Goal: Task Accomplishment & Management: Use online tool/utility

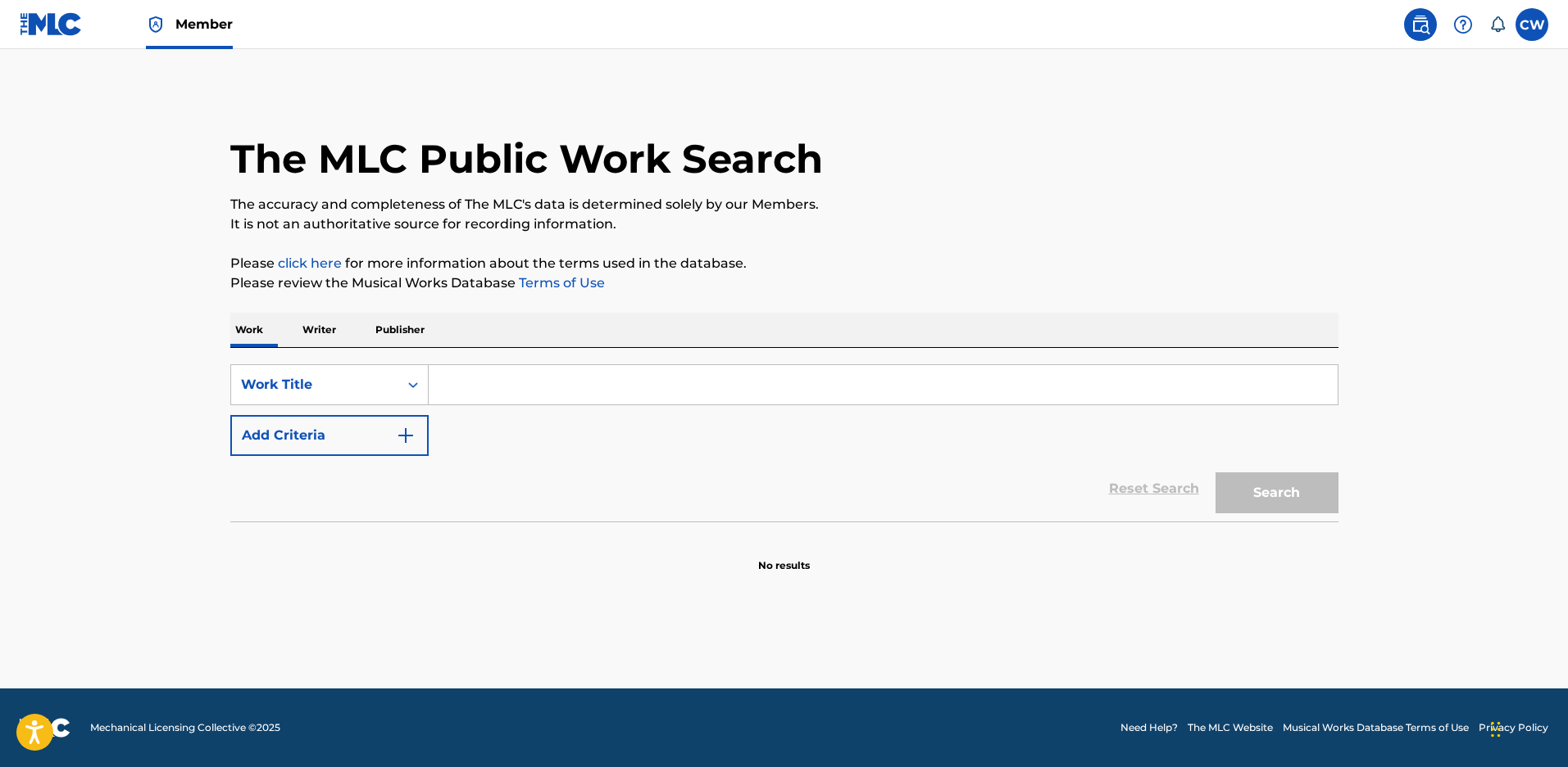
click at [480, 388] on input "Search Form" at bounding box center [883, 384] width 909 height 39
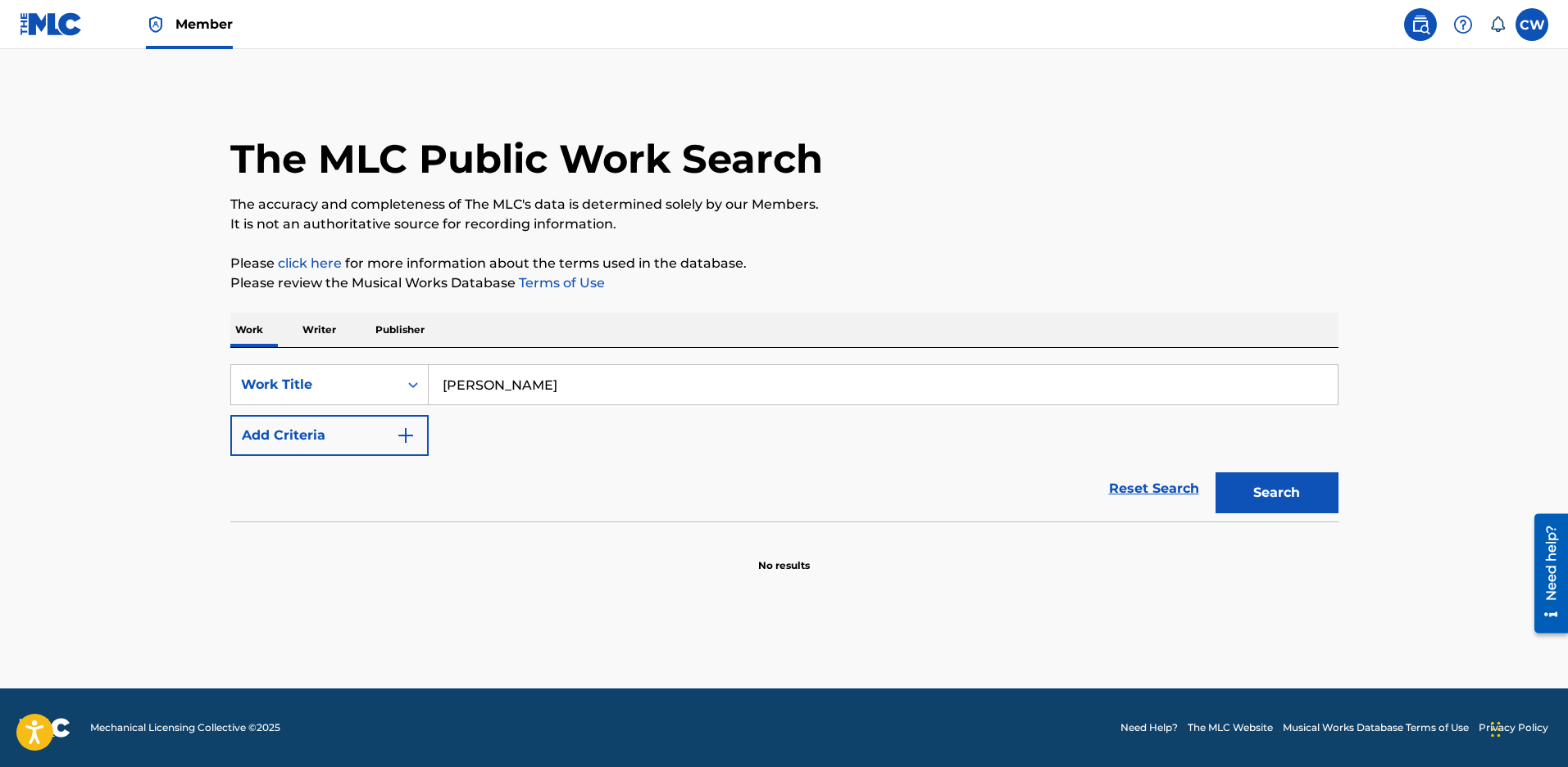
type input "[PERSON_NAME]"
click at [1294, 499] on button "Search" at bounding box center [1277, 493] width 123 height 41
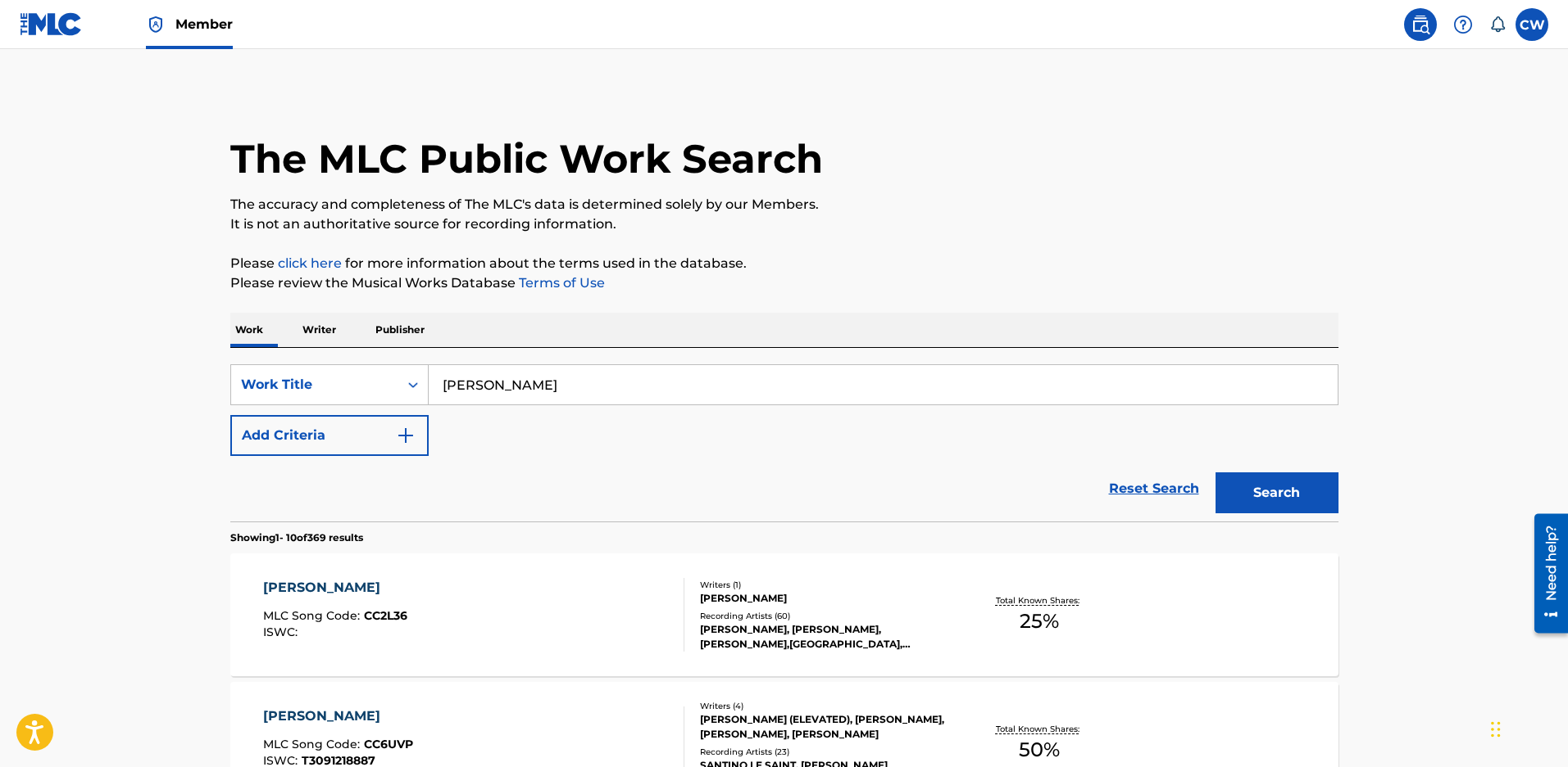
click at [341, 454] on button "Add Criteria" at bounding box center [330, 435] width 198 height 41
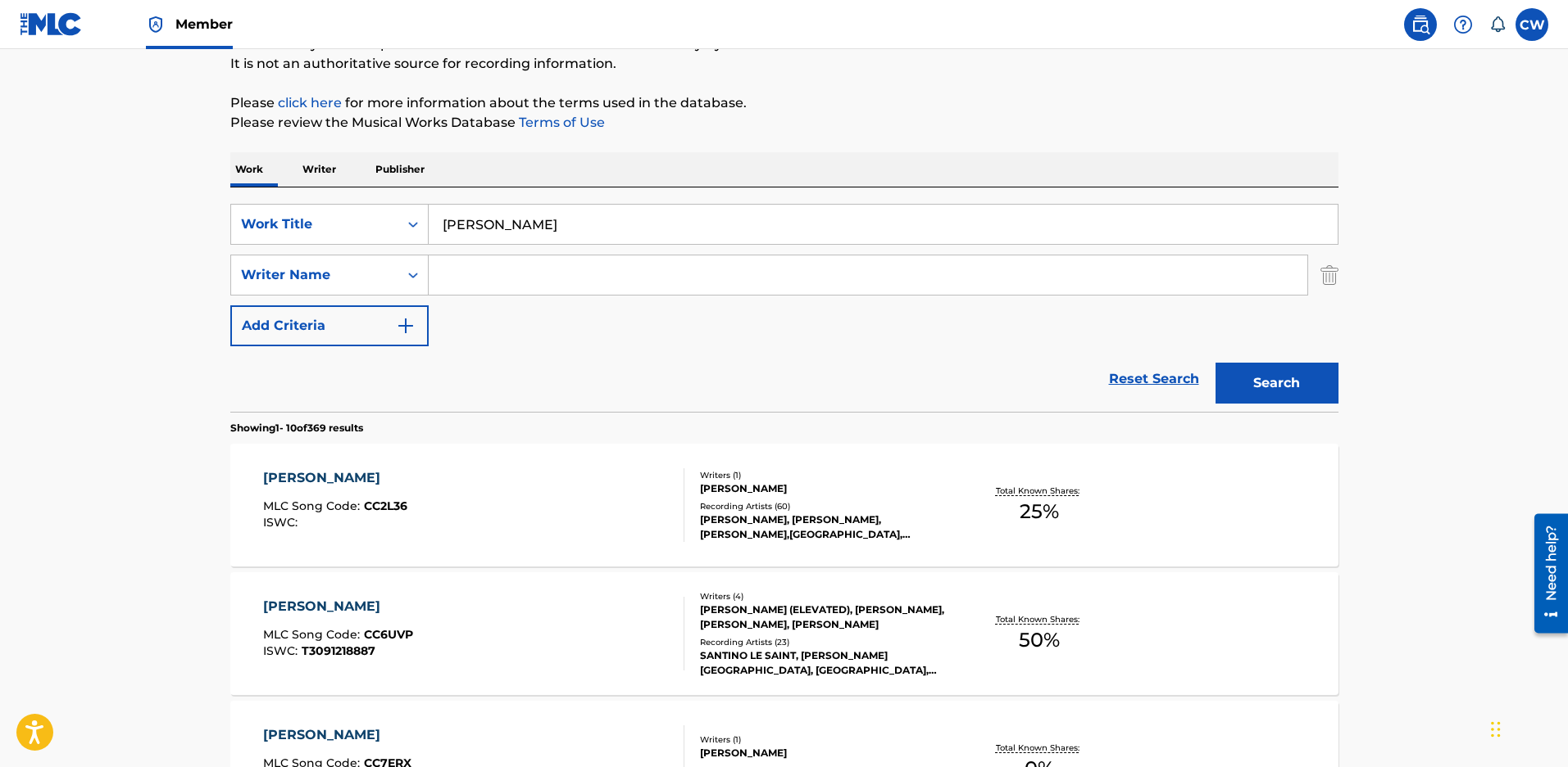
scroll to position [163, 0]
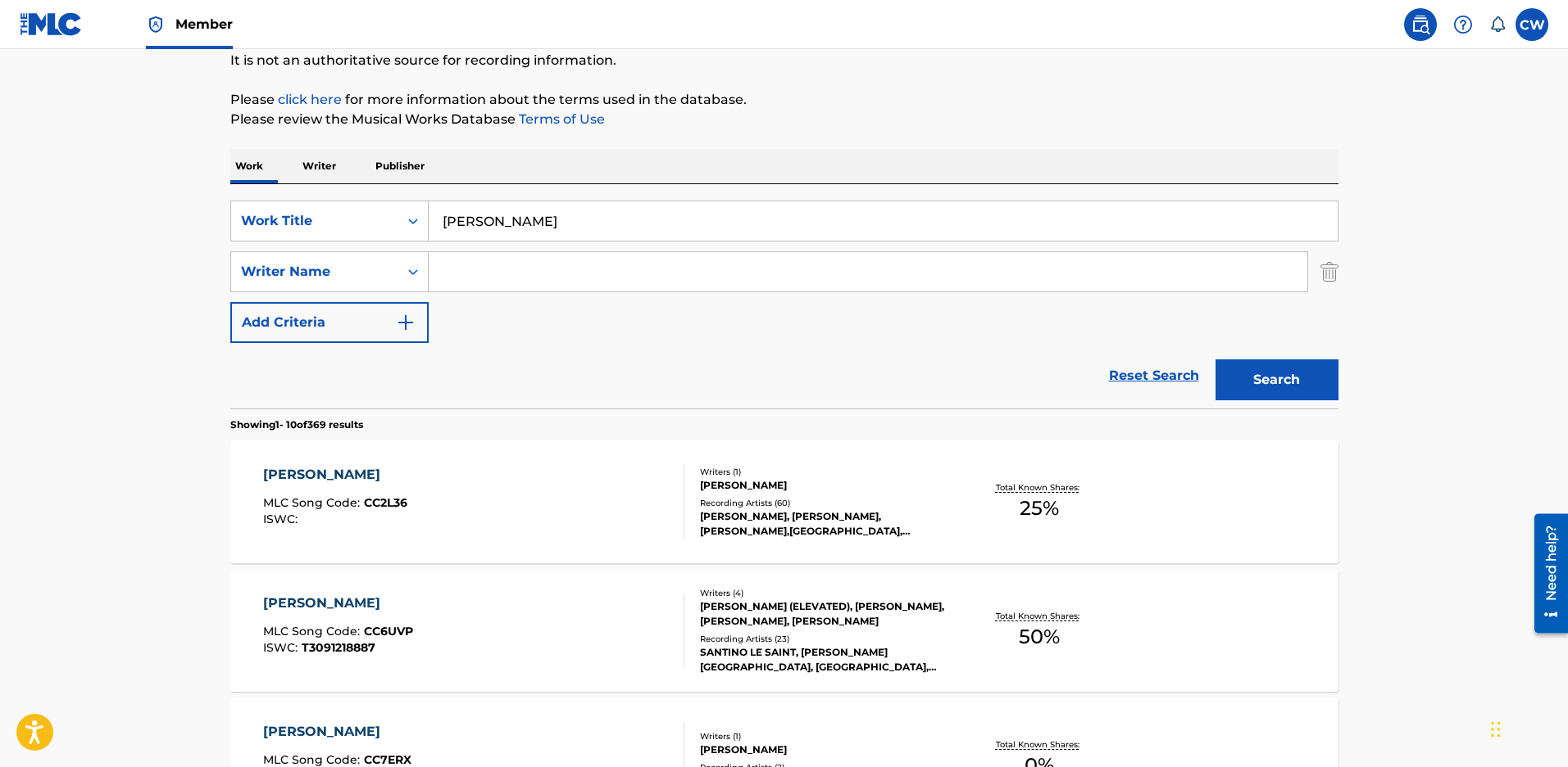
click at [508, 285] on input "Search Form" at bounding box center [867, 272] width 878 height 39
type input "MALOY"
click at [1216, 360] on button "Search" at bounding box center [1277, 380] width 123 height 41
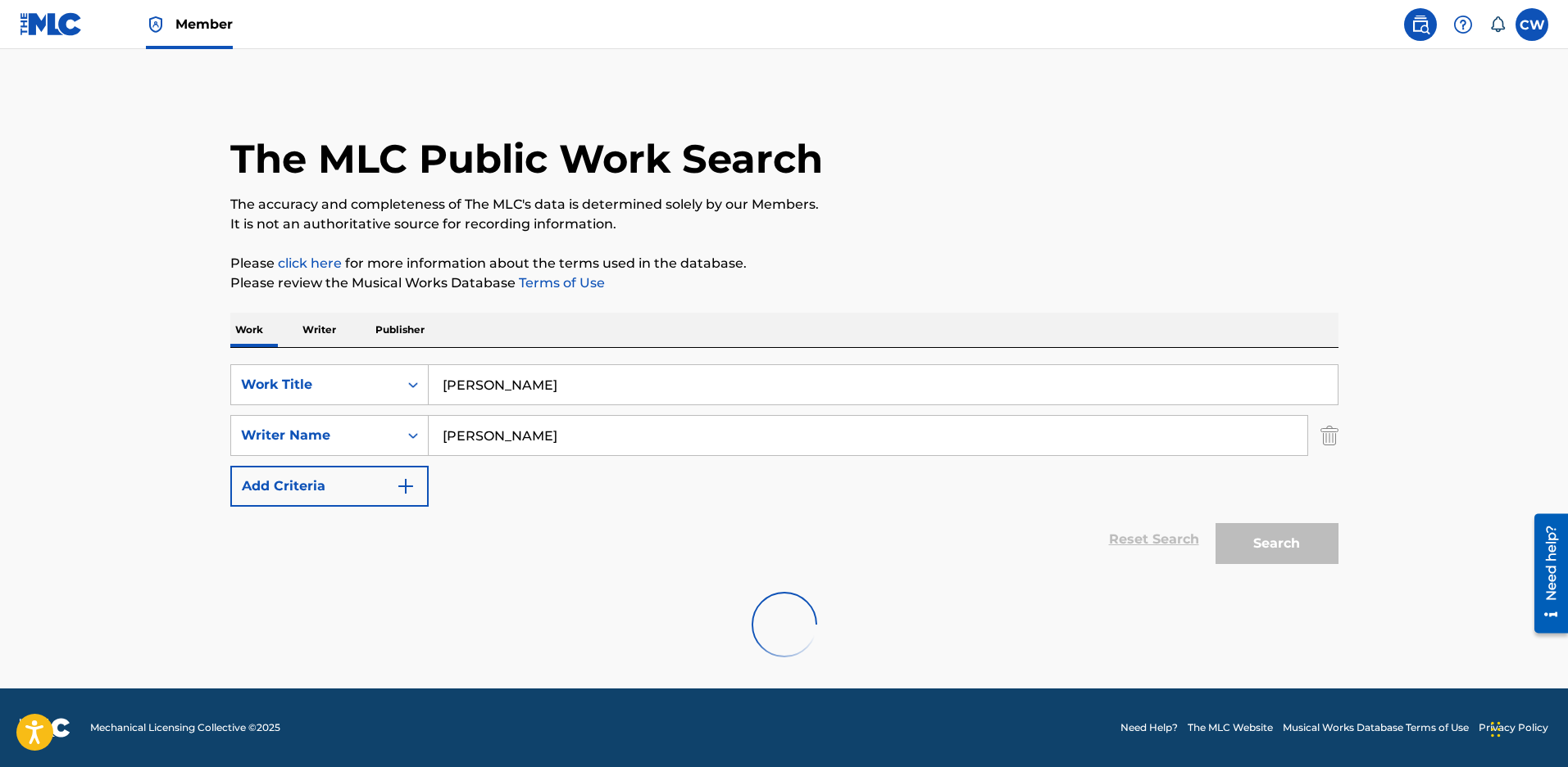
scroll to position [134, 0]
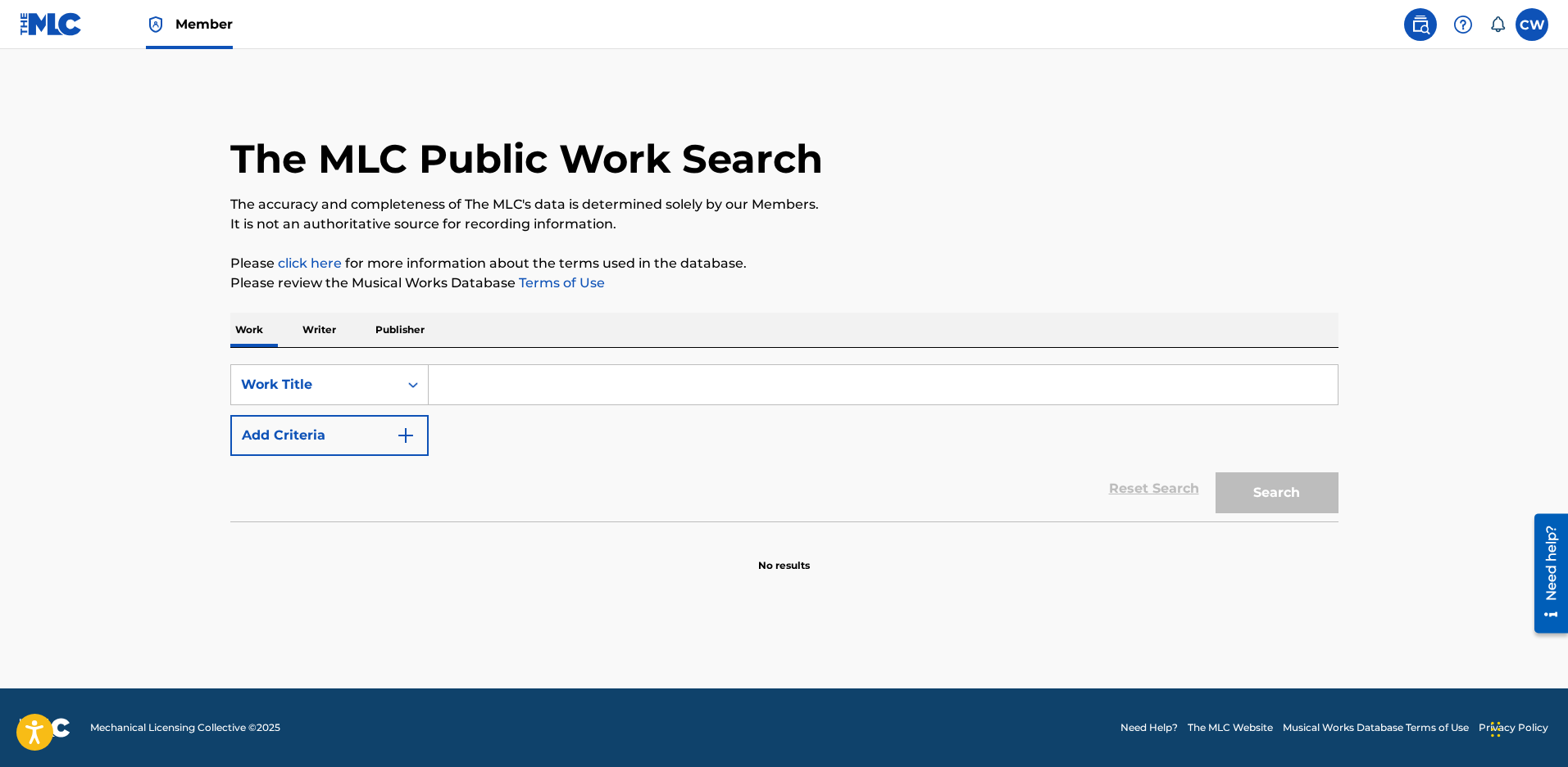
click at [441, 389] on input "Search Form" at bounding box center [883, 384] width 909 height 39
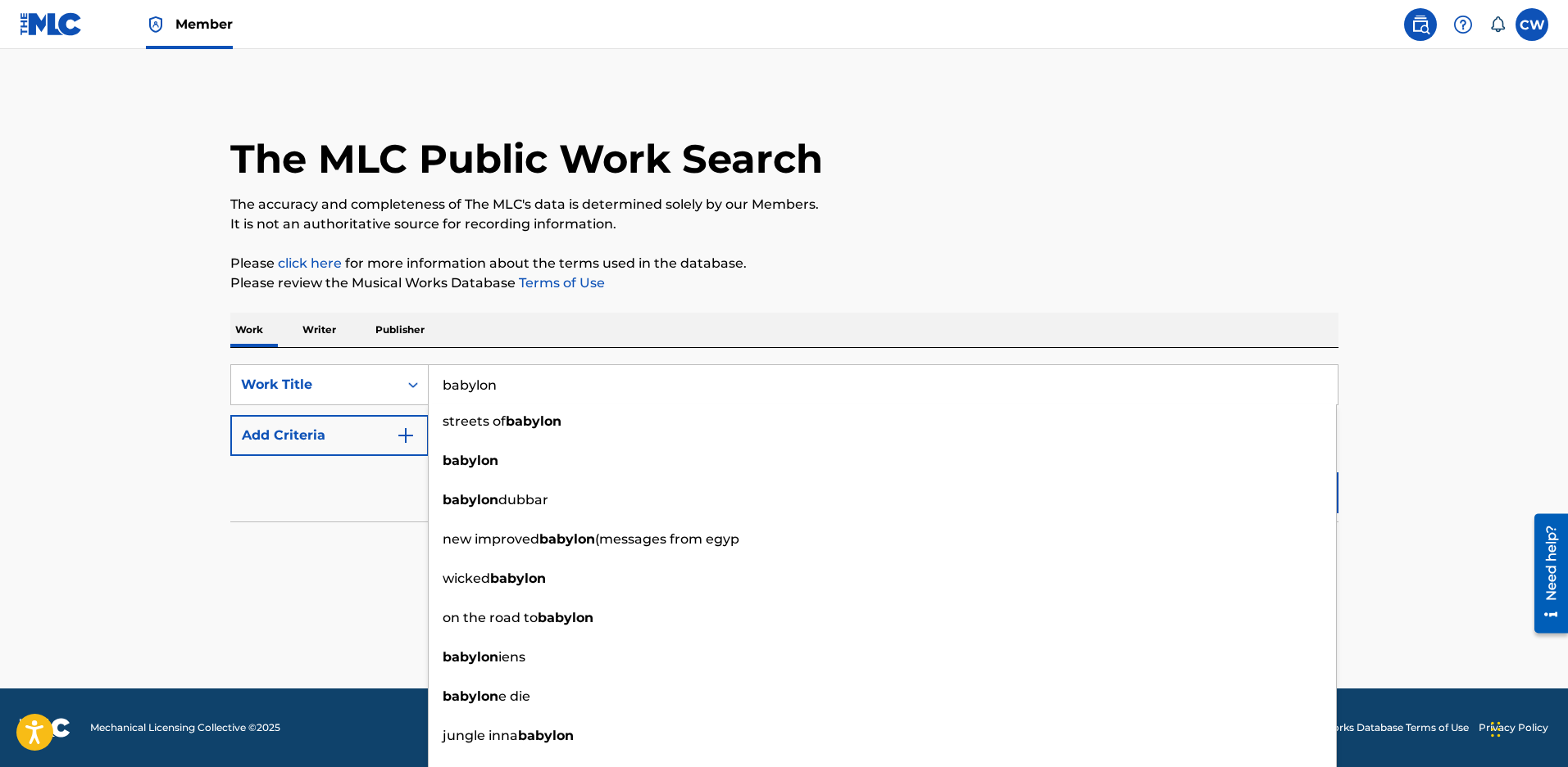
type input "babylon"
click at [346, 438] on button "Add Criteria" at bounding box center [330, 435] width 198 height 41
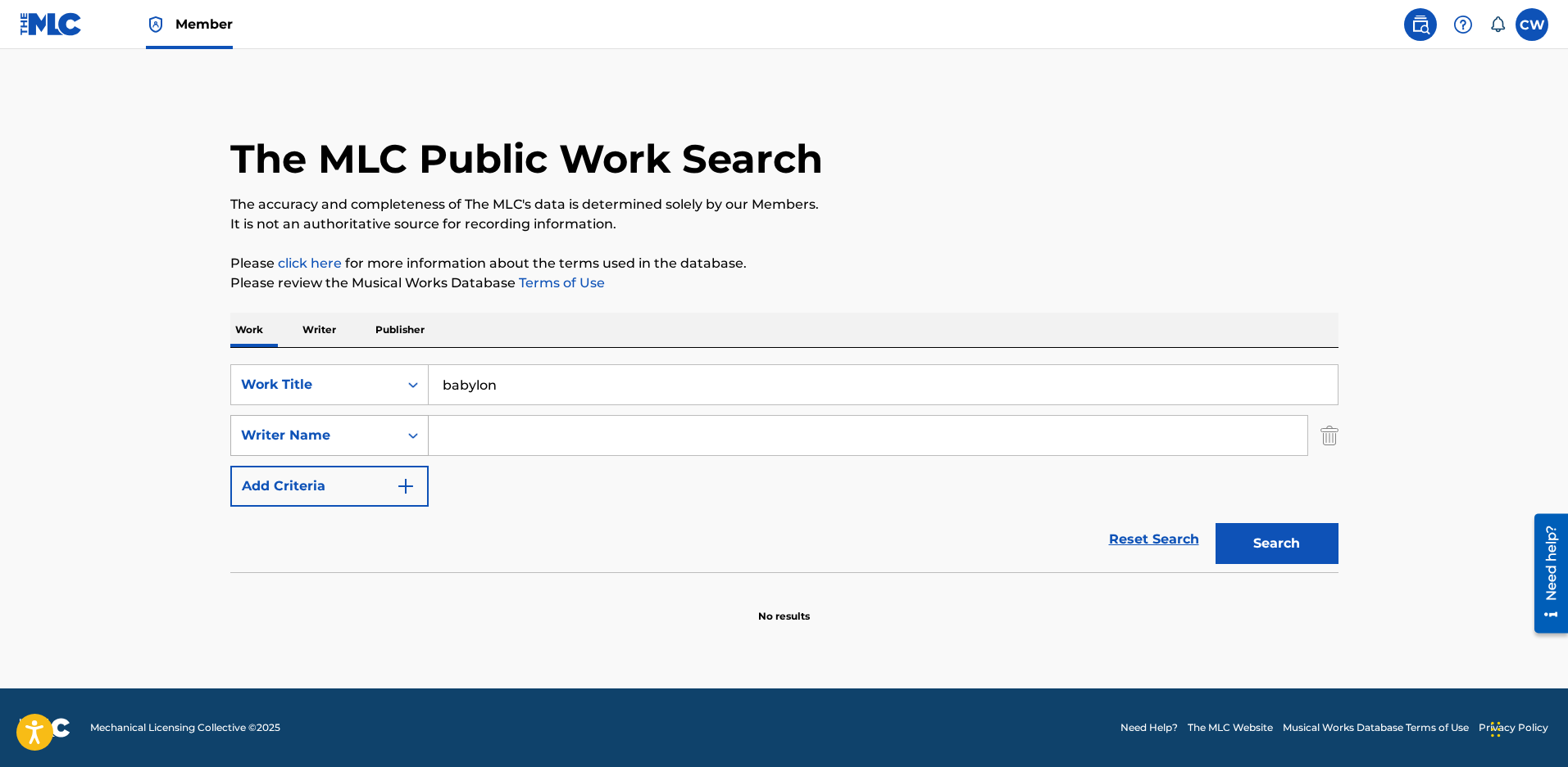
click at [310, 428] on div "Writer Name" at bounding box center [314, 435] width 167 height 31
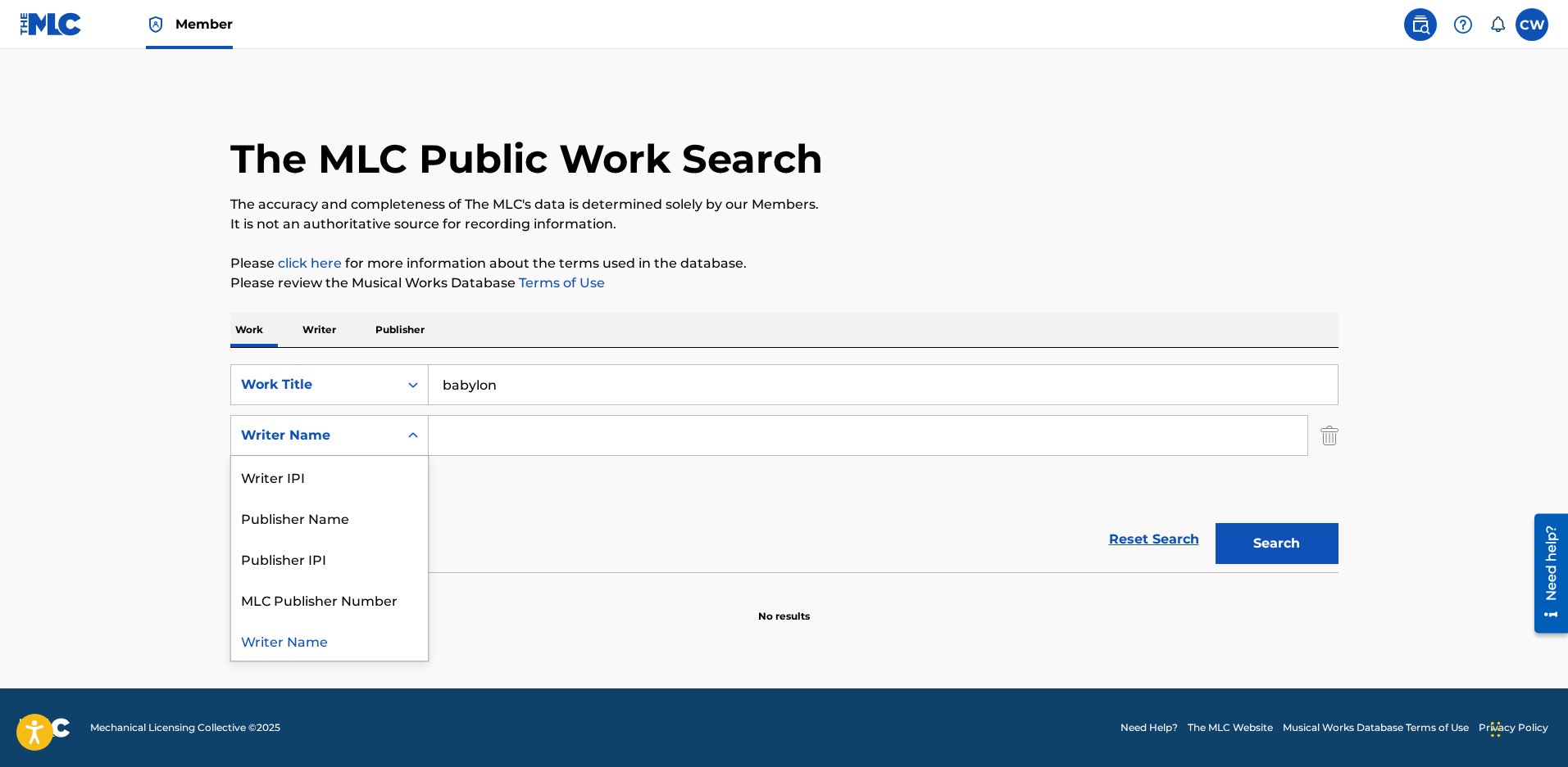
click at [470, 440] on input "Search Form" at bounding box center [867, 435] width 878 height 39
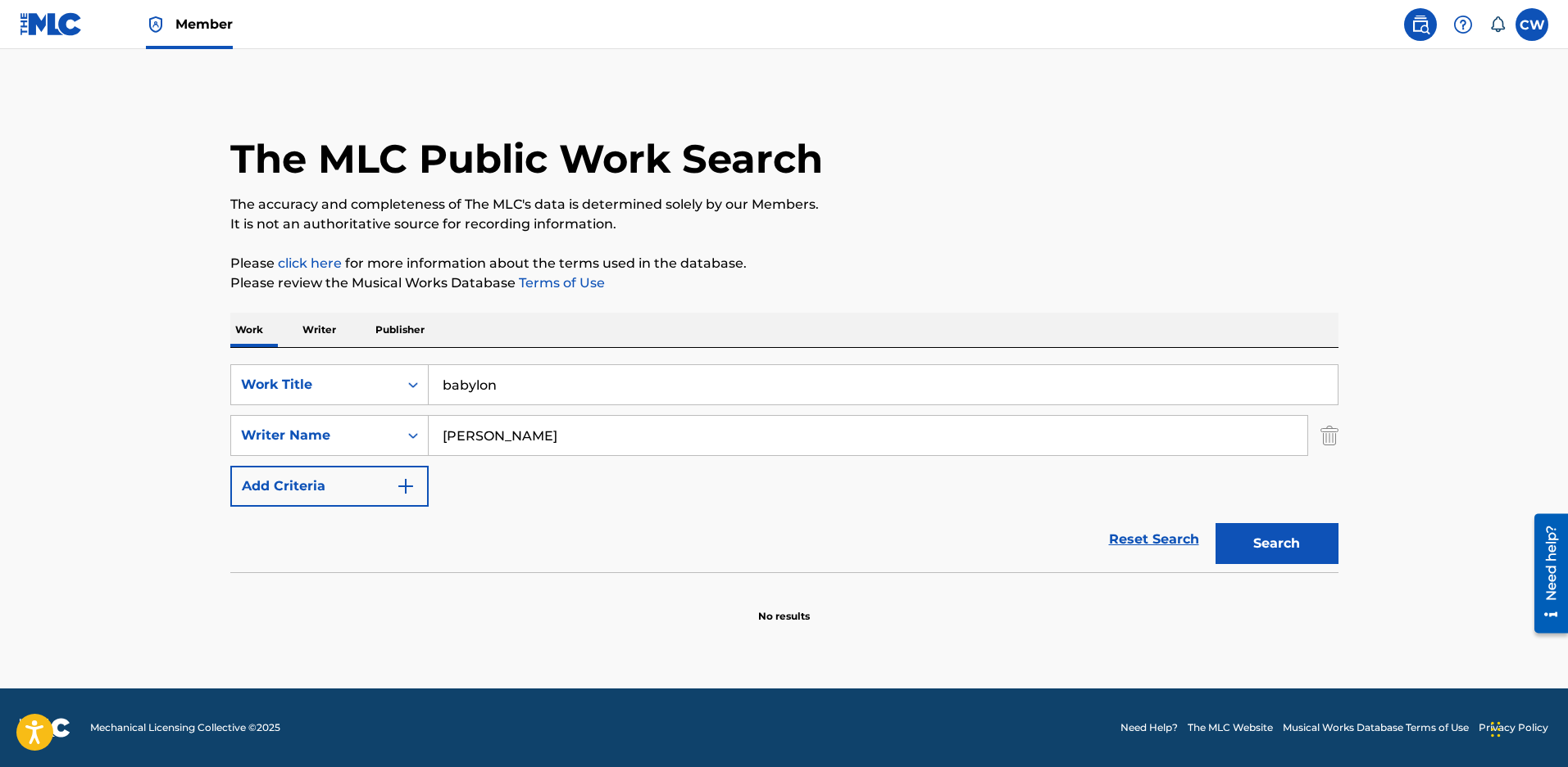
type input "maloy"
click at [1216, 523] on button "Search" at bounding box center [1277, 544] width 123 height 41
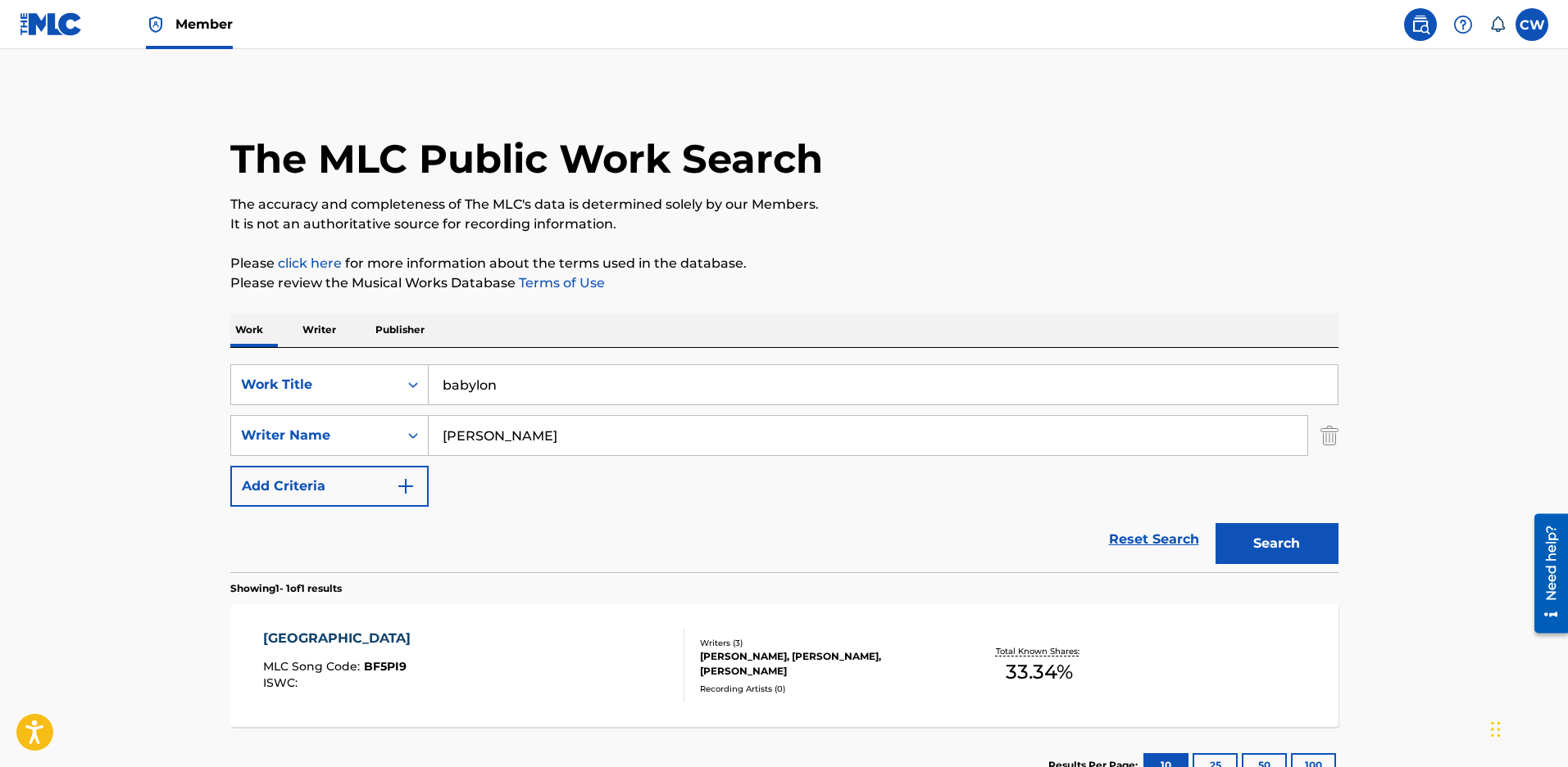
click at [815, 657] on div "ZACHARY MEYERS, BRENT SMITH, ZACHARY DAVID MALOY" at bounding box center [823, 664] width 247 height 30
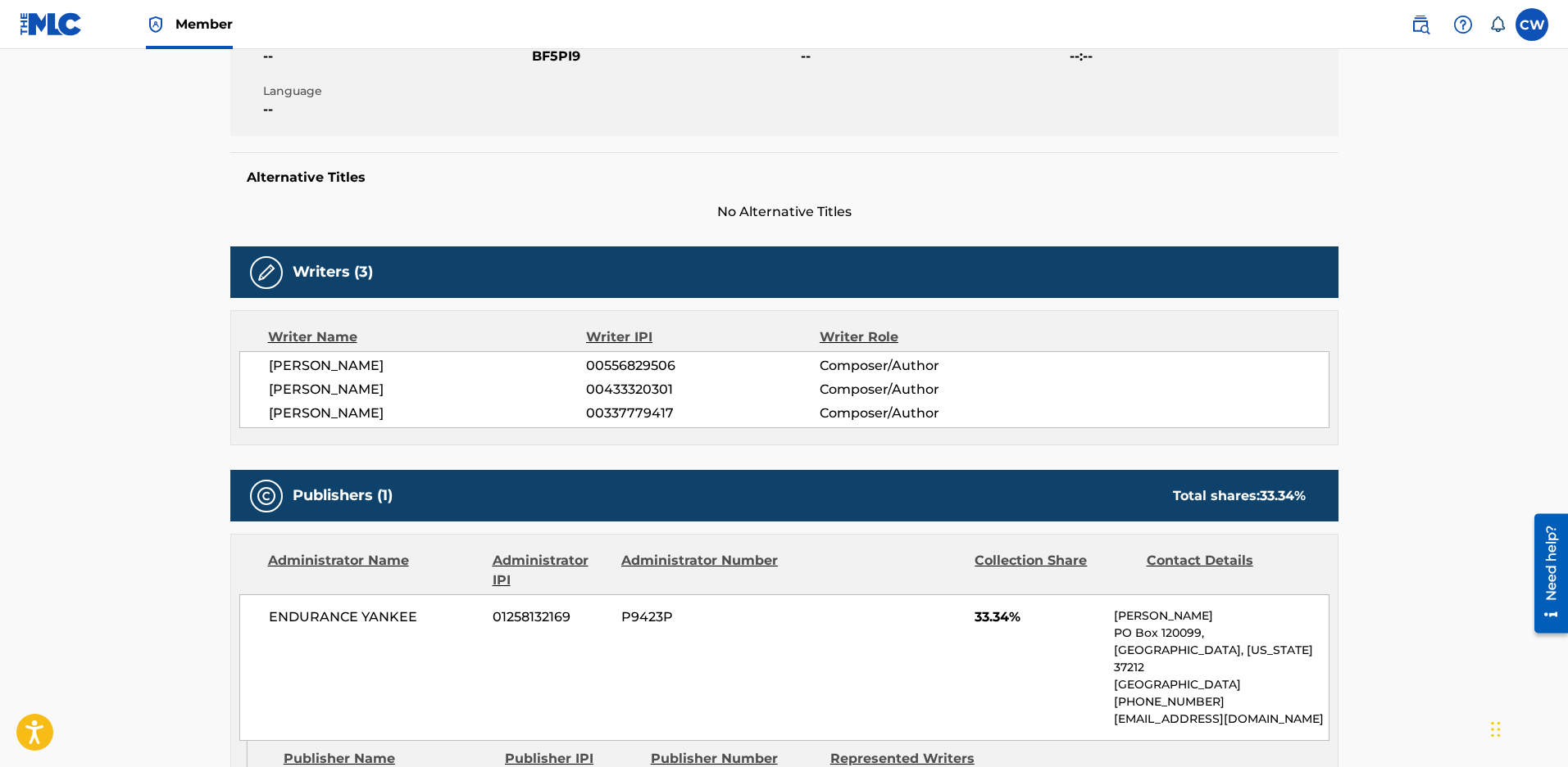
scroll to position [246, 0]
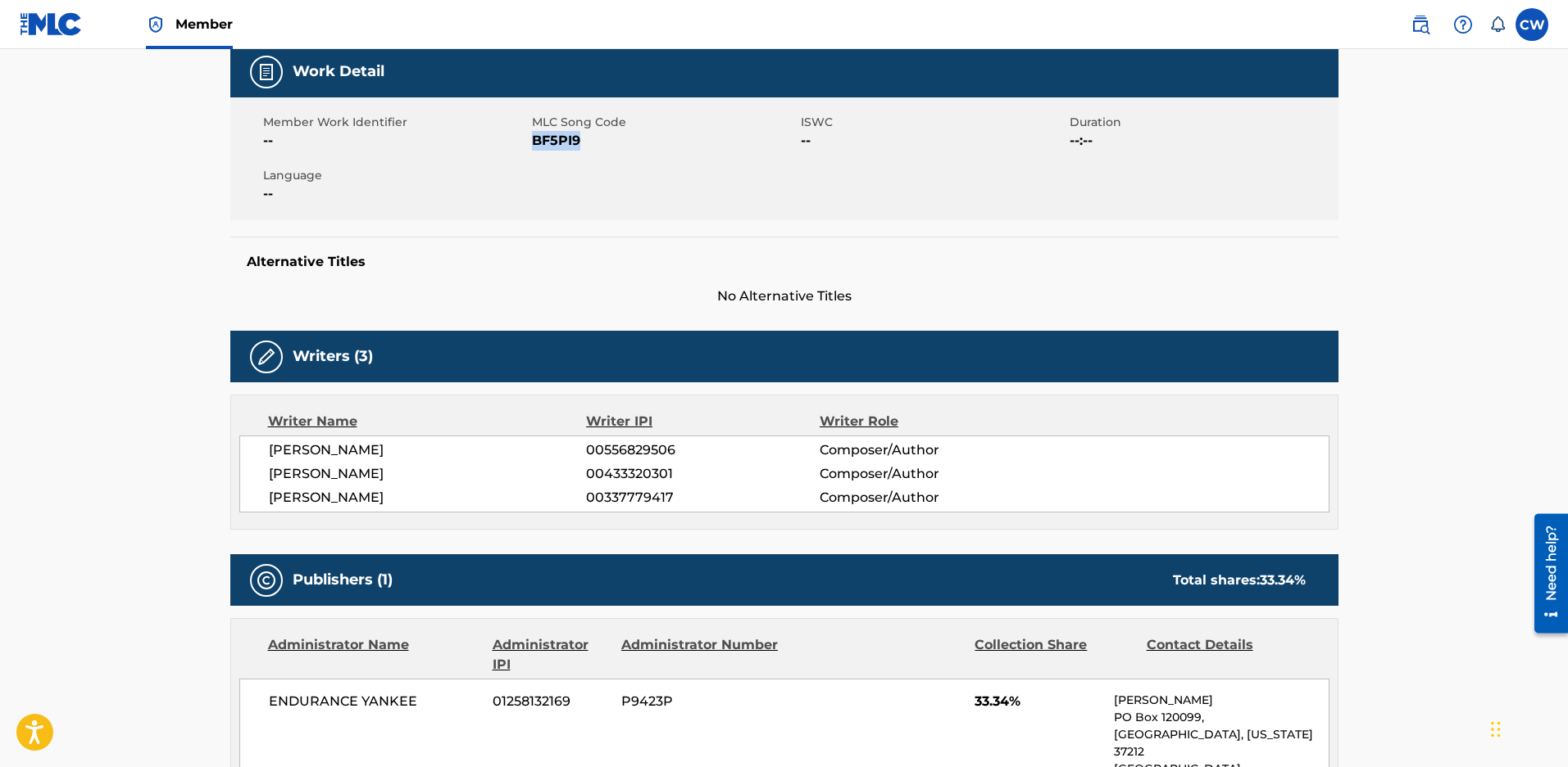
drag, startPoint x: 588, startPoint y: 157, endPoint x: 532, endPoint y: 141, distance: 58.2
click at [532, 141] on div "Member Work Identifier -- MLC Song Code BF5PI9 ISWC -- Duration --:-- Language …" at bounding box center [784, 158] width 1108 height 123
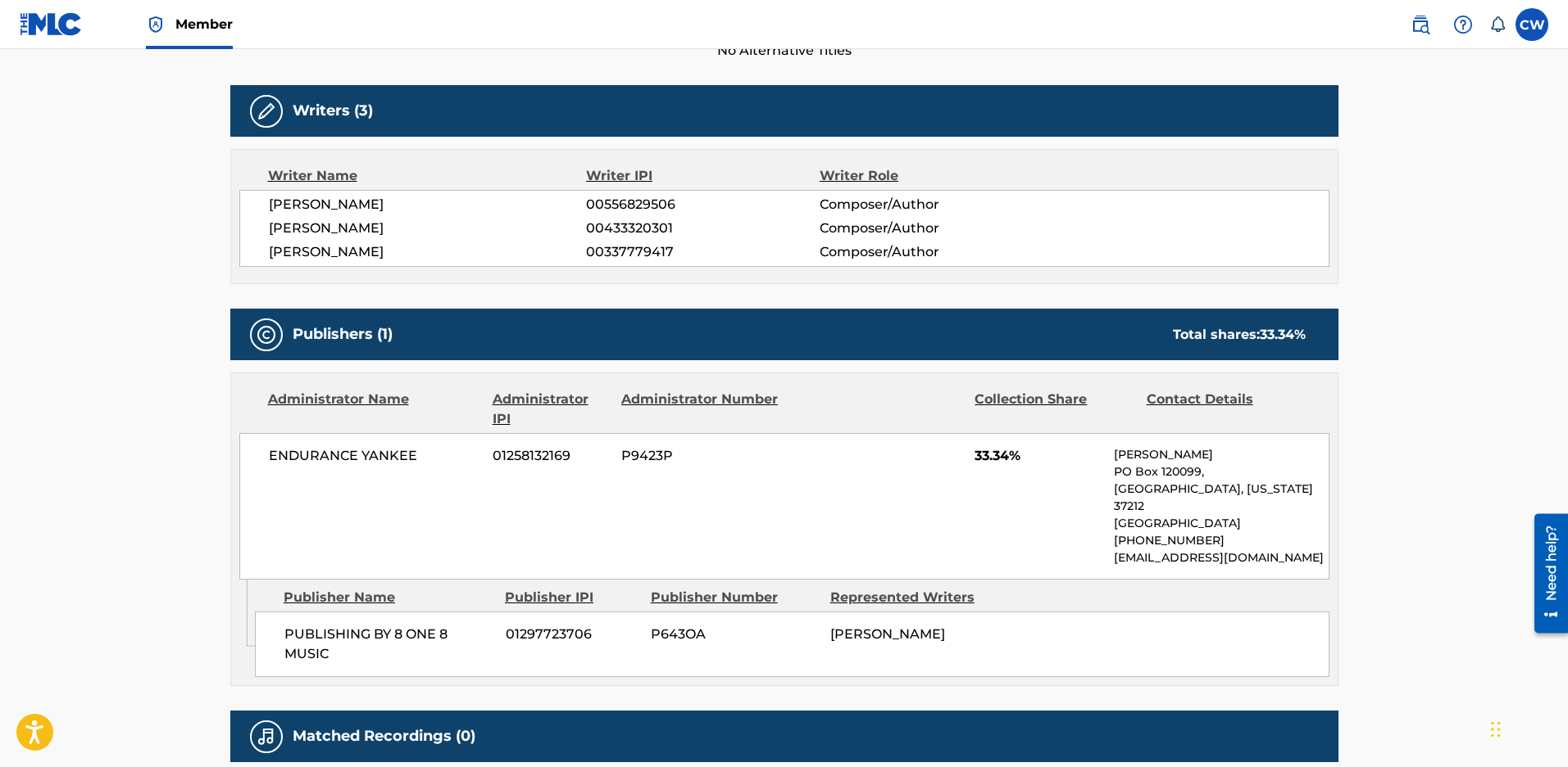
scroll to position [644, 0]
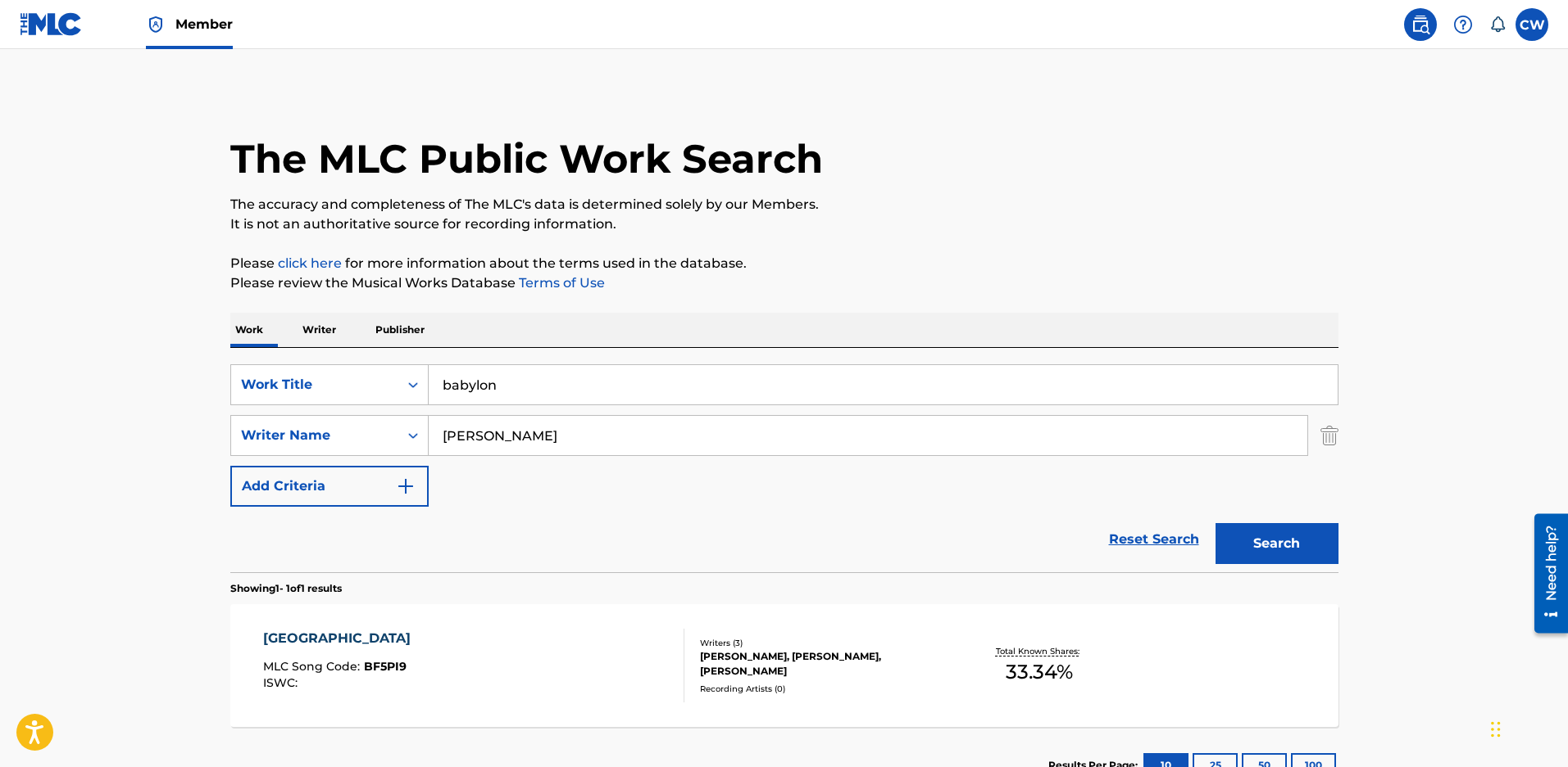
drag, startPoint x: 429, startPoint y: 368, endPoint x: 340, endPoint y: 354, distance: 90.1
click at [352, 356] on div "SearchWithCriteriaeced2c0e-ae81-4f3d-9946-cdb20afe10a9 Work Title babylon Searc…" at bounding box center [784, 460] width 1108 height 224
type input "cobain"
click at [1284, 544] on button "Search" at bounding box center [1277, 544] width 123 height 41
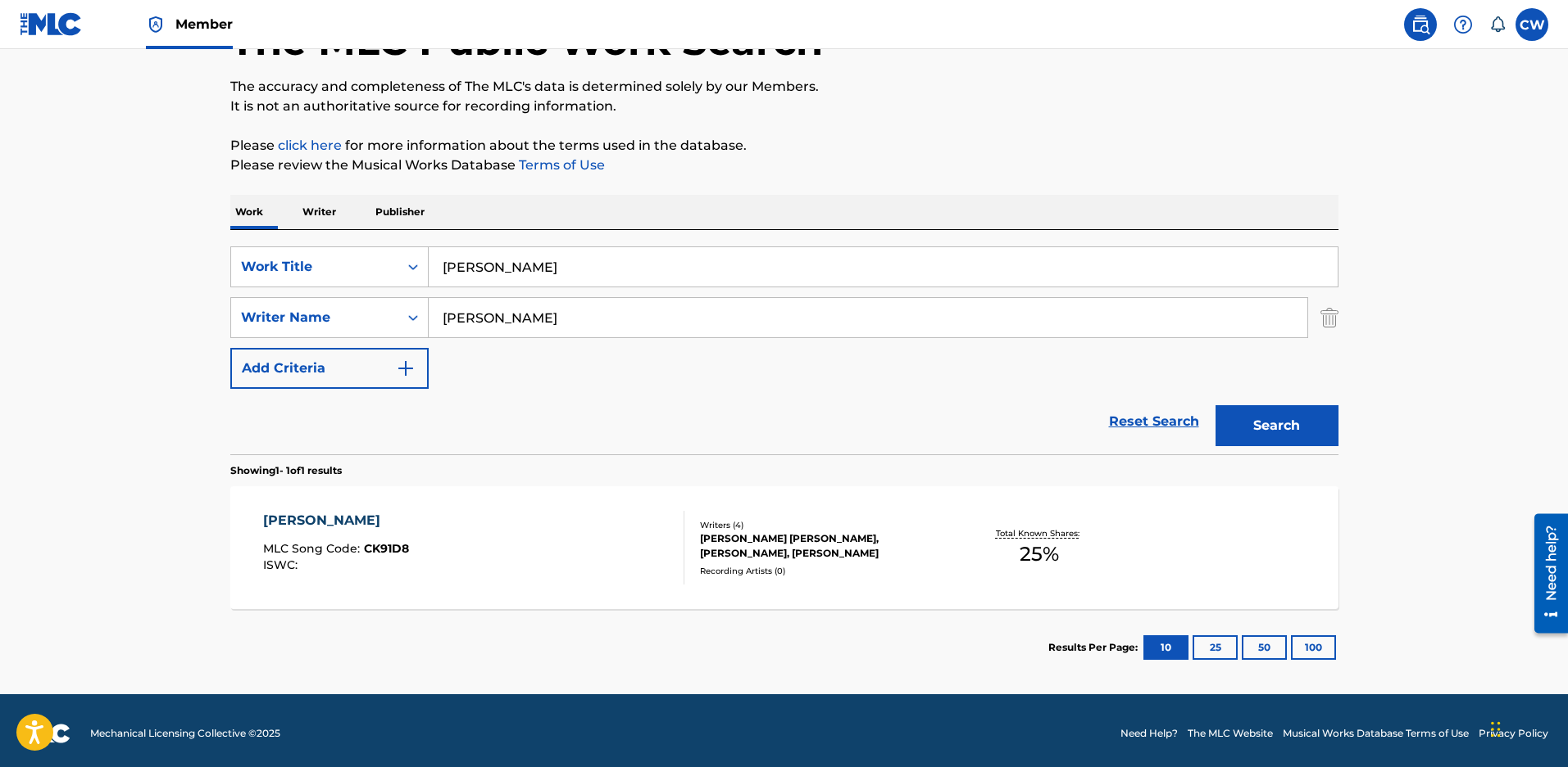
scroll to position [134, 0]
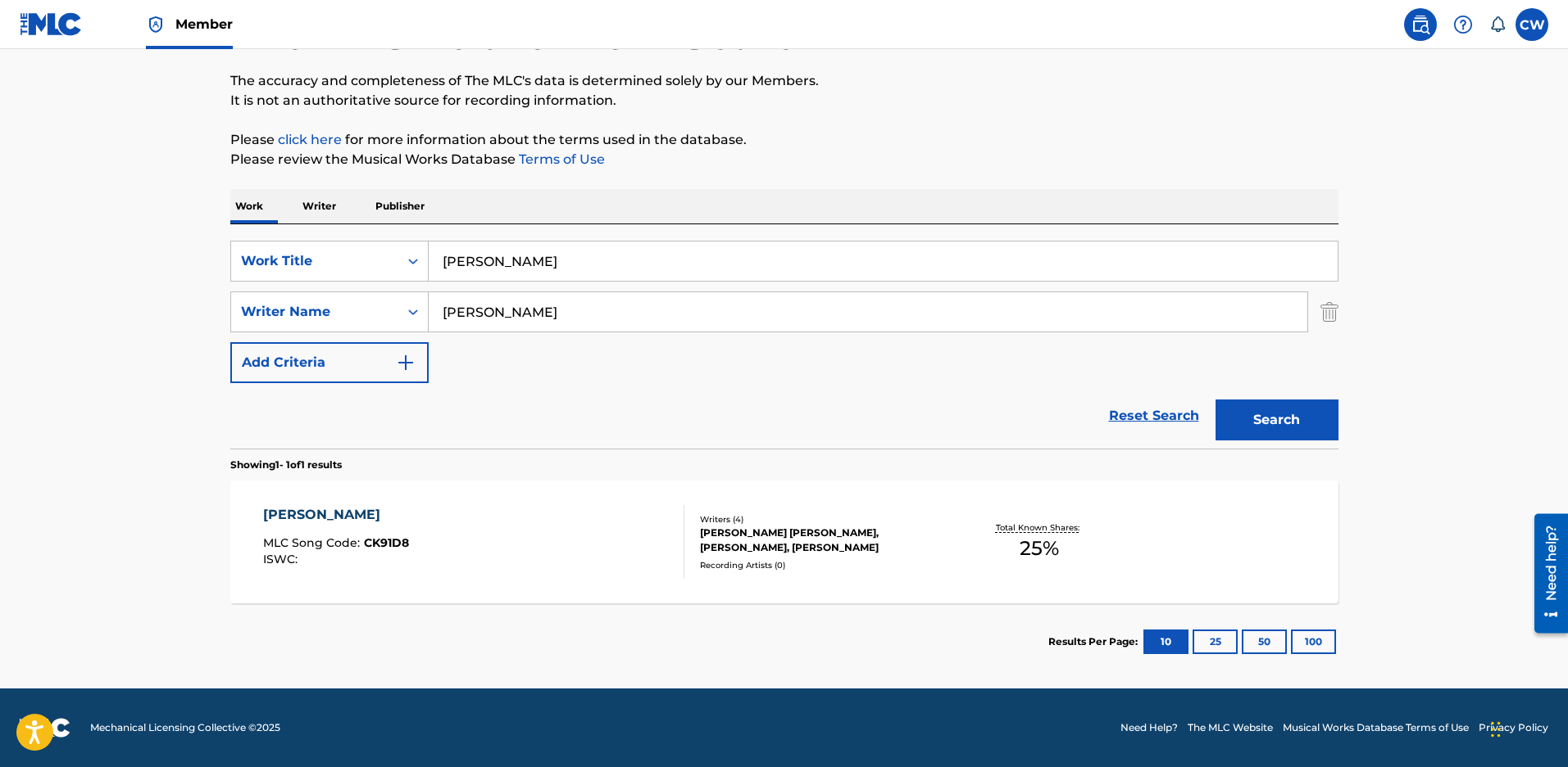
click at [824, 529] on div "WILLIAM BRUNSON SATCHER, MICHAEL HOBBY, BLAIR DALY, ZACHARY DAVID MALOY" at bounding box center [823, 540] width 247 height 30
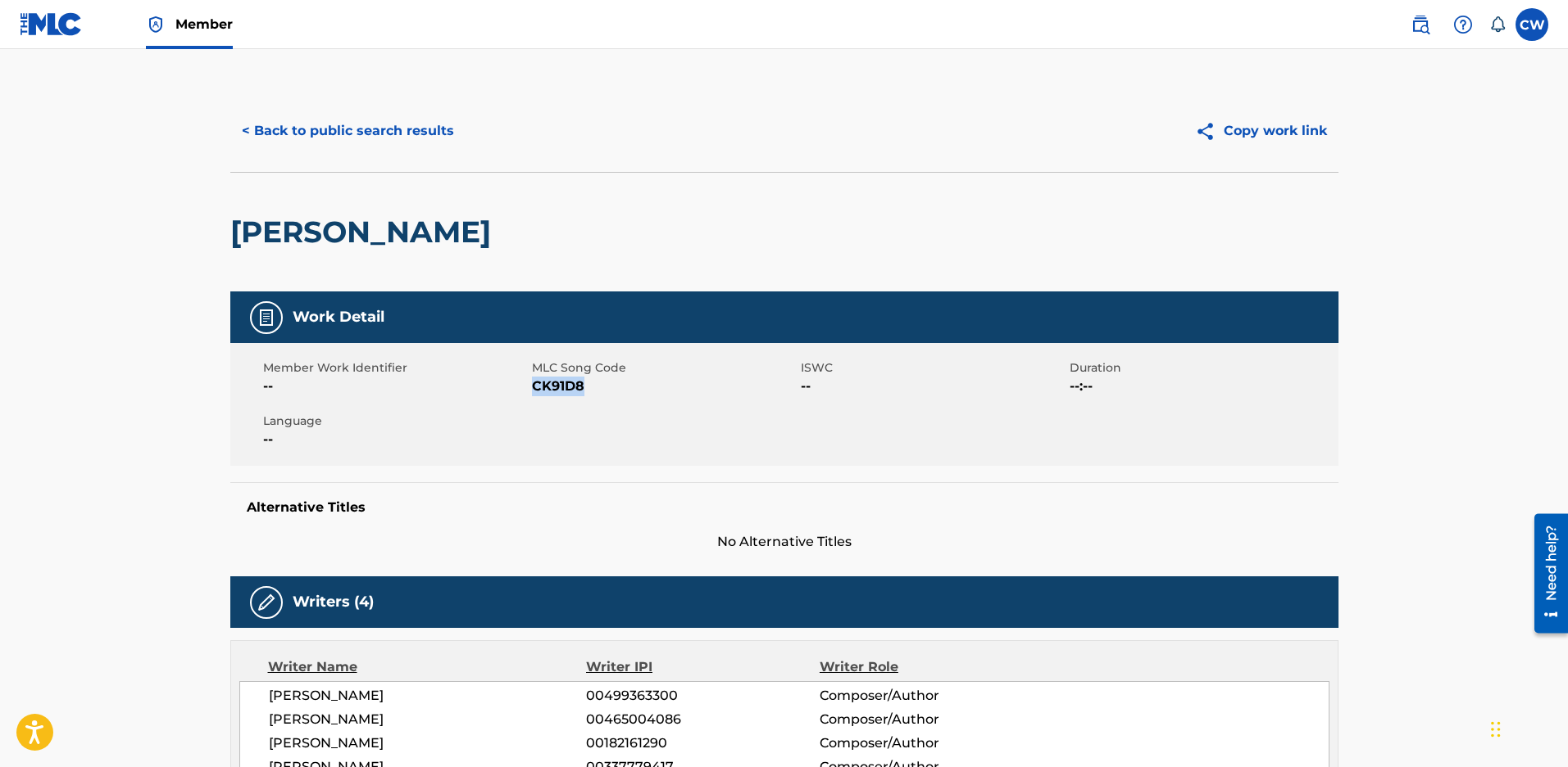
drag, startPoint x: 592, startPoint y: 390, endPoint x: 535, endPoint y: 391, distance: 57.0
click at [535, 391] on span "CK91D8" at bounding box center [664, 386] width 264 height 19
copy span "CK91D8"
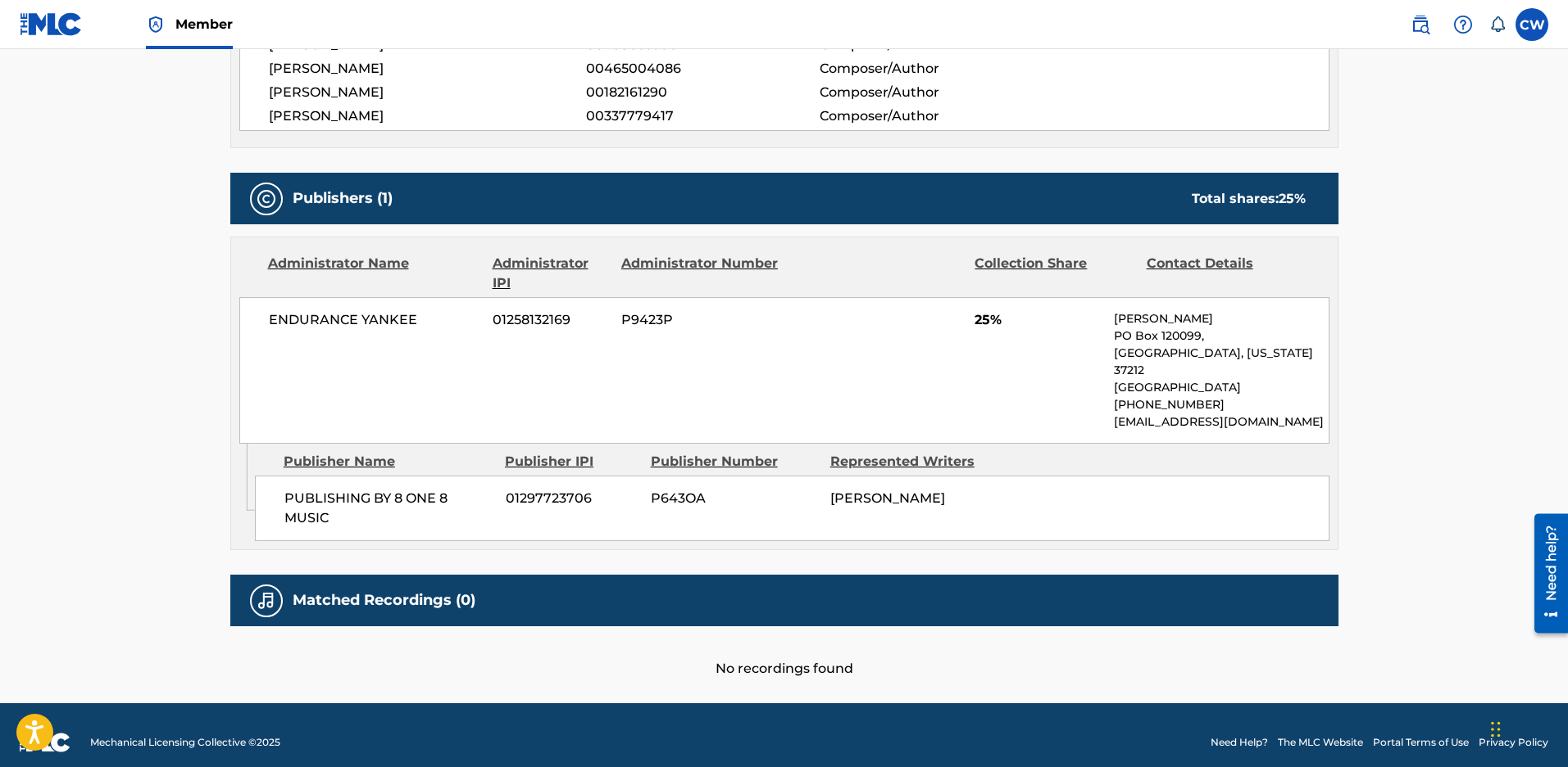
scroll to position [655, 0]
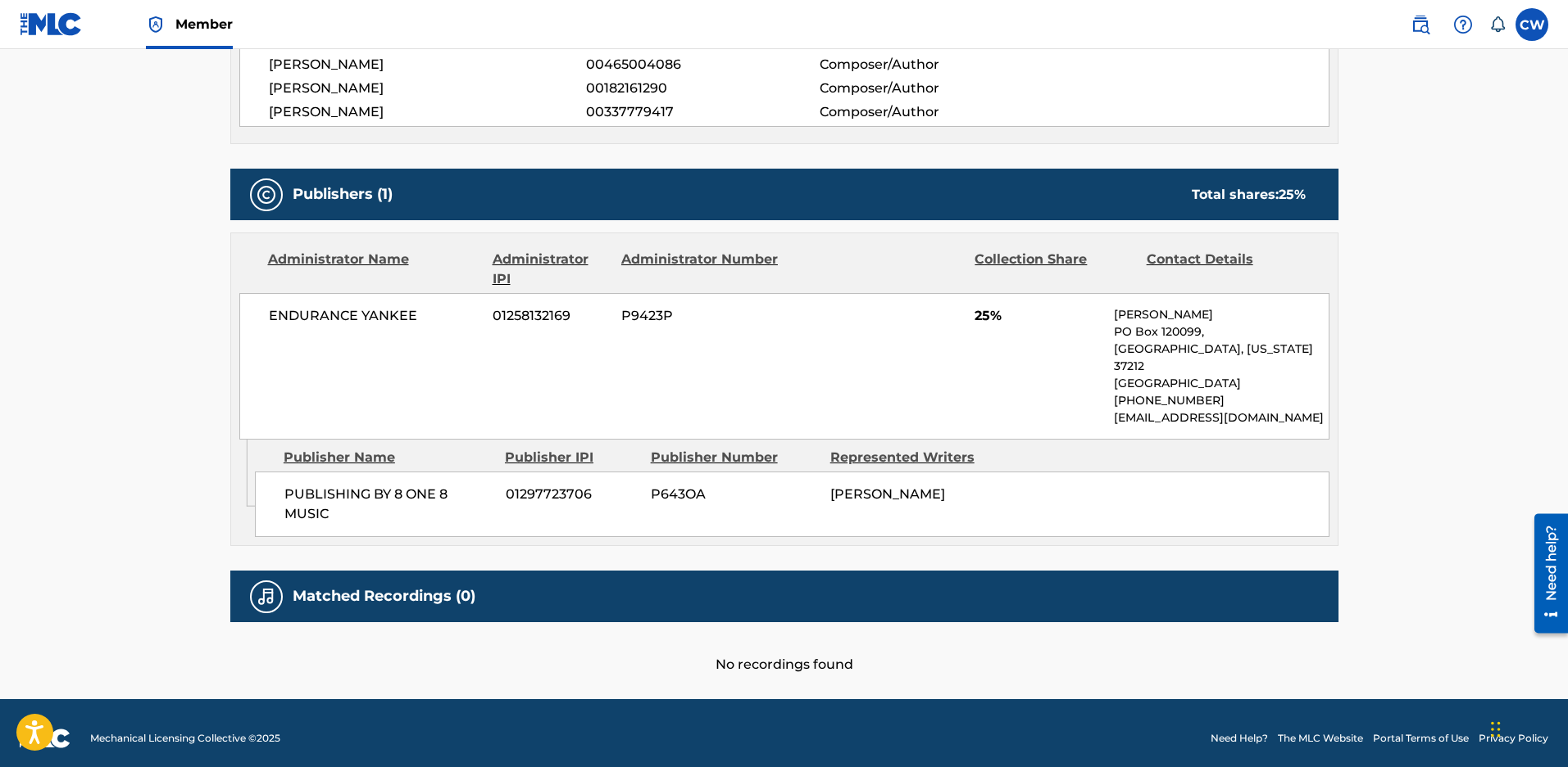
scroll to position [40, 0]
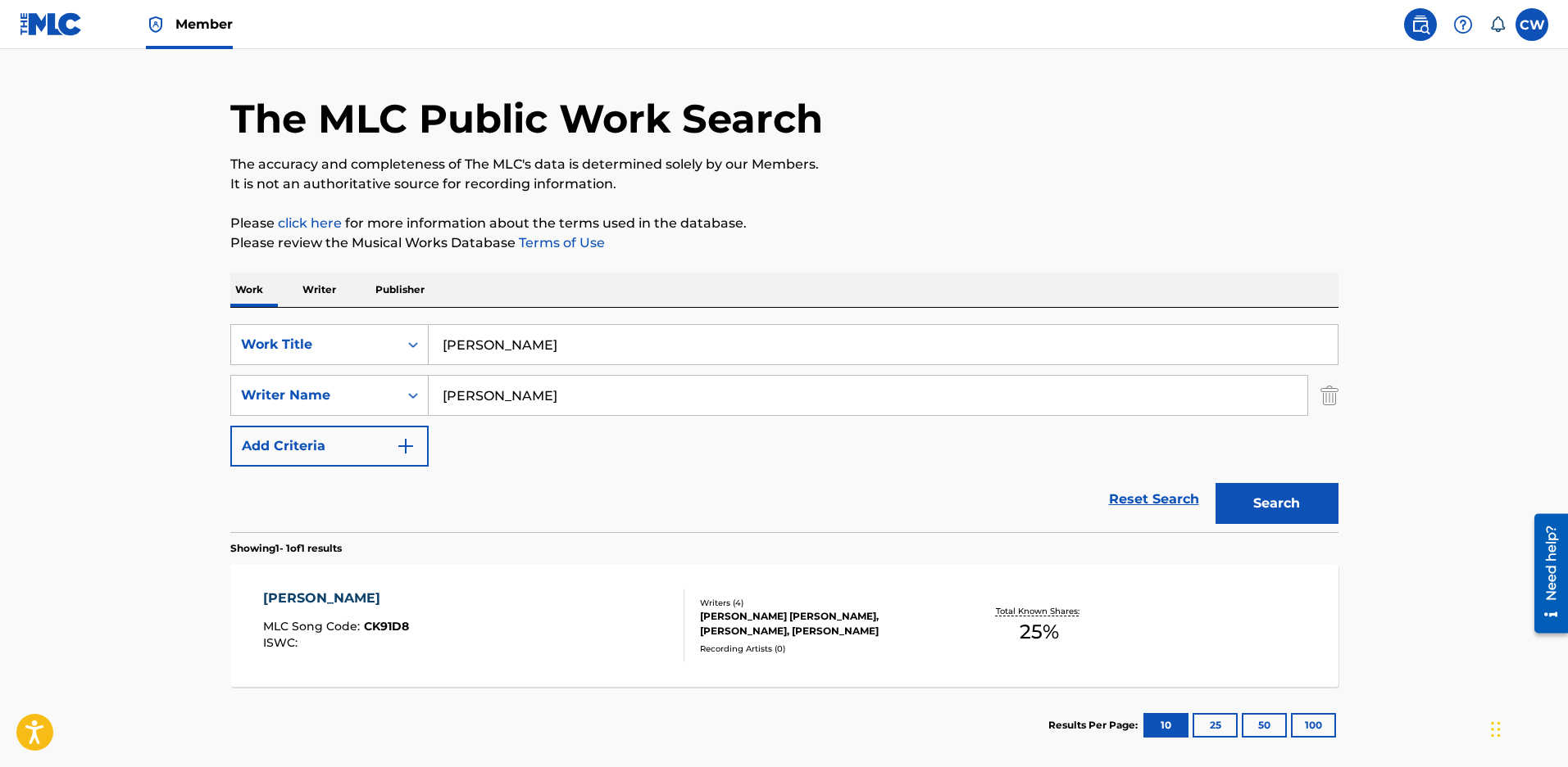
drag, startPoint x: 513, startPoint y: 339, endPoint x: 271, endPoint y: 371, distance: 244.1
click at [276, 371] on div "SearchWithCriteriaeced2c0e-ae81-4f3d-9946-cdb20afe10a9 Work Title cobain Search…" at bounding box center [784, 395] width 1108 height 142
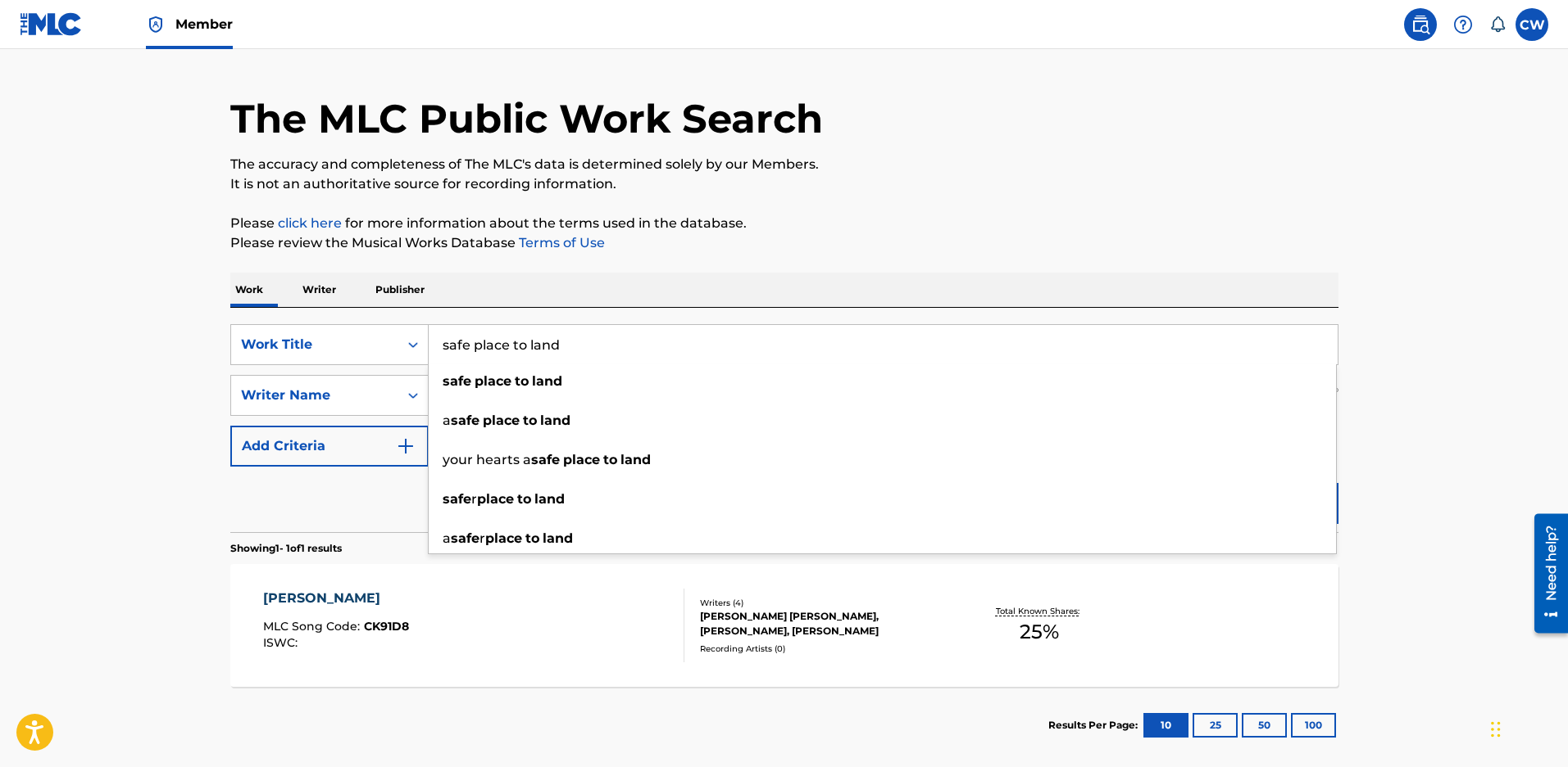
type input "safe place to land"
click at [862, 261] on div "The MLC Public Work Search The accuracy and completeness of The MLC's data is d…" at bounding box center [784, 407] width 1147 height 715
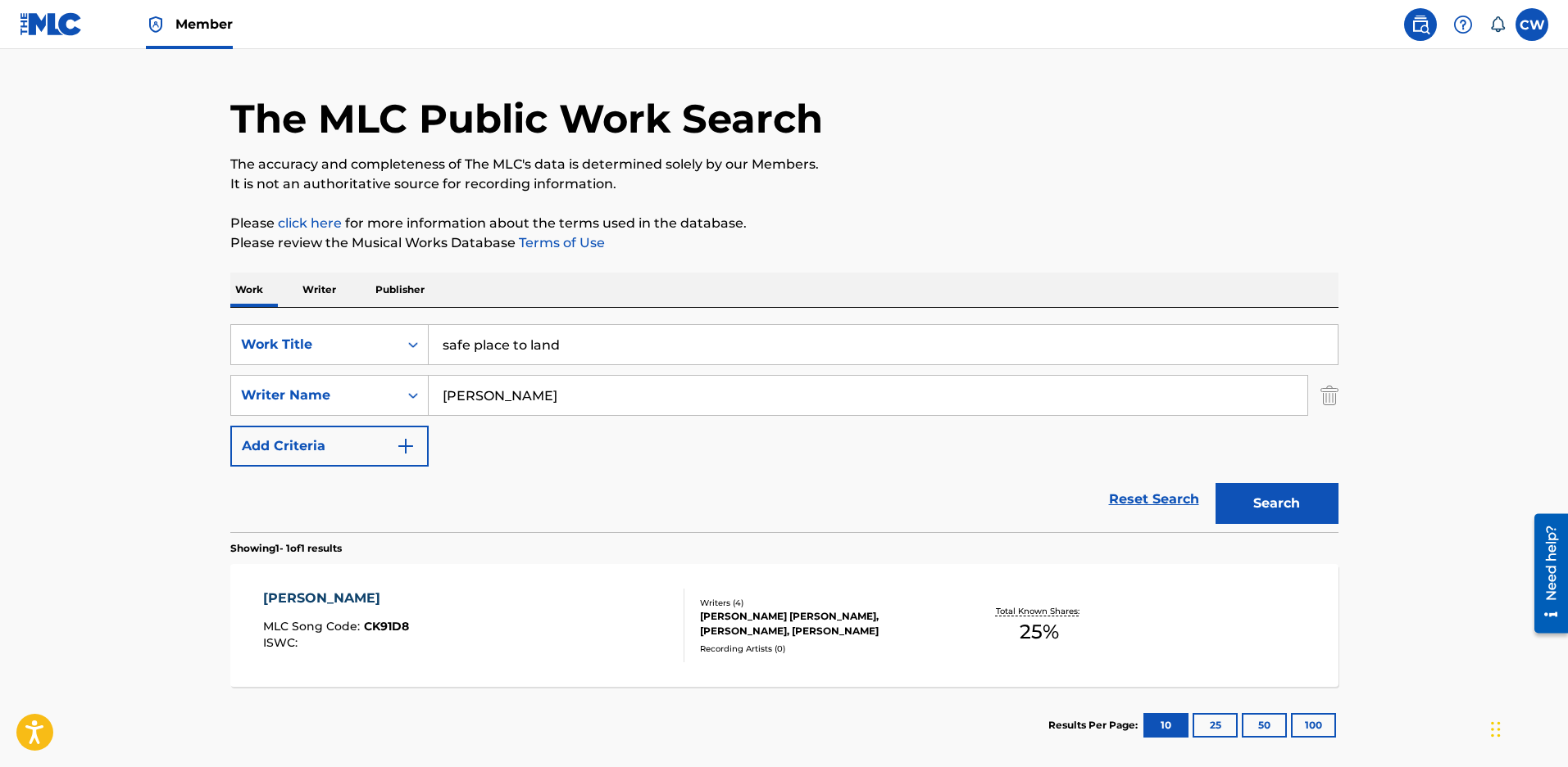
click at [1312, 506] on button "Search" at bounding box center [1277, 504] width 123 height 41
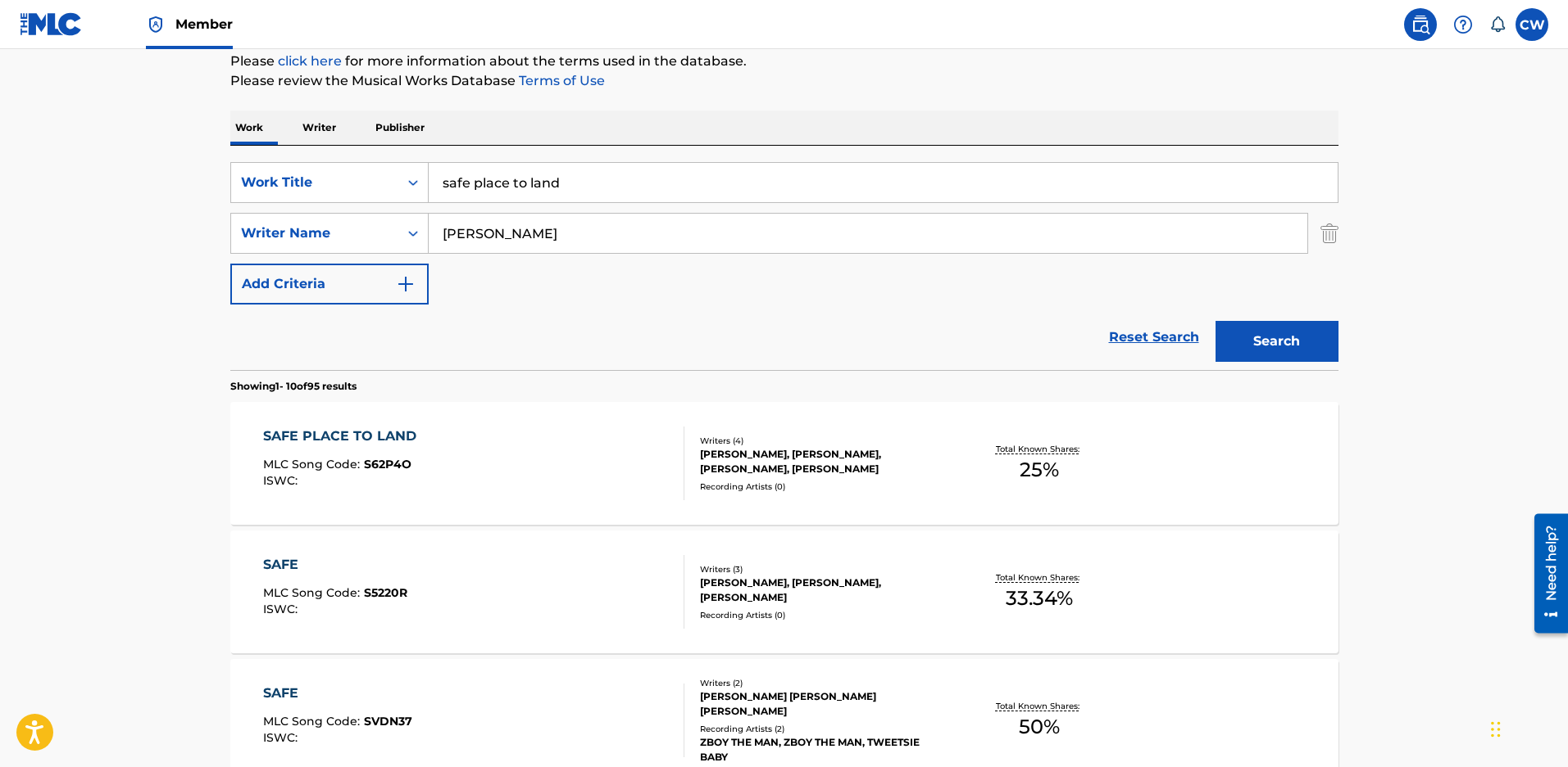
scroll to position [204, 0]
click at [751, 467] on div "ZACHARY DAVID MALOY, BLAIR DALY, MICHAEL HOBBY, WILLIAM BRUNSON SATCHER" at bounding box center [823, 460] width 247 height 30
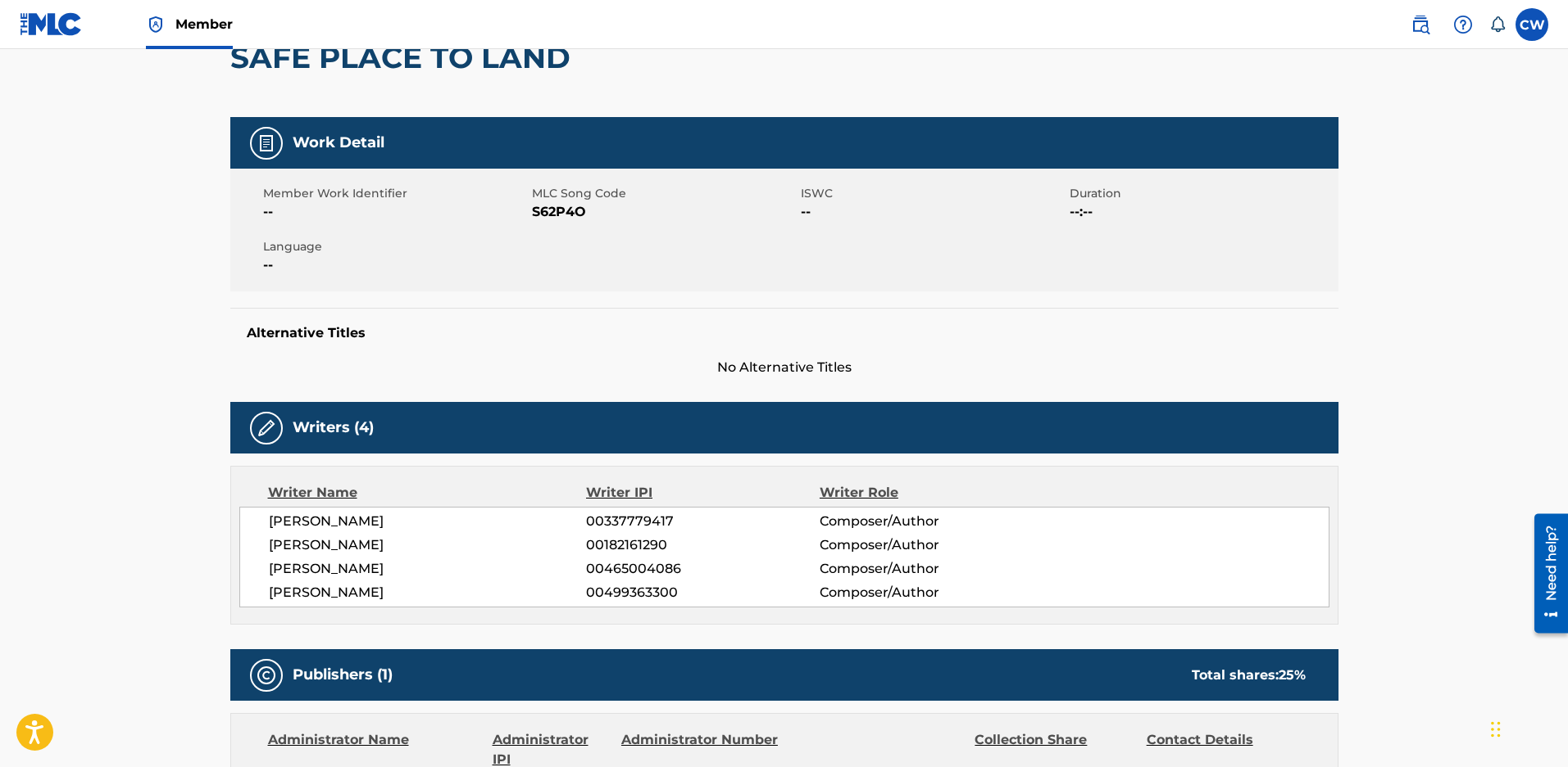
scroll to position [163, 0]
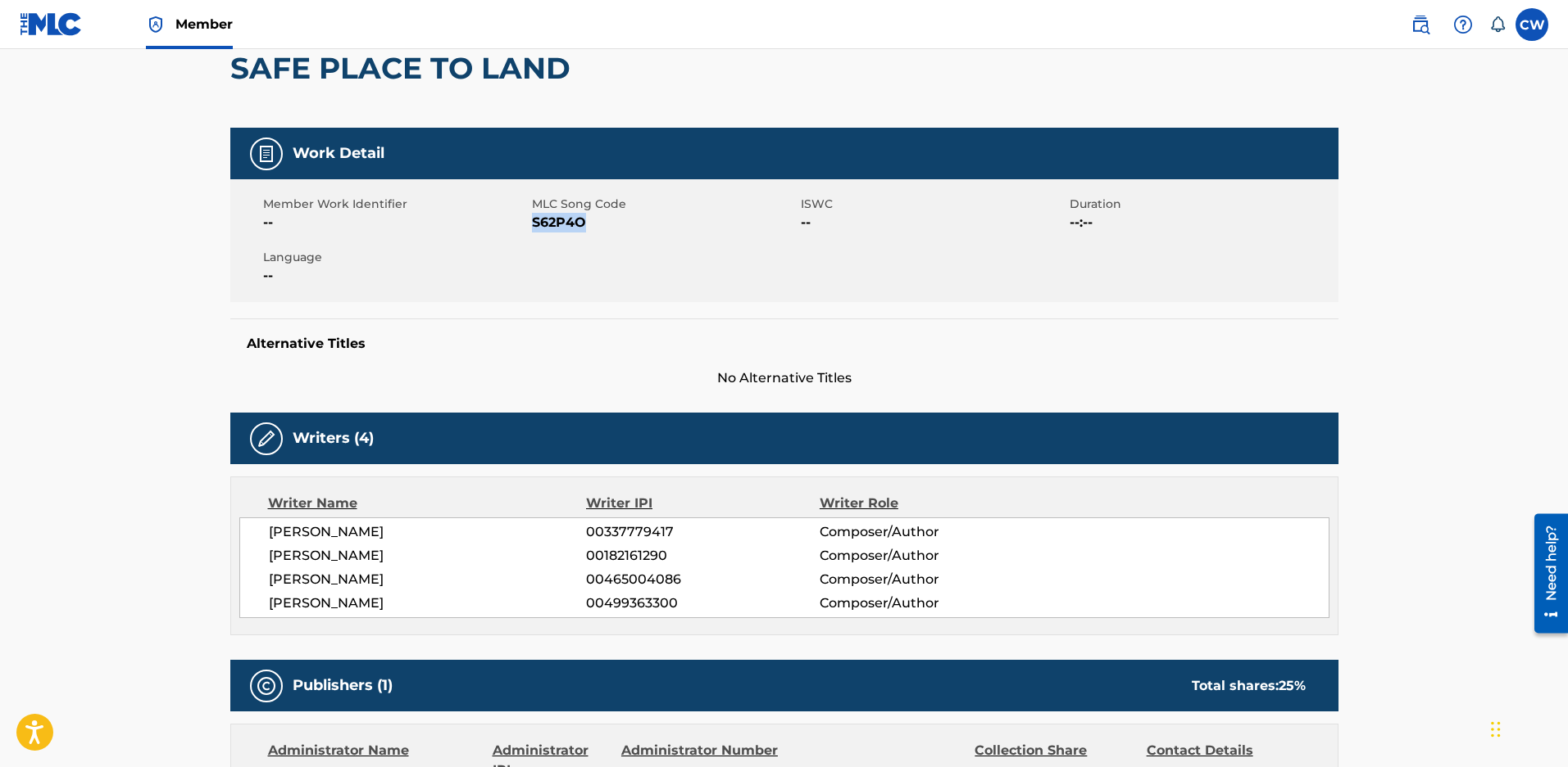
drag, startPoint x: 614, startPoint y: 229, endPoint x: 534, endPoint y: 229, distance: 80.0
click at [534, 229] on span "S62P4O" at bounding box center [664, 223] width 264 height 19
copy span "S62P4O"
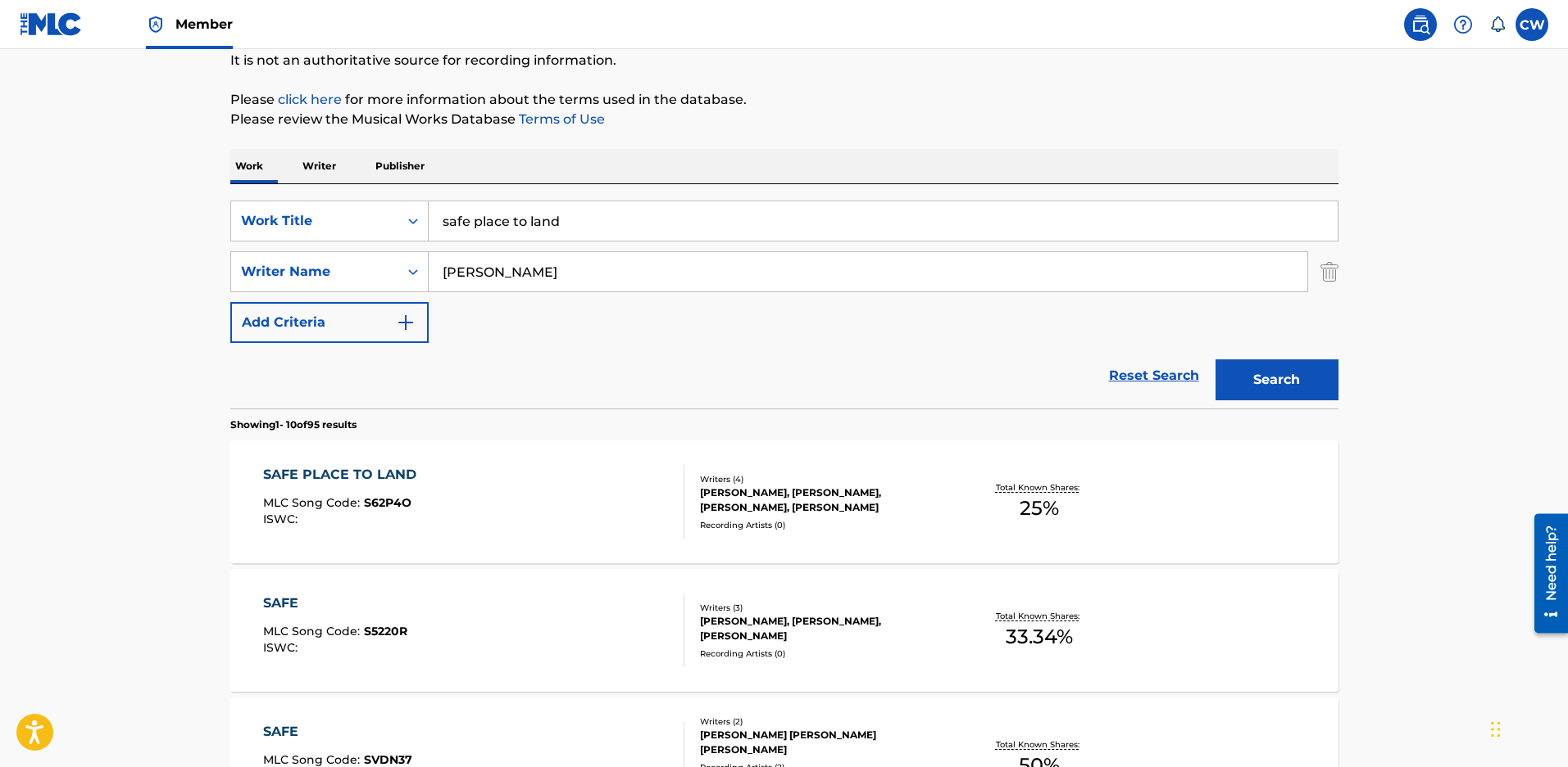
scroll to position [204, 0]
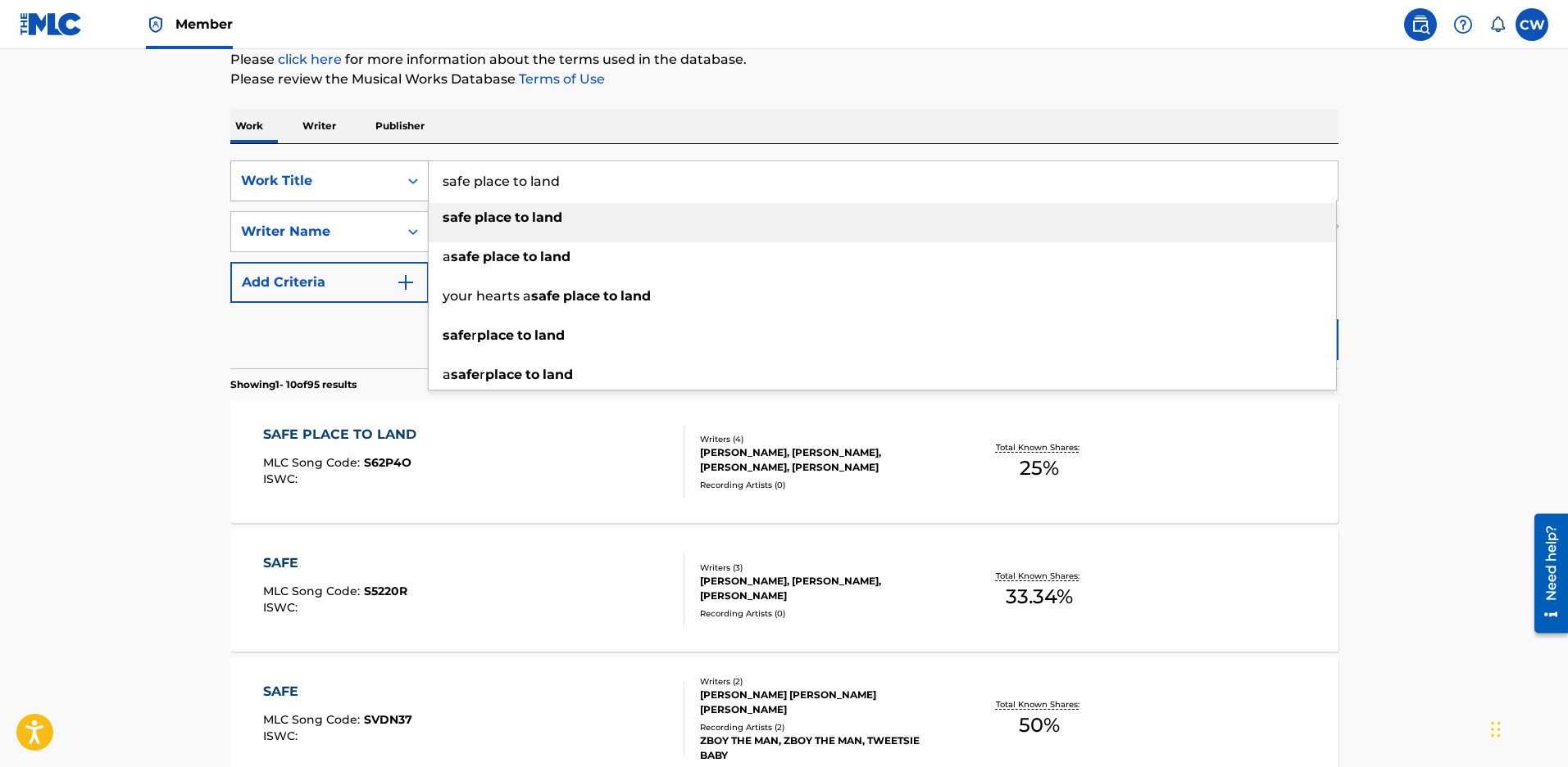
drag, startPoint x: 521, startPoint y: 178, endPoint x: 357, endPoint y: 179, distance: 164.0
click at [357, 179] on div "SearchWithCriteriaeced2c0e-ae81-4f3d-9946-cdb20afe10a9 Work Title safe place to…" at bounding box center [784, 181] width 1108 height 41
drag, startPoint x: 653, startPoint y: 175, endPoint x: 3, endPoint y: 30, distance: 666.0
click at [324, 168] on div "SearchWithCriteriaeced2c0e-ae81-4f3d-9946-cdb20afe10a9 Work Title safe place to…" at bounding box center [784, 181] width 1108 height 41
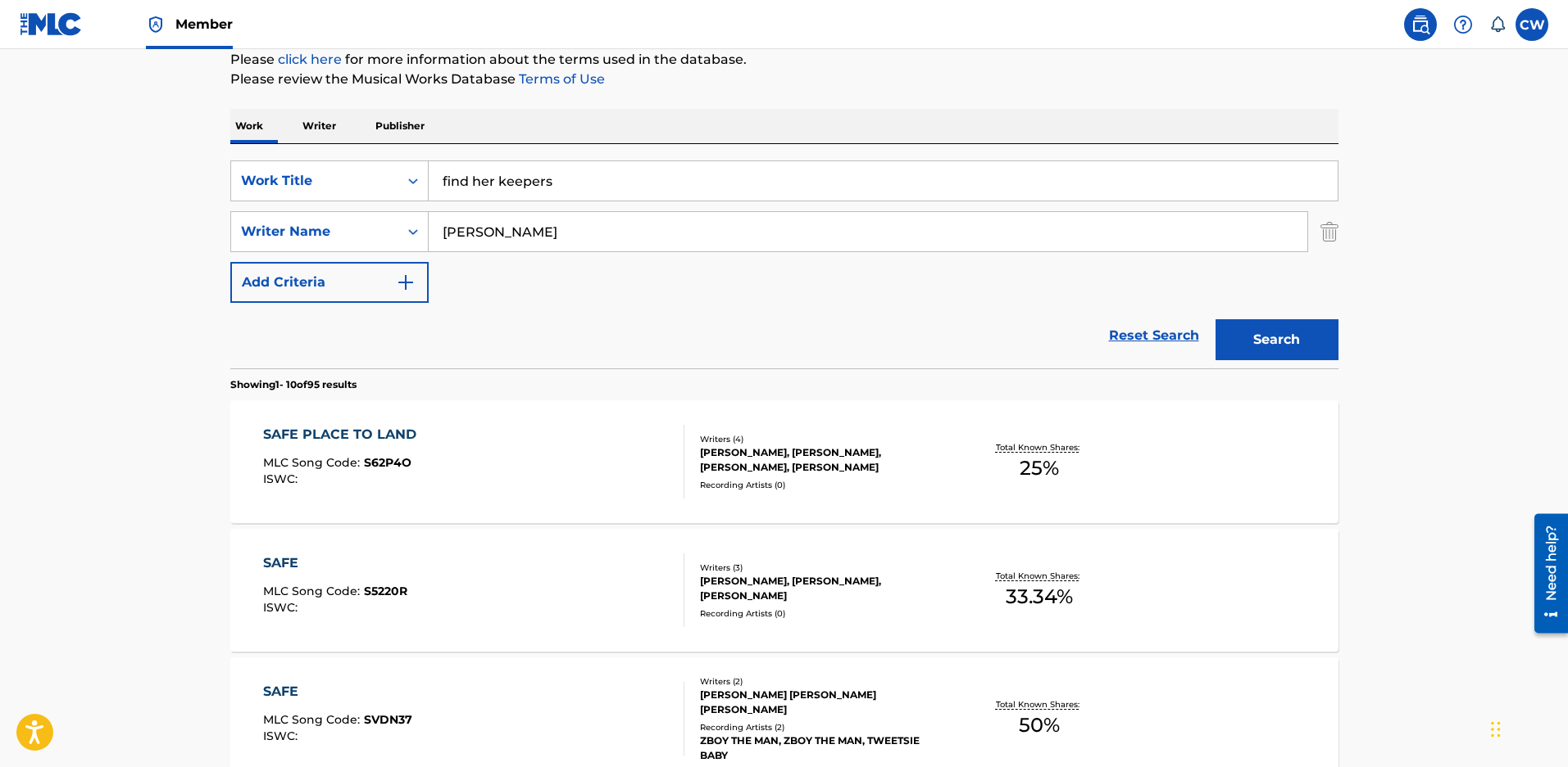
drag, startPoint x: 520, startPoint y: 185, endPoint x: 777, endPoint y: 217, distance: 259.0
click at [777, 217] on div "SearchWithCriteriaeced2c0e-ae81-4f3d-9946-cdb20afe10a9 Work Title find her keep…" at bounding box center [784, 232] width 1108 height 142
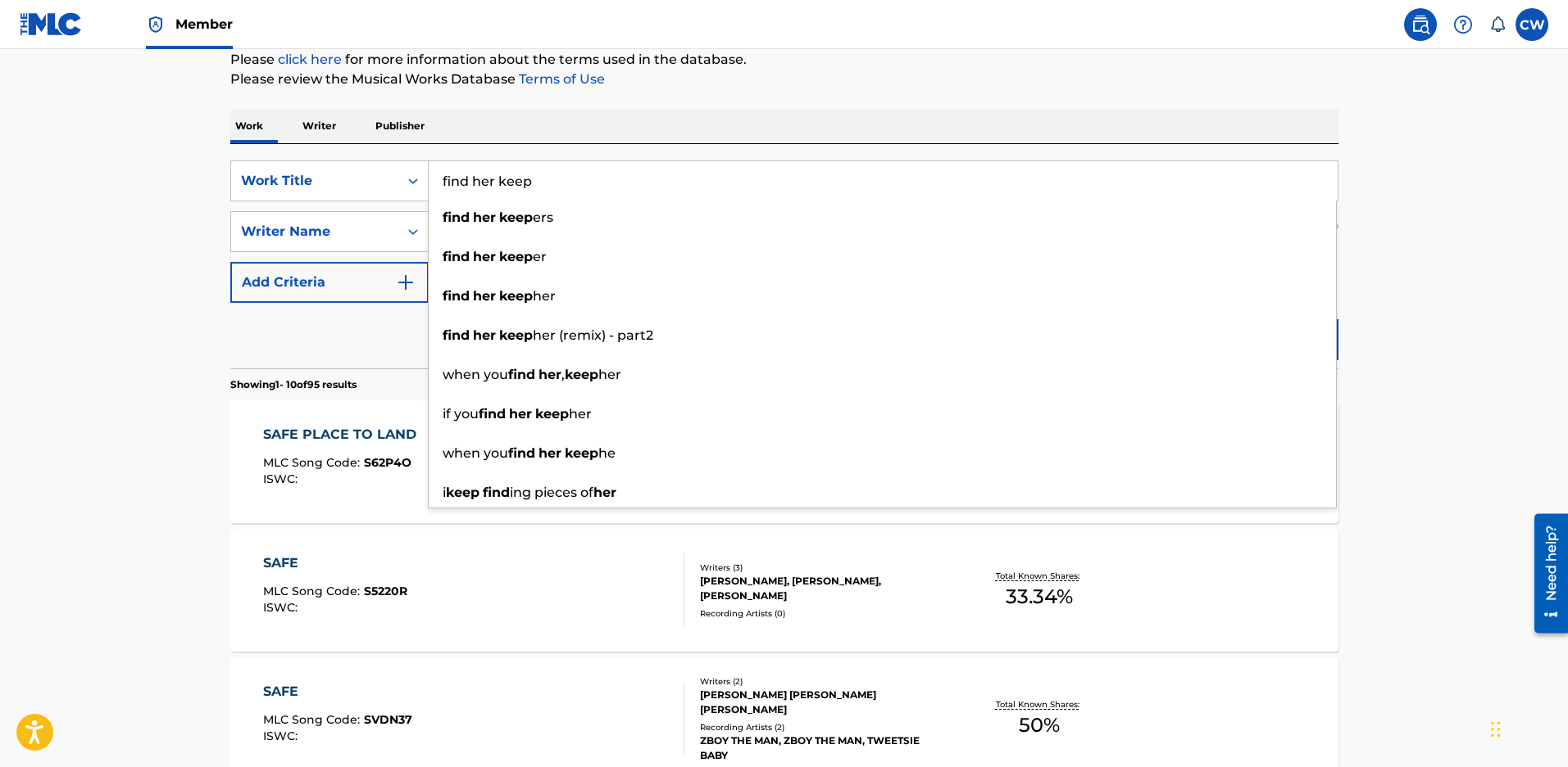
type input "find her keep"
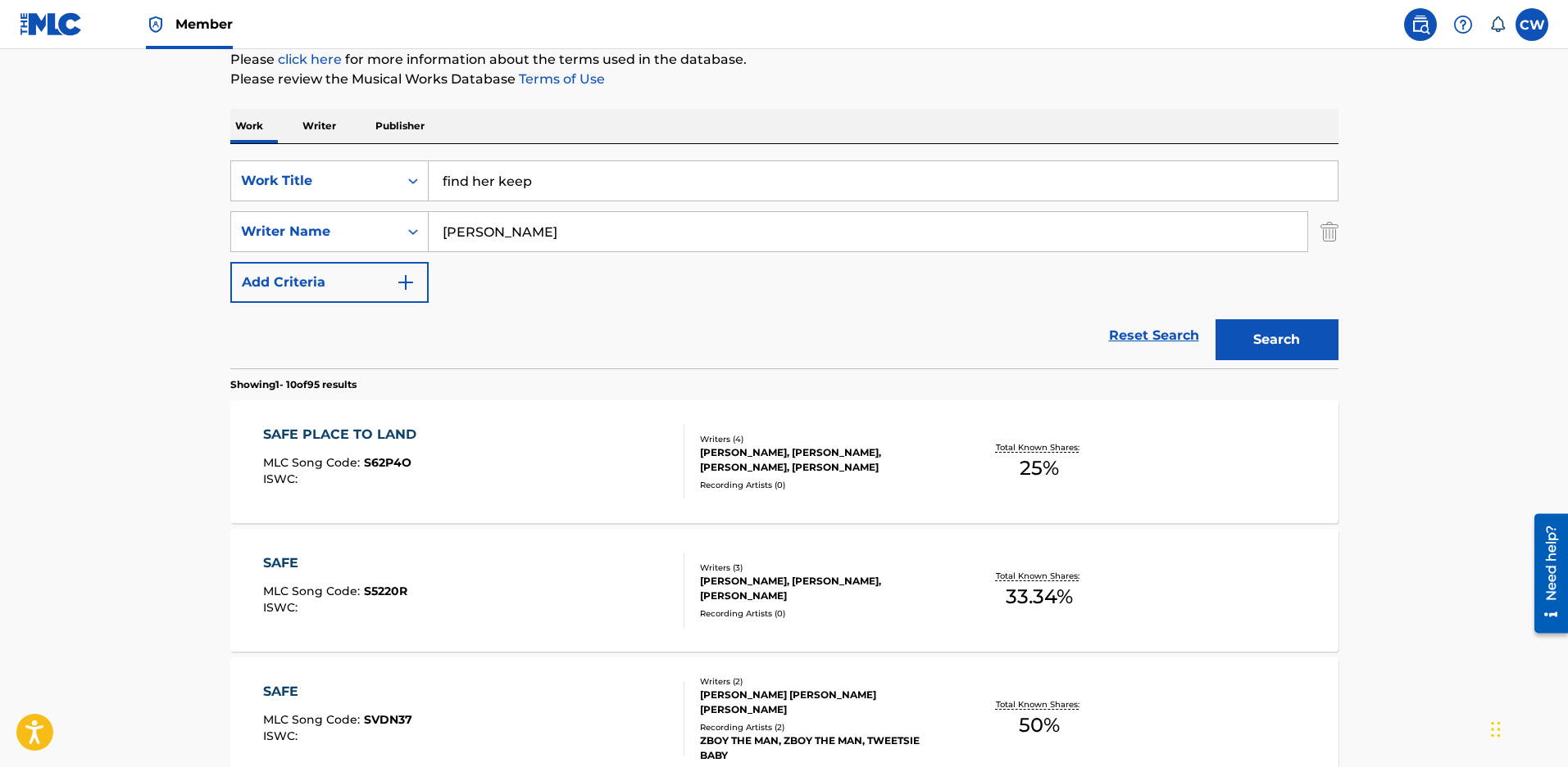
click at [1266, 367] on div "Search" at bounding box center [1272, 335] width 131 height 65
click at [1265, 353] on button "Search" at bounding box center [1277, 339] width 123 height 41
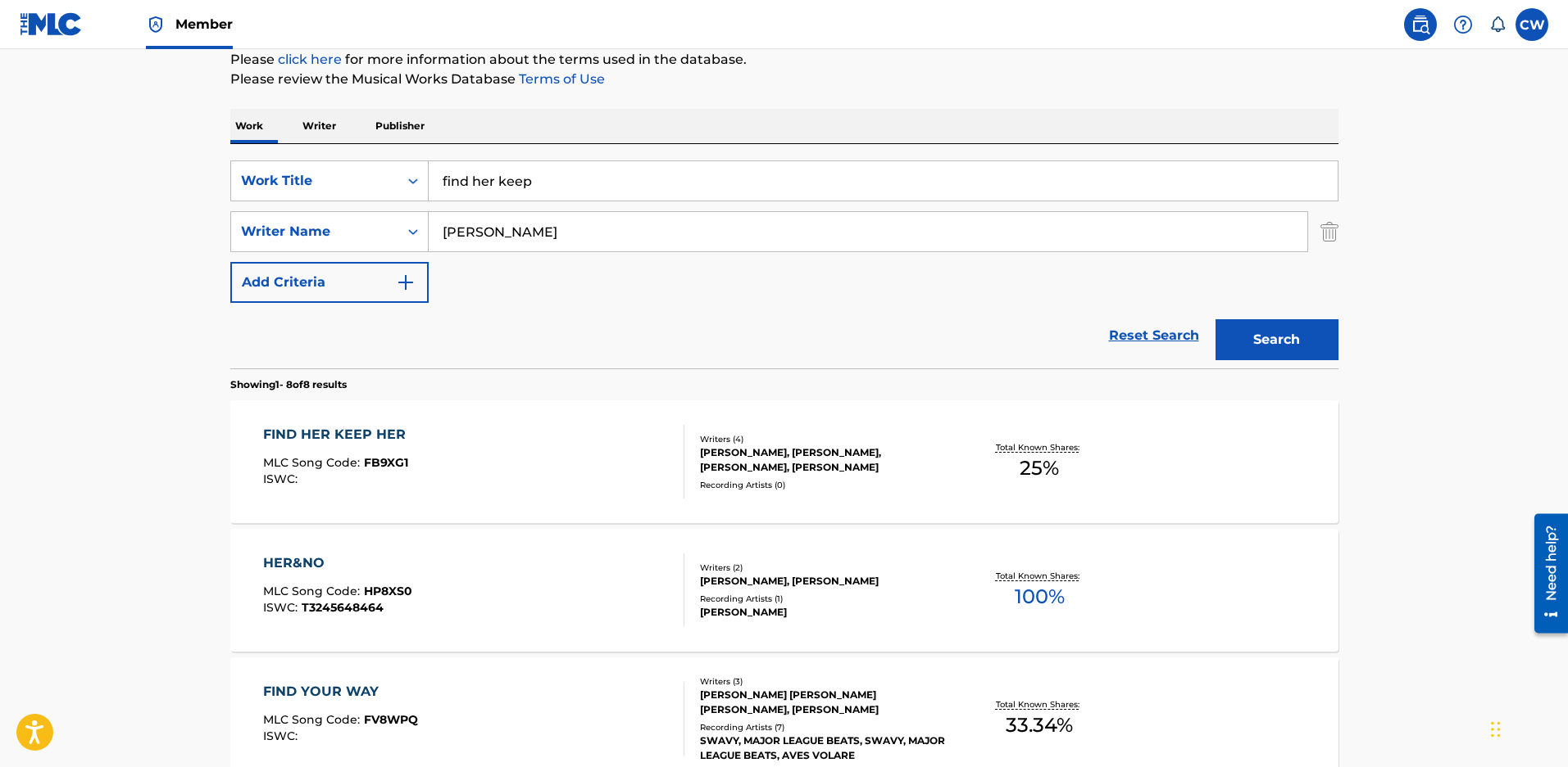
click at [740, 466] on div "ZACHARY DAVID MALOY, CADE RUSSELL BRINKLEY, BLAIR DALY, KYLE ODELL" at bounding box center [823, 460] width 247 height 30
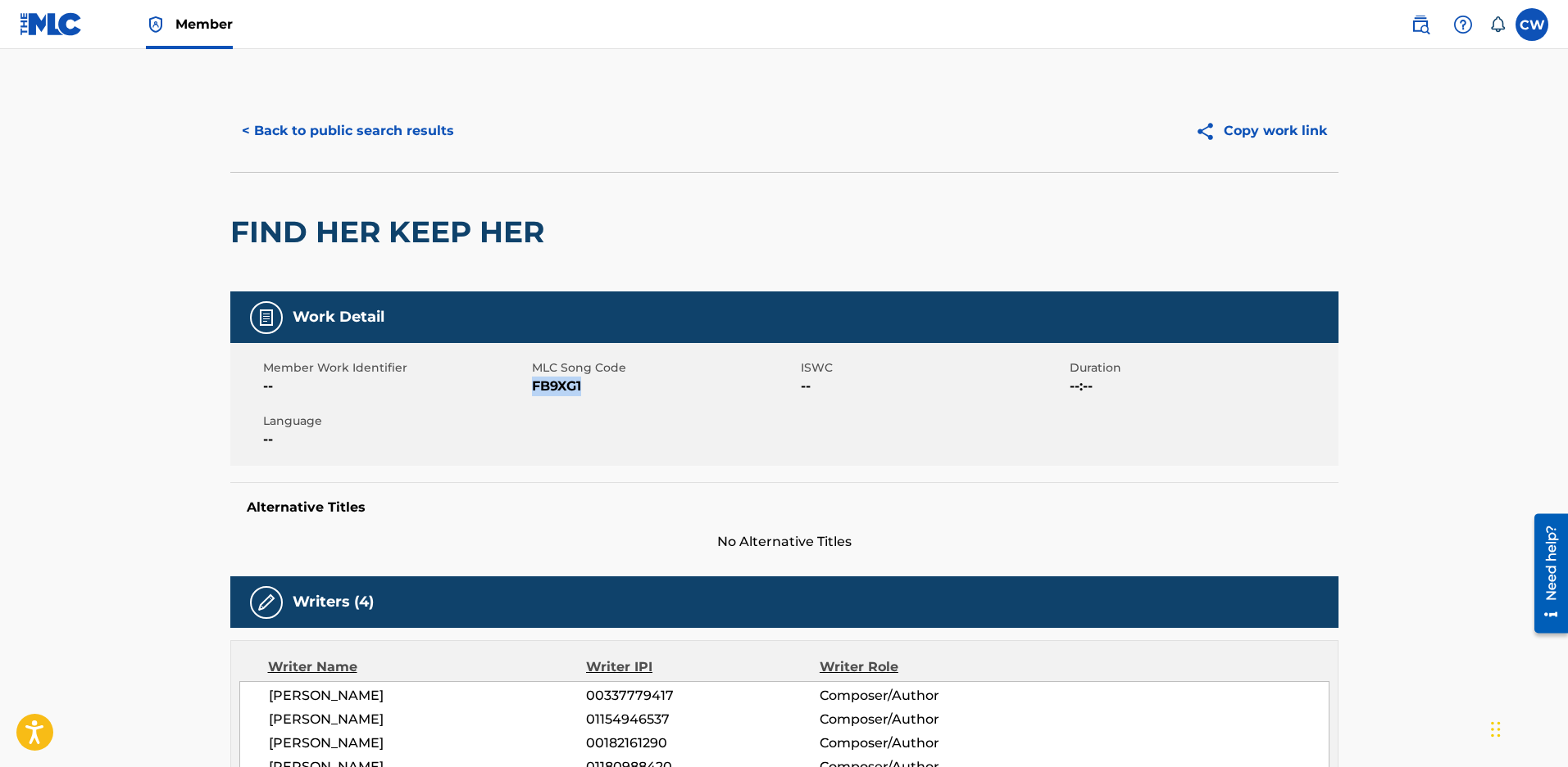
drag, startPoint x: 596, startPoint y: 395, endPoint x: 534, endPoint y: 393, distance: 62.0
click at [534, 393] on span "FB9XG1" at bounding box center [664, 386] width 264 height 19
copy span "FB9XG1"
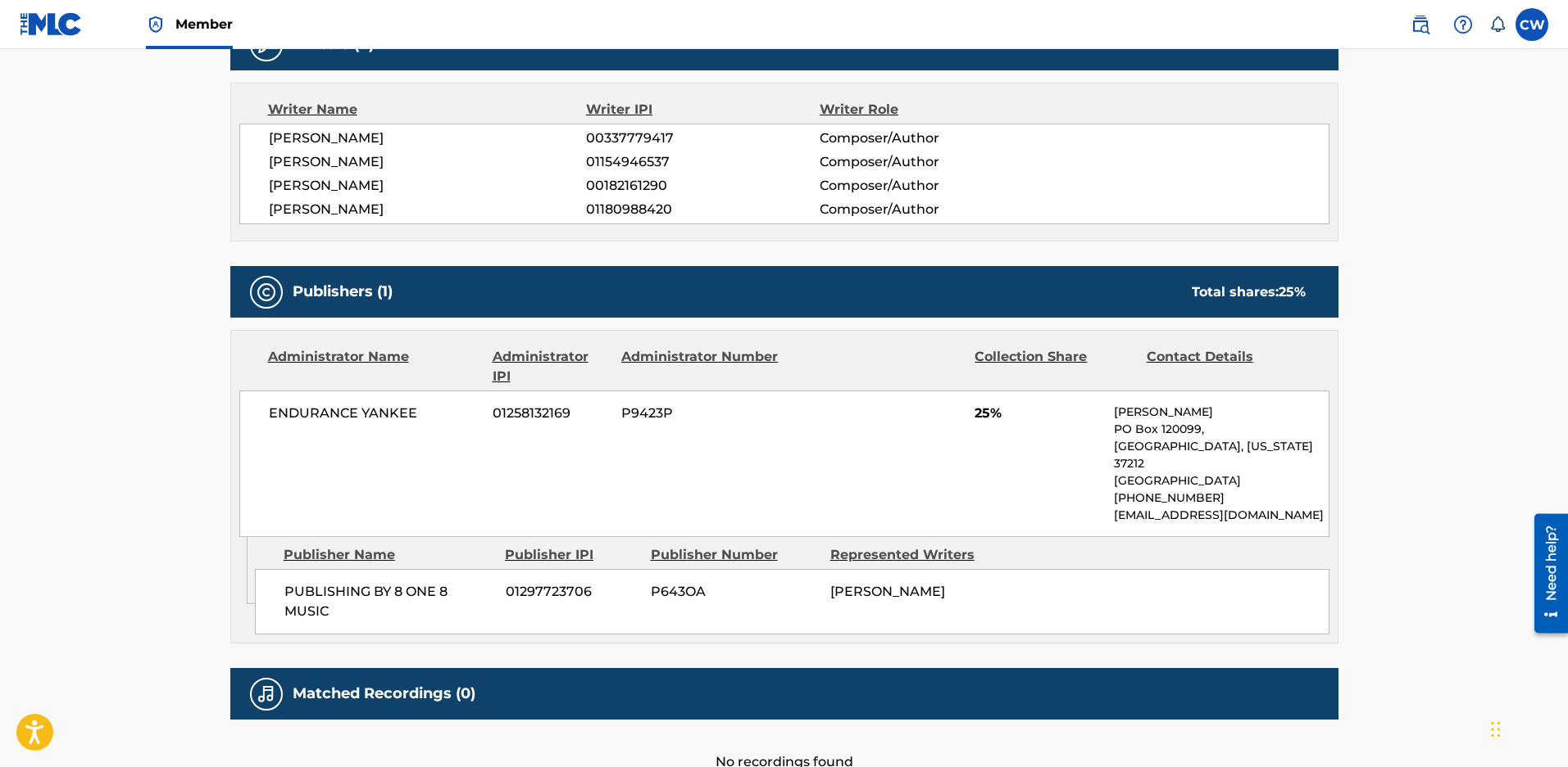
scroll to position [573, 0]
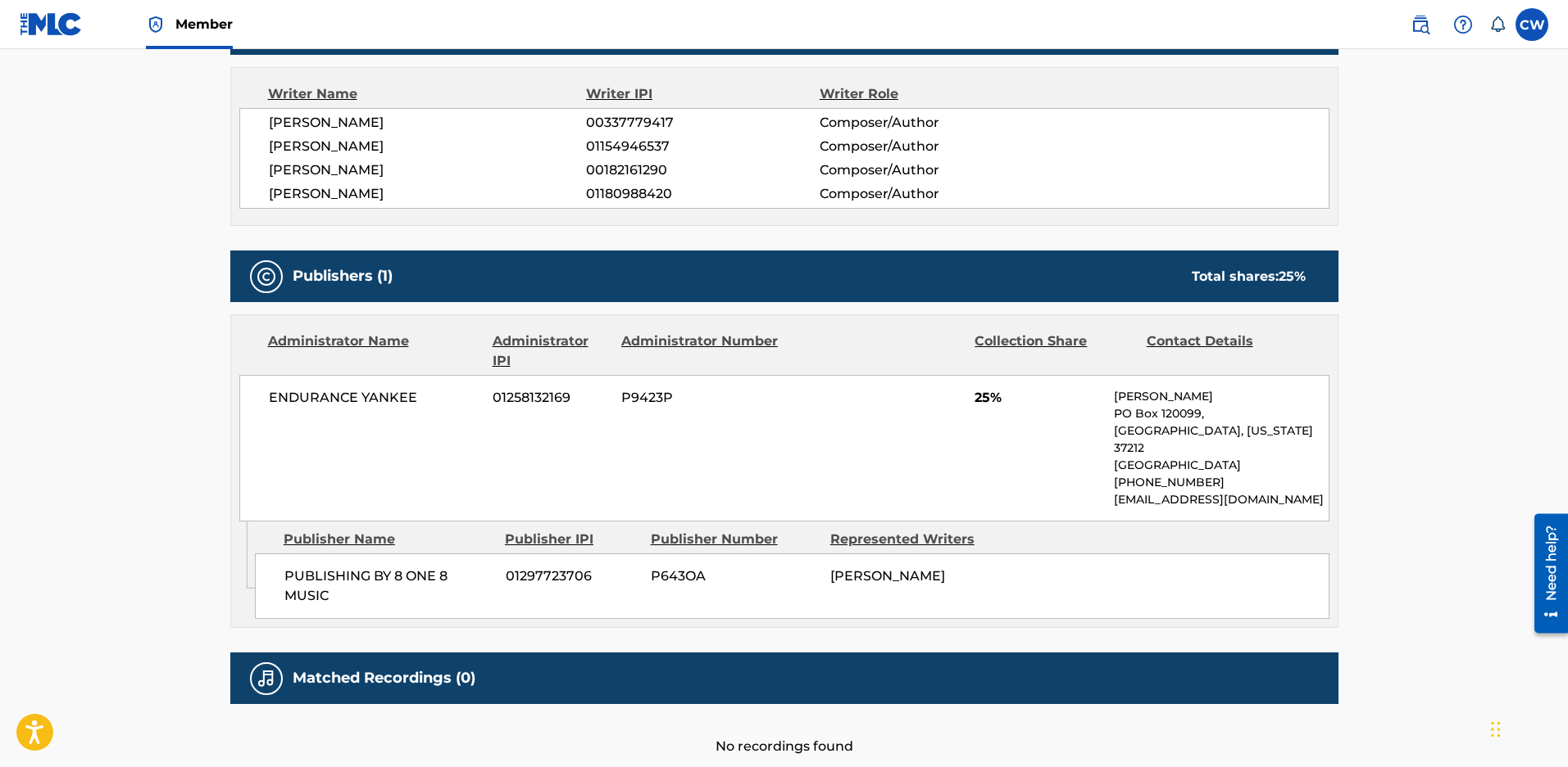
scroll to position [204, 0]
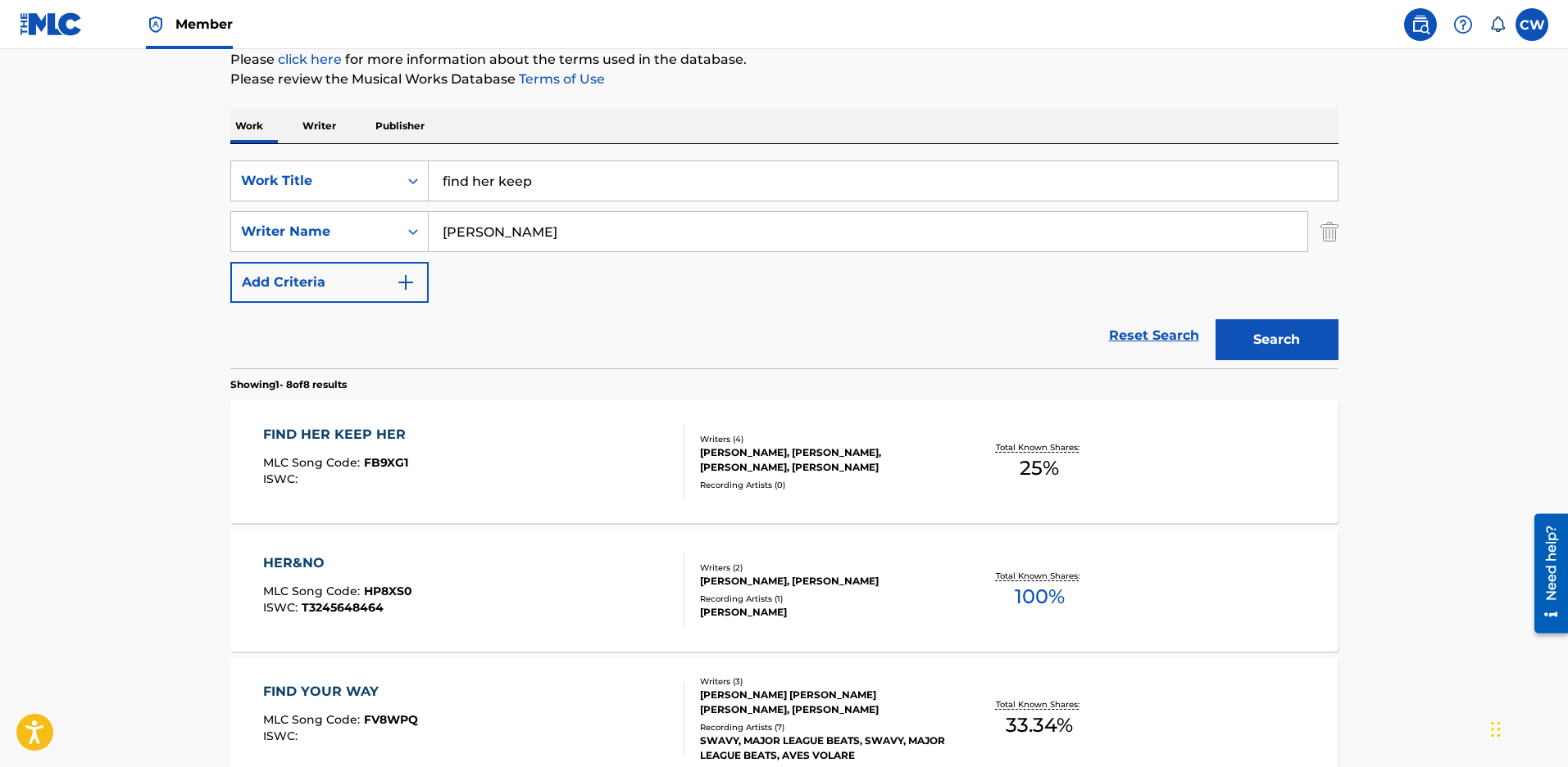
click at [549, 167] on input "find her keep" at bounding box center [883, 181] width 909 height 39
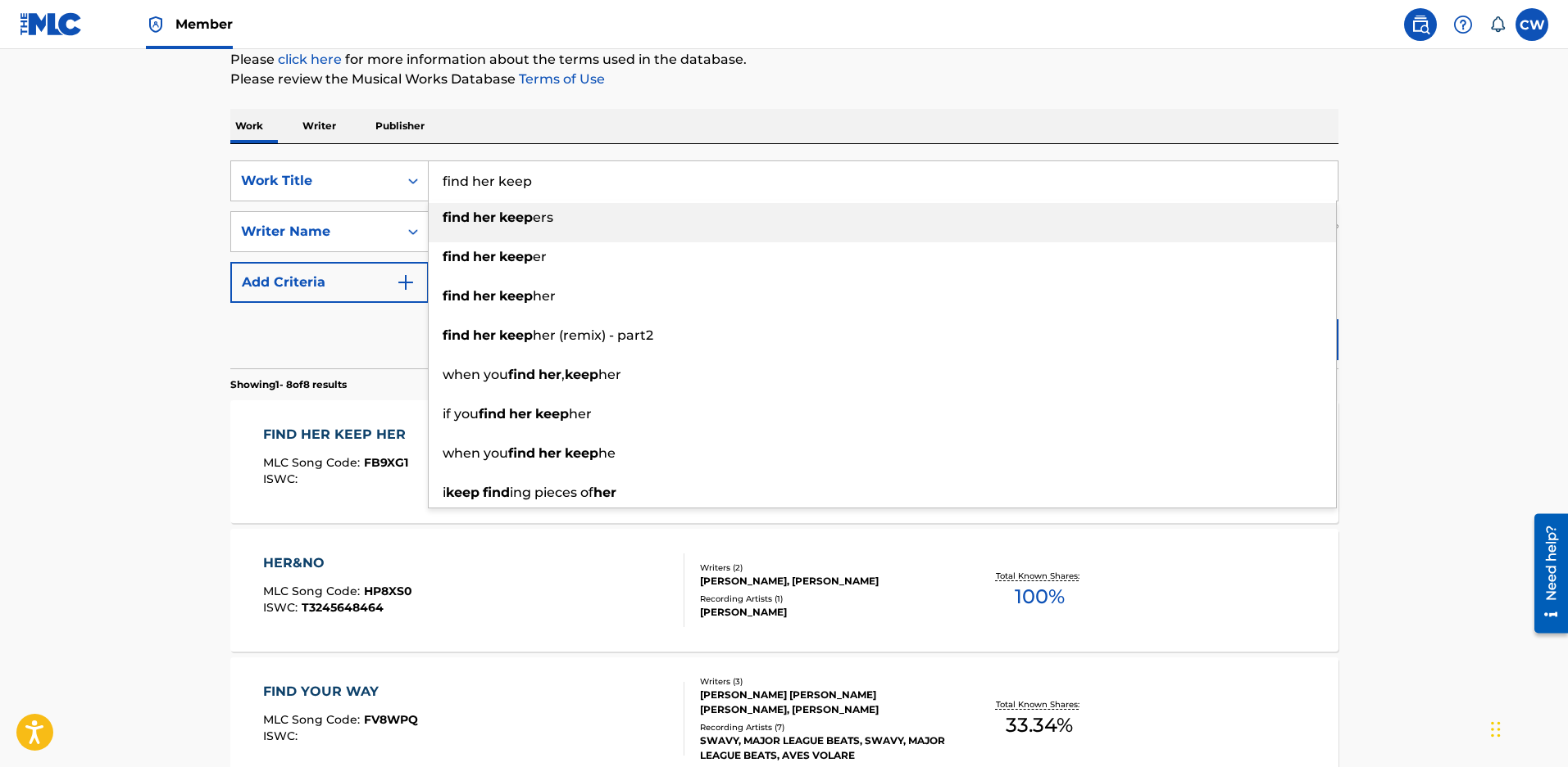
drag, startPoint x: 560, startPoint y: 184, endPoint x: 149, endPoint y: 141, distance: 413.2
click at [149, 141] on main "The MLC Public Work Search The accuracy and completeness of The MLC's data is d…" at bounding box center [784, 676] width 1568 height 1664
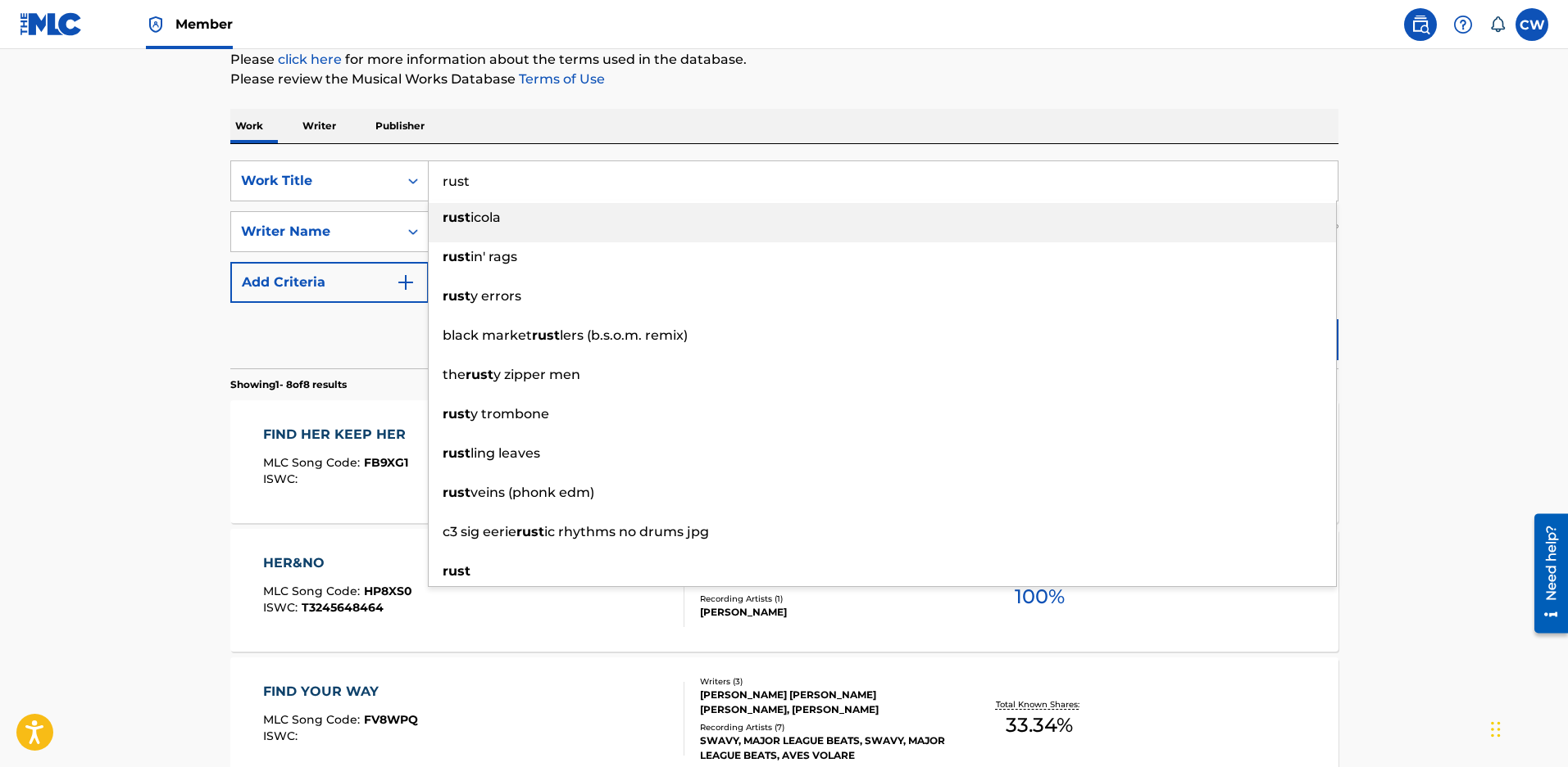
type input "rust"
click at [572, 113] on div "Work Writer Publisher" at bounding box center [784, 126] width 1108 height 35
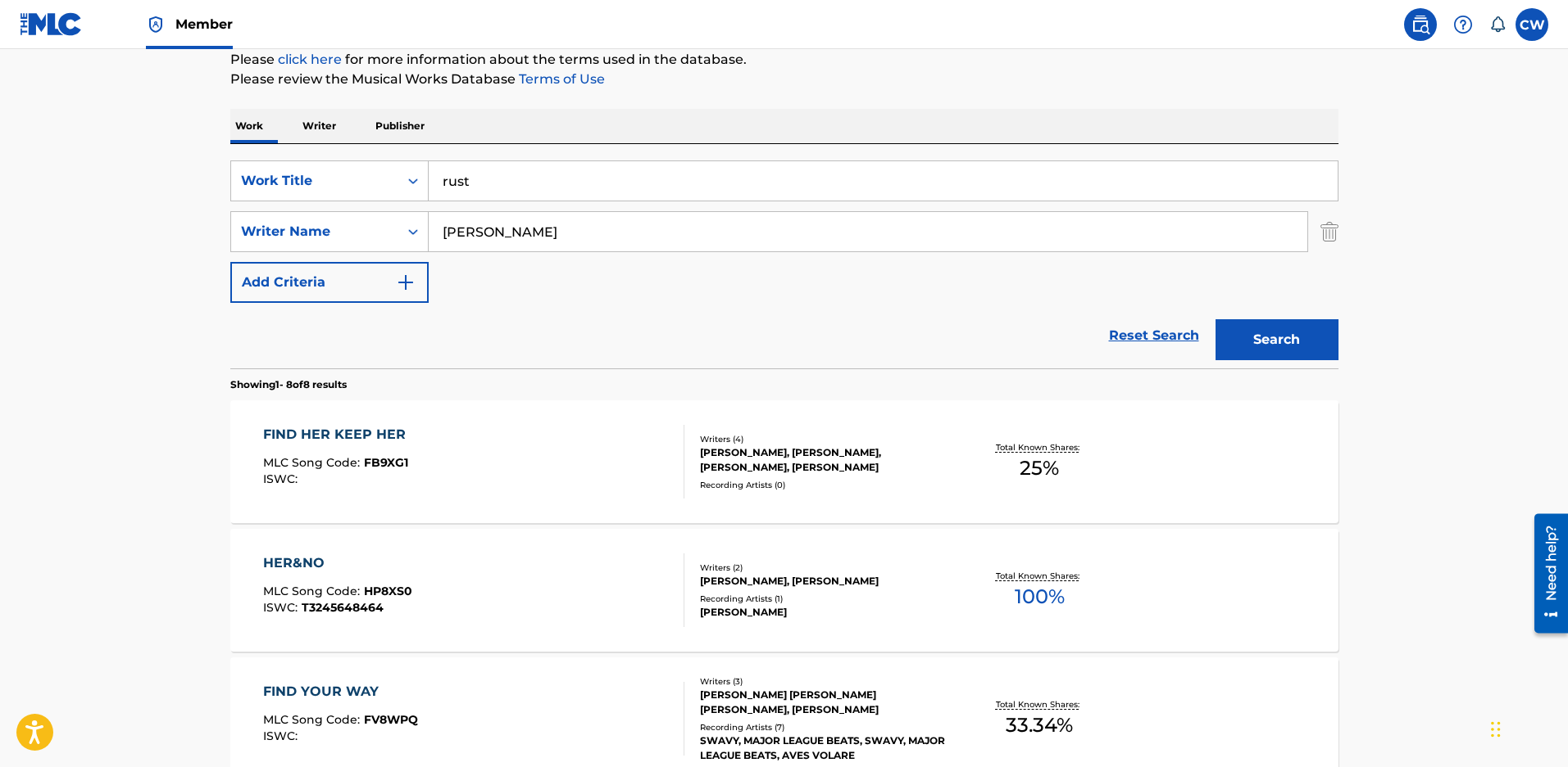
drag, startPoint x: 1238, startPoint y: 347, endPoint x: 1094, endPoint y: 340, distance: 144.2
click at [1238, 347] on button "Search" at bounding box center [1277, 339] width 123 height 41
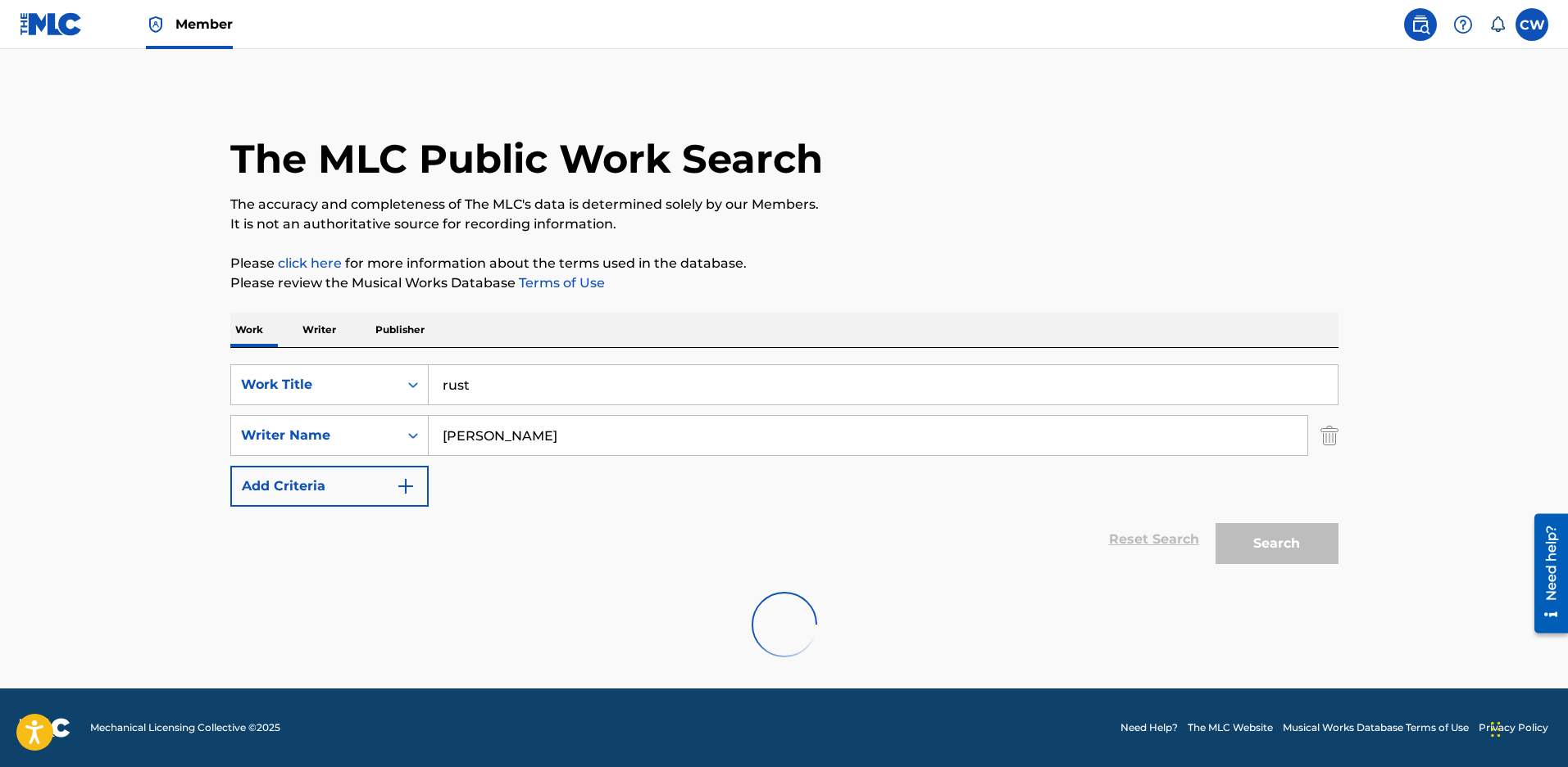
scroll to position [134, 0]
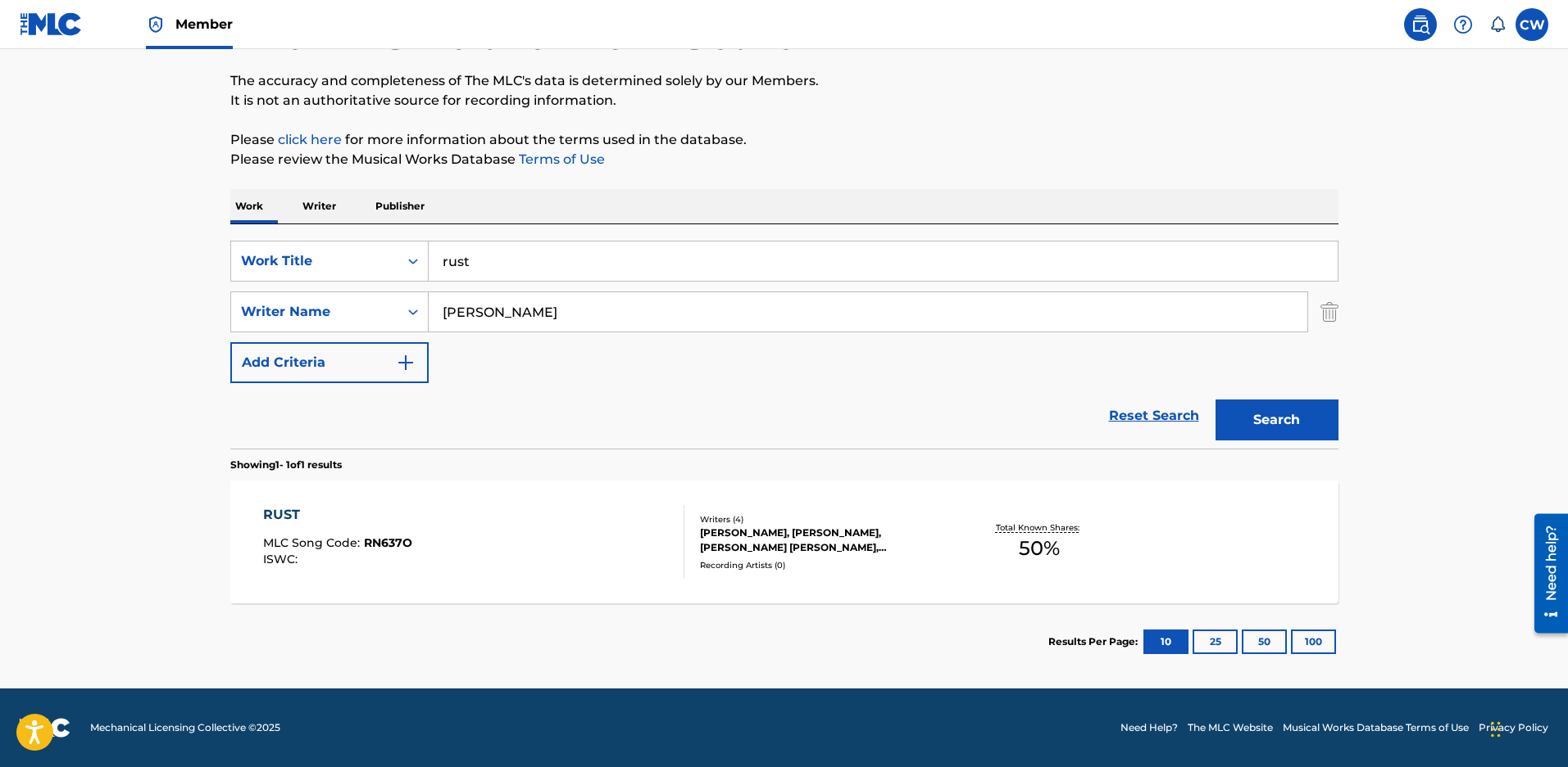
click at [777, 548] on div "JOHN STEPHEN HUMPHREY, JESSE HERRON DAVIS, RICHARD WAYNE BROOKS, ZACHARY DAVID …" at bounding box center [823, 540] width 247 height 30
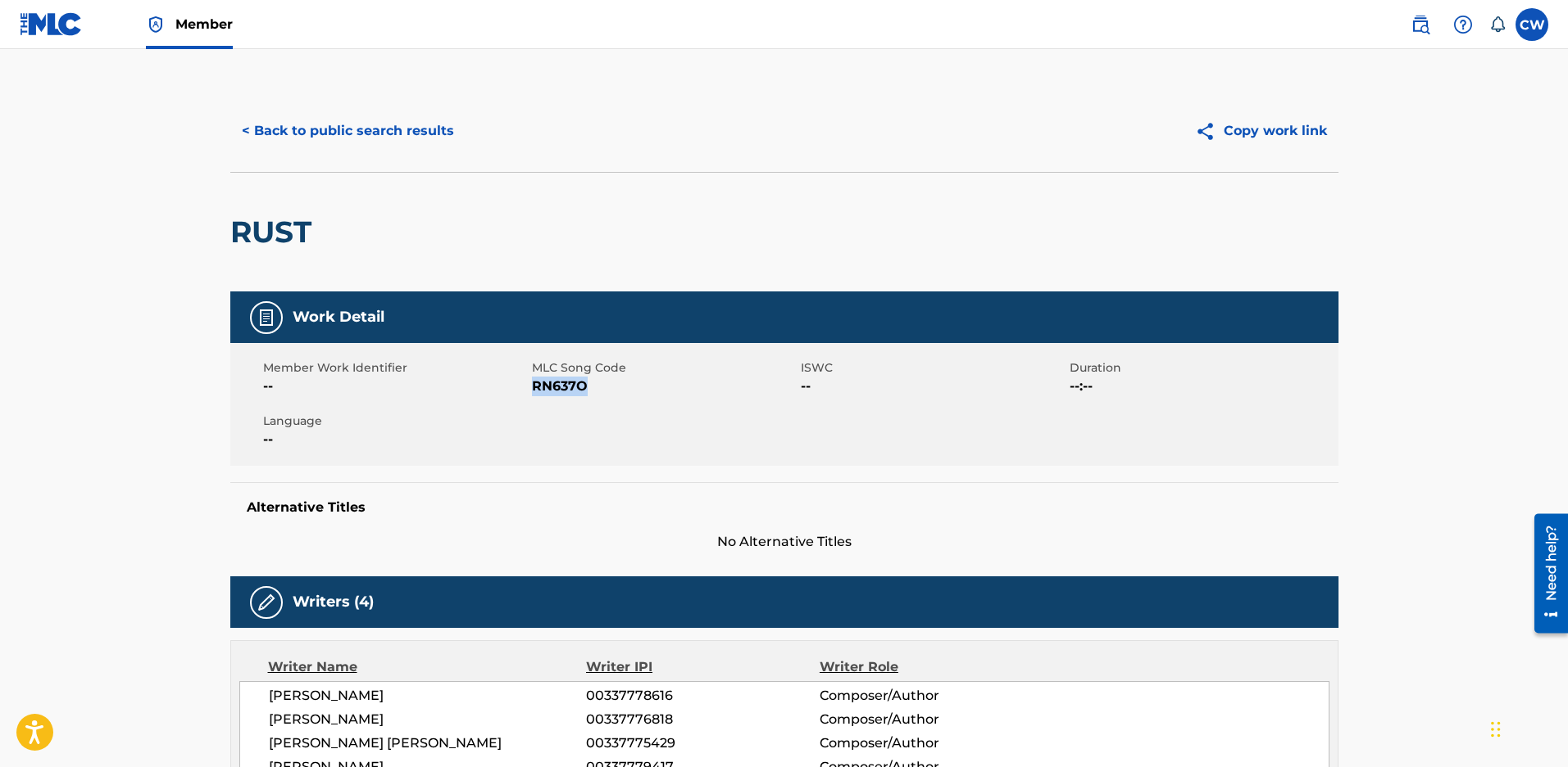
drag, startPoint x: 595, startPoint y: 392, endPoint x: 535, endPoint y: 393, distance: 60.0
click at [535, 393] on span "RN637O" at bounding box center [664, 386] width 264 height 19
copy span "RN637O"
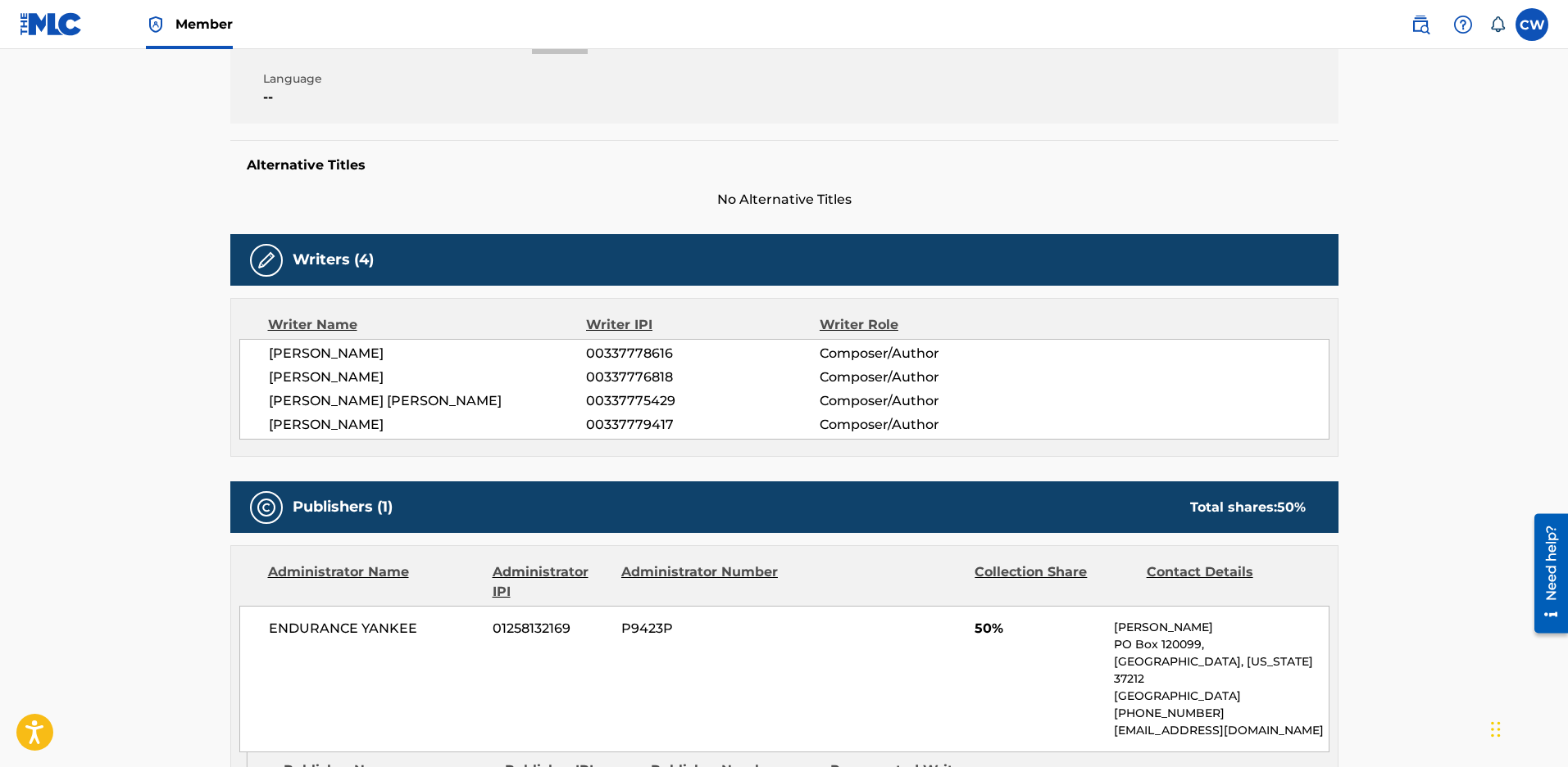
scroll to position [82, 0]
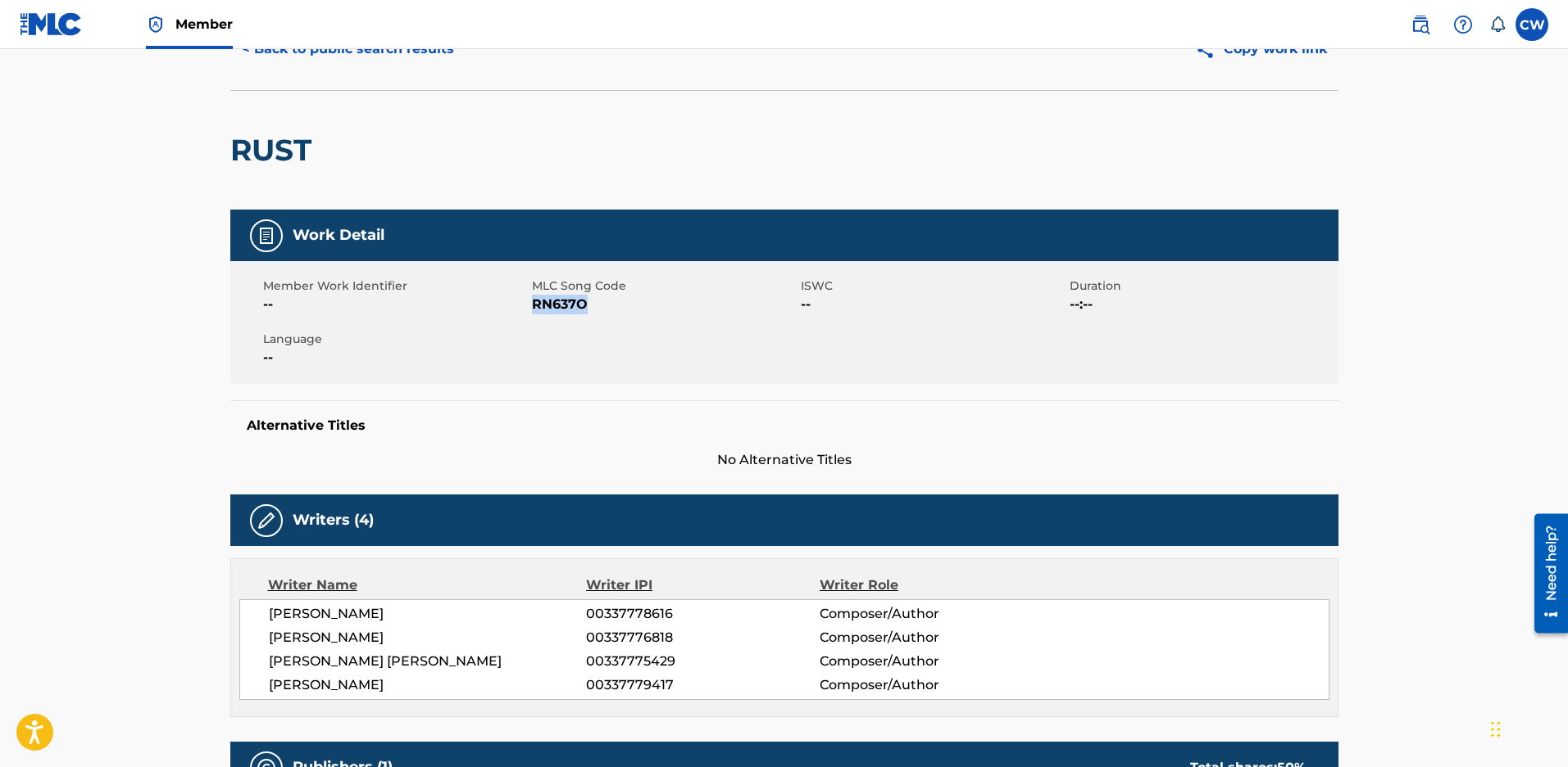
click at [296, 51] on button "< Back to public search results" at bounding box center [348, 49] width 235 height 41
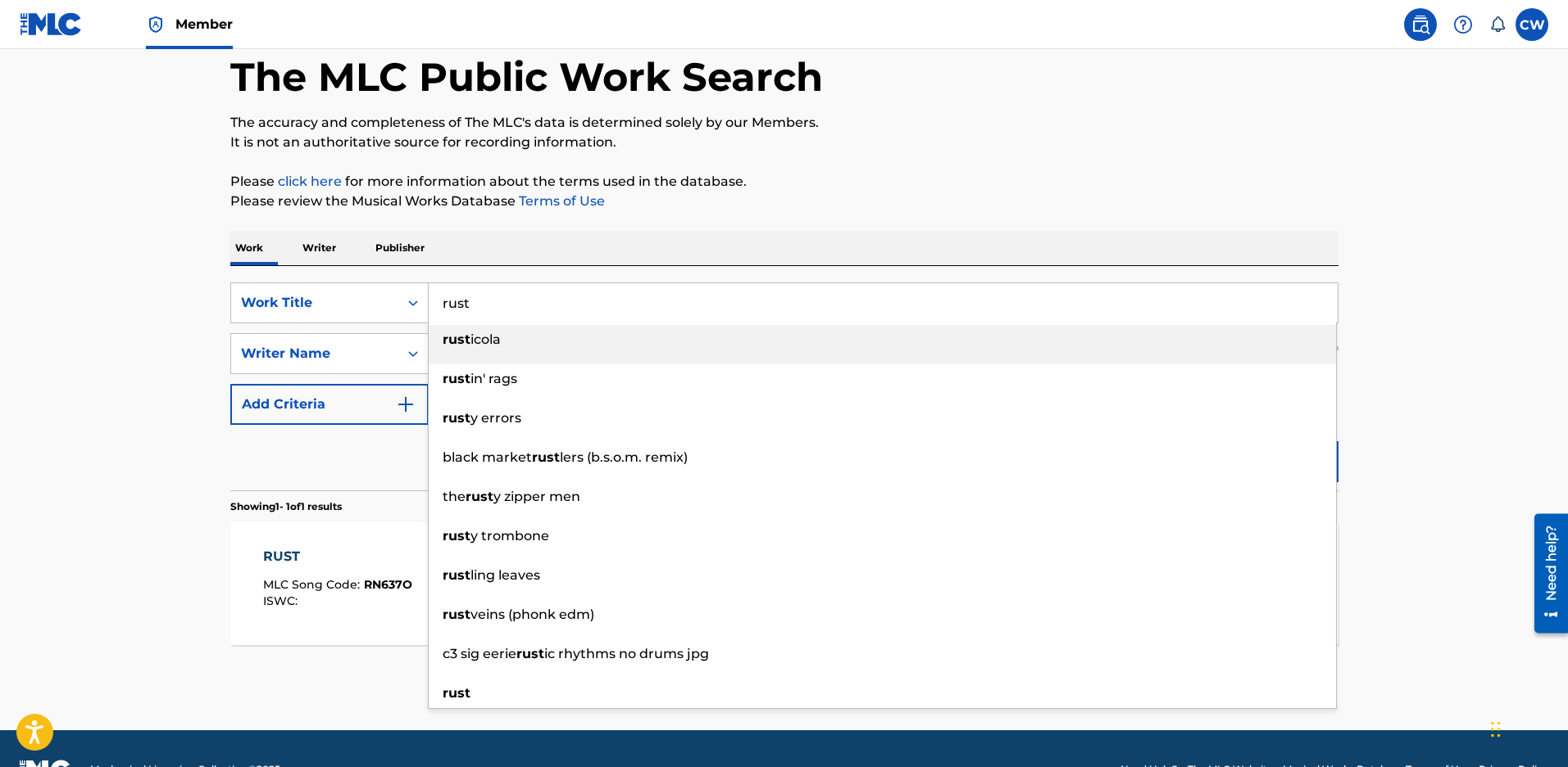
drag, startPoint x: 519, startPoint y: 317, endPoint x: 243, endPoint y: 273, distance: 279.5
click at [243, 273] on div "SearchWithCriteriaeced2c0e-ae81-4f3d-9946-cdb20afe10a9 Work Title rust rust ico…" at bounding box center [784, 378] width 1108 height 224
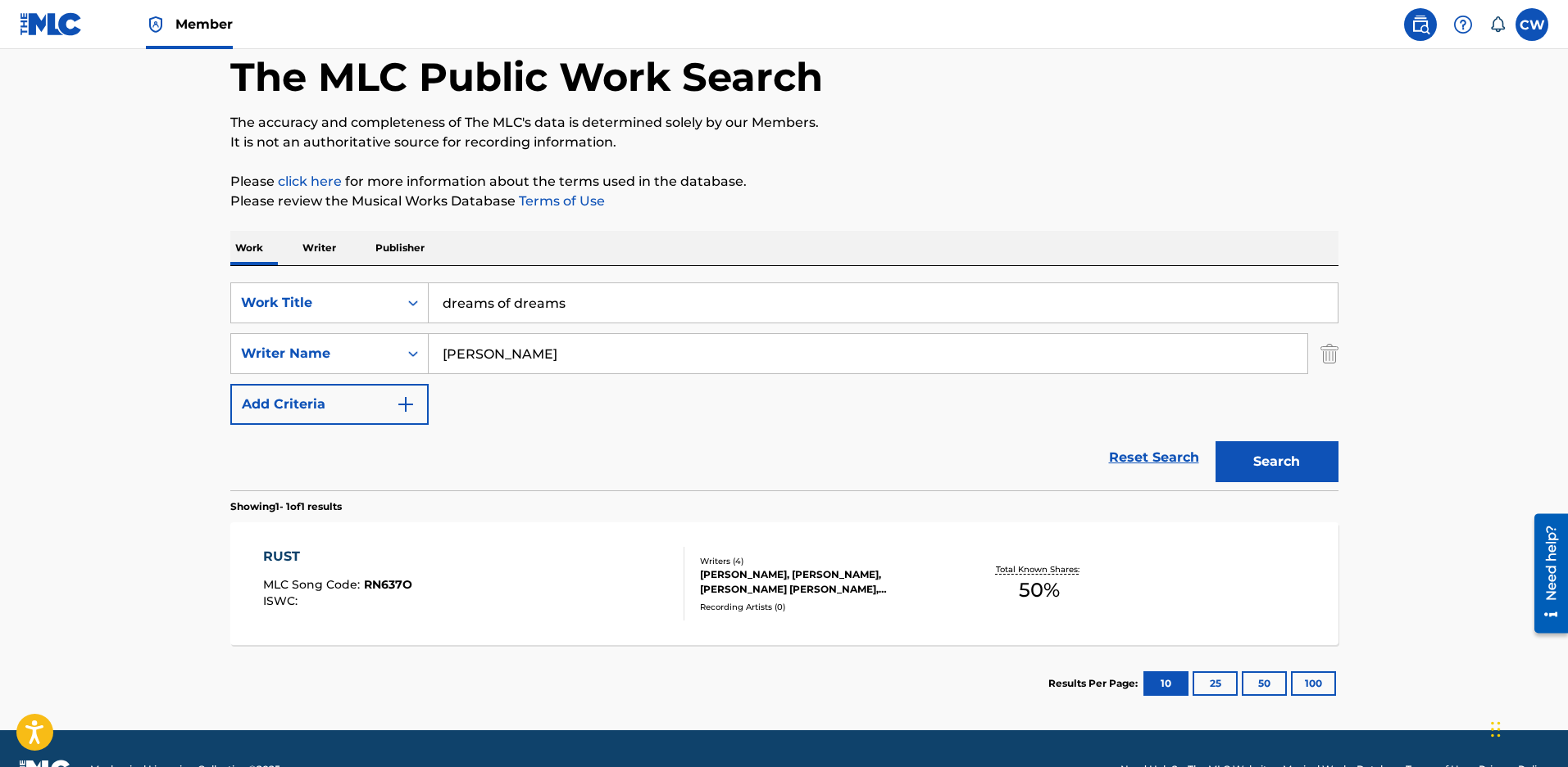
click at [1254, 455] on button "Search" at bounding box center [1277, 461] width 123 height 41
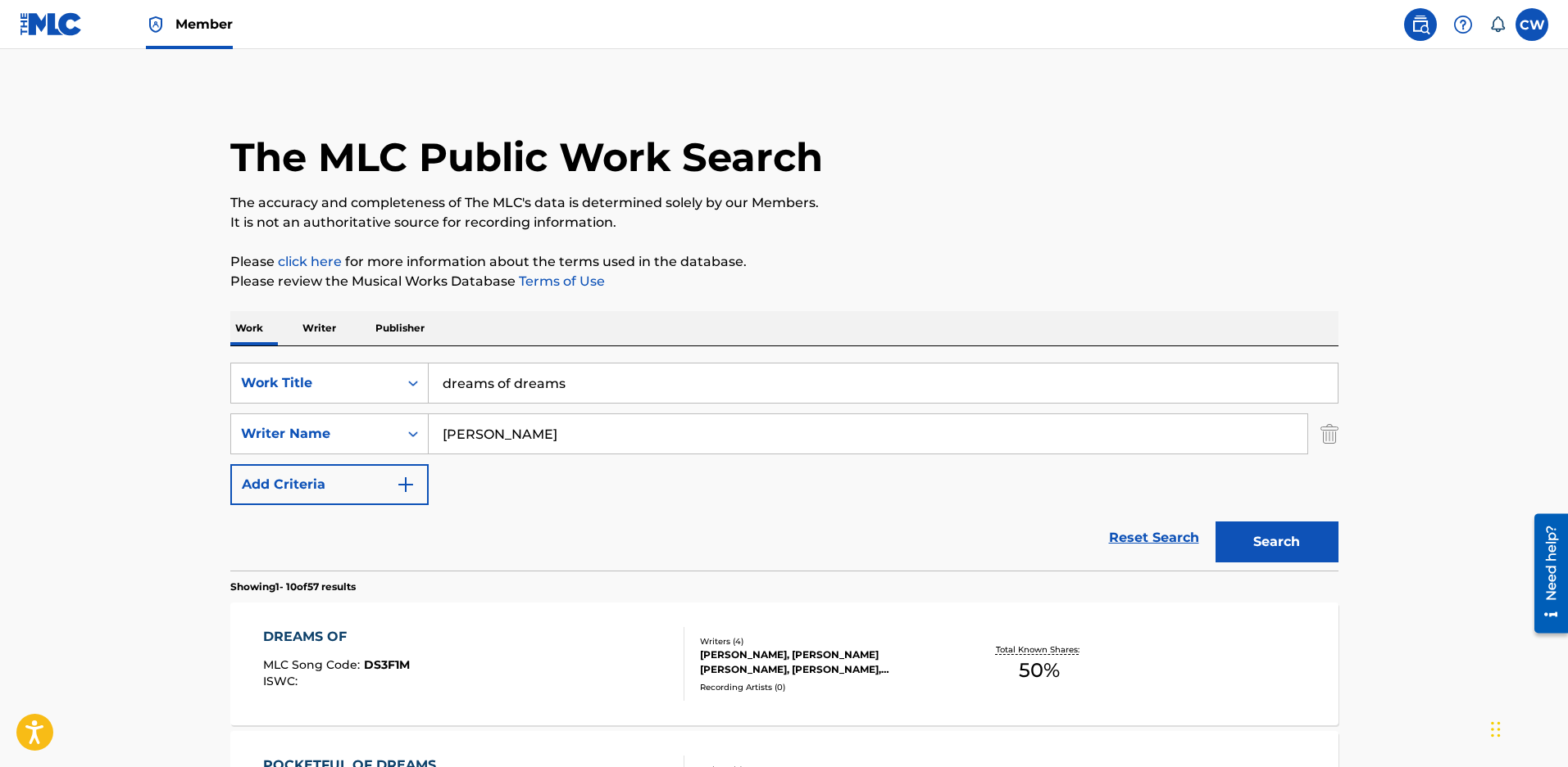
scroll to position [82, 0]
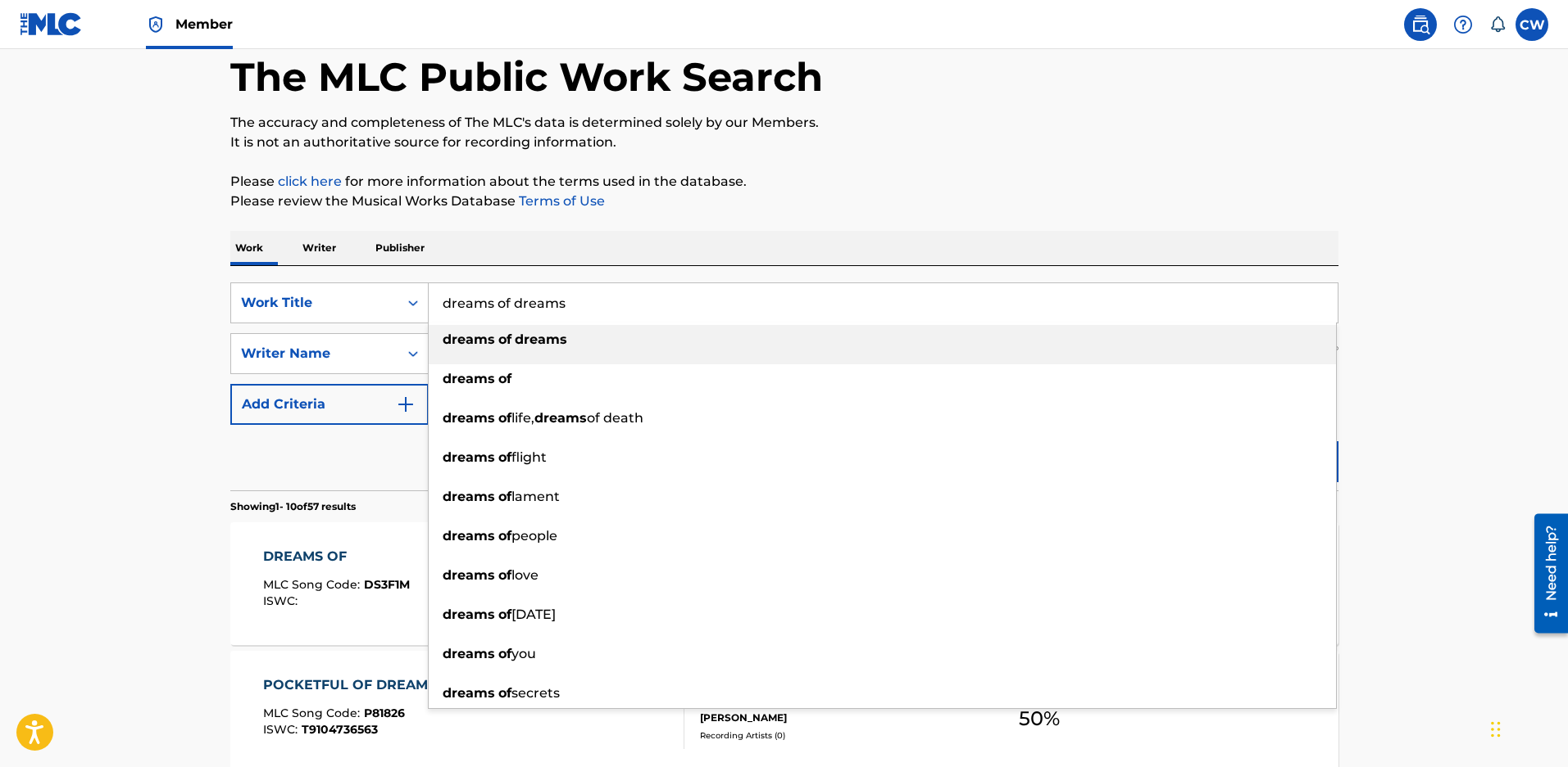
drag, startPoint x: 515, startPoint y: 313, endPoint x: 634, endPoint y: 323, distance: 119.4
click at [634, 323] on input "dreams of dreams" at bounding box center [883, 303] width 909 height 39
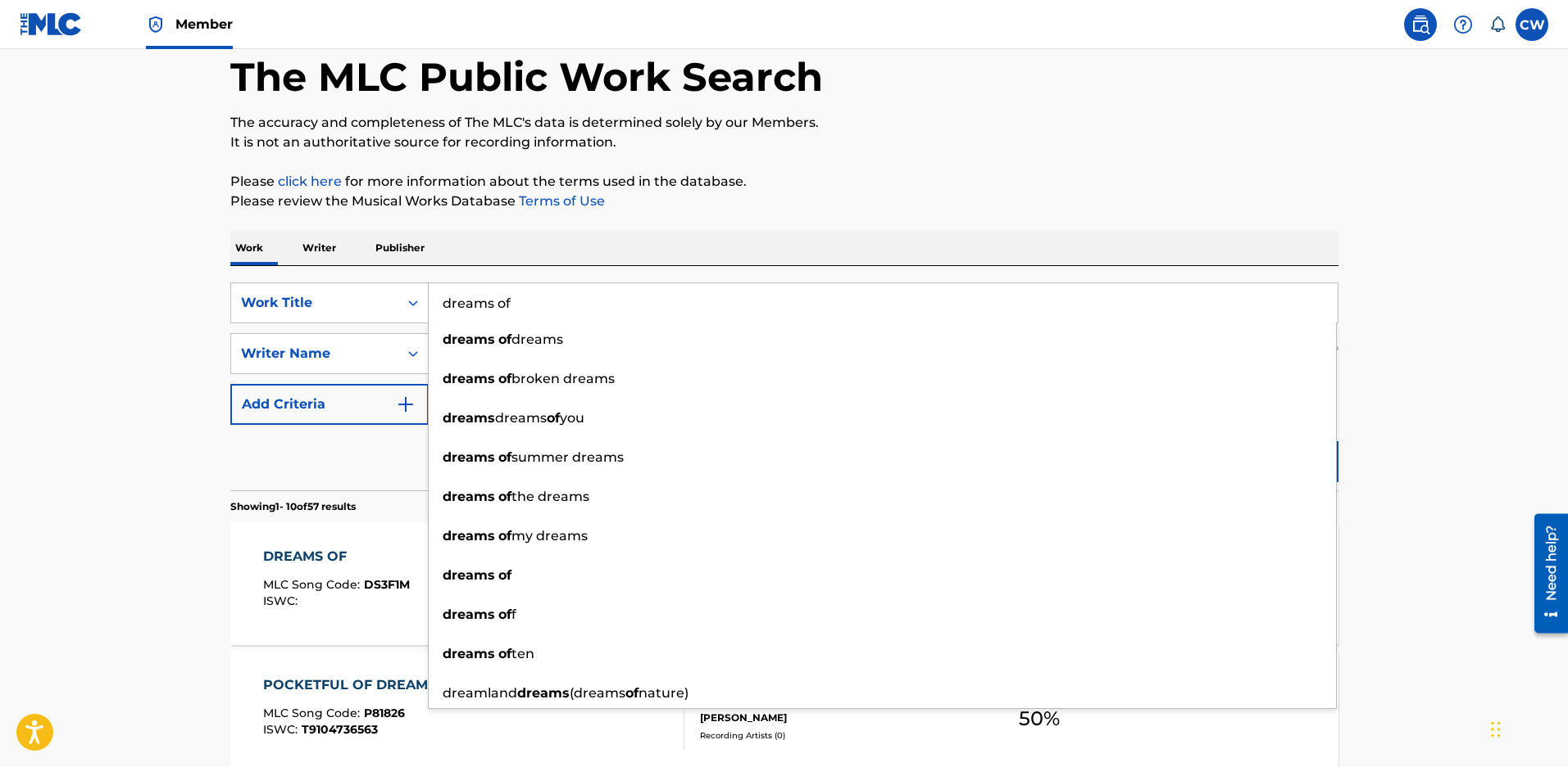
type input "dreams of"
click at [826, 206] on p "Please review the Musical Works Database Terms of Use" at bounding box center [784, 201] width 1108 height 19
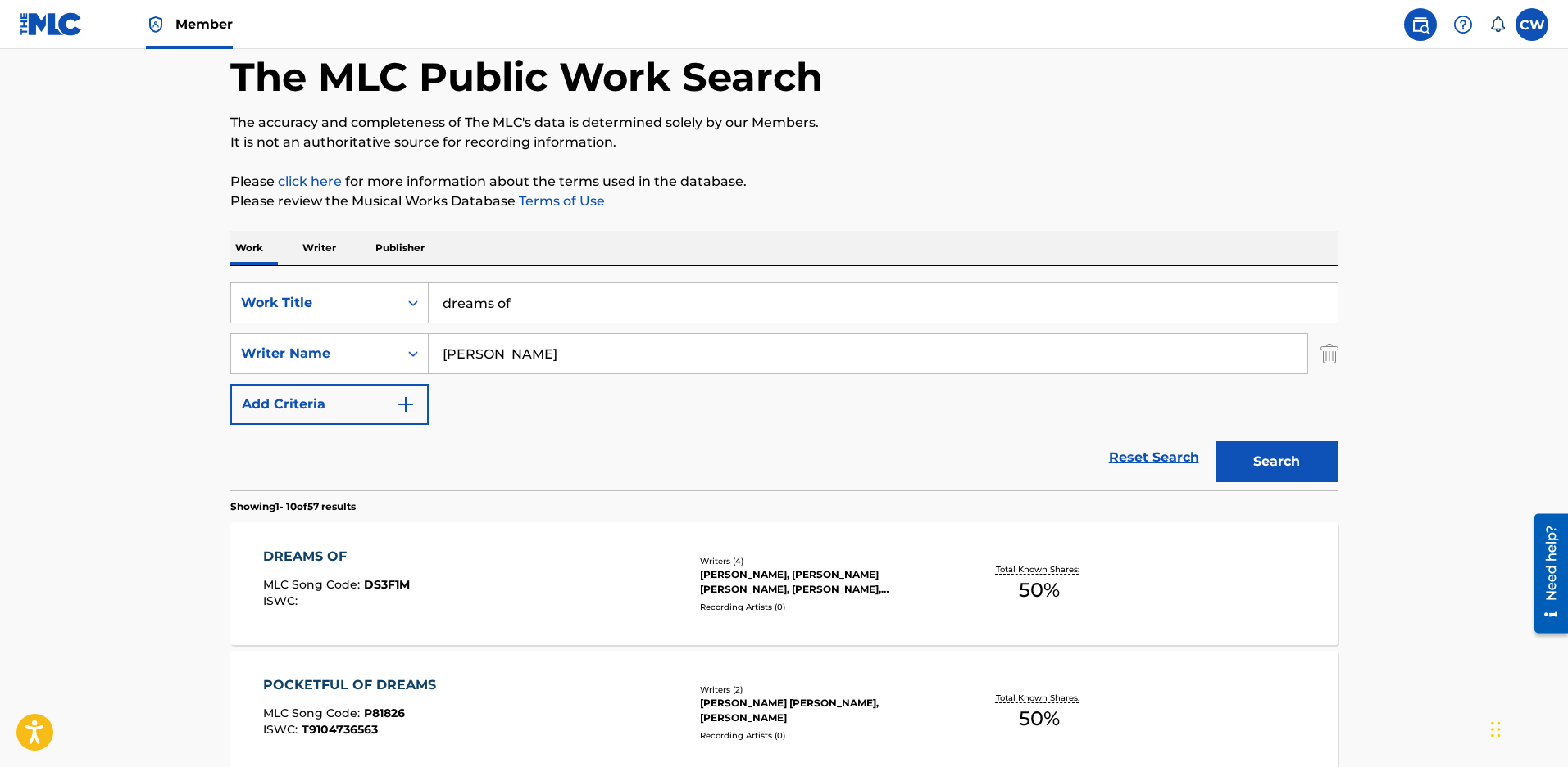
click at [1294, 462] on button "Search" at bounding box center [1277, 461] width 123 height 41
click at [784, 597] on div "ZACHARY DAVID MALOY, RICHARD WAYNE BROOKS, JESSE HERRON DAVIS, JOHN STEPHEN HUM…" at bounding box center [823, 582] width 247 height 30
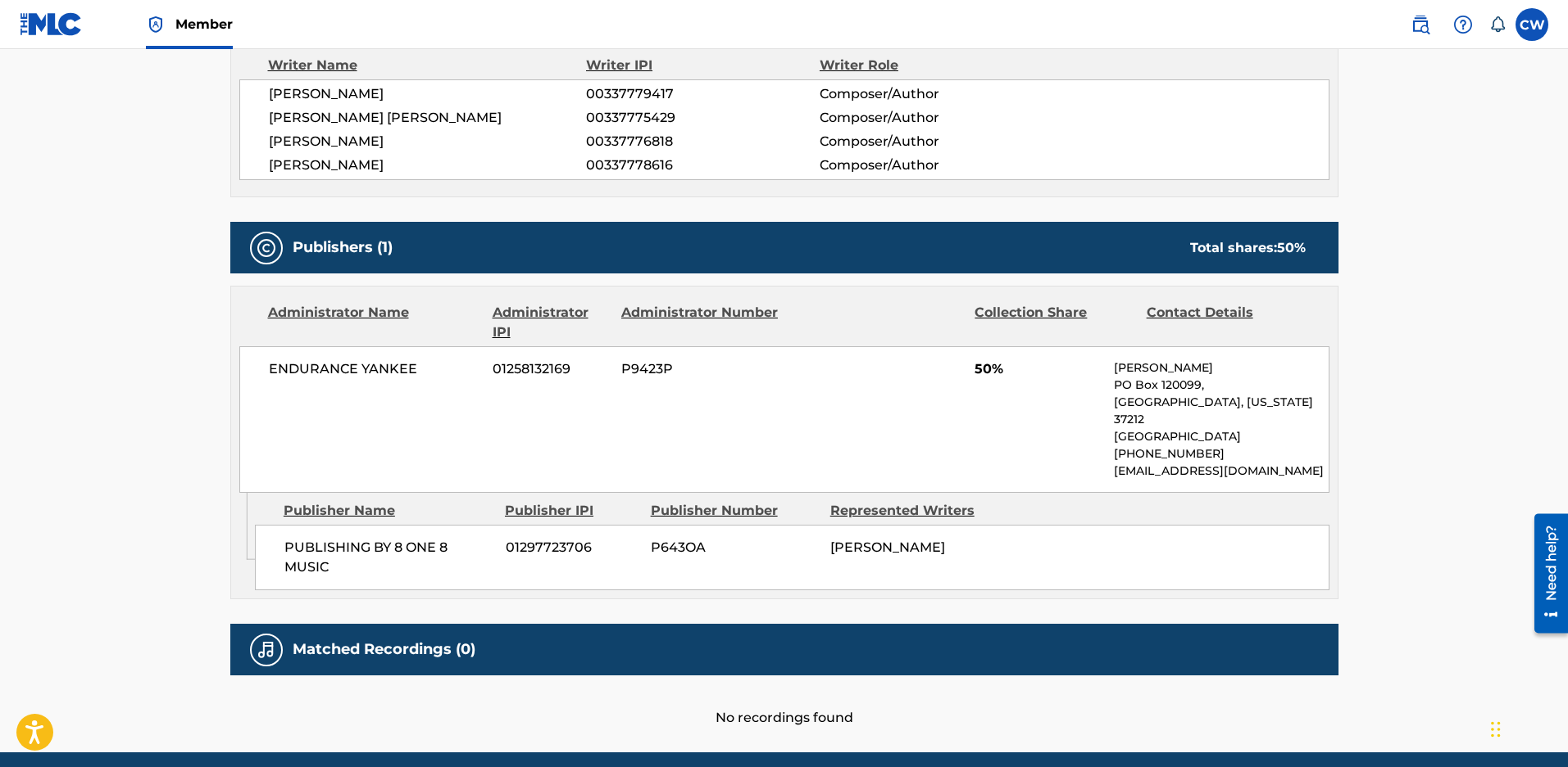
scroll to position [655, 0]
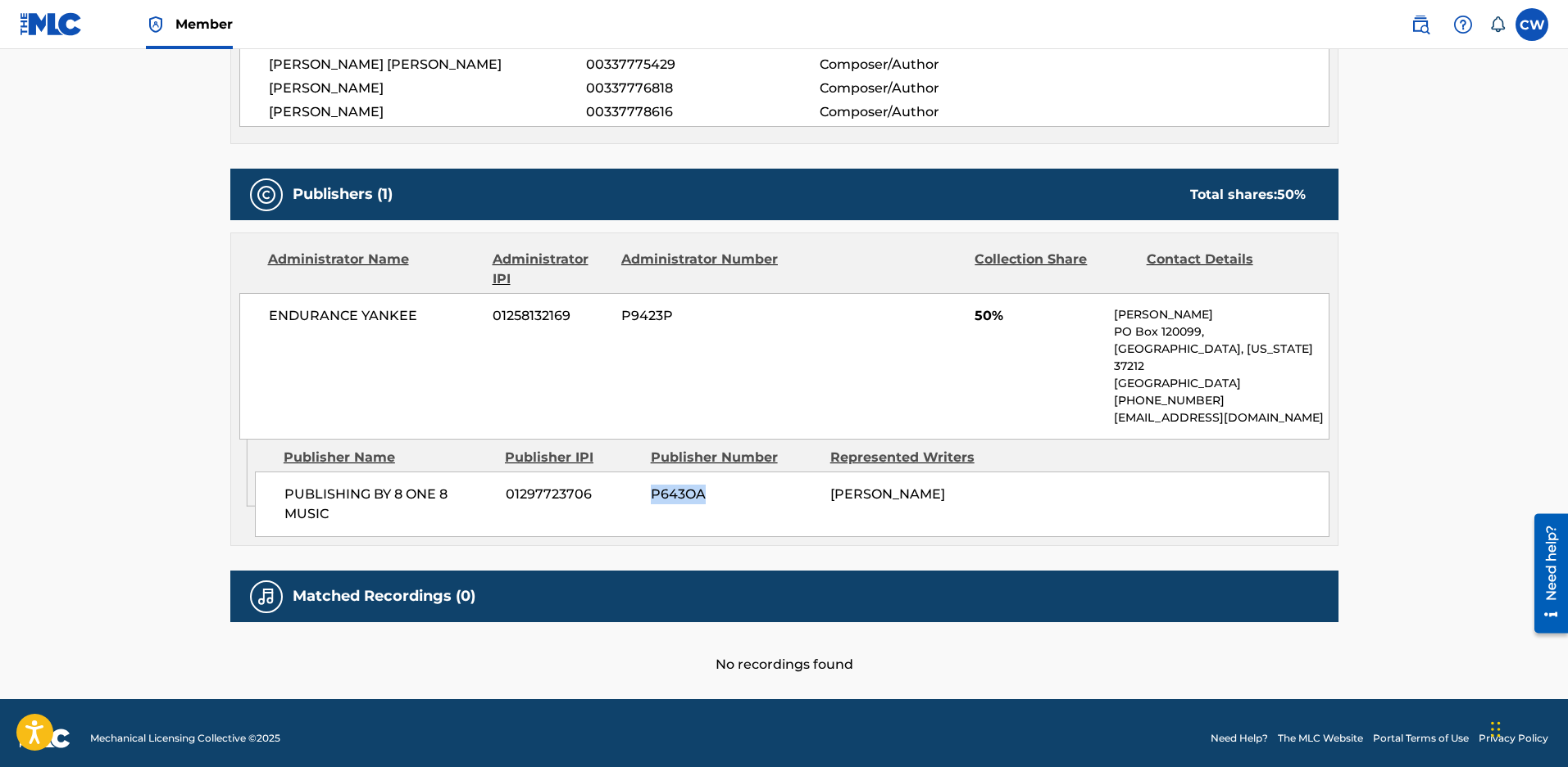
drag, startPoint x: 707, startPoint y: 498, endPoint x: 652, endPoint y: 501, distance: 55.1
click at [652, 501] on span "P643OA" at bounding box center [734, 494] width 167 height 19
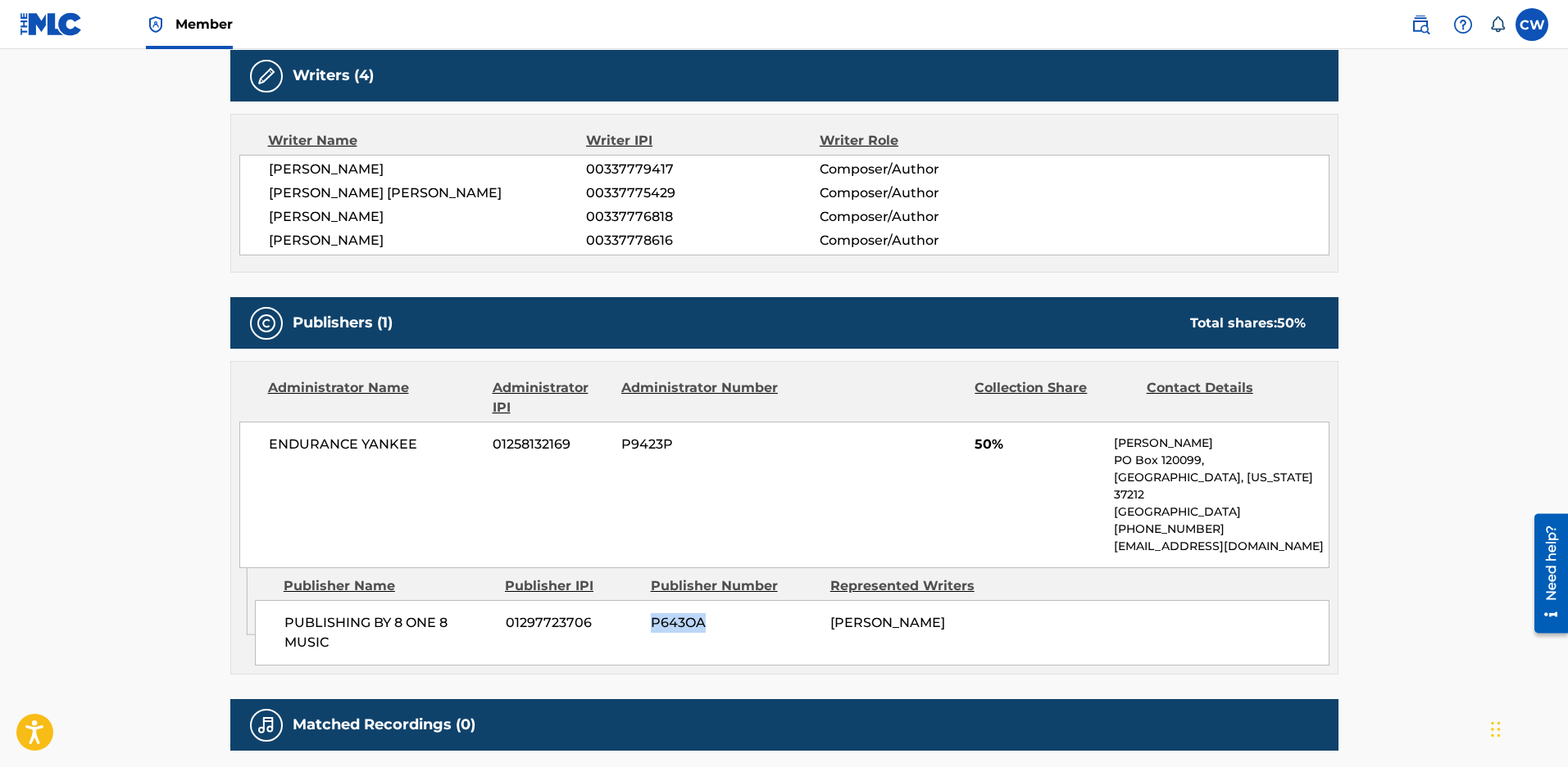
scroll to position [246, 0]
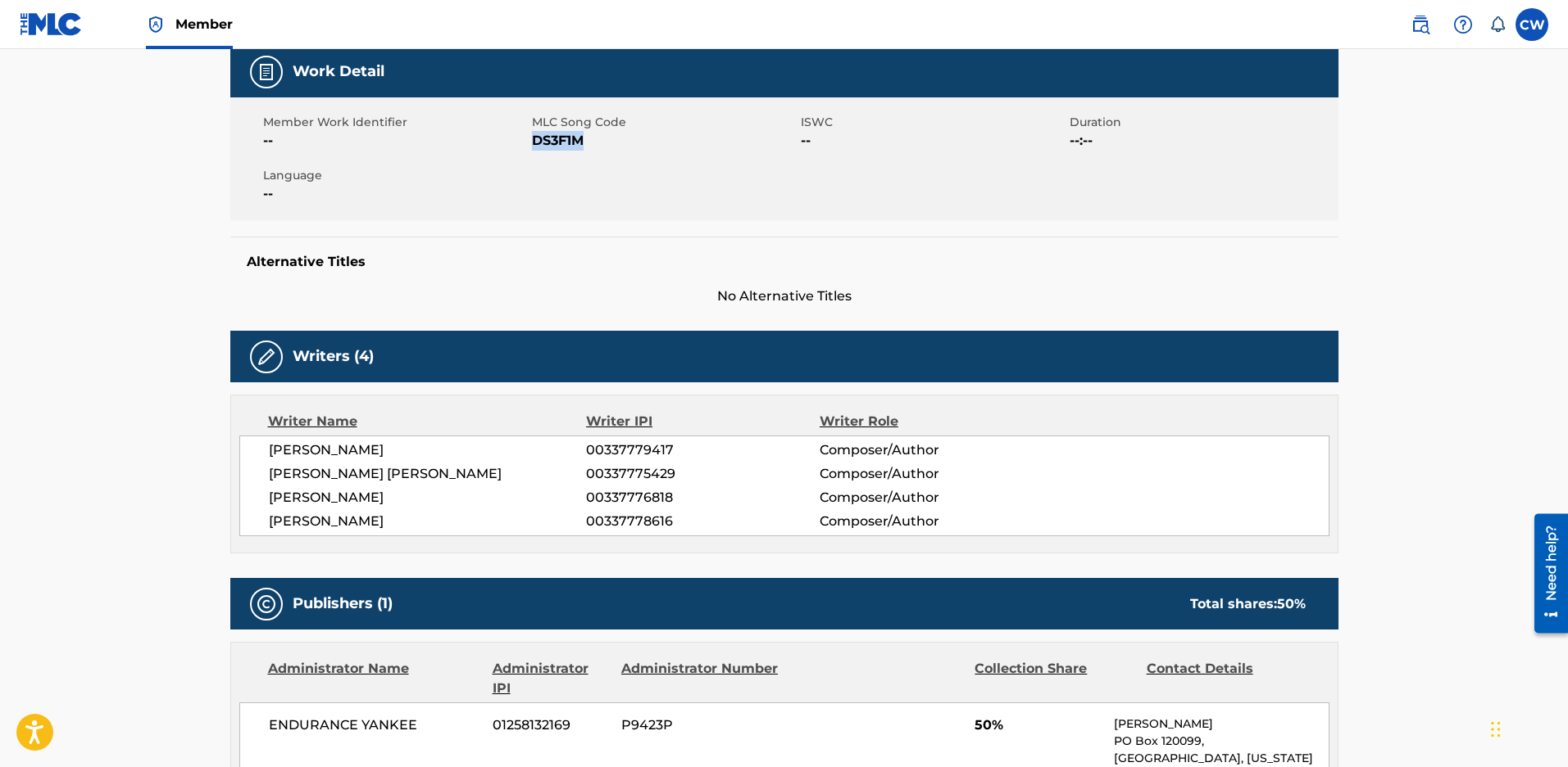
click at [533, 142] on span "DS3F1M" at bounding box center [664, 141] width 264 height 19
drag, startPoint x: 533, startPoint y: 142, endPoint x: 593, endPoint y: 141, distance: 60.0
click at [593, 141] on span "DS3F1M" at bounding box center [664, 141] width 264 height 19
drag, startPoint x: 593, startPoint y: 139, endPoint x: 542, endPoint y: 146, distance: 51.5
click at [542, 146] on span "DS3F1M" at bounding box center [664, 141] width 264 height 19
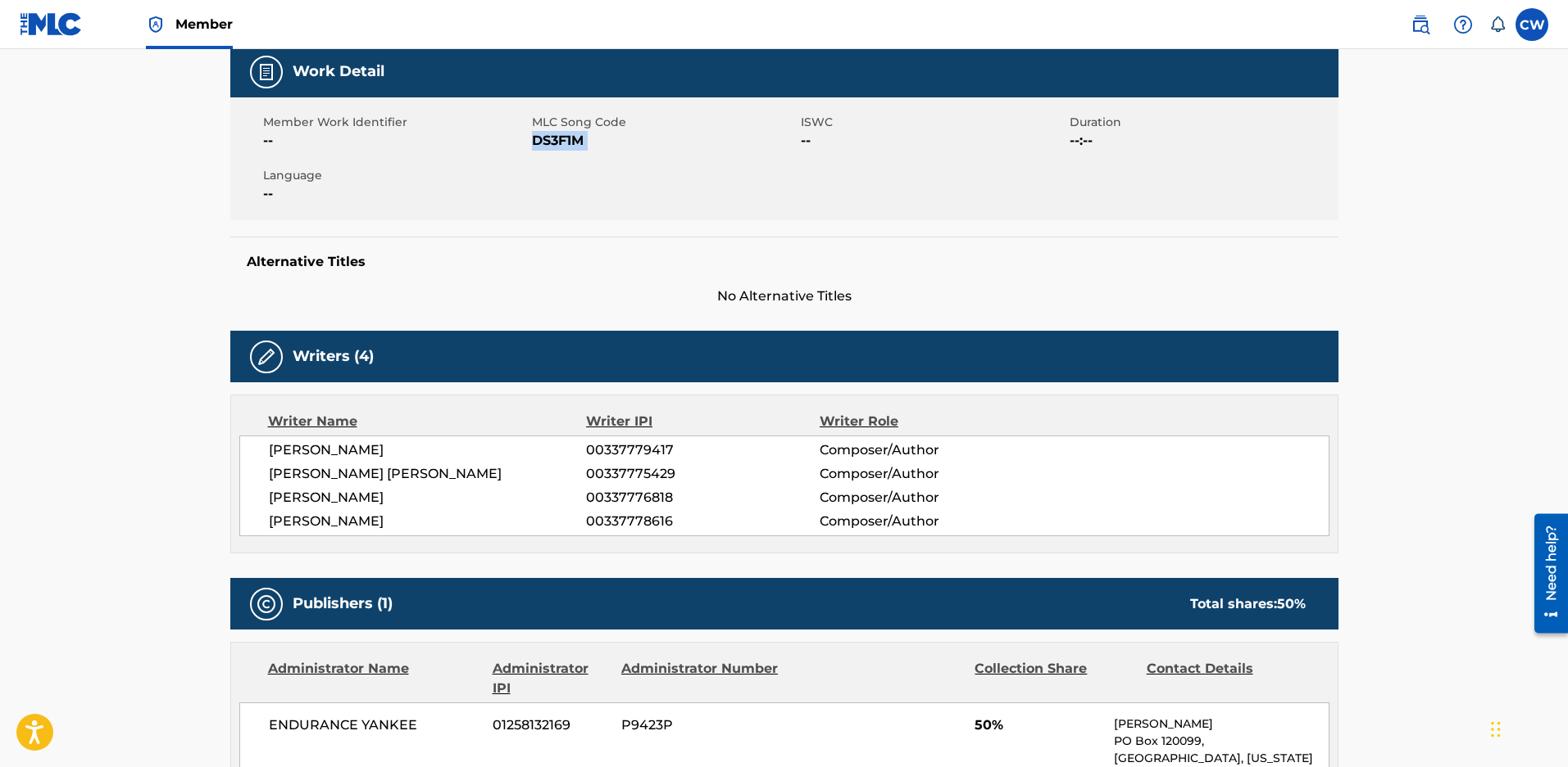
copy span "DS3F1M"
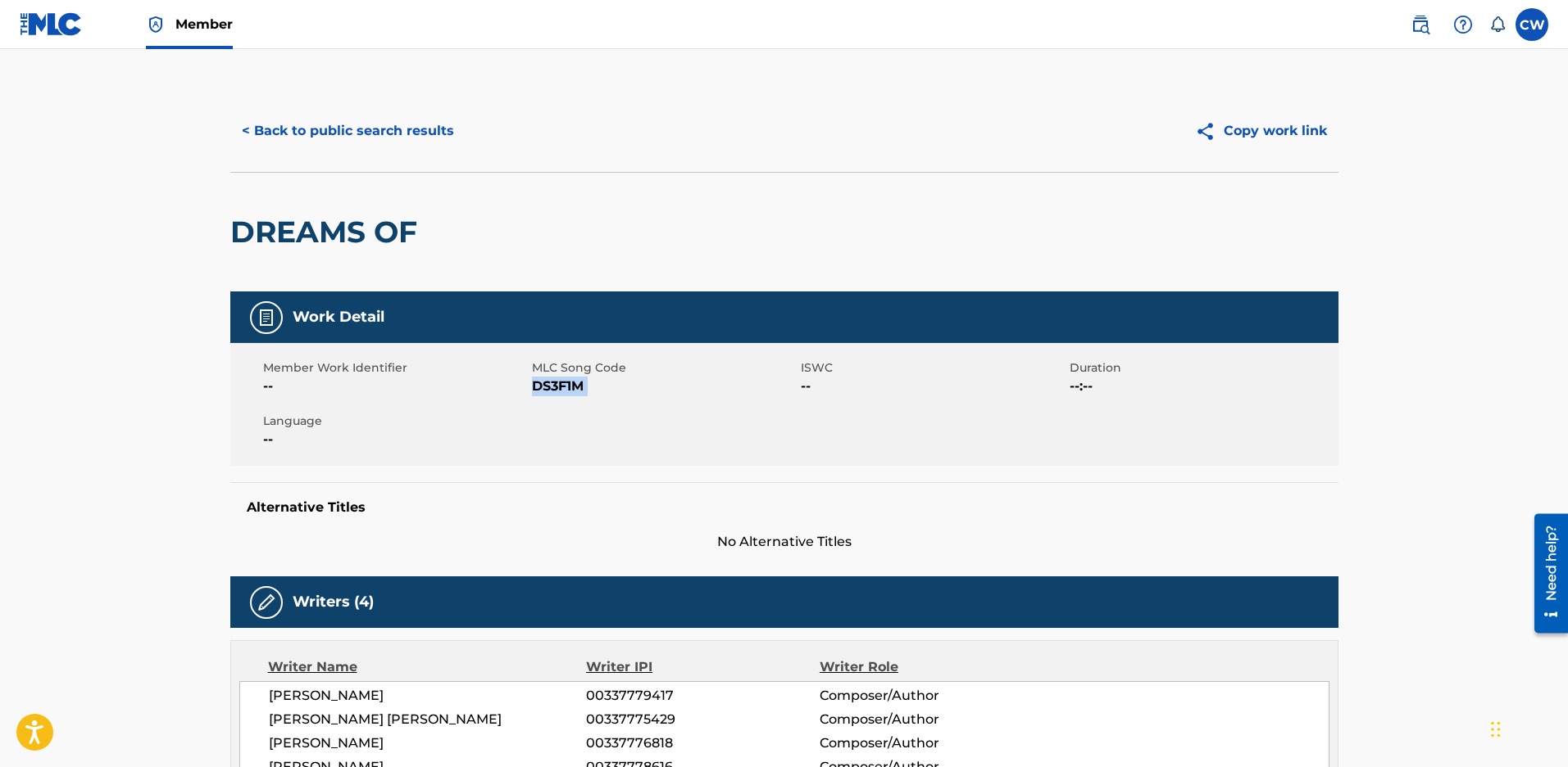
click at [310, 132] on button "< Back to public search results" at bounding box center [348, 131] width 235 height 41
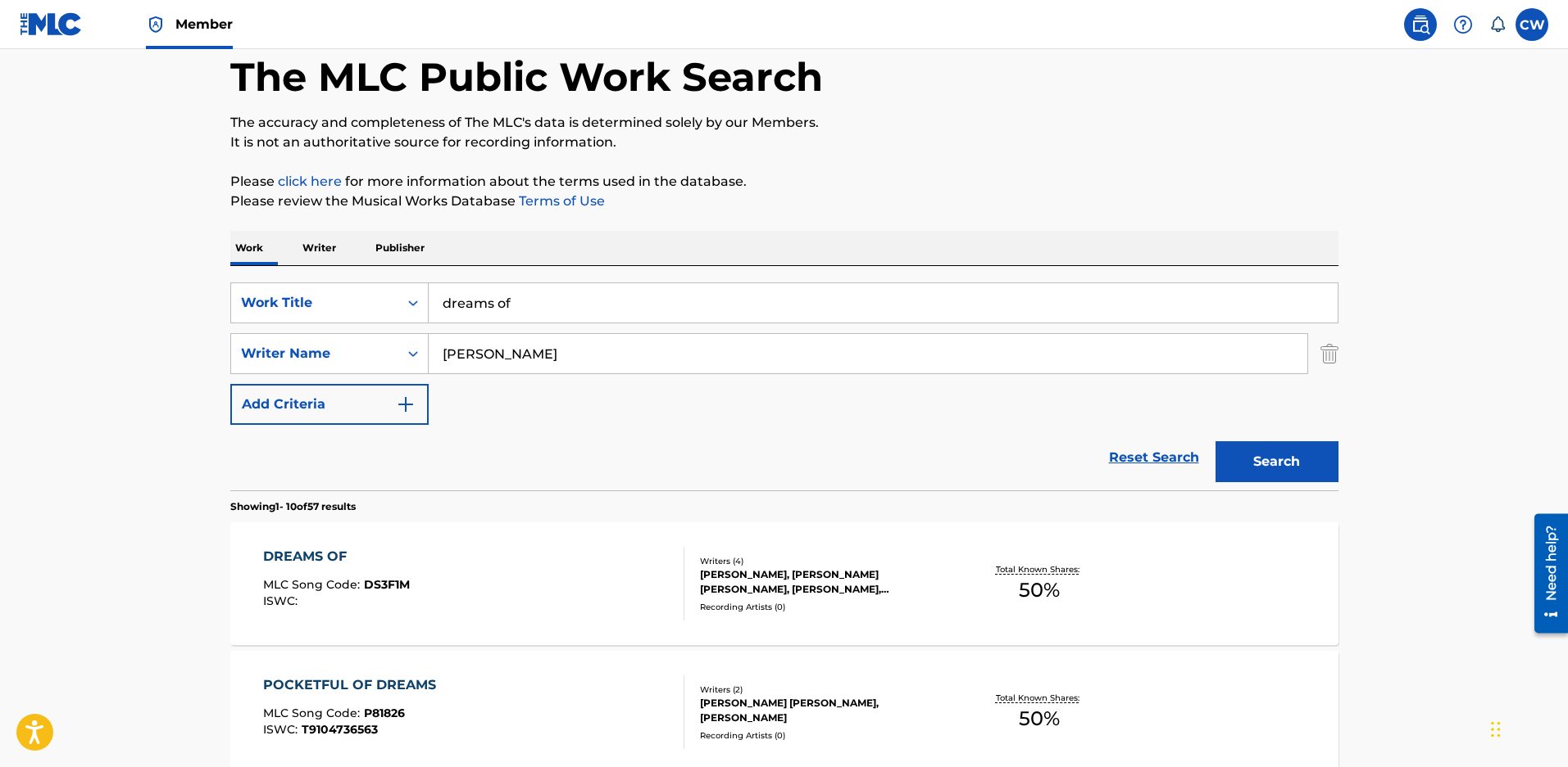
drag, startPoint x: 584, startPoint y: 317, endPoint x: 206, endPoint y: 269, distance: 381.0
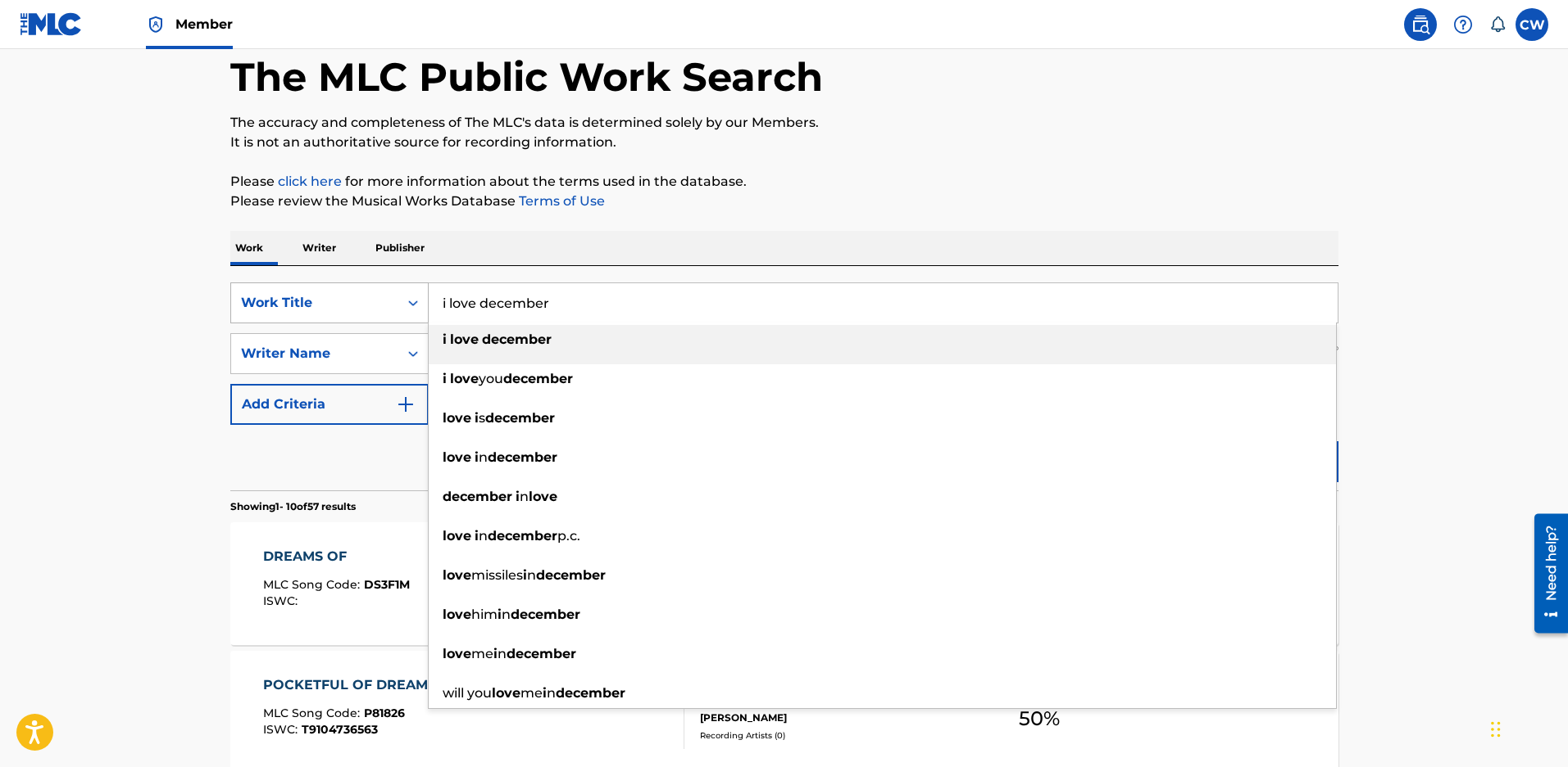
drag, startPoint x: 475, startPoint y: 299, endPoint x: 340, endPoint y: 295, distance: 135.1
click at [347, 290] on div "SearchWithCriteriaeced2c0e-ae81-4f3d-9946-cdb20afe10a9 Work Title i love decemb…" at bounding box center [784, 303] width 1108 height 41
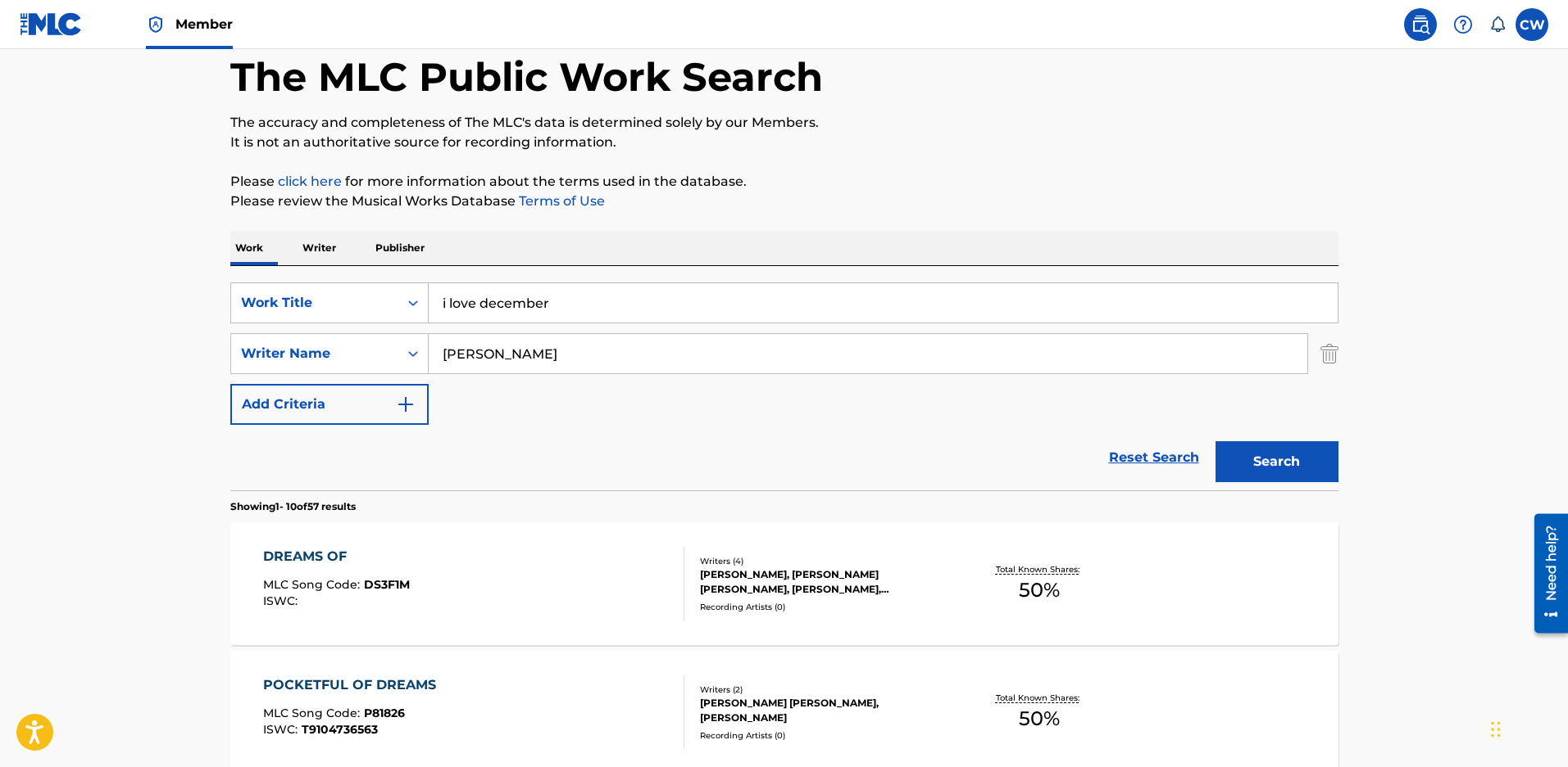
drag, startPoint x: 480, startPoint y: 306, endPoint x: 253, endPoint y: 250, distance: 233.8
click at [319, 283] on div "SearchWithCriteriaeced2c0e-ae81-4f3d-9946-cdb20afe10a9 Work Title i love decemb…" at bounding box center [784, 378] width 1108 height 224
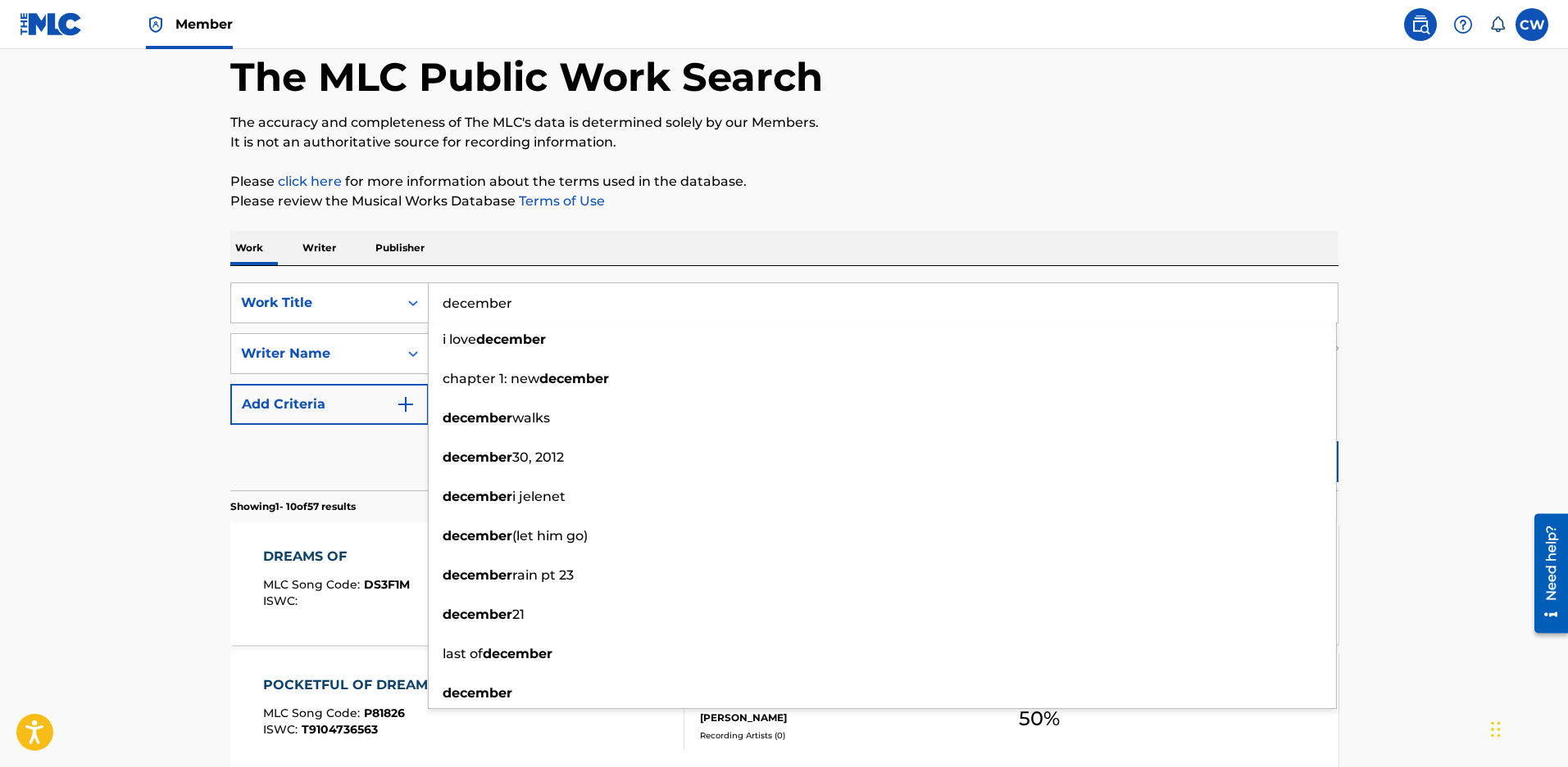
type input "december"
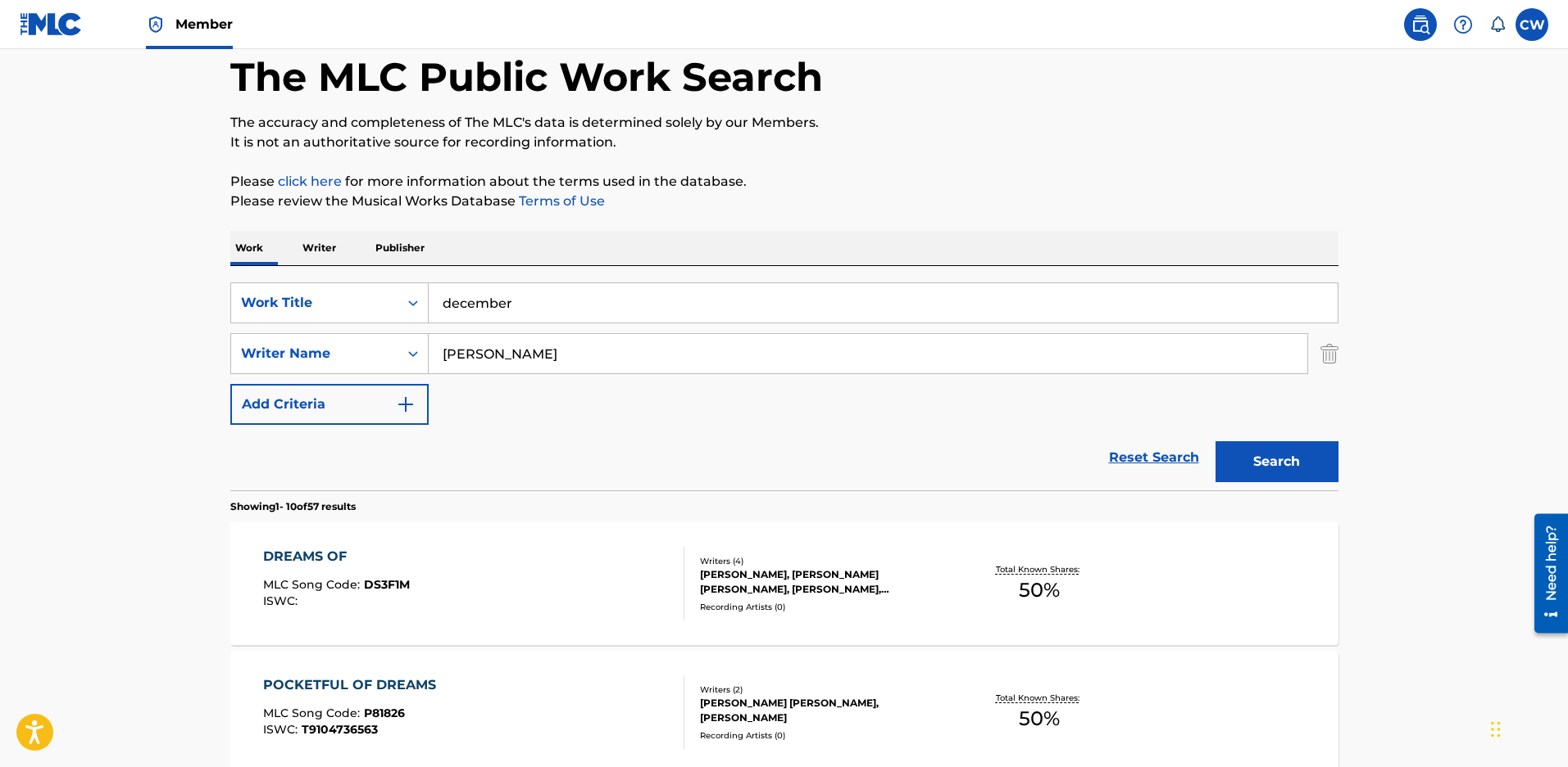
click at [1302, 466] on button "Search" at bounding box center [1277, 461] width 123 height 41
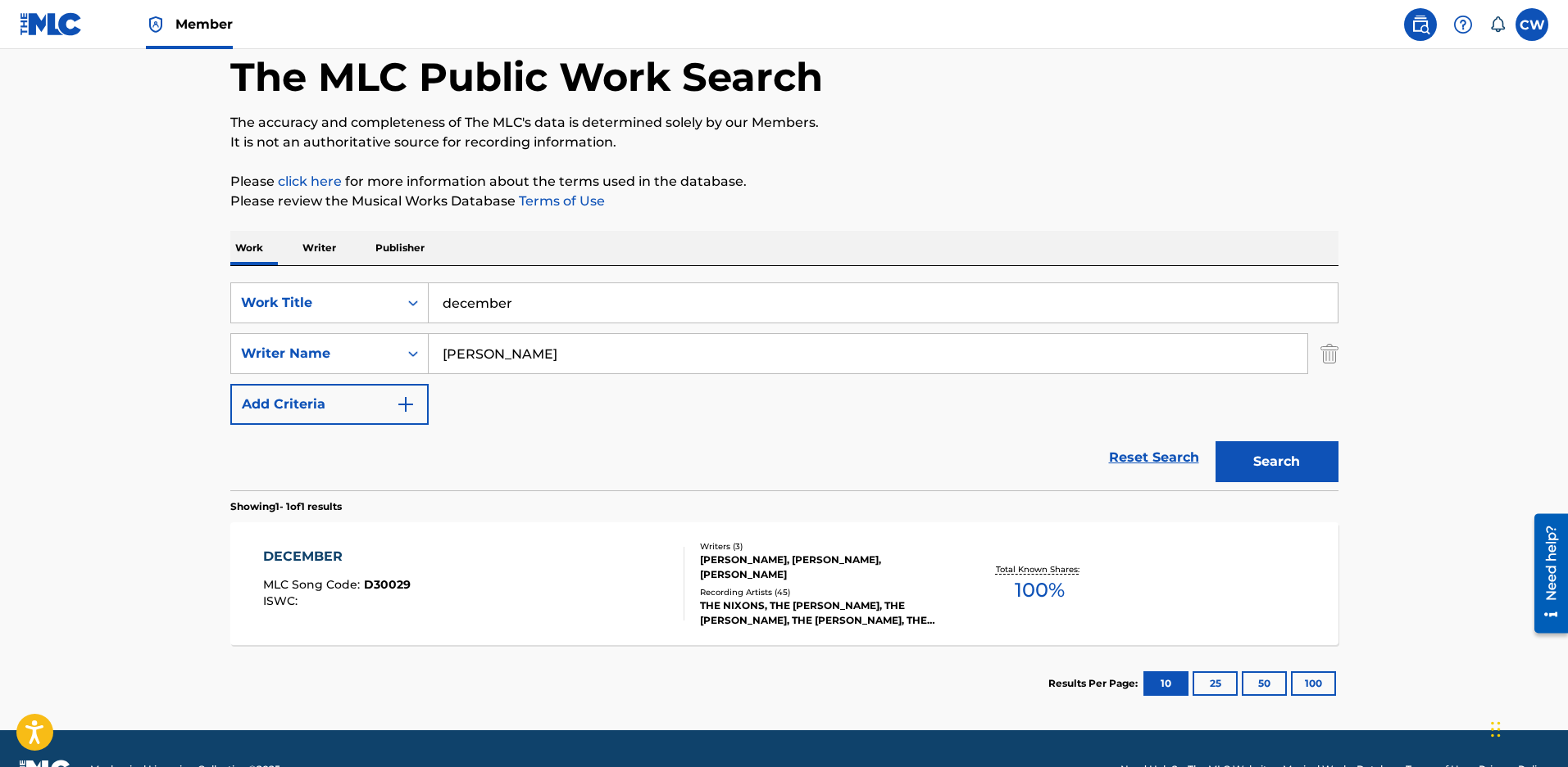
click at [764, 571] on div "ZACHARY DAVID MALOY, JESSE DAVIS, JOHN HUMPHREY" at bounding box center [823, 567] width 247 height 30
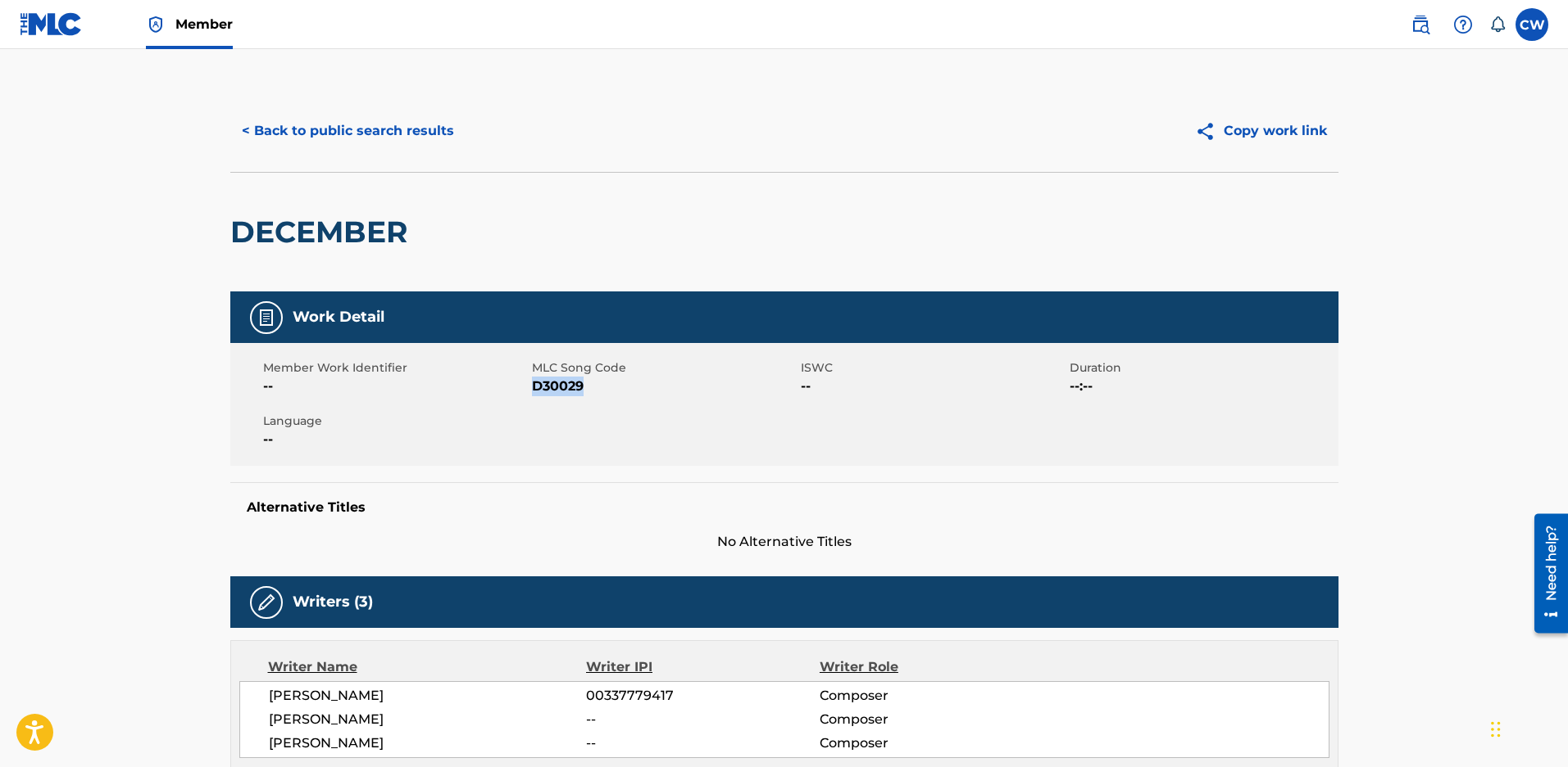
drag, startPoint x: 601, startPoint y: 390, endPoint x: 535, endPoint y: 390, distance: 66.0
click at [535, 390] on span "D30029" at bounding box center [664, 386] width 264 height 19
copy span "D30029"
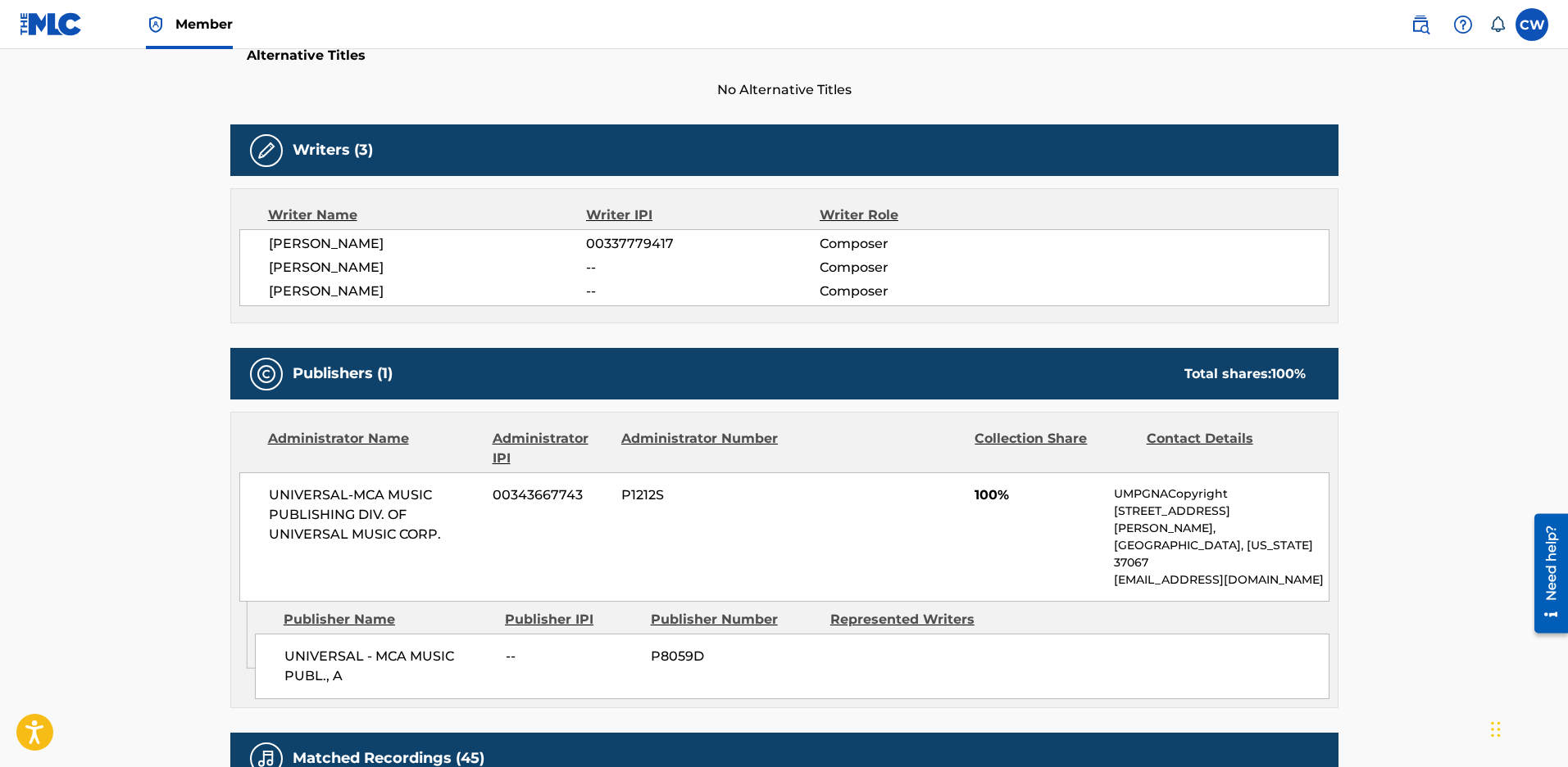
scroll to position [491, 0]
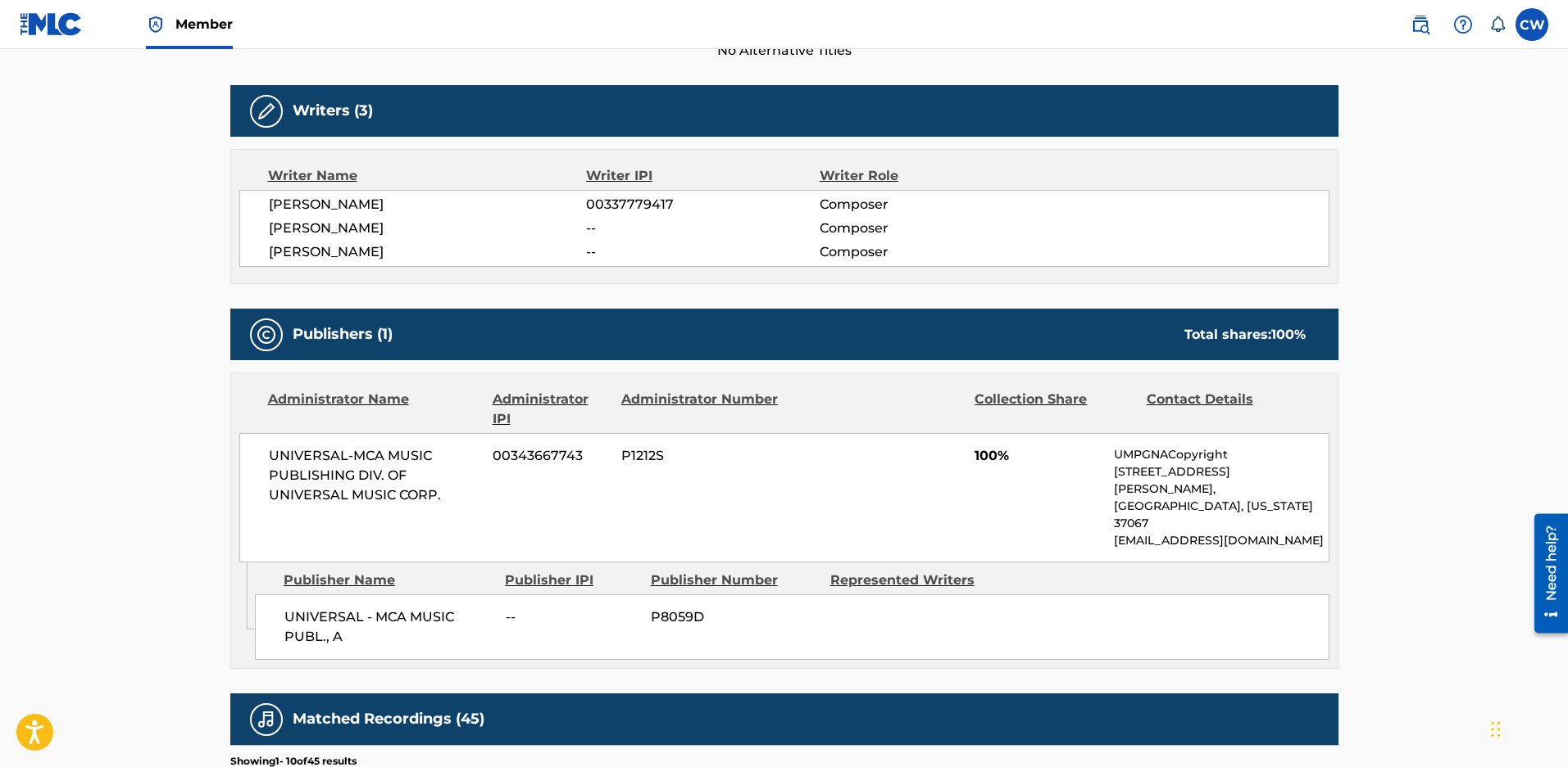
scroll to position [134, 0]
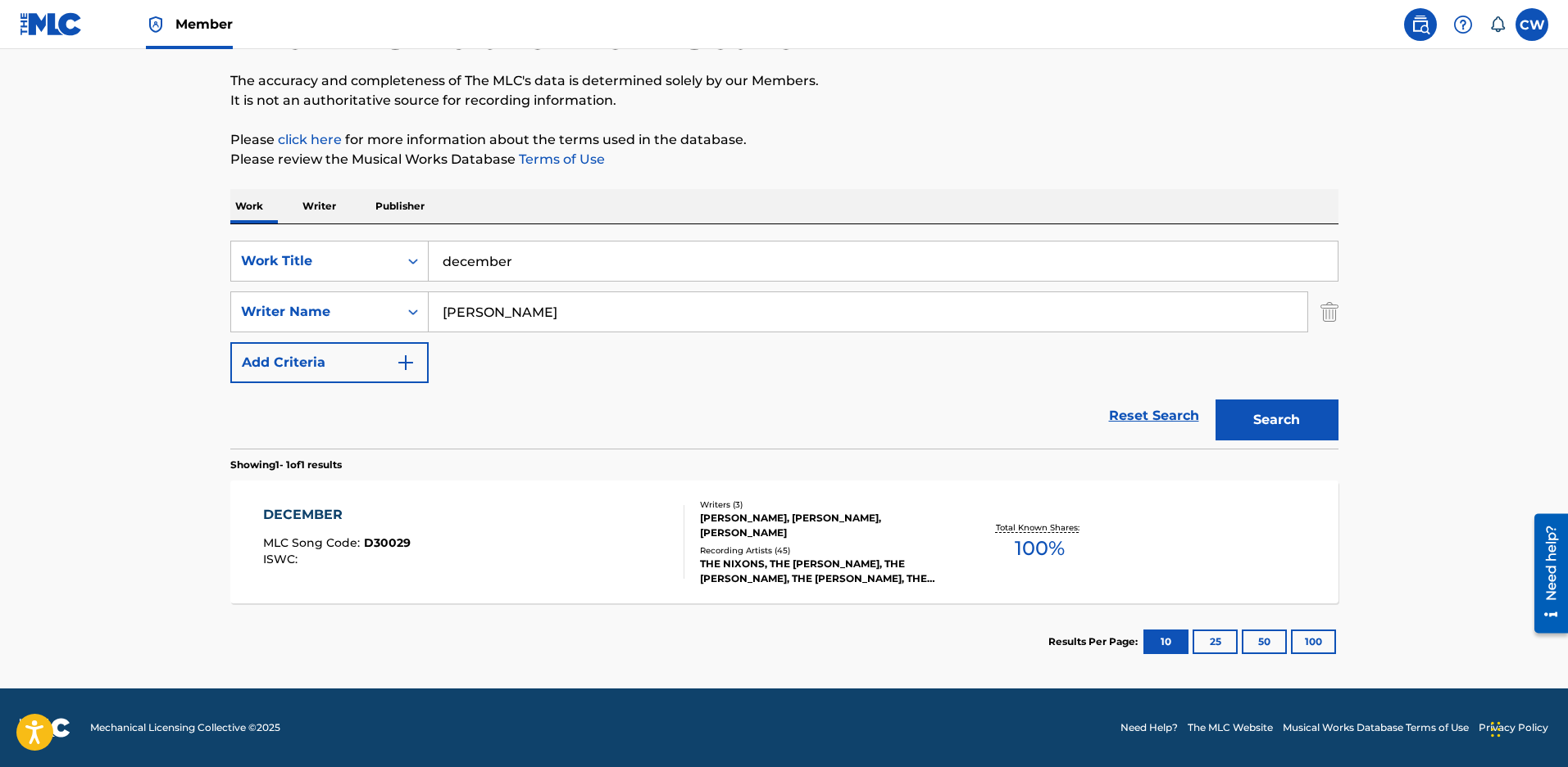
drag, startPoint x: 546, startPoint y: 260, endPoint x: 229, endPoint y: 237, distance: 317.8
click at [230, 240] on div "SearchWithCriteriaeced2c0e-ae81-4f3d-9946-cdb20afe10a9 Work Title december" at bounding box center [784, 261] width 1108 height 41
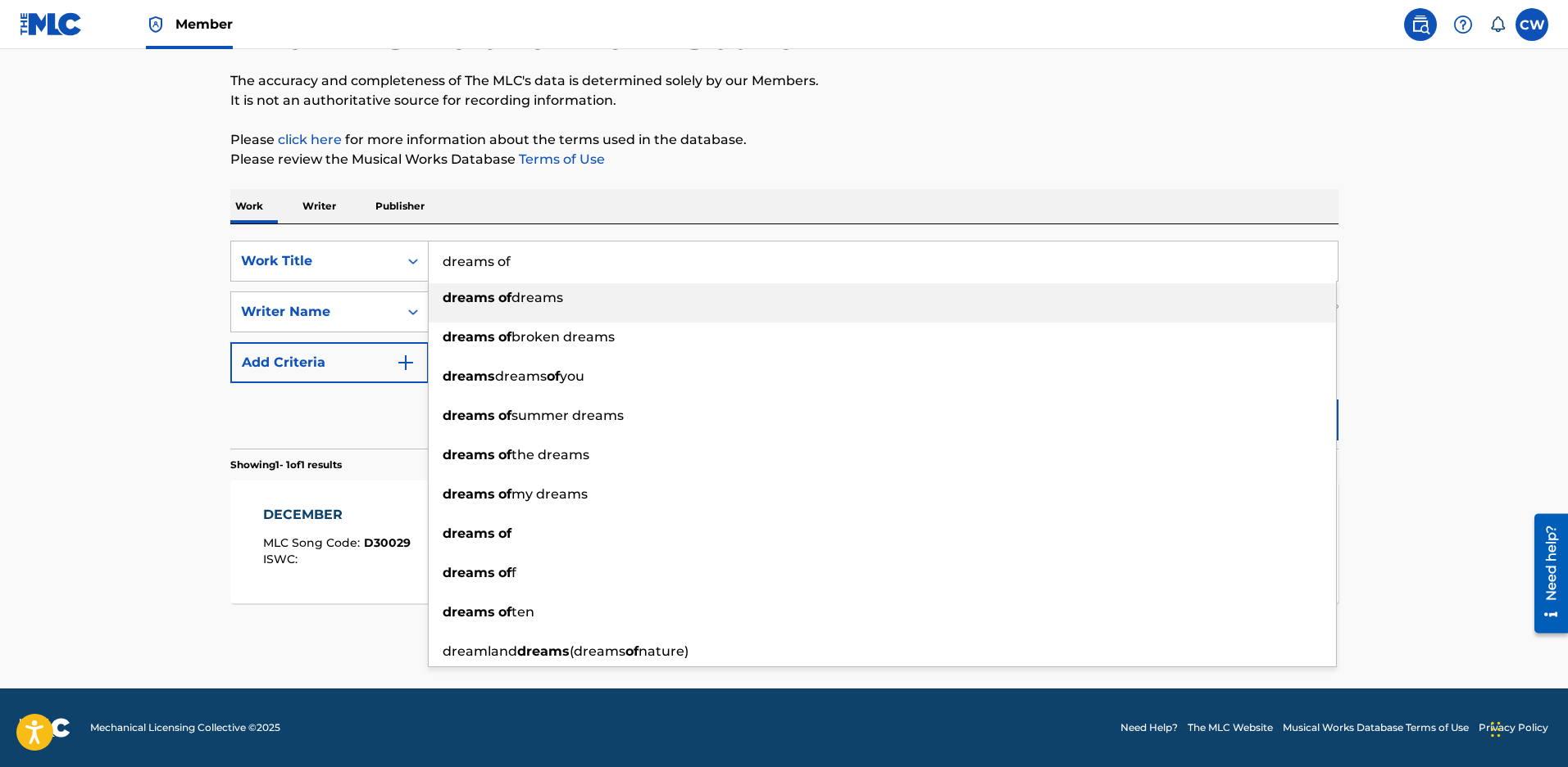
type input "dreams of"
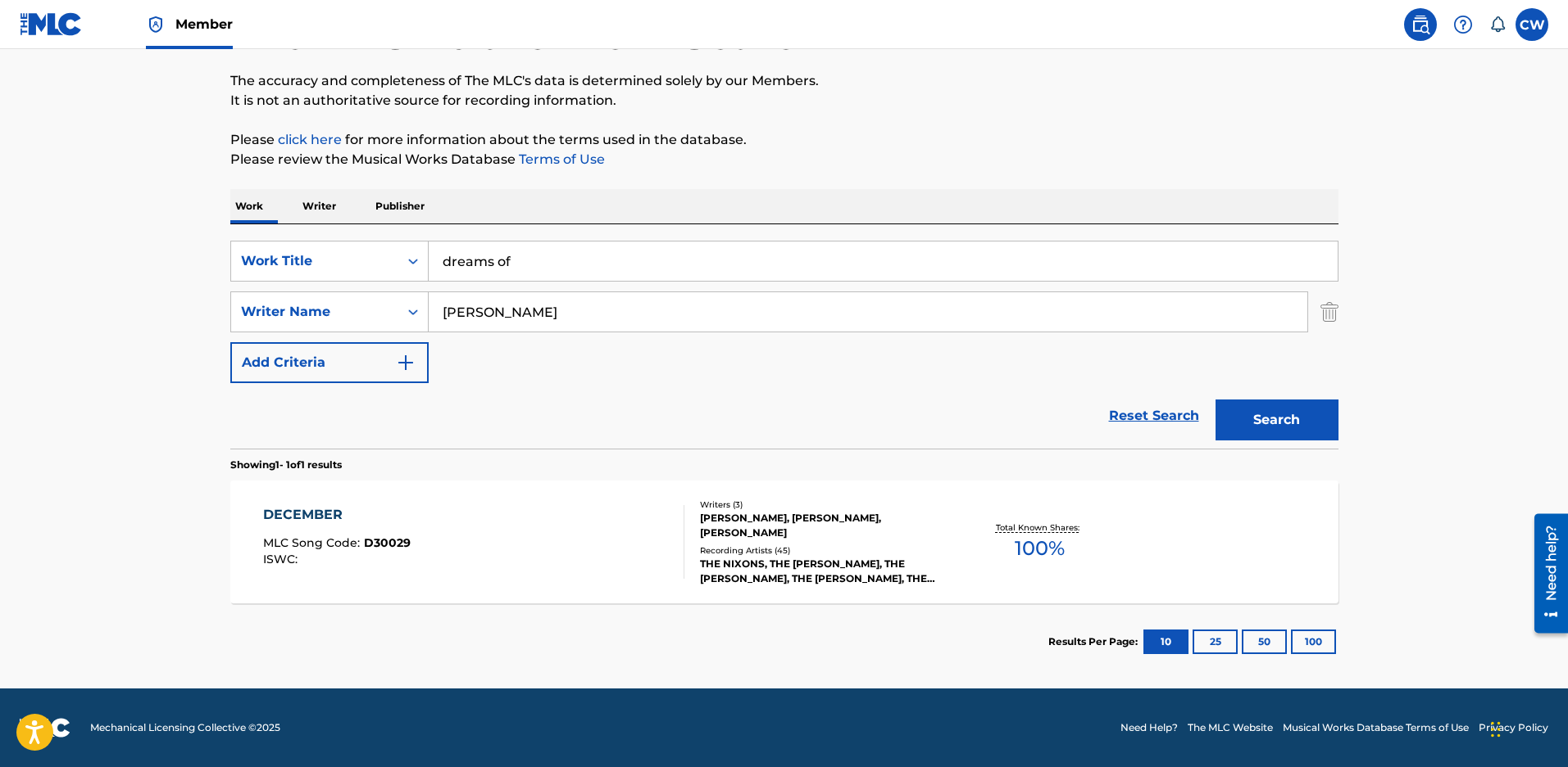
click at [1283, 407] on button "Search" at bounding box center [1277, 420] width 123 height 41
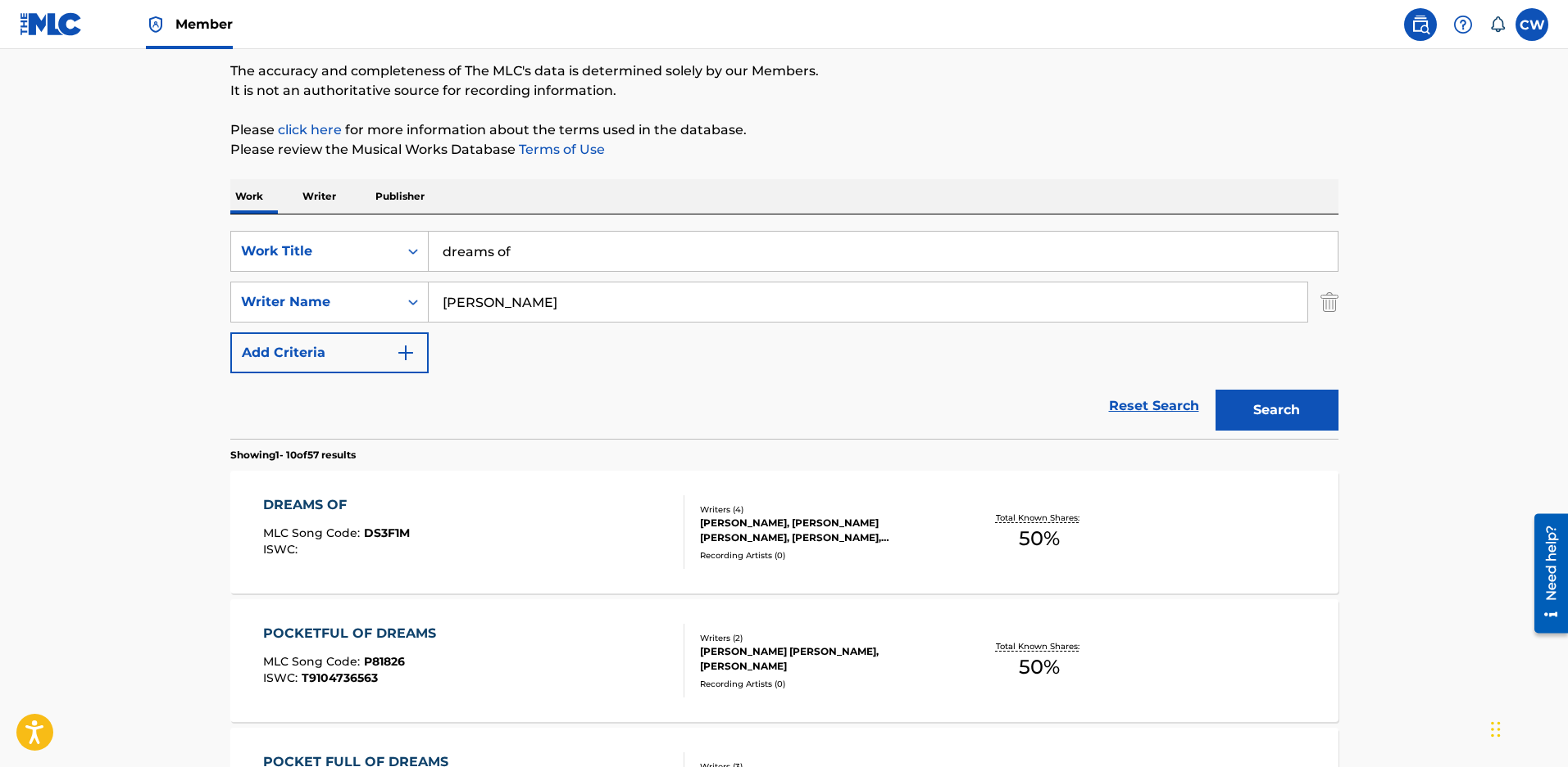
click at [778, 545] on div "ZACHARY DAVID MALOY, RICHARD WAYNE BROOKS, JESSE HERRON DAVIS, JOHN STEPHEN HUM…" at bounding box center [823, 530] width 247 height 30
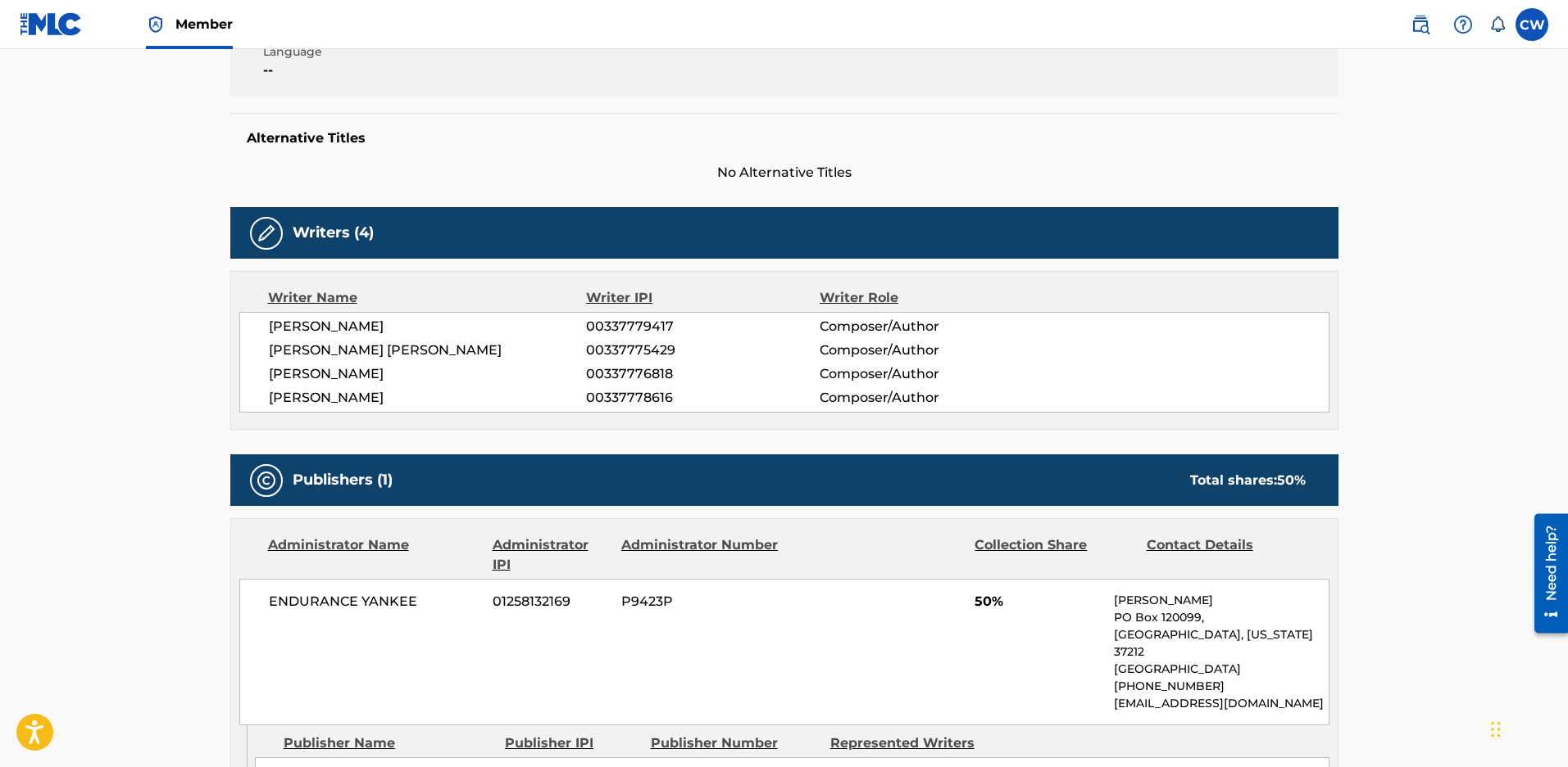
scroll to position [655, 0]
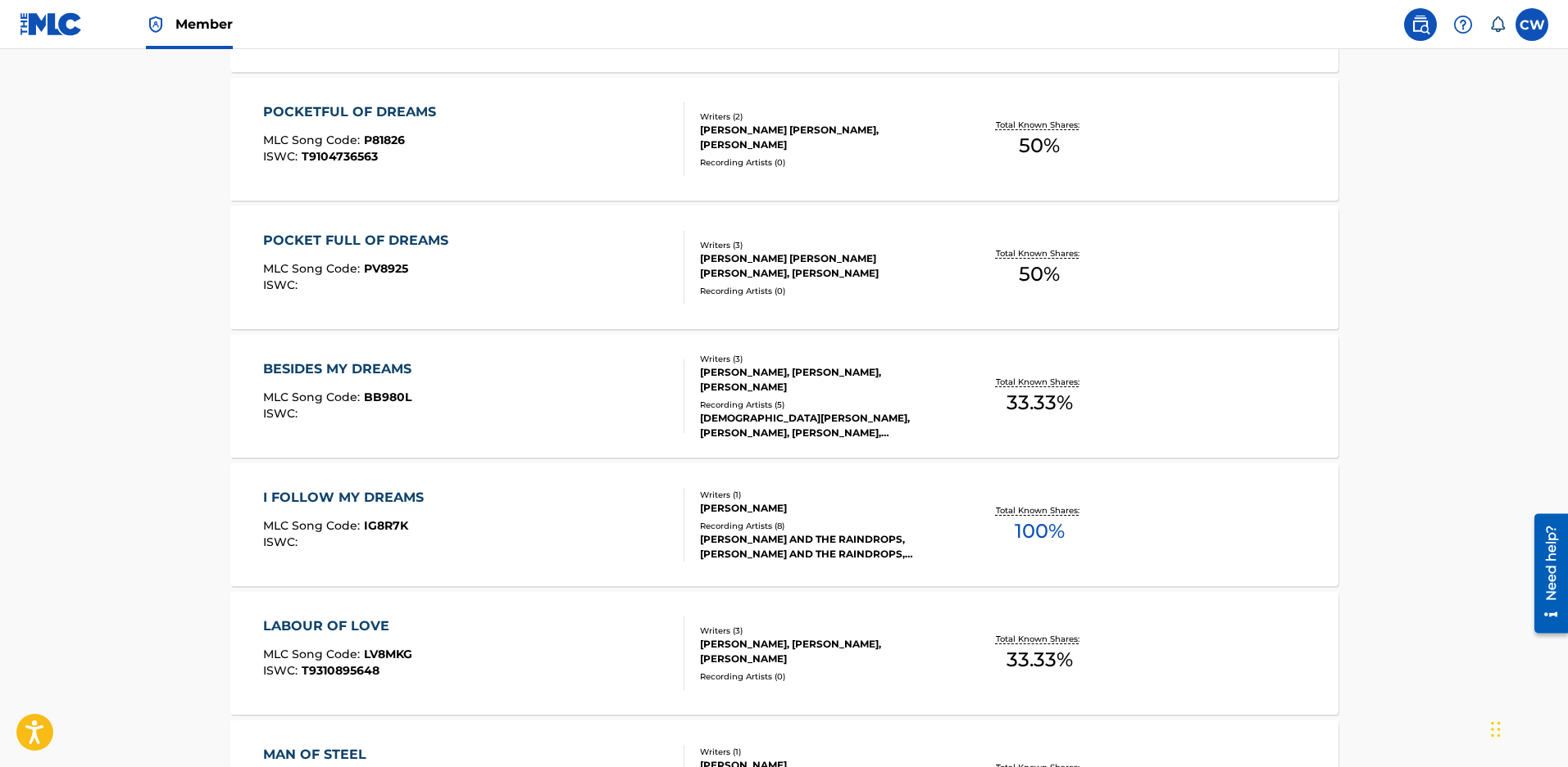
scroll to position [134, 0]
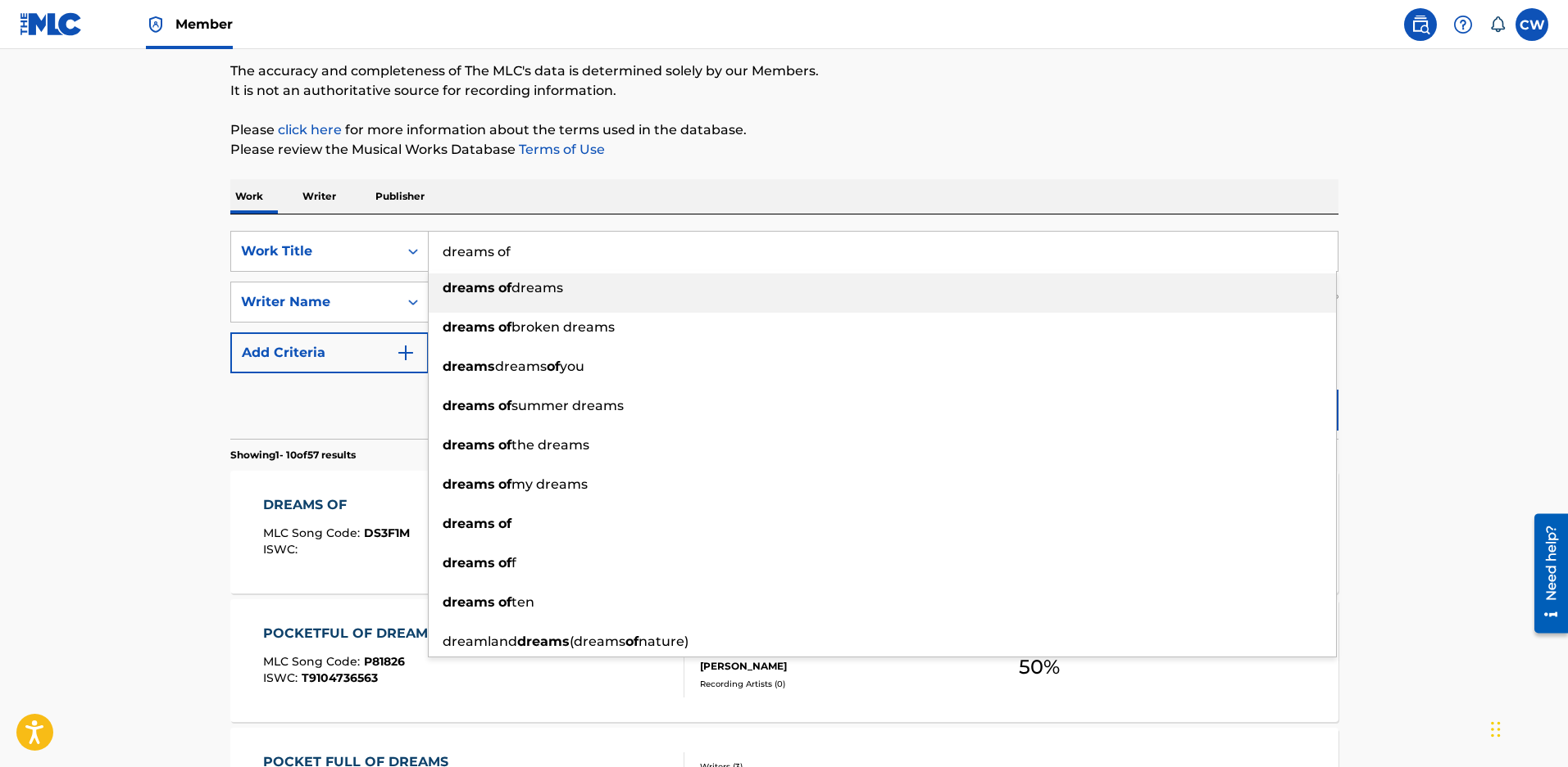
drag, startPoint x: 235, startPoint y: 201, endPoint x: 0, endPoint y: 165, distance: 237.7
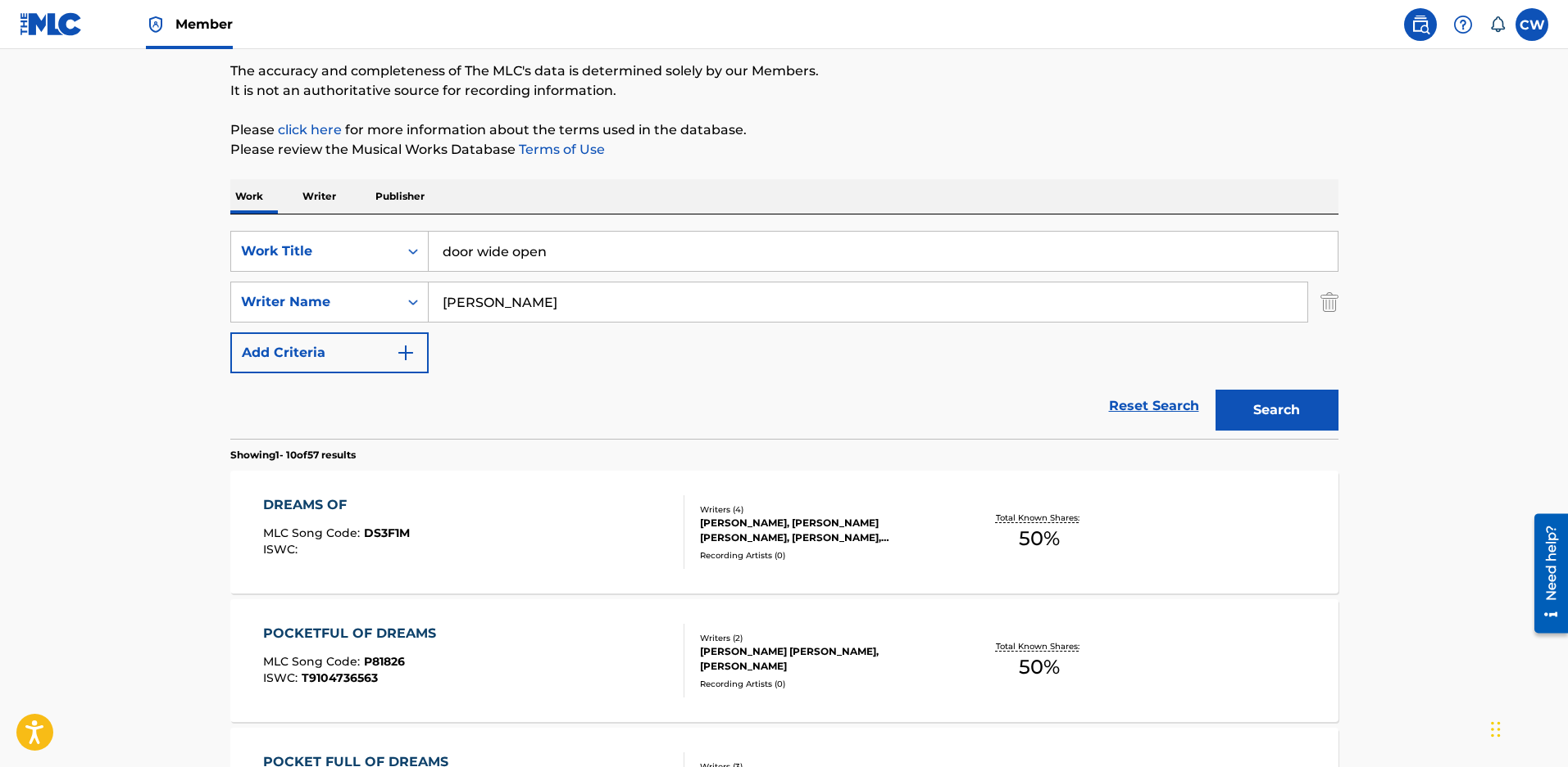
type input "door wide open"
click at [1241, 411] on button "Search" at bounding box center [1277, 410] width 123 height 41
click at [783, 539] on div "KRIS LEWIS, BLAIR DALY, CAMERON DAVID BYRD, ZACHARY DAVID MALOY" at bounding box center [823, 530] width 247 height 30
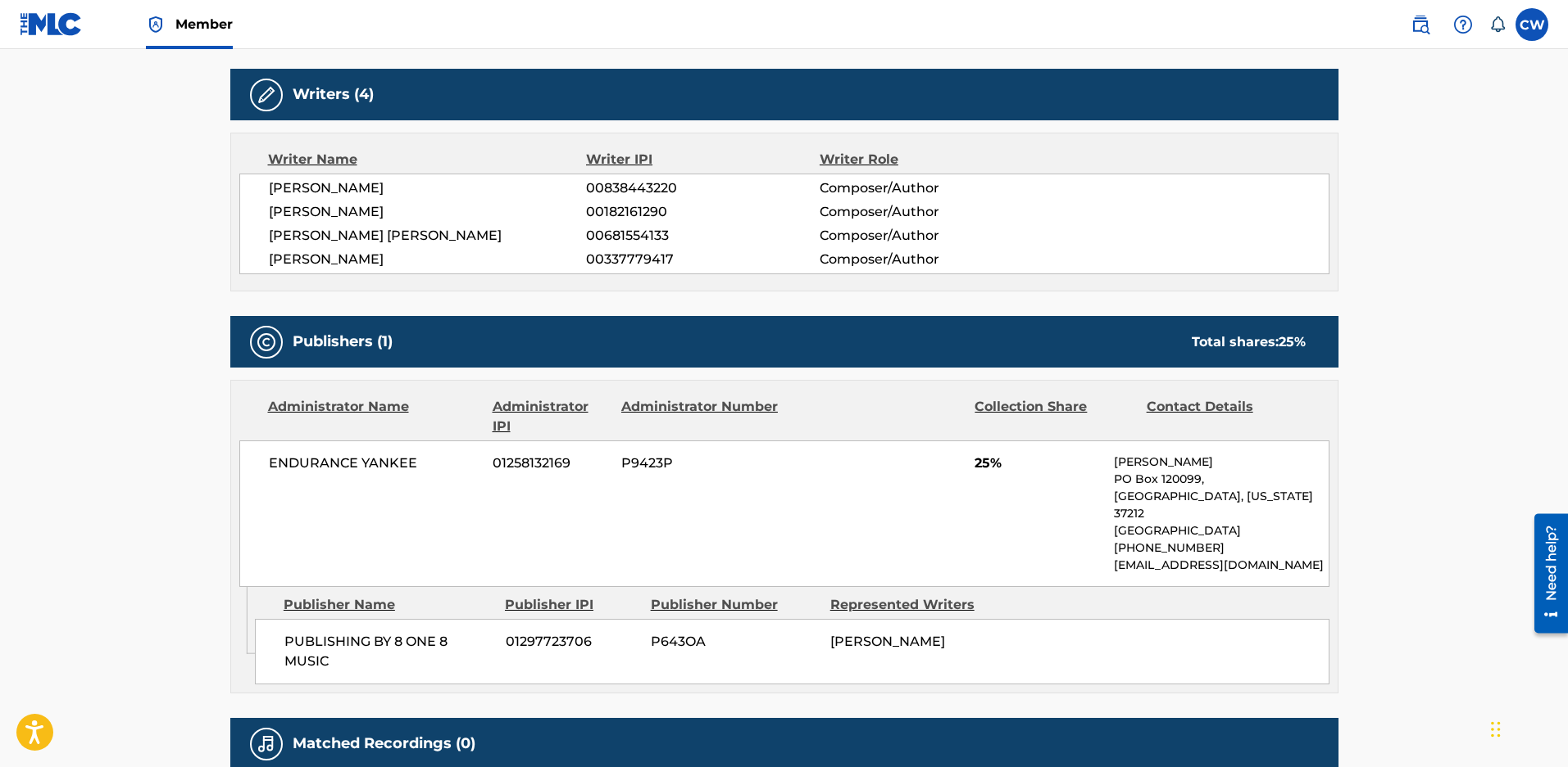
scroll to position [177, 0]
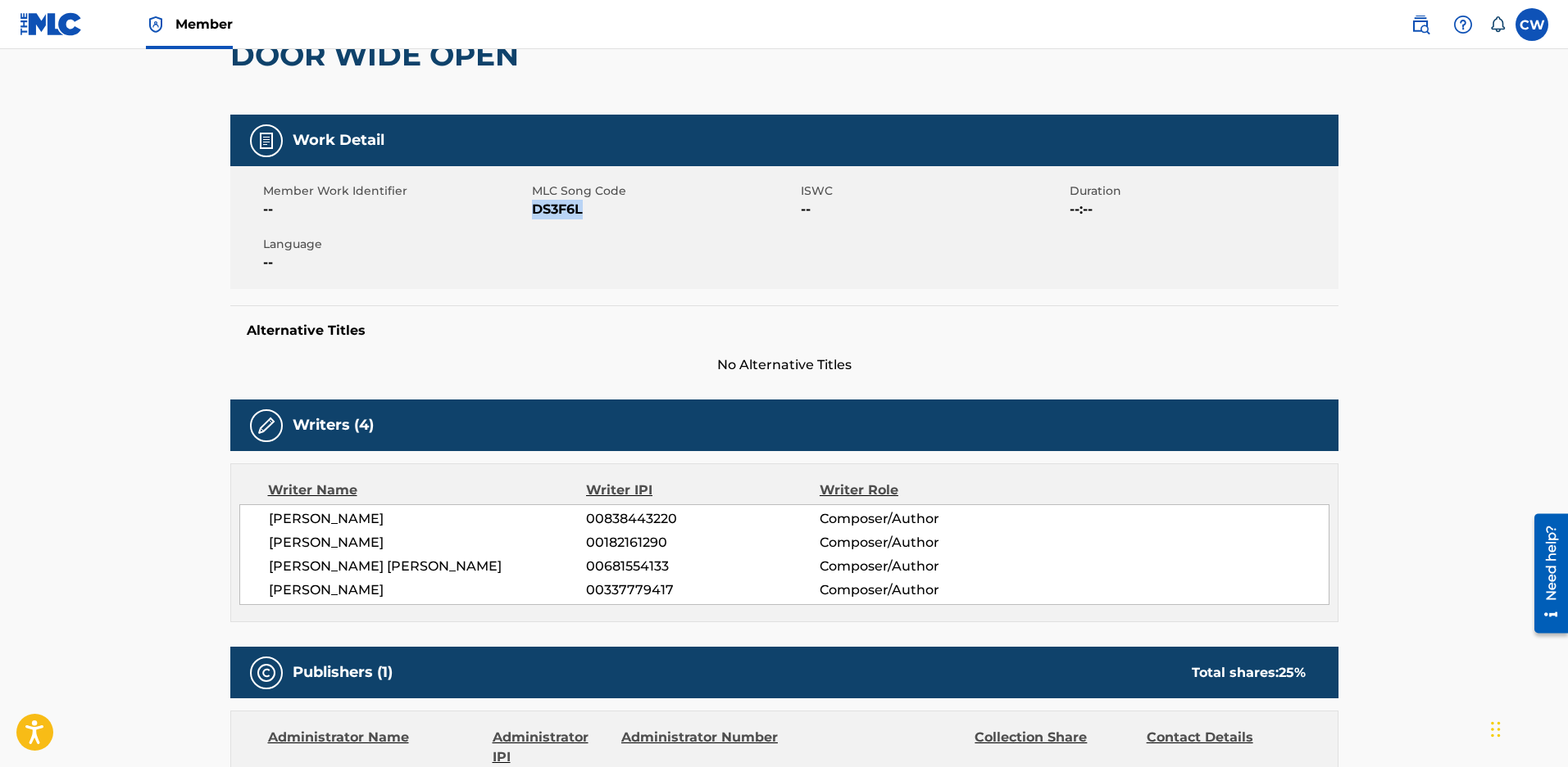
drag, startPoint x: 572, startPoint y: 214, endPoint x: 532, endPoint y: 214, distance: 40.0
click at [532, 214] on span "DS3F6L" at bounding box center [664, 209] width 264 height 19
copy span "DS3F6L"
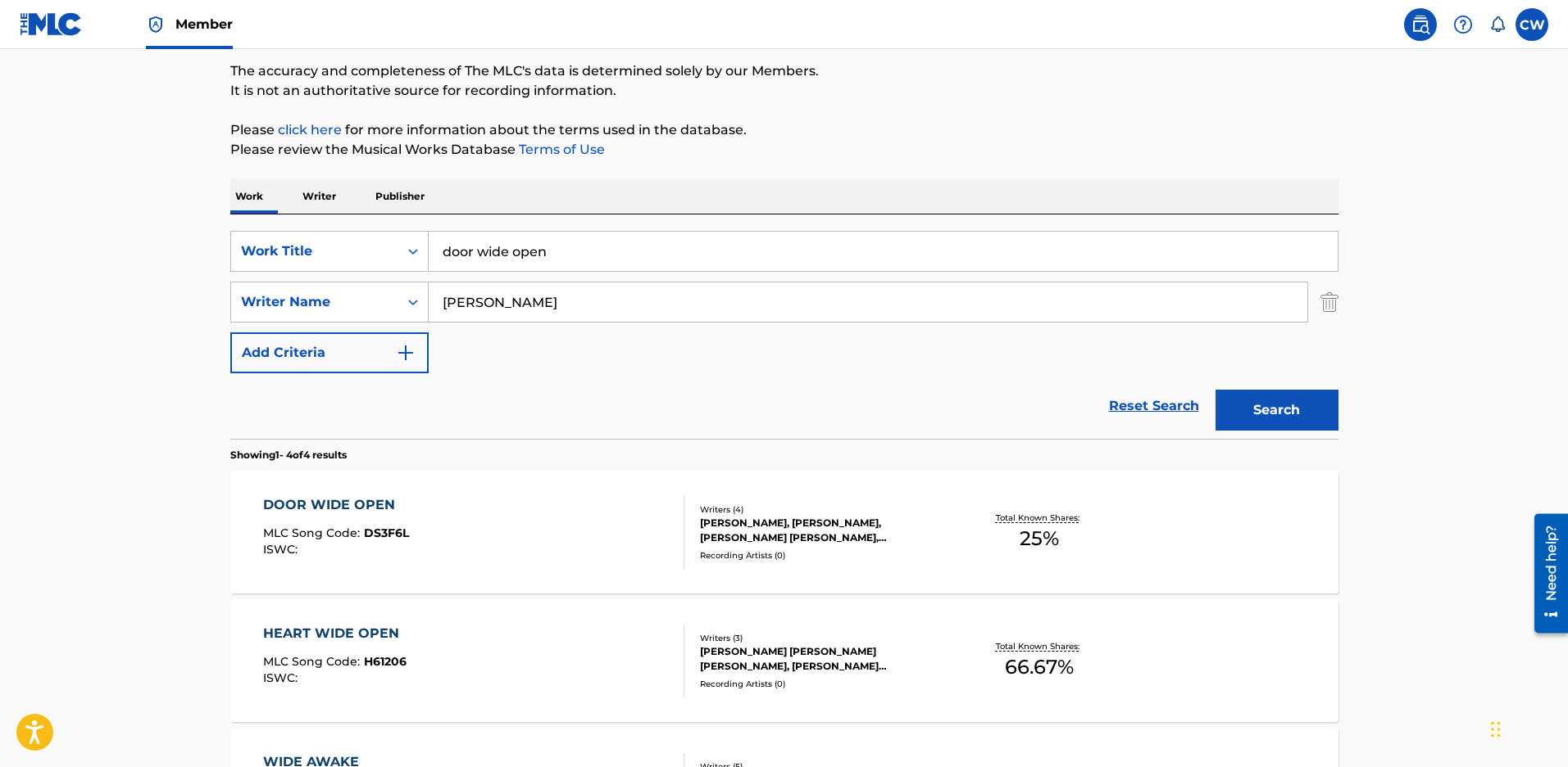
drag, startPoint x: 590, startPoint y: 260, endPoint x: 65, endPoint y: 216, distance: 526.8
click at [65, 216] on main "The MLC Public Work Search The accuracy and completeness of The MLC's data is d…" at bounding box center [784, 489] width 1568 height 1149
type input "shoulder to bleed on"
click at [1267, 406] on button "Search" at bounding box center [1277, 410] width 123 height 41
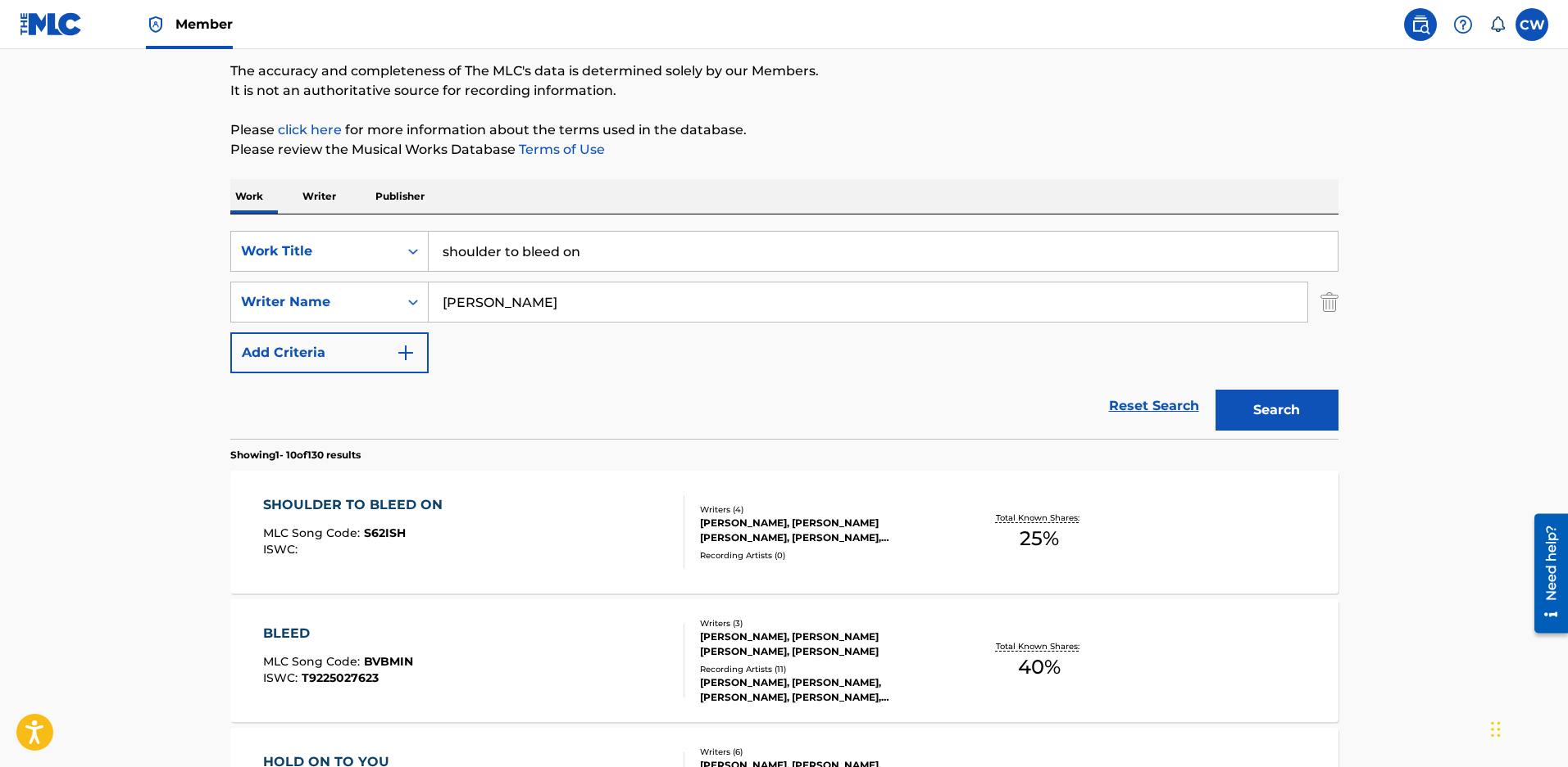
click at [771, 514] on div "Writers ( 4 )" at bounding box center [823, 510] width 247 height 13
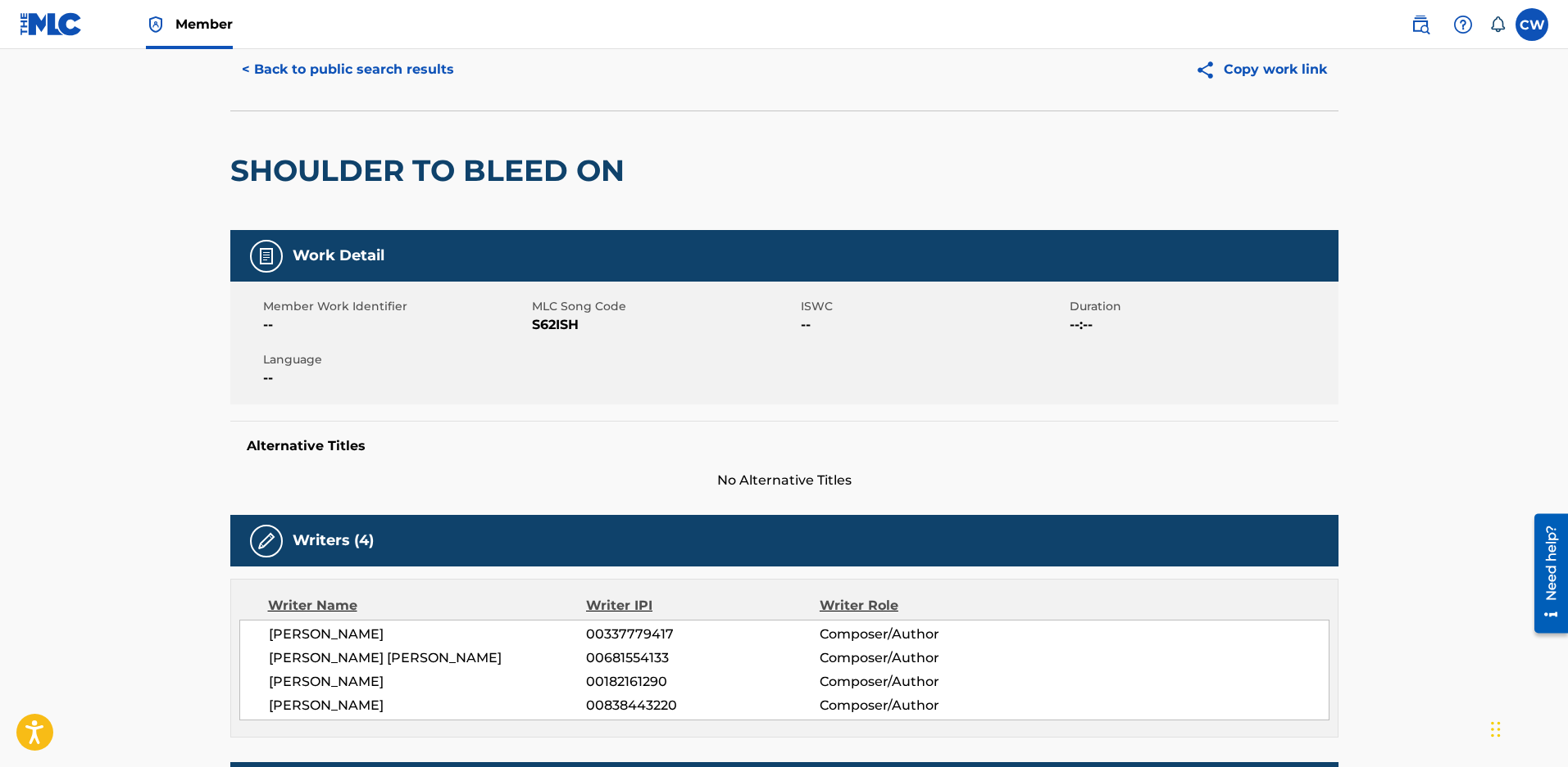
scroll to position [163, 0]
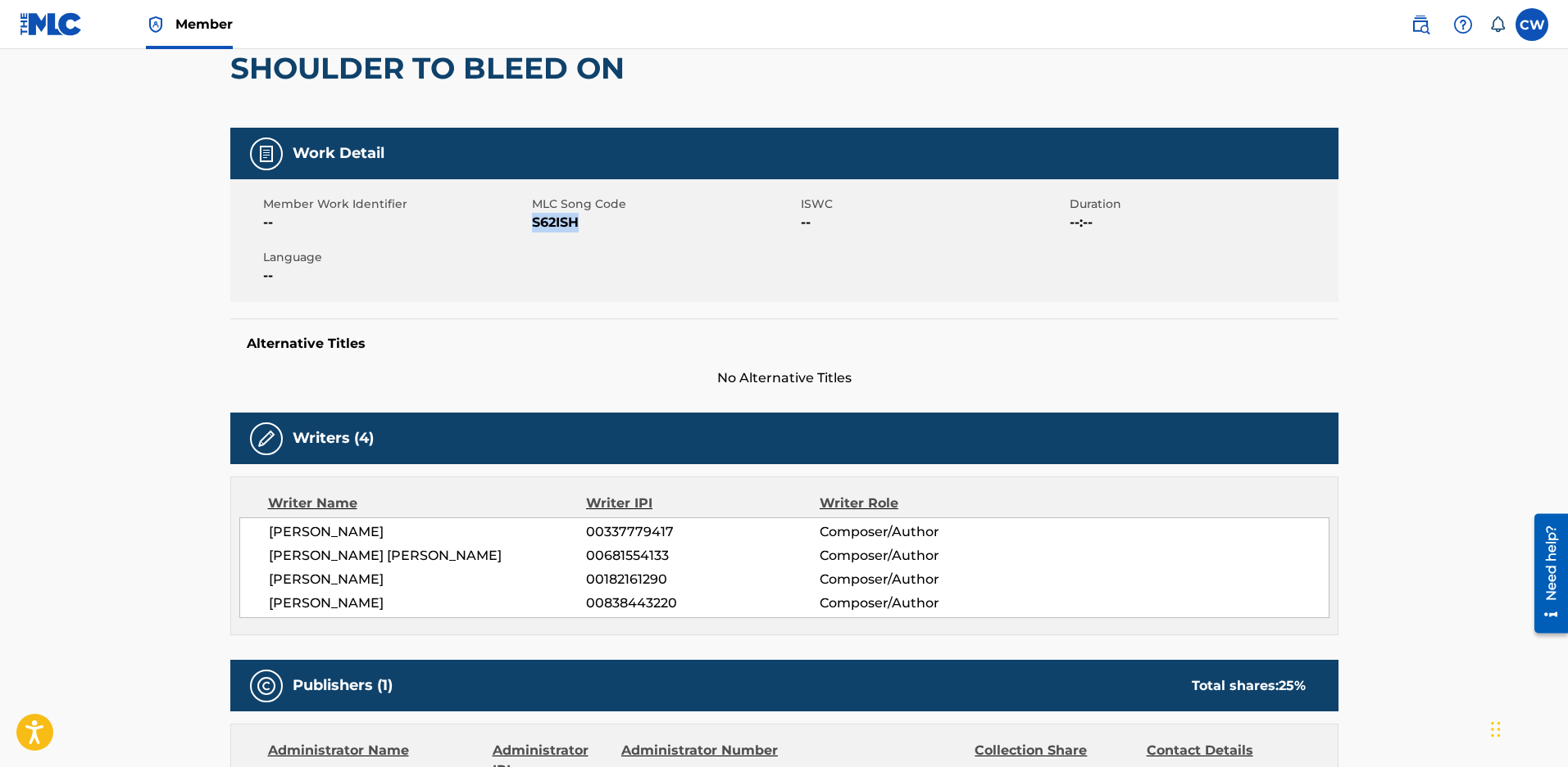
drag, startPoint x: 616, startPoint y: 232, endPoint x: 532, endPoint y: 223, distance: 84.5
click at [532, 223] on span "S62ISH" at bounding box center [664, 223] width 264 height 19
copy span "S62ISH"
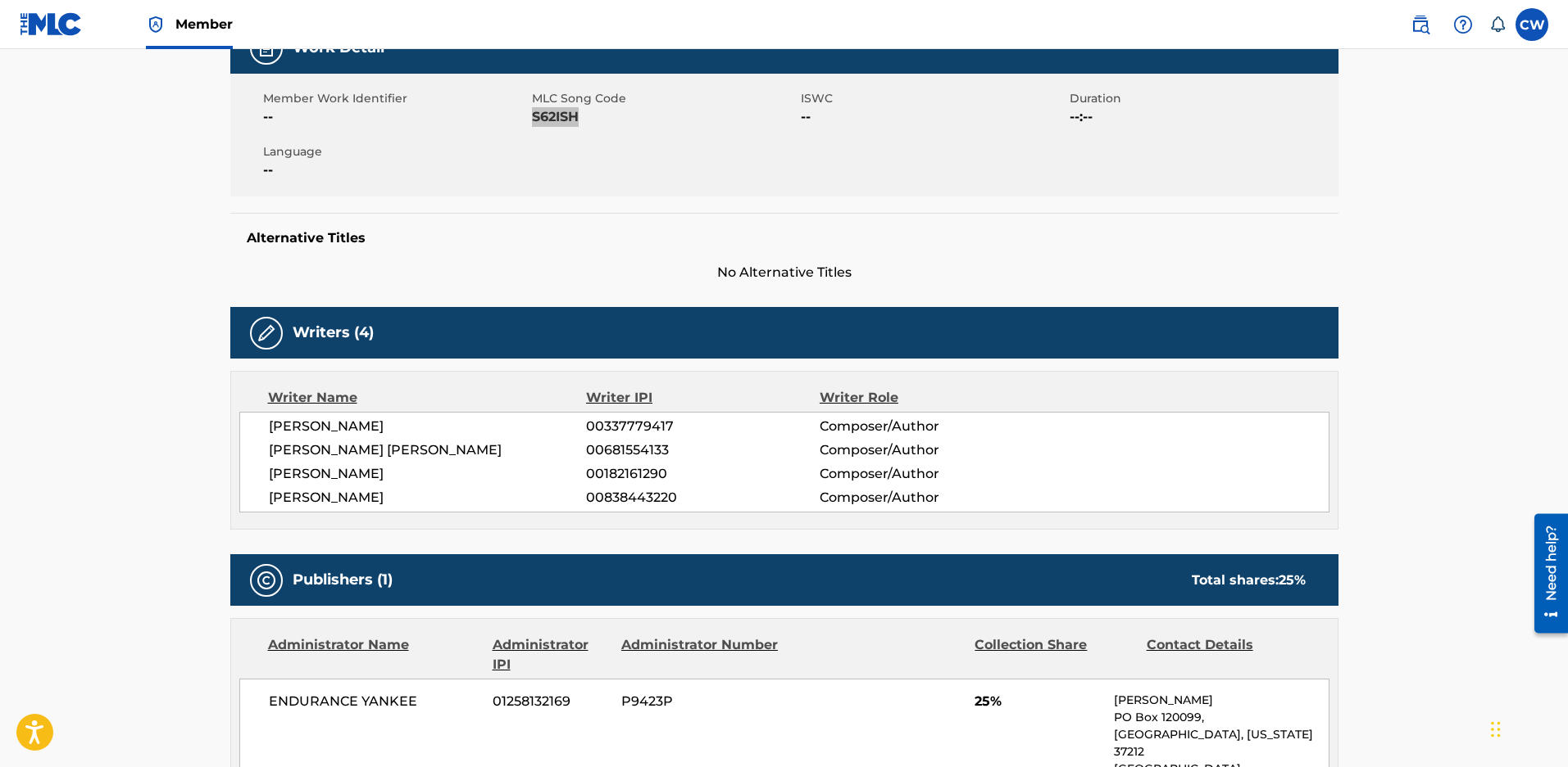
scroll to position [410, 0]
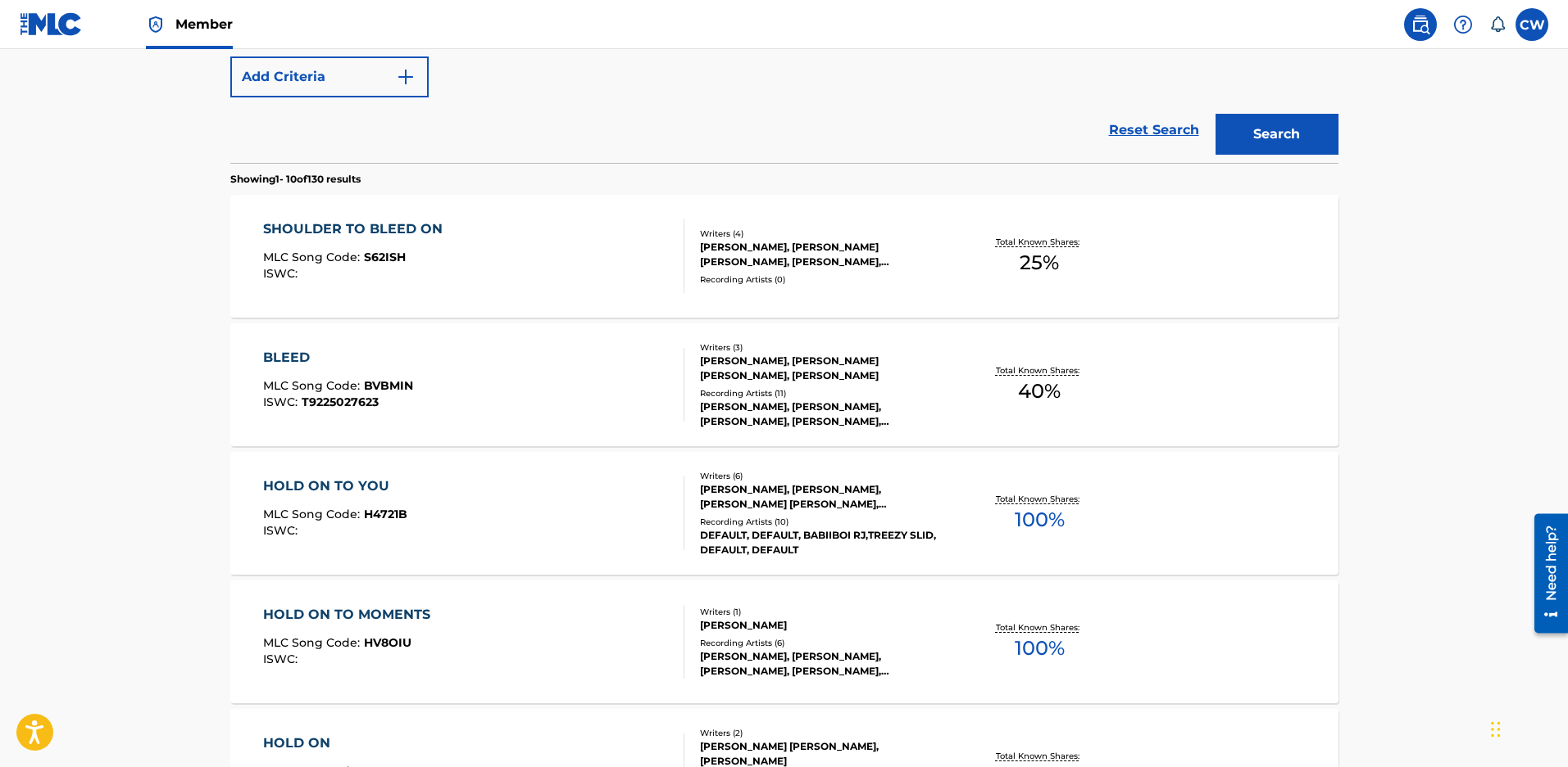
scroll to position [134, 0]
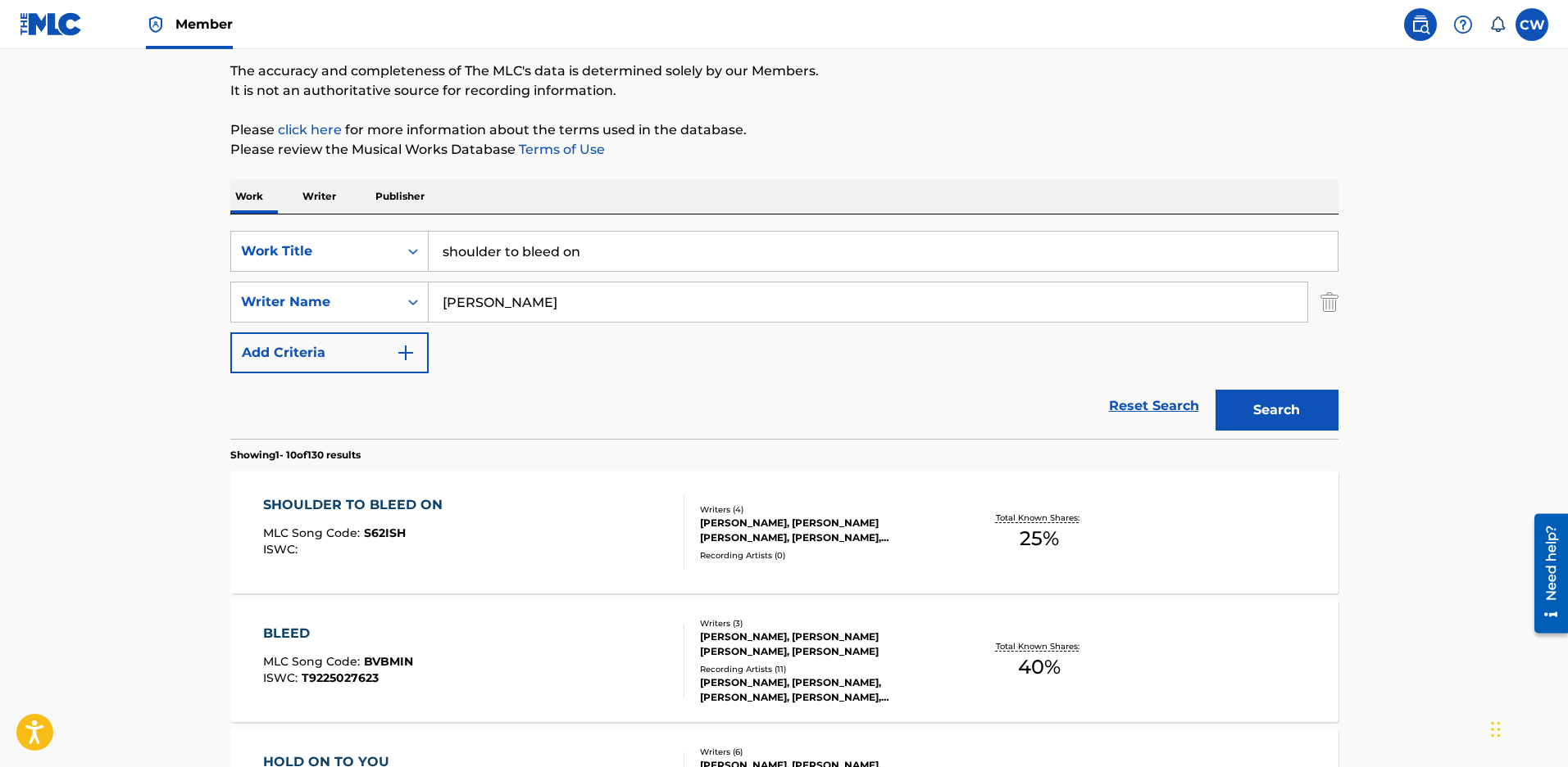
drag, startPoint x: 579, startPoint y: 258, endPoint x: 0, endPoint y: 211, distance: 580.9
click at [1288, 406] on button "Search" at bounding box center [1277, 410] width 123 height 41
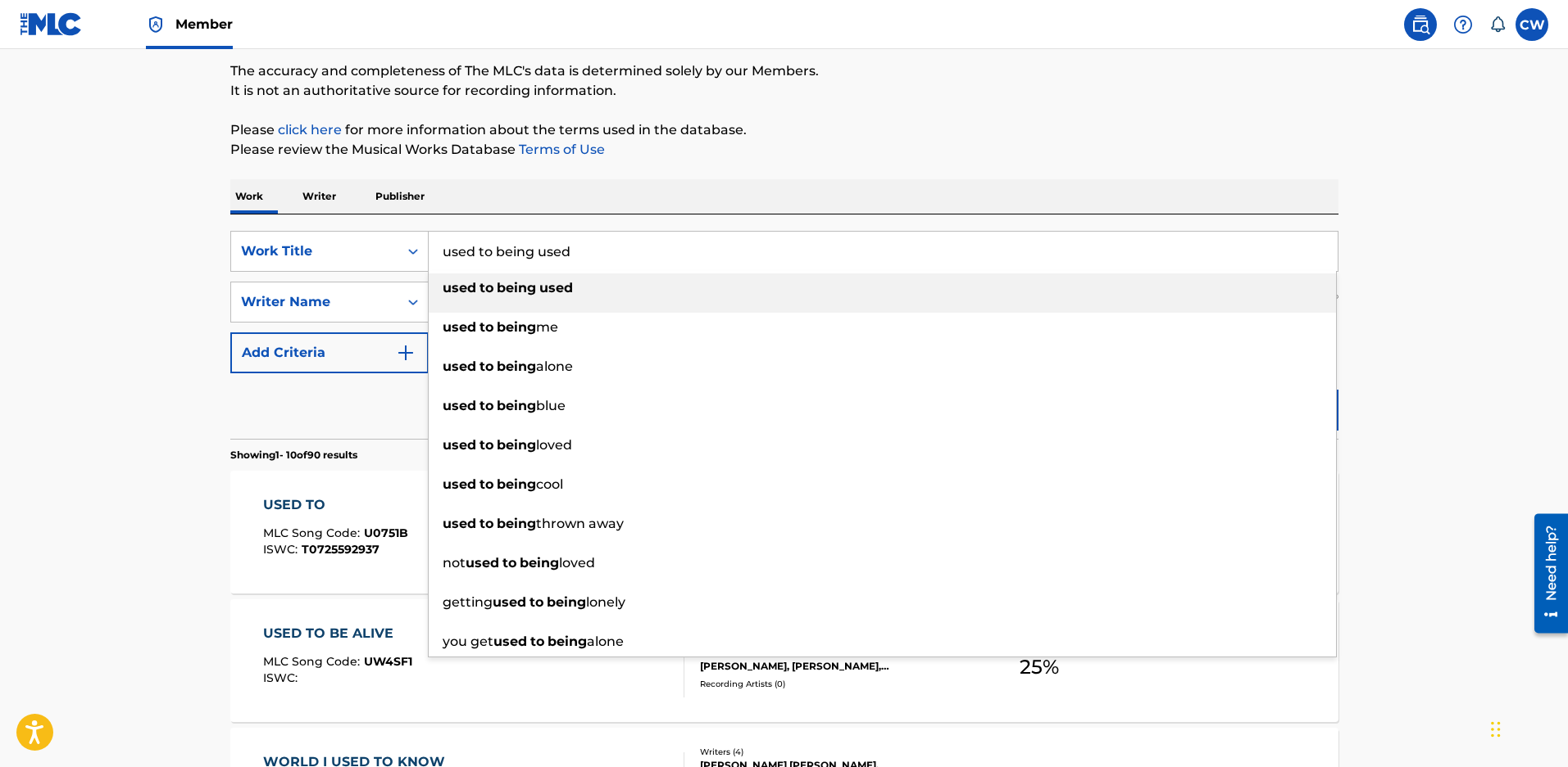
drag, startPoint x: 513, startPoint y: 256, endPoint x: 945, endPoint y: 286, distance: 433.0
click at [945, 271] on div "used to being used used to being used used to being me used to being alone used…" at bounding box center [883, 251] width 909 height 39
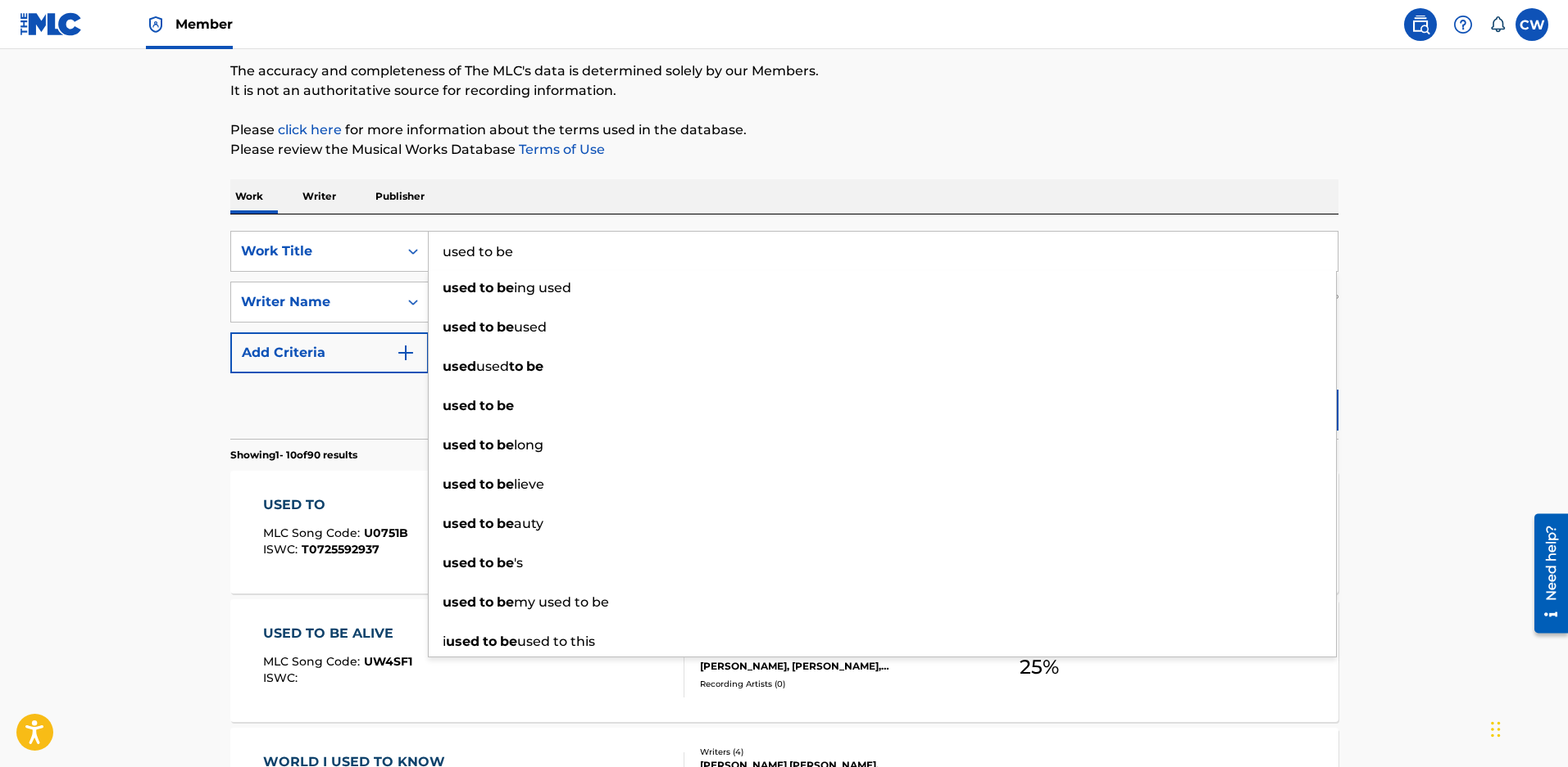
type input "used to be"
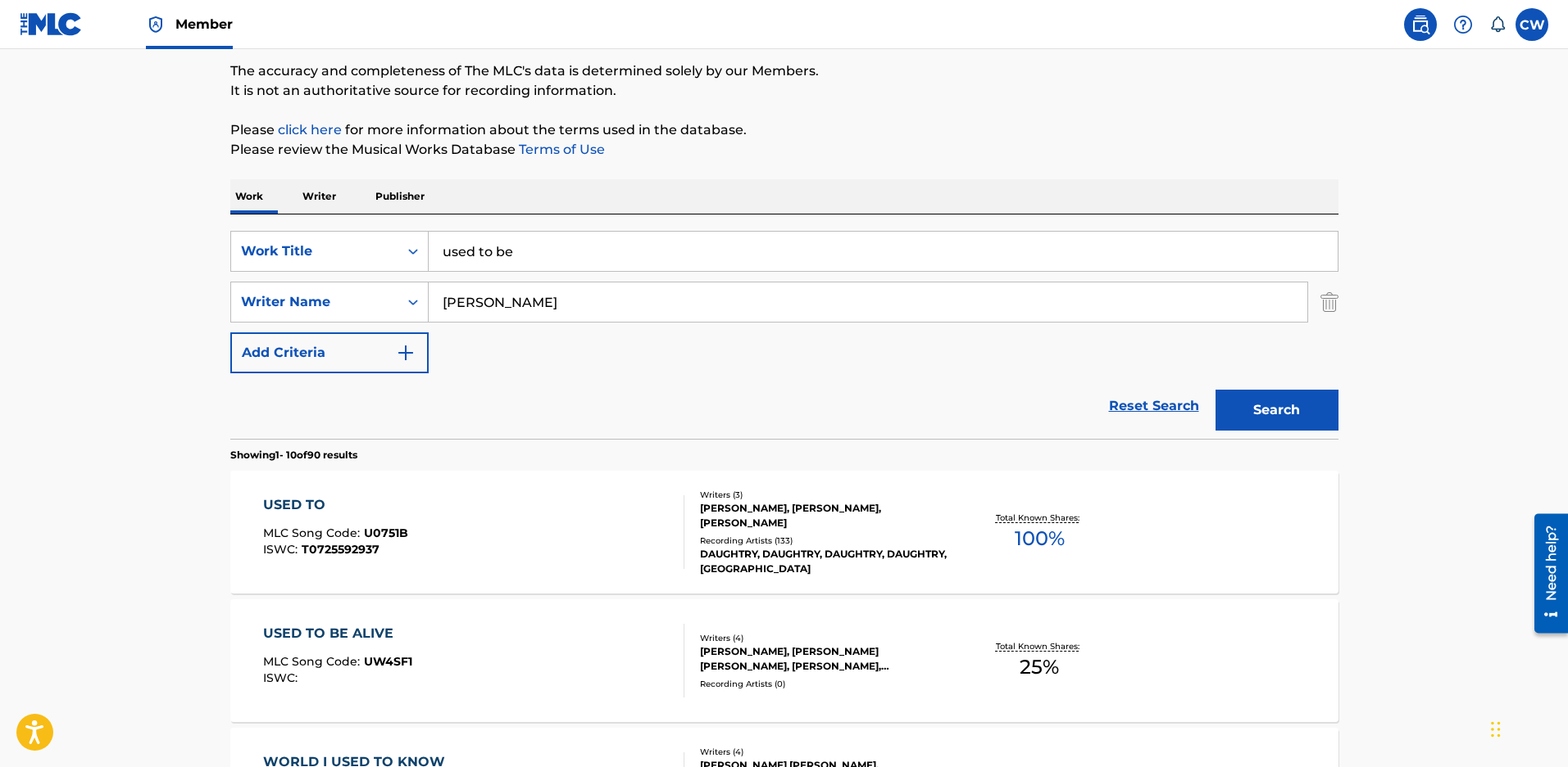
click at [1273, 406] on button "Search" at bounding box center [1277, 410] width 123 height 41
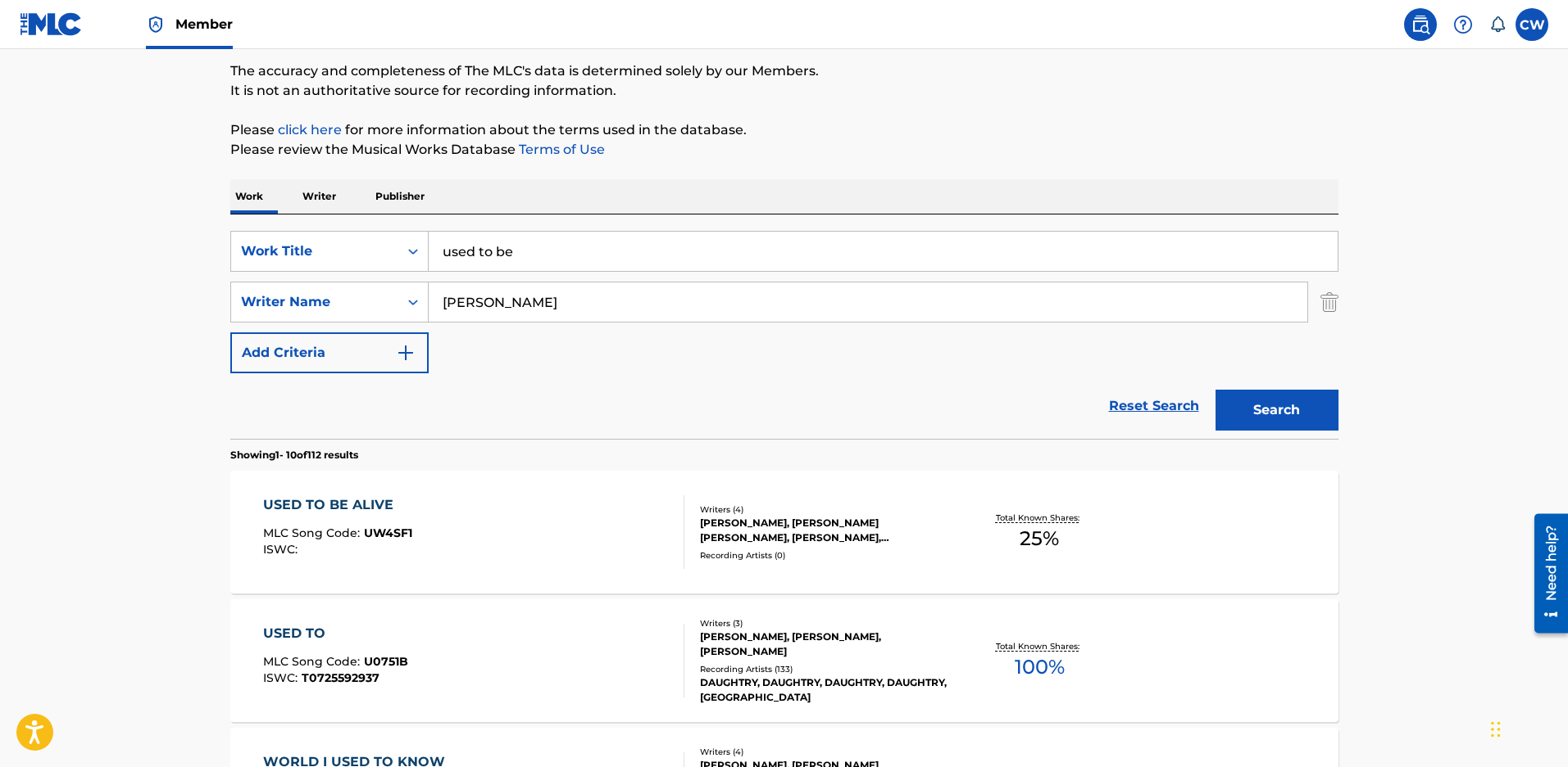
click at [831, 538] on div "ZACHARY DAVID MALOY, CAMERON DAVID BYRD, BLAIR DALY, KRIS LEWIS" at bounding box center [823, 530] width 247 height 30
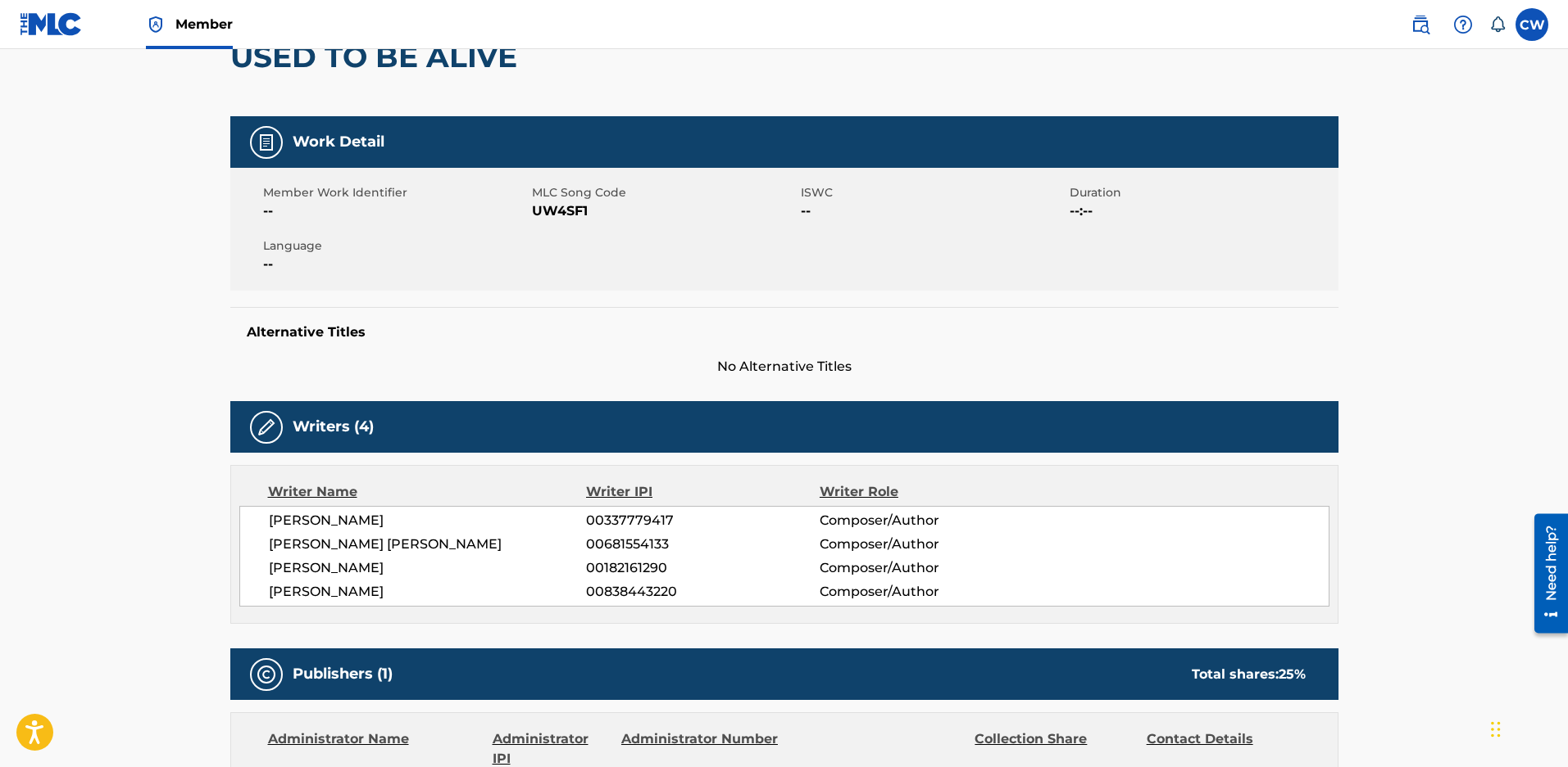
scroll to position [163, 0]
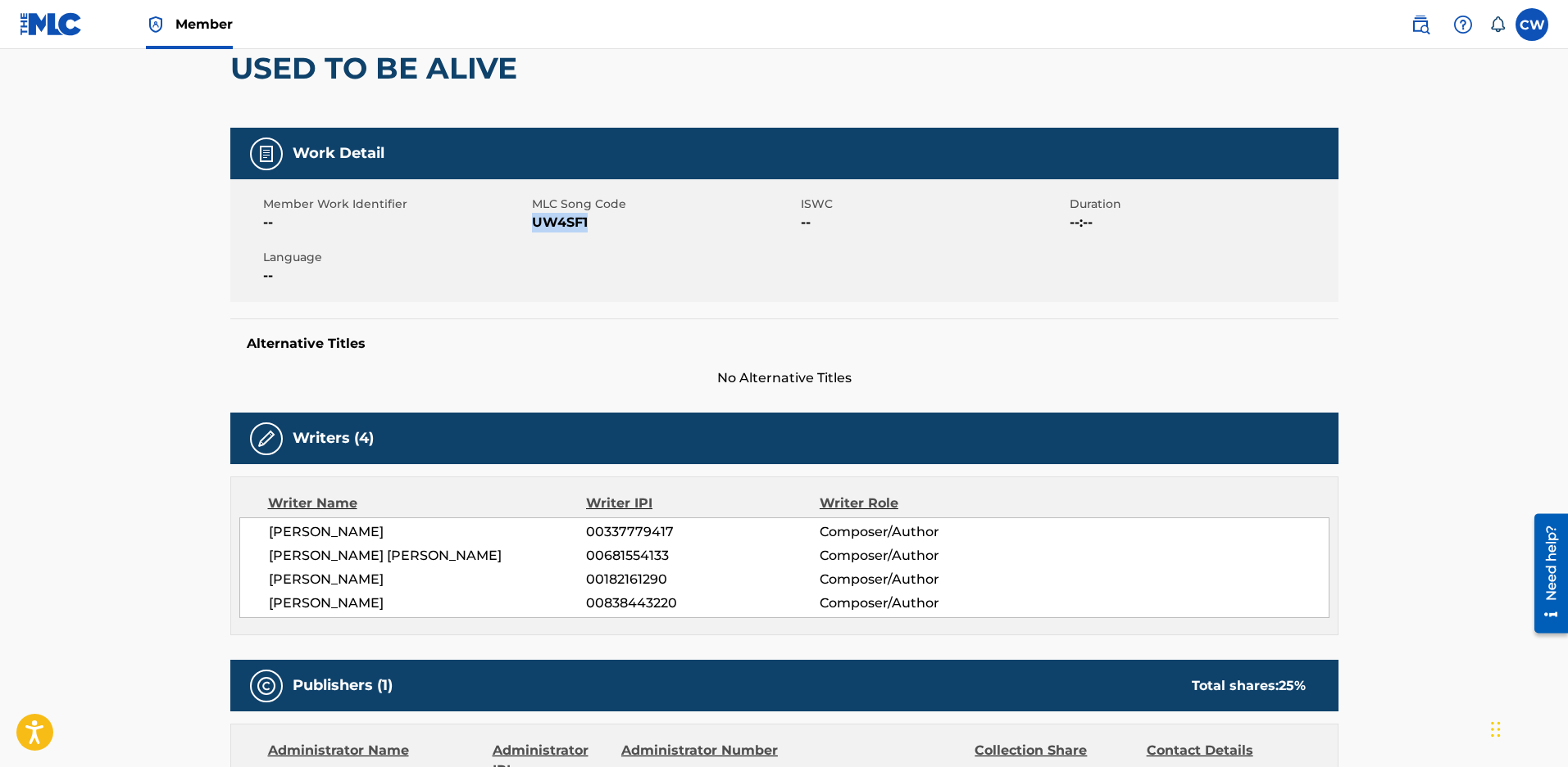
drag, startPoint x: 600, startPoint y: 229, endPoint x: 531, endPoint y: 226, distance: 69.1
click at [532, 226] on span "UW4SF1" at bounding box center [664, 223] width 264 height 19
copy span "UW4SF1"
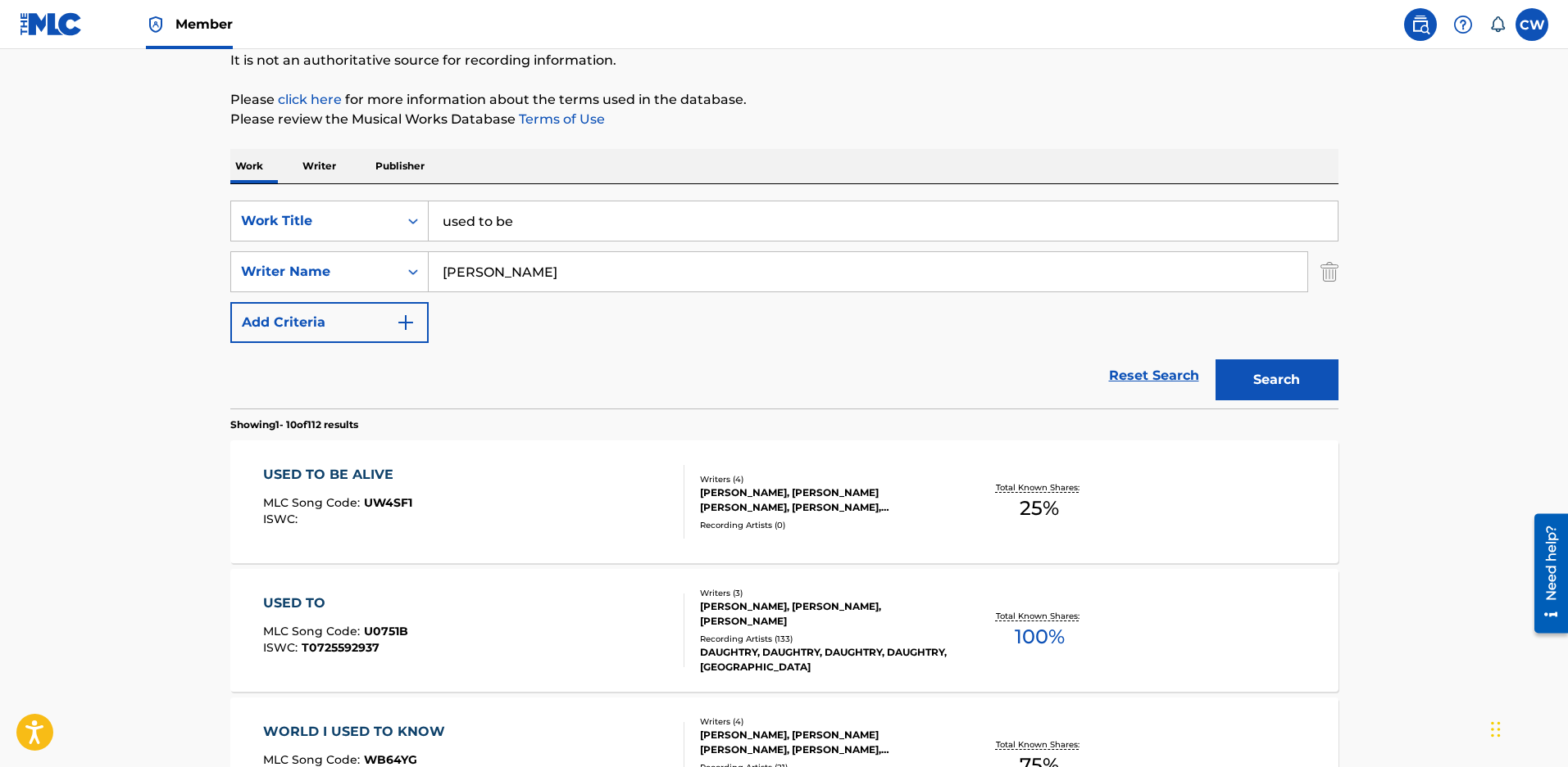
scroll to position [134, 0]
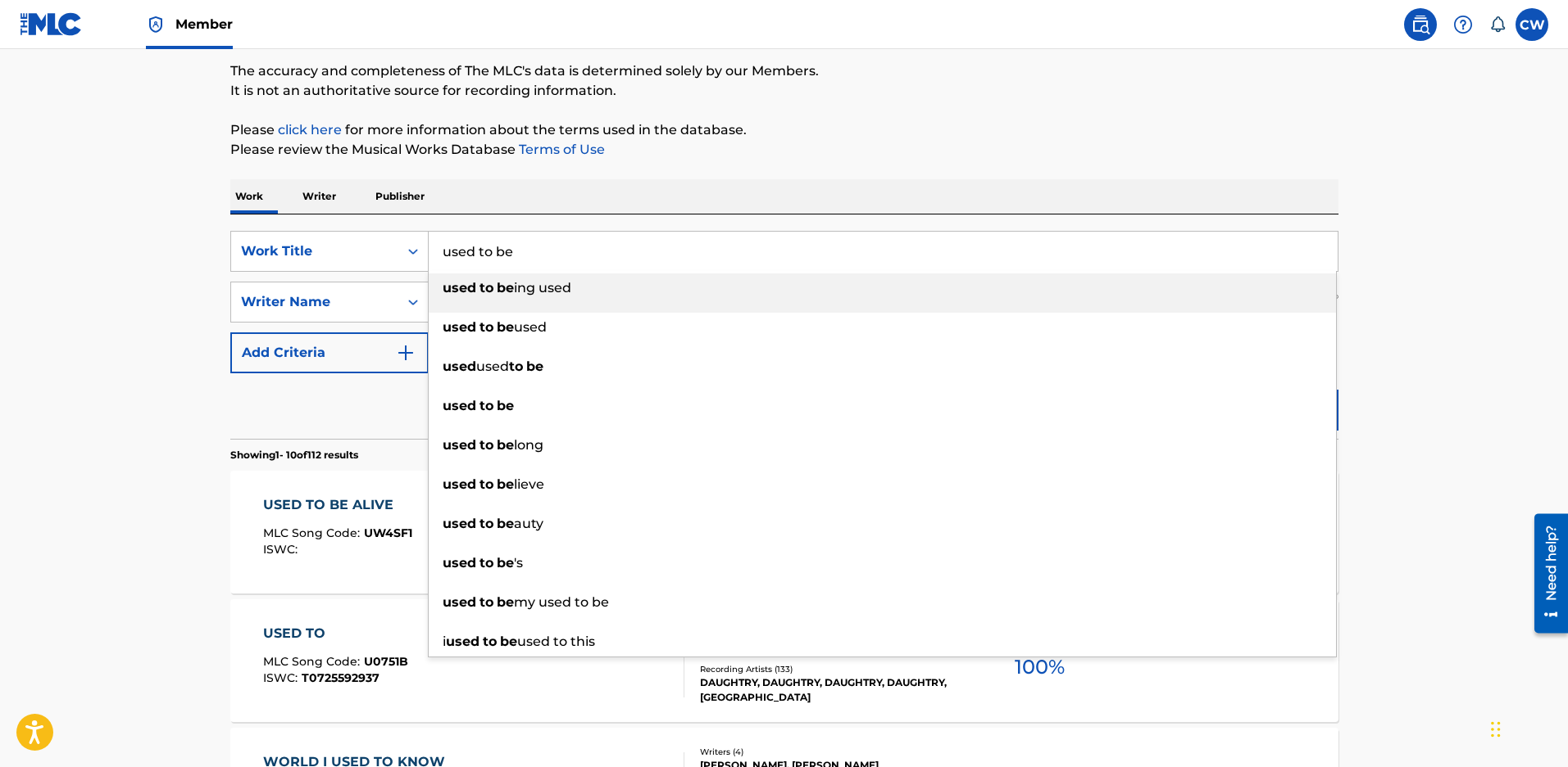
drag, startPoint x: 559, startPoint y: 242, endPoint x: 96, endPoint y: 242, distance: 463.0
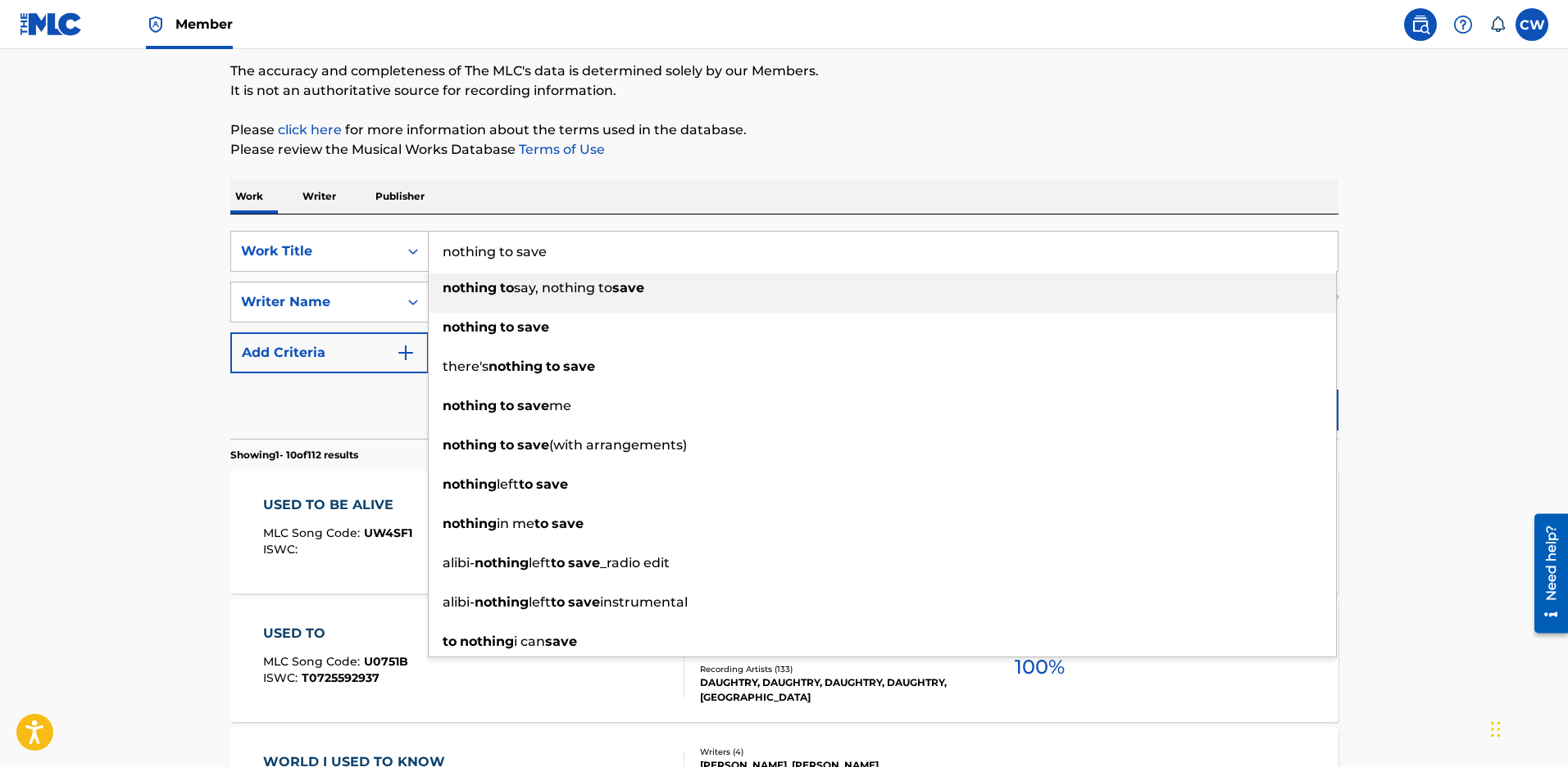
type input "nothing to save"
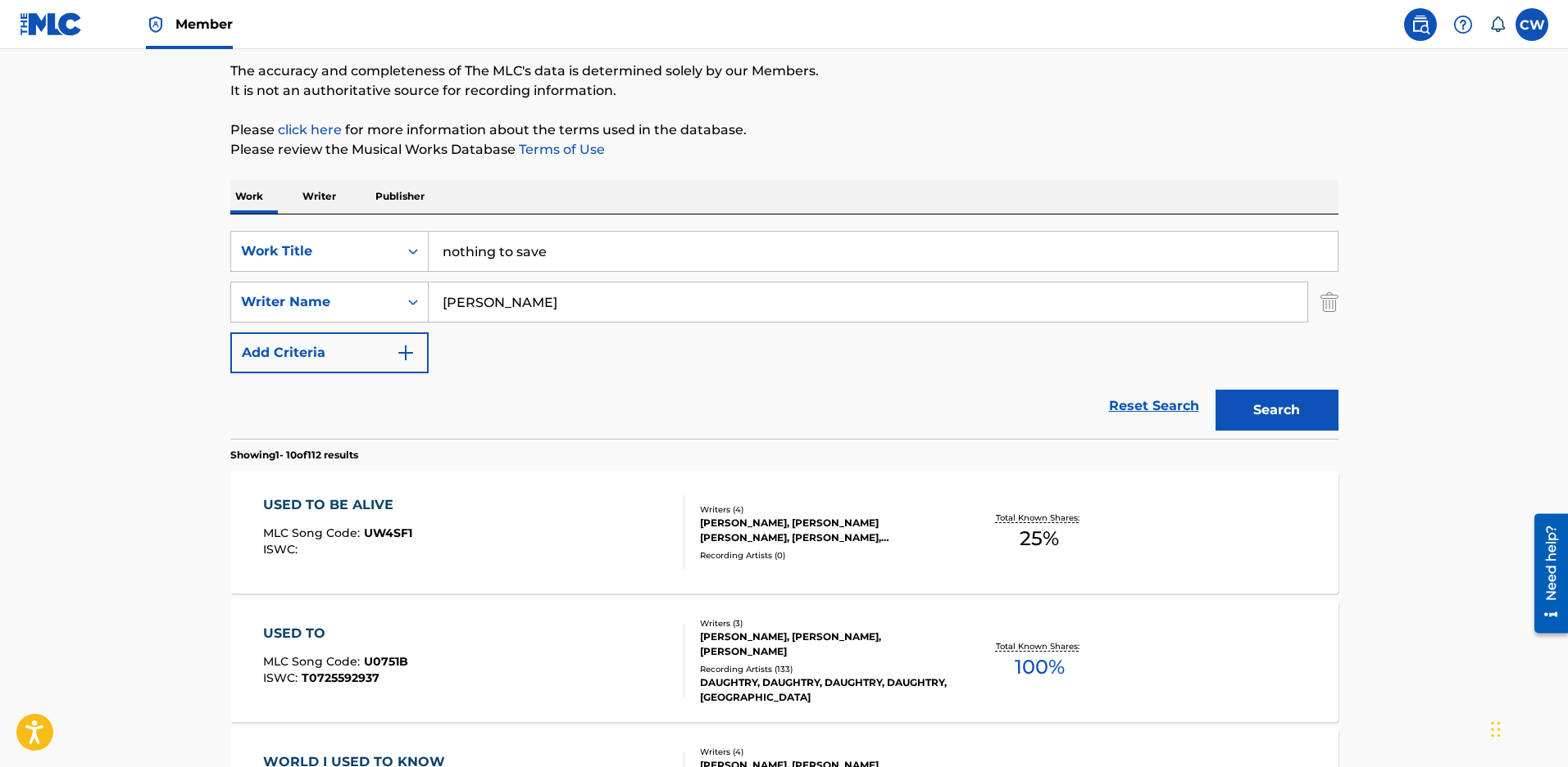
click at [1216, 389] on button "Search" at bounding box center [1277, 410] width 123 height 41
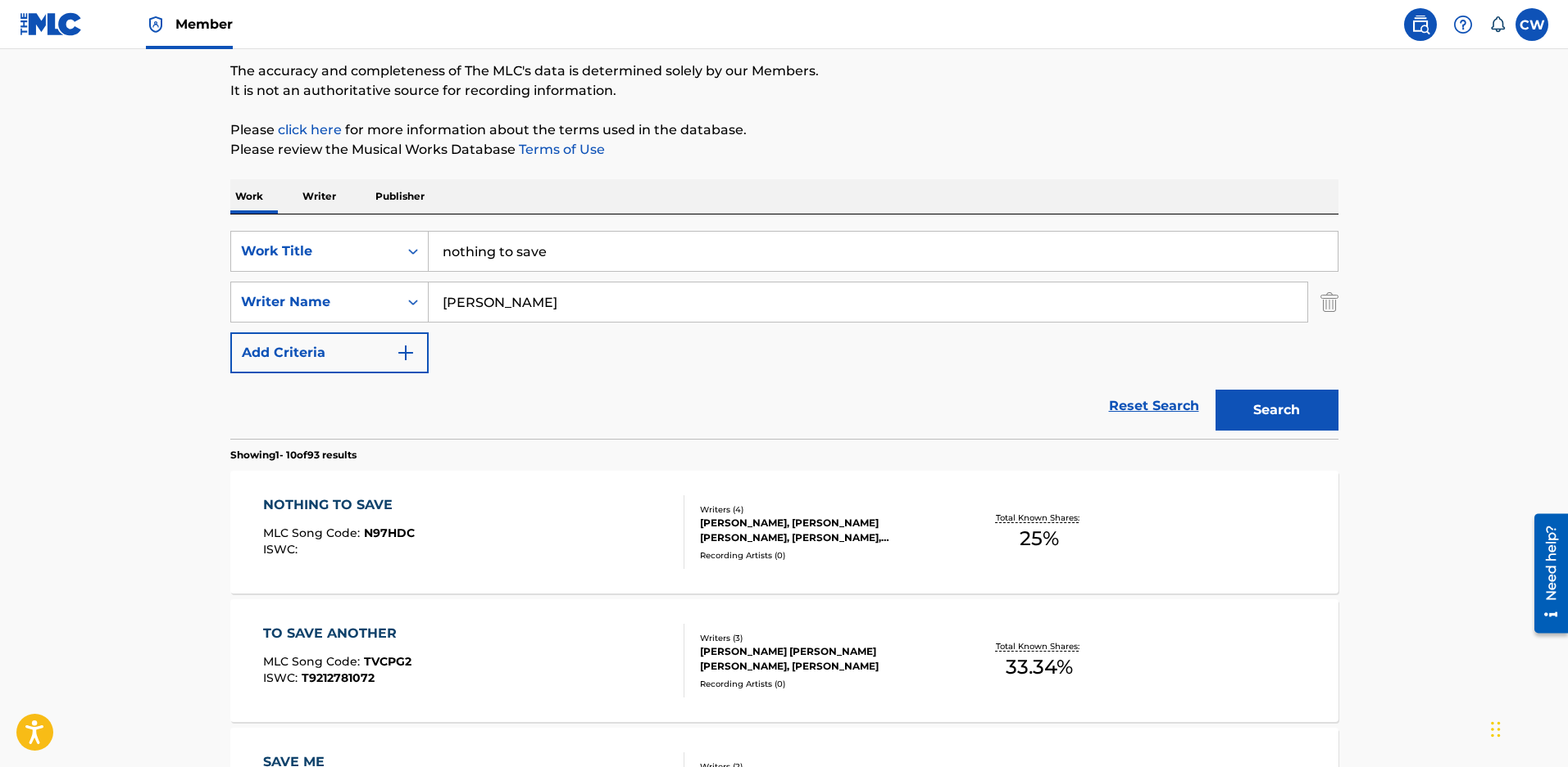
click at [765, 516] on div "Writers ( 4 )" at bounding box center [823, 510] width 247 height 13
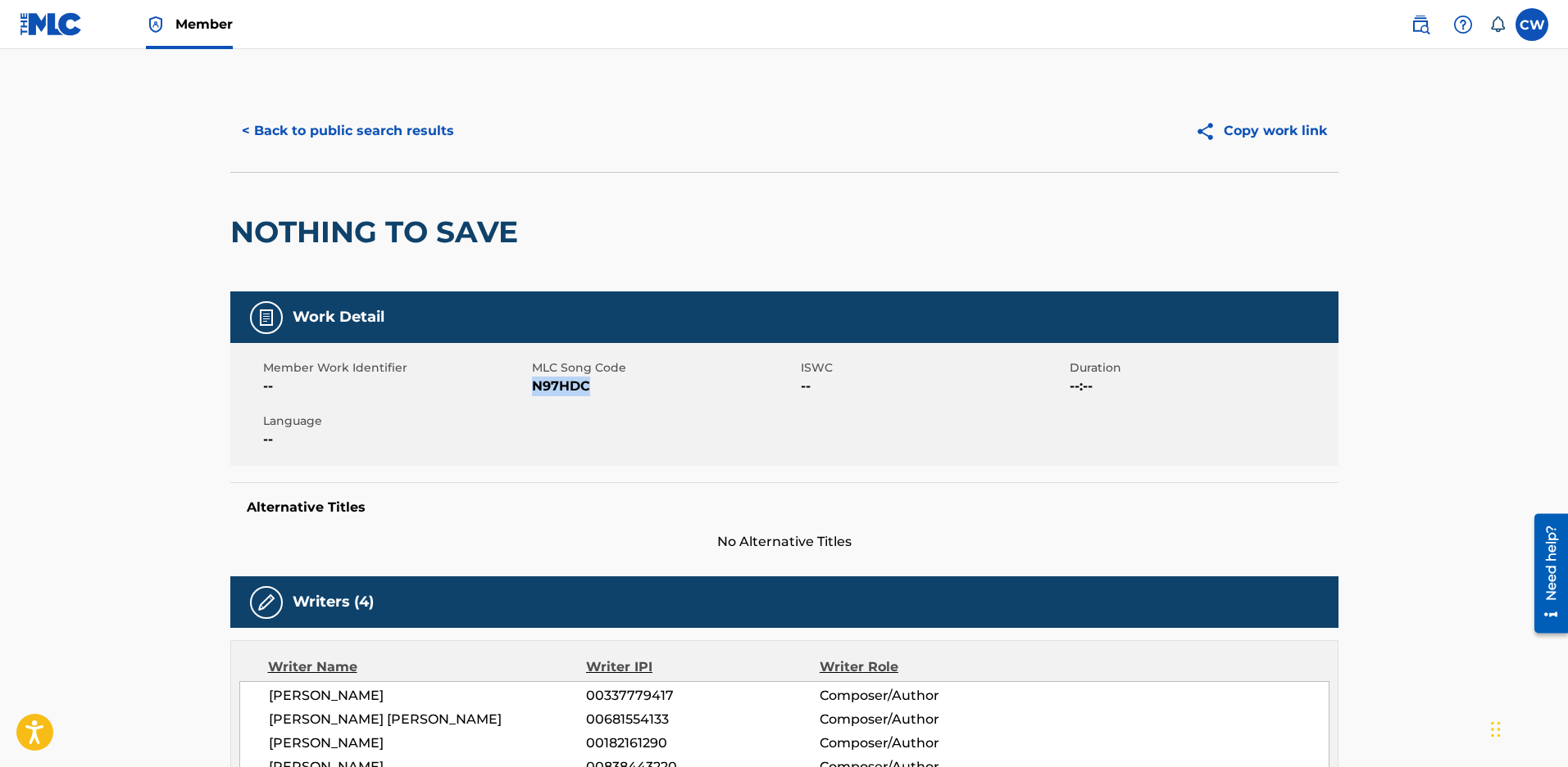
drag, startPoint x: 605, startPoint y: 393, endPoint x: 535, endPoint y: 389, distance: 70.1
click at [535, 389] on span "N97HDC" at bounding box center [664, 386] width 264 height 19
copy span "N97HDC"
click at [344, 121] on button "< Back to public search results" at bounding box center [348, 131] width 235 height 41
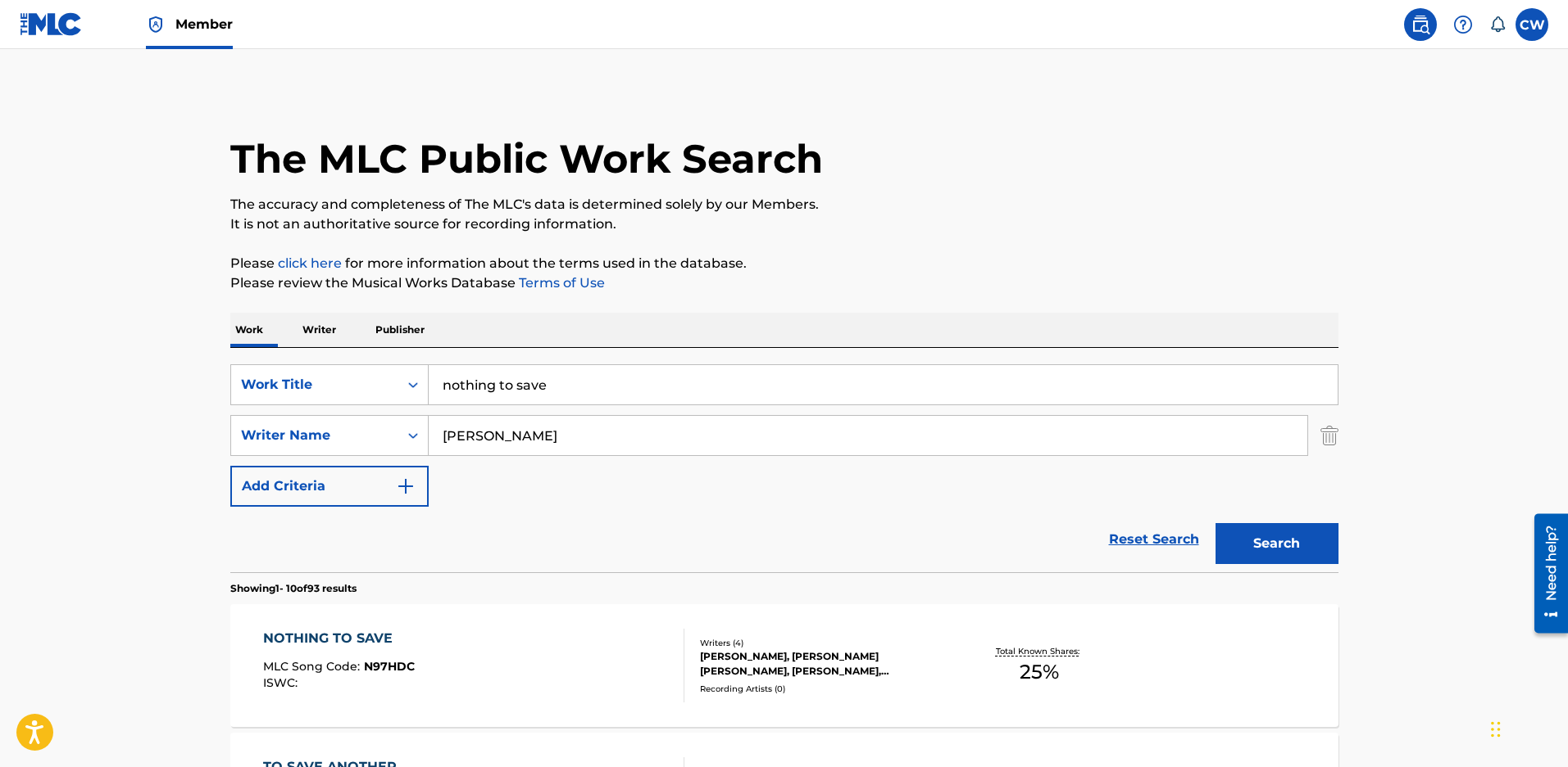
scroll to position [134, 0]
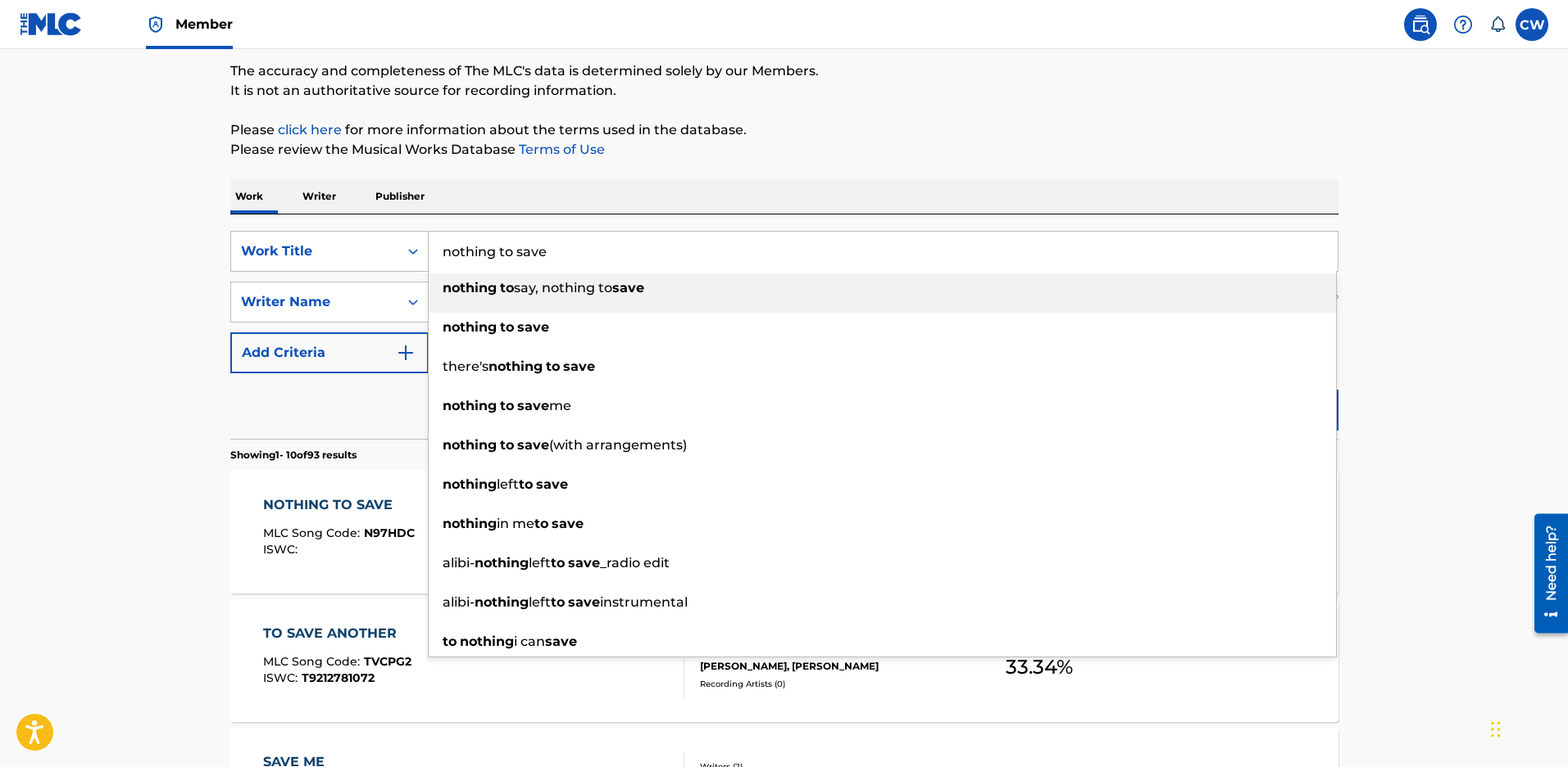
drag, startPoint x: 559, startPoint y: 250, endPoint x: 193, endPoint y: 220, distance: 367.2
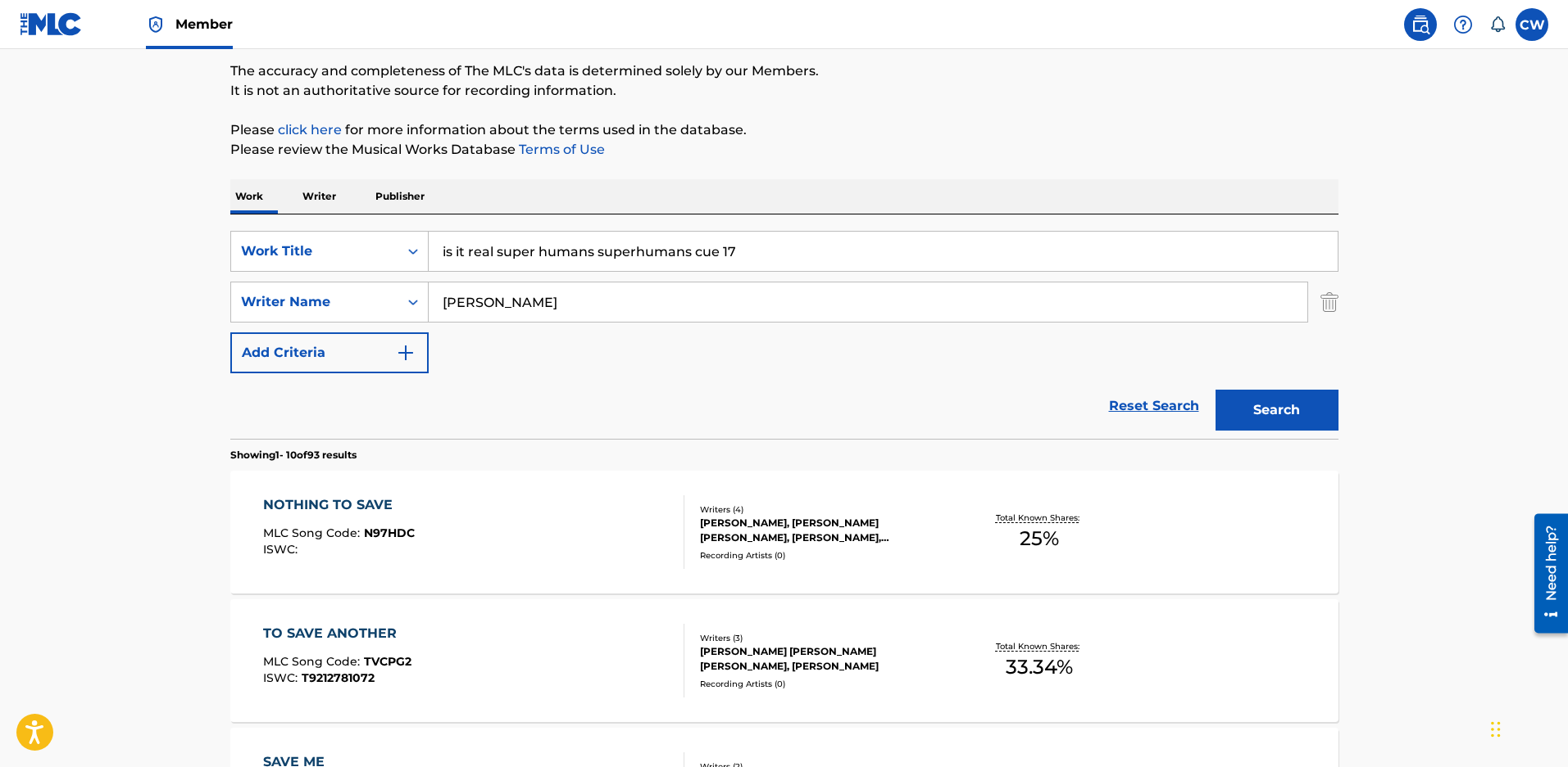
type input "is it real super humans superhumans cue 17"
click at [784, 532] on div "ZACHARY DAVID MALOY, CAMERON DAVID BYRD, BLAIR DALY, KRIS LEWIS" at bounding box center [823, 530] width 247 height 30
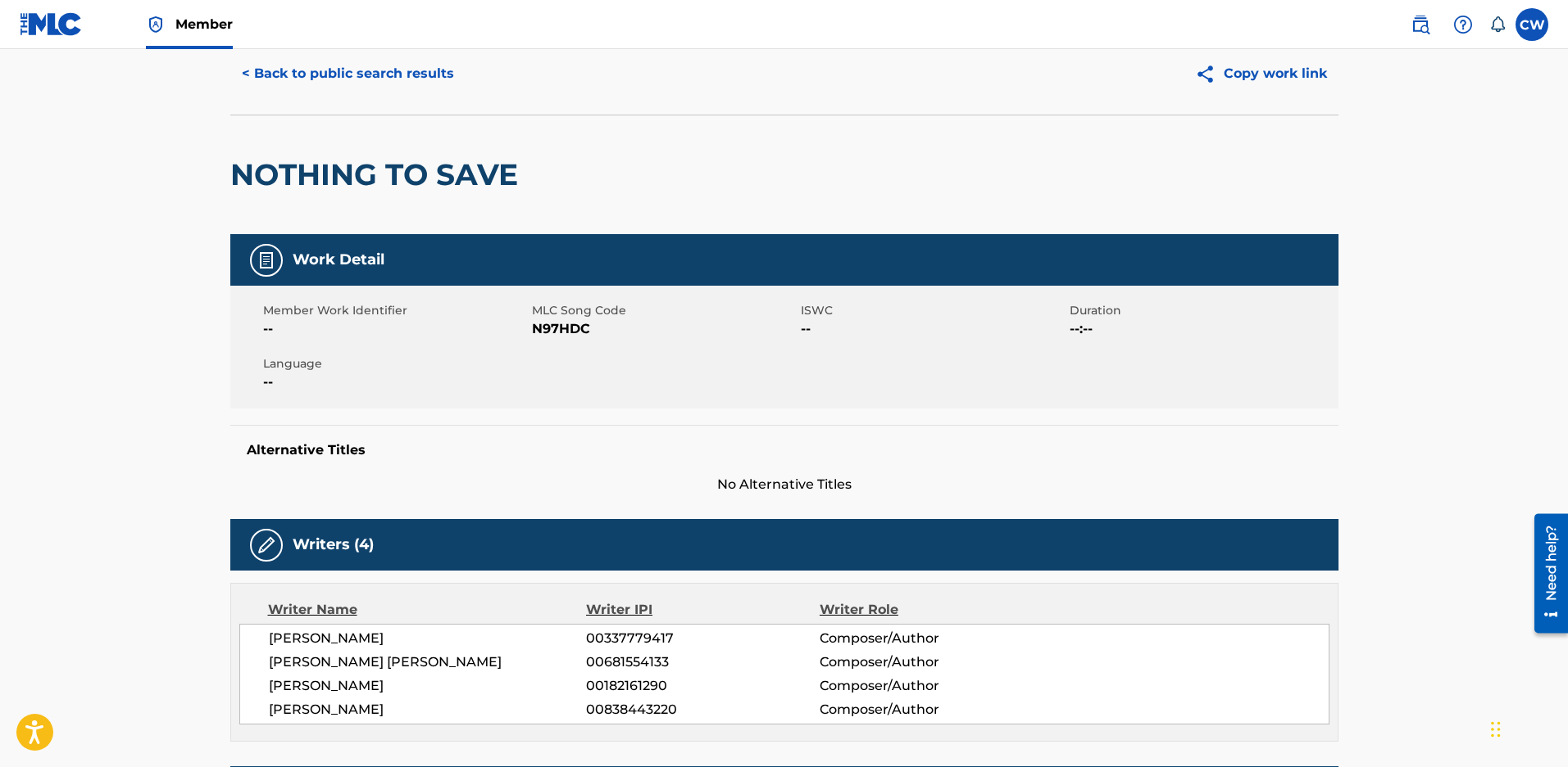
scroll to position [82, 0]
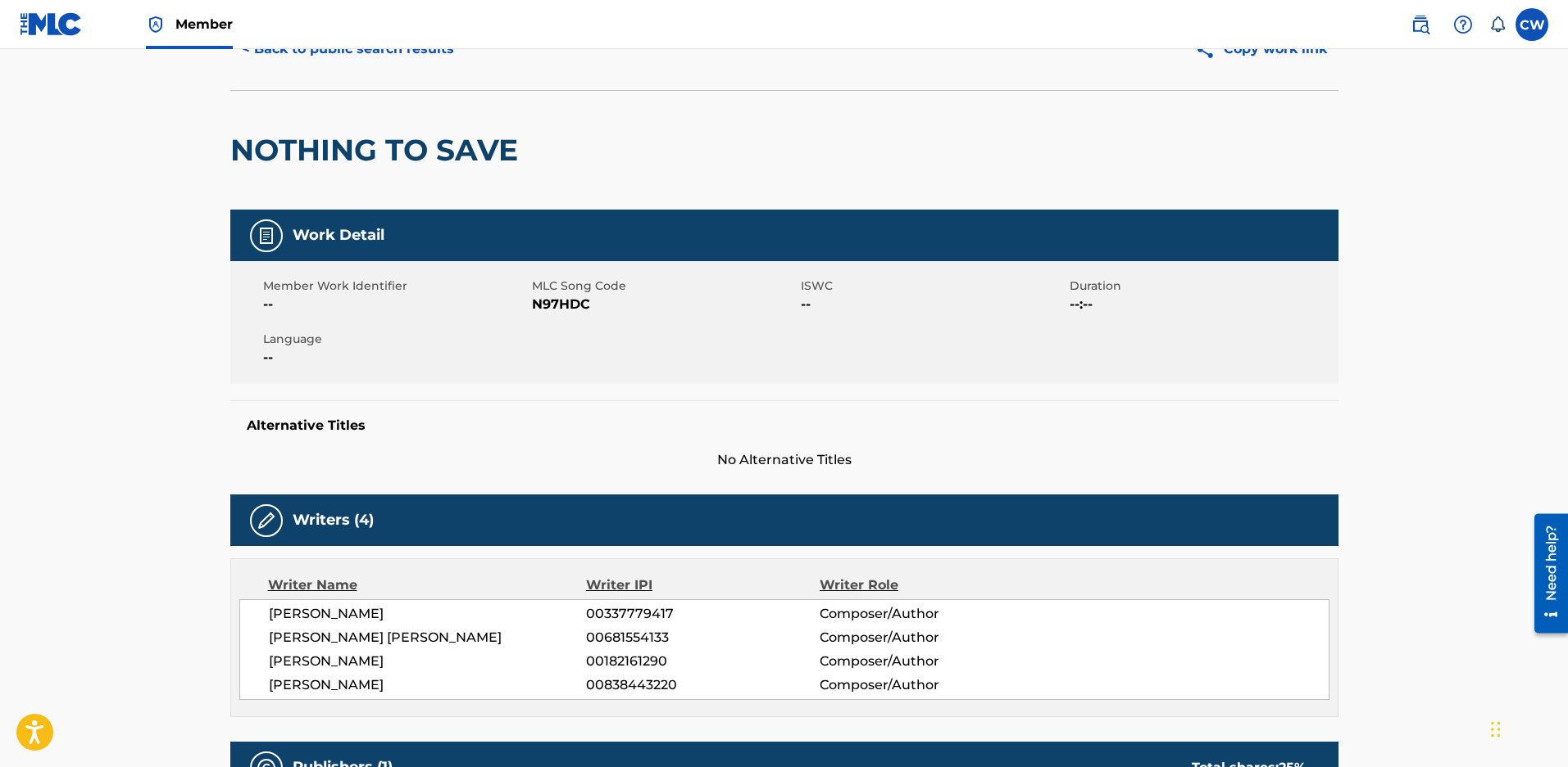
click at [319, 52] on button "< Back to public search results" at bounding box center [348, 49] width 235 height 41
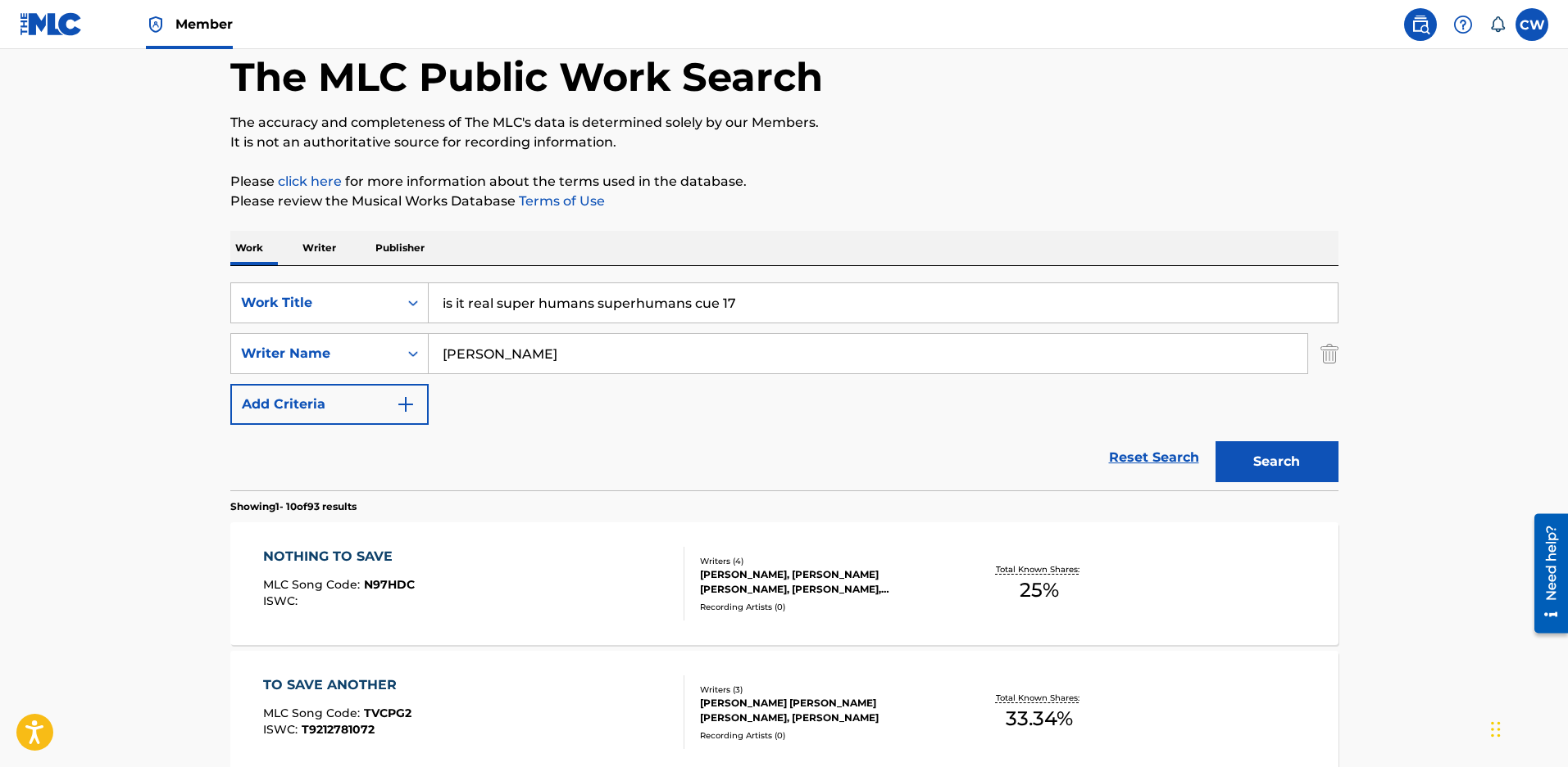
scroll to position [134, 0]
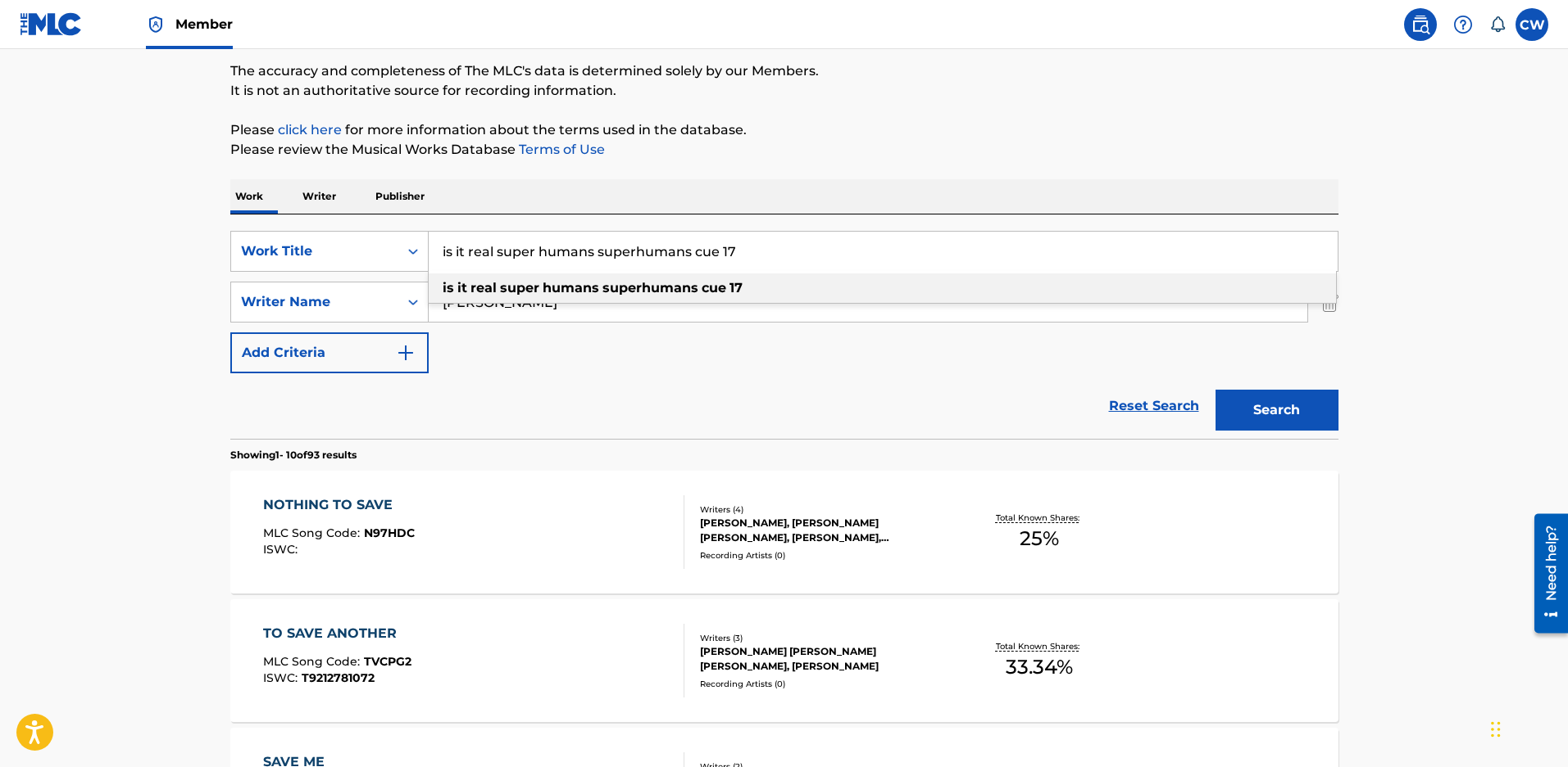
drag, startPoint x: 786, startPoint y: 247, endPoint x: 103, endPoint y: 173, distance: 687.0
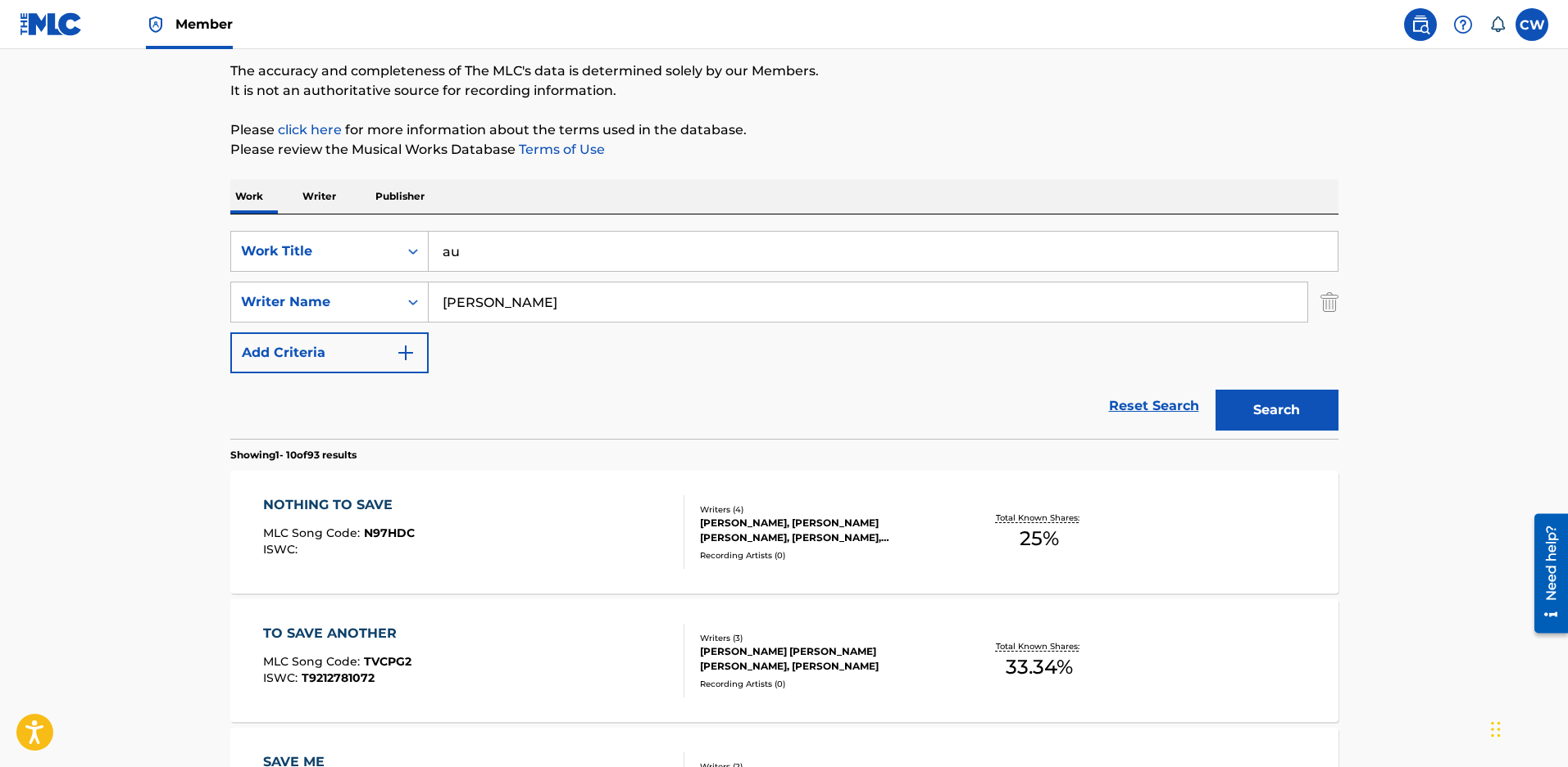
type input "a"
click at [1305, 406] on button "Search" at bounding box center [1277, 410] width 123 height 41
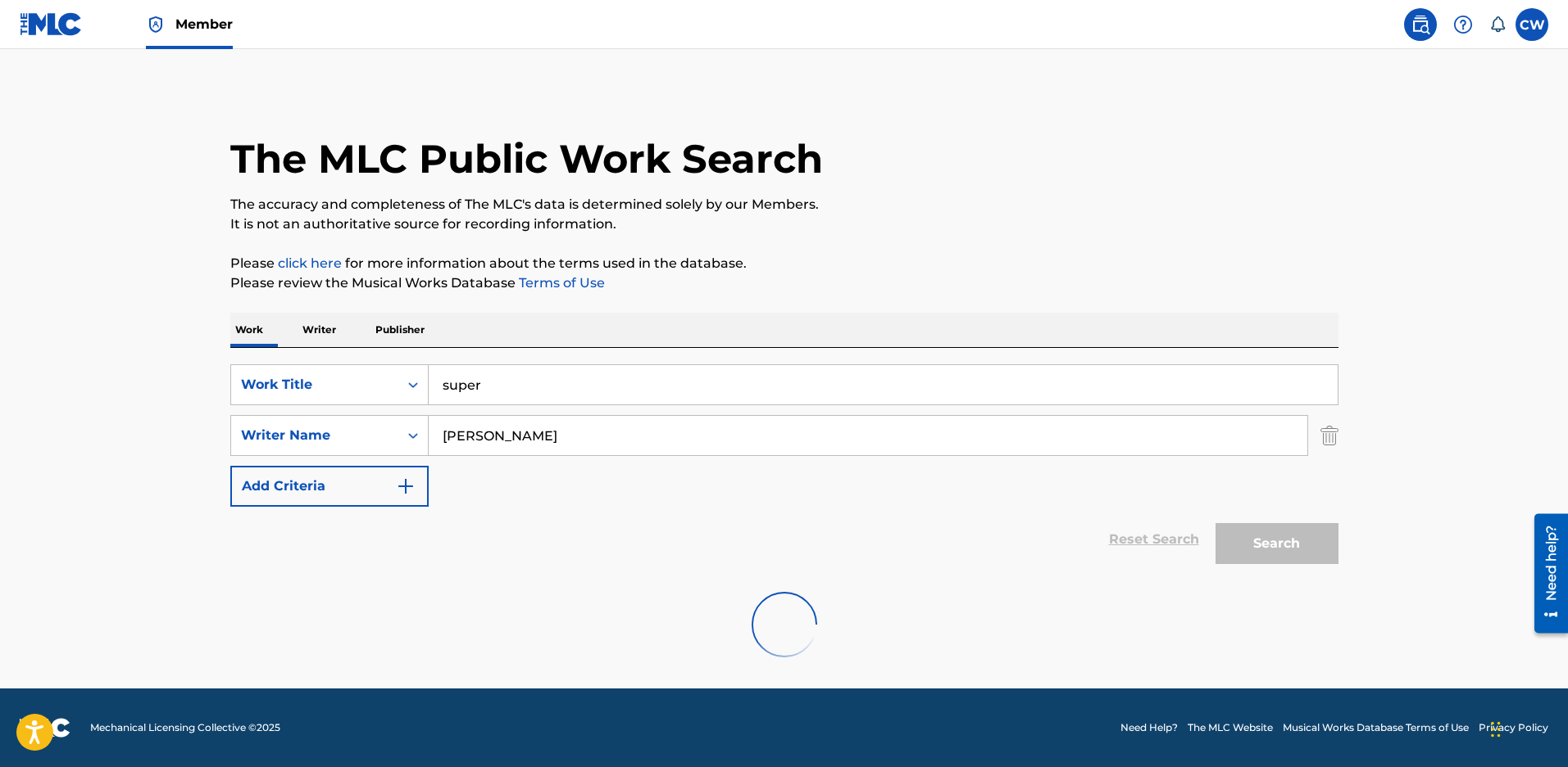
scroll to position [0, 0]
click at [530, 397] on input "super" at bounding box center [883, 384] width 909 height 39
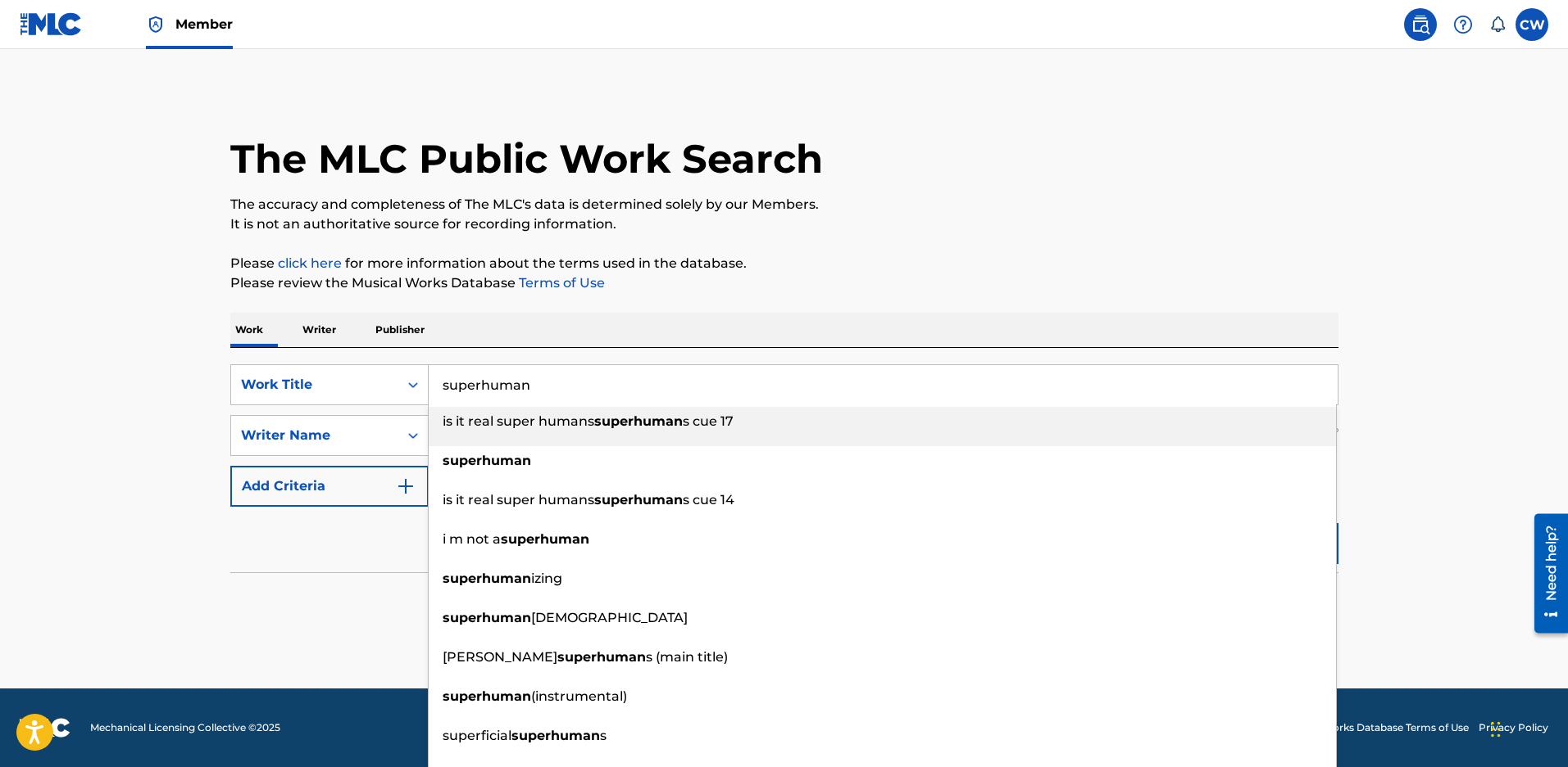
type input "superhuman"
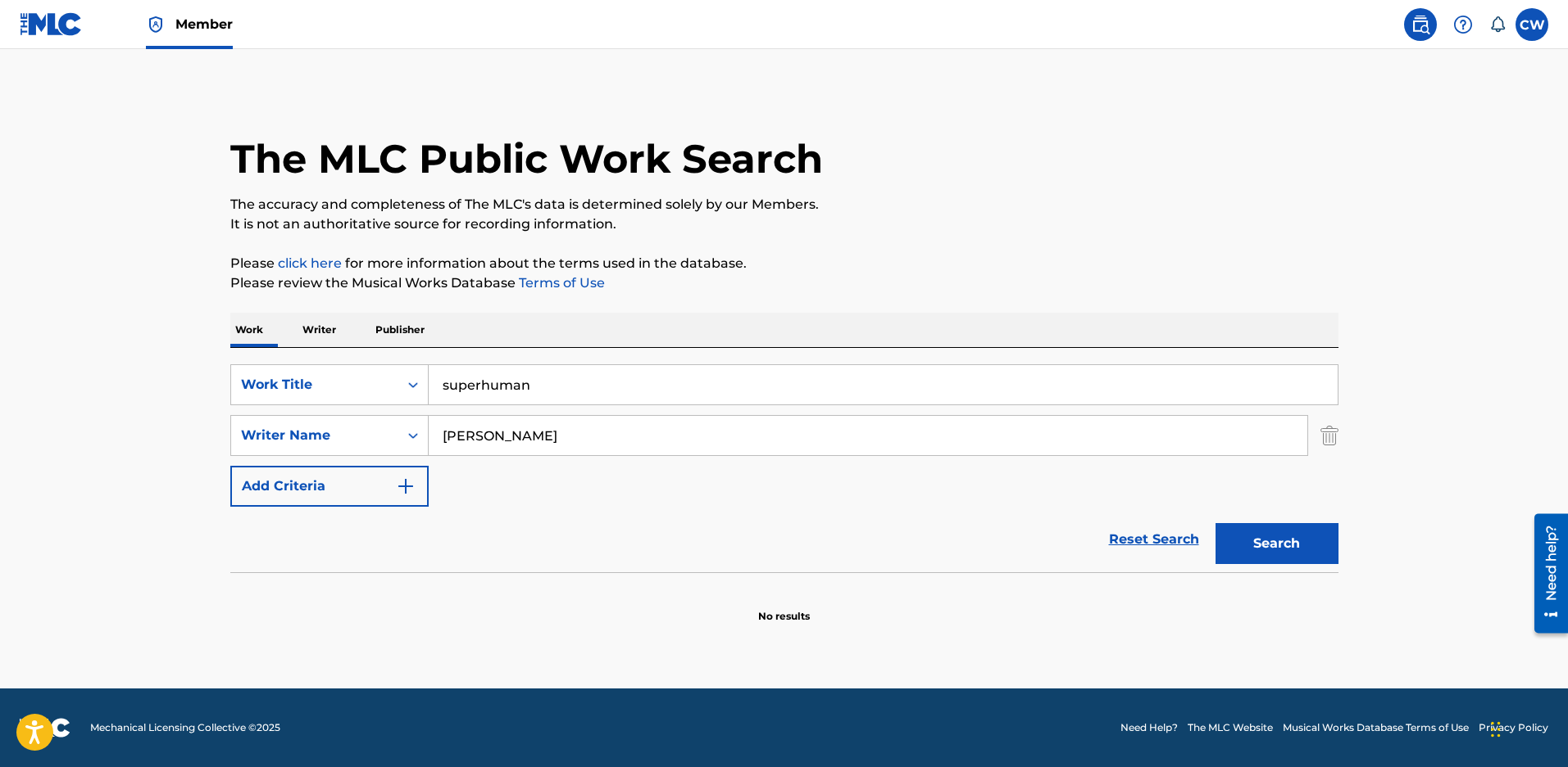
click at [850, 302] on div "The MLC Public Work Search The accuracy and completeness of The MLC's data is d…" at bounding box center [784, 356] width 1147 height 534
click at [1278, 527] on div "Search" at bounding box center [1272, 539] width 131 height 65
click at [1277, 553] on button "Search" at bounding box center [1277, 544] width 123 height 41
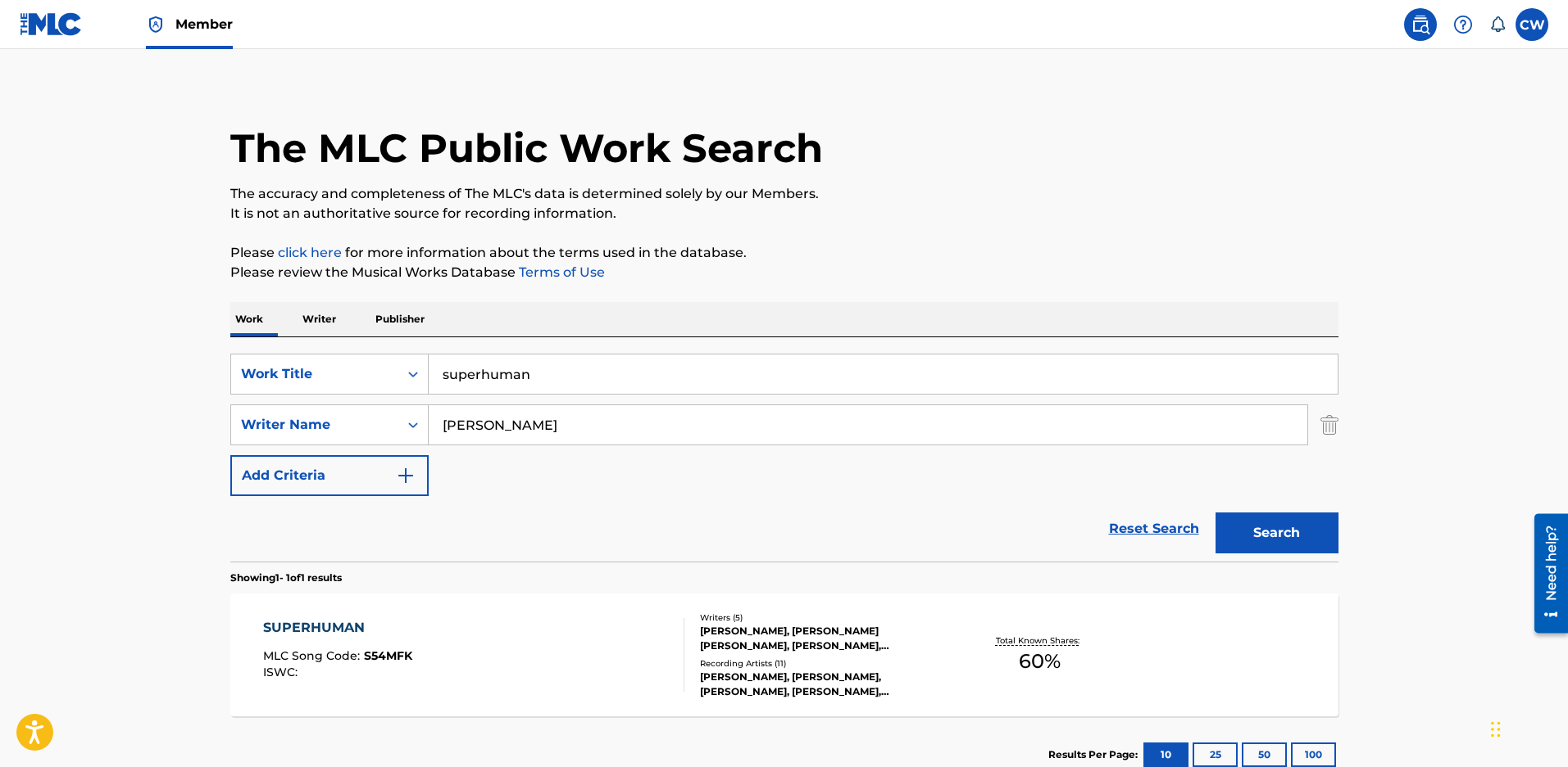
scroll to position [134, 0]
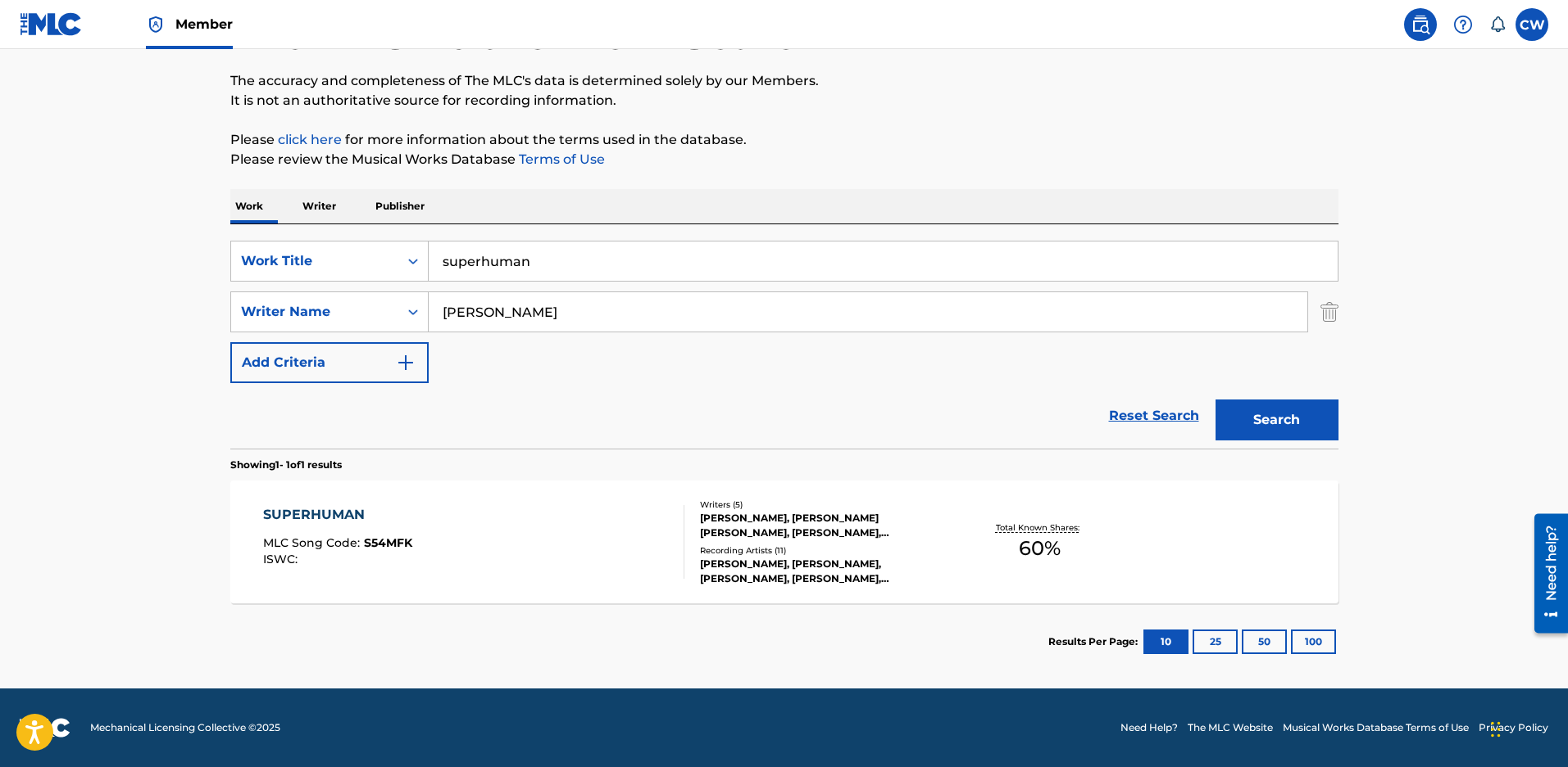
click at [803, 552] on div "Recording Artists ( 11 )" at bounding box center [823, 550] width 247 height 13
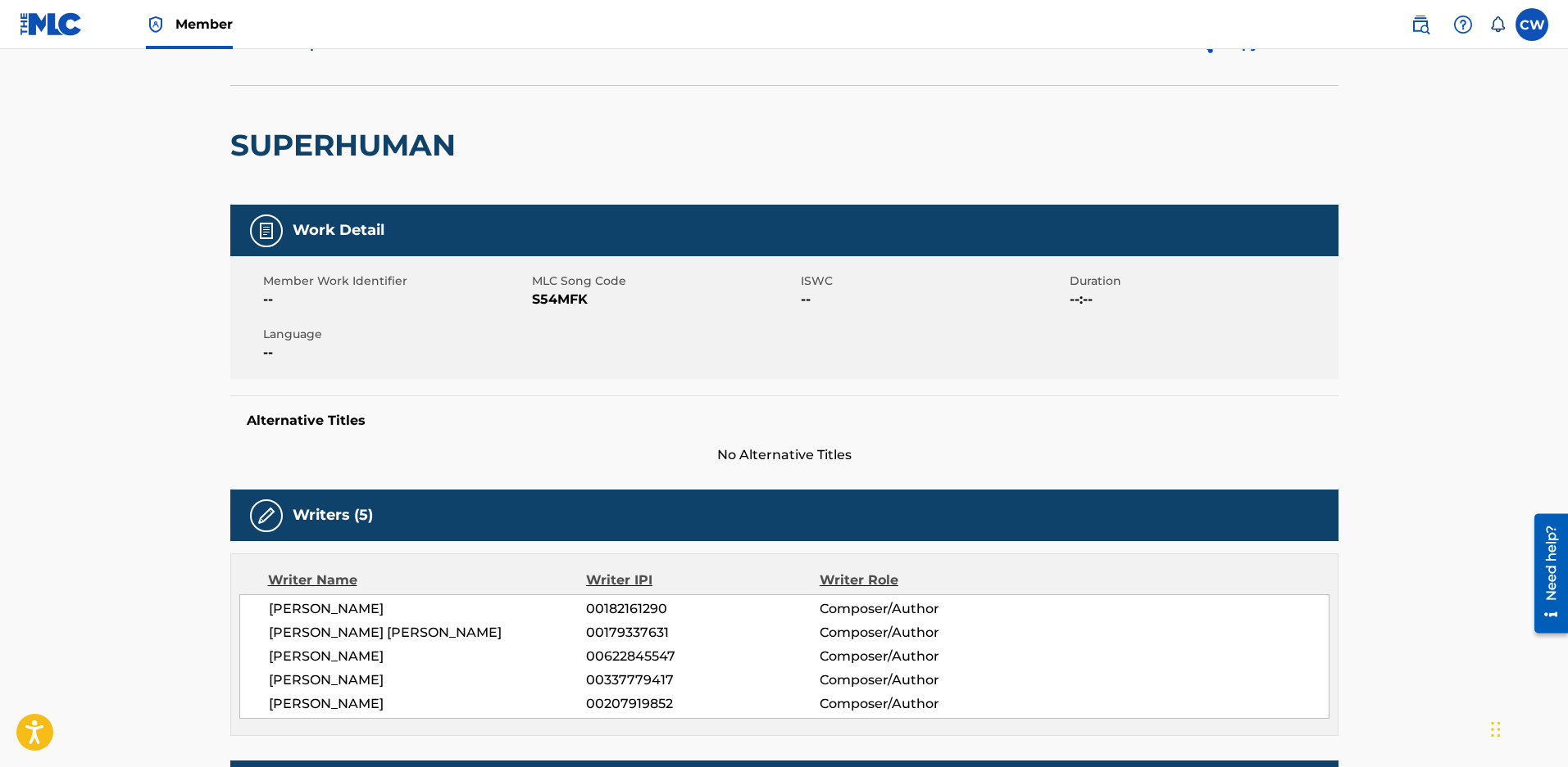
scroll to position [82, 0]
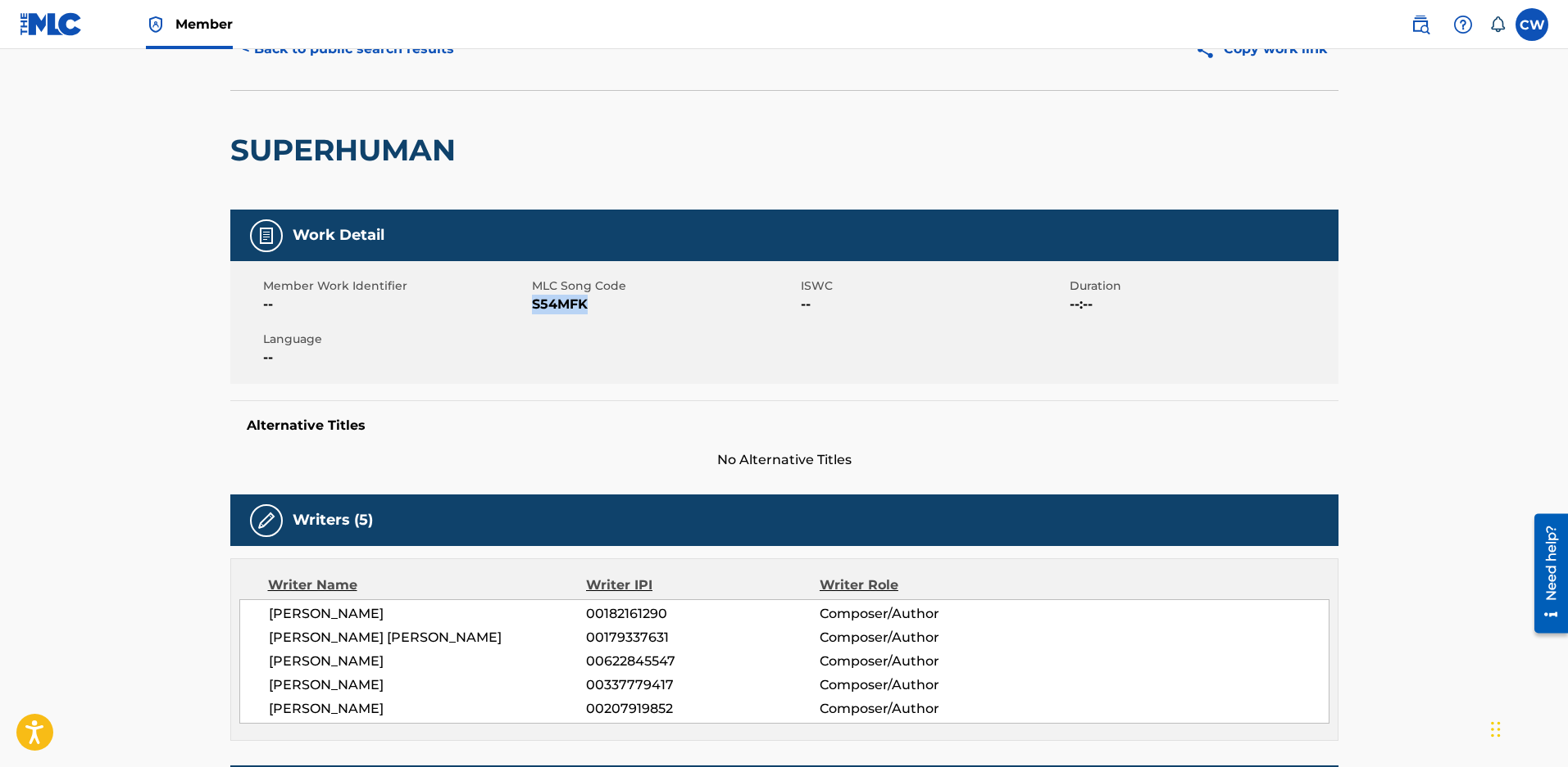
drag, startPoint x: 626, startPoint y: 316, endPoint x: 532, endPoint y: 314, distance: 94.0
click at [532, 314] on span "S54MFK" at bounding box center [664, 304] width 264 height 19
click at [369, 47] on nav "Member CW CW Carrie Wilkins carrie@endurancemg.com Notification Preferences Pro…" at bounding box center [784, 25] width 1568 height 49
click at [369, 50] on button "< Back to public search results" at bounding box center [348, 49] width 235 height 41
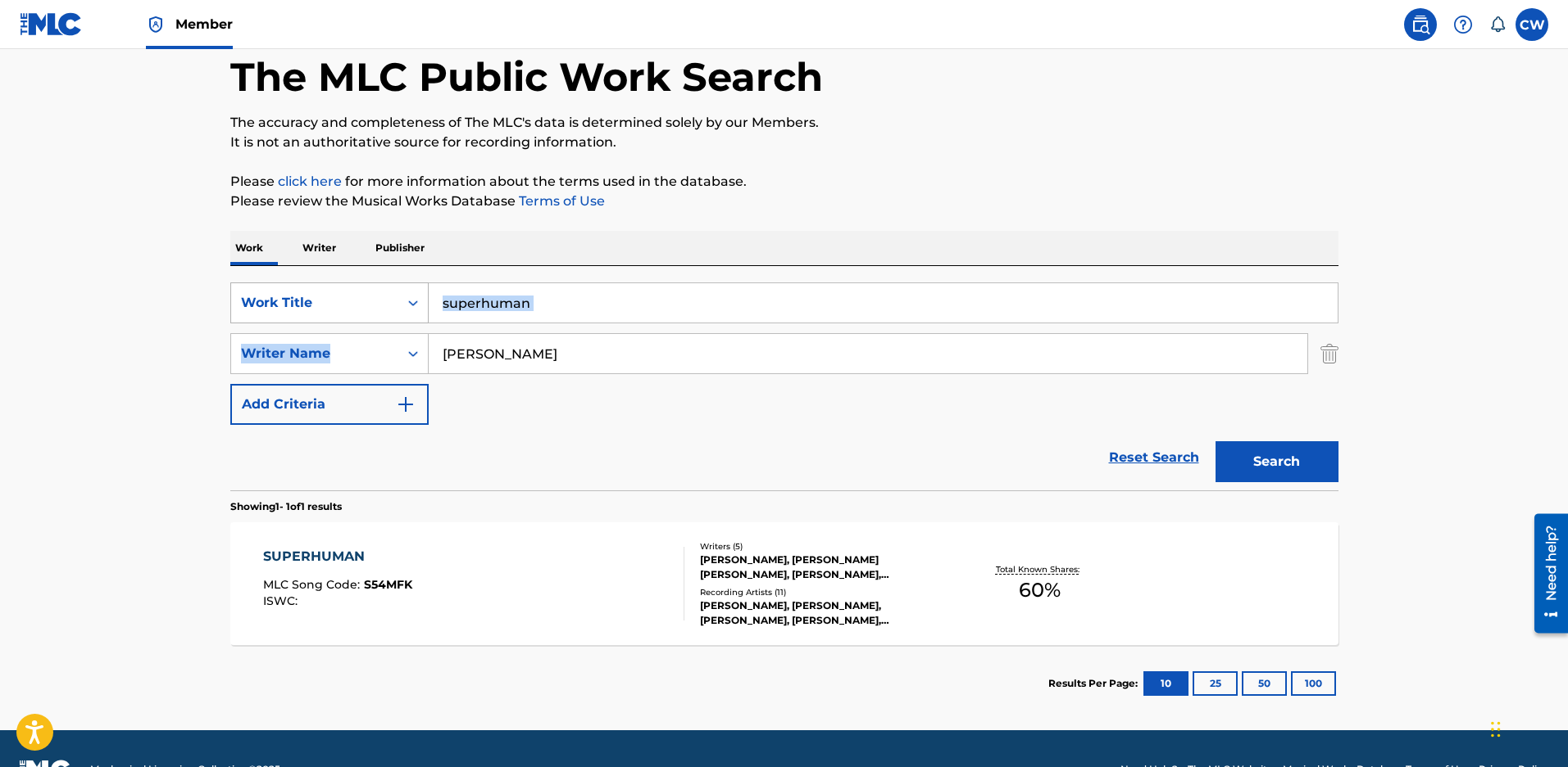
drag, startPoint x: 594, startPoint y: 328, endPoint x: 343, endPoint y: 294, distance: 253.3
click at [398, 300] on div "SearchWithCriteriaeced2c0e-ae81-4f3d-9946-cdb20afe10a9 Work Title superhuman Se…" at bounding box center [784, 354] width 1108 height 142
click at [683, 313] on input "superhuman" at bounding box center [883, 303] width 909 height 39
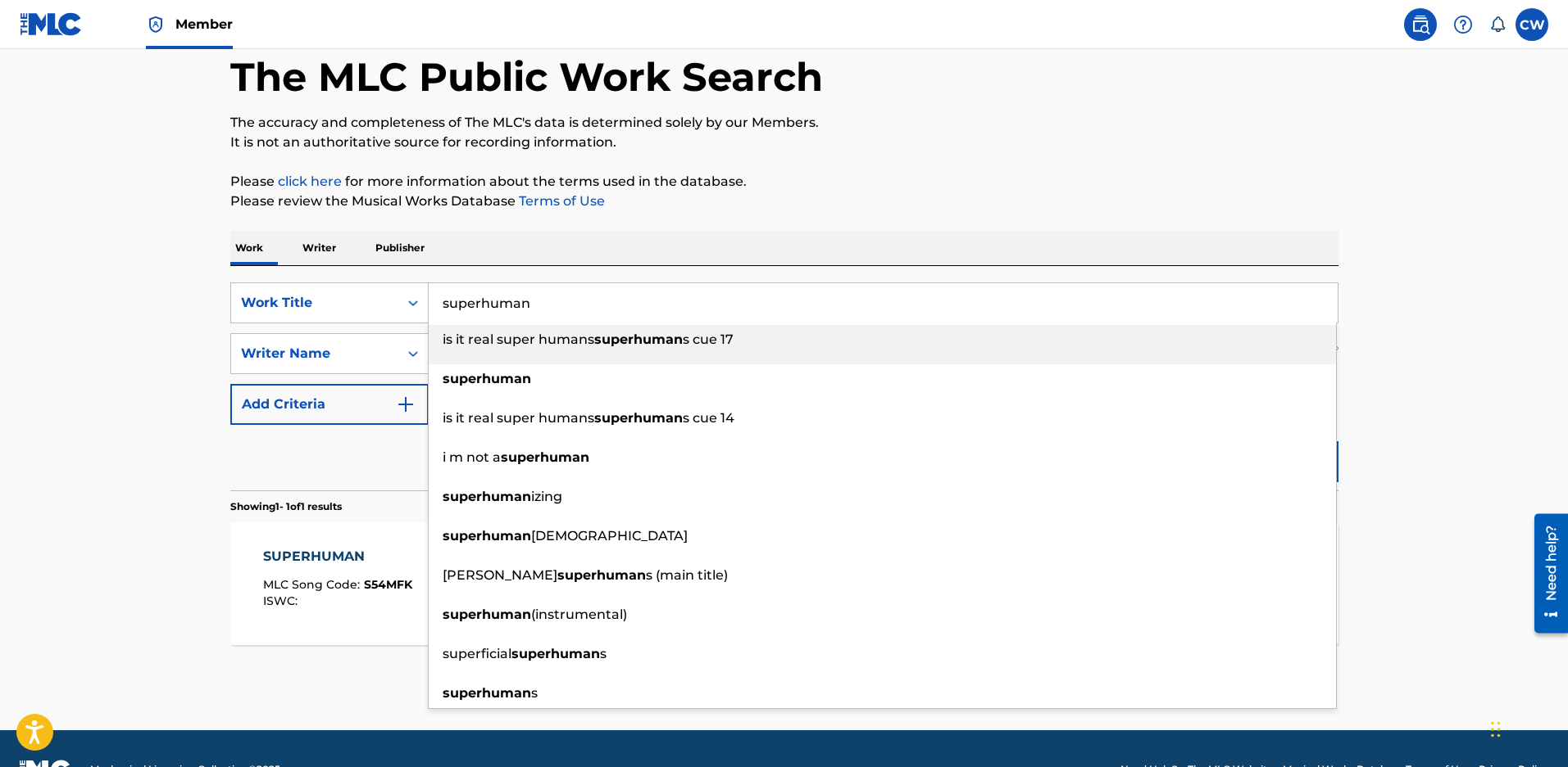
drag, startPoint x: 683, startPoint y: 313, endPoint x: 0, endPoint y: 245, distance: 686.4
click at [0, 265] on main "The MLC Public Work Search The accuracy and completeness of The MLC's data is d…" at bounding box center [784, 349] width 1568 height 764
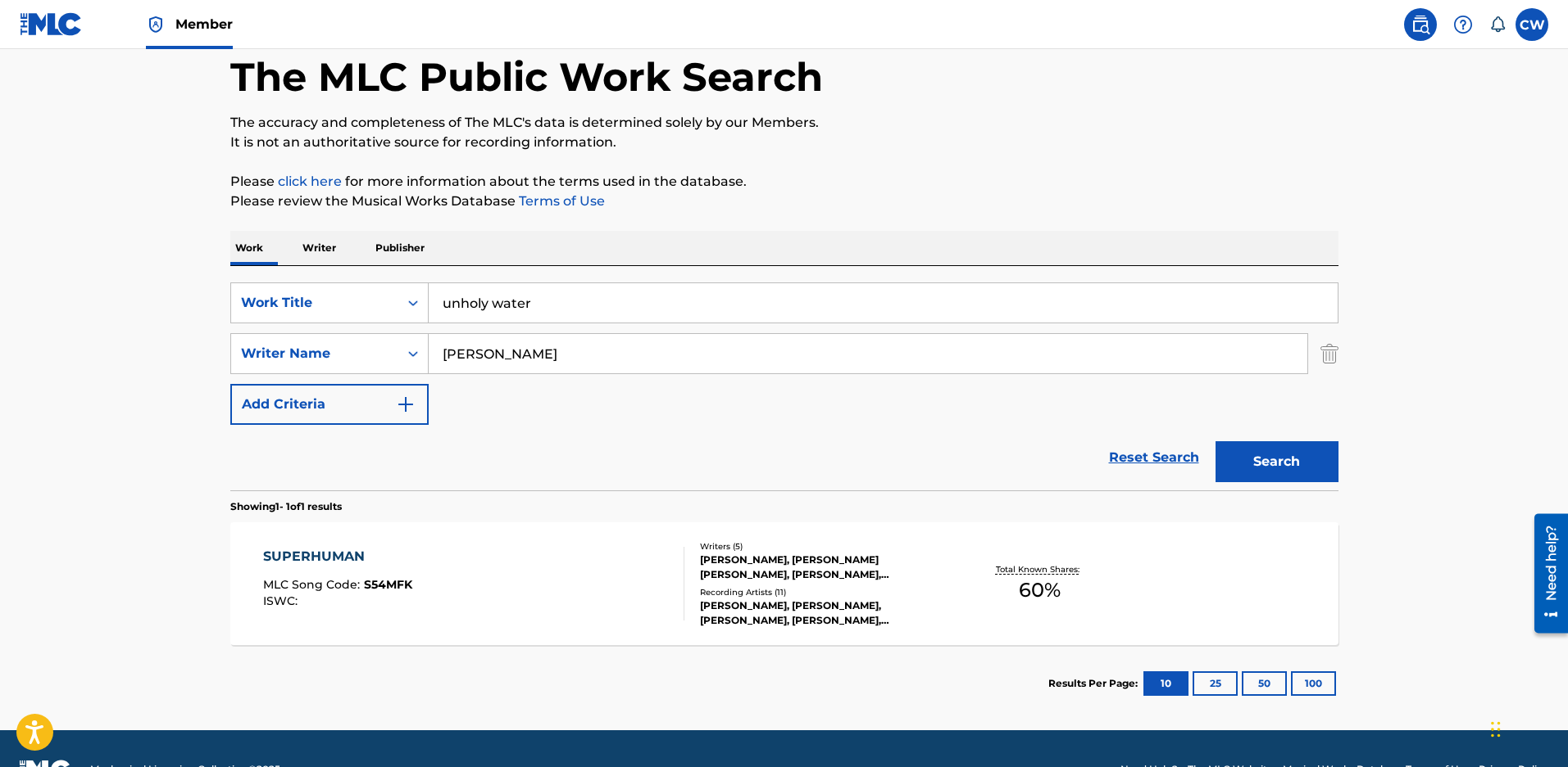
type input "unholy water"
click at [1245, 461] on button "Search" at bounding box center [1277, 461] width 123 height 41
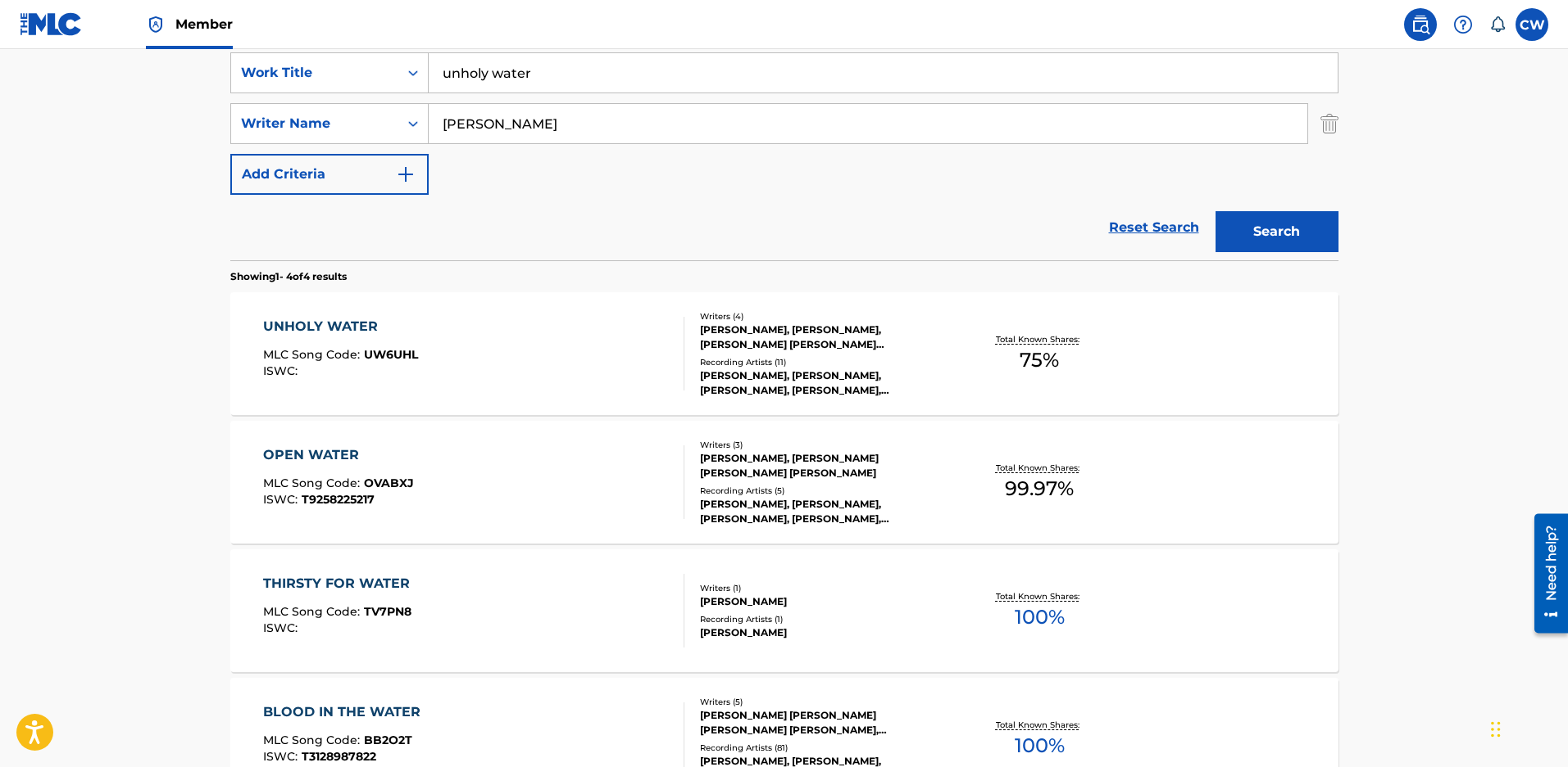
scroll to position [328, 0]
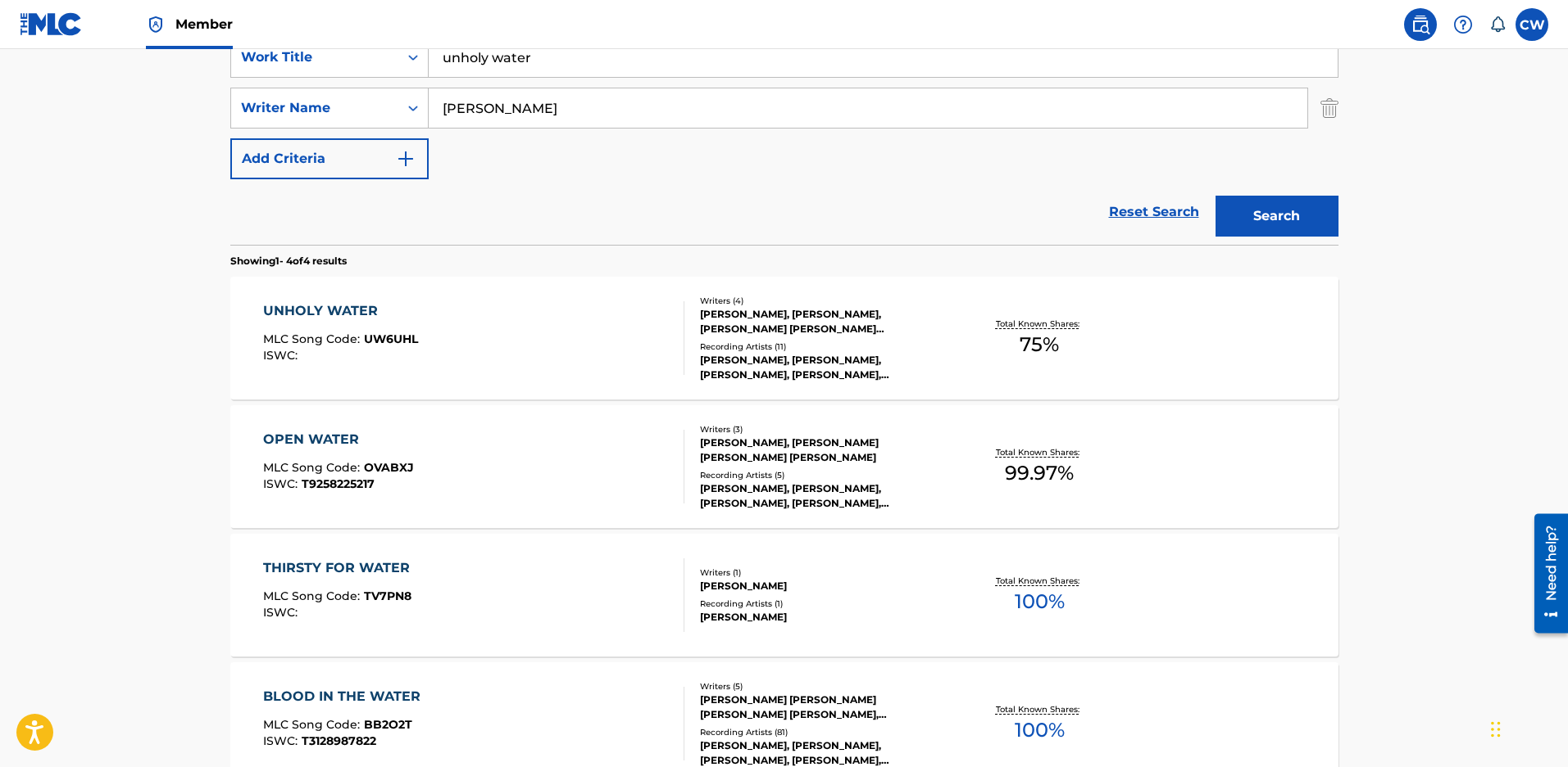
click at [821, 328] on div "BLAIR DALY, DOROTHY MARTIN, ZACHARY DAVID MALOY, SCOTT CHRISTOPHER STEVENS" at bounding box center [823, 322] width 247 height 30
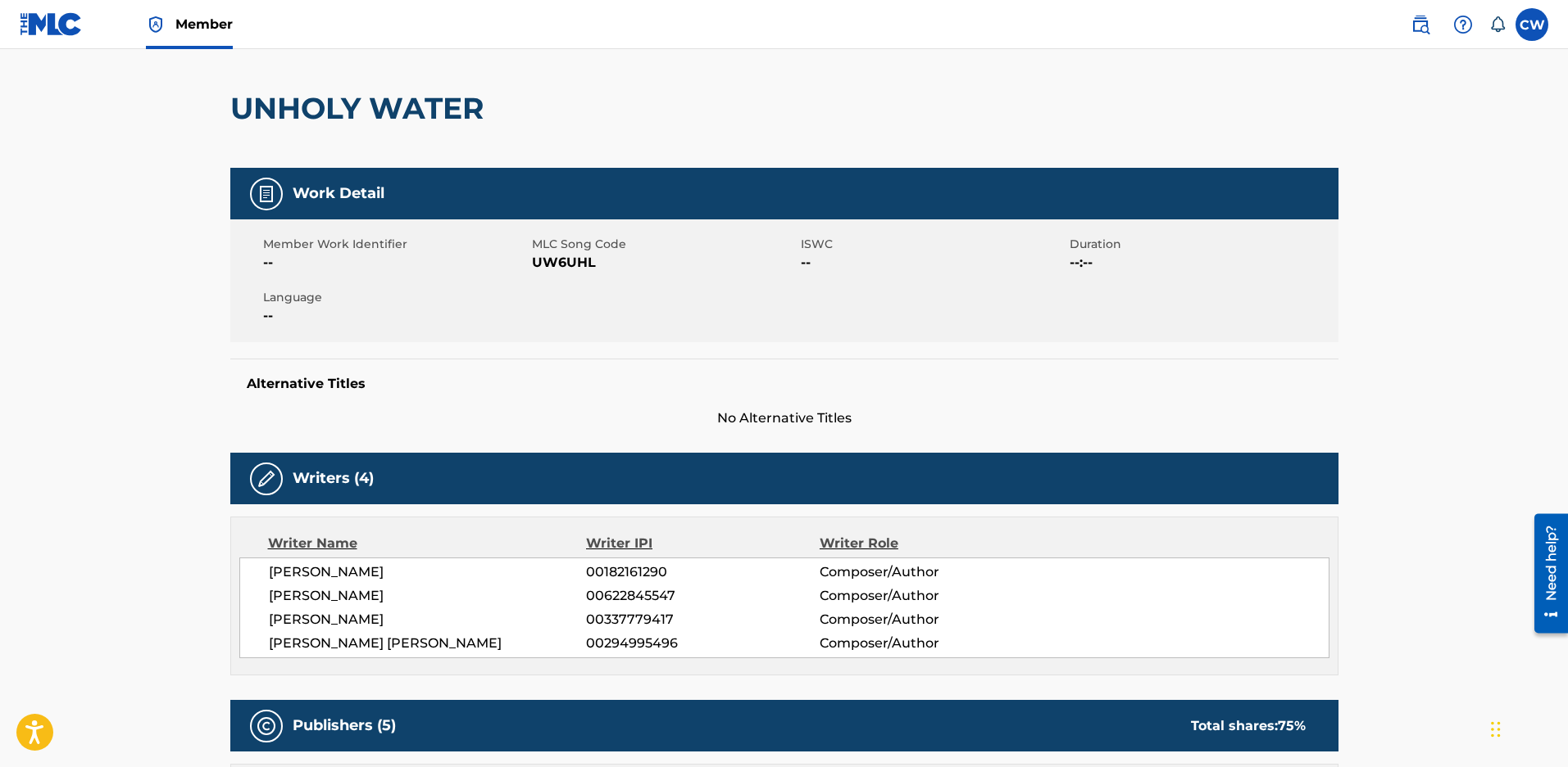
scroll to position [82, 0]
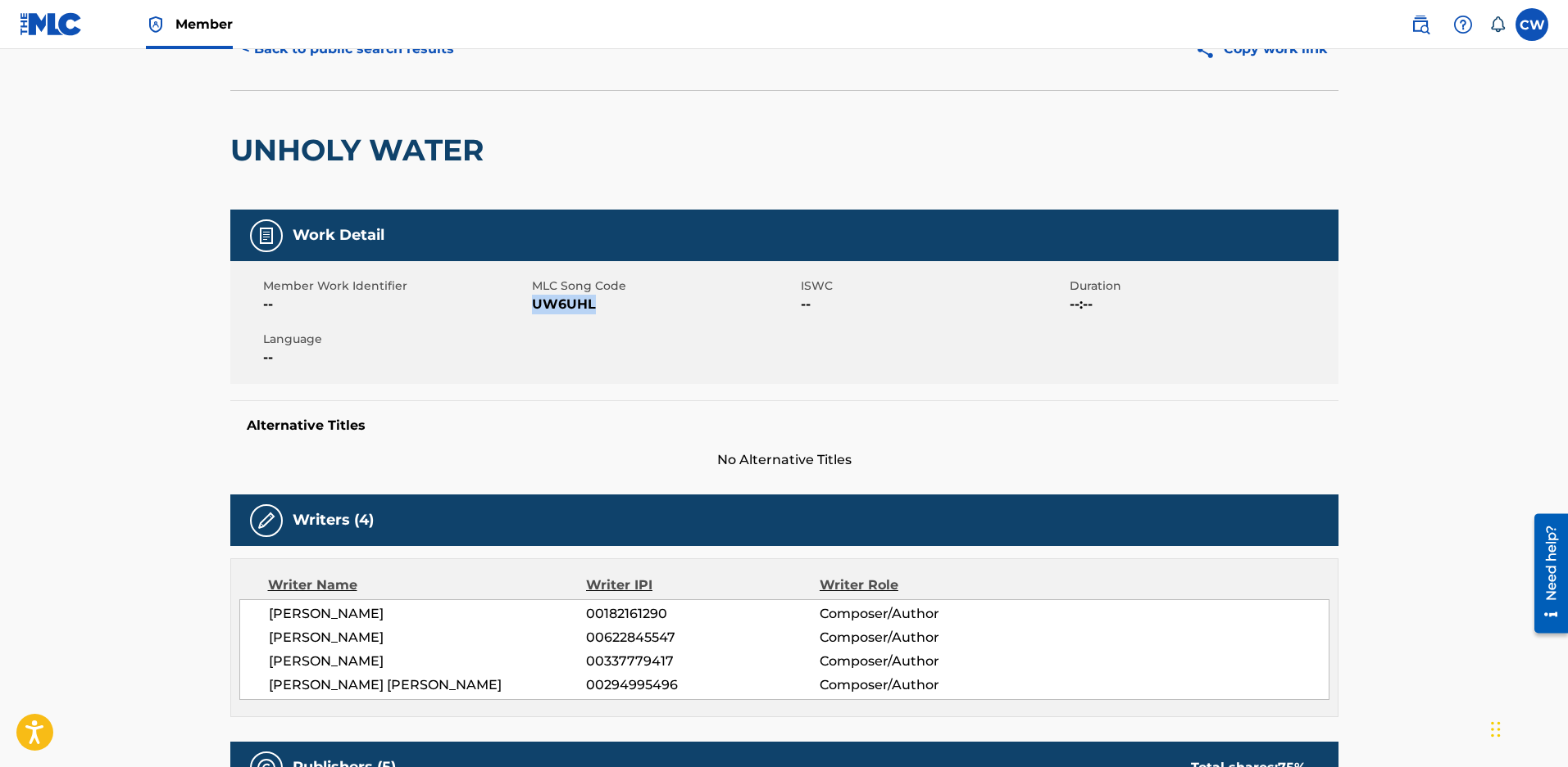
drag, startPoint x: 609, startPoint y: 312, endPoint x: 534, endPoint y: 306, distance: 75.2
click at [534, 306] on span "UW6UHL" at bounding box center [664, 304] width 264 height 19
click at [296, 47] on nav "Member CW CW Carrie Wilkins carrie@endurancemg.com Notification Preferences Pro…" at bounding box center [784, 25] width 1568 height 49
click at [302, 54] on button "< Back to public search results" at bounding box center [348, 49] width 235 height 41
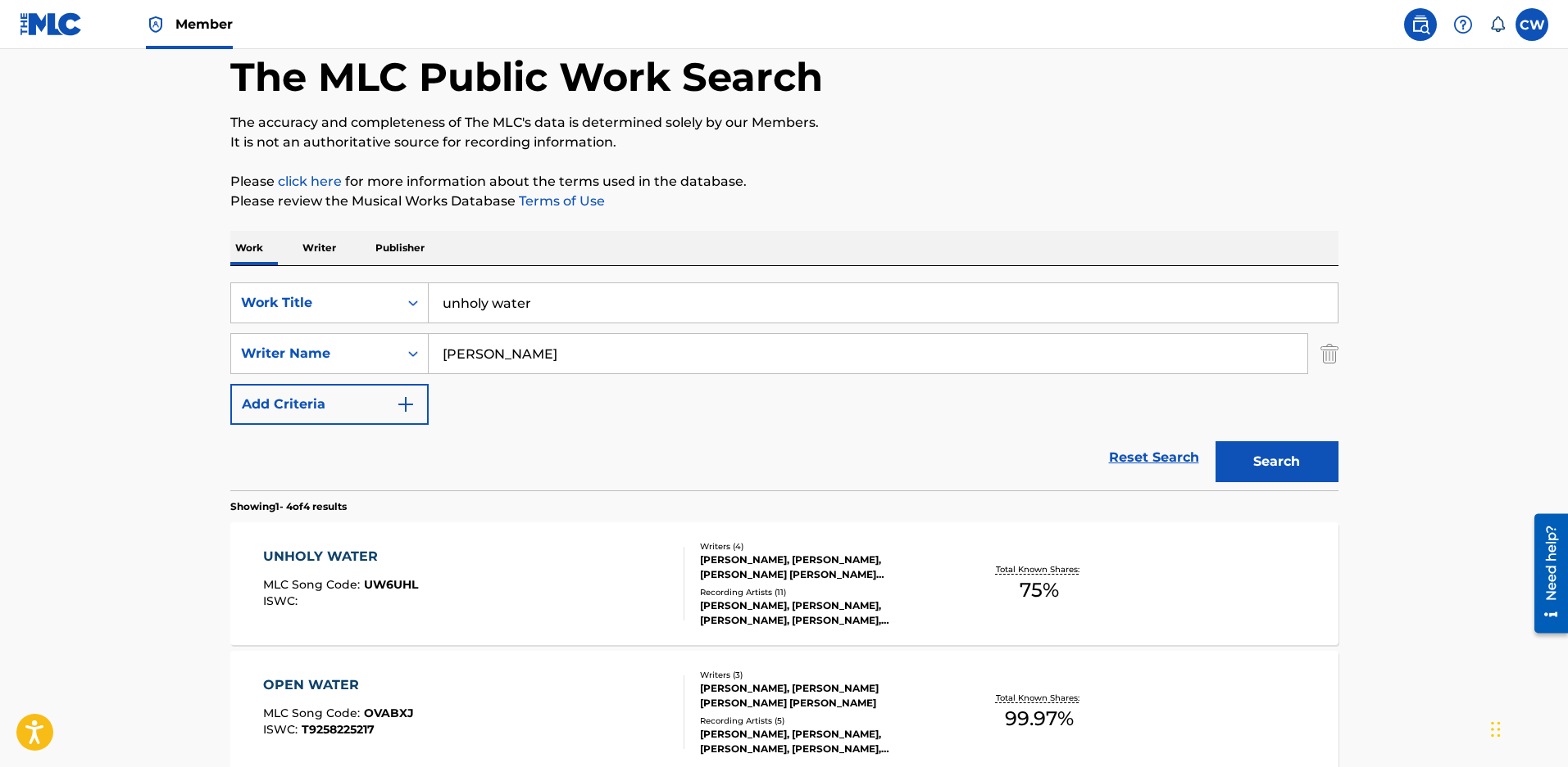
scroll to position [328, 0]
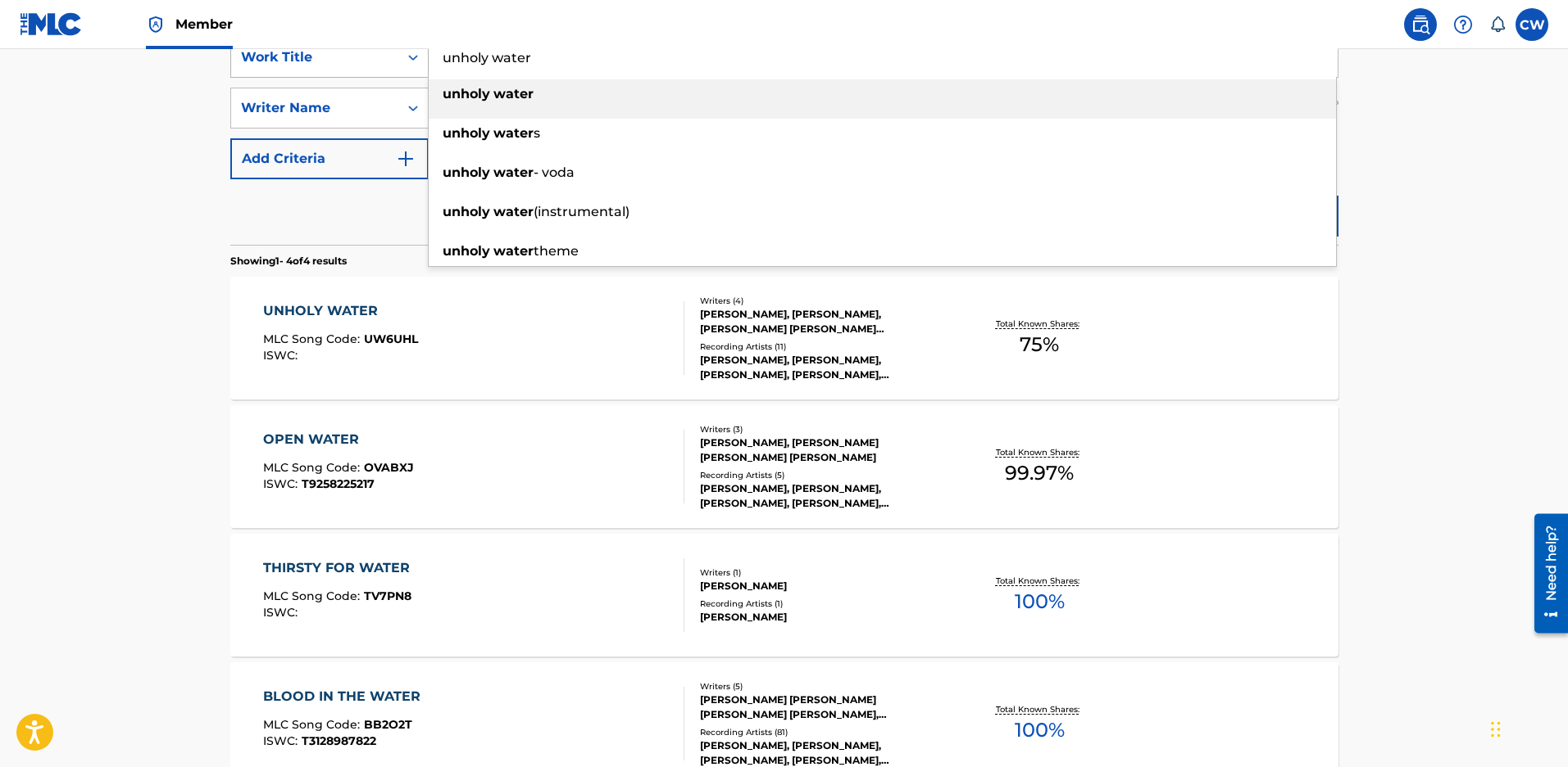
drag, startPoint x: 539, startPoint y: 73, endPoint x: 329, endPoint y: 60, distance: 210.4
click at [329, 59] on div "SearchWithCriteriaeced2c0e-ae81-4f3d-9946-cdb20afe10a9 Work Title unholy water …" at bounding box center [784, 58] width 1108 height 41
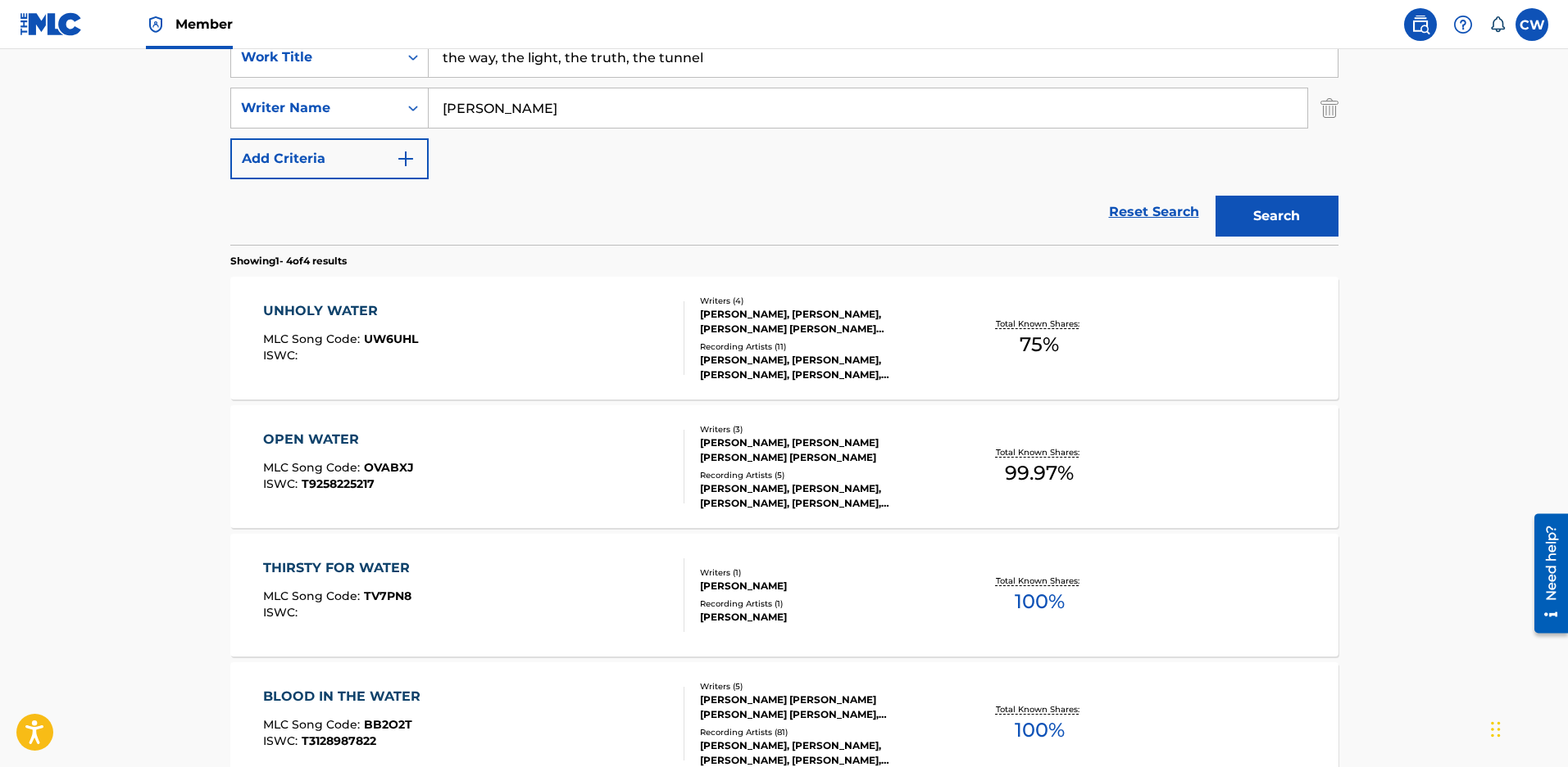
drag, startPoint x: 755, startPoint y: 49, endPoint x: 493, endPoint y: 68, distance: 262.7
click at [493, 68] on input "the way, the light, the truth, the tunnel" at bounding box center [883, 57] width 909 height 39
drag, startPoint x: 493, startPoint y: 68, endPoint x: 1593, endPoint y: 138, distance: 1102.2
click at [1567, 138] on html "Accessibility Screen-Reader Guide, Feedback, and Issue Reporting | New window M…" at bounding box center [784, 56] width 1568 height 767
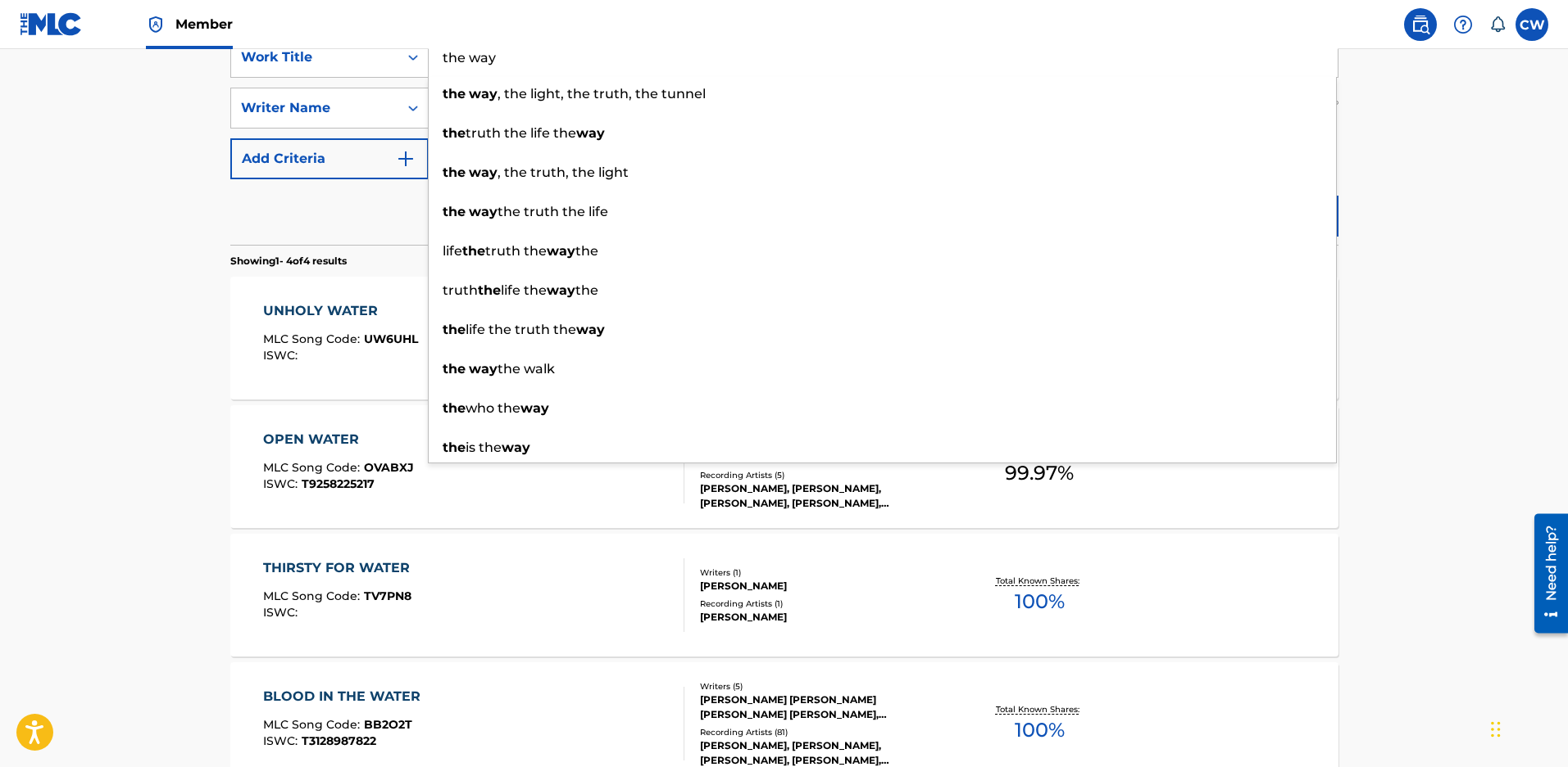
type input "the way"
drag, startPoint x: 1497, startPoint y: 230, endPoint x: 1409, endPoint y: 229, distance: 88.0
click at [1497, 230] on main "The MLC Public Work Search The accuracy and completeness of The MLC's data is d…" at bounding box center [784, 295] width 1568 height 1149
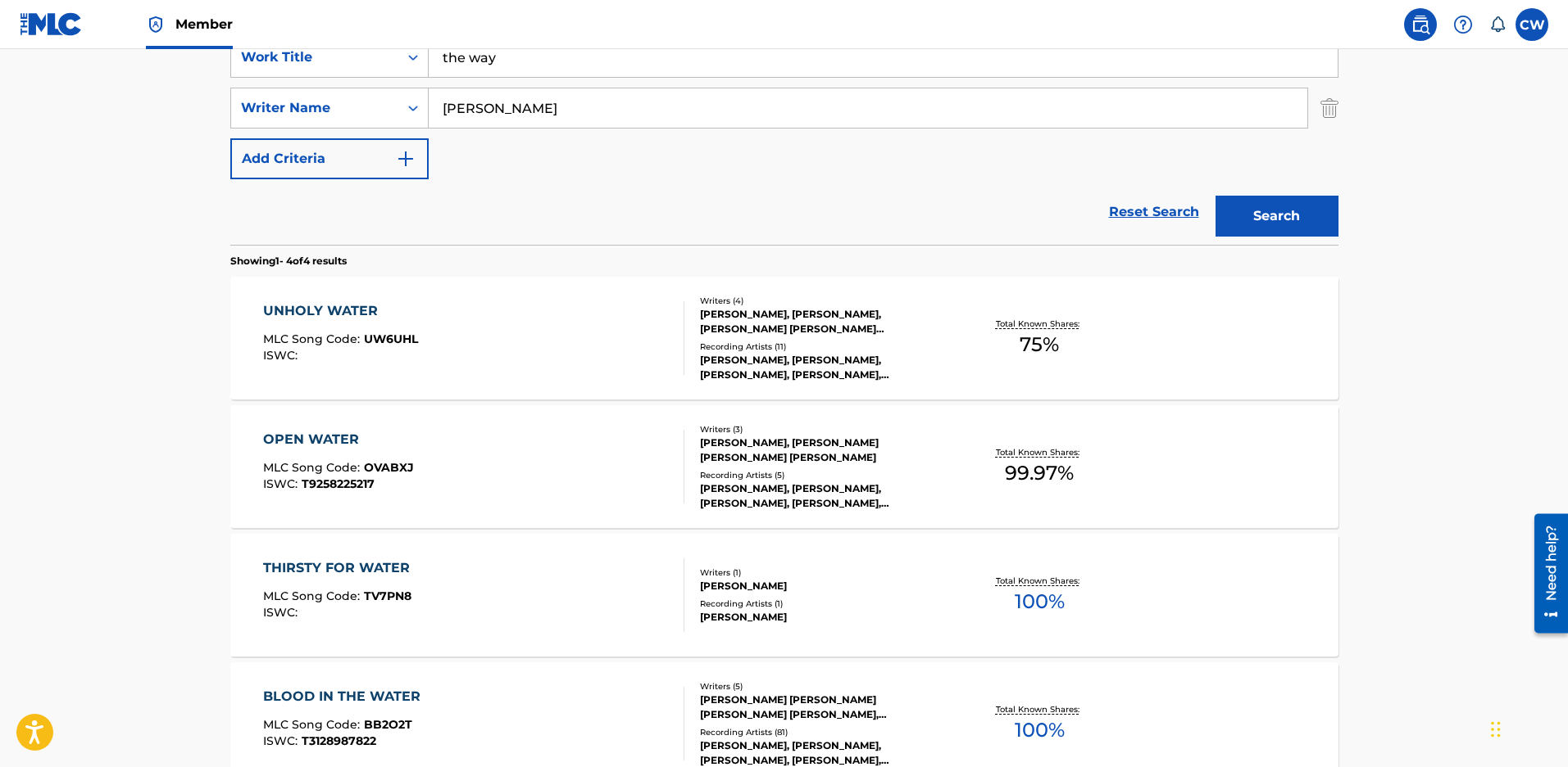
click at [1272, 207] on button "Search" at bounding box center [1277, 216] width 123 height 41
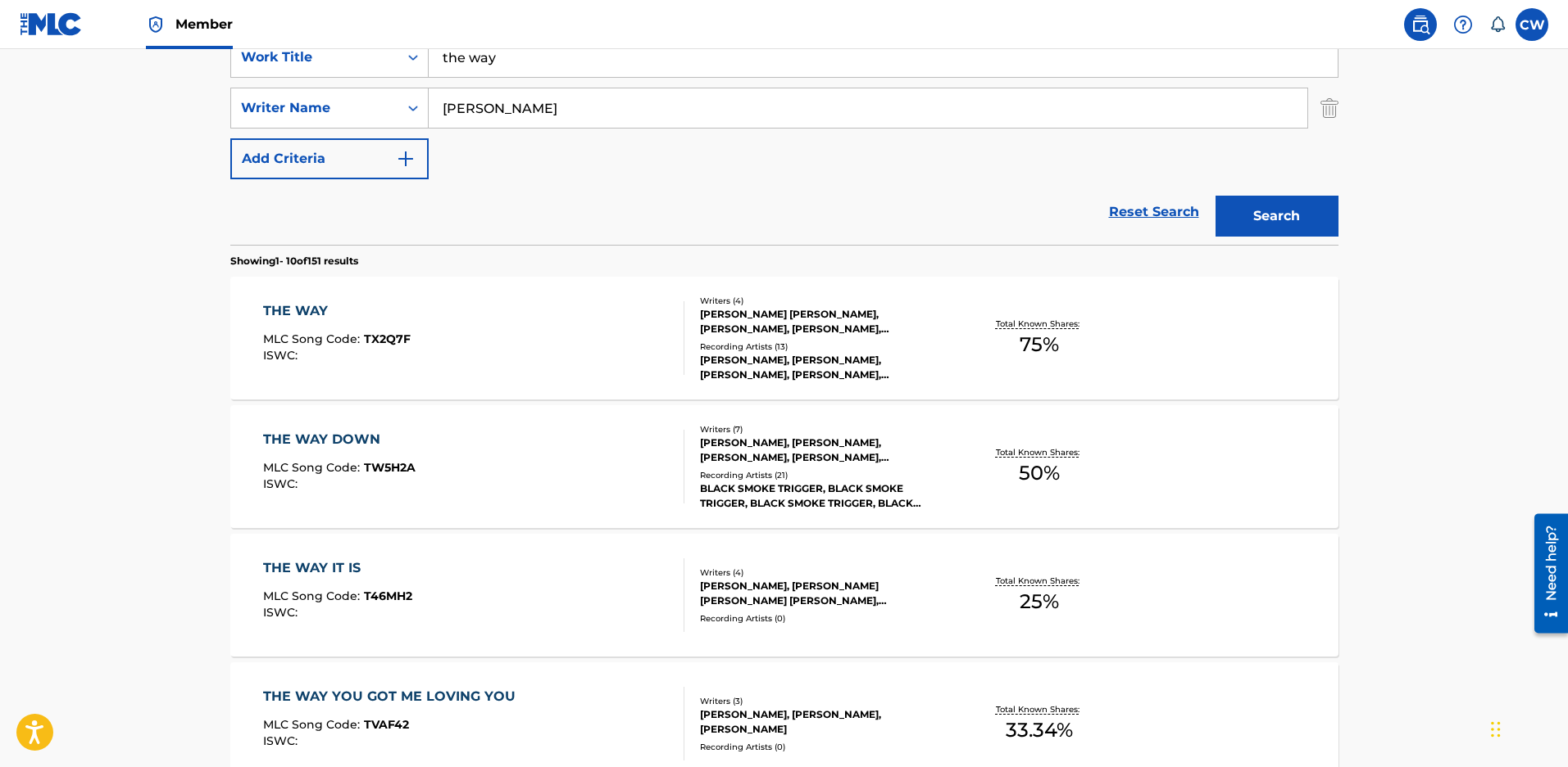
click at [834, 349] on div "Recording Artists ( 13 )" at bounding box center [823, 346] width 247 height 13
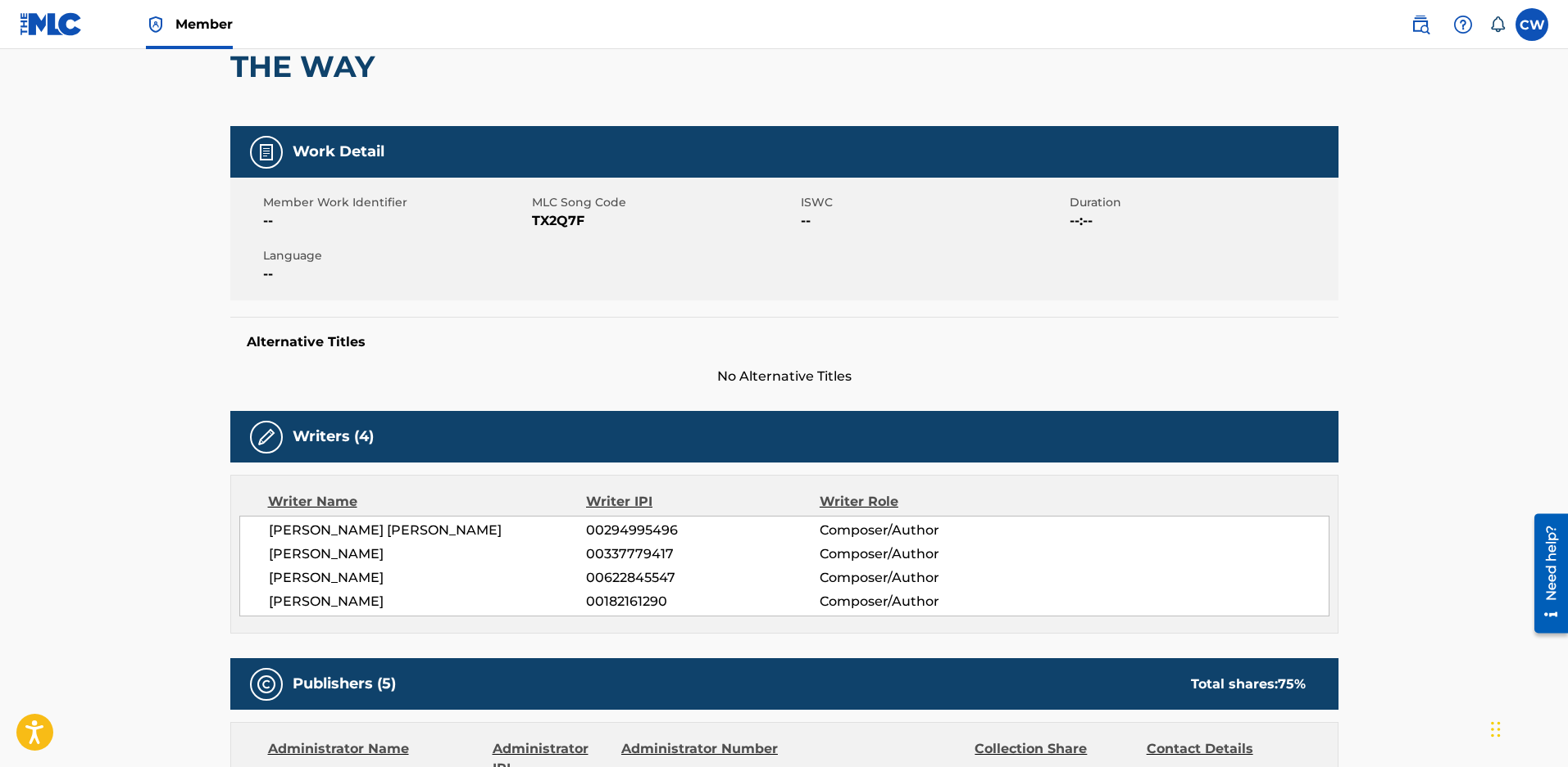
scroll to position [163, 0]
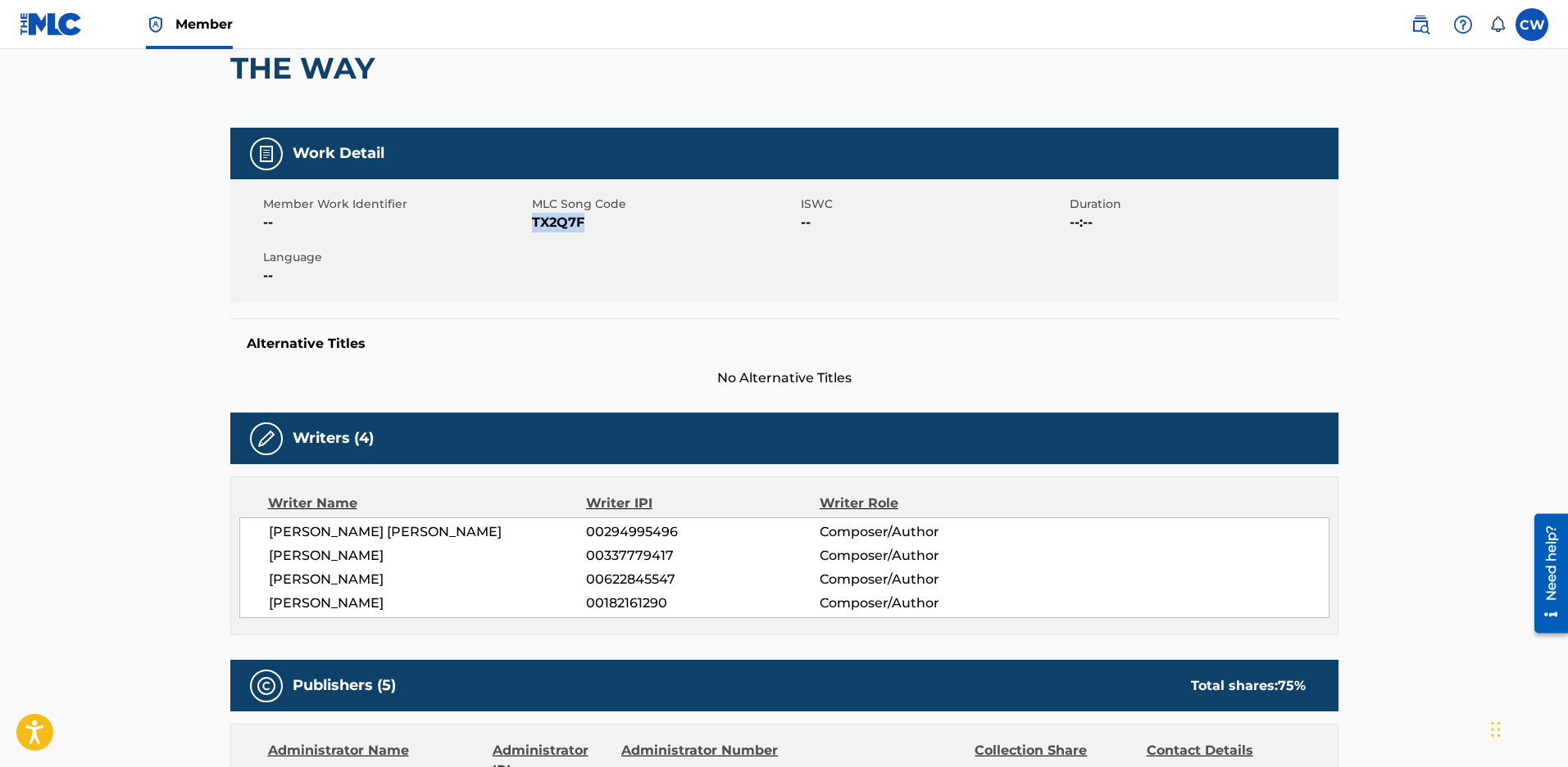
drag, startPoint x: 590, startPoint y: 235, endPoint x: 531, endPoint y: 233, distance: 59.0
click at [532, 233] on span "TX2Q7F" at bounding box center [664, 223] width 264 height 19
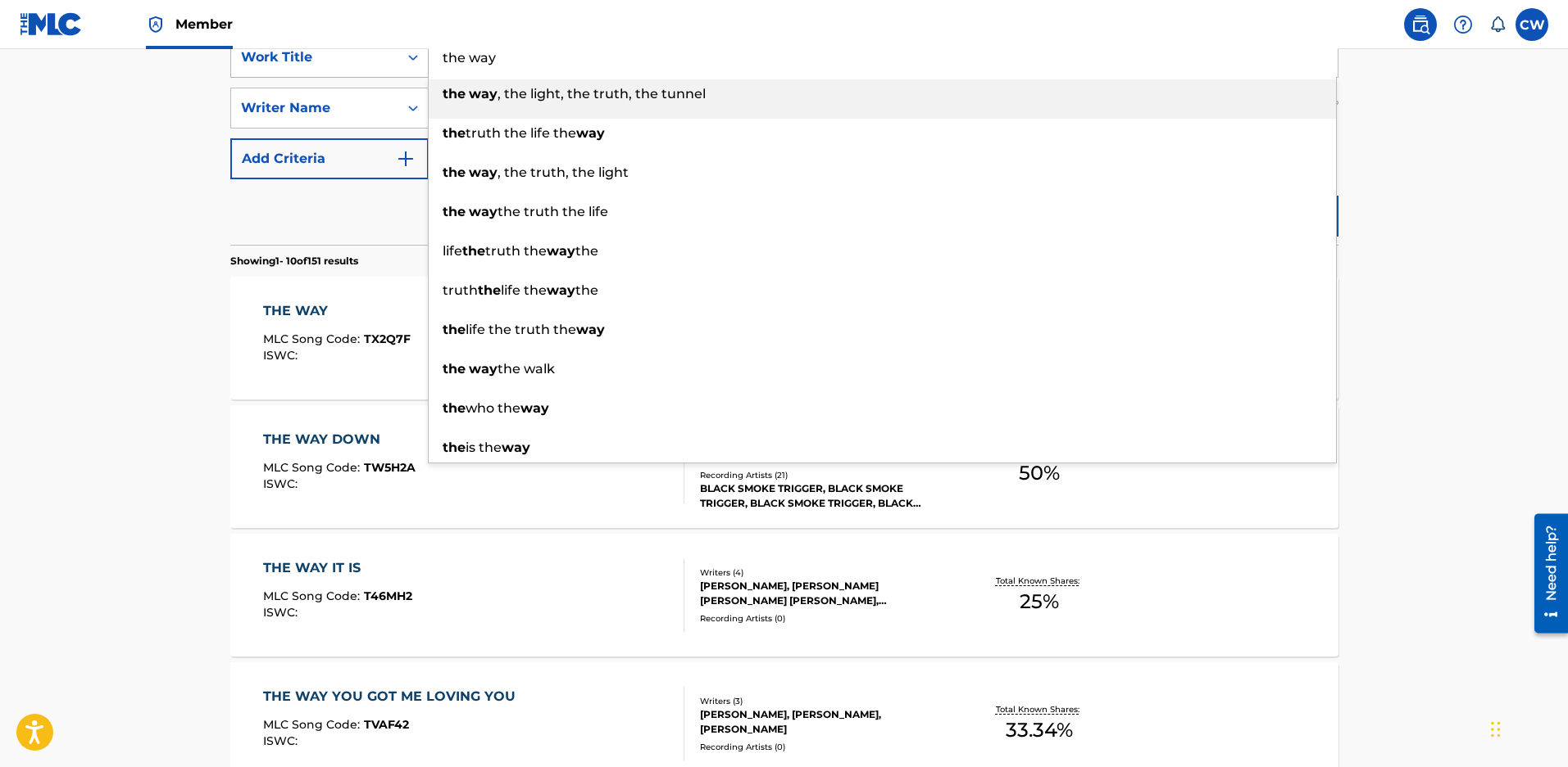
drag, startPoint x: 508, startPoint y: 73, endPoint x: 285, endPoint y: 55, distance: 223.7
click at [289, 57] on div "SearchWithCriteriaeced2c0e-ae81-4f3d-9946-cdb20afe10a9 Work Title the way the w…" at bounding box center [784, 58] width 1108 height 41
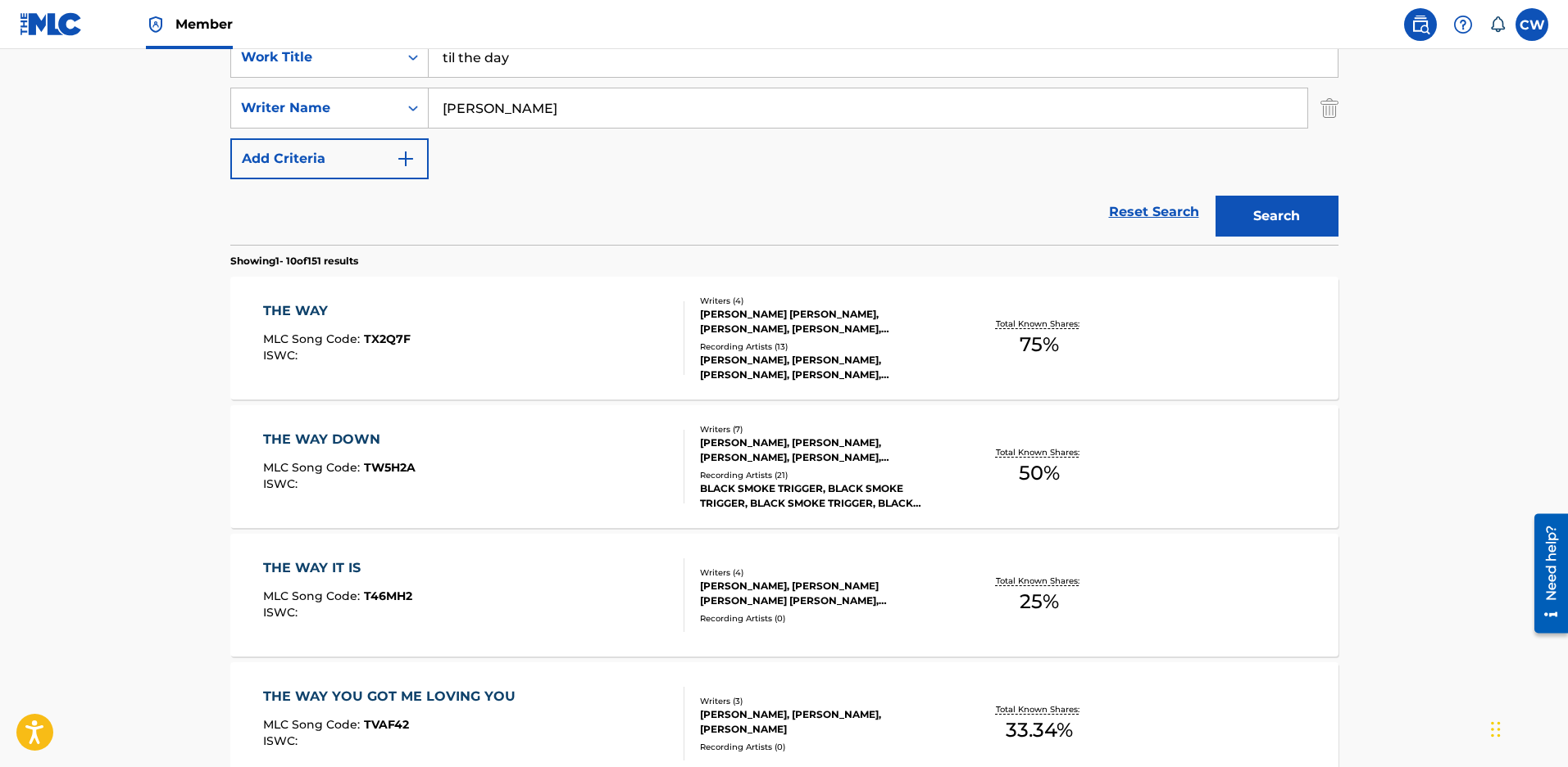
type input "til the day"
click at [1297, 233] on button "Search" at bounding box center [1277, 216] width 123 height 41
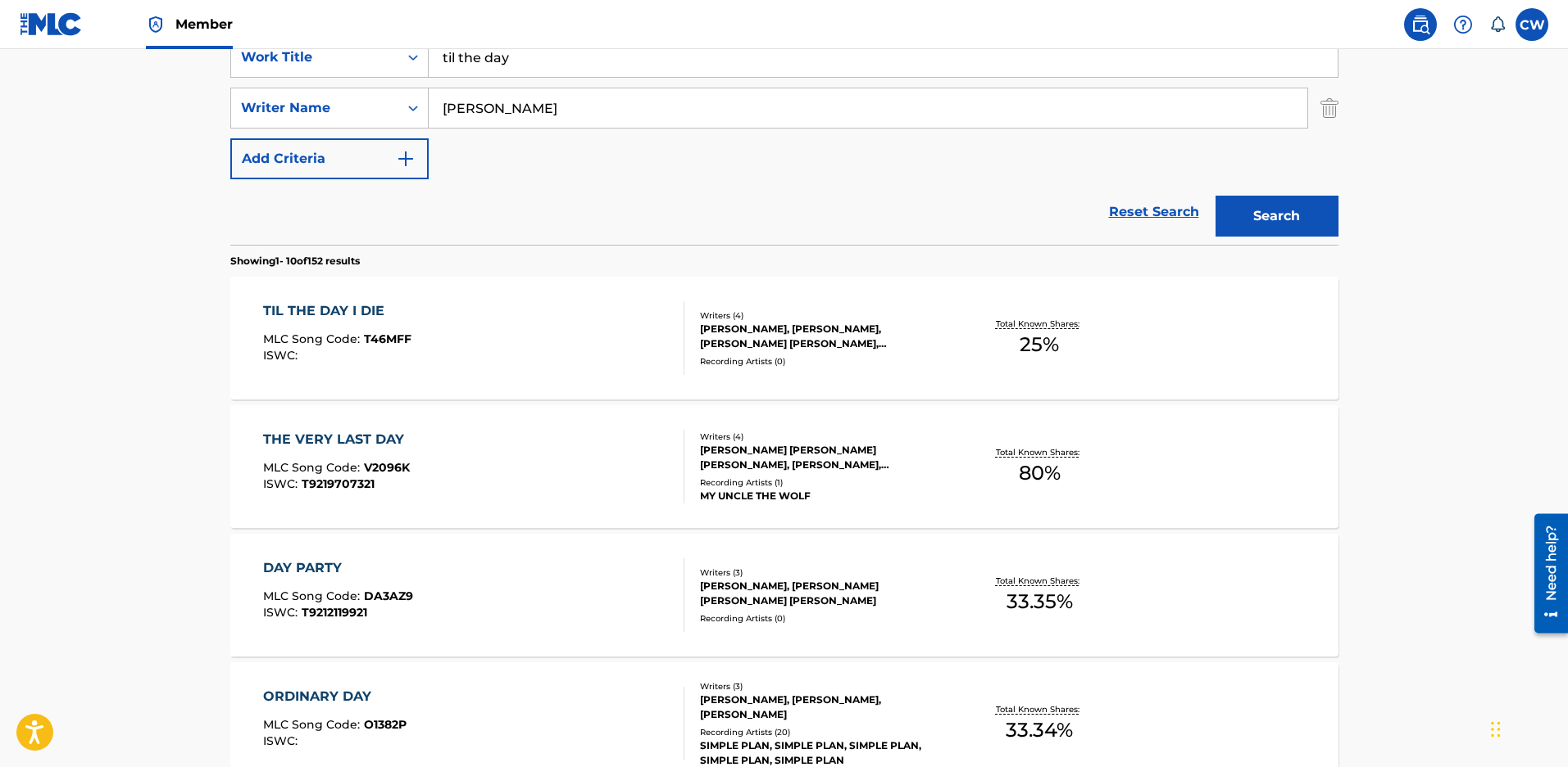
click at [836, 339] on div "ZACHARY DAVID MALOY, BLAIR DALY, SCOTT CHRISTOPHER STEVENS, DOROTHY MARTIN" at bounding box center [823, 336] width 247 height 30
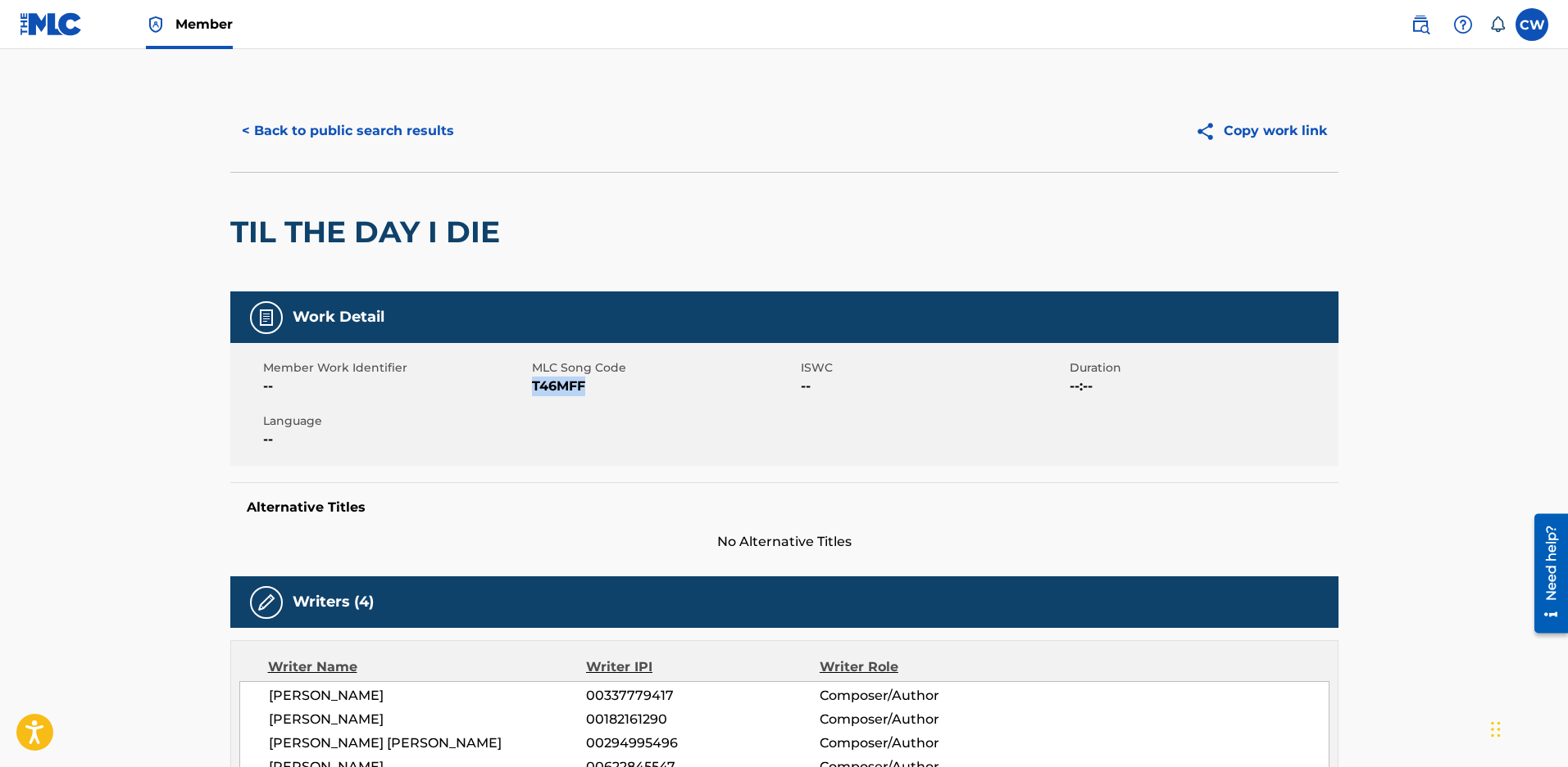
drag, startPoint x: 601, startPoint y: 390, endPoint x: 535, endPoint y: 395, distance: 66.2
click at [535, 395] on span "T46MFF" at bounding box center [664, 386] width 264 height 19
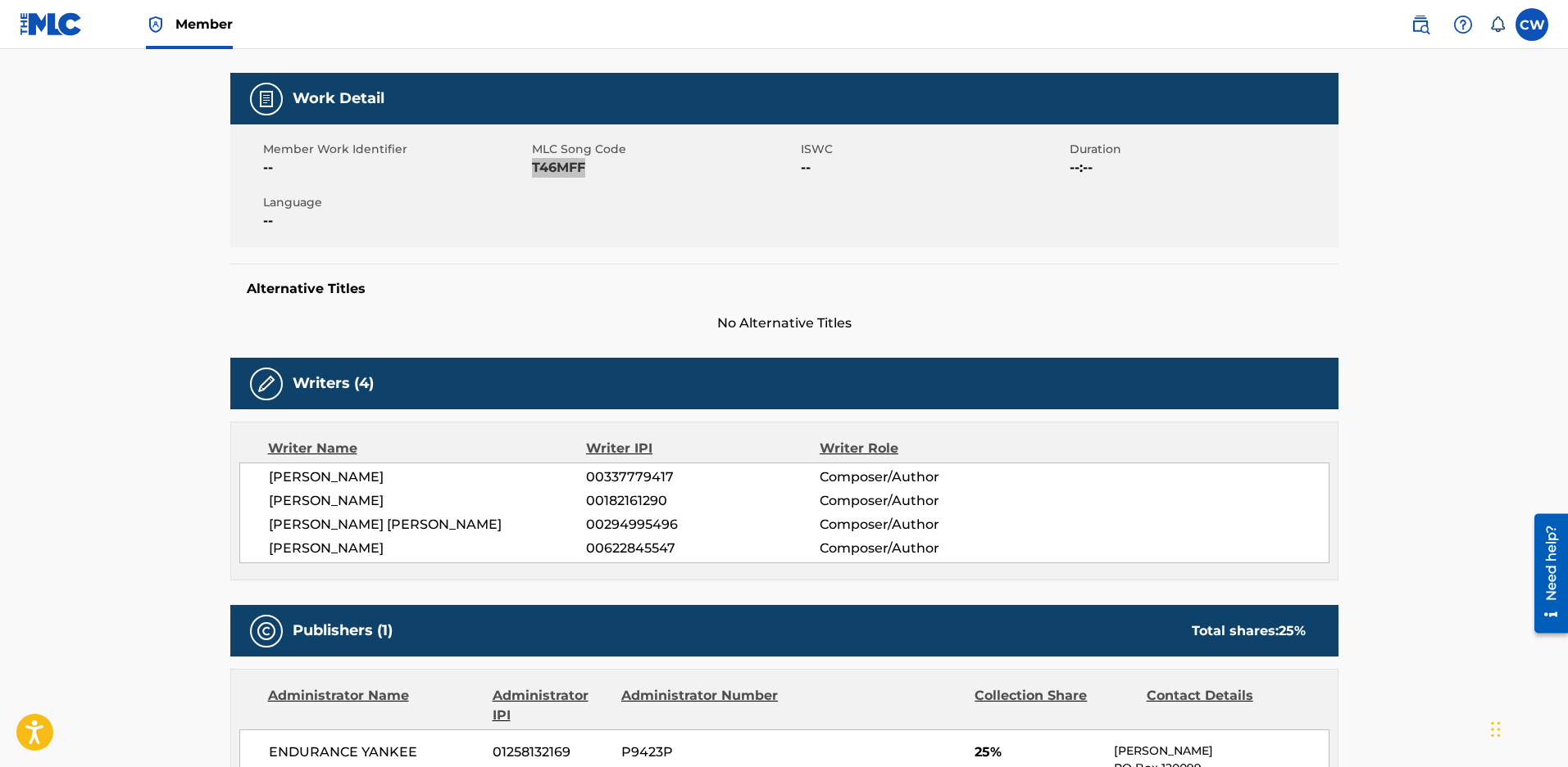
scroll to position [328, 0]
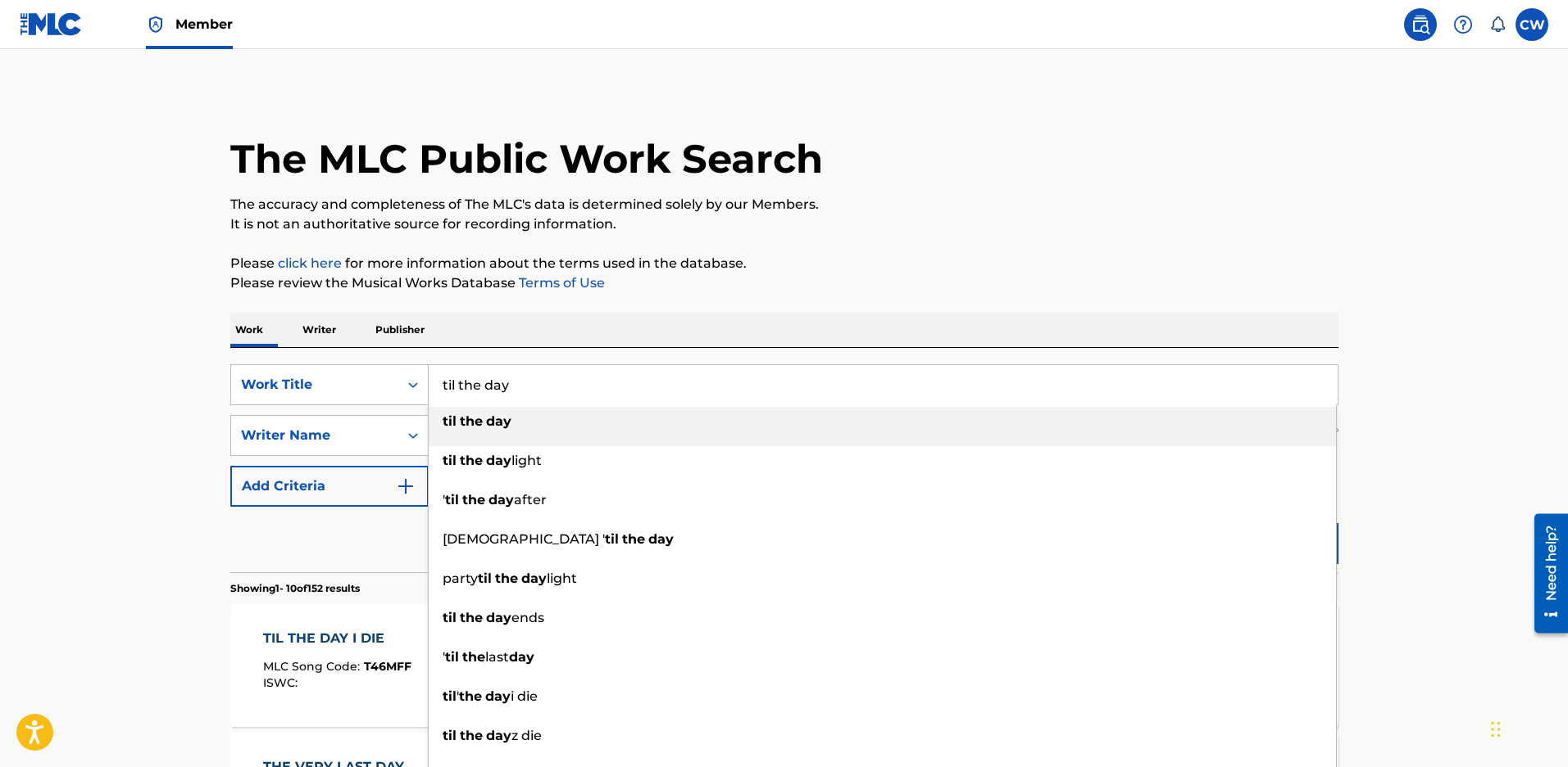
drag, startPoint x: 518, startPoint y: 62, endPoint x: 9, endPoint y: -23, distance: 516.0
click at [9, 0] on html "Accessibility Screen-Reader Guide, Feedback, and Issue Reporting | New window M…" at bounding box center [784, 384] width 1568 height 767
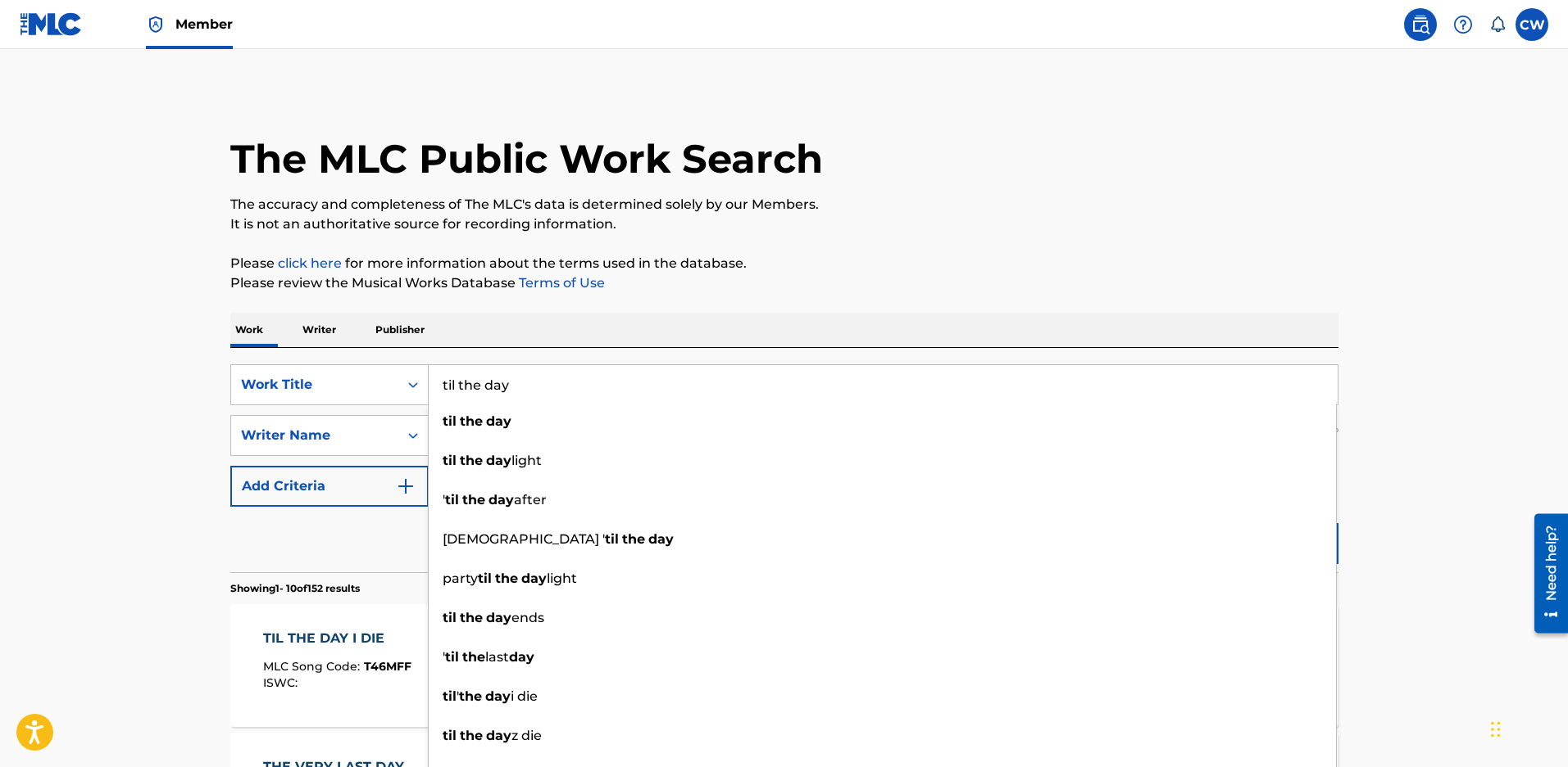
click at [687, 400] on input "til the day" at bounding box center [883, 384] width 909 height 39
drag, startPoint x: 559, startPoint y: 394, endPoint x: 237, endPoint y: 369, distance: 323.0
click at [237, 369] on div "SearchWithCriteriaeced2c0e-ae81-4f3d-9946-cdb20afe10a9 Work Title til the day t…" at bounding box center [784, 384] width 1108 height 41
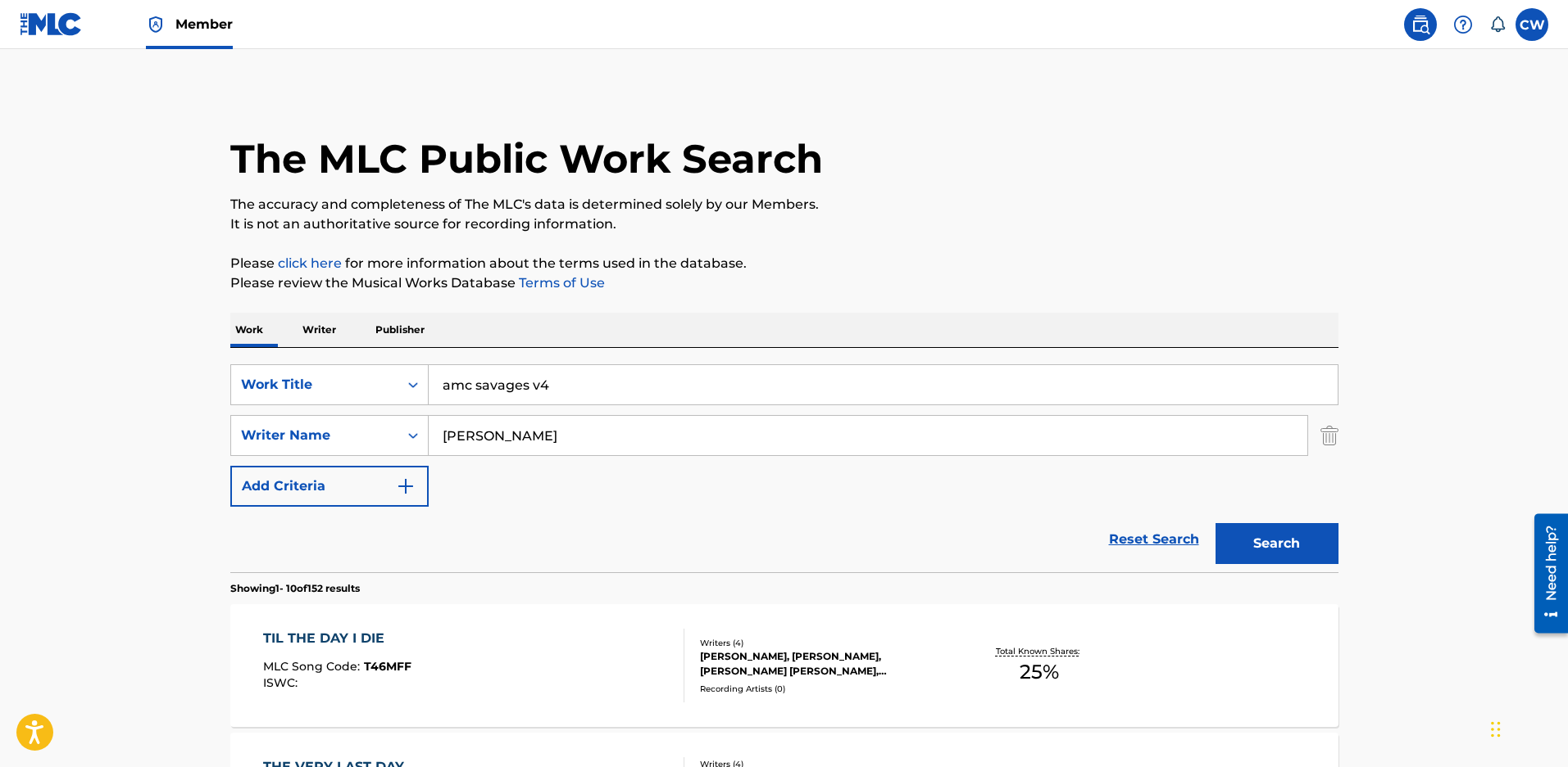
drag, startPoint x: 355, startPoint y: 357, endPoint x: 176, endPoint y: 323, distance: 182.2
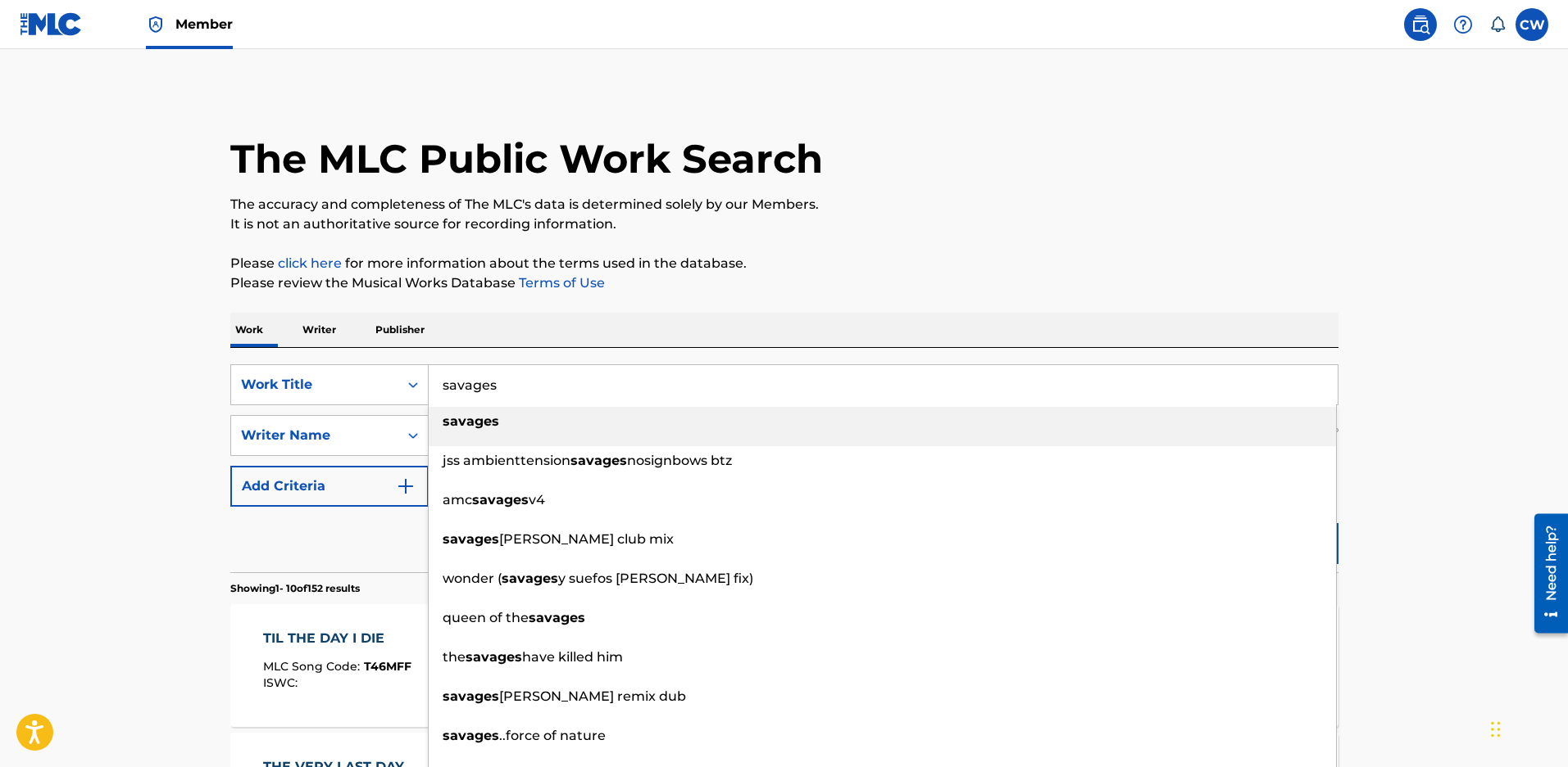
type input "savages"
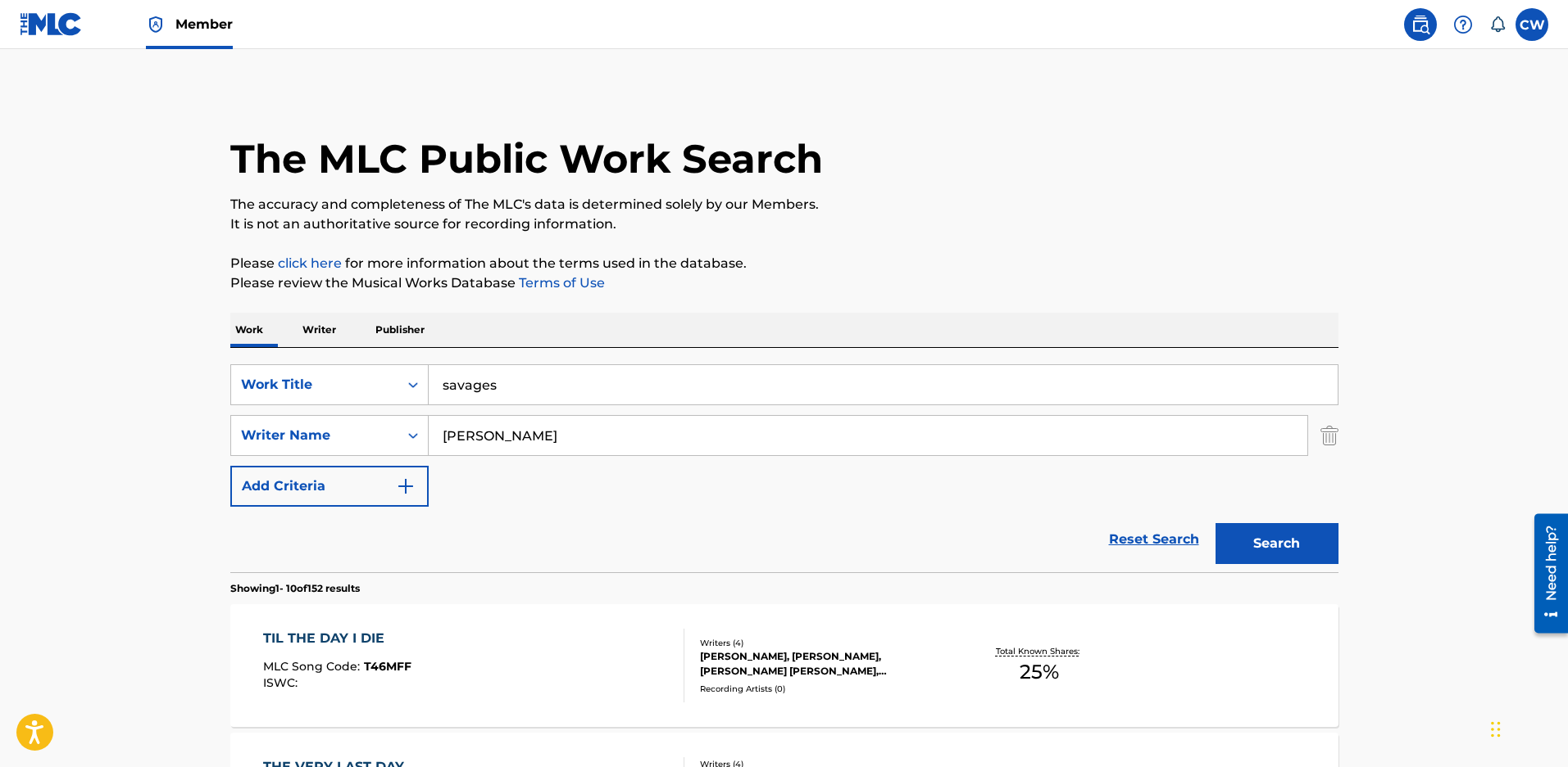
click at [1224, 533] on button "Search" at bounding box center [1277, 544] width 123 height 41
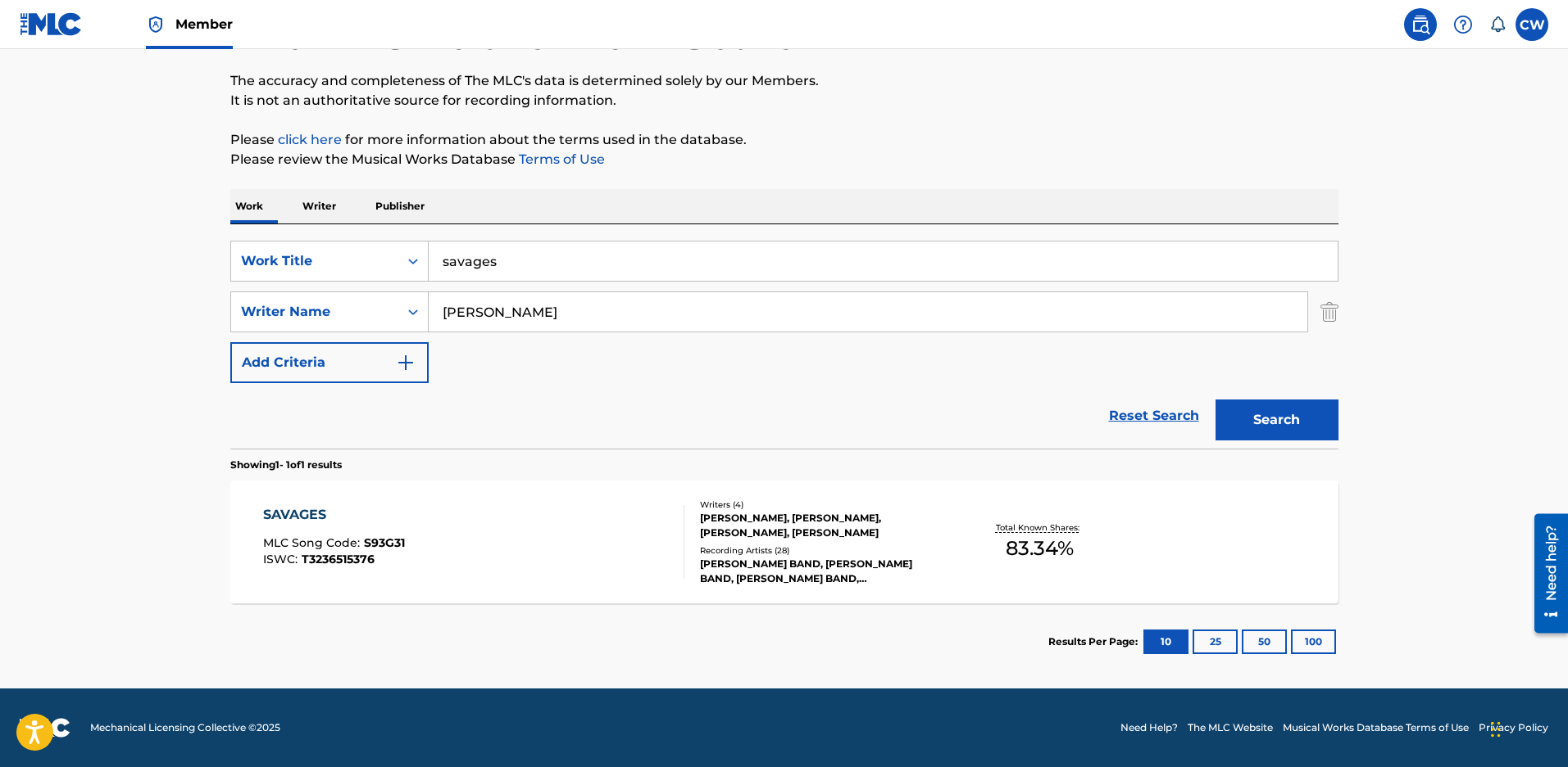
scroll to position [134, 0]
click at [862, 544] on div "Recording Artists ( 28 )" at bounding box center [823, 550] width 247 height 13
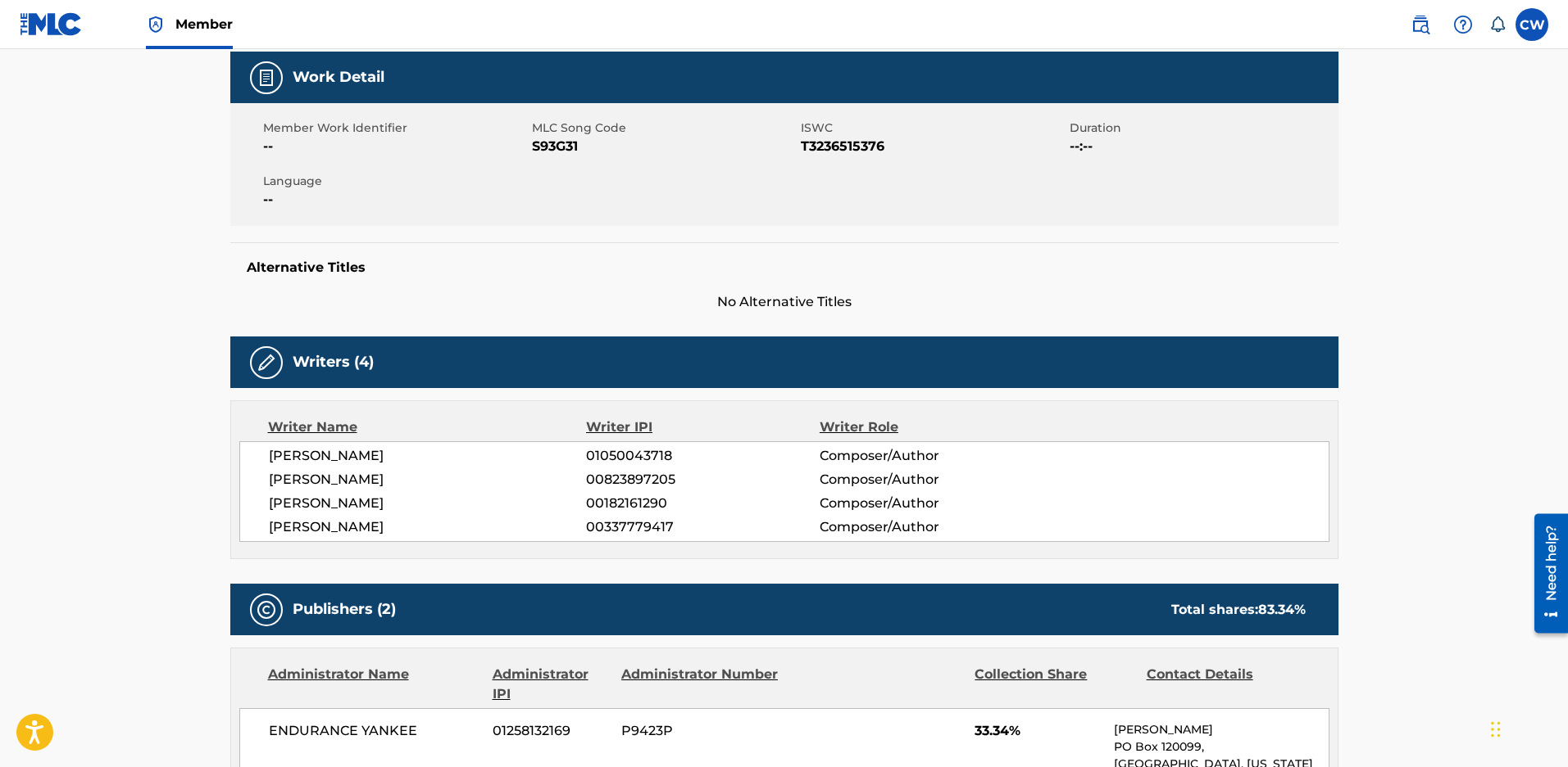
scroll to position [246, 0]
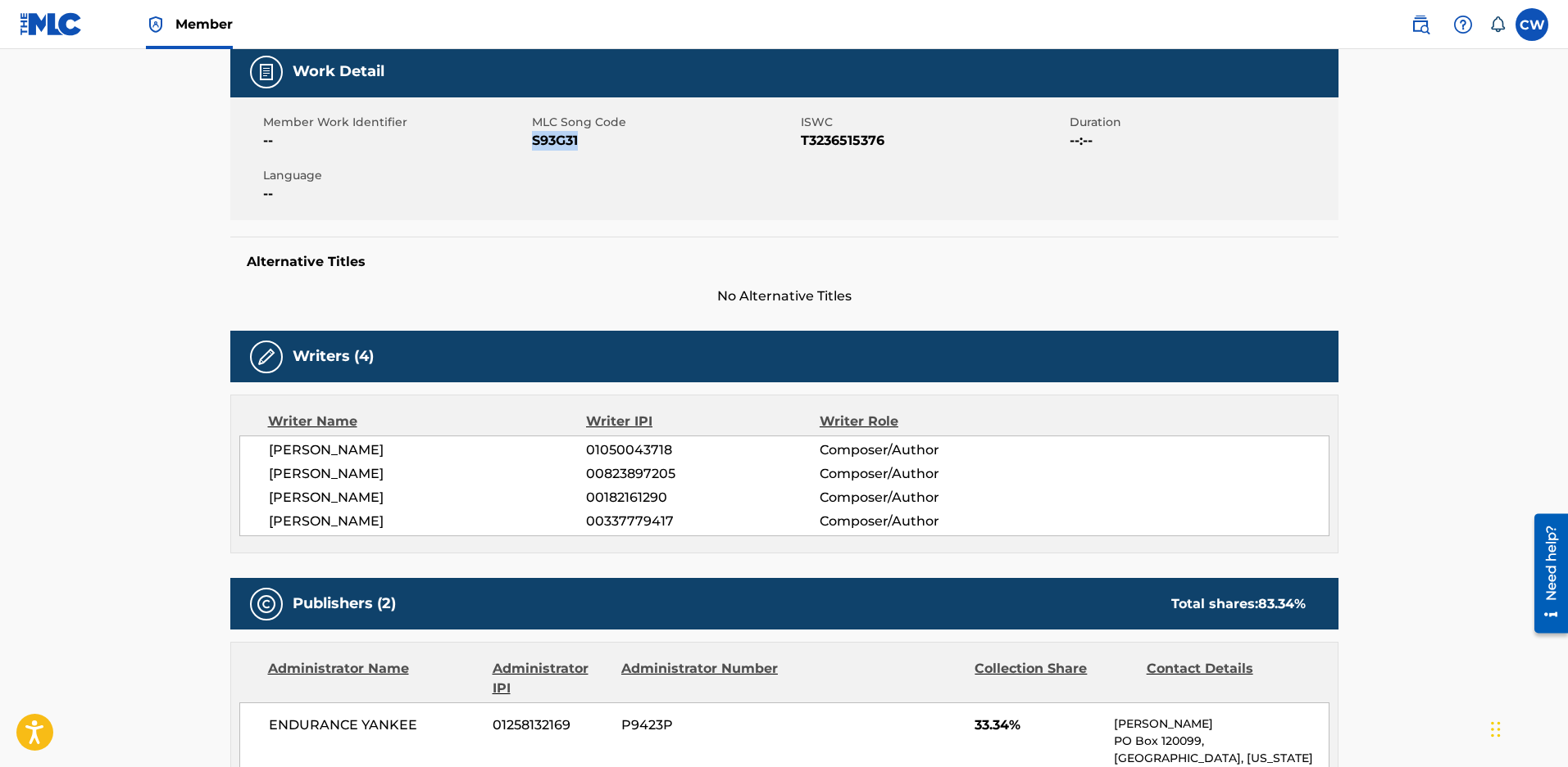
drag, startPoint x: 590, startPoint y: 146, endPoint x: 534, endPoint y: 141, distance: 56.2
click at [534, 141] on span "S93G31" at bounding box center [664, 141] width 264 height 19
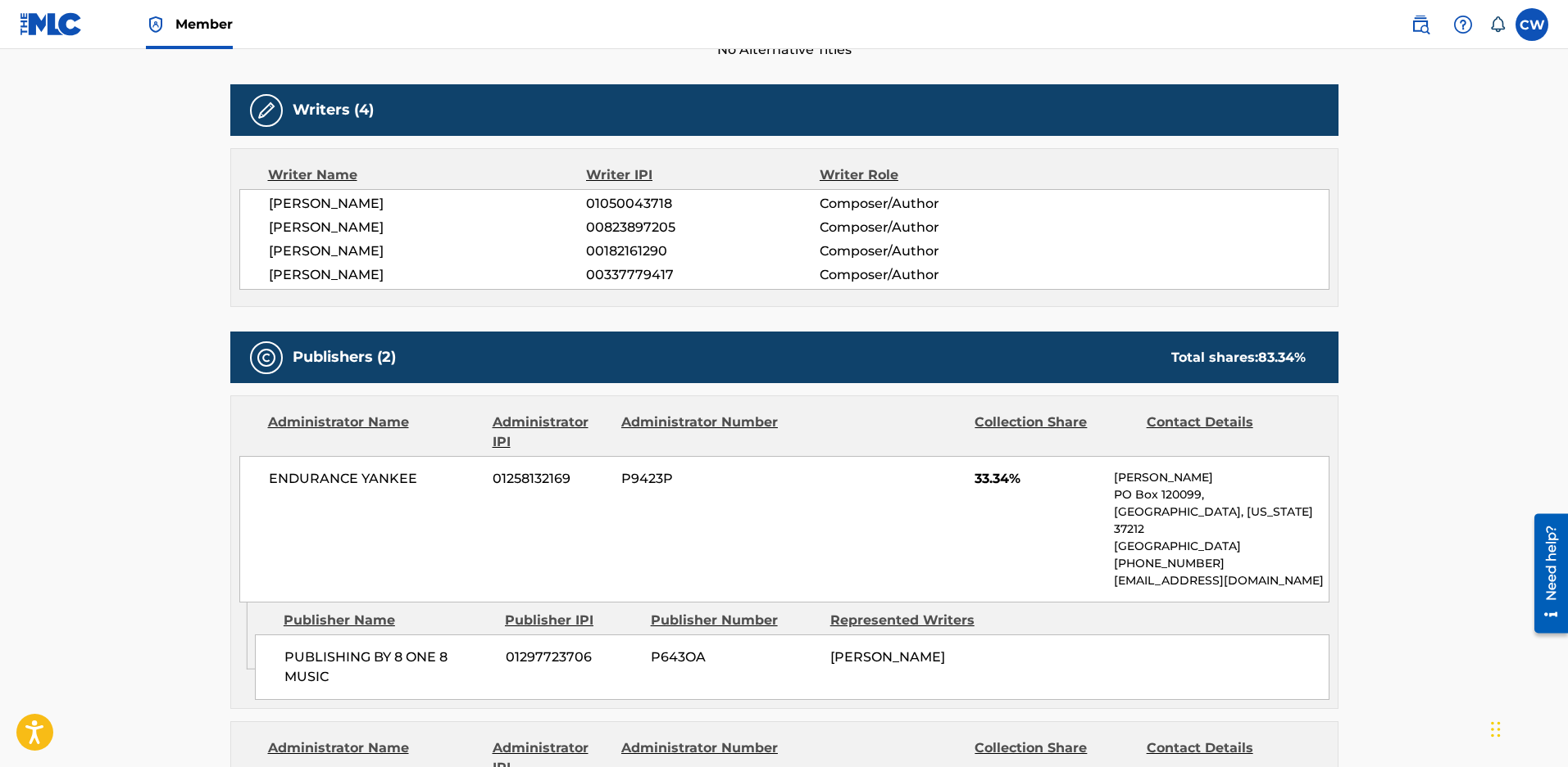
scroll to position [573, 0]
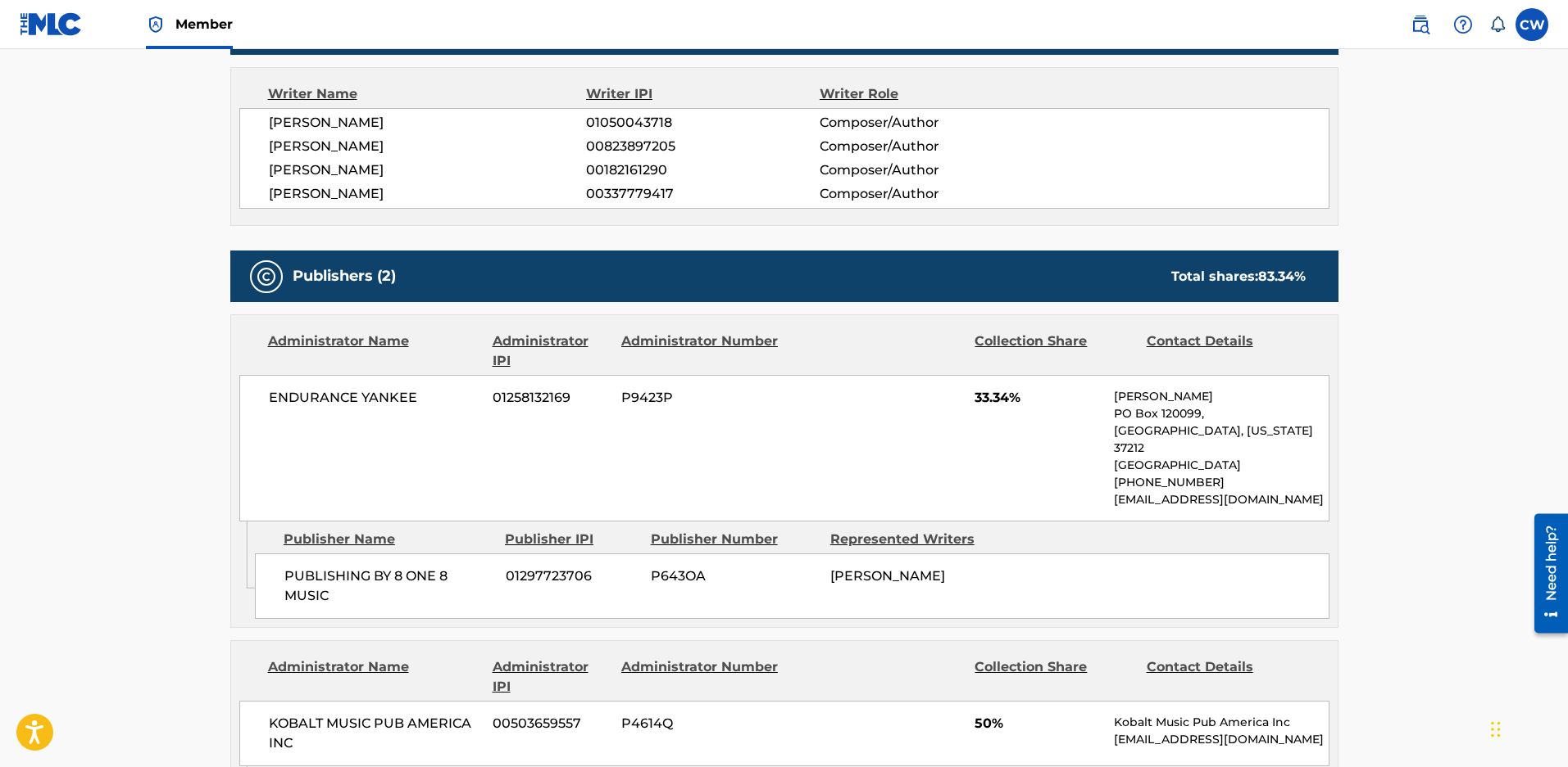
scroll to position [134, 0]
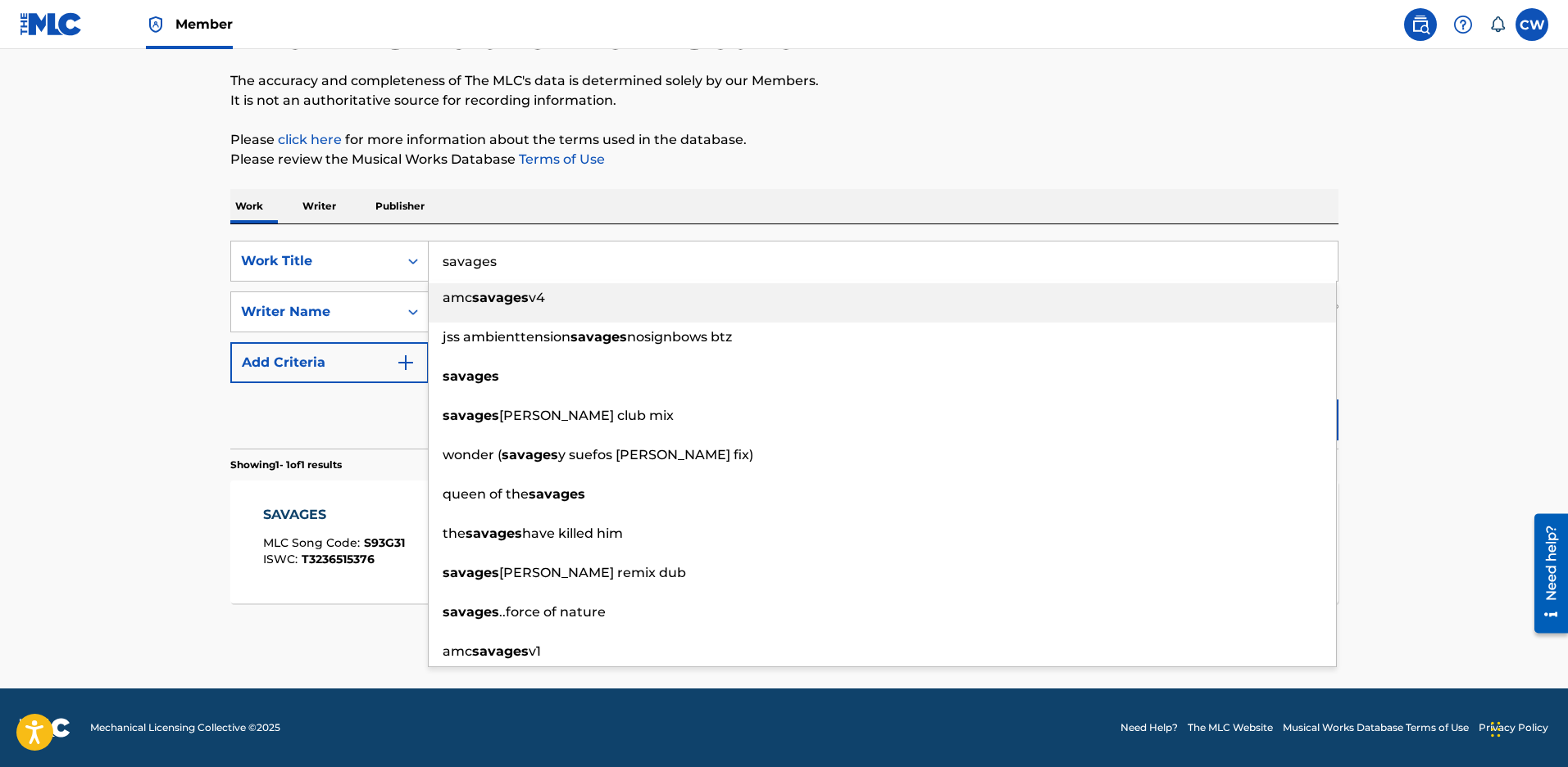
drag, startPoint x: 518, startPoint y: 246, endPoint x: 191, endPoint y: 214, distance: 328.6
click at [194, 213] on main "The MLC Public Work Search The accuracy and completeness of The MLC's data is d…" at bounding box center [784, 307] width 1568 height 764
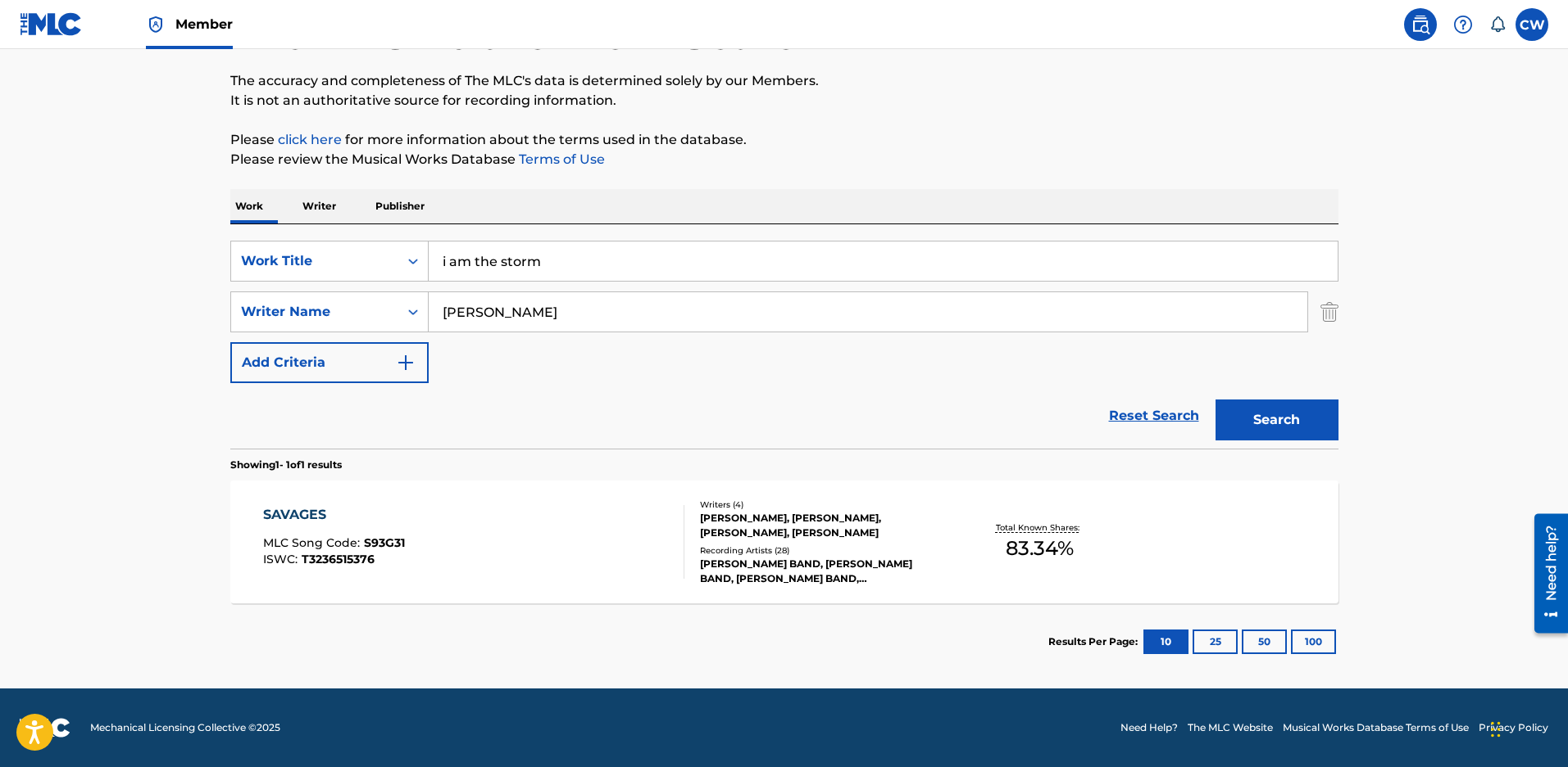
type input "i am the storm"
click at [1242, 424] on button "Search" at bounding box center [1277, 420] width 123 height 41
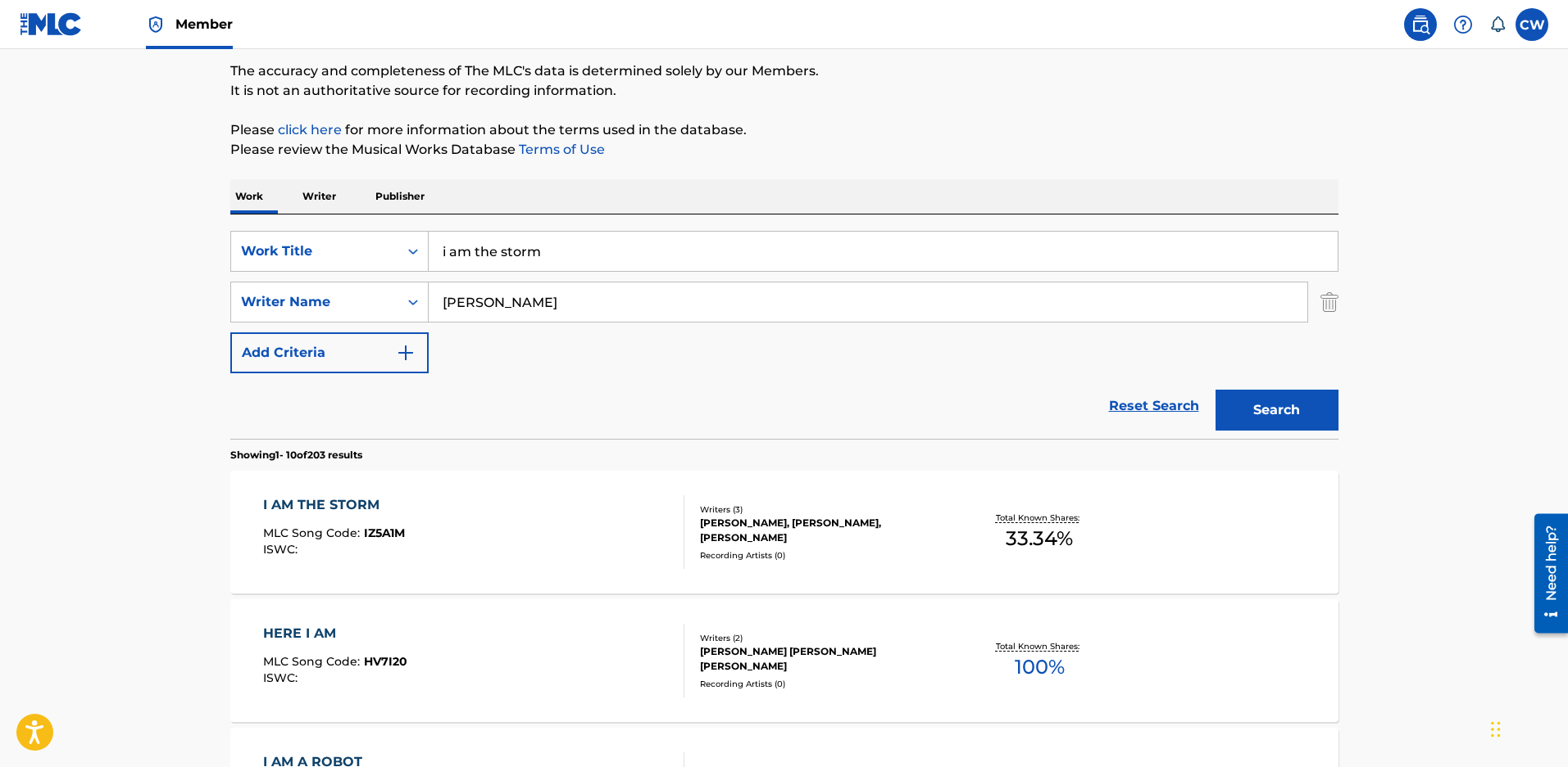
click at [819, 562] on div "Recording Artists ( 0 )" at bounding box center [823, 555] width 247 height 13
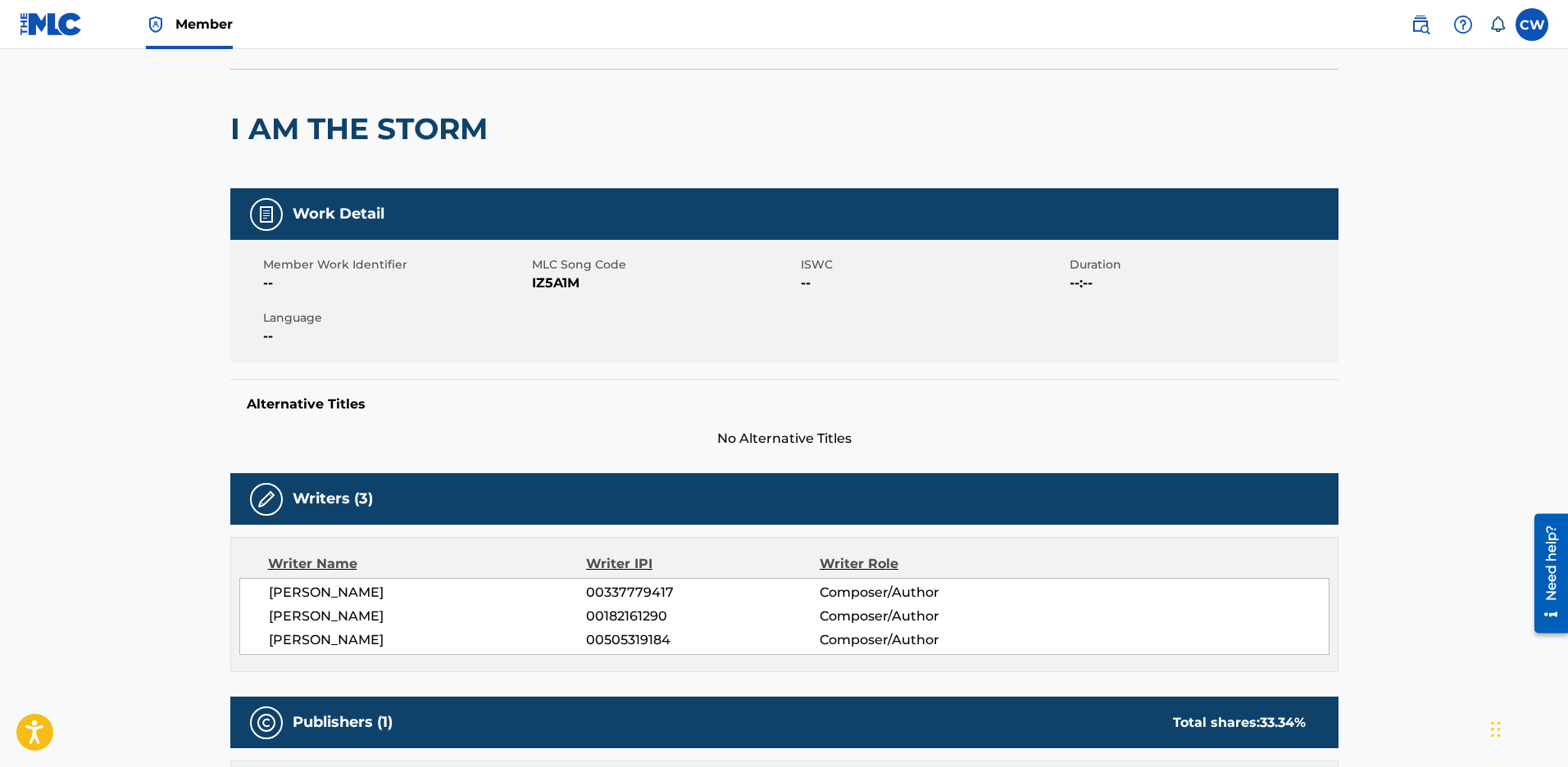
scroll to position [82, 0]
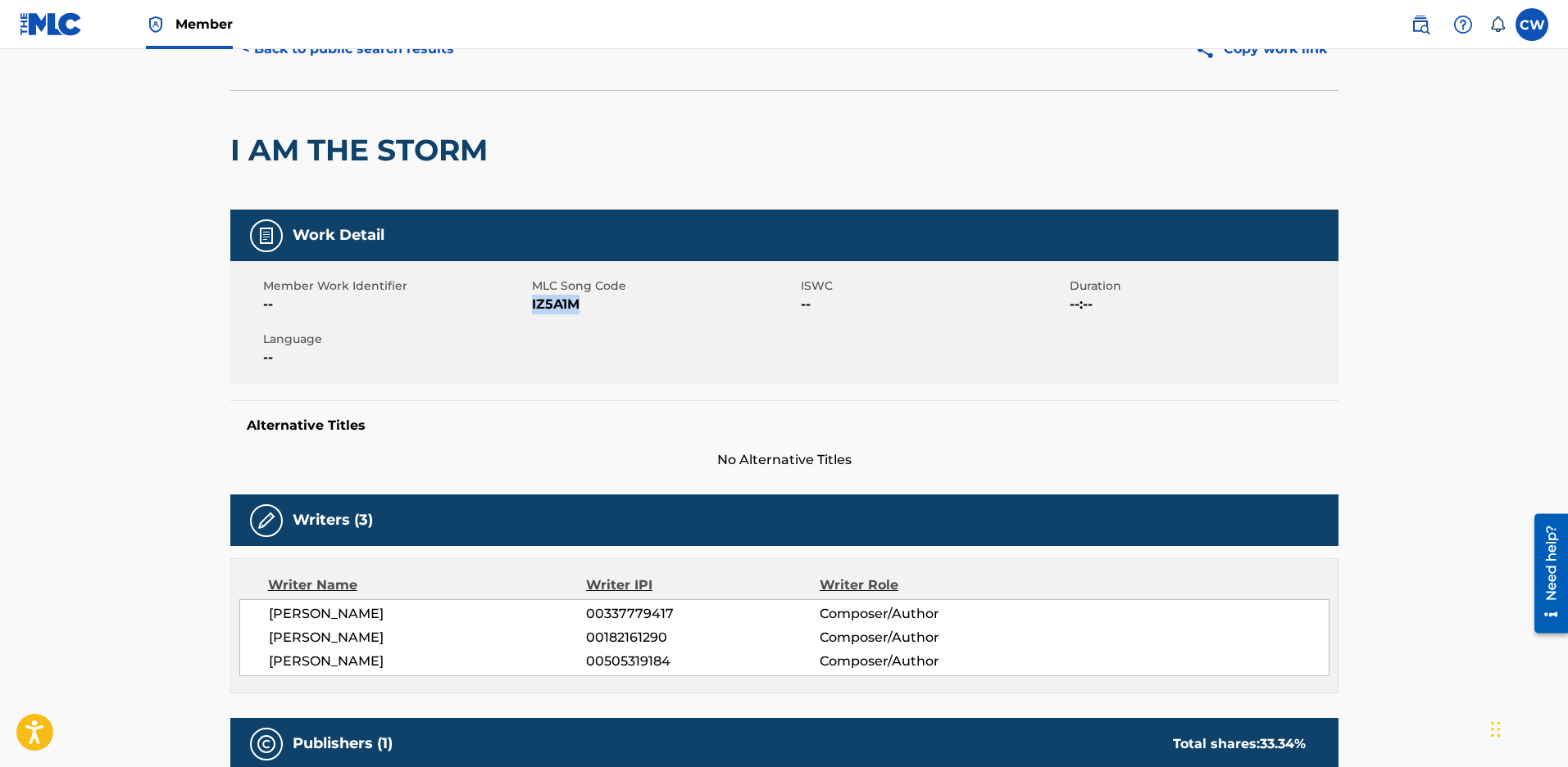
drag, startPoint x: 590, startPoint y: 312, endPoint x: 532, endPoint y: 313, distance: 58.0
click at [532, 313] on span "IZ5A1M" at bounding box center [664, 304] width 264 height 19
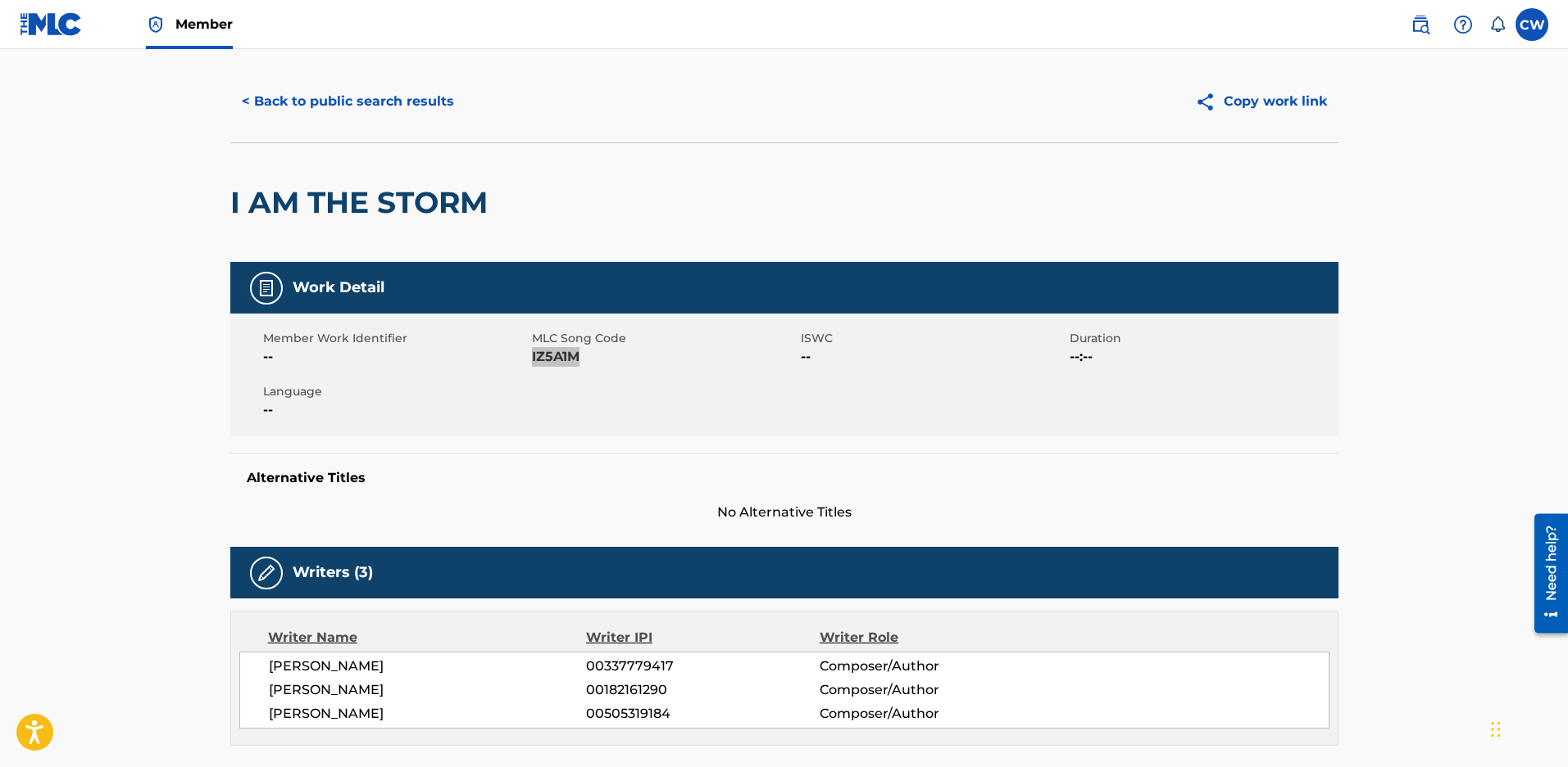
scroll to position [0, 0]
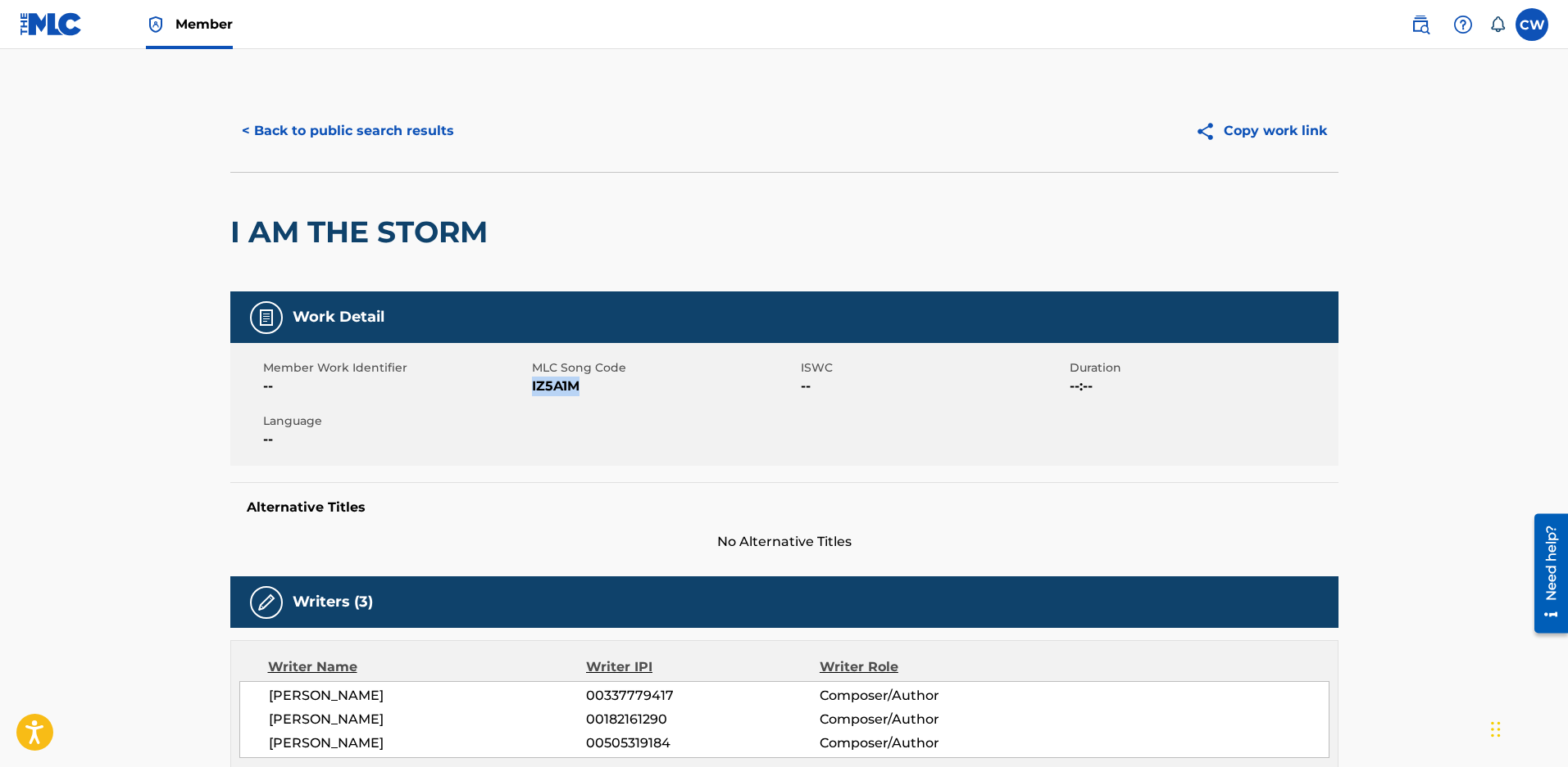
click at [339, 123] on button "< Back to public search results" at bounding box center [348, 131] width 235 height 41
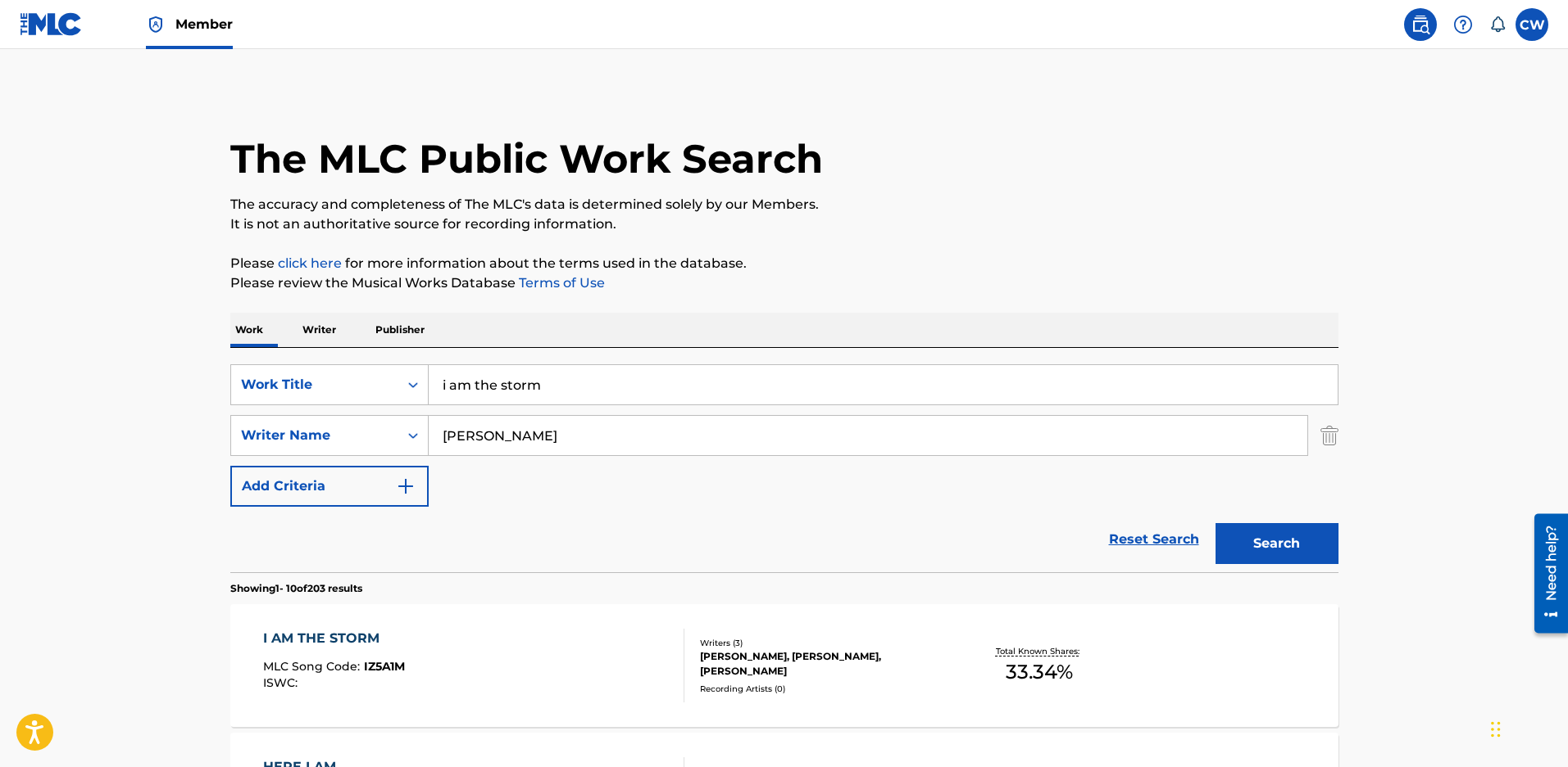
scroll to position [134, 0]
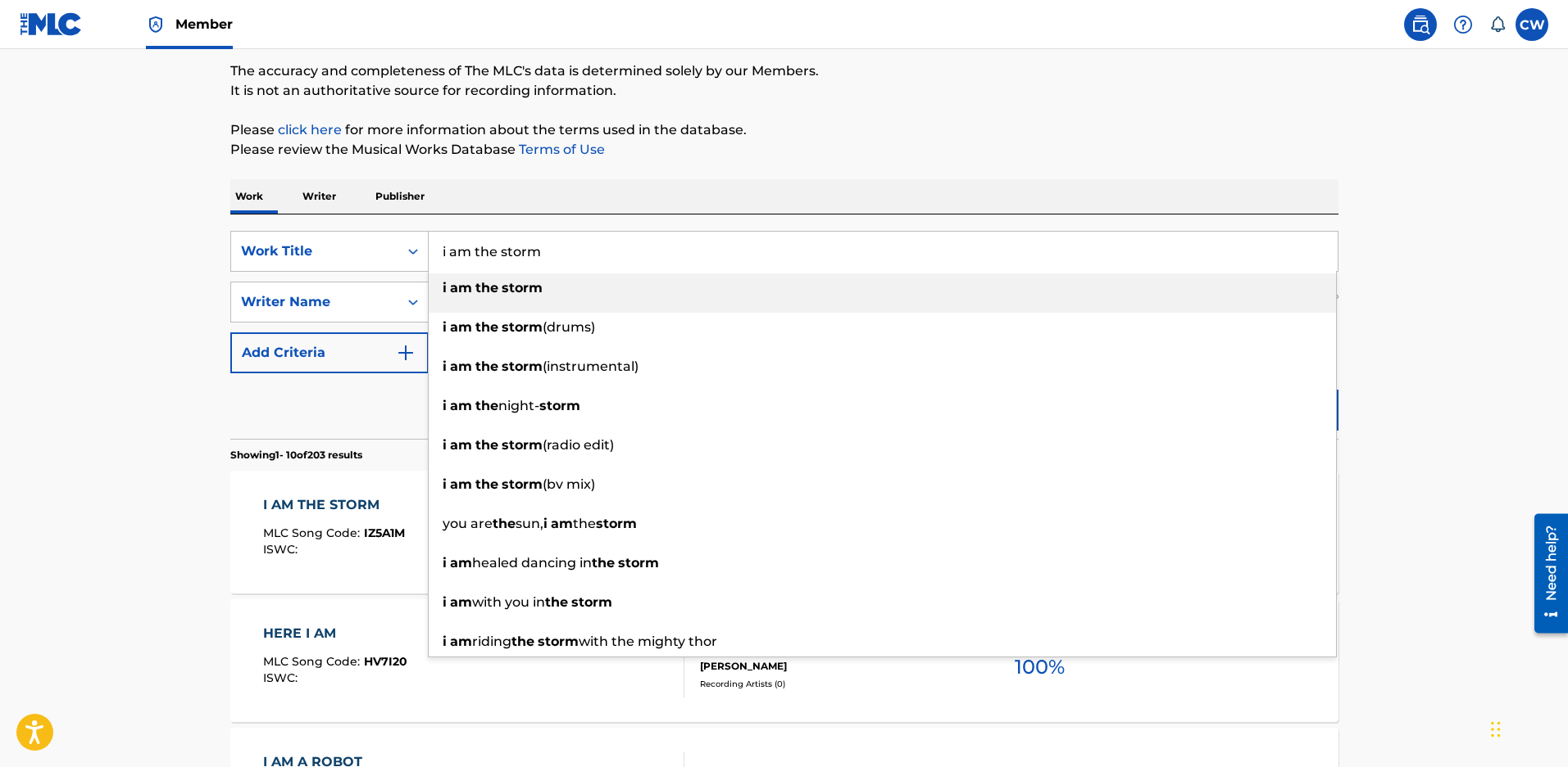
drag, startPoint x: 596, startPoint y: 257, endPoint x: 158, endPoint y: 207, distance: 440.8
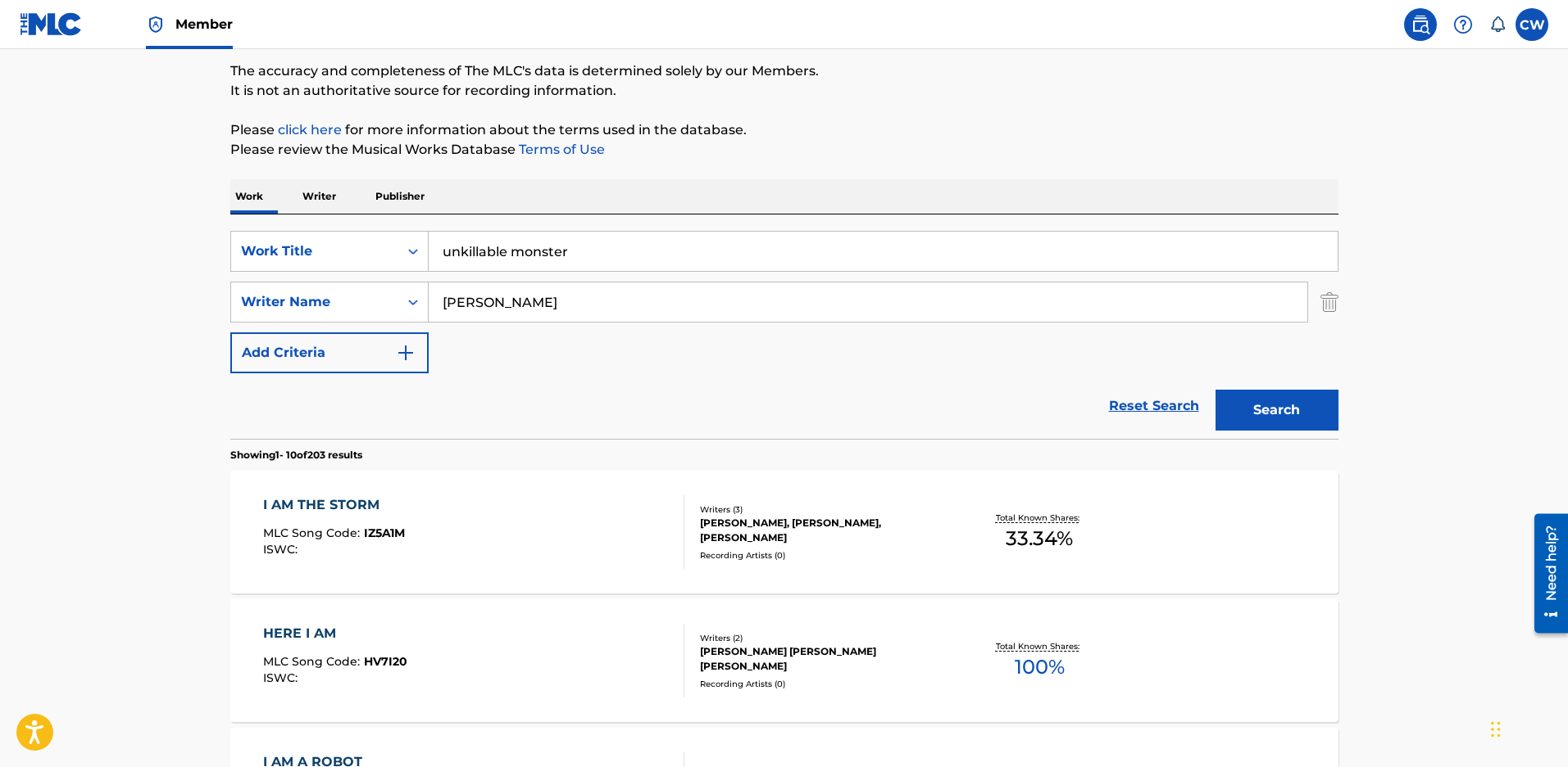
drag, startPoint x: 512, startPoint y: 255, endPoint x: 801, endPoint y: 299, distance: 292.3
click at [801, 299] on div "SearchWithCriteriaeced2c0e-ae81-4f3d-9946-cdb20afe10a9 Work Title unkillable mo…" at bounding box center [784, 302] width 1108 height 142
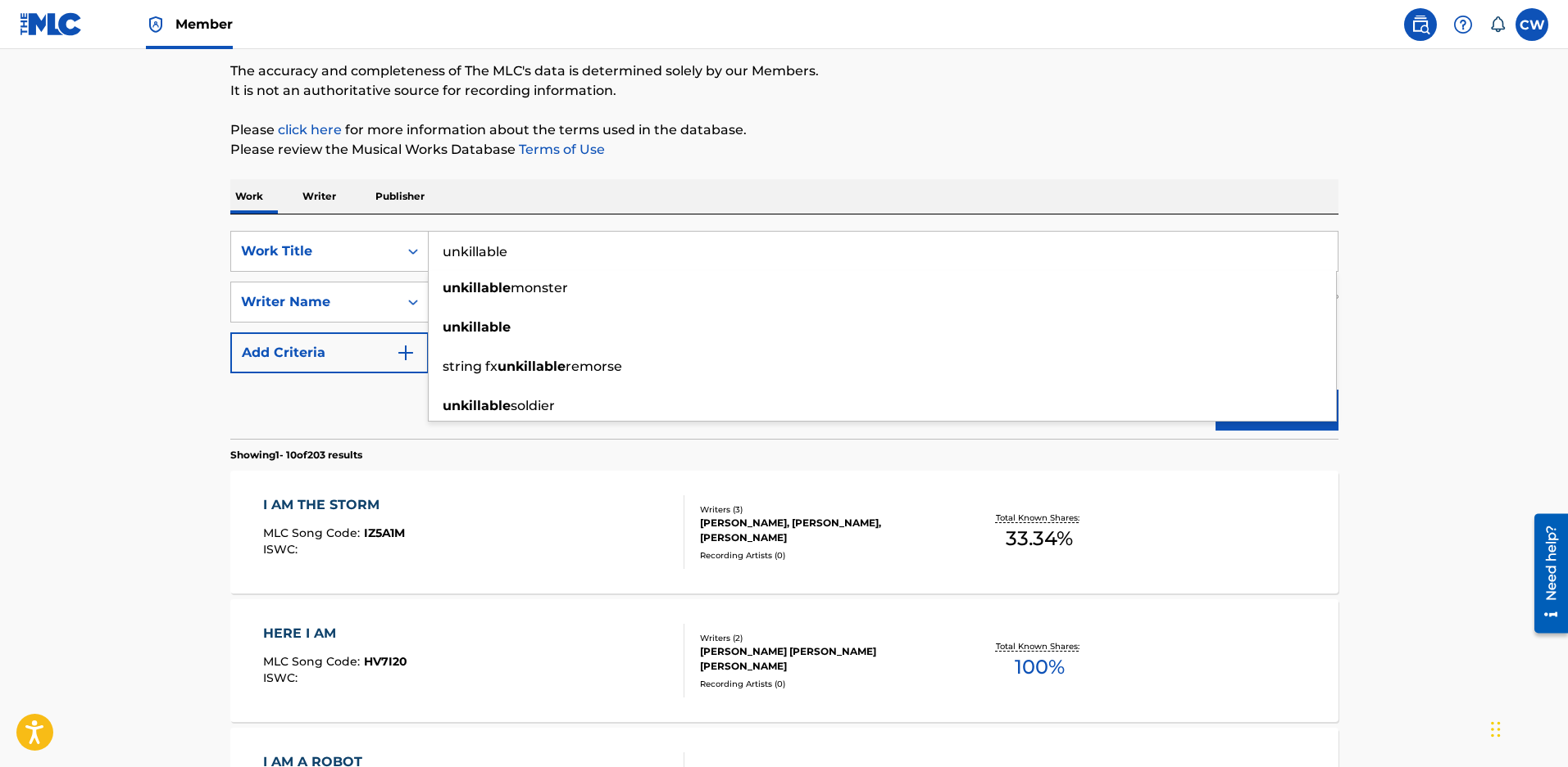
type input "unkillable"
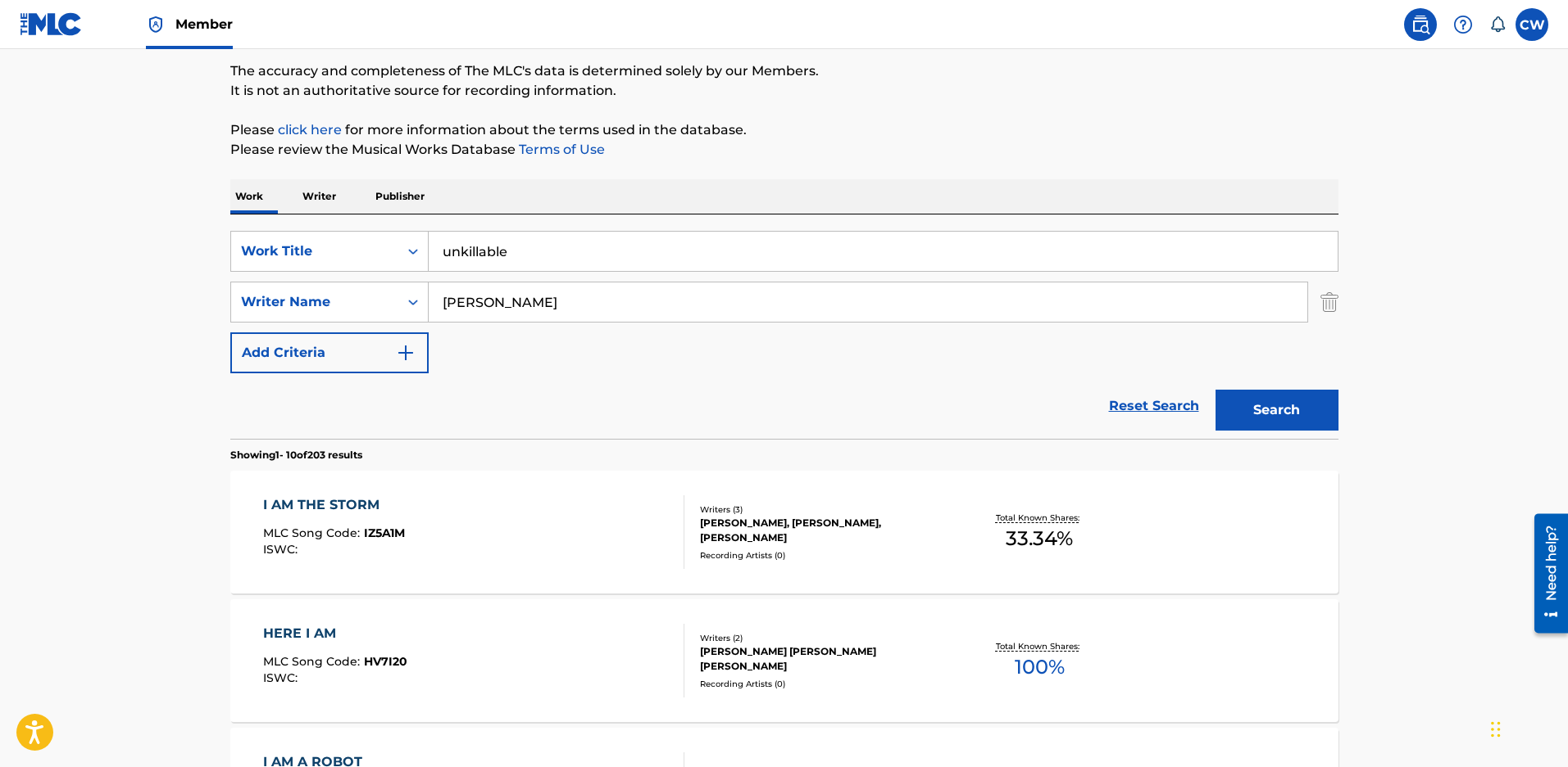
click at [1255, 431] on button "Search" at bounding box center [1277, 410] width 123 height 41
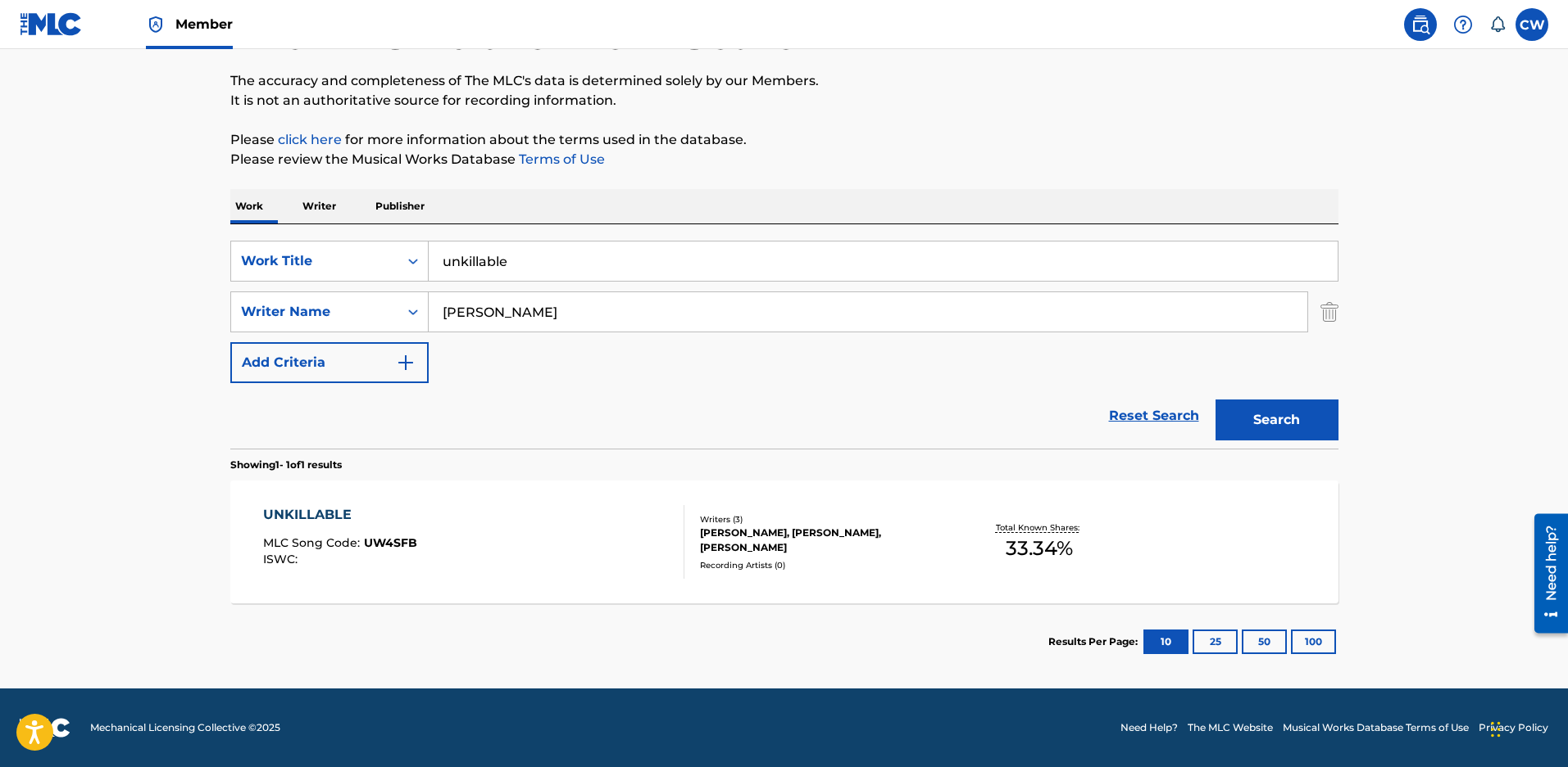
click at [801, 514] on div "Writers ( 3 )" at bounding box center [823, 520] width 247 height 13
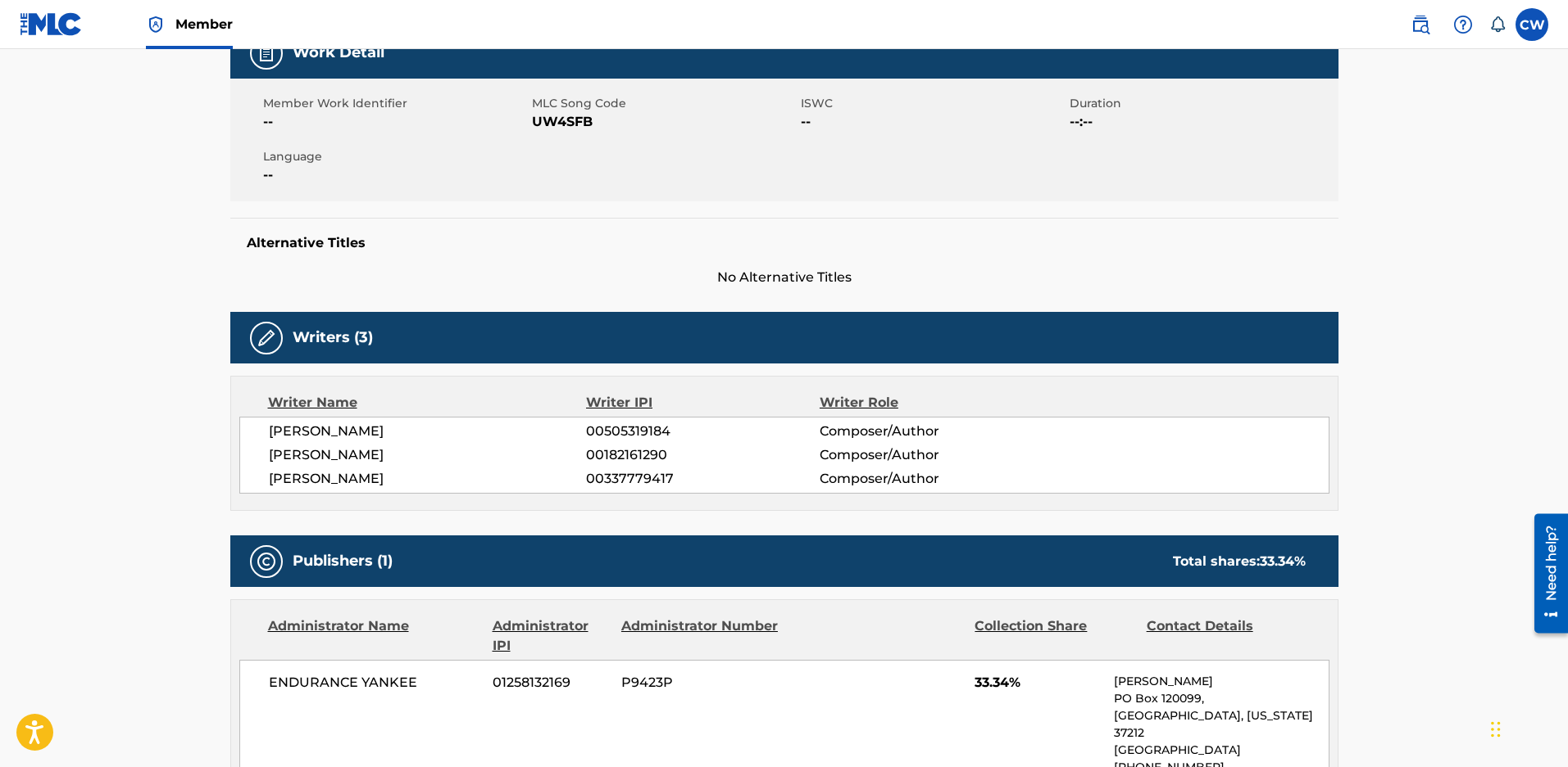
scroll to position [246, 0]
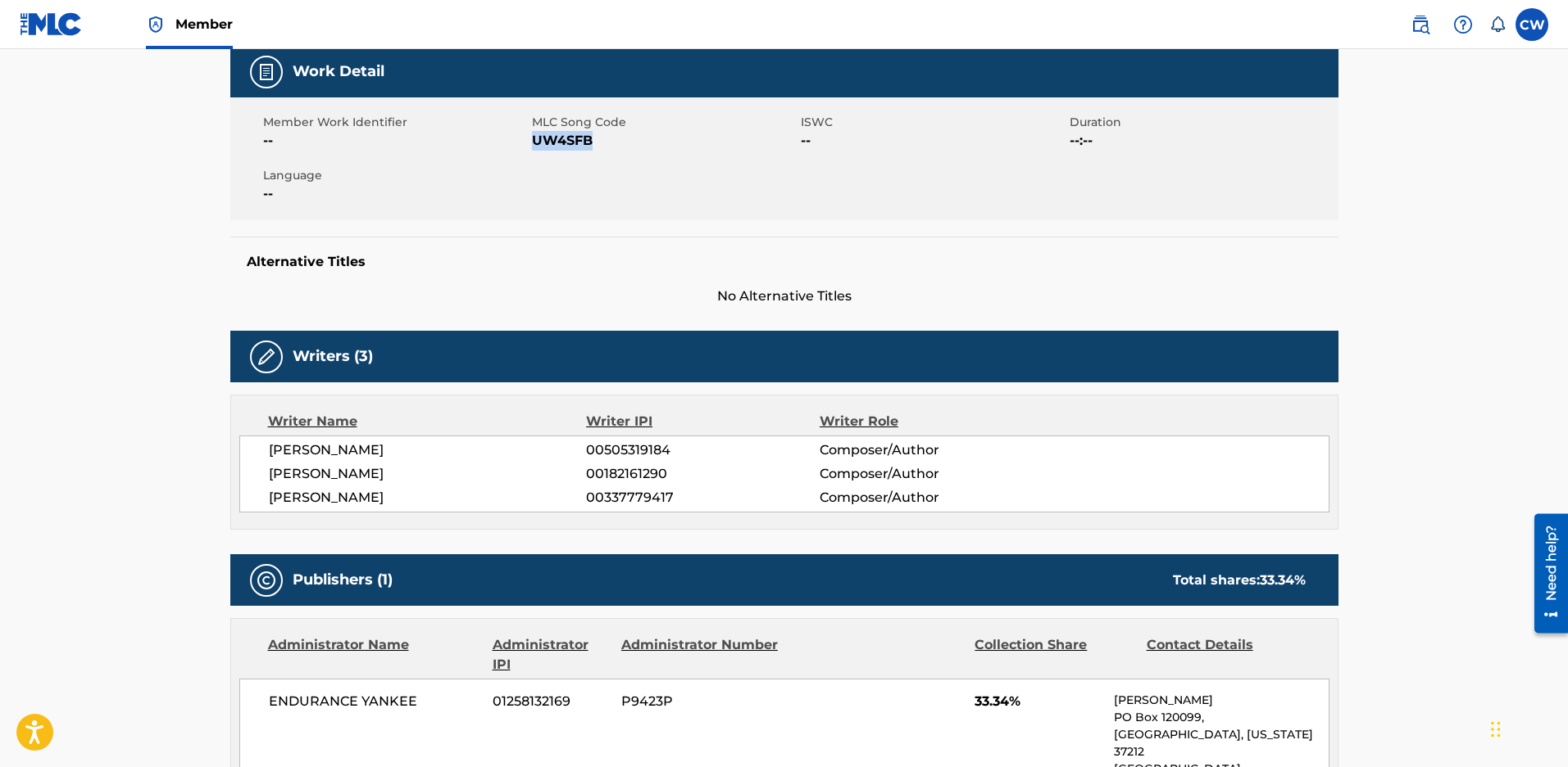
drag, startPoint x: 599, startPoint y: 139, endPoint x: 535, endPoint y: 141, distance: 64.0
click at [535, 141] on span "UW4SFB" at bounding box center [664, 141] width 264 height 19
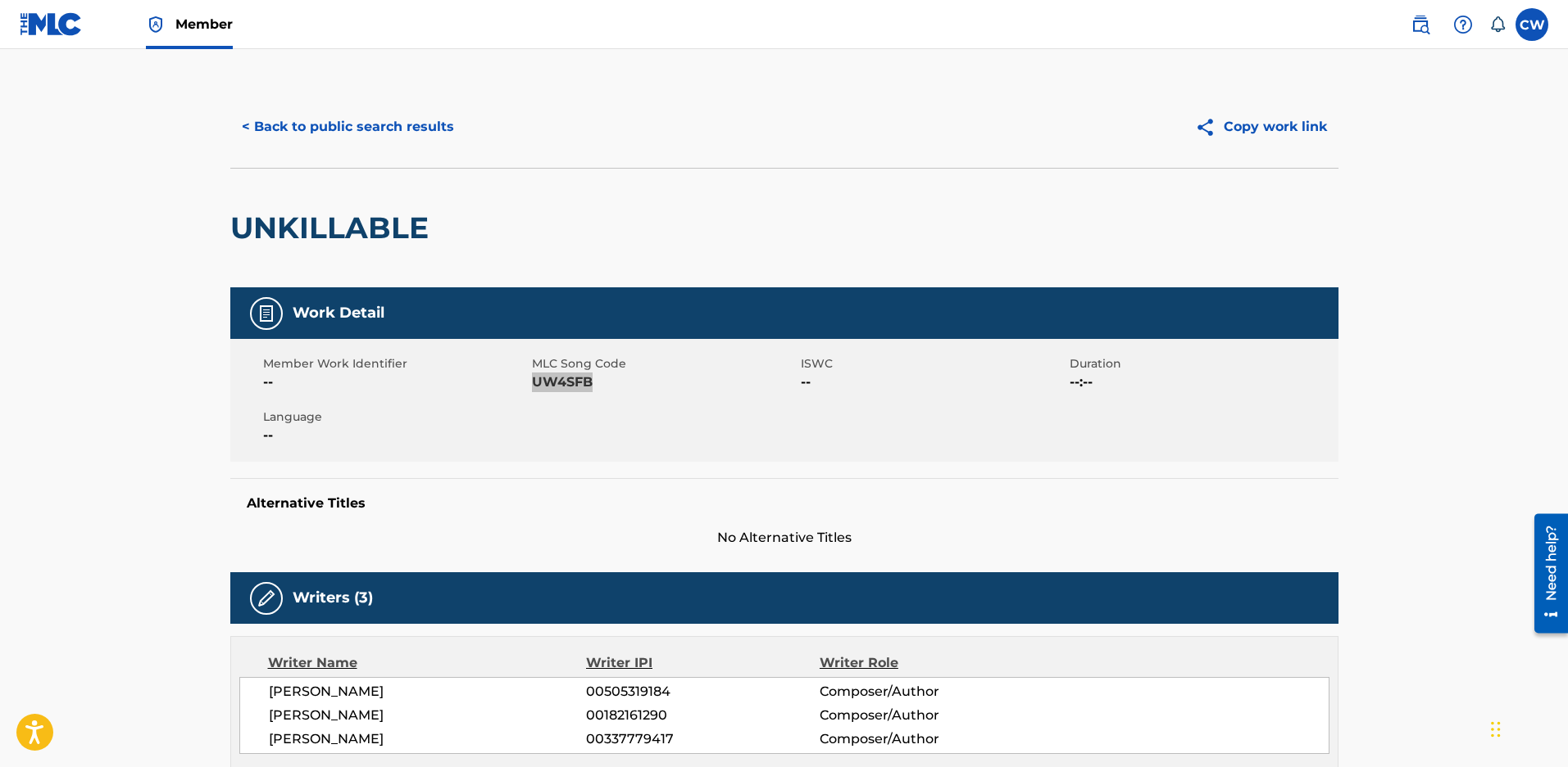
scroll to position [0, 0]
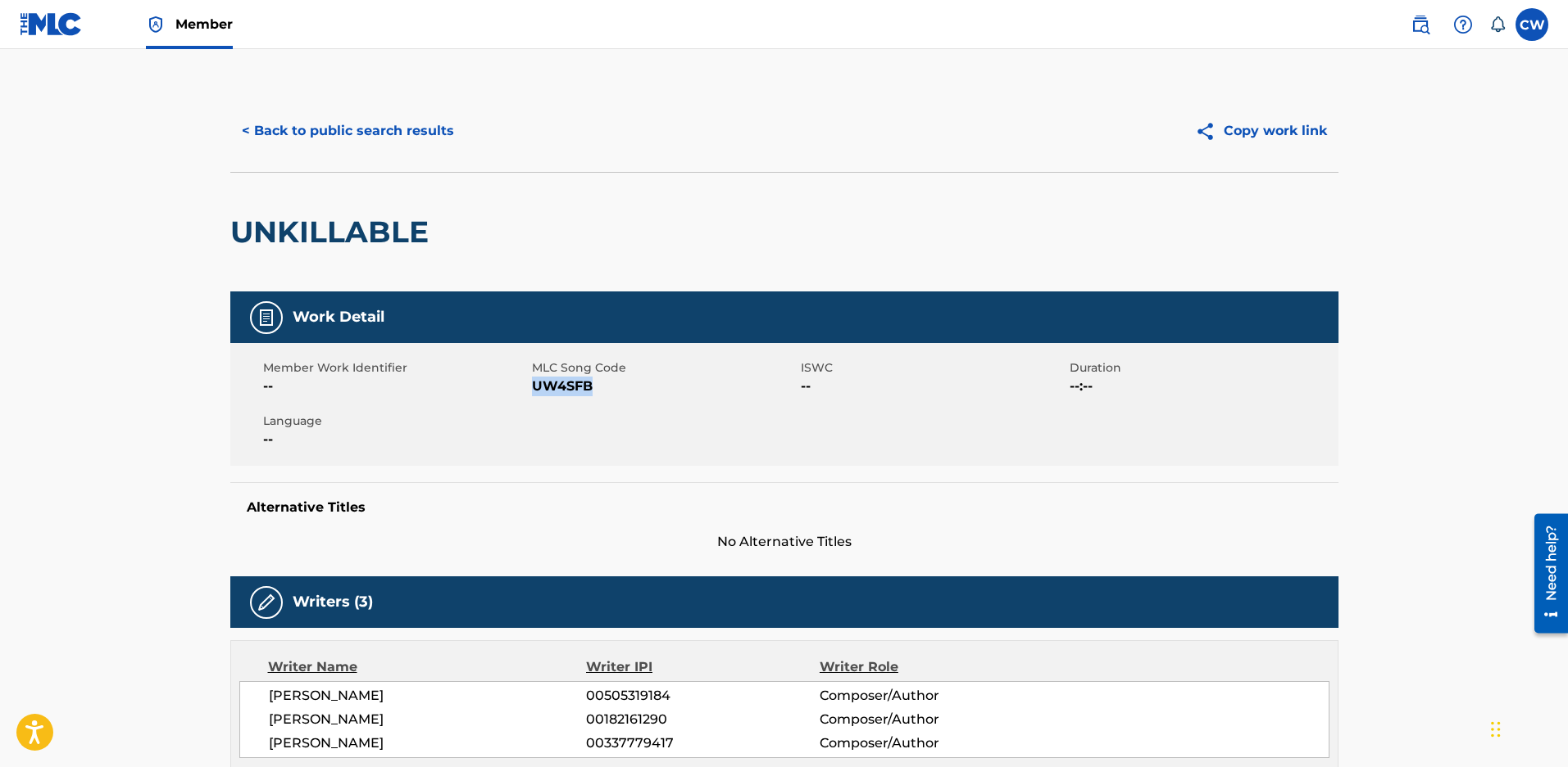
click at [259, 135] on button "< Back to public search results" at bounding box center [348, 131] width 235 height 41
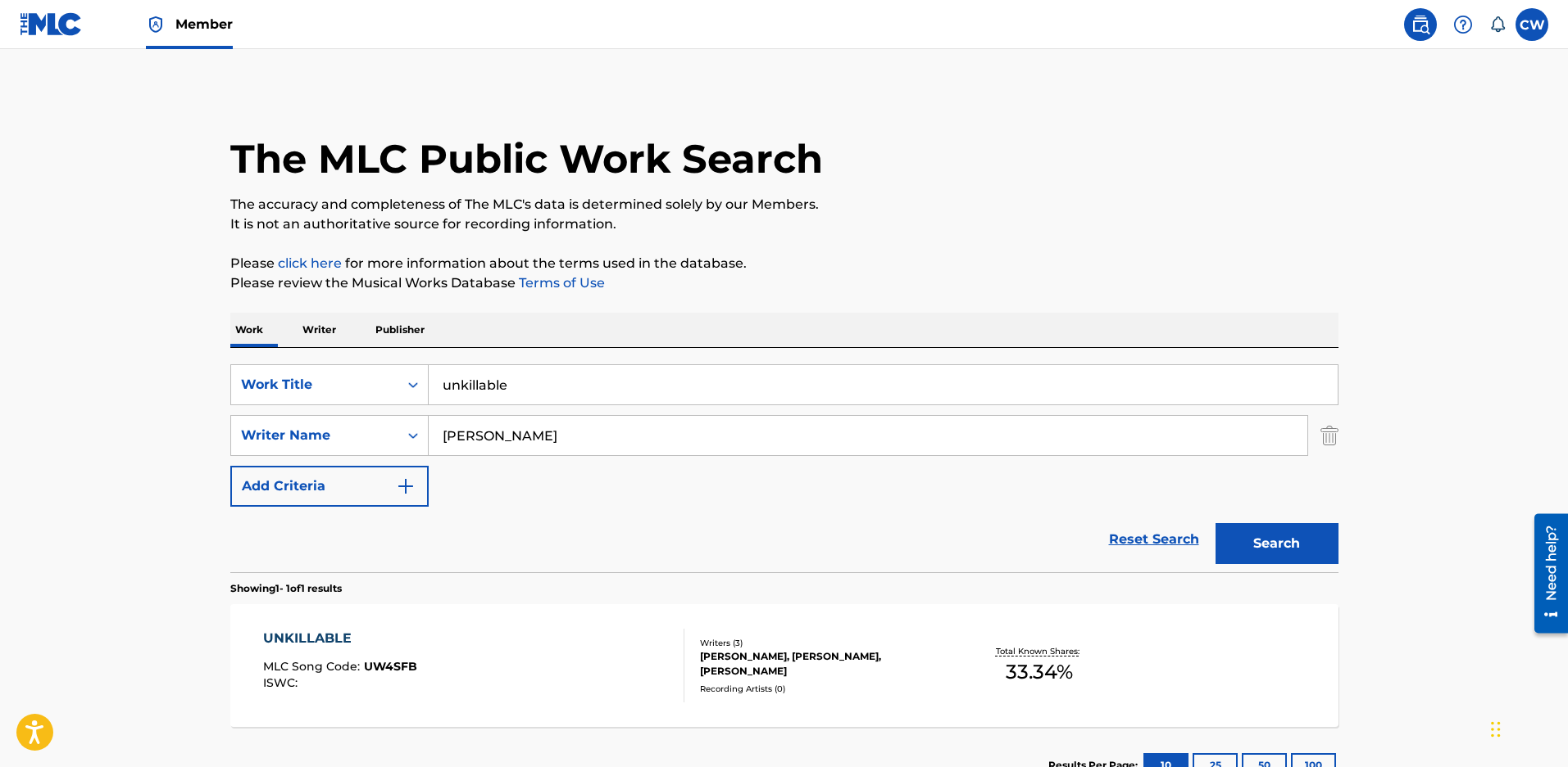
scroll to position [40, 0]
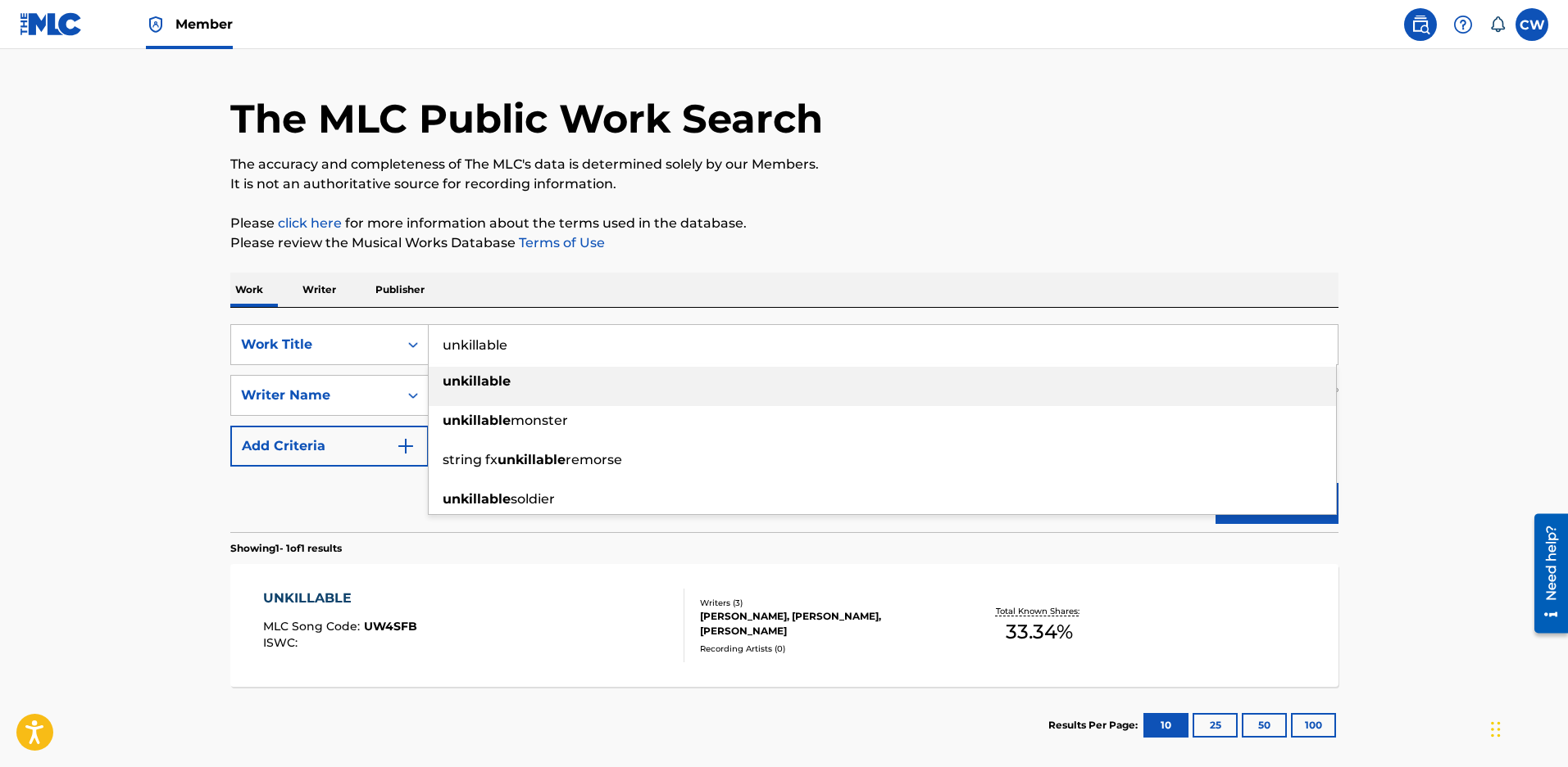
drag, startPoint x: 518, startPoint y: 350, endPoint x: 77, endPoint y: 297, distance: 444.2
click at [77, 297] on main "The MLC Public Work Search The accuracy and completeness of The MLC's data is d…" at bounding box center [784, 391] width 1568 height 764
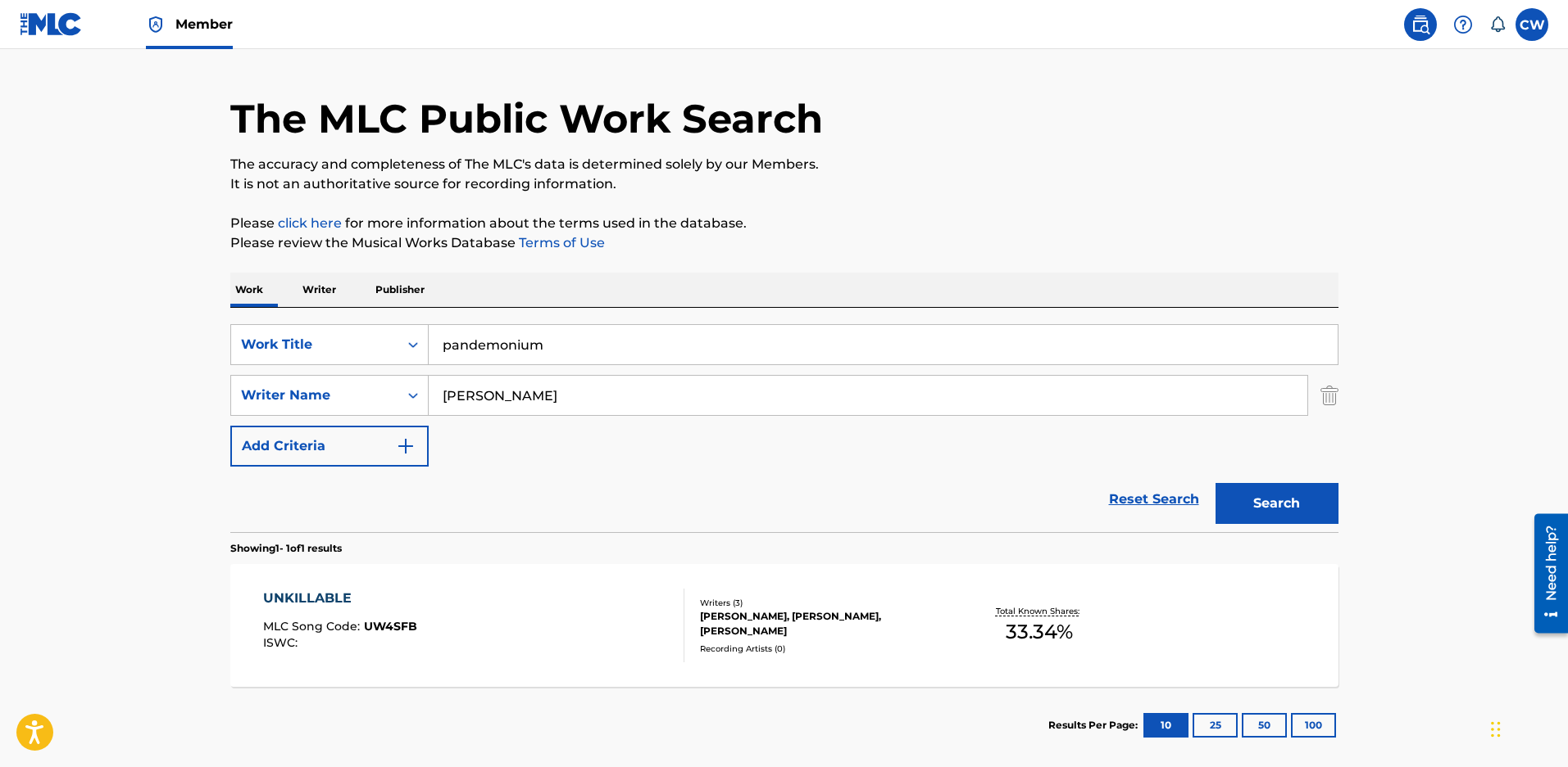
type input "pandemonium"
click at [1261, 510] on button "Search" at bounding box center [1277, 504] width 123 height 41
click at [775, 639] on div "JULIET SIMMS, BLAIR DALY, ZACHARY DAVID MALOY" at bounding box center [823, 624] width 247 height 30
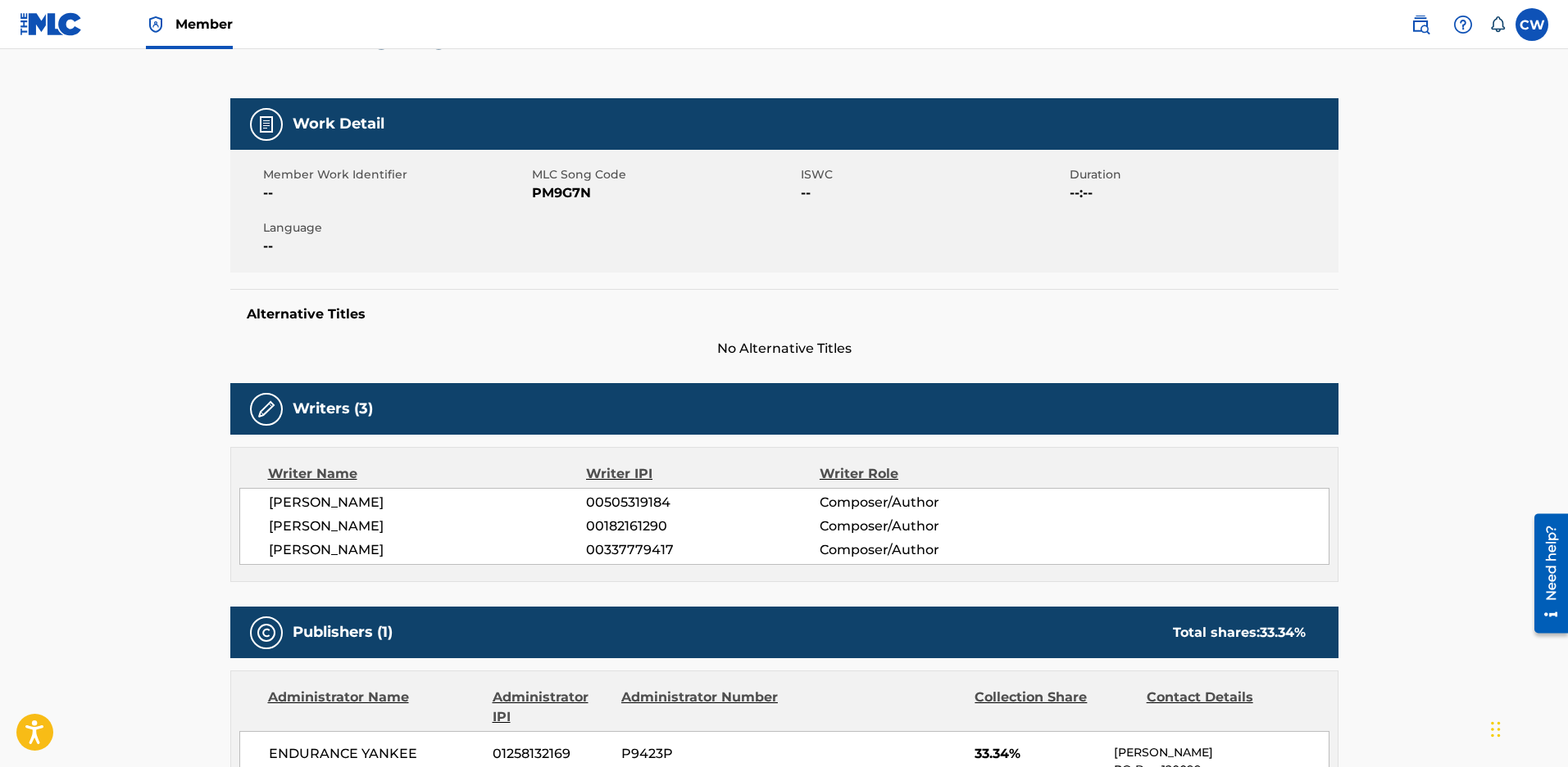
scroll to position [163, 0]
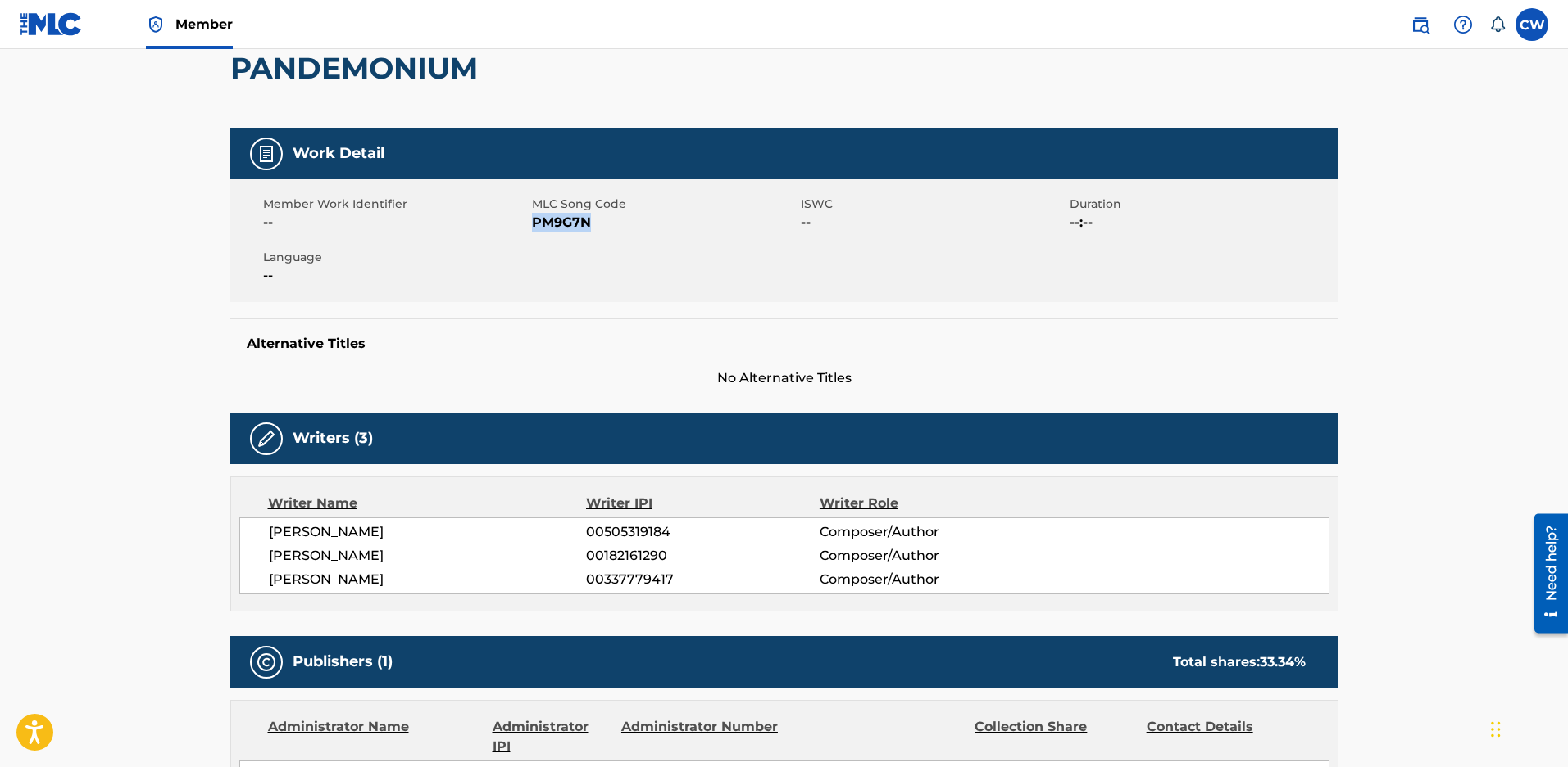
drag, startPoint x: 599, startPoint y: 234, endPoint x: 532, endPoint y: 227, distance: 67.4
click at [532, 227] on span "PM9G7N" at bounding box center [664, 223] width 264 height 19
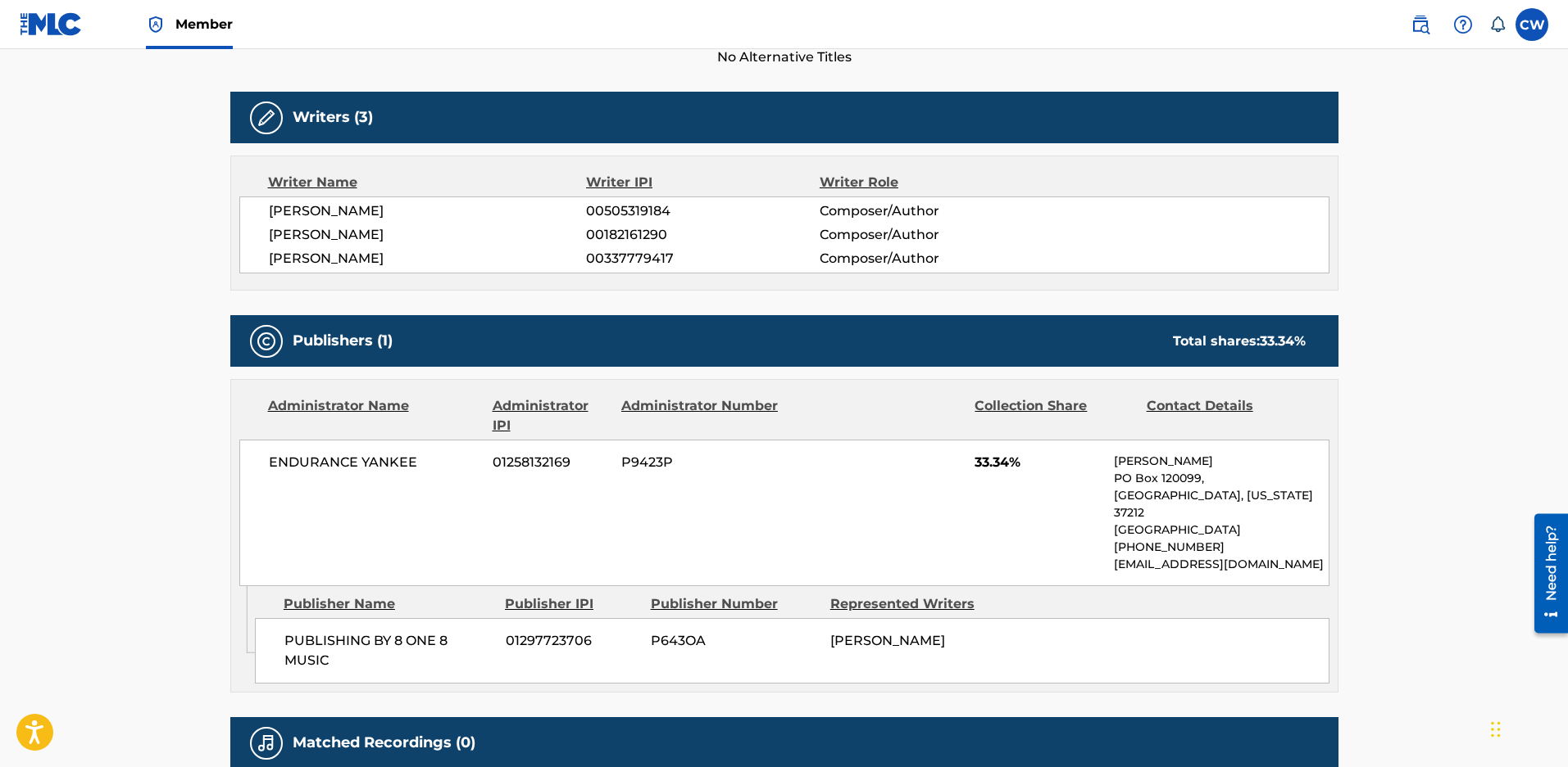
scroll to position [491, 0]
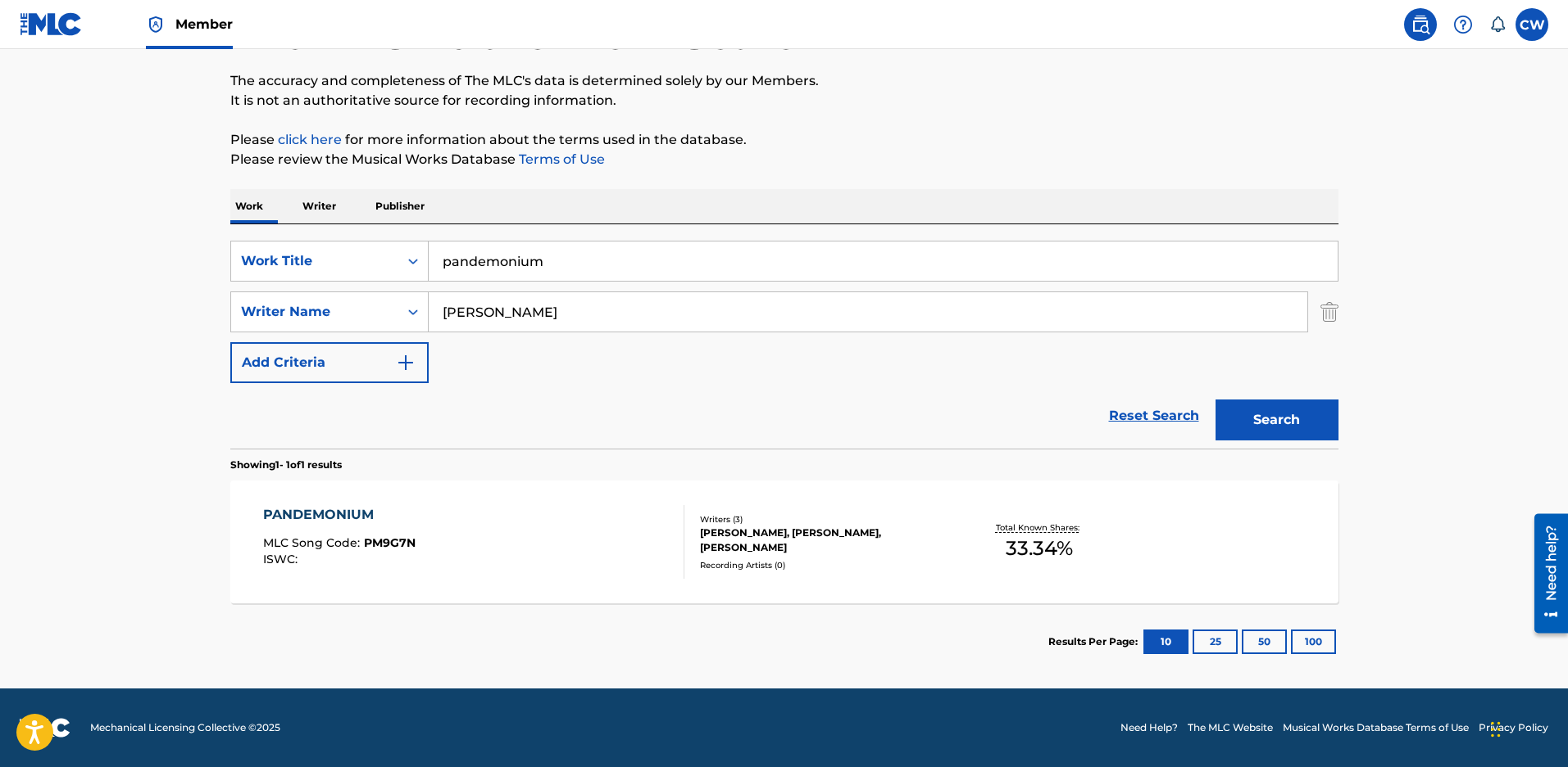
scroll to position [134, 0]
drag, startPoint x: 489, startPoint y: 260, endPoint x: 405, endPoint y: 260, distance: 84.0
click at [405, 260] on div "SearchWithCriteriaeced2c0e-ae81-4f3d-9946-cdb20afe10a9 Work Title pandemonium S…" at bounding box center [784, 312] width 1108 height 142
click at [603, 255] on input "pandemonium" at bounding box center [883, 261] width 909 height 39
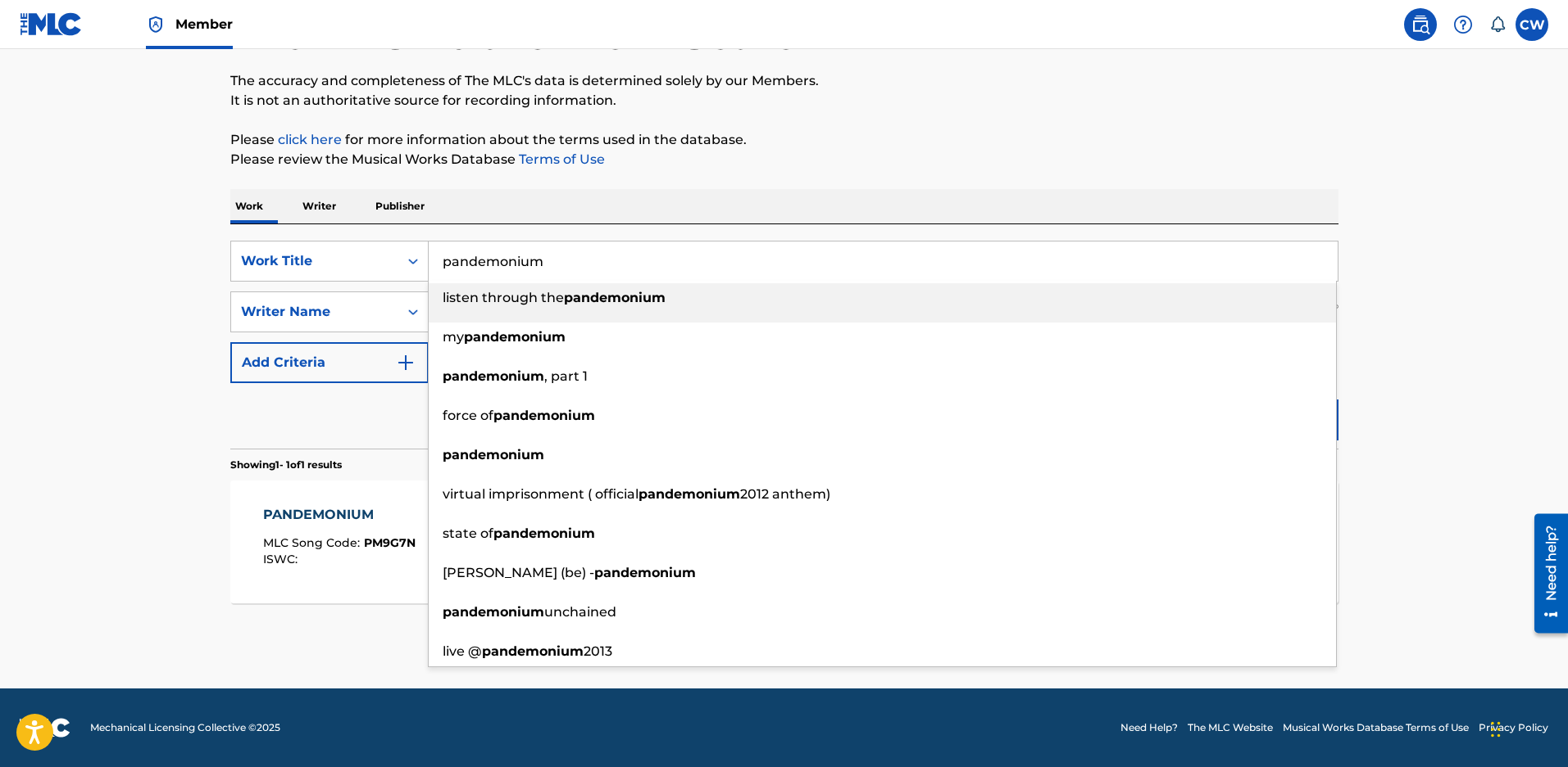
drag, startPoint x: 603, startPoint y: 255, endPoint x: 131, endPoint y: 216, distance: 473.6
click at [152, 214] on main "The MLC Public Work Search The accuracy and completeness of The MLC's data is d…" at bounding box center [784, 307] width 1568 height 764
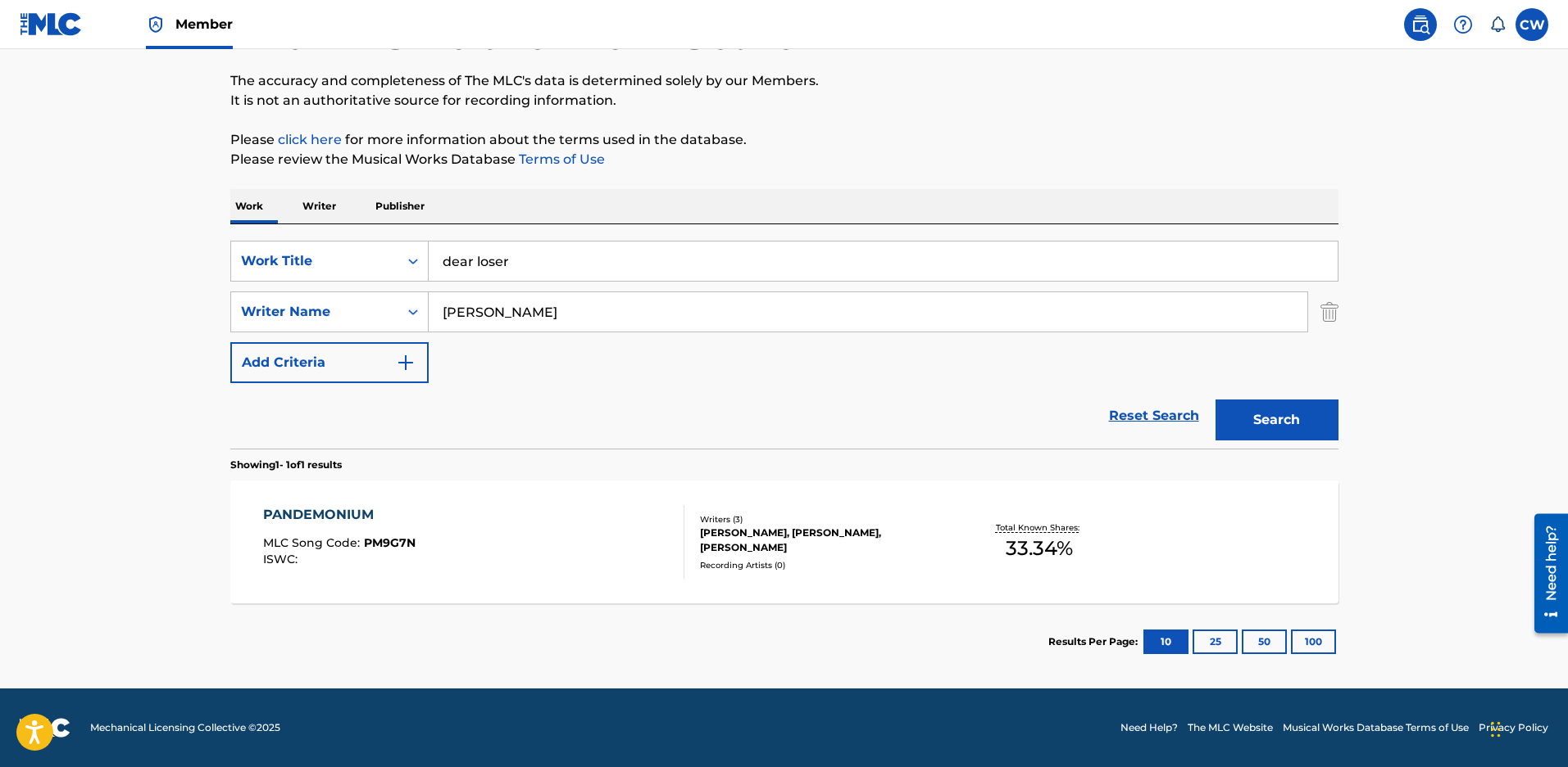
type input "dear loser"
click at [806, 540] on div "JULIET SIMMS, BLAIR DALY, ZACHARY DAVID MALOY" at bounding box center [823, 540] width 247 height 30
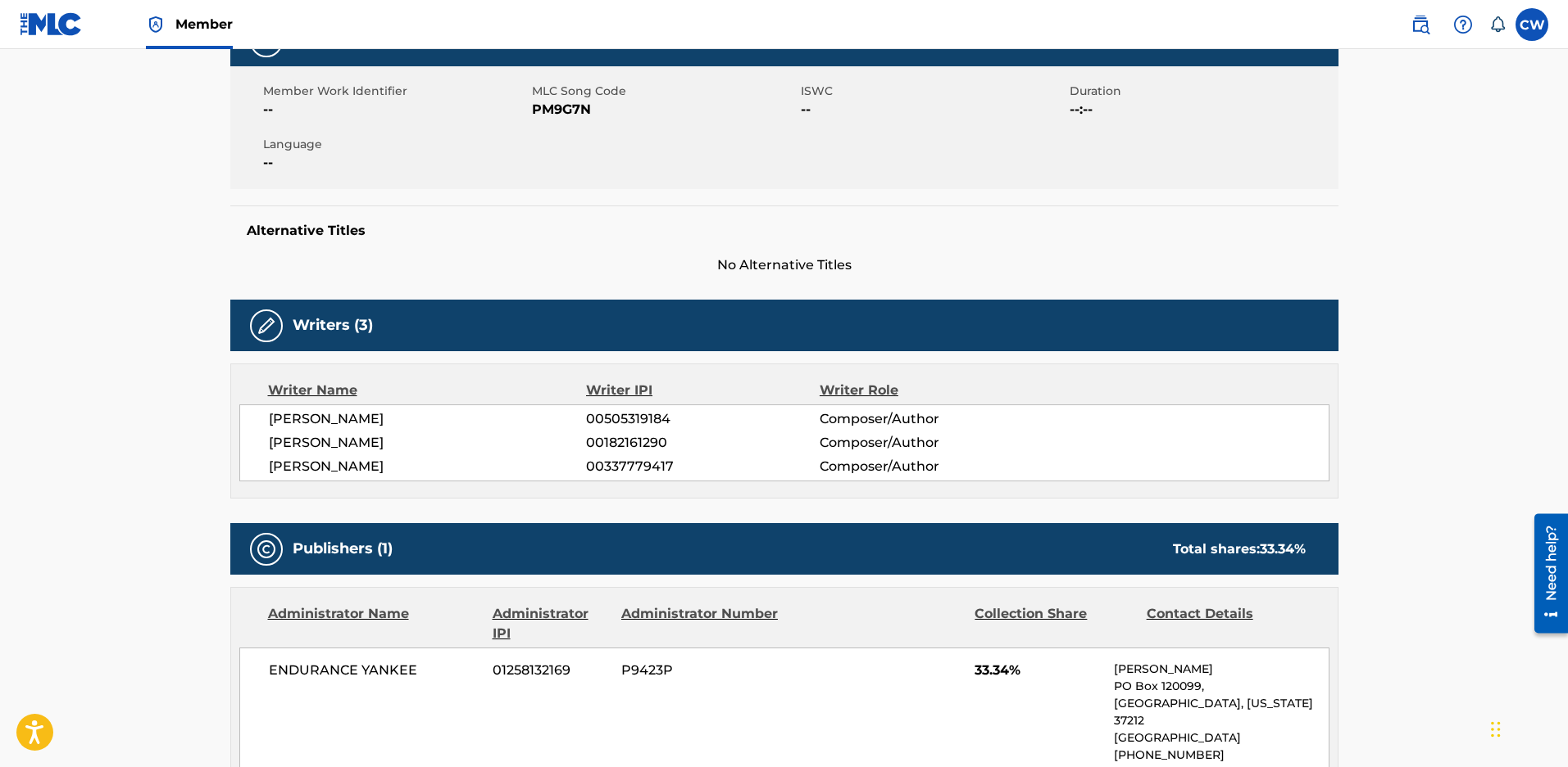
scroll to position [163, 0]
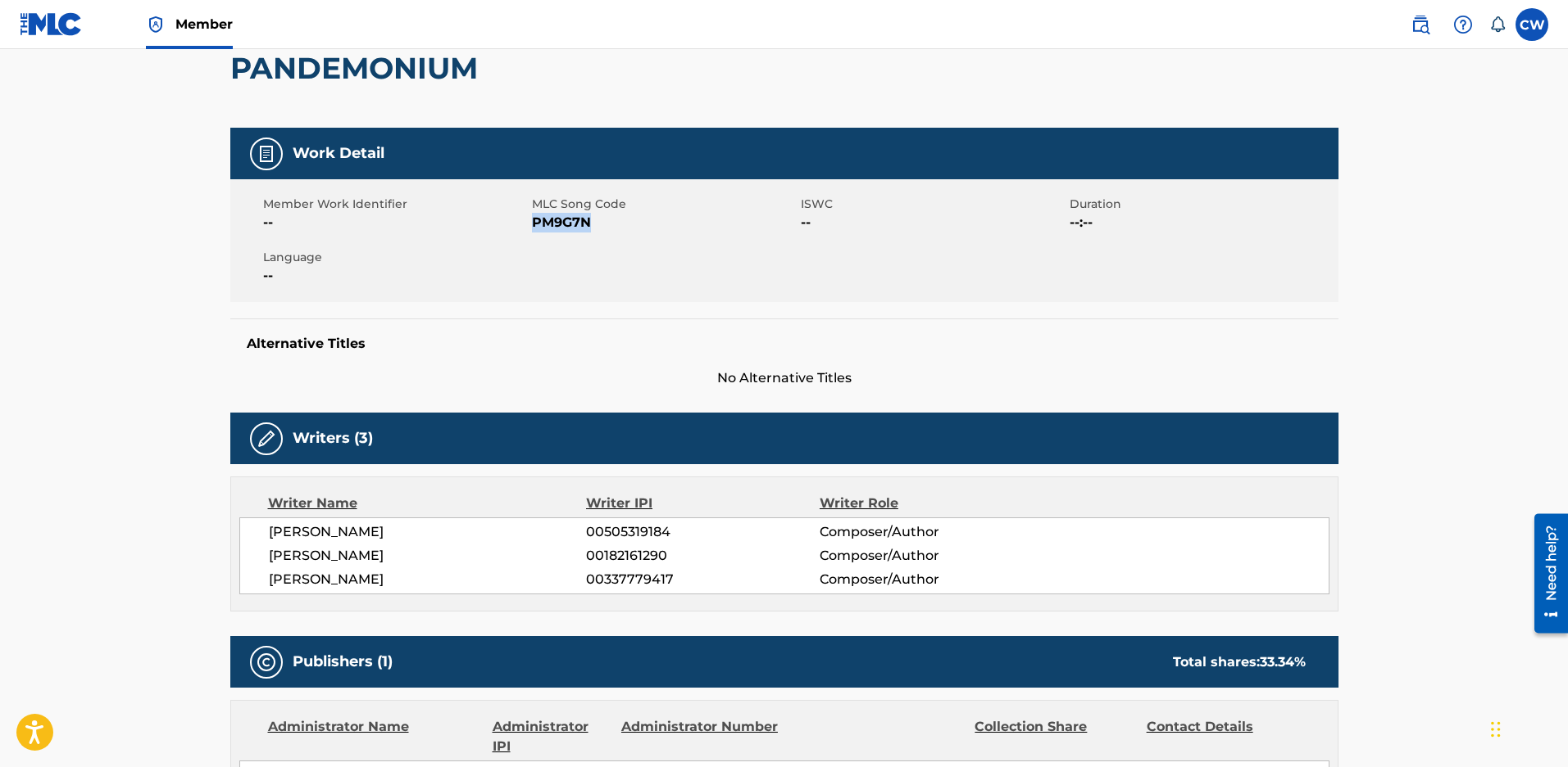
drag, startPoint x: 607, startPoint y: 218, endPoint x: 532, endPoint y: 228, distance: 75.7
click at [532, 228] on span "PM9G7N" at bounding box center [664, 223] width 264 height 19
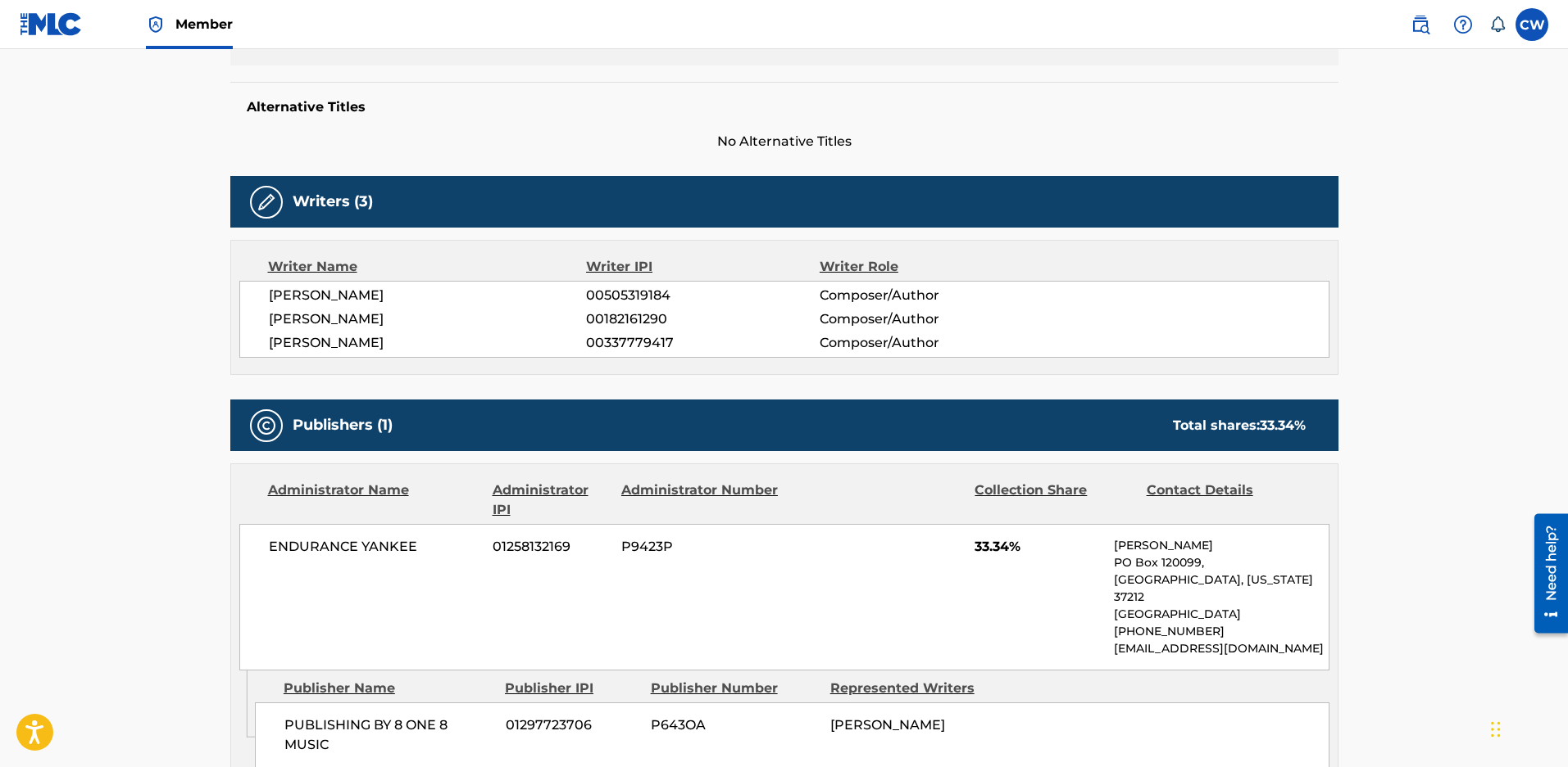
scroll to position [410, 0]
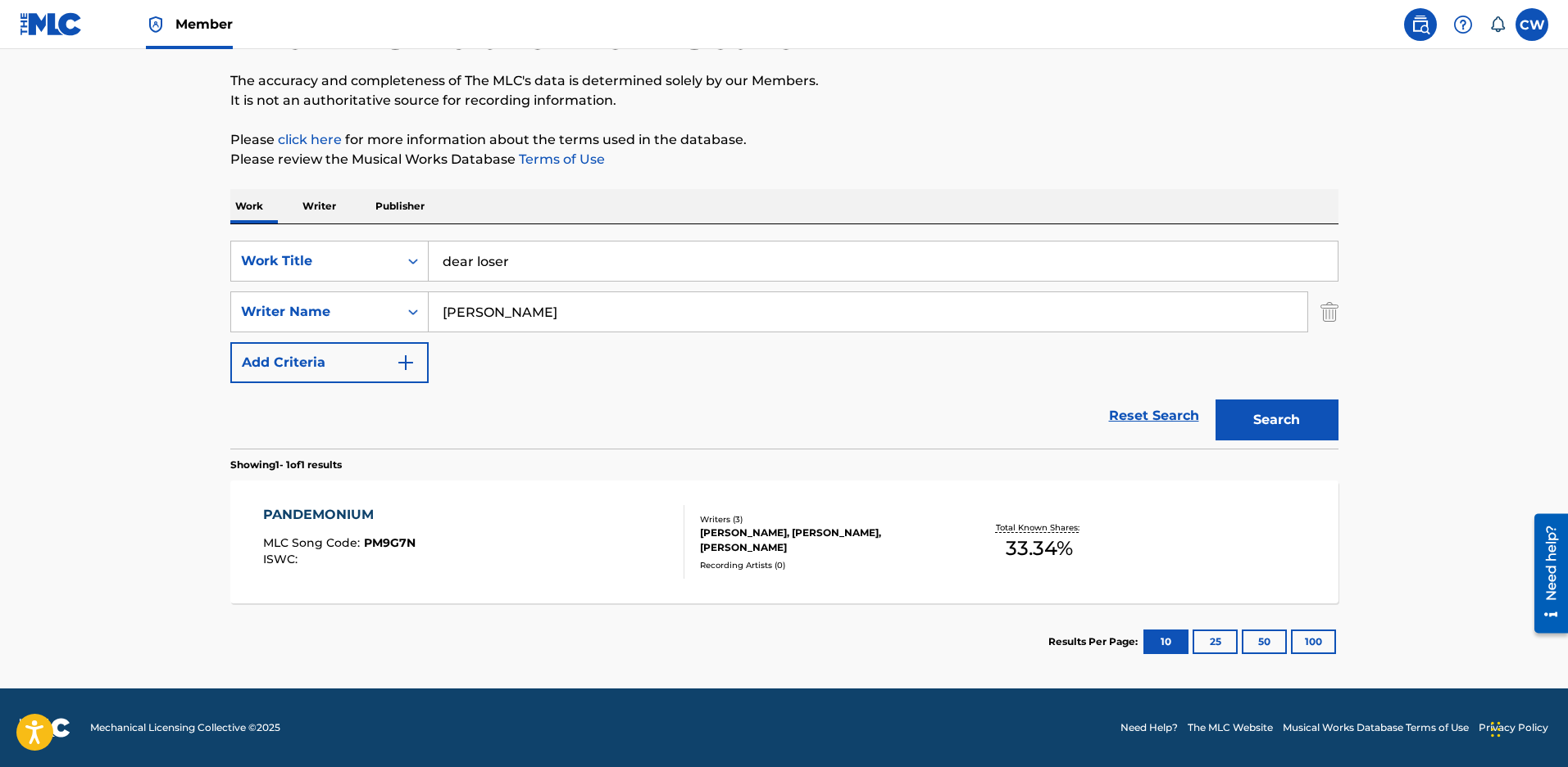
scroll to position [134, 0]
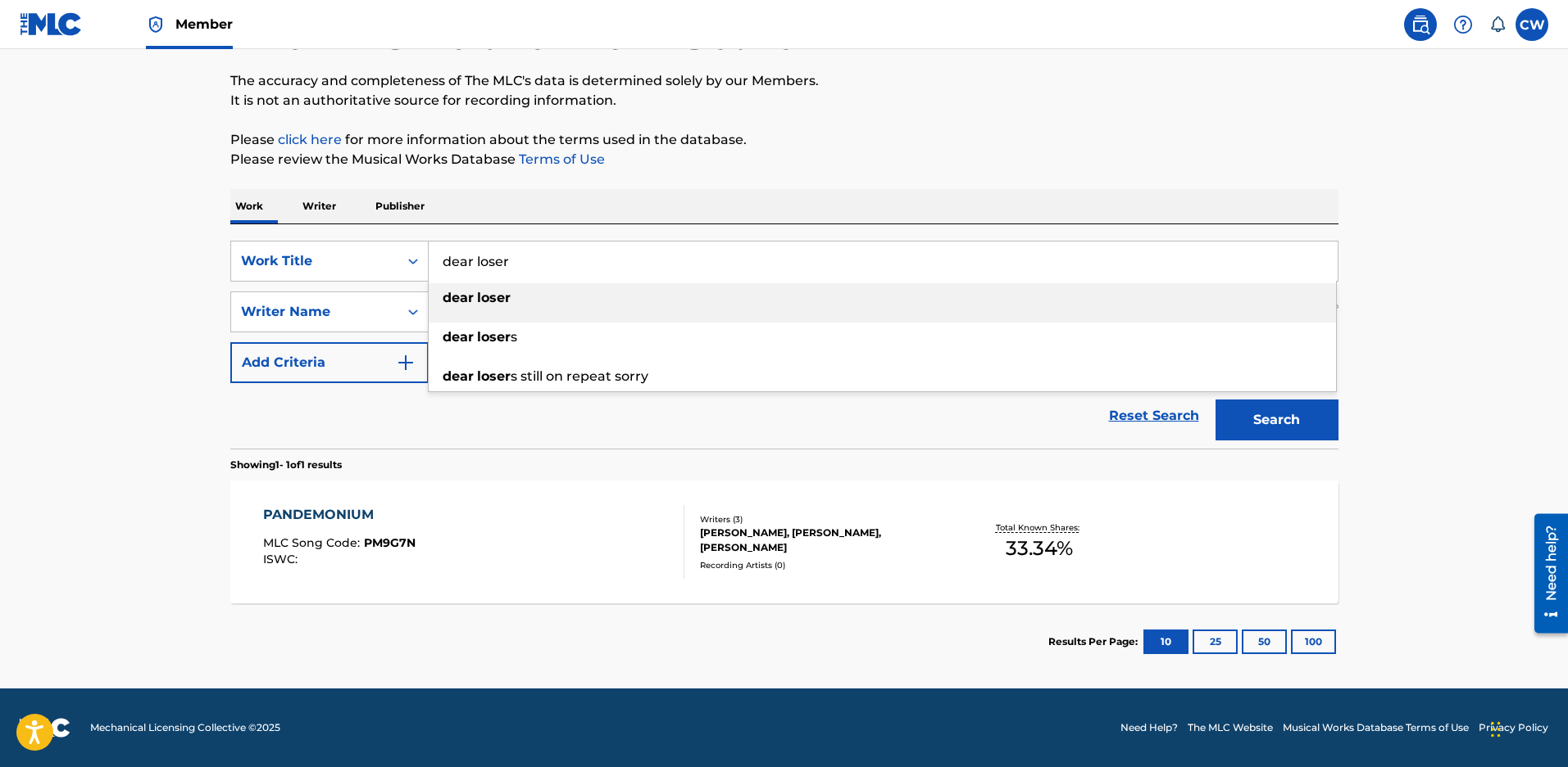
drag, startPoint x: 529, startPoint y: 257, endPoint x: 195, endPoint y: 247, distance: 334.1
click at [195, 247] on main "The MLC Public Work Search The accuracy and completeness of The MLC's data is d…" at bounding box center [784, 307] width 1568 height 764
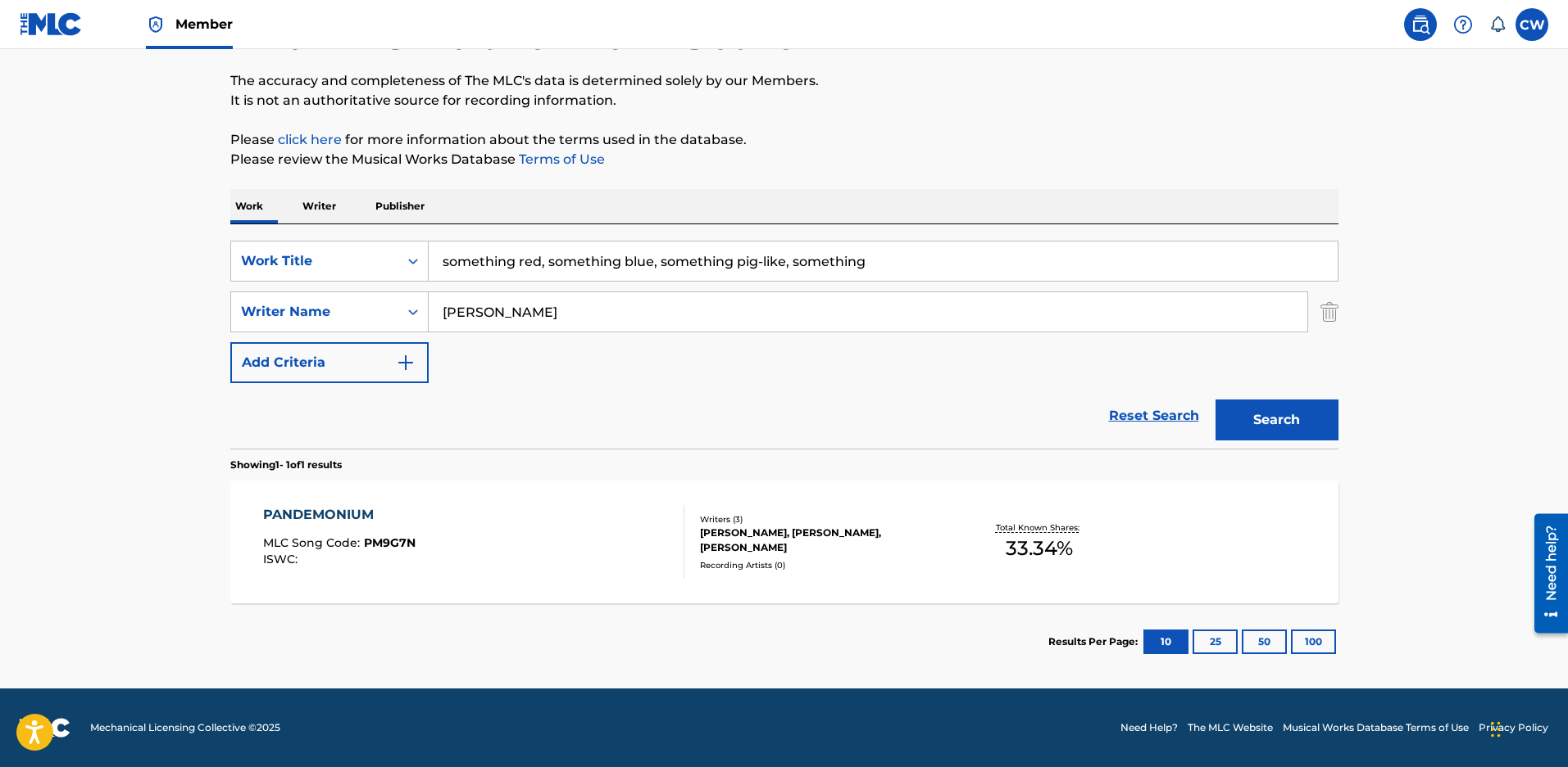
drag, startPoint x: 507, startPoint y: 255, endPoint x: 1597, endPoint y: 428, distance: 1103.6
click at [1567, 428] on html "Accessibility Screen-Reader Guide, Feedback, and Issue Reporting | New window M…" at bounding box center [784, 260] width 1568 height 767
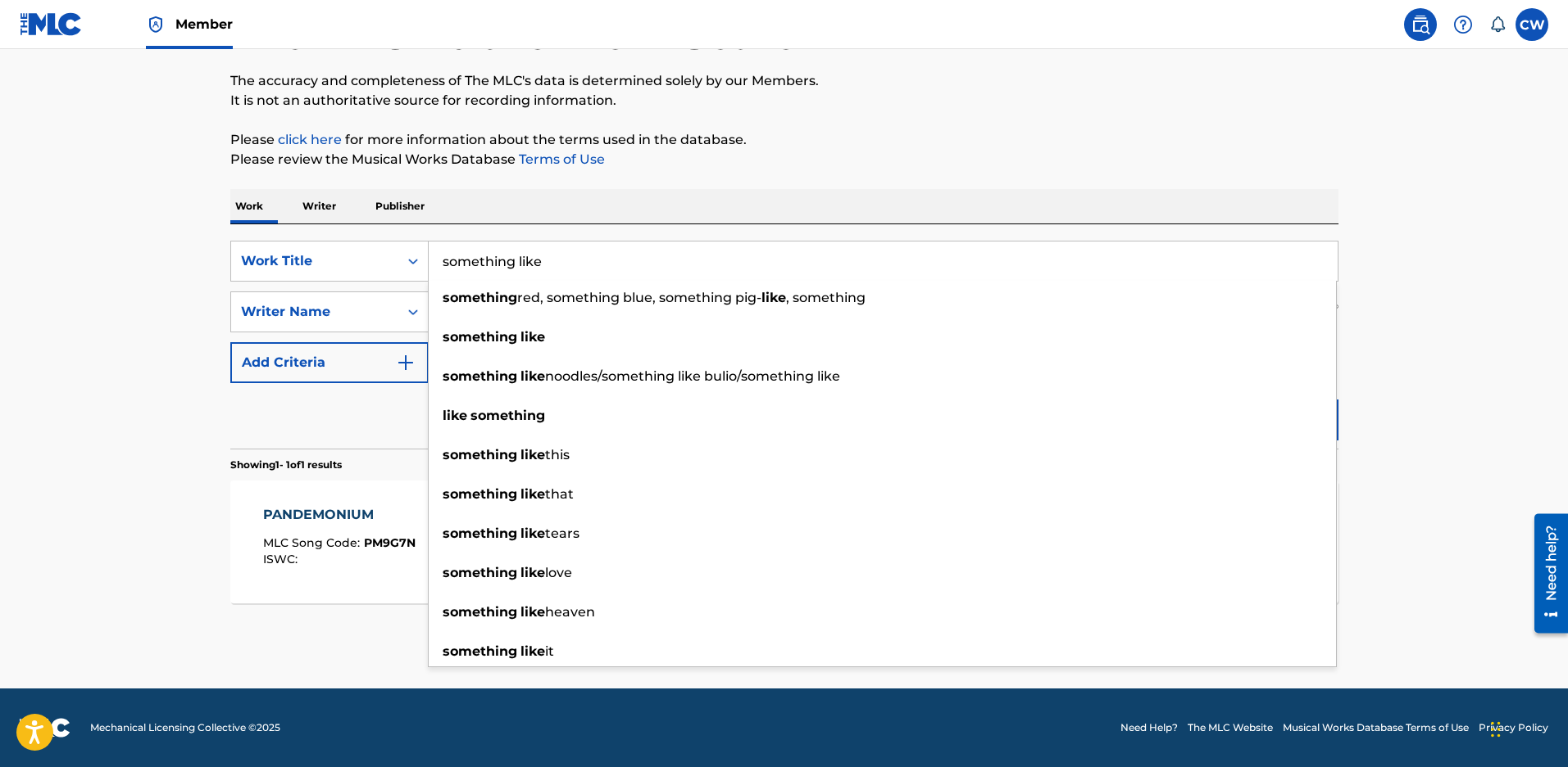
type input "something like"
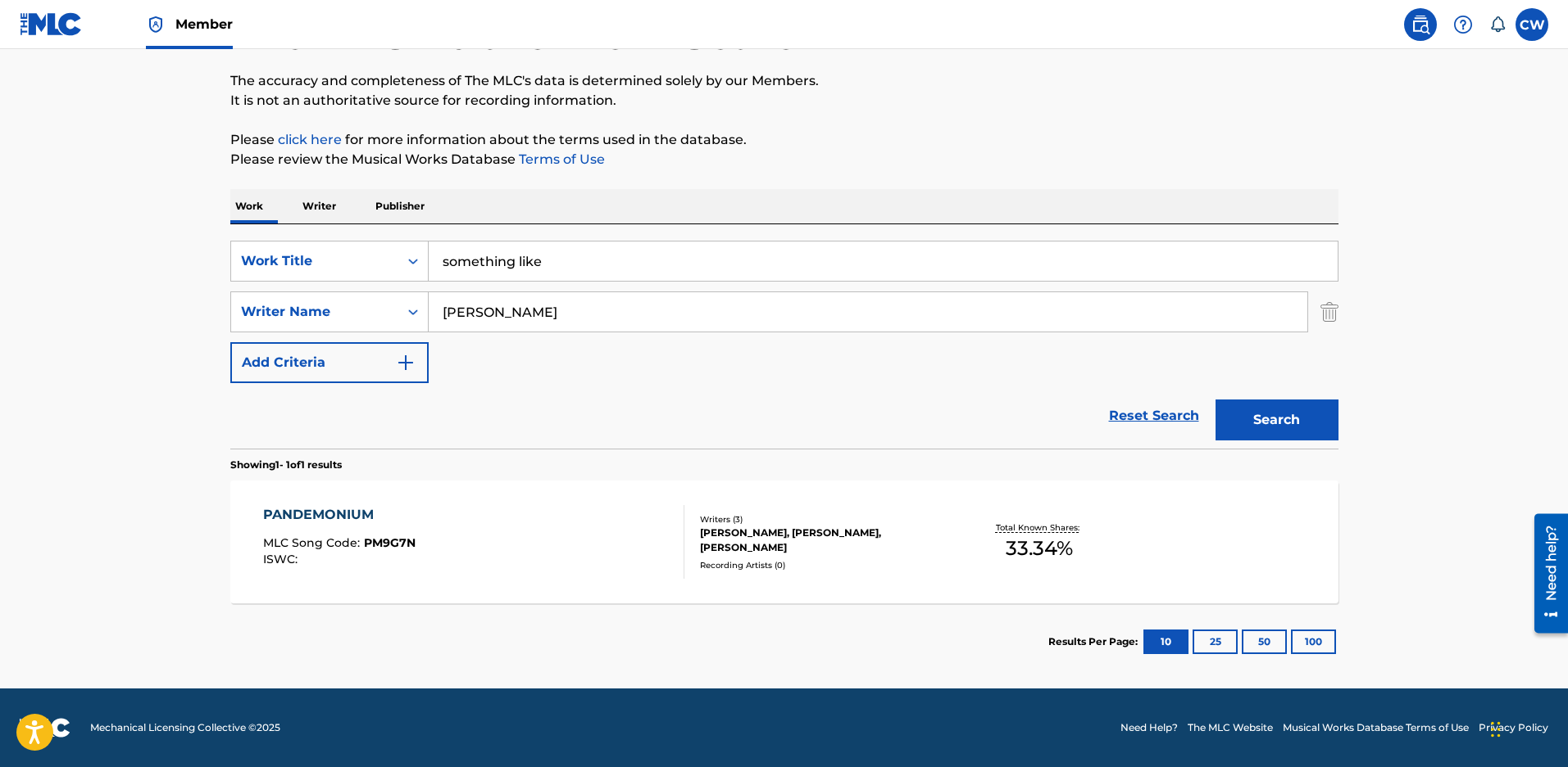
click at [1344, 422] on div "The MLC Public Work Search The accuracy and completeness of The MLC's data is d…" at bounding box center [784, 323] width 1147 height 715
click at [1287, 422] on button "Search" at bounding box center [1277, 420] width 123 height 41
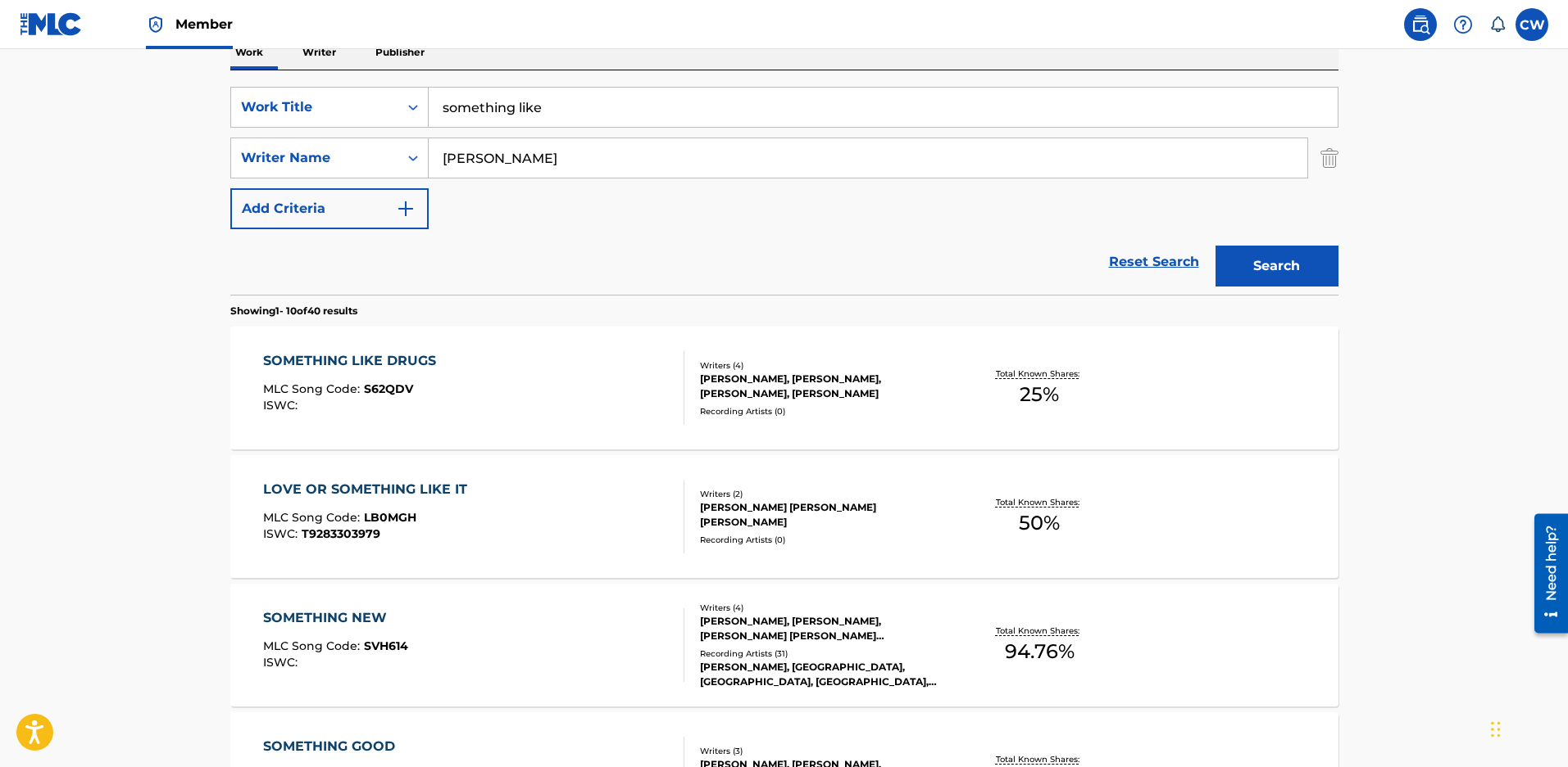
scroll to position [297, 0]
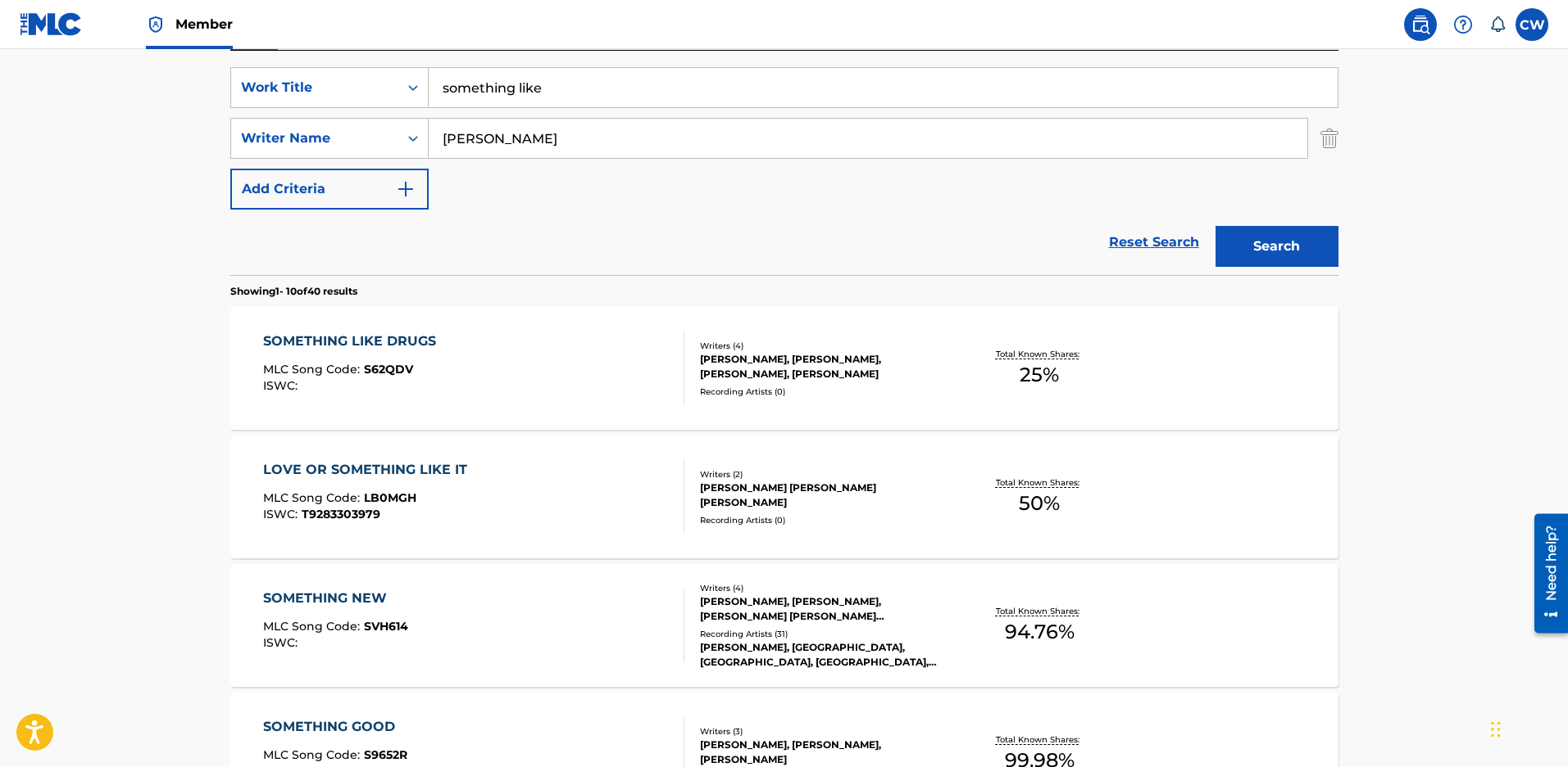
click at [859, 367] on div "ZACHARY DAVID MALOY, BLAIR DALY, LIVIA JASALYN HAYNES, JUDE MALOY" at bounding box center [823, 367] width 247 height 30
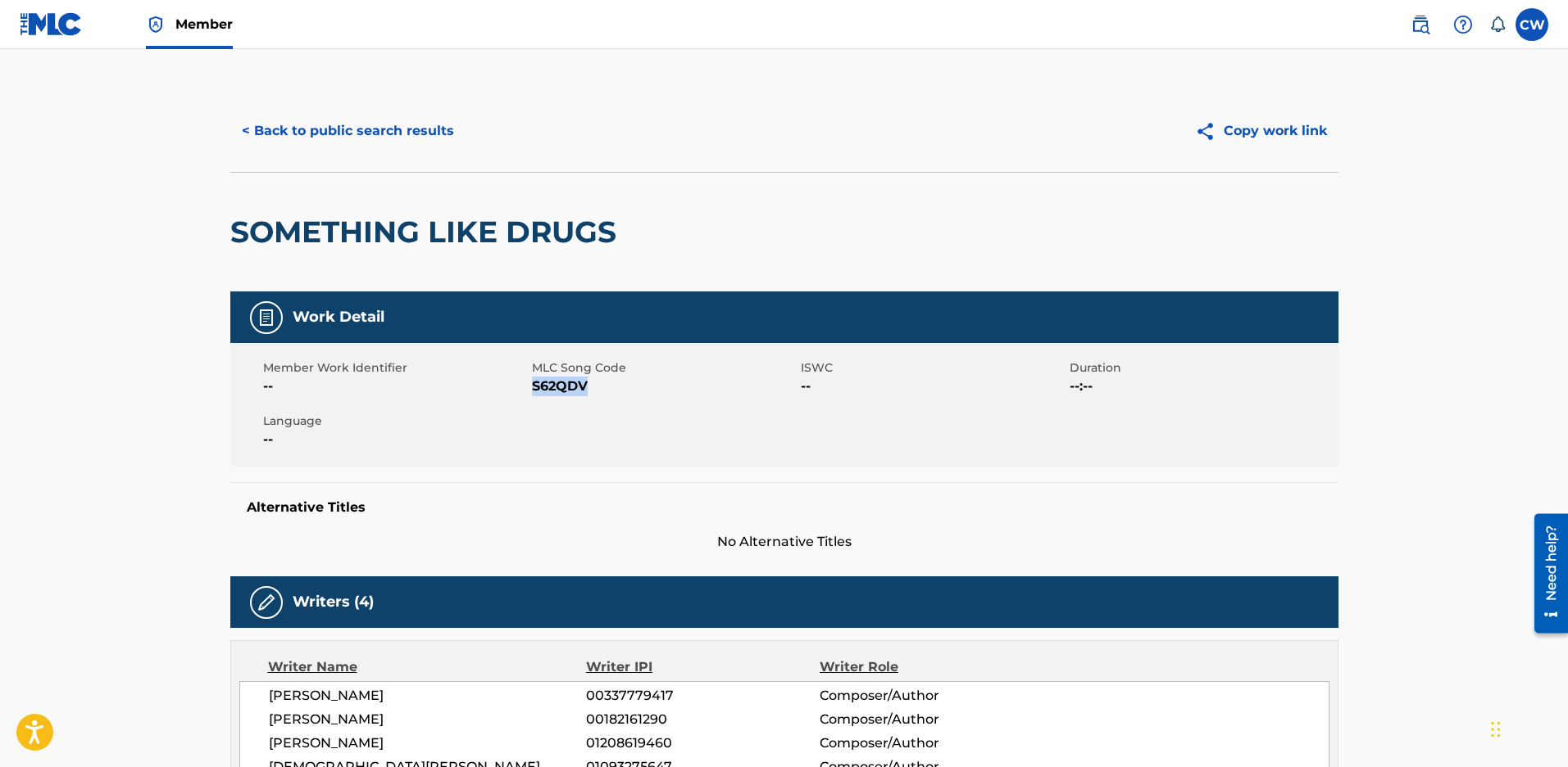
drag, startPoint x: 605, startPoint y: 394, endPoint x: 535, endPoint y: 384, distance: 70.7
click at [535, 384] on span "S62QDV" at bounding box center [664, 386] width 264 height 19
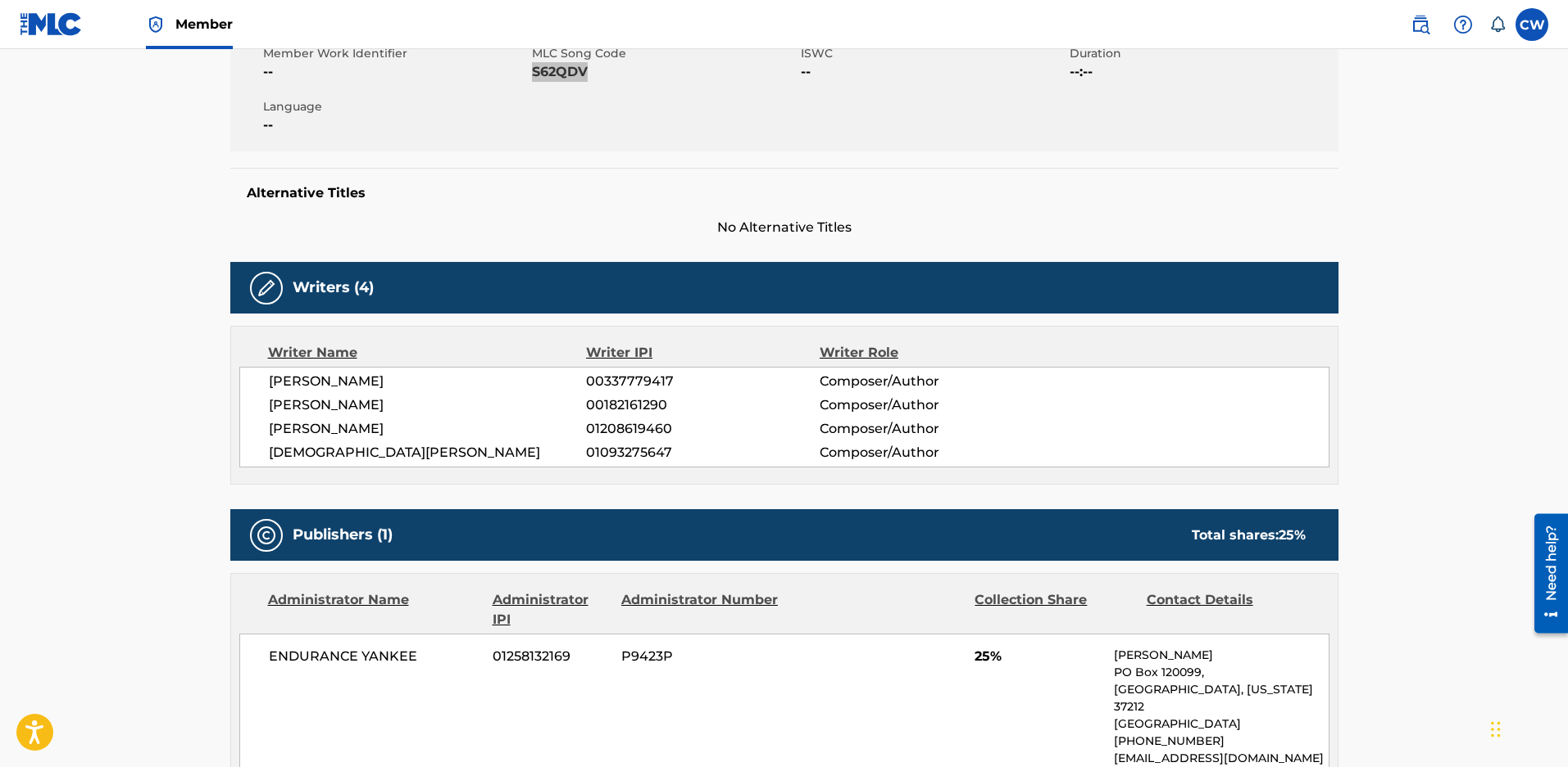
scroll to position [410, 0]
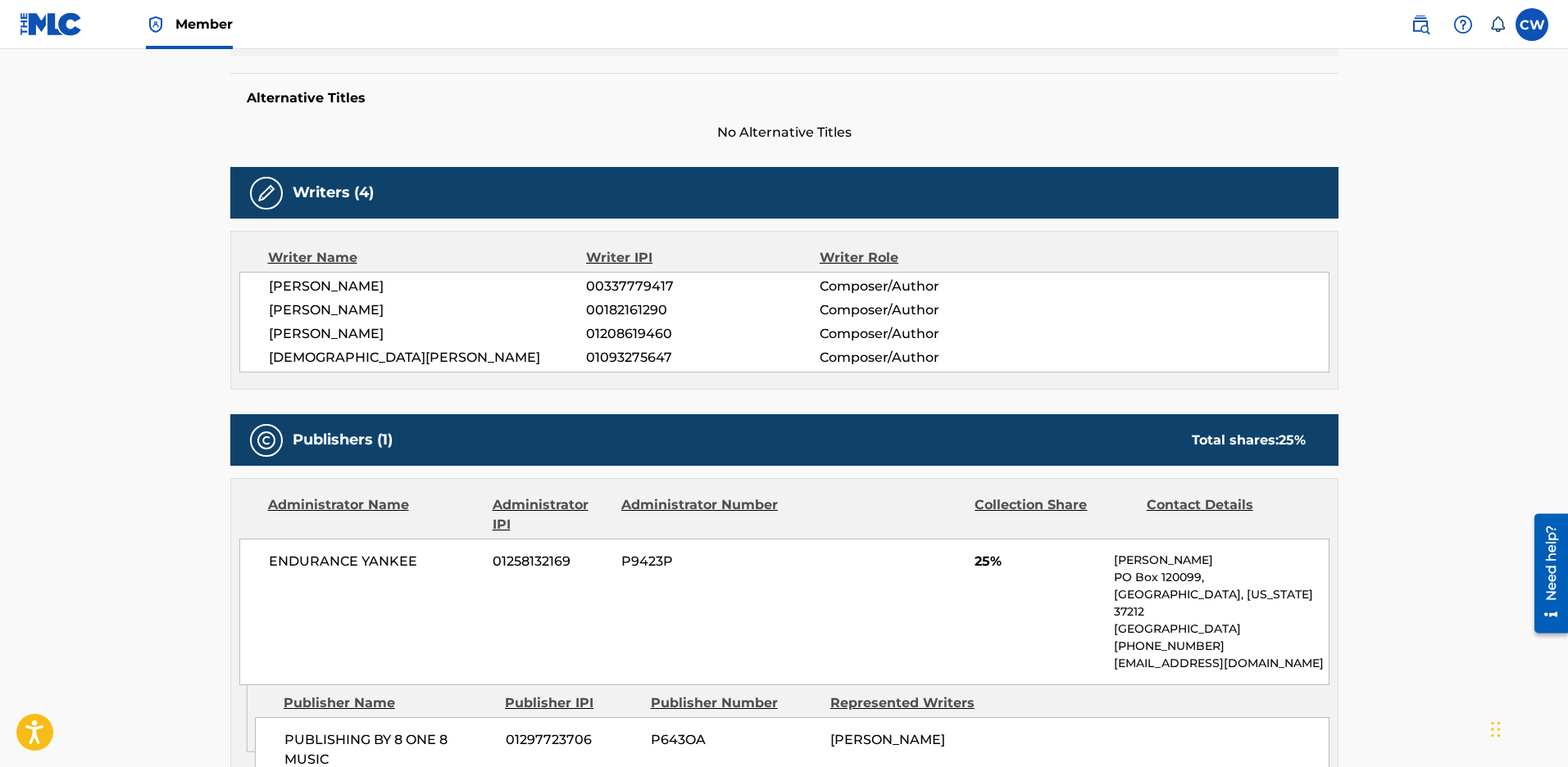
scroll to position [297, 0]
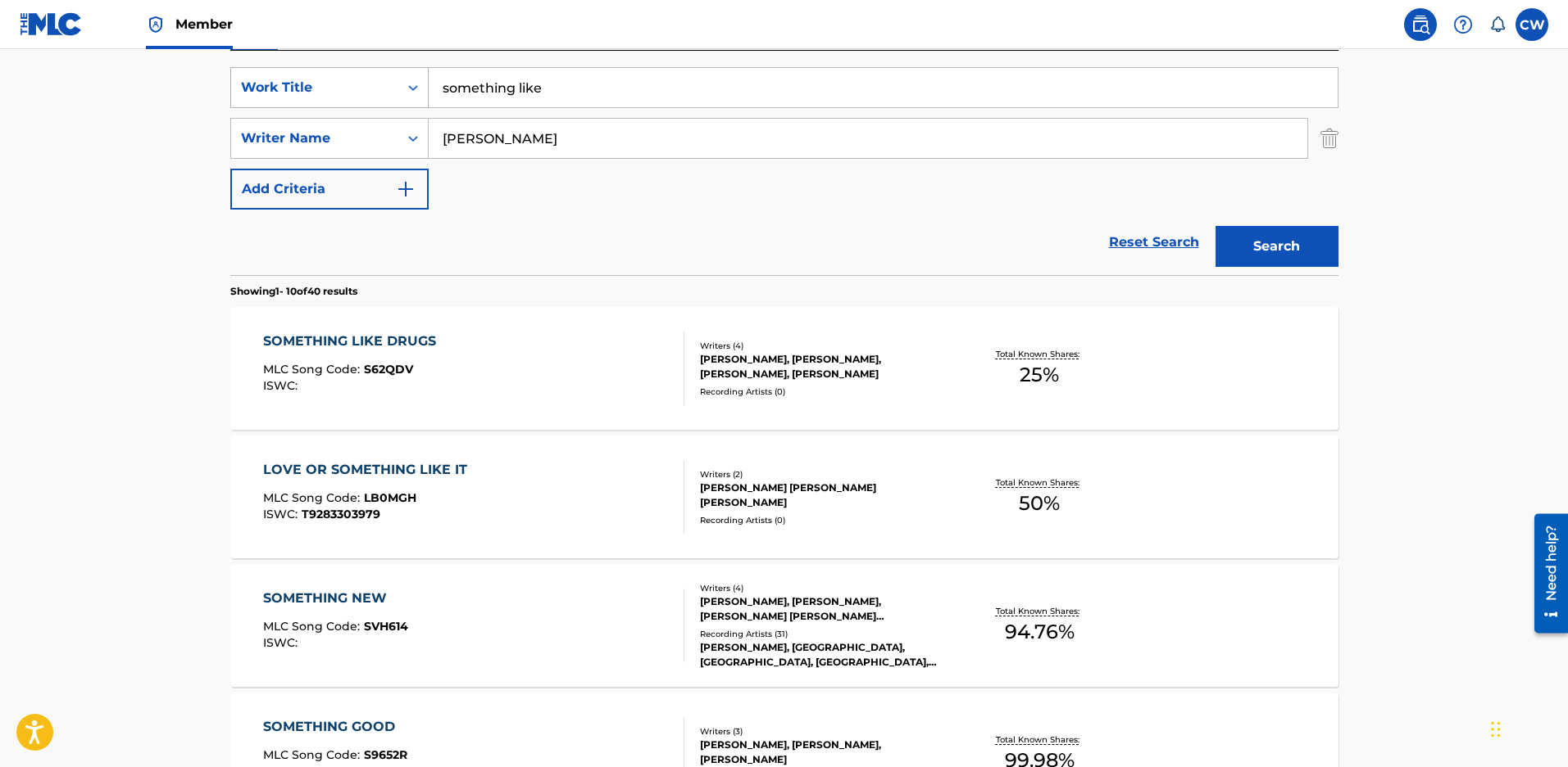
drag, startPoint x: 548, startPoint y: 86, endPoint x: 246, endPoint y: 103, distance: 302.5
click at [246, 103] on div "SearchWithCriteriaeced2c0e-ae81-4f3d-9946-cdb20afe10a9 Work Title something like" at bounding box center [784, 87] width 1108 height 41
type input "the way it is"
click at [1291, 256] on button "Search" at bounding box center [1277, 246] width 123 height 41
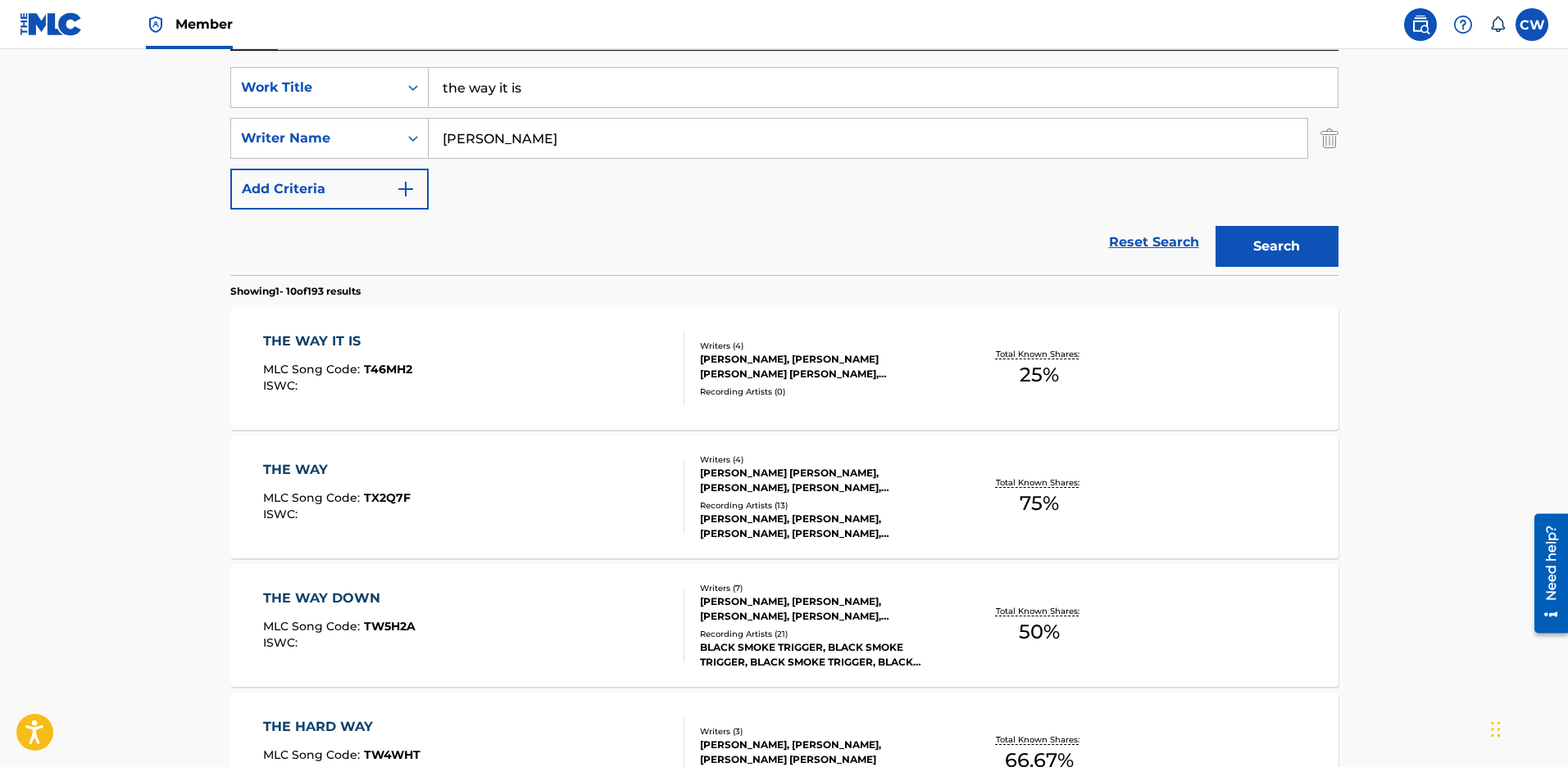
click at [736, 360] on div "ZACHARY DAVID MALOY, BLAIR DALY, NICHOLAS WILLIAM GROSS, TRAVIS TATUM MILLS" at bounding box center [823, 367] width 247 height 30
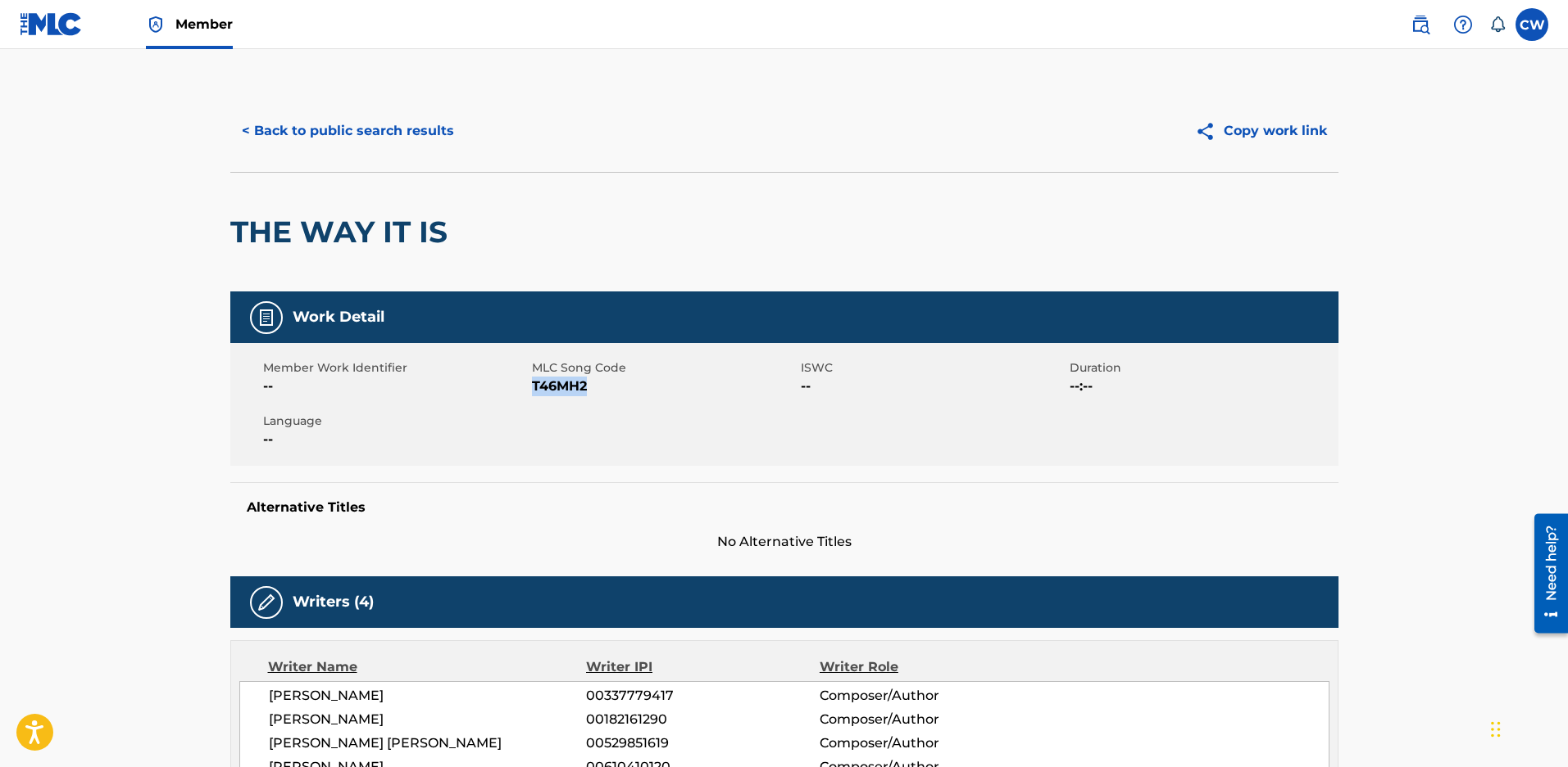
drag, startPoint x: 596, startPoint y: 395, endPoint x: 535, endPoint y: 389, distance: 61.3
click at [535, 389] on span "T46MH2" at bounding box center [664, 386] width 264 height 19
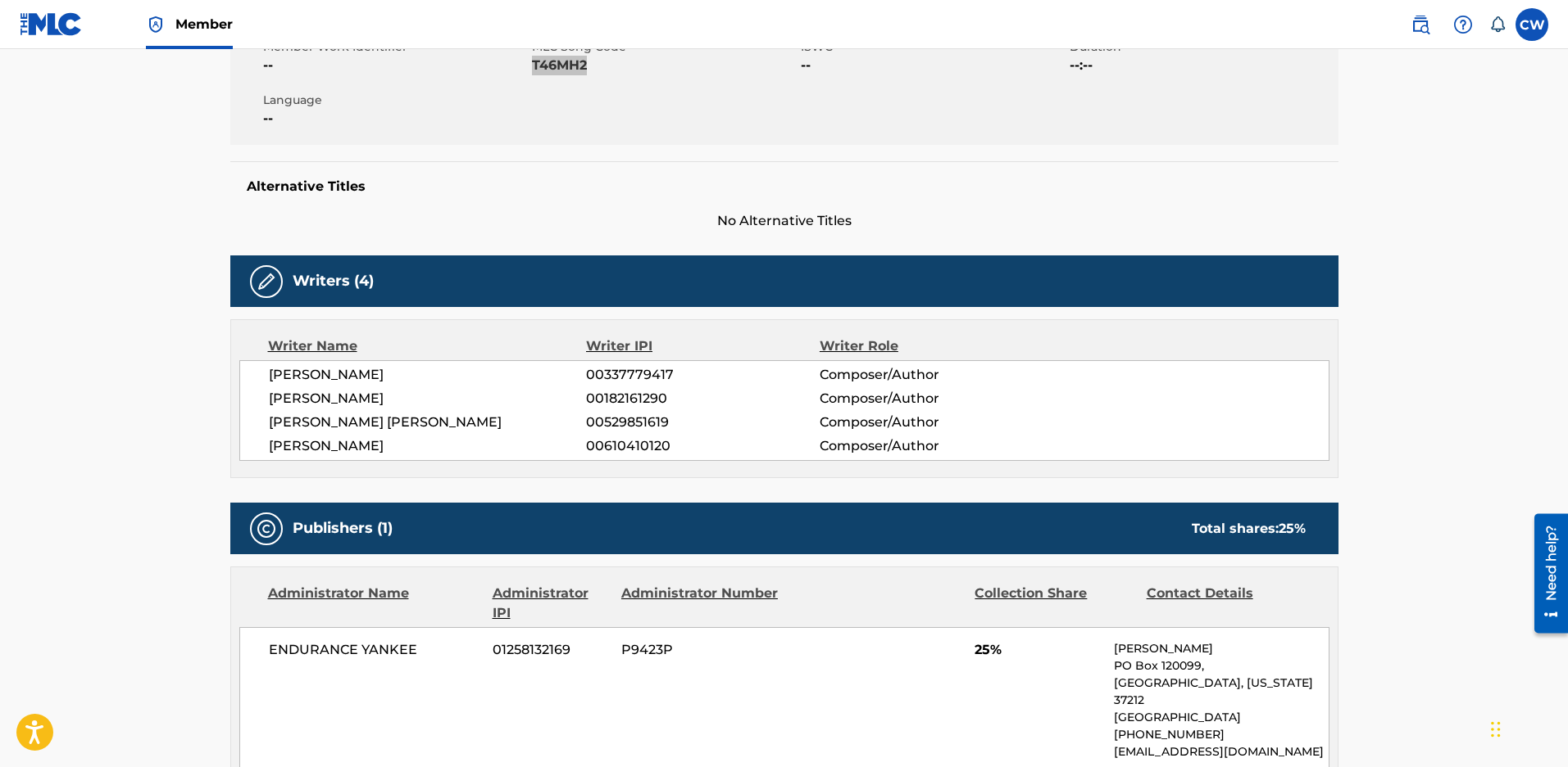
scroll to position [328, 0]
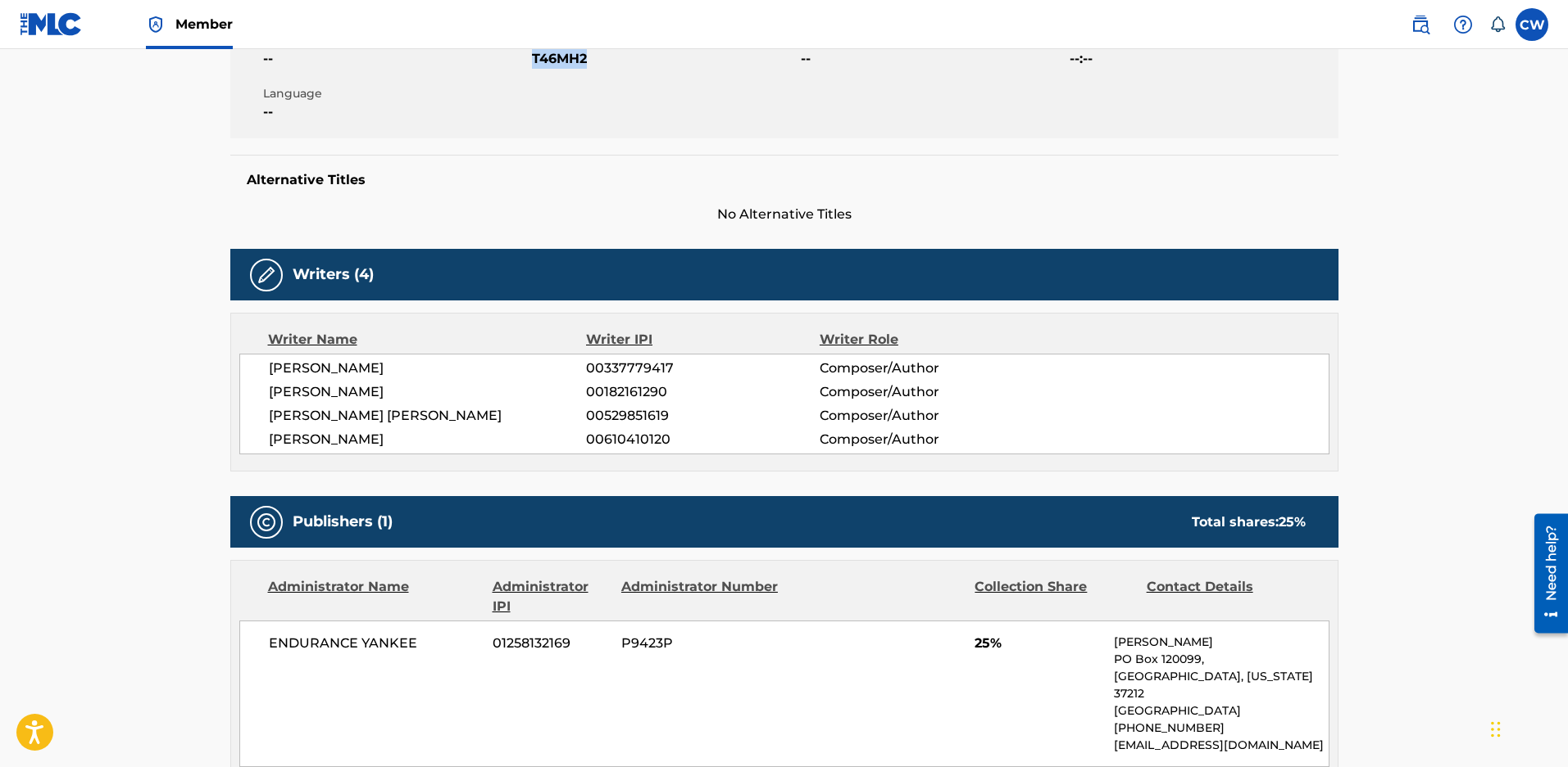
scroll to position [297, 0]
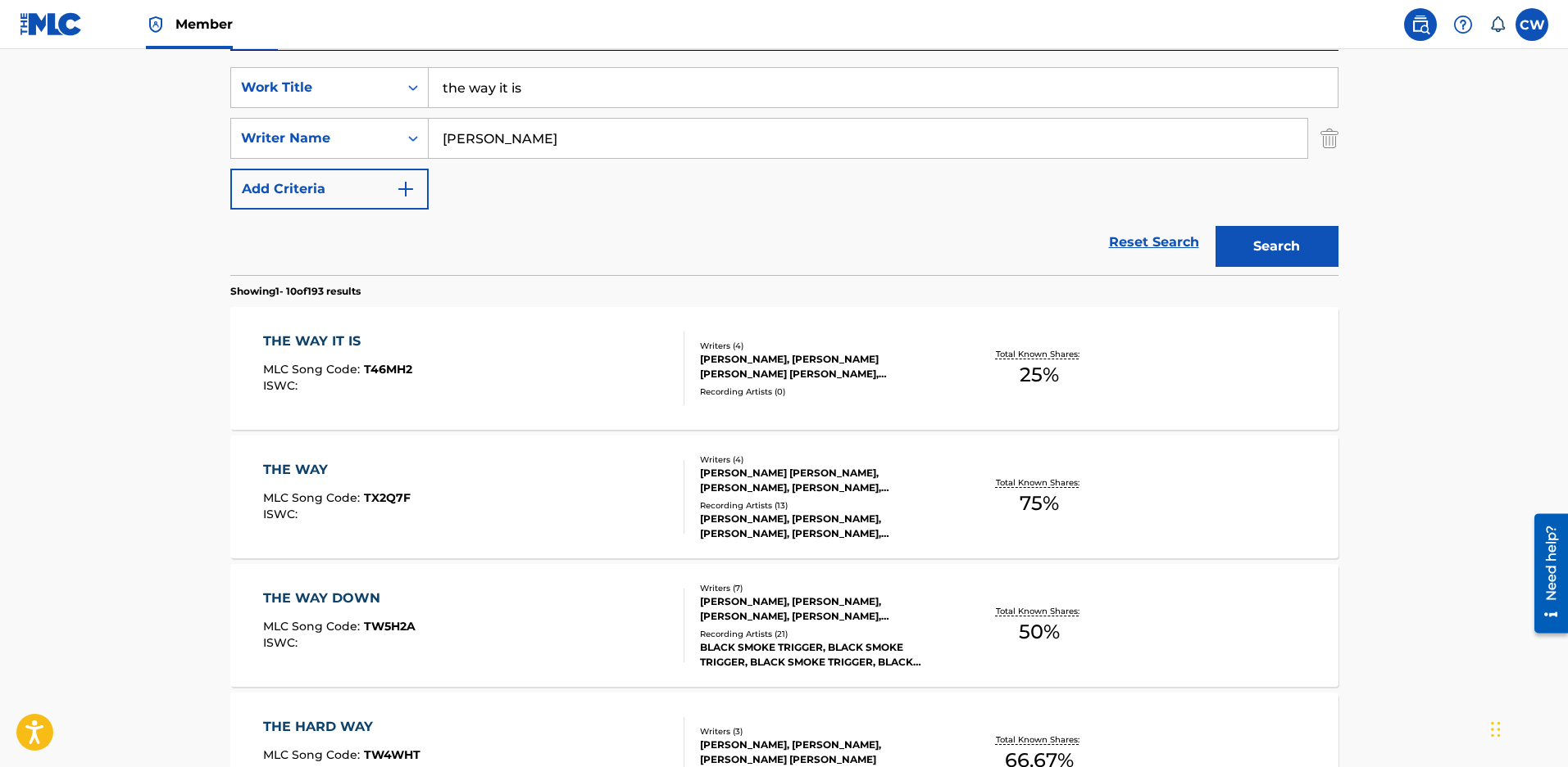
drag, startPoint x: 534, startPoint y: 91, endPoint x: 248, endPoint y: 70, distance: 286.8
click at [248, 70] on div "SearchWithCriteriaeced2c0e-ae81-4f3d-9946-cdb20afe10a9 Work Title the way it is…" at bounding box center [784, 163] width 1108 height 224
drag, startPoint x: 540, startPoint y: 99, endPoint x: 928, endPoint y: 124, distance: 388.8
click at [928, 124] on div "SearchWithCriteriaeced2c0e-ae81-4f3d-9946-cdb20afe10a9 Work Title growing up is…" at bounding box center [784, 138] width 1108 height 142
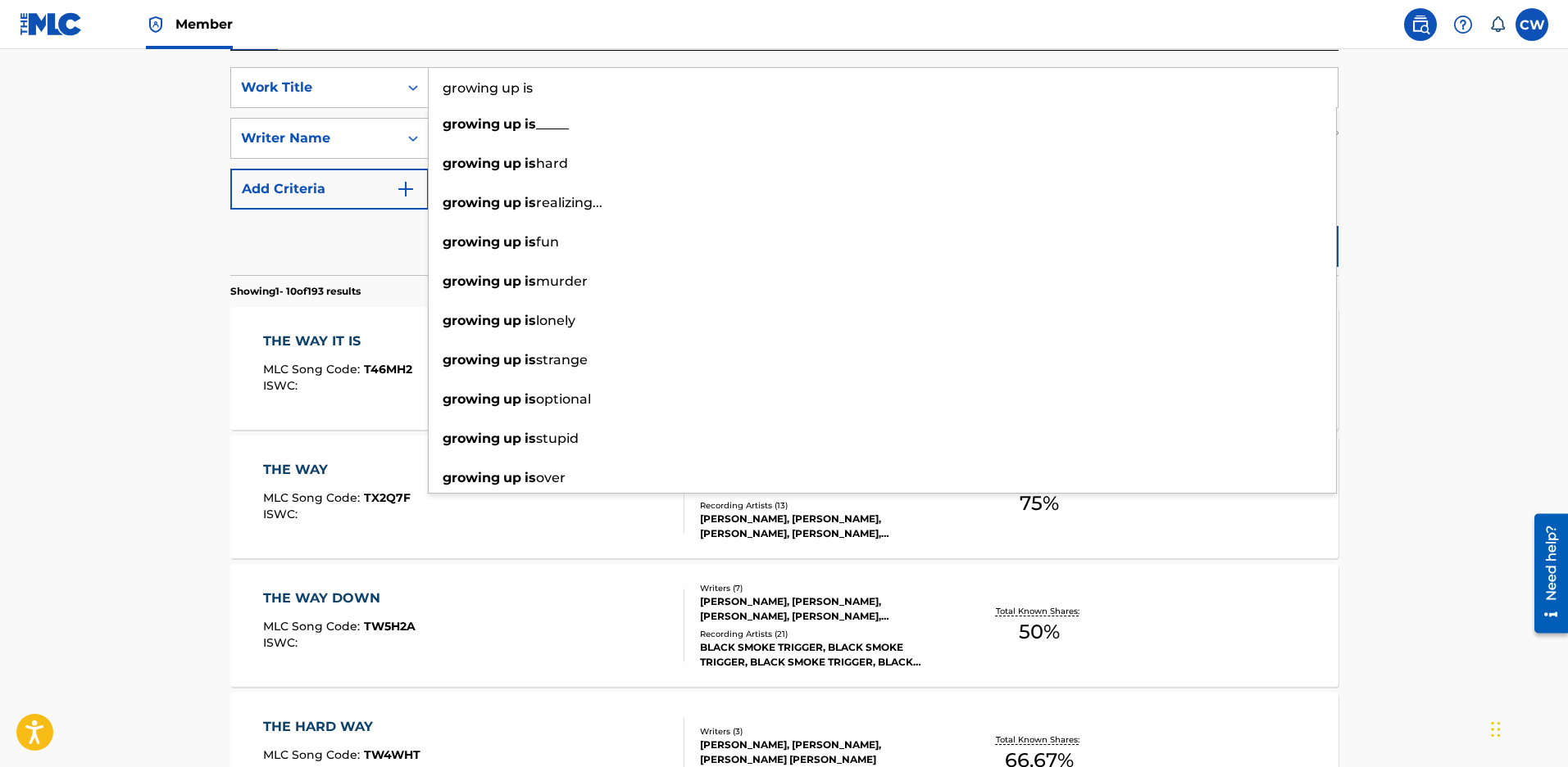
type input "growing up is"
click at [1454, 210] on main "The MLC Public Work Search The accuracy and completeness of The MLC's data is d…" at bounding box center [784, 715] width 1568 height 1928
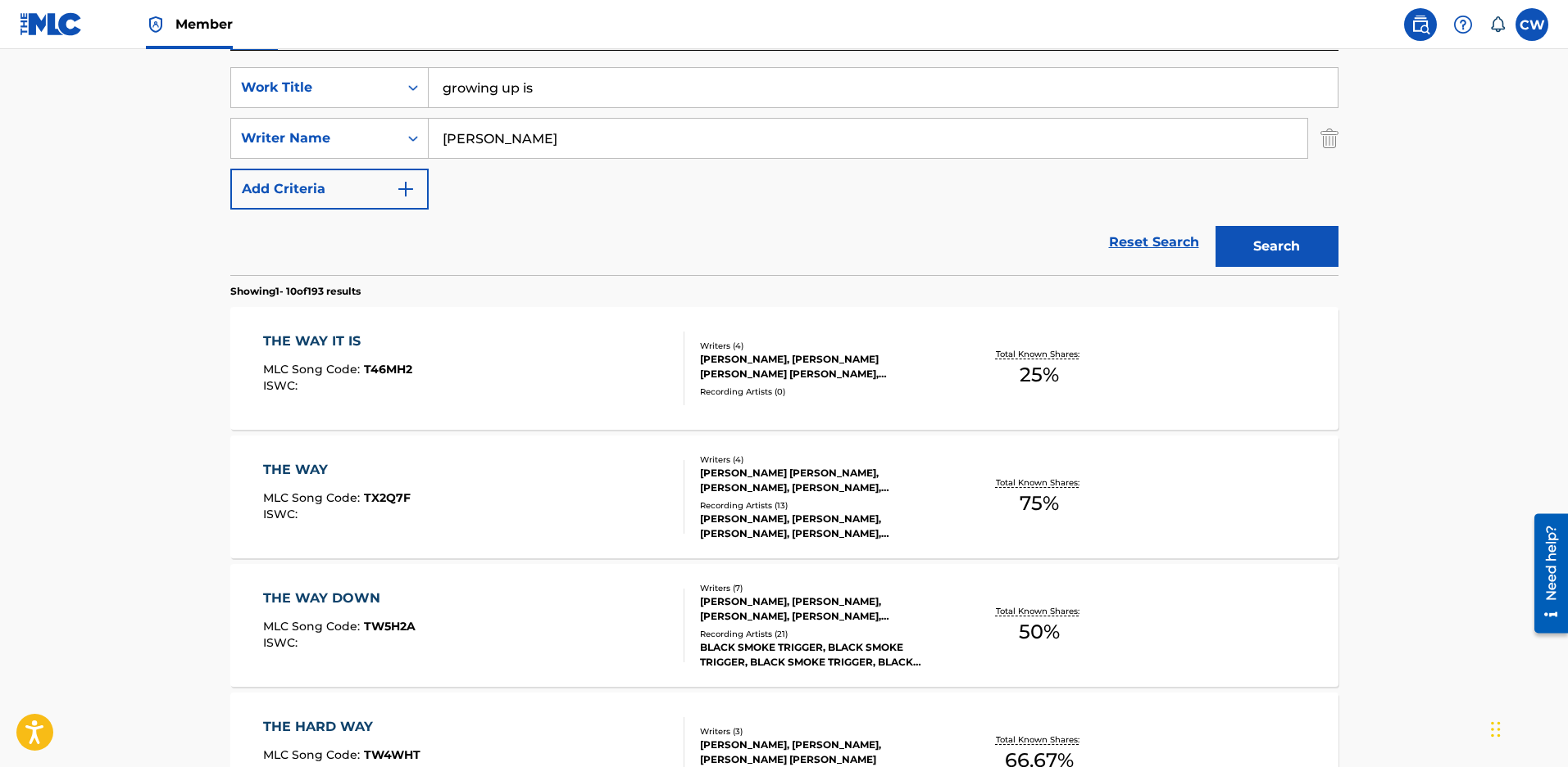
click at [1264, 254] on button "Search" at bounding box center [1277, 246] width 123 height 41
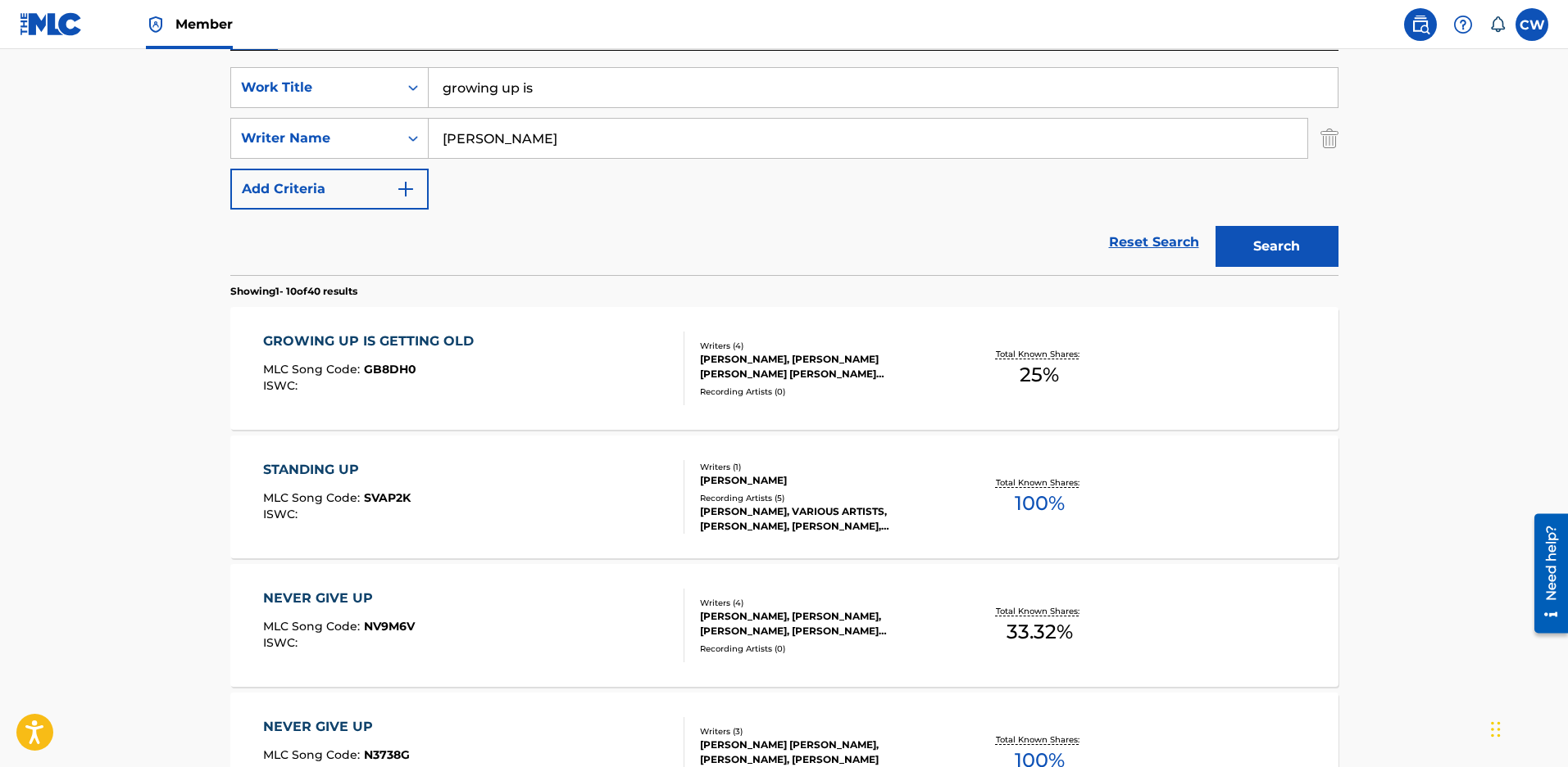
click at [813, 361] on div "ZACHARY DAVID MALOY, TRAVIS TATUM MILLS, BLAIR DALY, NICHOLAS WILLIAM GROSS" at bounding box center [823, 367] width 247 height 30
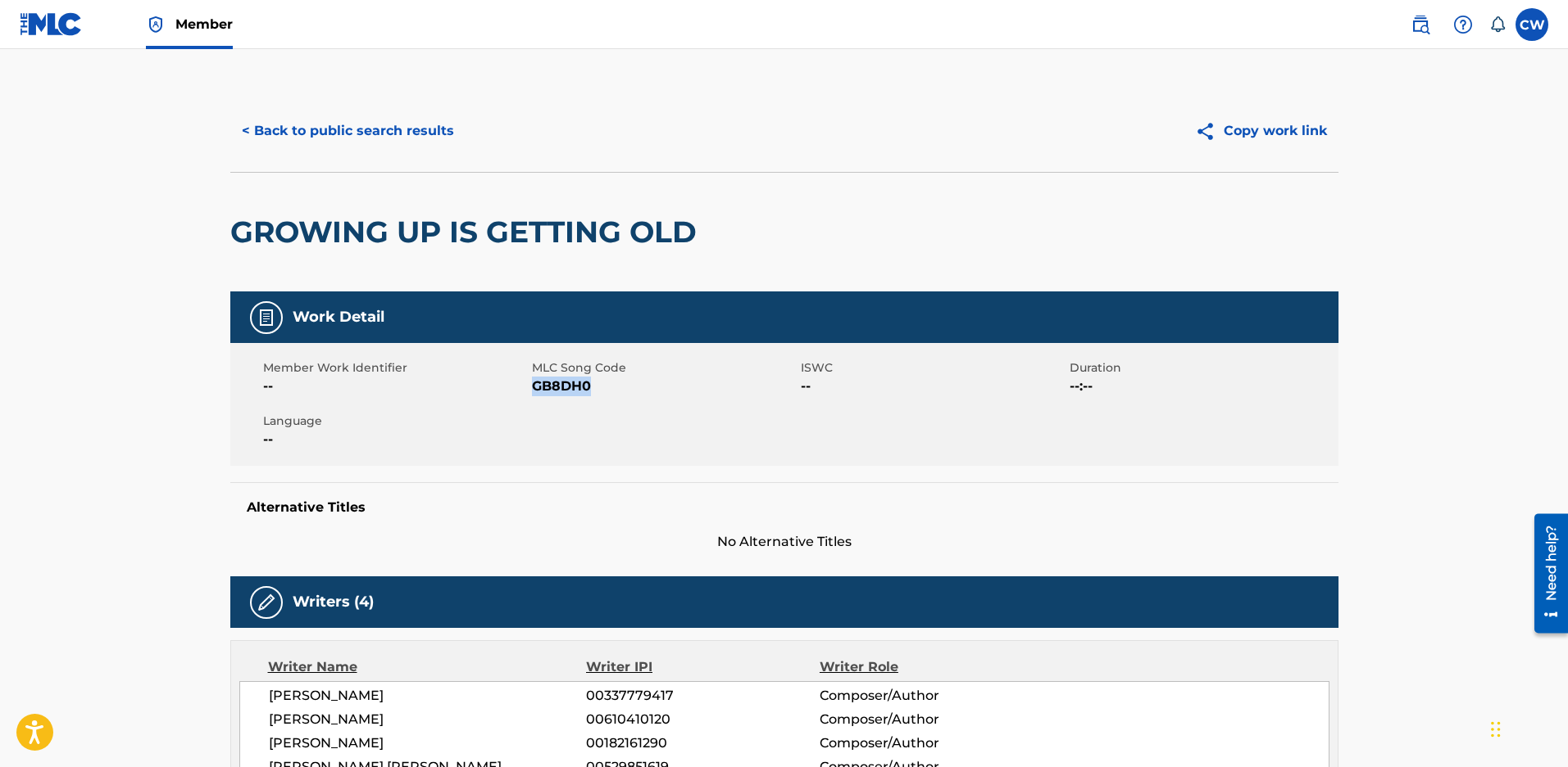
drag, startPoint x: 591, startPoint y: 391, endPoint x: 535, endPoint y: 390, distance: 56.0
click at [535, 390] on span "GB8DH0" at bounding box center [664, 386] width 264 height 19
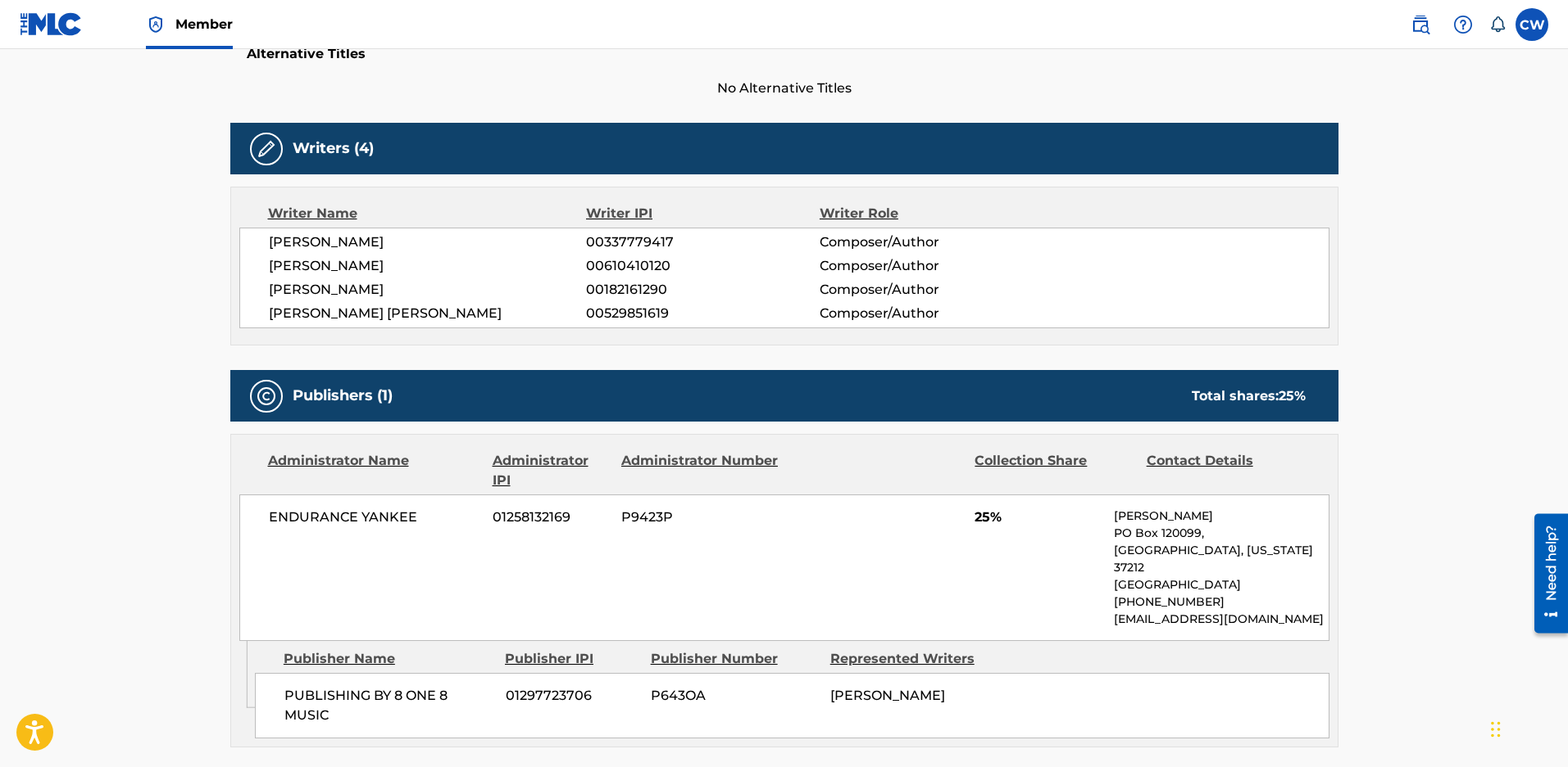
scroll to position [491, 0]
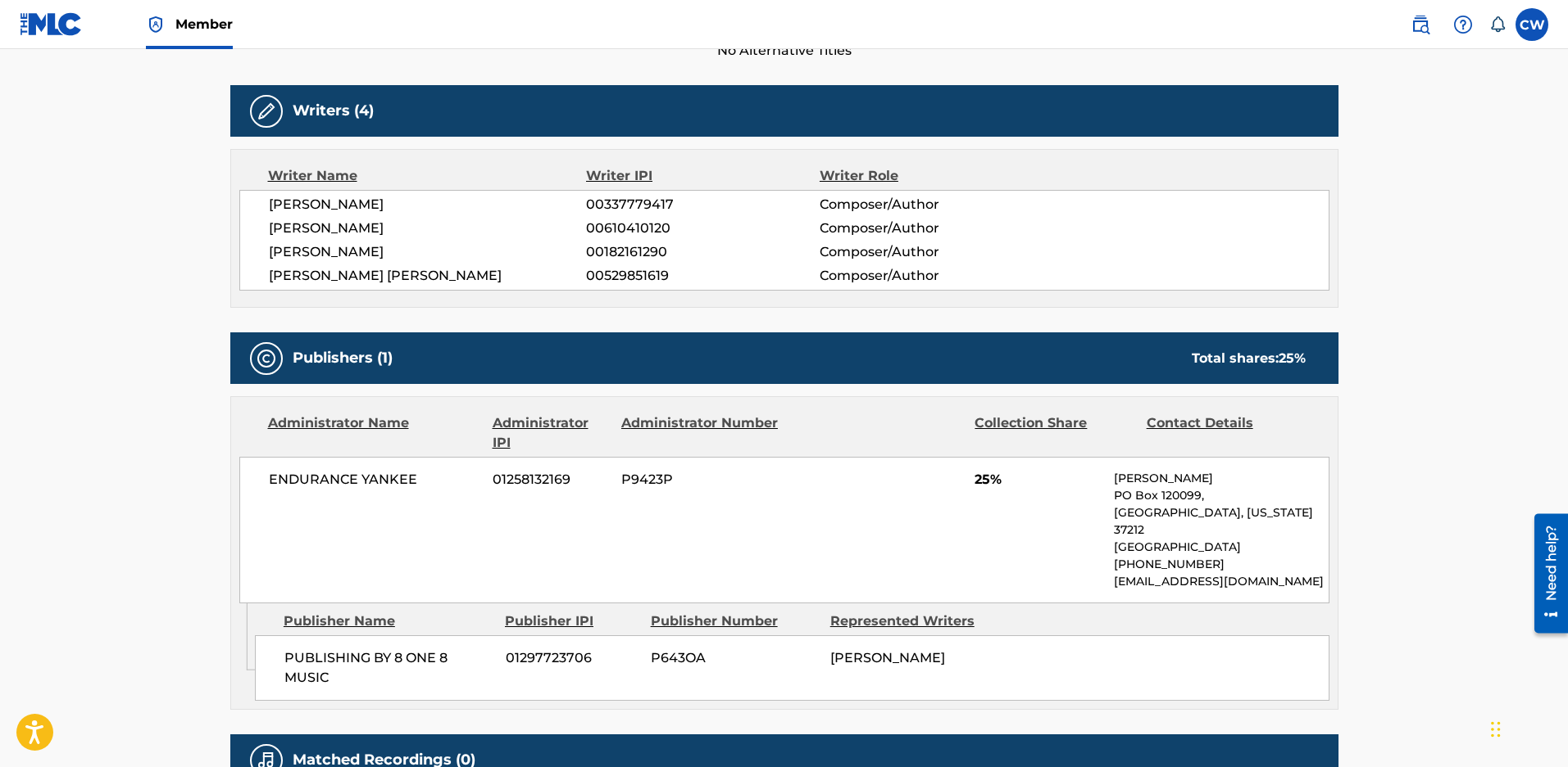
scroll to position [297, 0]
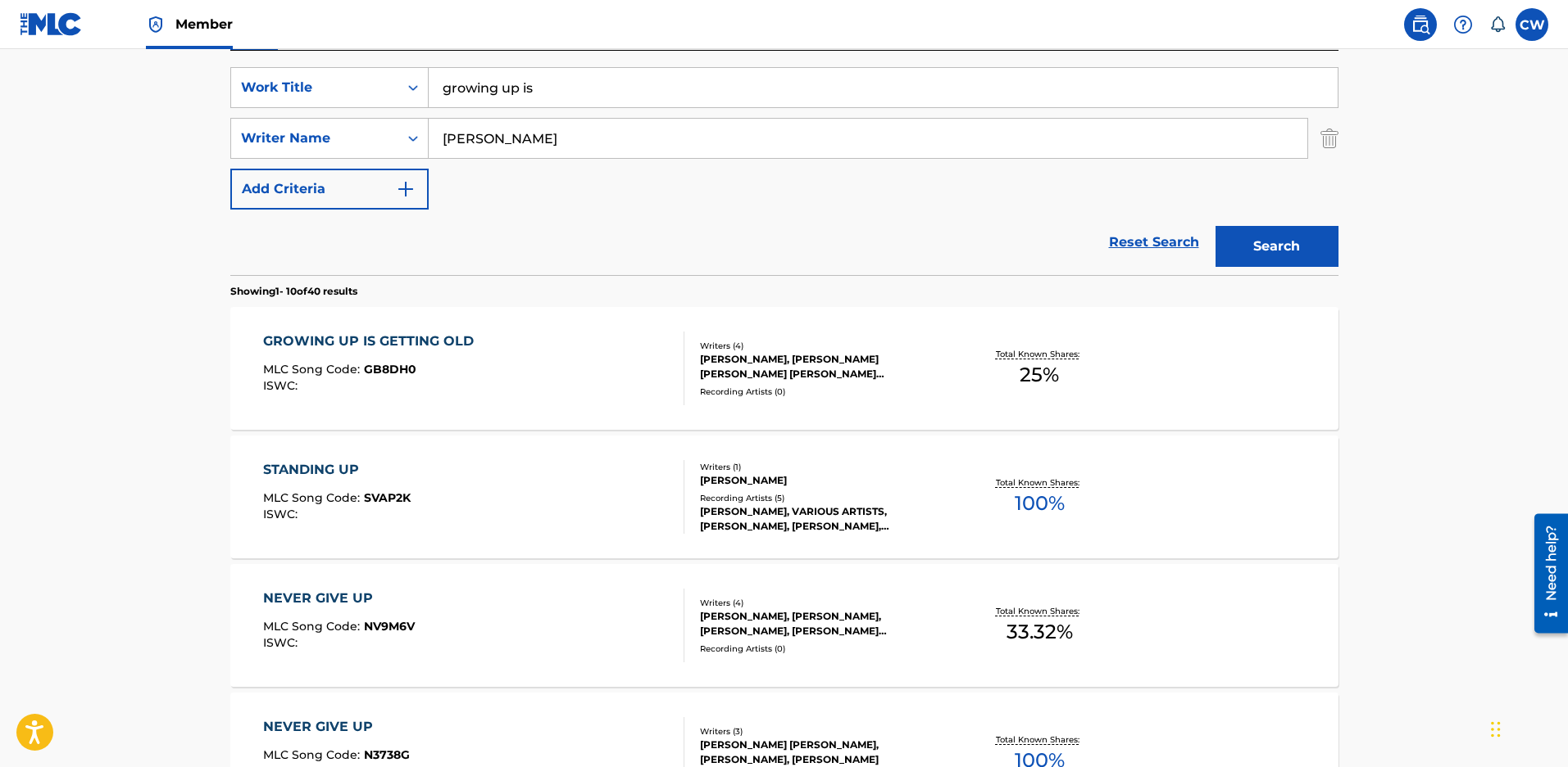
drag, startPoint x: 499, startPoint y: 86, endPoint x: 113, endPoint y: 67, distance: 386.5
click at [113, 67] on main "The MLC Public Work Search The accuracy and completeness of The MLC's data is d…" at bounding box center [784, 715] width 1568 height 1928
drag, startPoint x: 480, startPoint y: 91, endPoint x: 241, endPoint y: 90, distance: 239.0
click at [255, 89] on div "SearchWithCriteriaeced2c0e-ae81-4f3d-9946-cdb20afe10a9 Work Title with drinking" at bounding box center [784, 87] width 1108 height 41
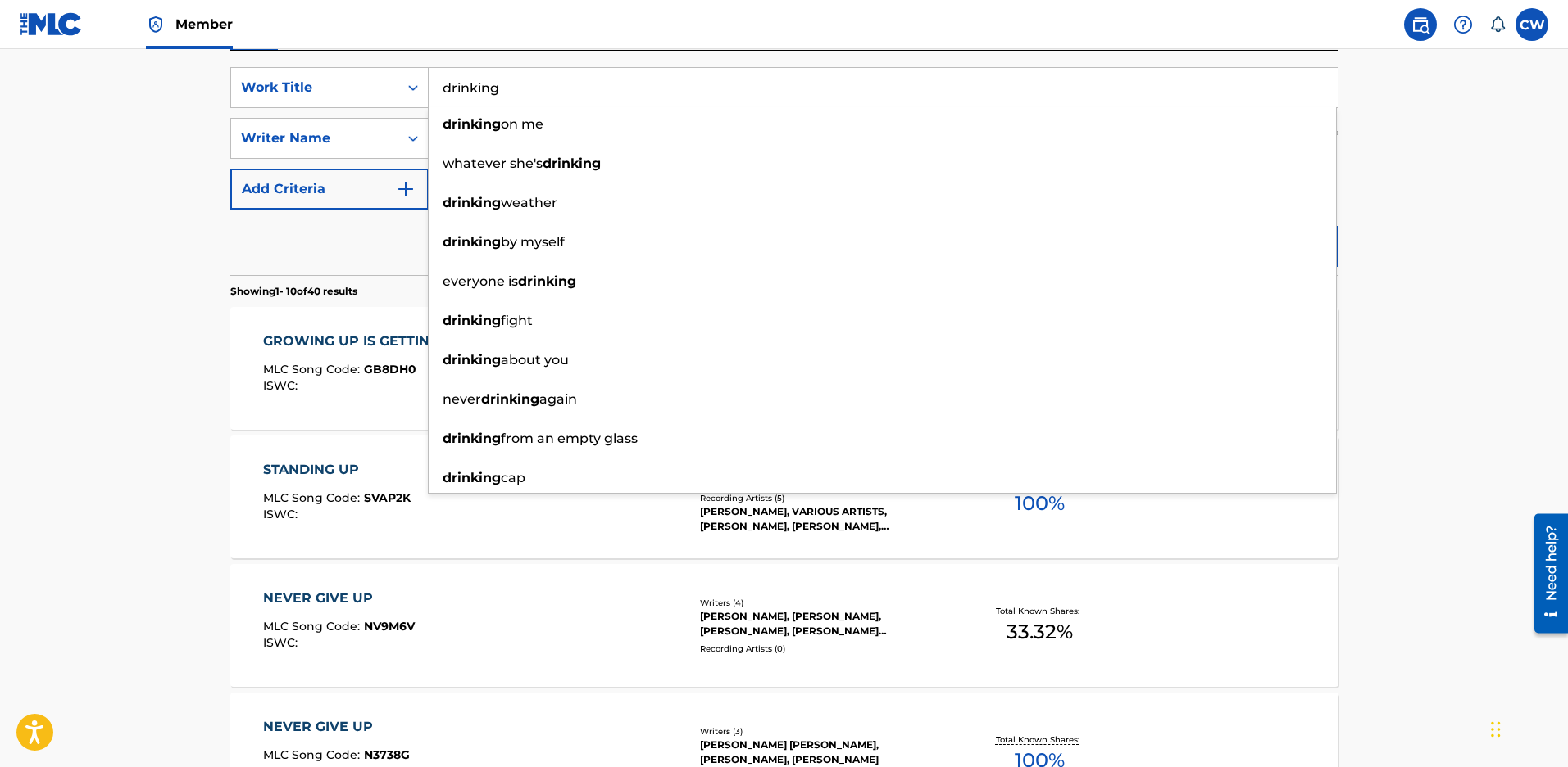
type input "drinking"
click at [1508, 188] on main "The MLC Public Work Search The accuracy and completeness of The MLC's data is d…" at bounding box center [784, 715] width 1568 height 1928
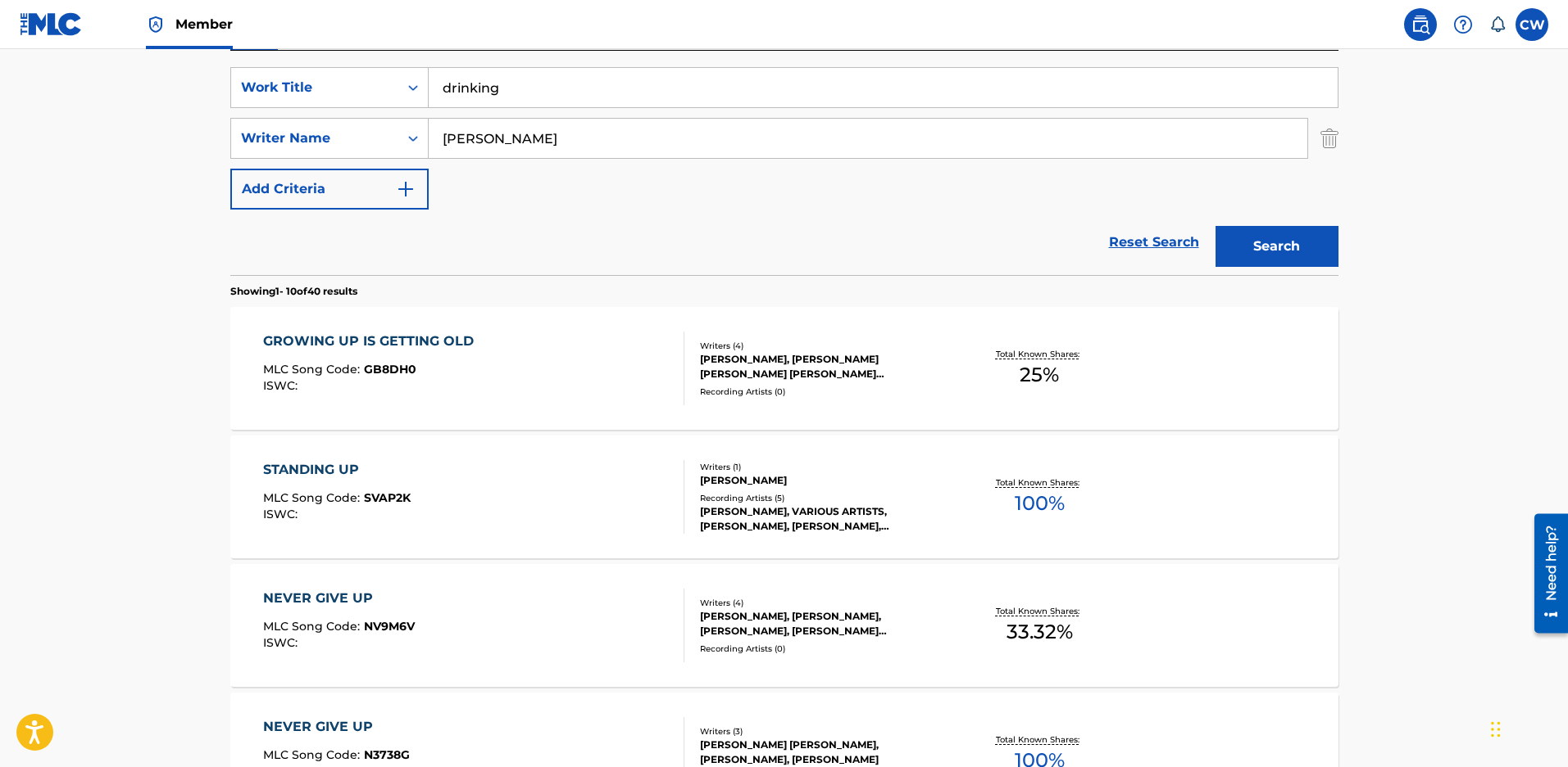
click at [1323, 257] on button "Search" at bounding box center [1277, 246] width 123 height 41
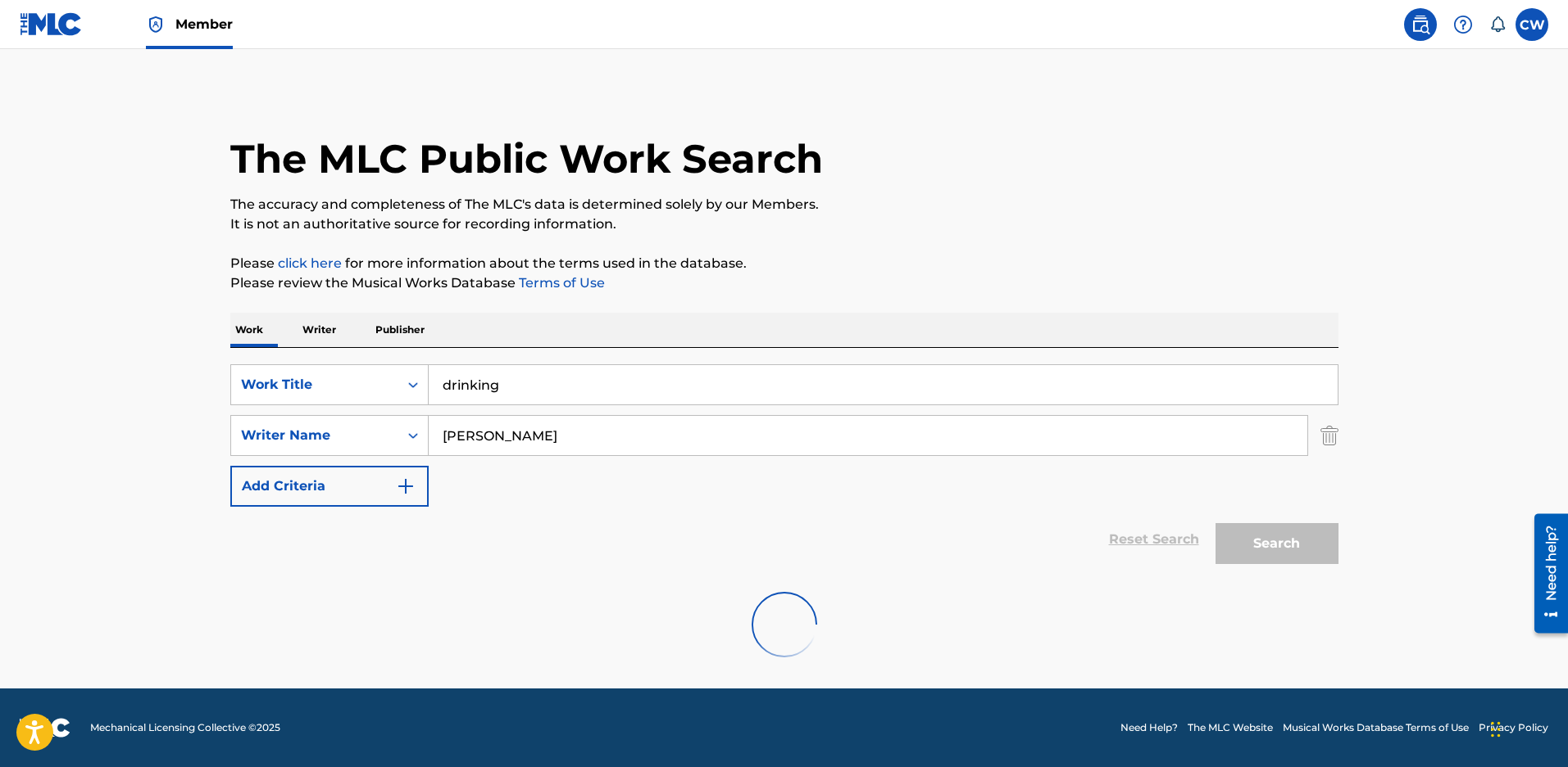
scroll to position [262, 0]
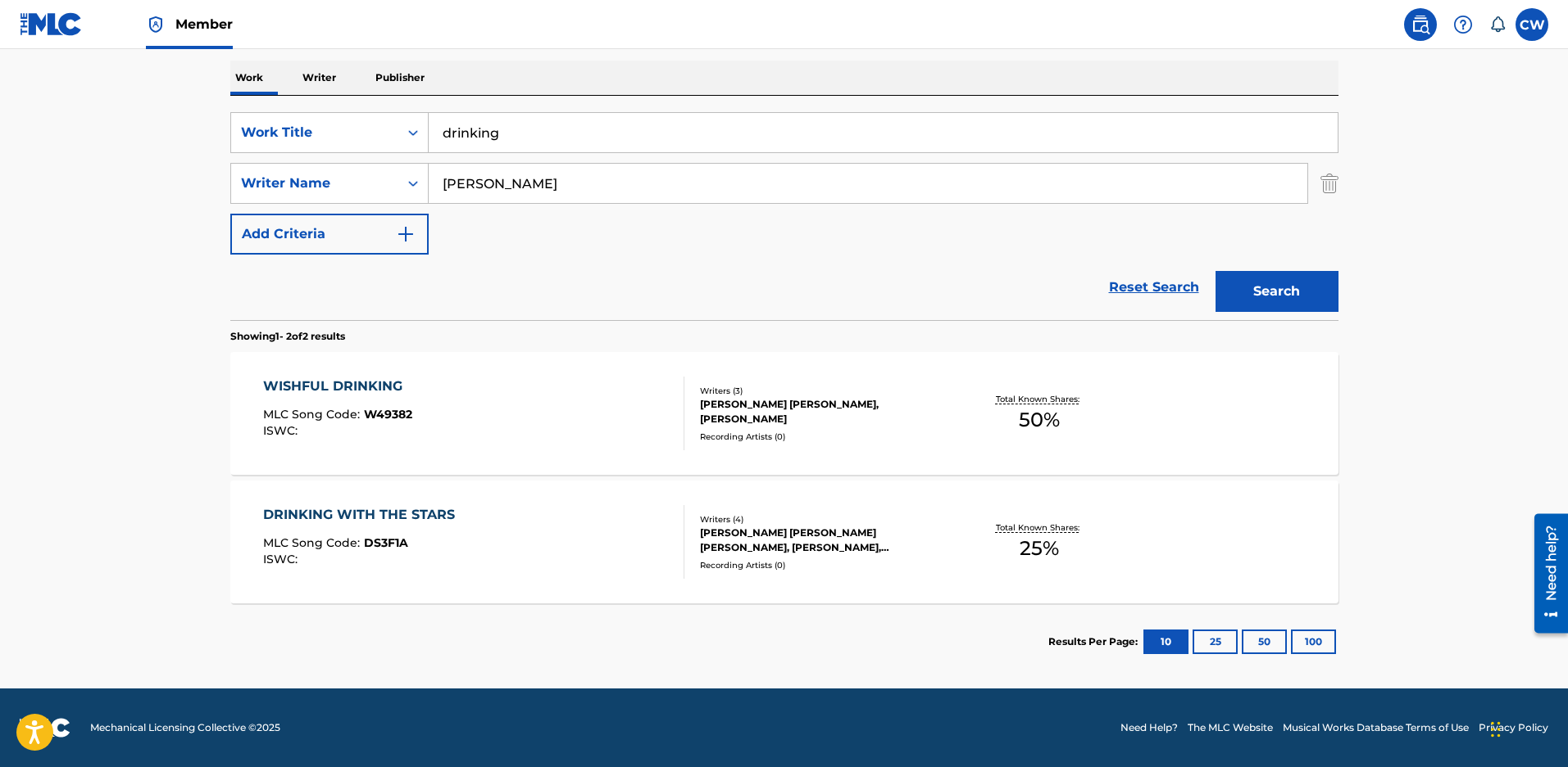
click at [761, 526] on div "TRAVIS TATUM MILLS, NICHOLAS WILLIAM GROSS, BLAIR DALY, ZACHARY DAVID MALOY" at bounding box center [823, 540] width 247 height 30
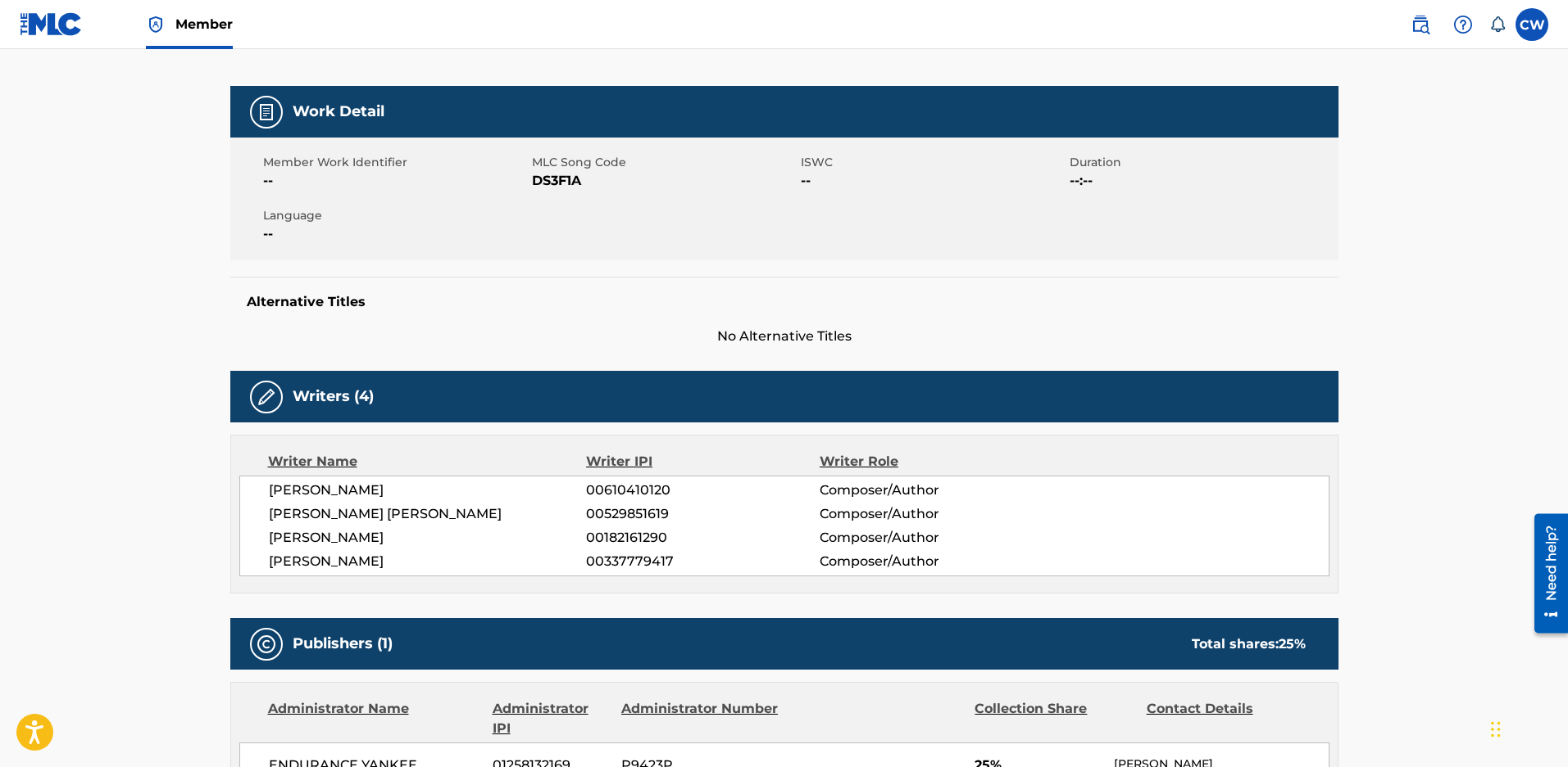
scroll to position [163, 0]
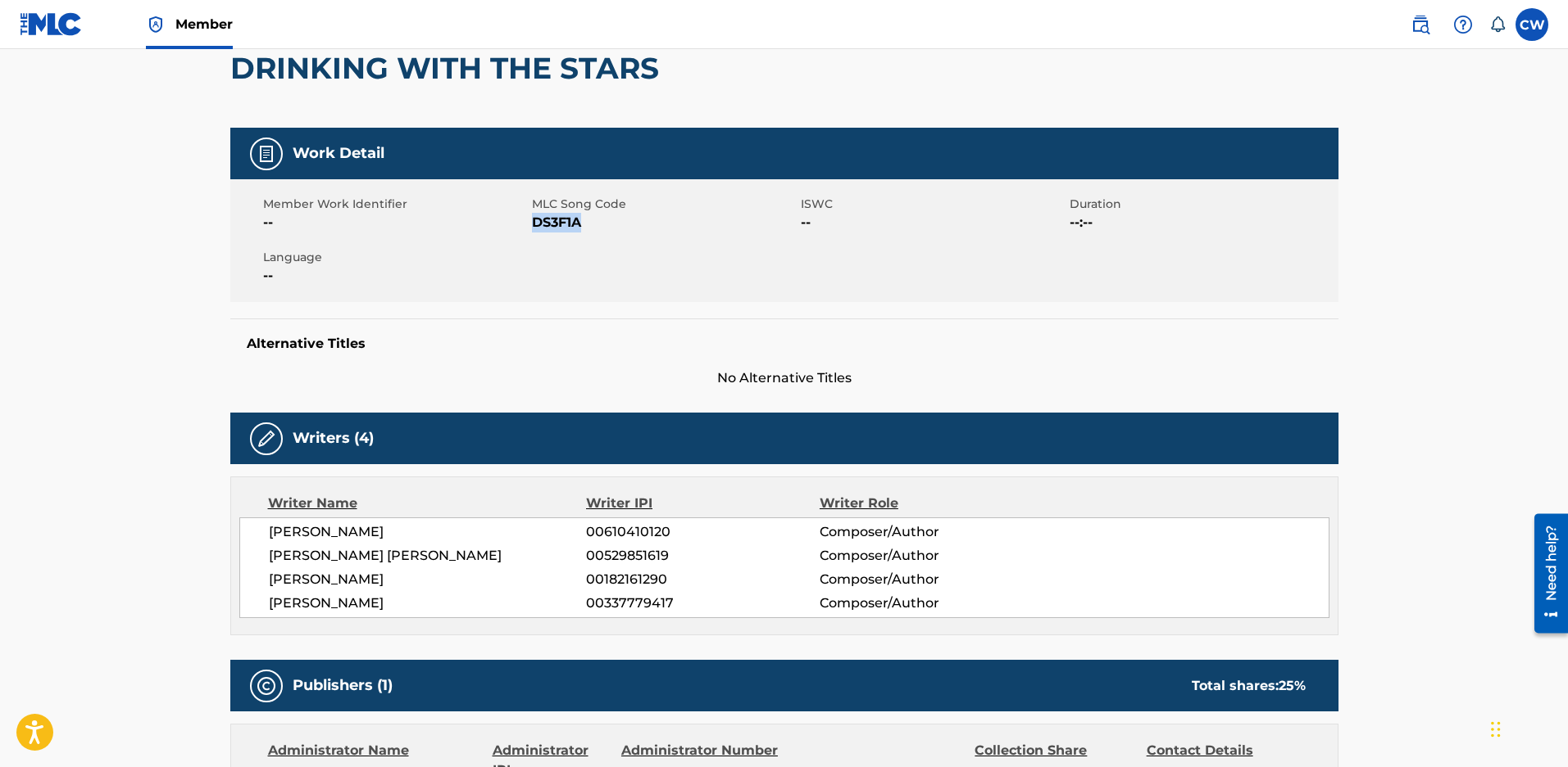
drag, startPoint x: 585, startPoint y: 227, endPoint x: 535, endPoint y: 225, distance: 50.0
click at [535, 225] on span "DS3F1A" at bounding box center [664, 223] width 264 height 19
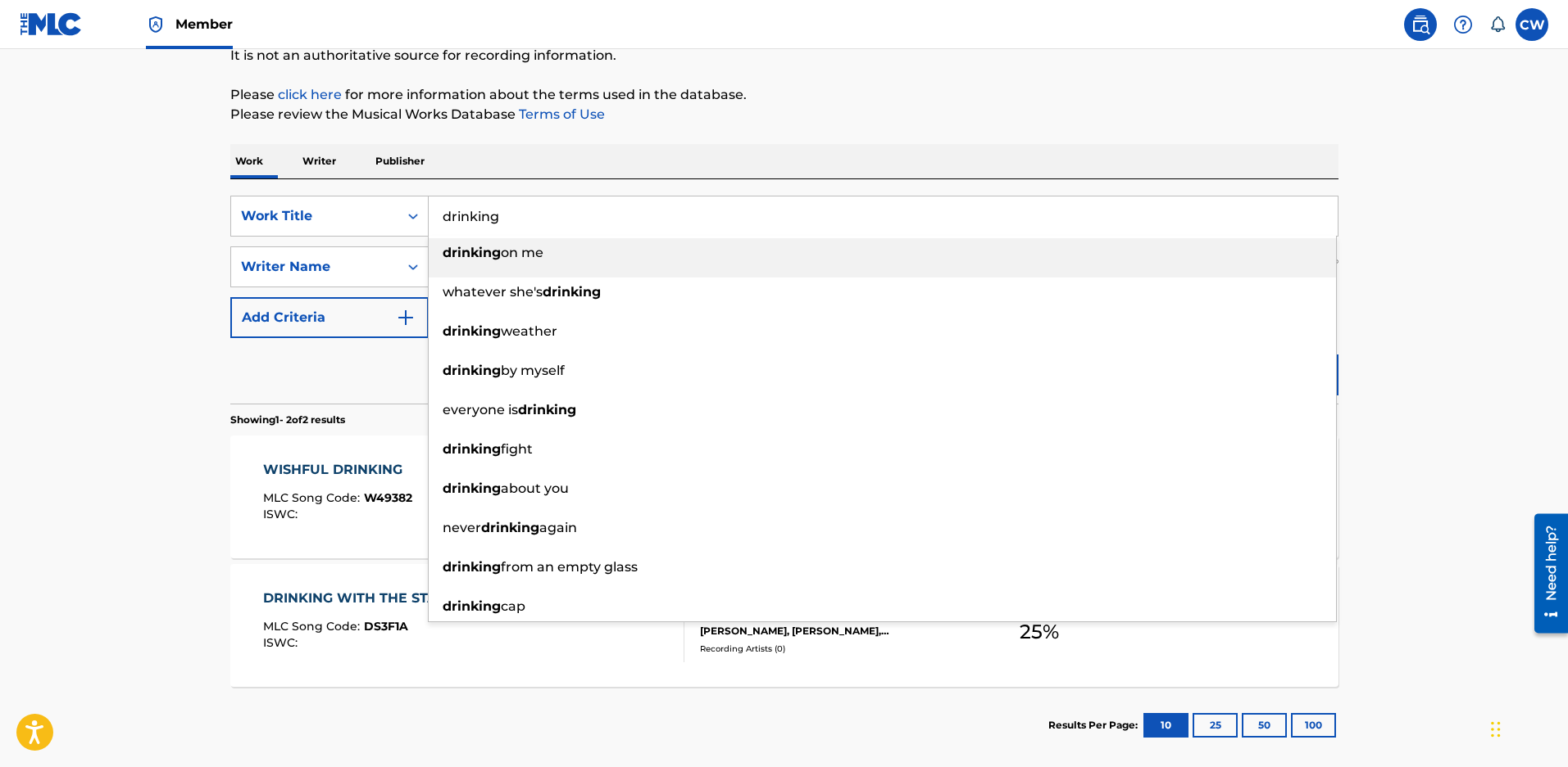
drag, startPoint x: 536, startPoint y: 218, endPoint x: 219, endPoint y: 223, distance: 317.0
click at [220, 223] on div "The MLC Public Work Search The accuracy and completeness of The MLC's data is d…" at bounding box center [784, 342] width 1147 height 842
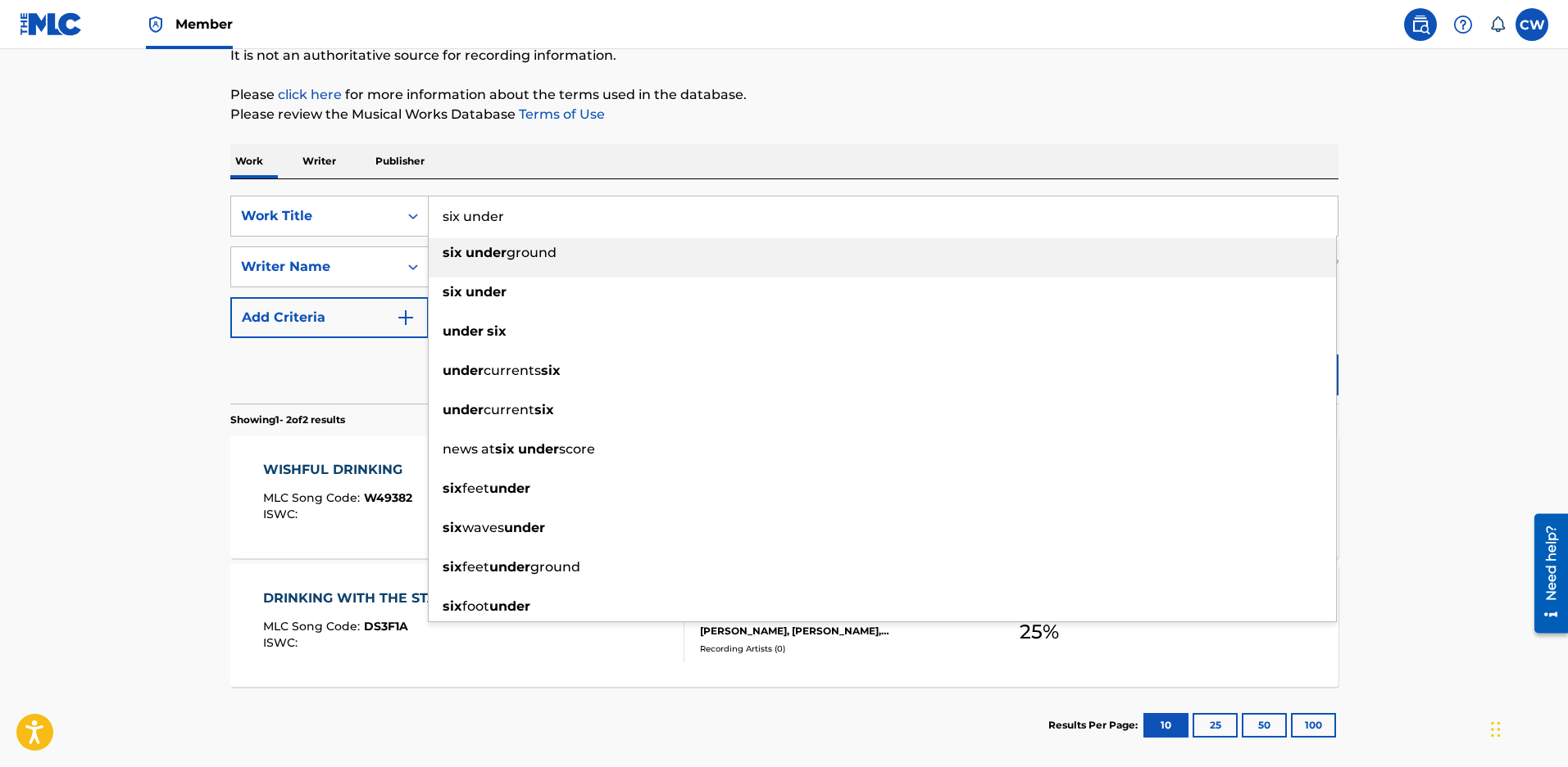
type input "six under"
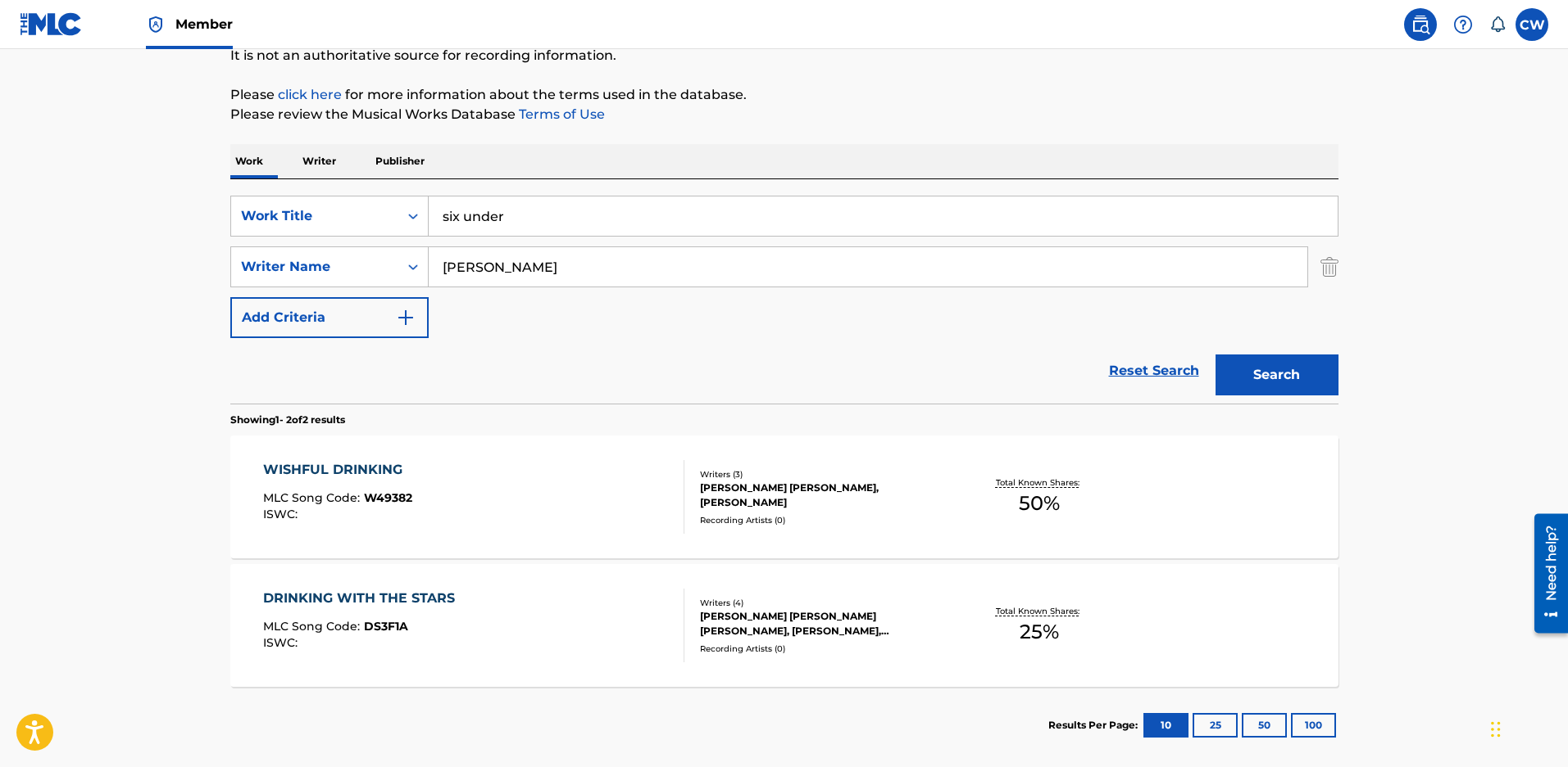
click at [1207, 379] on div "Search" at bounding box center [1272, 371] width 131 height 65
click at [1277, 375] on button "Search" at bounding box center [1277, 375] width 123 height 41
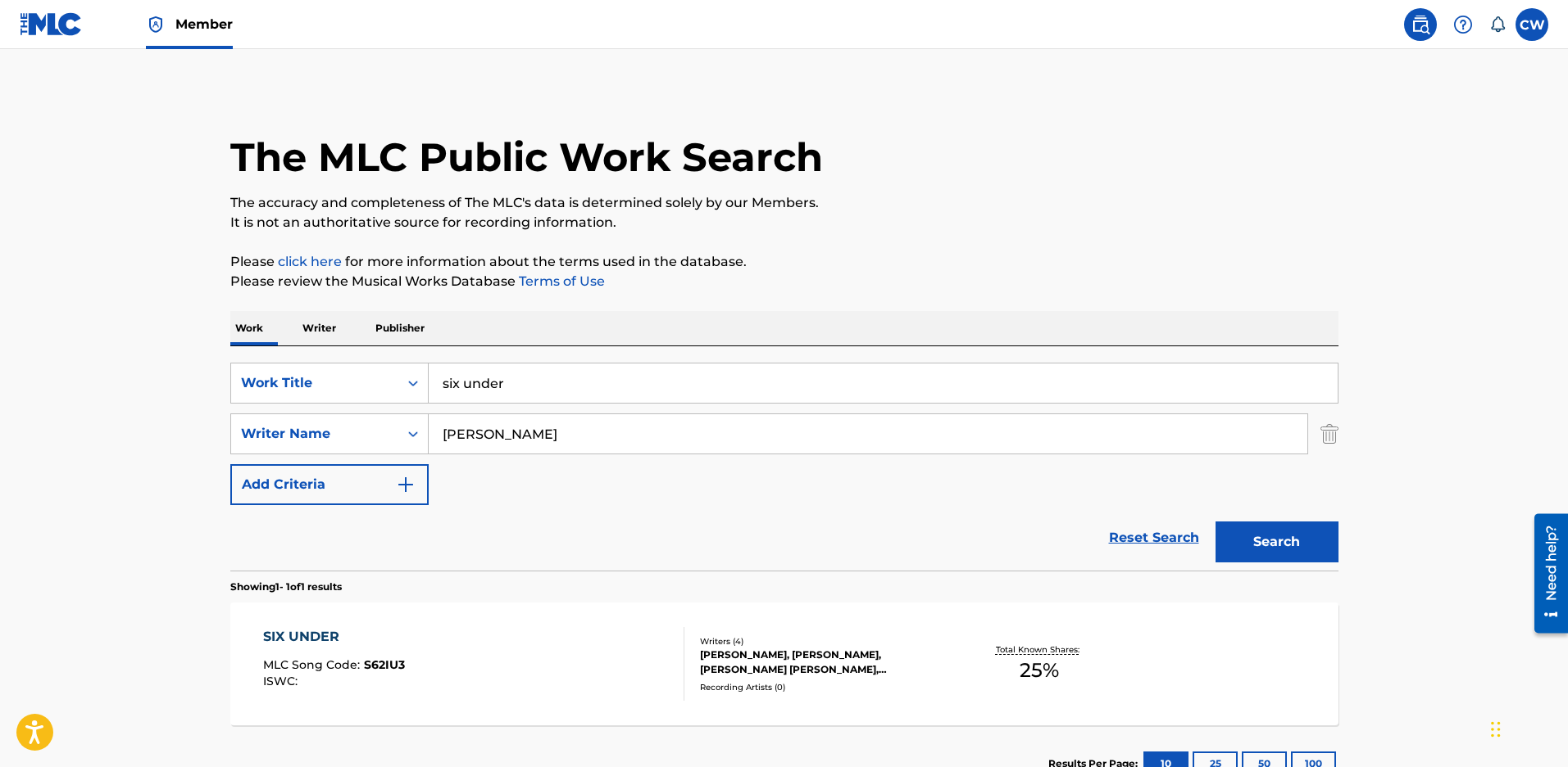
scroll to position [134, 0]
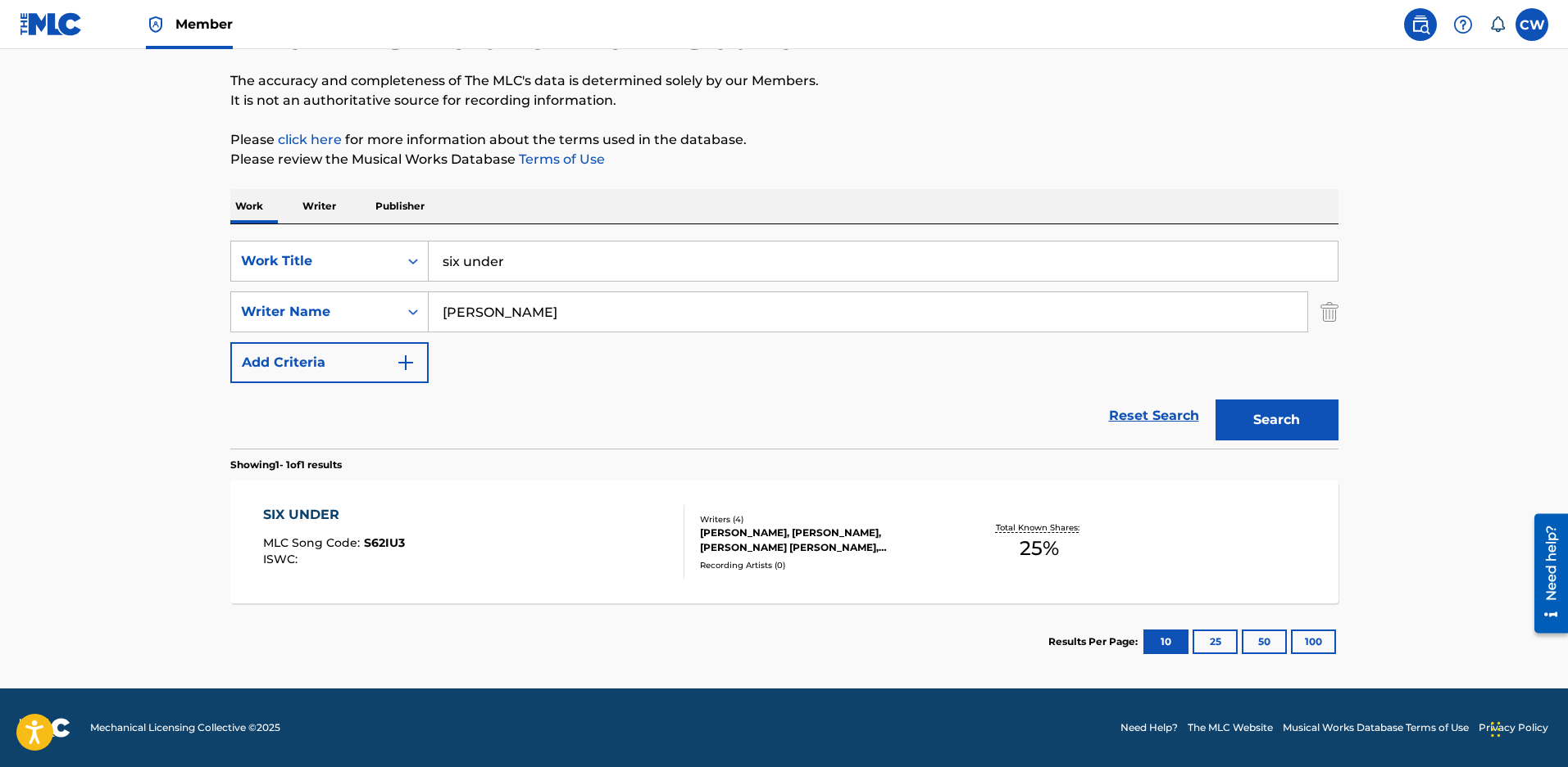
click at [823, 544] on div "KRIS LEWIS, BLAIR DALY, CAMERON DAVID BYRD, ZACHARY DAVID MALOY" at bounding box center [823, 540] width 247 height 30
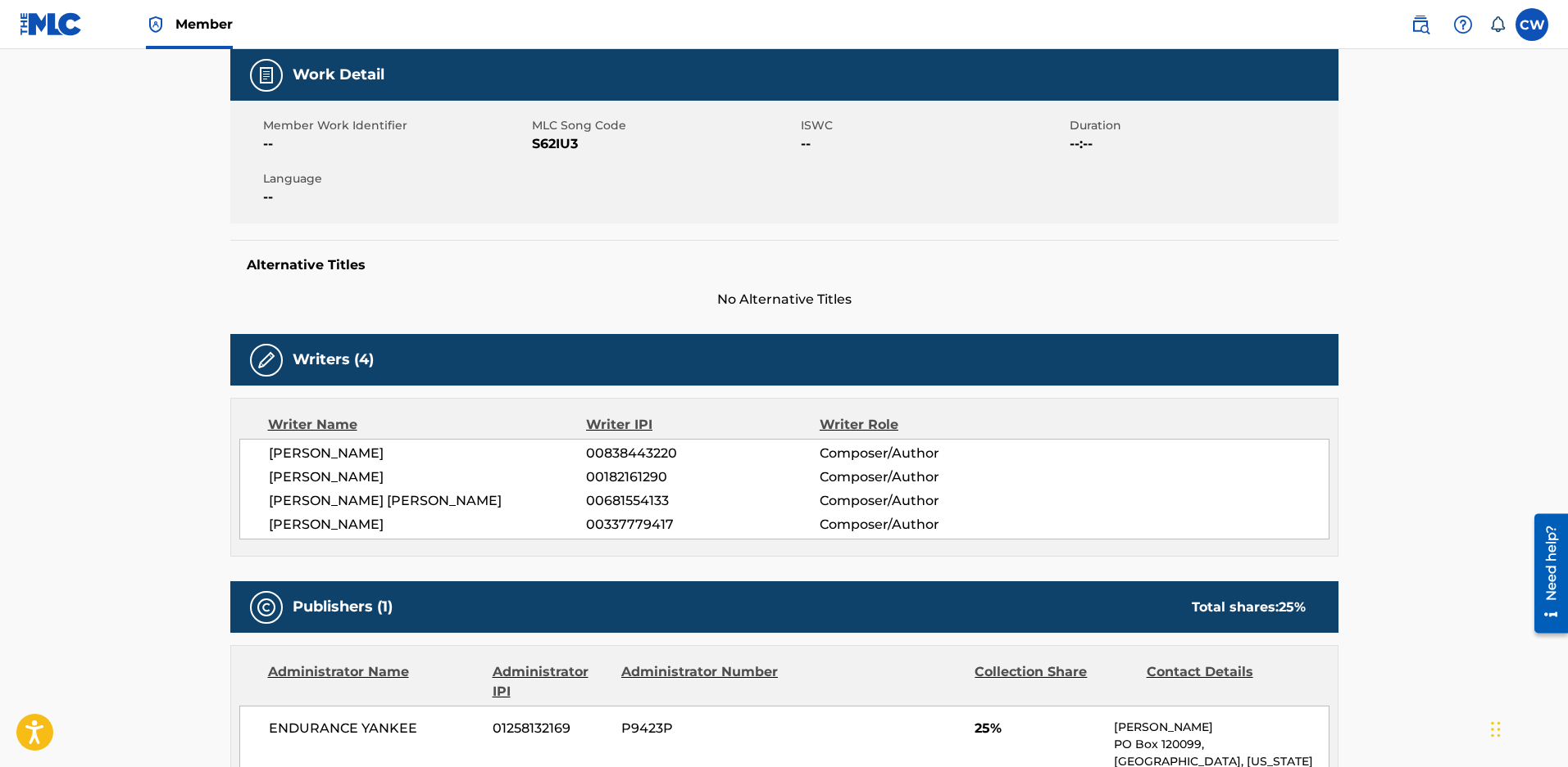
scroll to position [163, 0]
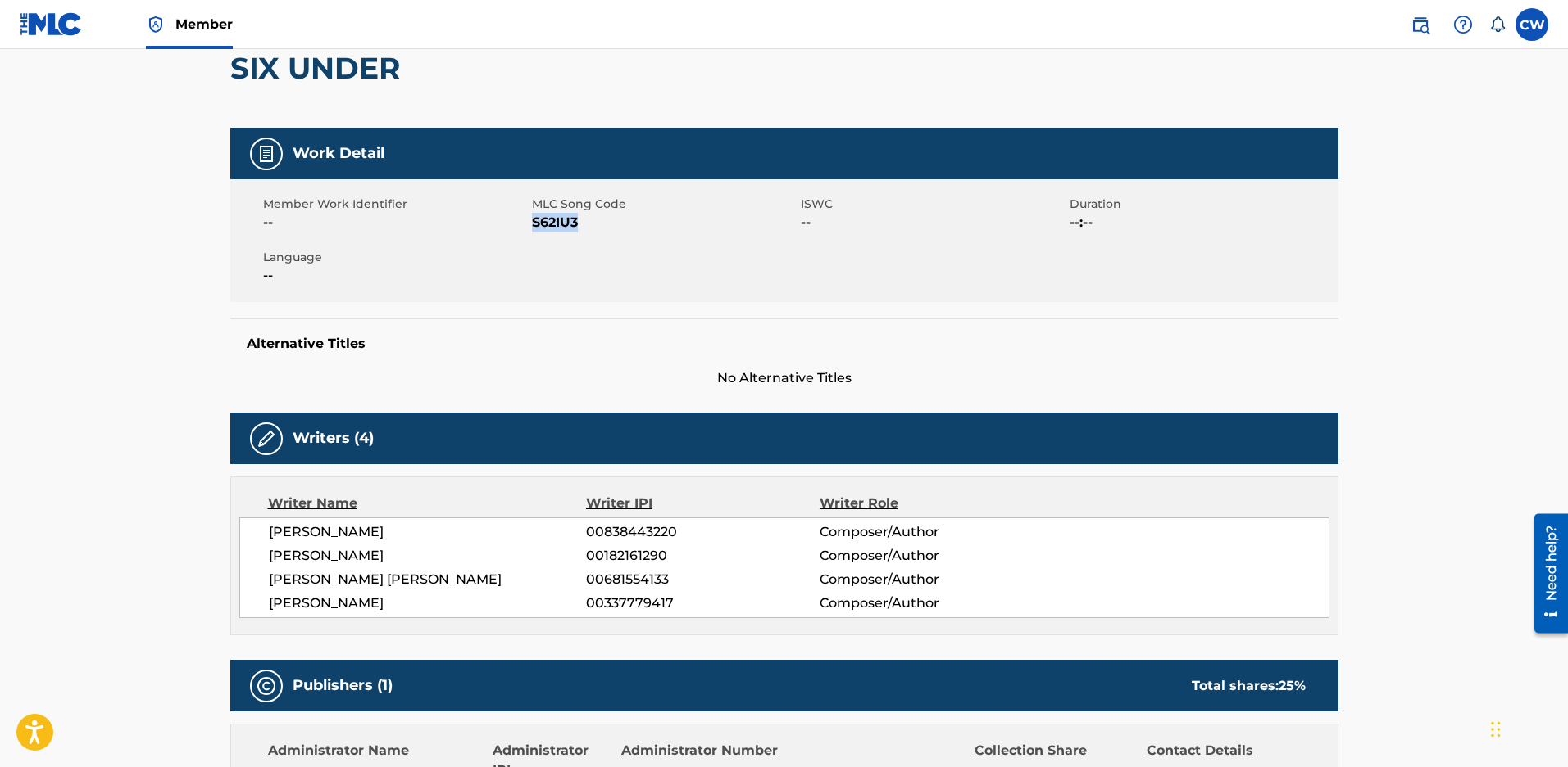
drag, startPoint x: 580, startPoint y: 229, endPoint x: 535, endPoint y: 231, distance: 45.0
click at [535, 231] on span "S62IU3" at bounding box center [664, 223] width 264 height 19
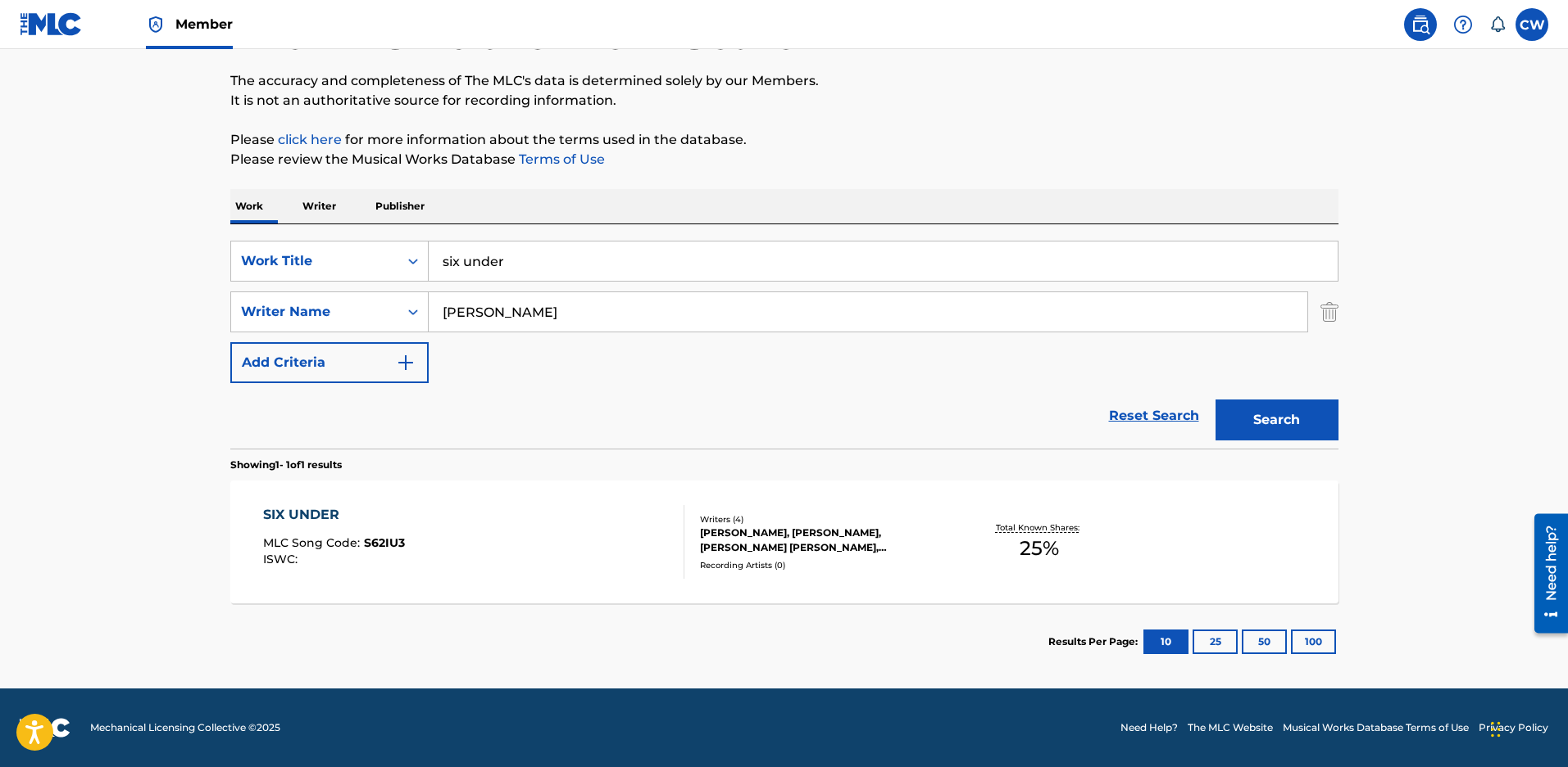
scroll to position [134, 0]
drag, startPoint x: 549, startPoint y: 269, endPoint x: 302, endPoint y: 273, distance: 247.0
click at [302, 273] on div "SearchWithCriteriaeced2c0e-ae81-4f3d-9946-cdb20afe10a9 Work Title six under" at bounding box center [784, 261] width 1108 height 41
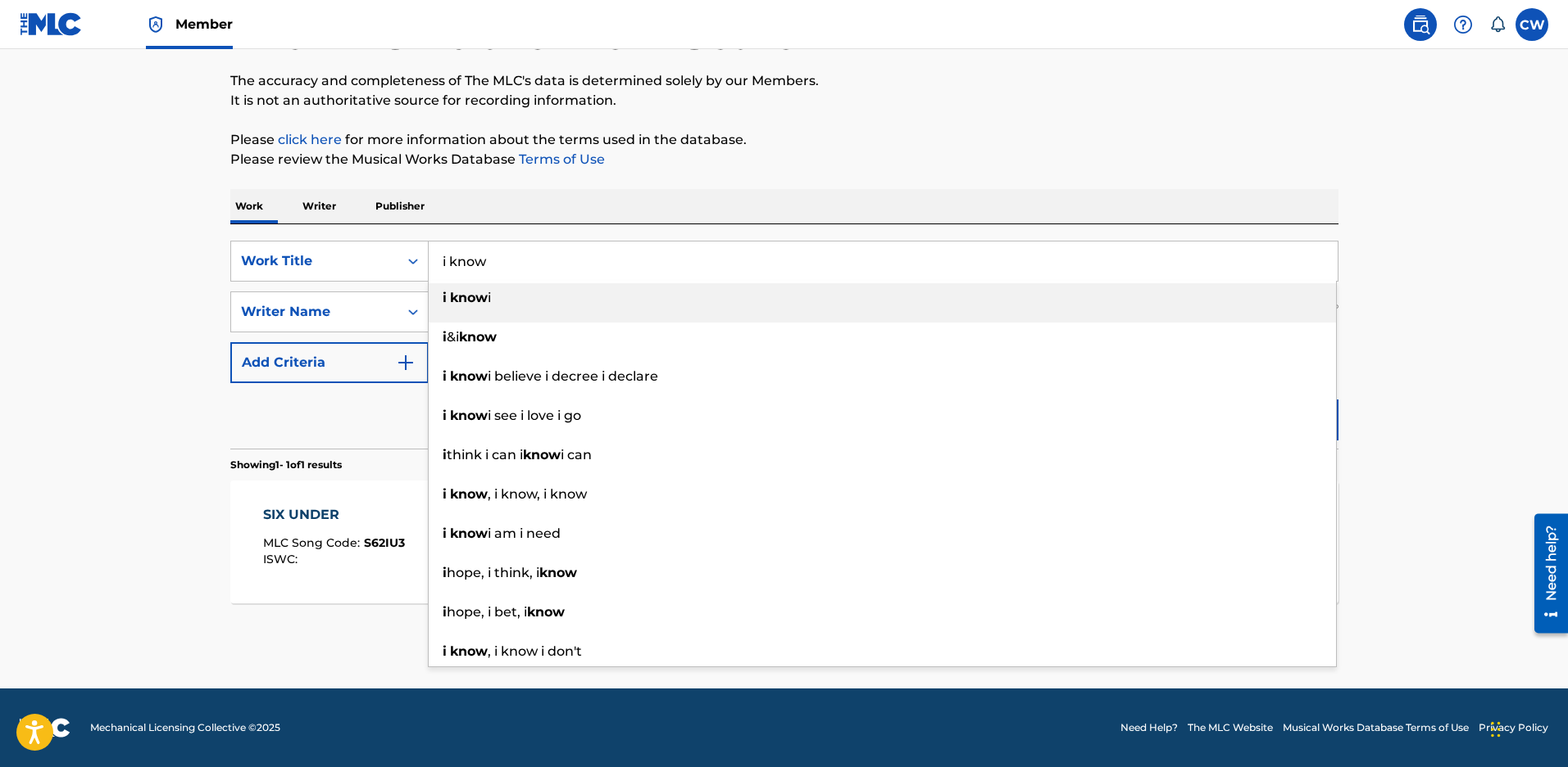
type input "i know"
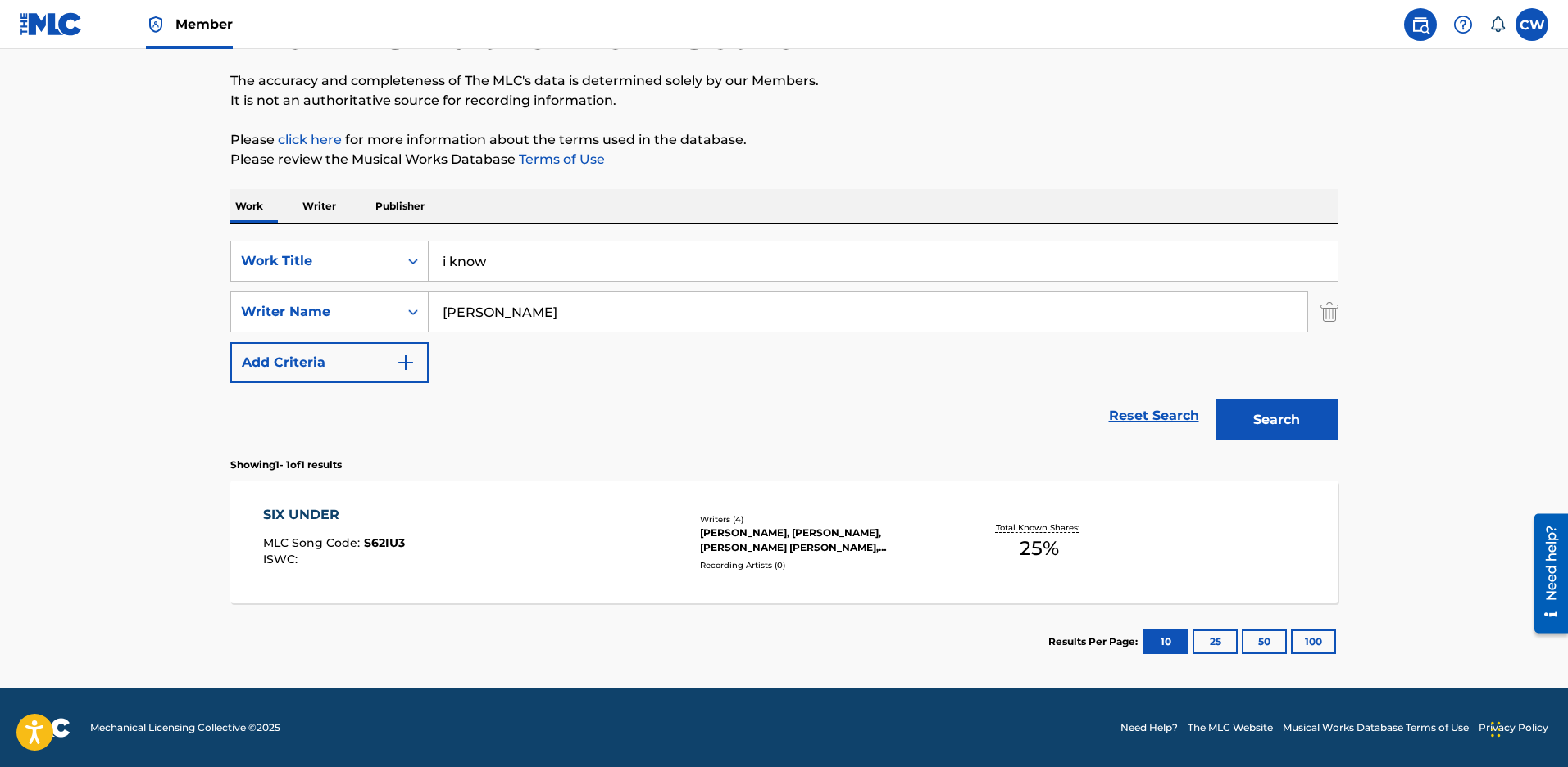
click at [1511, 203] on main "The MLC Public Work Search The accuracy and completeness of The MLC's data is d…" at bounding box center [784, 307] width 1568 height 764
click at [1267, 417] on button "Search" at bounding box center [1277, 420] width 123 height 41
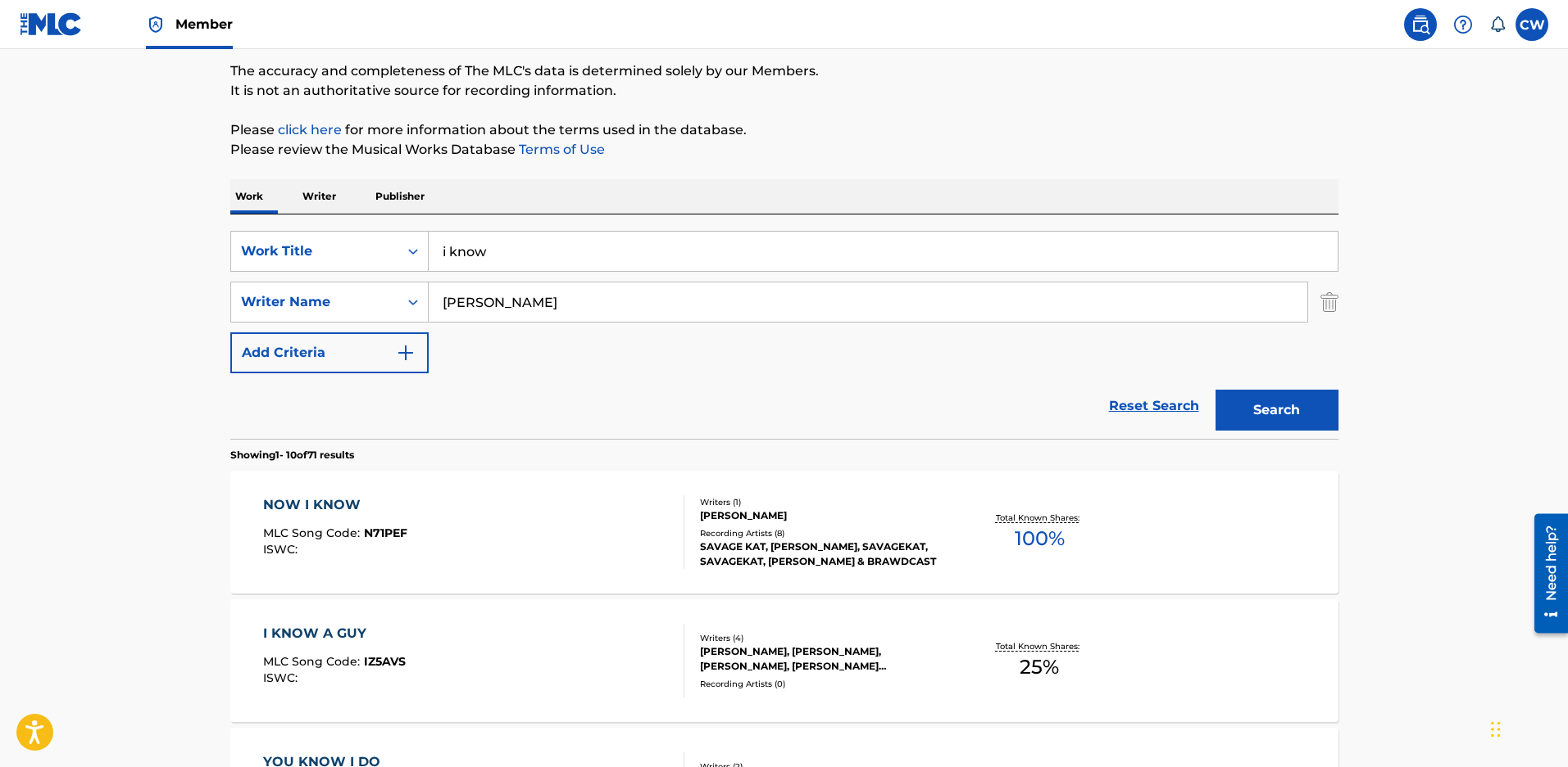
click at [792, 656] on div "KYLE ODELL, ZACHARY DAVID MALOY, BLAIR DALY, KANAAN BLAKE BROCK" at bounding box center [823, 659] width 247 height 30
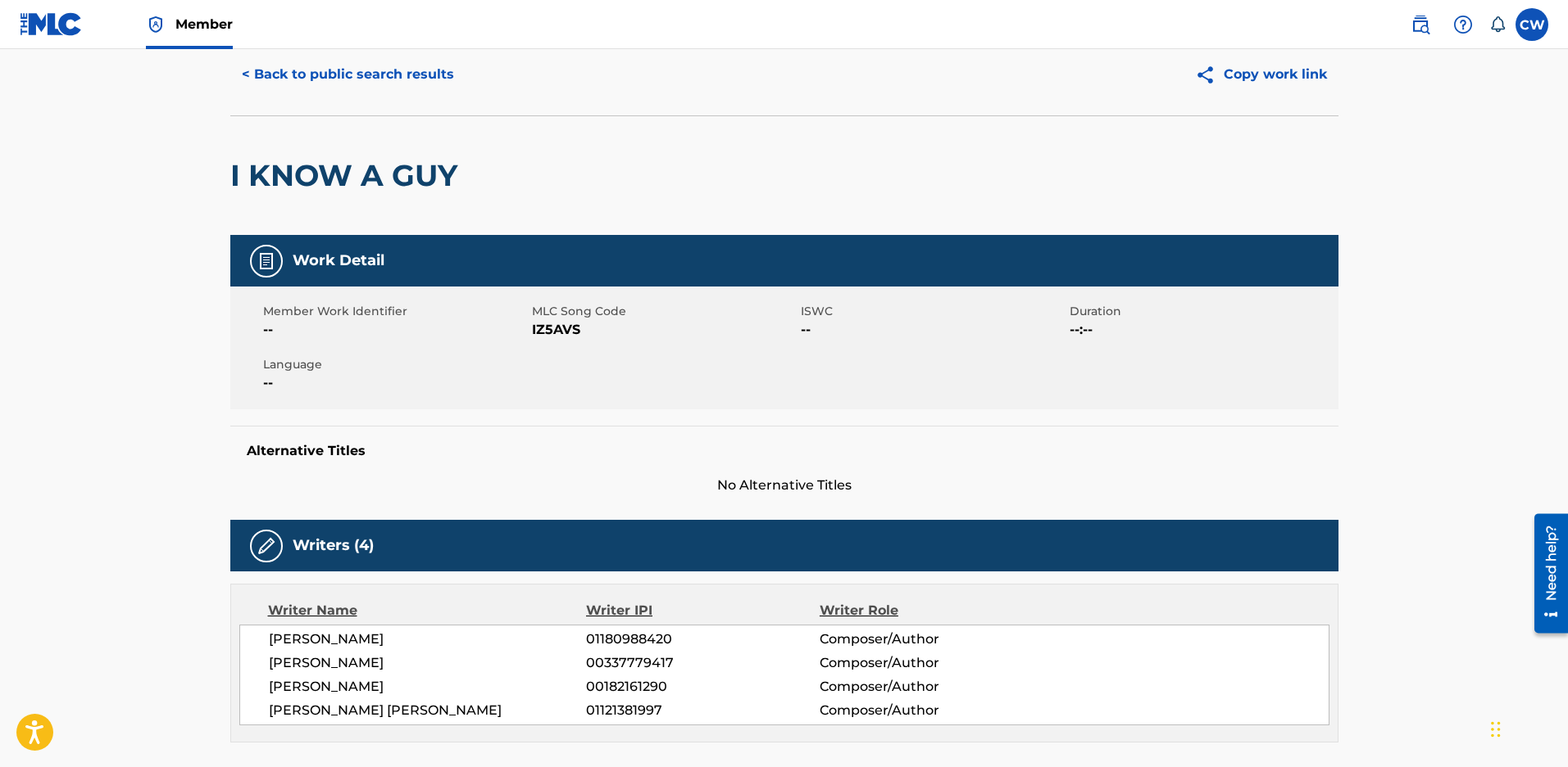
scroll to position [163, 0]
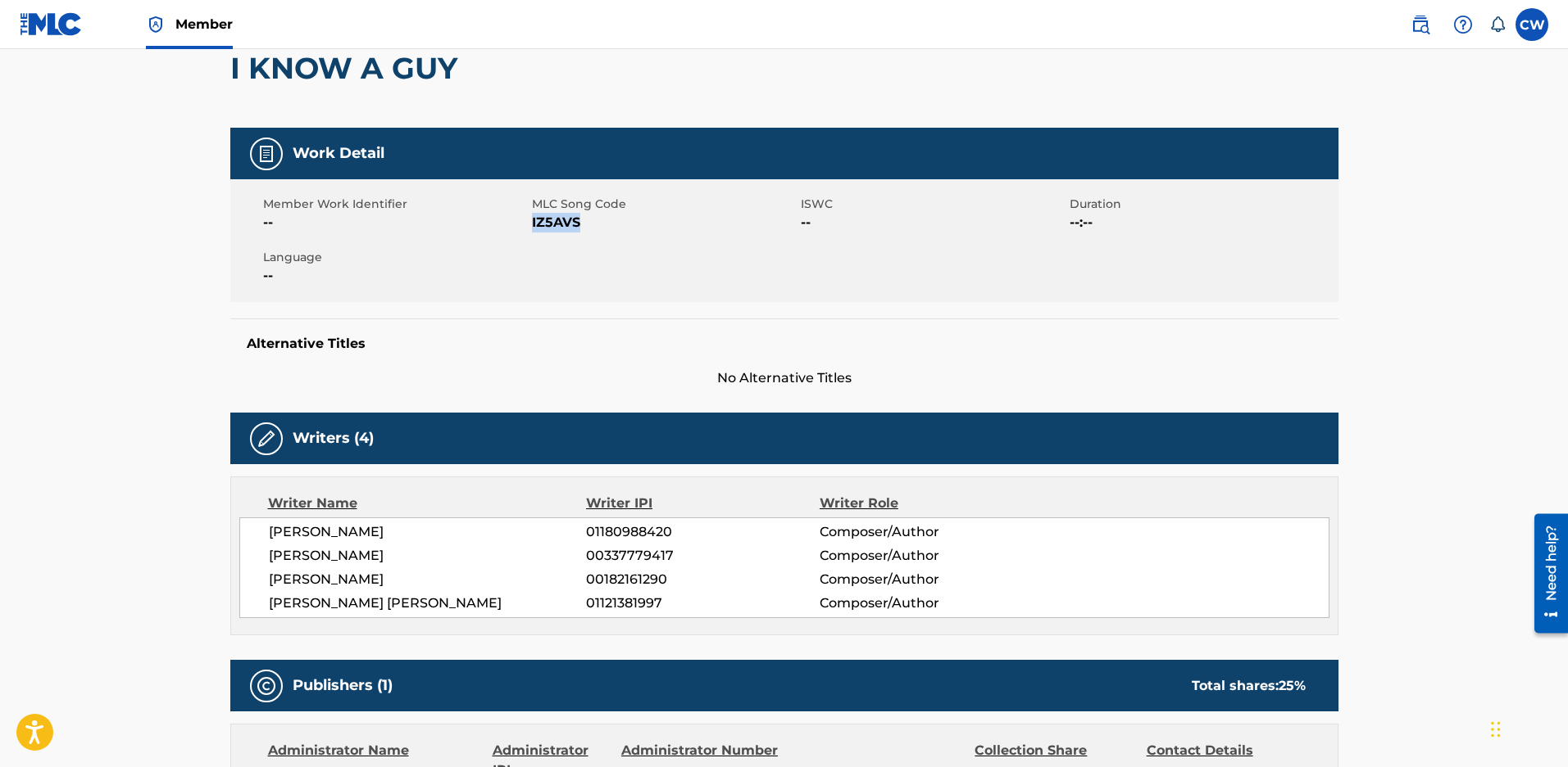
drag, startPoint x: 580, startPoint y: 222, endPoint x: 531, endPoint y: 233, distance: 50.2
click at [532, 233] on span "IZ5AVS" at bounding box center [664, 223] width 264 height 19
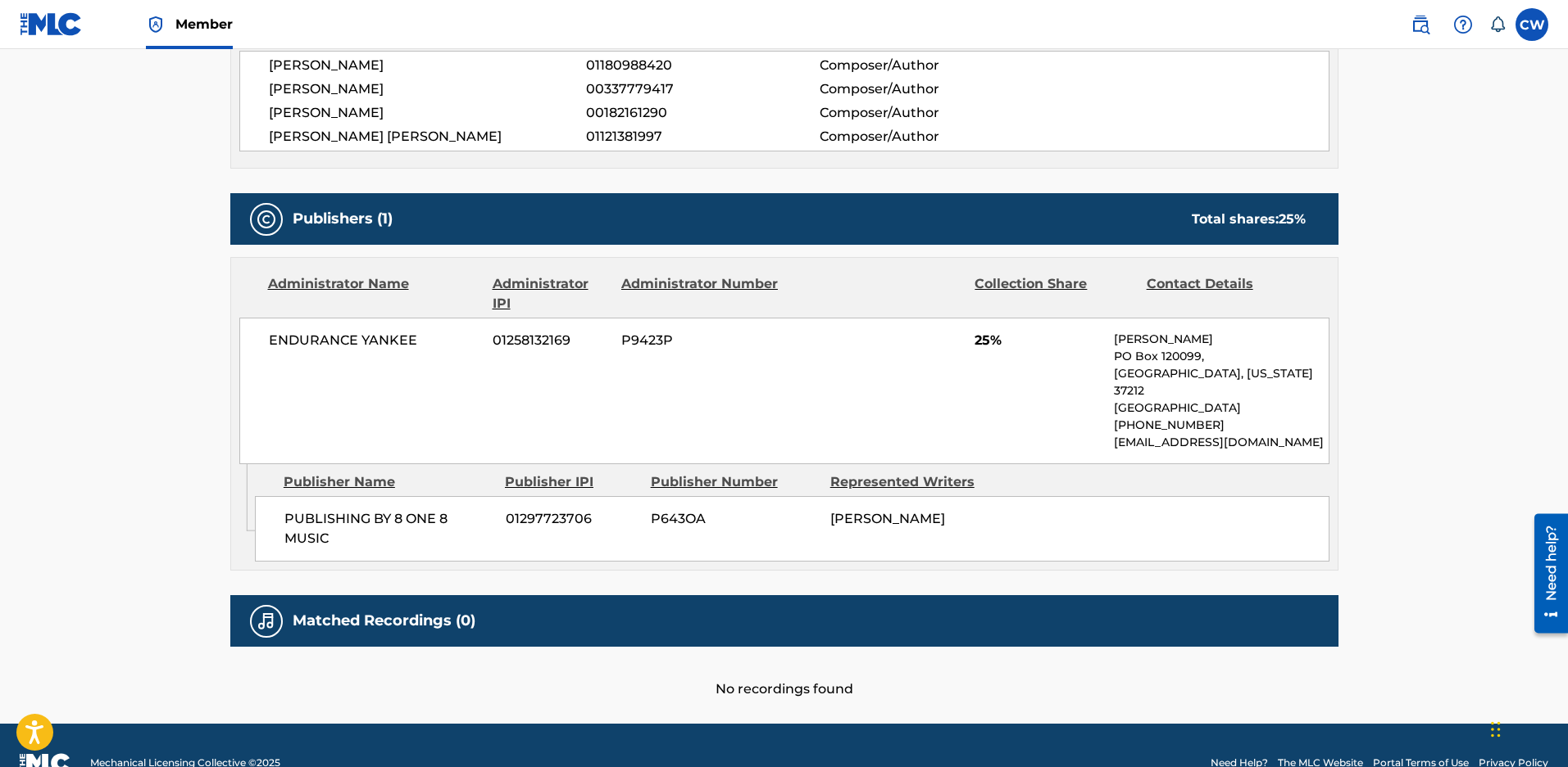
scroll to position [655, 0]
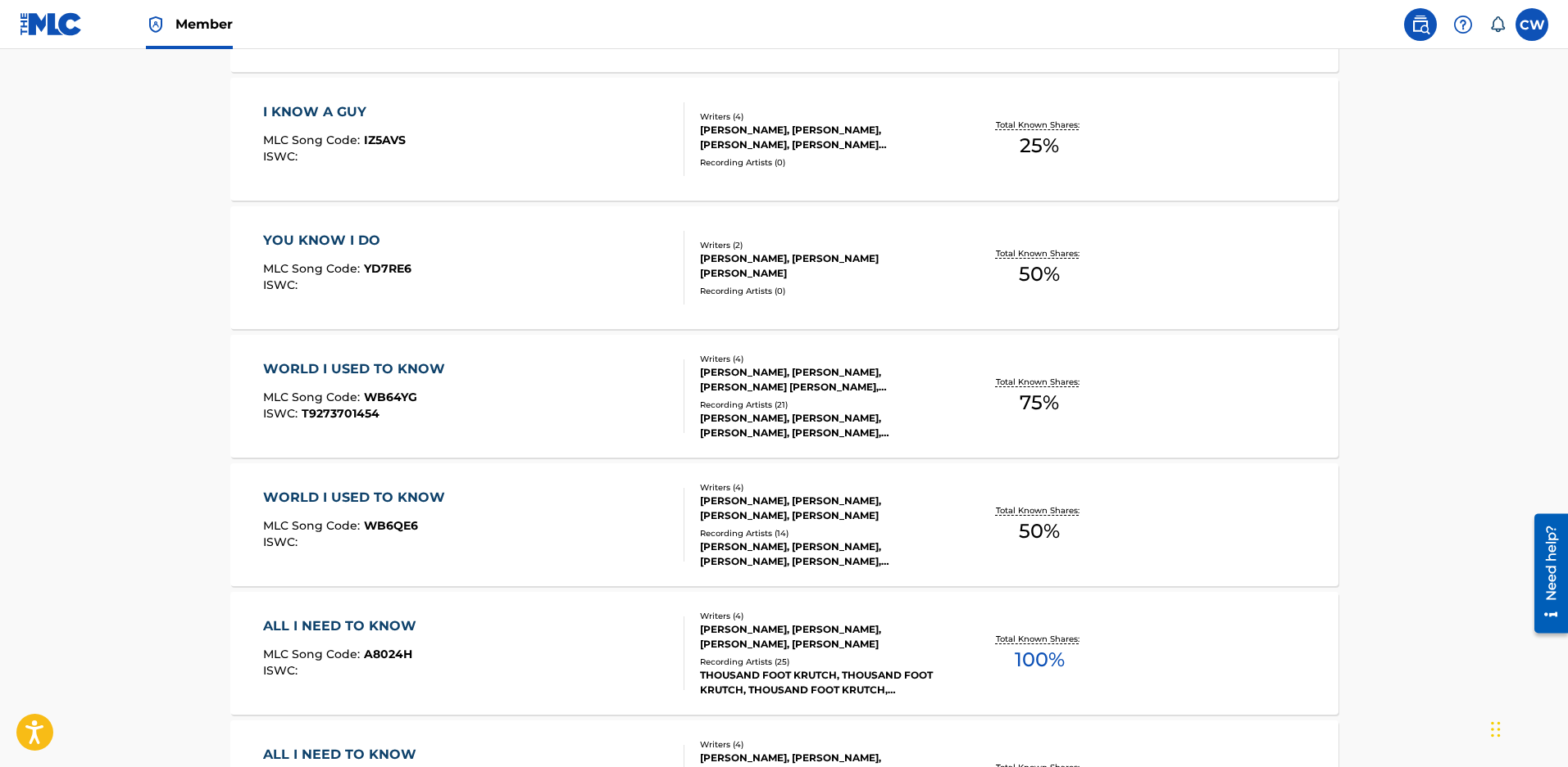
scroll to position [134, 0]
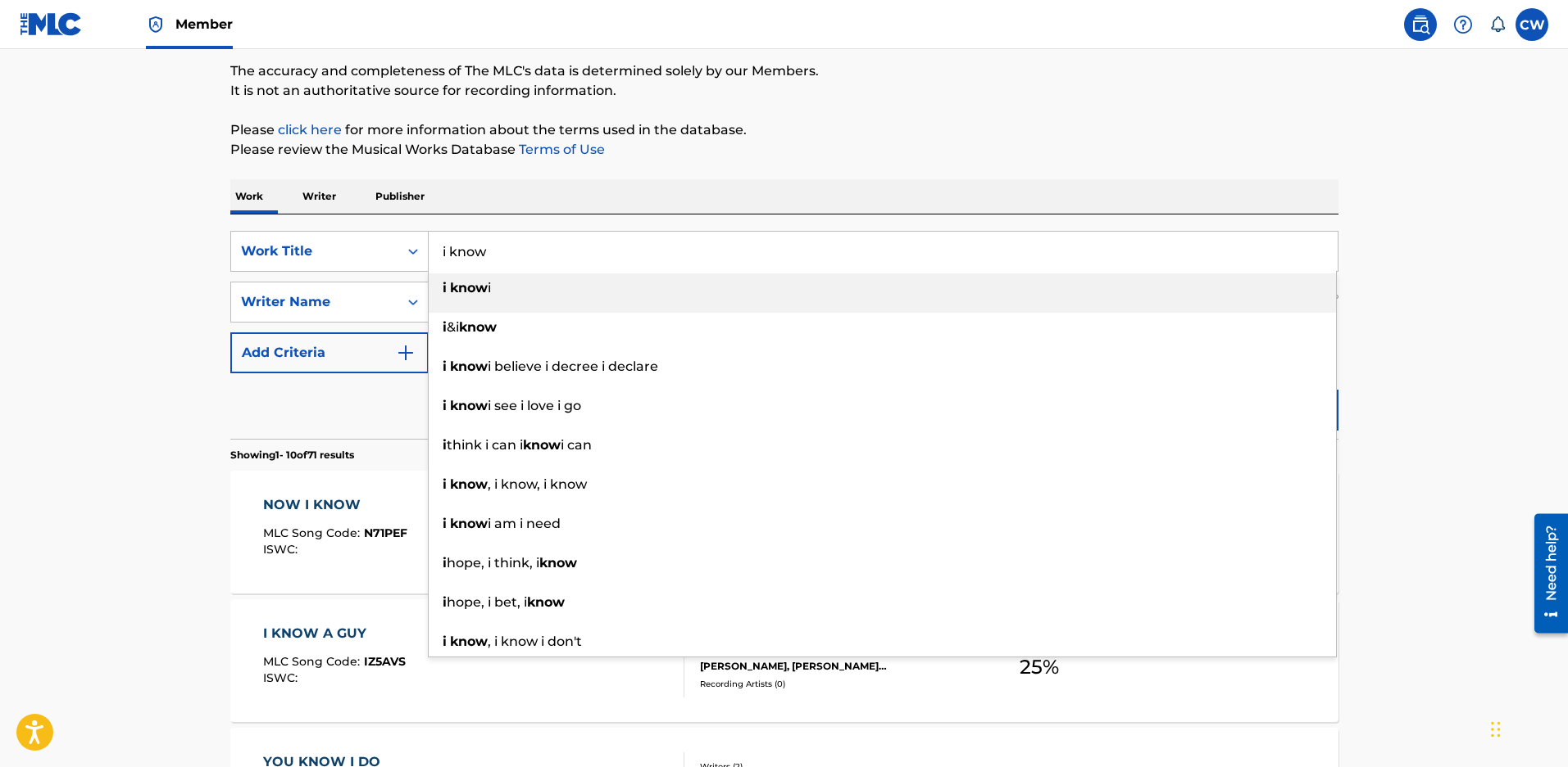
drag, startPoint x: 551, startPoint y: 262, endPoint x: 146, endPoint y: 259, distance: 405.0
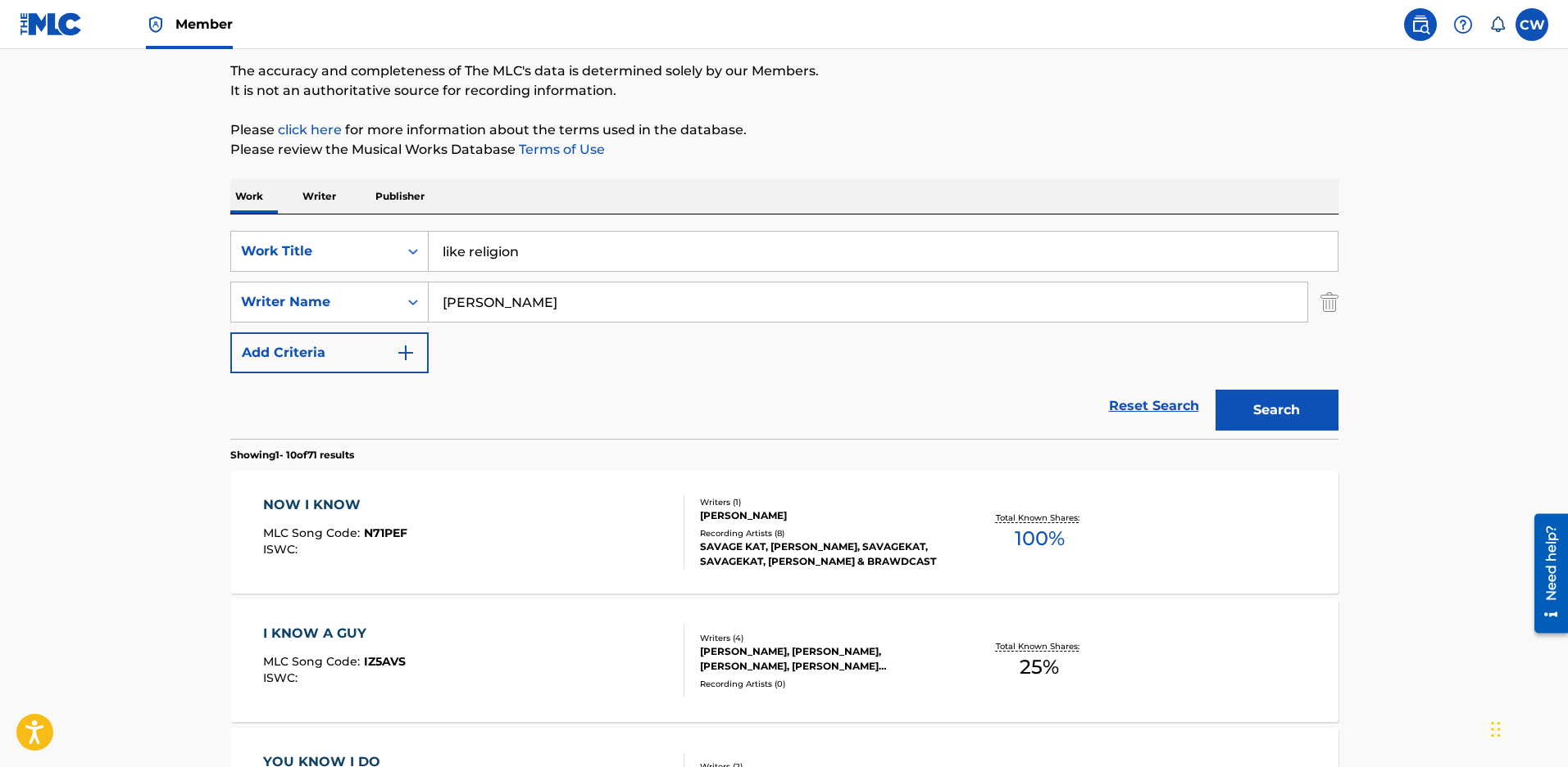
type input "like religion"
click at [1305, 417] on button "Search" at bounding box center [1277, 410] width 123 height 41
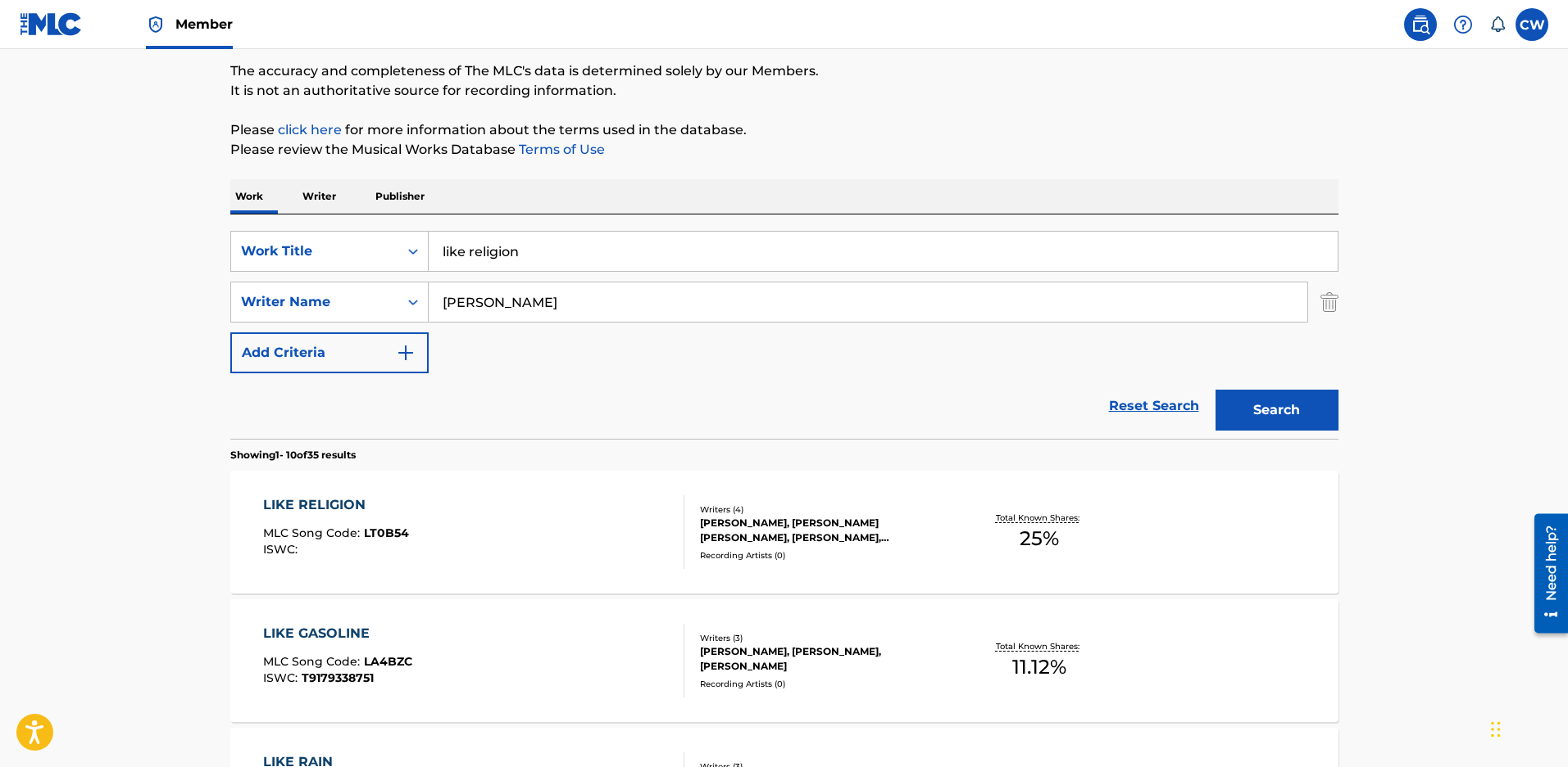
click at [727, 527] on div "ZACHARY DAVID MALOY, CAMERON DAVID BYRD, BLAIR DALY, KRIS LEWIS" at bounding box center [823, 530] width 247 height 30
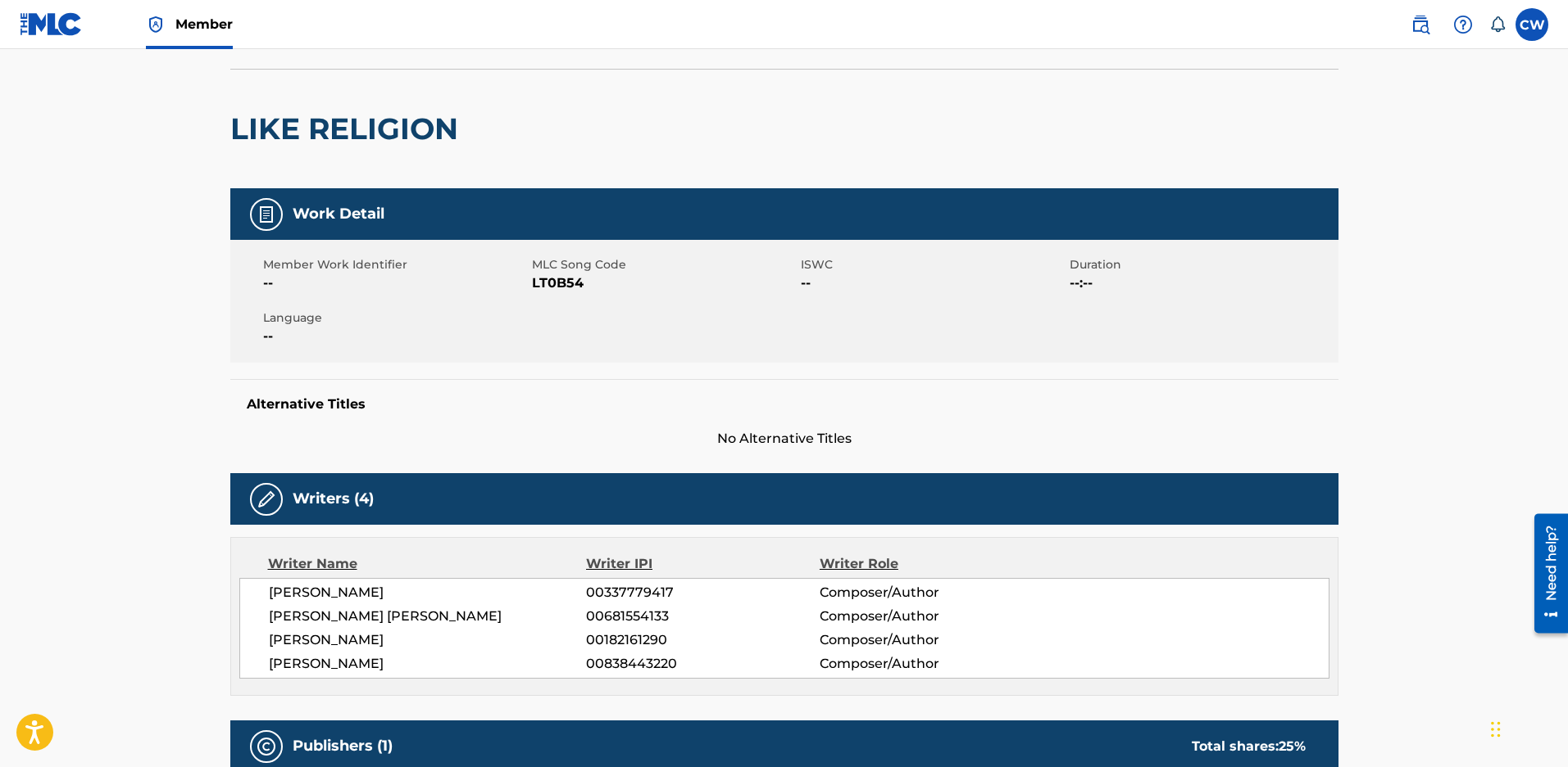
scroll to position [328, 0]
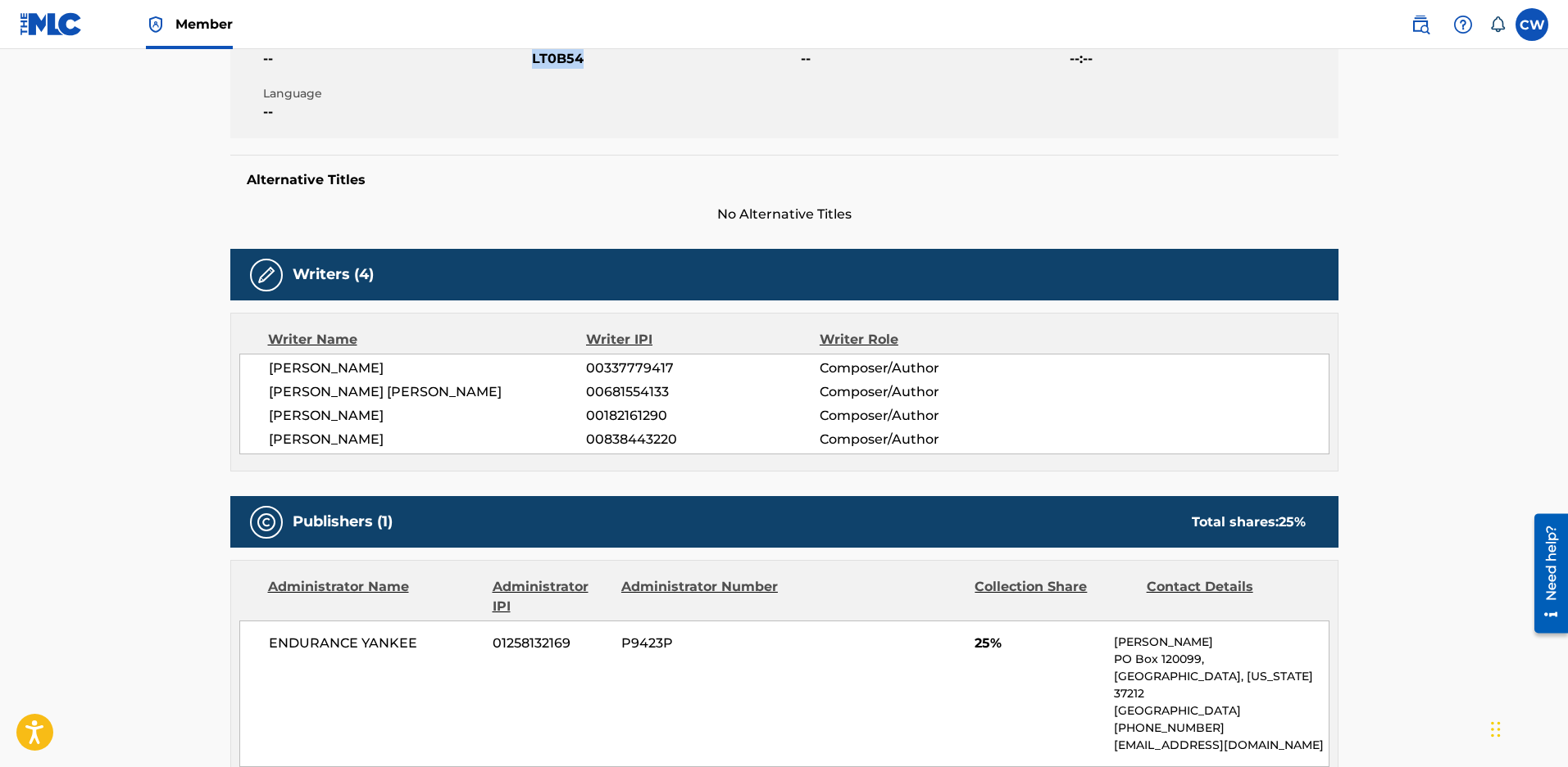
drag, startPoint x: 590, startPoint y: 58, endPoint x: 531, endPoint y: 65, distance: 59.4
click at [532, 65] on span "LT0B54" at bounding box center [664, 58] width 264 height 19
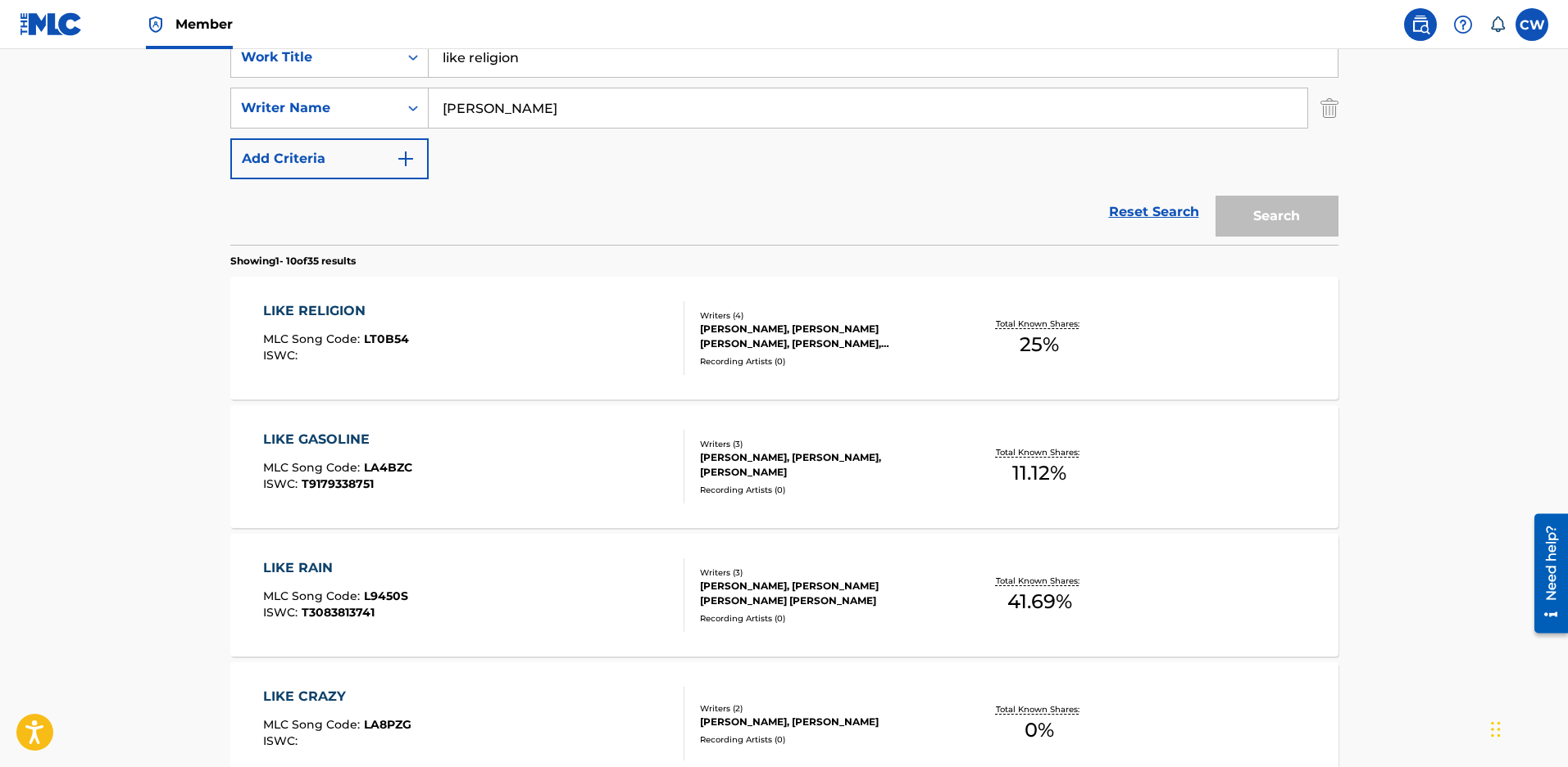
scroll to position [134, 0]
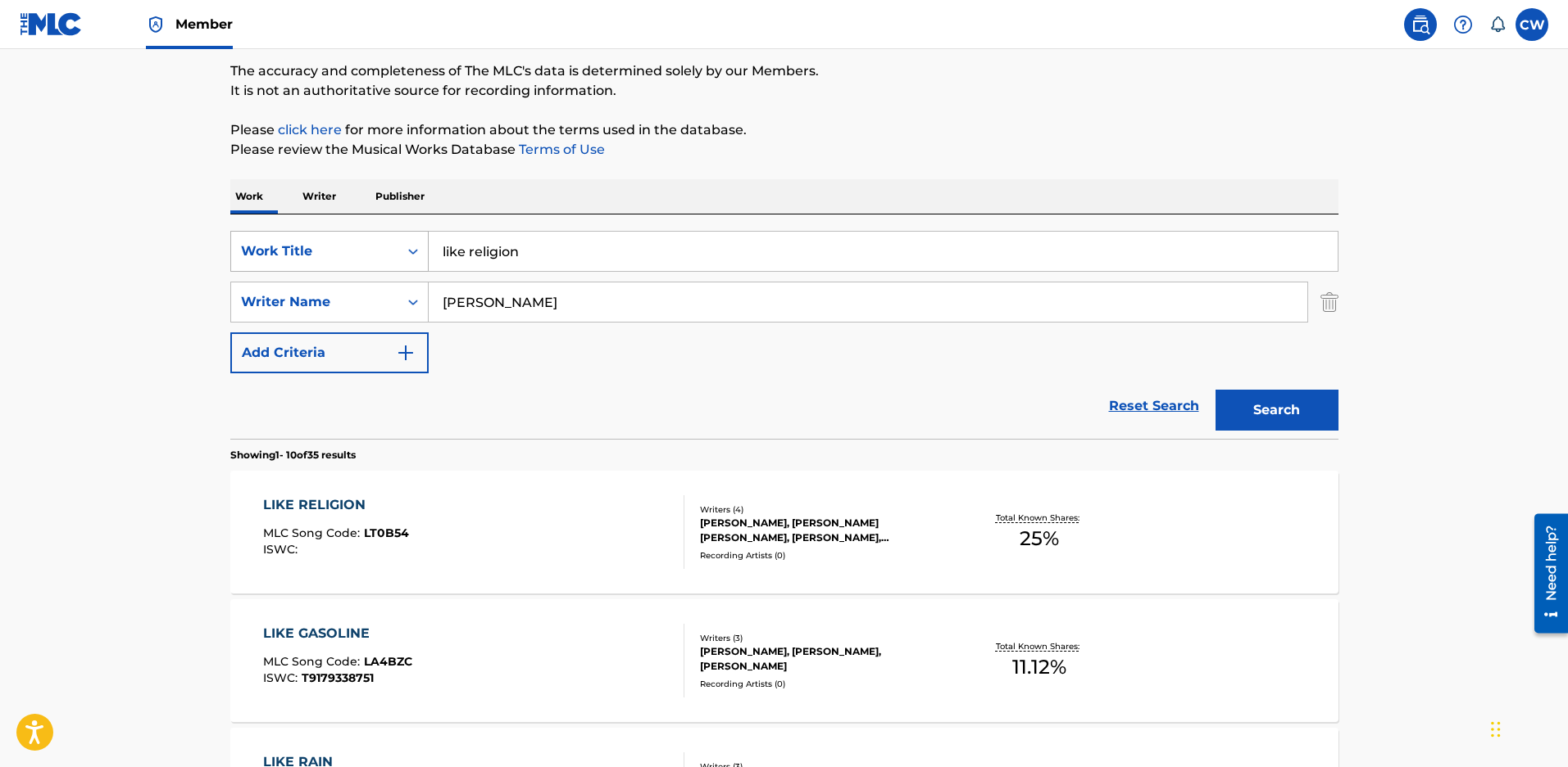
drag, startPoint x: 569, startPoint y: 275, endPoint x: 246, endPoint y: 256, distance: 323.6
click at [246, 256] on div "SearchWithCriteriaeced2c0e-ae81-4f3d-9946-cdb20afe10a9 Work Title like religion" at bounding box center [784, 251] width 1108 height 41
type input "i come alive"
click at [1282, 408] on button "Search" at bounding box center [1277, 410] width 123 height 41
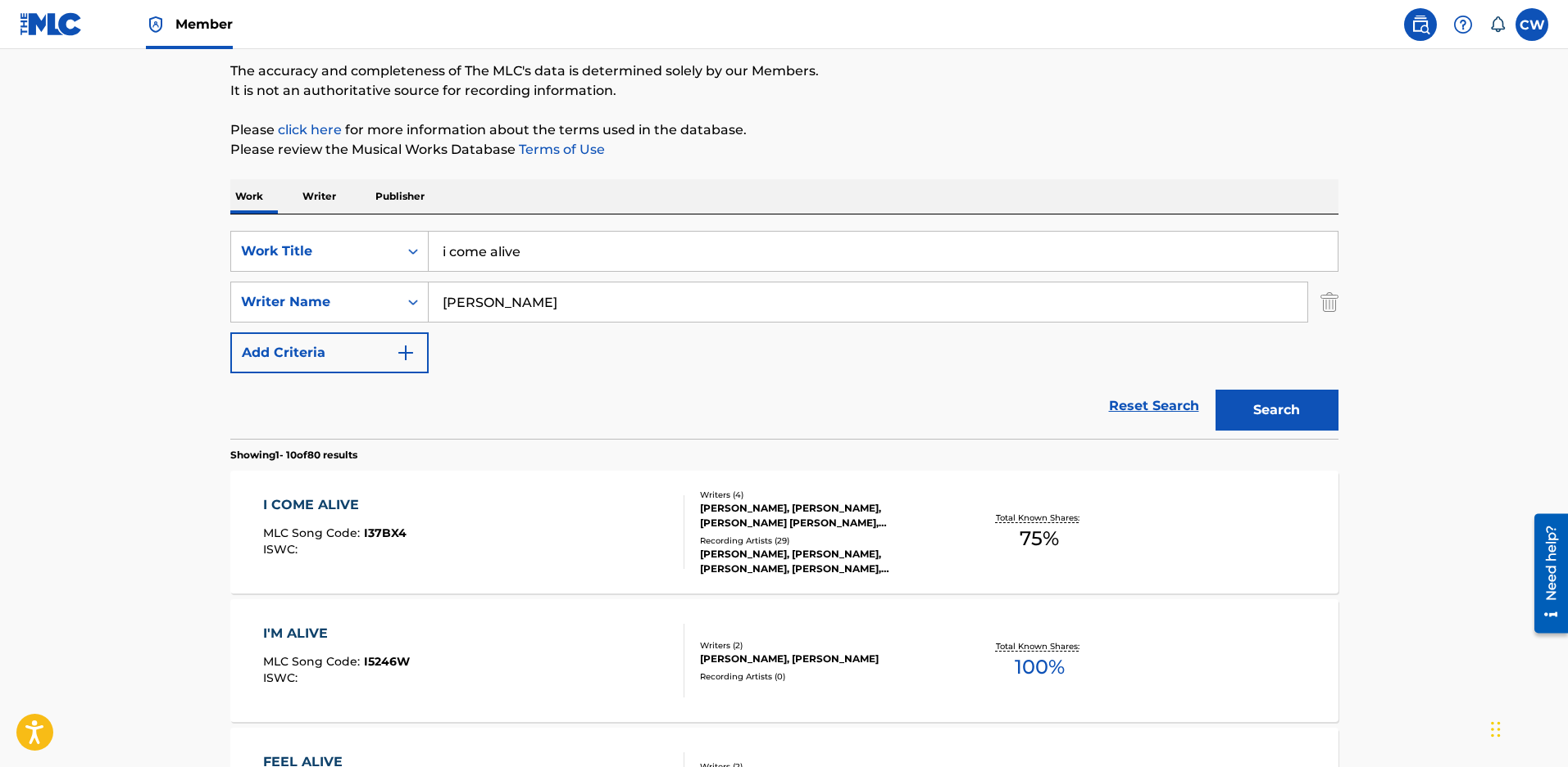
click at [729, 560] on div "DOROTHY, DOROTHY, DOROTHY, DOROTHY, DOROTHY" at bounding box center [823, 561] width 247 height 30
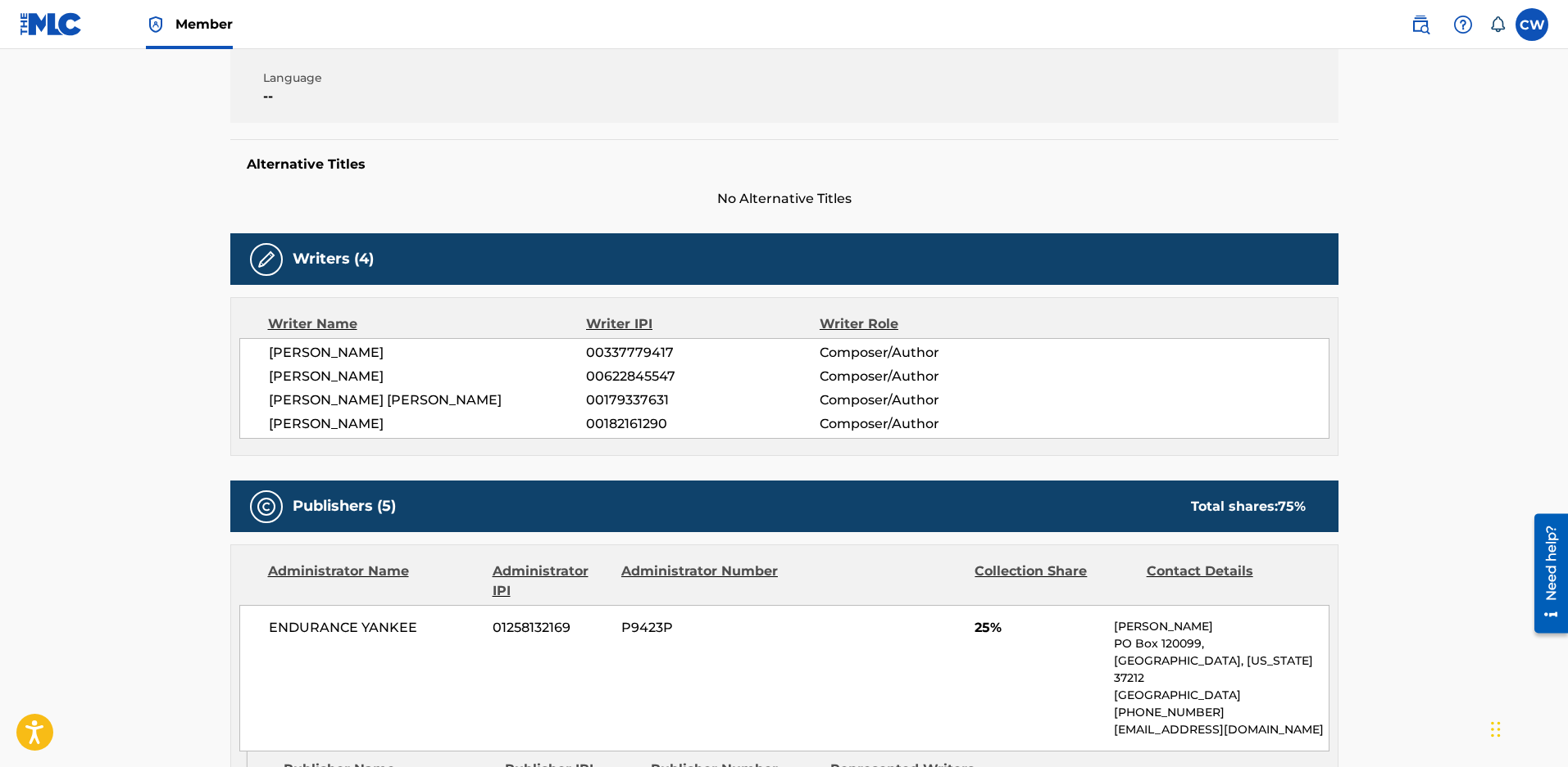
scroll to position [82, 0]
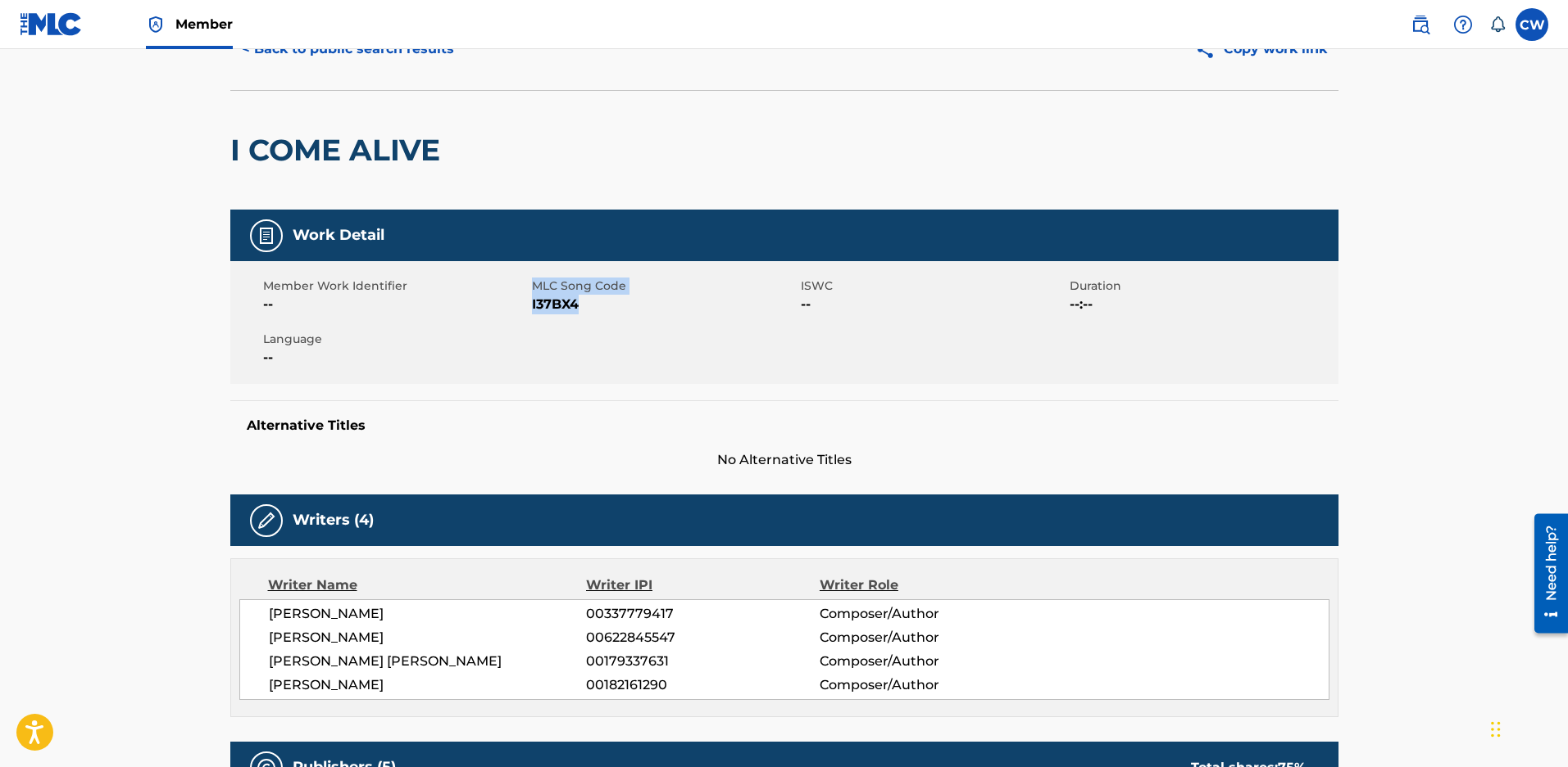
drag, startPoint x: 590, startPoint y: 309, endPoint x: 526, endPoint y: 314, distance: 64.2
click at [526, 314] on div "Member Work Identifier -- MLC Song Code I37BX4 ISWC -- Duration --:-- Language …" at bounding box center [784, 323] width 1108 height 123
click at [562, 302] on span "I37BX4" at bounding box center [664, 304] width 264 height 19
drag, startPoint x: 568, startPoint y: 314, endPoint x: 531, endPoint y: 311, distance: 37.1
click at [532, 311] on span "I37BX4" at bounding box center [664, 304] width 264 height 19
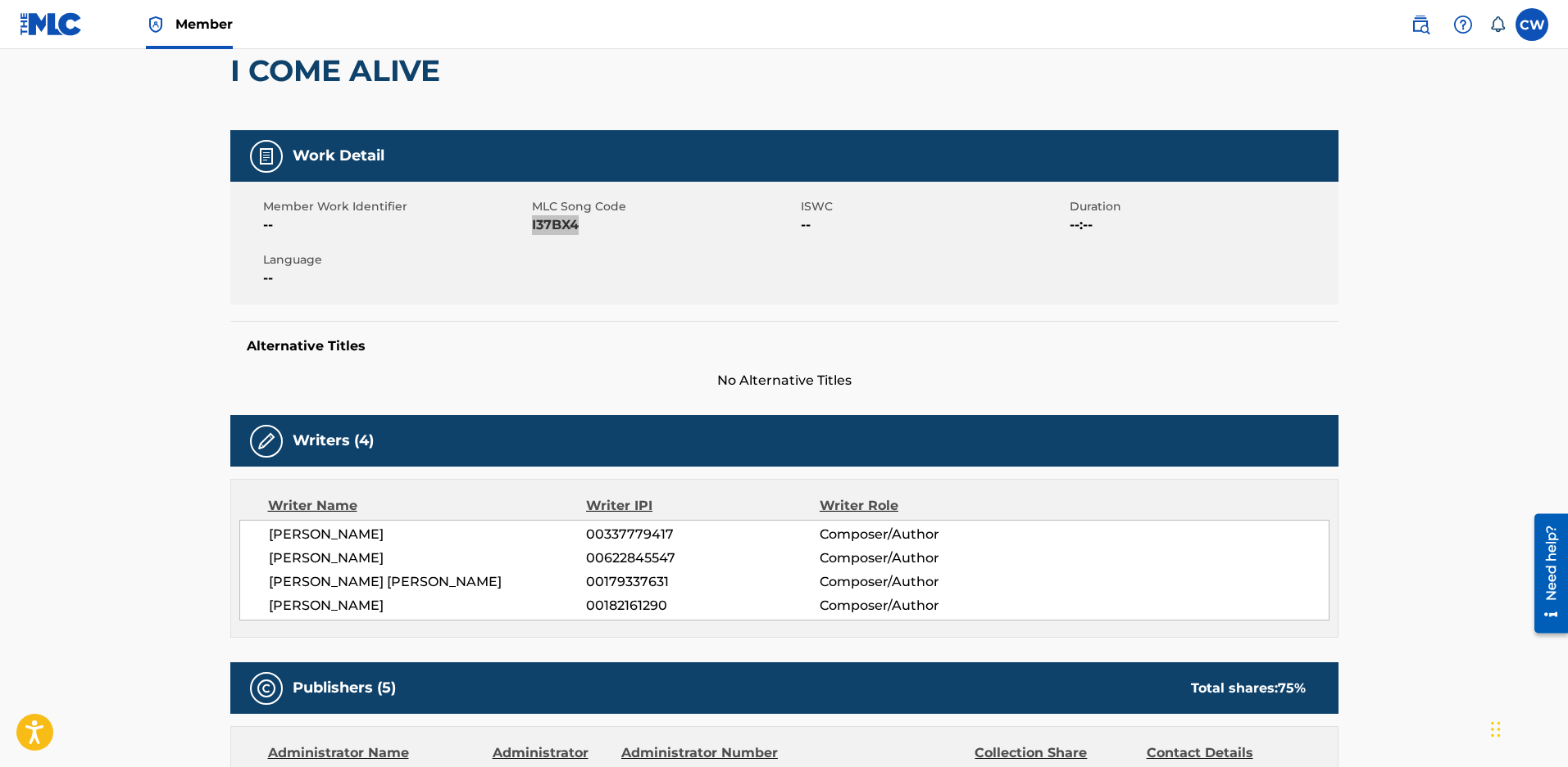
scroll to position [328, 0]
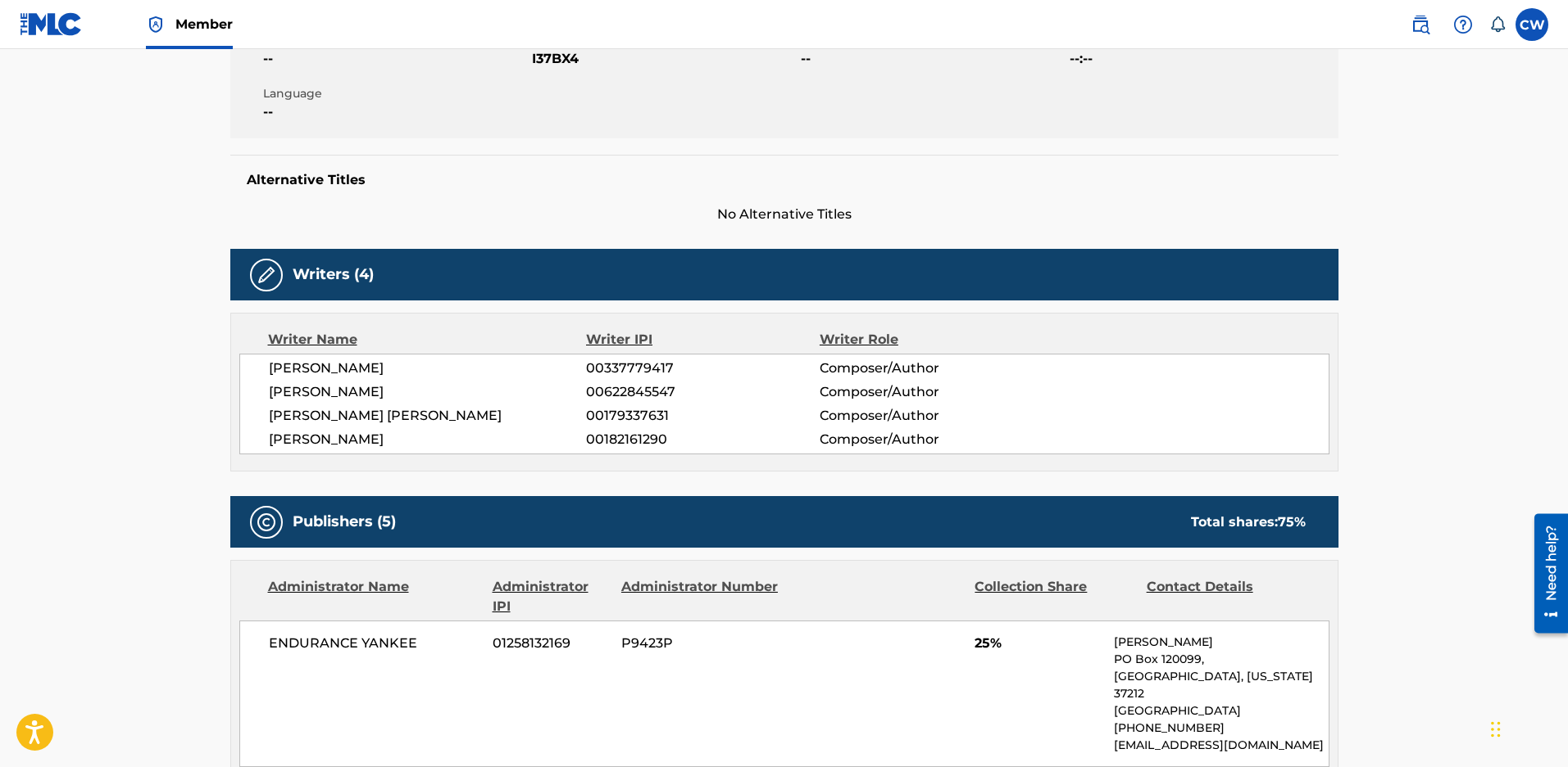
scroll to position [134, 0]
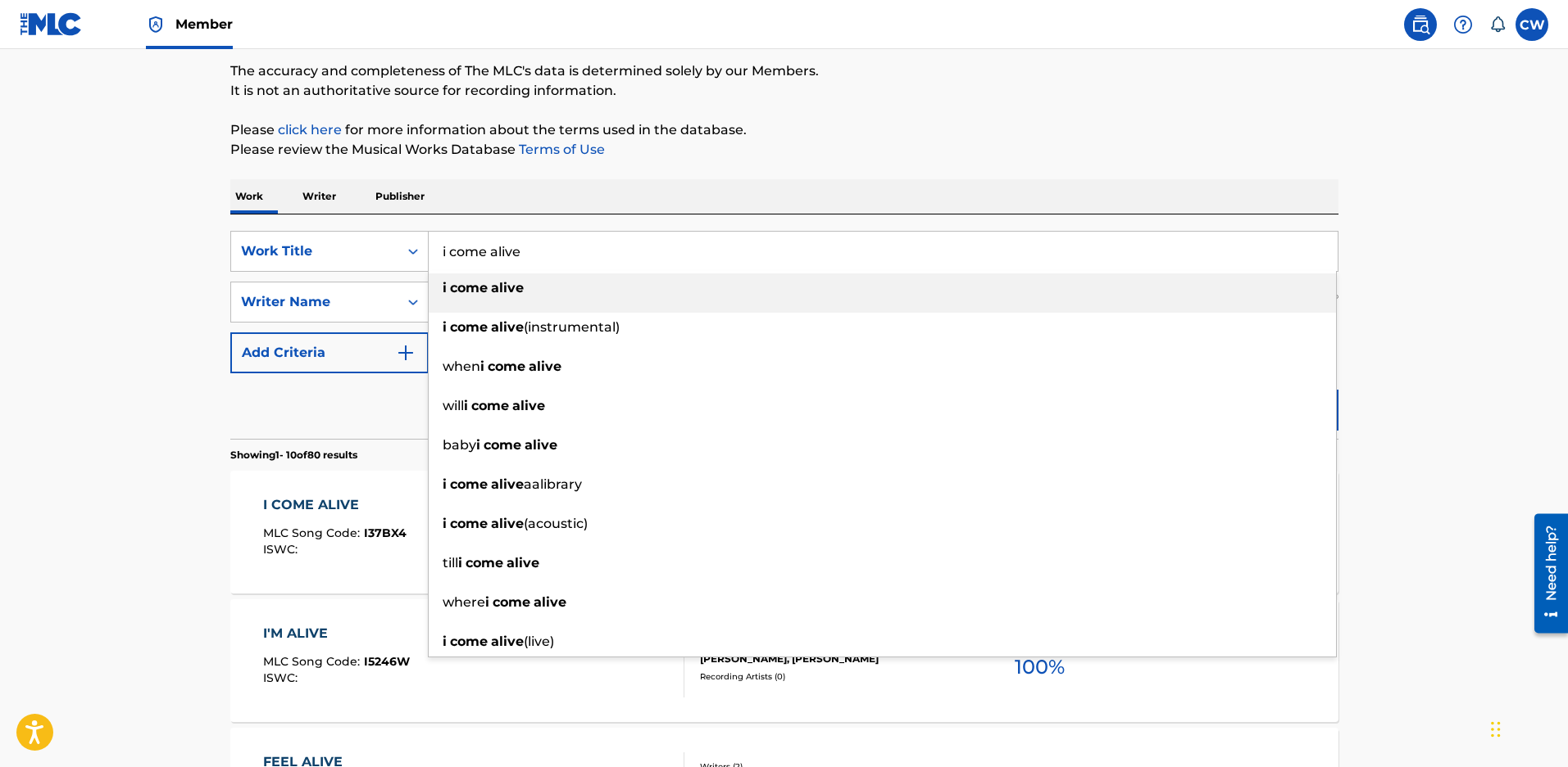
drag, startPoint x: 240, startPoint y: 250, endPoint x: 219, endPoint y: 255, distance: 21.6
click at [234, 250] on div "SearchWithCriteriaeced2c0e-ae81-4f3d-9946-cdb20afe10a9 Work Title i come alive …" at bounding box center [784, 251] width 1108 height 41
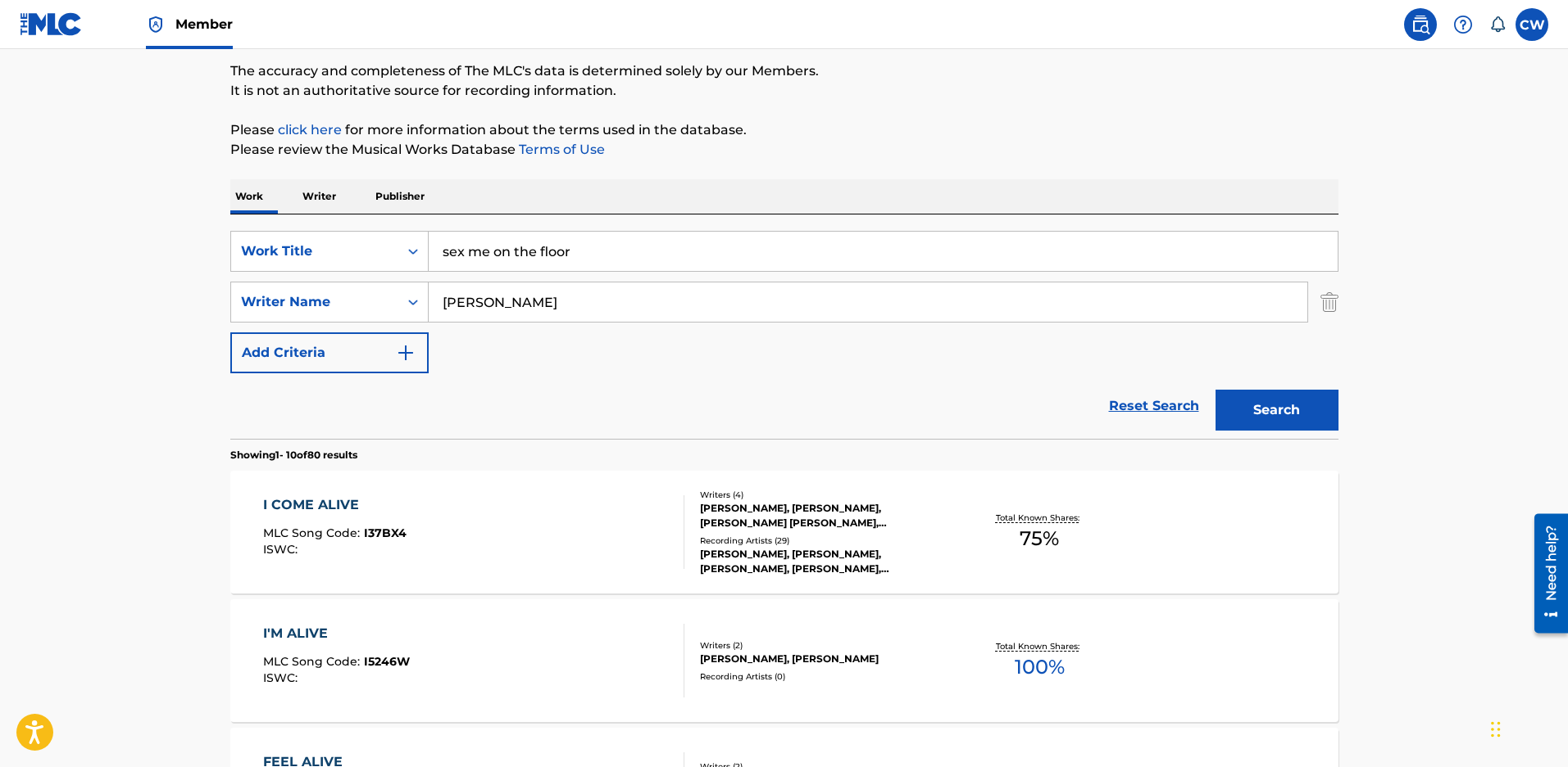
drag, startPoint x: 472, startPoint y: 259, endPoint x: 1072, endPoint y: 269, distance: 600.1
click at [1072, 269] on input "sex me on the floor" at bounding box center [883, 251] width 909 height 39
click at [1280, 408] on button "Search" at bounding box center [1277, 410] width 123 height 41
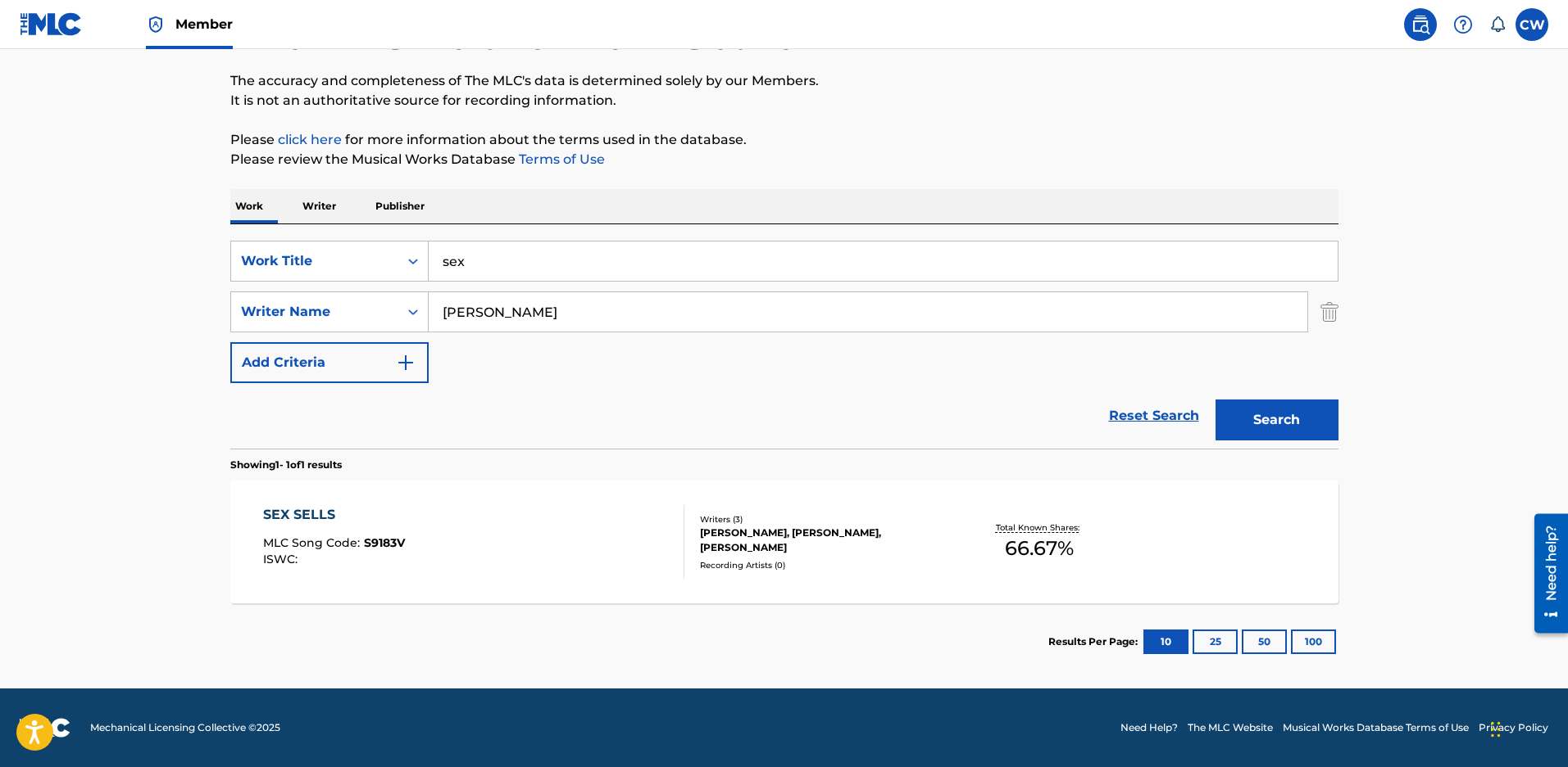
click at [492, 232] on div "SearchWithCriteriaeced2c0e-ae81-4f3d-9946-cdb20afe10a9 Work Title sex SearchWit…" at bounding box center [784, 336] width 1108 height 224
click at [464, 254] on input "sex" at bounding box center [883, 261] width 909 height 39
drag, startPoint x: 468, startPoint y: 263, endPoint x: 1277, endPoint y: 357, distance: 814.4
click at [1277, 357] on div "SearchWithCriteriaeced2c0e-ae81-4f3d-9946-cdb20afe10a9 Work Title sex sex and m…" at bounding box center [784, 312] width 1108 height 142
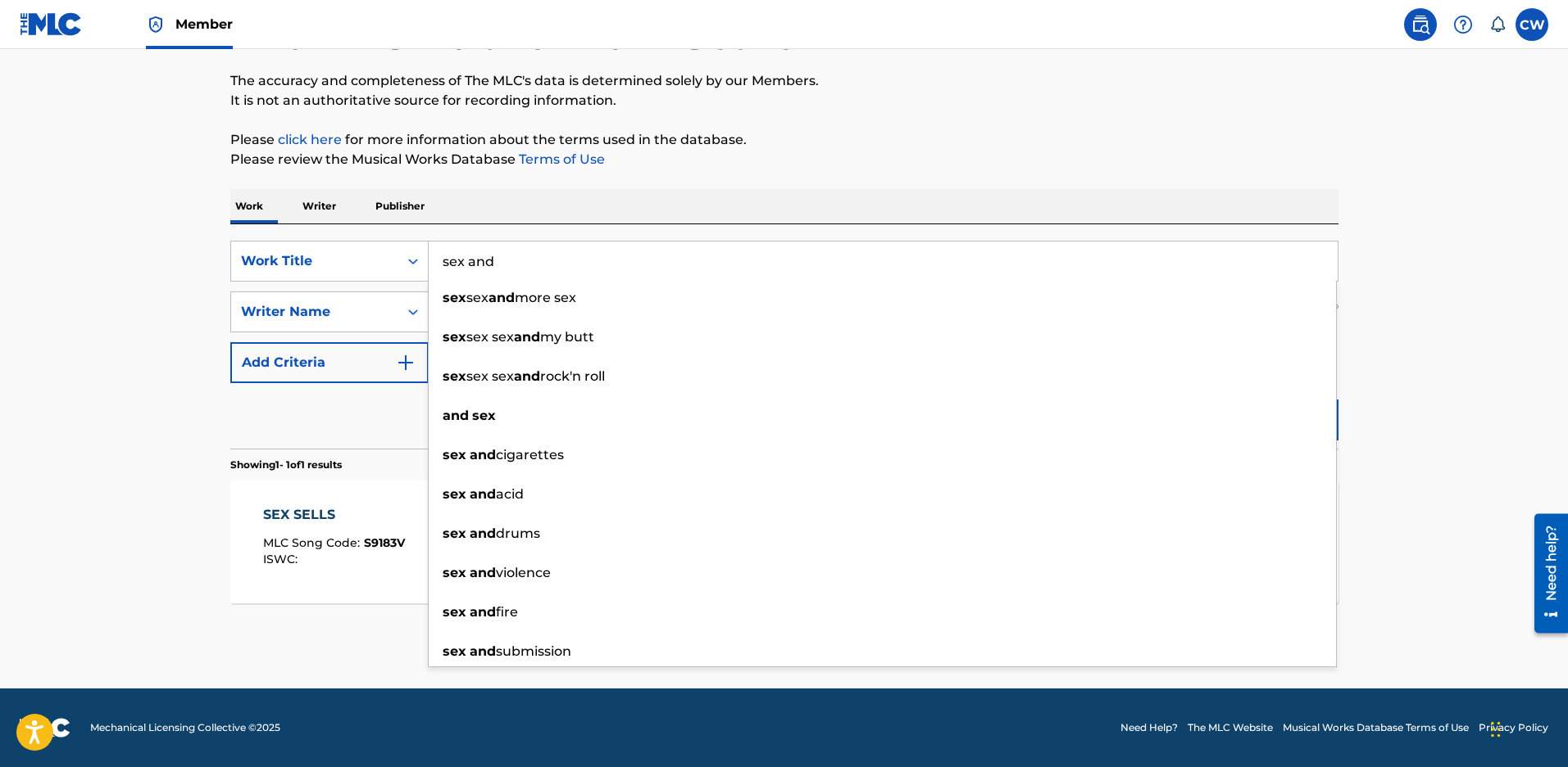
type input "sex and"
click at [850, 178] on div "The MLC Public Work Search The accuracy and completeness of The MLC's data is d…" at bounding box center [784, 323] width 1147 height 715
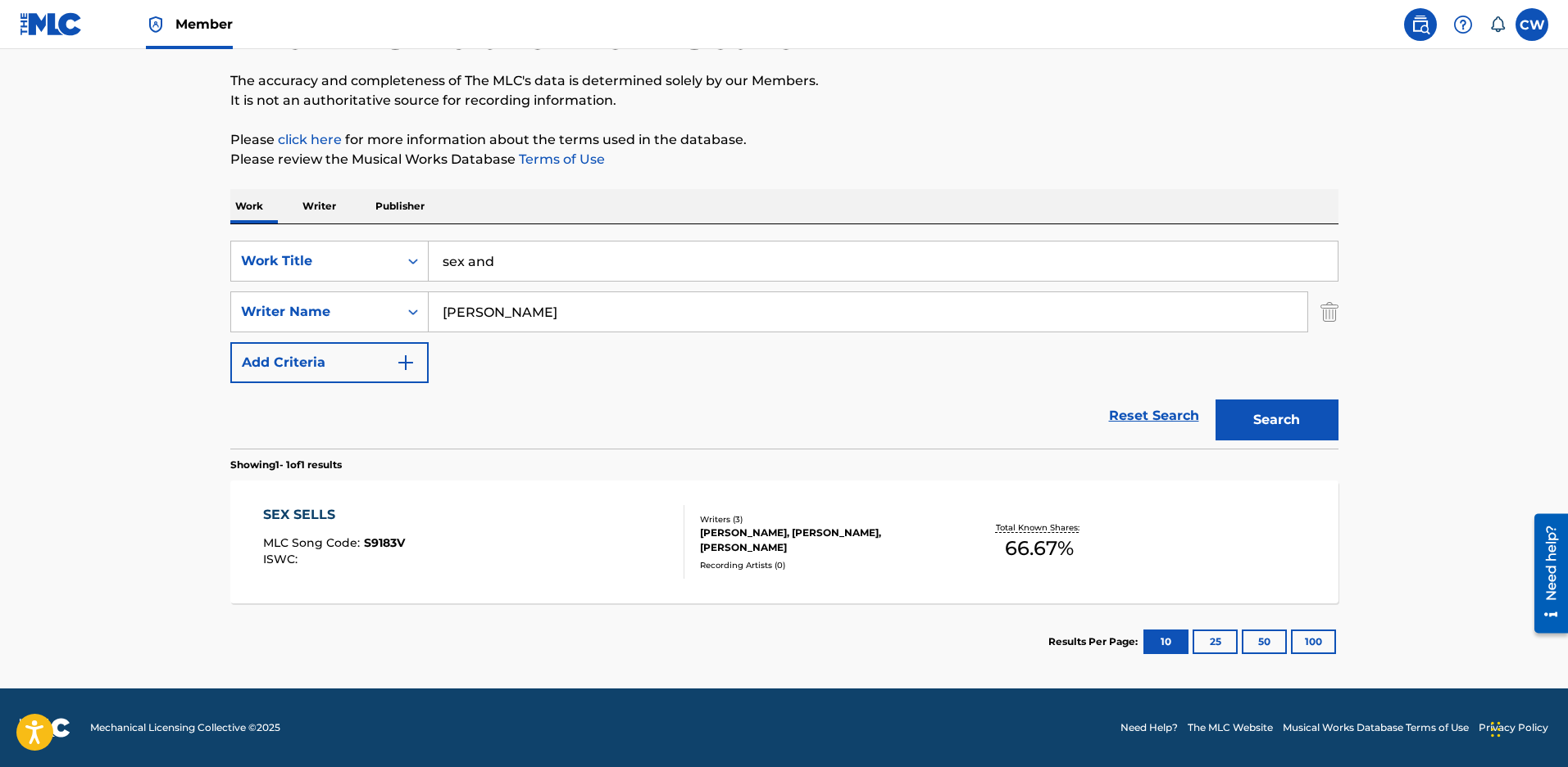
click at [1248, 400] on button "Search" at bounding box center [1277, 420] width 123 height 41
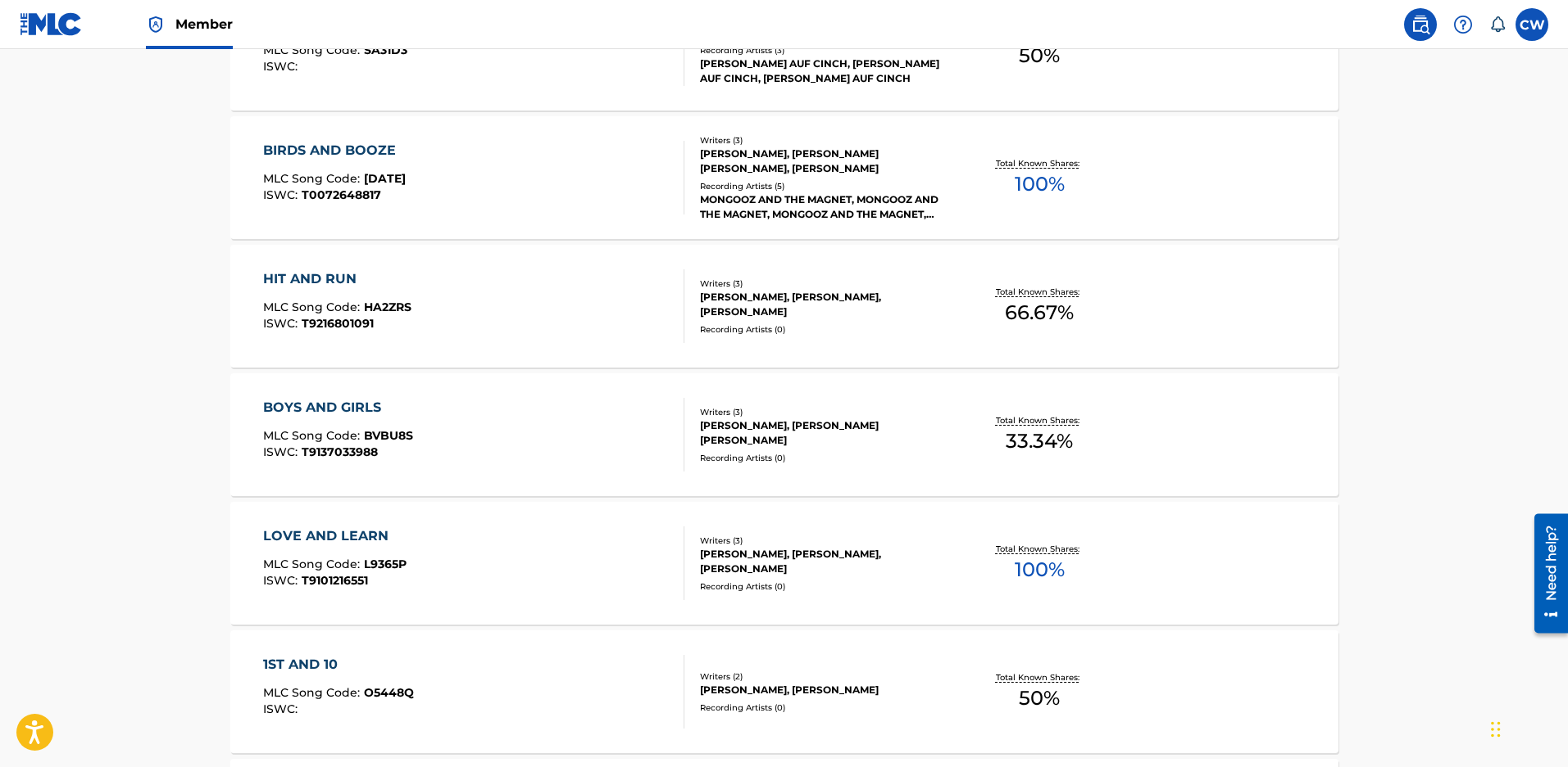
scroll to position [707, 0]
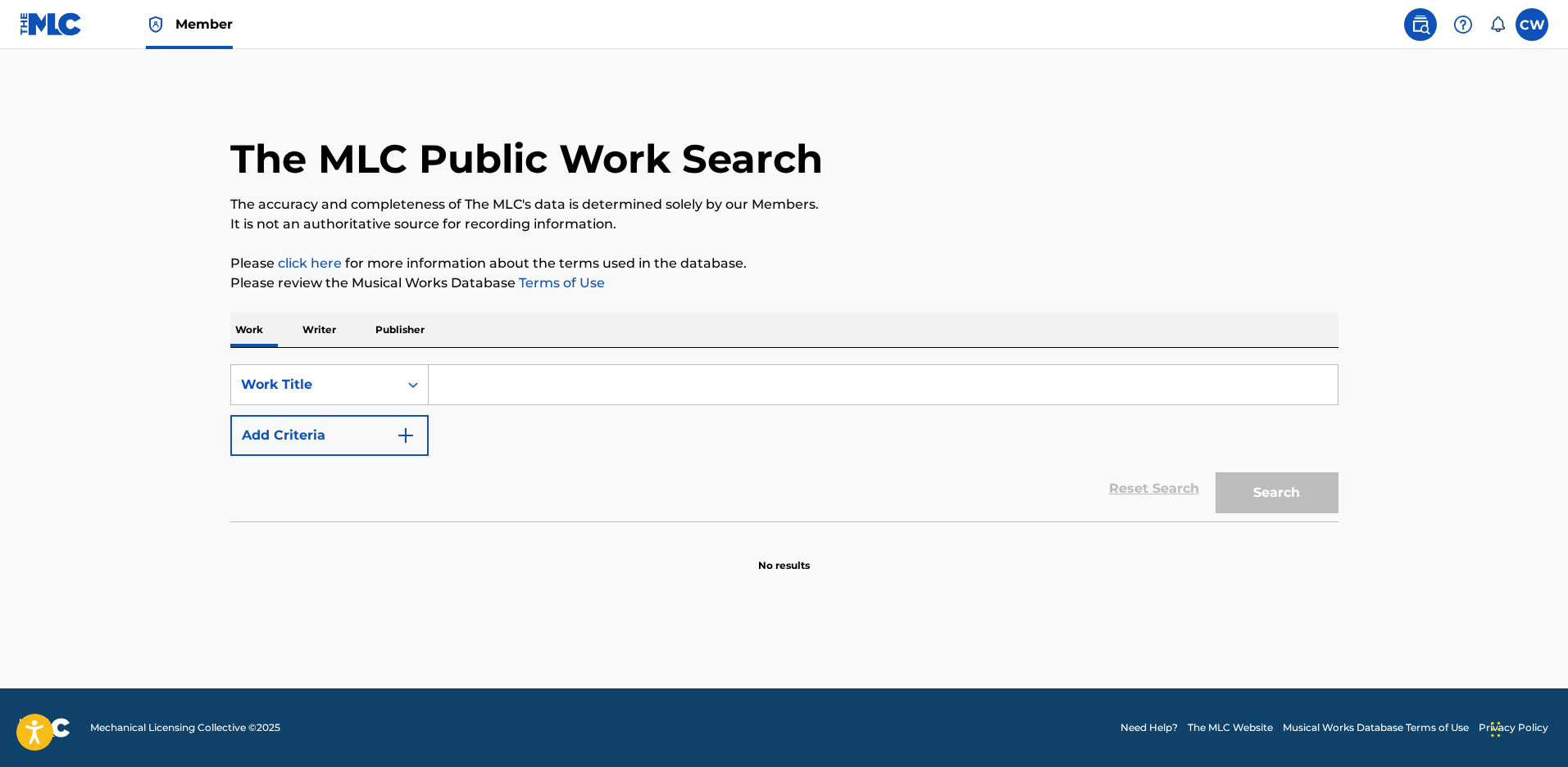
click at [501, 389] on input "Search Form" at bounding box center [883, 384] width 909 height 39
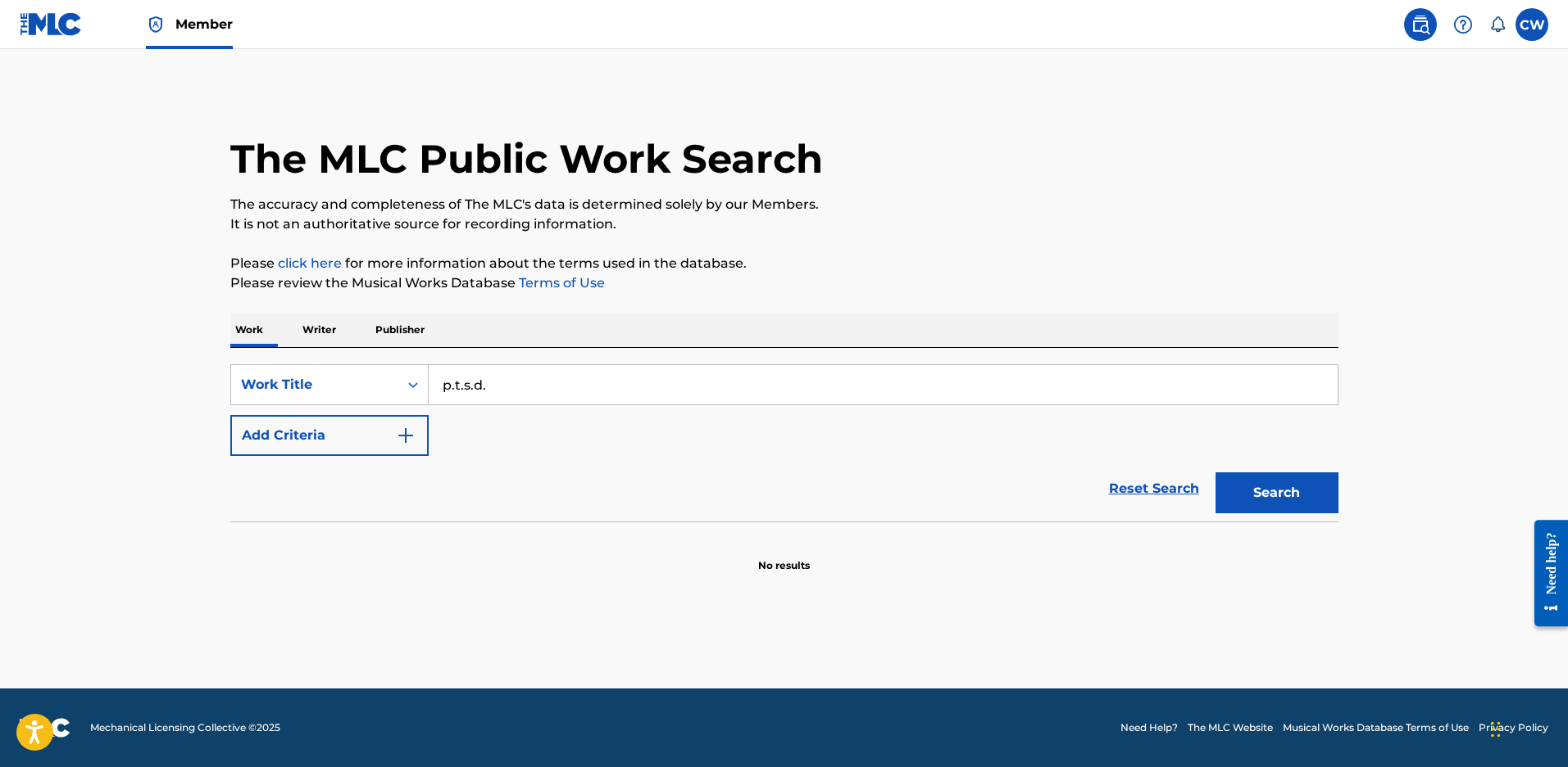
type input "p.t.s.d."
click at [381, 433] on button "Add Criteria" at bounding box center [330, 435] width 198 height 41
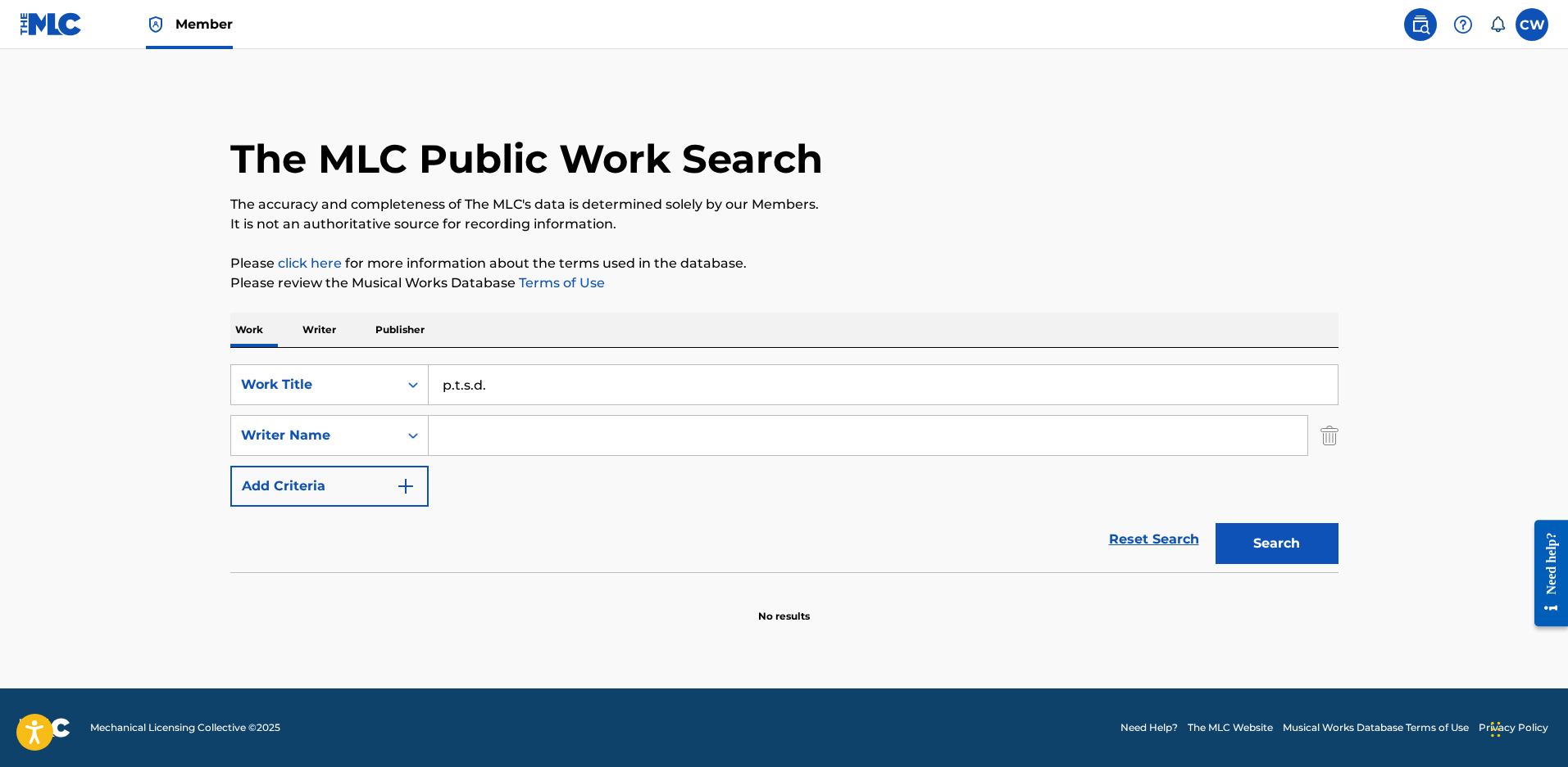
click at [463, 432] on input "Search Form" at bounding box center [867, 435] width 878 height 39
type input "m[PERSON_NAME]"
click at [1216, 523] on button "Search" at bounding box center [1277, 544] width 123 height 41
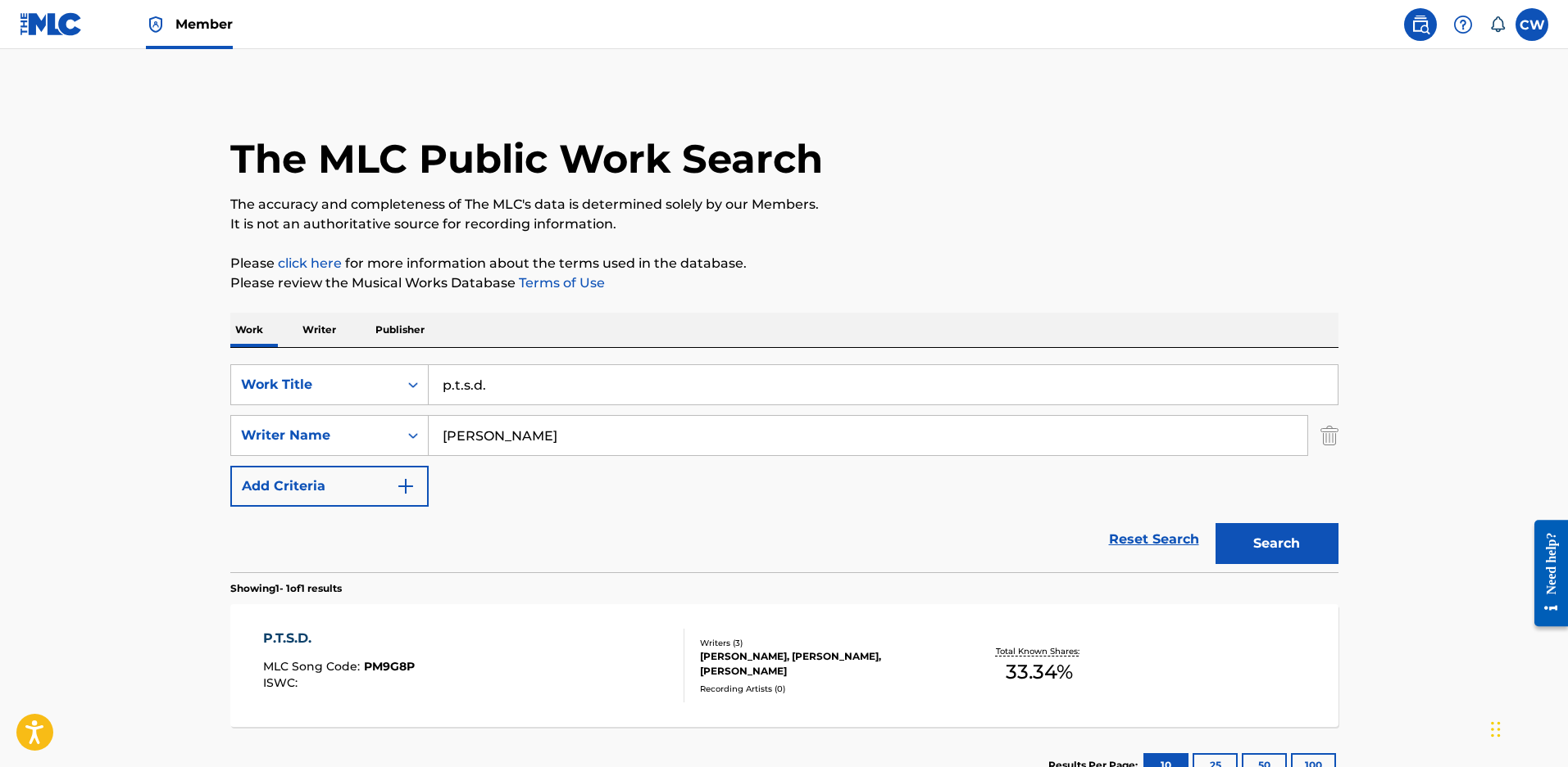
click at [786, 695] on div "Recording Artists ( 0 )" at bounding box center [823, 689] width 247 height 13
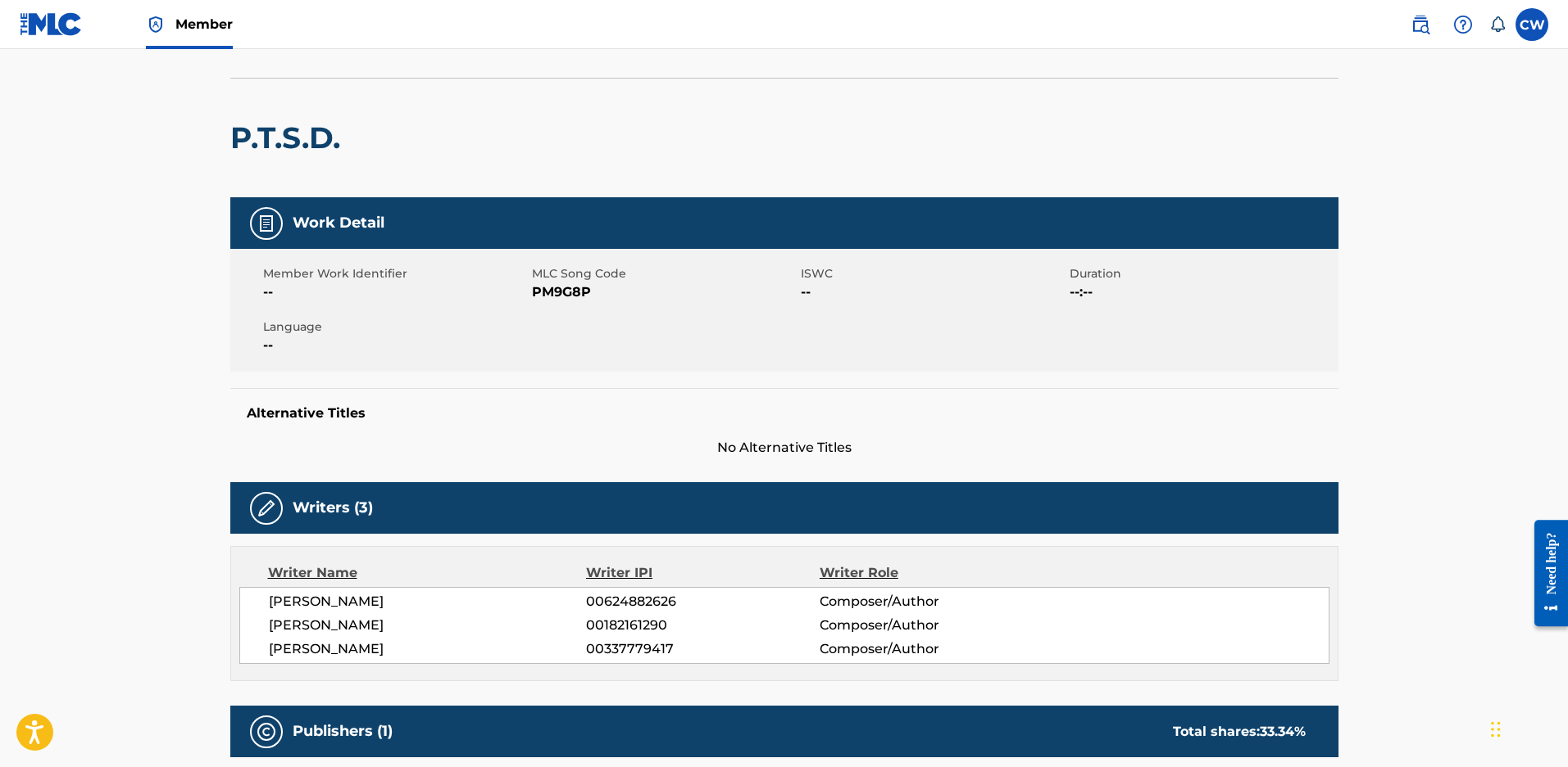
scroll to position [328, 0]
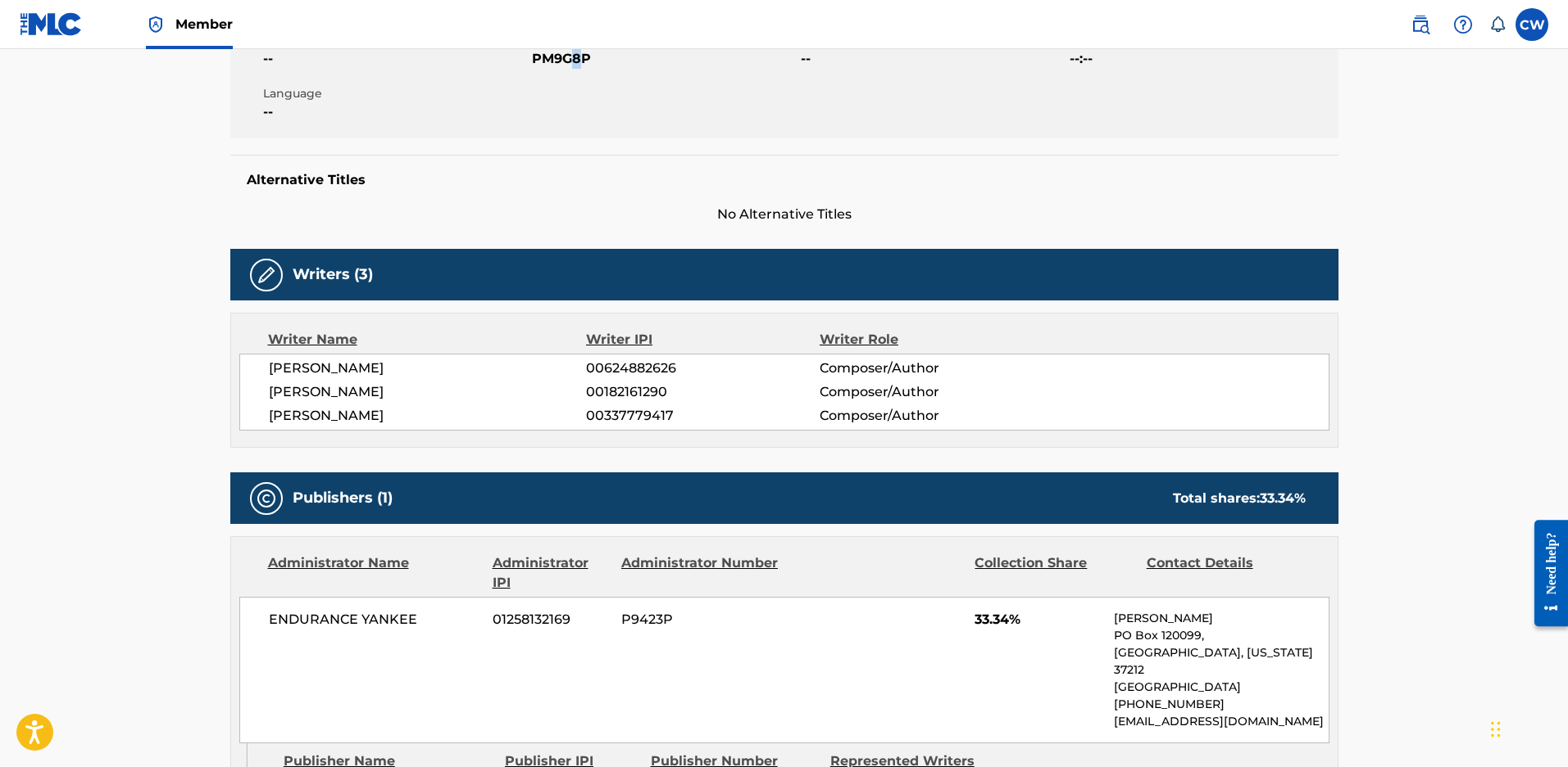
drag, startPoint x: 510, startPoint y: 58, endPoint x: 579, endPoint y: 62, distance: 69.1
click at [579, 62] on span "PM9G8P" at bounding box center [664, 58] width 264 height 19
drag, startPoint x: 599, startPoint y: 58, endPoint x: 540, endPoint y: 63, distance: 59.2
click at [540, 63] on span "PM9G8P" at bounding box center [664, 58] width 264 height 19
click at [656, 78] on div "Member Work Identifier -- MLC Song Code PM9G8P ISWC -- Duration --:-- Language …" at bounding box center [784, 76] width 1108 height 123
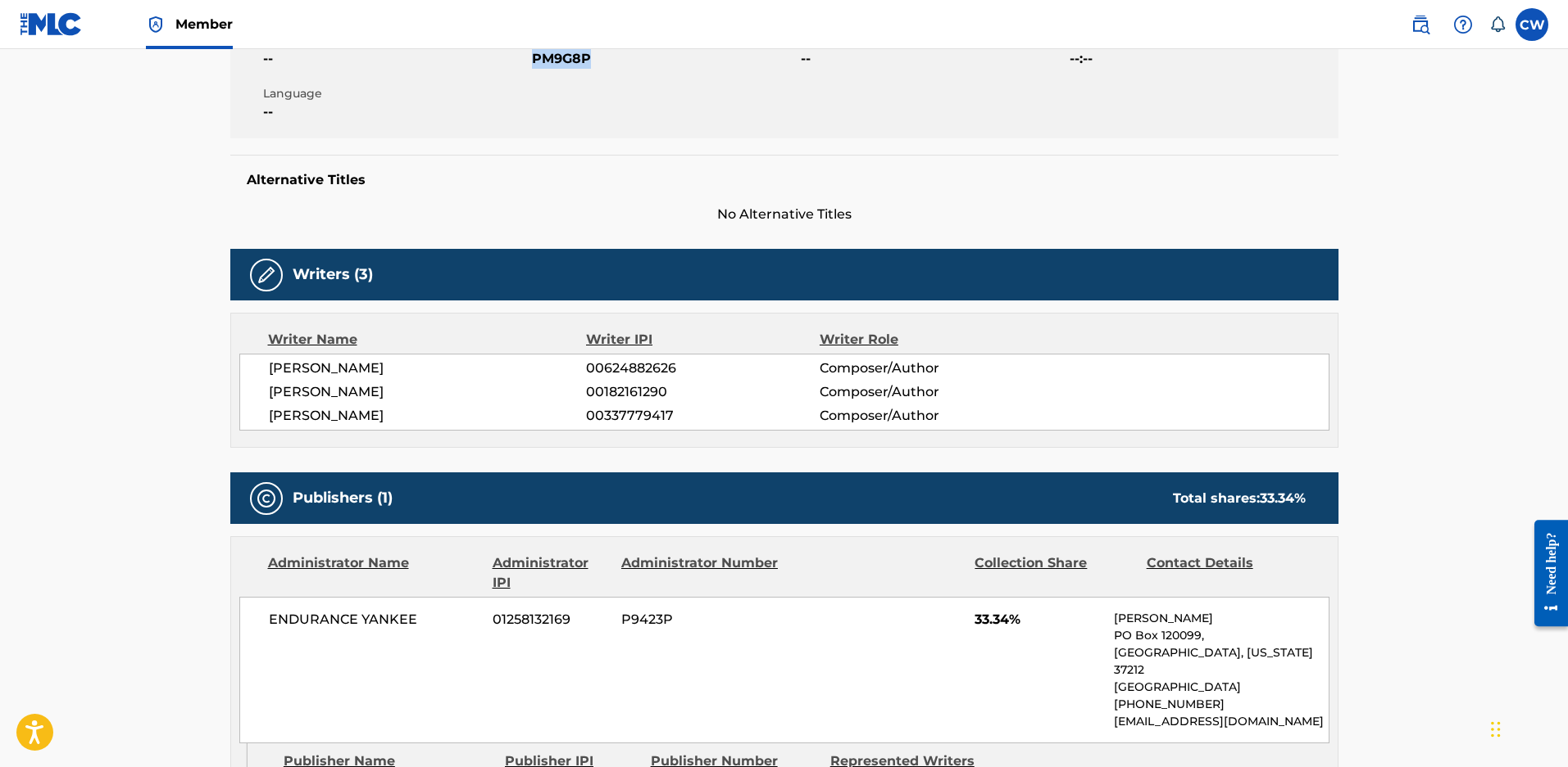
drag, startPoint x: 610, startPoint y: 67, endPoint x: 535, endPoint y: 63, distance: 75.1
click at [535, 63] on span "PM9G8P" at bounding box center [664, 58] width 264 height 19
copy span "PM9G8P"
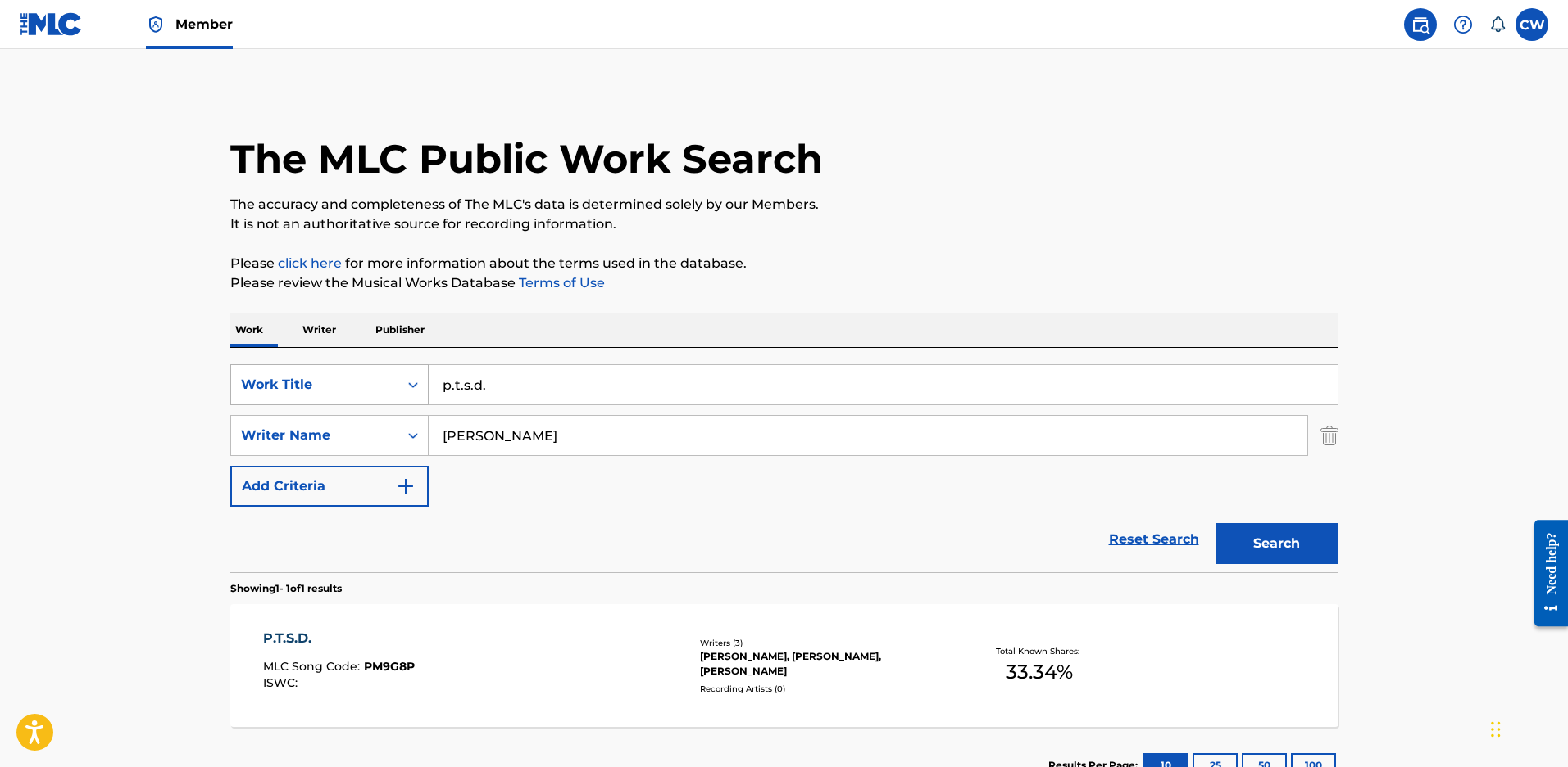
drag, startPoint x: 260, startPoint y: 378, endPoint x: 238, endPoint y: 378, distance: 22.0
click at [253, 378] on div "SearchWithCriteriae97d41c3-2b02-4430-b13d-c45ca1172e55 Work Title p.t.s.d." at bounding box center [784, 384] width 1108 height 41
type input "parasonomnia"
click at [1274, 553] on button "Search" at bounding box center [1277, 544] width 123 height 41
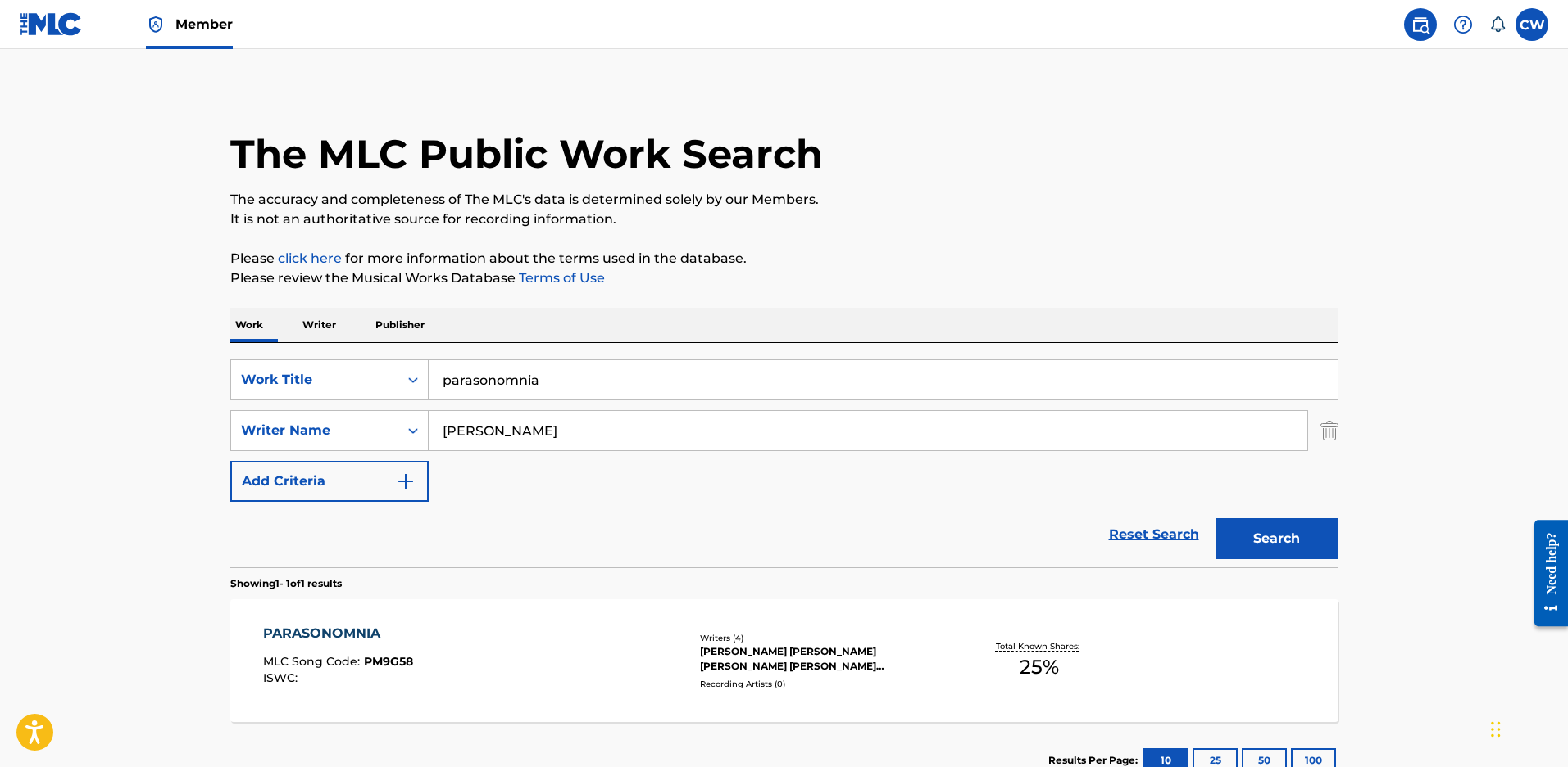
scroll to position [134, 0]
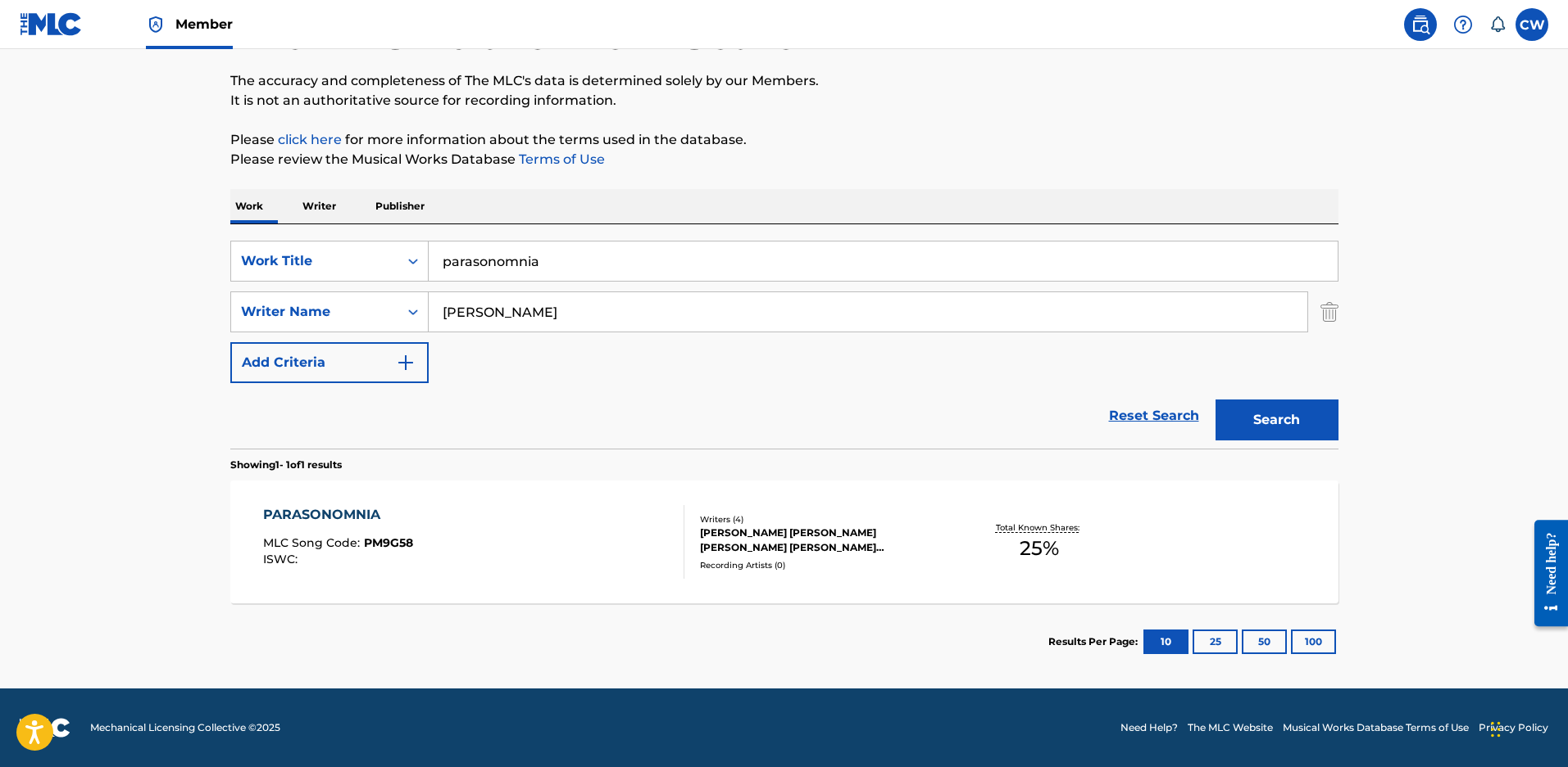
click at [772, 526] on div "RICHARD CHARLES JR MEYER, RYAN MEYER, BLAIR DALY, ZACHARY DAVID MALOY" at bounding box center [823, 540] width 247 height 30
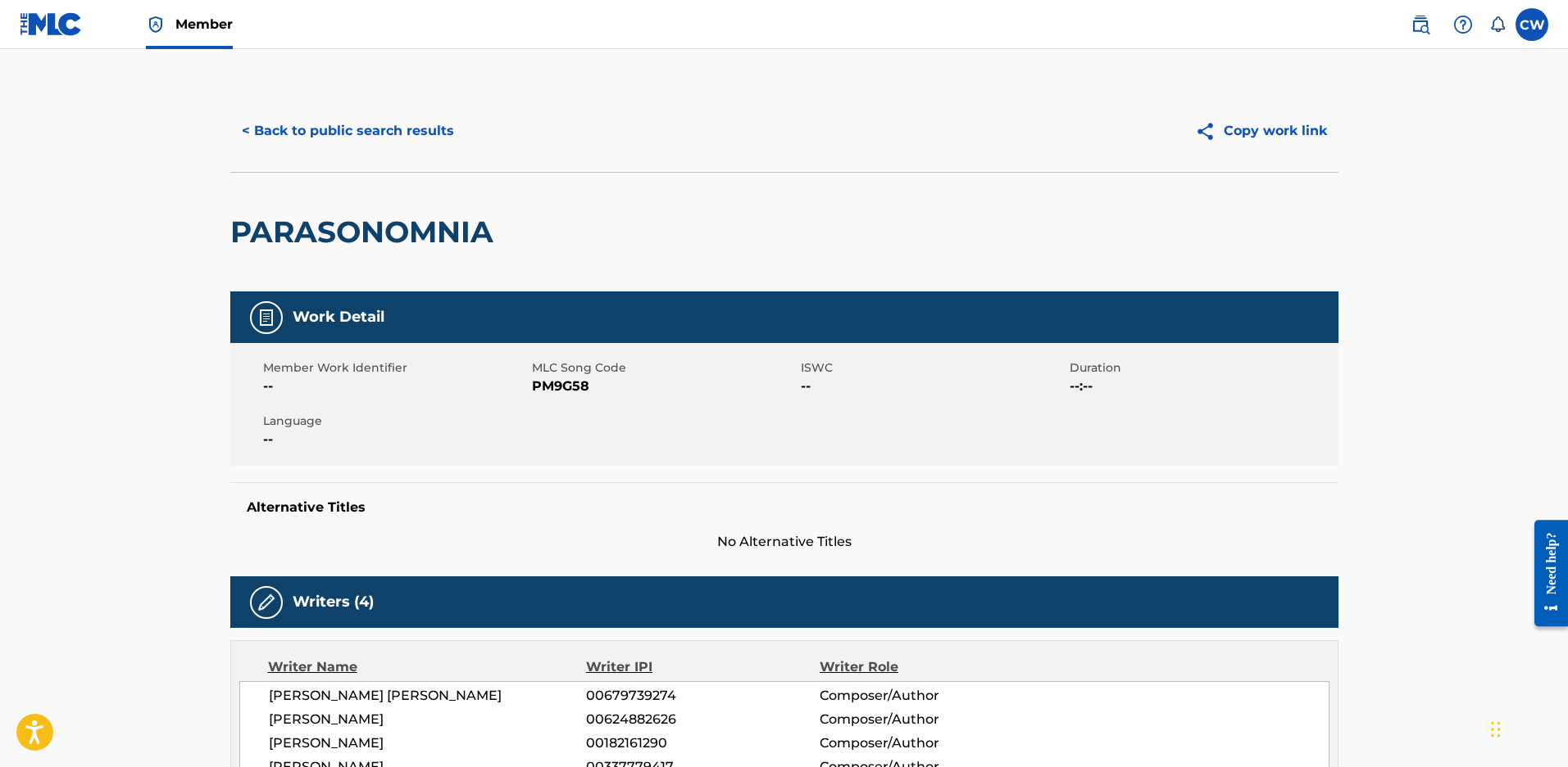
scroll to position [328, 0]
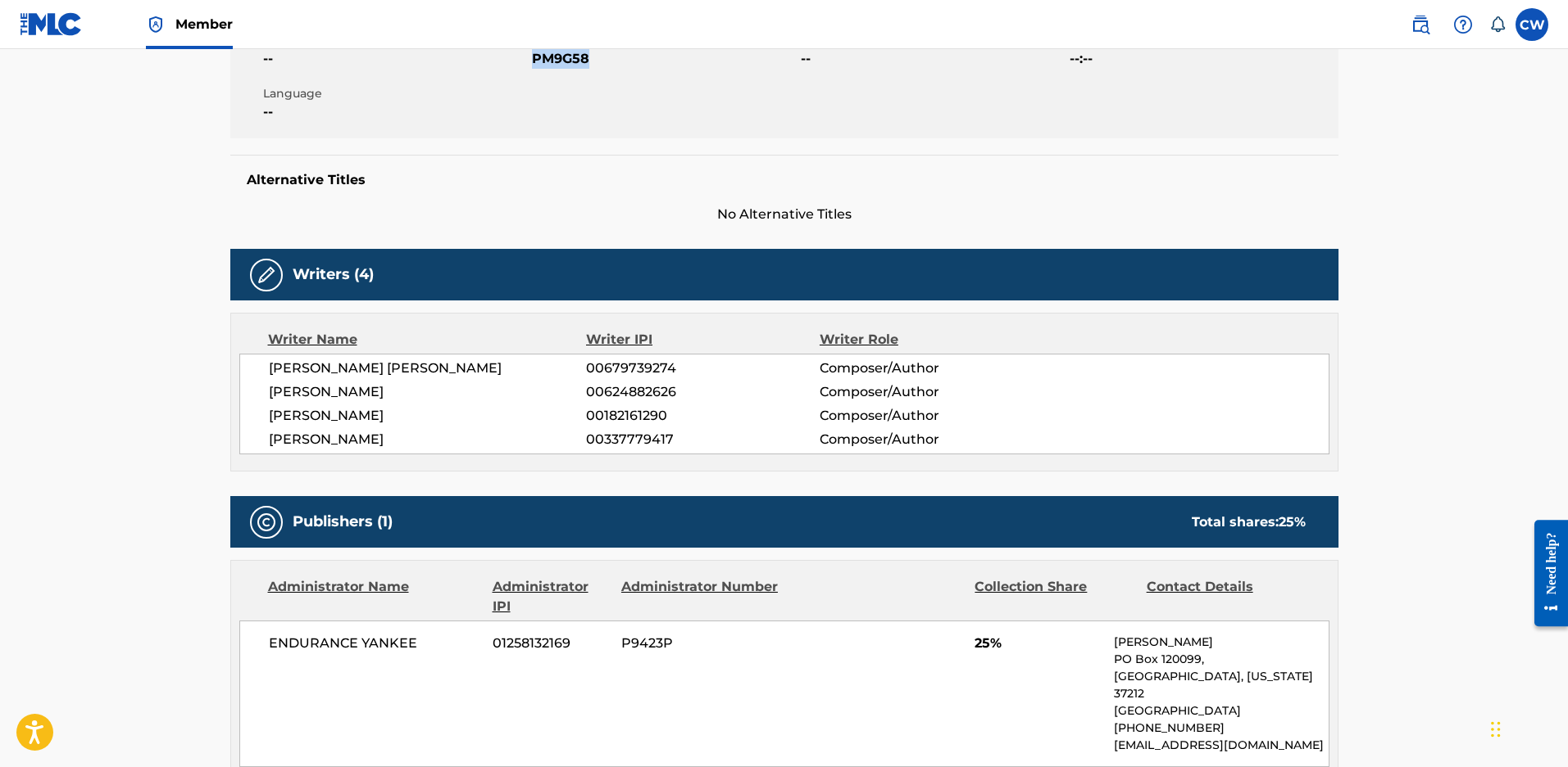
drag, startPoint x: 598, startPoint y: 58, endPoint x: 529, endPoint y: 63, distance: 69.2
click at [529, 63] on div "Member Work Identifier -- MLC Song Code PM9G58 ISWC -- Duration --:-- Language …" at bounding box center [784, 76] width 1108 height 123
click at [560, 57] on span "PM9G58" at bounding box center [664, 58] width 264 height 19
drag, startPoint x: 594, startPoint y: 63, endPoint x: 535, endPoint y: 61, distance: 59.0
click at [535, 61] on span "PM9G58" at bounding box center [664, 58] width 264 height 19
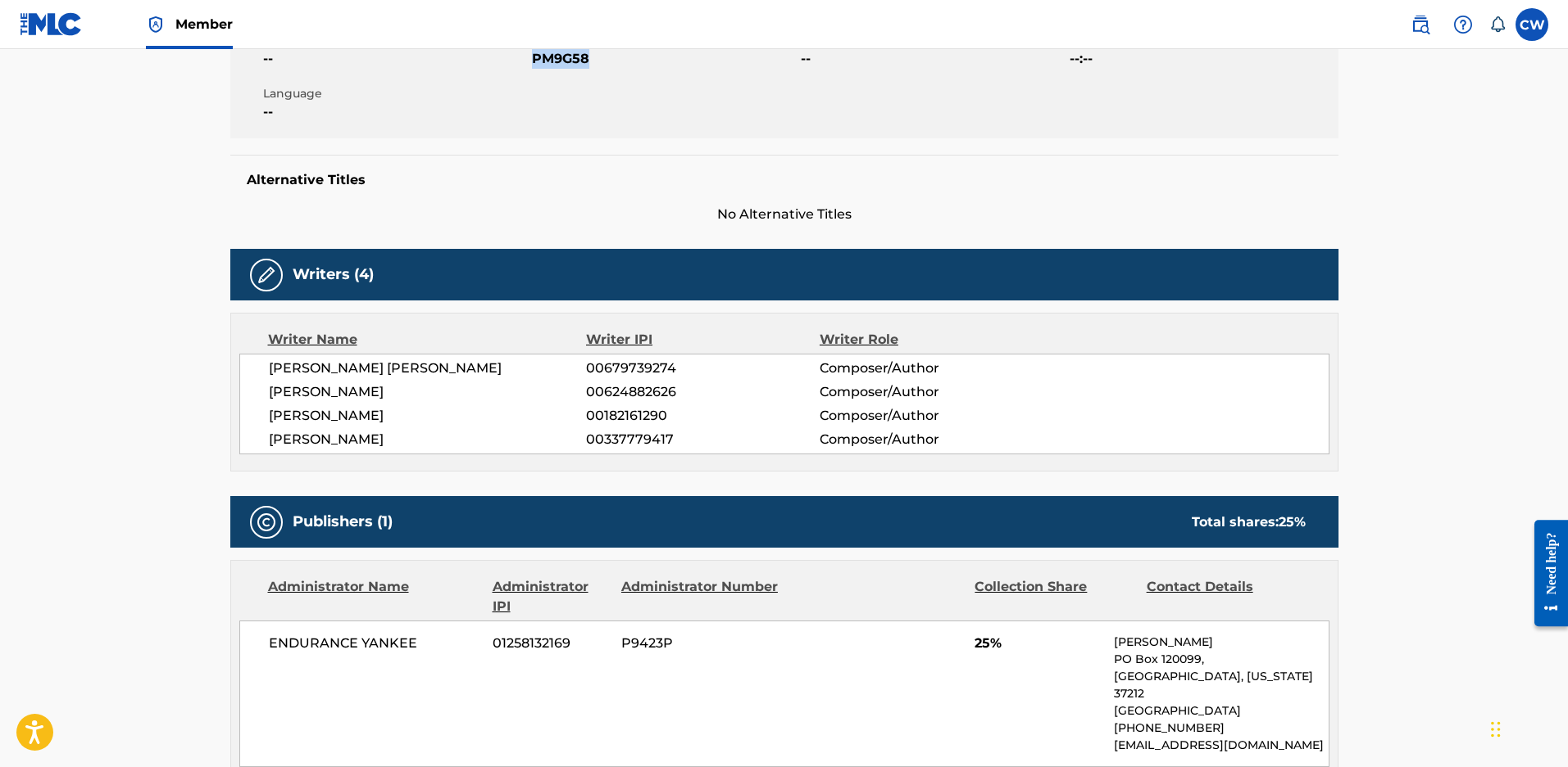
copy span "PM9G58"
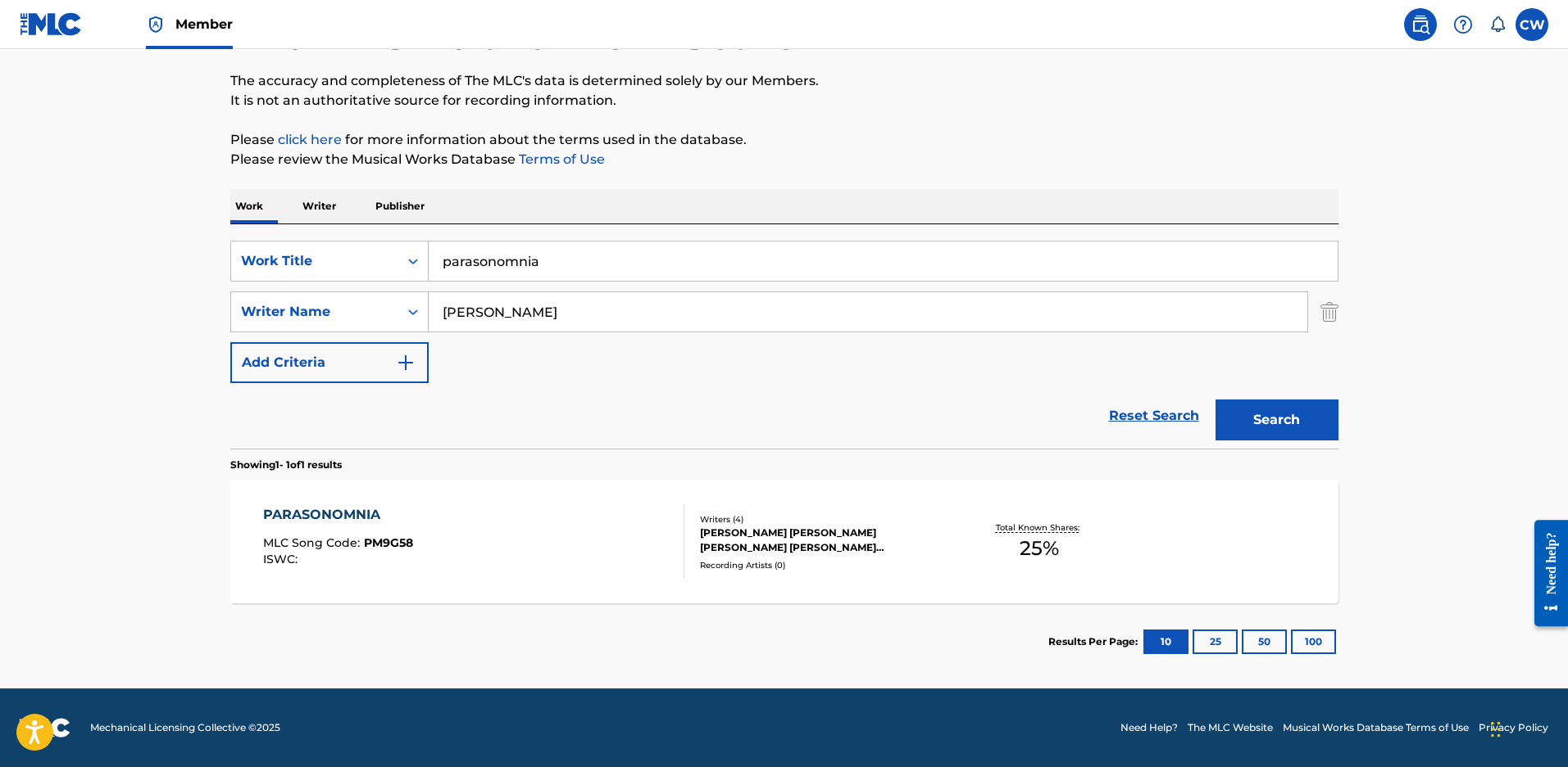
scroll to position [134, 0]
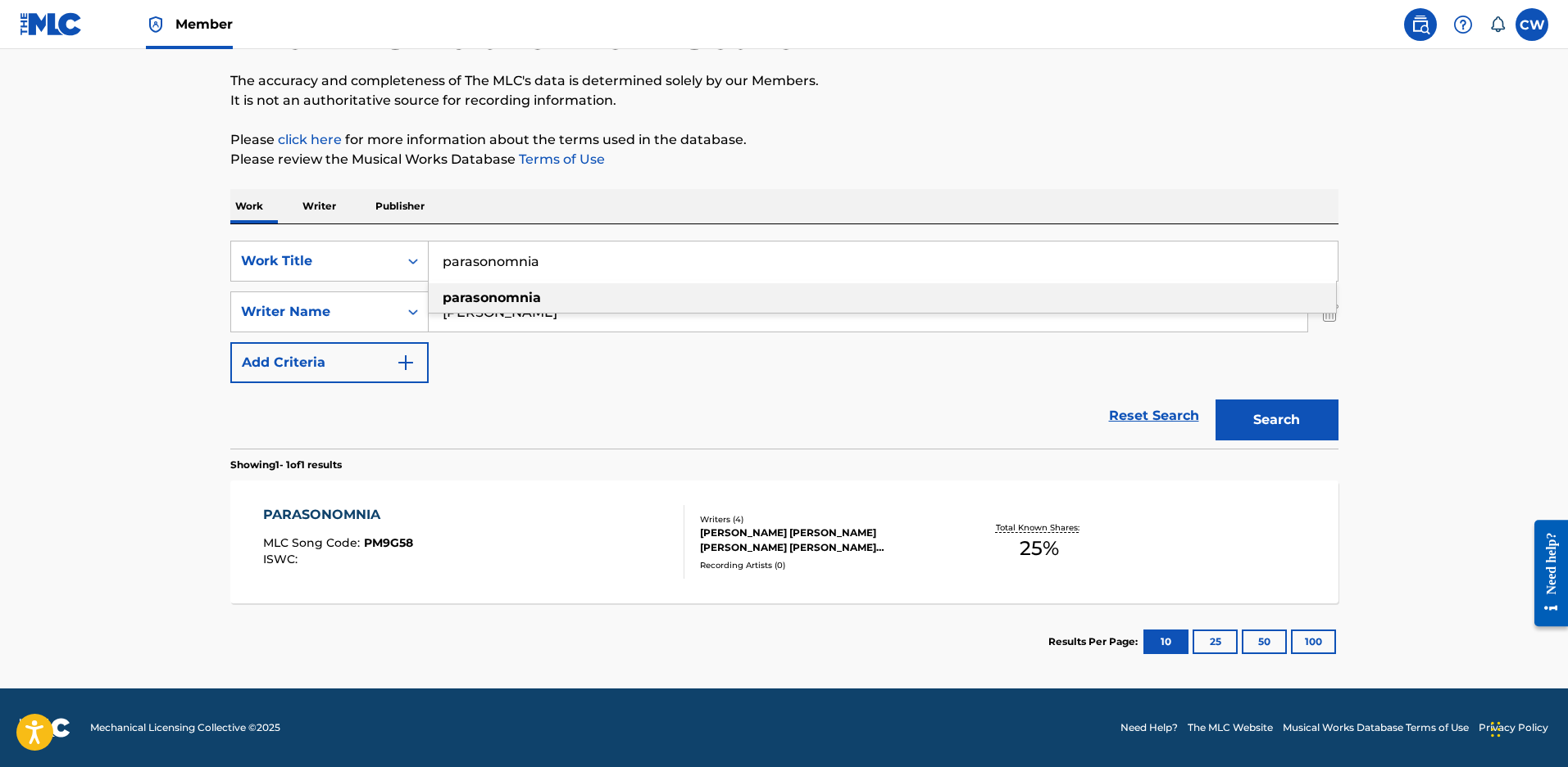
drag, startPoint x: 584, startPoint y: 254, endPoint x: 141, endPoint y: 235, distance: 443.4
click at [141, 235] on main "The MLC Public Work Search The accuracy and completeness of The MLC's data is d…" at bounding box center [784, 307] width 1568 height 764
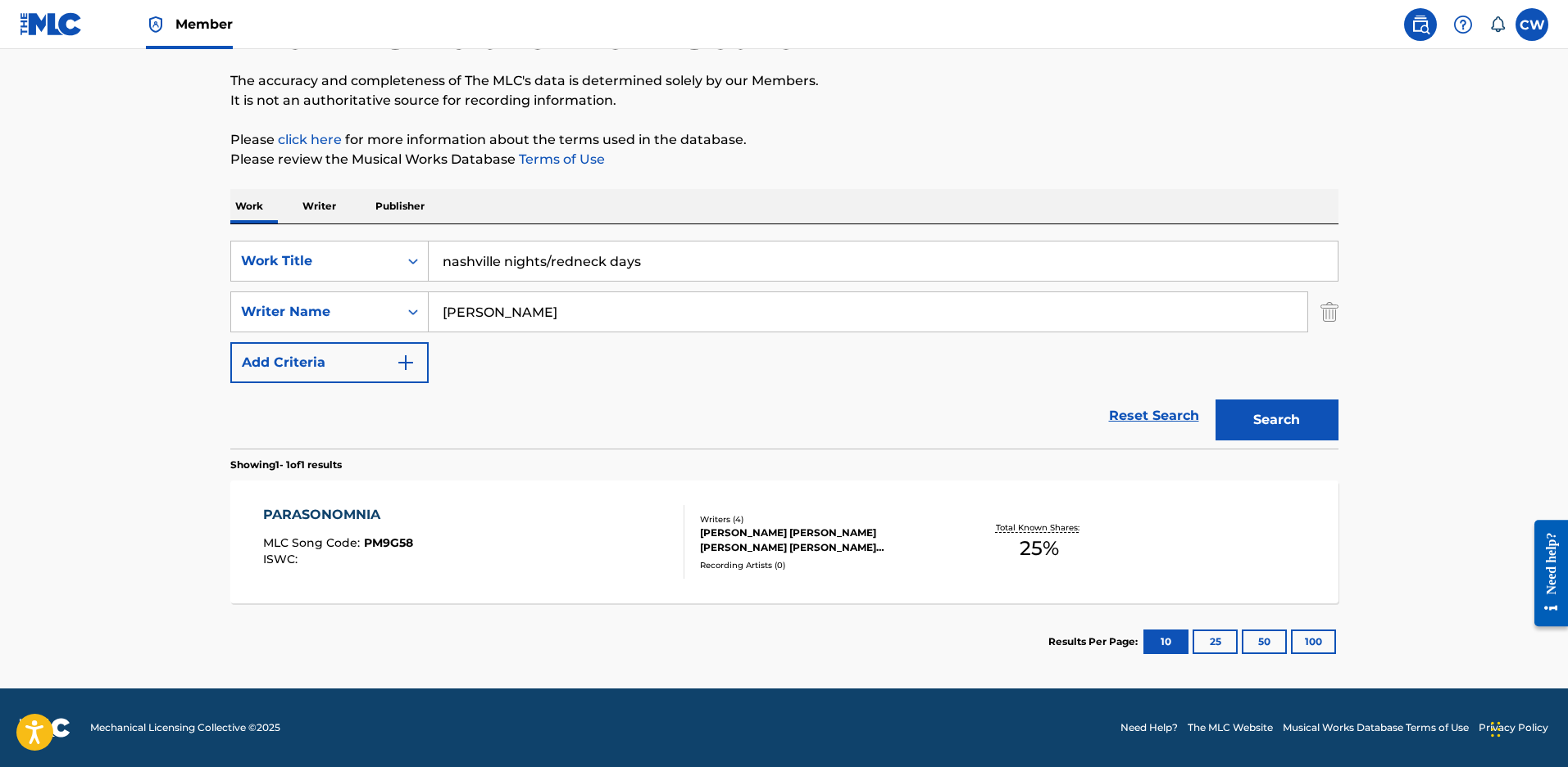
drag, startPoint x: 507, startPoint y: 251, endPoint x: 1377, endPoint y: 263, distance: 870.1
click at [1377, 263] on main "The MLC Public Work Search The accuracy and completeness of The MLC's data is d…" at bounding box center [784, 307] width 1568 height 764
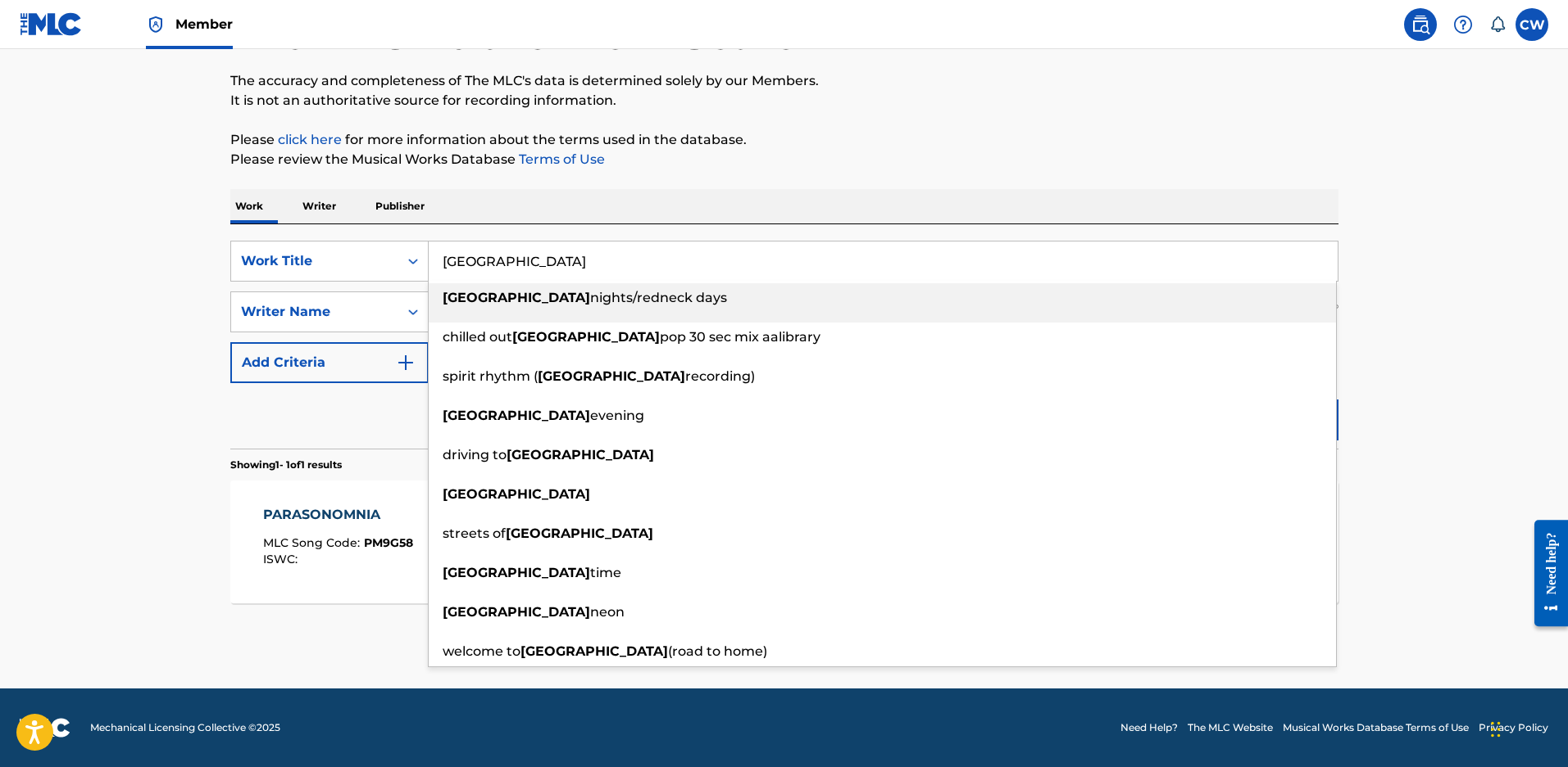
type input "nashville"
click at [1330, 41] on nav "Member CW CW Carrie Wilkins carrie@endurancemg.com Notification Preferences Pro…" at bounding box center [784, 25] width 1568 height 49
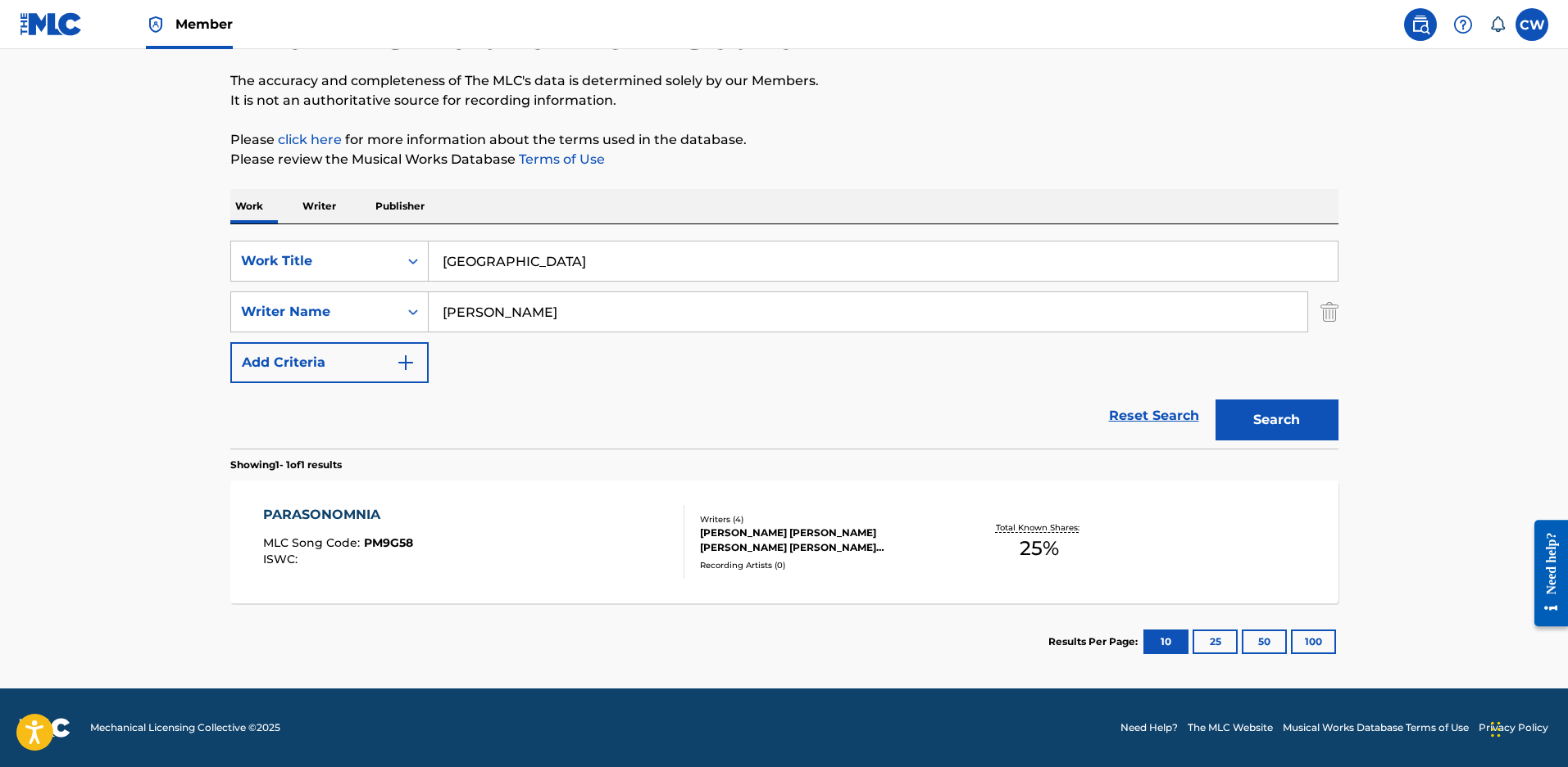
click at [1256, 402] on button "Search" at bounding box center [1277, 420] width 123 height 41
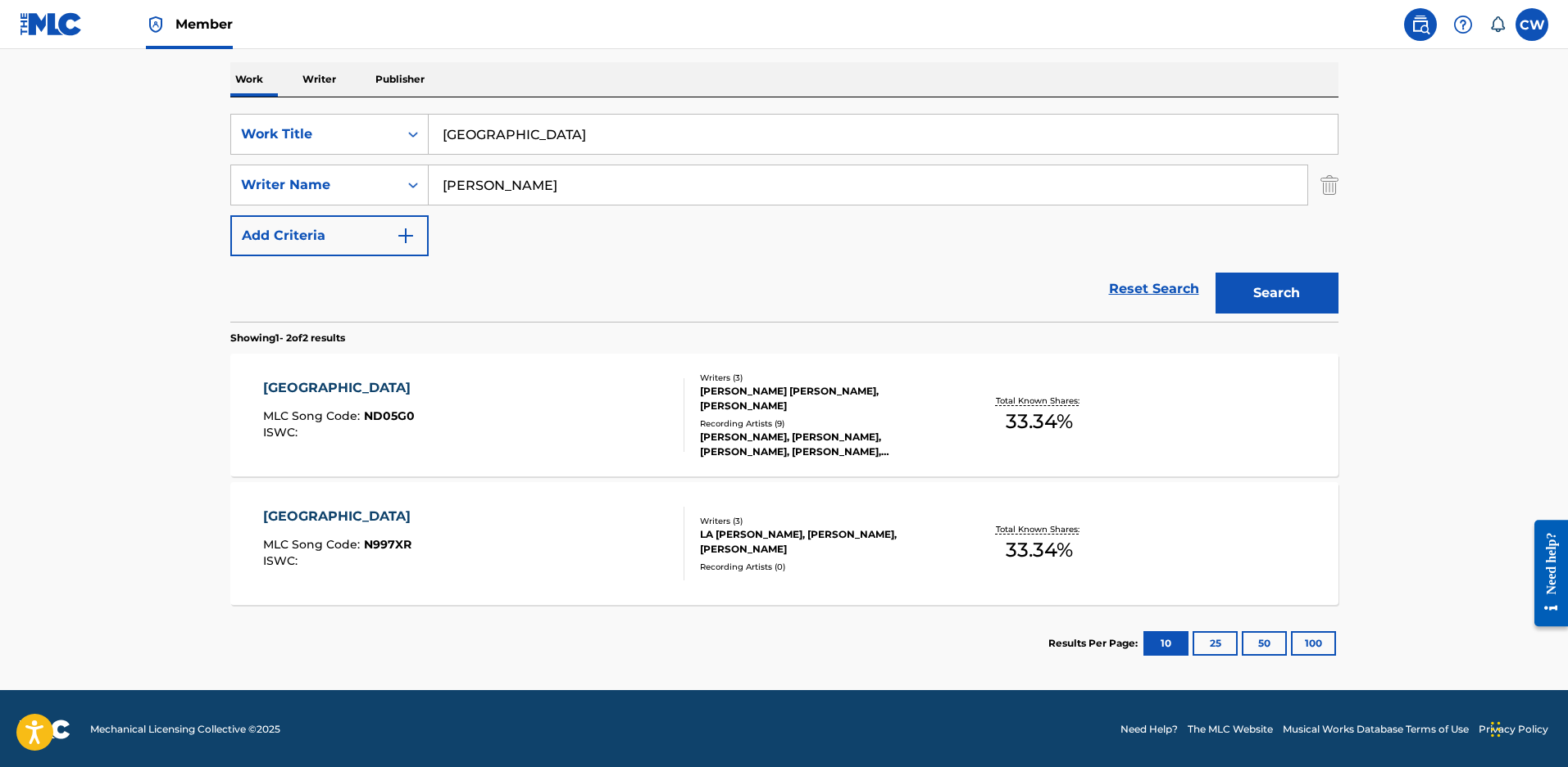
scroll to position [262, 0]
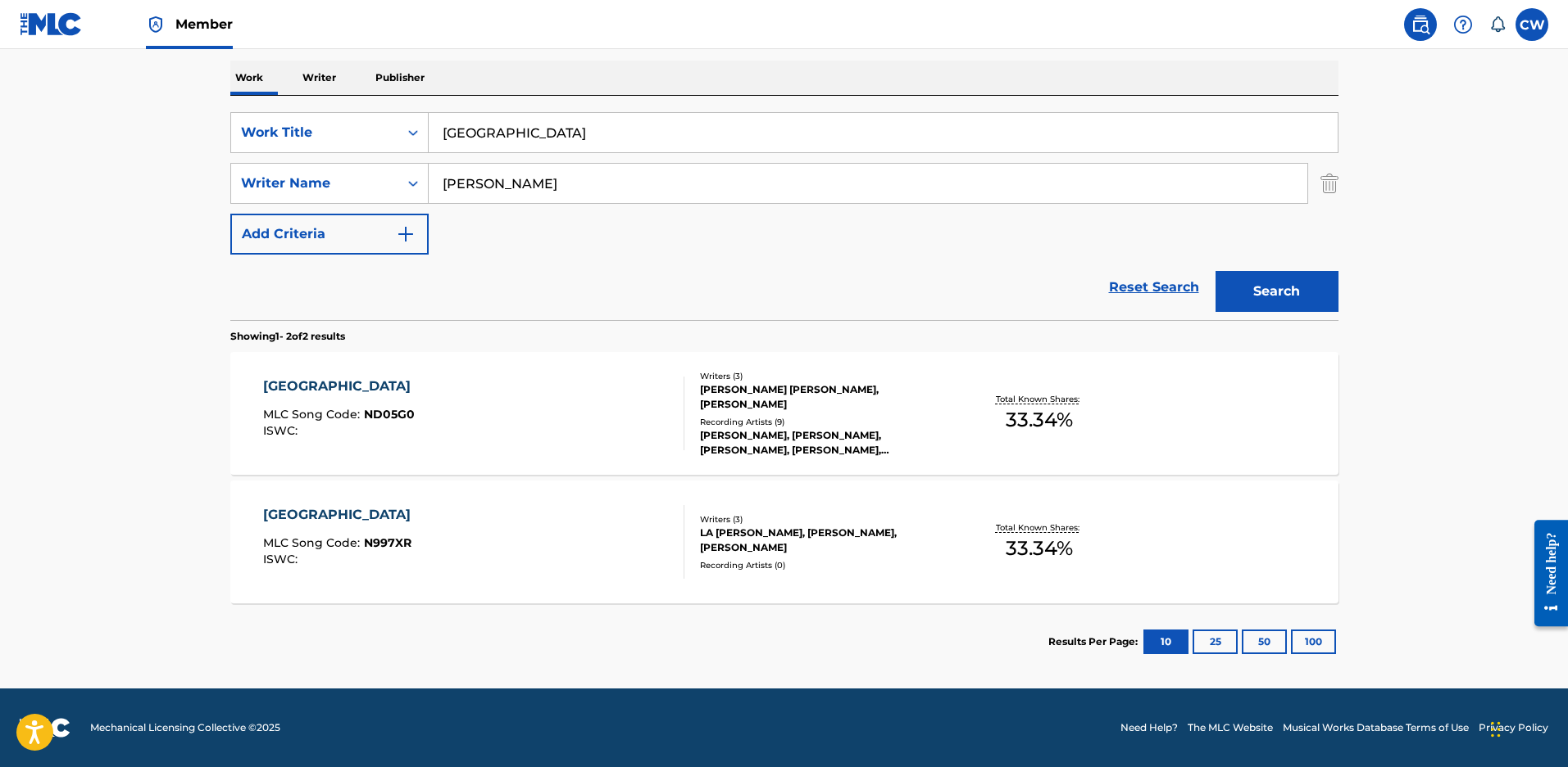
click at [743, 532] on div "LA JON JERMAINE WITHERSPOON, BLAIR DALY, ZACHARY DAVID MALOY" at bounding box center [823, 540] width 247 height 30
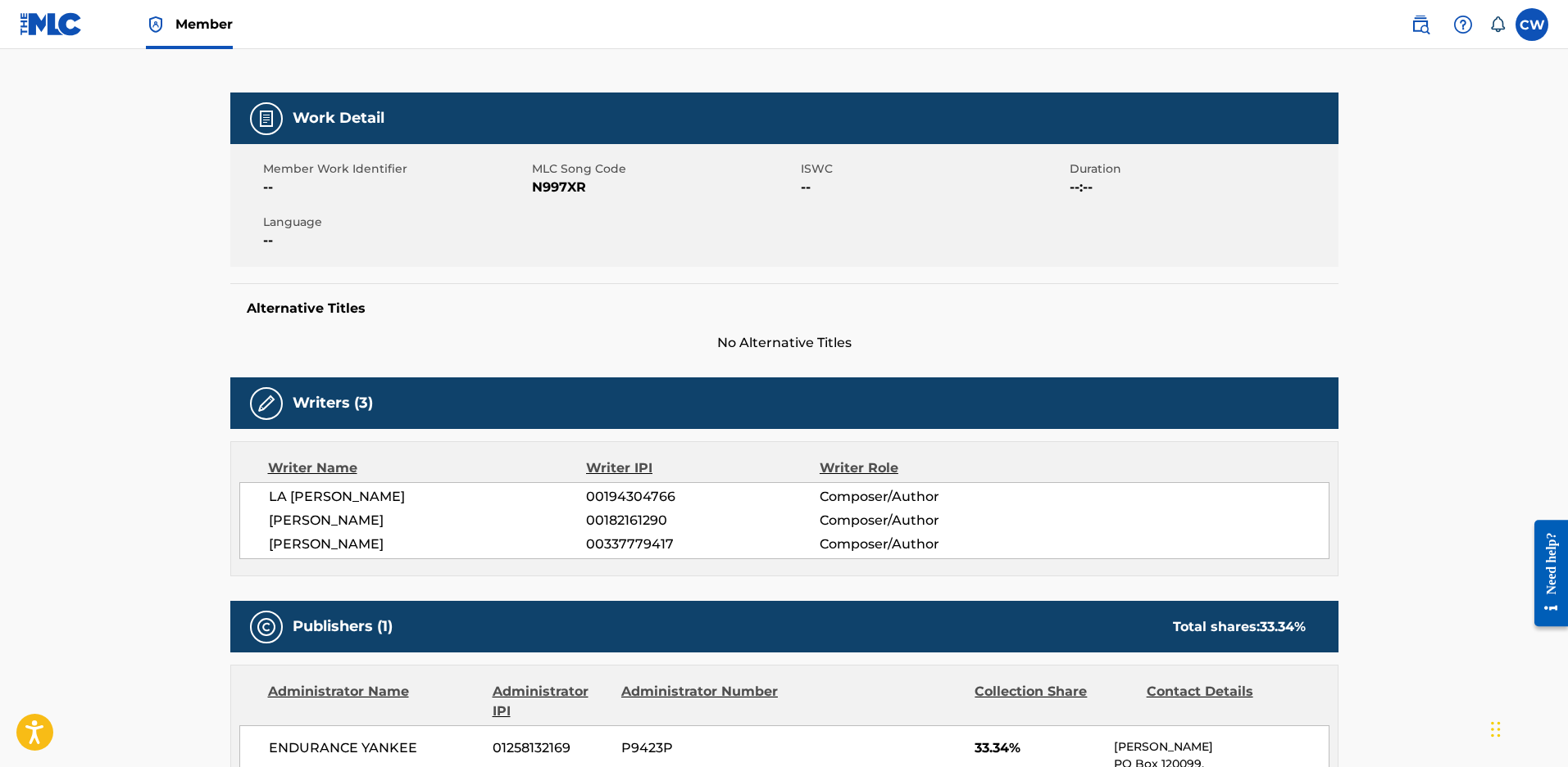
scroll to position [153, 0]
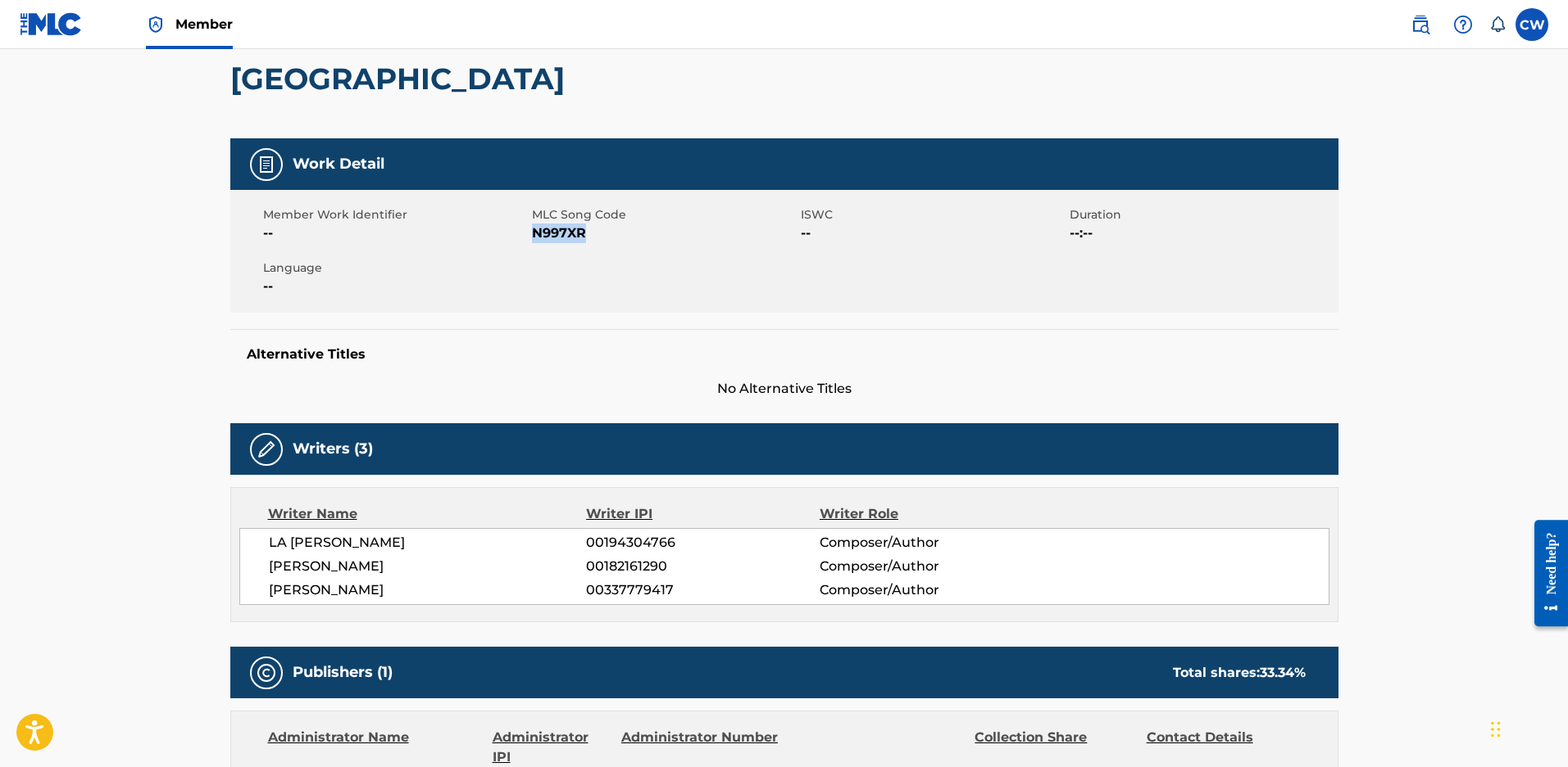
drag, startPoint x: 589, startPoint y: 245, endPoint x: 535, endPoint y: 238, distance: 54.5
click at [535, 238] on span "N997XR" at bounding box center [664, 233] width 264 height 19
copy span "N997XR"
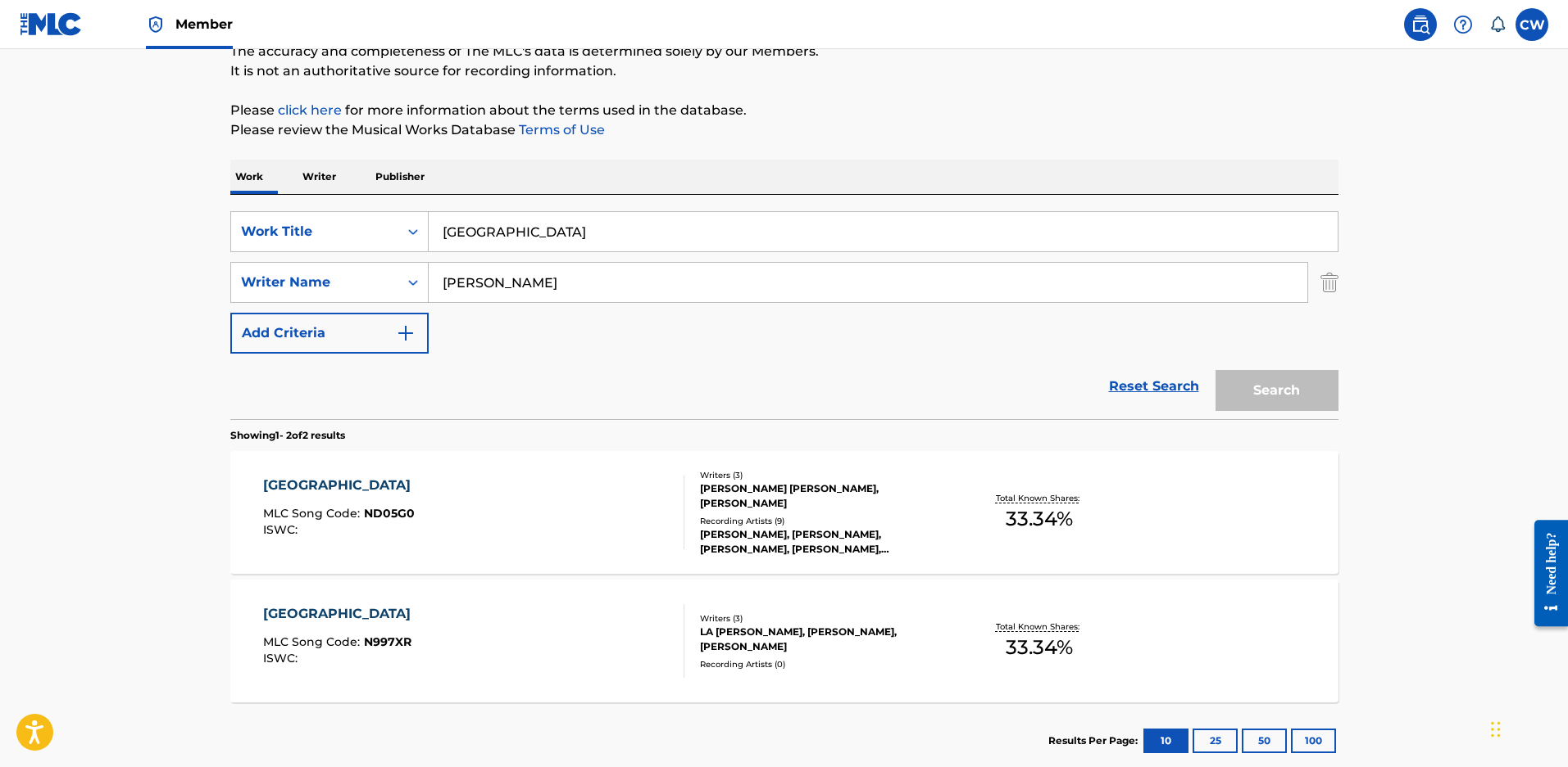
scroll to position [168, 0]
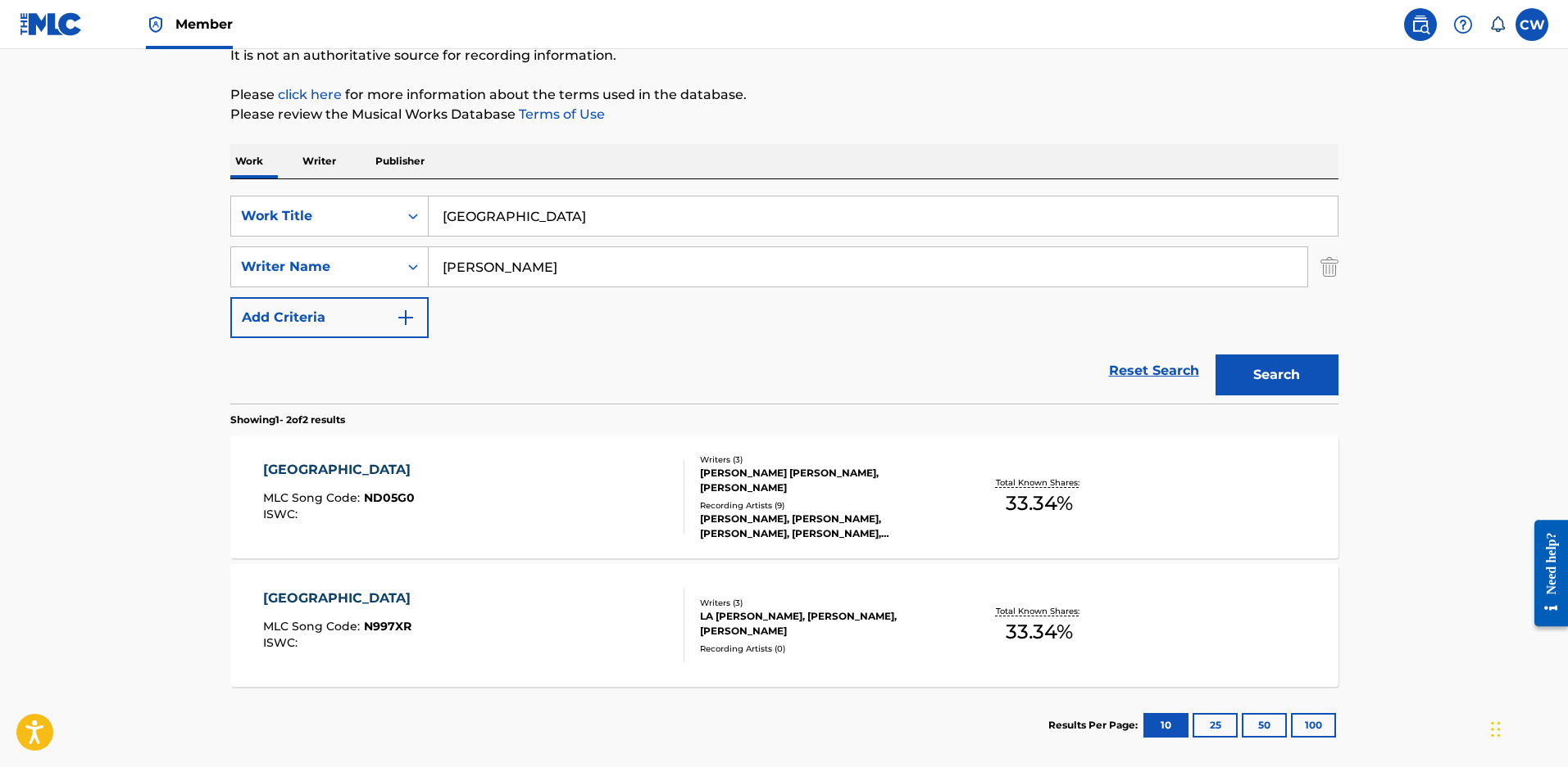
click at [828, 508] on div "Recording Artists ( 9 )" at bounding box center [823, 505] width 247 height 13
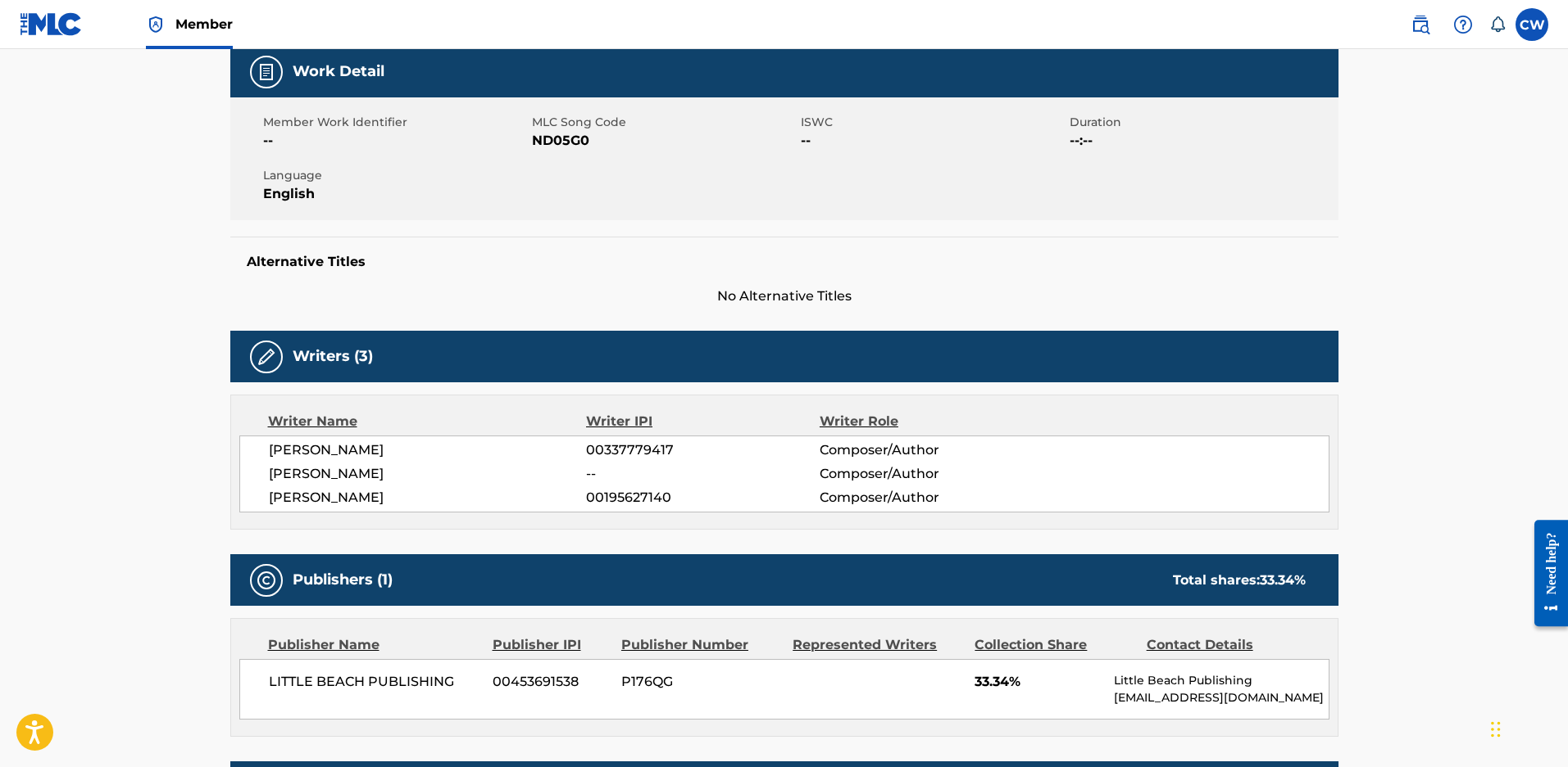
scroll to position [573, 0]
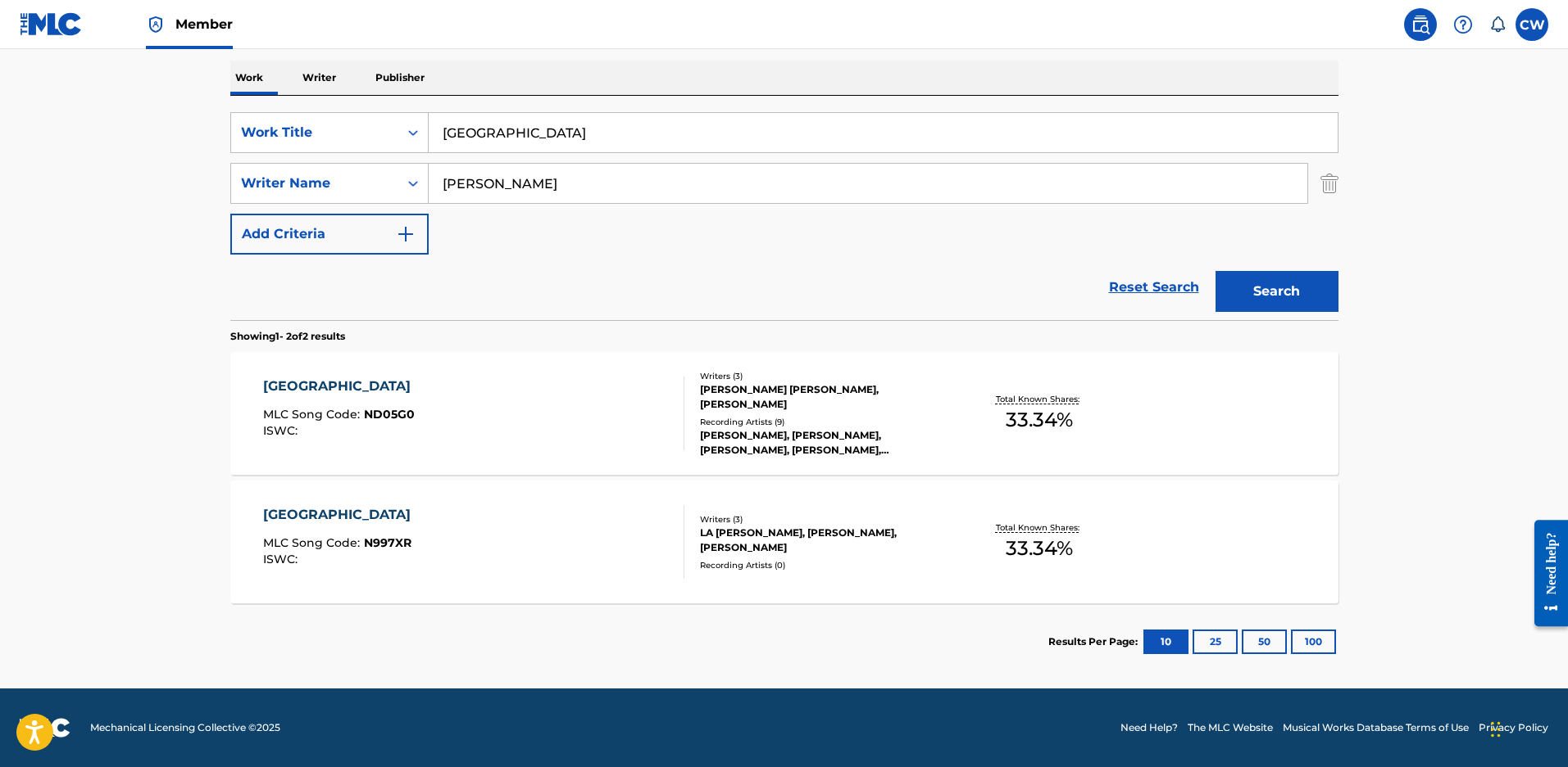
scroll to position [262, 0]
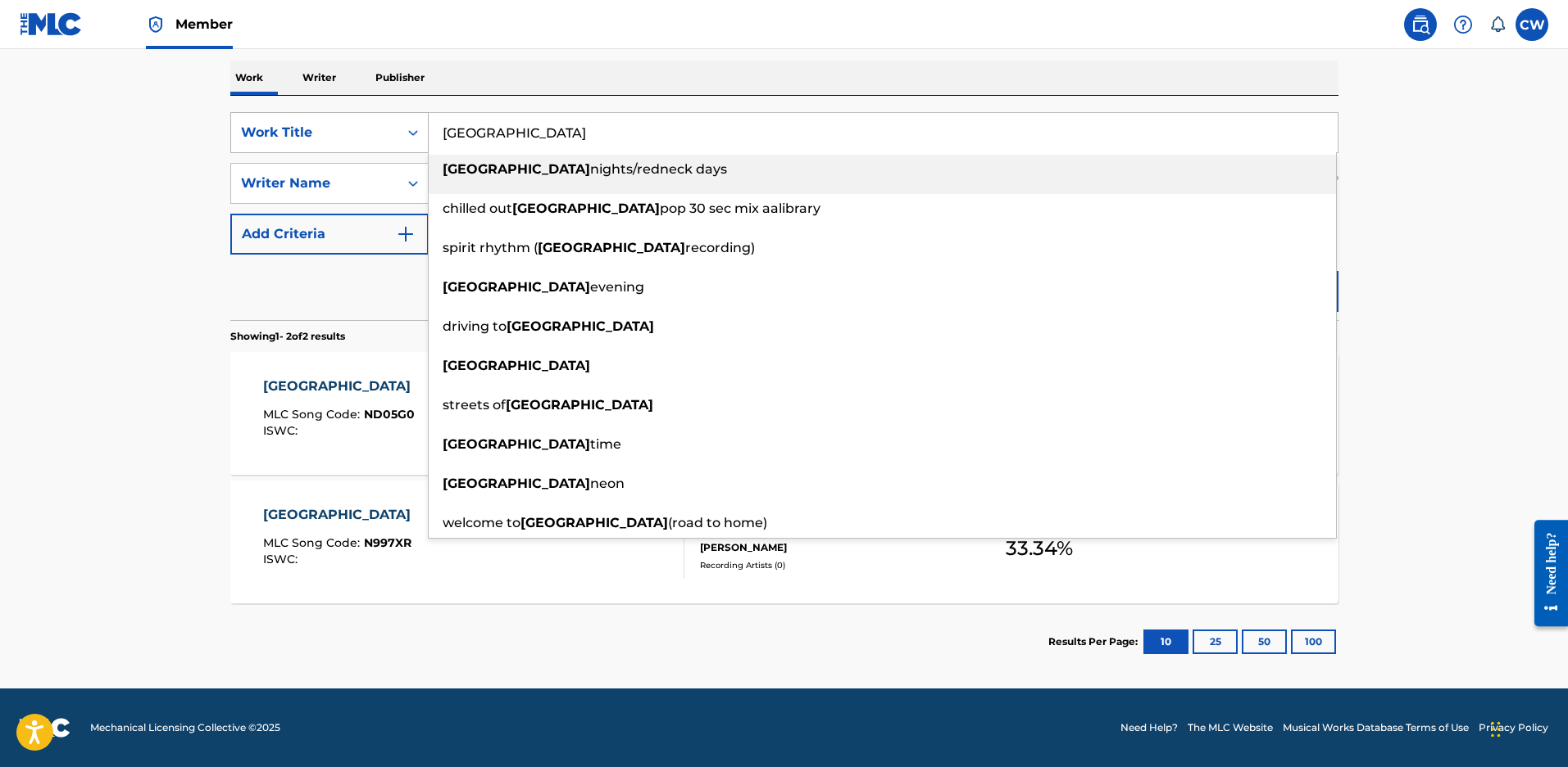
drag, startPoint x: 519, startPoint y: 130, endPoint x: 242, endPoint y: 127, distance: 277.0
click at [242, 127] on div "SearchWithCriteriae97d41c3-2b02-4430-b13d-c45ca1172e55 Work Title nashville nas…" at bounding box center [784, 133] width 1108 height 41
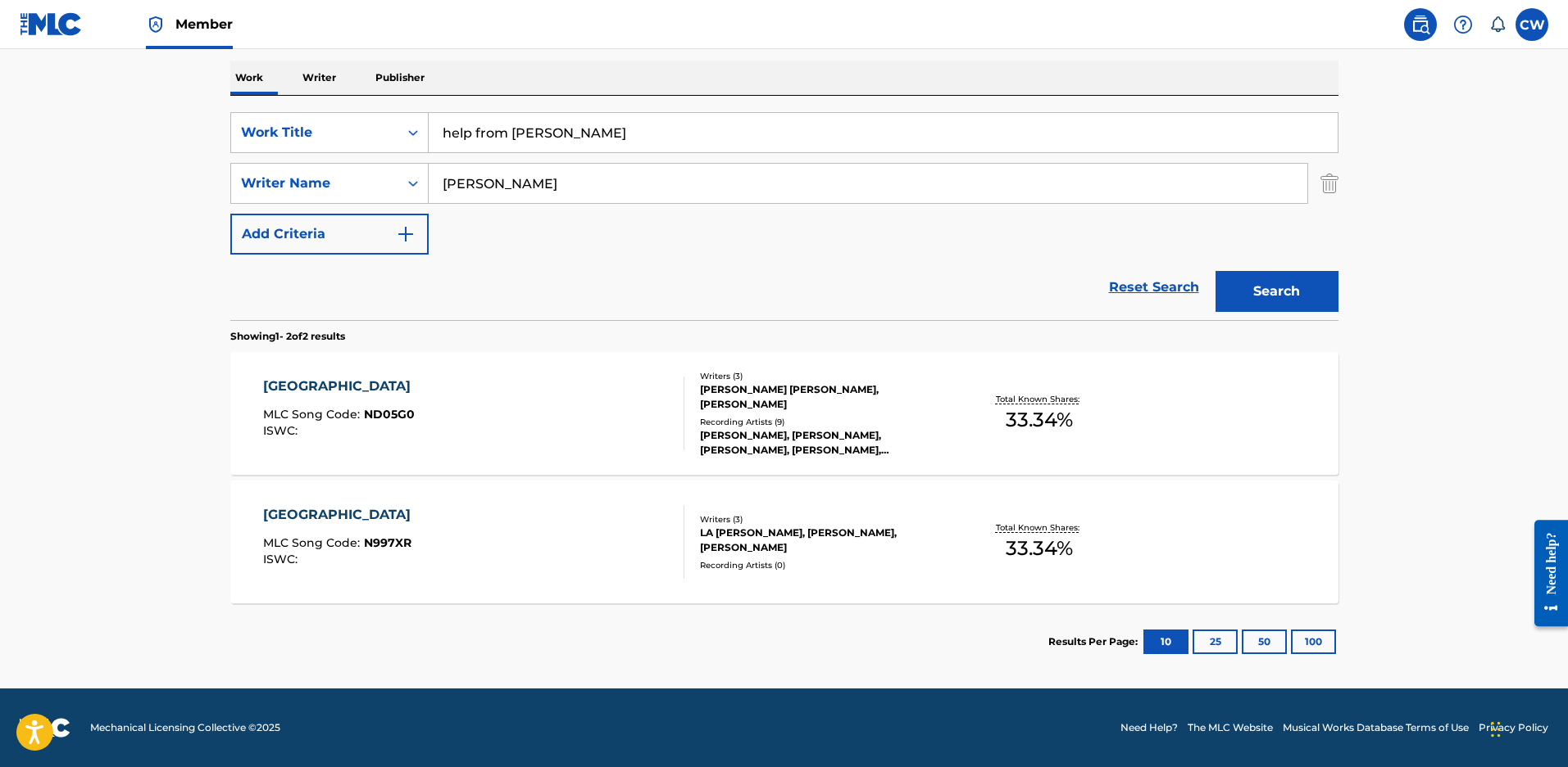
drag, startPoint x: 507, startPoint y: 137, endPoint x: 907, endPoint y: 156, distance: 400.5
click at [907, 156] on div "SearchWithCriteriae97d41c3-2b02-4430-b13d-c45ca1172e55 Work Title help from mur…" at bounding box center [784, 184] width 1108 height 142
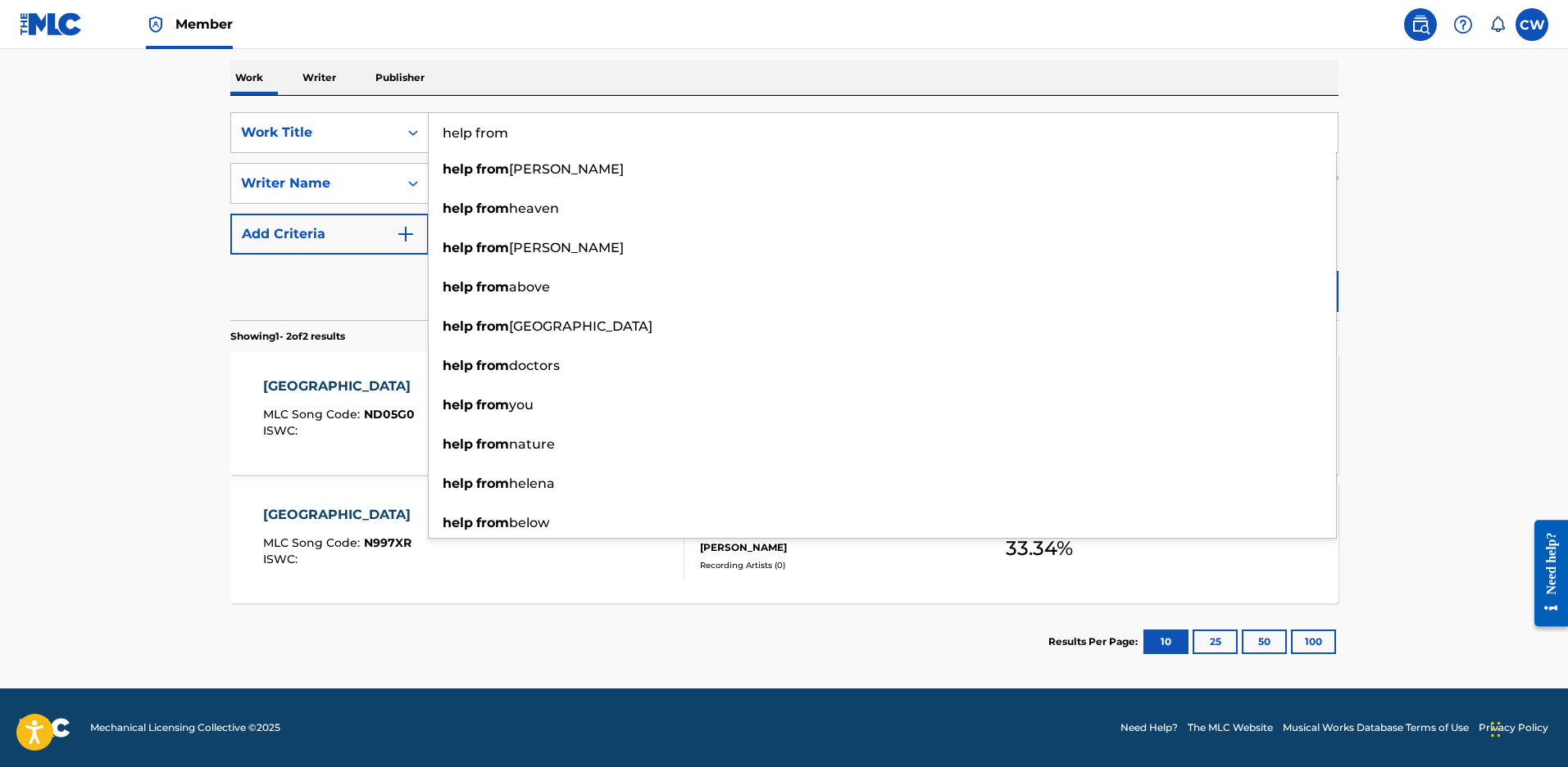
type input "help from"
click at [932, 39] on nav "Member CW CW Carrie Wilkins carrie@endurancemg.com Notification Preferences Pro…" at bounding box center [784, 25] width 1568 height 49
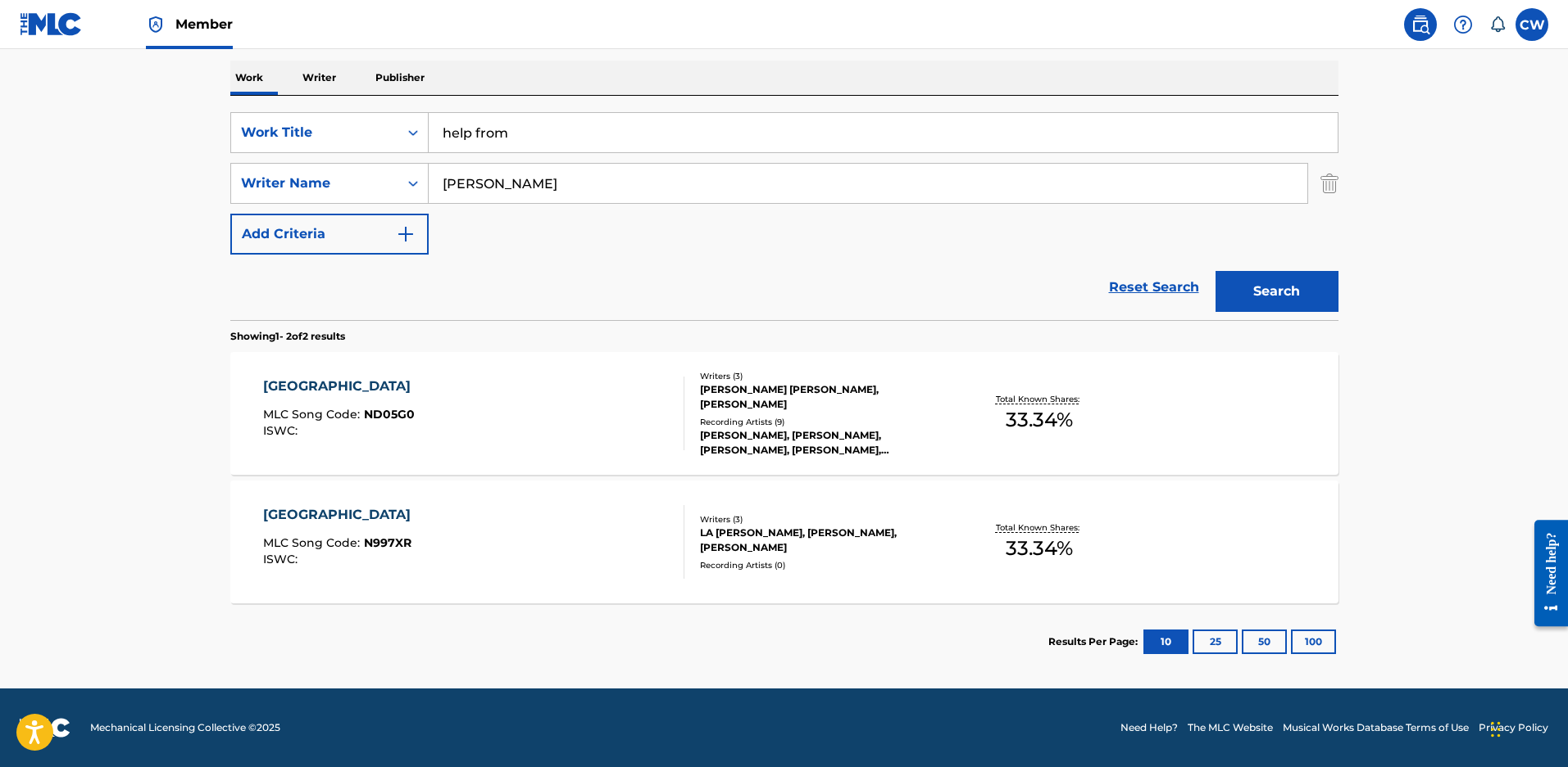
click at [1244, 293] on button "Search" at bounding box center [1277, 291] width 123 height 41
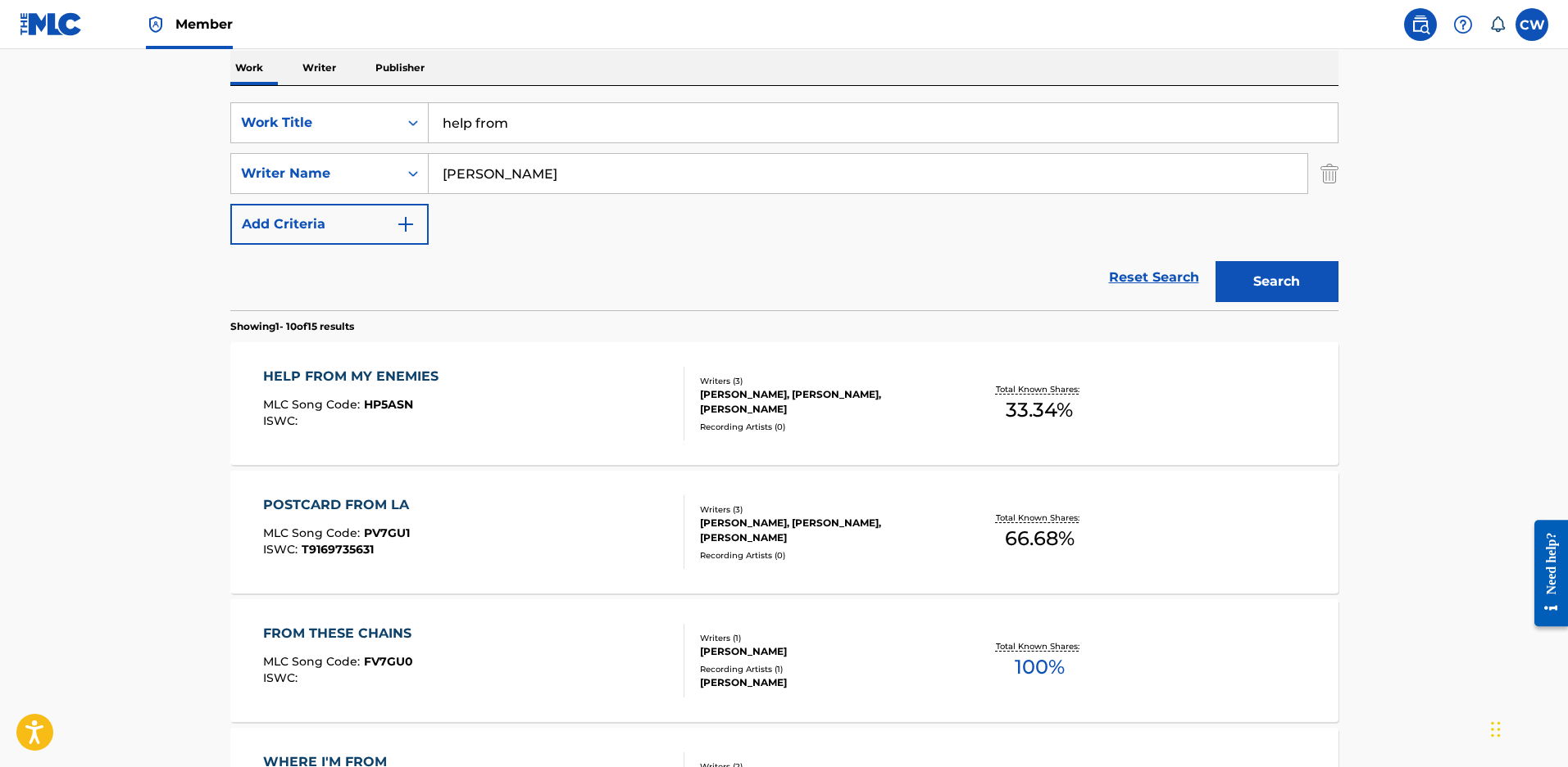
click at [786, 417] on div "ZACHARY DAVID MALOY, BLAIR DALY, KOBRA PAIGE" at bounding box center [823, 402] width 247 height 30
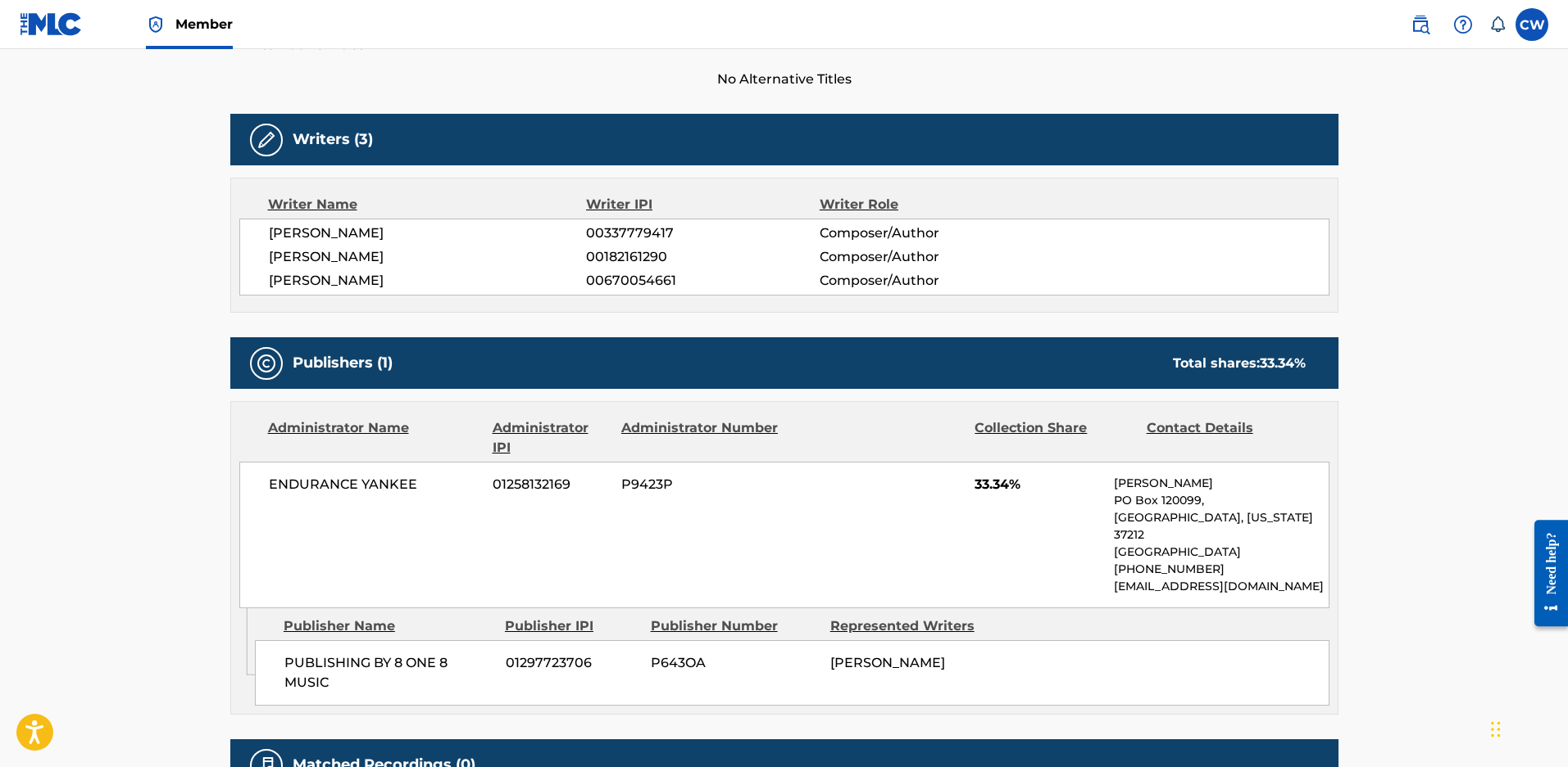
scroll to position [246, 0]
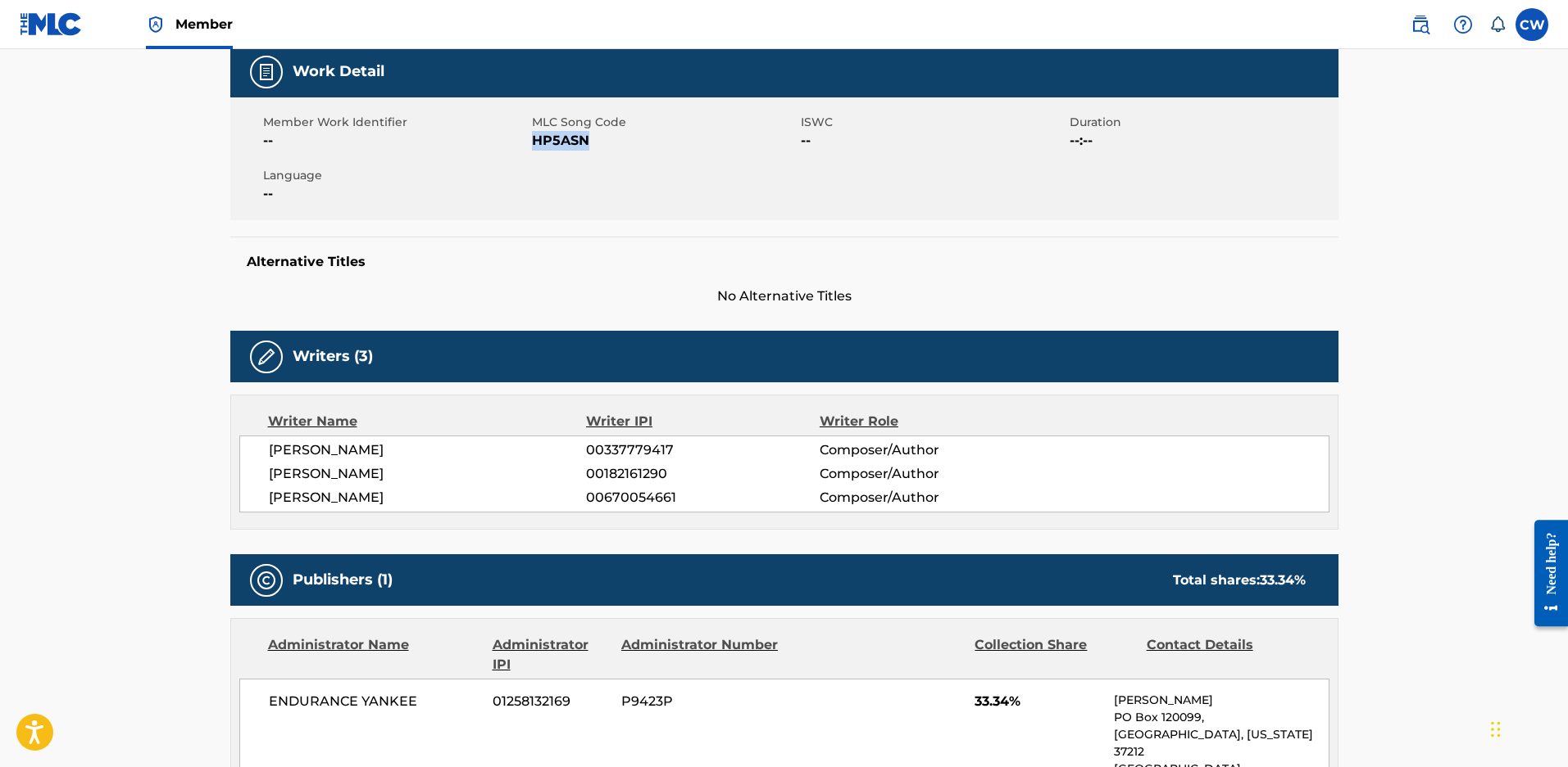
drag, startPoint x: 596, startPoint y: 142, endPoint x: 532, endPoint y: 142, distance: 64.0
click at [532, 142] on span "HP5ASN" at bounding box center [664, 141] width 264 height 19
copy span "HP5ASN"
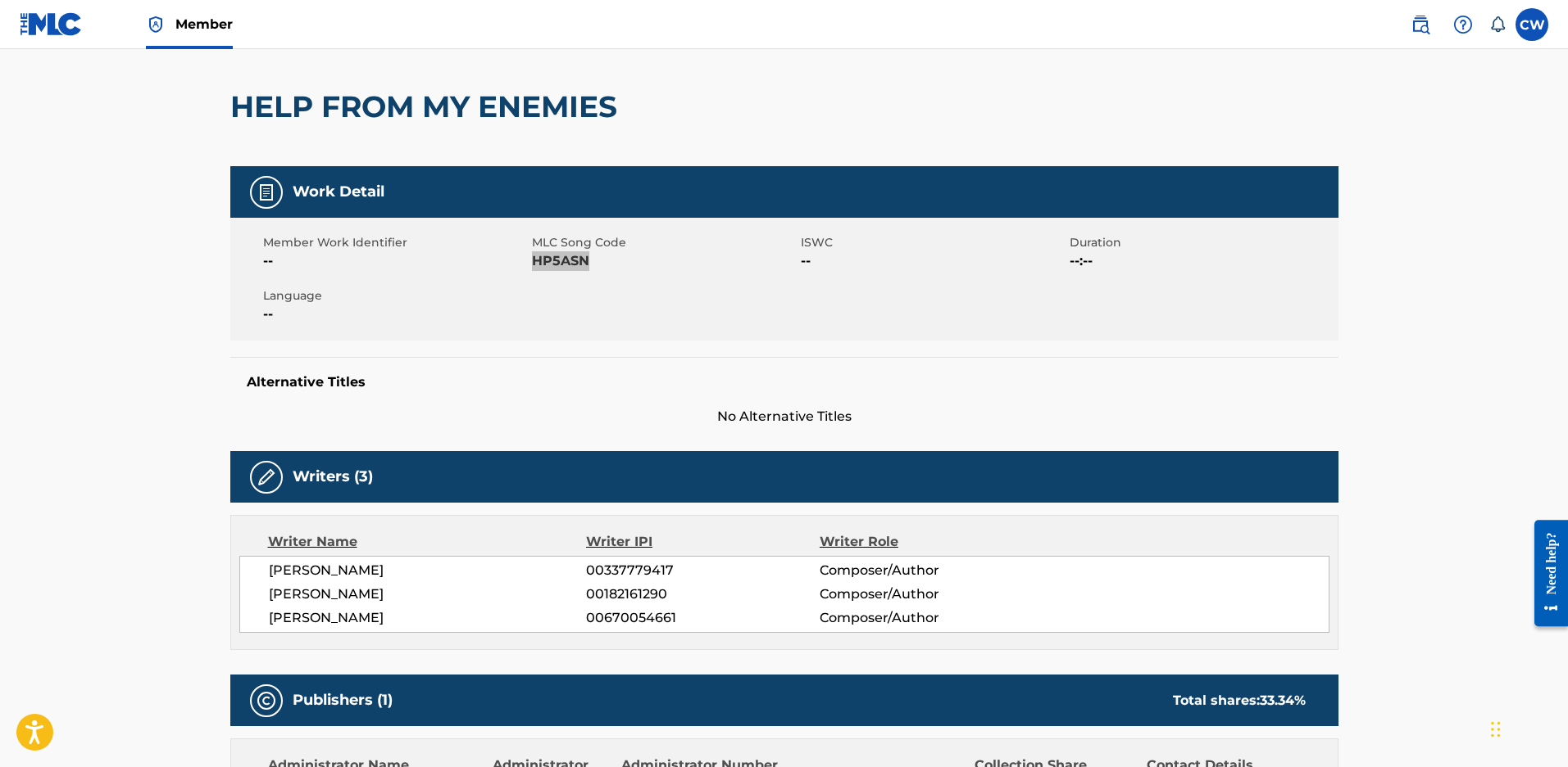
scroll to position [0, 0]
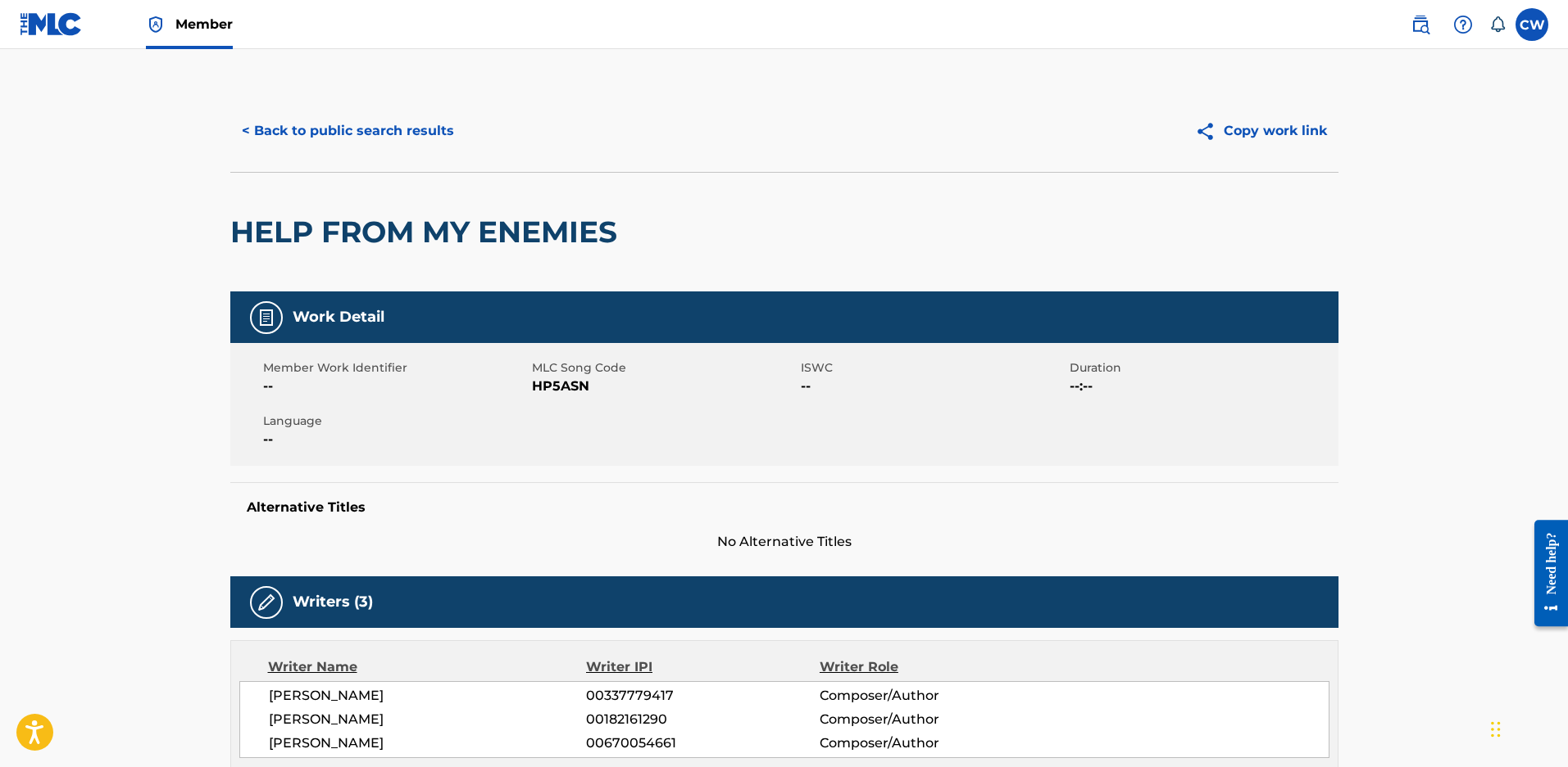
drag, startPoint x: 352, startPoint y: 109, endPoint x: 335, endPoint y: 130, distance: 27.0
click at [352, 109] on div "< Back to public search results Copy work link" at bounding box center [784, 130] width 1108 height 82
click at [335, 131] on button "< Back to public search results" at bounding box center [348, 131] width 235 height 41
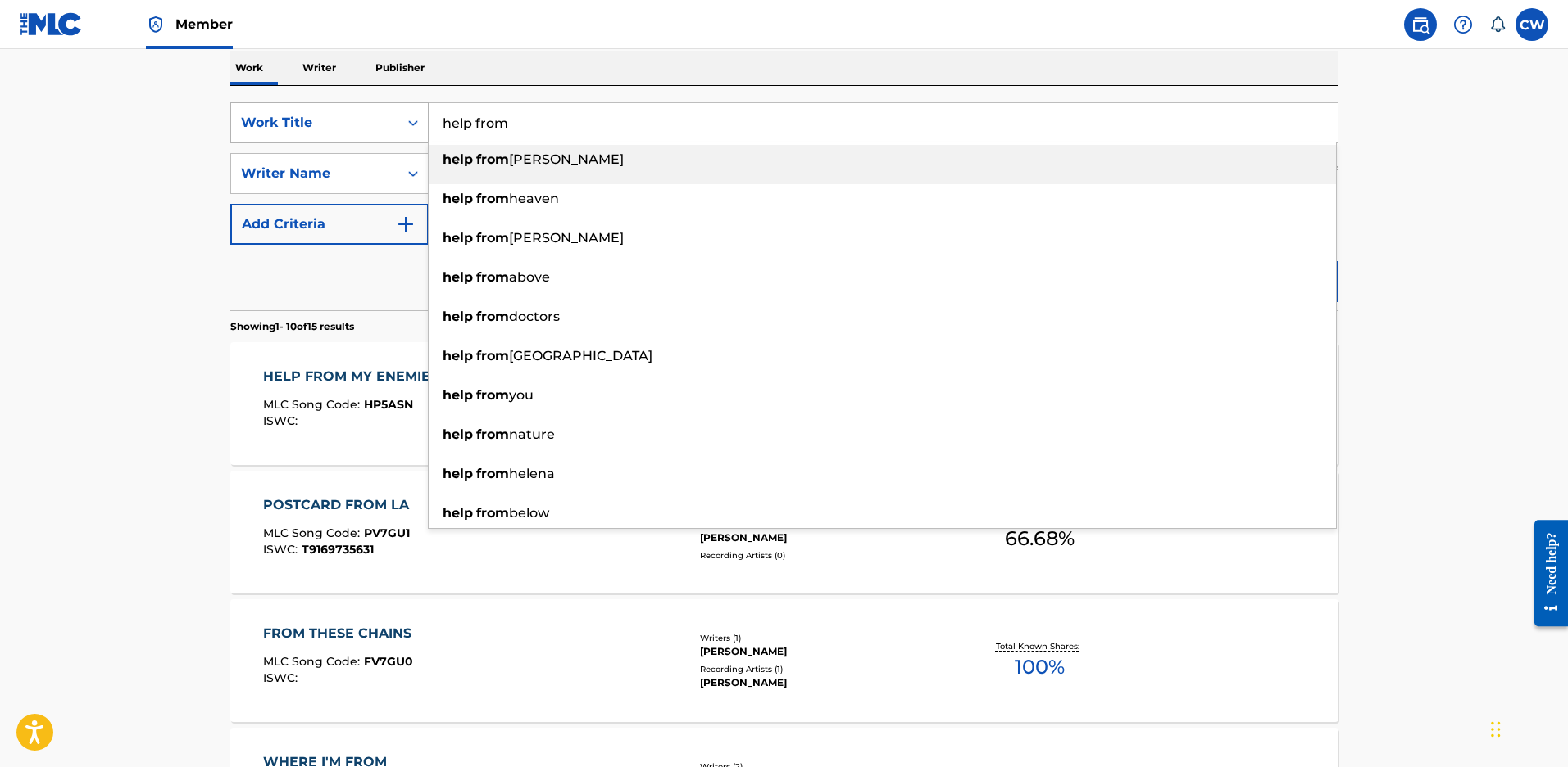
click at [238, 120] on div "SearchWithCriteriae97d41c3-2b02-4430-b13d-c45ca1172e55 Work Title help from hel…" at bounding box center [784, 123] width 1108 height 41
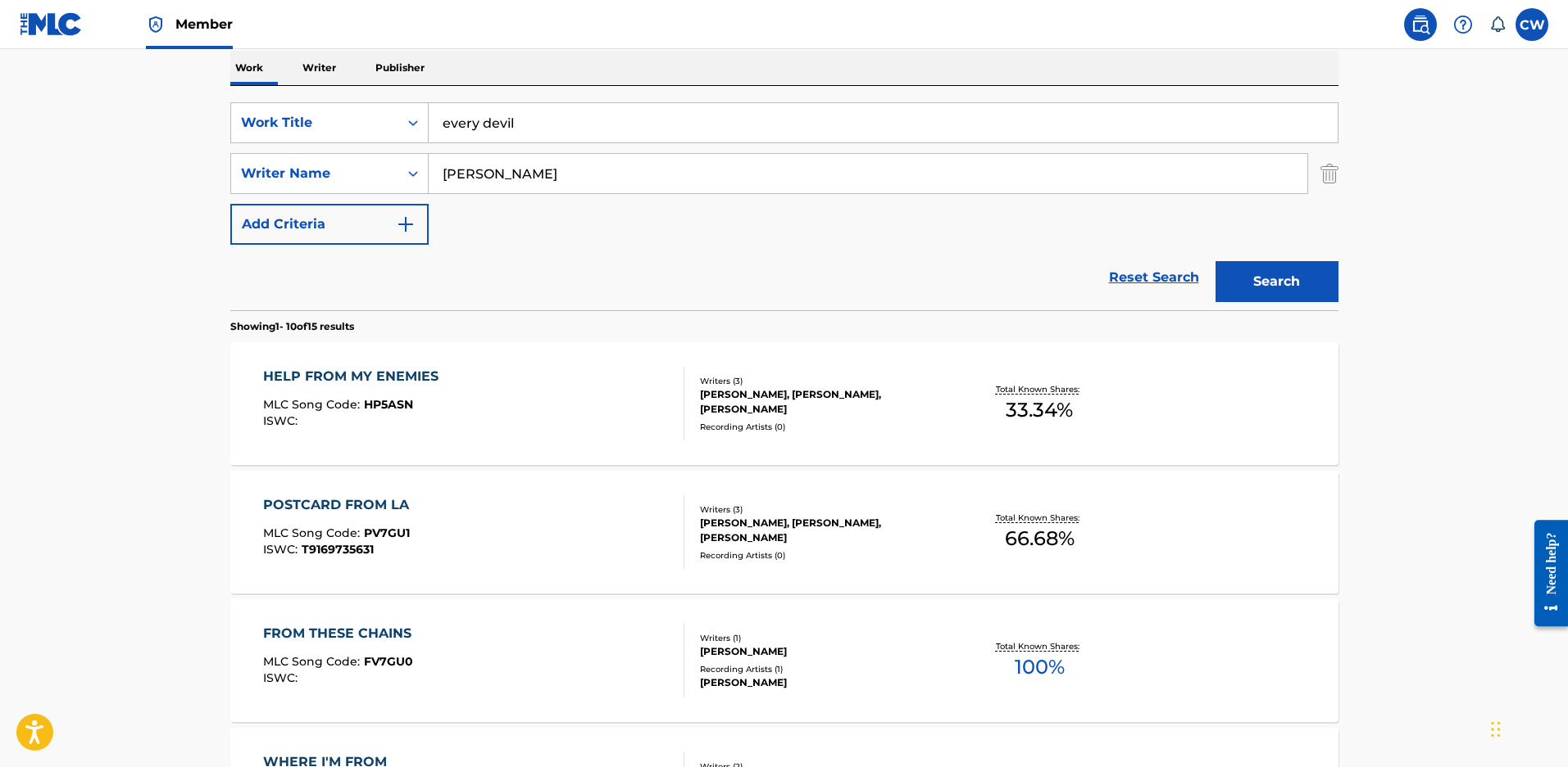
type input "every devil"
click at [1276, 290] on button "Search" at bounding box center [1277, 282] width 123 height 41
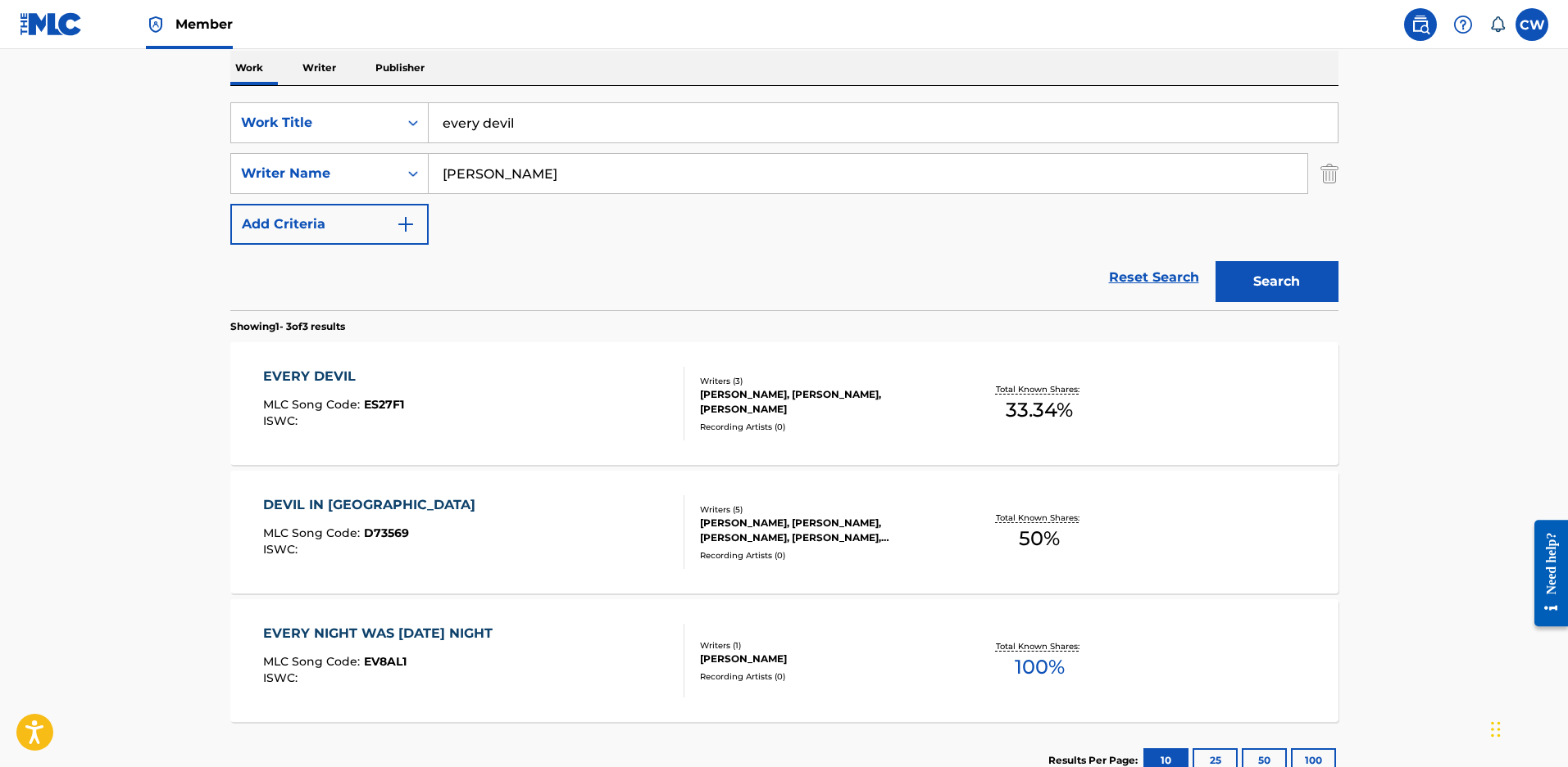
click at [720, 397] on div "SALVATORE P ERNA, BLAIR DALY, ZACHARY DAVID MALOY" at bounding box center [823, 402] width 247 height 30
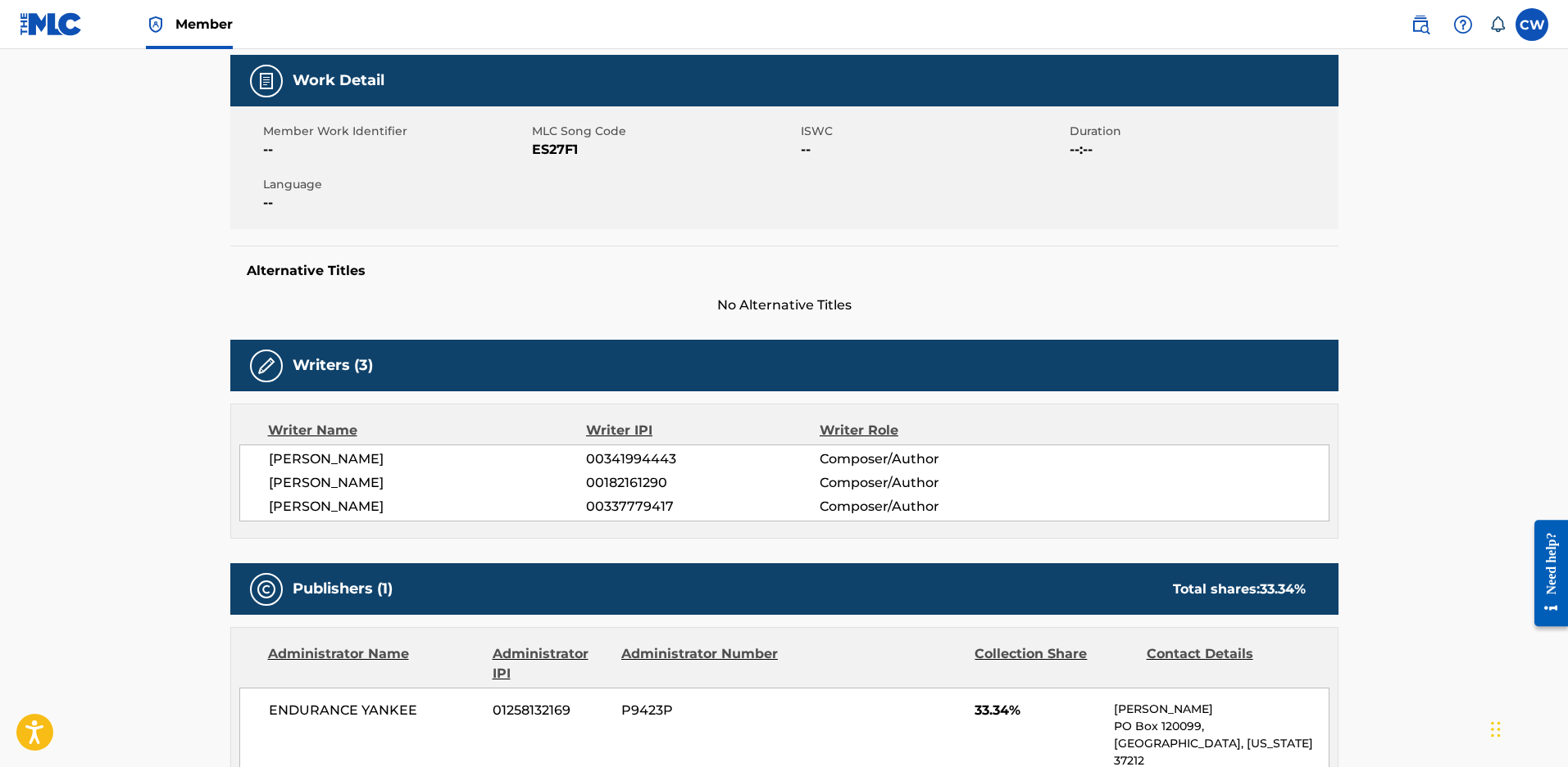
scroll to position [246, 0]
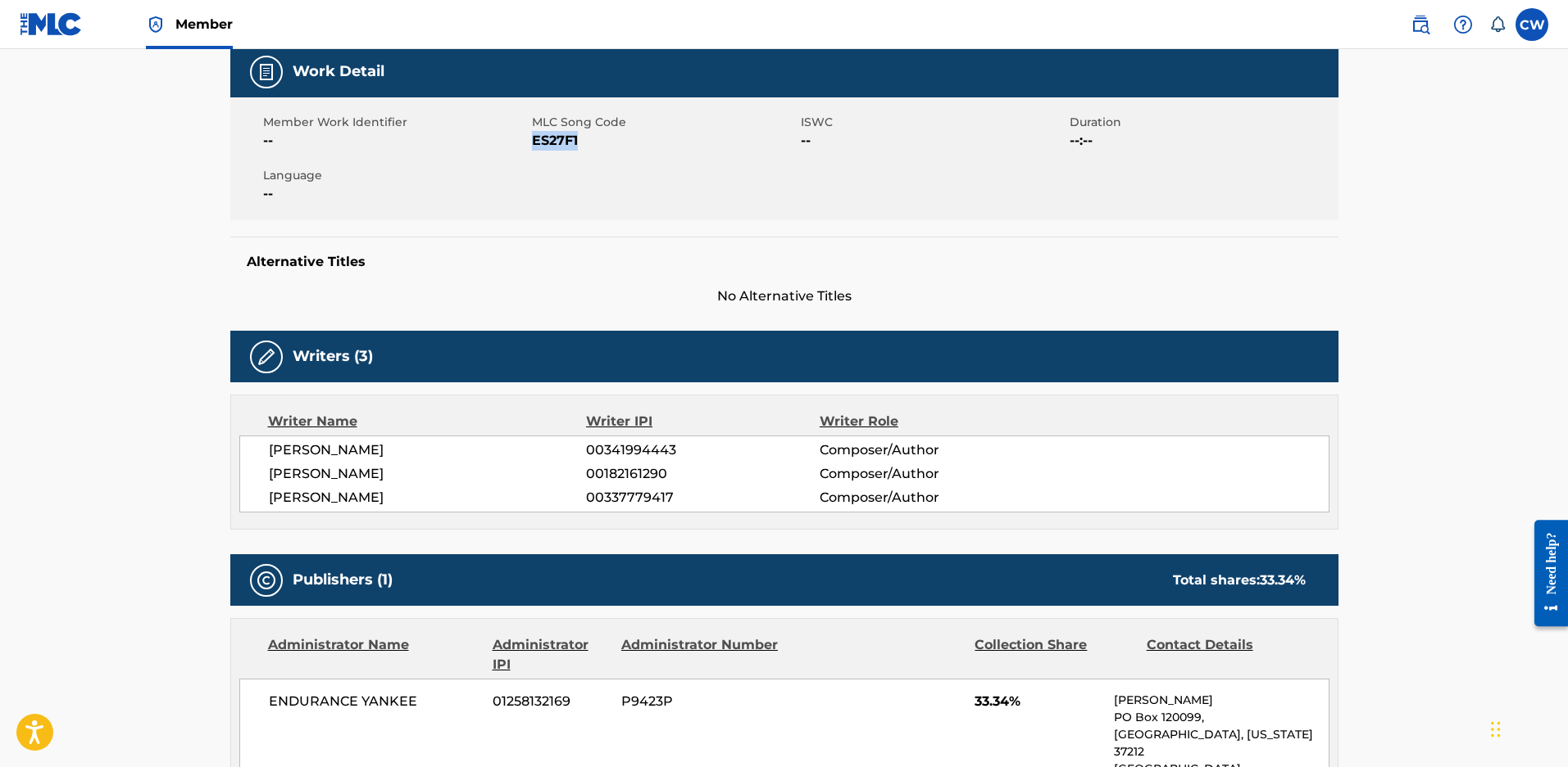
drag, startPoint x: 586, startPoint y: 146, endPoint x: 535, endPoint y: 146, distance: 51.0
click at [535, 146] on span "ES27F1" at bounding box center [664, 141] width 264 height 19
copy span "ES27F1"
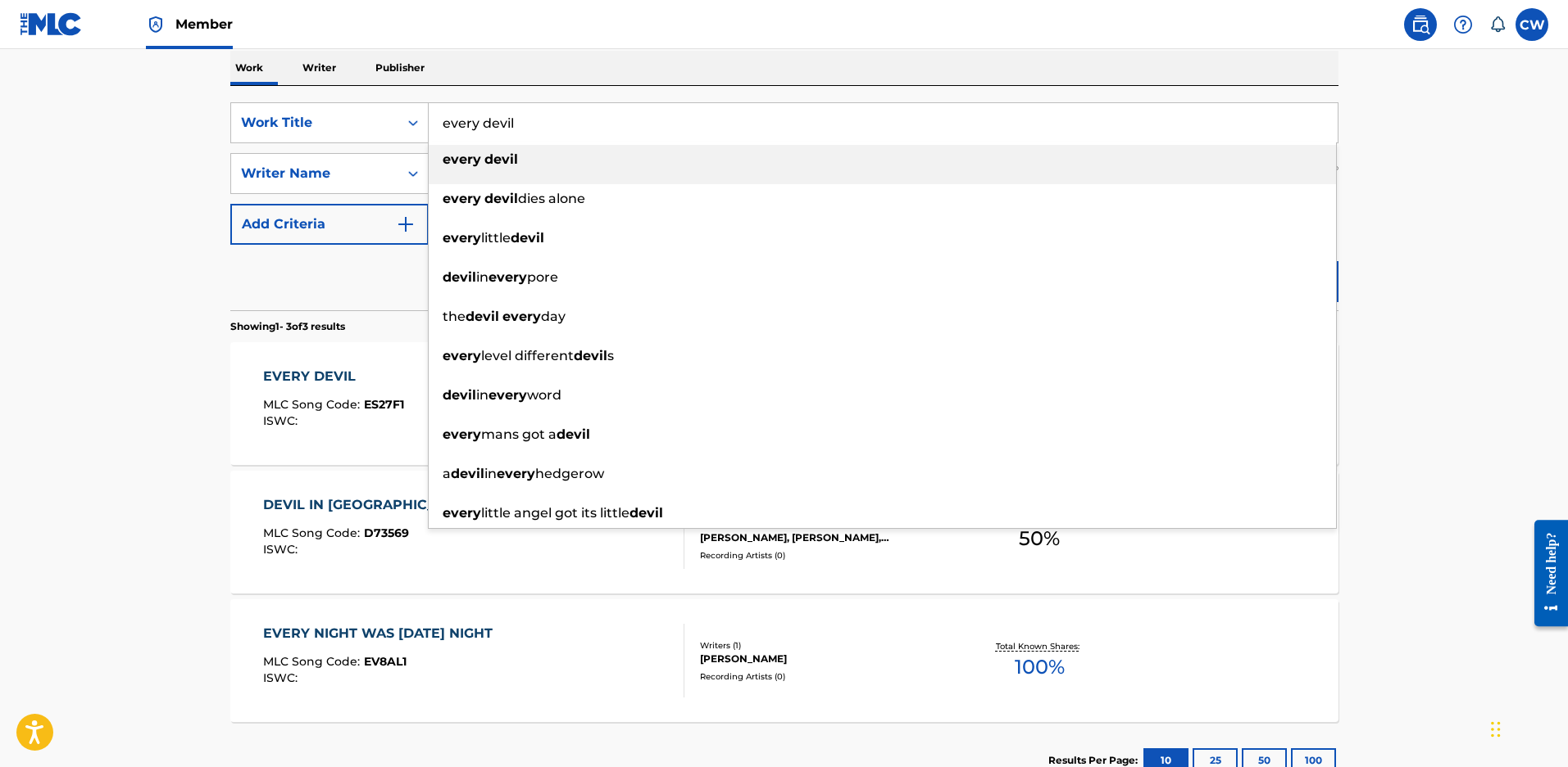
drag, startPoint x: 190, startPoint y: 127, endPoint x: 119, endPoint y: 128, distance: 71.0
click at [121, 127] on main "The MLC Public Work Search The accuracy and completeness of The MLC's data is d…" at bounding box center [784, 296] width 1568 height 1020
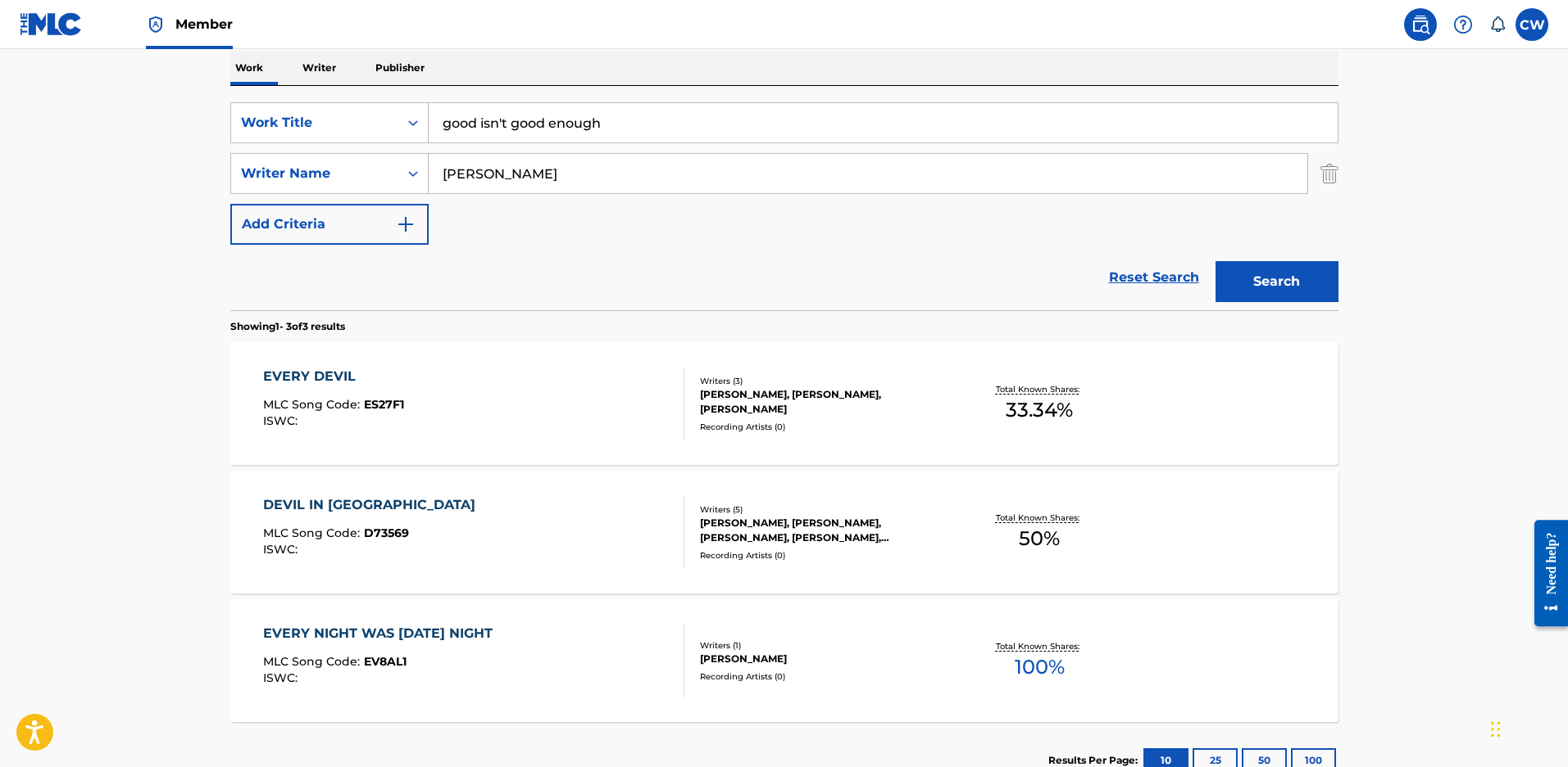
drag, startPoint x: 492, startPoint y: 119, endPoint x: 1139, endPoint y: 208, distance: 653.1
click at [1139, 208] on div "SearchWithCriteriae97d41c3-2b02-4430-b13d-c45ca1172e55 Work Title good isn't go…" at bounding box center [784, 174] width 1108 height 142
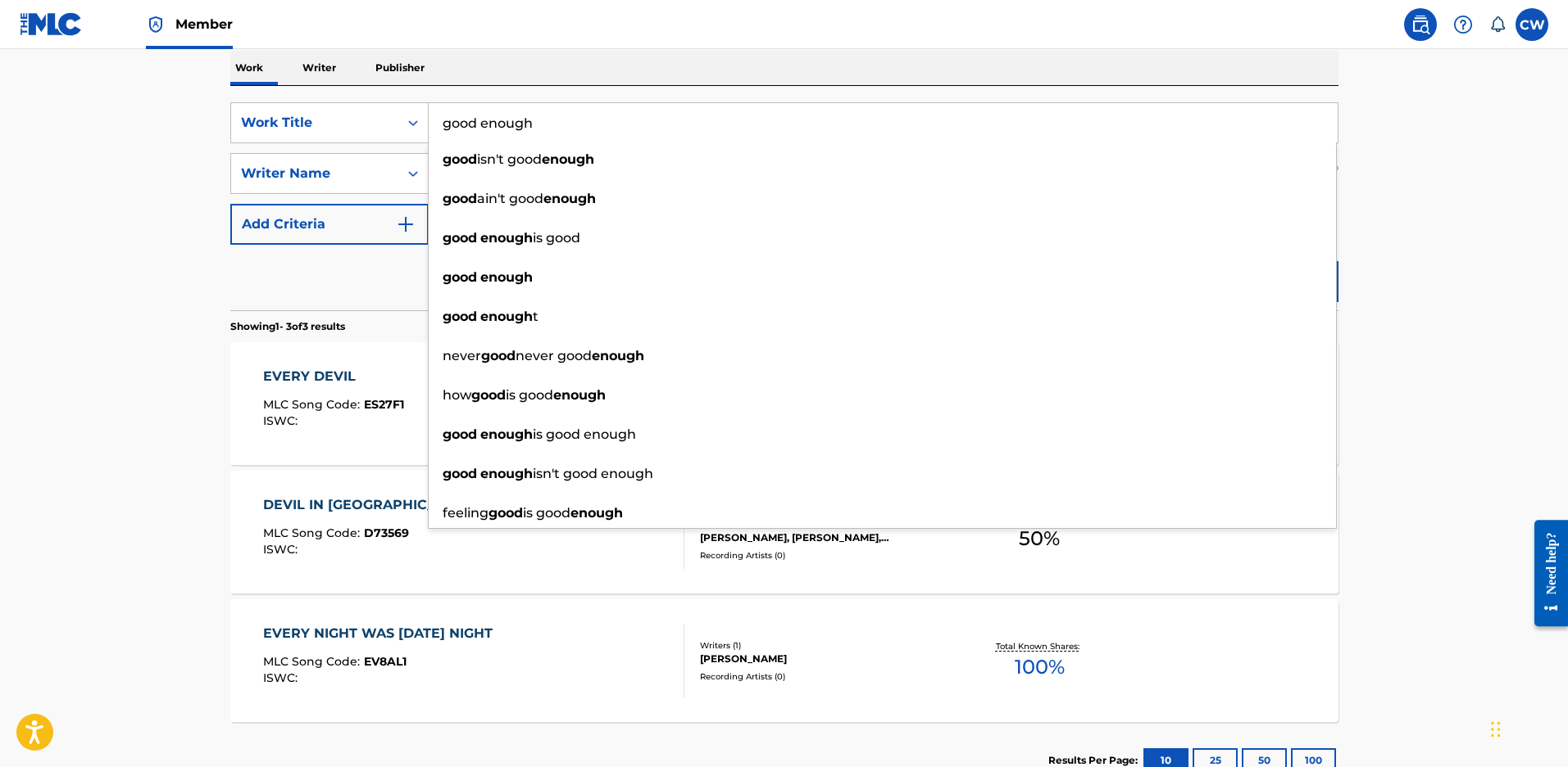
type input "good enough"
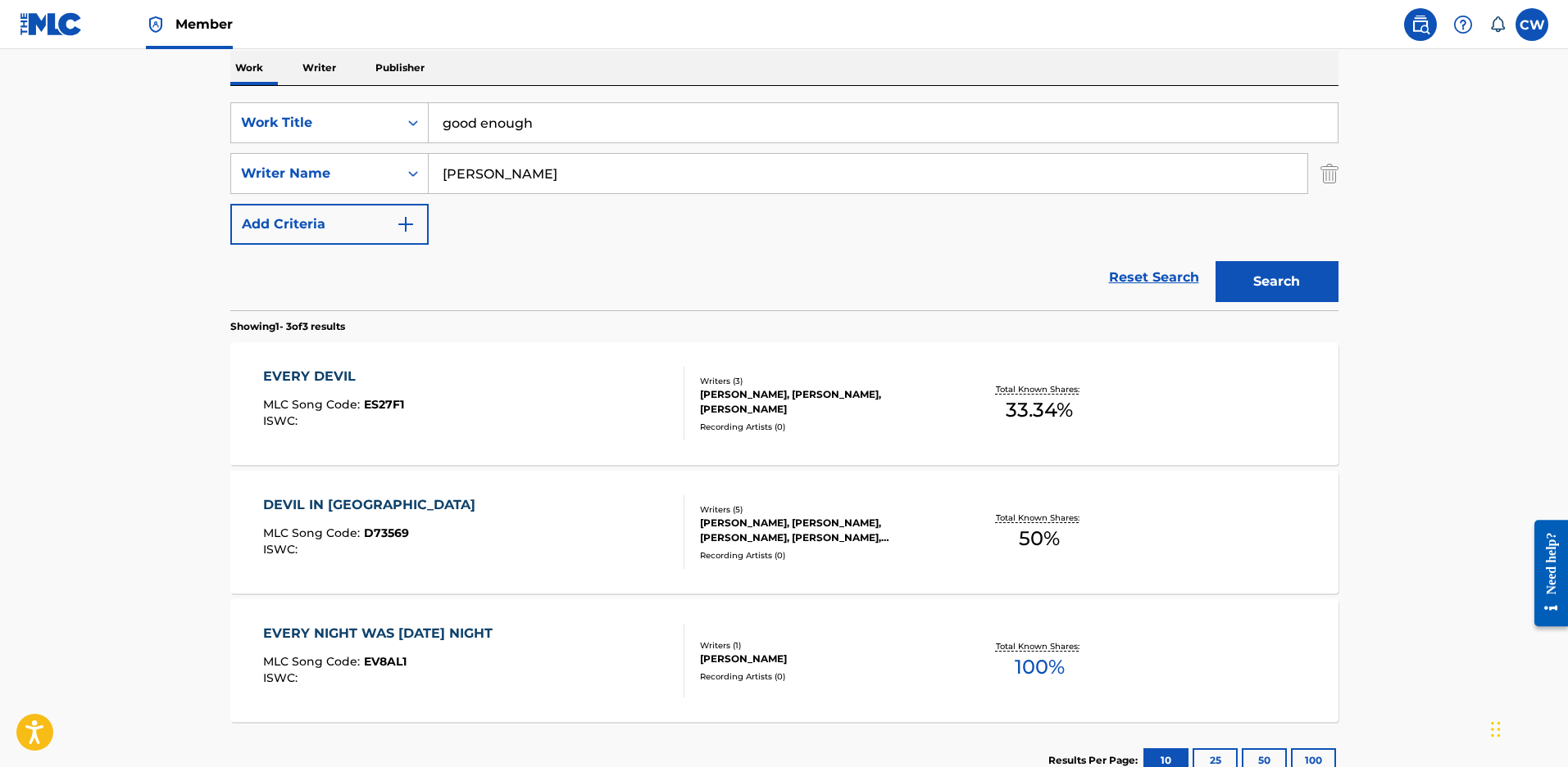
click at [1427, 346] on main "The MLC Public Work Search The accuracy and completeness of The MLC's data is d…" at bounding box center [784, 296] width 1568 height 1020
click at [1311, 301] on button "Search" at bounding box center [1277, 282] width 123 height 41
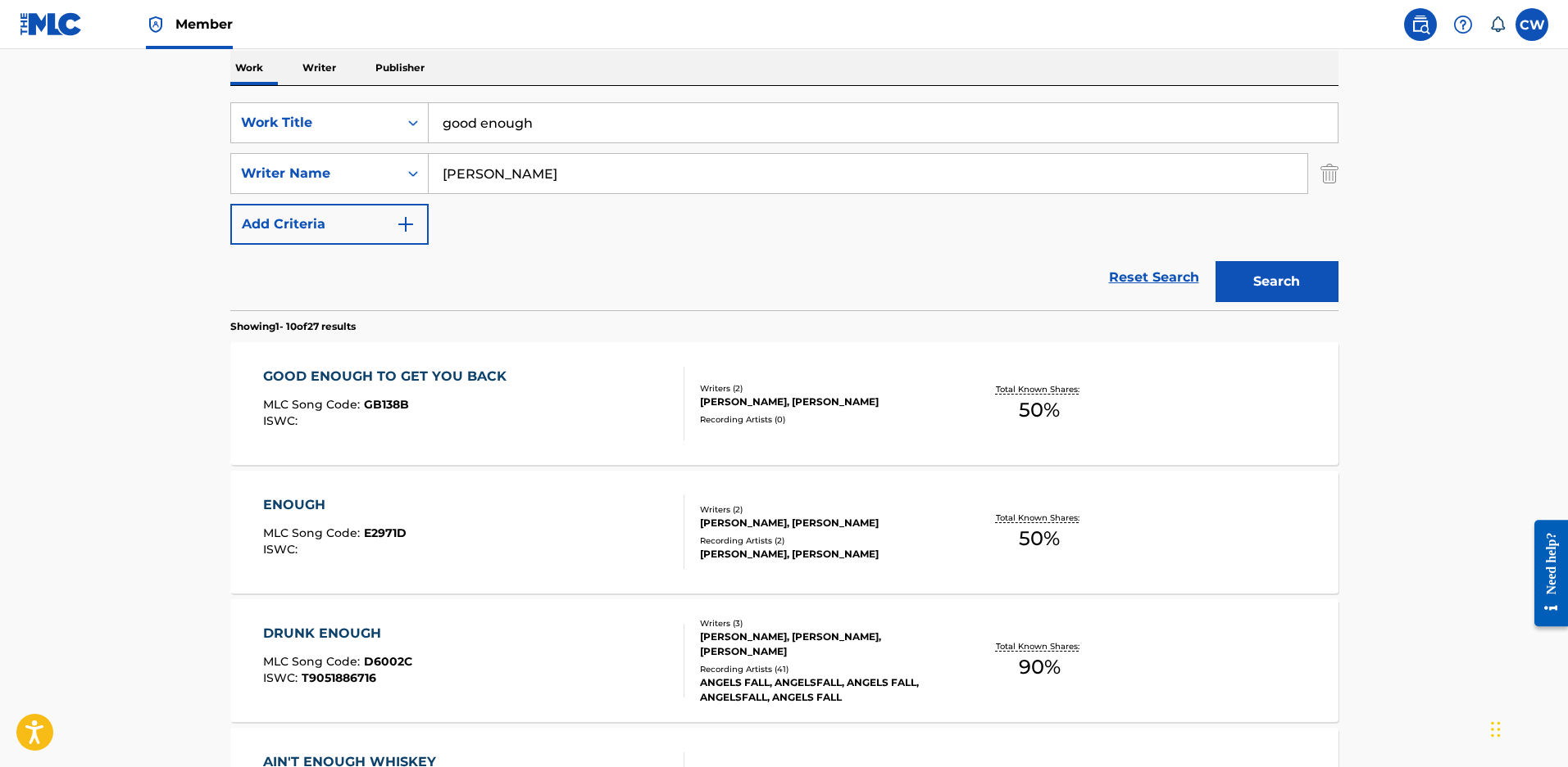
click at [734, 395] on div "ZACHARY DAVID MALOY, BILL DITENHAFER" at bounding box center [823, 401] width 247 height 14
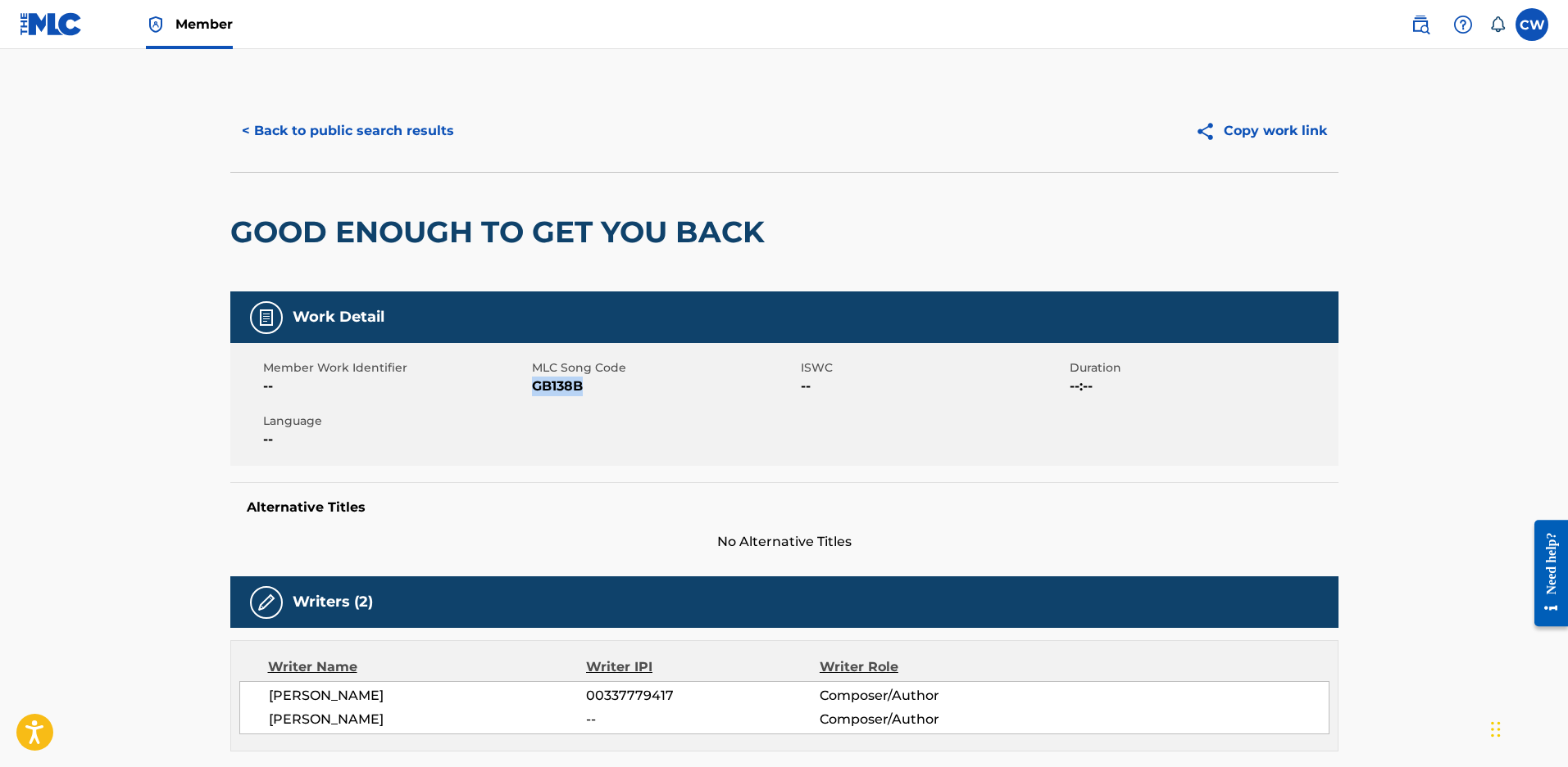
drag, startPoint x: 589, startPoint y: 388, endPoint x: 533, endPoint y: 390, distance: 56.0
click at [533, 390] on span "GB138B" at bounding box center [664, 386] width 264 height 19
copy span "GB138B"
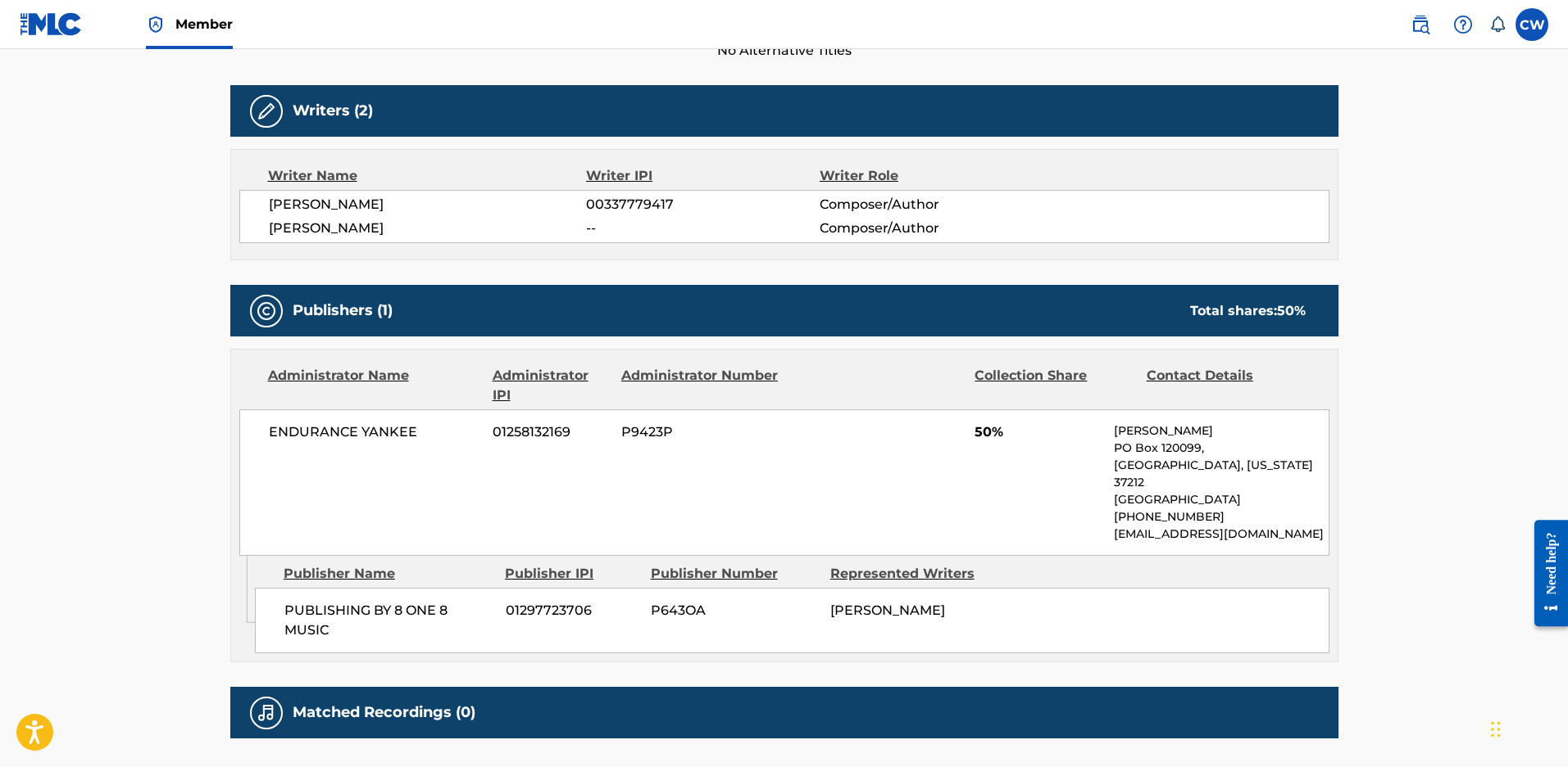
scroll to position [82, 0]
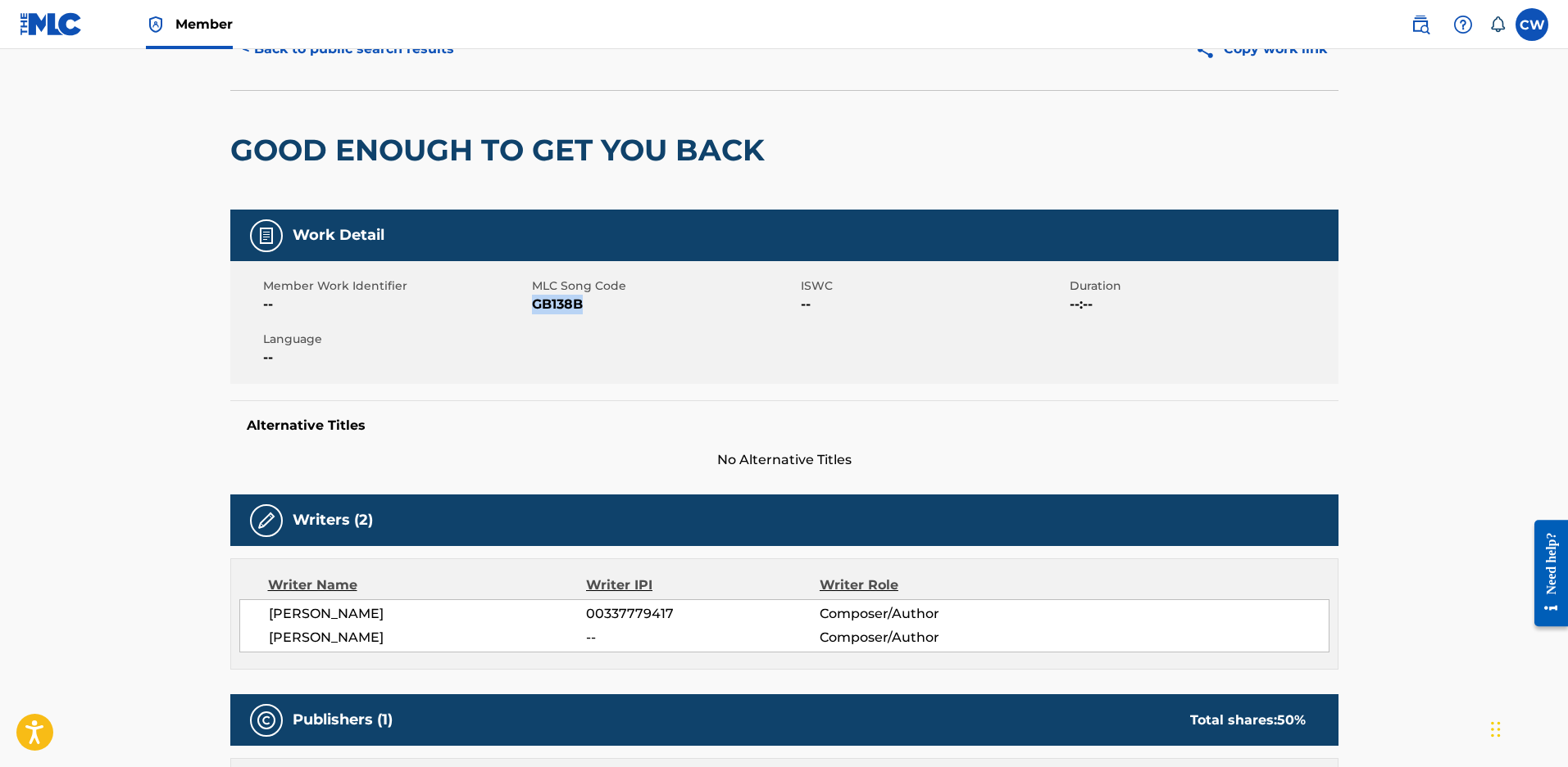
click at [324, 59] on button "< Back to public search results" at bounding box center [348, 49] width 235 height 41
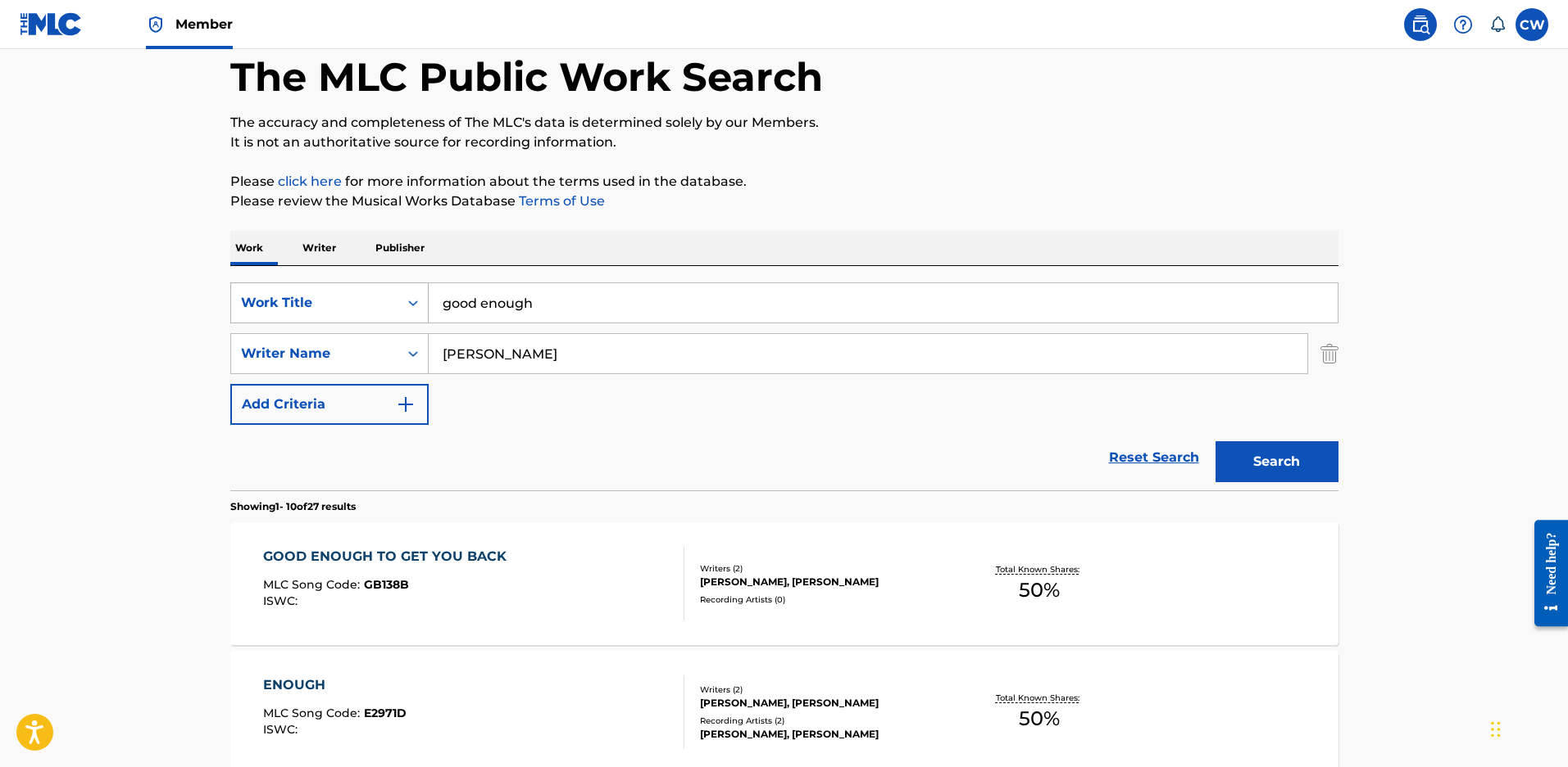
scroll to position [262, 0]
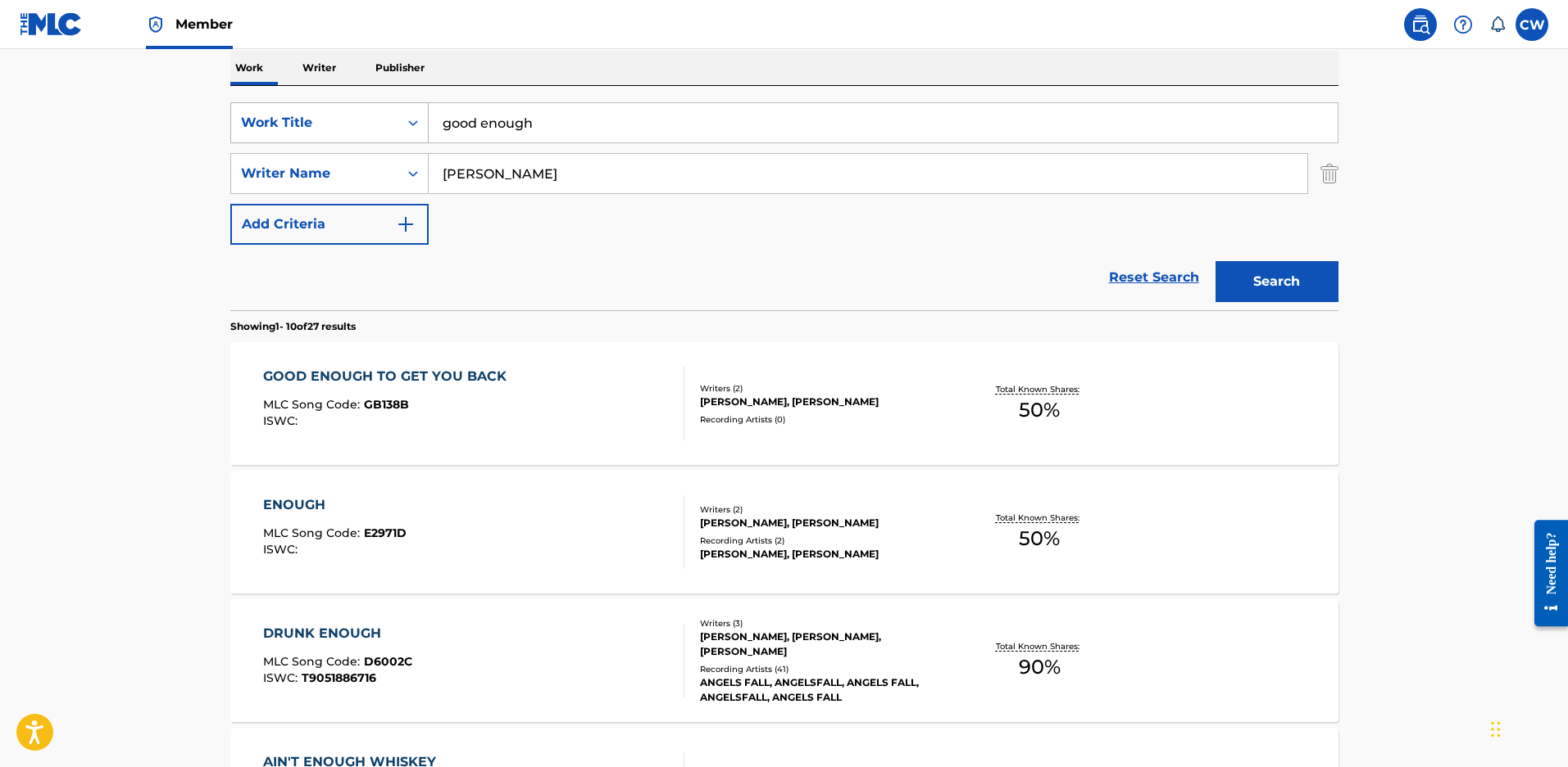
drag, startPoint x: 262, startPoint y: 123, endPoint x: 247, endPoint y: 124, distance: 15.0
click at [252, 123] on div "SearchWithCriteriae97d41c3-2b02-4430-b13d-c45ca1172e55 Work Title good enough" at bounding box center [784, 123] width 1108 height 41
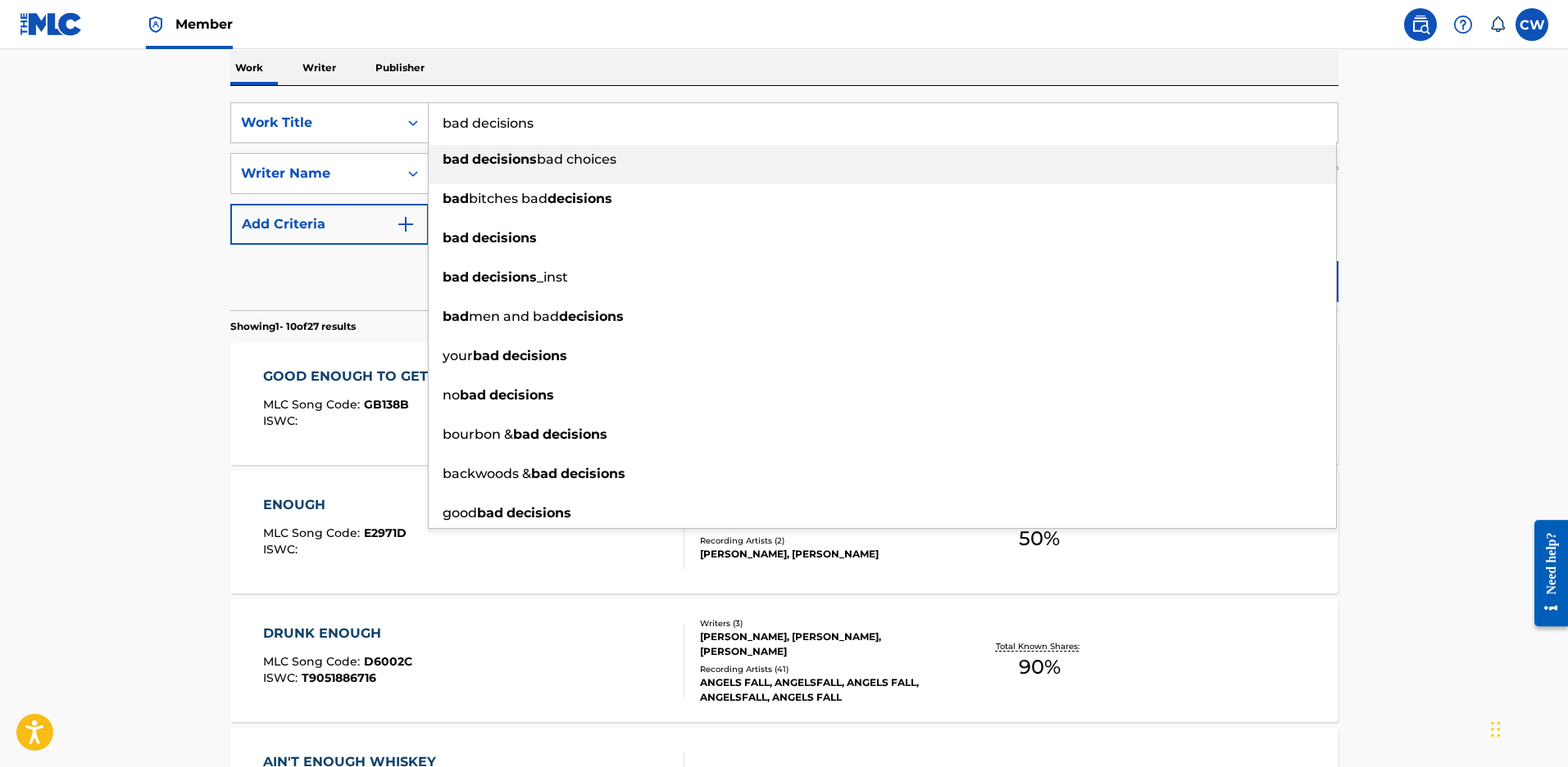
type input "bad decisions"
click at [1455, 201] on main "The MLC Public Work Search The accuracy and completeness of The MLC's data is d…" at bounding box center [784, 750] width 1568 height 1928
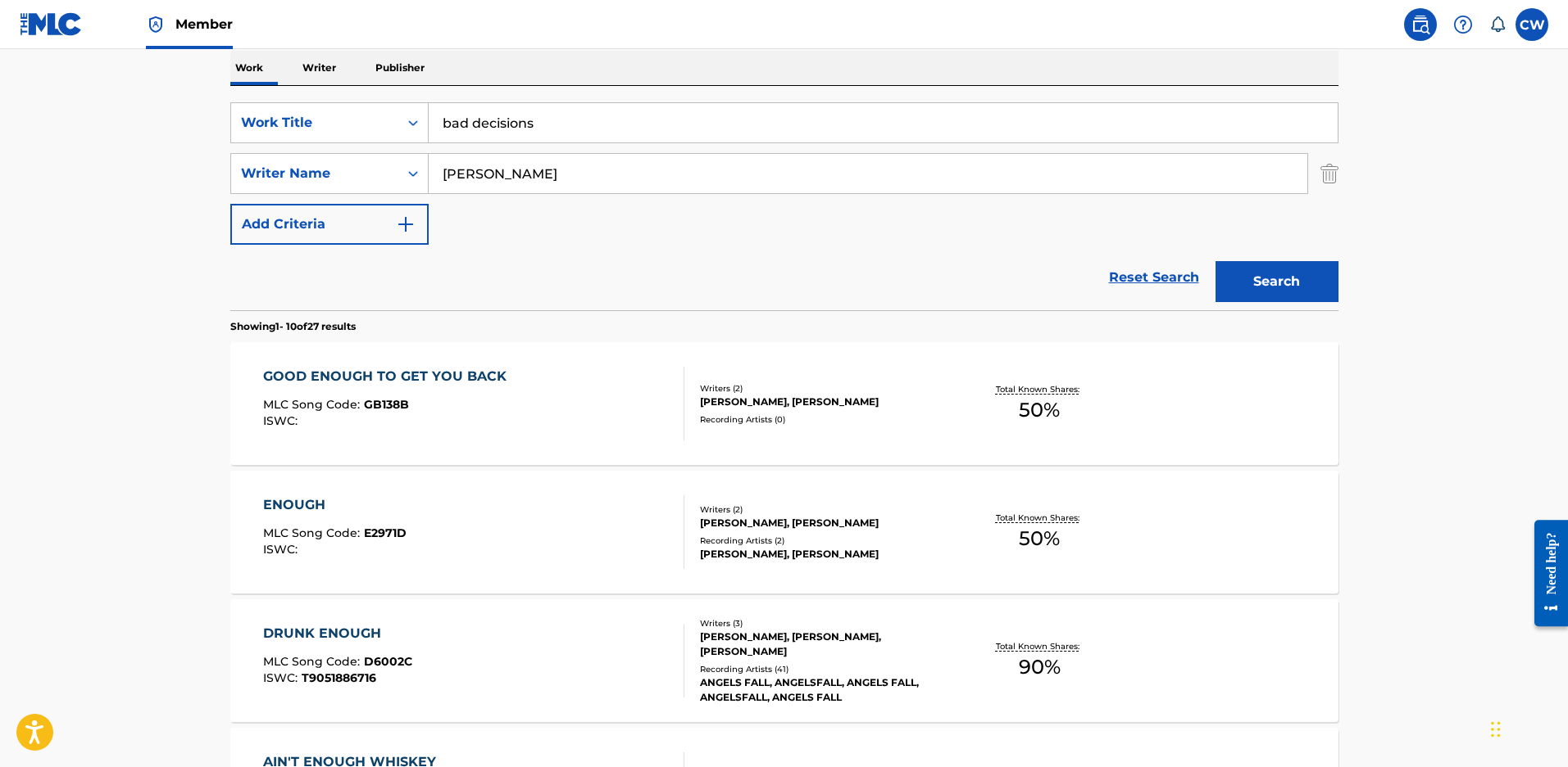
click at [1304, 295] on button "Search" at bounding box center [1277, 282] width 123 height 41
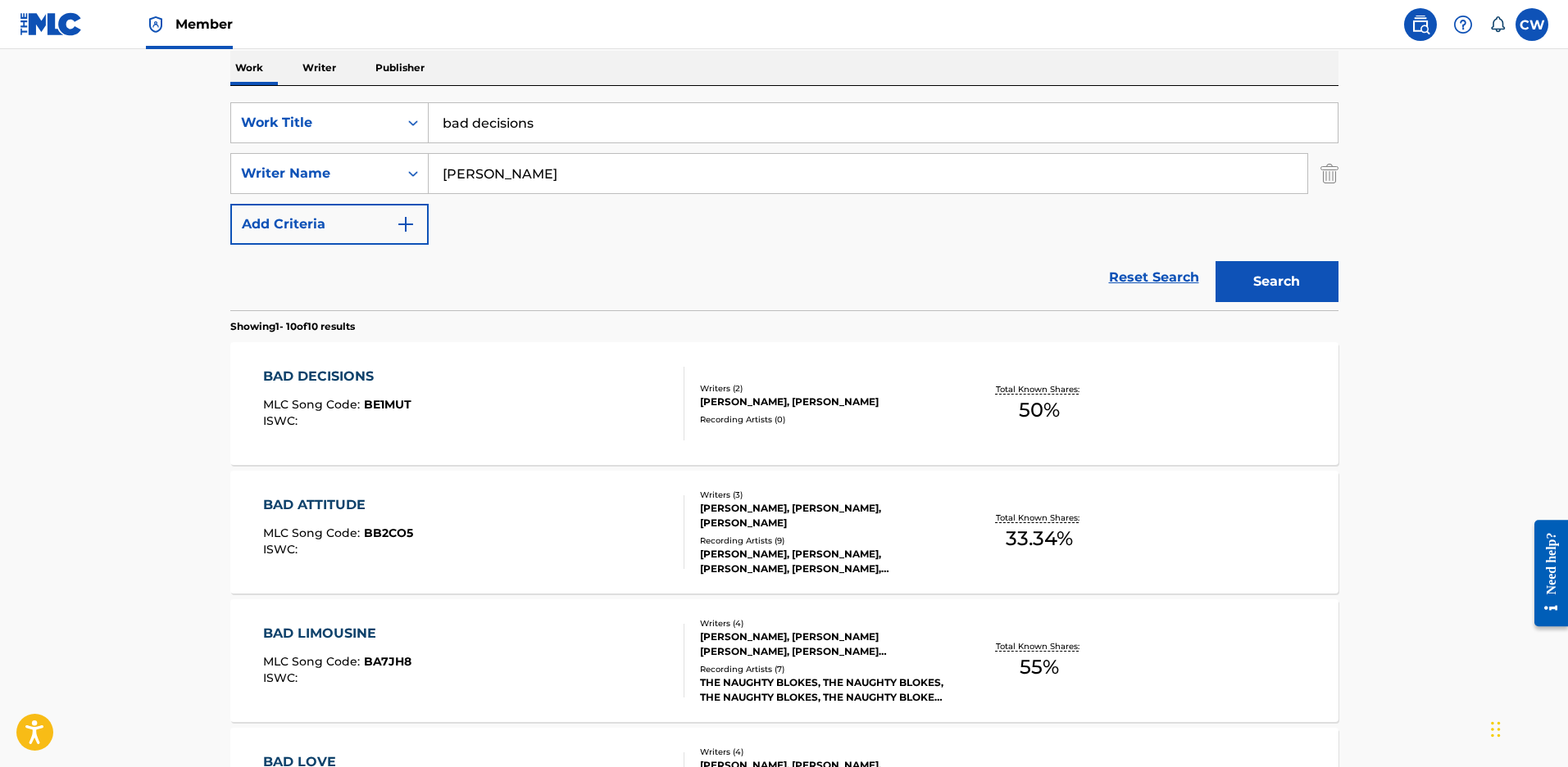
click at [777, 406] on div "ZACHARY DAVID MALOY, BILL DITENHAFER" at bounding box center [823, 401] width 247 height 14
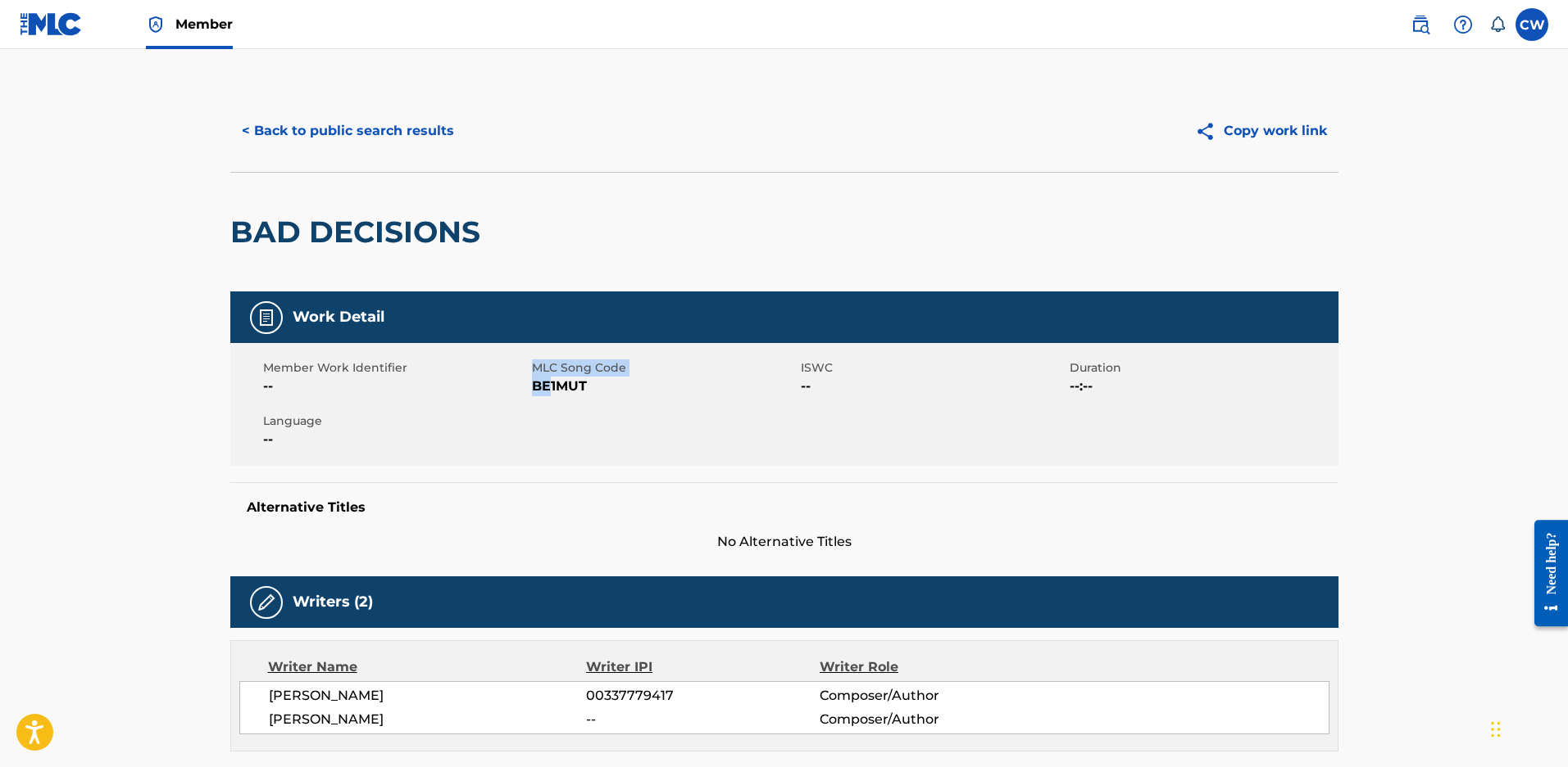
drag, startPoint x: 535, startPoint y: 387, endPoint x: 524, endPoint y: 389, distance: 11.2
click at [524, 389] on div "Member Work Identifier -- MLC Song Code BE1MUT ISWC -- Duration --:-- Language …" at bounding box center [784, 404] width 1108 height 123
click at [580, 396] on span "BE1MUT" at bounding box center [664, 386] width 264 height 19
drag, startPoint x: 585, startPoint y: 394, endPoint x: 531, endPoint y: 393, distance: 54.0
click at [532, 393] on span "BE1MUT" at bounding box center [664, 386] width 264 height 19
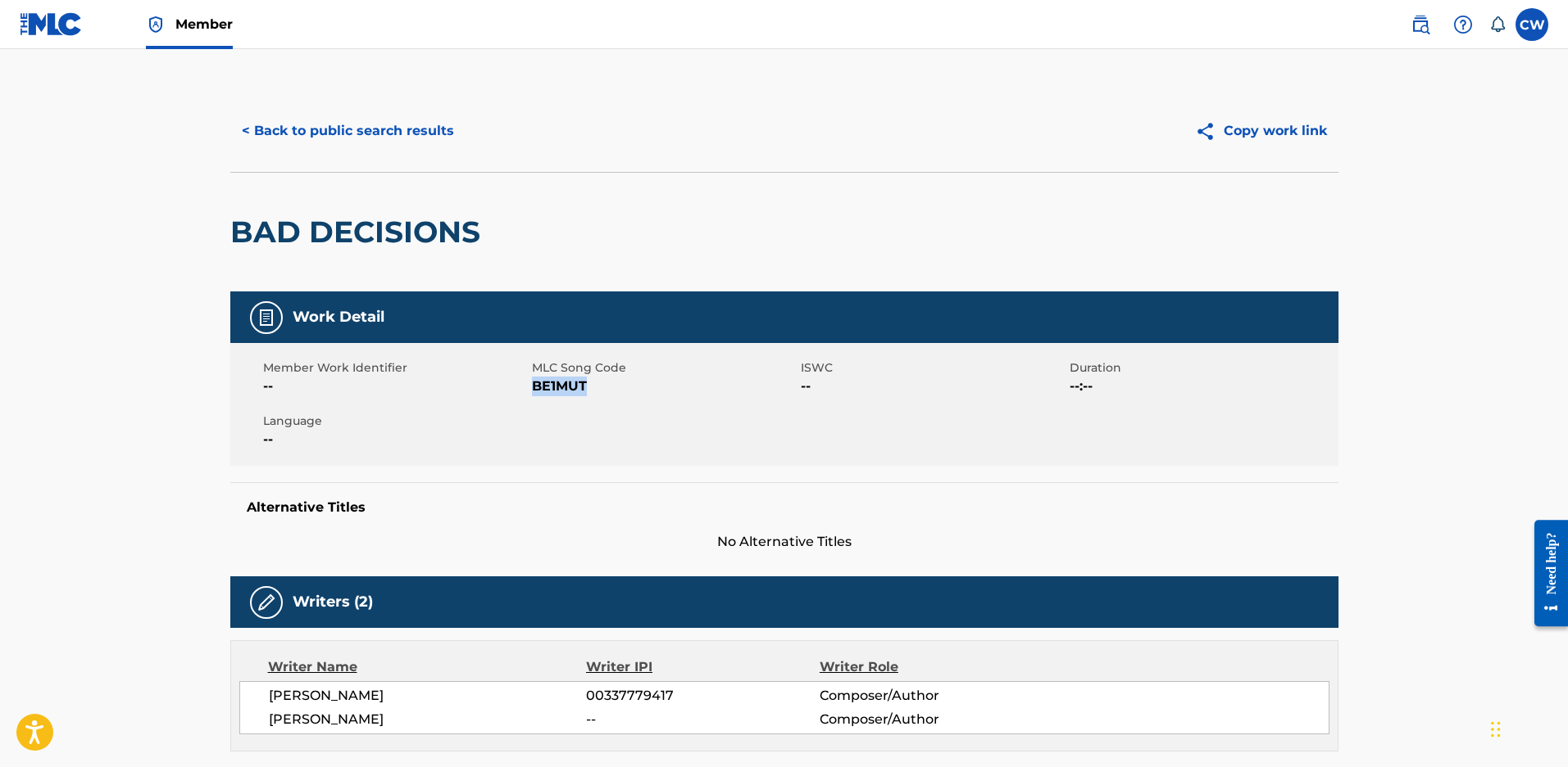
copy span "BE1MUT"
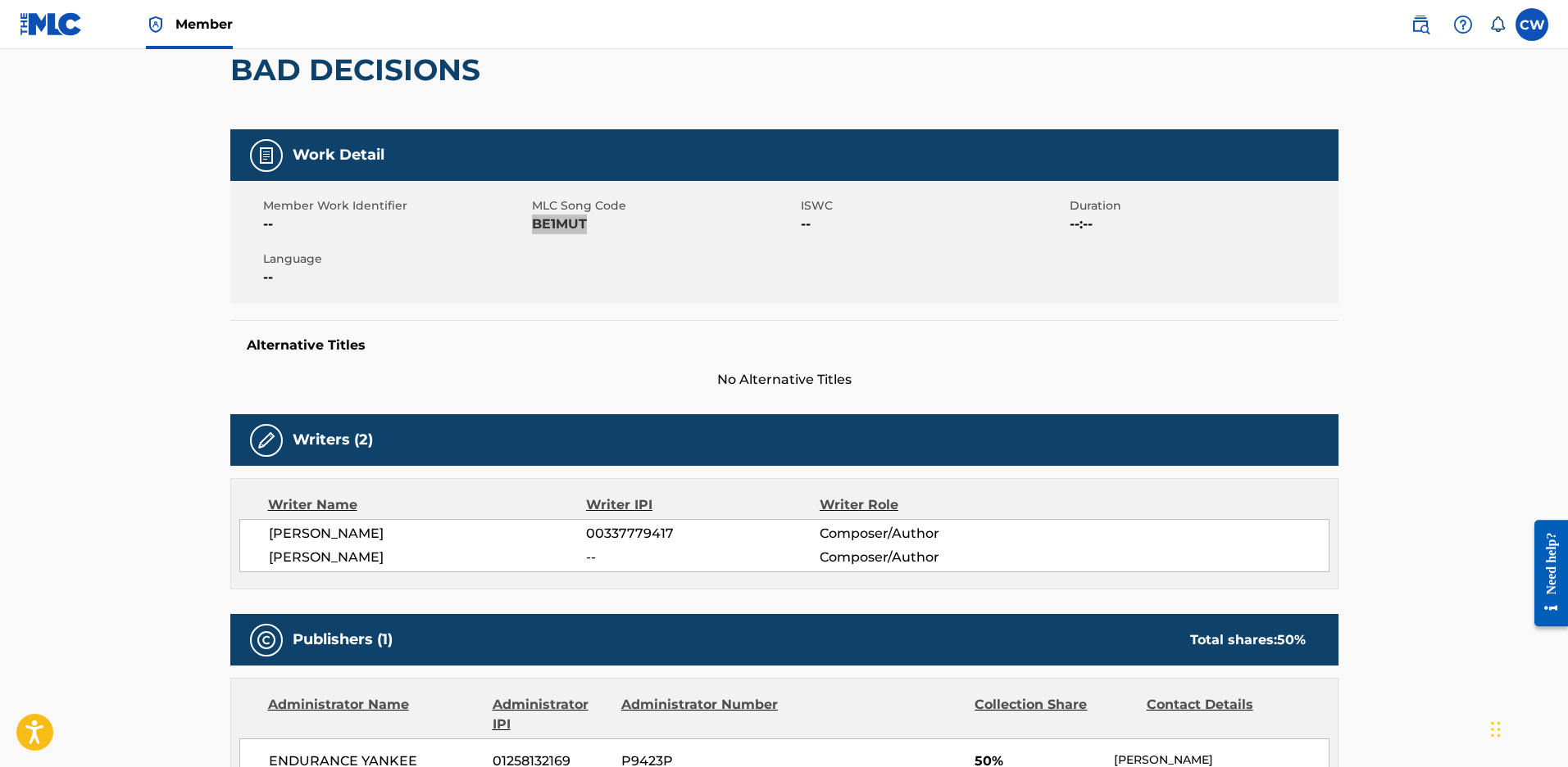
scroll to position [246, 0]
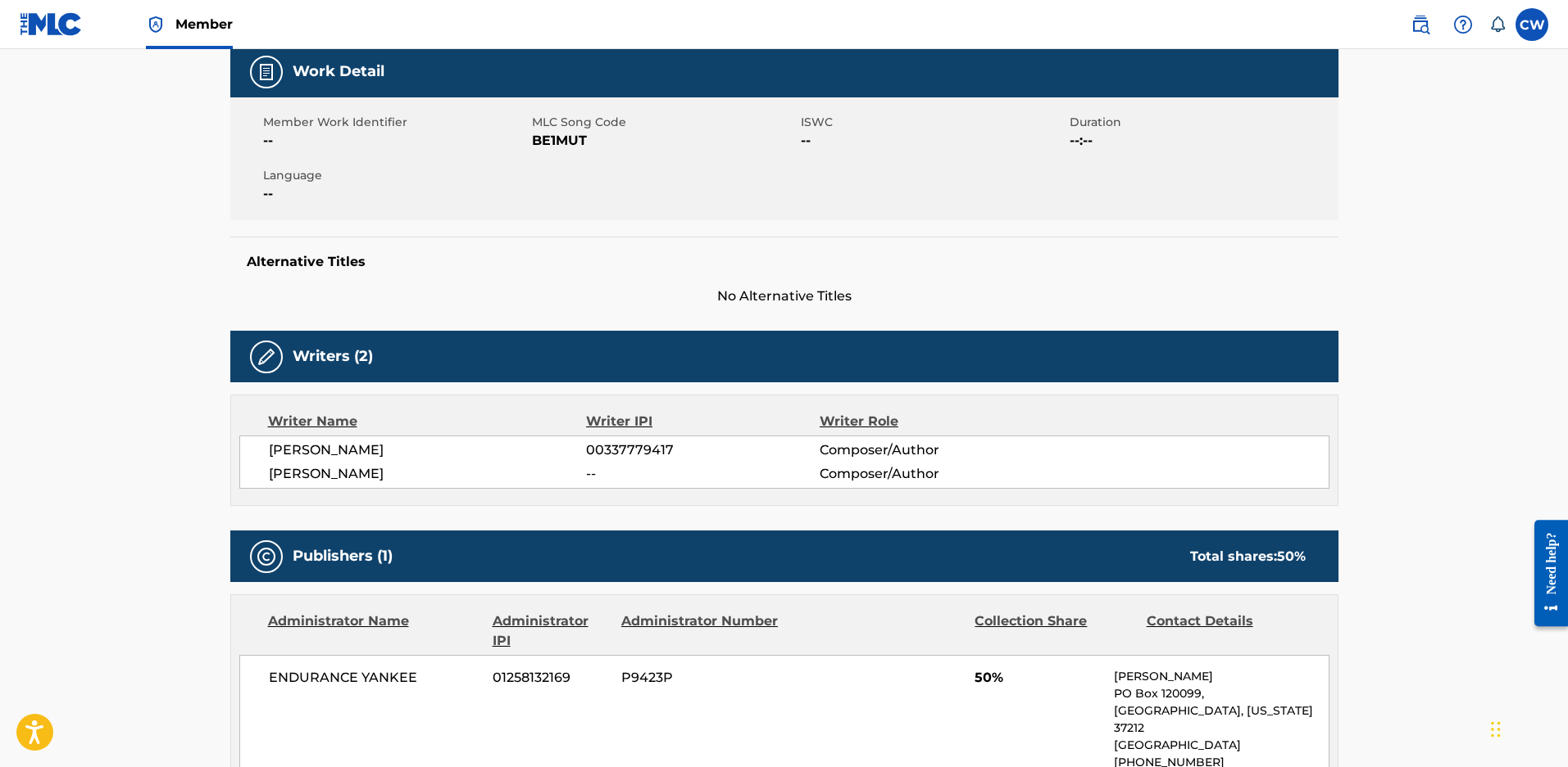
scroll to position [262, 0]
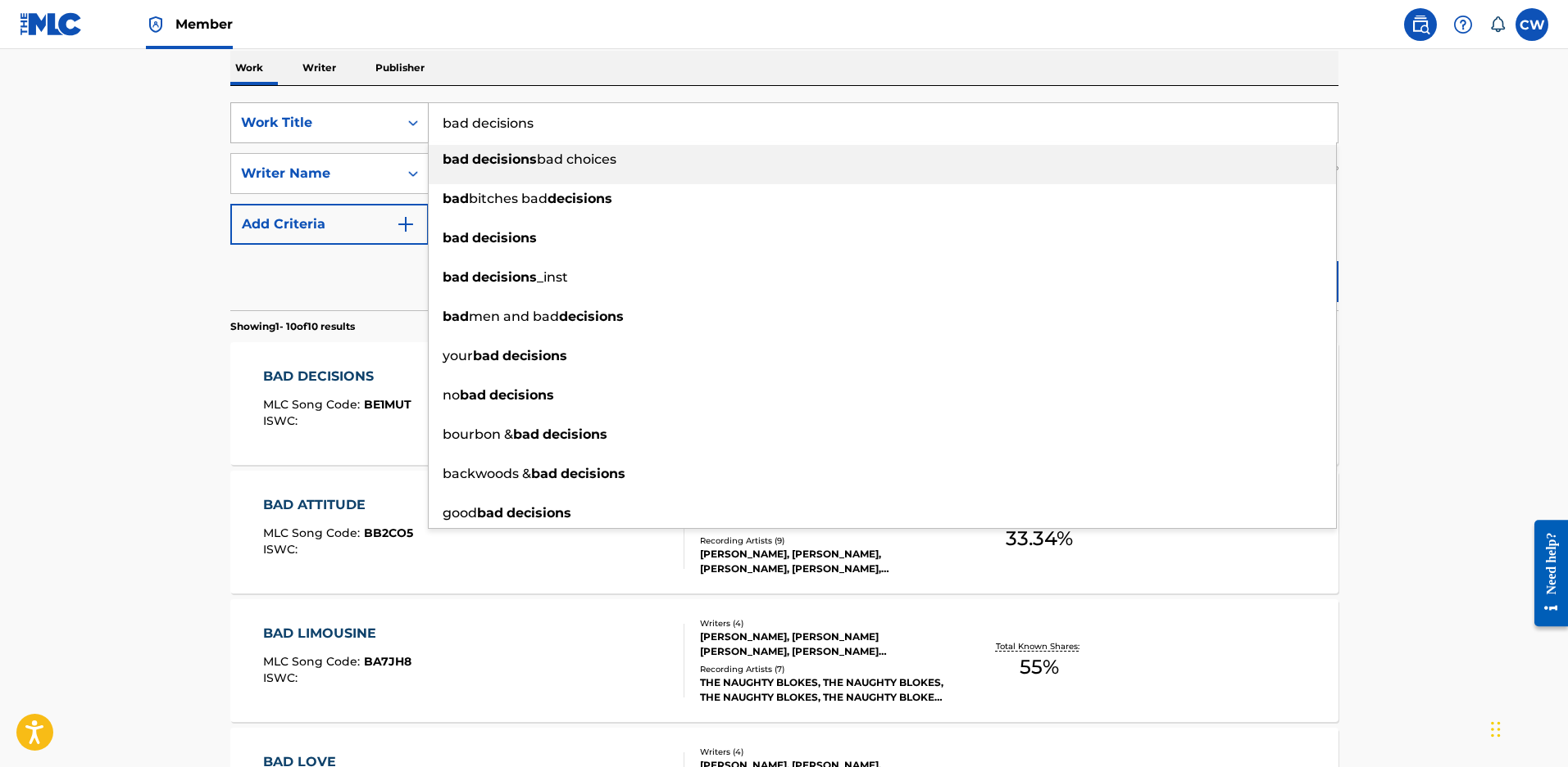
drag, startPoint x: 540, startPoint y: 124, endPoint x: 285, endPoint y: 112, distance: 255.3
click at [287, 112] on div "SearchWithCriteriae97d41c3-2b02-4430-b13d-c45ca1172e55 Work Title bad decisions…" at bounding box center [784, 123] width 1108 height 41
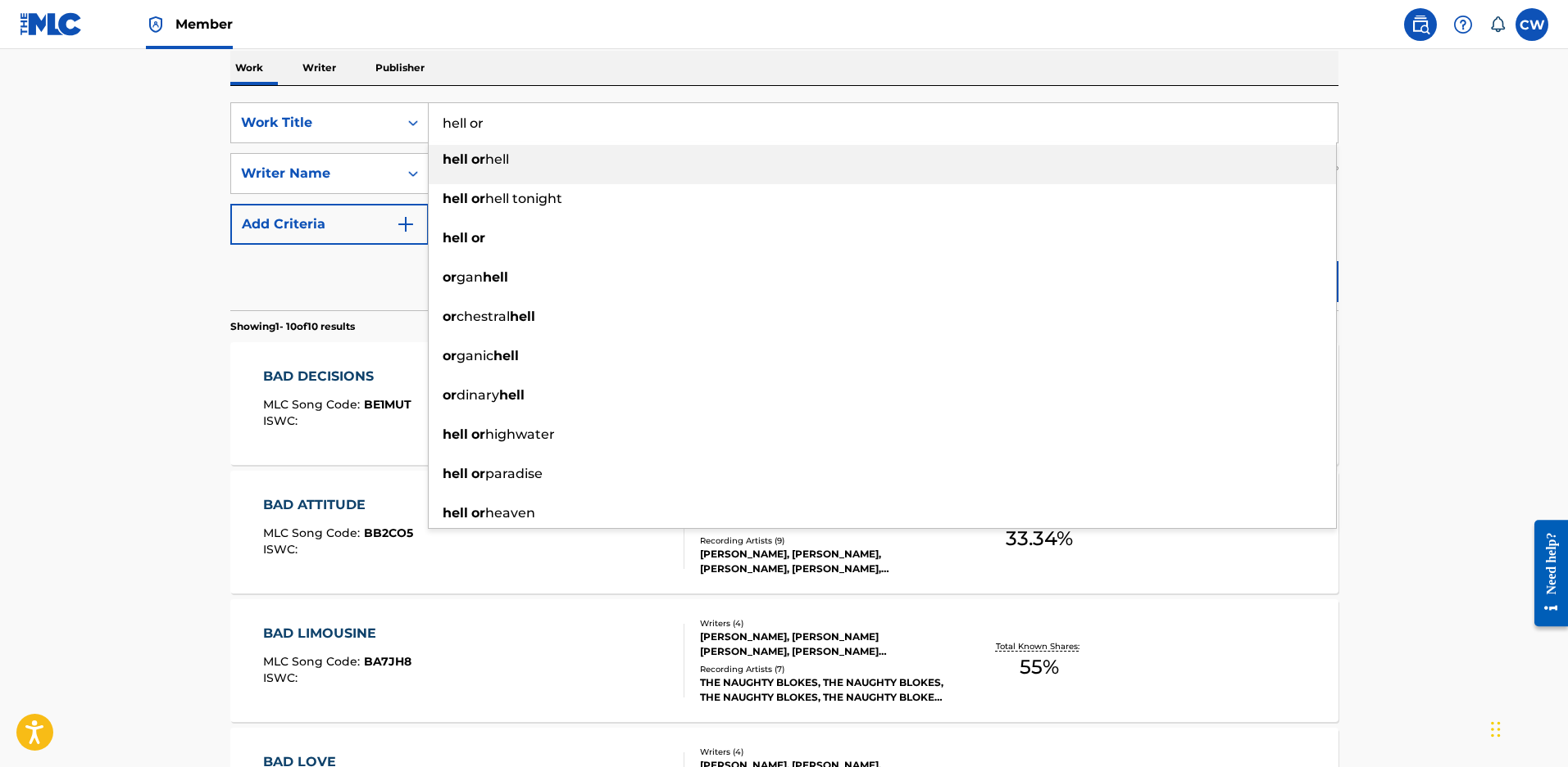
type input "hell or"
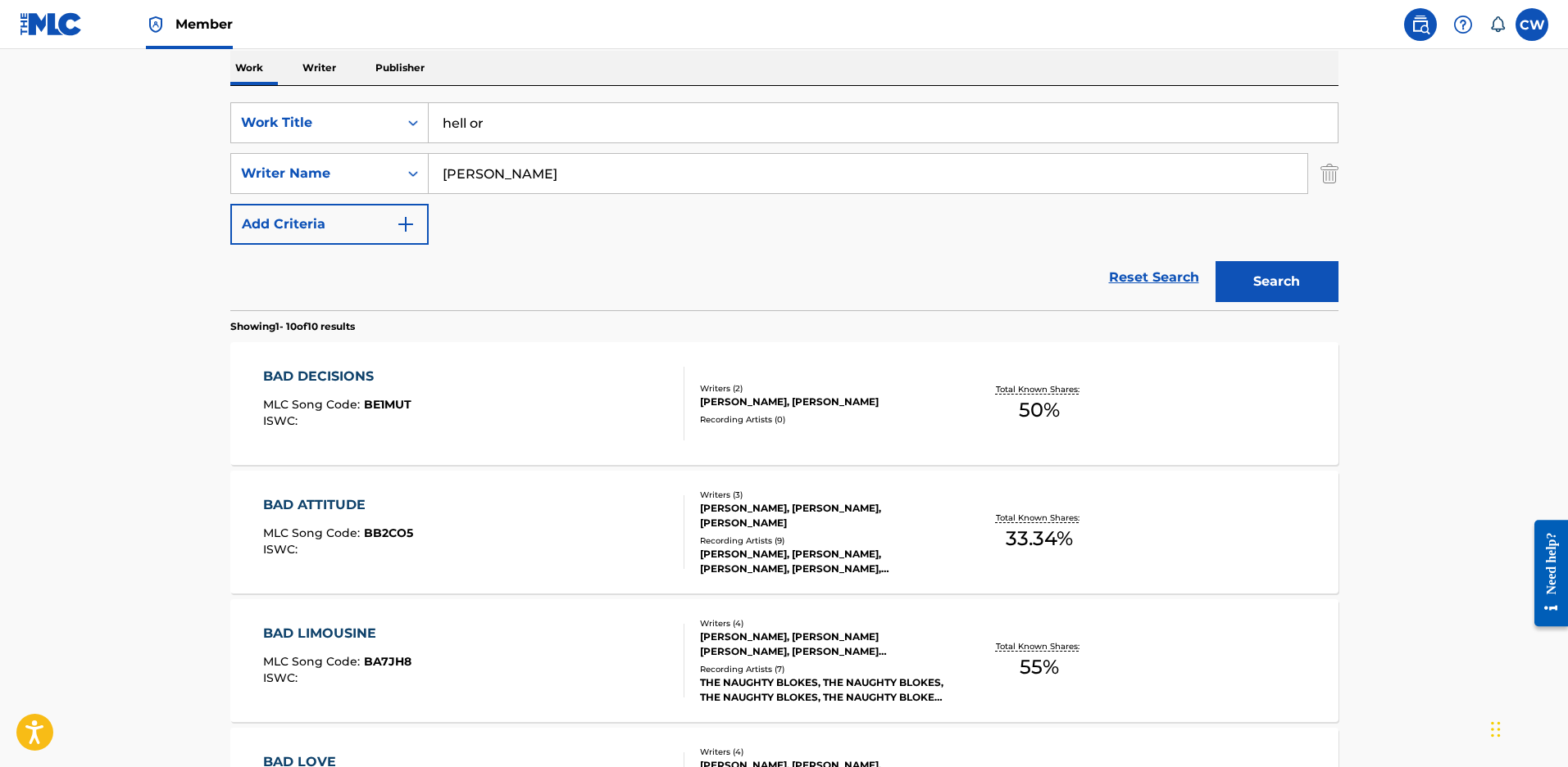
click at [1459, 226] on main "The MLC Public Work Search The accuracy and completeness of The MLC's data is d…" at bounding box center [784, 747] width 1568 height 1920
click at [1237, 271] on button "Search" at bounding box center [1277, 282] width 123 height 41
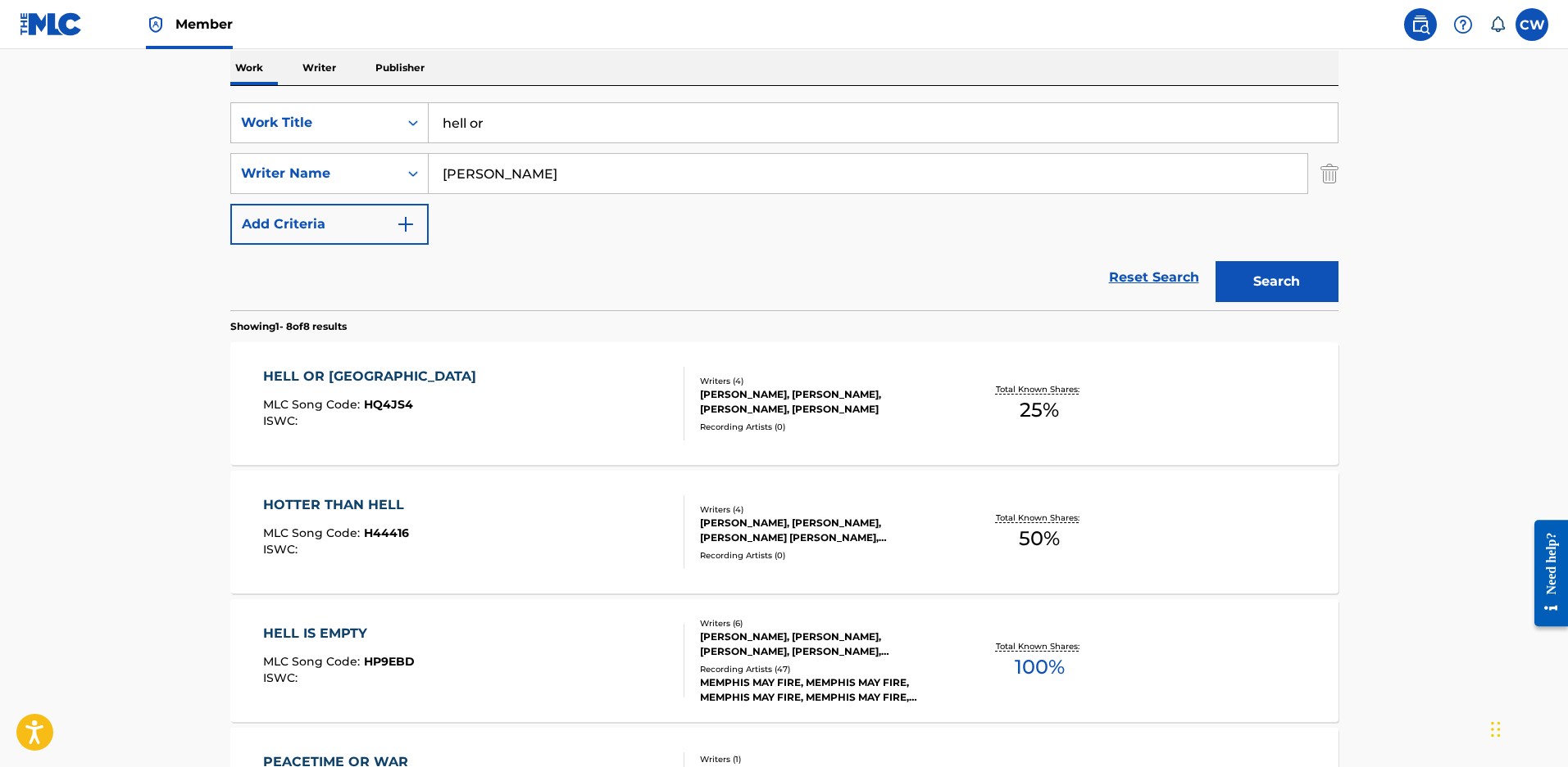
click at [784, 417] on div "ZACHARY DAVID MALOY, CHARLIE L. BENANTE, BLAIR DALY, CARLA HARVEY" at bounding box center [823, 402] width 247 height 30
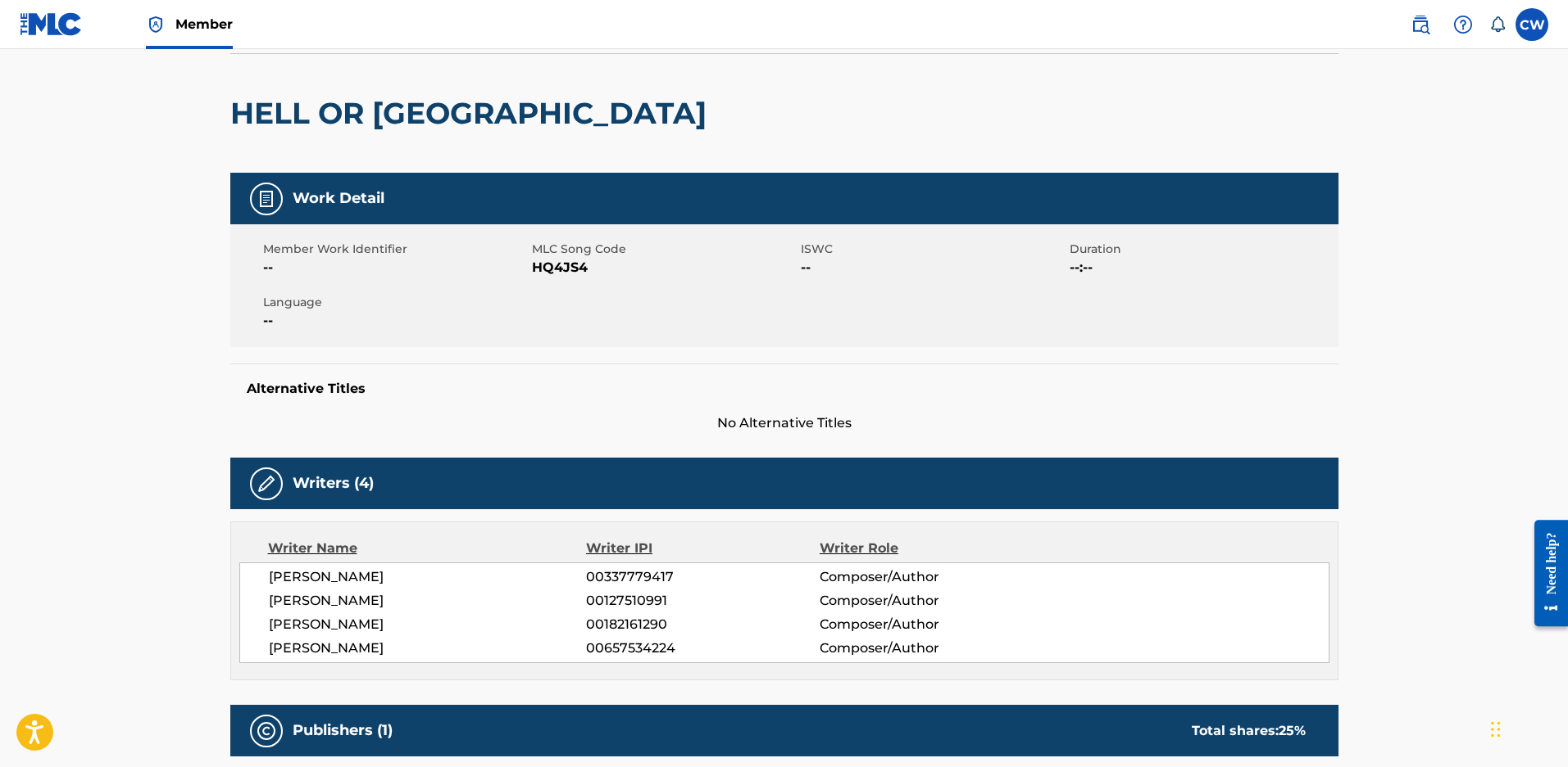
scroll to position [246, 0]
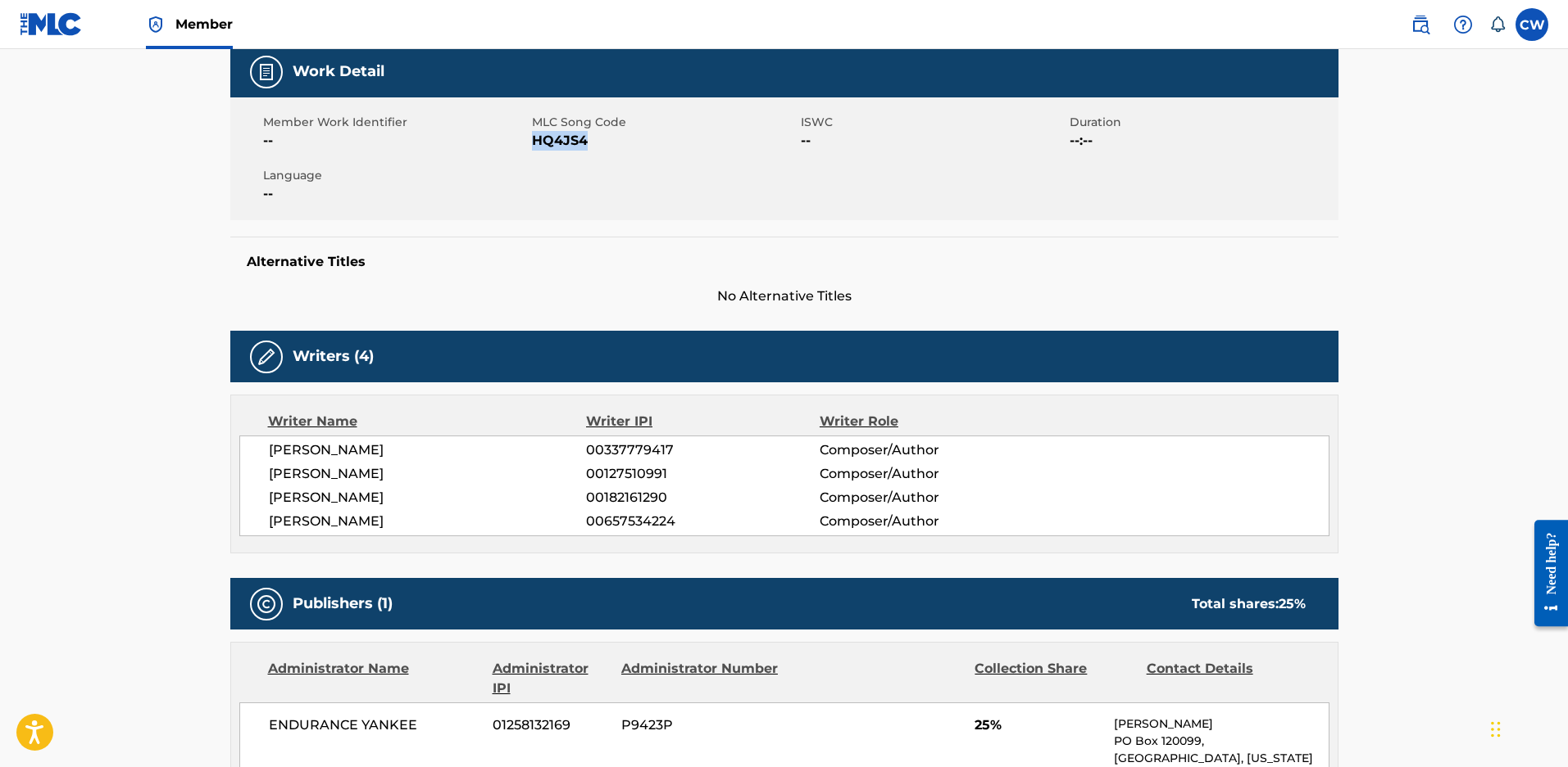
drag, startPoint x: 613, startPoint y: 148, endPoint x: 535, endPoint y: 145, distance: 78.1
click at [535, 145] on span "HQ4JS4" at bounding box center [664, 141] width 264 height 19
copy span "HQ4JS4"
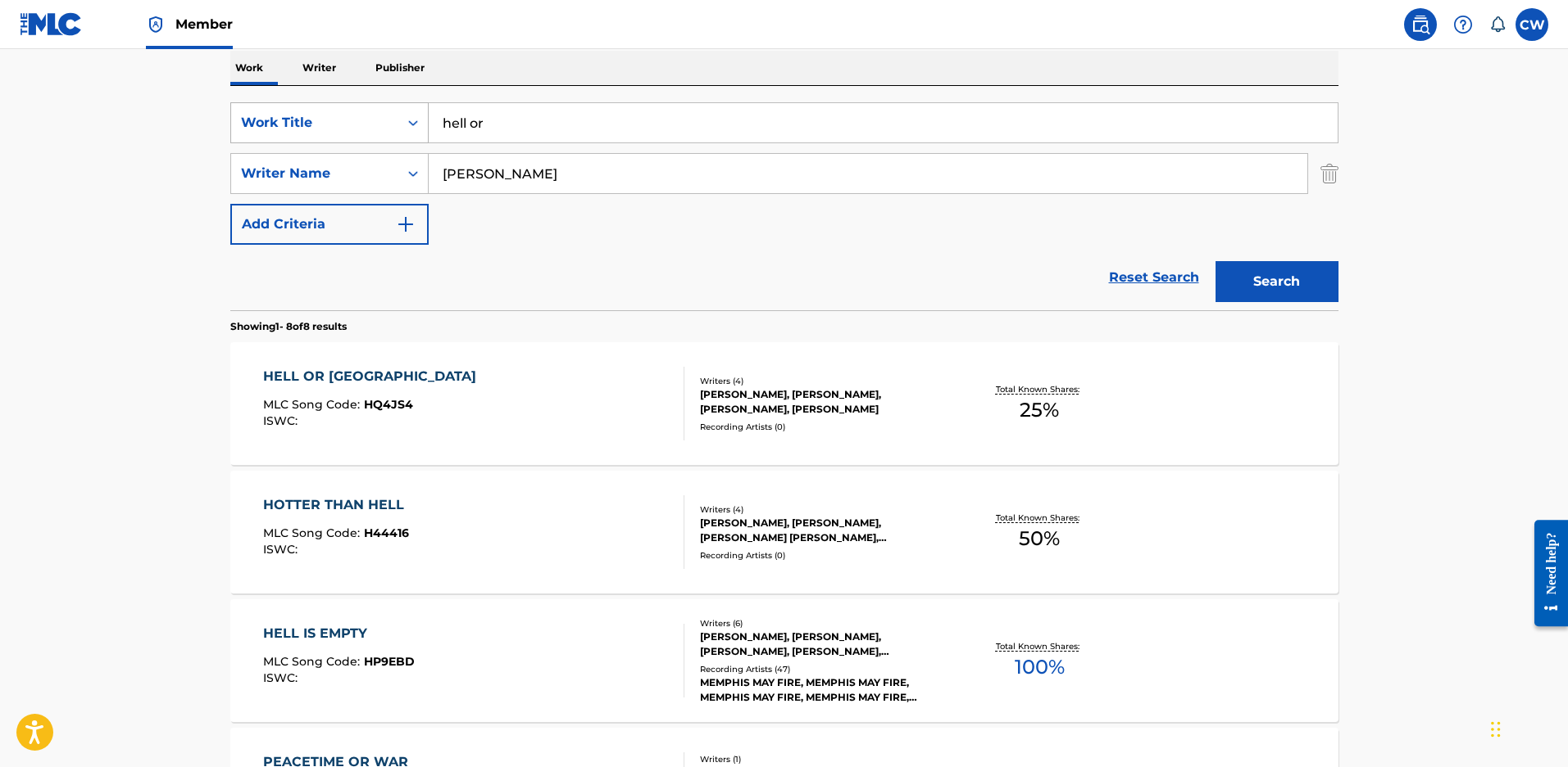
drag, startPoint x: 546, startPoint y: 138, endPoint x: 269, endPoint y: 115, distance: 278.0
click at [269, 115] on div "SearchWithCriteriae97d41c3-2b02-4430-b13d-c45ca1172e55 Work Title hell or" at bounding box center [784, 123] width 1108 height 41
drag, startPoint x: 476, startPoint y: 126, endPoint x: 364, endPoint y: 126, distance: 112.0
click at [364, 126] on div "SearchWithCriteriae97d41c3-2b02-4430-b13d-c45ca1172e55 Work Title the butterfly" at bounding box center [784, 123] width 1108 height 41
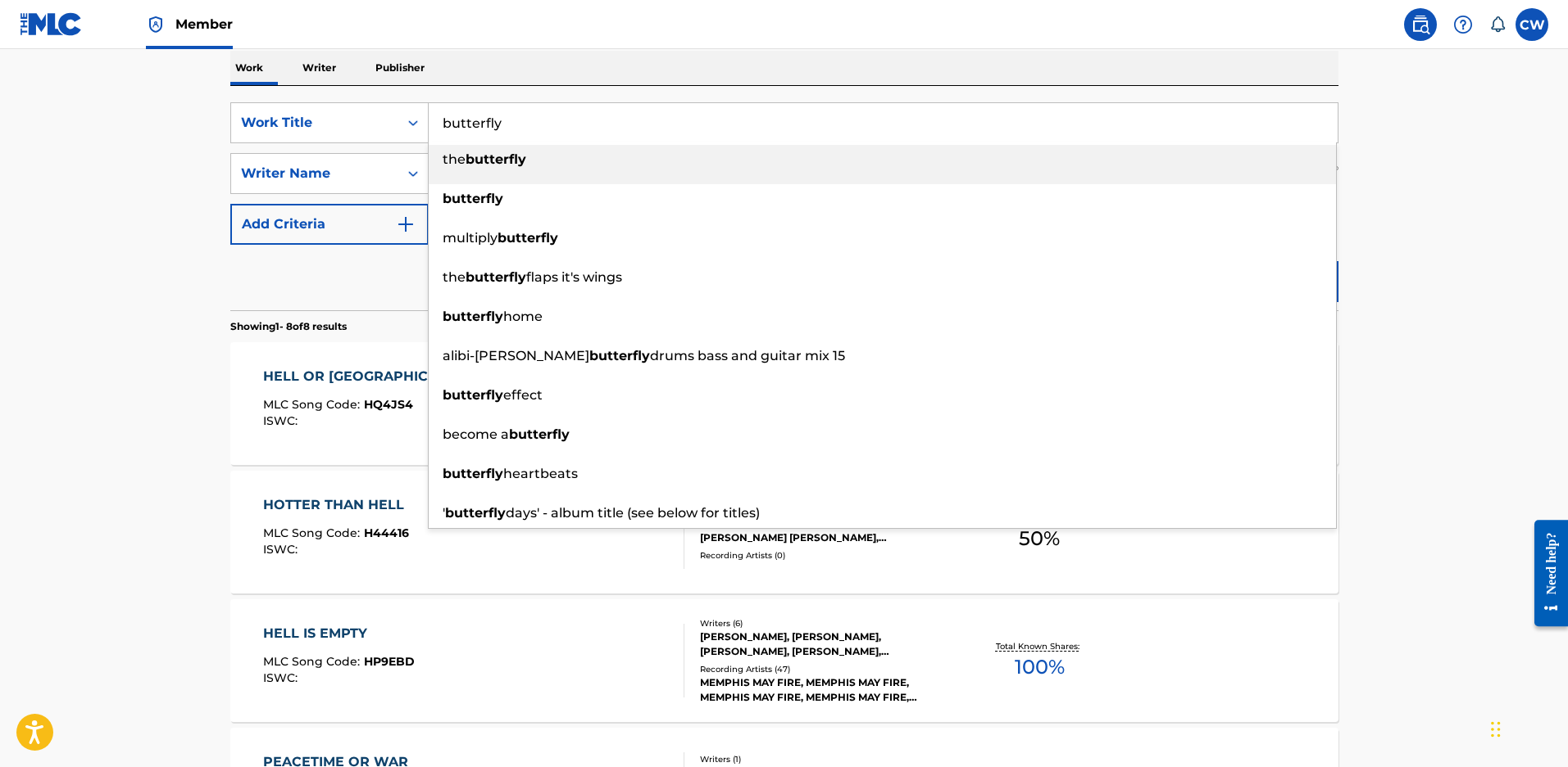
type input "butterfly"
drag, startPoint x: 1457, startPoint y: 134, endPoint x: 1431, endPoint y: 146, distance: 28.6
click at [1457, 134] on main "The MLC Public Work Search The accuracy and completeness of The MLC's data is d…" at bounding box center [784, 618] width 1568 height 1664
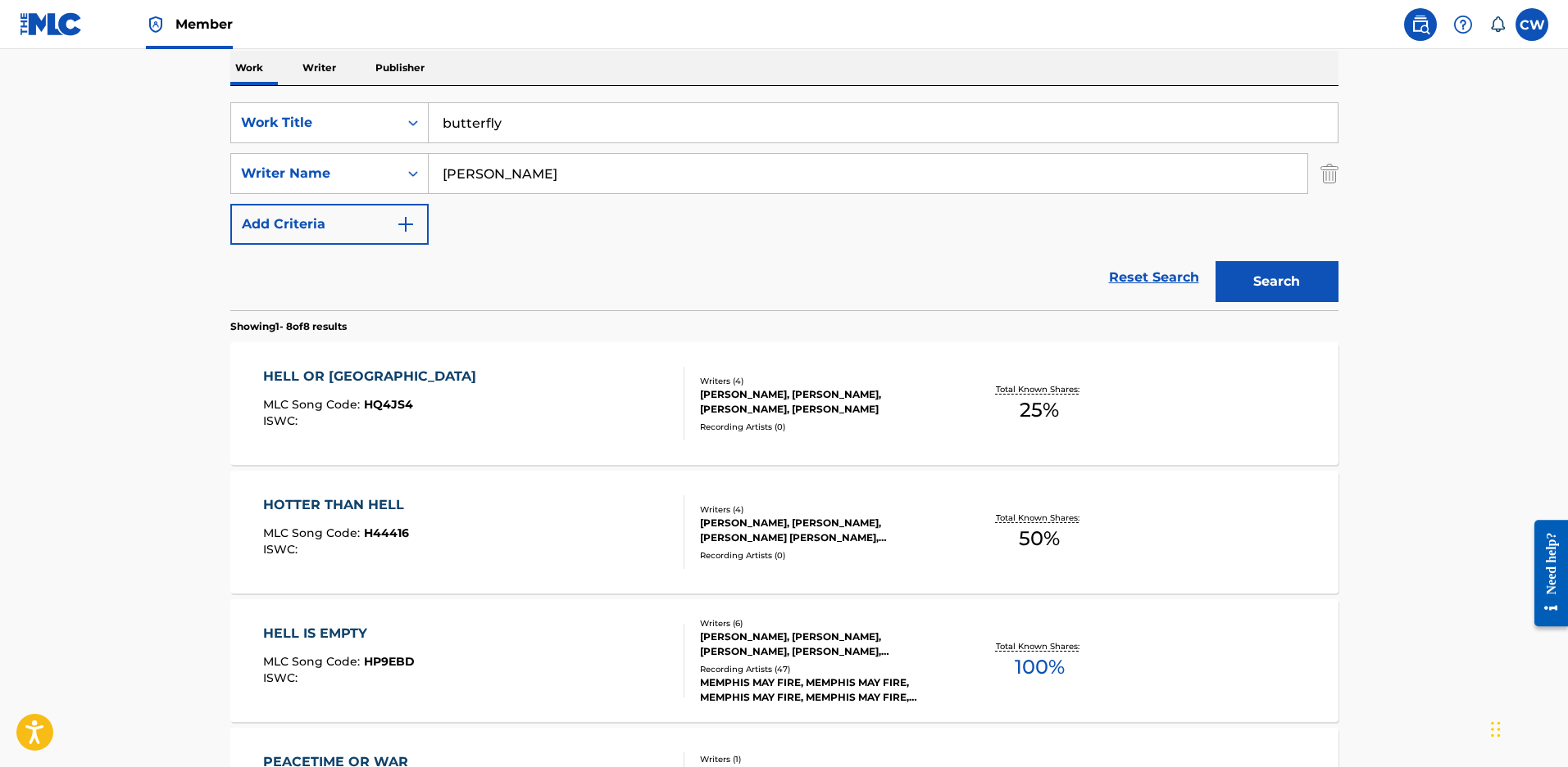
click at [1282, 274] on button "Search" at bounding box center [1277, 282] width 123 height 41
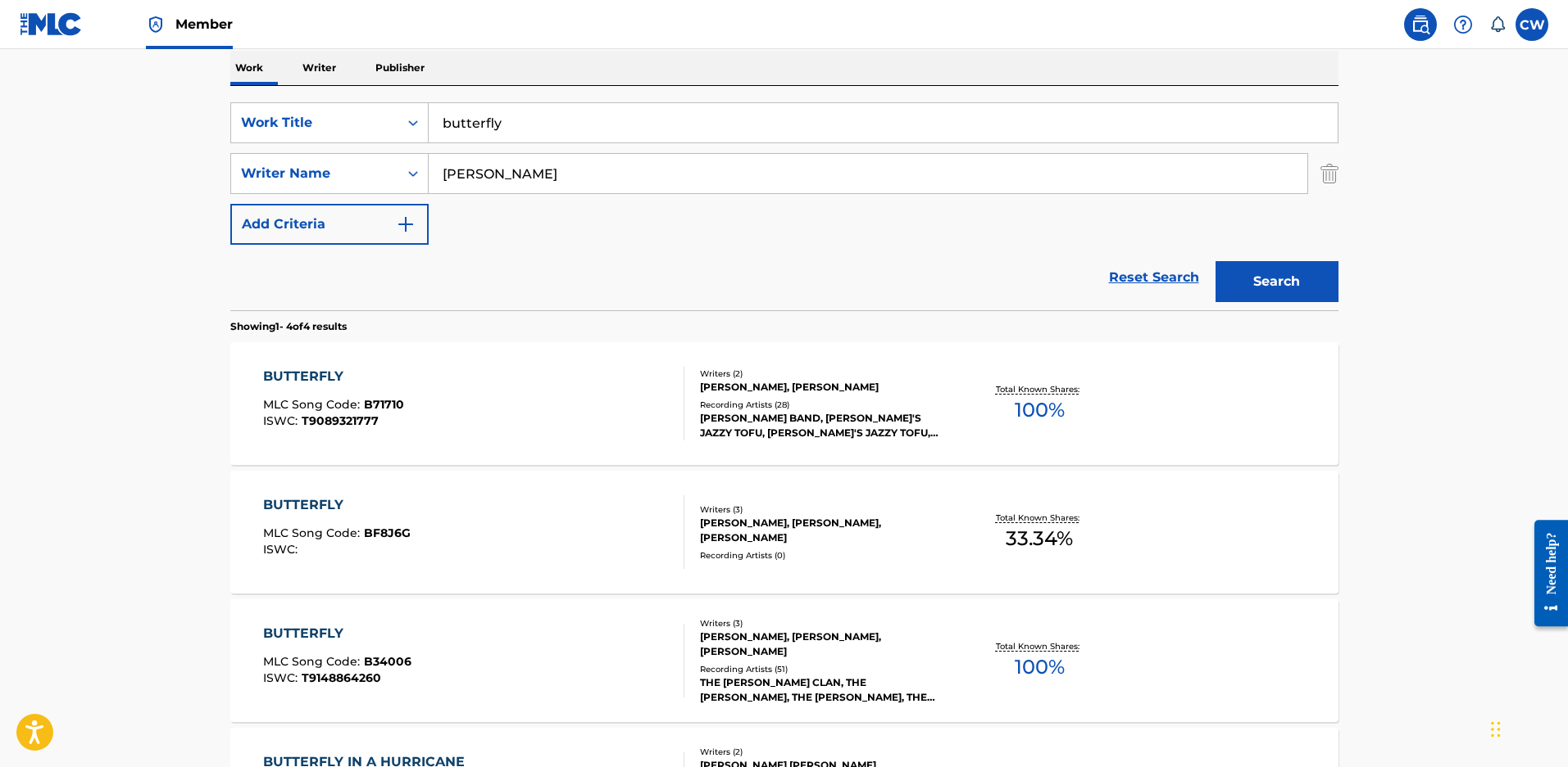
click at [805, 395] on div "KENNY WAYNE SHEPHERD, ZAC MALOY" at bounding box center [823, 387] width 247 height 14
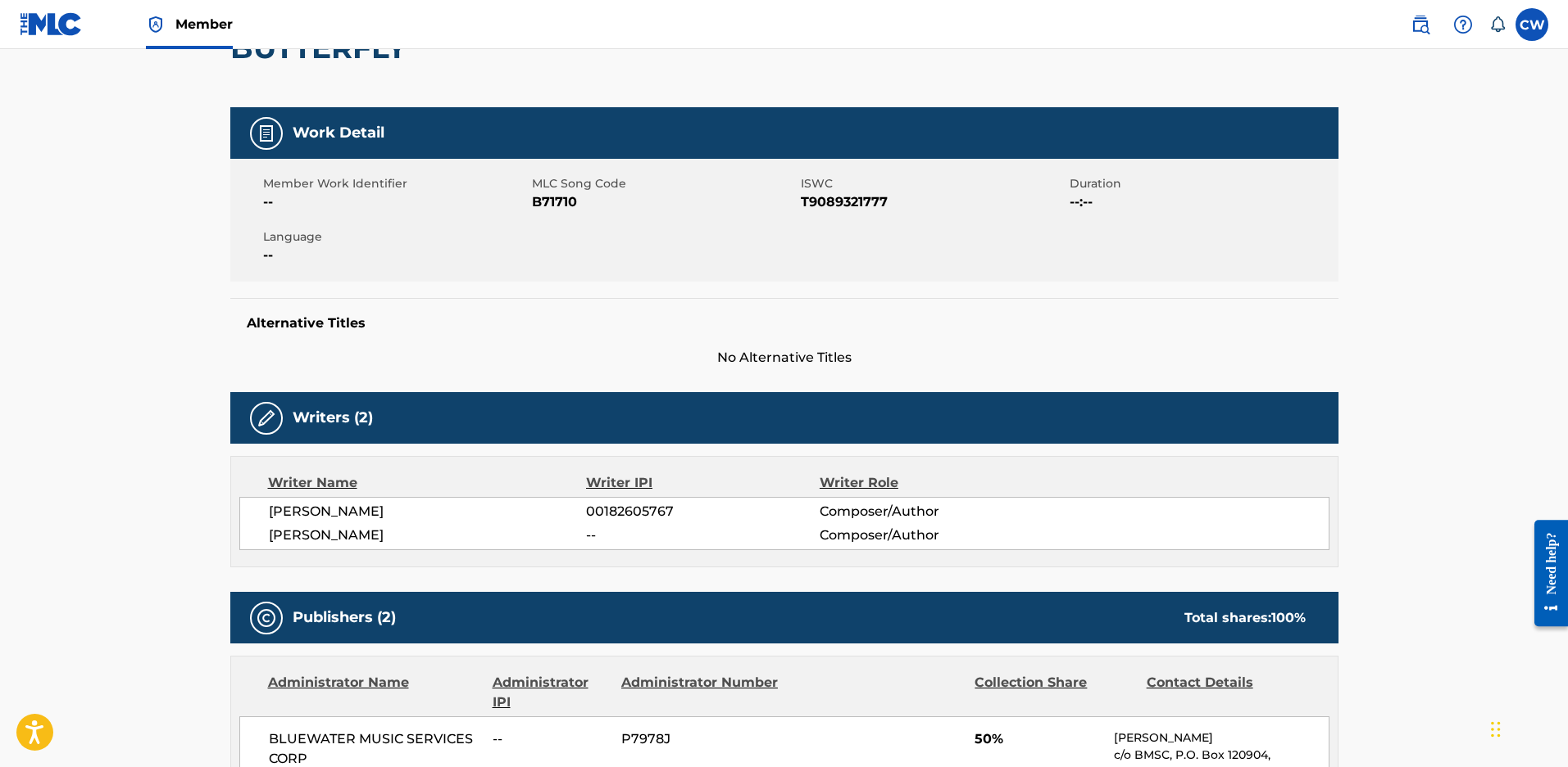
scroll to position [410, 0]
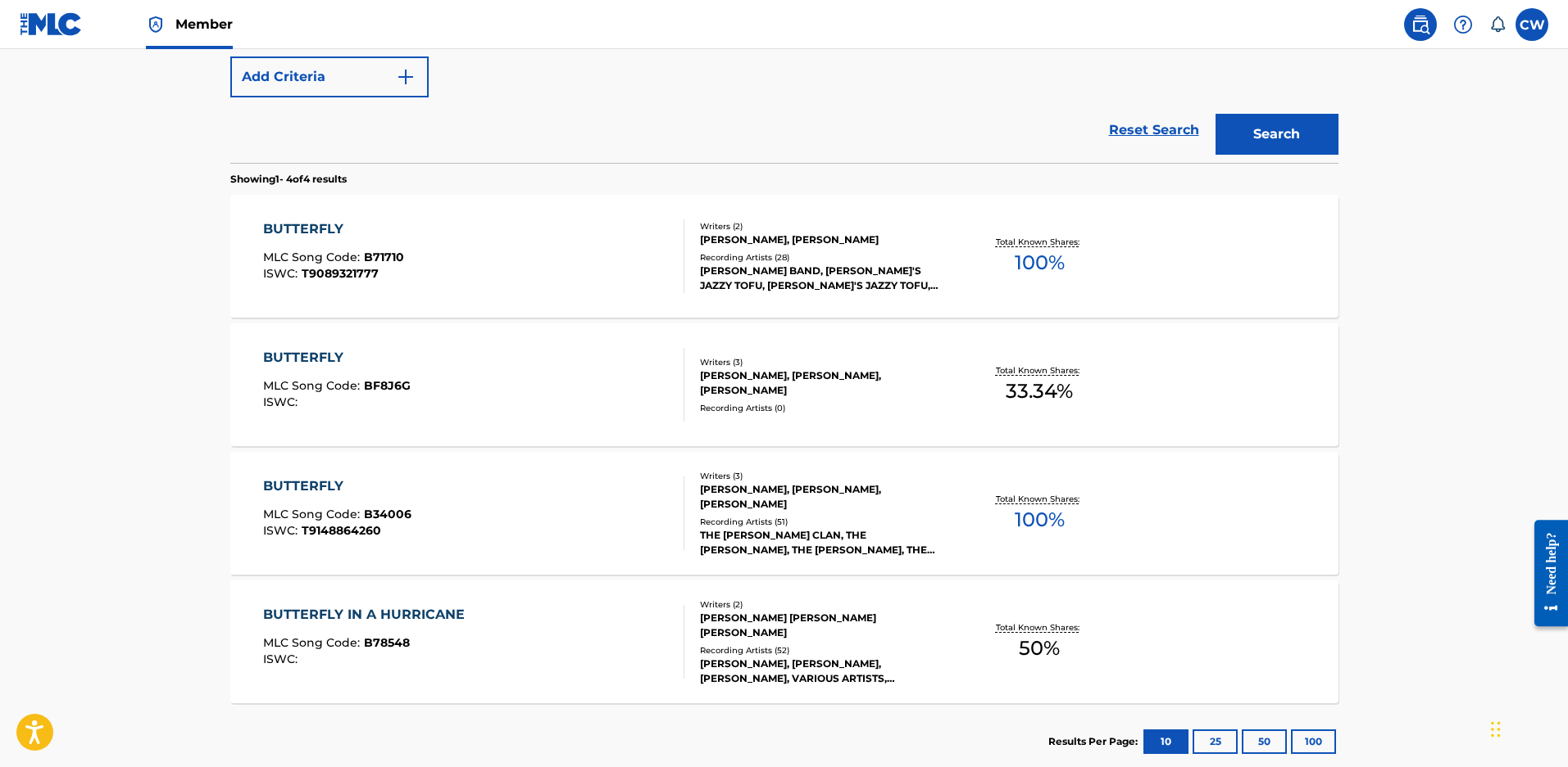
scroll to position [262, 0]
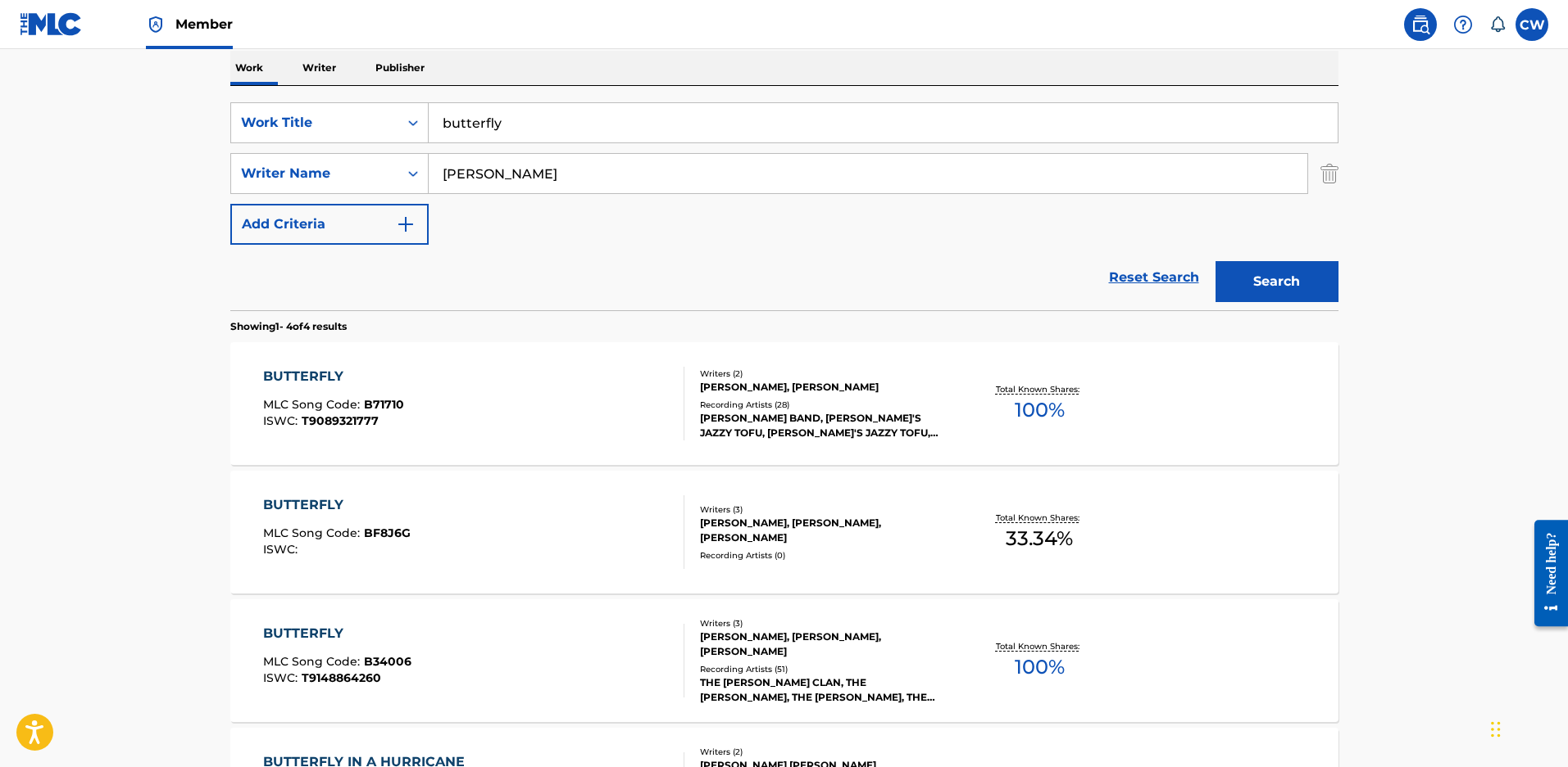
click at [806, 544] on div "KOBRA PAIGE, BLAIR DALY, ZACHARY DAVID MALOY" at bounding box center [823, 530] width 247 height 30
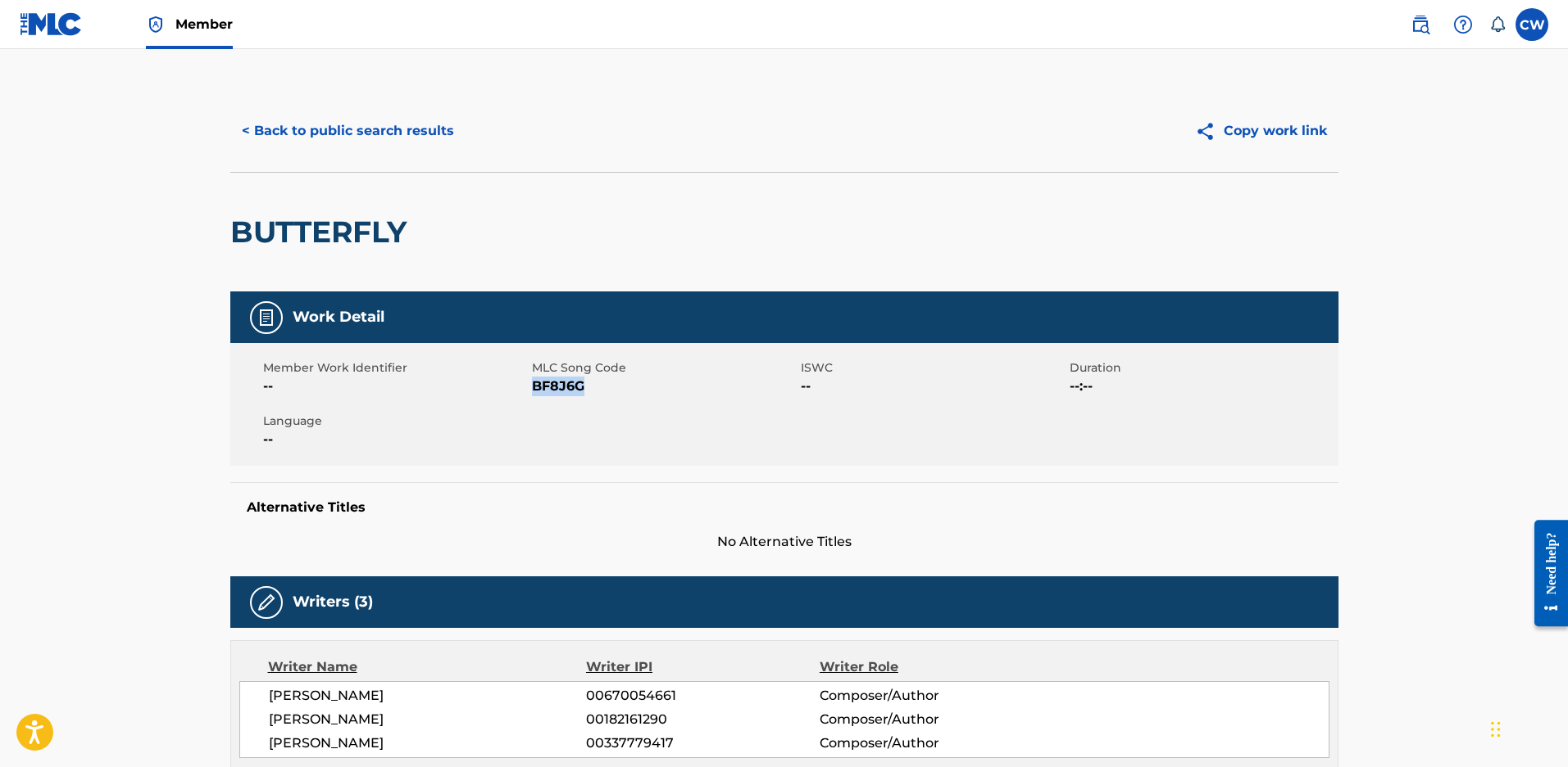
drag, startPoint x: 596, startPoint y: 390, endPoint x: 535, endPoint y: 391, distance: 61.0
click at [535, 391] on span "BF8J6G" at bounding box center [664, 386] width 264 height 19
copy span "BF8J6G"
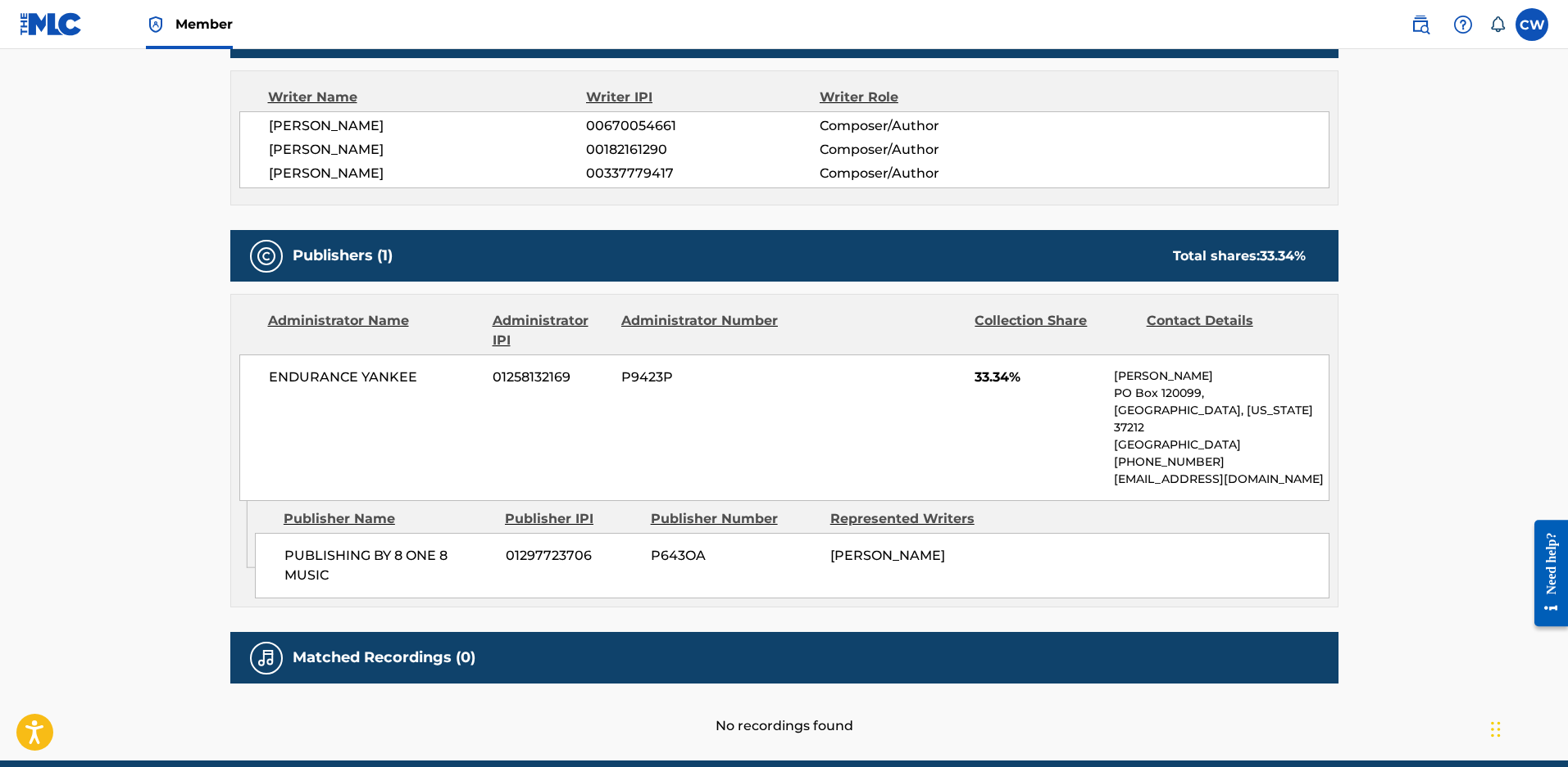
scroll to position [573, 0]
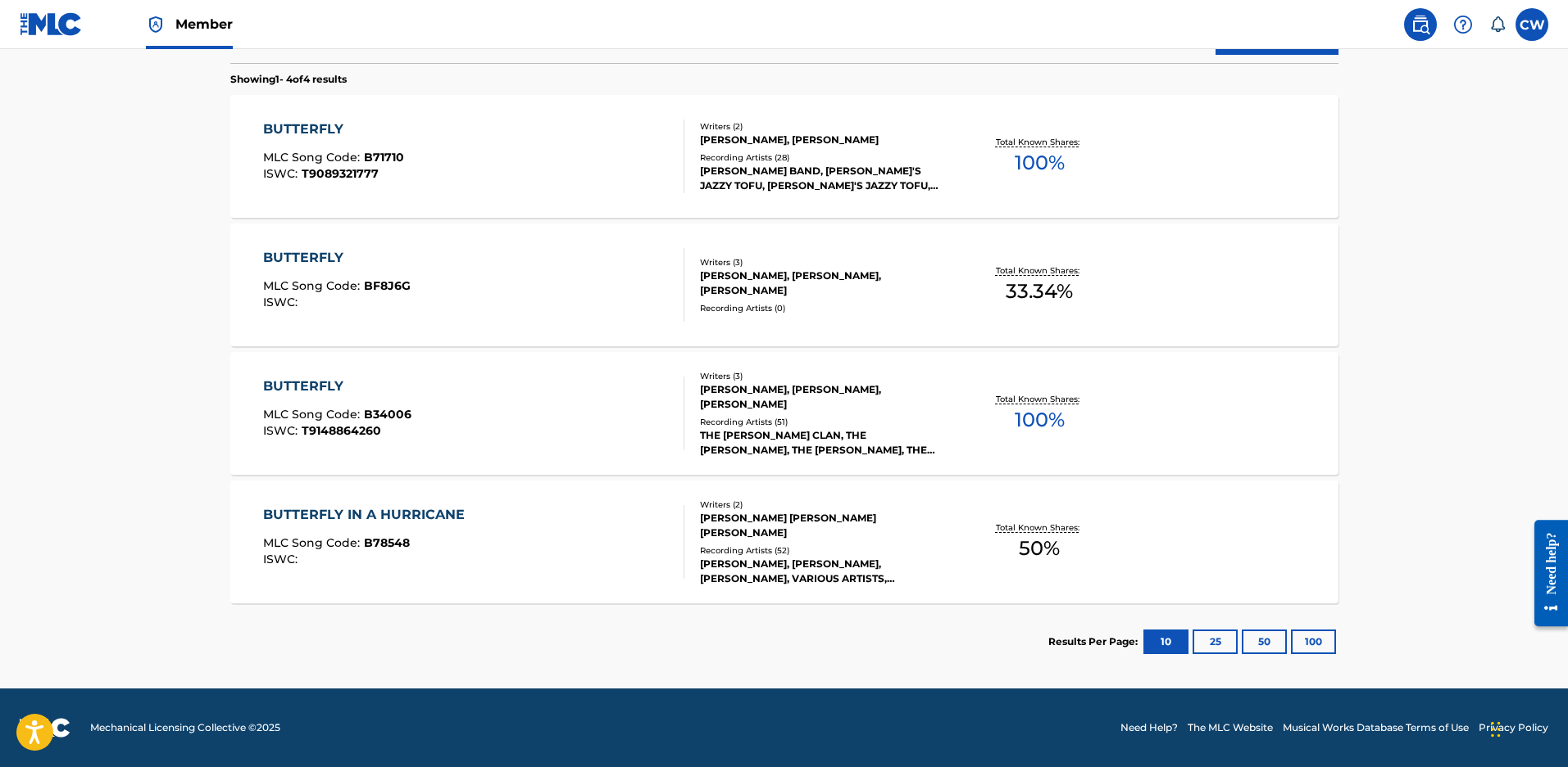
scroll to position [262, 0]
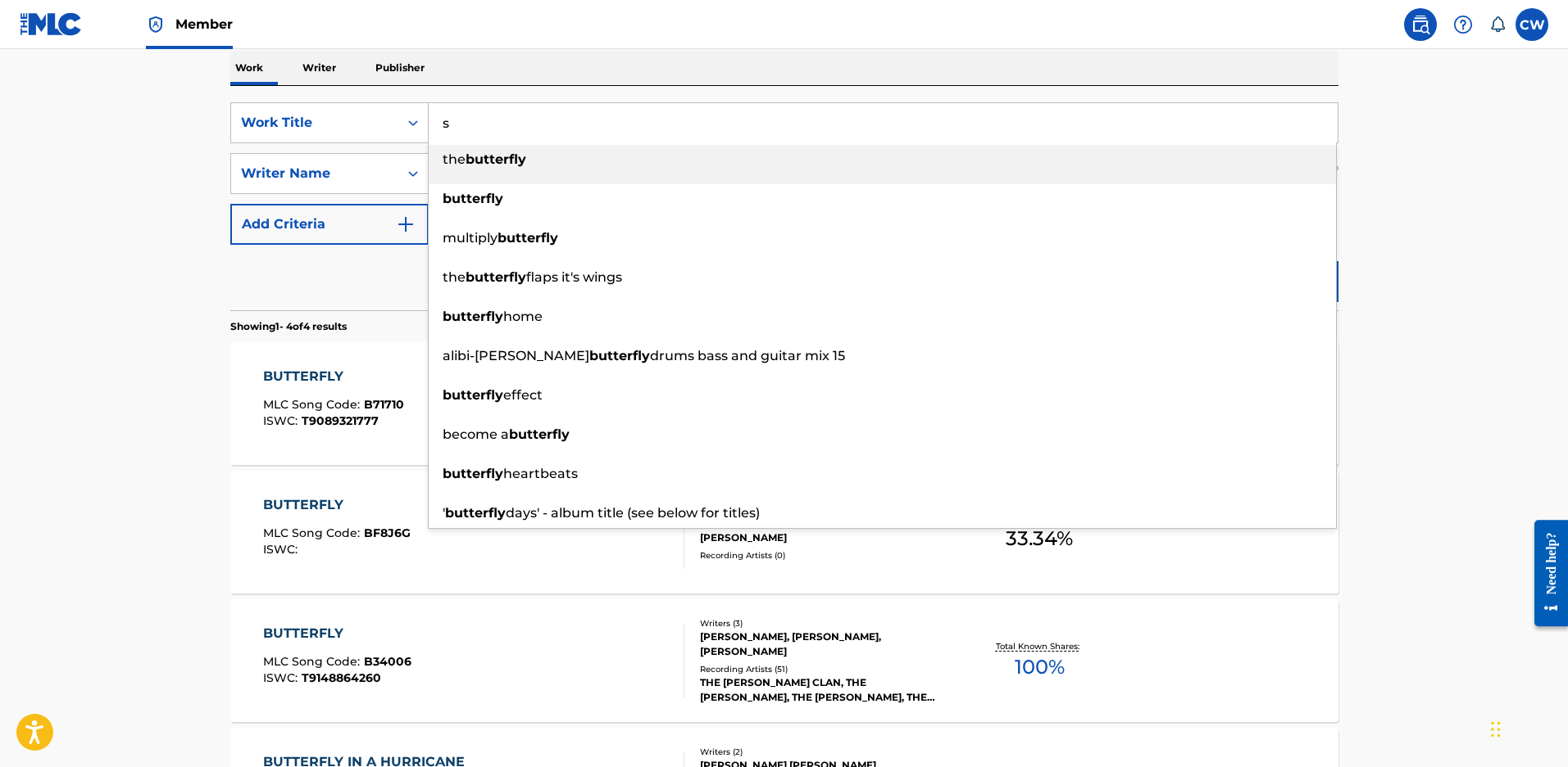
drag, startPoint x: 571, startPoint y: 135, endPoint x: 83, endPoint y: 132, distance: 488.0
click at [83, 132] on main "The MLC Public Work Search The accuracy and completeness of The MLC's data is d…" at bounding box center [784, 361] width 1568 height 1149
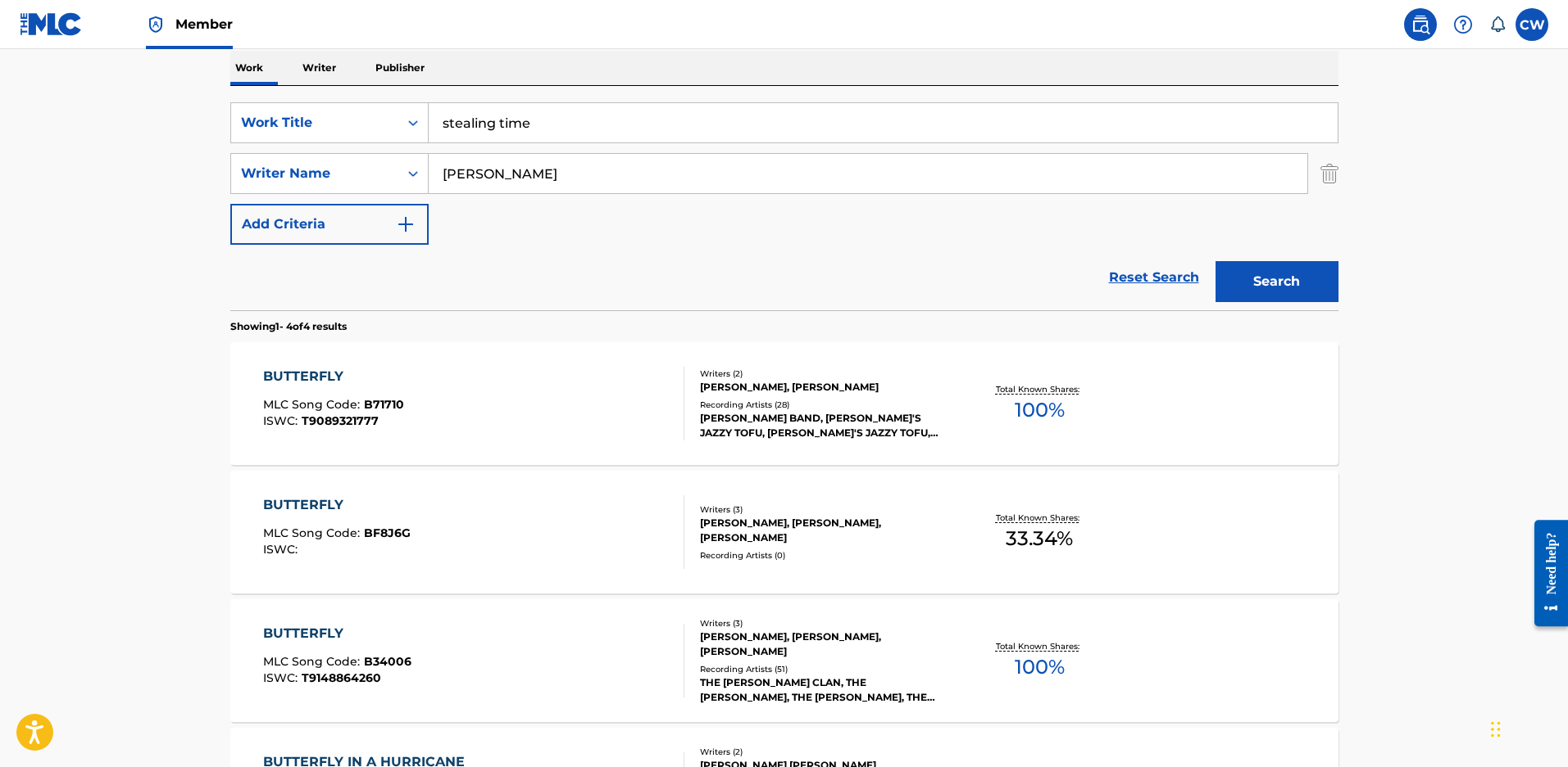
drag, startPoint x: 489, startPoint y: 117, endPoint x: 740, endPoint y: 156, distance: 254.0
click at [740, 156] on div "SearchWithCriteriae97d41c3-2b02-4430-b13d-c45ca1172e55 Work Title stealing time…" at bounding box center [784, 174] width 1108 height 142
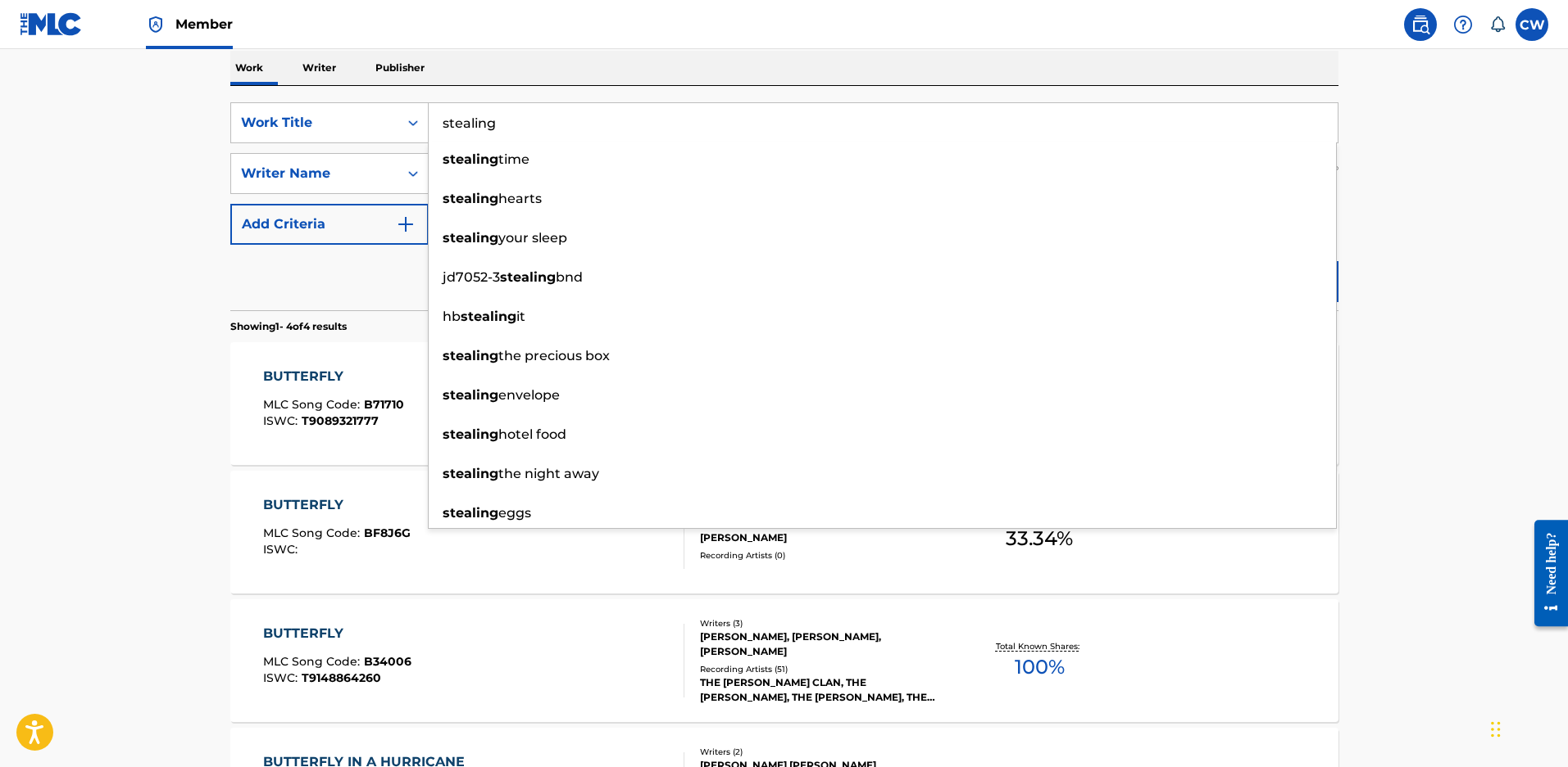
type input "stealing"
click at [1379, 282] on main "The MLC Public Work Search The accuracy and completeness of The MLC's data is d…" at bounding box center [784, 361] width 1568 height 1149
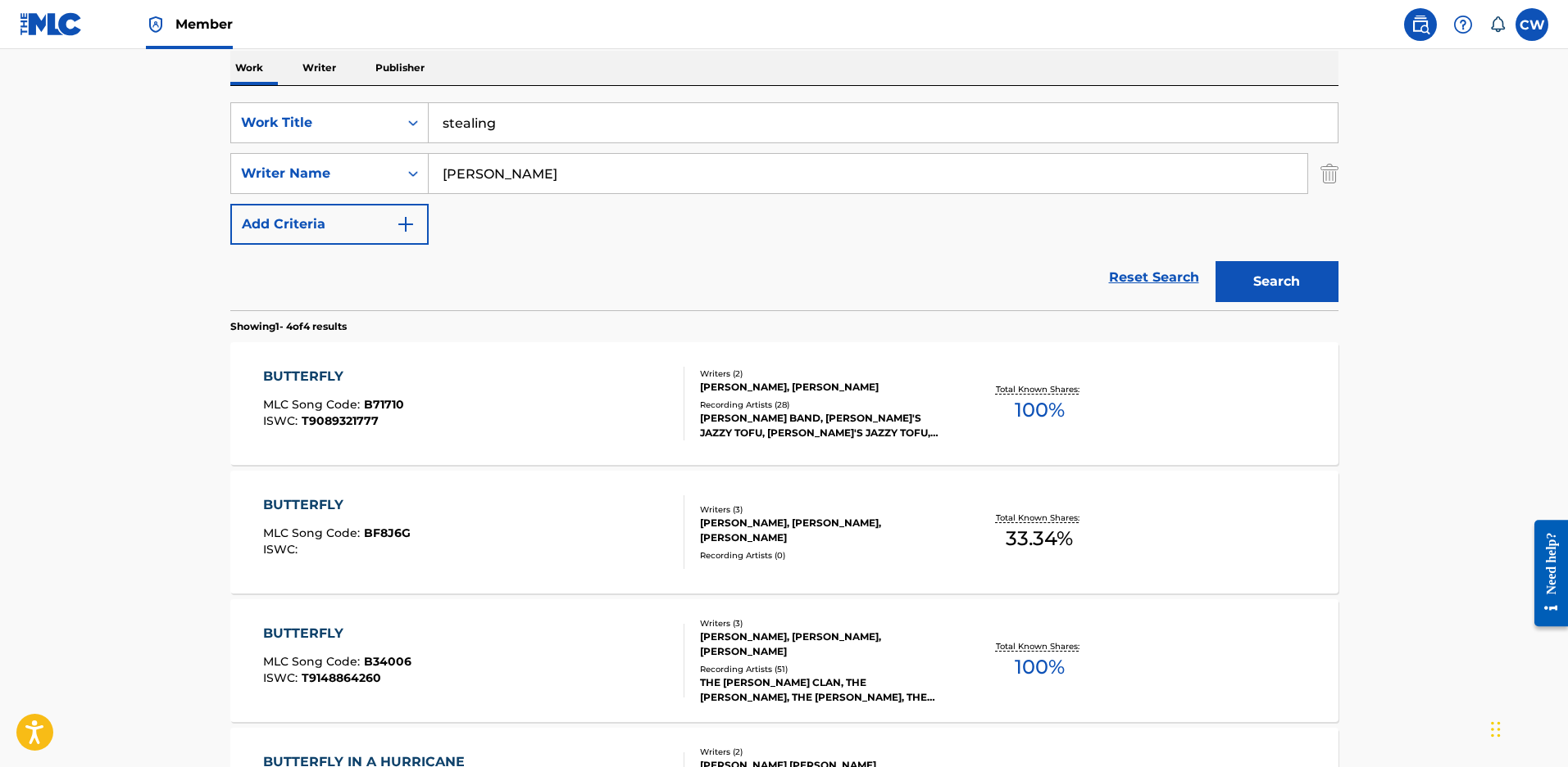
click at [1250, 271] on button "Search" at bounding box center [1277, 282] width 123 height 41
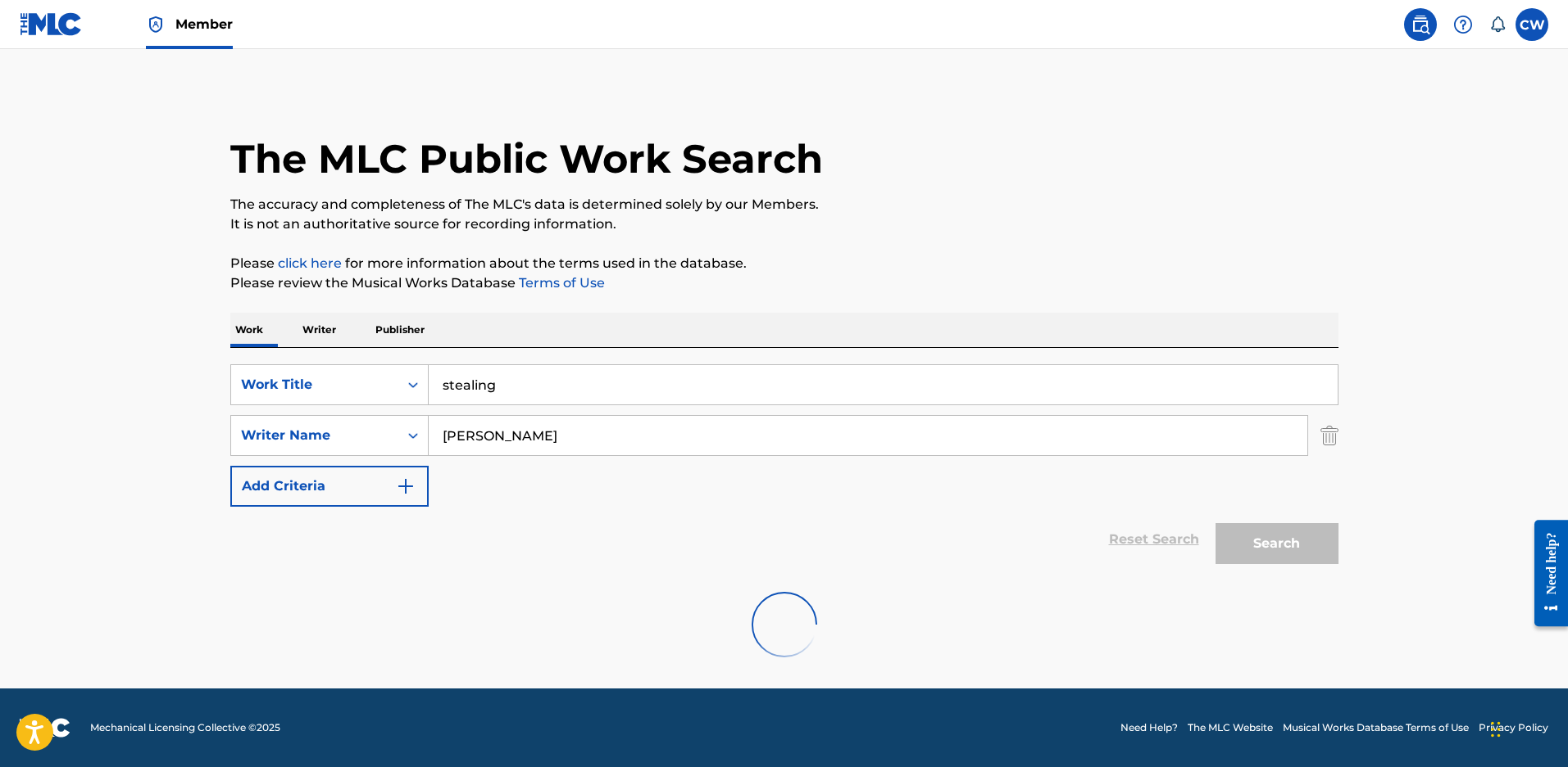
scroll to position [134, 0]
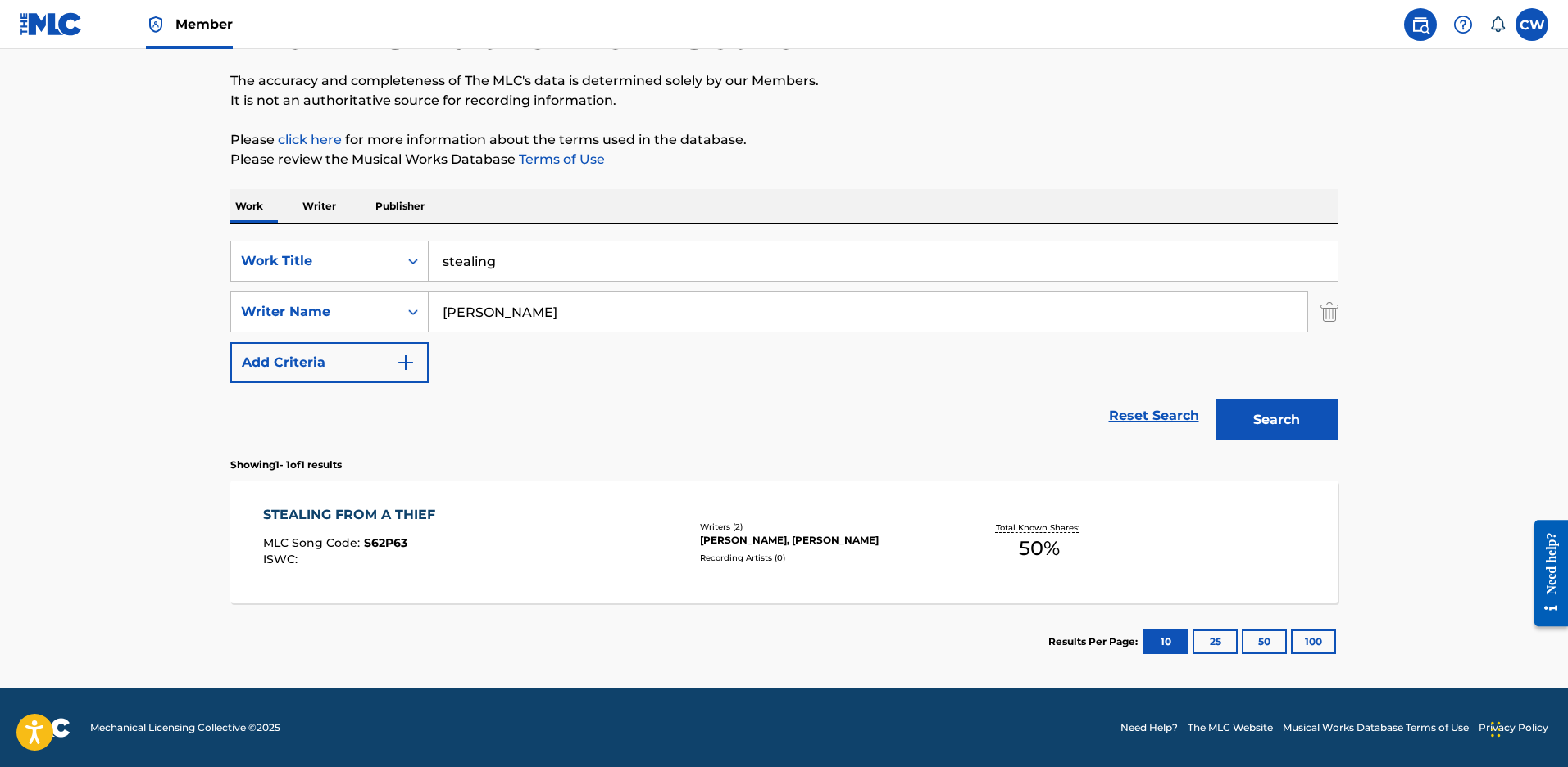
click at [730, 560] on div "Writers ( 2 ) BILL DITENHAFER, ZACHARY DAVID MALOY Recording Artists ( 0 )" at bounding box center [816, 542] width 263 height 43
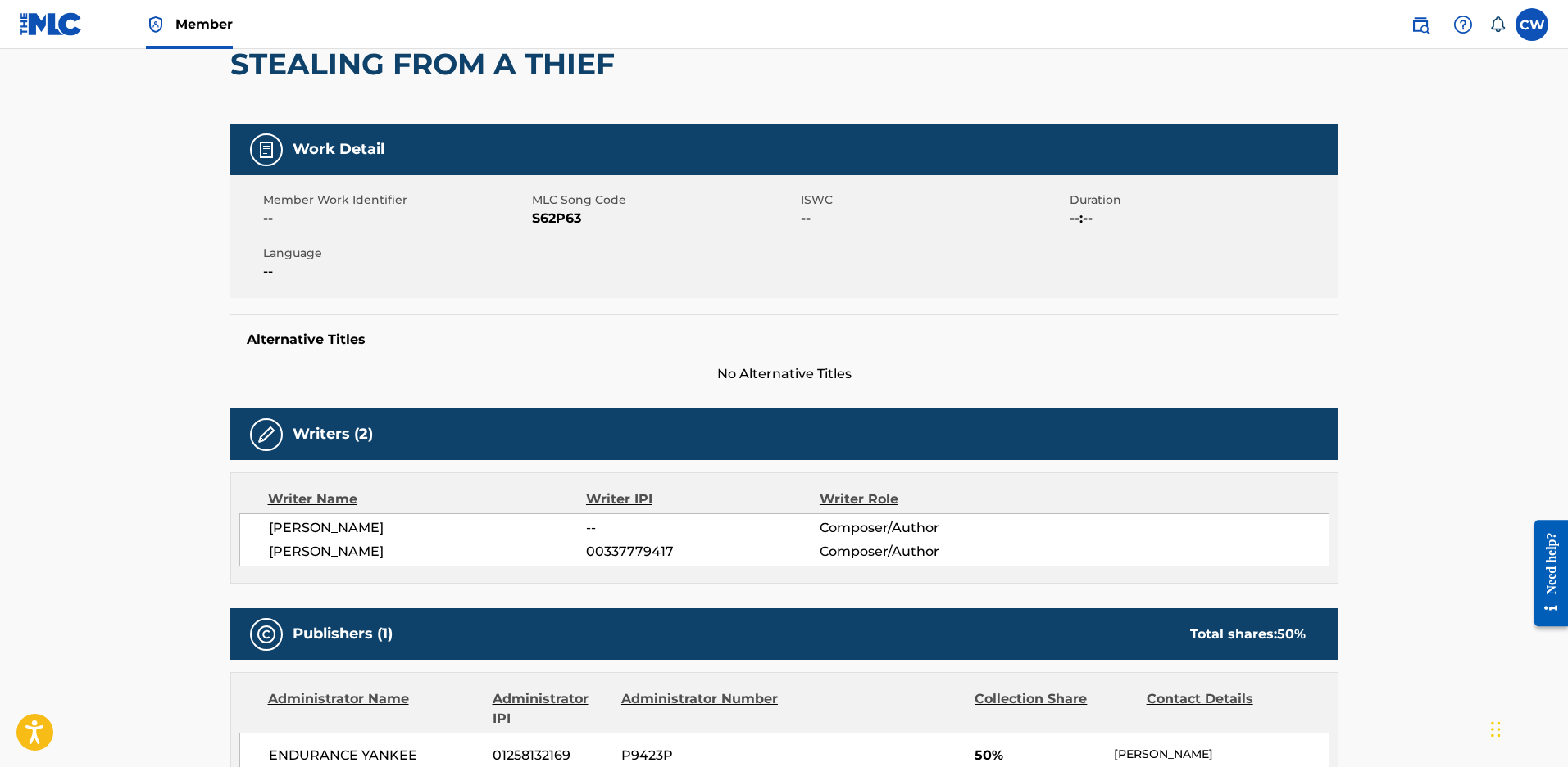
scroll to position [328, 0]
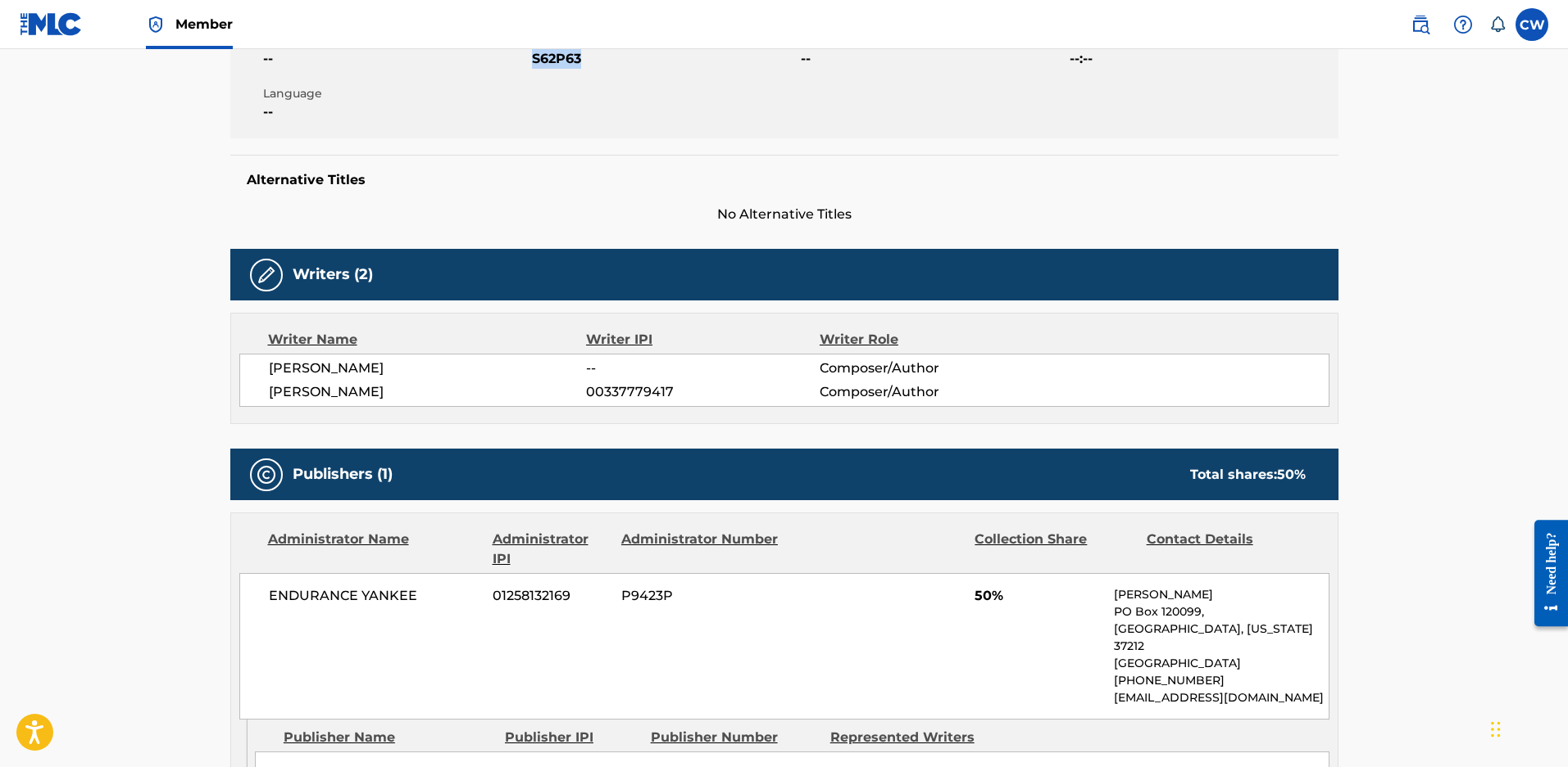
drag, startPoint x: 592, startPoint y: 63, endPoint x: 535, endPoint y: 62, distance: 57.0
click at [535, 62] on span "S62P63" at bounding box center [664, 58] width 264 height 19
copy span "S62P63"
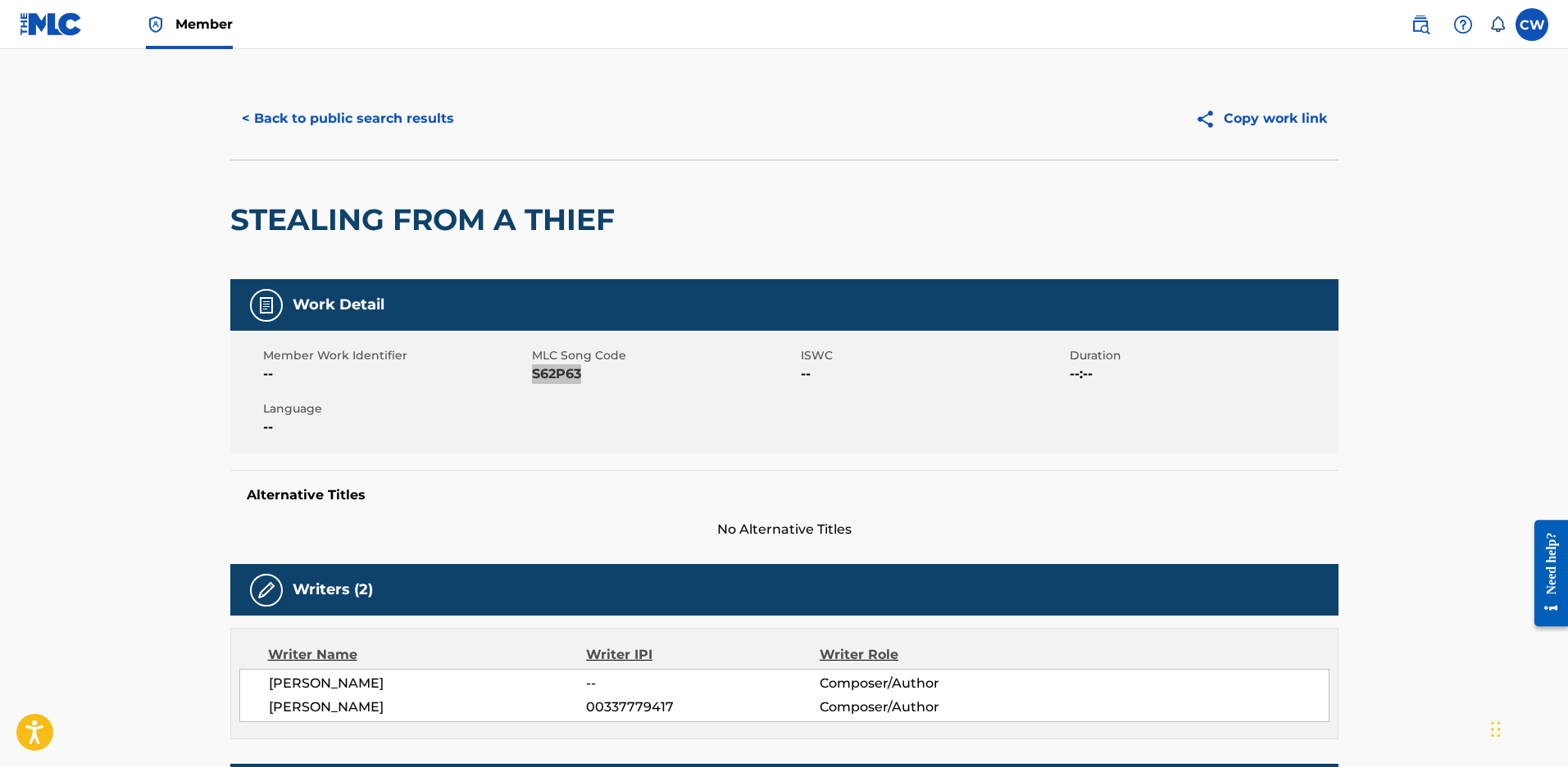
scroll to position [0, 0]
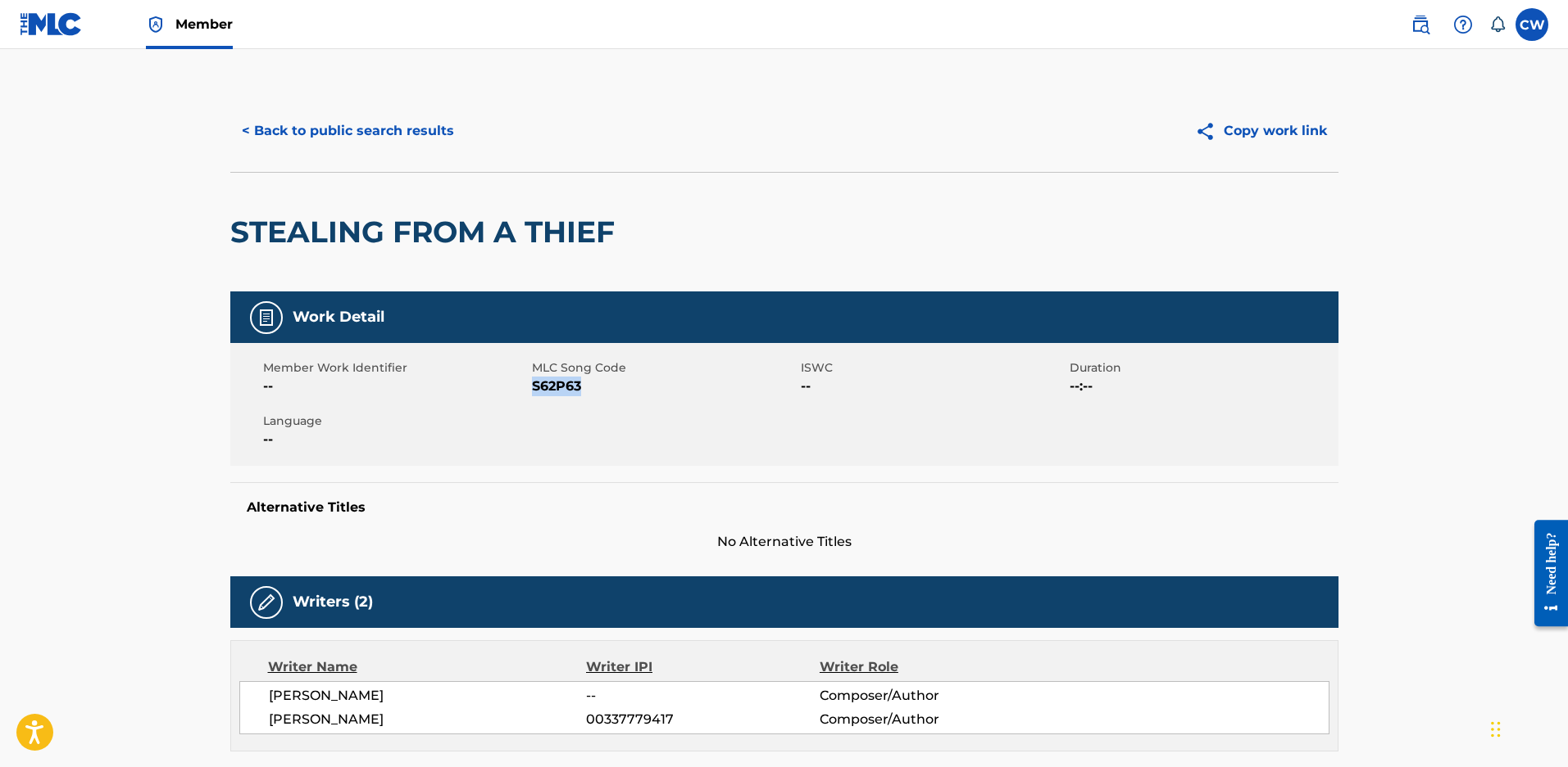
click at [357, 122] on button "< Back to public search results" at bounding box center [348, 131] width 235 height 41
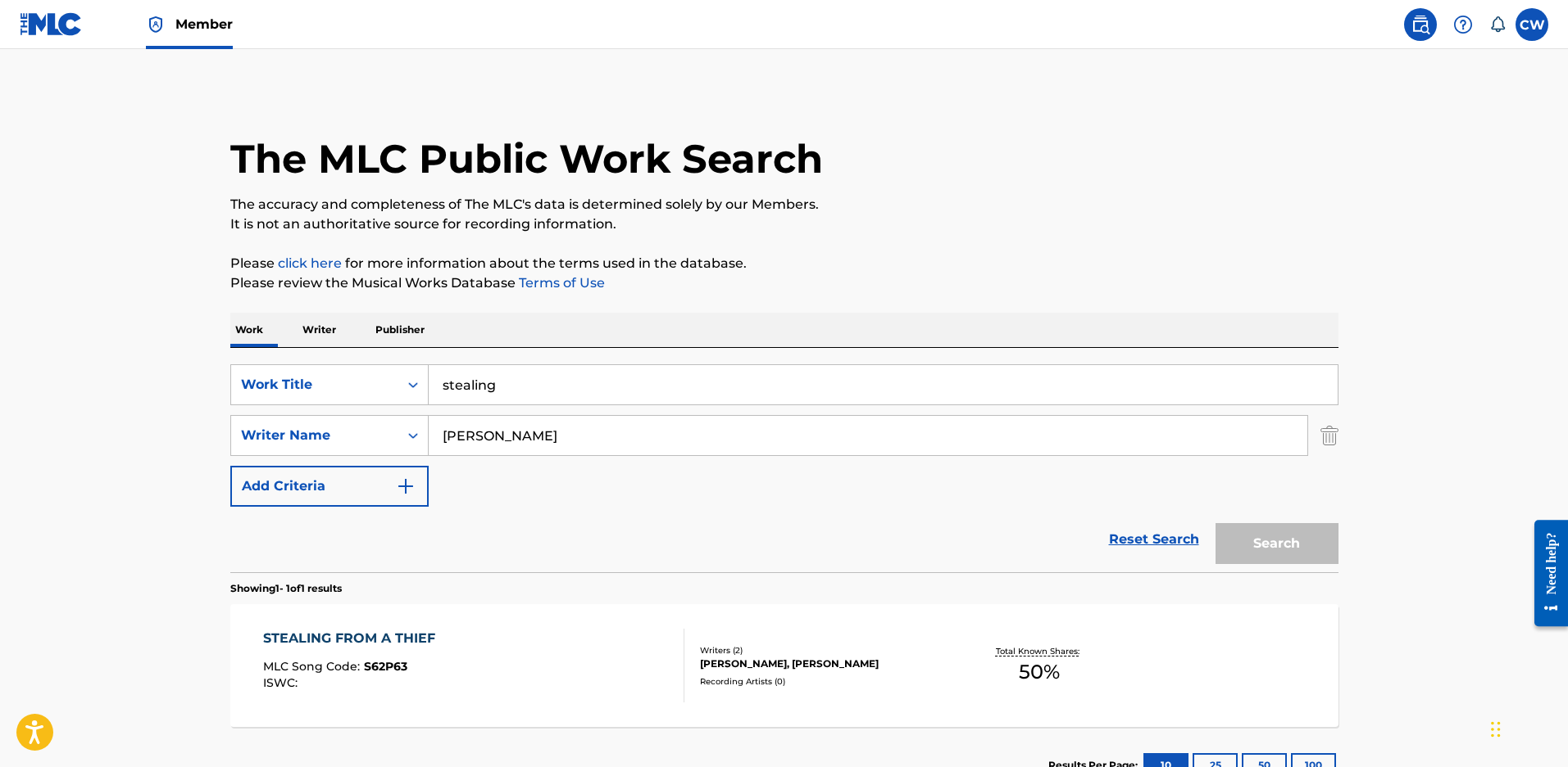
scroll to position [40, 0]
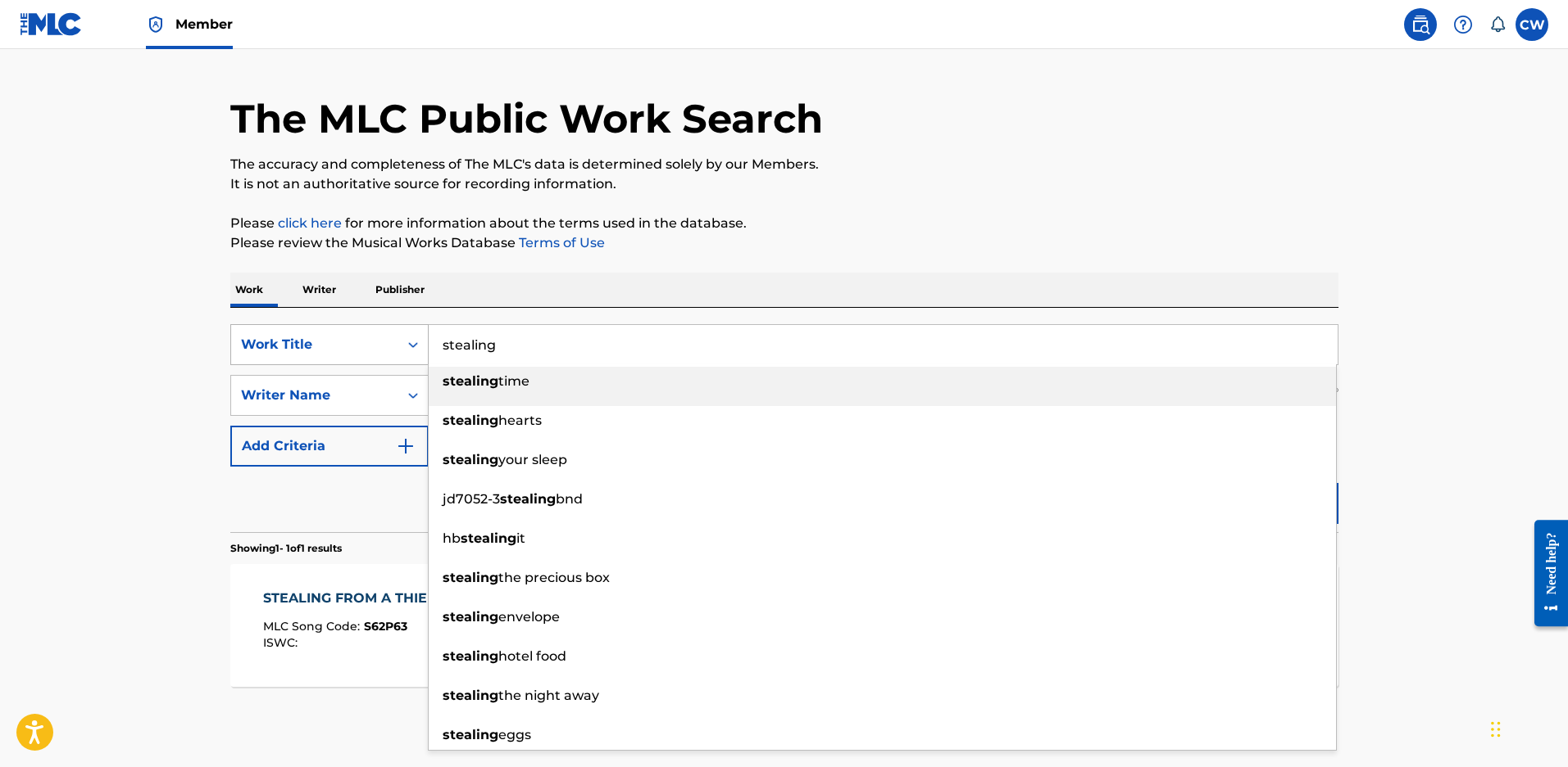
drag, startPoint x: 535, startPoint y: 367, endPoint x: 312, endPoint y: 345, distance: 224.1
click at [312, 345] on div "SearchWithCriteriae97d41c3-2b02-4430-b13d-c45ca1172e55 Work Title stealing stea…" at bounding box center [784, 345] width 1108 height 41
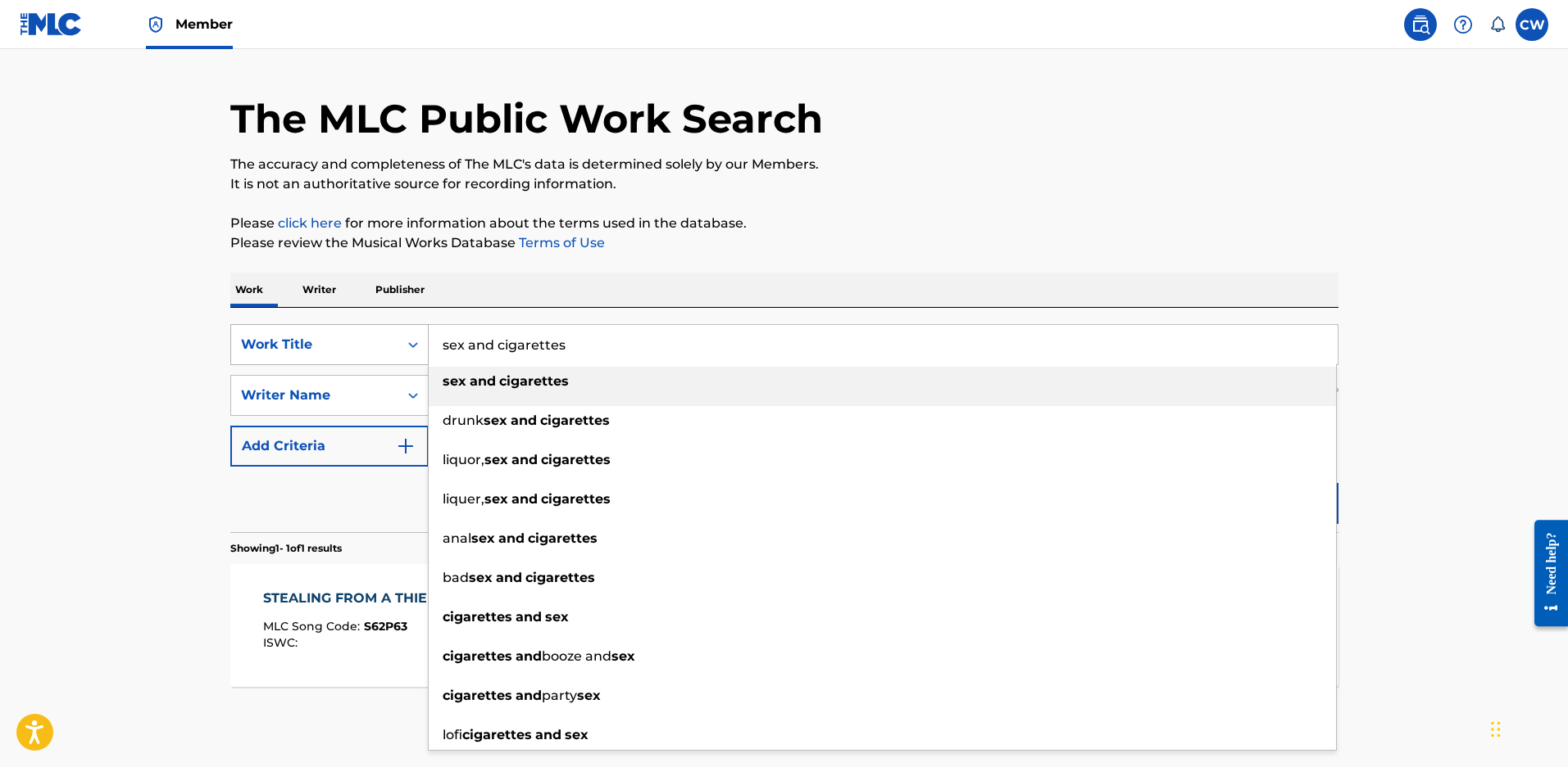
type input "sex and cigarettes"
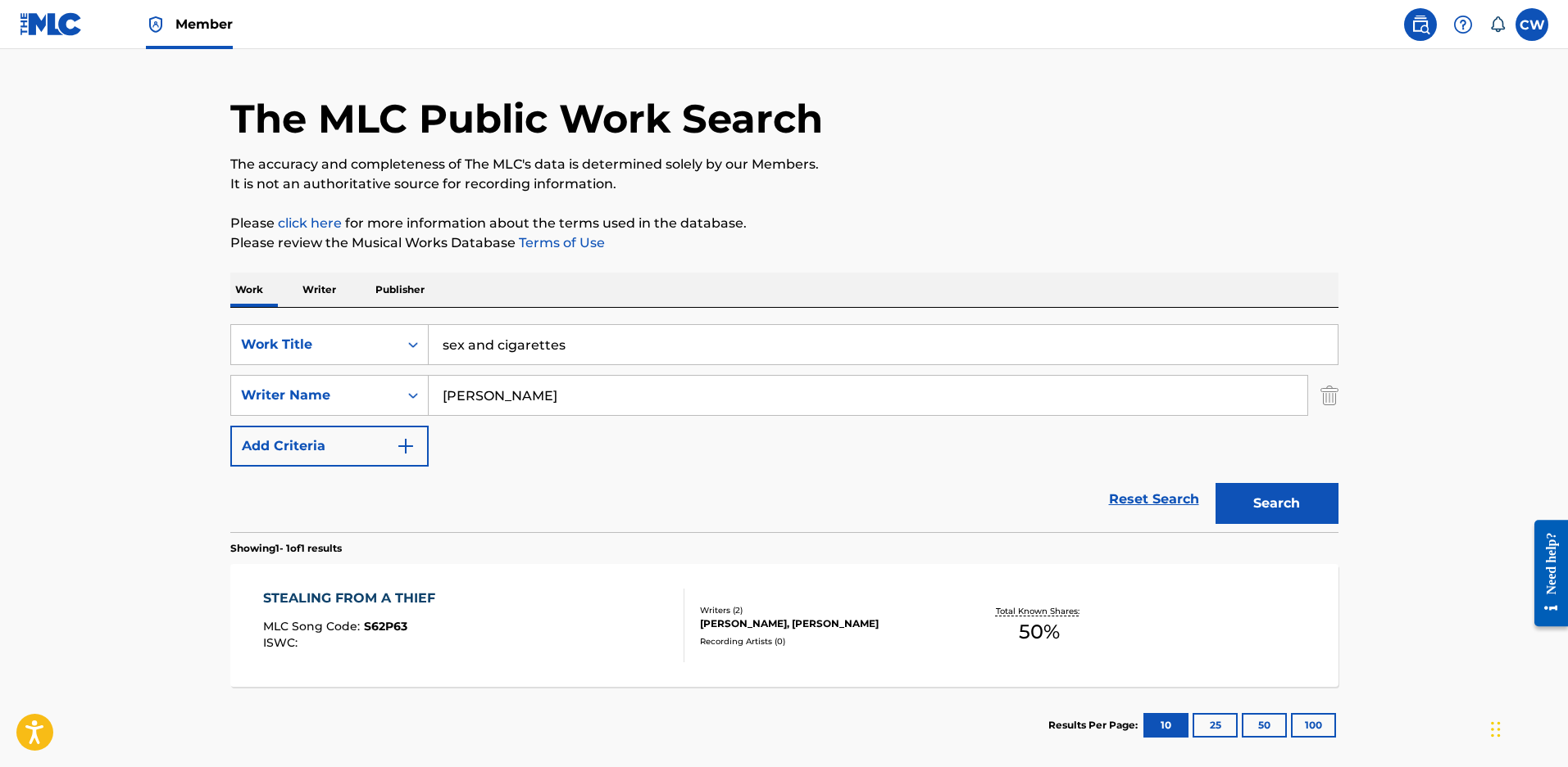
click at [1230, 501] on button "Search" at bounding box center [1277, 504] width 123 height 41
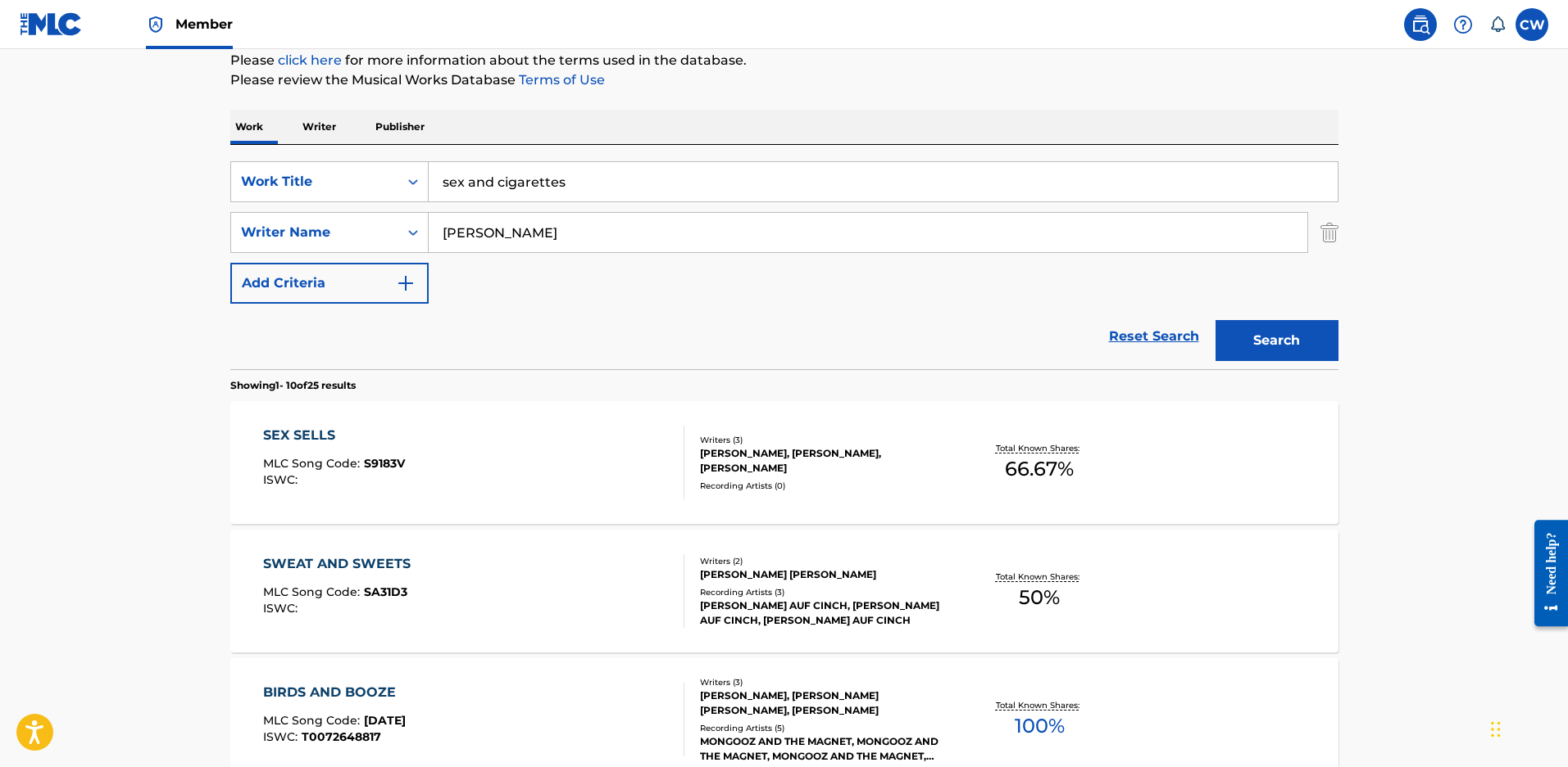
scroll to position [204, 0]
drag, startPoint x: 391, startPoint y: 246, endPoint x: 343, endPoint y: 246, distance: 48.0
click at [343, 246] on div "SearchWithCriteria5ba4e363-44c0-4b40-a2ae-b4e234678edb Writer Name maloy" at bounding box center [784, 232] width 1108 height 41
type input "harvey"
click at [1216, 319] on button "Search" at bounding box center [1277, 339] width 123 height 41
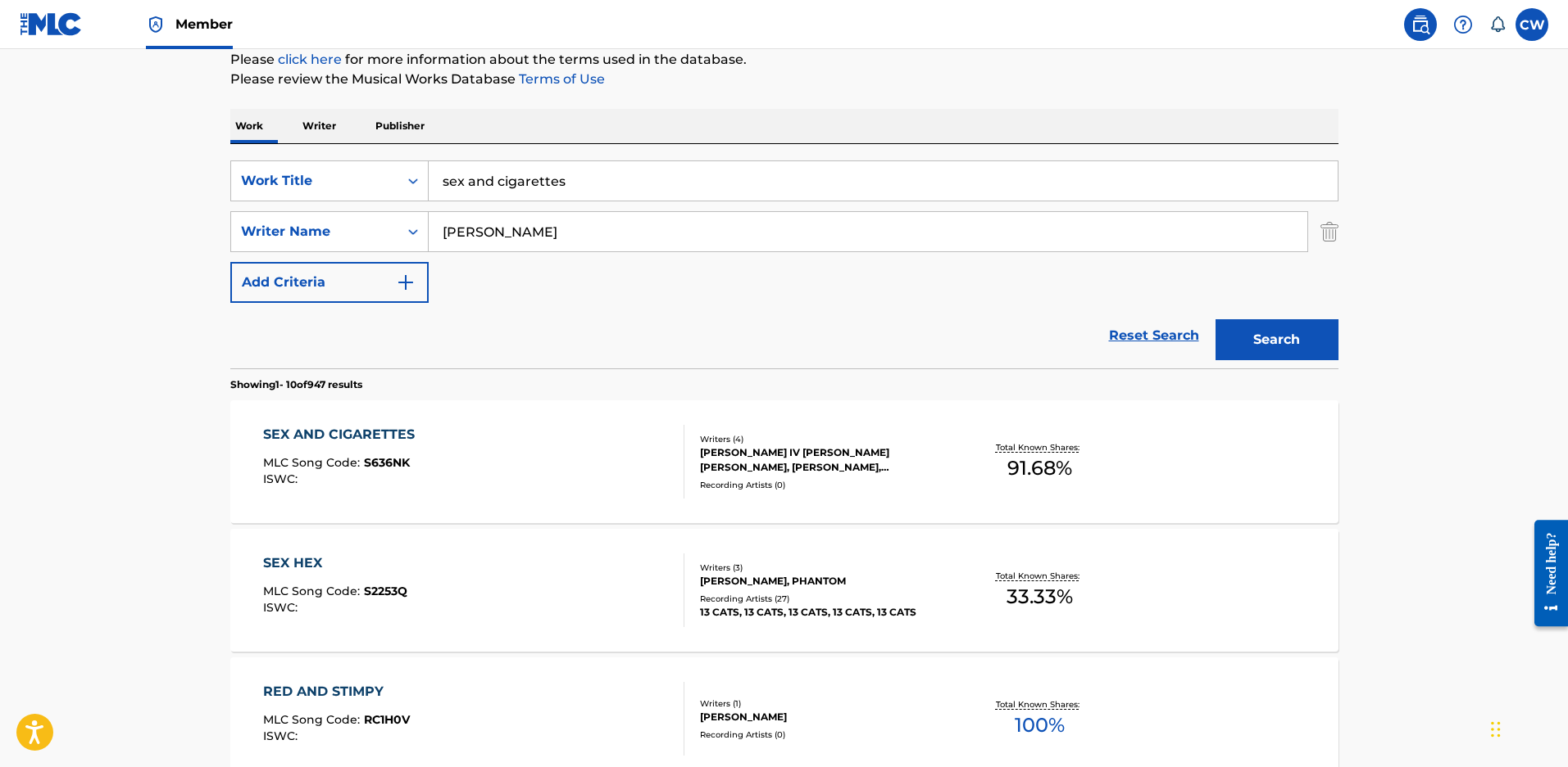
click at [817, 470] on div "JAMES DAVIS IV MALLORY, CHARLIE L. BENANTE, OSTEN S HARVEY, BLAIR DALY" at bounding box center [823, 460] width 247 height 30
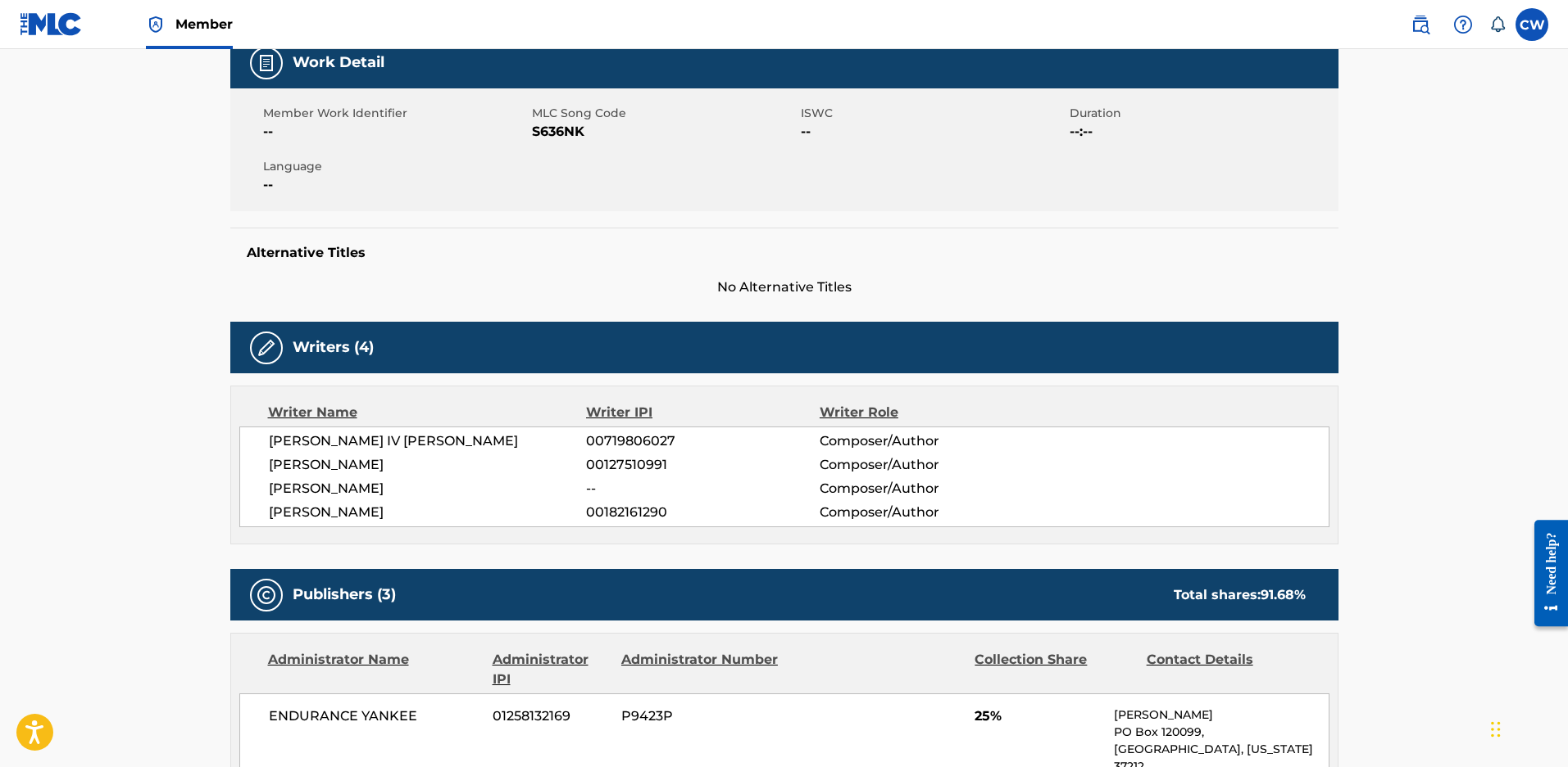
scroll to position [246, 0]
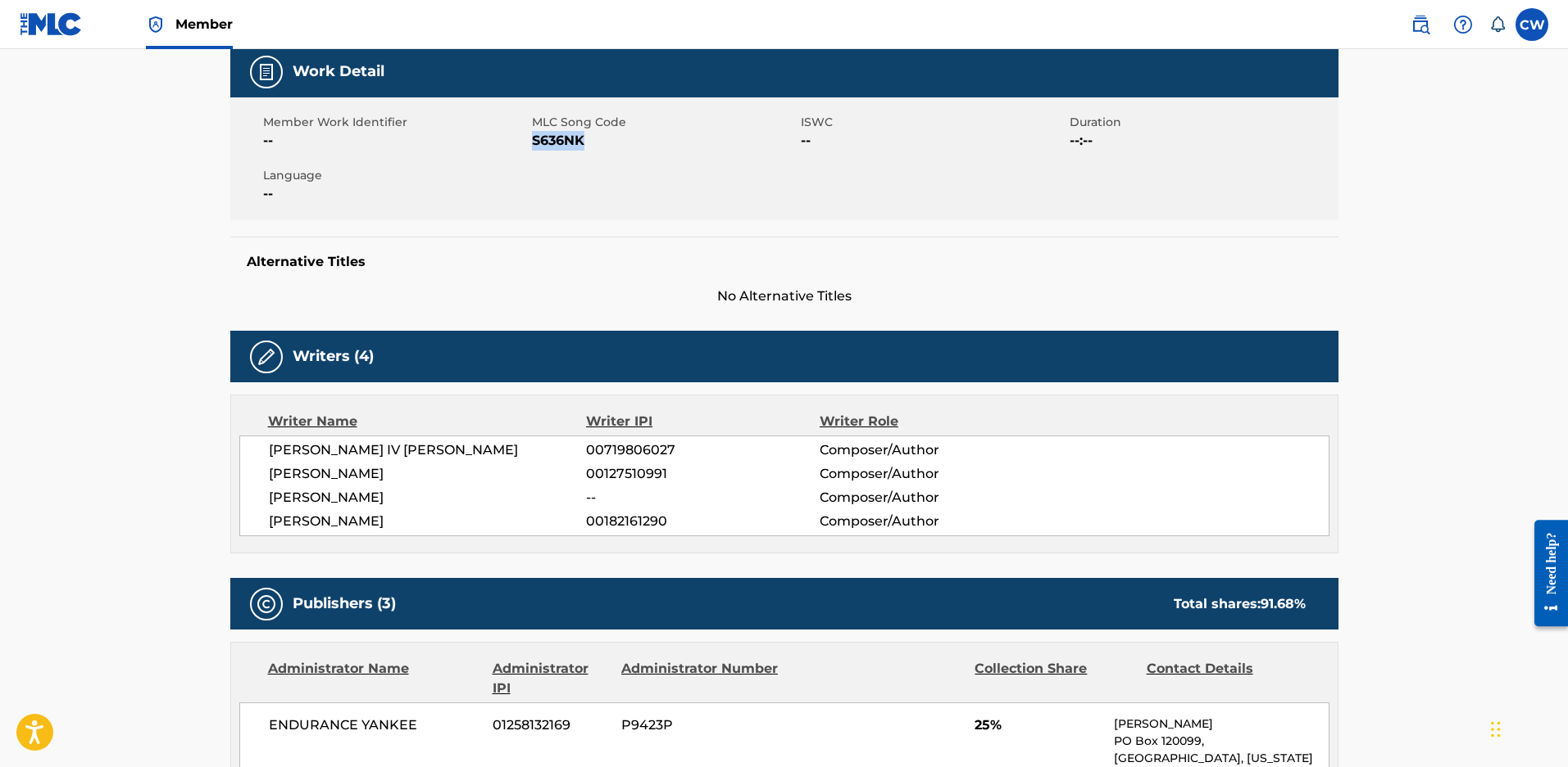
drag, startPoint x: 596, startPoint y: 140, endPoint x: 535, endPoint y: 140, distance: 61.0
click at [535, 140] on span "S636NK" at bounding box center [664, 141] width 264 height 19
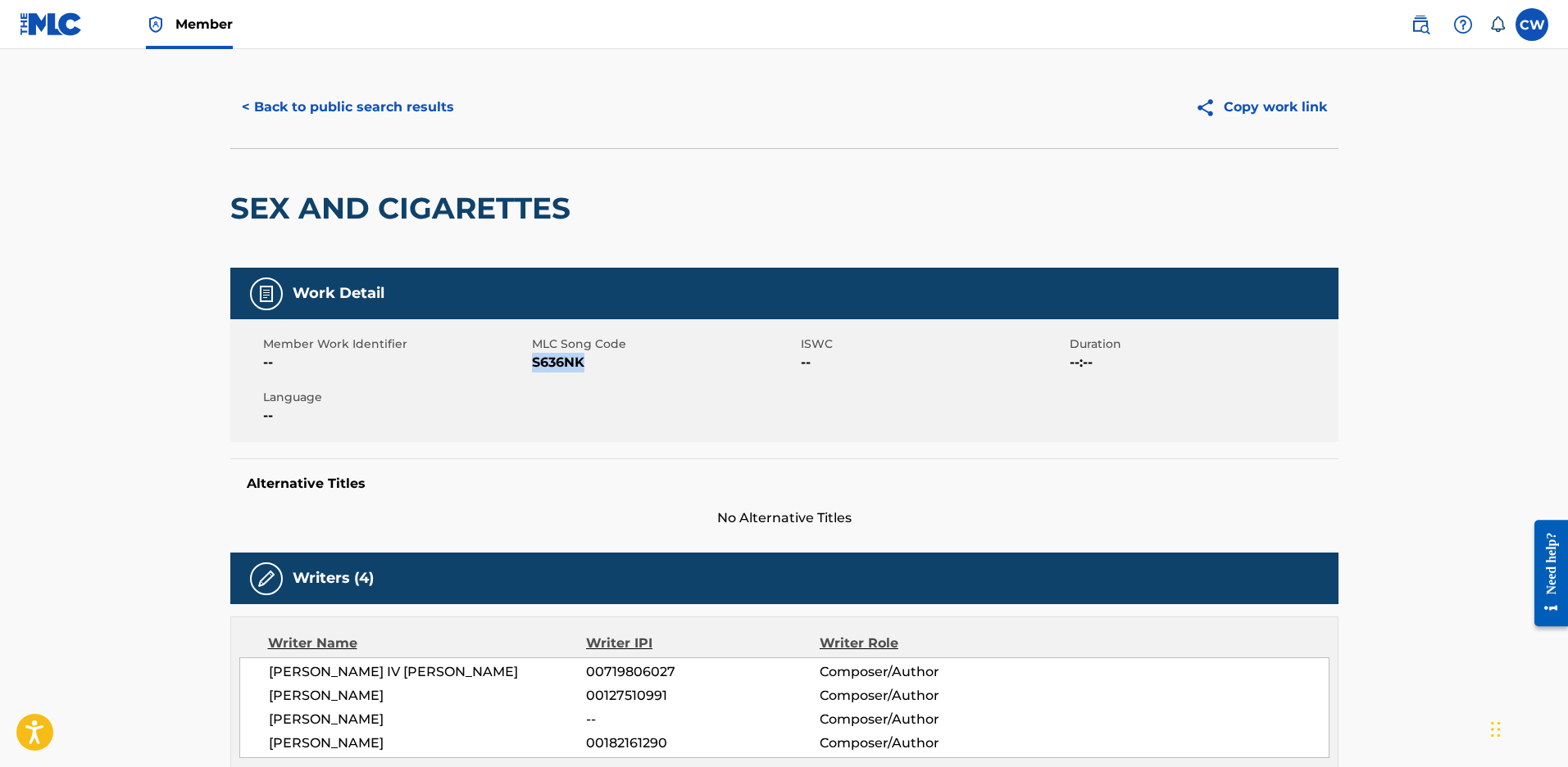
scroll to position [0, 0]
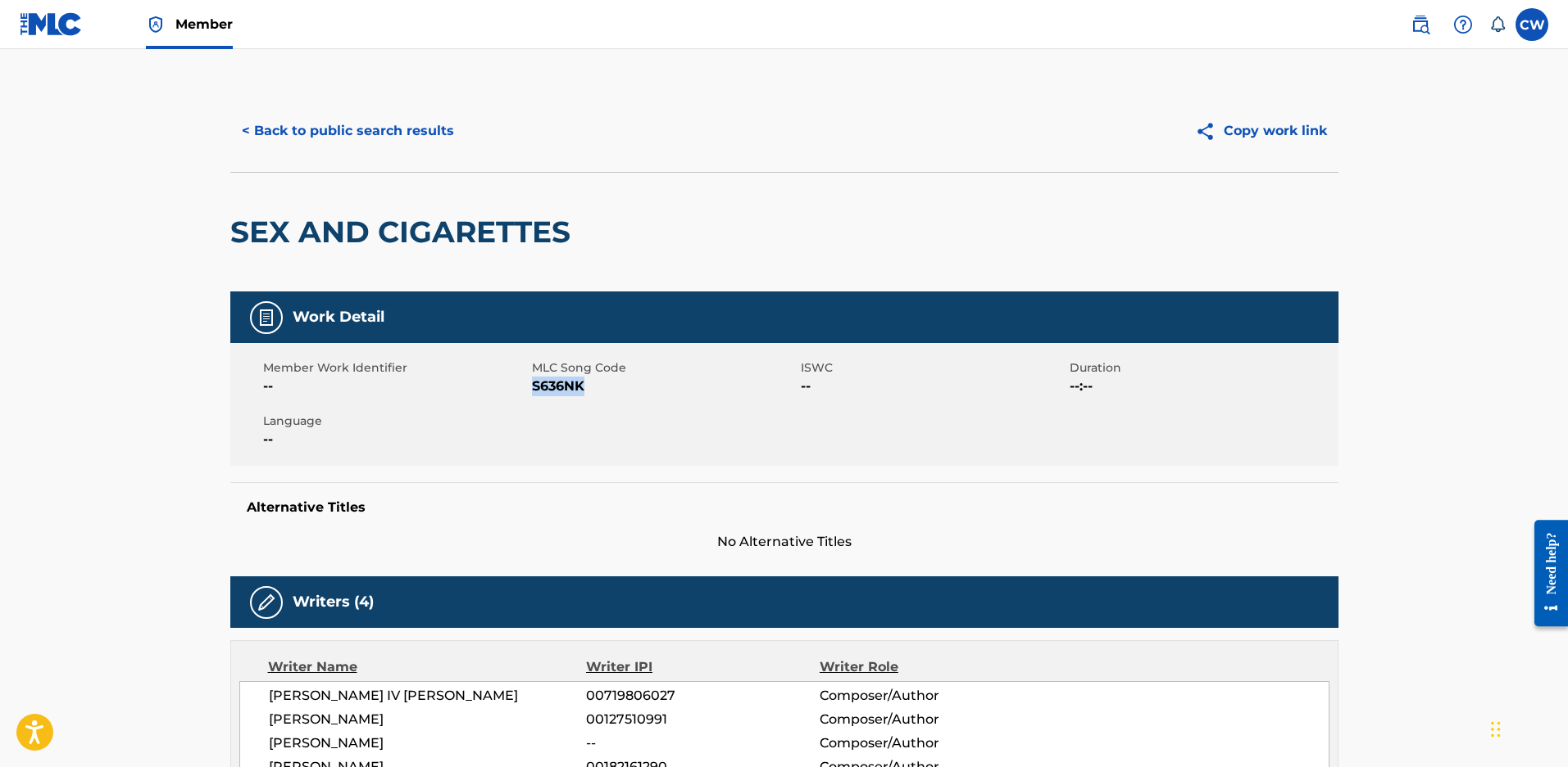
click at [188, 3] on link "Member" at bounding box center [189, 24] width 87 height 48
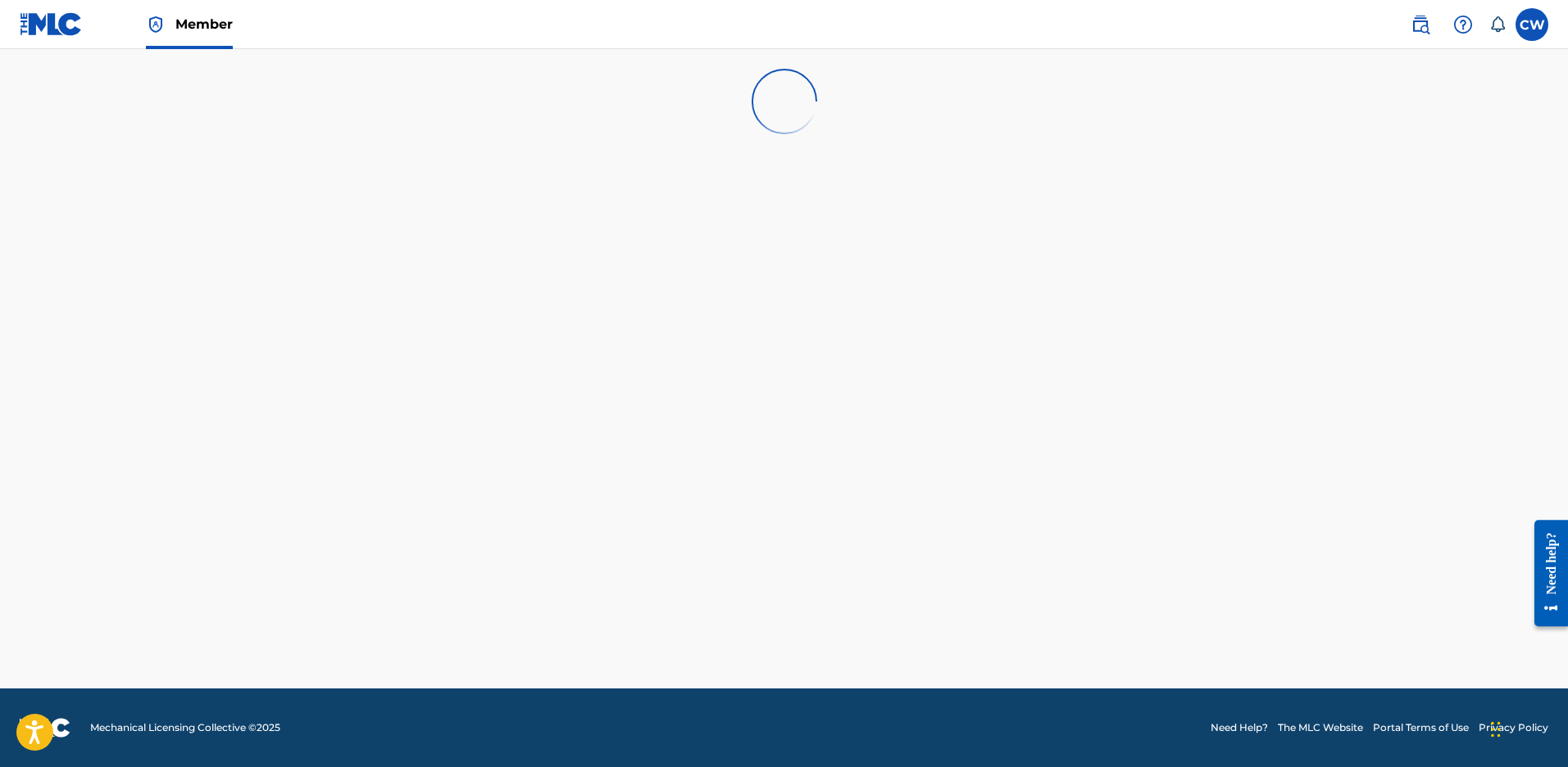
click at [188, 27] on span "Member" at bounding box center [204, 24] width 58 height 19
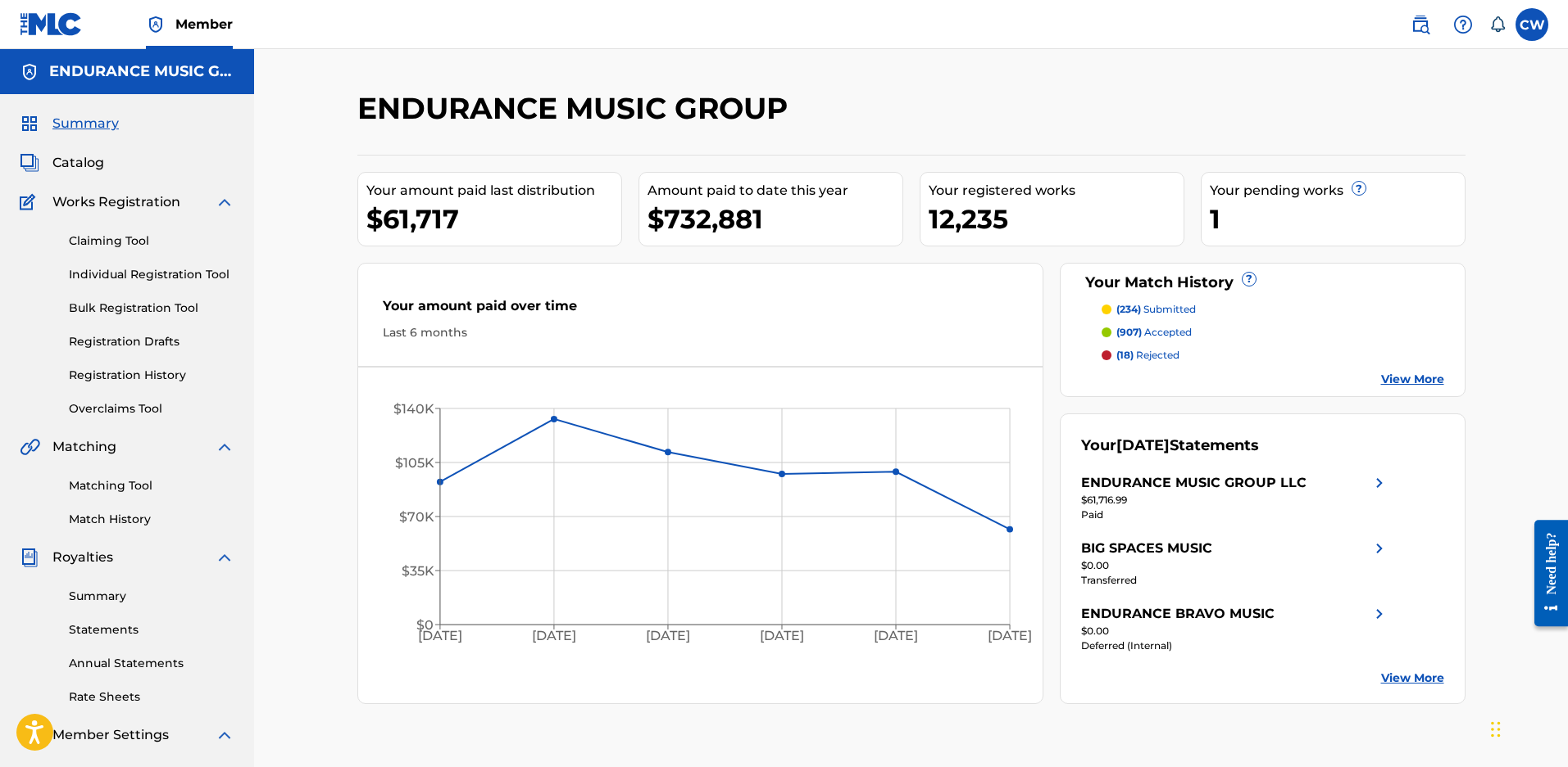
click at [122, 233] on link "Claiming Tool" at bounding box center [151, 241] width 165 height 17
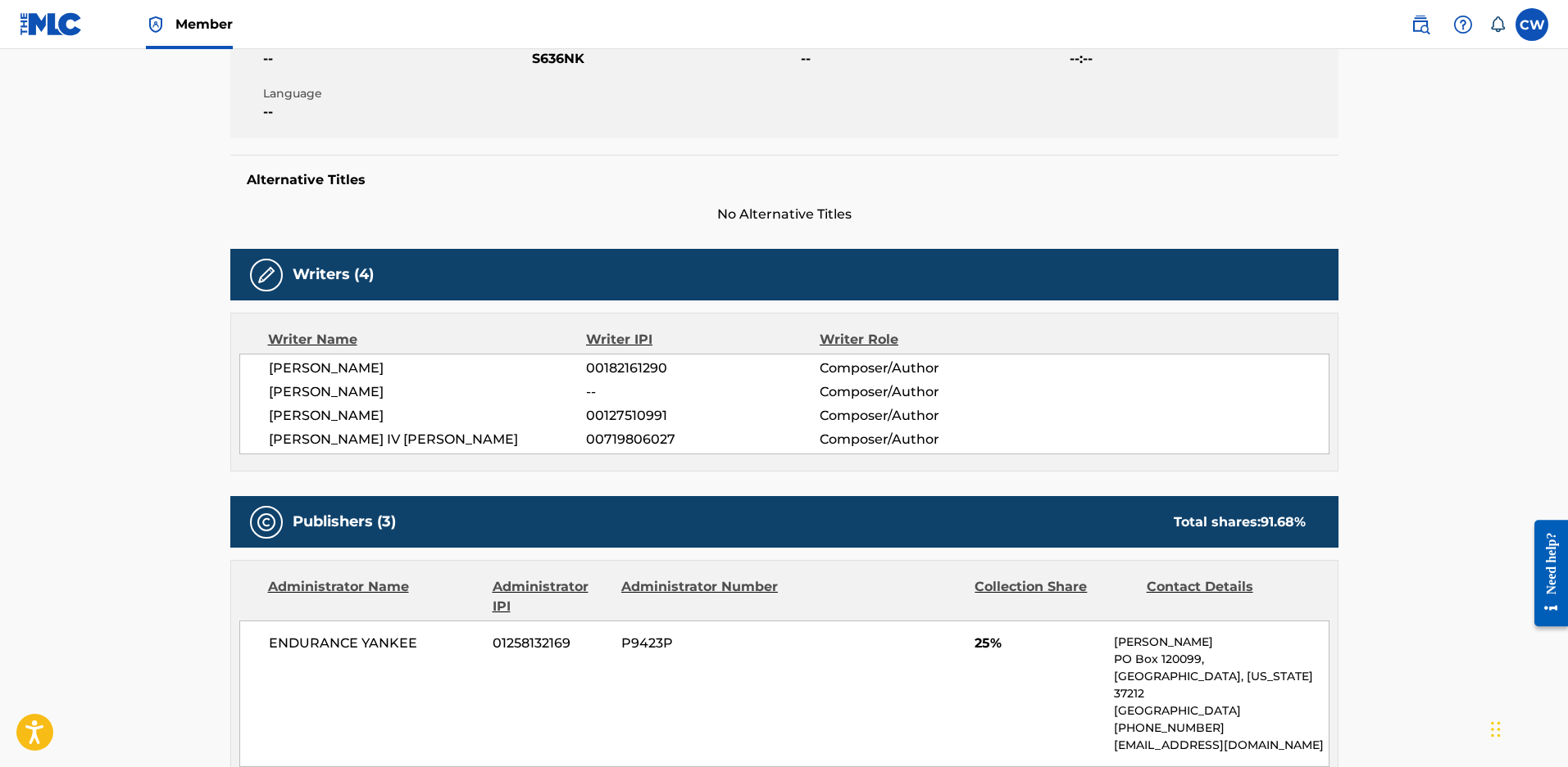
scroll to position [573, 0]
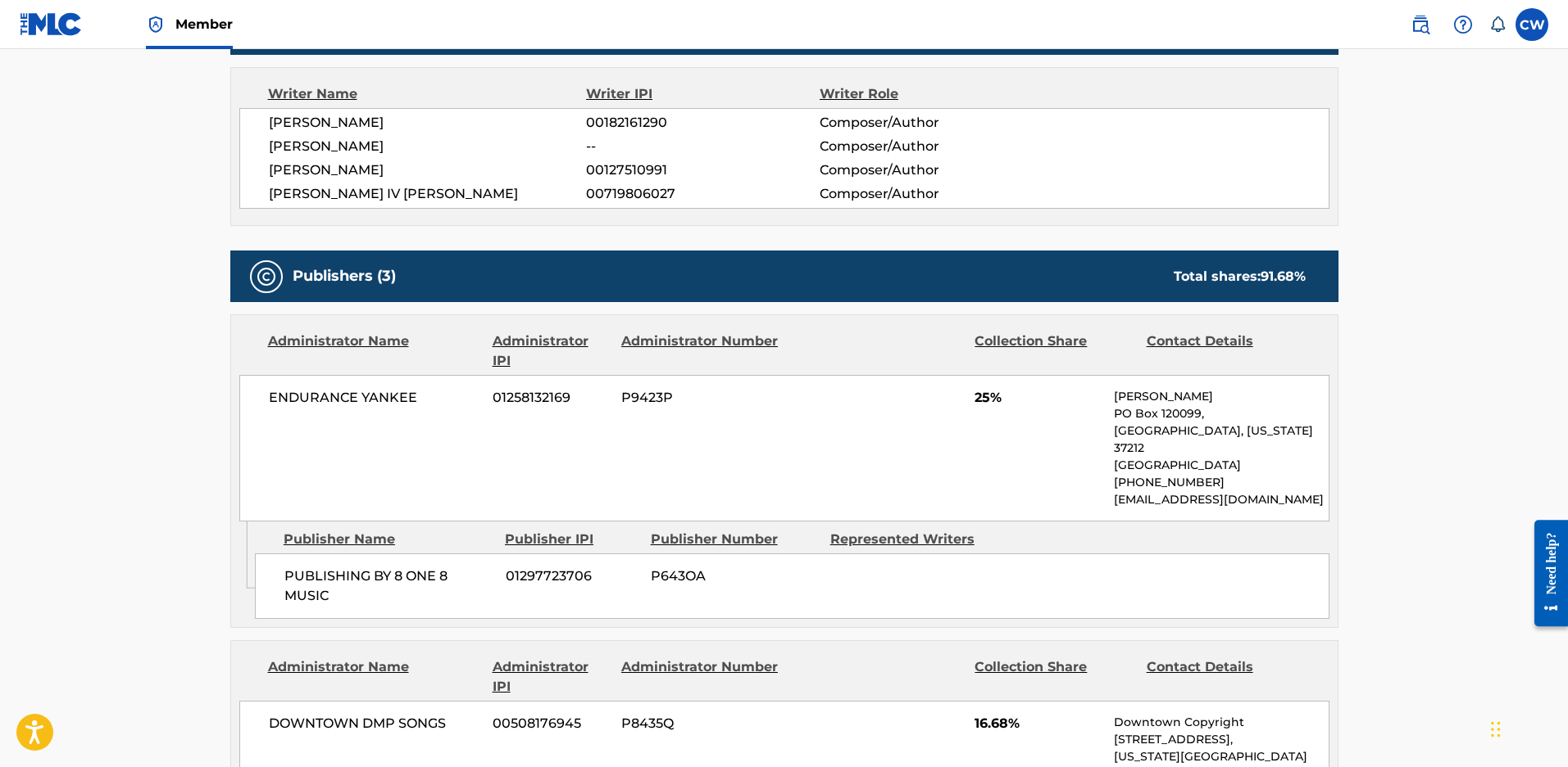
click at [210, 31] on span "Member" at bounding box center [204, 24] width 58 height 19
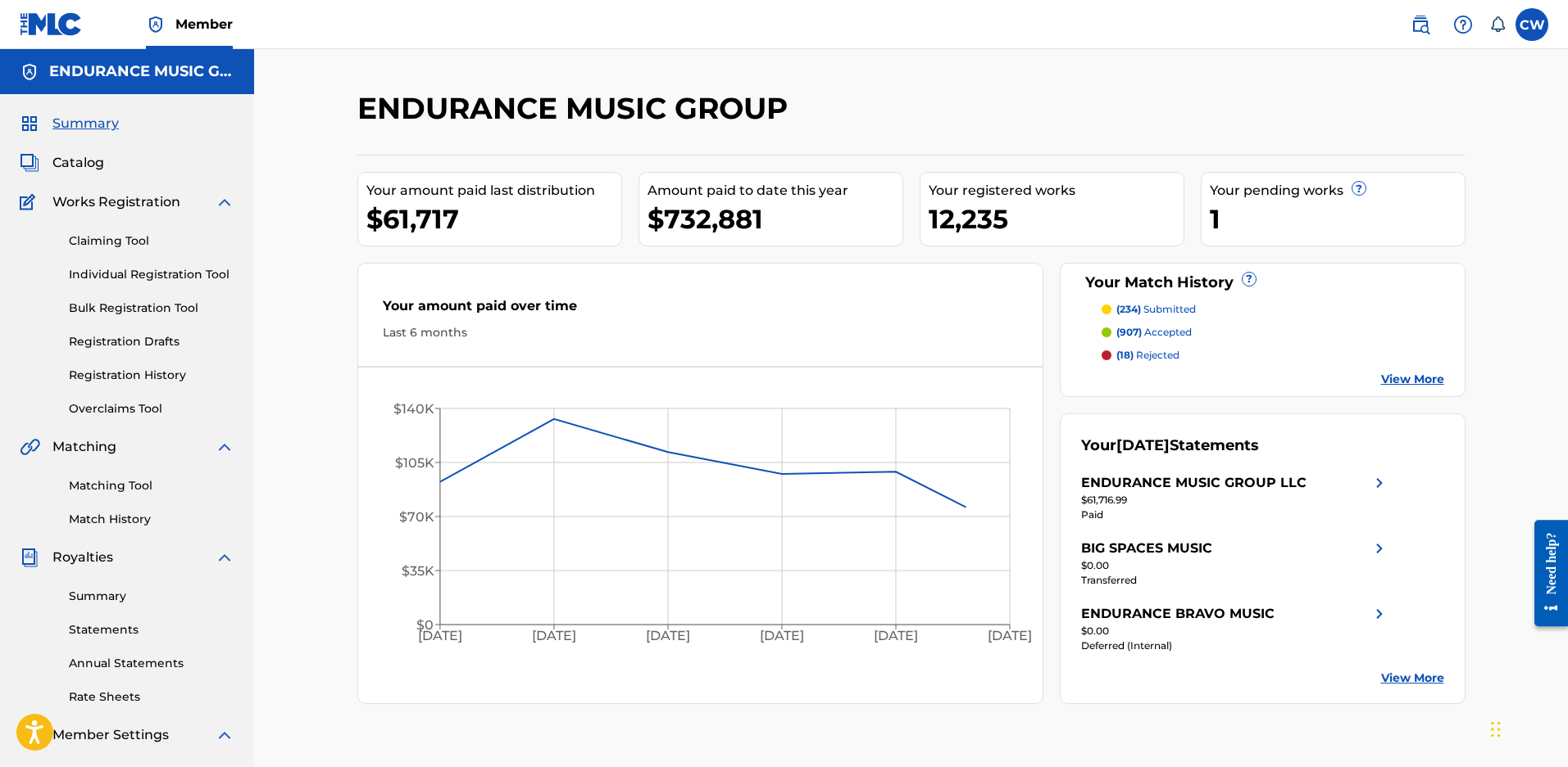
click at [107, 240] on link "Claiming Tool" at bounding box center [151, 241] width 165 height 17
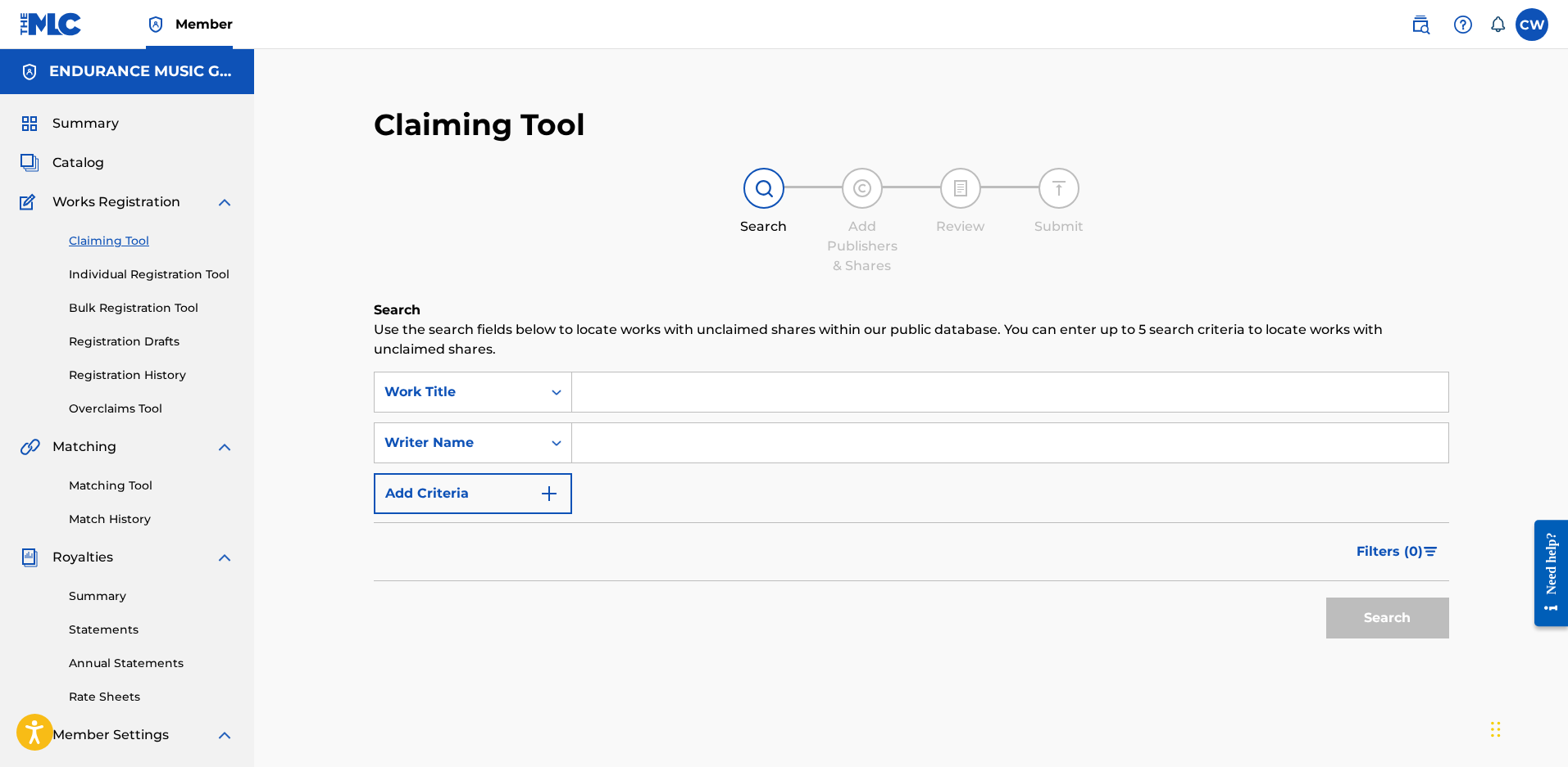
click at [687, 389] on input "Search Form" at bounding box center [1010, 392] width 876 height 39
type input "december (2024)"
click at [1326, 598] on button "Search" at bounding box center [1387, 618] width 123 height 41
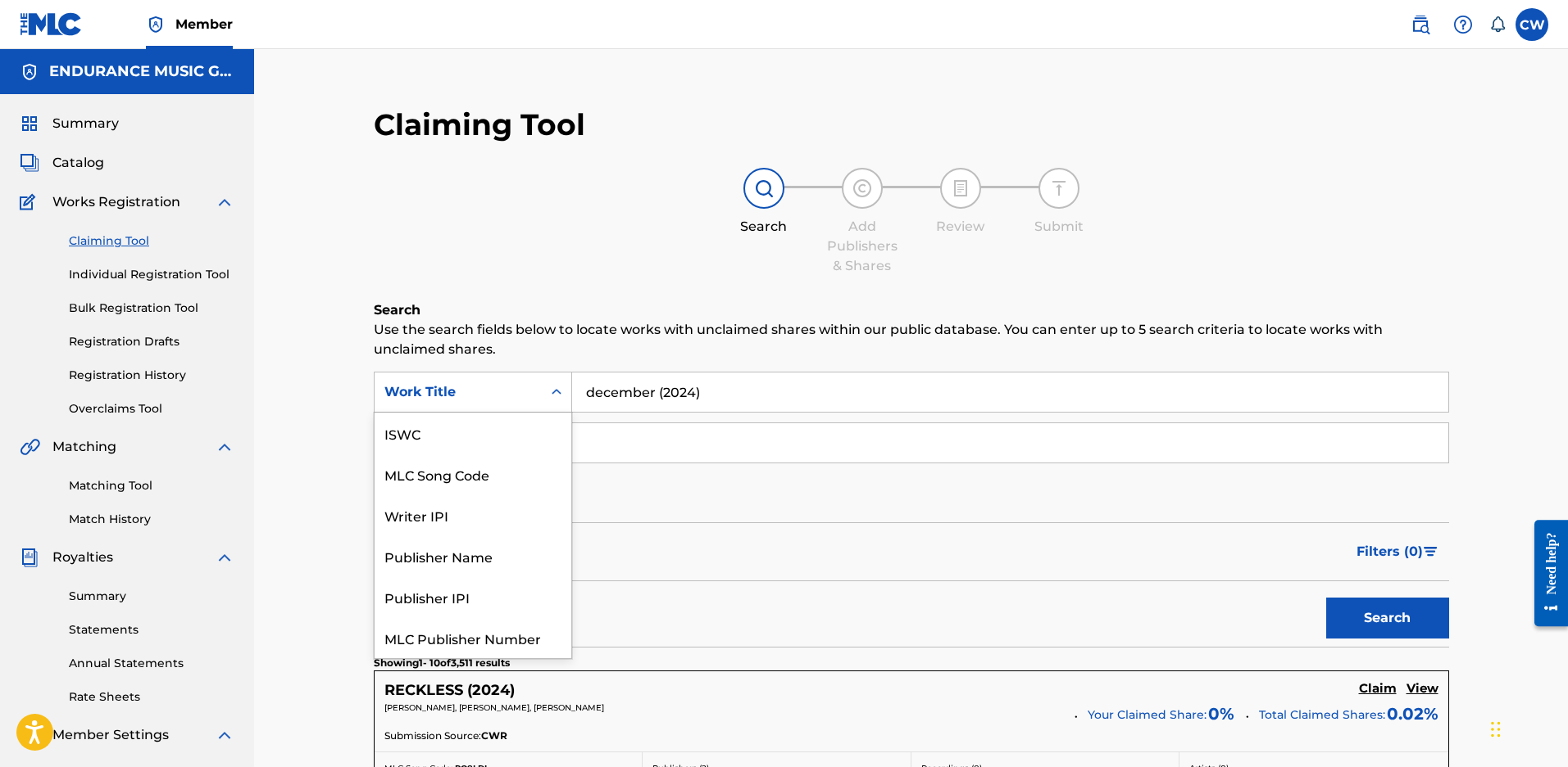
click at [542, 401] on div "Search Form" at bounding box center [556, 392] width 30 height 30
click at [469, 477] on div "MLC Song Code" at bounding box center [473, 474] width 197 height 41
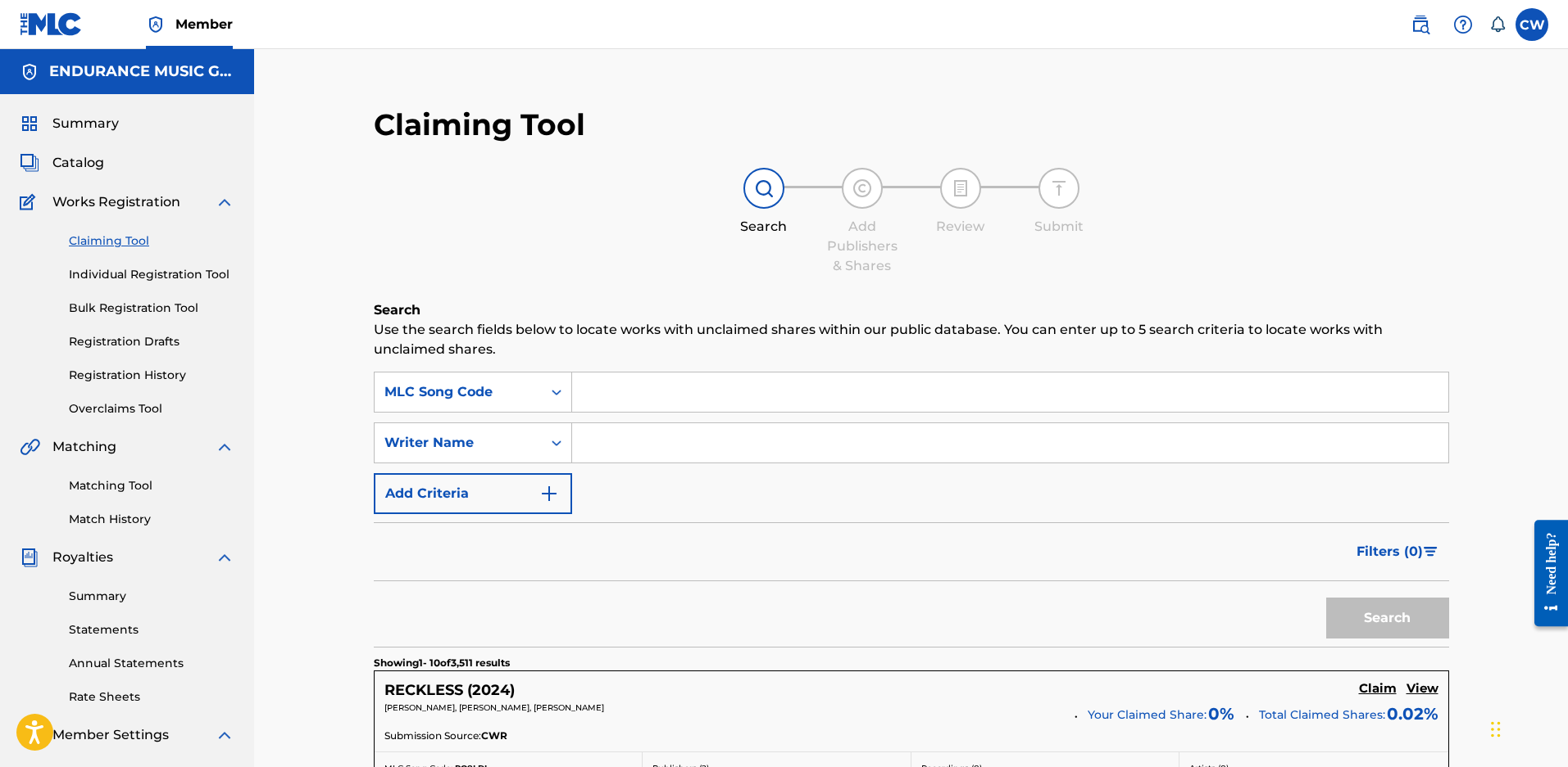
click at [647, 398] on input "Search Form" at bounding box center [1010, 392] width 876 height 39
paste input "D30029"
type input "D30029"
click at [1326, 598] on button "Search" at bounding box center [1387, 618] width 123 height 41
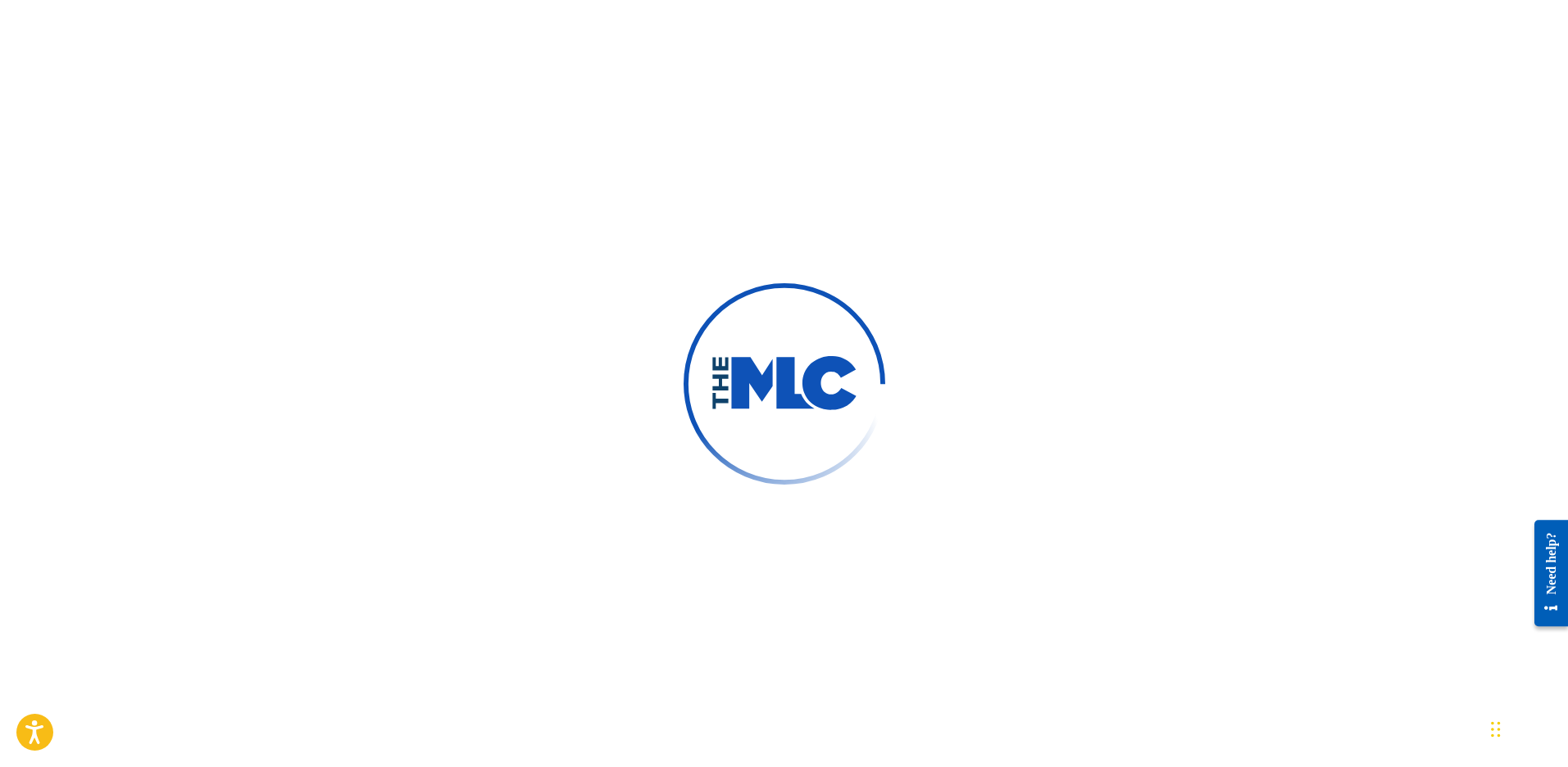
drag, startPoint x: 213, startPoint y: 220, endPoint x: 235, endPoint y: 212, distance: 23.4
click at [215, 220] on div at bounding box center [784, 384] width 1568 height 767
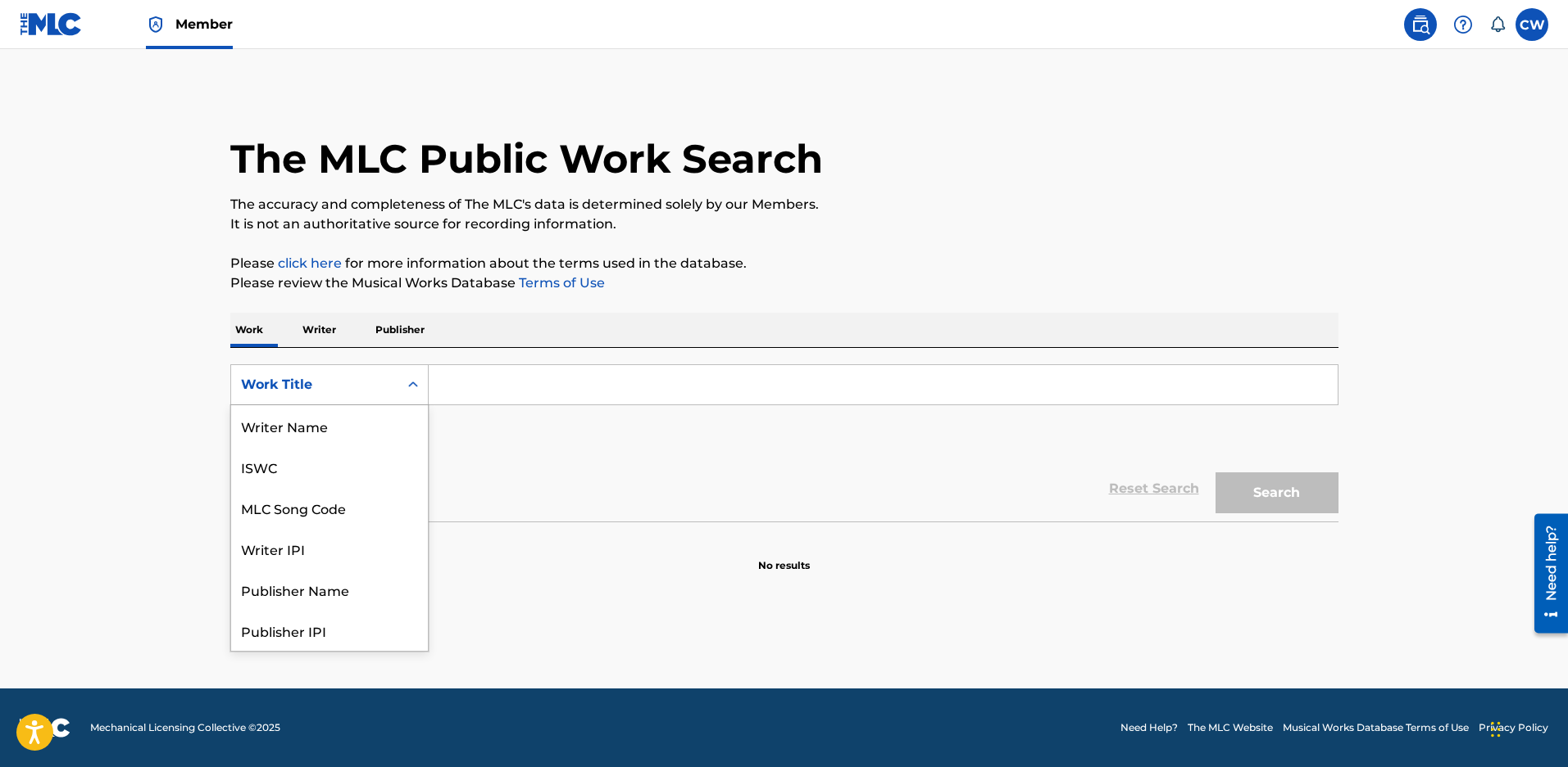
click at [364, 383] on div "Work Title" at bounding box center [314, 384] width 147 height 19
click at [342, 422] on div "MLC Song Code" at bounding box center [330, 426] width 197 height 41
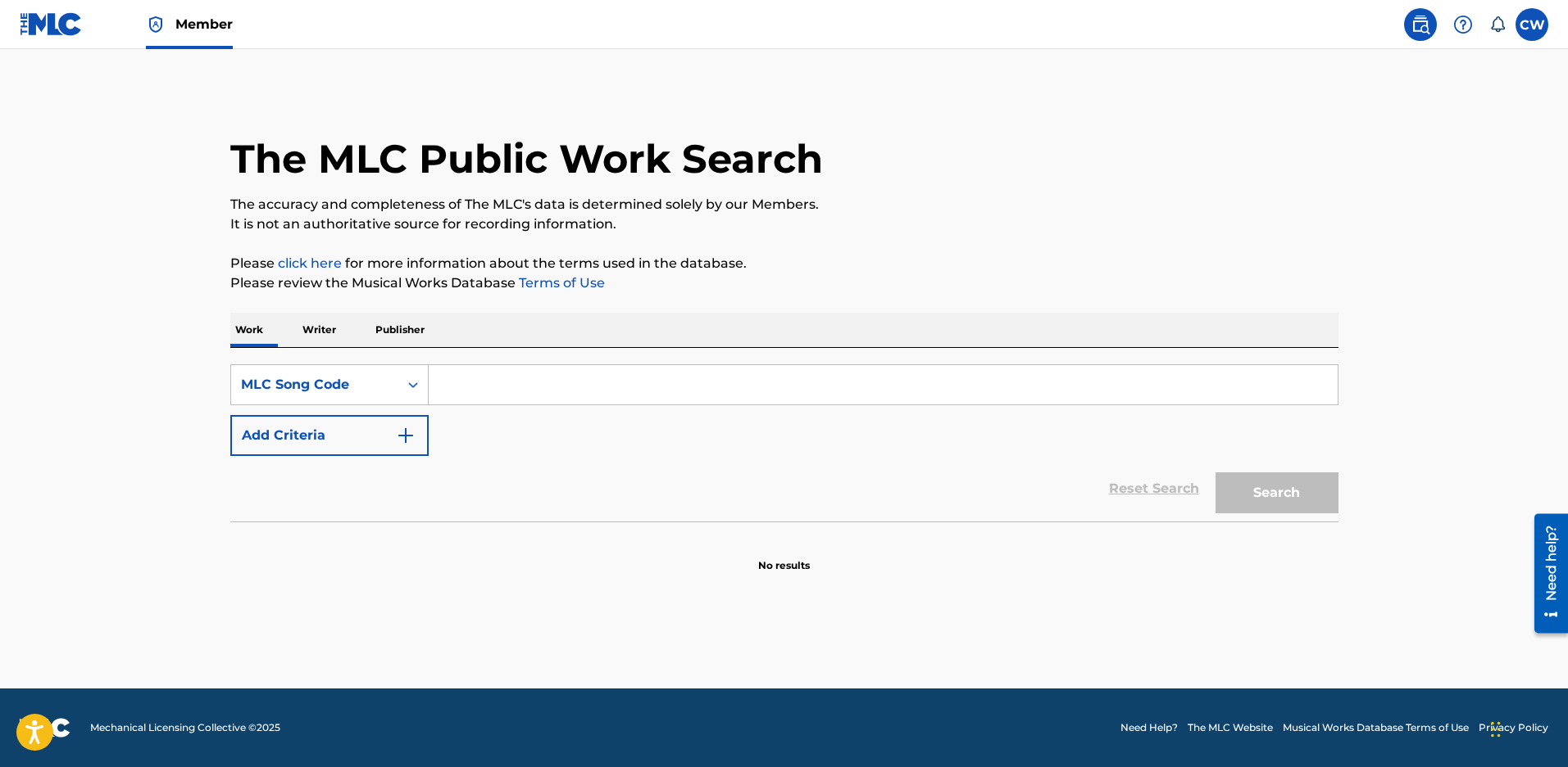
click at [526, 372] on input "Search Form" at bounding box center [883, 384] width 909 height 39
paste input "D30029"
click at [1237, 500] on button "Search" at bounding box center [1277, 493] width 123 height 41
click at [508, 389] on input "D30029" at bounding box center [883, 384] width 909 height 39
type input "D30029"
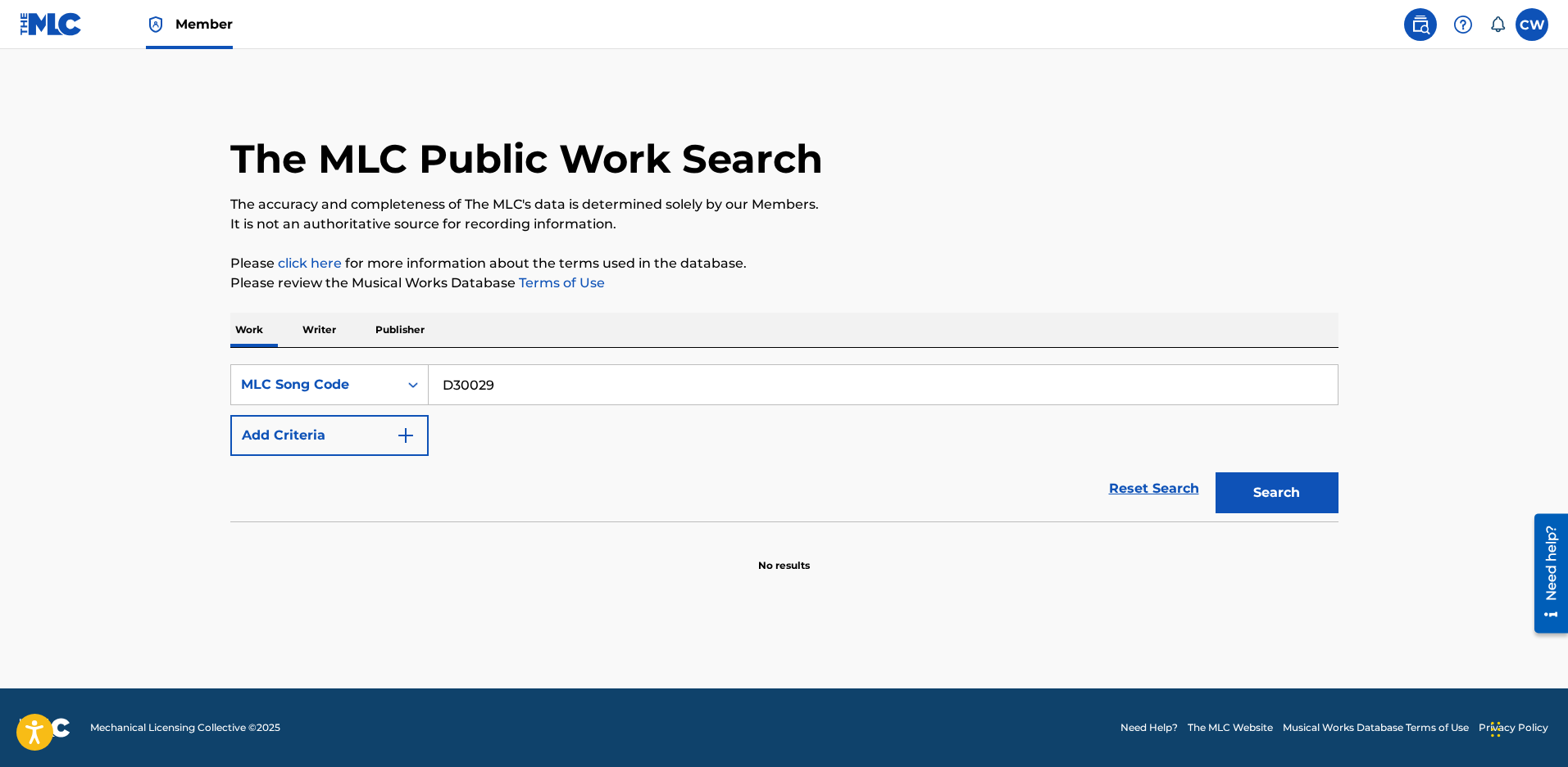
click at [1216, 472] on button "Search" at bounding box center [1277, 493] width 123 height 41
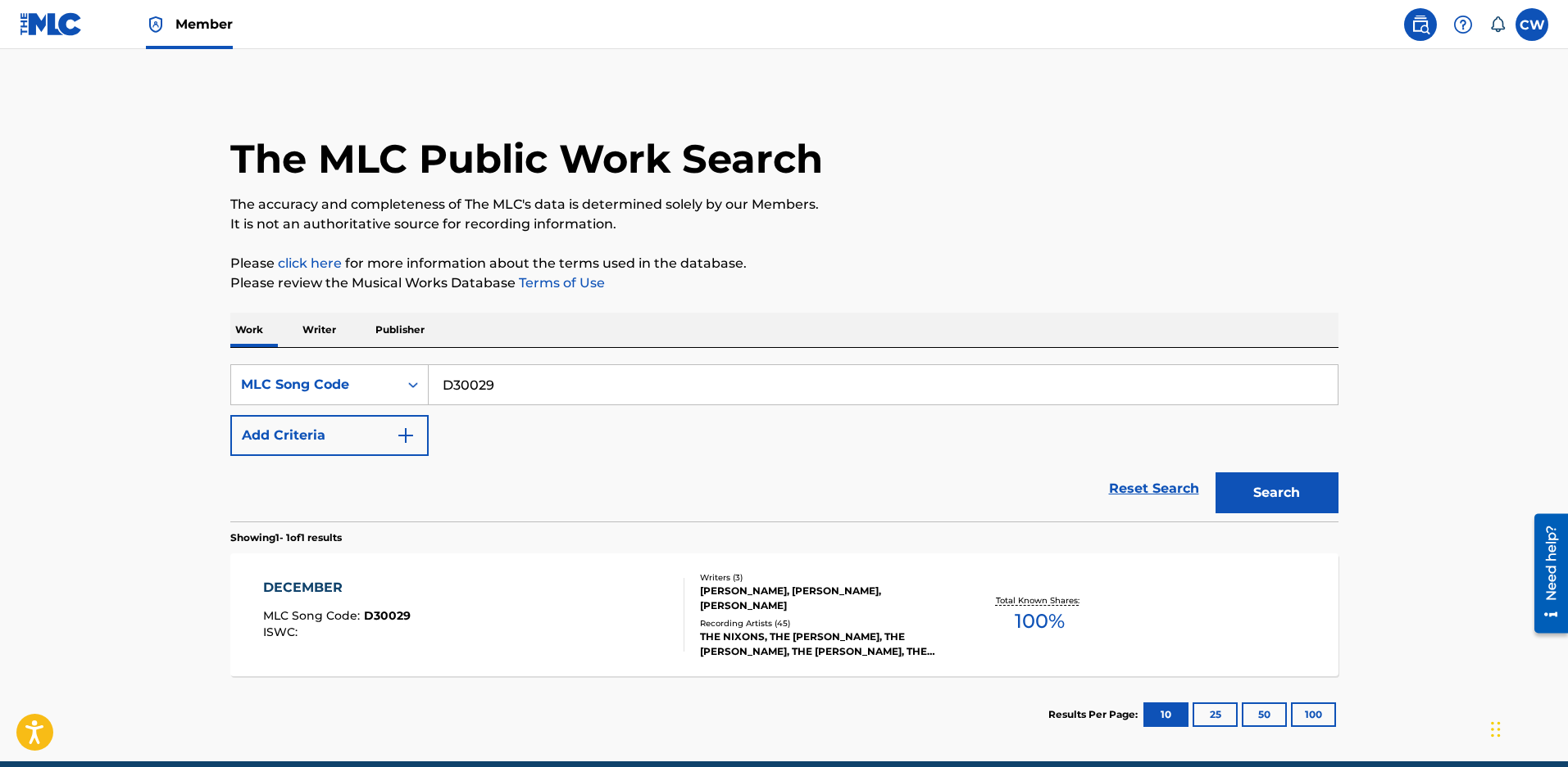
click at [776, 614] on div "ZACHARY DAVID MALOY, JESSE DAVIS, JOHN HUMPHREY" at bounding box center [823, 599] width 247 height 30
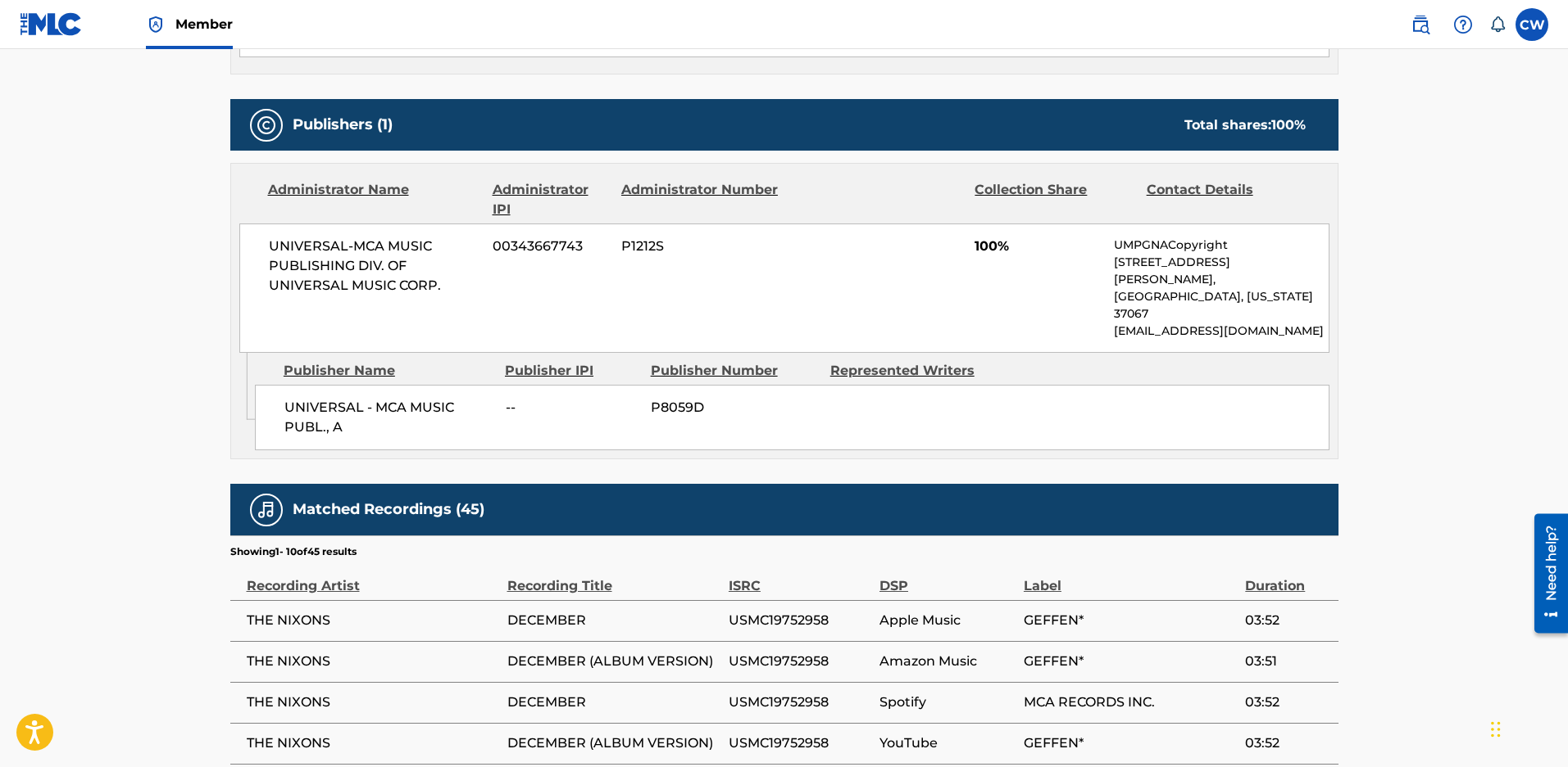
scroll to position [491, 0]
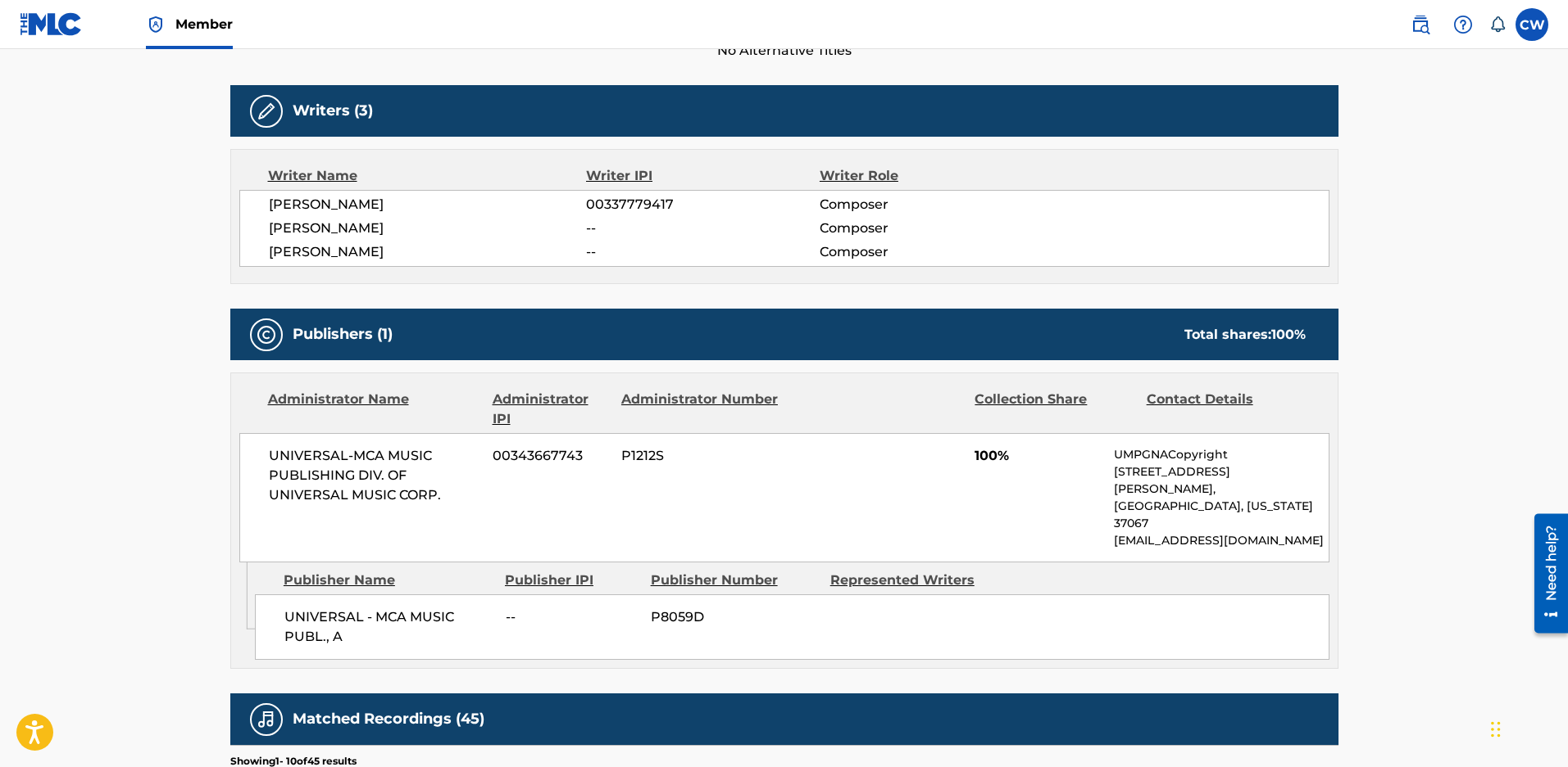
click at [139, 406] on main "< Back to public search results Copy work link DECEMBER Work Detail Member Work…" at bounding box center [784, 431] width 1568 height 1746
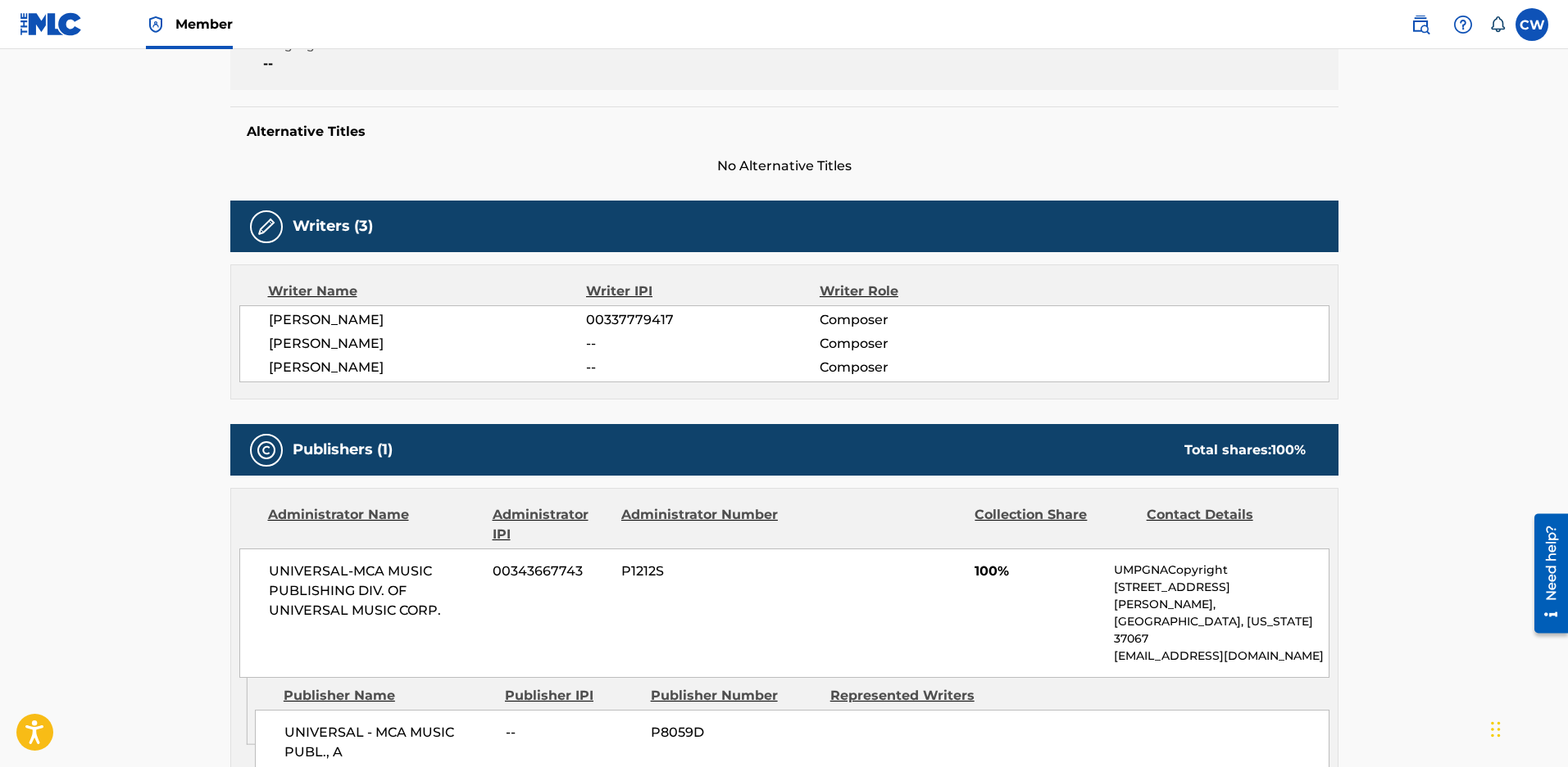
scroll to position [0, 0]
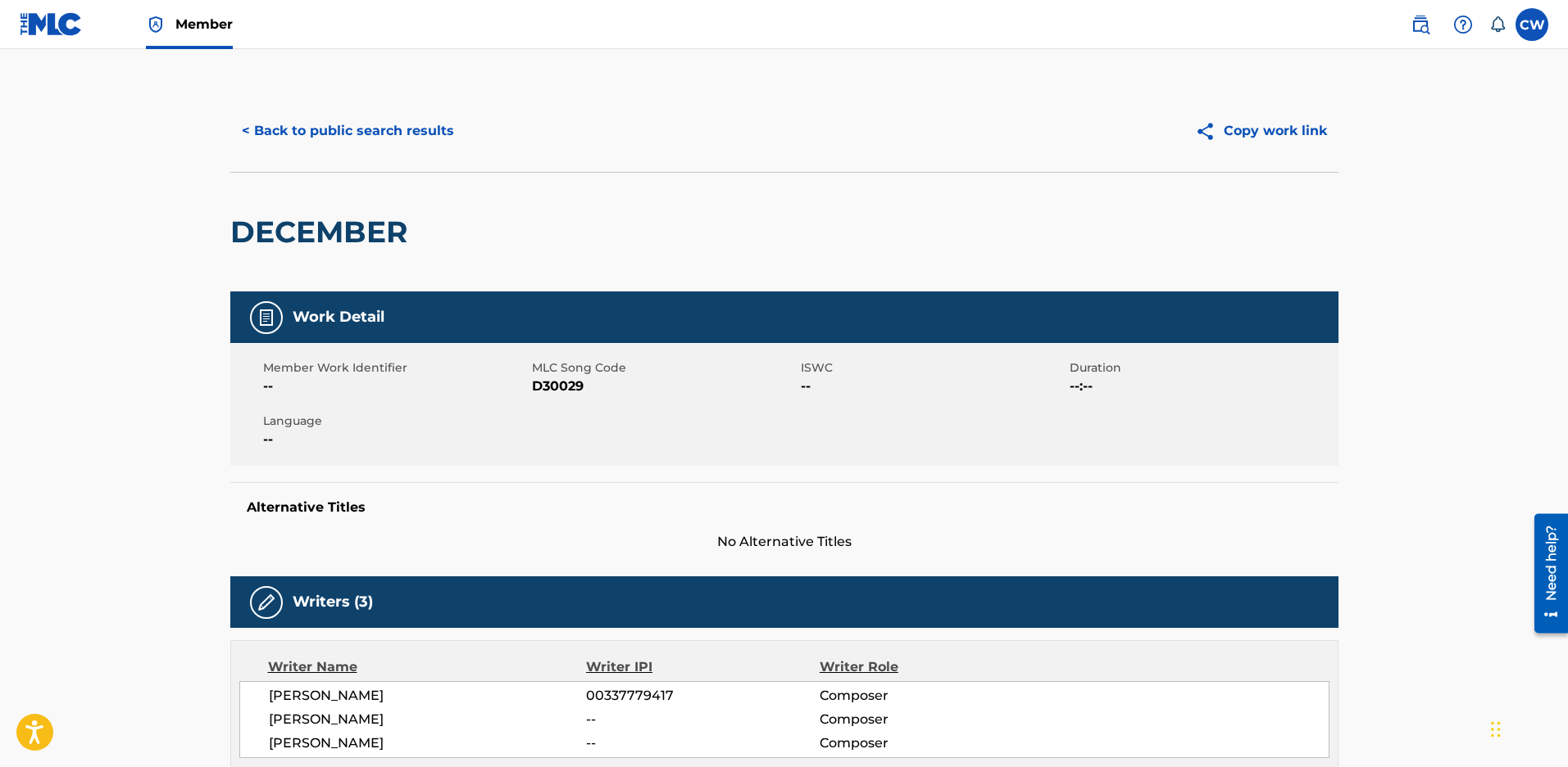
click at [389, 132] on button "< Back to public search results" at bounding box center [348, 131] width 235 height 41
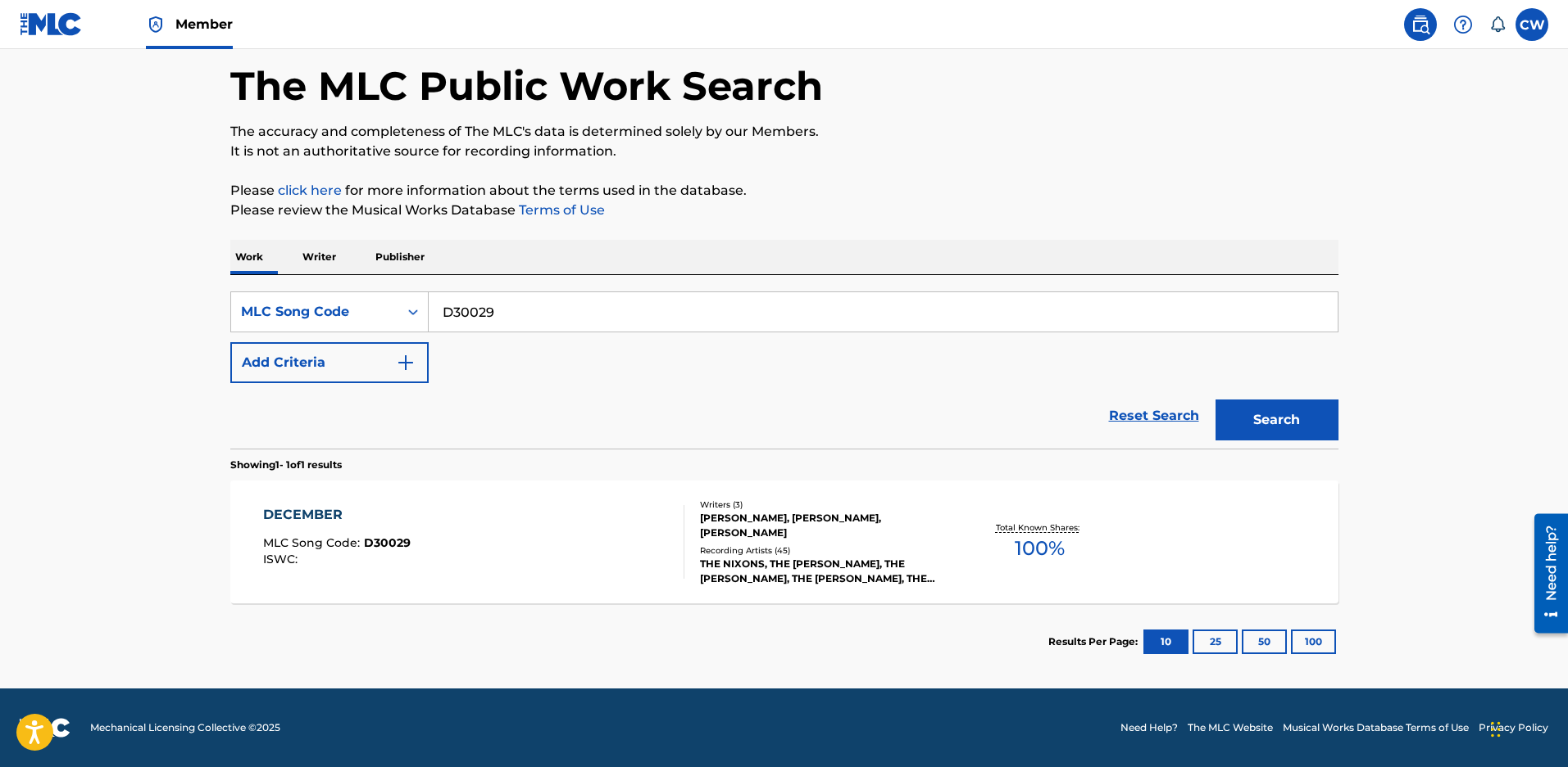
scroll to position [83, 0]
click at [847, 543] on div "Writers ( 3 ) ZACHARY DAVID MALOY, JESSE DAVIS, JOHN HUMPHREY Recording Artists…" at bounding box center [816, 543] width 263 height 88
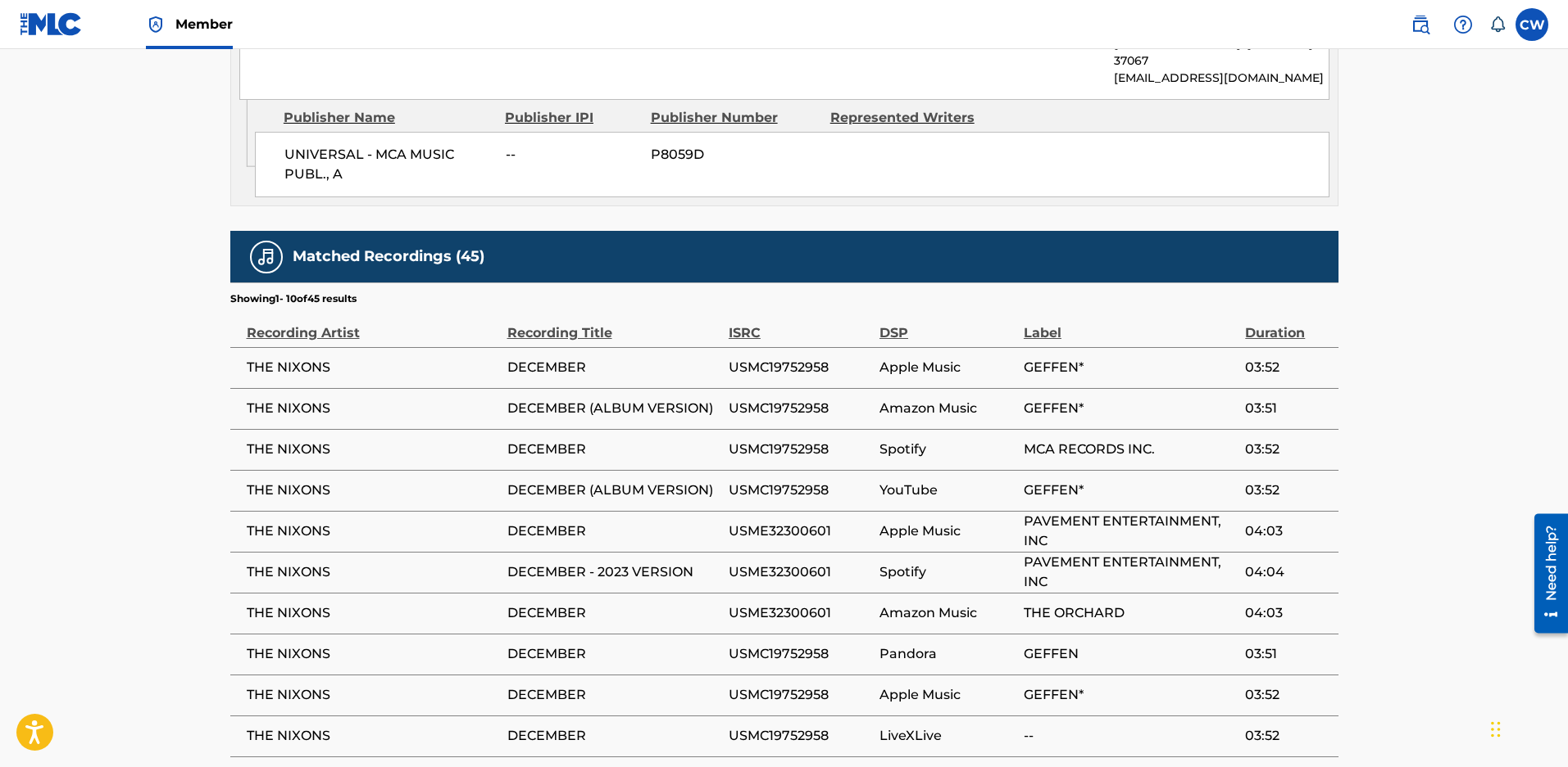
scroll to position [1112, 0]
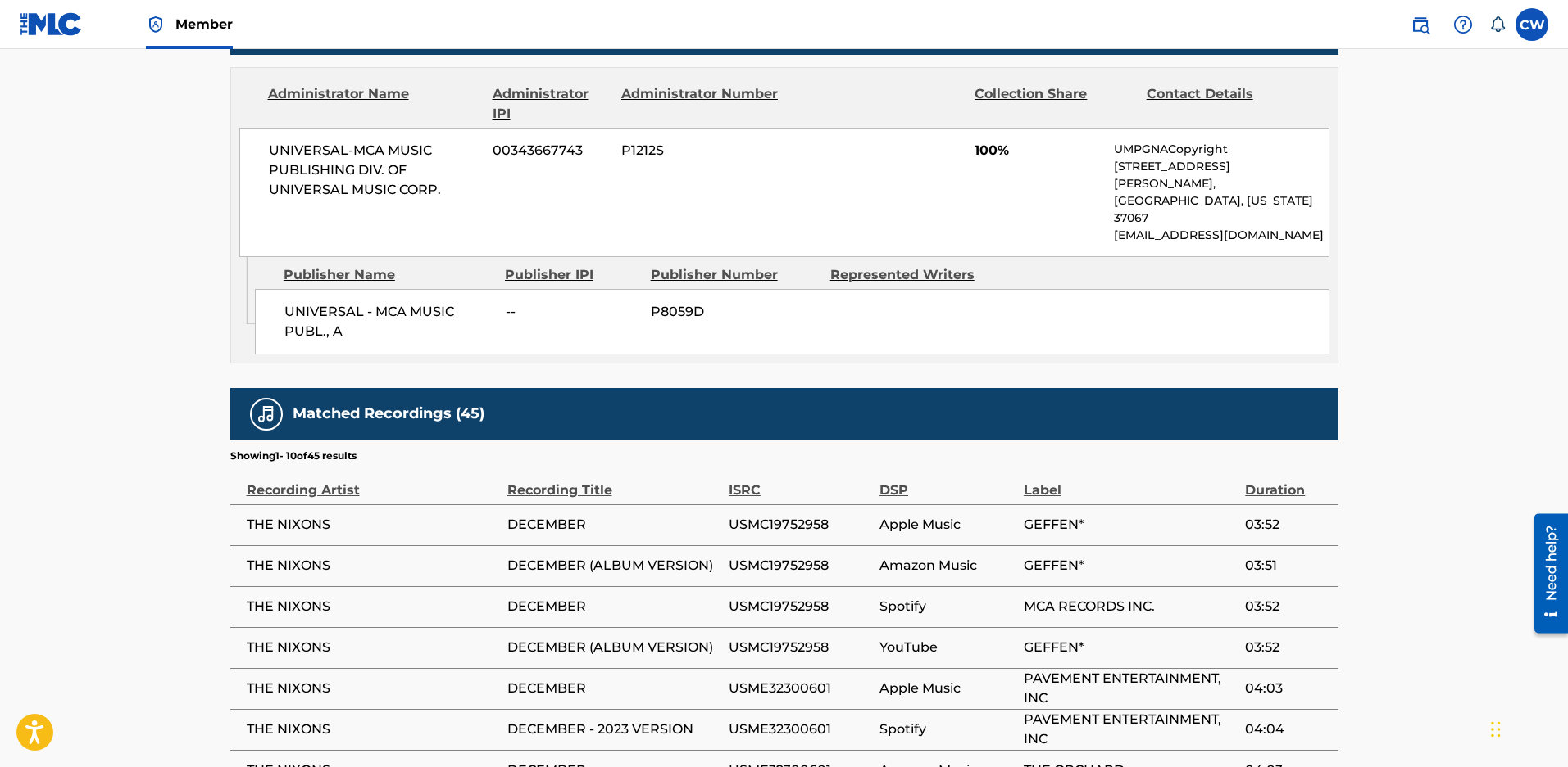
scroll to position [785, 0]
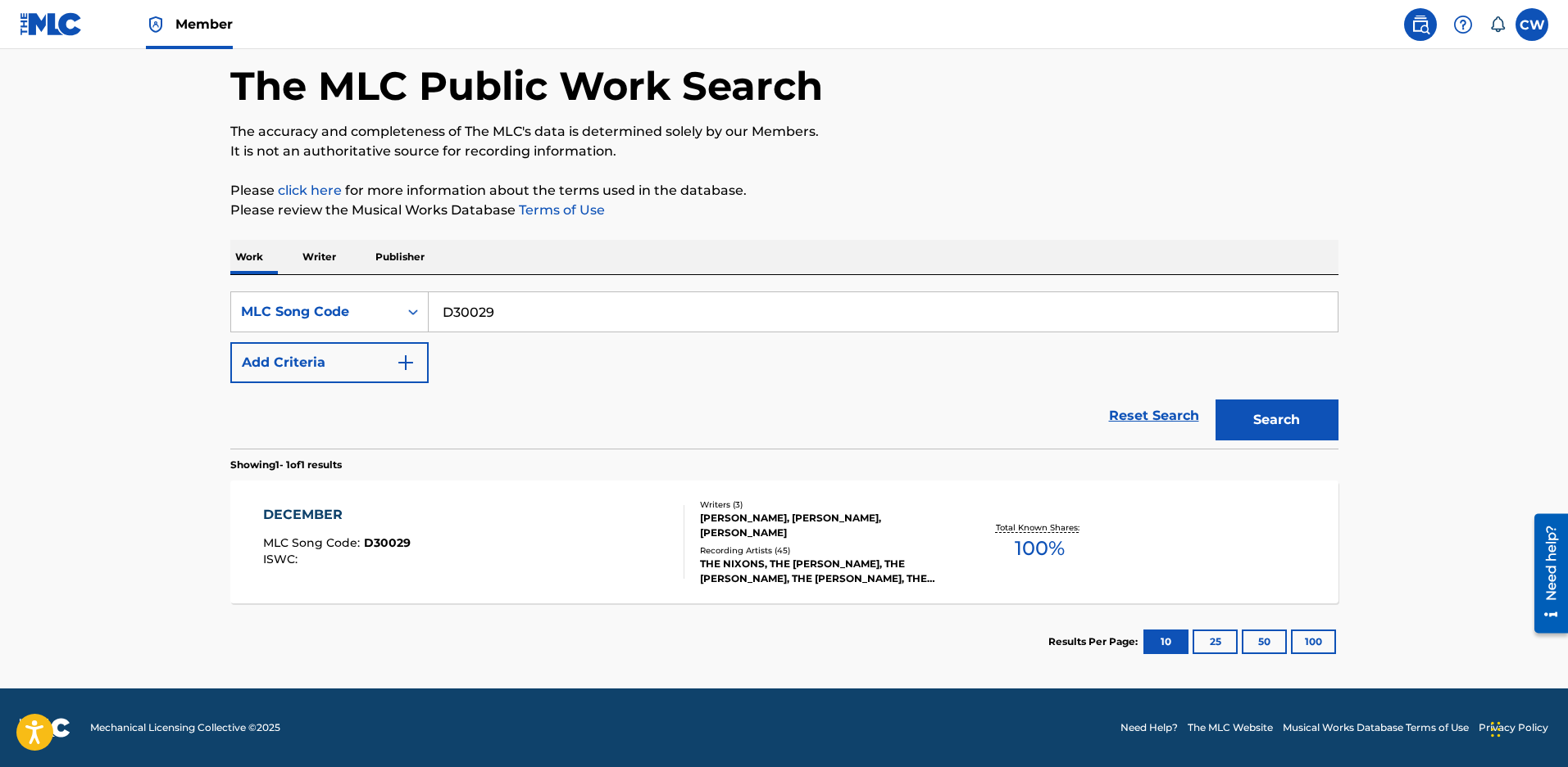
scroll to position [83, 0]
click at [280, 302] on div "MLC Song Code" at bounding box center [314, 312] width 147 height 19
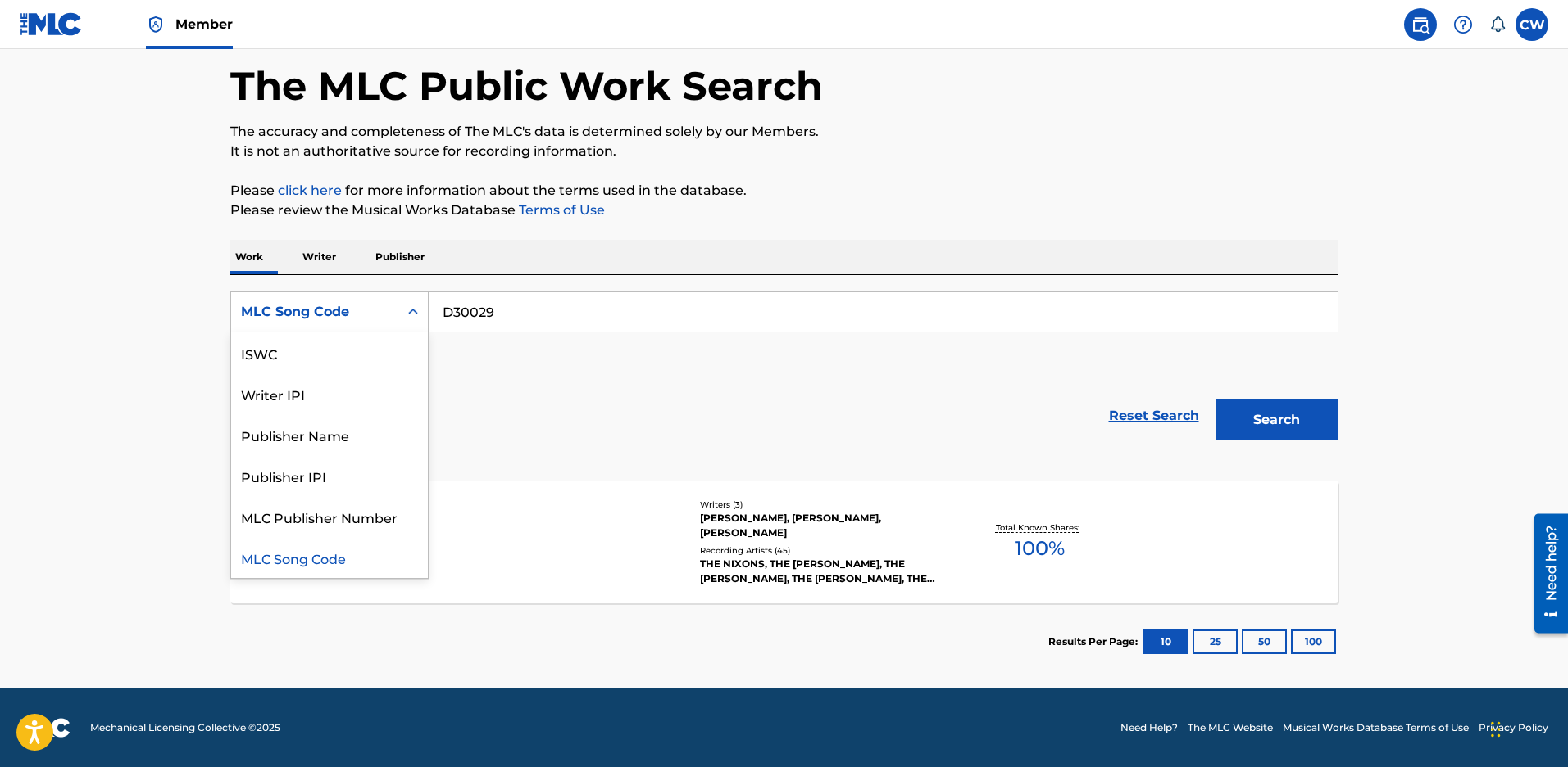
scroll to position [0, 0]
click at [279, 359] on div "Work Title" at bounding box center [330, 353] width 197 height 41
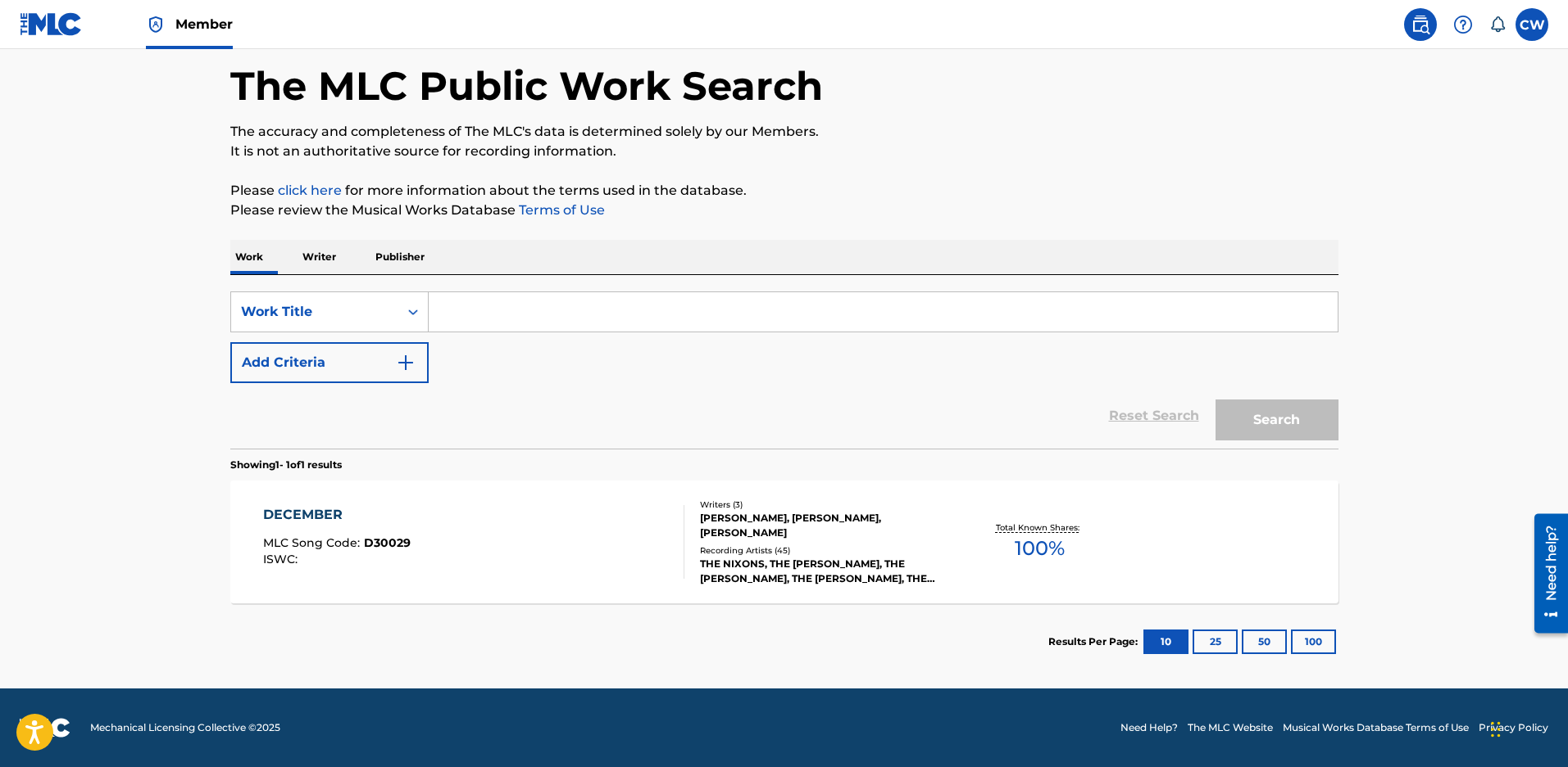
click at [485, 296] on input "Search Form" at bounding box center [883, 312] width 909 height 39
type input "december (2024)"
click at [1216, 400] on button "Search" at bounding box center [1277, 420] width 123 height 41
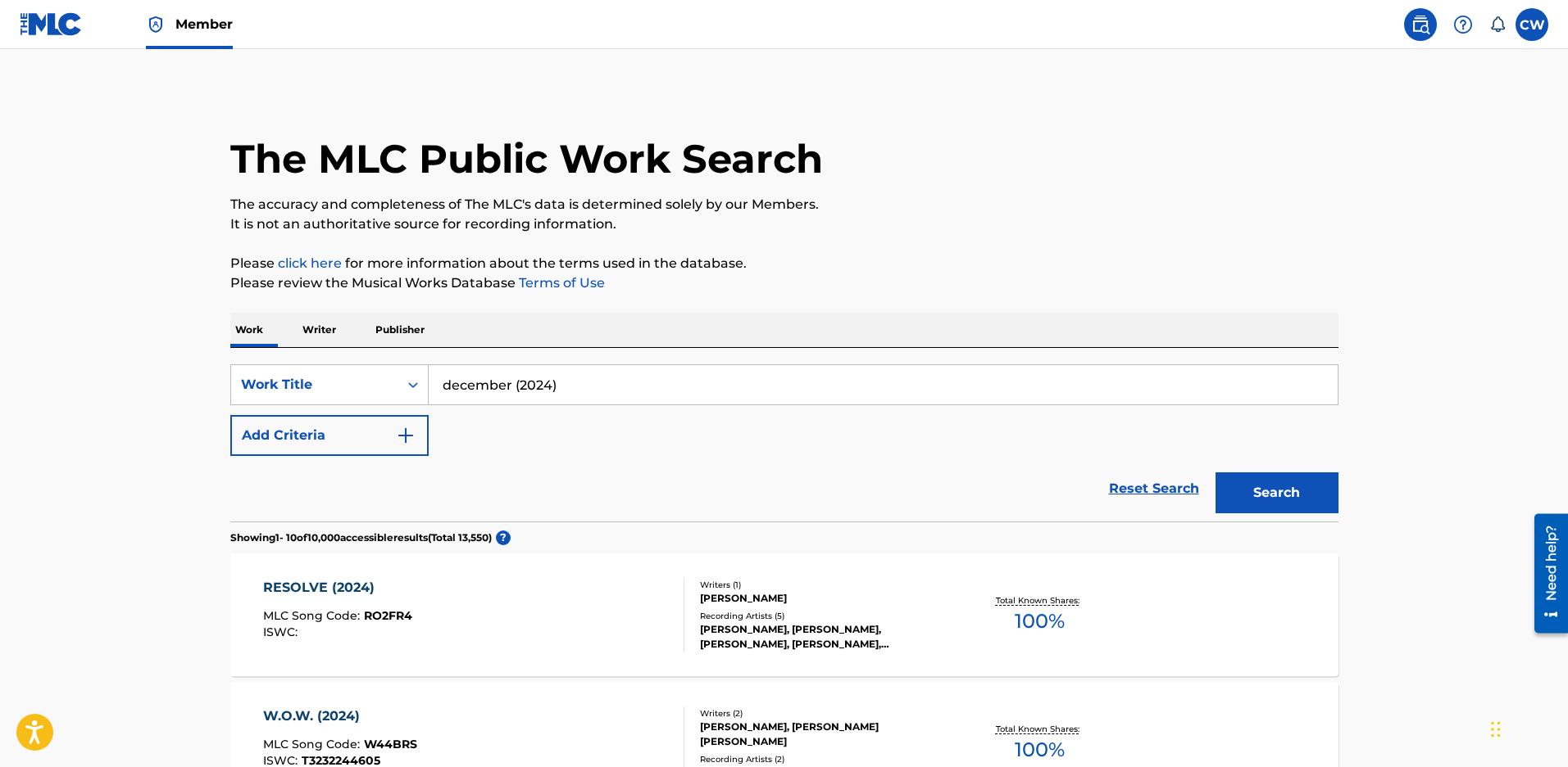
click at [1534, 27] on label at bounding box center [1532, 25] width 33 height 33
click at [1532, 25] on input "CW Carrie Wilkins carrie@endurancemg.com Notification Preferences Profile Log o…" at bounding box center [1532, 25] width 0 height 0
click at [188, 30] on span "Member" at bounding box center [204, 24] width 58 height 19
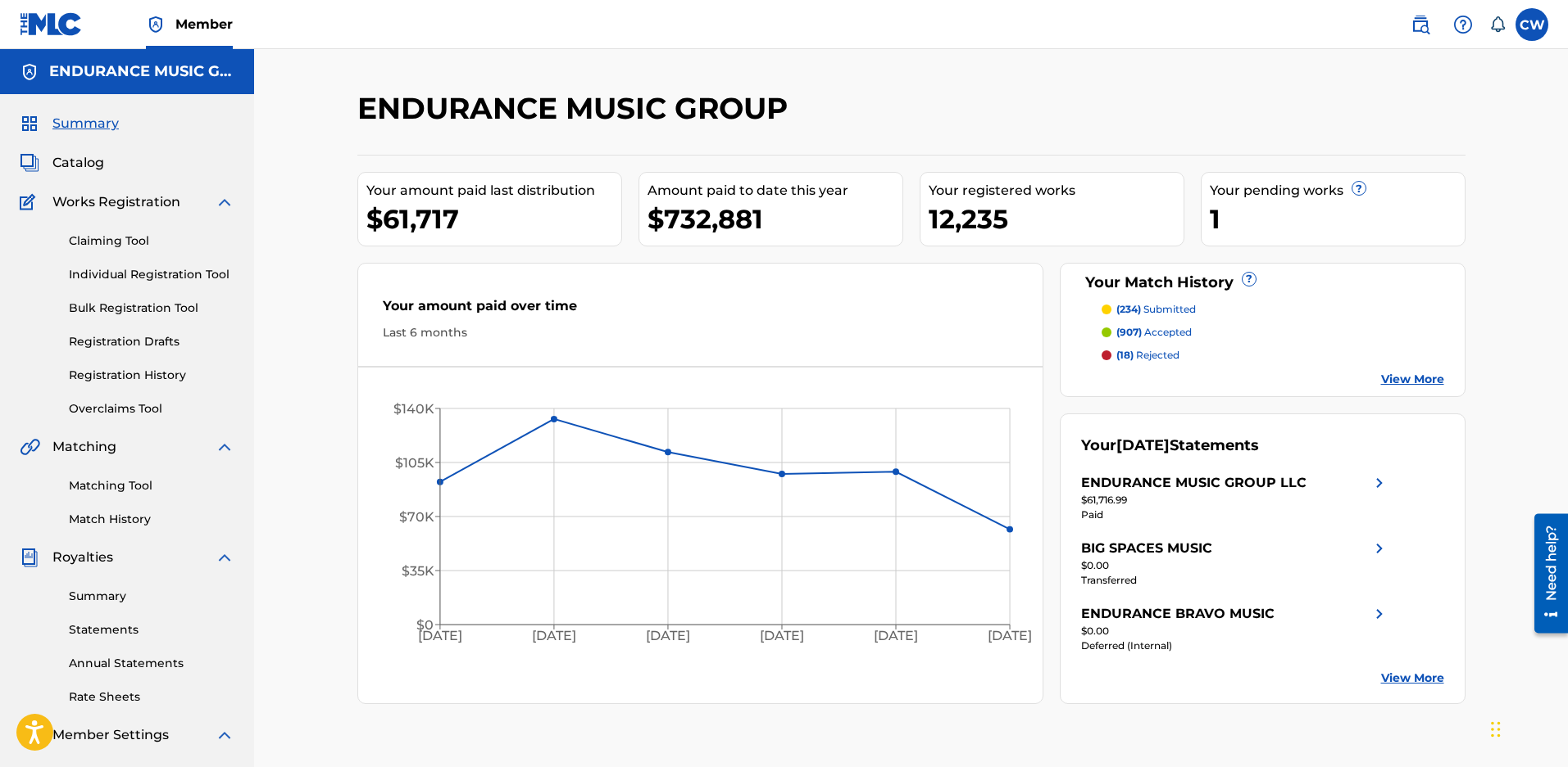
click at [103, 168] on span "Catalog" at bounding box center [78, 163] width 52 height 19
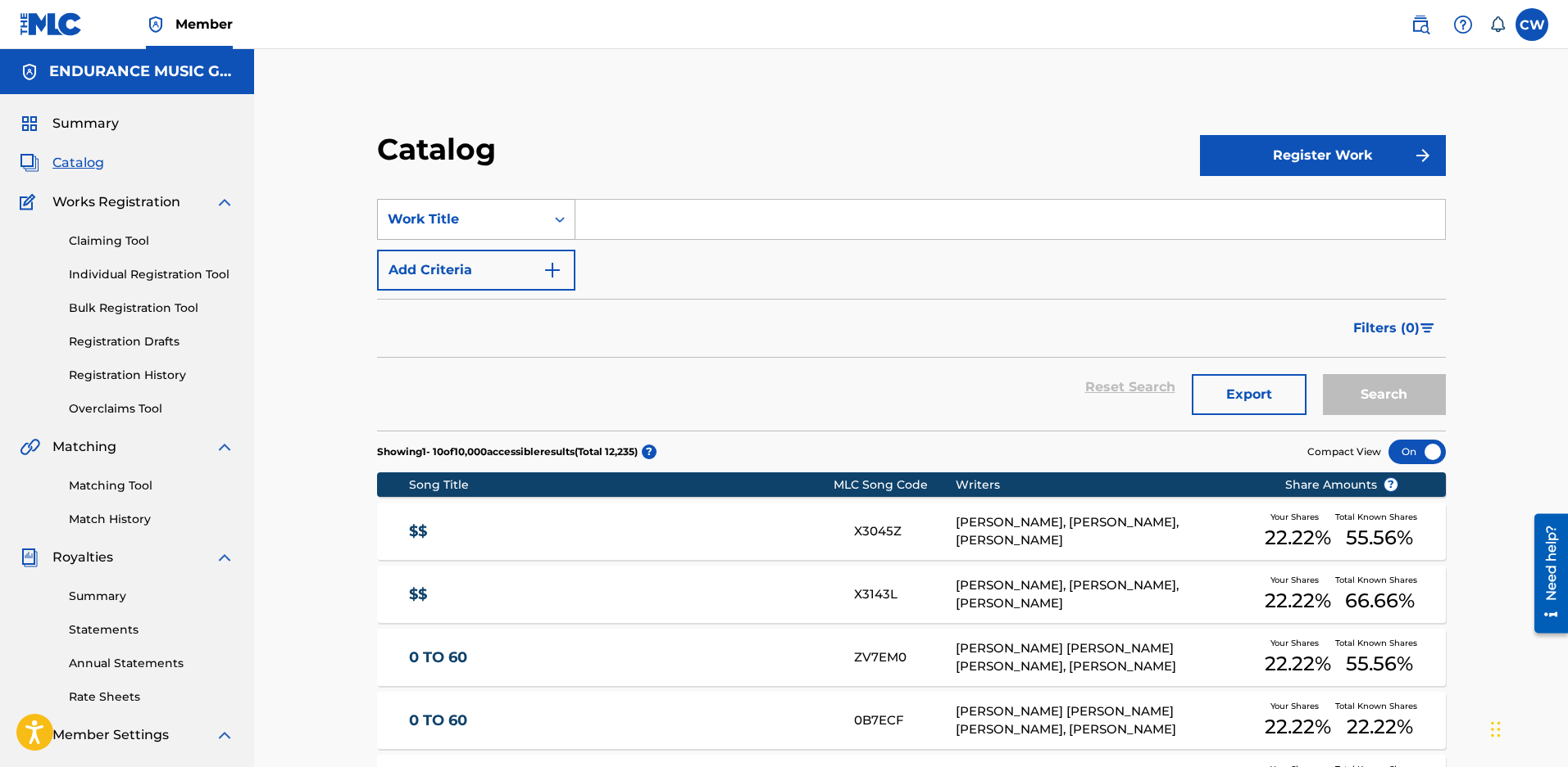
click at [525, 218] on div "Work Title" at bounding box center [462, 219] width 147 height 19
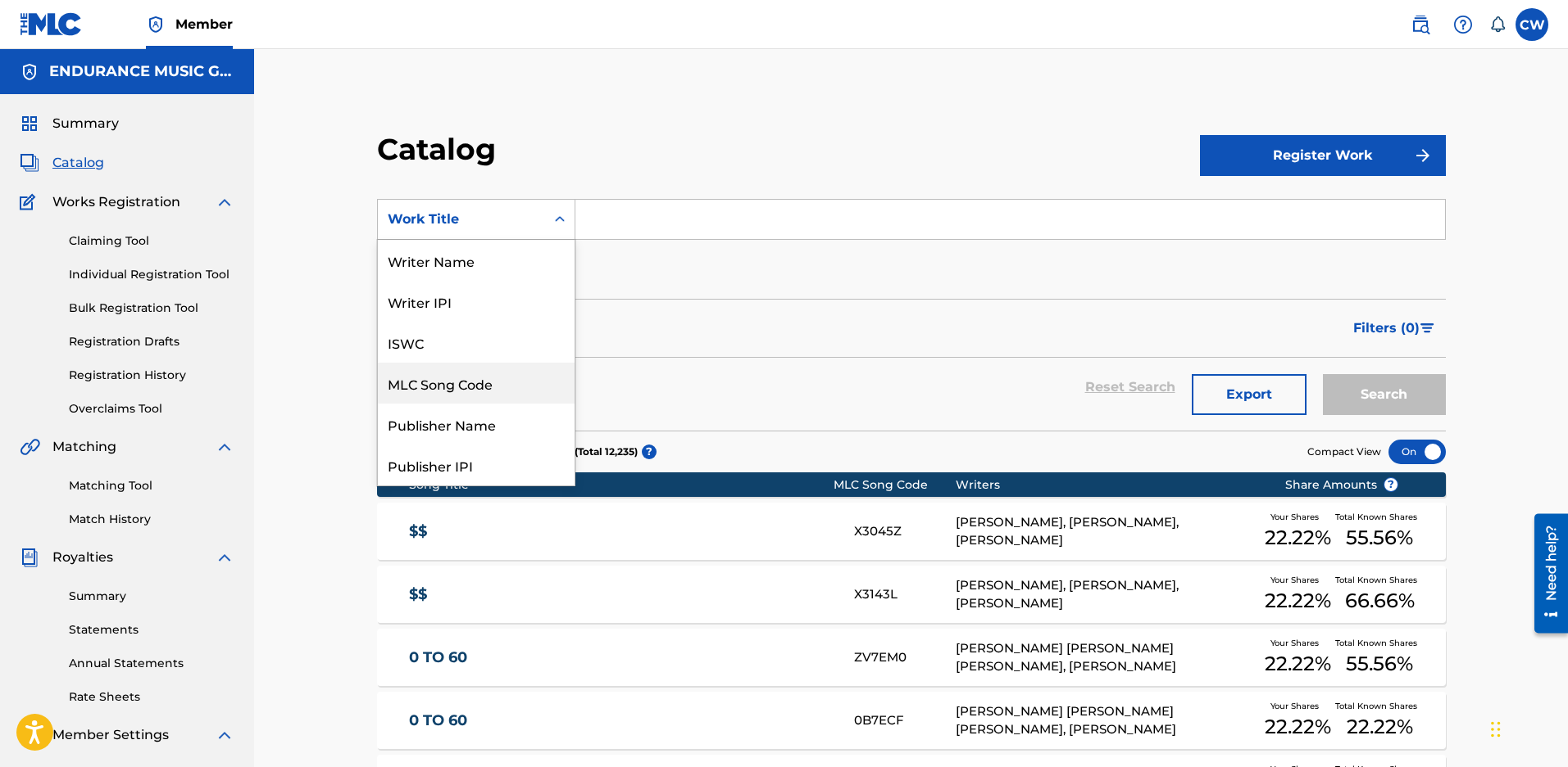
click at [447, 372] on div "MLC Song Code" at bounding box center [476, 384] width 197 height 41
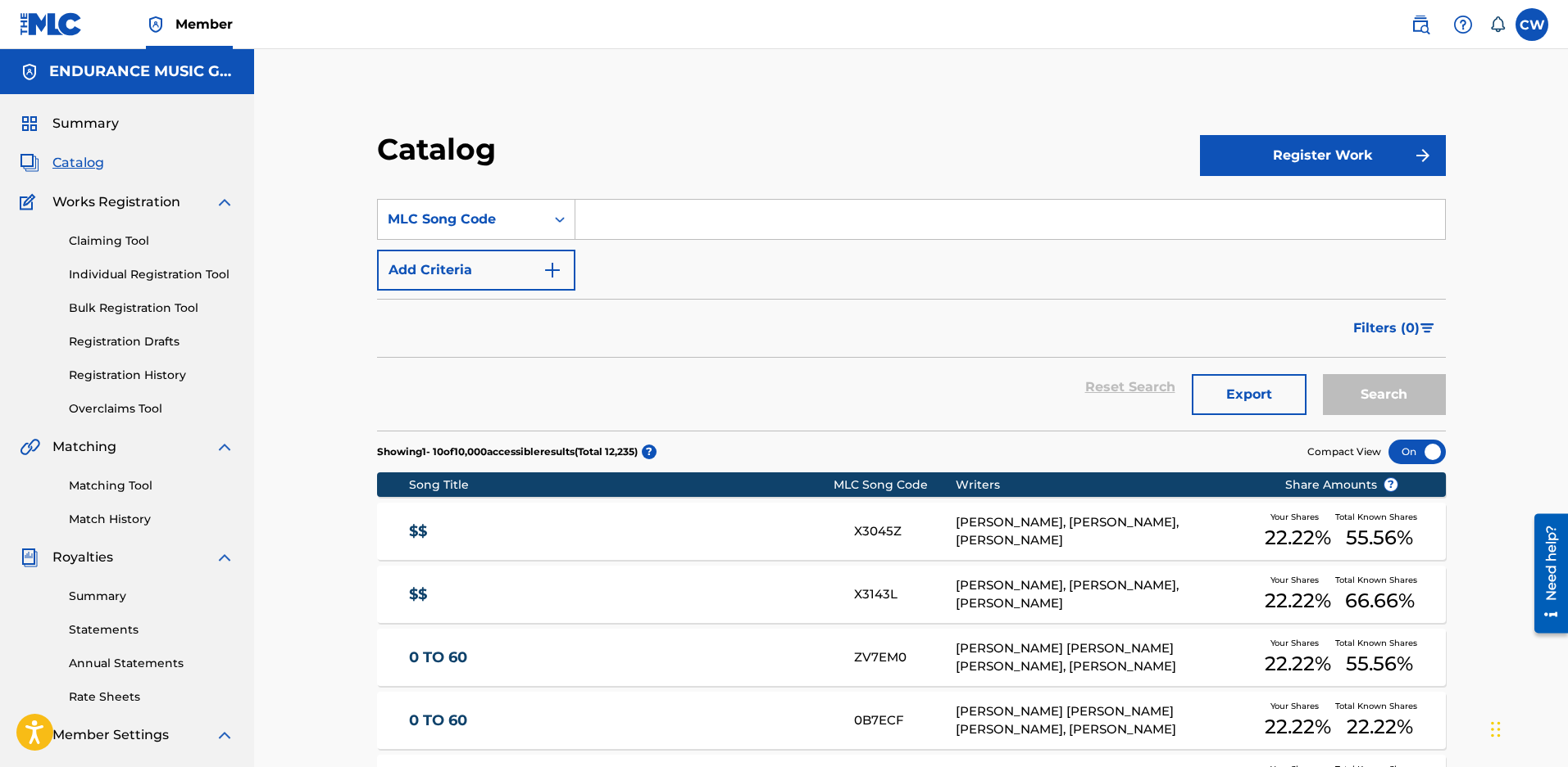
click at [636, 213] on input "Search Form" at bounding box center [1010, 219] width 869 height 39
paste input "S636NK"
type input "S636NK"
click at [1322, 374] on button "Search" at bounding box center [1383, 395] width 123 height 41
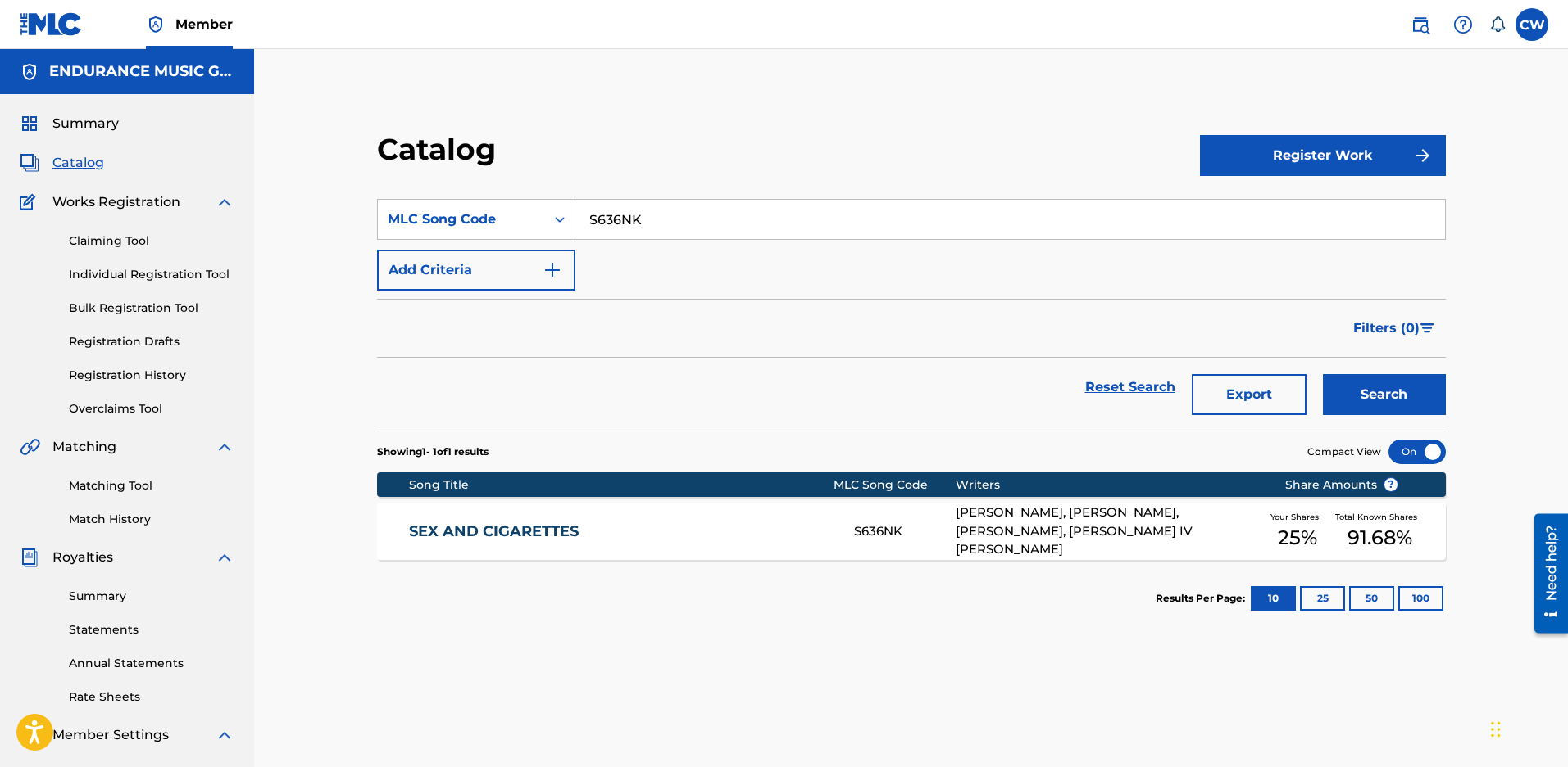
click at [1064, 532] on div "BLAIR DALY, OSTEN S HARVEY, CHARLIE L. BENANTE, JAMES DAVIS IV MALLORY" at bounding box center [1108, 532] width 305 height 56
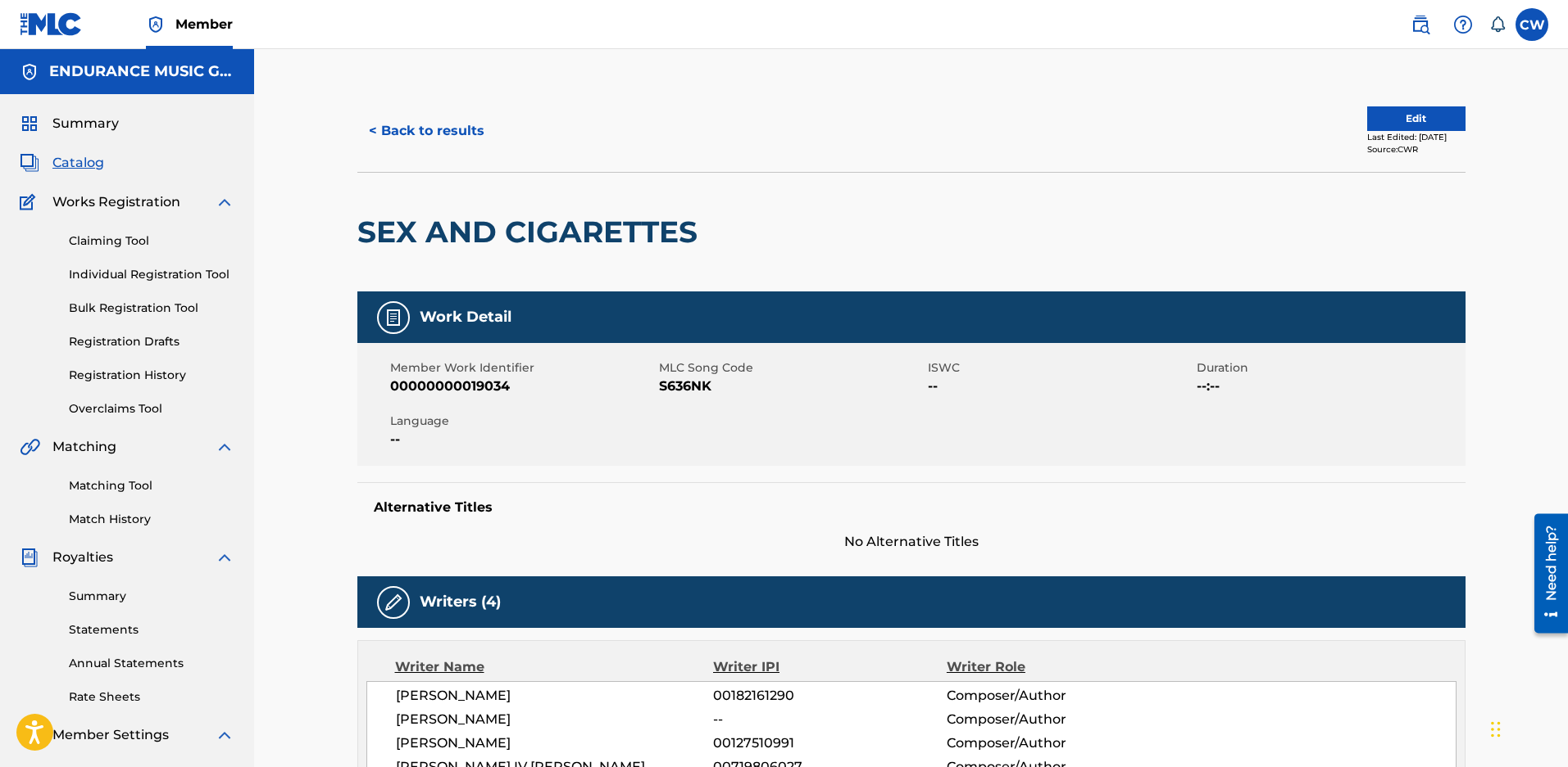
click at [1367, 107] on button "Edit" at bounding box center [1416, 119] width 98 height 25
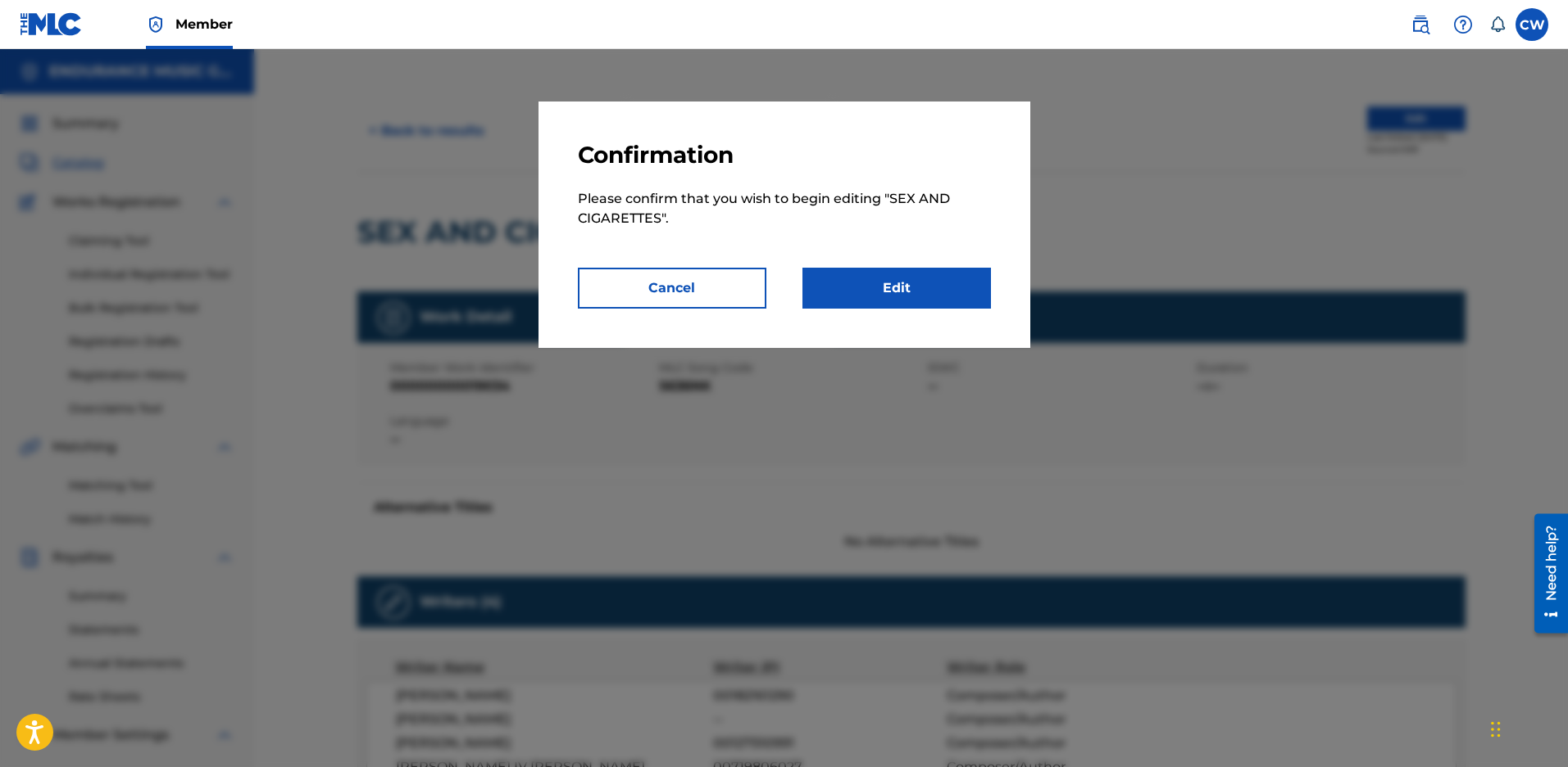
click at [828, 286] on link "Edit" at bounding box center [896, 288] width 188 height 41
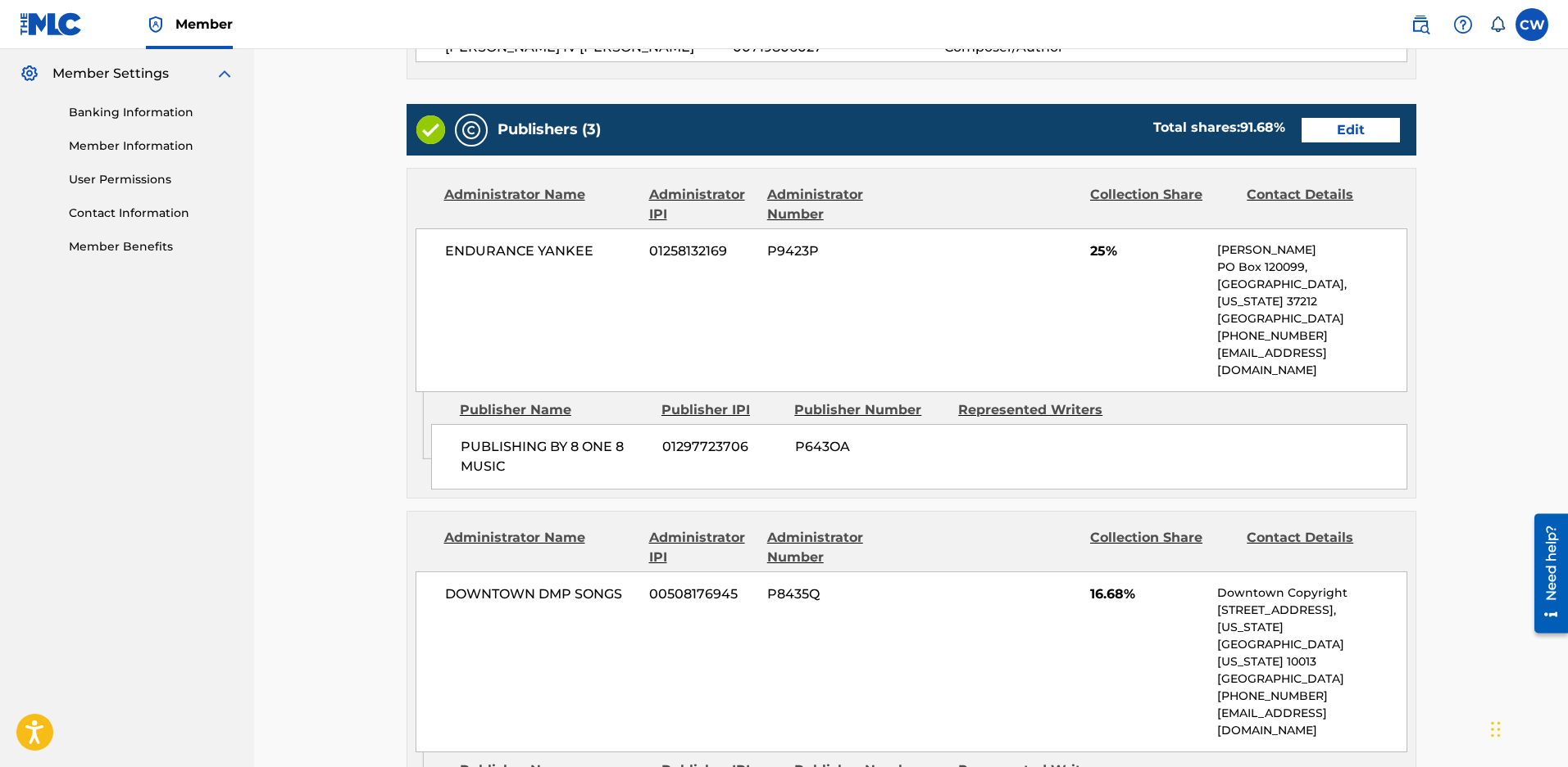
scroll to position [380, 0]
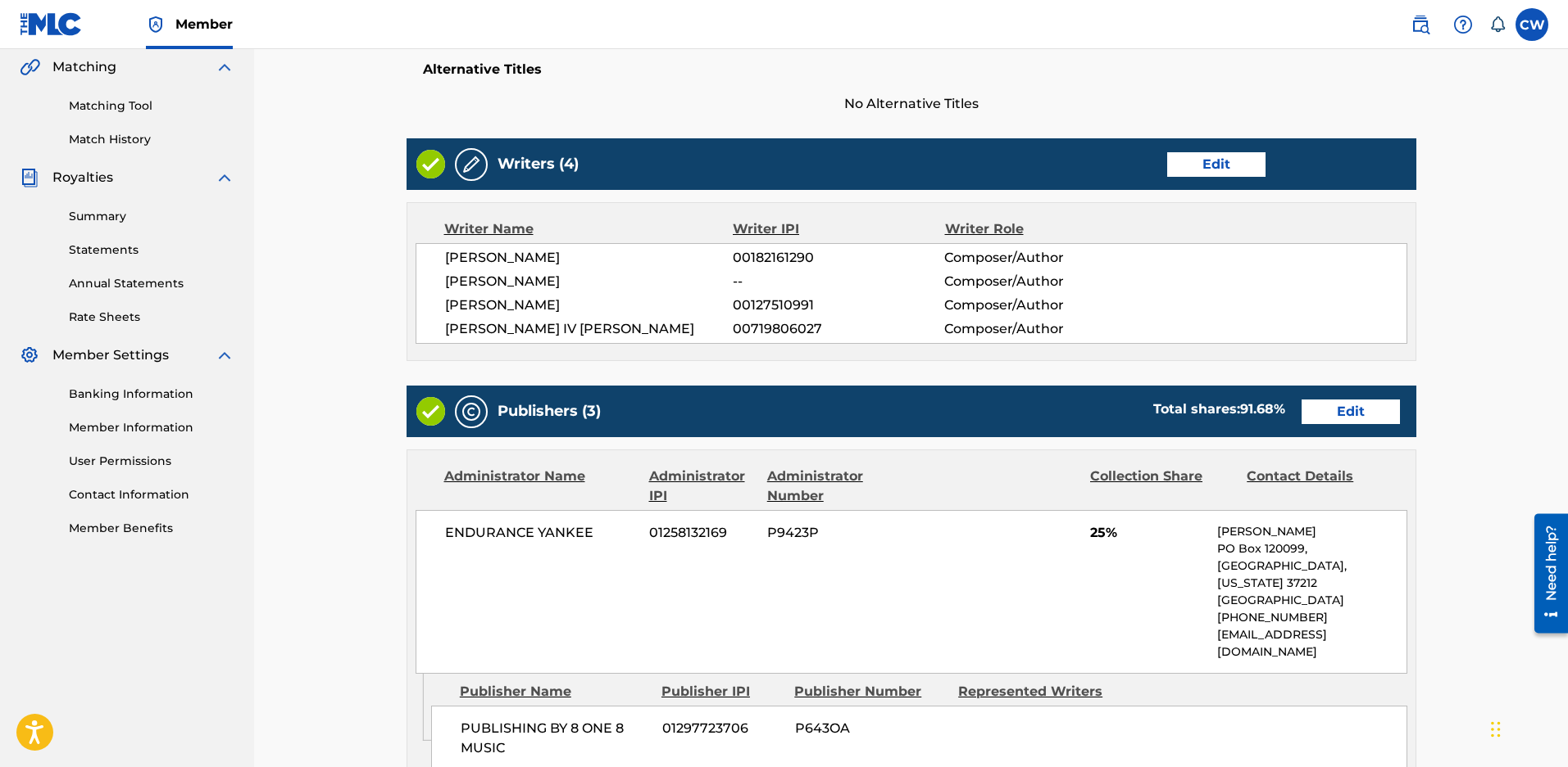
click at [1216, 182] on div "Writers (4) Edit" at bounding box center [911, 163] width 1010 height 52
click at [1222, 169] on link "Edit" at bounding box center [1216, 164] width 98 height 25
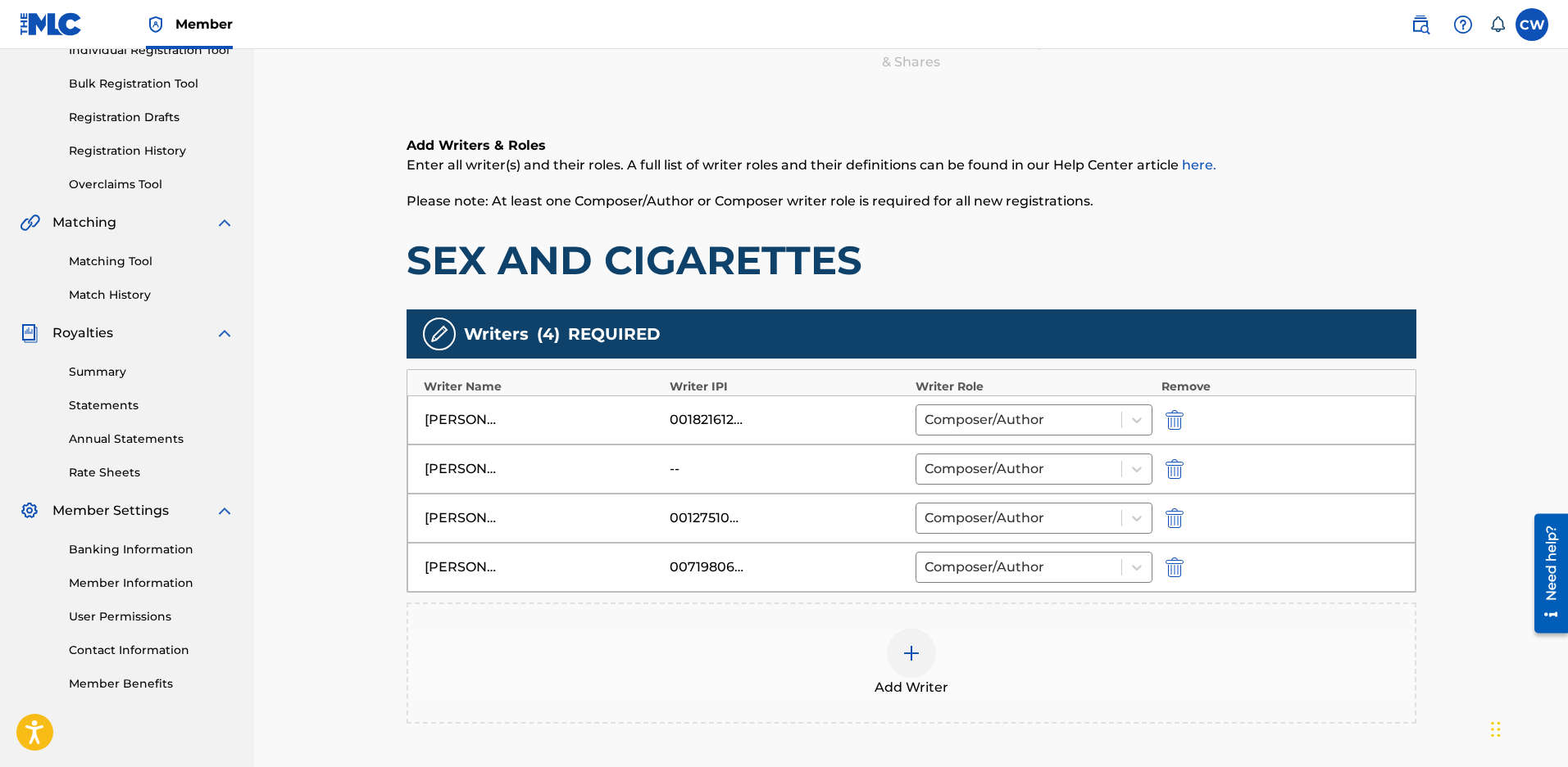
scroll to position [246, 0]
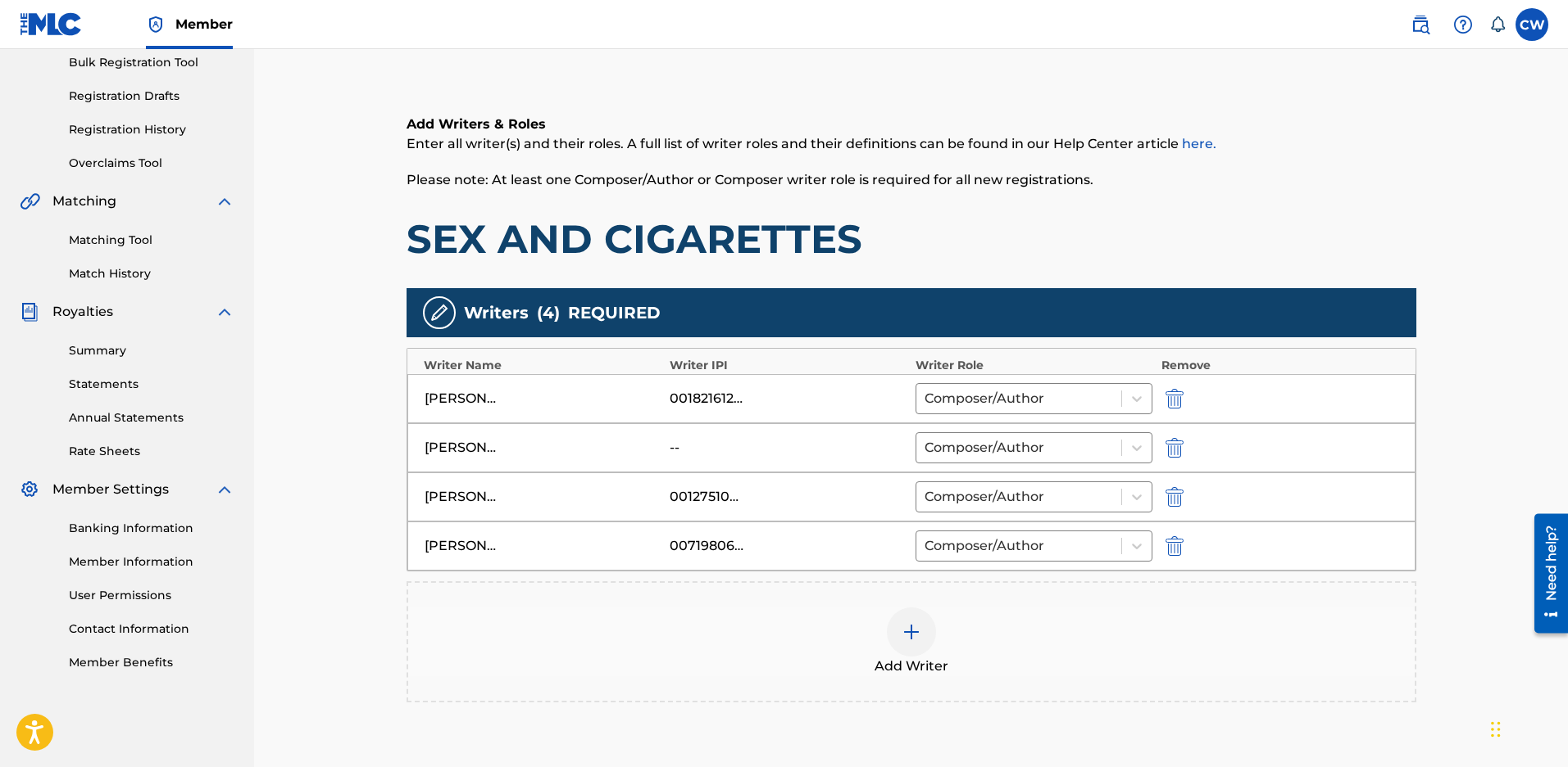
click at [1176, 547] on img "submit" at bounding box center [1174, 546] width 18 height 19
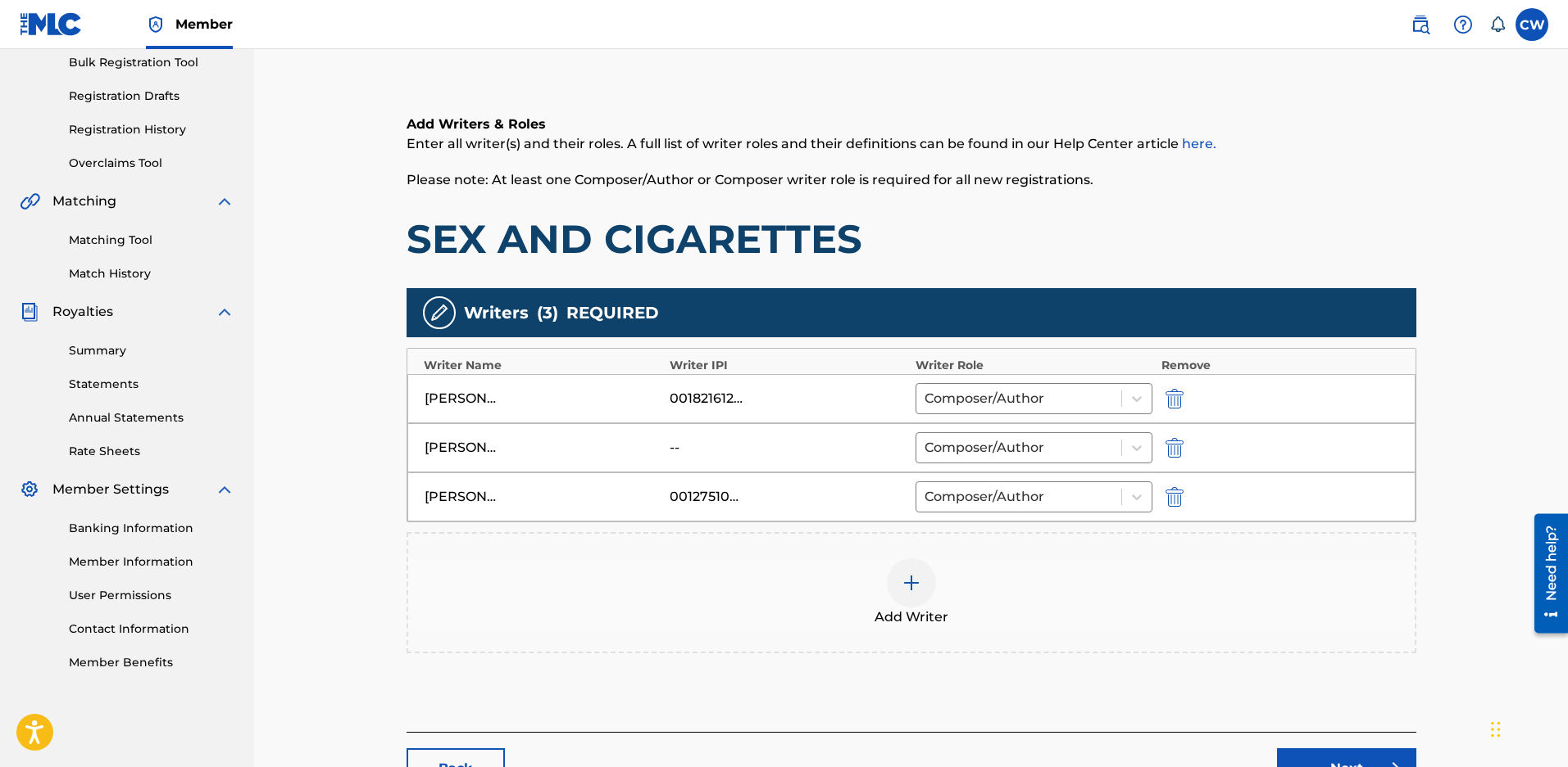
click at [914, 582] on img at bounding box center [911, 582] width 19 height 19
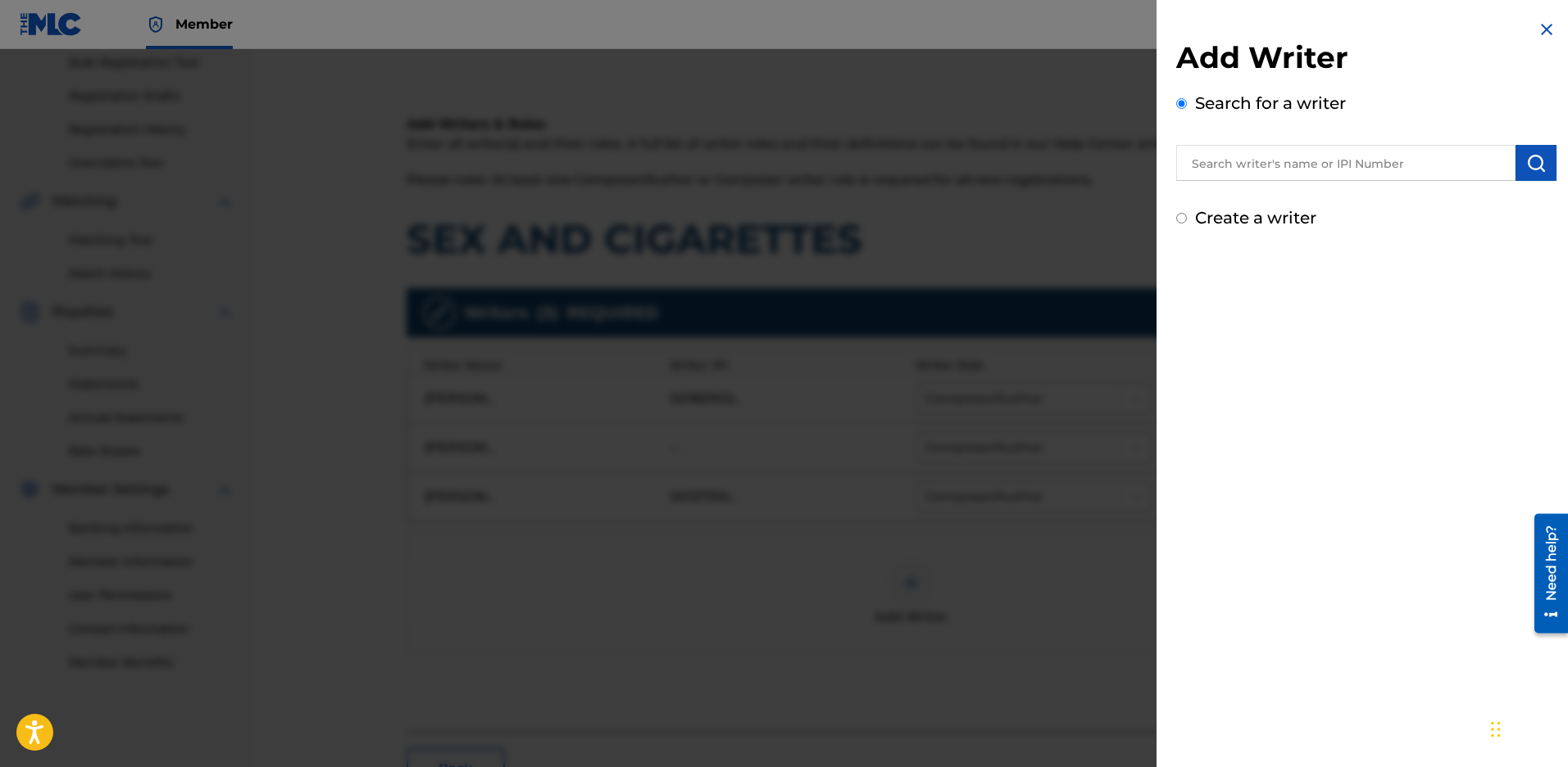
click at [1375, 179] on input "text" at bounding box center [1345, 163] width 339 height 36
paste input "S93G31"
type input "S"
type input "a"
type input "zachary david maloy"
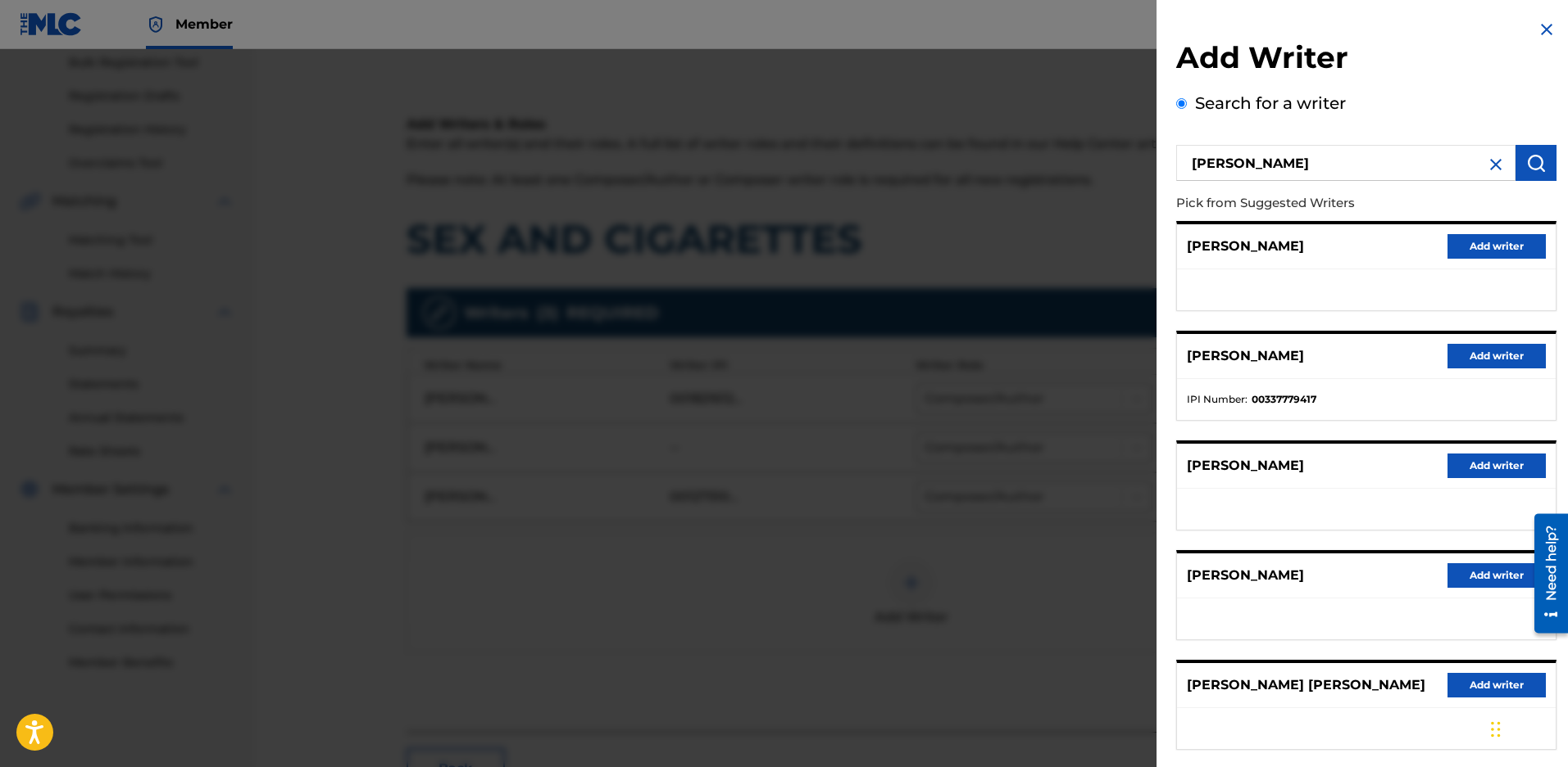
click at [1469, 353] on button "Add writer" at bounding box center [1496, 356] width 98 height 25
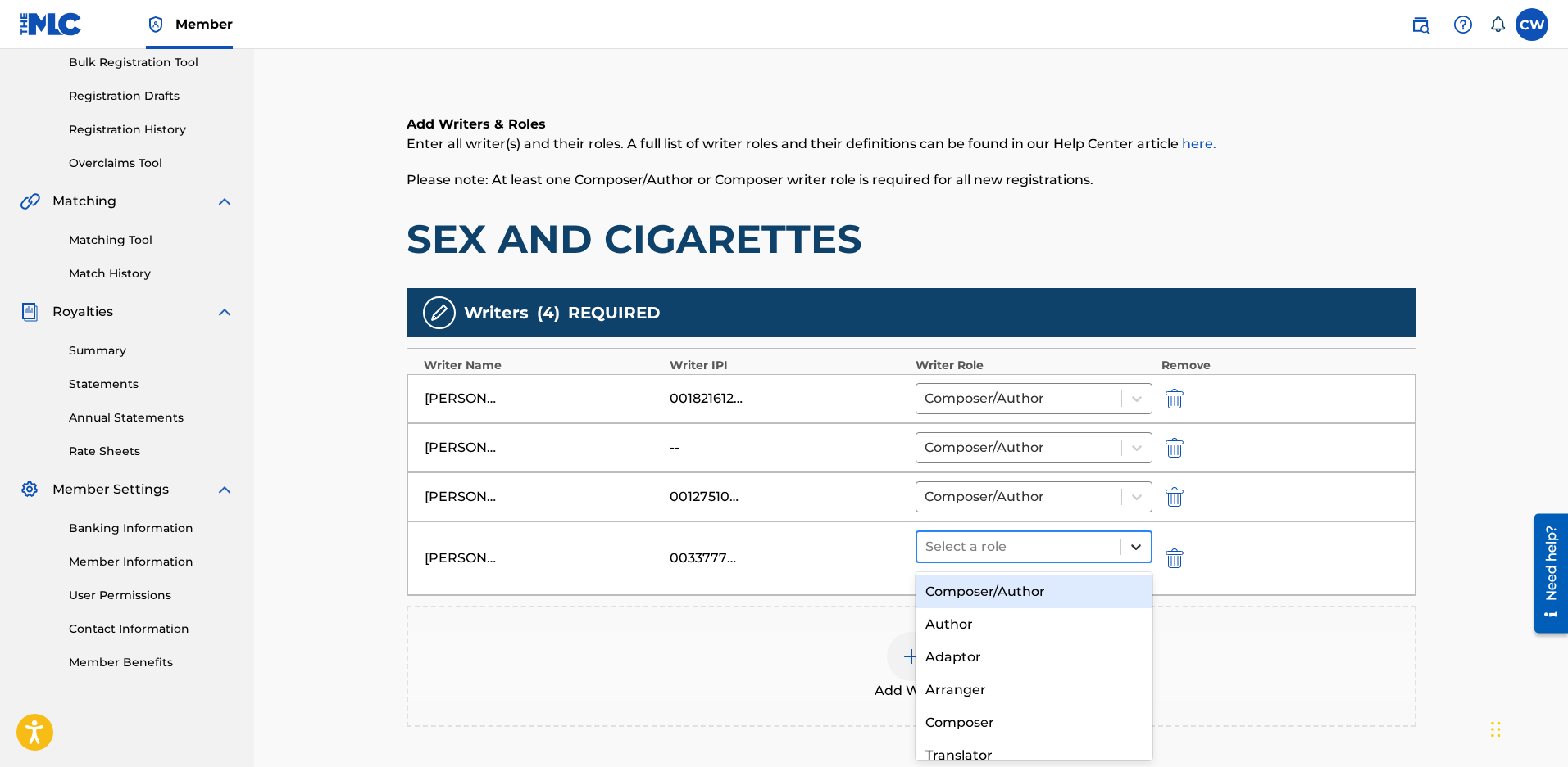
click at [1133, 549] on icon at bounding box center [1136, 547] width 10 height 6
click at [1021, 592] on div "Composer/Author" at bounding box center [1034, 592] width 238 height 33
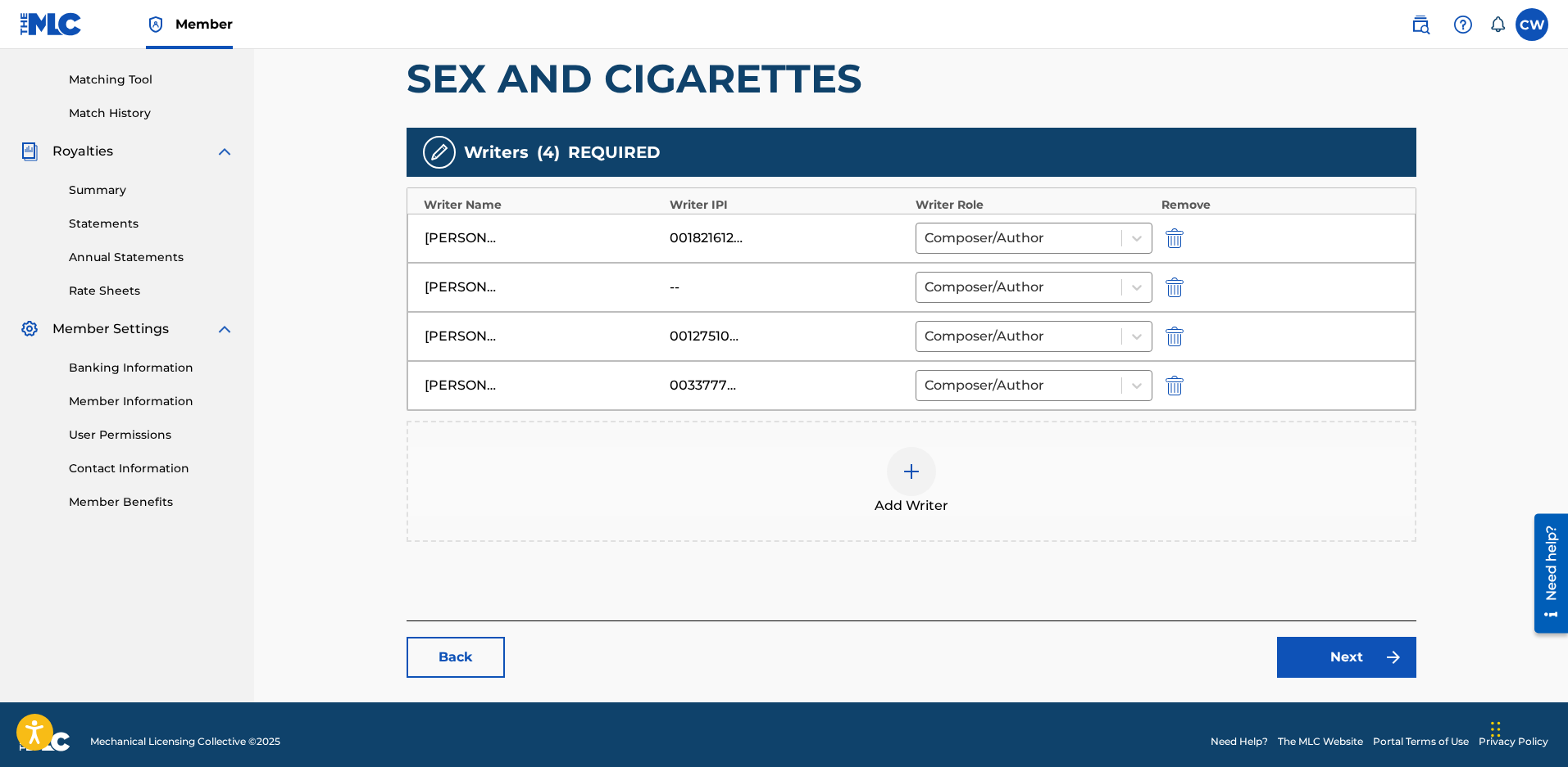
scroll to position [422, 0]
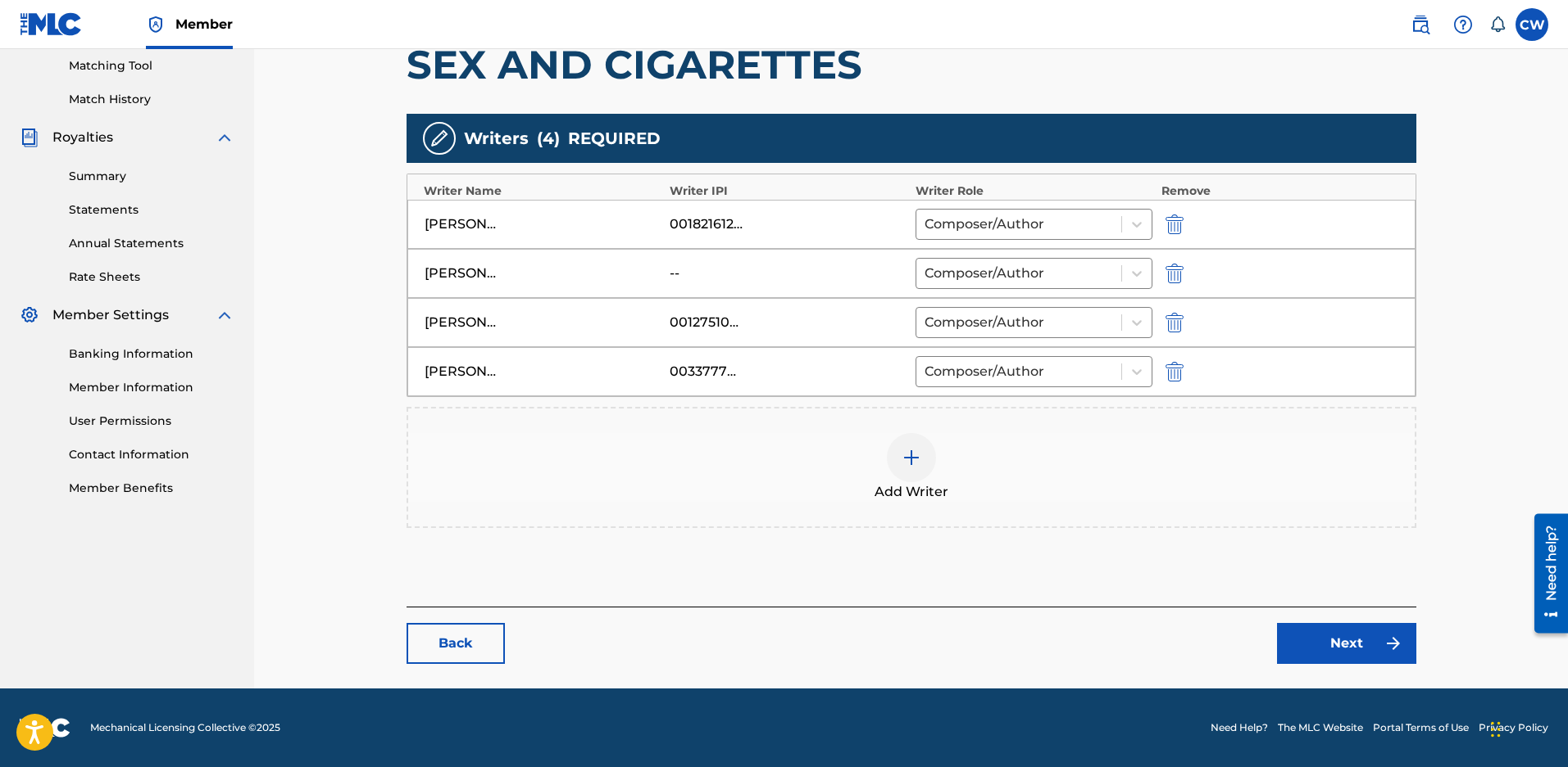
click at [1313, 637] on link "Next" at bounding box center [1346, 643] width 139 height 41
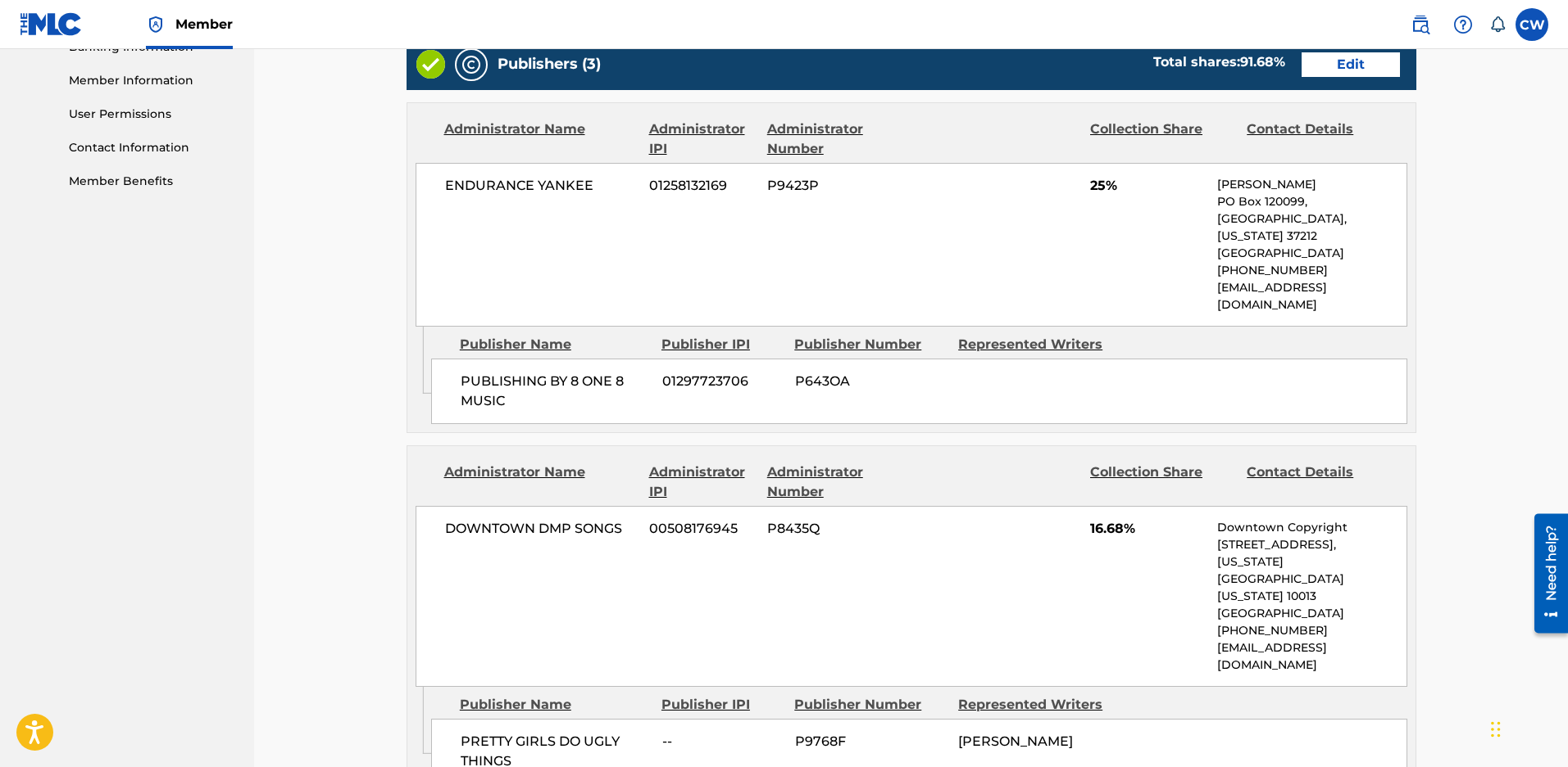
scroll to position [737, 0]
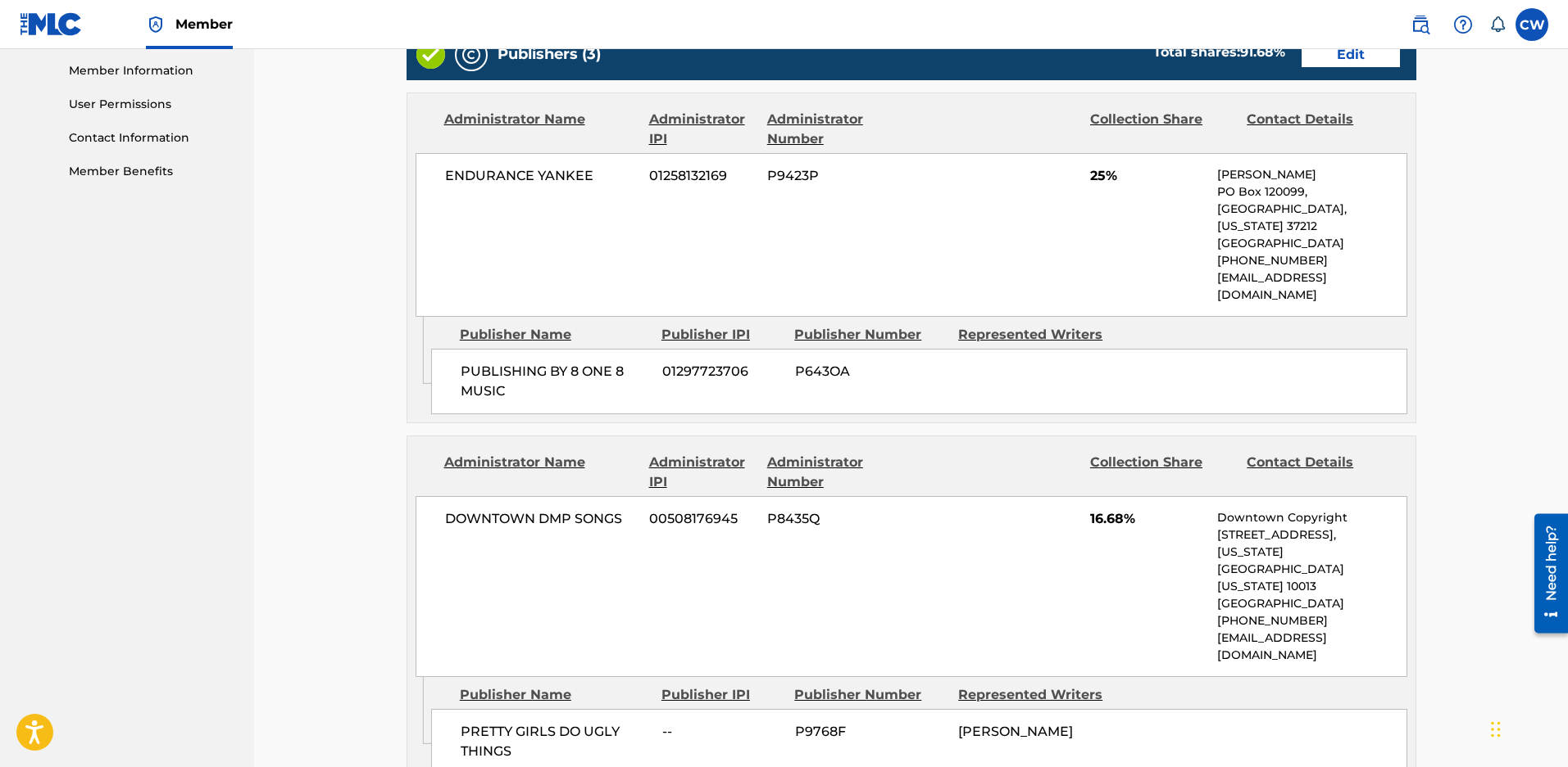
click at [1333, 59] on link "Edit" at bounding box center [1350, 54] width 98 height 25
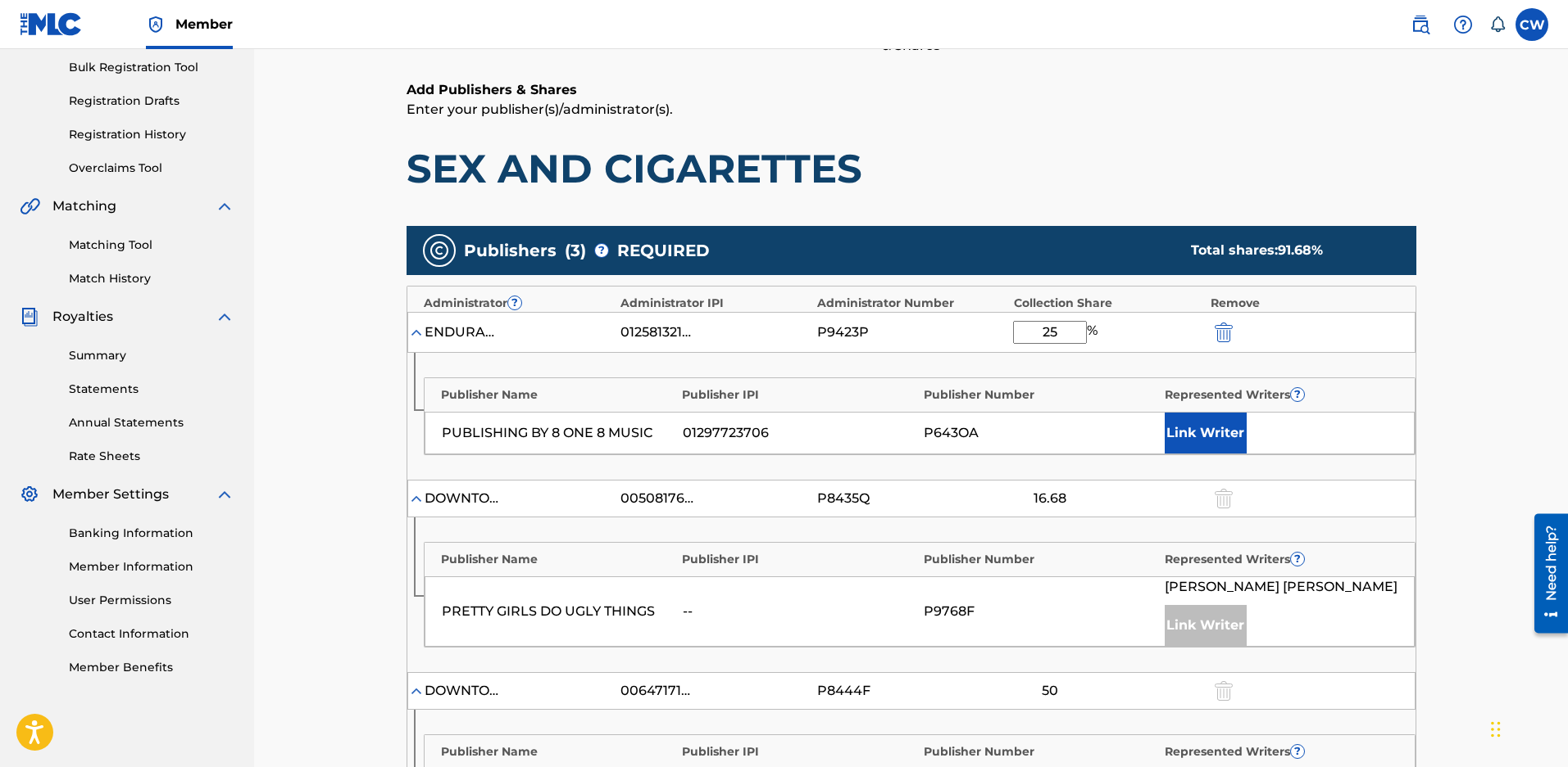
scroll to position [246, 0]
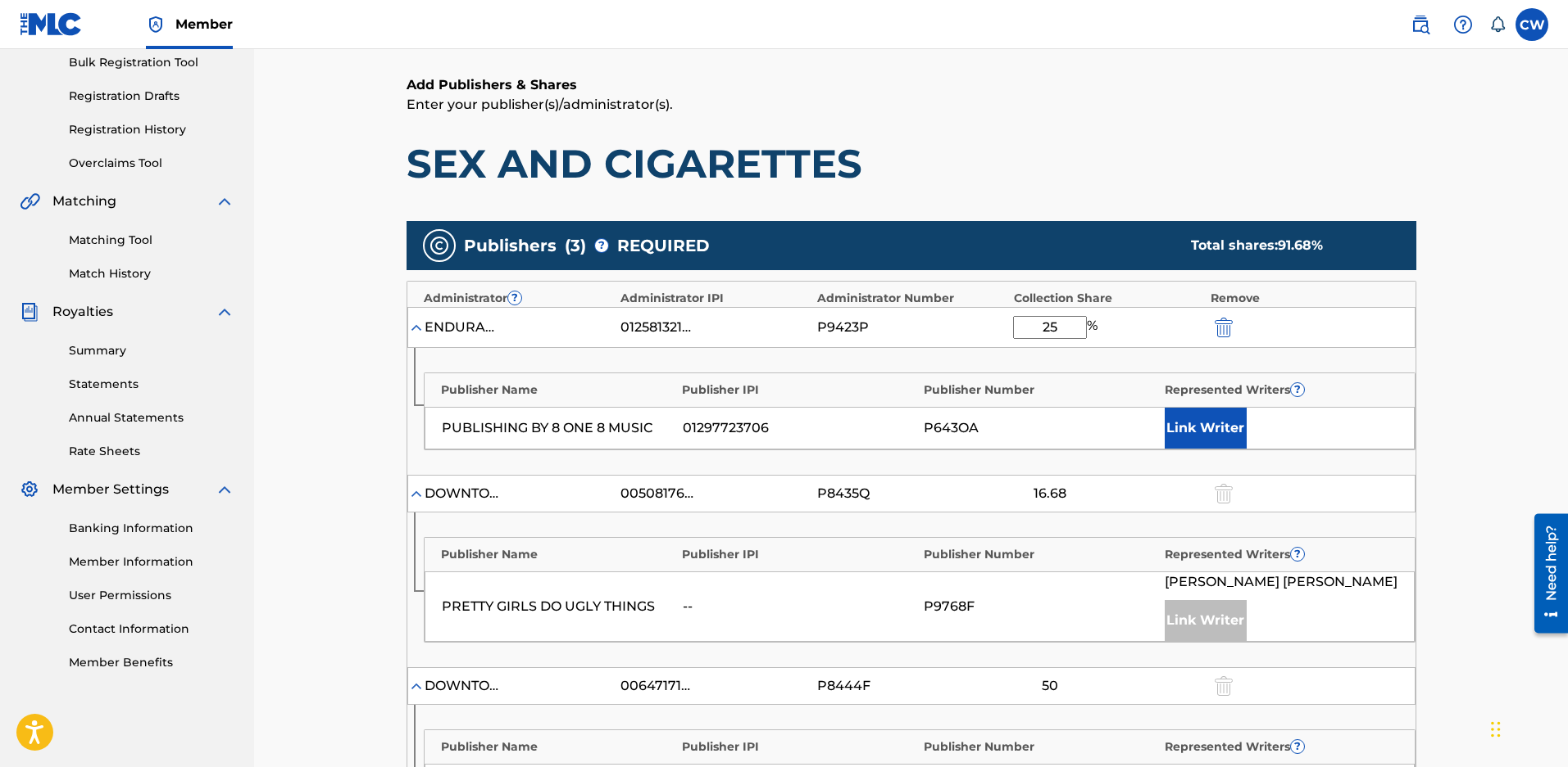
click at [1172, 421] on button "Link Writer" at bounding box center [1205, 428] width 82 height 41
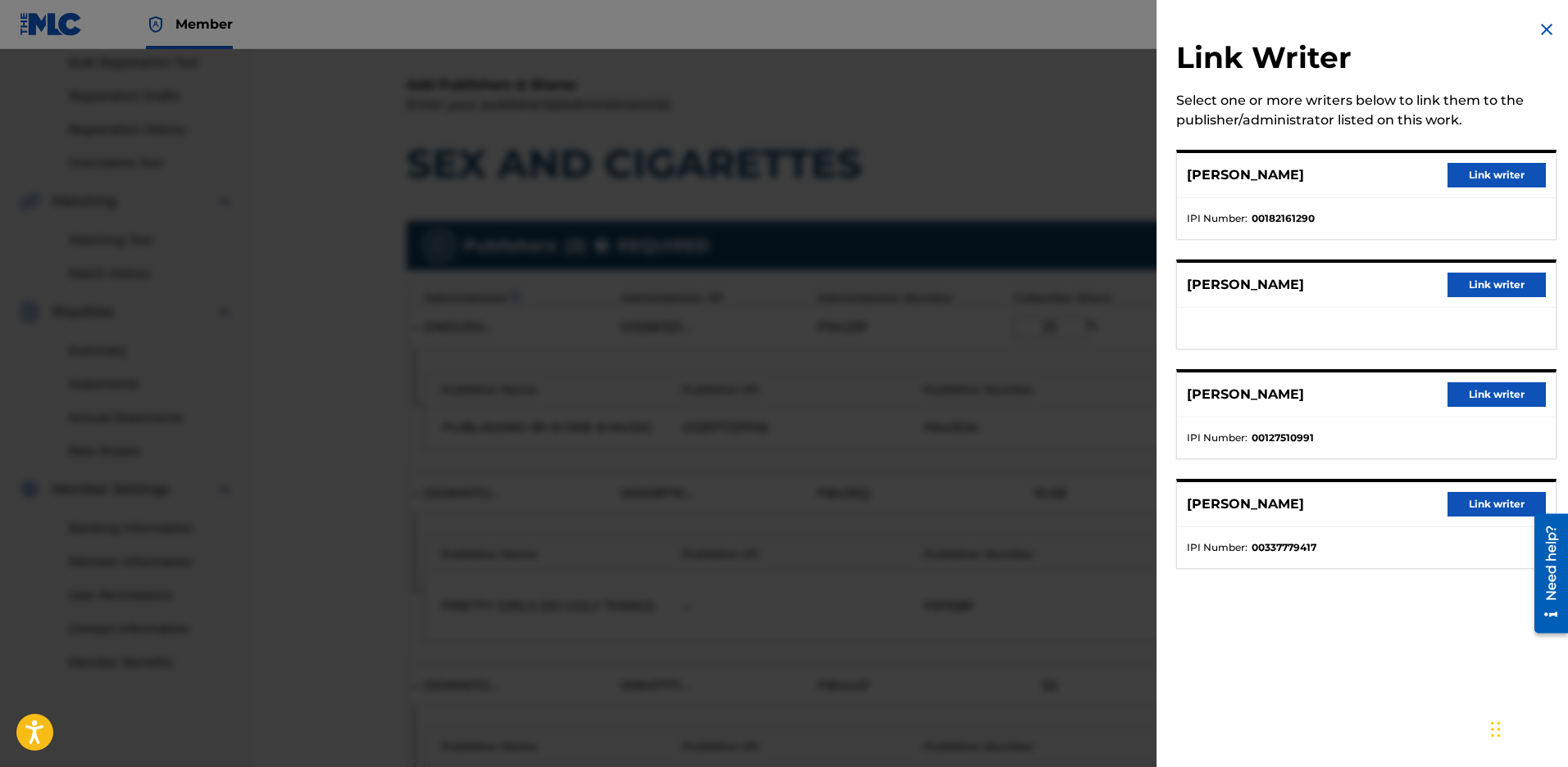
click at [1478, 503] on button "Link writer" at bounding box center [1496, 504] width 98 height 25
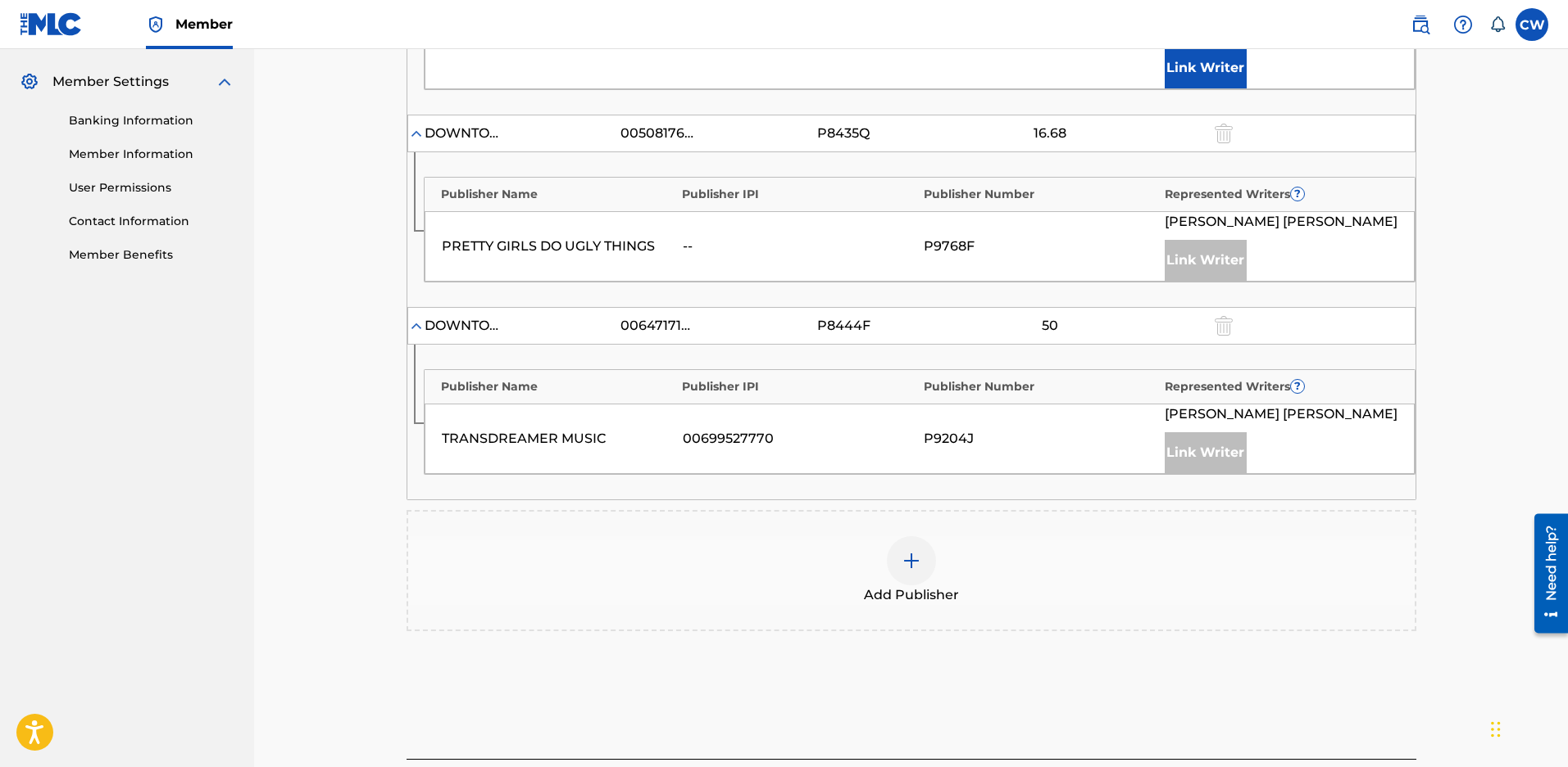
scroll to position [796, 0]
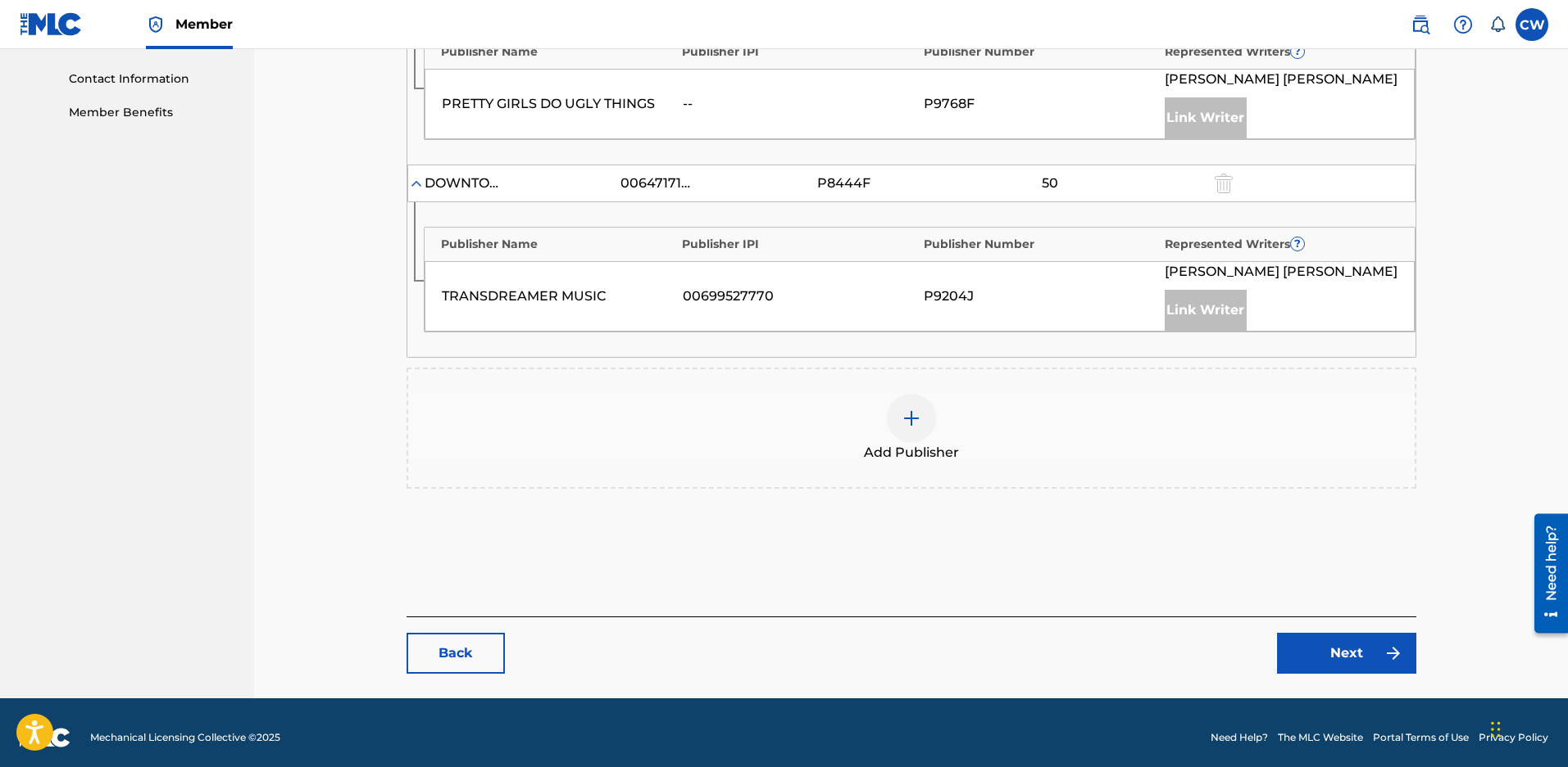
click at [1301, 634] on link "Next" at bounding box center [1346, 654] width 139 height 41
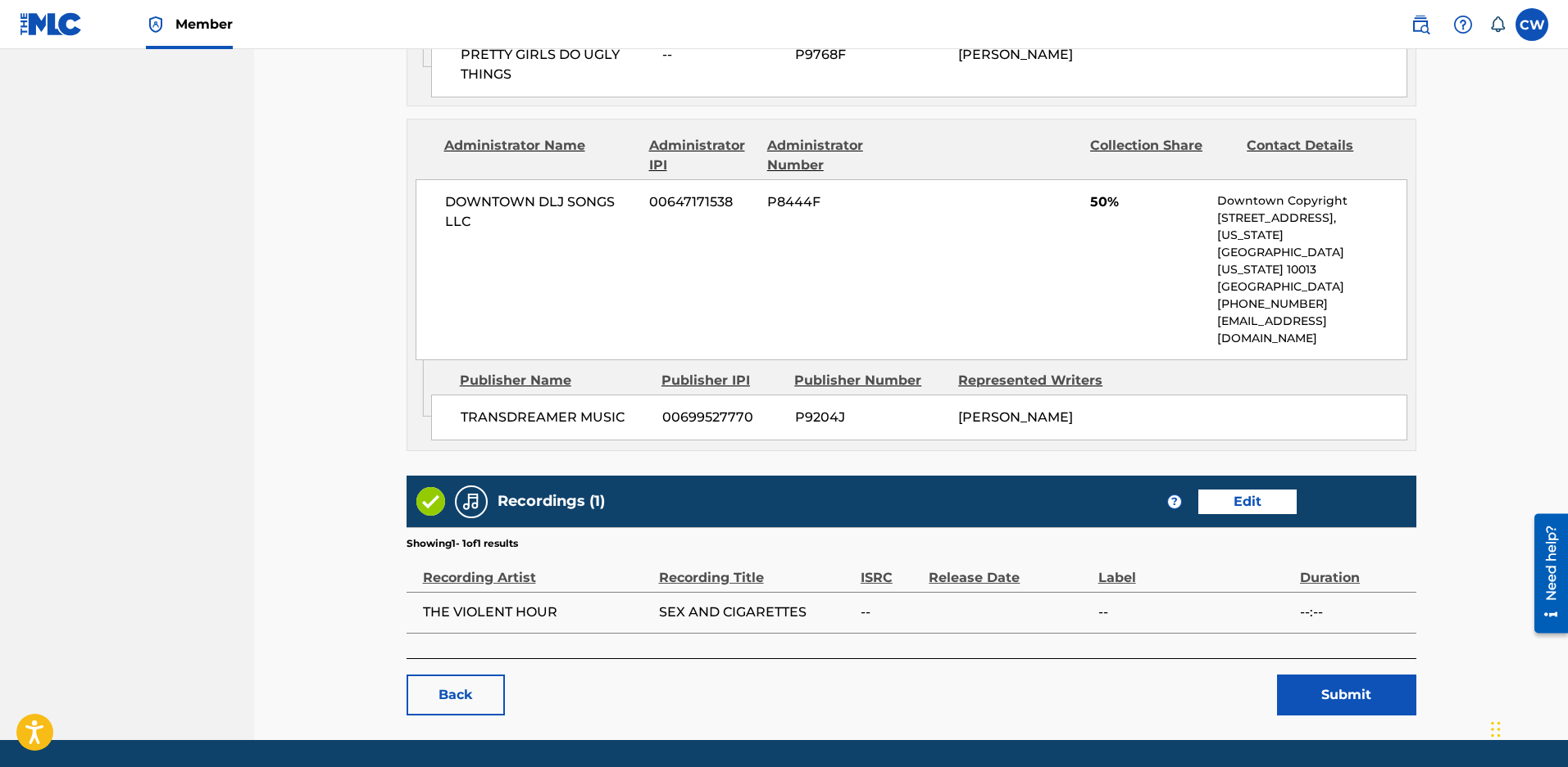
scroll to position [1421, 0]
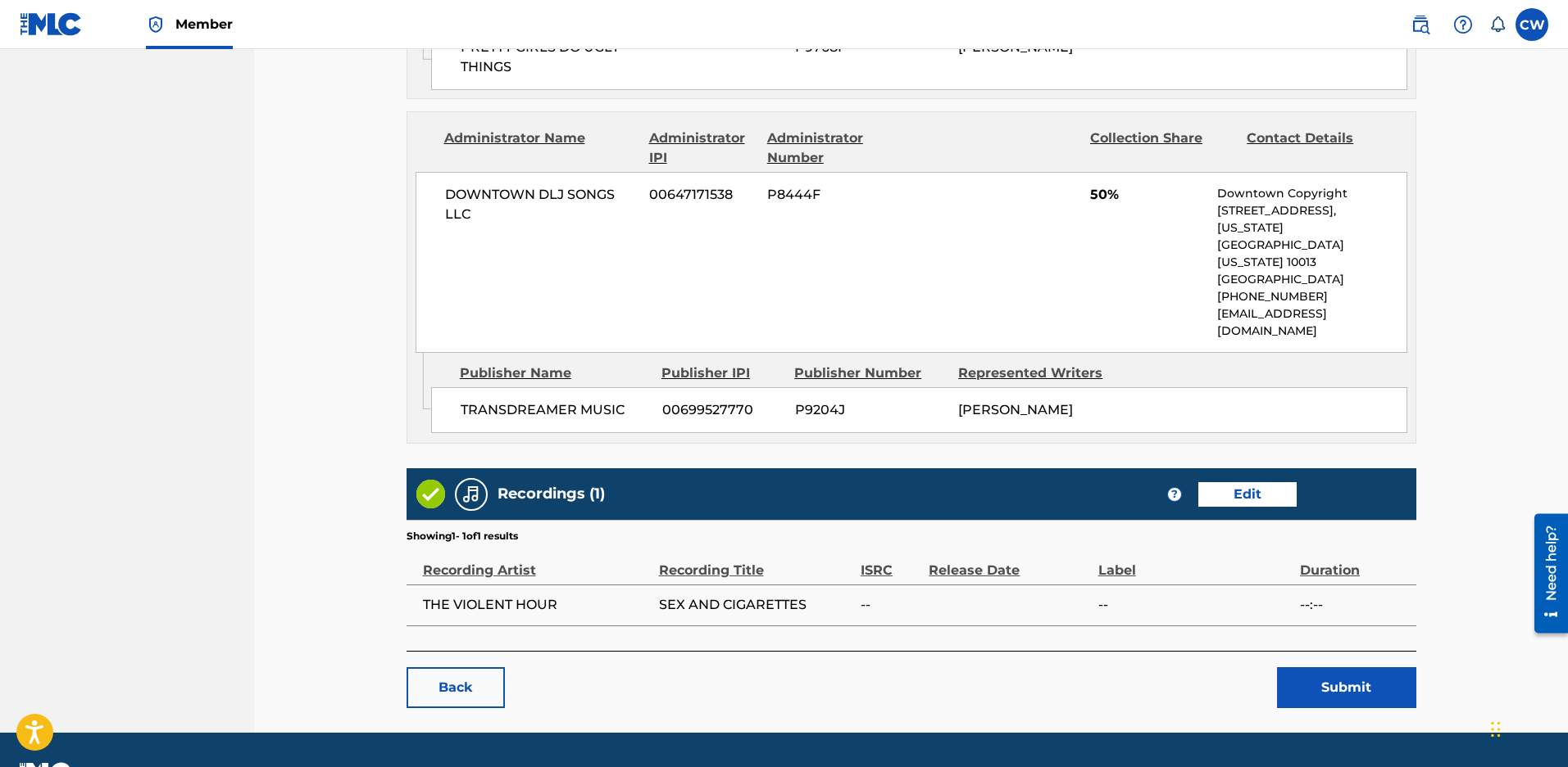
click at [1357, 667] on button "Submit" at bounding box center [1346, 687] width 139 height 41
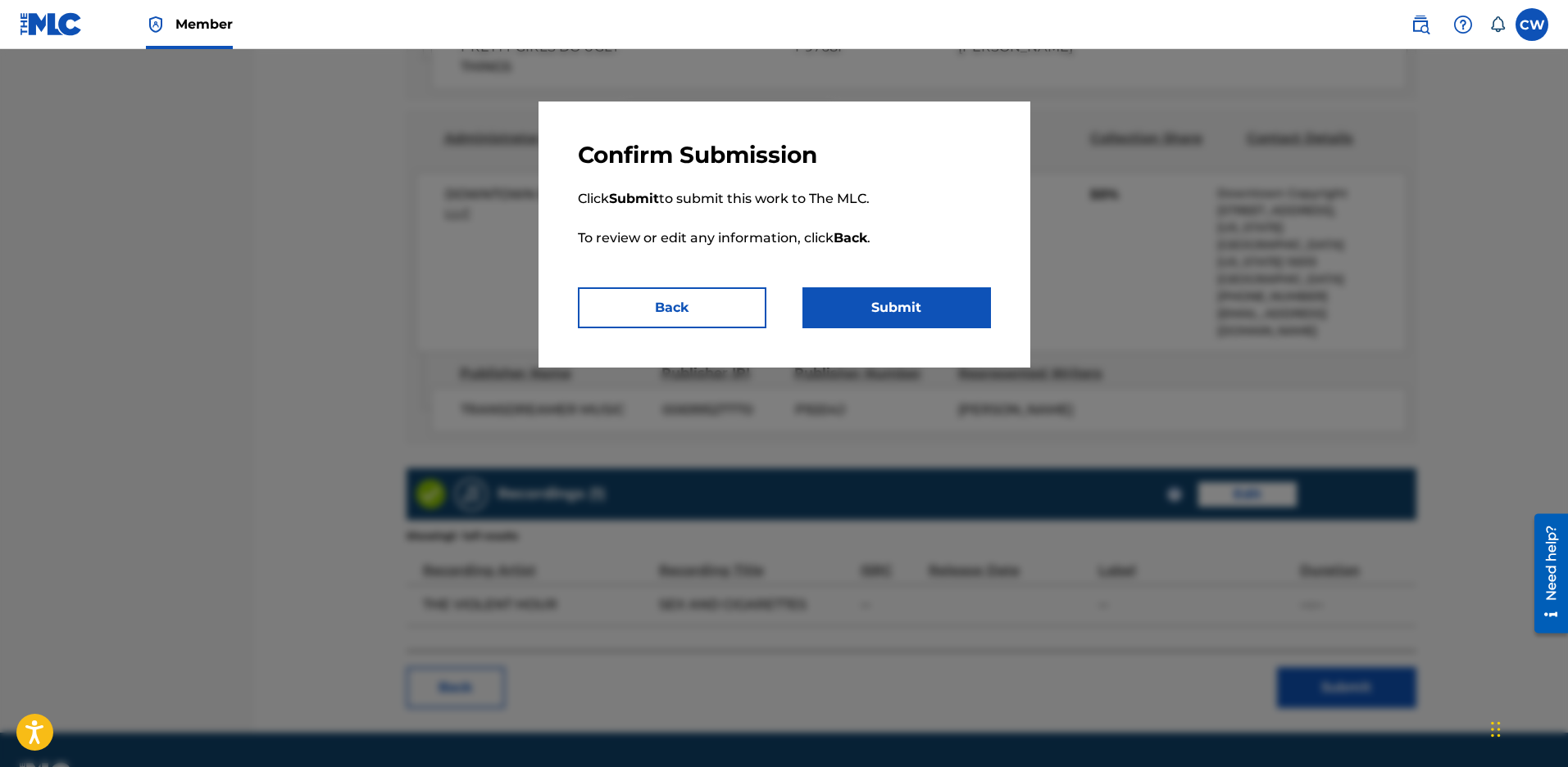
click at [897, 309] on button "Submit" at bounding box center [896, 308] width 188 height 41
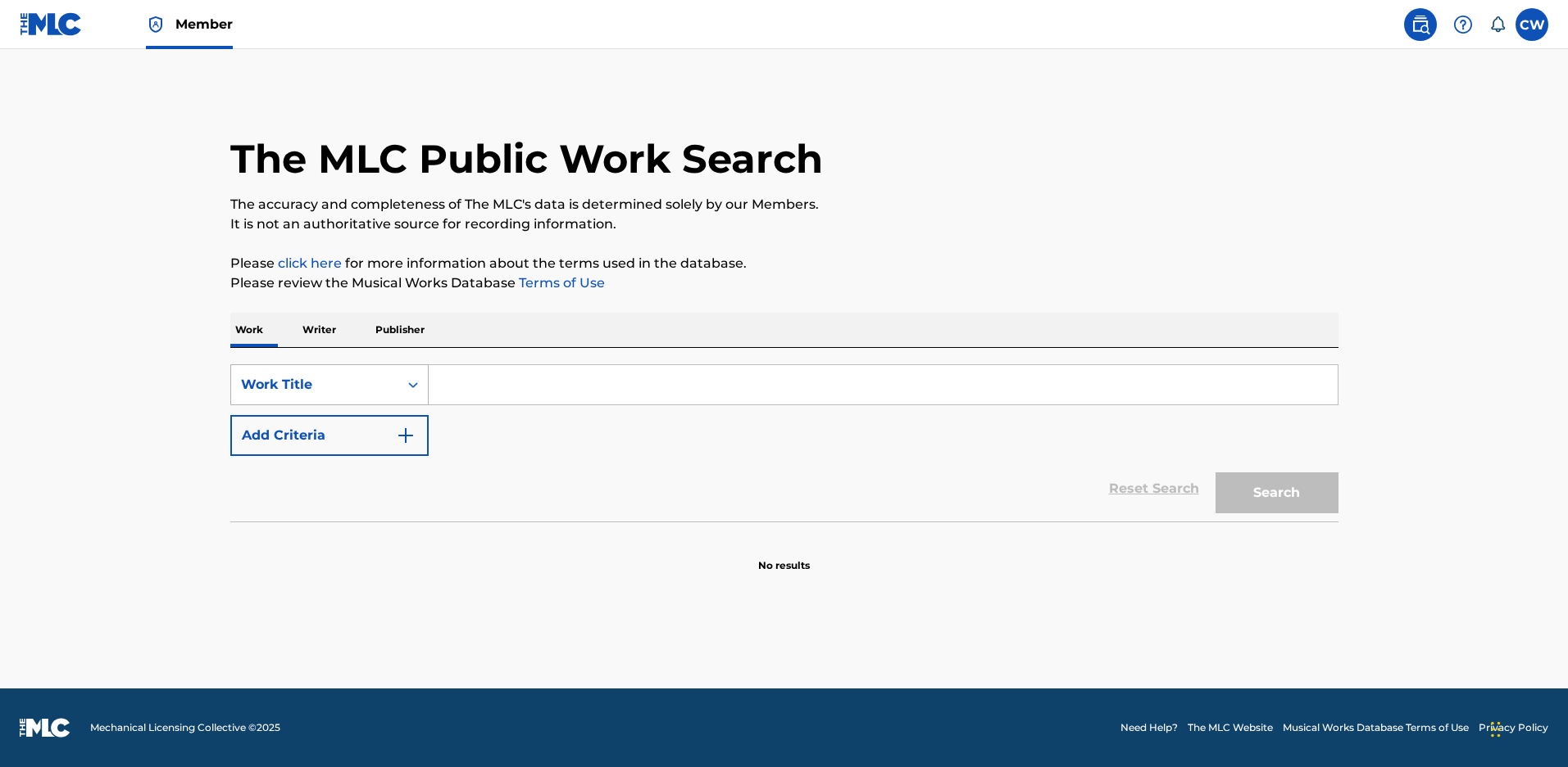
click at [367, 395] on div "Work Title" at bounding box center [314, 384] width 147 height 19
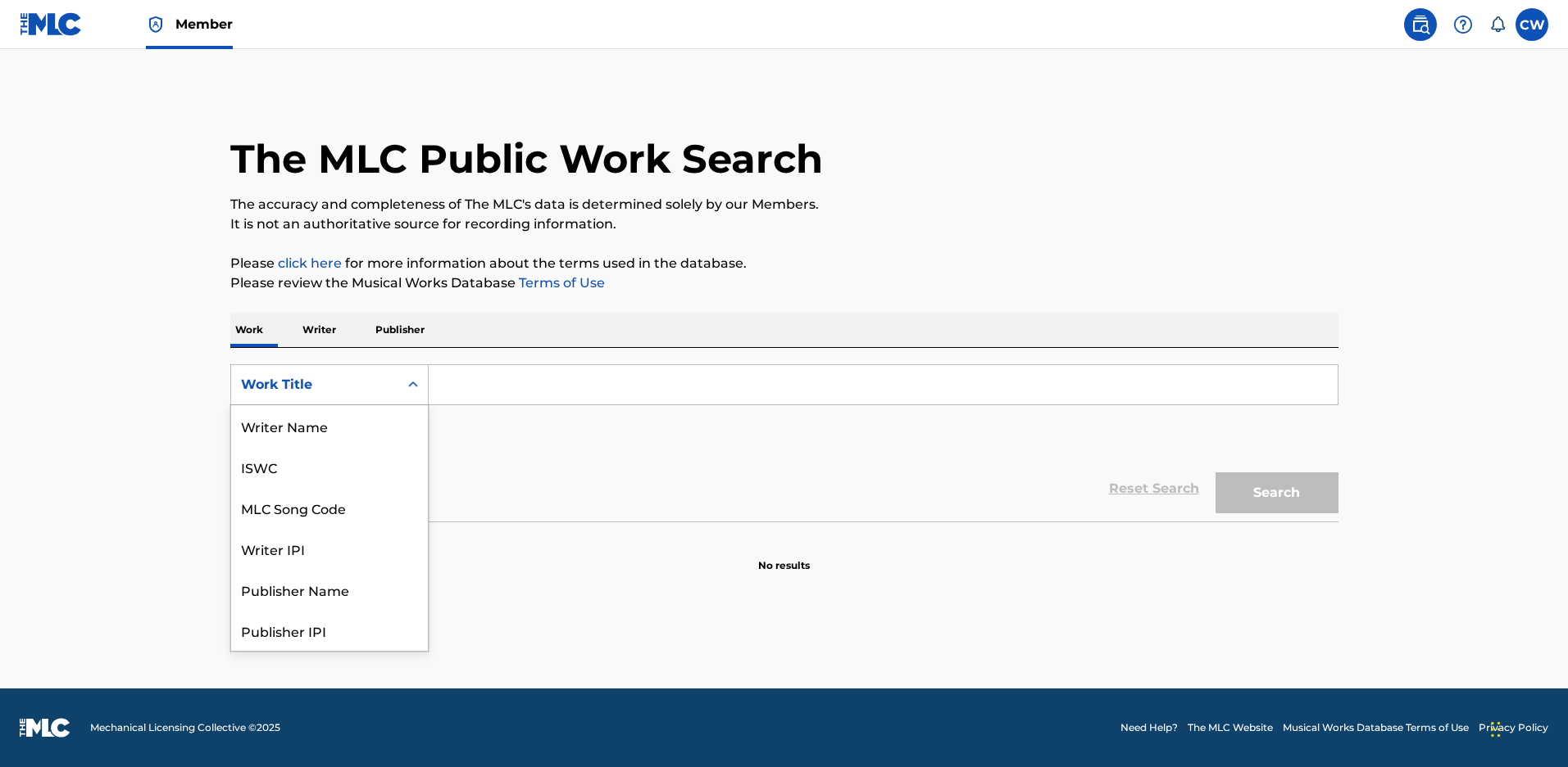
scroll to position [82, 0]
click at [350, 427] on div "MLC Song Code" at bounding box center [330, 426] width 197 height 41
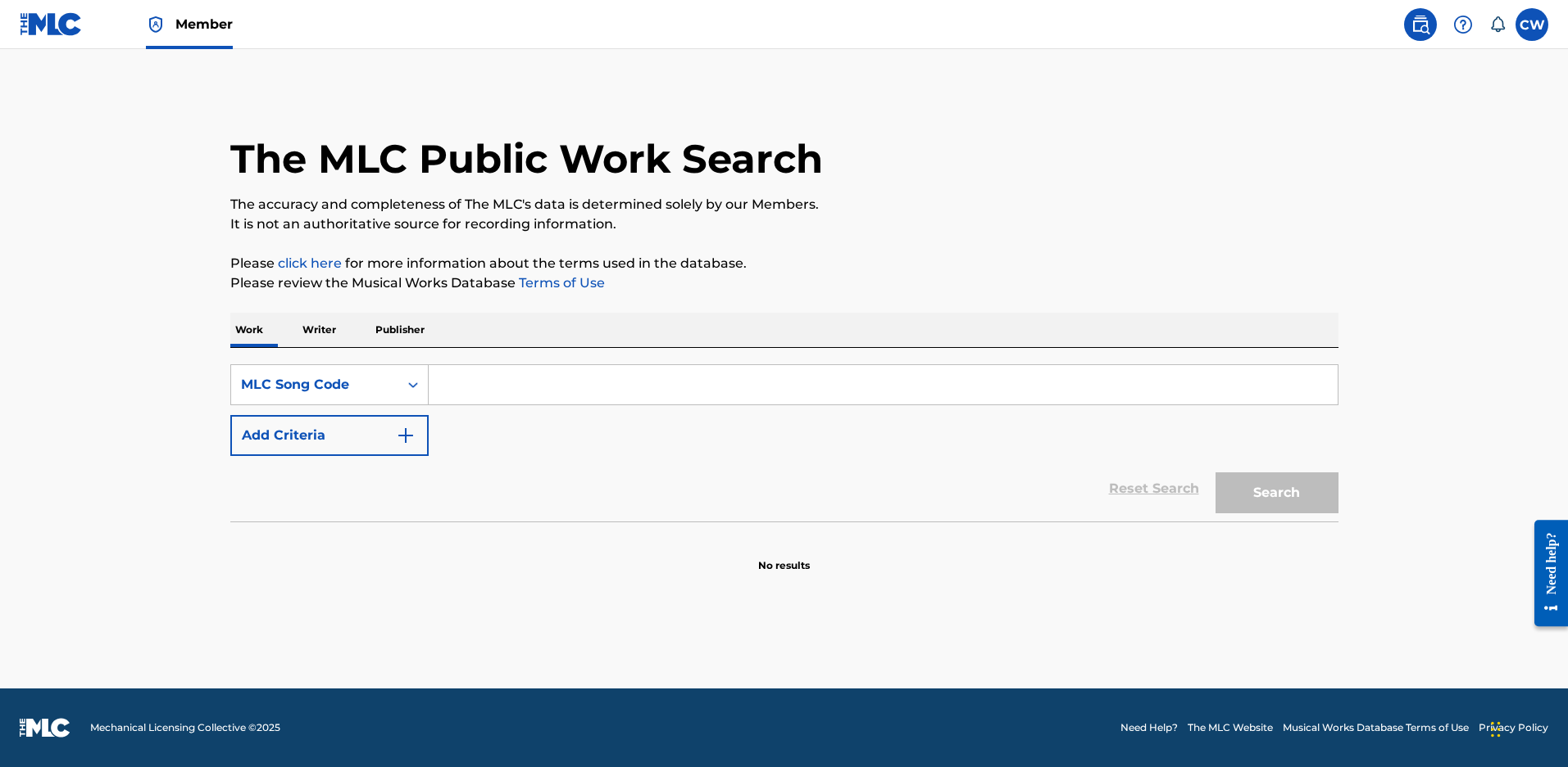
click at [487, 385] on input "Search Form" at bounding box center [883, 384] width 909 height 39
paste input "S636NK"
type input "S"
type input "s"
click at [456, 369] on div "Search Form" at bounding box center [884, 384] width 910 height 41
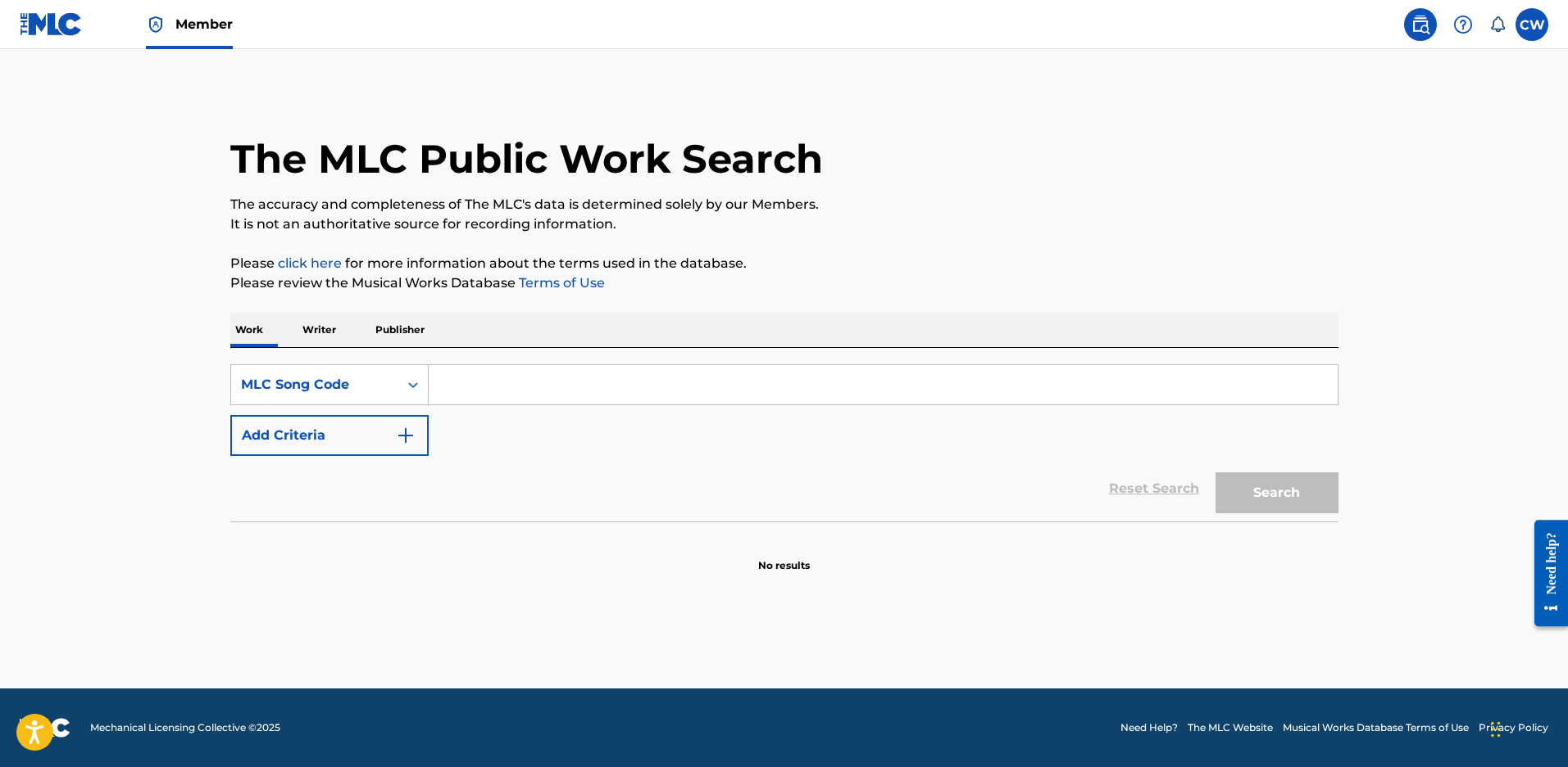
click at [460, 397] on input "Search Form" at bounding box center [883, 384] width 909 height 39
paste input "S93G31"
type input "S93G31"
click at [1216, 472] on button "Search" at bounding box center [1277, 493] width 123 height 41
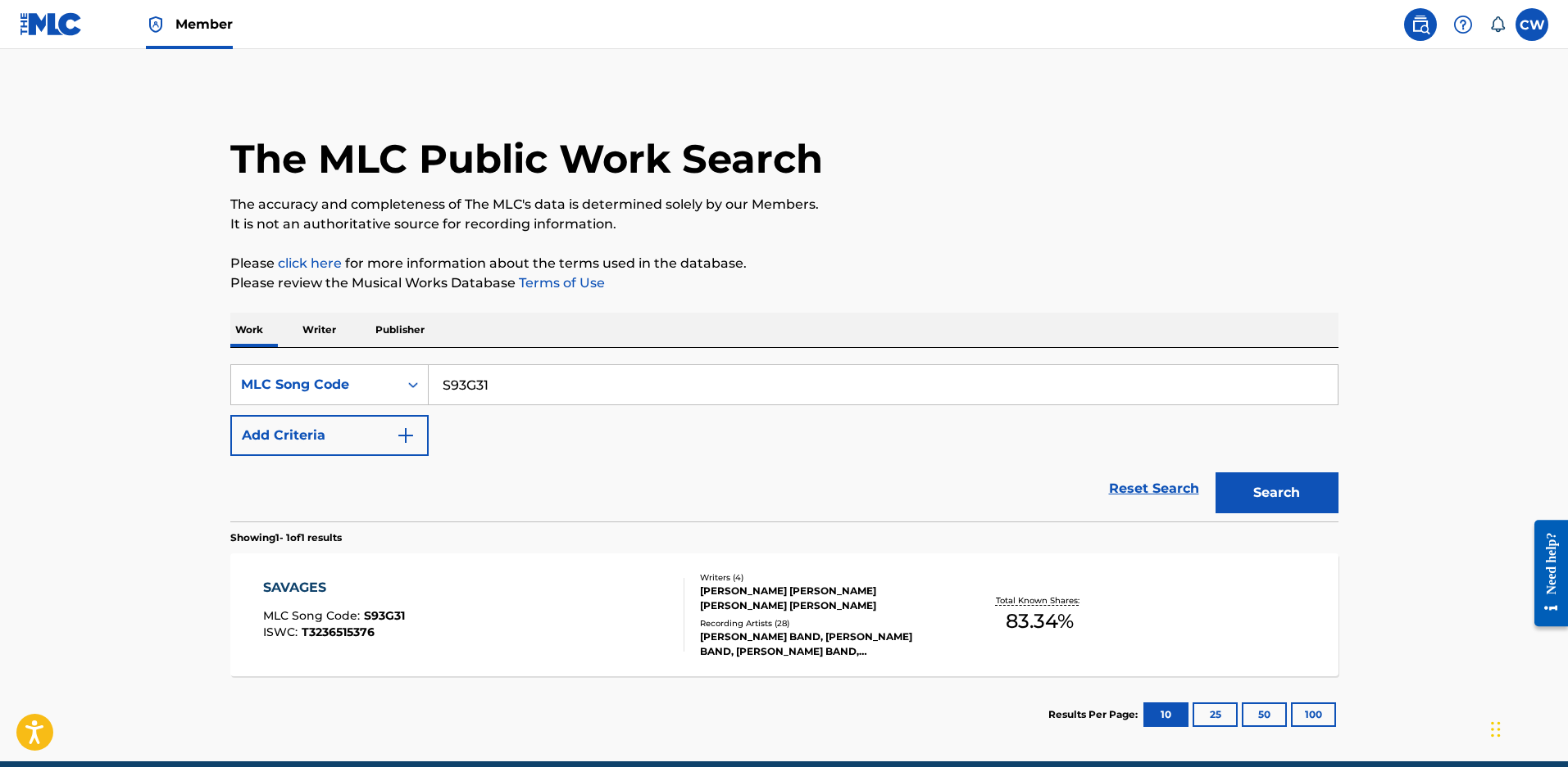
click at [784, 628] on div "Recording Artists ( 28 )" at bounding box center [823, 623] width 247 height 13
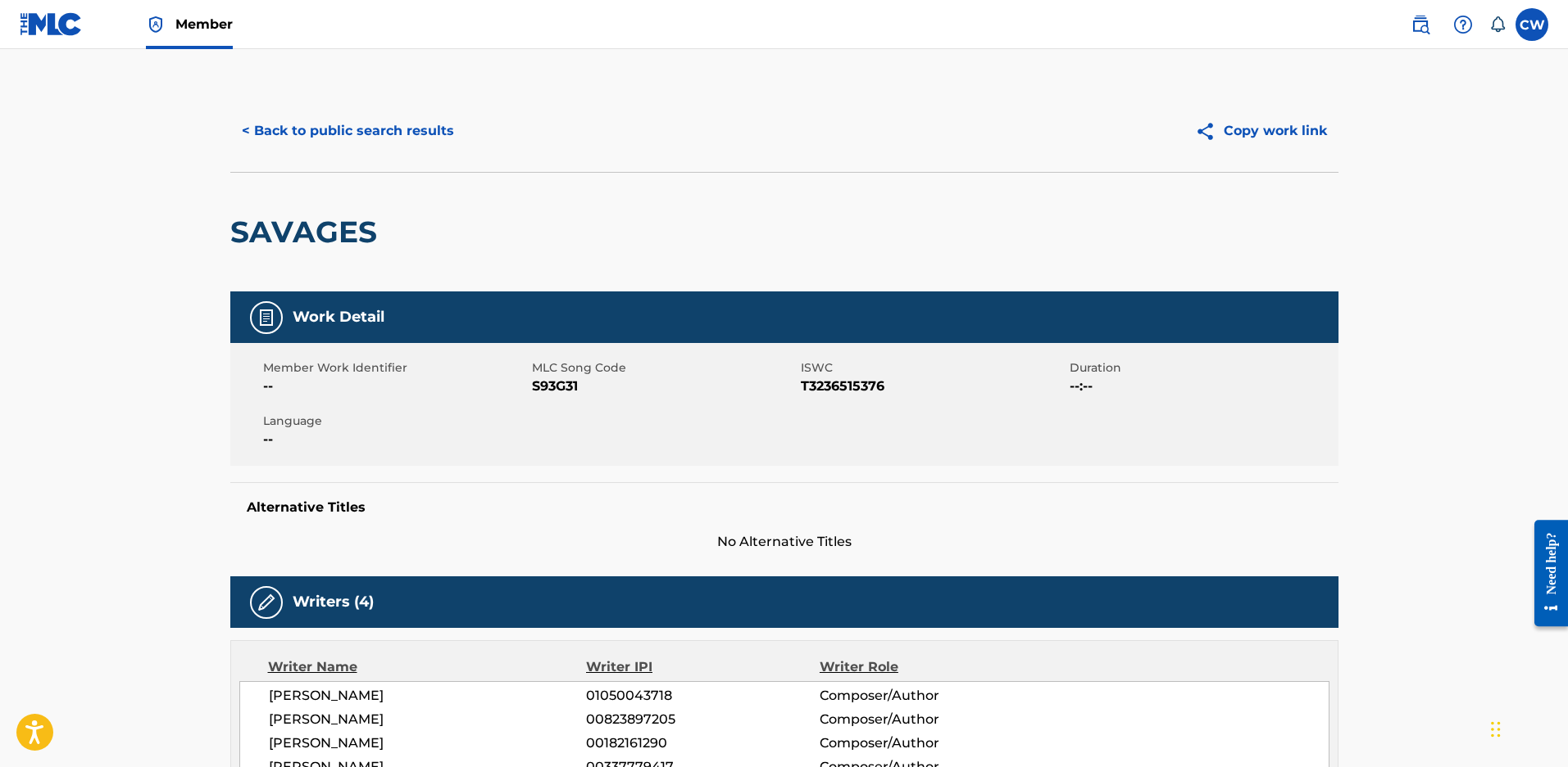
click at [418, 131] on button "< Back to public search results" at bounding box center [348, 131] width 235 height 41
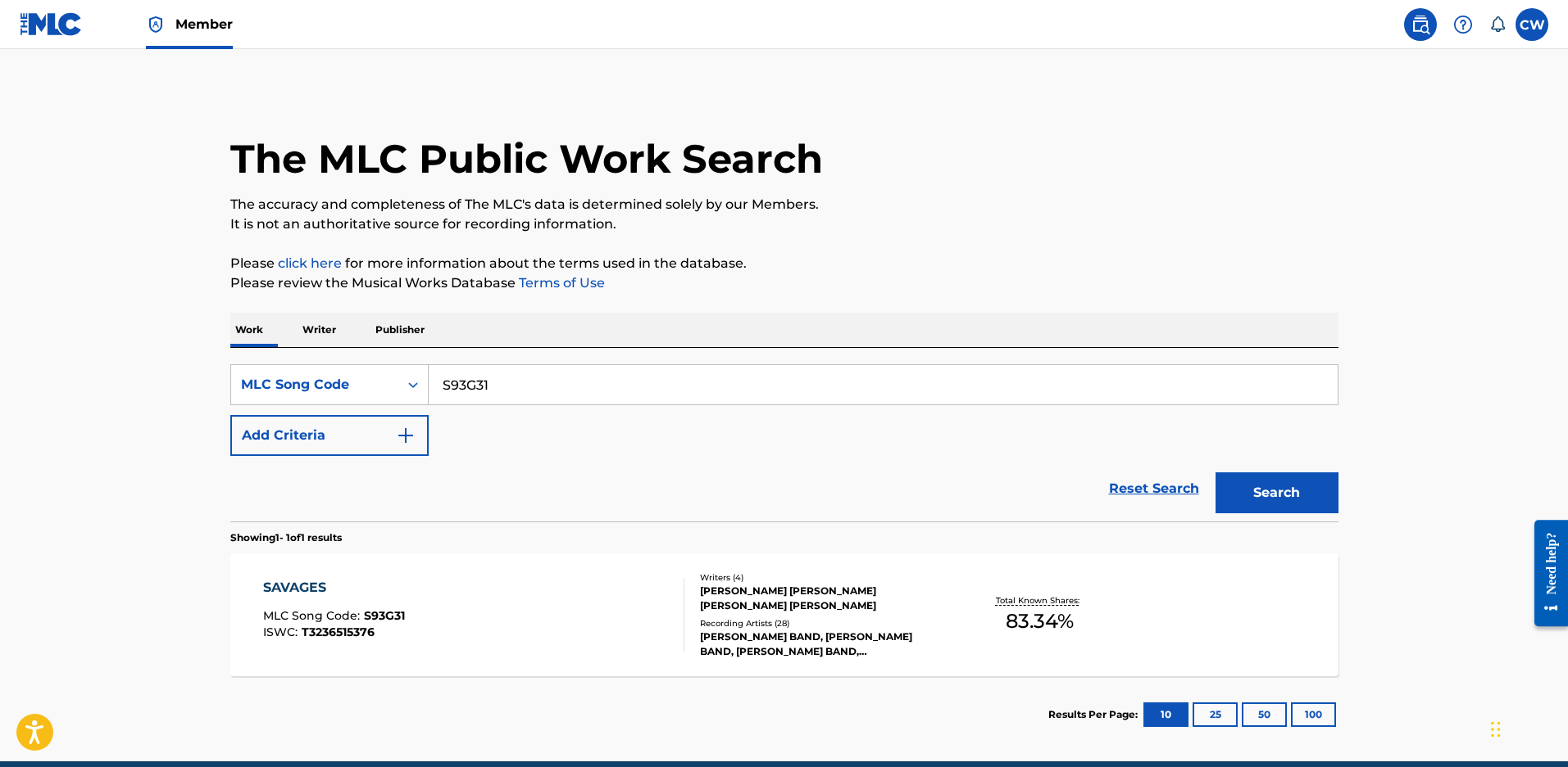
click at [503, 383] on input "S93G31" at bounding box center [883, 384] width 909 height 39
drag, startPoint x: 511, startPoint y: 388, endPoint x: 258, endPoint y: 423, distance: 255.4
click at [258, 423] on div "SearchWithCriteriaec6c844c-2f8e-4c03-9985-ff788b872289 MLC Song Code S93G31 Add…" at bounding box center [784, 410] width 1108 height 91
paste input "D30029"
click at [1216, 472] on button "Search" at bounding box center [1277, 493] width 123 height 41
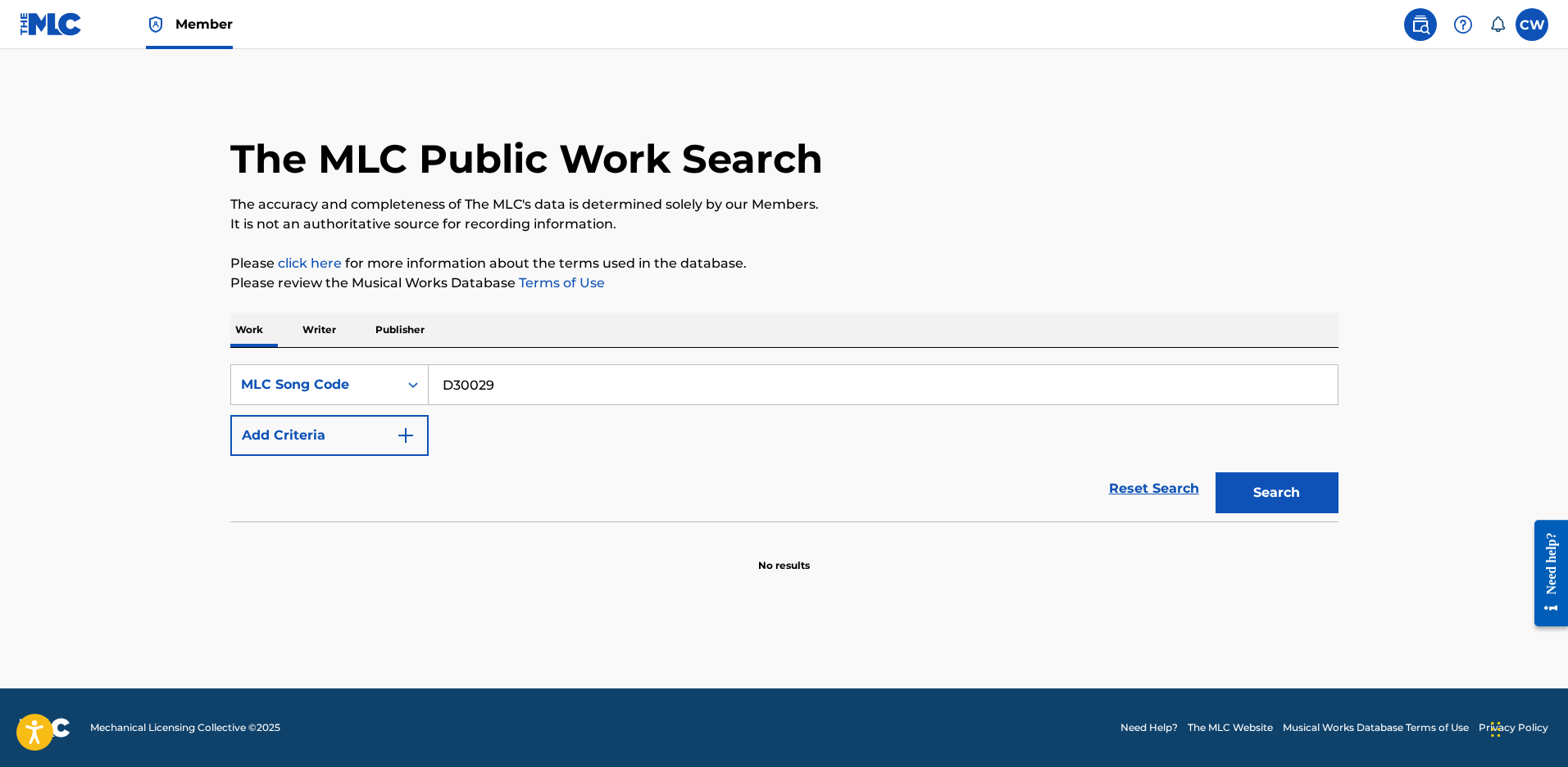
type input "D30029"
click at [1216, 472] on button "Search" at bounding box center [1277, 493] width 123 height 41
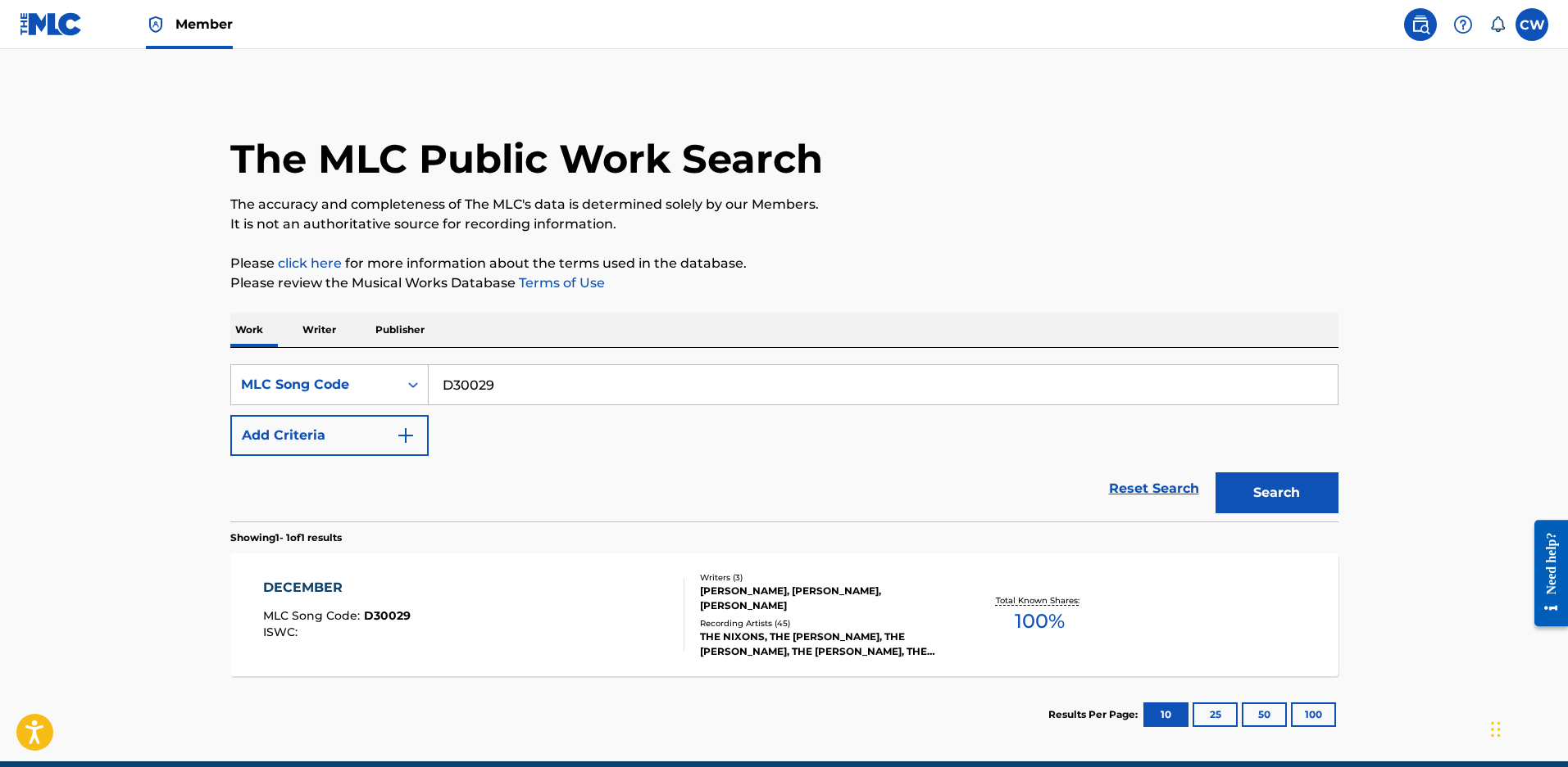
click at [739, 606] on div "[PERSON_NAME], [PERSON_NAME], [PERSON_NAME]" at bounding box center [823, 599] width 247 height 30
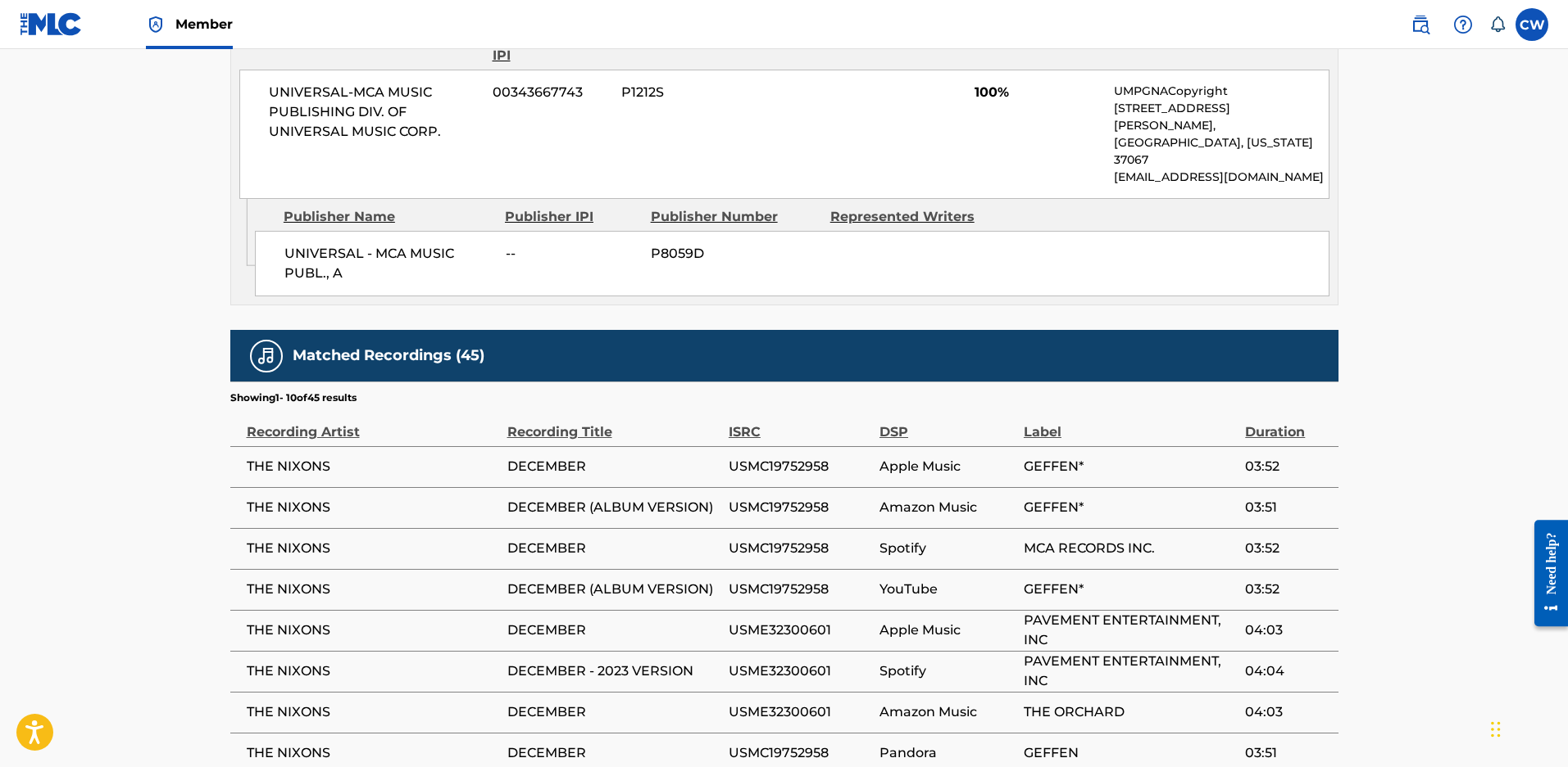
scroll to position [1112, 0]
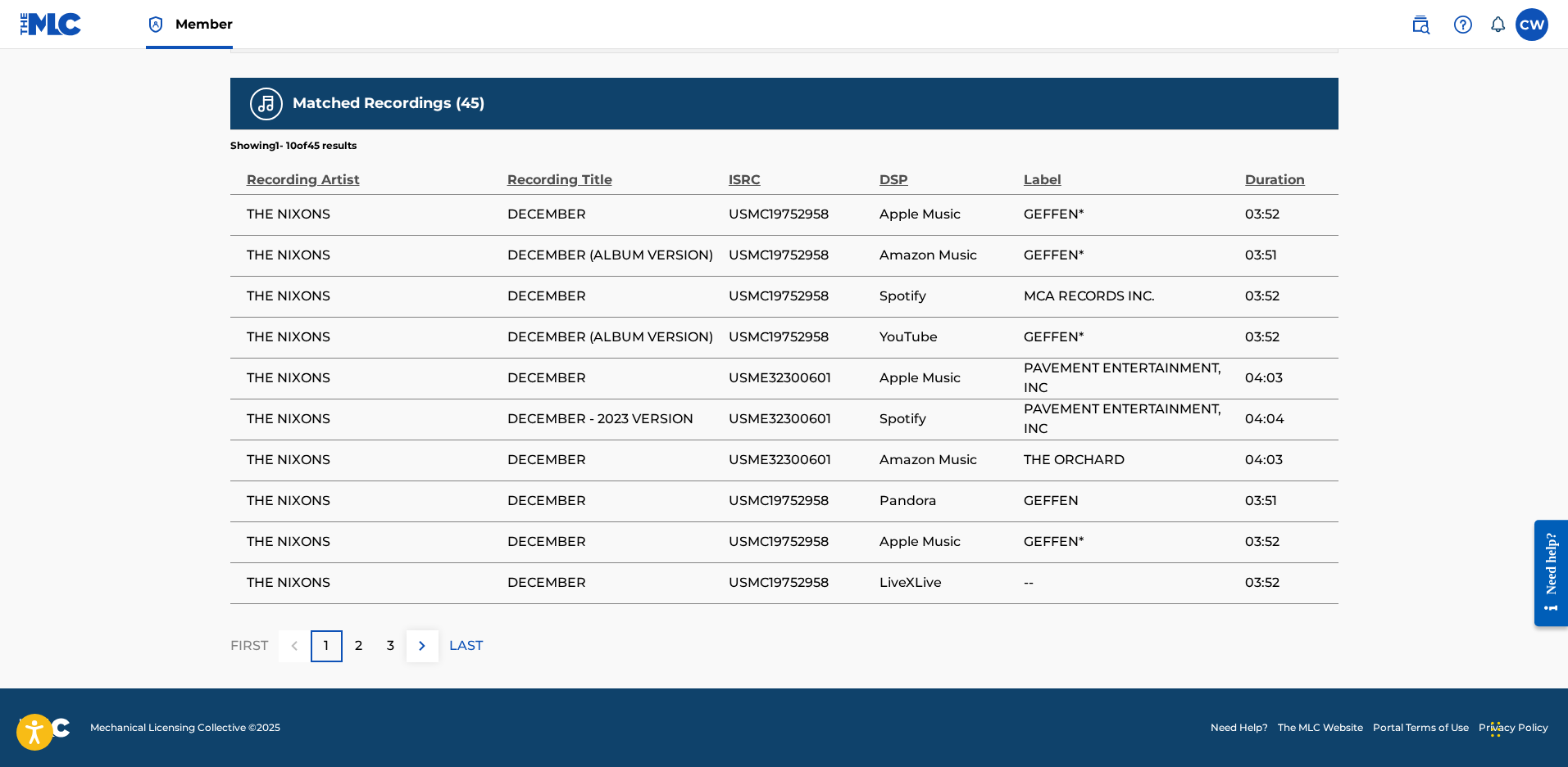
click at [356, 652] on p "2" at bounding box center [358, 646] width 8 height 19
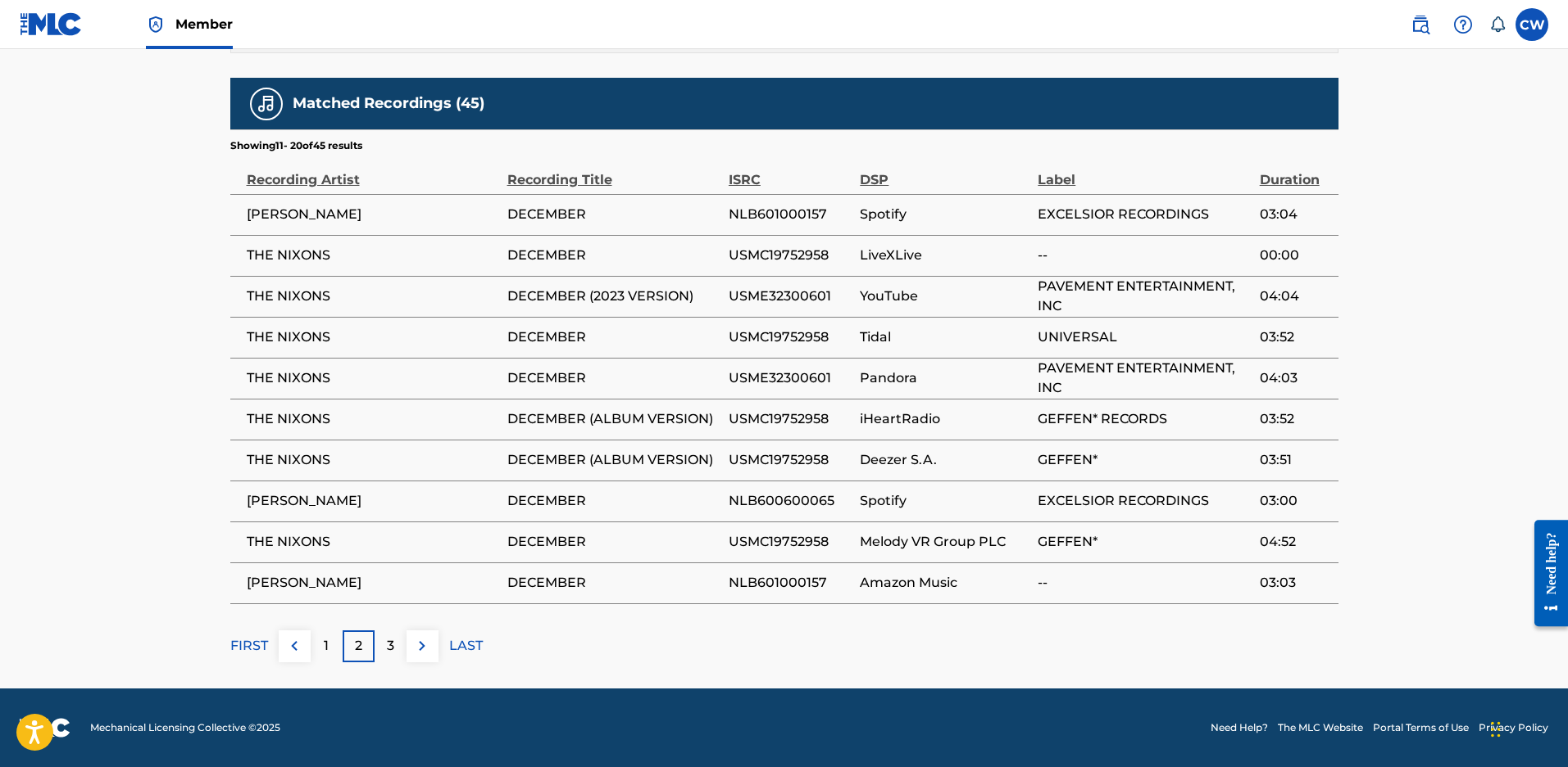
click at [398, 638] on div "3" at bounding box center [391, 647] width 32 height 32
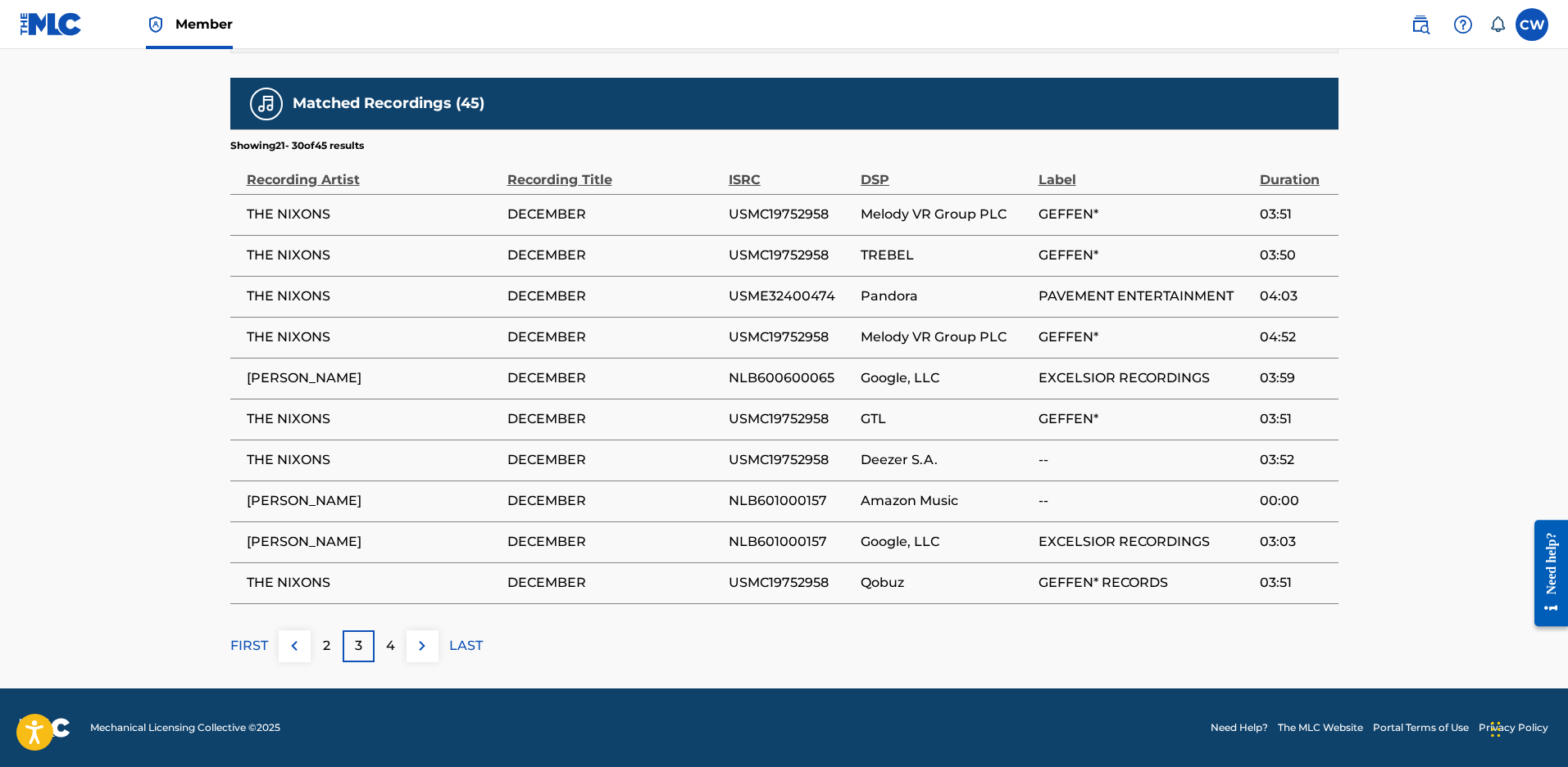
click at [313, 648] on div "2" at bounding box center [327, 647] width 32 height 32
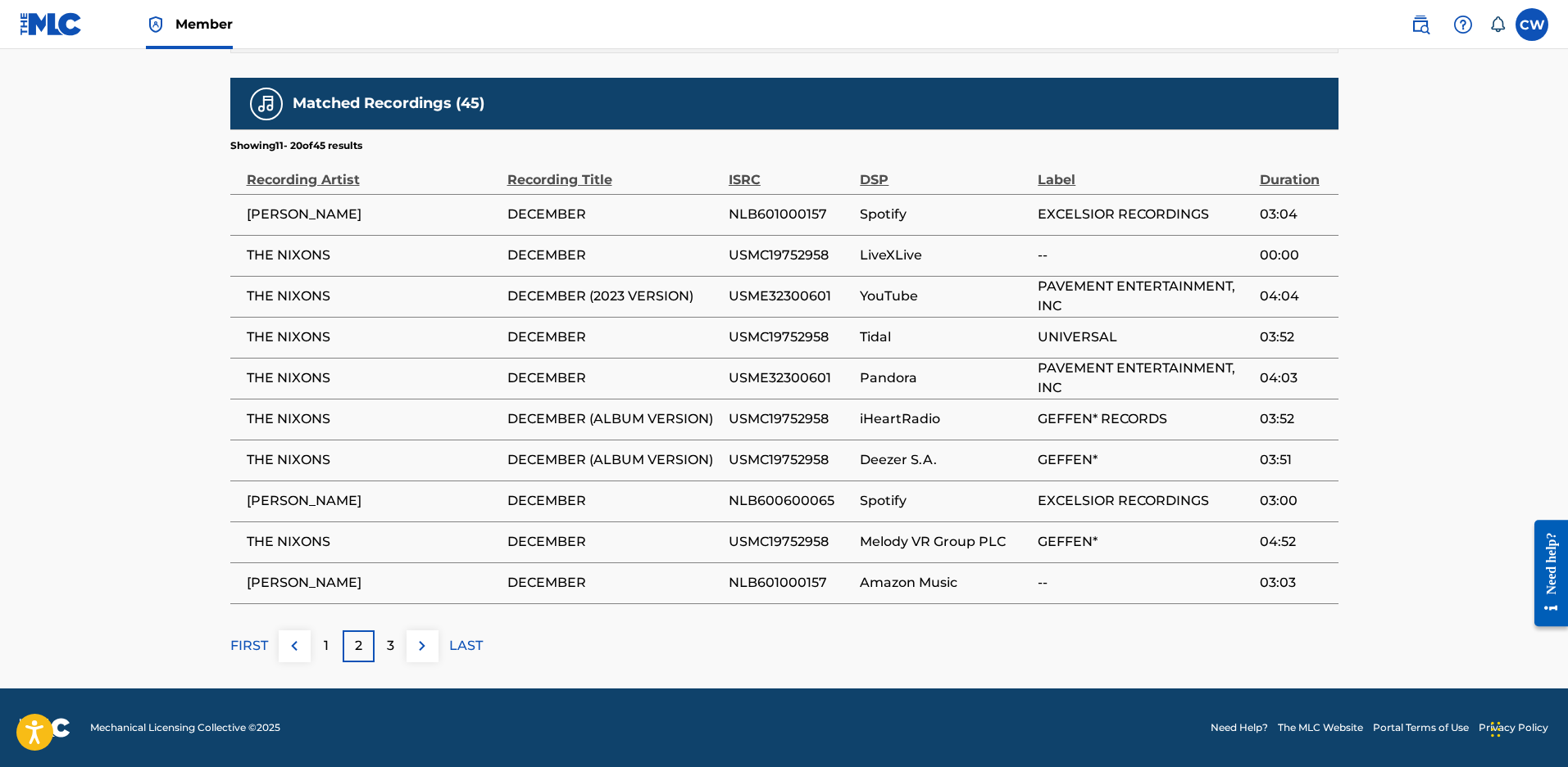
click at [193, 25] on span "Member" at bounding box center [204, 24] width 58 height 19
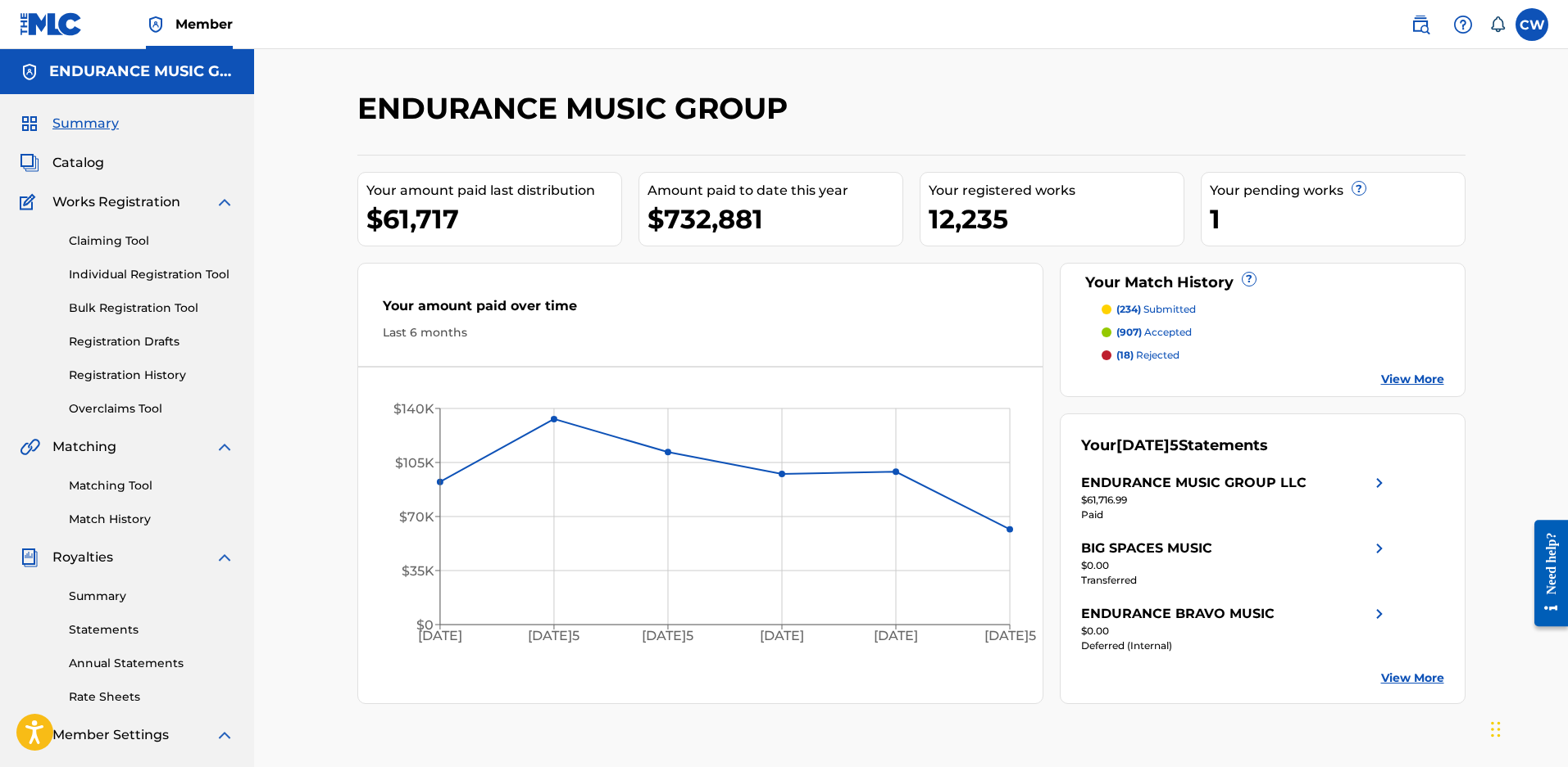
click at [114, 494] on link "Matching Tool" at bounding box center [151, 486] width 165 height 17
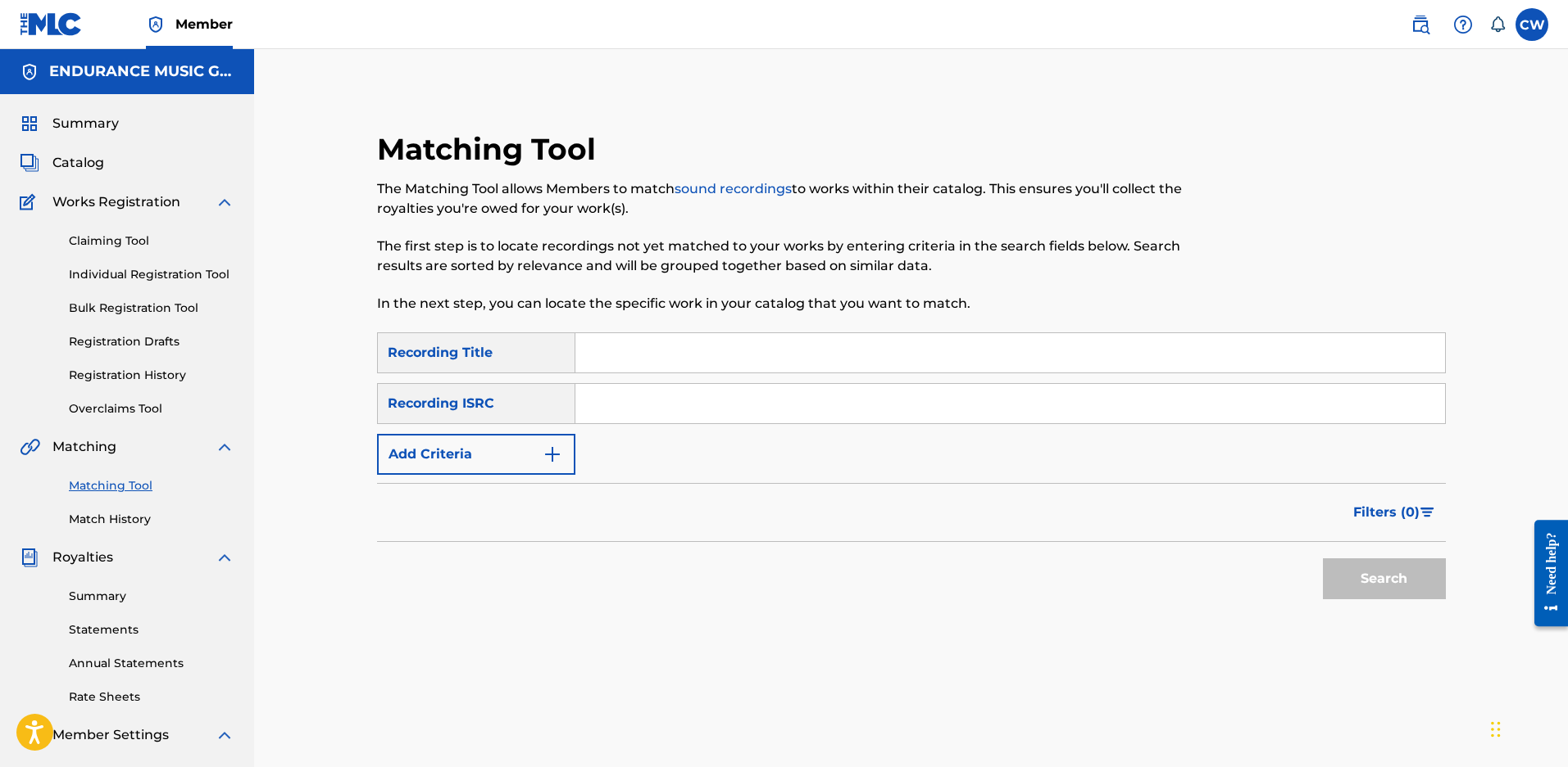
click at [690, 362] on input "Search Form" at bounding box center [1010, 353] width 869 height 39
type input "babylon"
click at [404, 450] on button "Add Criteria" at bounding box center [476, 455] width 198 height 41
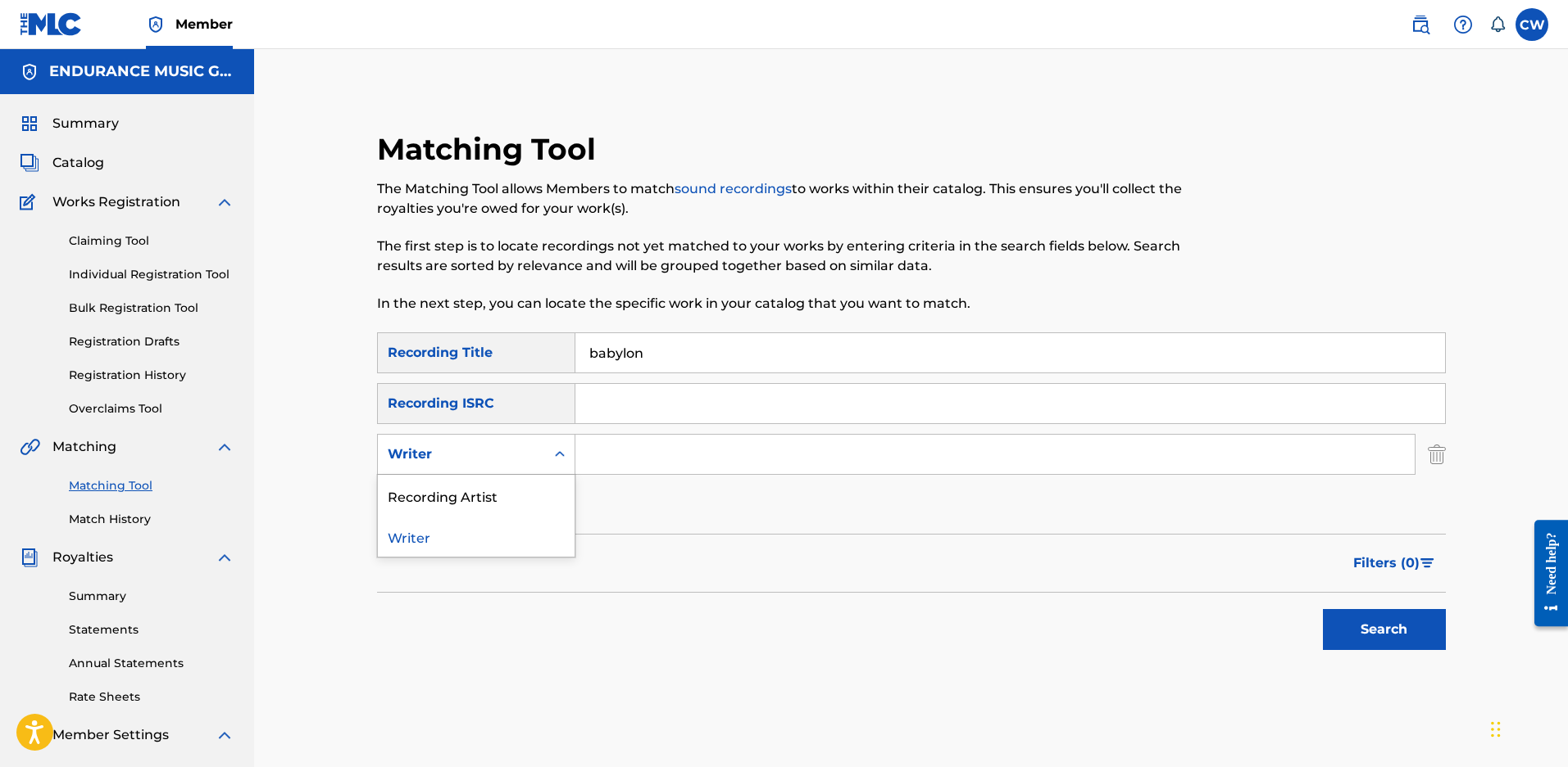
click at [451, 450] on div "Writer" at bounding box center [462, 454] width 147 height 19
click at [614, 446] on input "Search Form" at bounding box center [995, 455] width 839 height 39
type input "m[PERSON_NAME]"
click at [1322, 610] on button "Search" at bounding box center [1383, 630] width 123 height 41
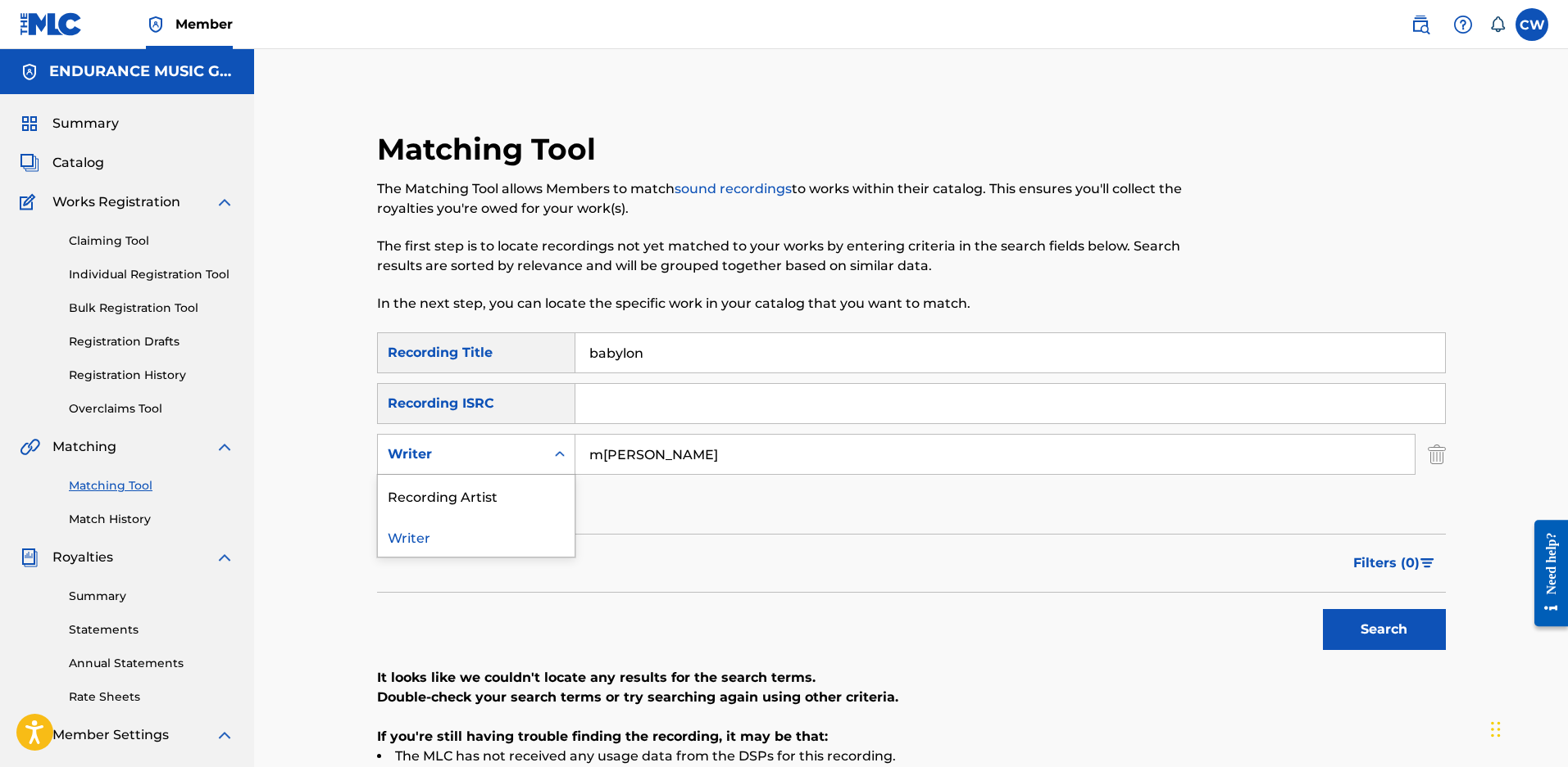
click at [443, 447] on div "Writer" at bounding box center [462, 454] width 147 height 19
click at [429, 488] on div "Recording Artist" at bounding box center [476, 495] width 197 height 41
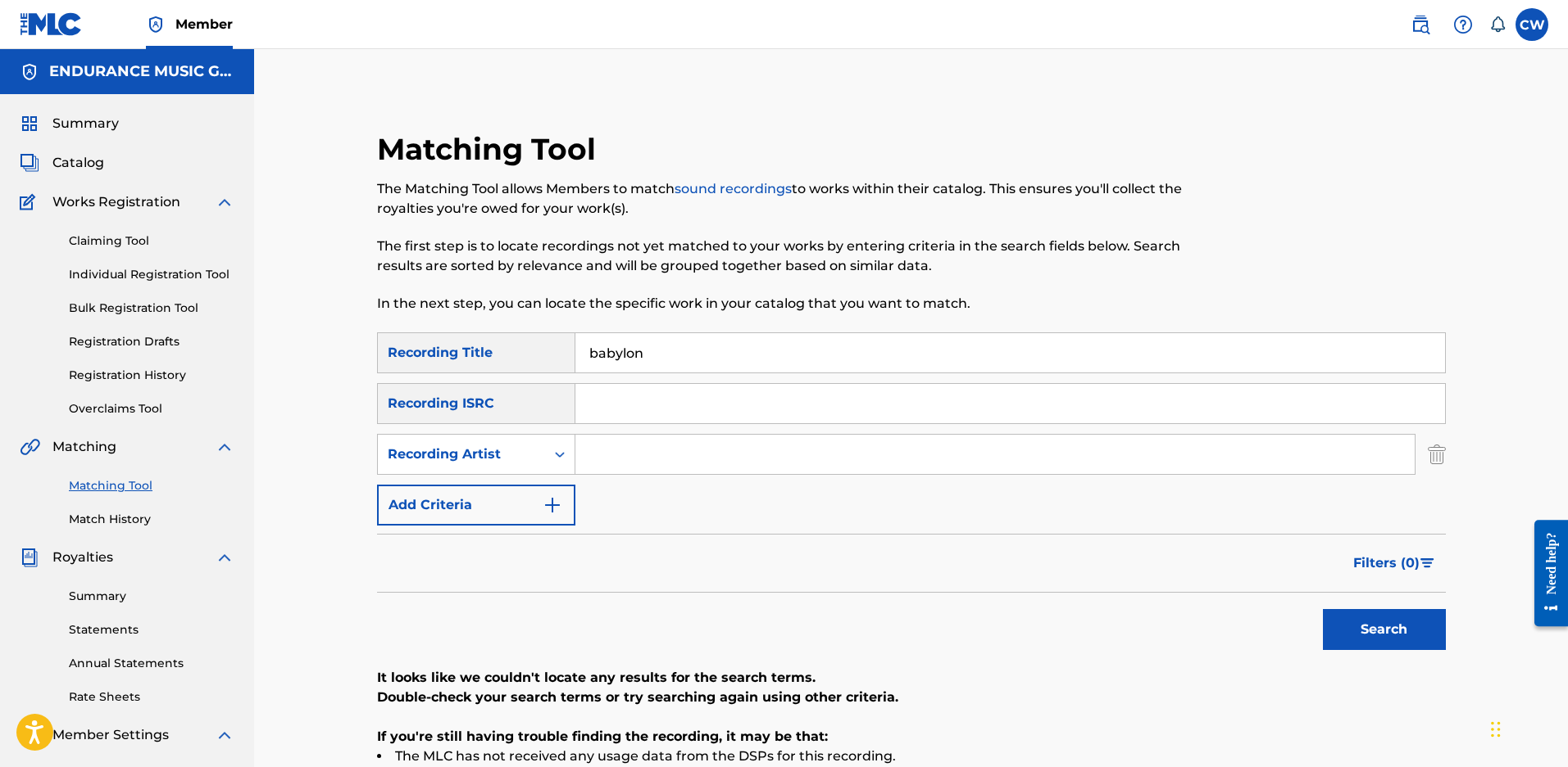
click at [627, 457] on input "Search Form" at bounding box center [995, 455] width 839 height 39
type input "shinedown"
click at [1322, 610] on button "Search" at bounding box center [1383, 630] width 123 height 41
drag, startPoint x: 679, startPoint y: 354, endPoint x: 400, endPoint y: 369, distance: 279.4
click at [418, 362] on div "SearchWithCriteria7faa2c52-fec7-43b7-b4f2-649dd6f7f78c Recording Title babylon" at bounding box center [911, 353] width 1068 height 41
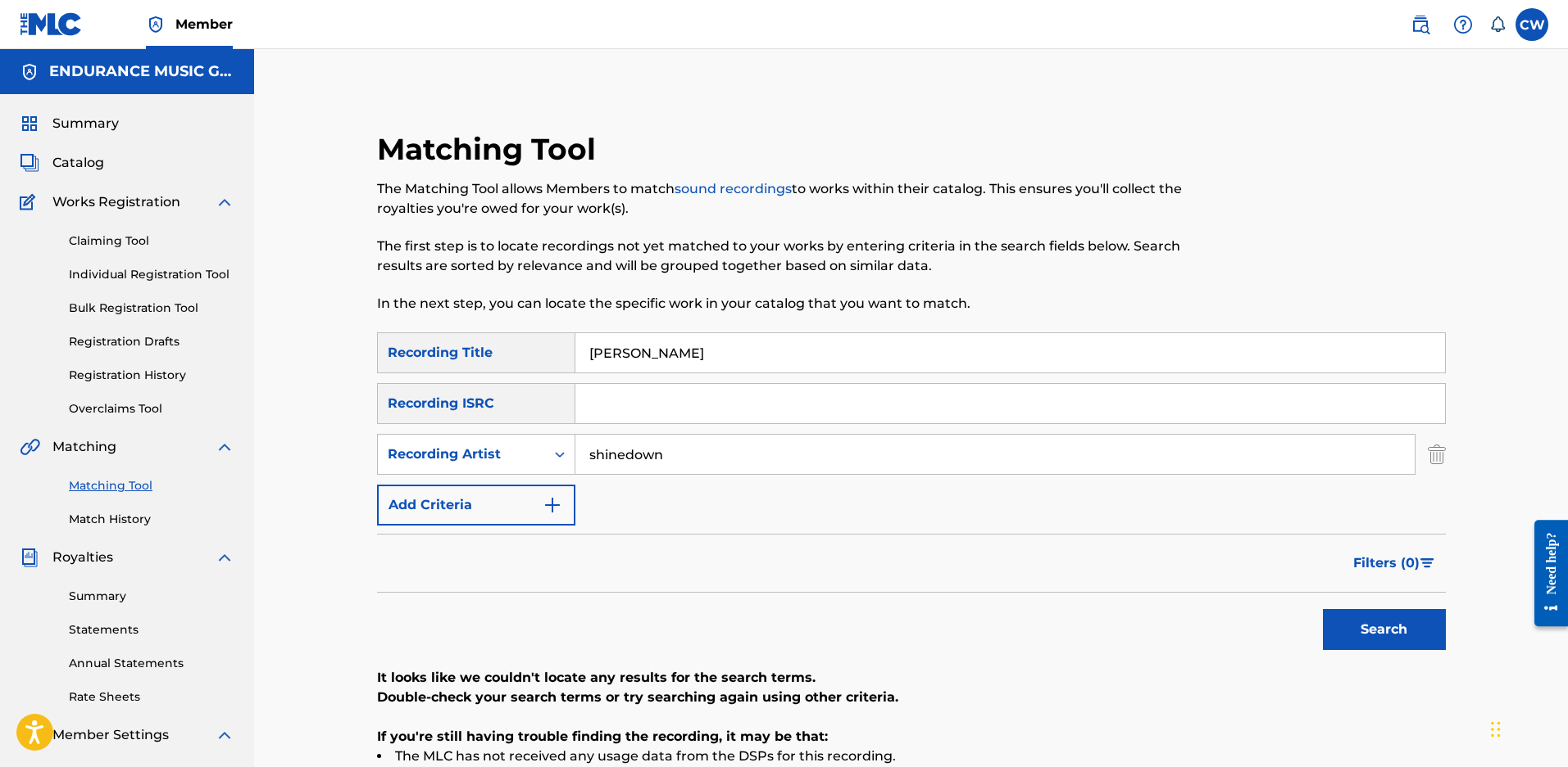
type input "[PERSON_NAME]"
type input "thousand horses"
click at [1322, 610] on button "Search" at bounding box center [1383, 630] width 123 height 41
click at [406, 447] on div "Recording Artist" at bounding box center [462, 454] width 147 height 19
click at [418, 481] on div "Writer" at bounding box center [476, 495] width 197 height 41
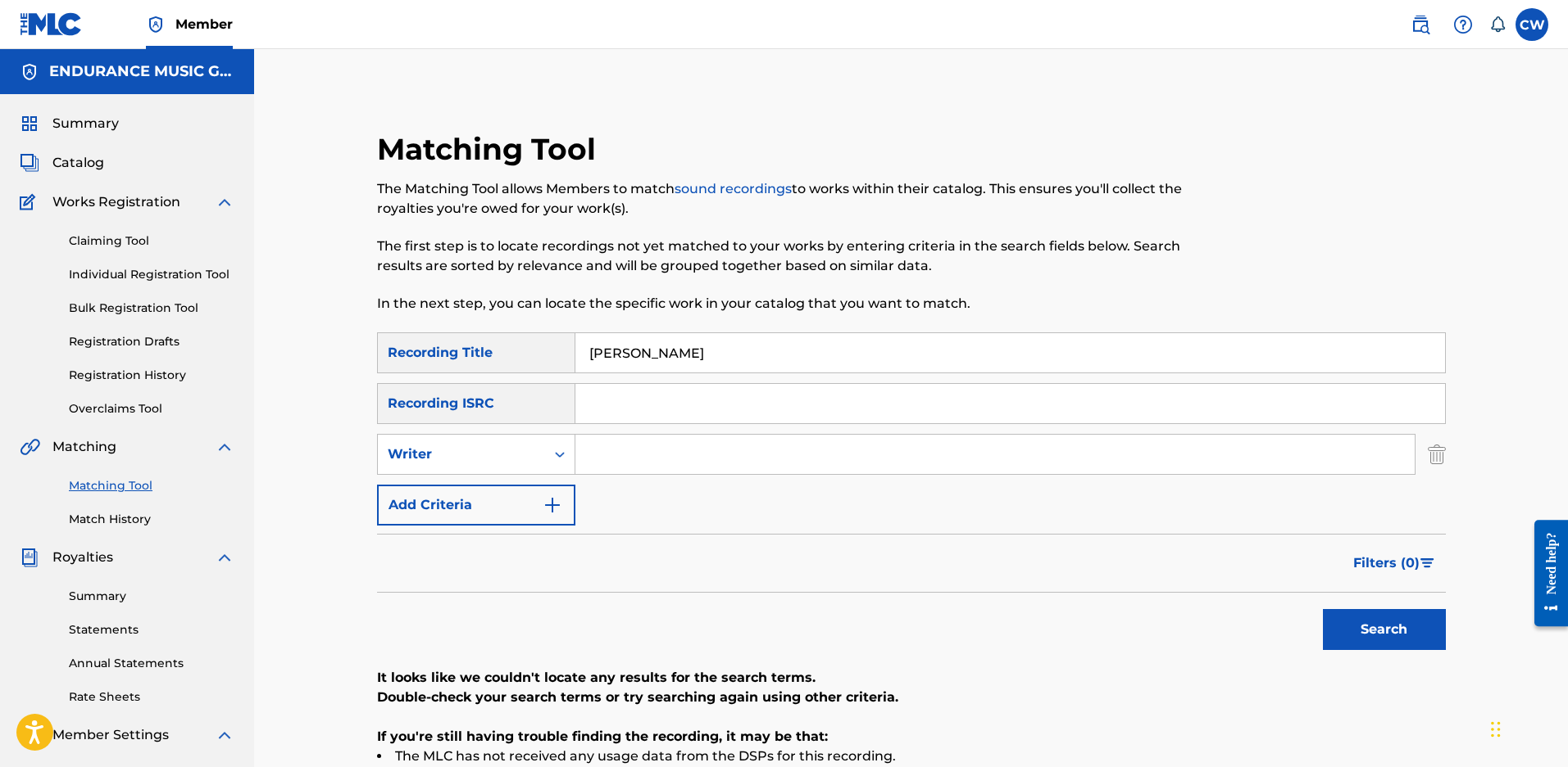
click at [620, 461] on input "Search Form" at bounding box center [995, 455] width 839 height 39
type input "m[PERSON_NAME]"
click at [1322, 610] on button "Search" at bounding box center [1383, 630] width 123 height 41
drag, startPoint x: 661, startPoint y: 359, endPoint x: 229, endPoint y: 350, distance: 432.1
click at [229, 350] on main "ENDURANCE MUSIC GROUP Summary Catalog Works Registration Claiming Tool Individu…" at bounding box center [784, 493] width 1568 height 888
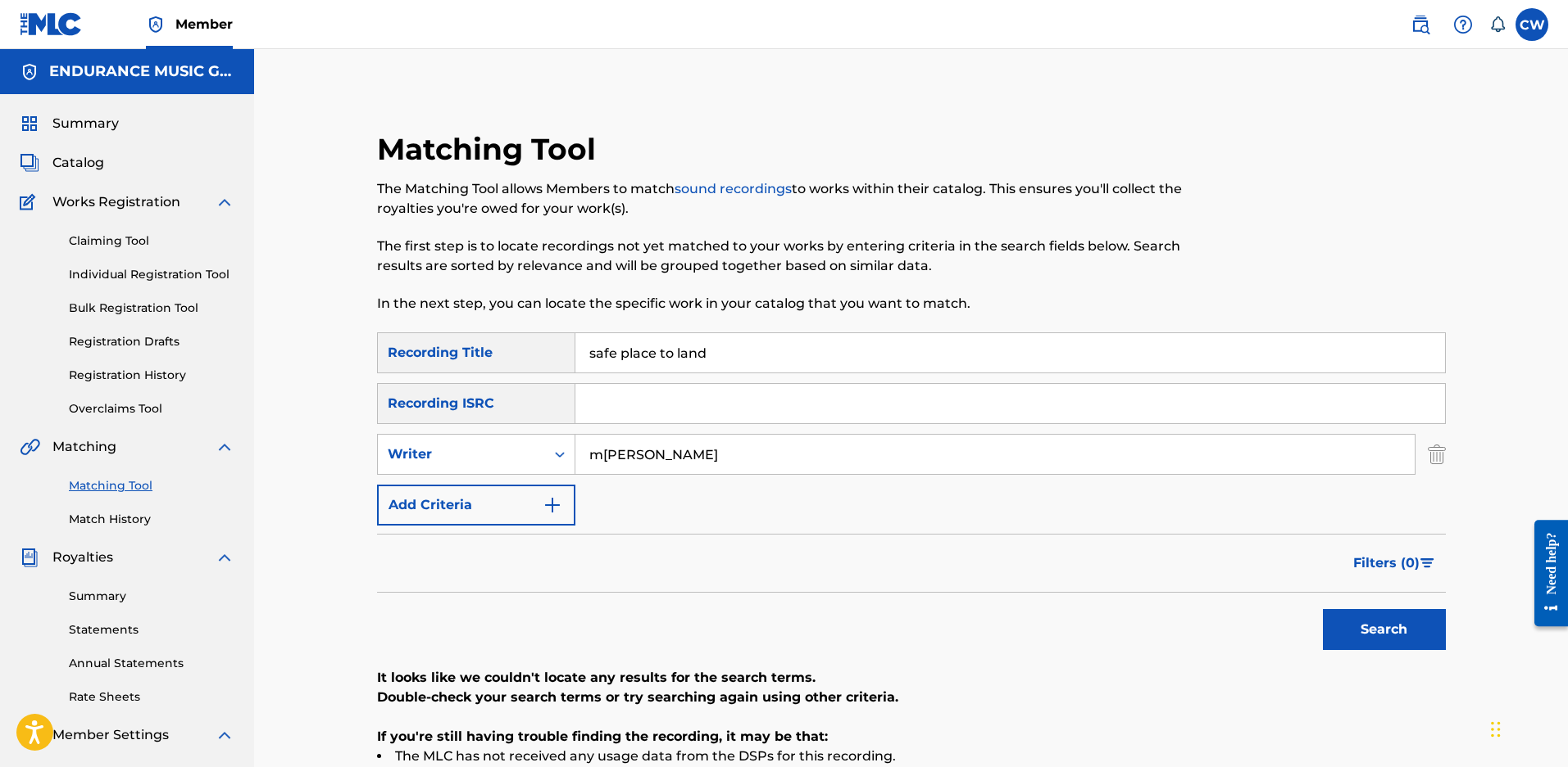
type input "safe place to land"
click at [1322, 610] on button "Search" at bounding box center [1383, 630] width 123 height 41
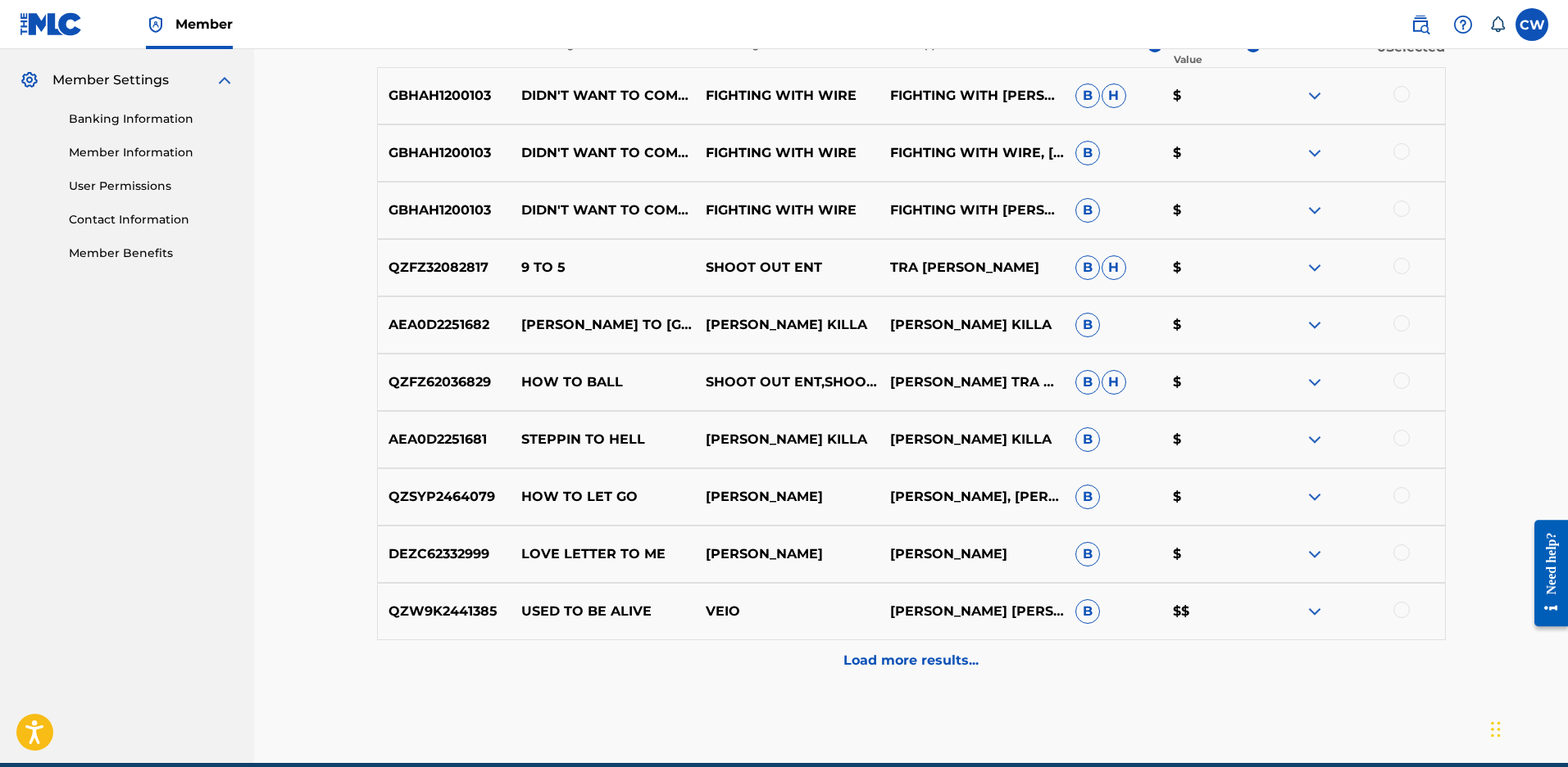
scroll to position [82, 0]
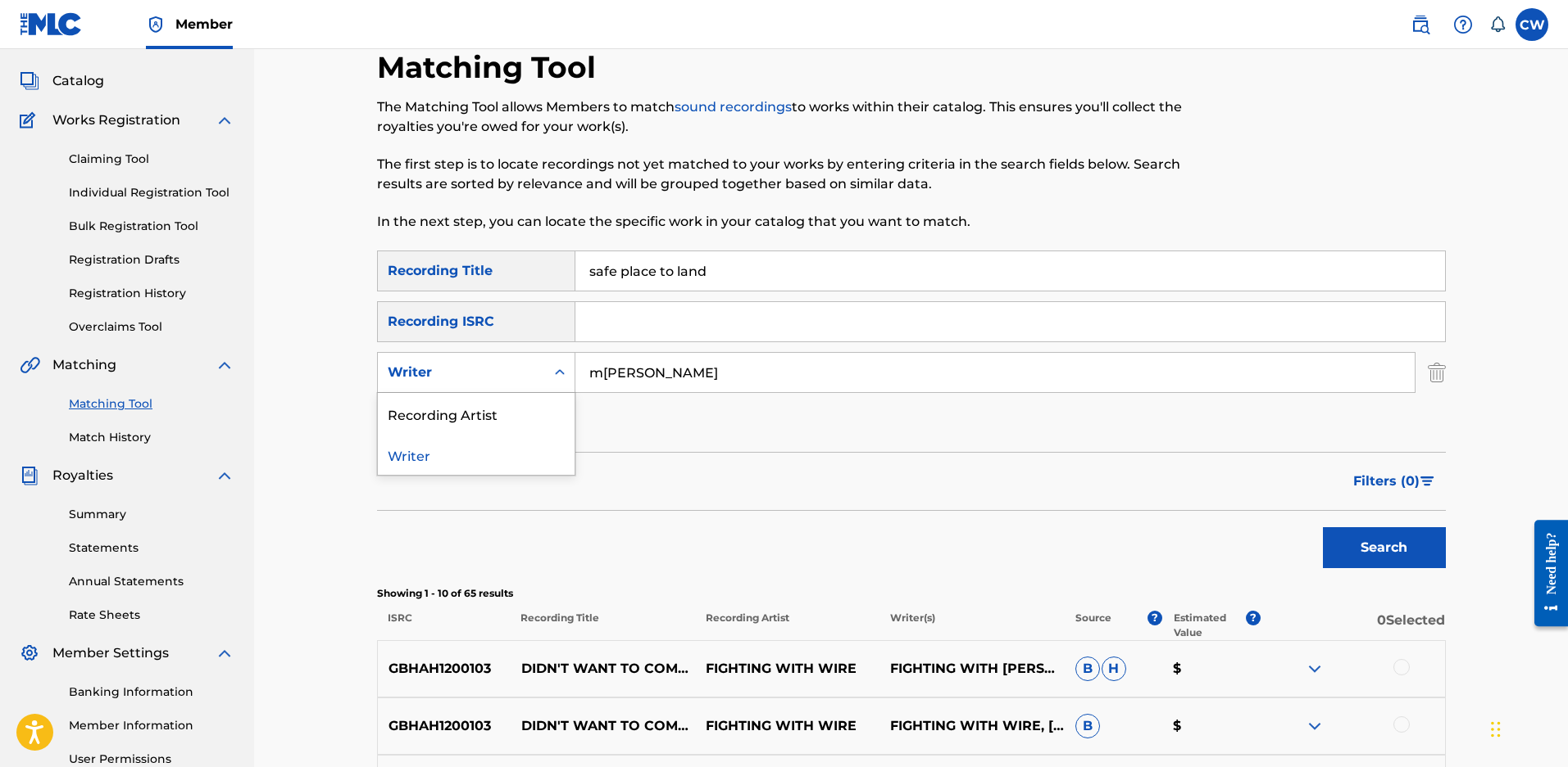
click at [535, 374] on div "Writer" at bounding box center [461, 372] width 167 height 31
click at [454, 414] on div "Recording Artist" at bounding box center [476, 413] width 197 height 41
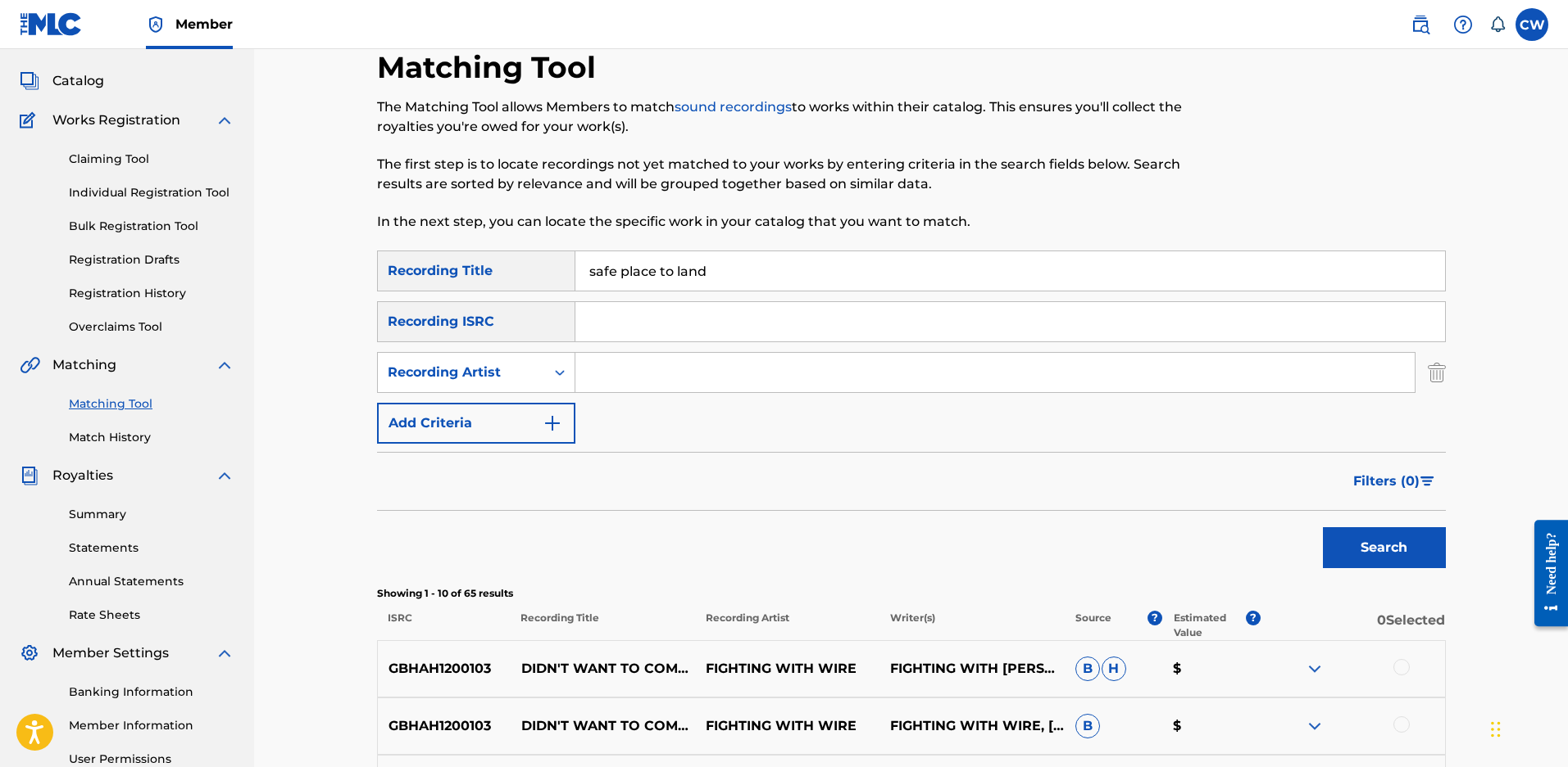
click at [613, 372] on input "Search Form" at bounding box center [995, 372] width 839 height 39
click at [1322, 527] on button "Search" at bounding box center [1383, 548] width 123 height 41
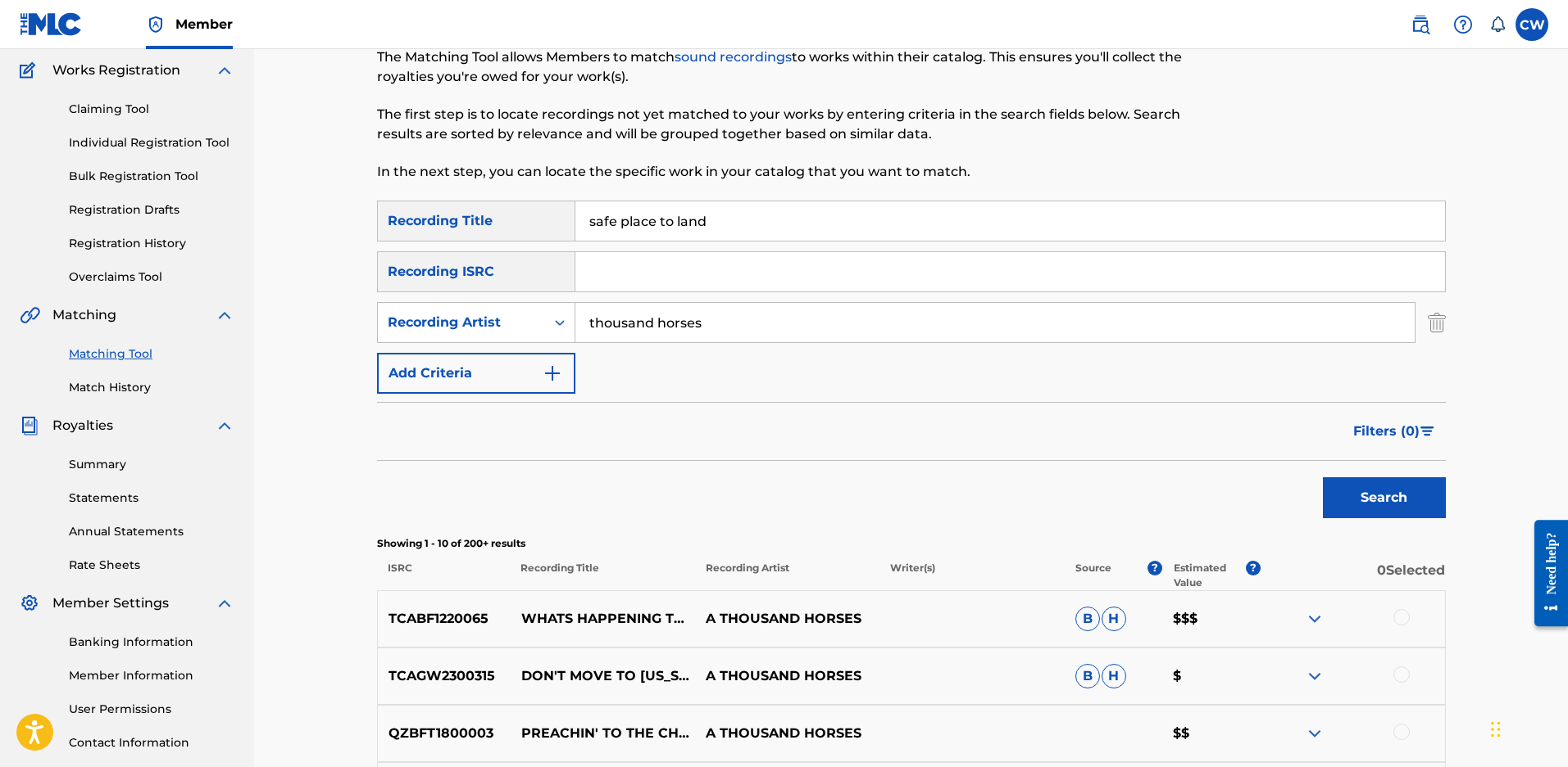
scroll to position [246, 0]
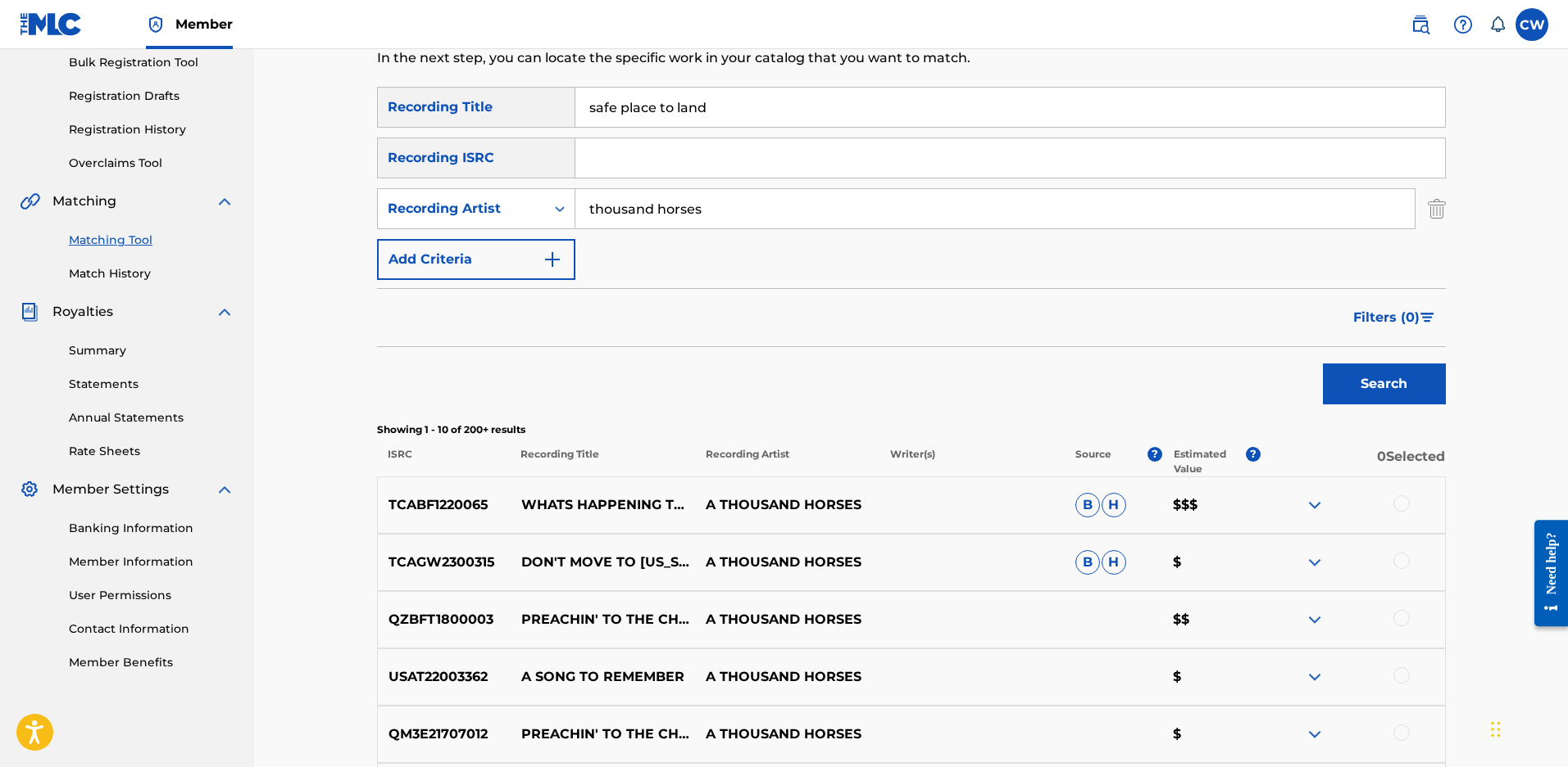
click at [591, 213] on input "thousand horses" at bounding box center [995, 208] width 839 height 39
type input "a thousand horses"
click at [1322, 363] on button "Search" at bounding box center [1383, 384] width 123 height 41
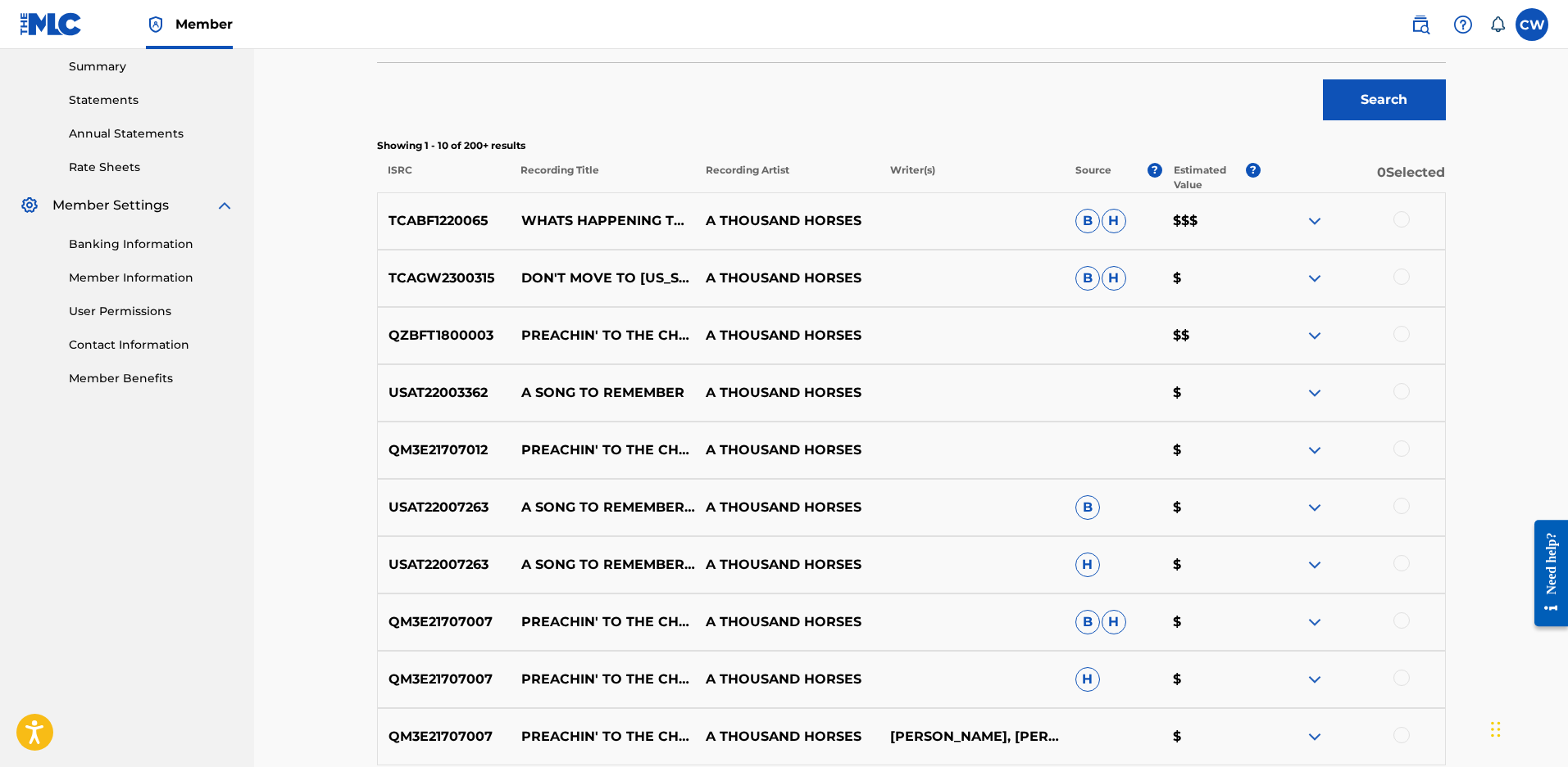
scroll to position [171, 0]
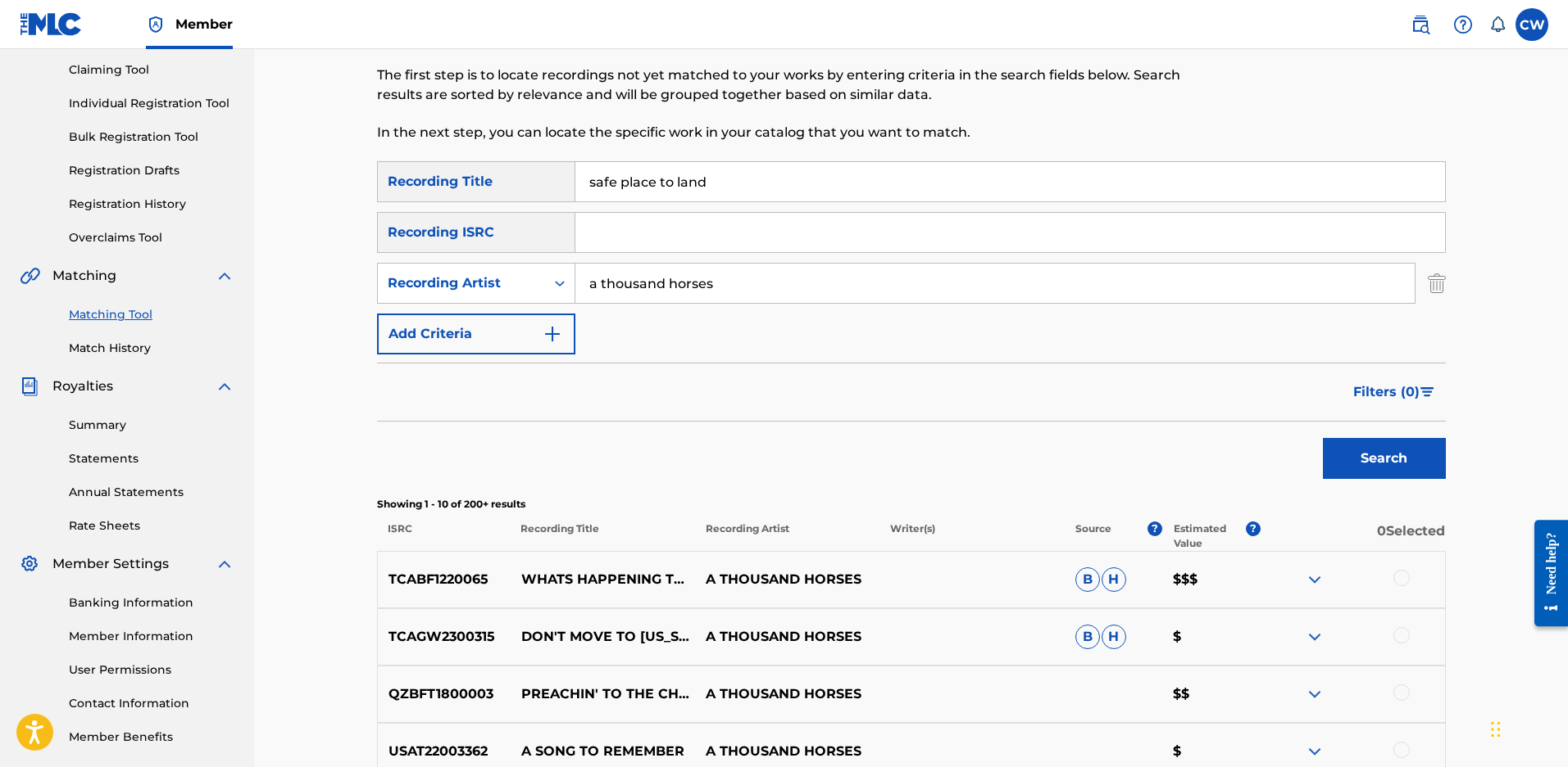
click at [1397, 454] on button "Search" at bounding box center [1383, 459] width 123 height 41
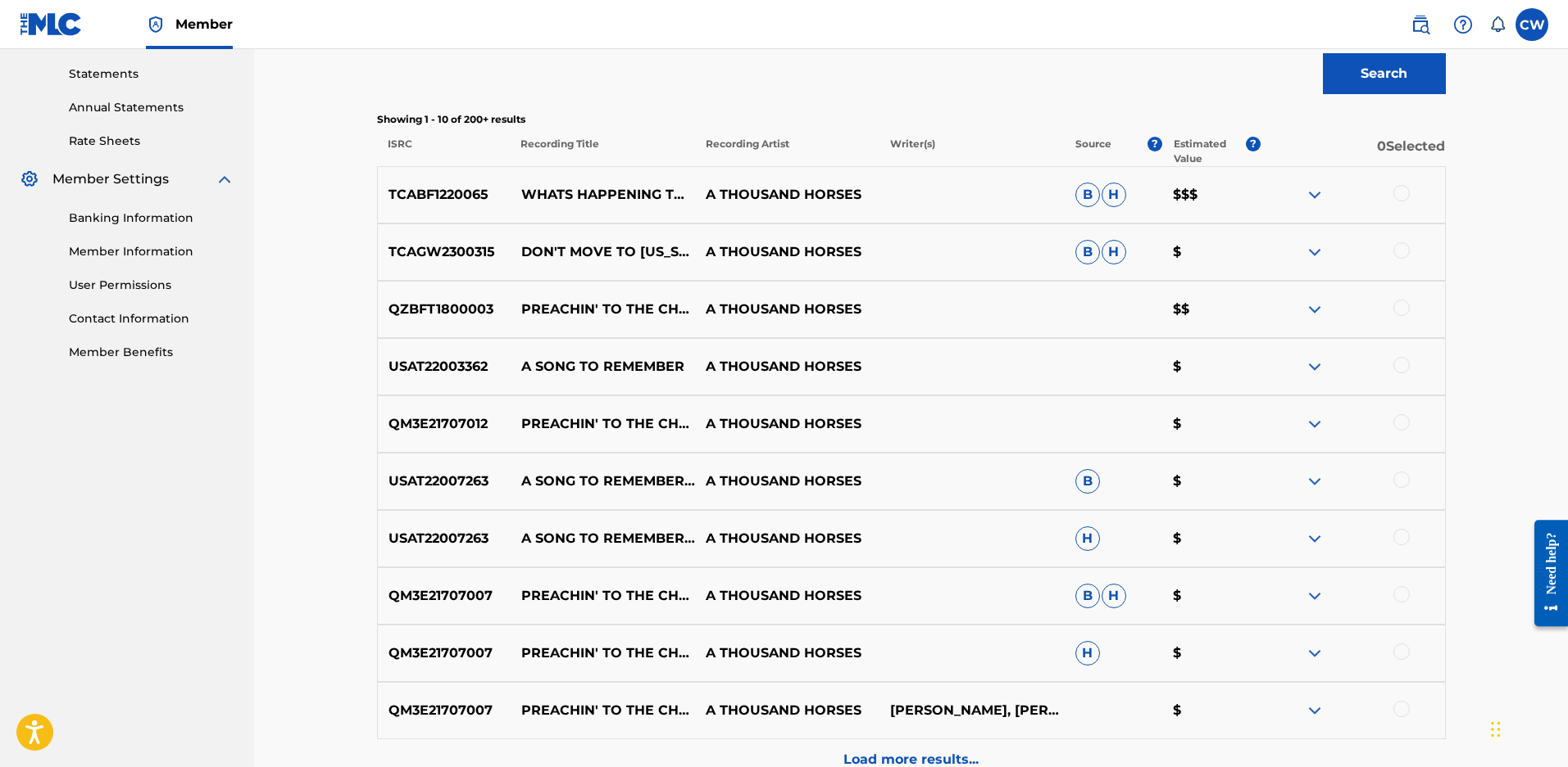
scroll to position [581, 0]
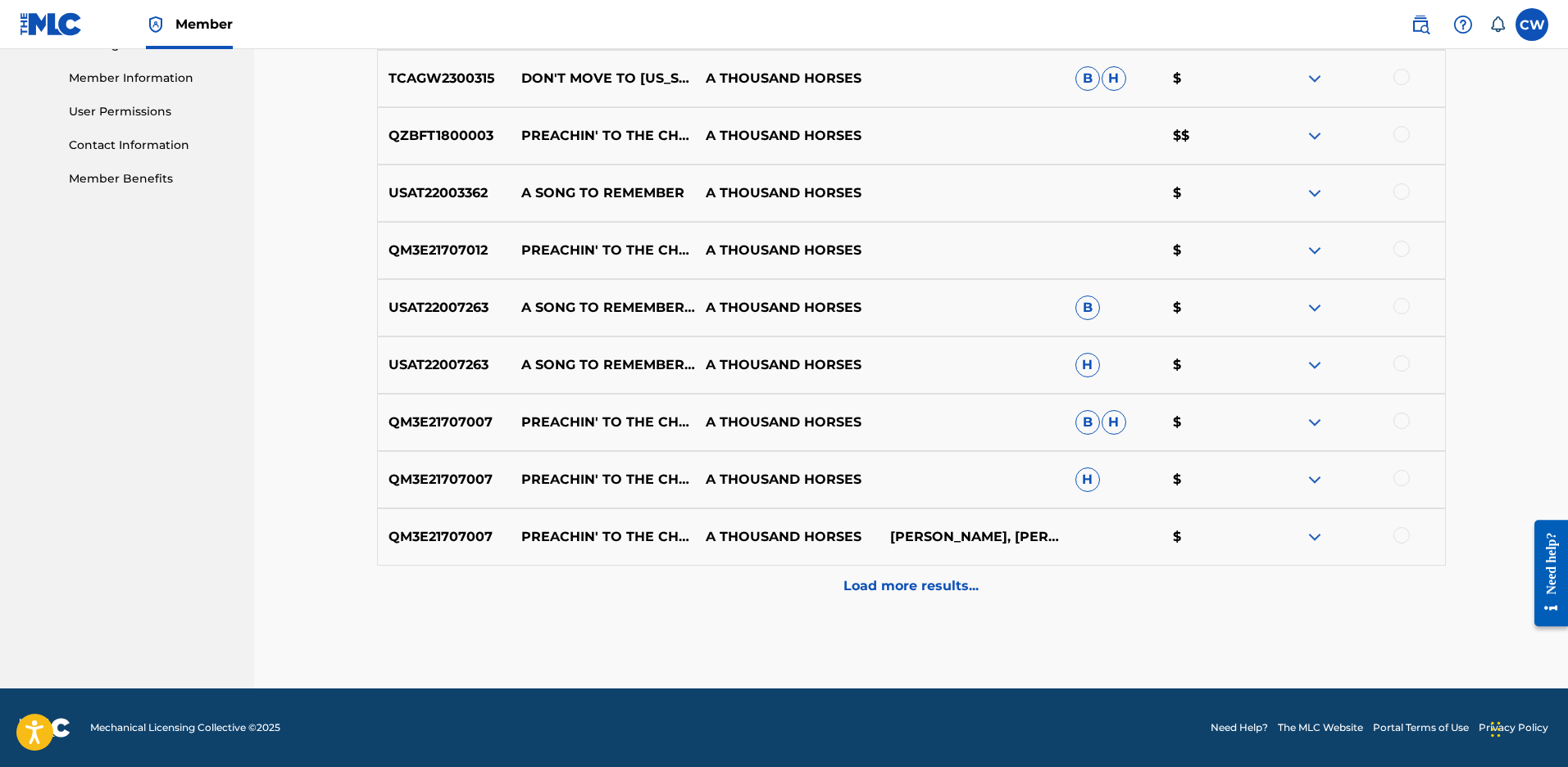
click at [889, 588] on p "Load more results..." at bounding box center [911, 586] width 136 height 19
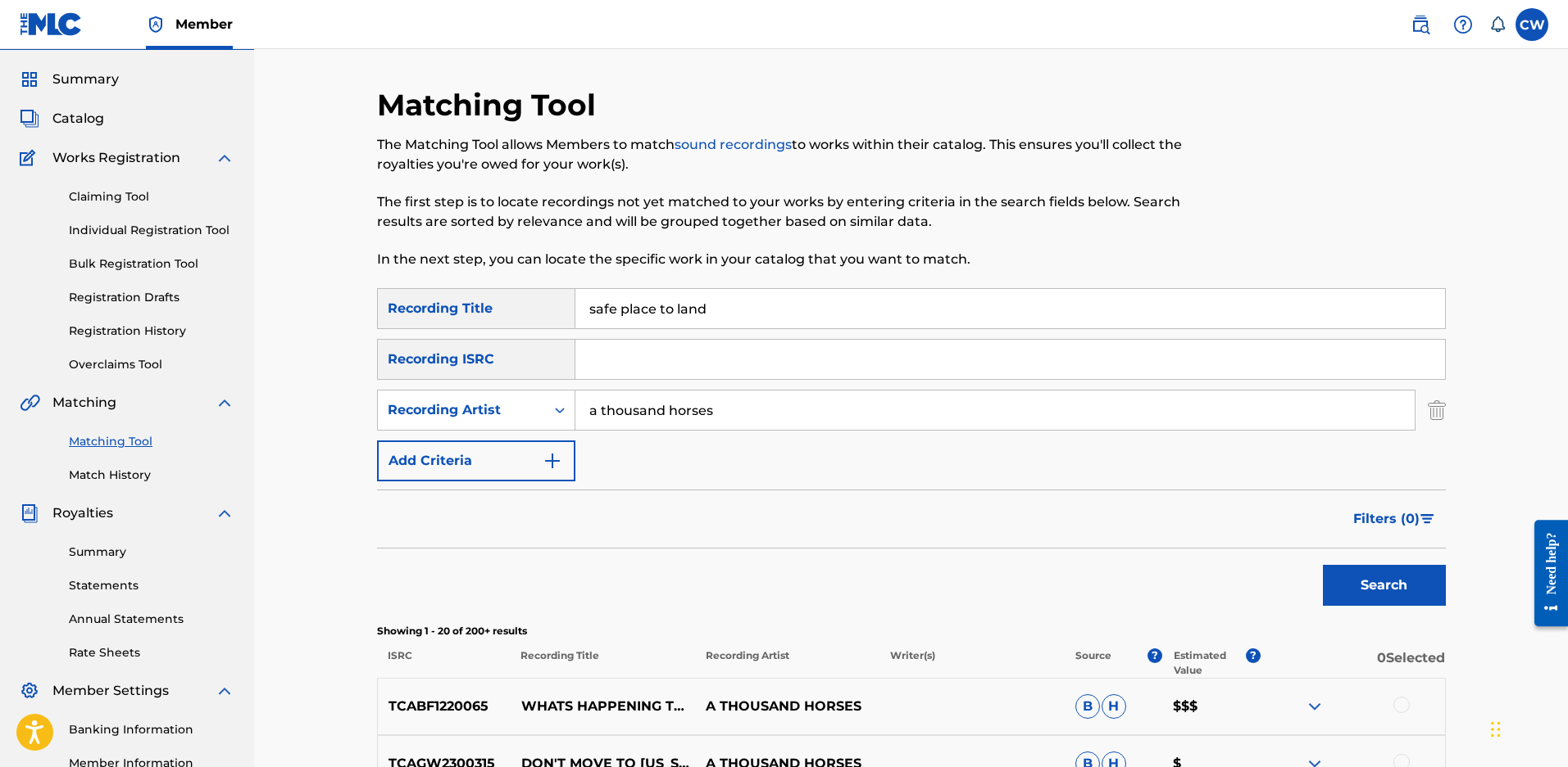
scroll to position [8, 0]
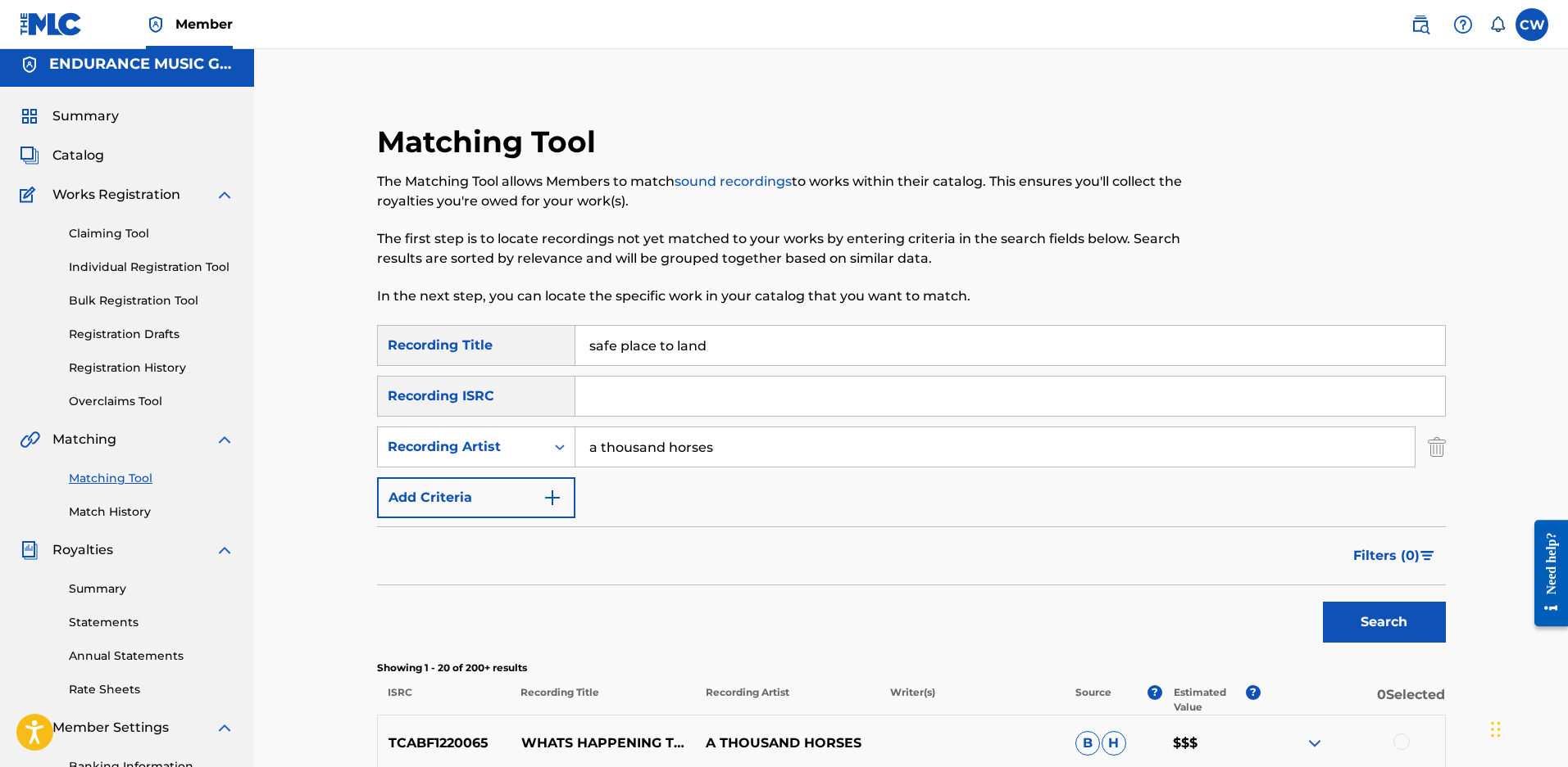
drag, startPoint x: 688, startPoint y: 355, endPoint x: 440, endPoint y: 384, distance: 249.7
click at [468, 376] on div "SearchWithCriteria7faa2c52-fec7-43b7-b4f2-649dd6f7f78c Recording Title safe pla…" at bounding box center [911, 422] width 1068 height 193
type input "find her keep her"
click at [1322, 602] on button "Search" at bounding box center [1383, 622] width 123 height 41
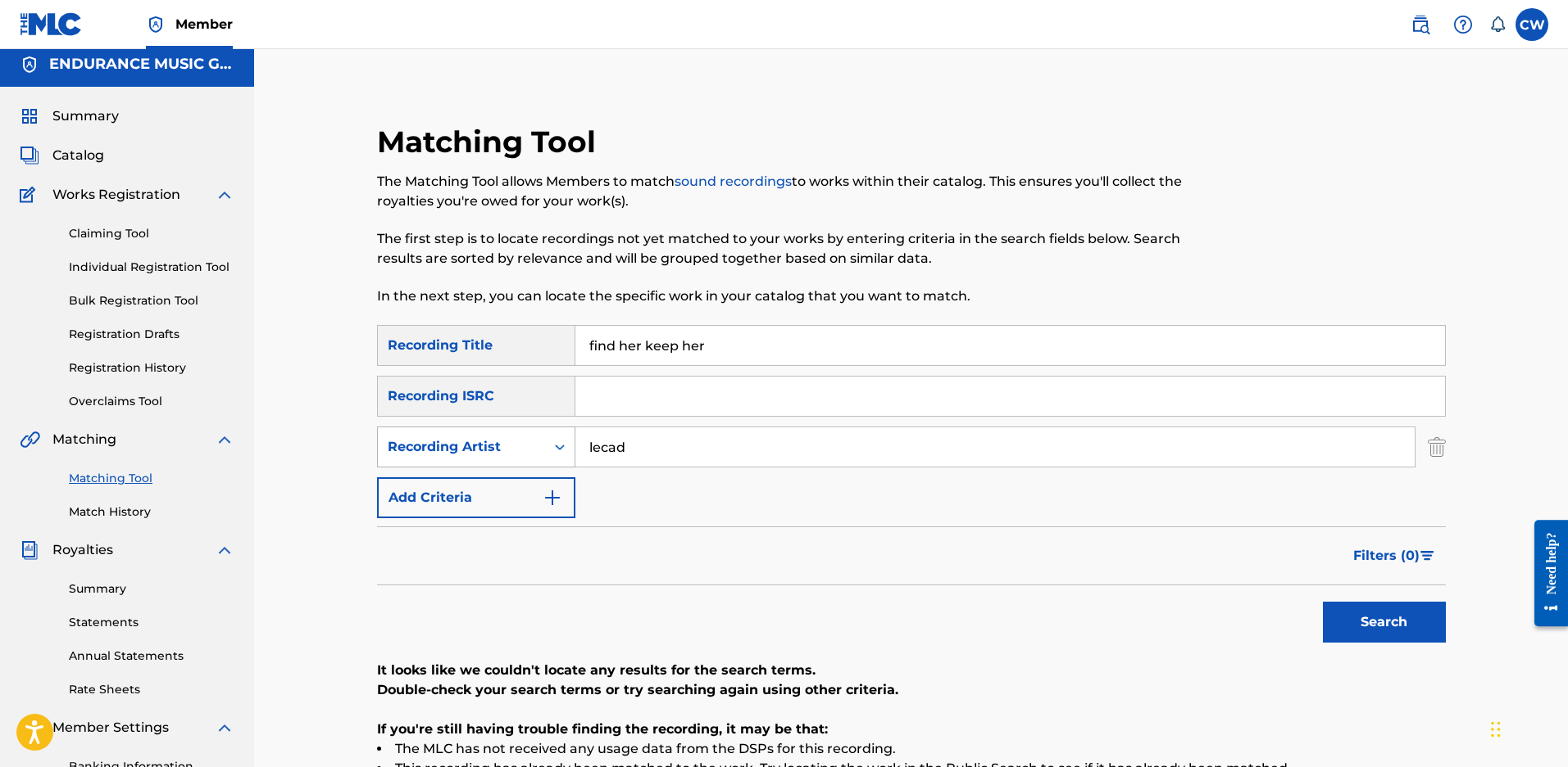
type input "lecad"
click at [456, 437] on div "Recording Artist" at bounding box center [461, 447] width 167 height 31
click at [440, 477] on div "Writer" at bounding box center [476, 488] width 197 height 41
click at [591, 435] on input "Search Form" at bounding box center [995, 447] width 839 height 39
type input "m[PERSON_NAME]"
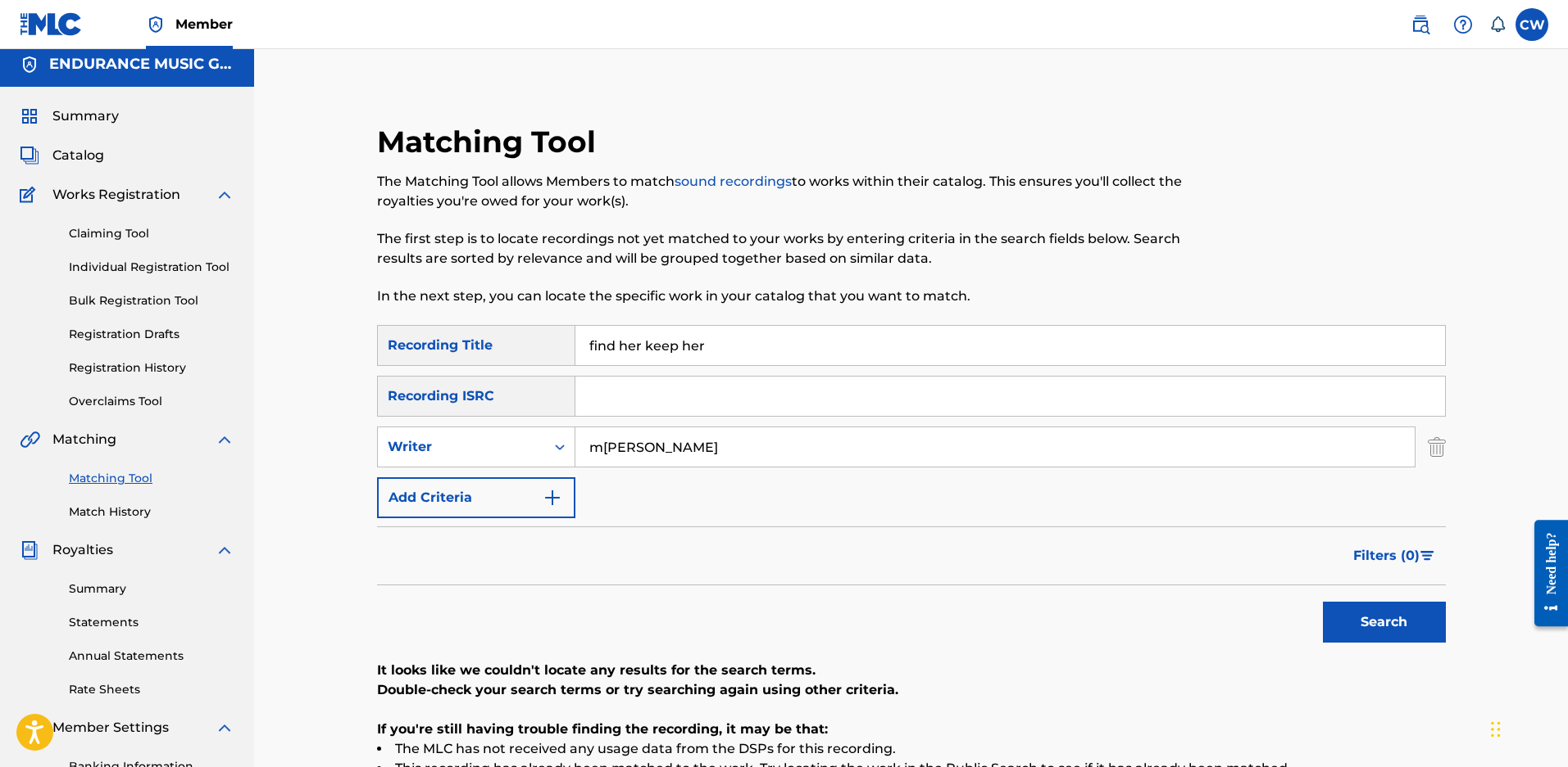
click at [1322, 602] on button "Search" at bounding box center [1383, 622] width 123 height 41
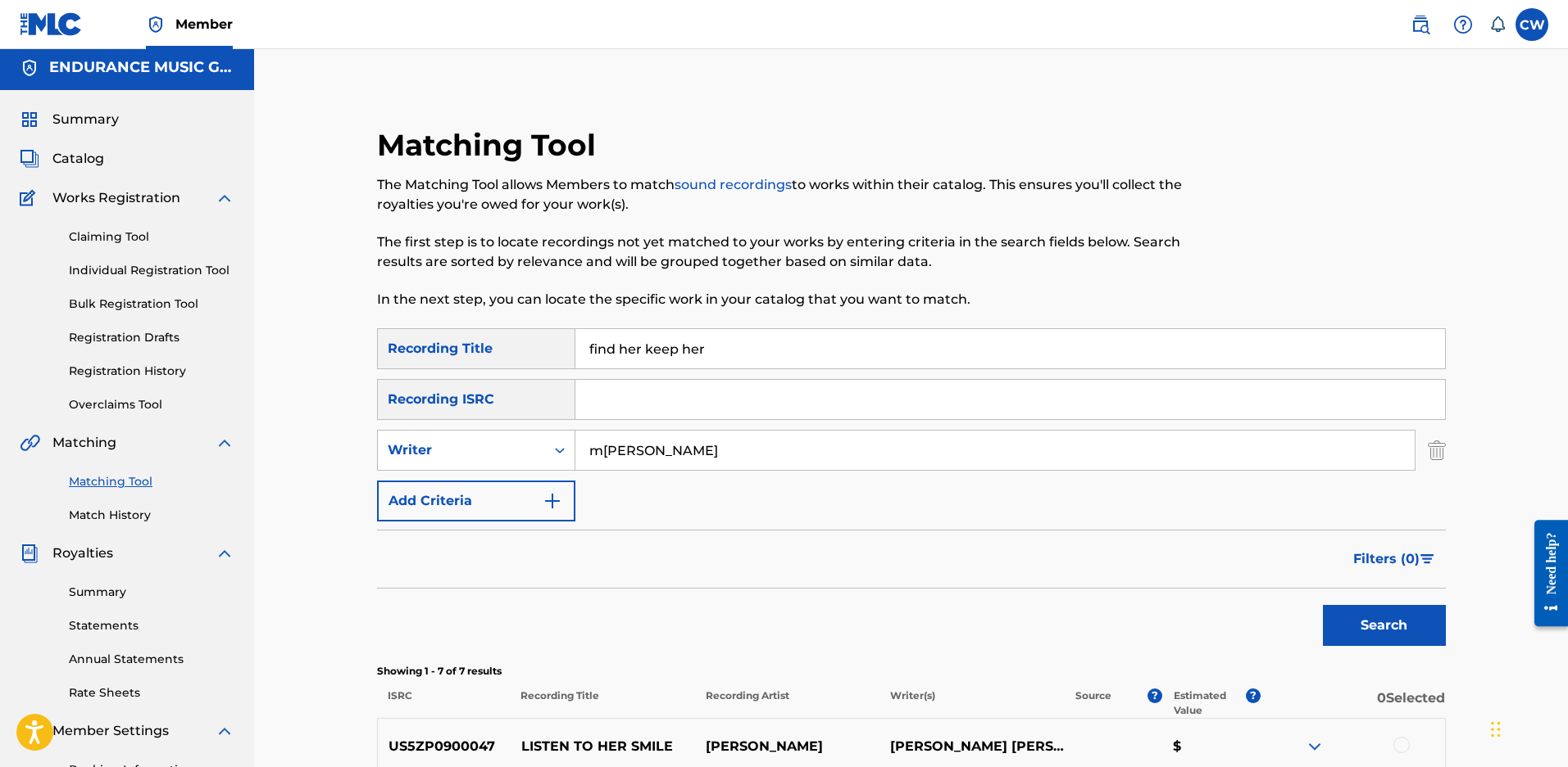
scroll to position [0, 0]
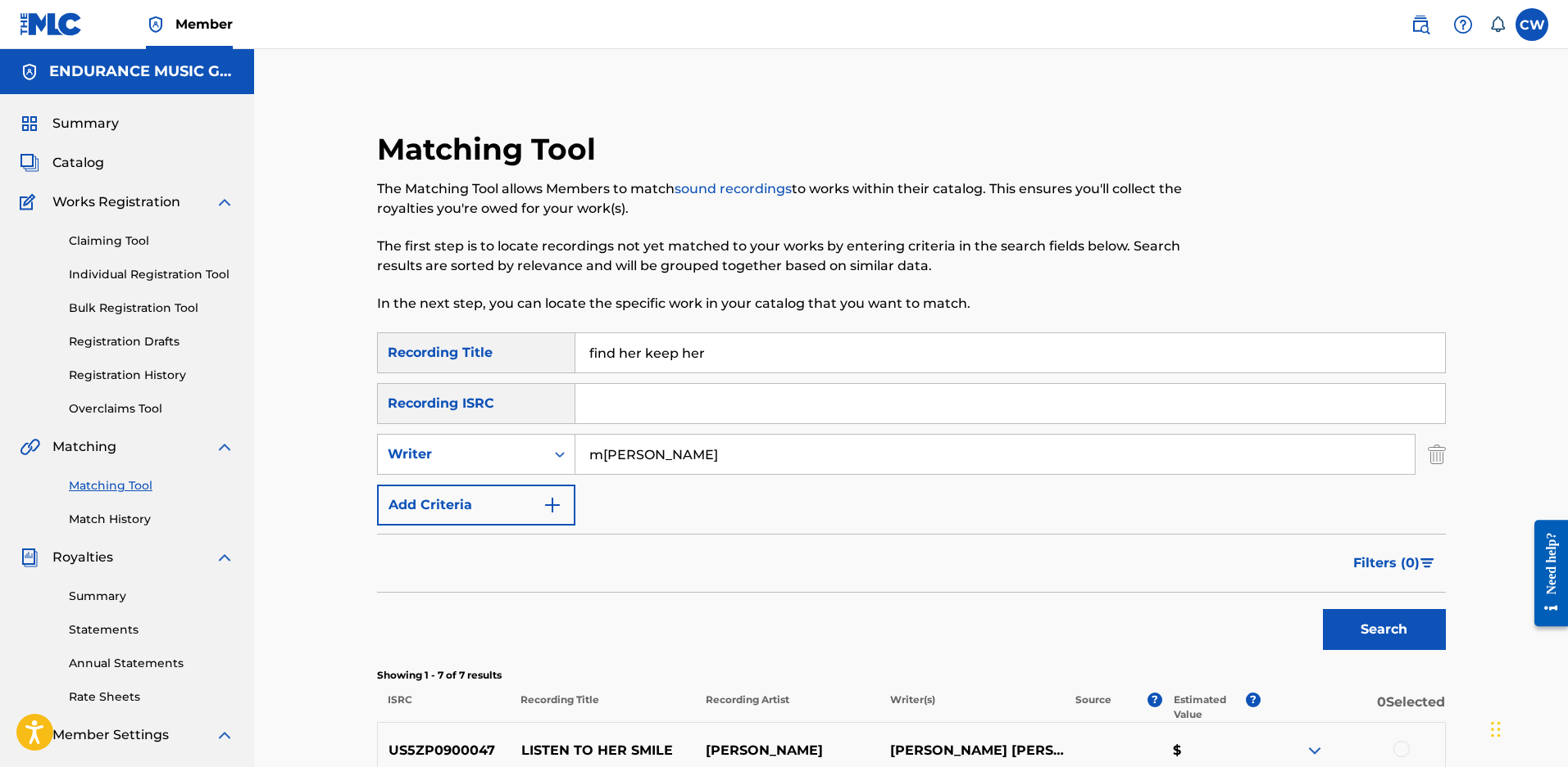
drag, startPoint x: 723, startPoint y: 363, endPoint x: 404, endPoint y: 334, distance: 320.3
click at [404, 334] on div "SearchWithCriteria7faa2c52-fec7-43b7-b4f2-649dd6f7f78c Recording Title find her…" at bounding box center [911, 353] width 1068 height 41
type input "rust"
click at [1322, 610] on button "Search" at bounding box center [1383, 630] width 123 height 41
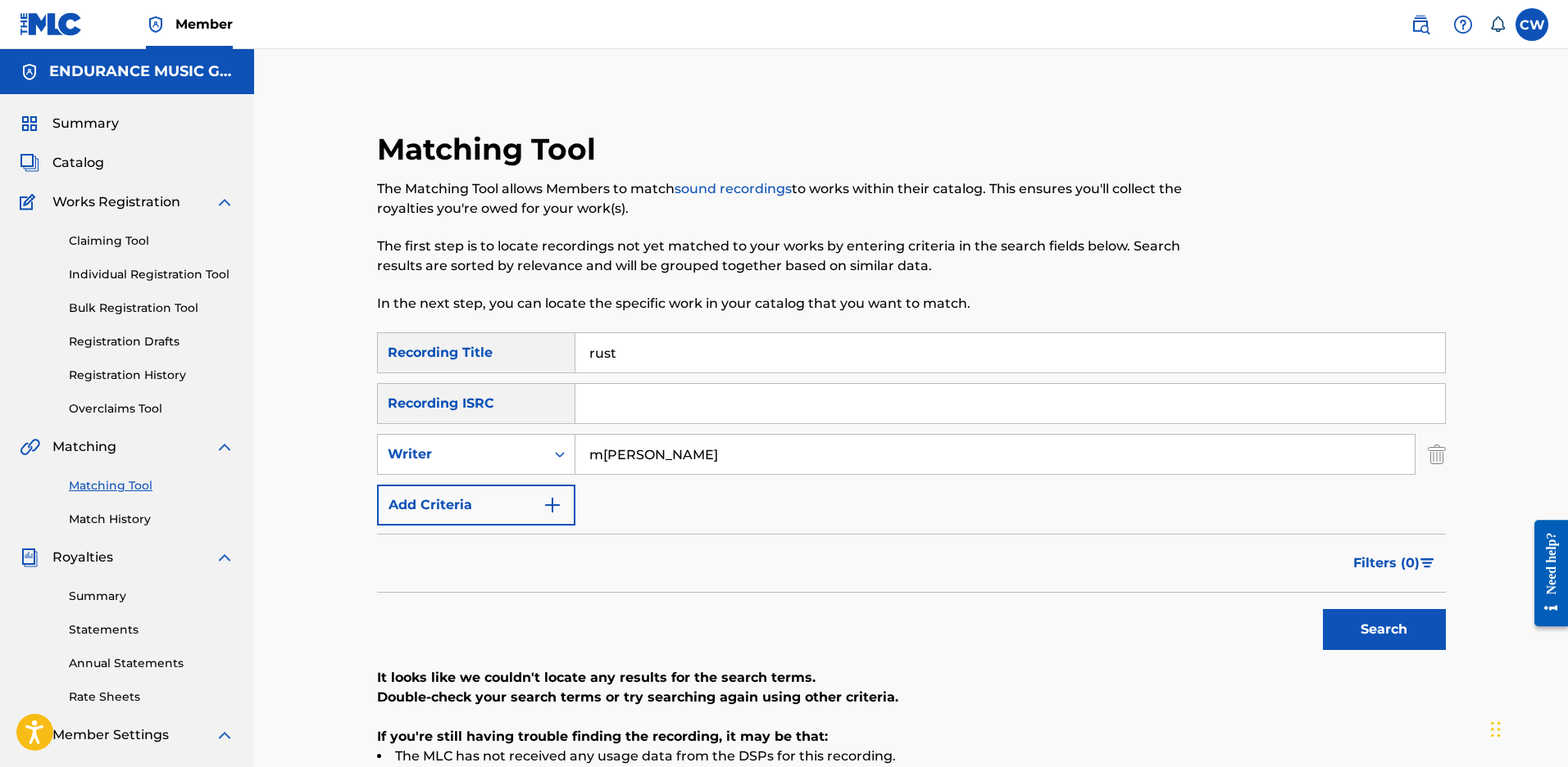
click at [487, 470] on div "Writer" at bounding box center [476, 455] width 198 height 41
click at [473, 488] on div "Recording Artist" at bounding box center [476, 495] width 197 height 41
click at [597, 450] on input "Search Form" at bounding box center [995, 455] width 839 height 39
type input "the nixons"
click at [1322, 610] on button "Search" at bounding box center [1383, 630] width 123 height 41
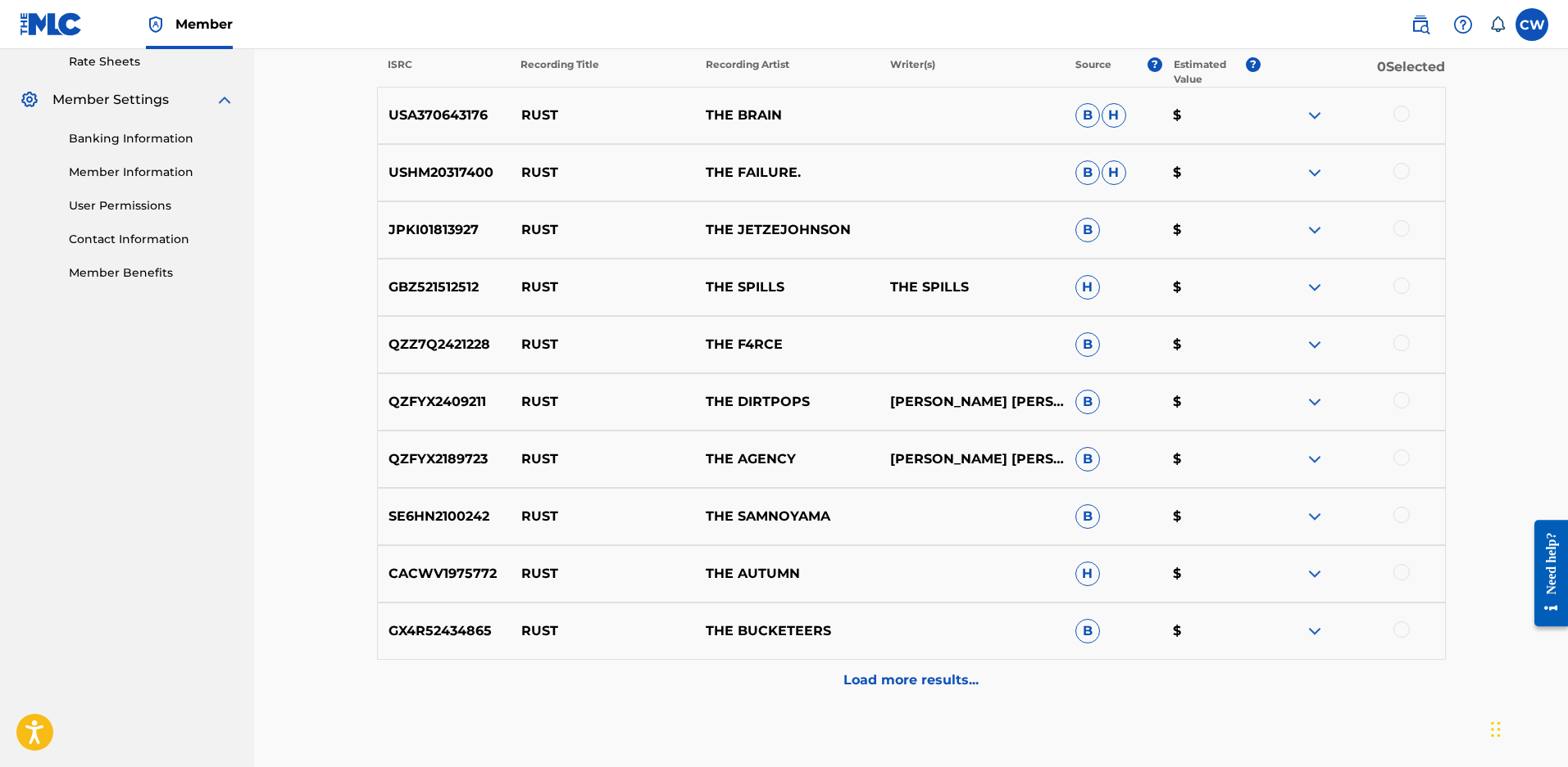
scroll to position [737, 0]
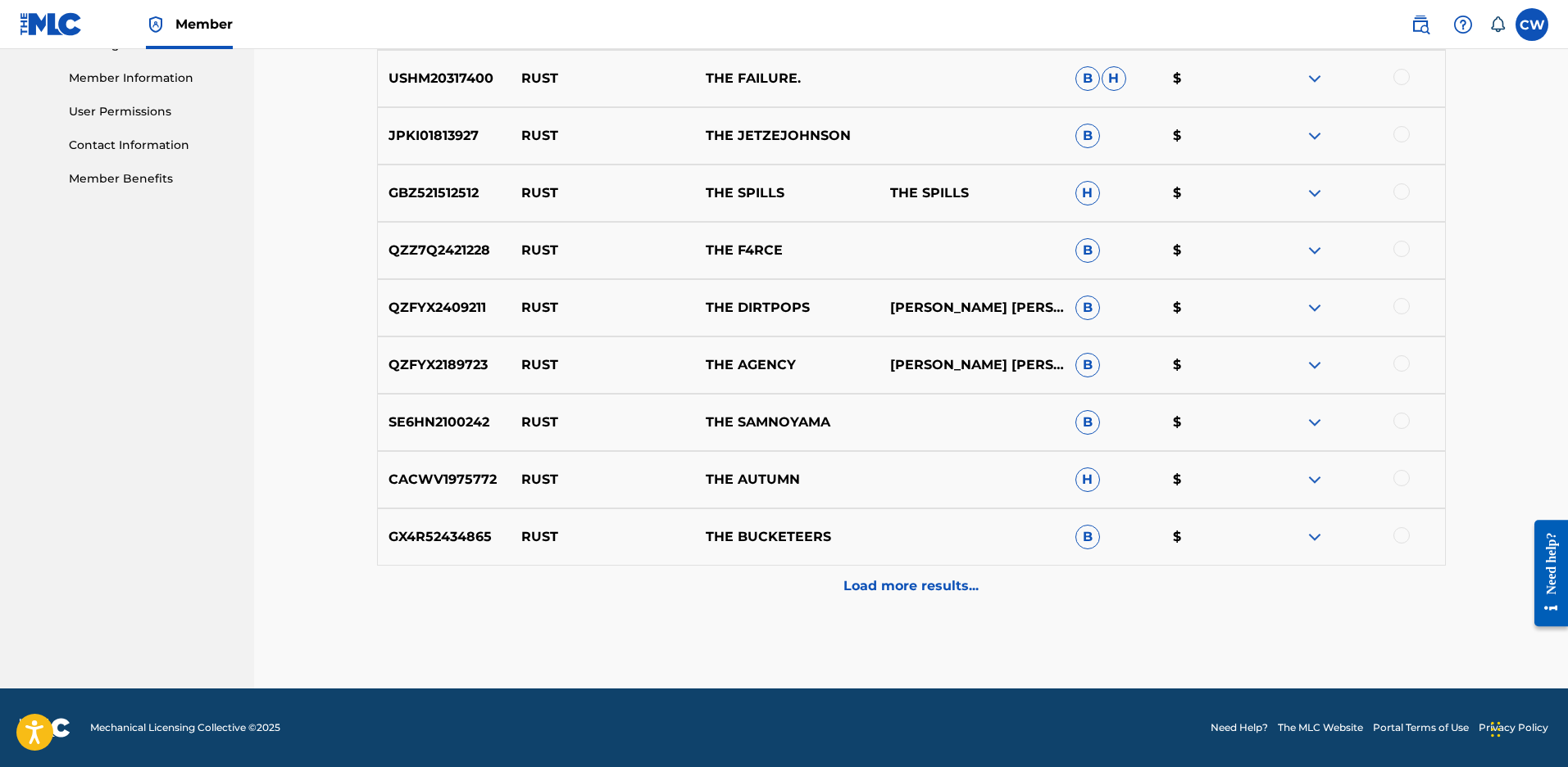
click at [939, 596] on p "Load more results..." at bounding box center [911, 586] width 136 height 19
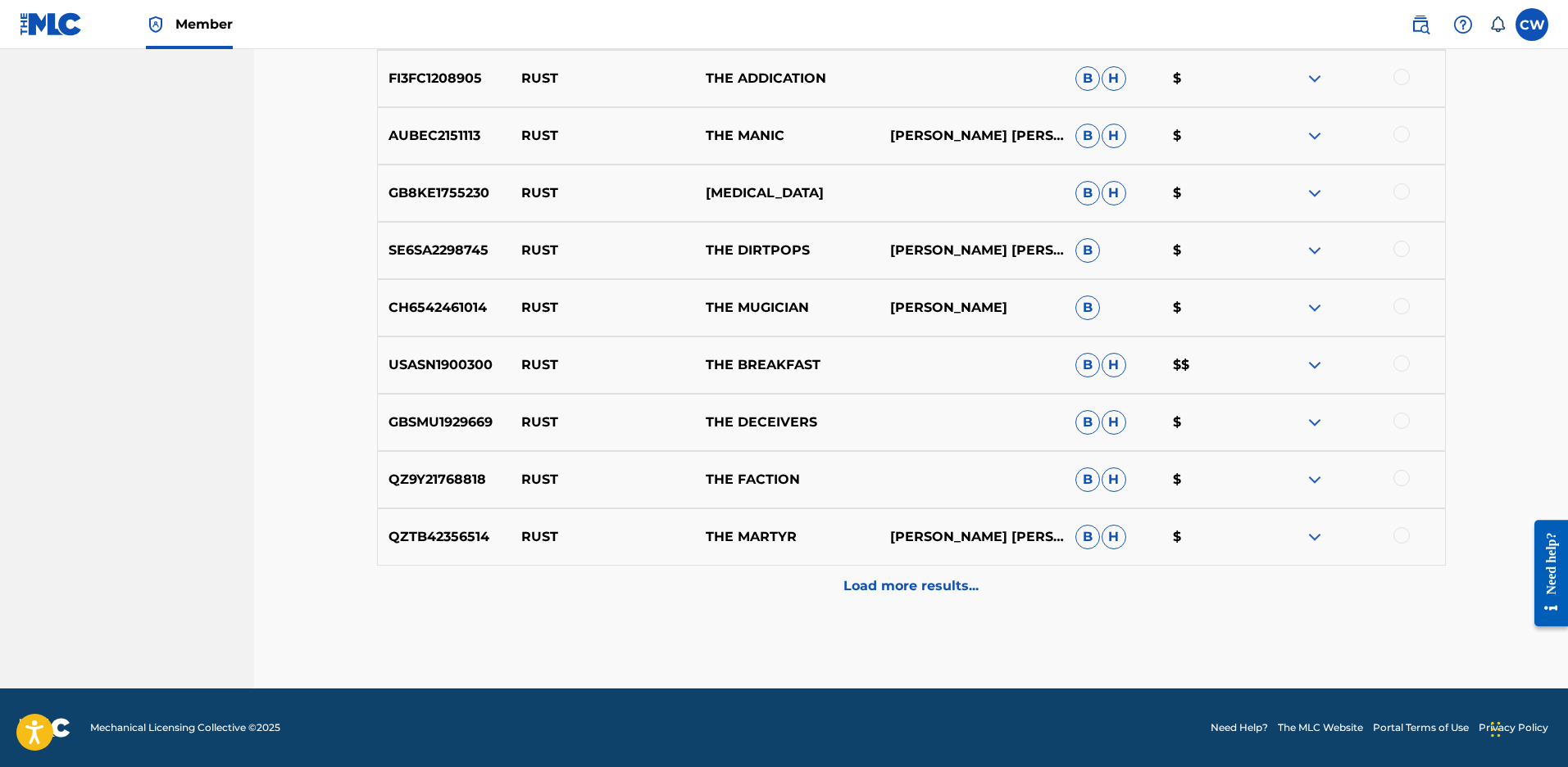
scroll to position [1317, 0]
click at [863, 599] on div "Load more results..." at bounding box center [911, 586] width 1068 height 41
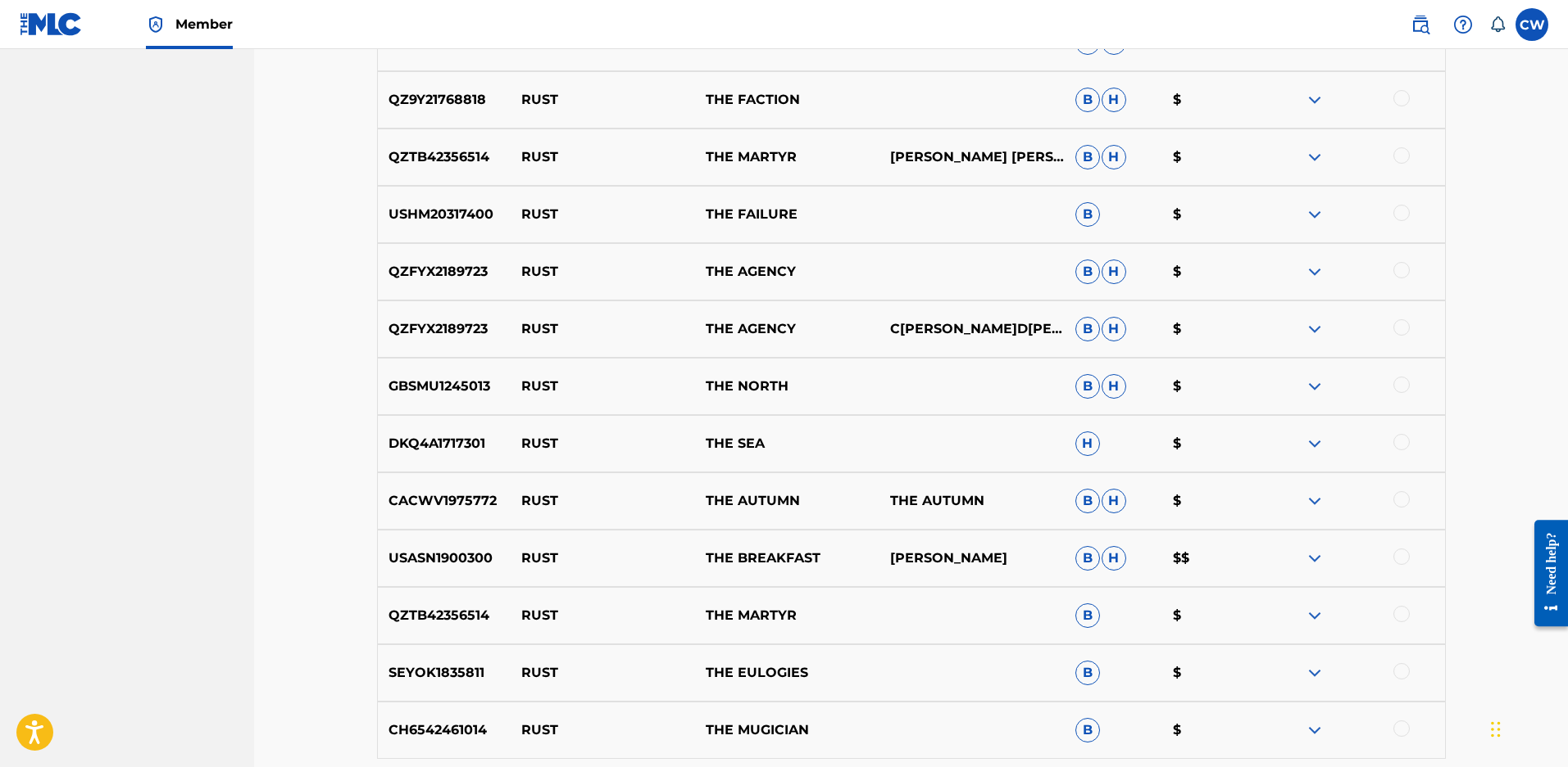
scroll to position [1891, 0]
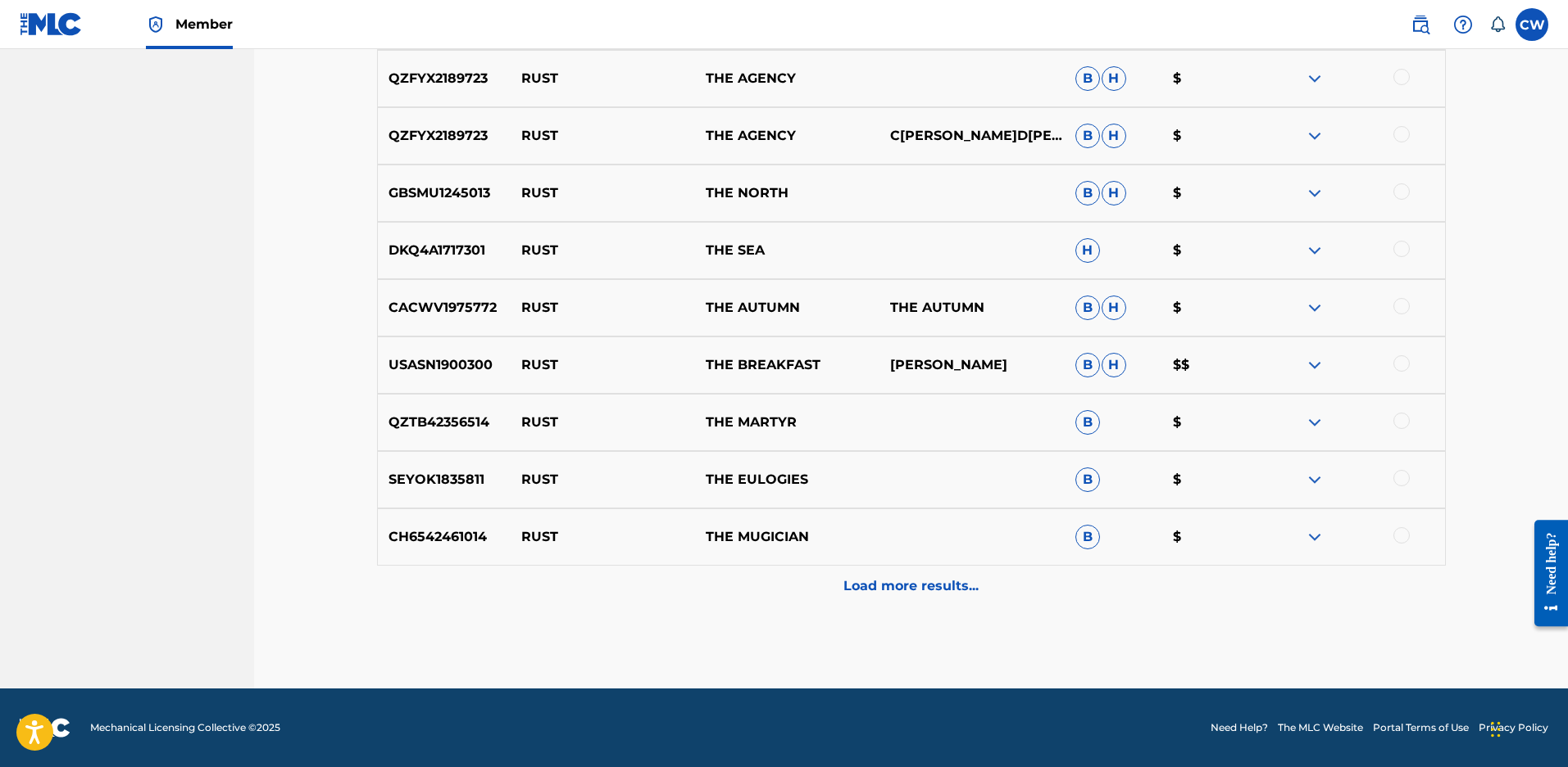
click at [866, 577] on p "Load more results..." at bounding box center [911, 586] width 136 height 19
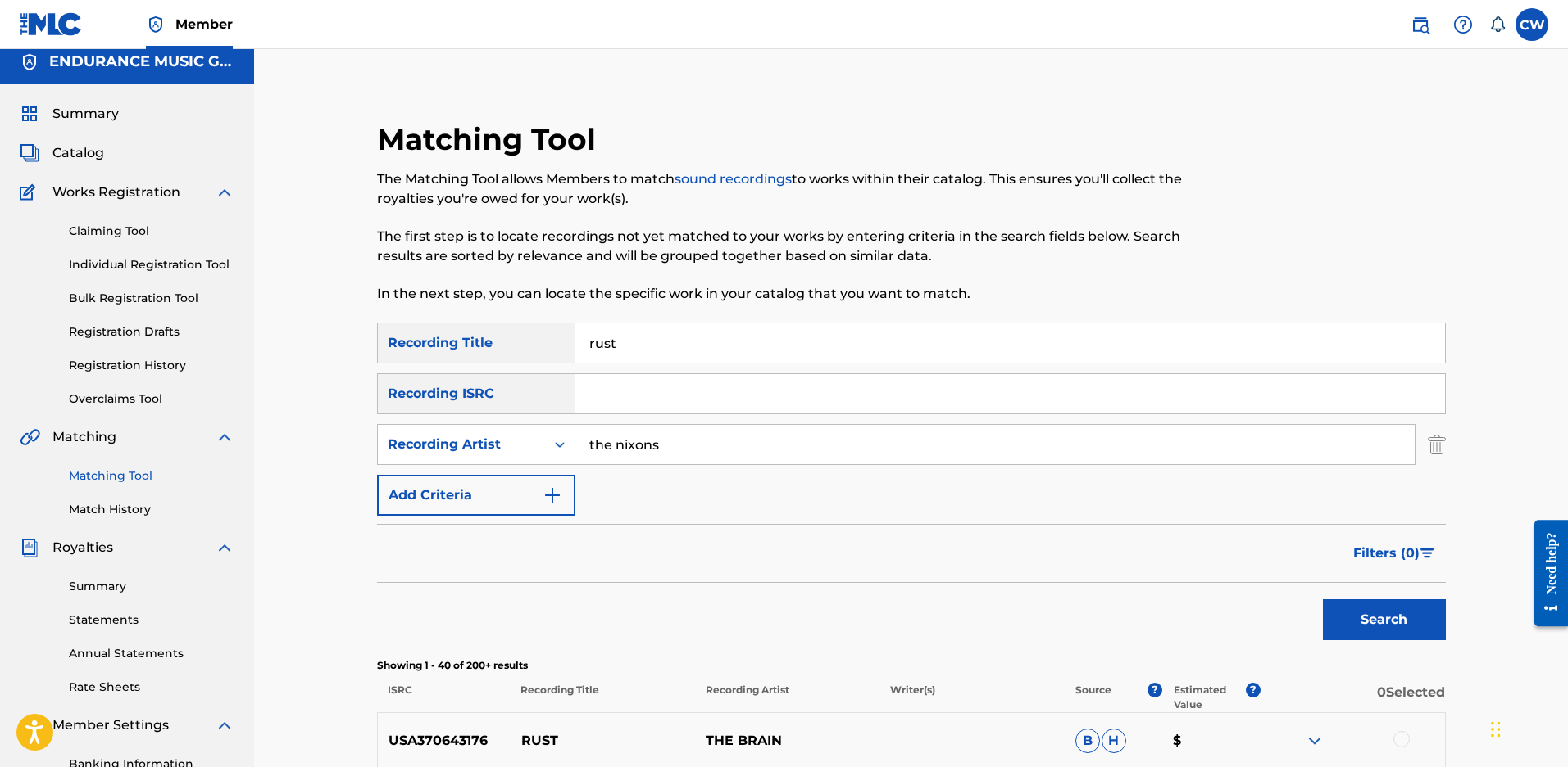
scroll to position [8, 0]
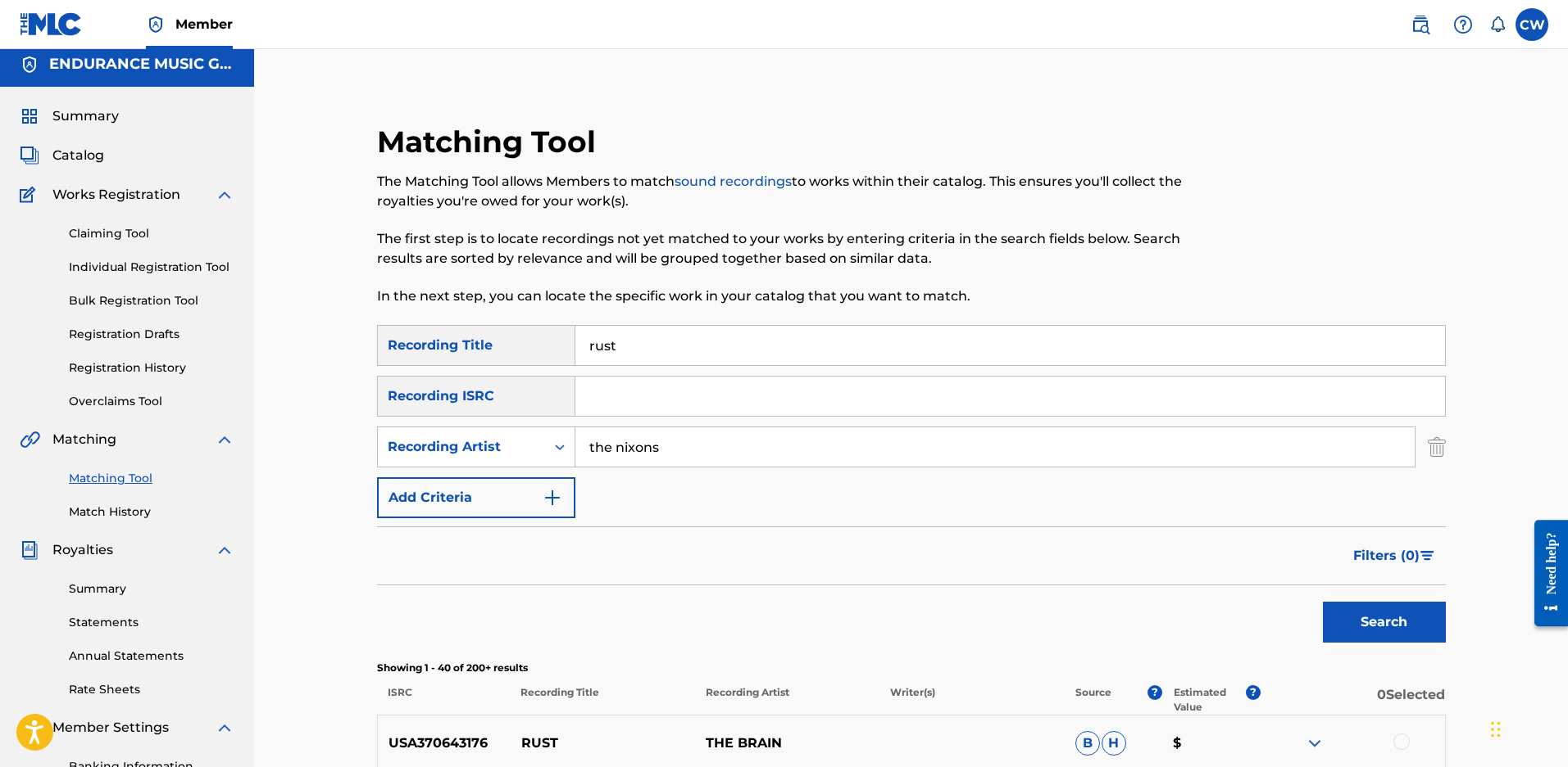
drag, startPoint x: 485, startPoint y: 362, endPoint x: 156, endPoint y: 395, distance: 330.7
type input "dreams of"
click at [1322, 602] on button "Search" at bounding box center [1383, 622] width 123 height 41
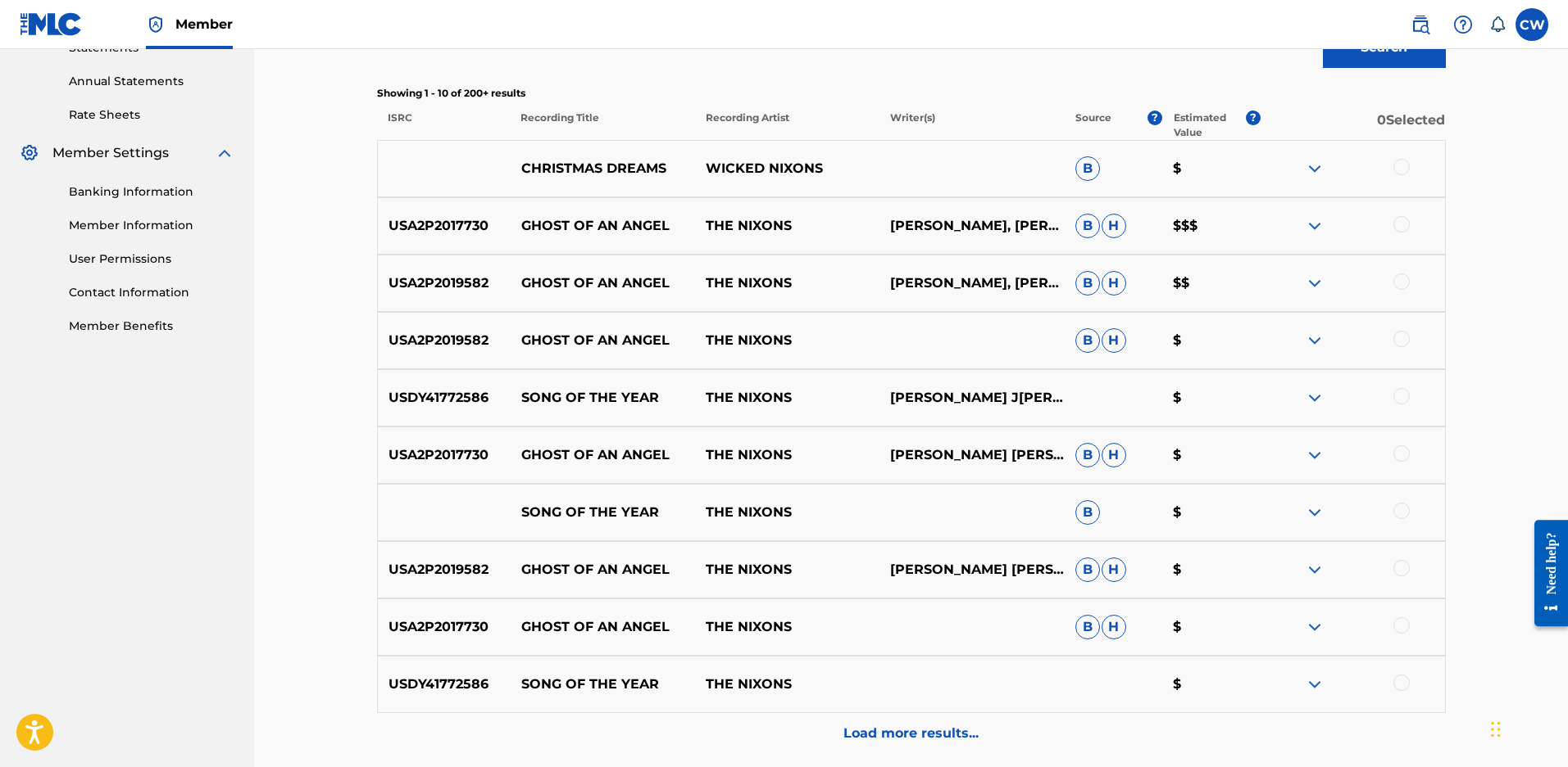
scroll to position [663, 0]
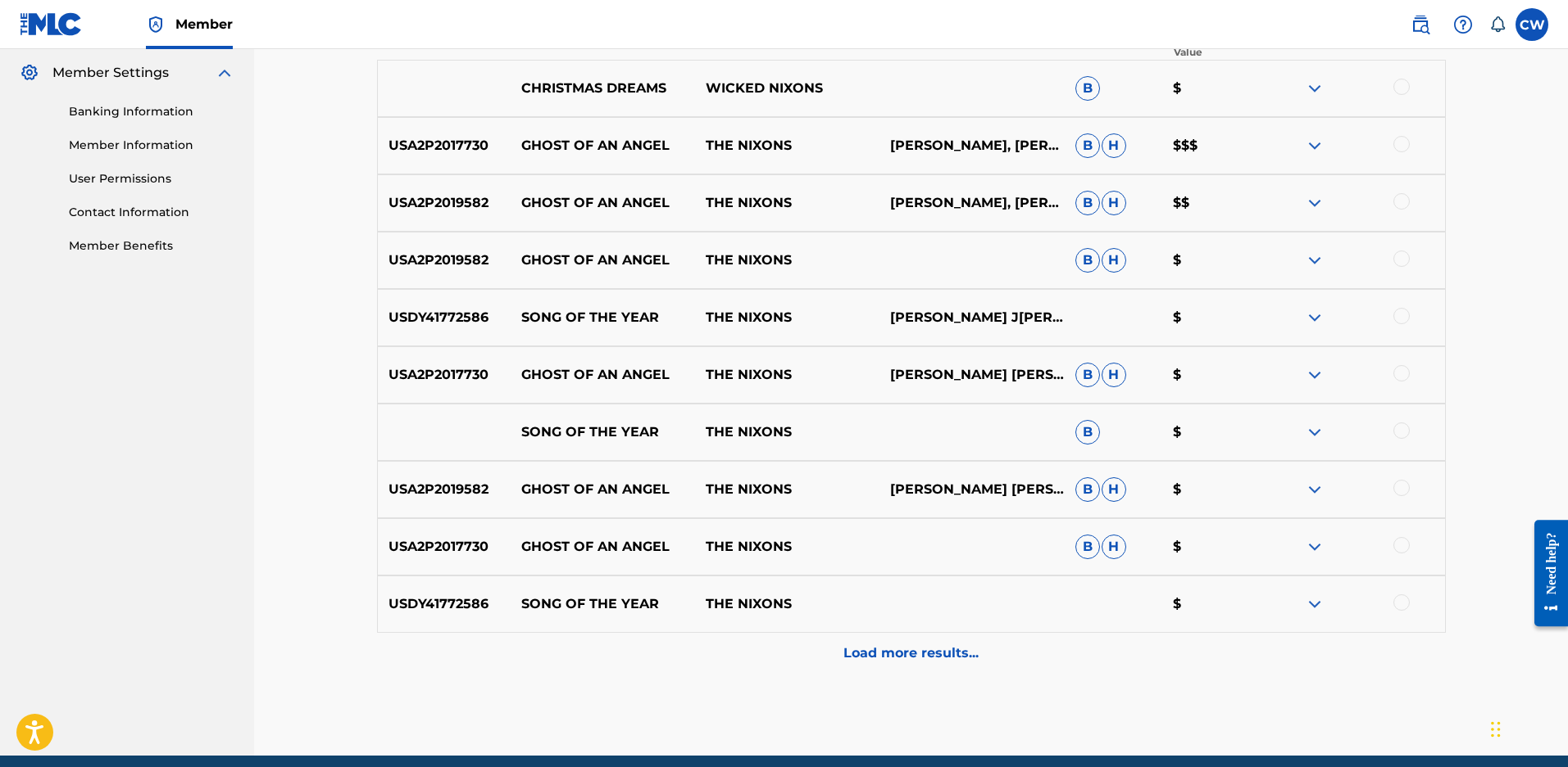
click at [854, 664] on p "Load more results..." at bounding box center [911, 653] width 136 height 19
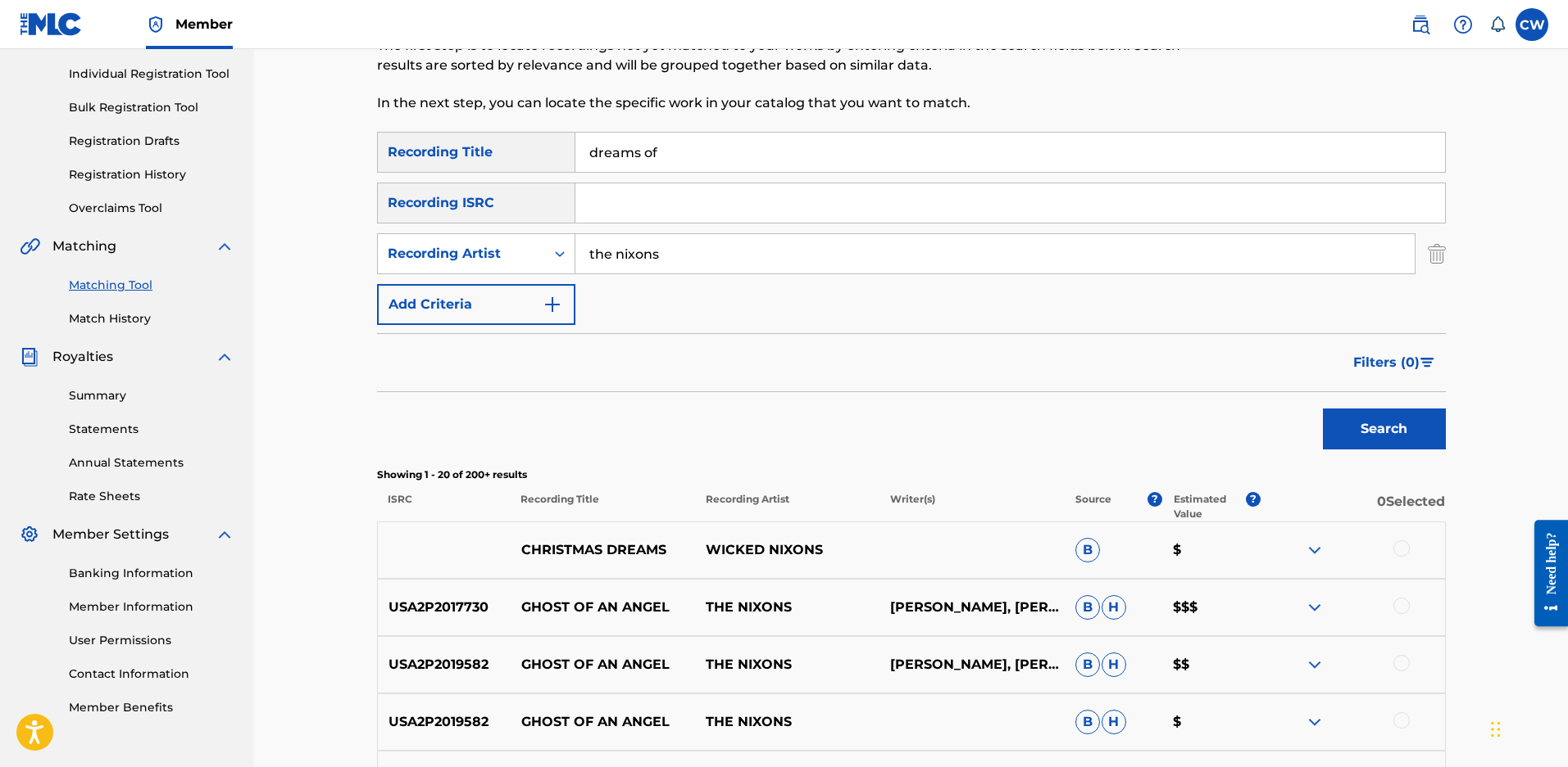
scroll to position [0, 0]
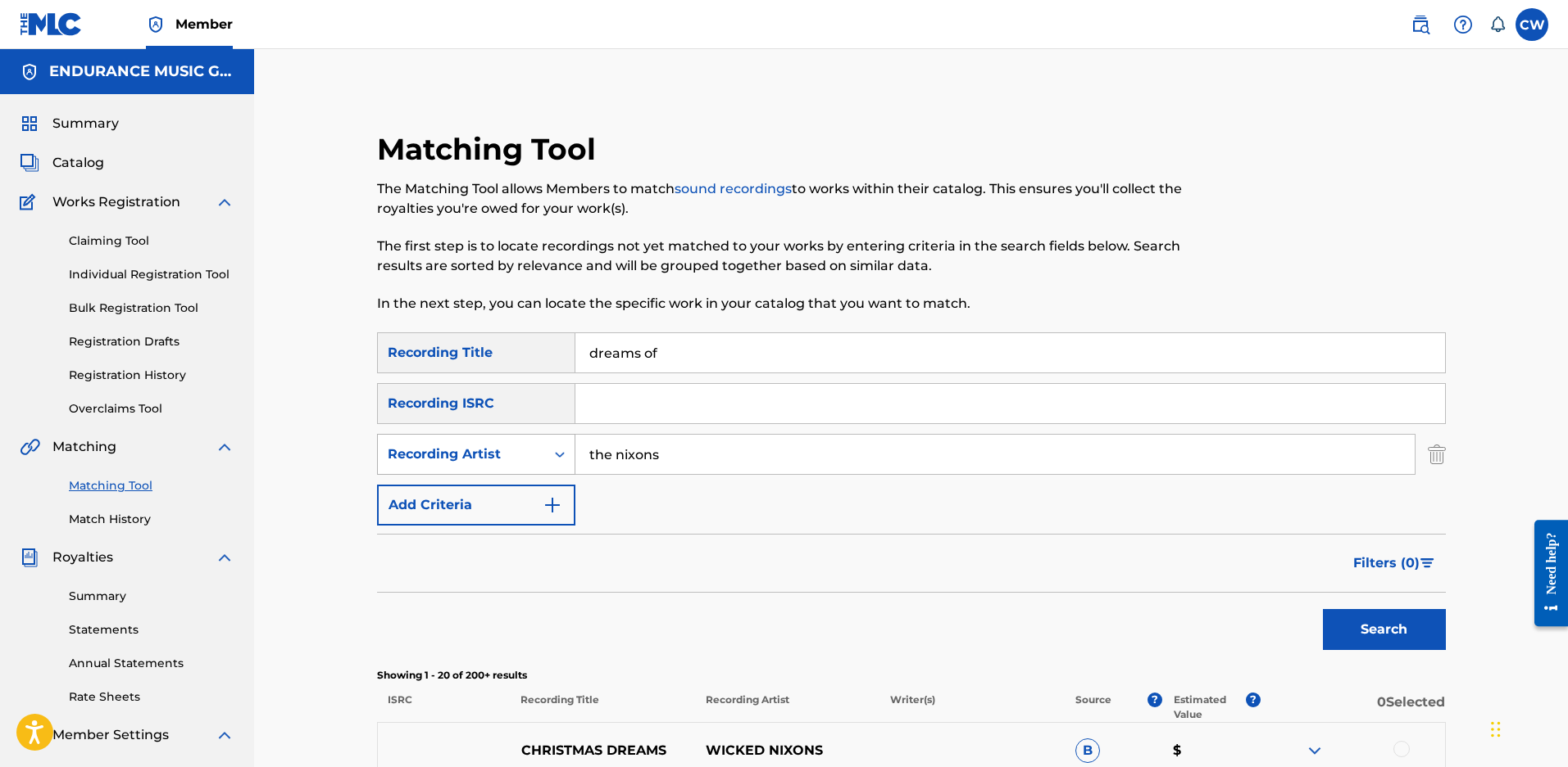
click at [458, 458] on div "Recording Artist" at bounding box center [462, 454] width 147 height 19
click at [440, 488] on div "Writer" at bounding box center [476, 495] width 197 height 41
click at [678, 466] on input "Search Form" at bounding box center [995, 455] width 839 height 39
type input "m[PERSON_NAME]"
click at [1322, 610] on button "Search" at bounding box center [1383, 630] width 123 height 41
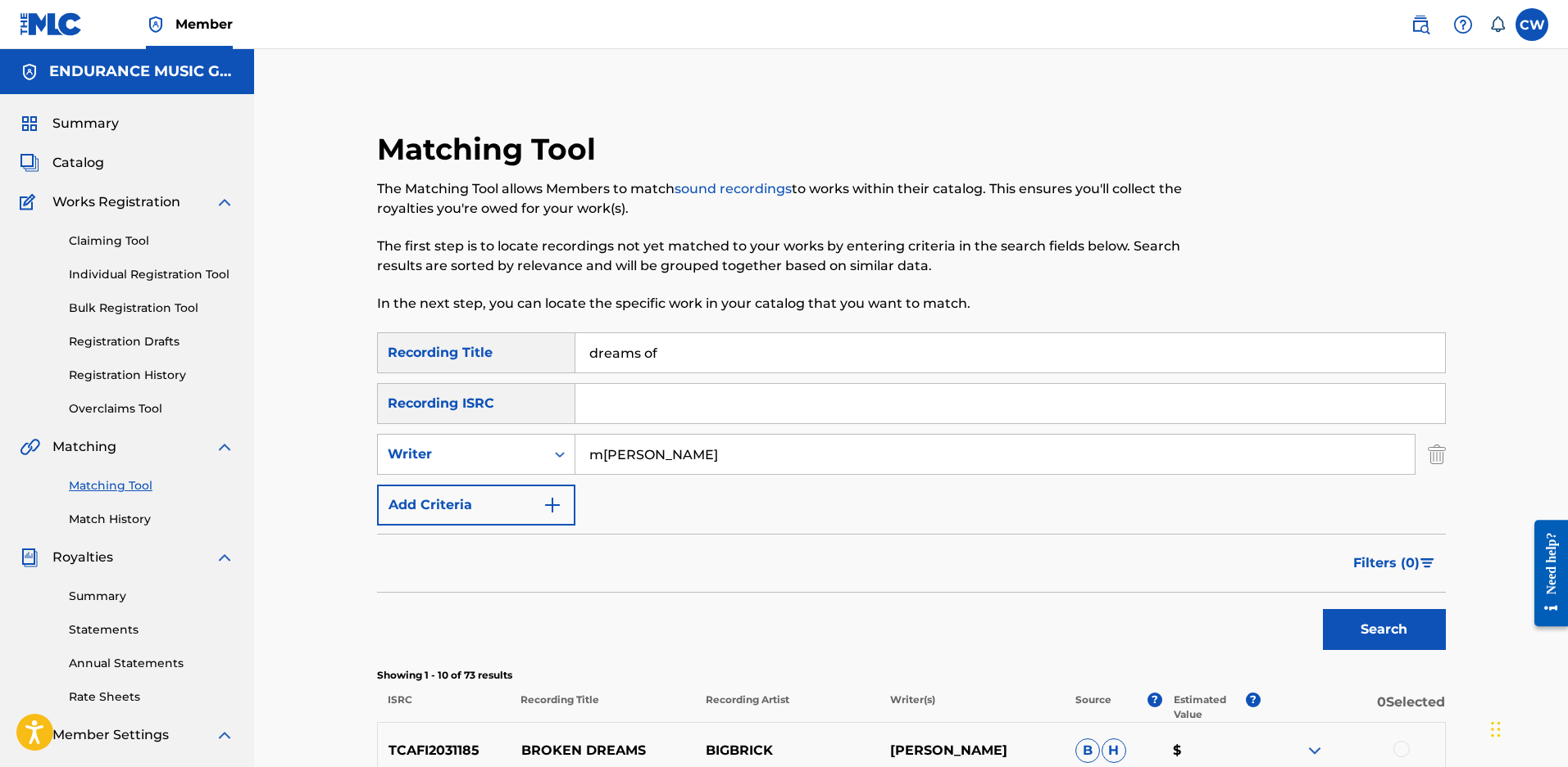
drag, startPoint x: 672, startPoint y: 348, endPoint x: 293, endPoint y: 350, distance: 379.0
click at [339, 358] on div "Matching Tool The Matching Tool allows Members to match sound recordings to wor…" at bounding box center [911, 753] width 1147 height 1328
type input "door open wide"
click at [1322, 610] on button "Search" at bounding box center [1383, 630] width 123 height 41
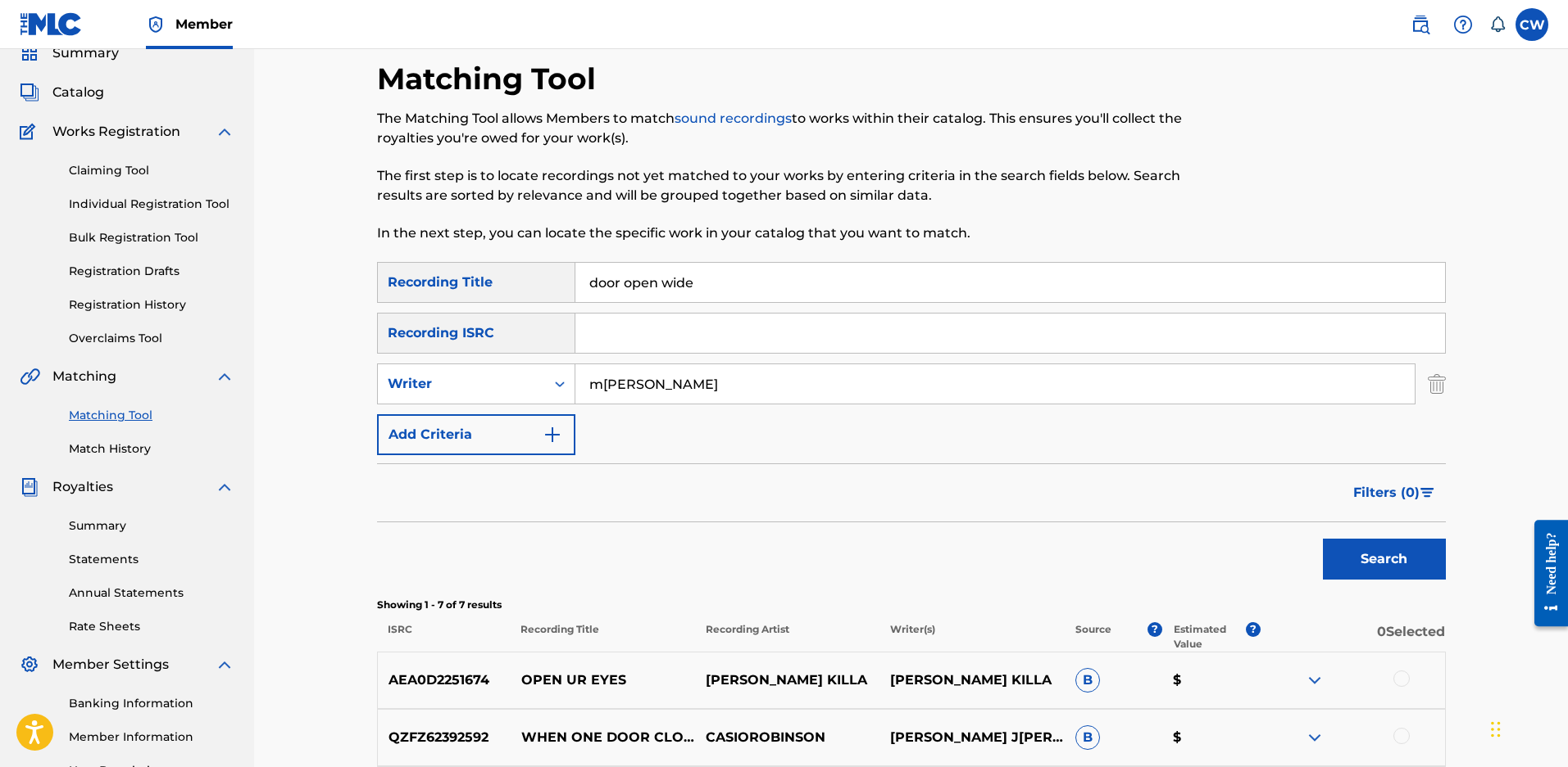
scroll to position [163, 0]
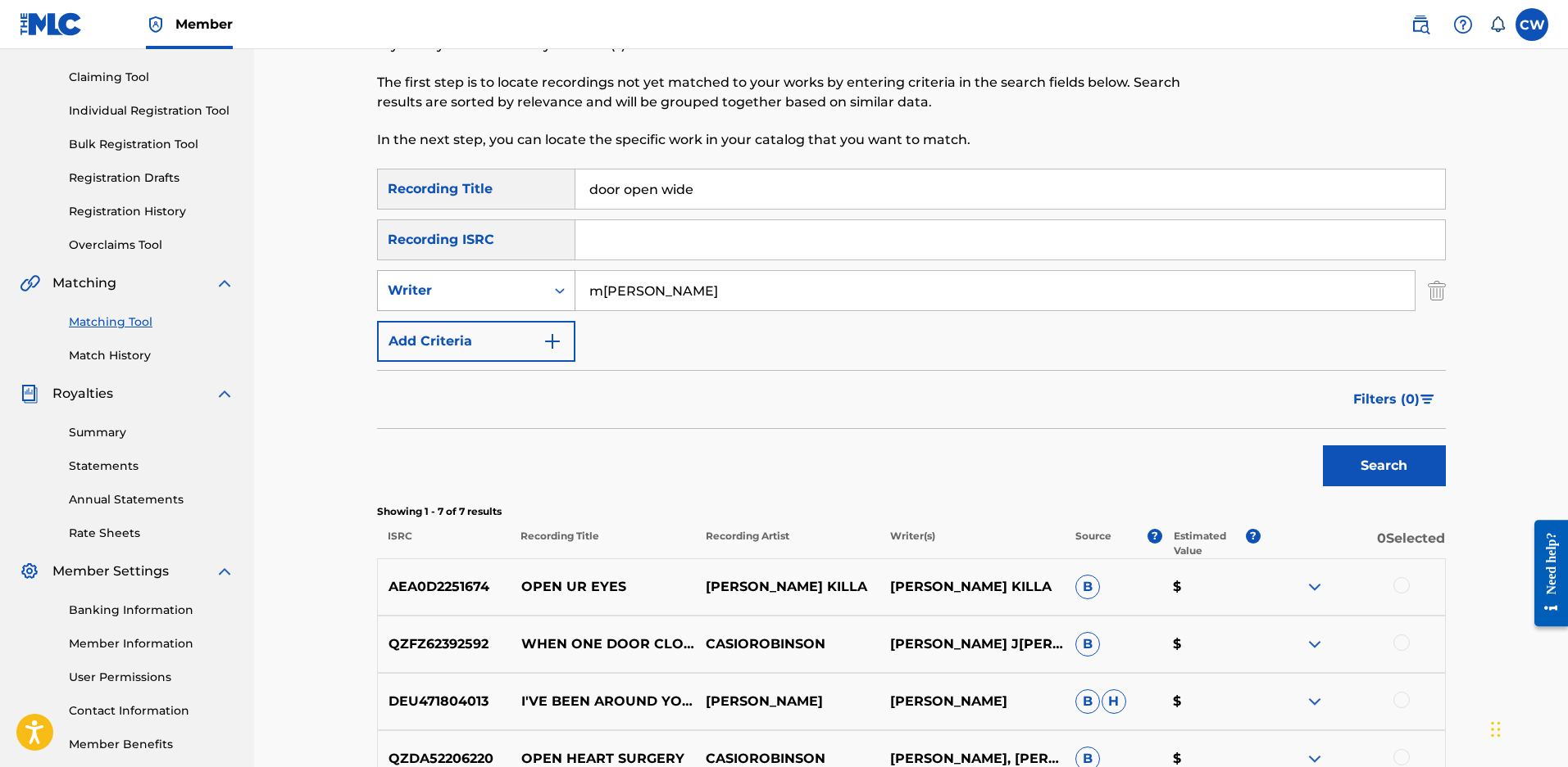
click at [498, 288] on div "Writer" at bounding box center [462, 290] width 147 height 19
click at [490, 339] on div "Recording Artist" at bounding box center [476, 332] width 197 height 41
click at [596, 290] on input "Search Form" at bounding box center [995, 290] width 839 height 39
type input "veio"
click at [1322, 445] on button "Search" at bounding box center [1383, 466] width 123 height 41
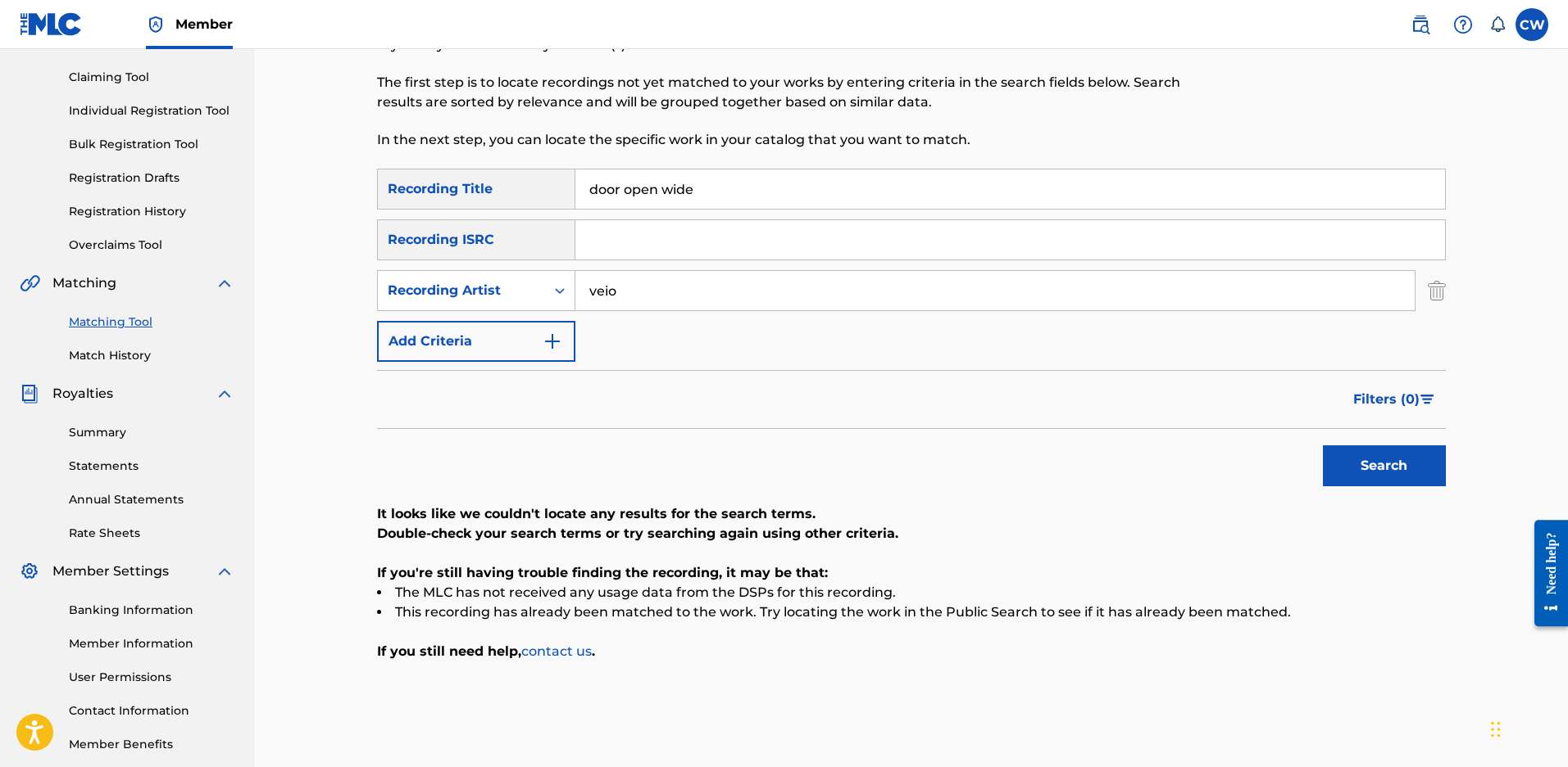
drag, startPoint x: 695, startPoint y: 189, endPoint x: 187, endPoint y: 200, distance: 508.1
click at [189, 197] on main "ENDURANCE MUSIC GROUP Summary Catalog Works Registration Claiming Tool Individu…" at bounding box center [784, 329] width 1568 height 888
type input "shoulder to bleed on"
click at [1322, 445] on button "Search" at bounding box center [1383, 466] width 123 height 41
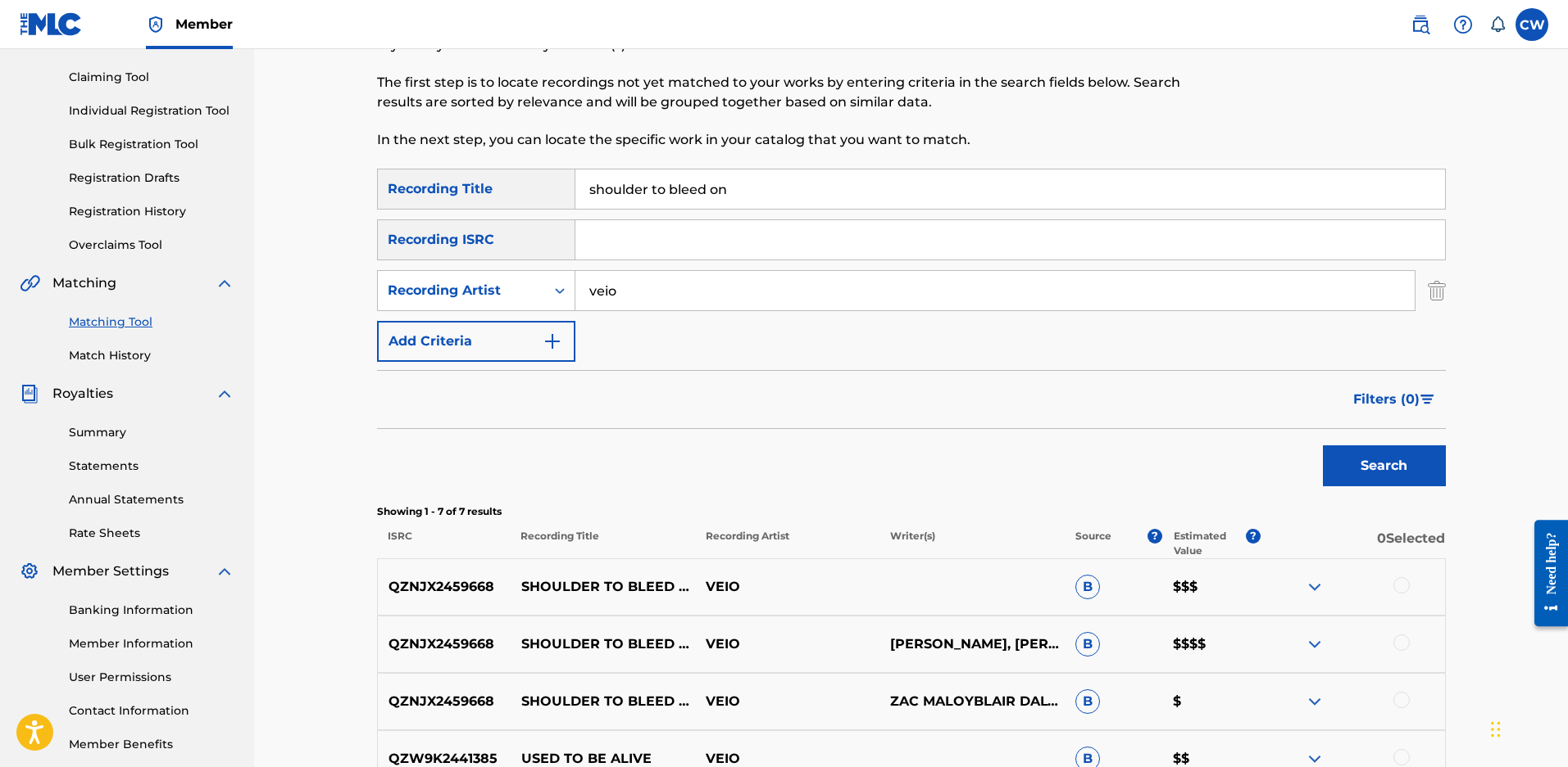
scroll to position [328, 0]
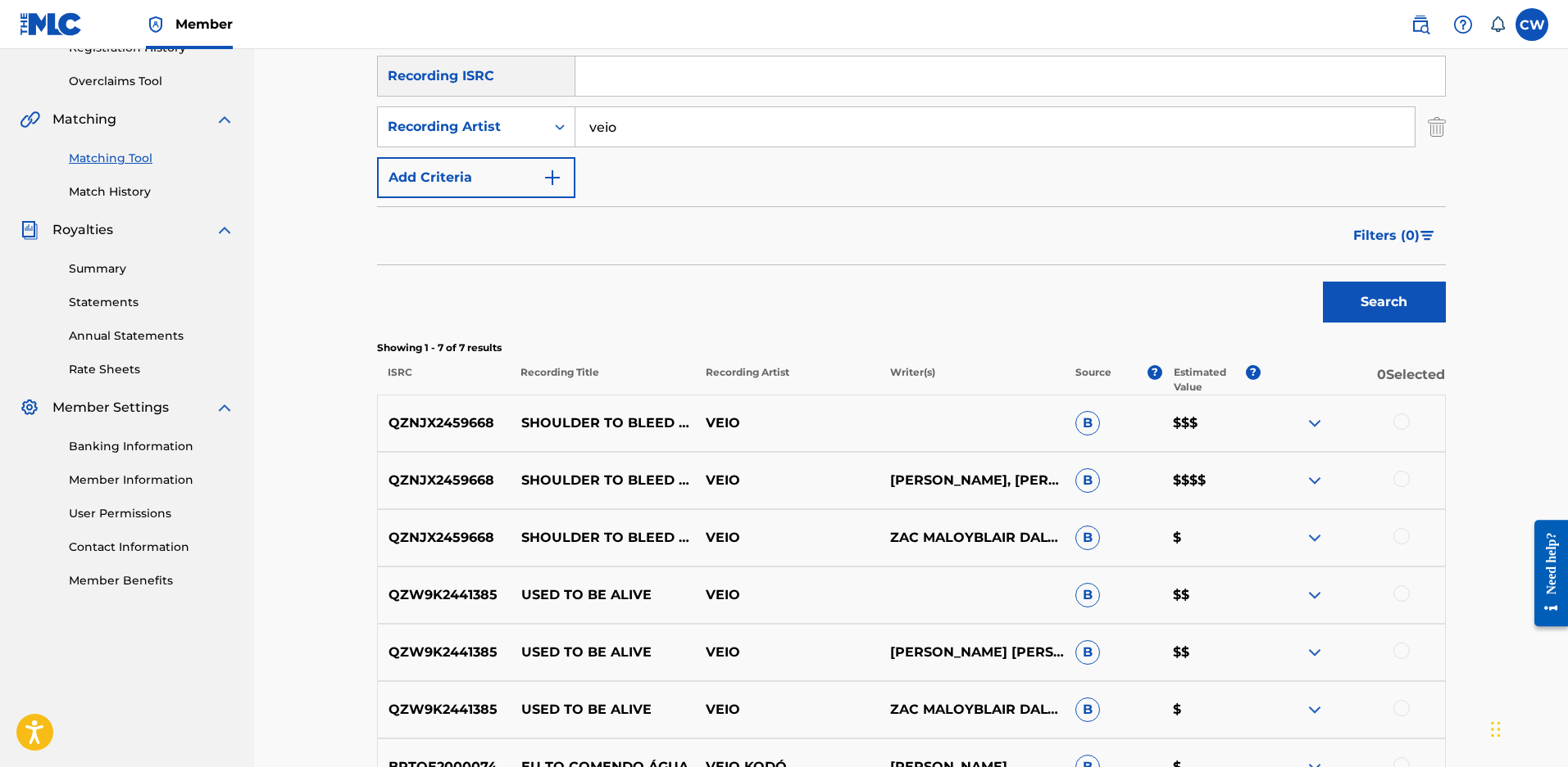
click at [1393, 429] on div at bounding box center [1352, 423] width 185 height 19
click at [1402, 430] on div at bounding box center [1400, 422] width 16 height 16
click at [1399, 488] on div at bounding box center [1400, 478] width 16 height 16
click at [1399, 544] on div at bounding box center [1400, 536] width 16 height 16
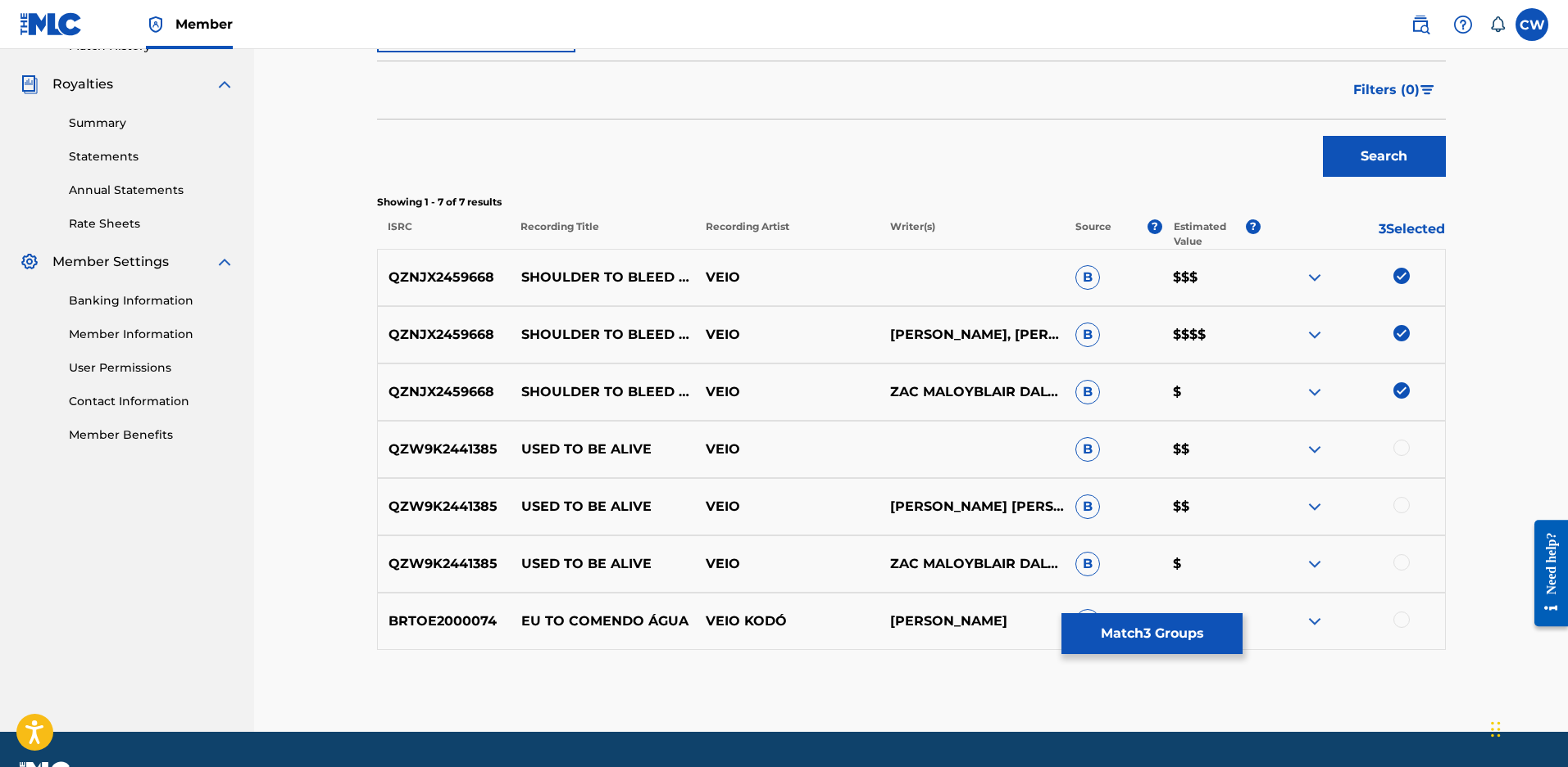
scroll to position [491, 0]
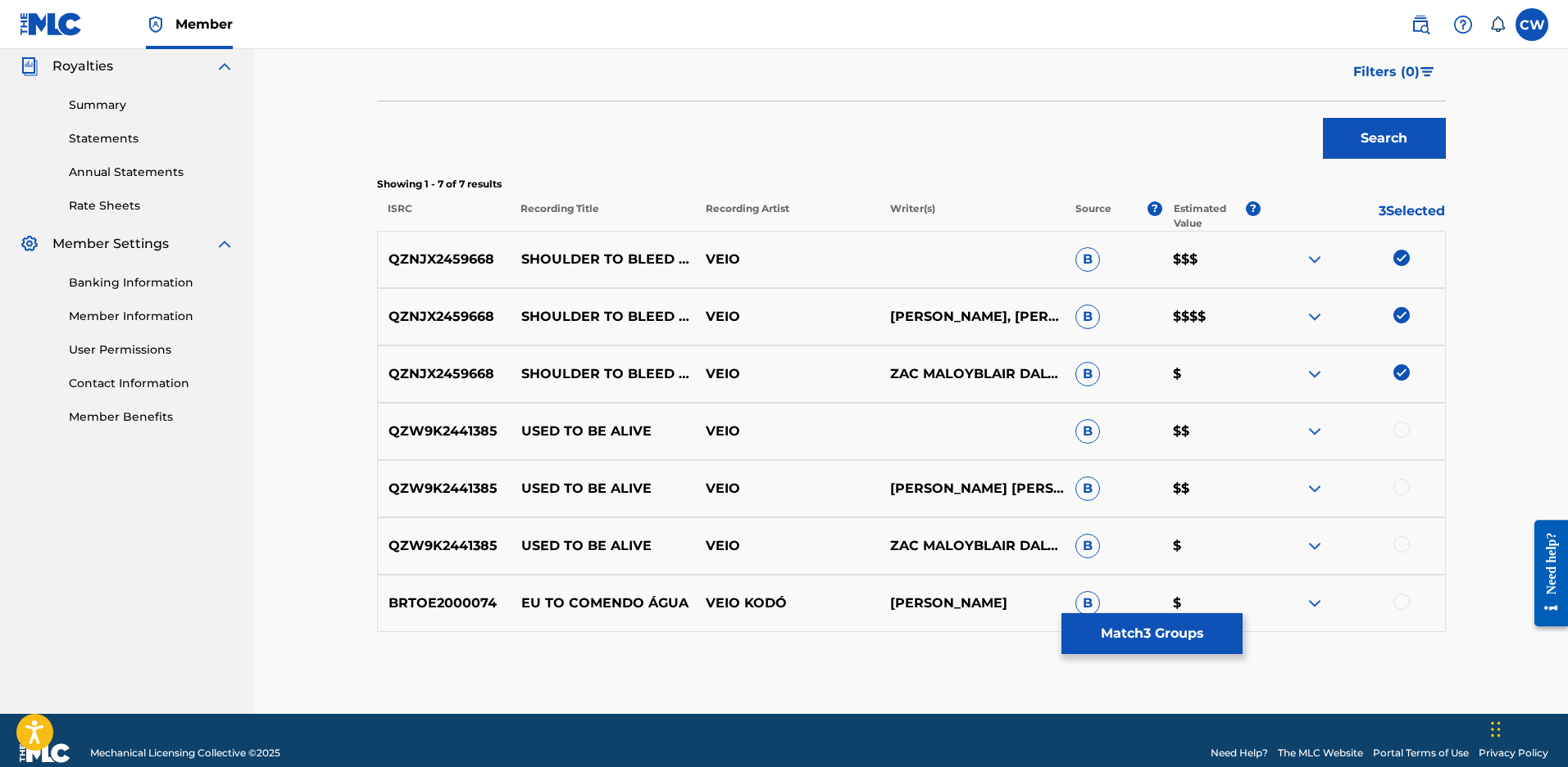
click at [1161, 645] on button "Match 3 Groups" at bounding box center [1152, 634] width 181 height 41
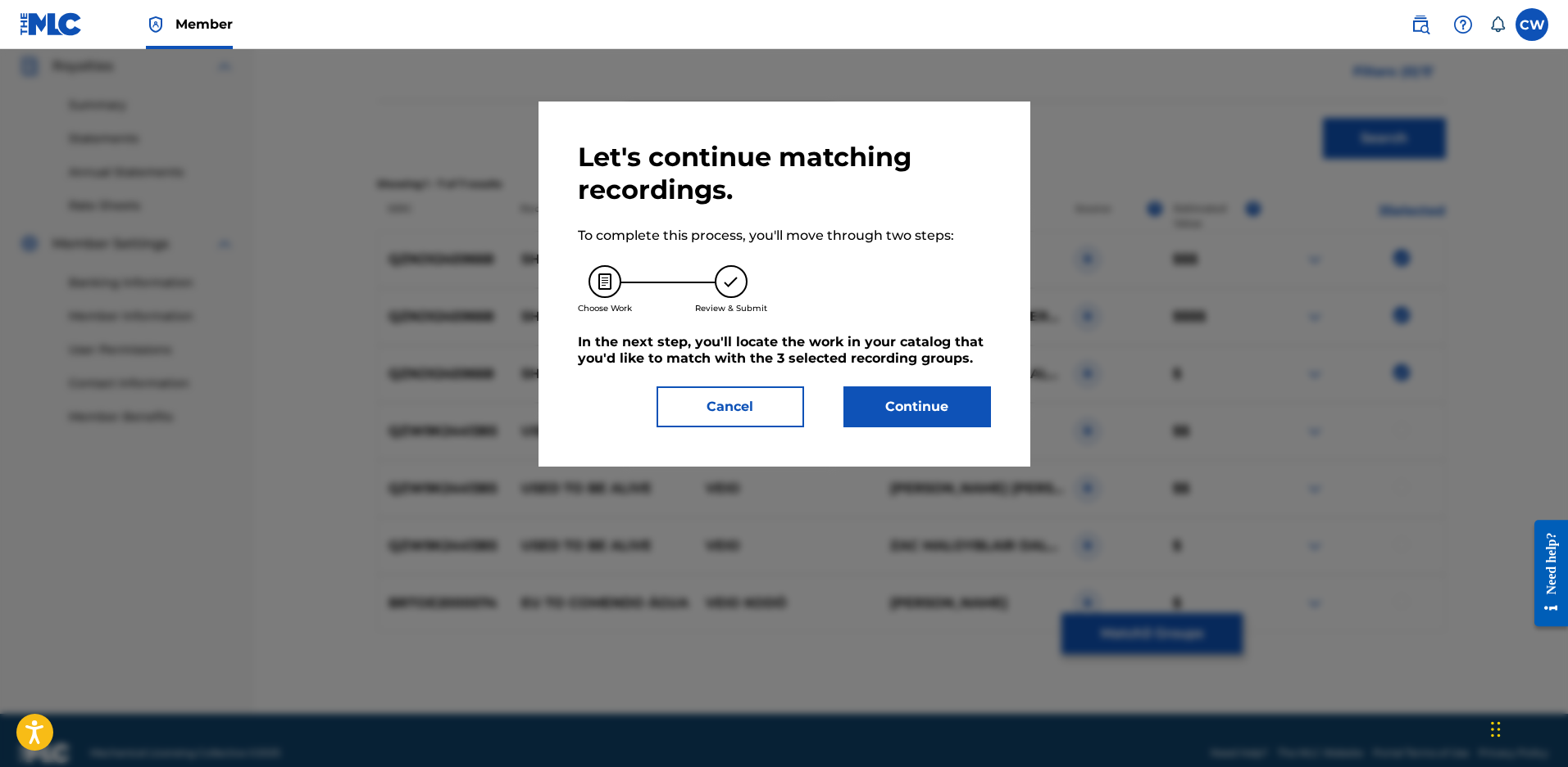
click at [880, 422] on button "Continue" at bounding box center [917, 407] width 147 height 41
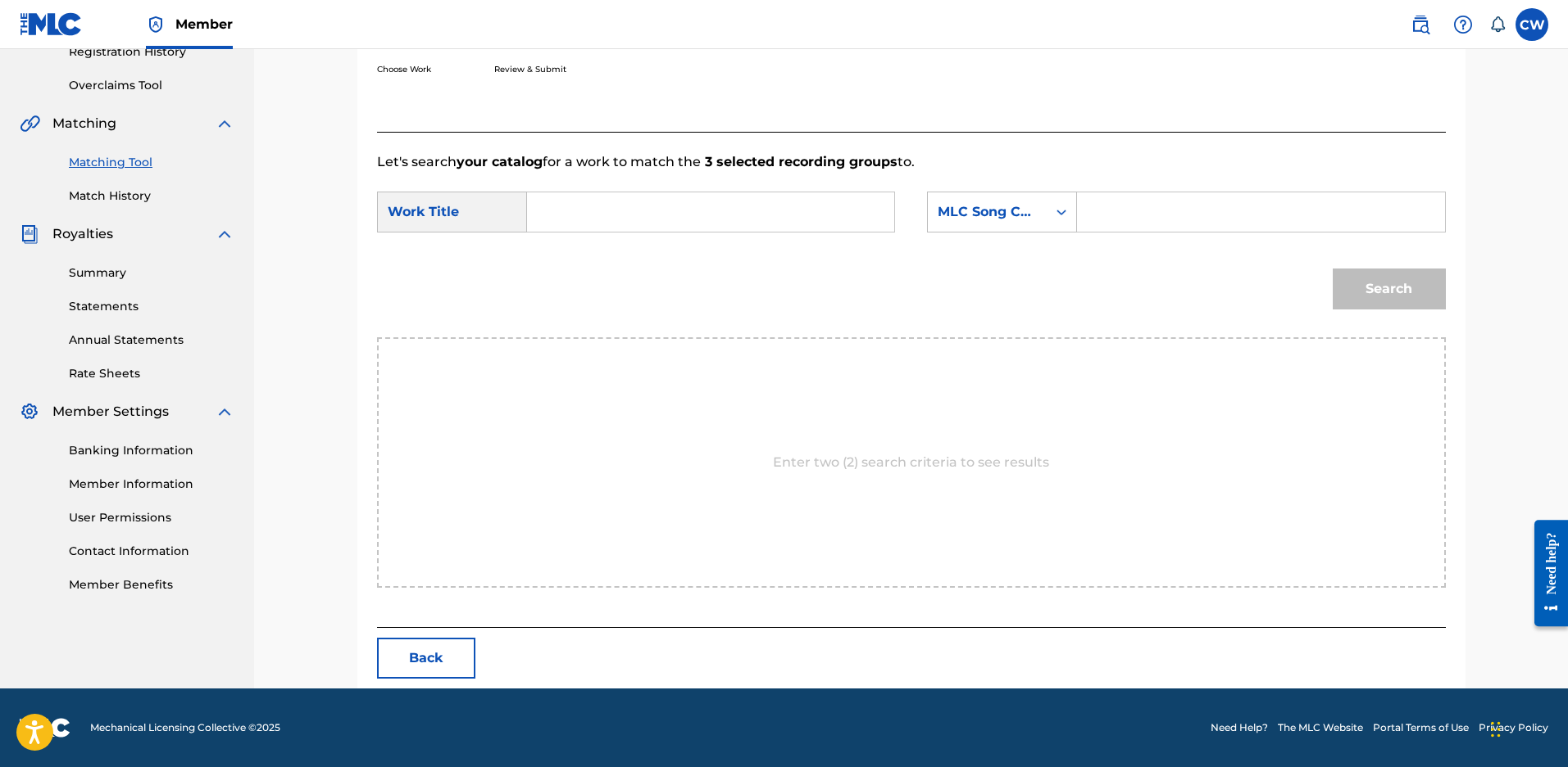
scroll to position [331, 0]
click at [593, 210] on input "Search Form" at bounding box center [710, 212] width 339 height 39
type input "shoulder to bleed on"
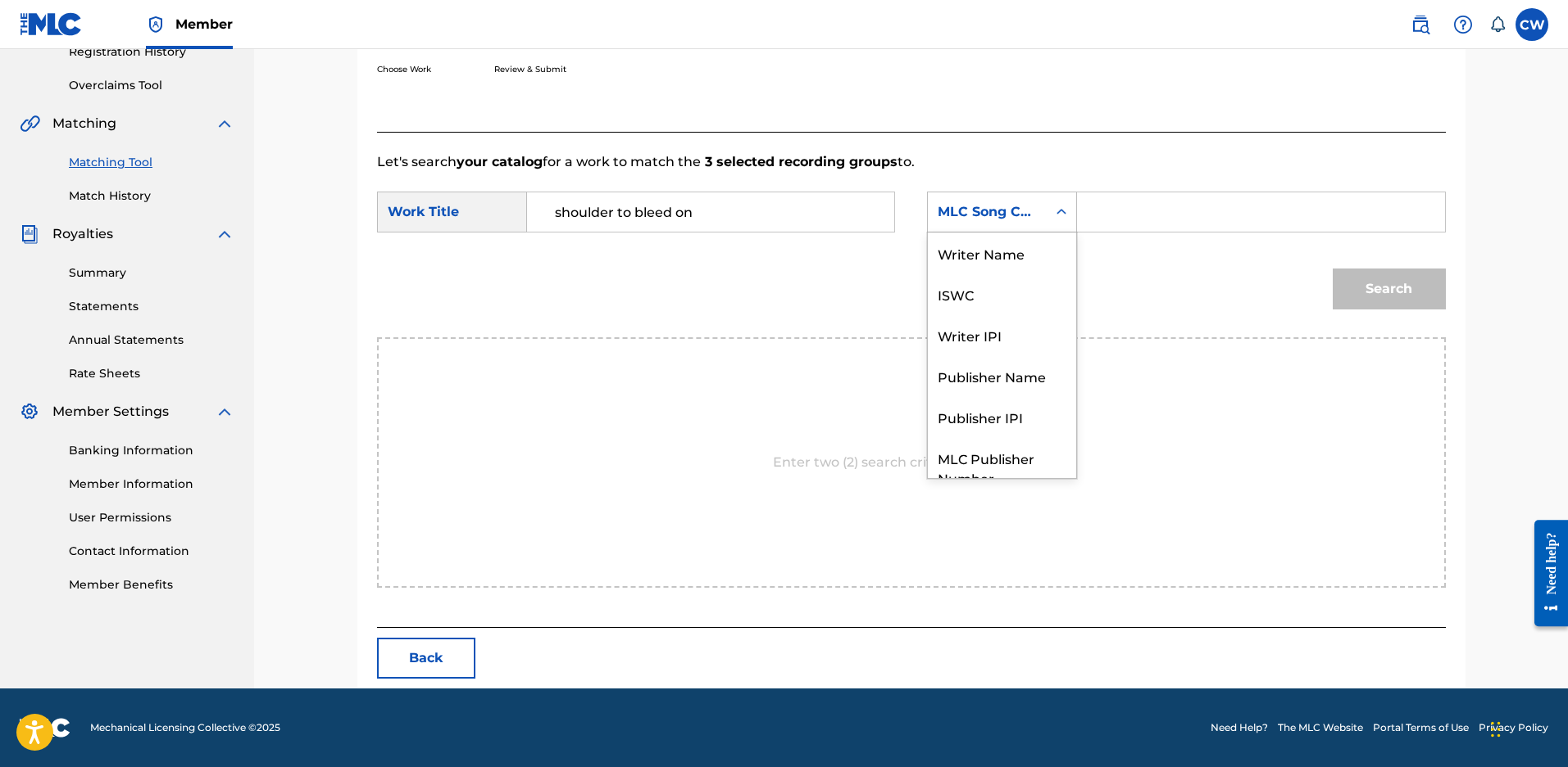
click at [961, 212] on div "MLC Song Code" at bounding box center [987, 212] width 99 height 19
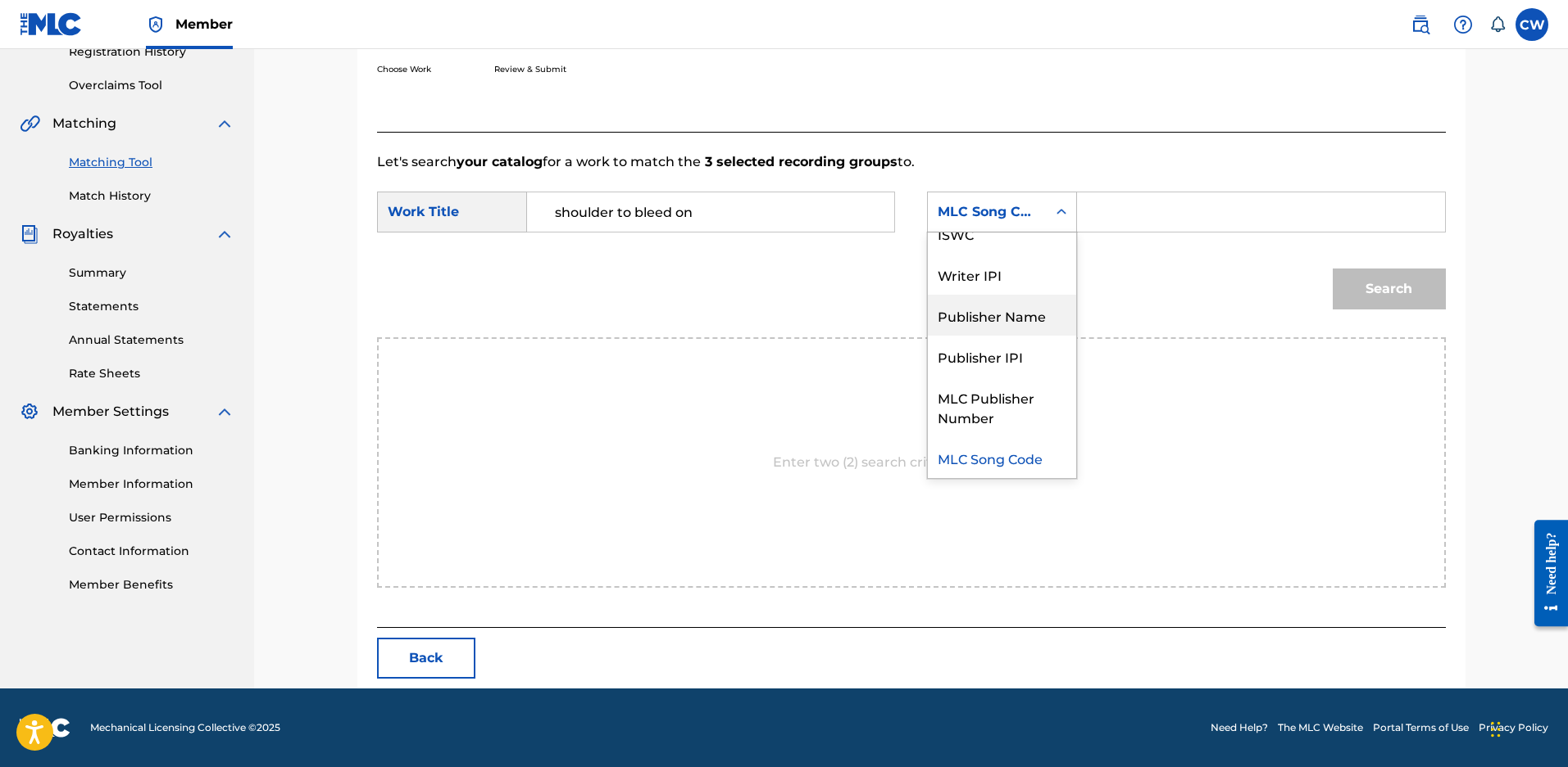
scroll to position [0, 0]
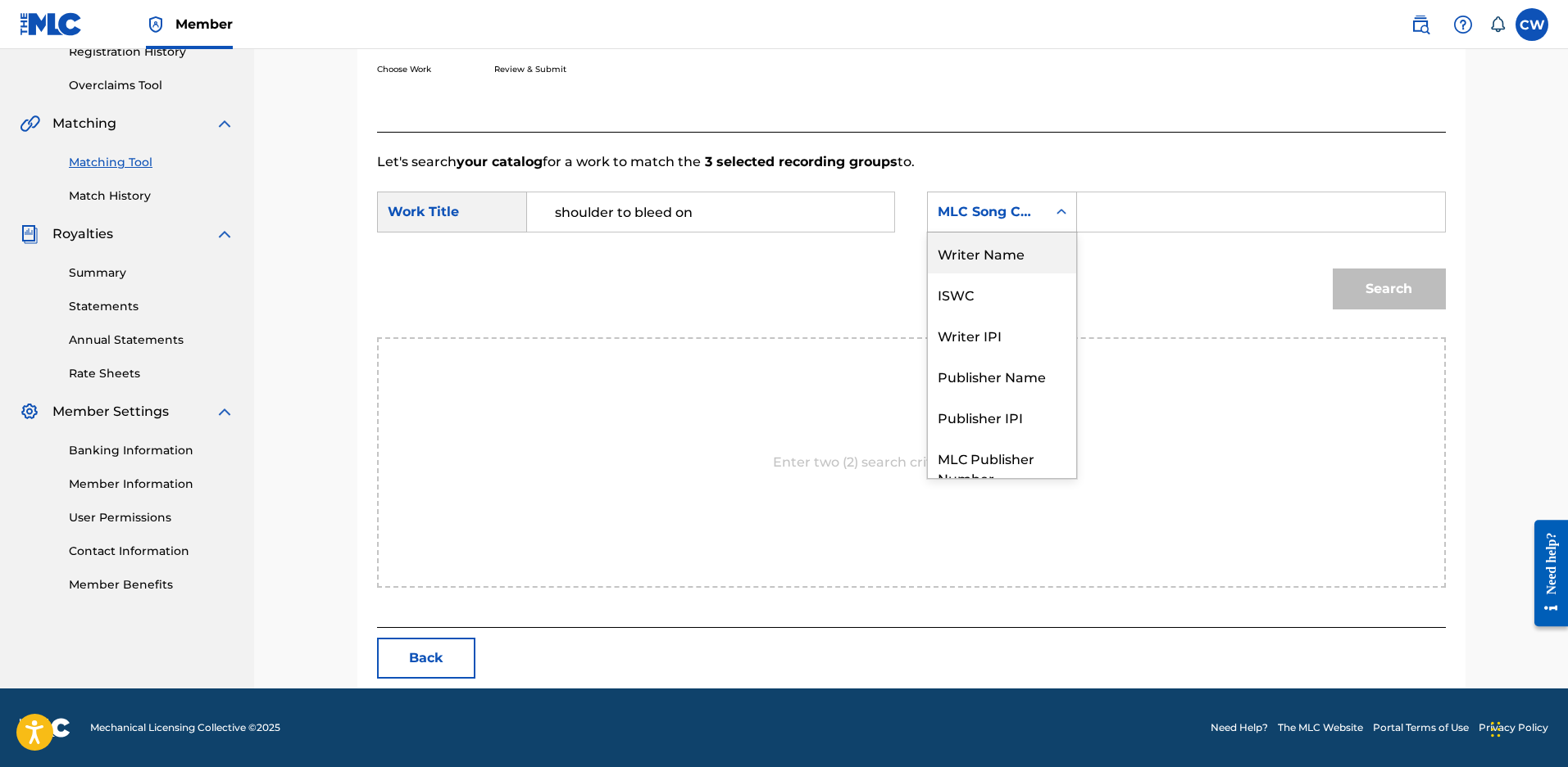
click at [985, 245] on div "Writer Name" at bounding box center [1001, 253] width 148 height 41
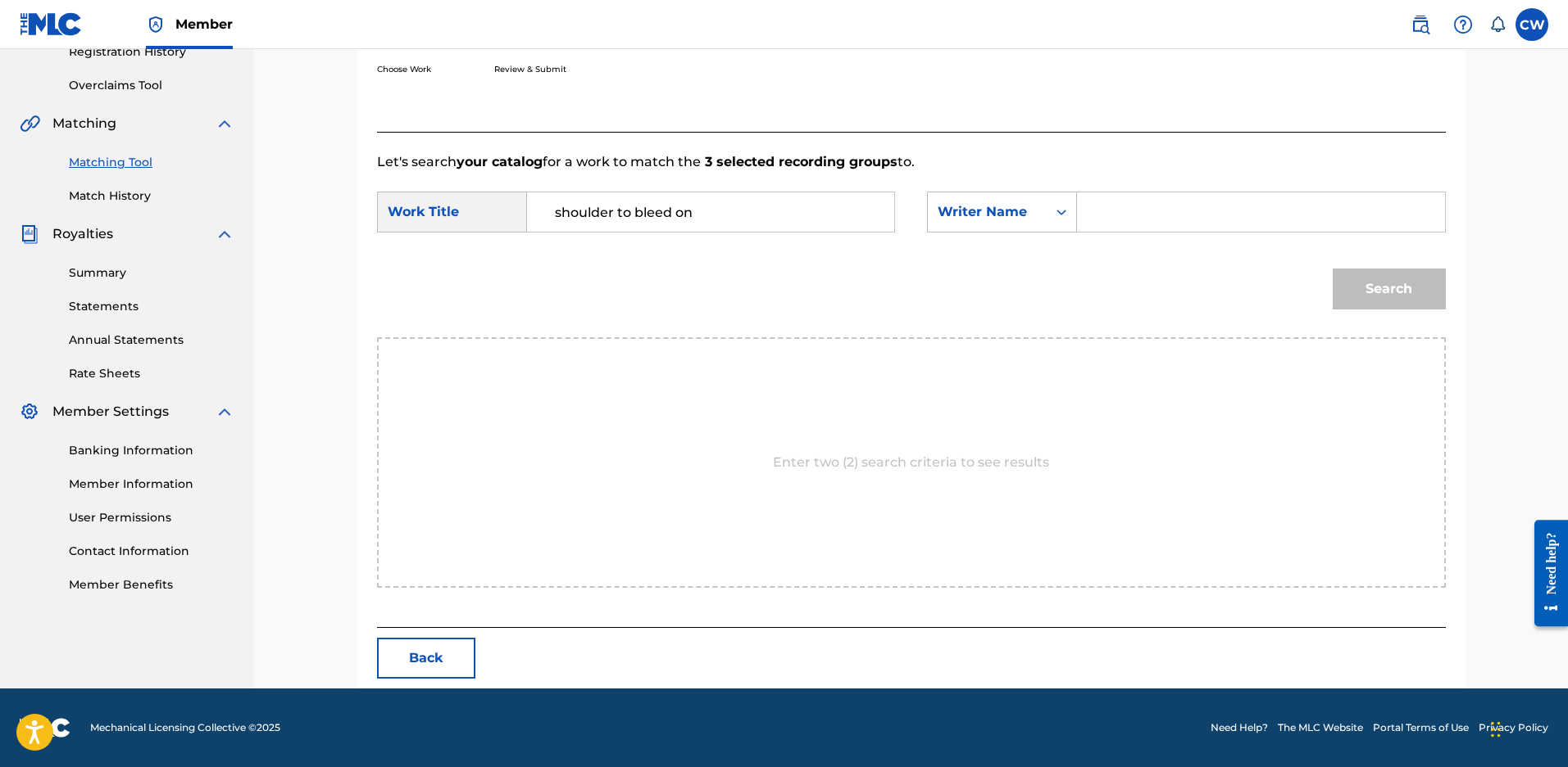
click at [1093, 221] on input "Search Form" at bounding box center [1260, 212] width 339 height 39
type input "v"
type input "maloy"
click at [1333, 268] on button "Search" at bounding box center [1388, 289] width 113 height 41
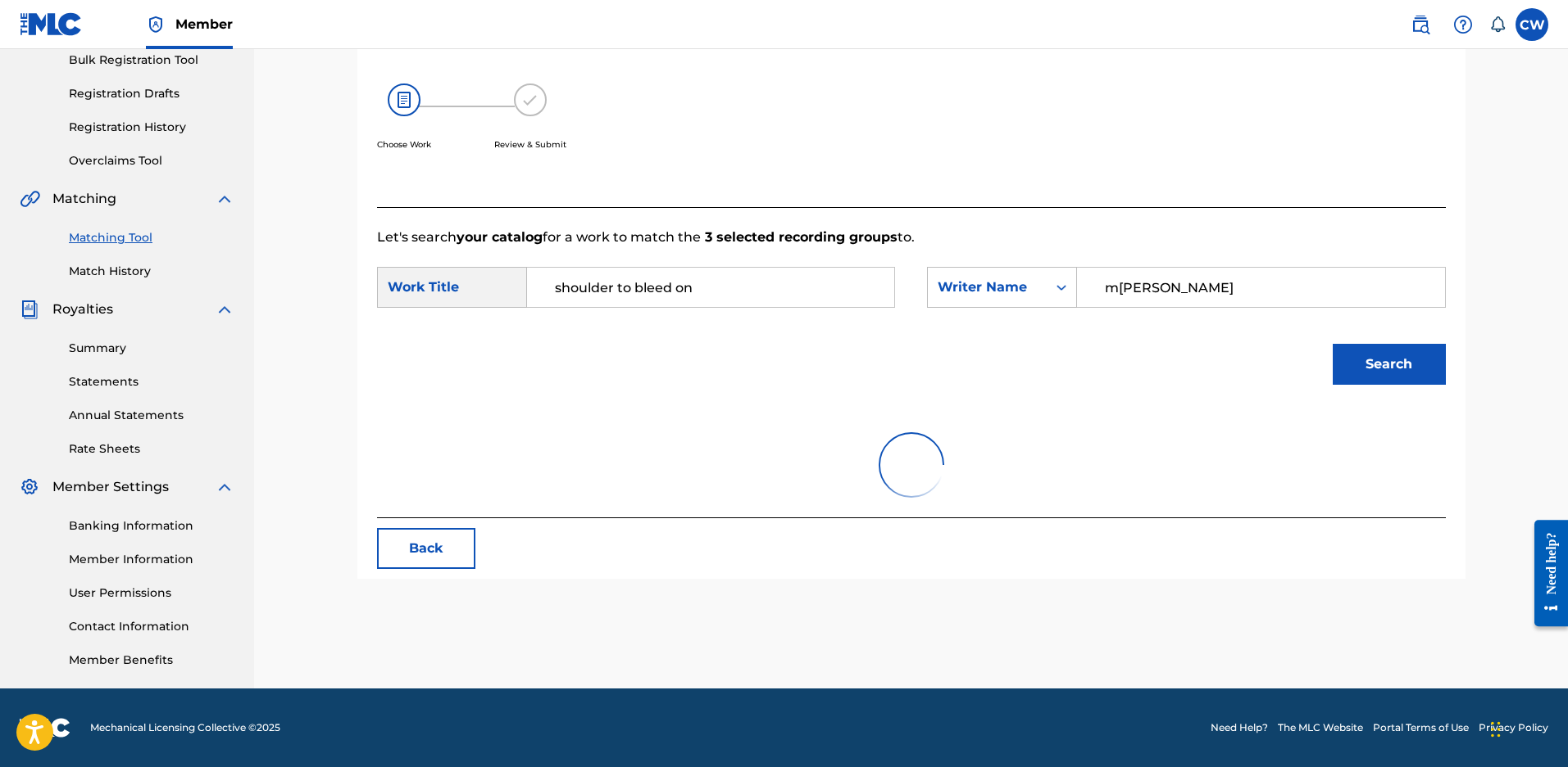
scroll to position [331, 0]
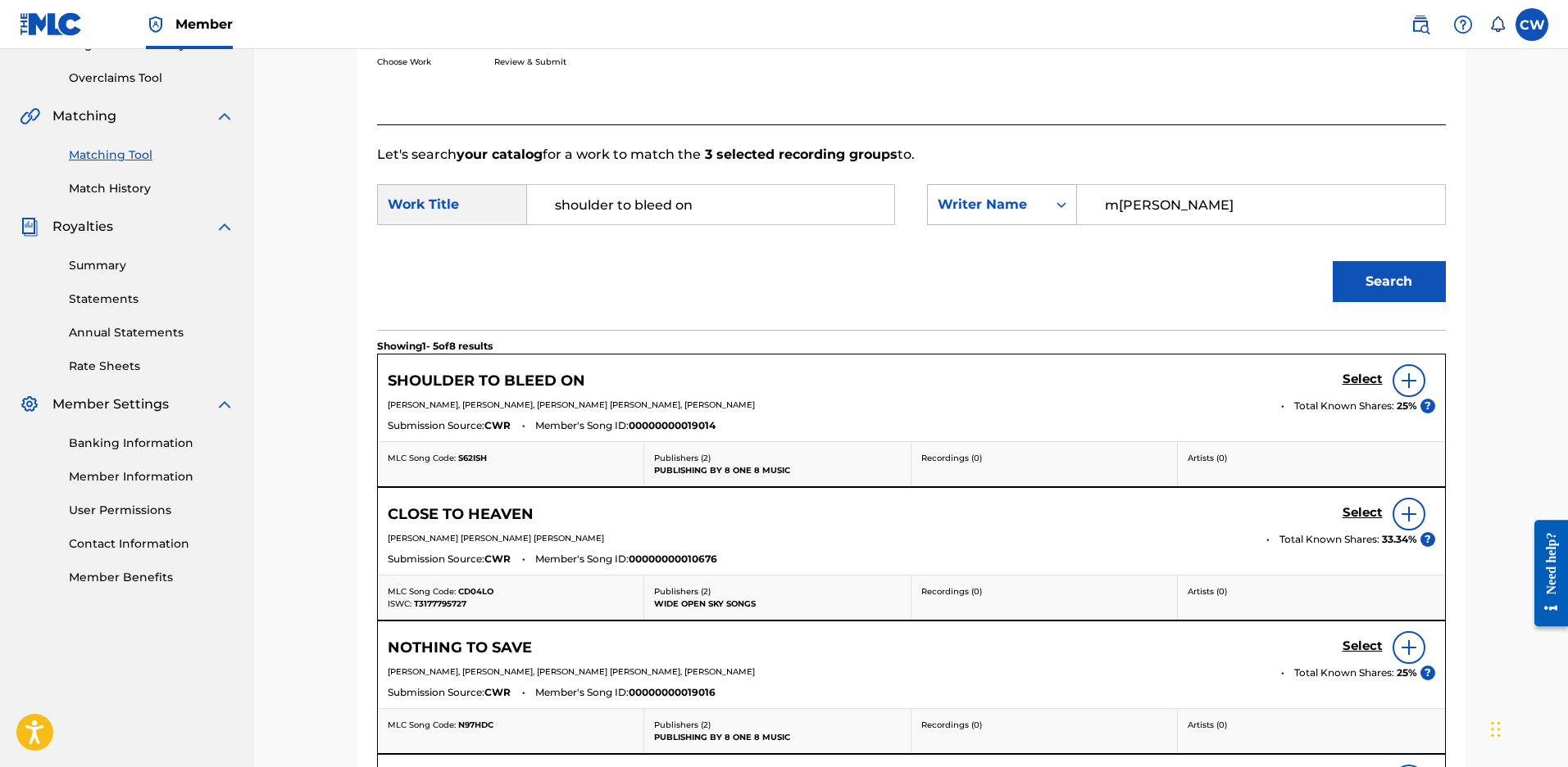
click at [1368, 388] on h5 "Select" at bounding box center [1361, 379] width 40 height 15
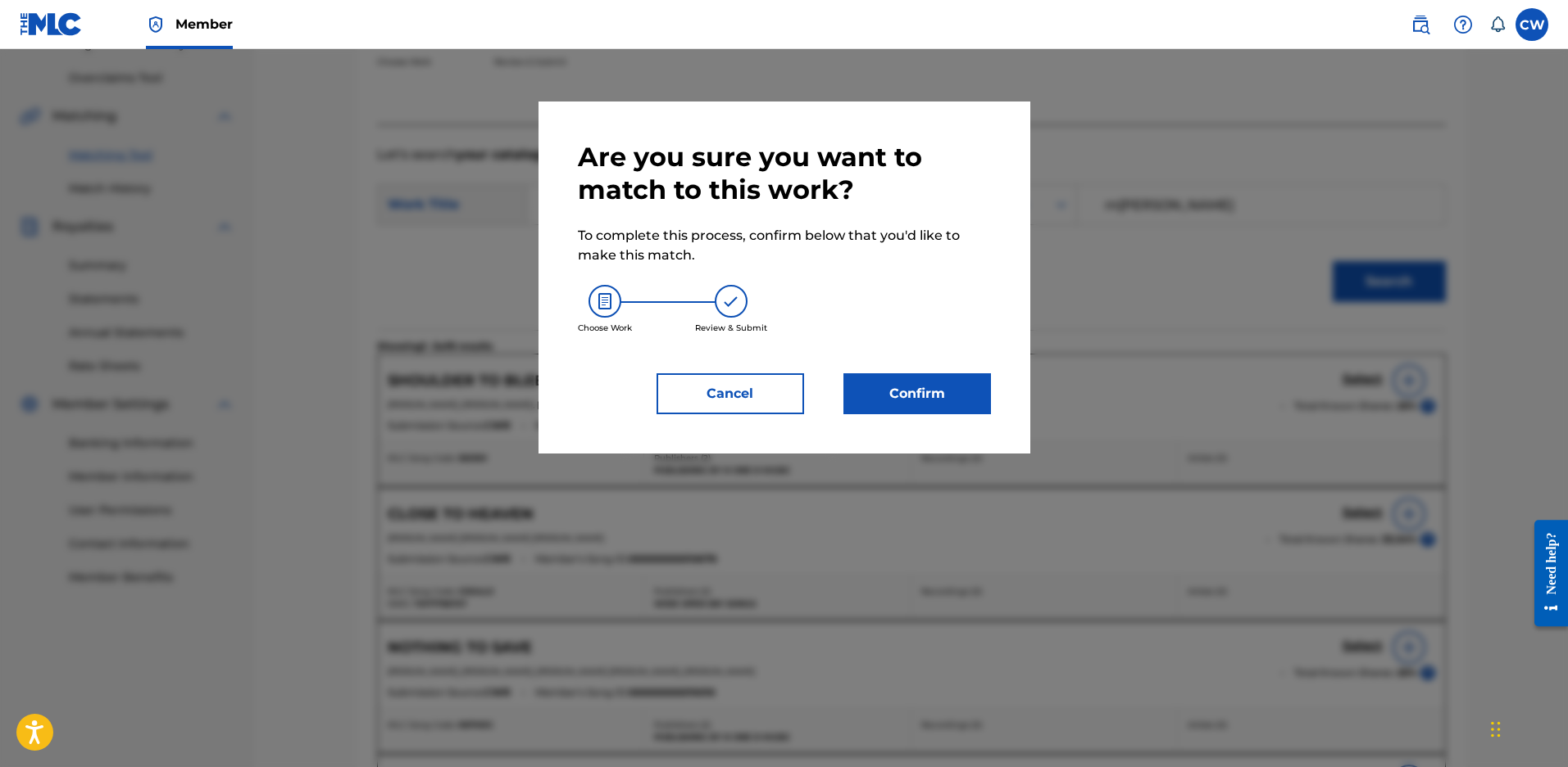
click at [888, 408] on button "Confirm" at bounding box center [917, 394] width 147 height 41
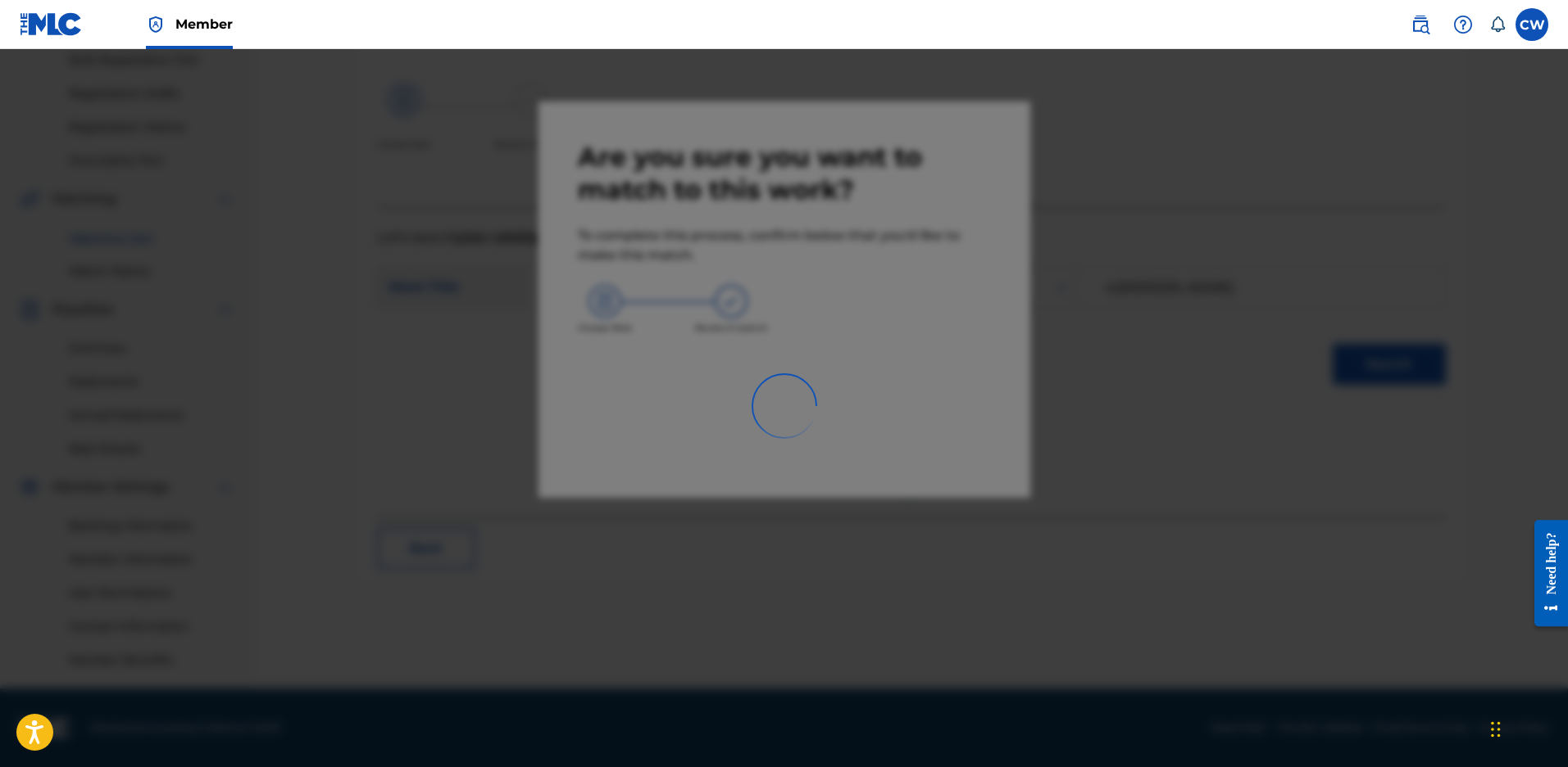
scroll to position [310, 0]
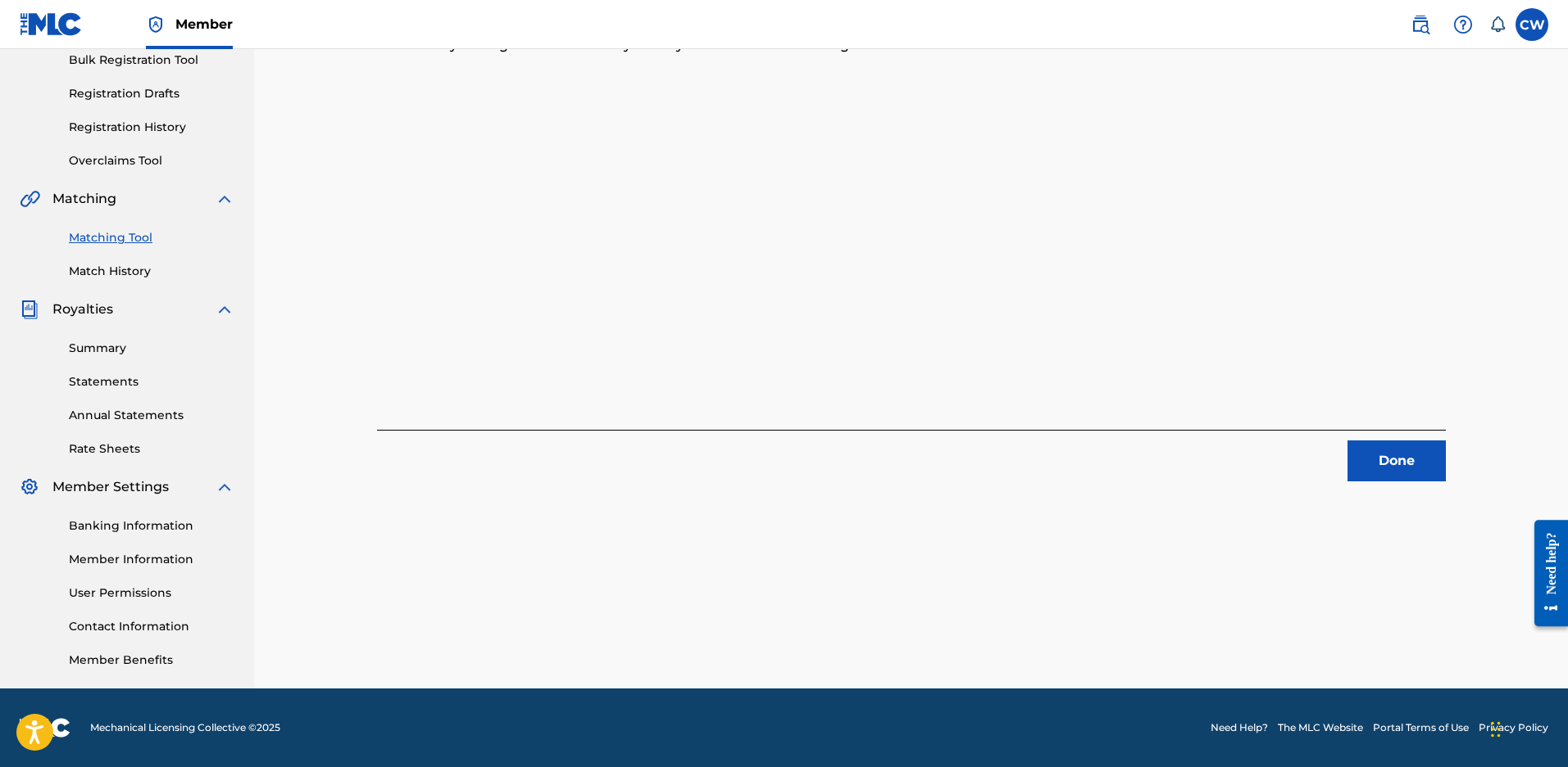
click at [1387, 440] on button "Done" at bounding box center [1396, 461] width 98 height 41
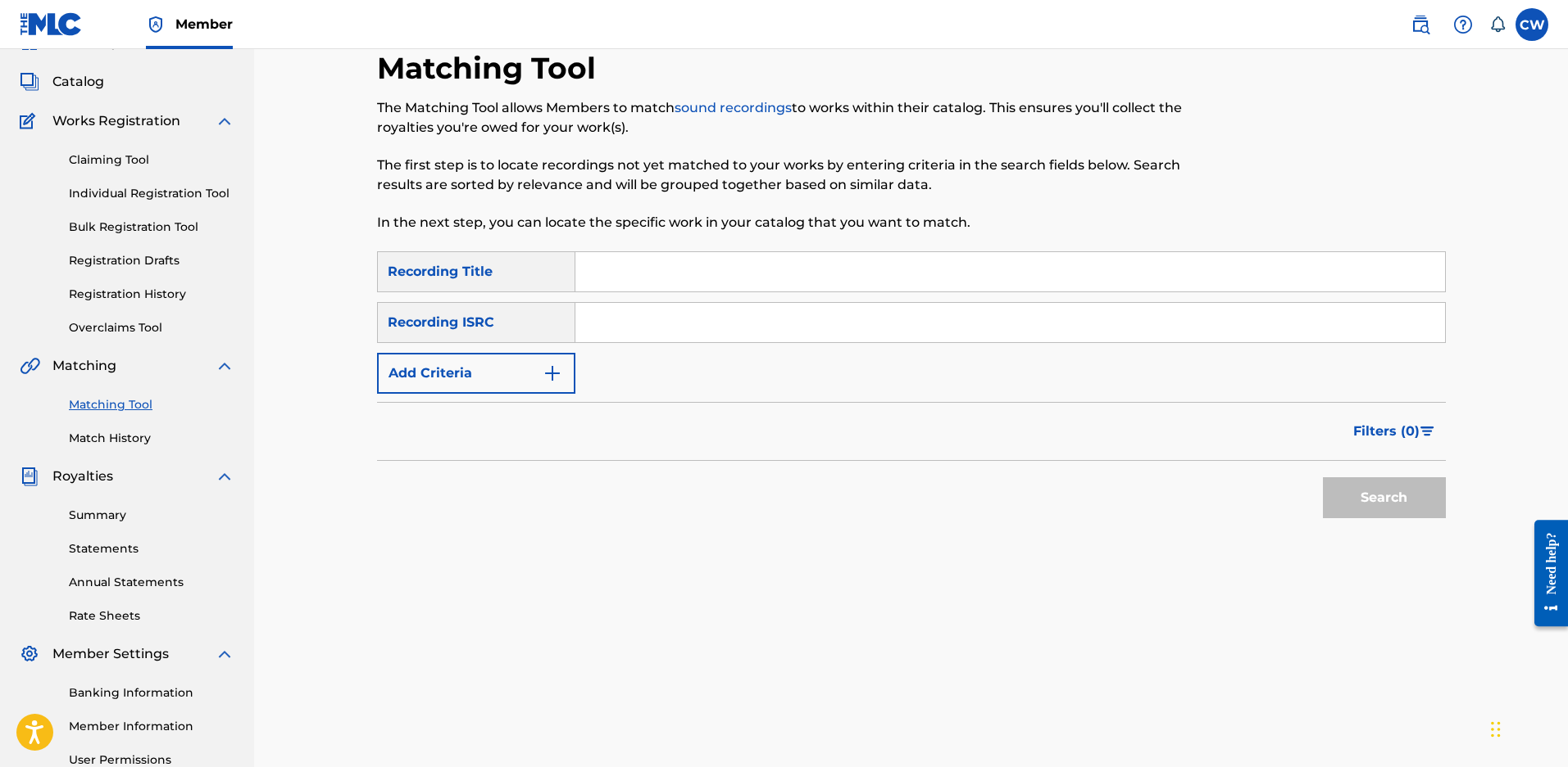
scroll to position [63, 0]
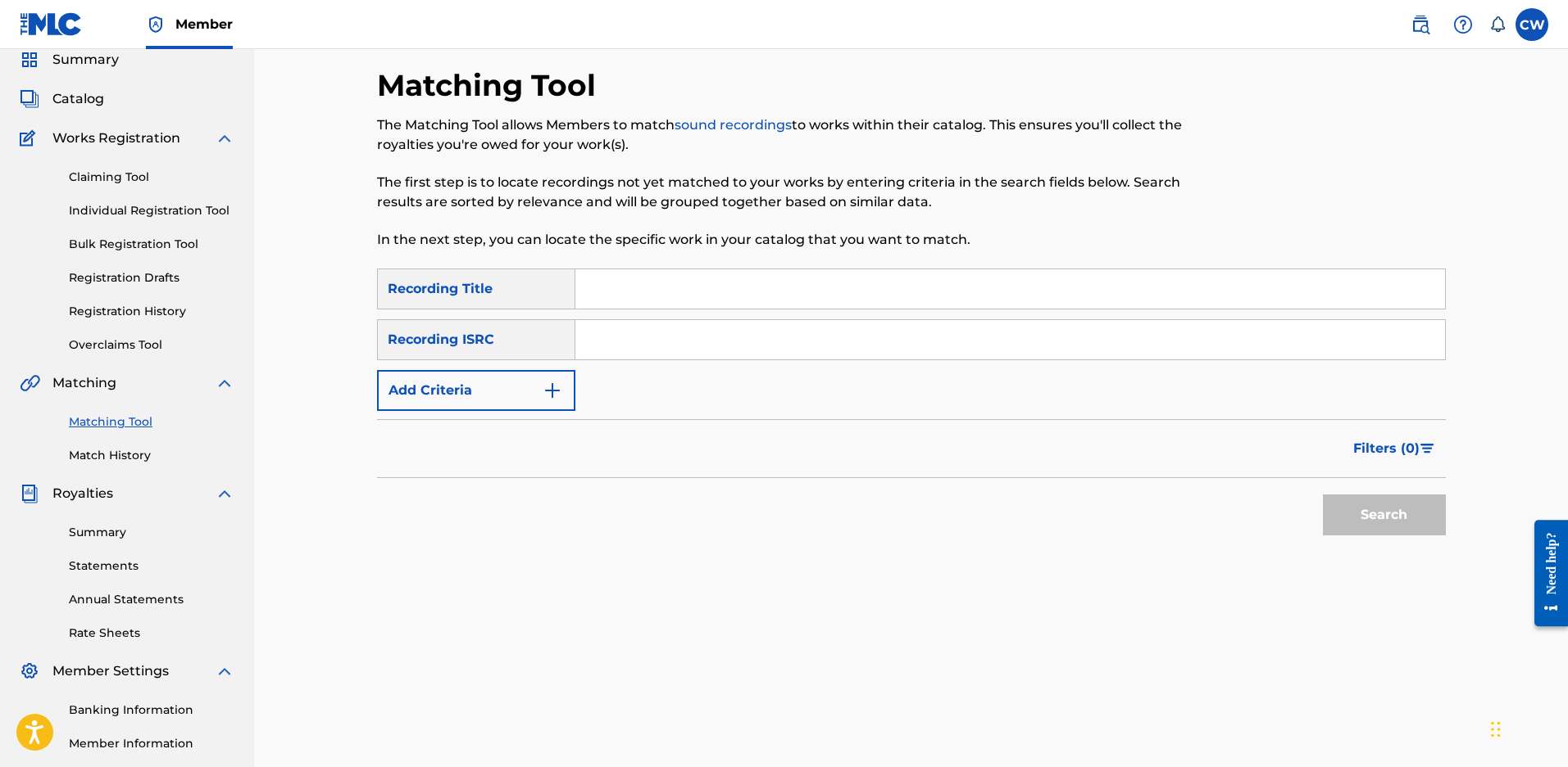
click at [620, 290] on input "Search Form" at bounding box center [1010, 289] width 869 height 39
type input "door wide open"
click at [415, 378] on button "Add Criteria" at bounding box center [476, 390] width 198 height 41
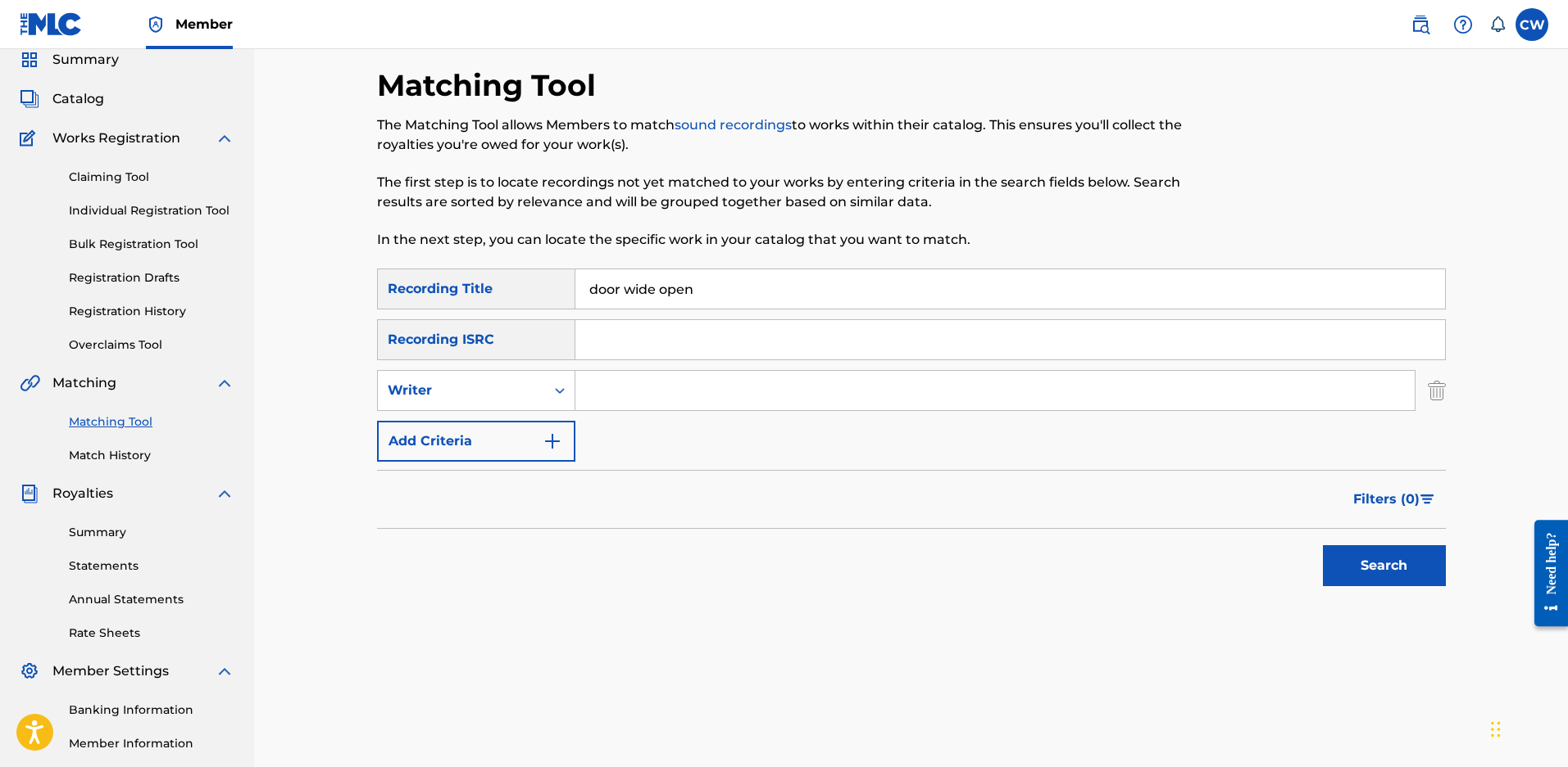
click at [678, 398] on input "Search Form" at bounding box center [995, 390] width 839 height 39
type input "maloy"
click at [1322, 545] on button "Search" at bounding box center [1383, 566] width 123 height 41
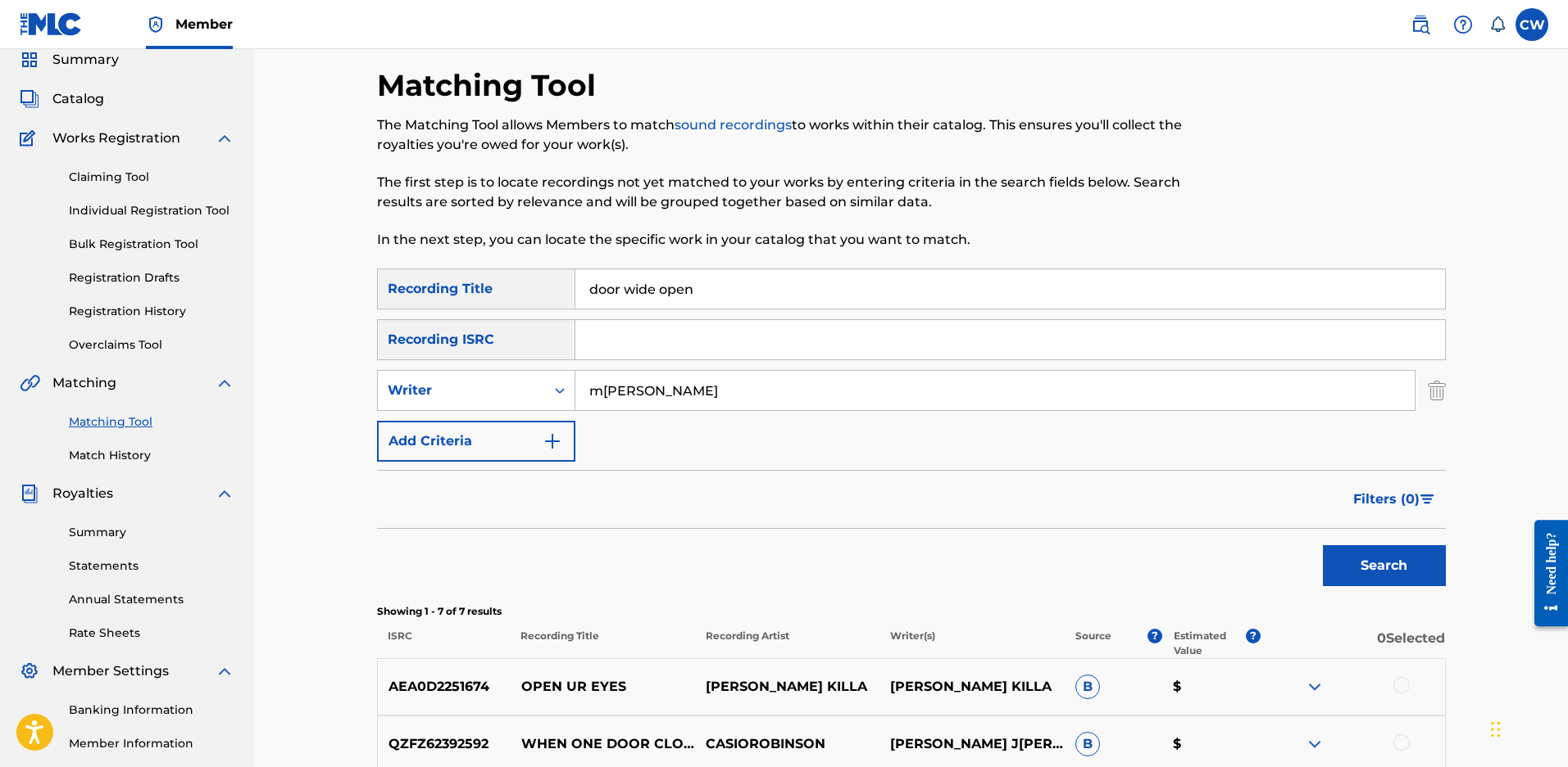
drag, startPoint x: 709, startPoint y: 285, endPoint x: 468, endPoint y: 289, distance: 241.0
click at [468, 289] on div "SearchWithCriteria7faa2c52-fec7-43b7-b4f2-649dd6f7f78c Recording Title door wid…" at bounding box center [911, 289] width 1068 height 41
type input "used to be alive"
click at [1322, 545] on button "Search" at bounding box center [1383, 566] width 123 height 41
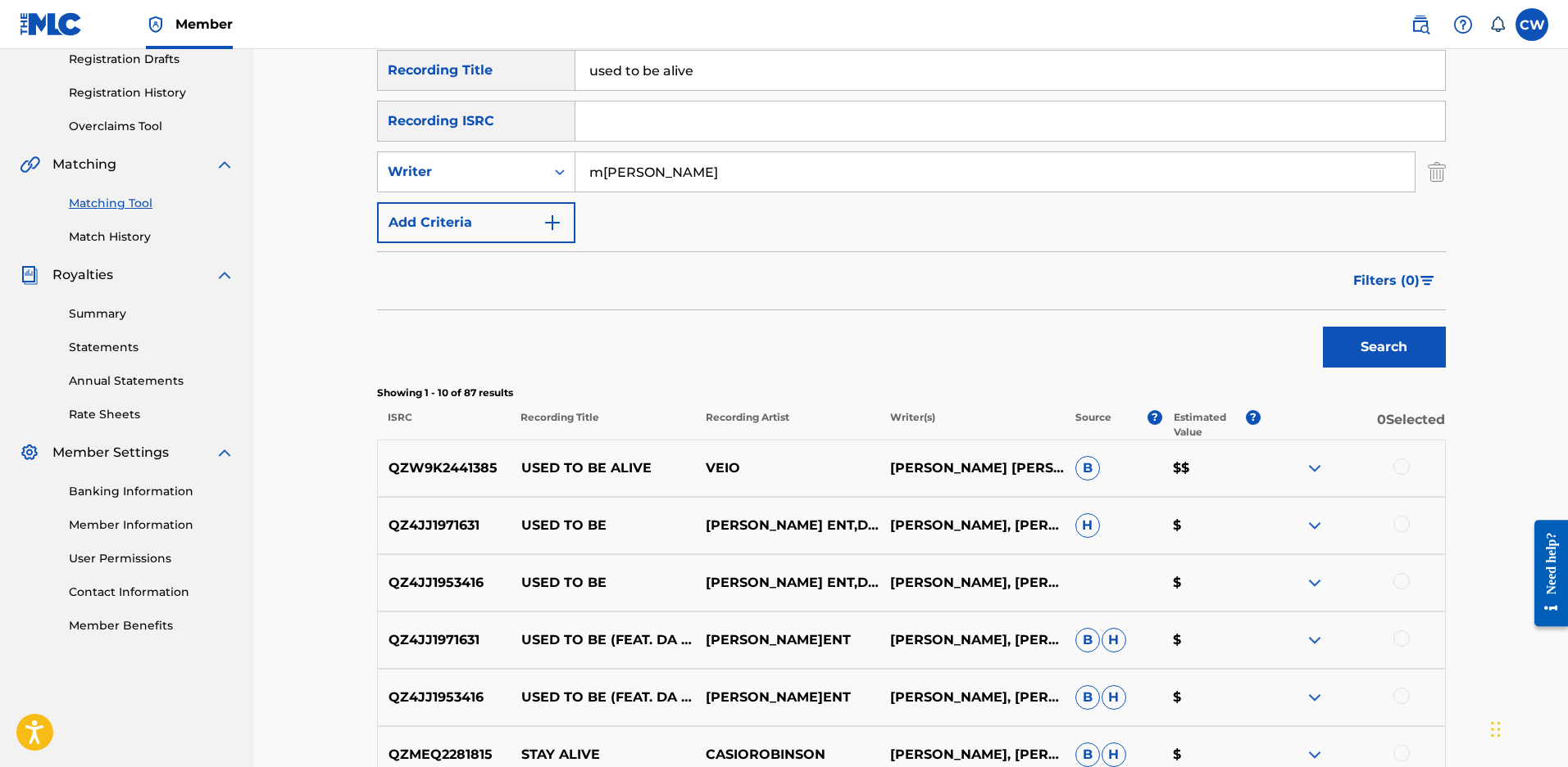
scroll to position [310, 0]
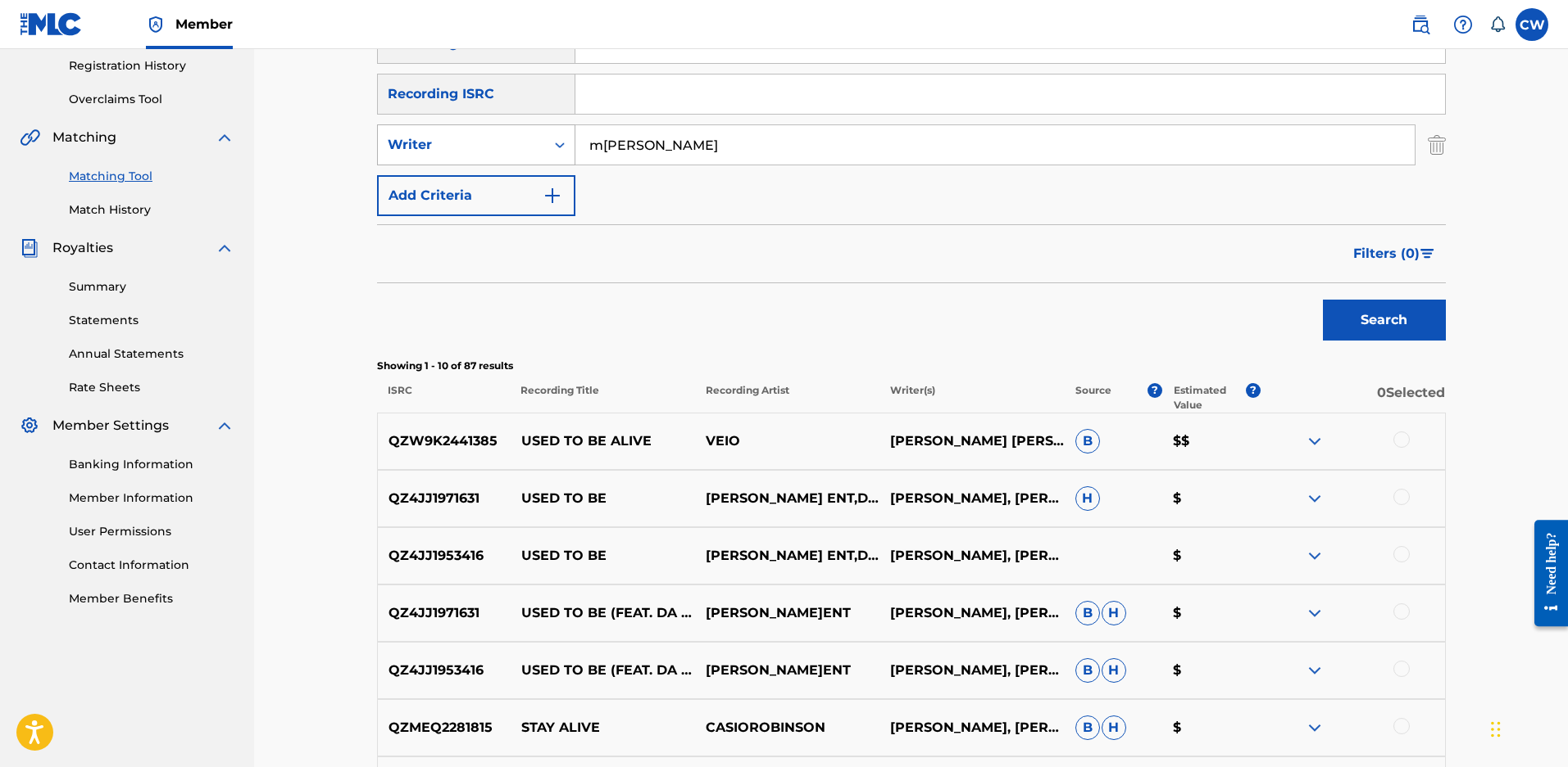
click at [512, 133] on div "Writer" at bounding box center [461, 145] width 167 height 31
click at [478, 196] on div "Recording Artist" at bounding box center [476, 185] width 197 height 41
click at [647, 139] on input "Search Form" at bounding box center [995, 145] width 839 height 39
type input "b"
type input "veio"
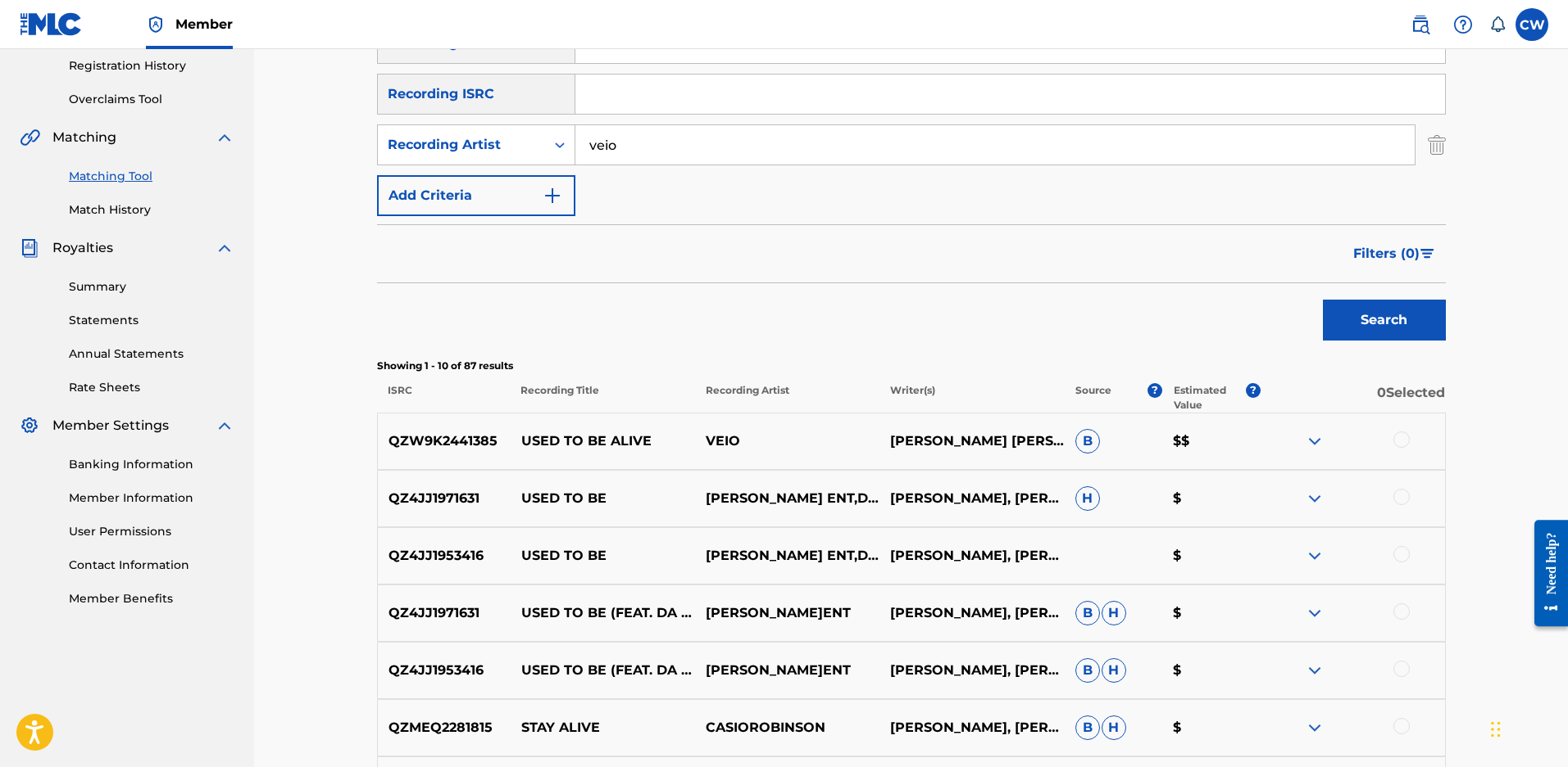
click at [1322, 300] on button "Search" at bounding box center [1383, 320] width 123 height 41
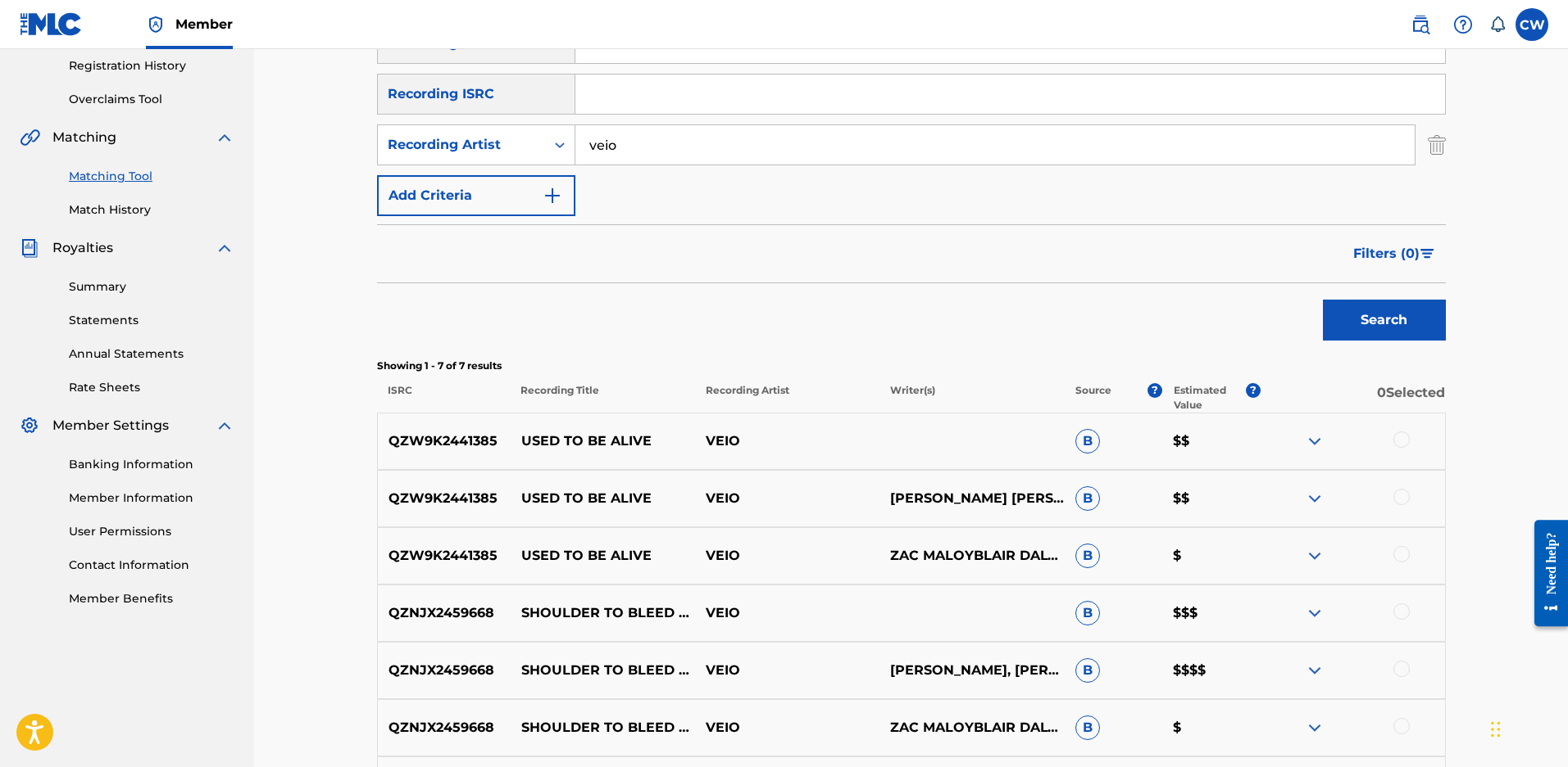
click at [1400, 448] on div at bounding box center [1400, 439] width 16 height 16
click at [1400, 501] on div "QZW9K2441385 USED TO BE ALIVE VEIO BLAIR DALY, CAM BYRD, KILE ODELL, KRIS LEWIS…" at bounding box center [911, 499] width 1068 height 58
click at [1405, 505] on div at bounding box center [1400, 496] width 16 height 16
click at [1399, 563] on div at bounding box center [1400, 554] width 16 height 16
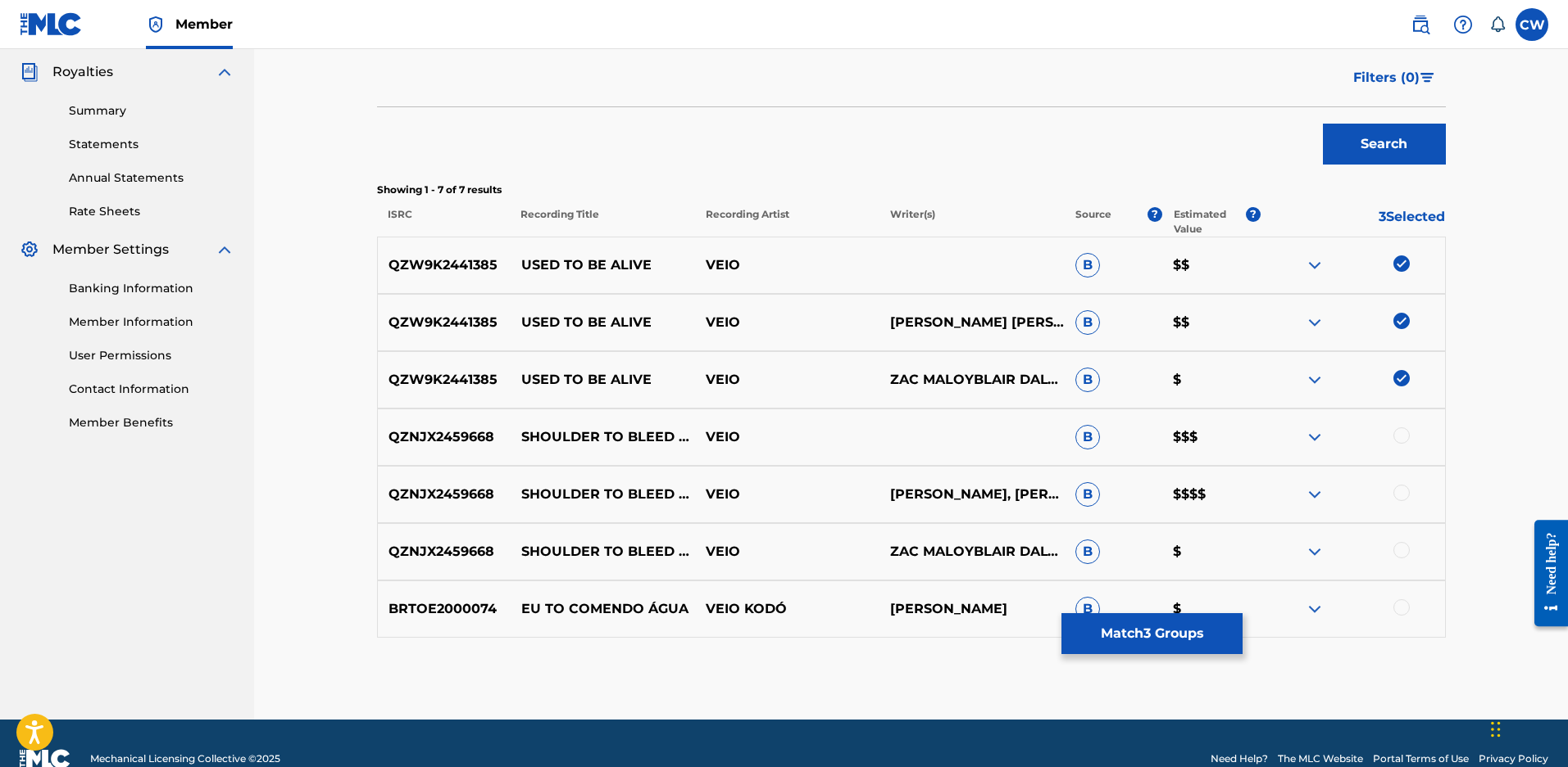
scroll to position [532, 0]
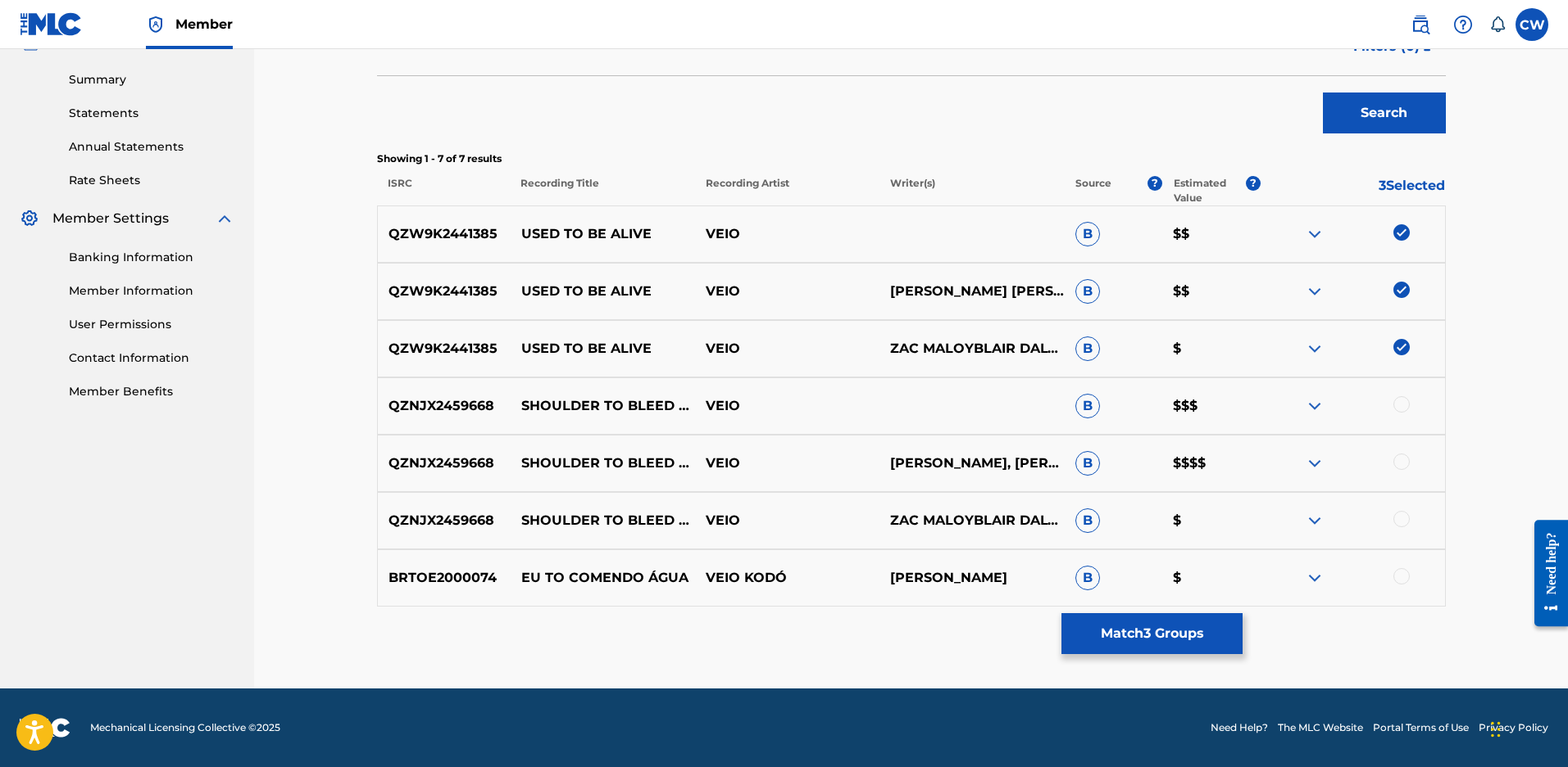
click at [1124, 630] on button "Match 3 Groups" at bounding box center [1152, 634] width 181 height 41
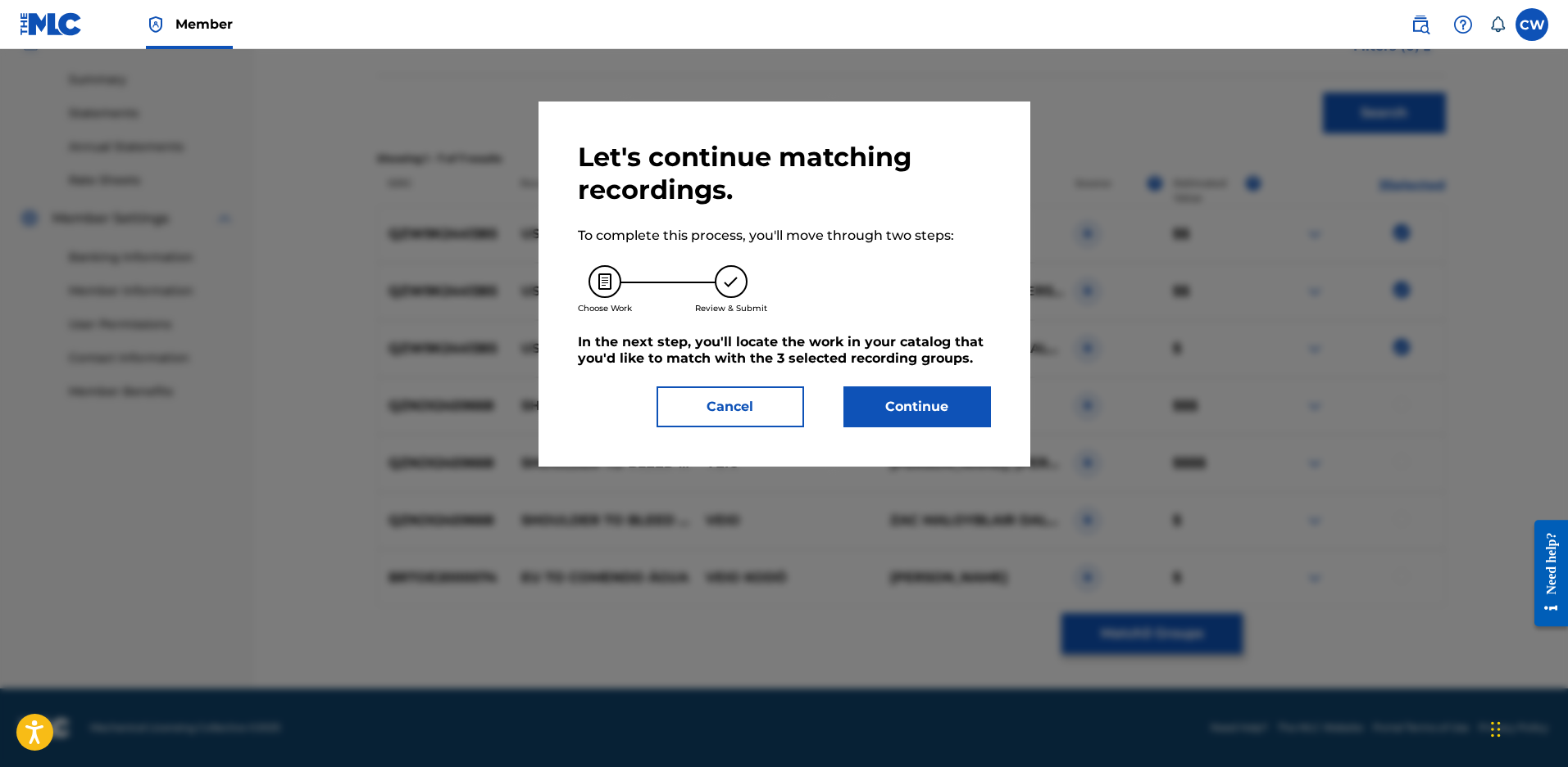
click at [902, 427] on button "Continue" at bounding box center [917, 407] width 147 height 41
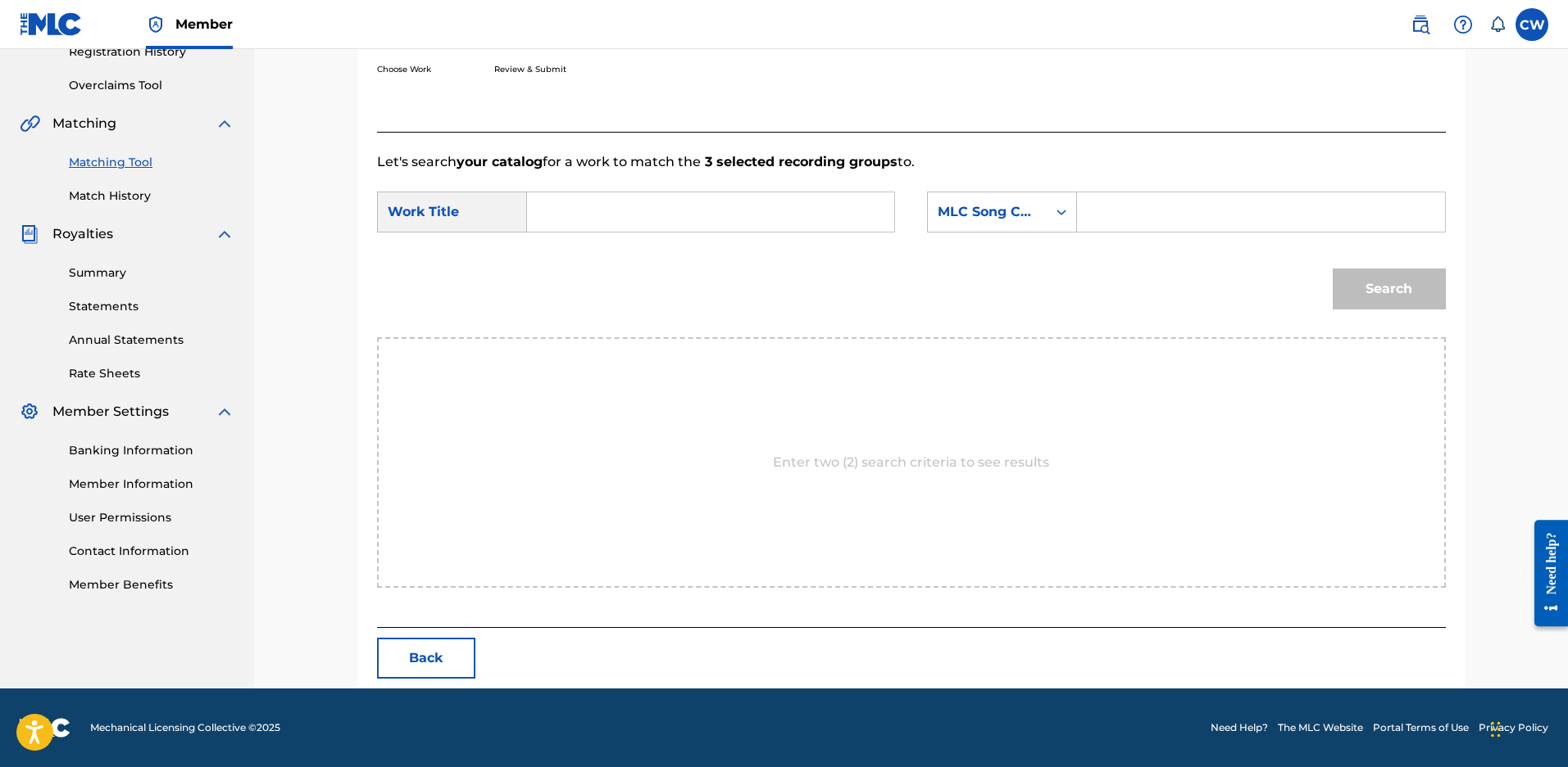
scroll to position [331, 0]
click at [551, 229] on input "Search Form" at bounding box center [710, 212] width 339 height 39
type input "used to be alive"
drag, startPoint x: 1028, startPoint y: 201, endPoint x: 1020, endPoint y: 212, distance: 13.6
click at [1026, 201] on div "MLC Song Code" at bounding box center [987, 212] width 119 height 31
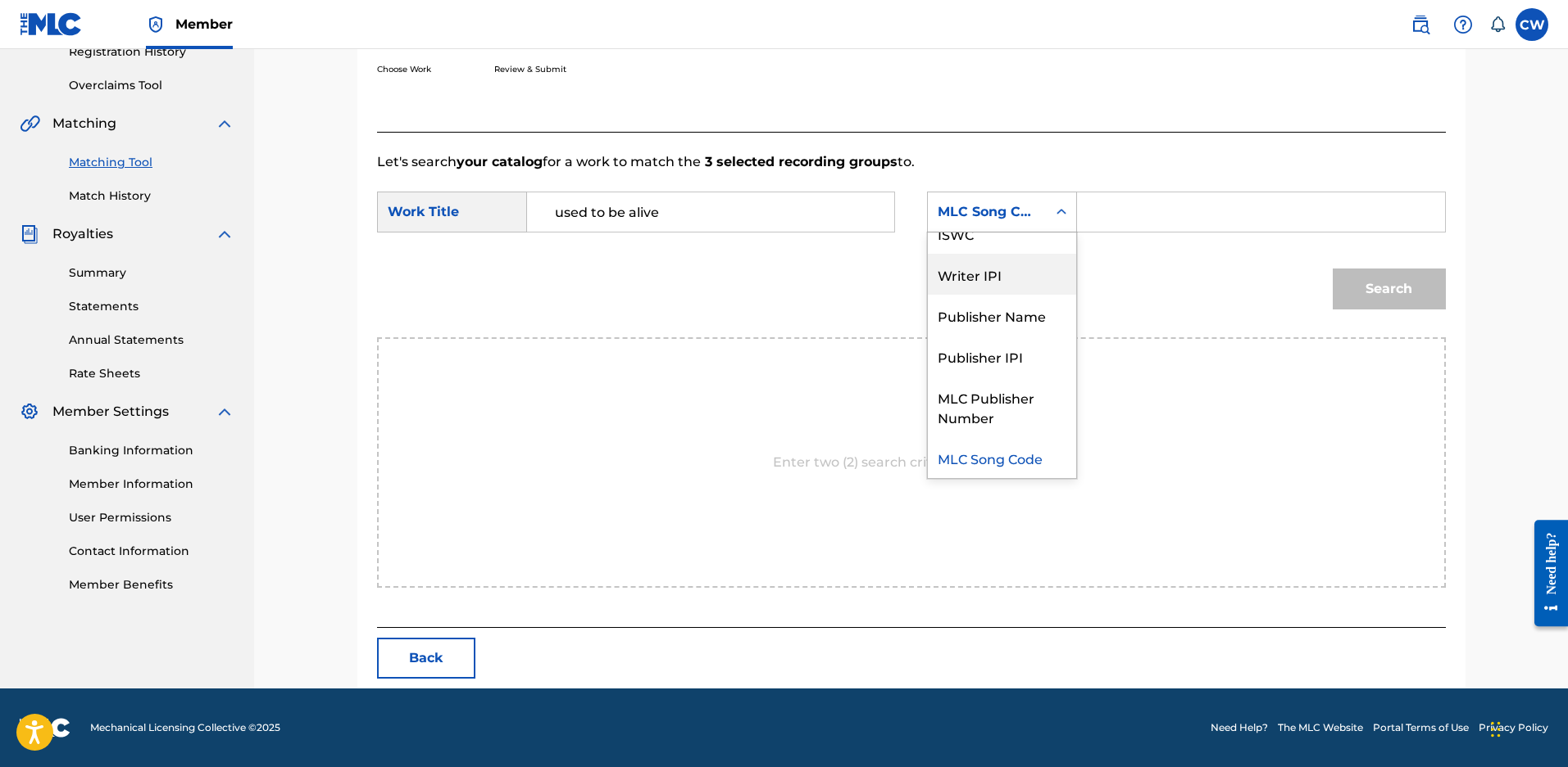
scroll to position [0, 0]
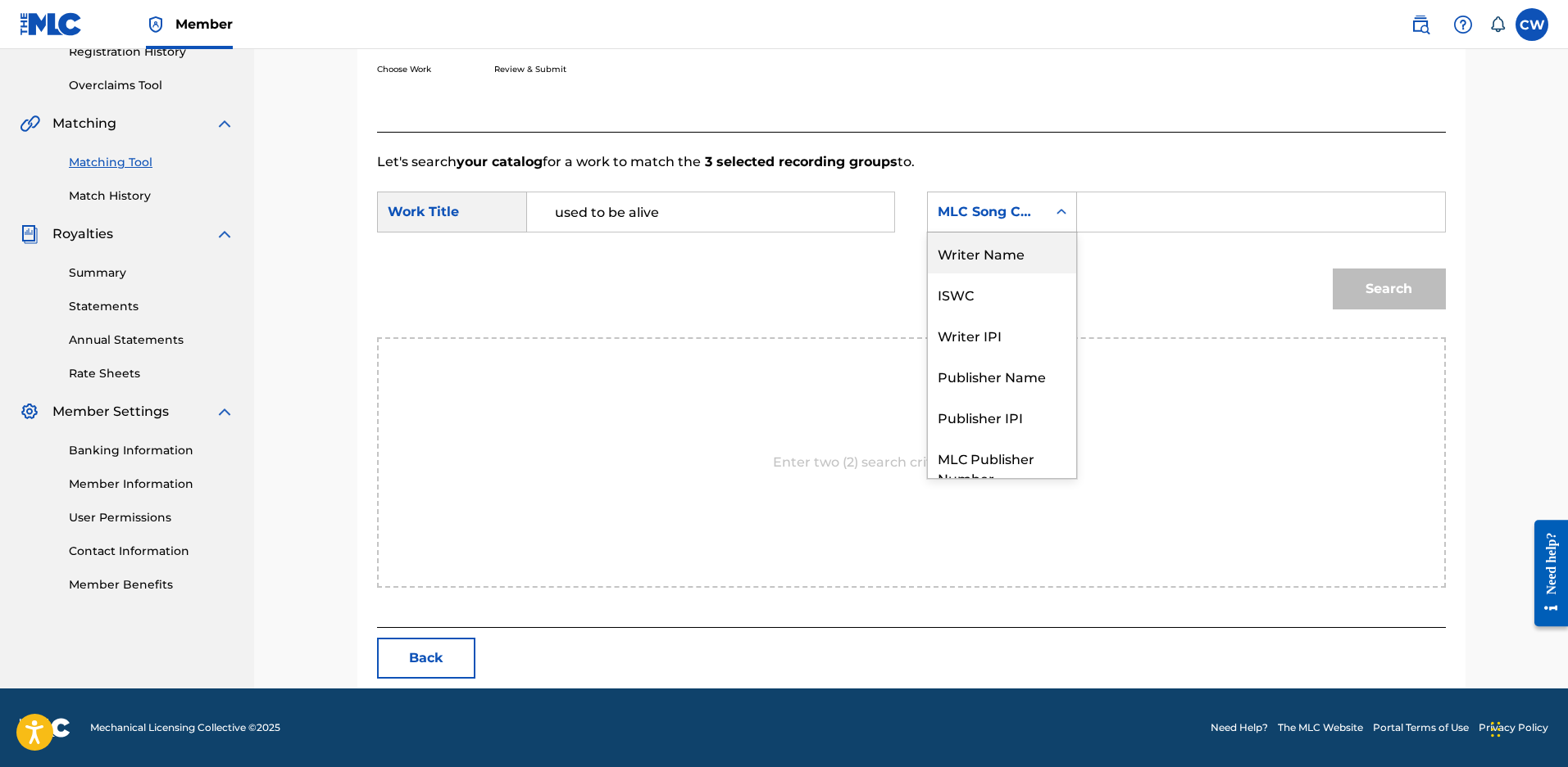
click at [981, 263] on div "Writer Name" at bounding box center [1001, 253] width 148 height 41
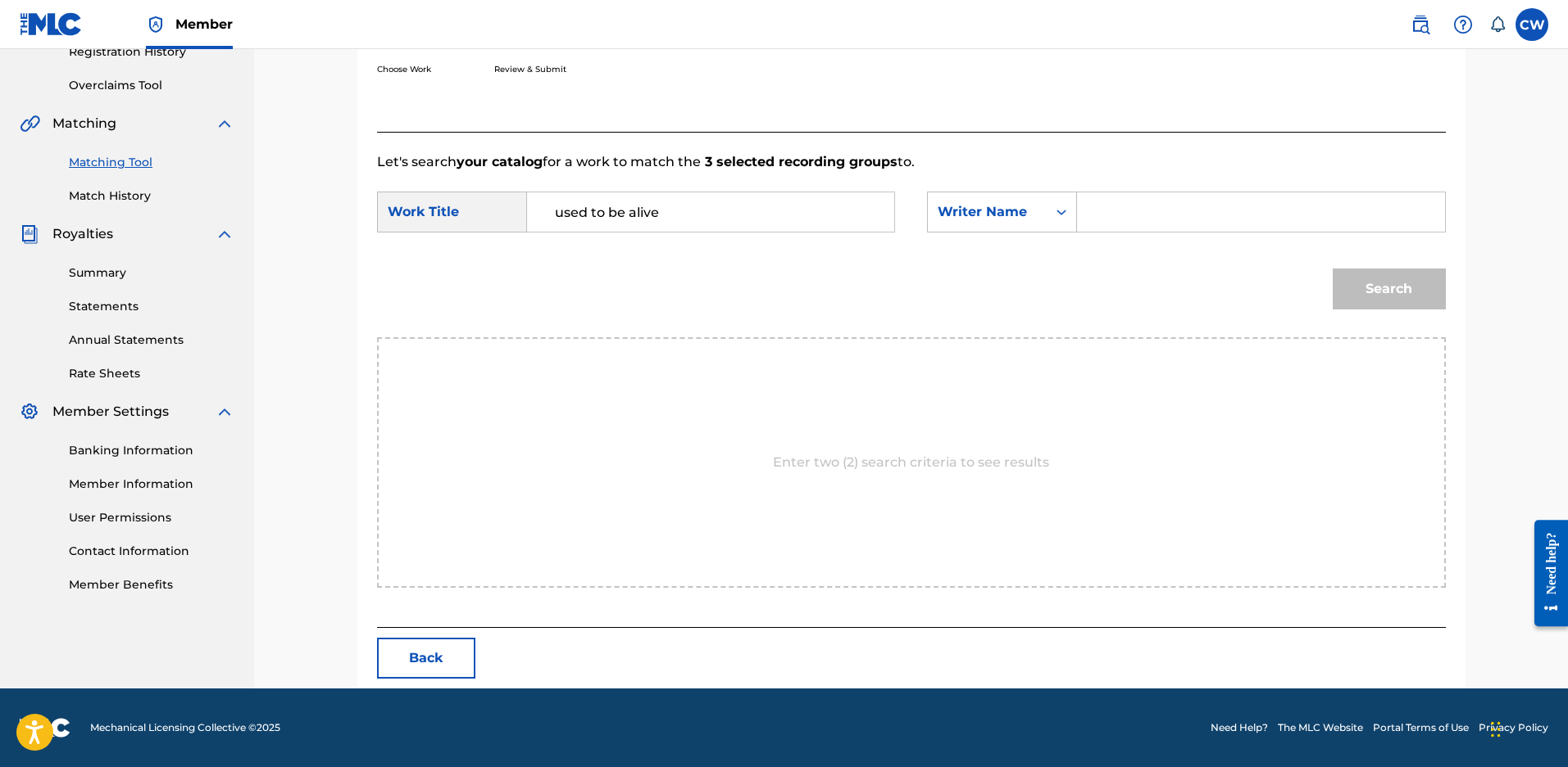
click at [1108, 201] on input "Search Form" at bounding box center [1260, 212] width 339 height 39
type input "maloy"
click at [1333, 268] on button "Search" at bounding box center [1388, 289] width 113 height 41
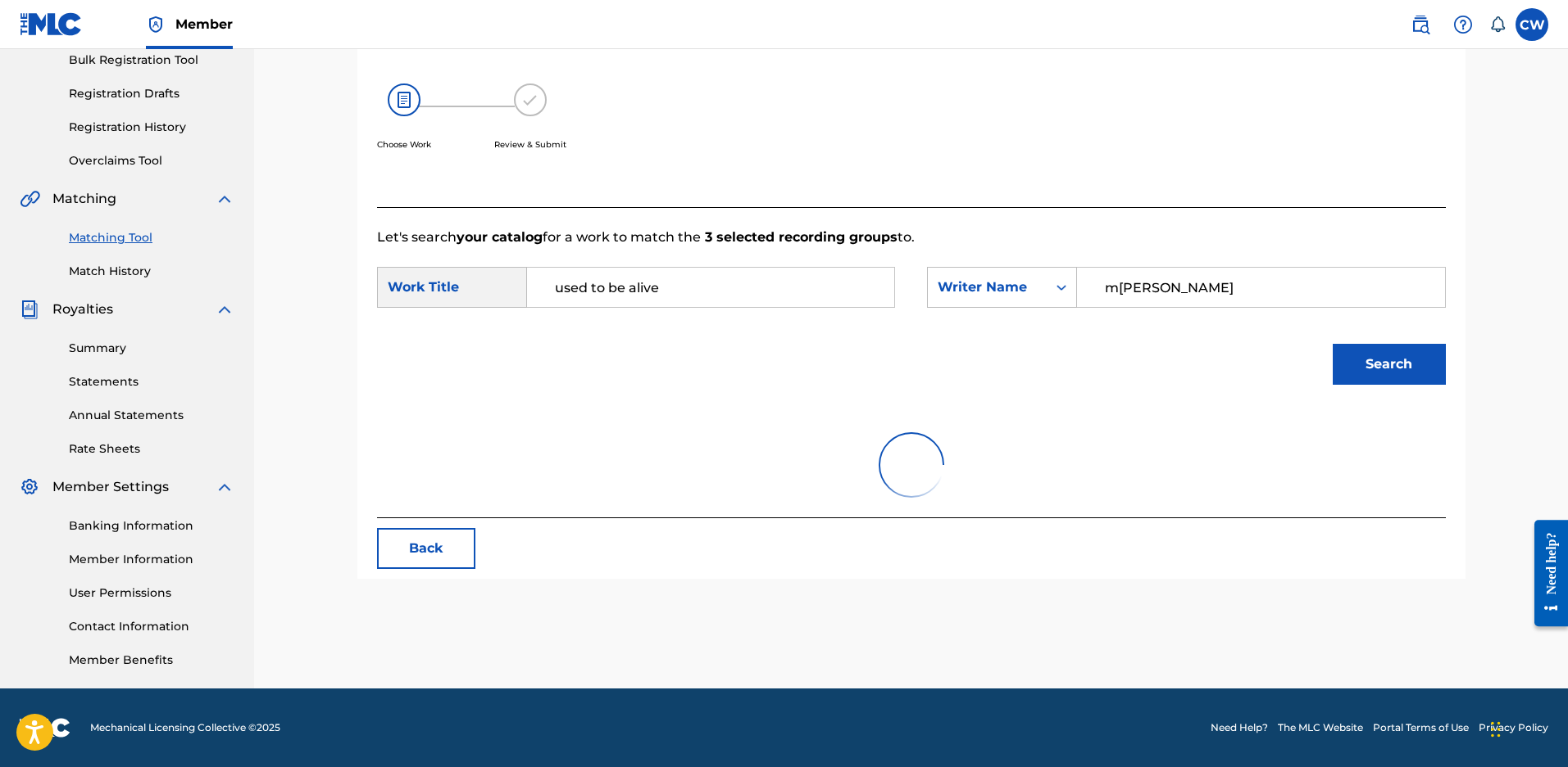
scroll to position [331, 0]
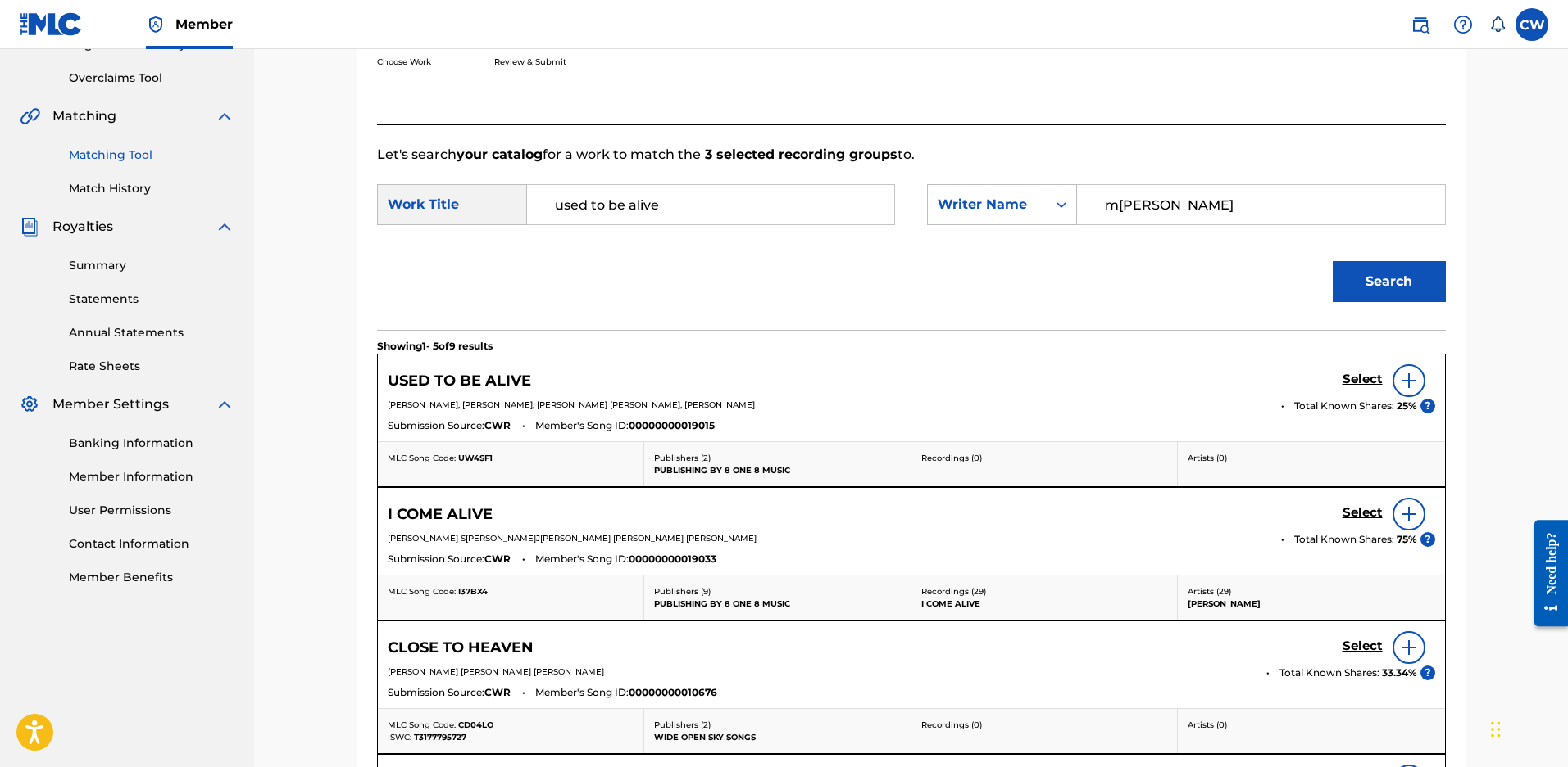
click at [1364, 388] on h5 "Select" at bounding box center [1361, 379] width 40 height 15
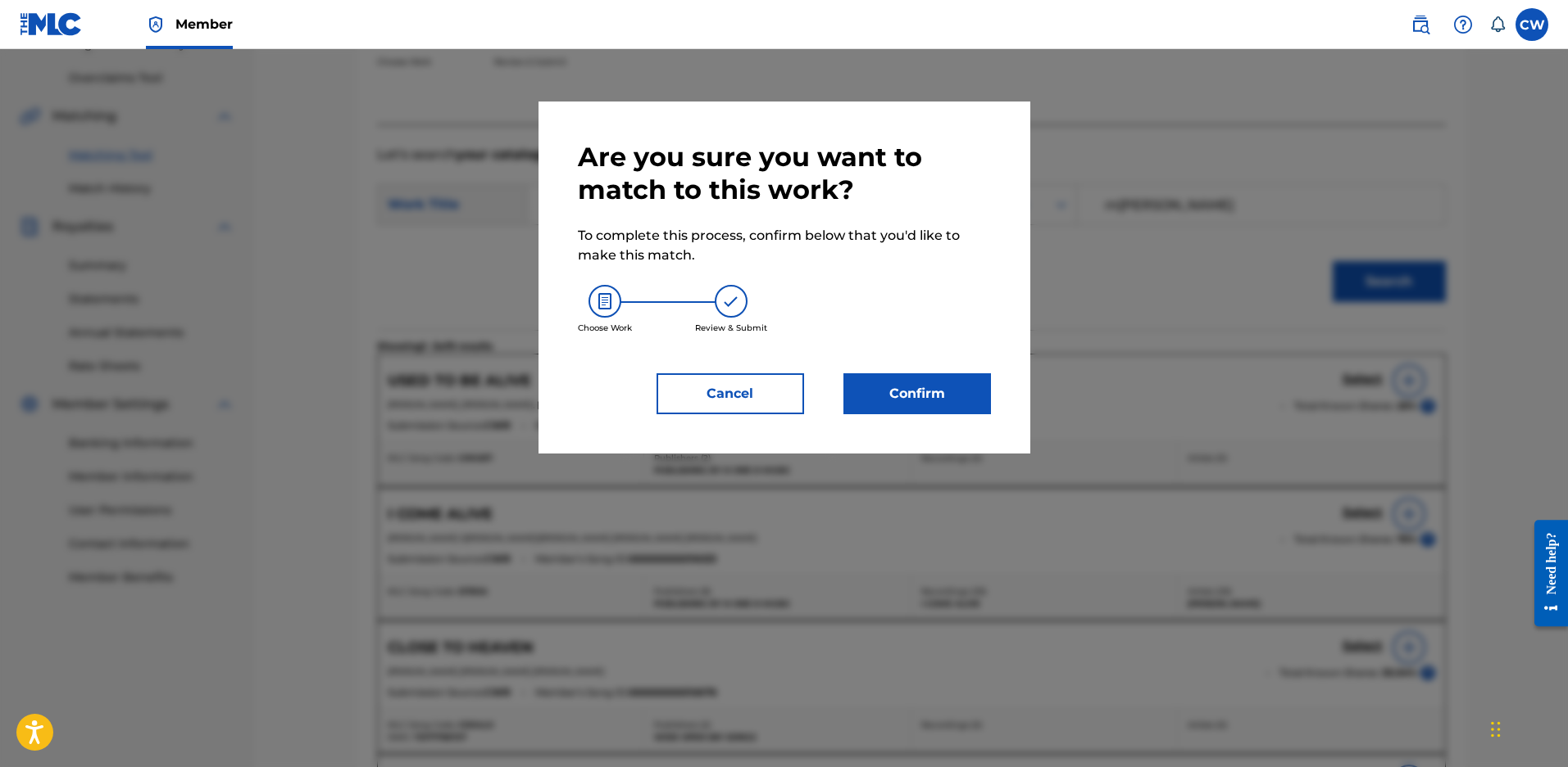
click at [966, 409] on button "Confirm" at bounding box center [917, 394] width 147 height 41
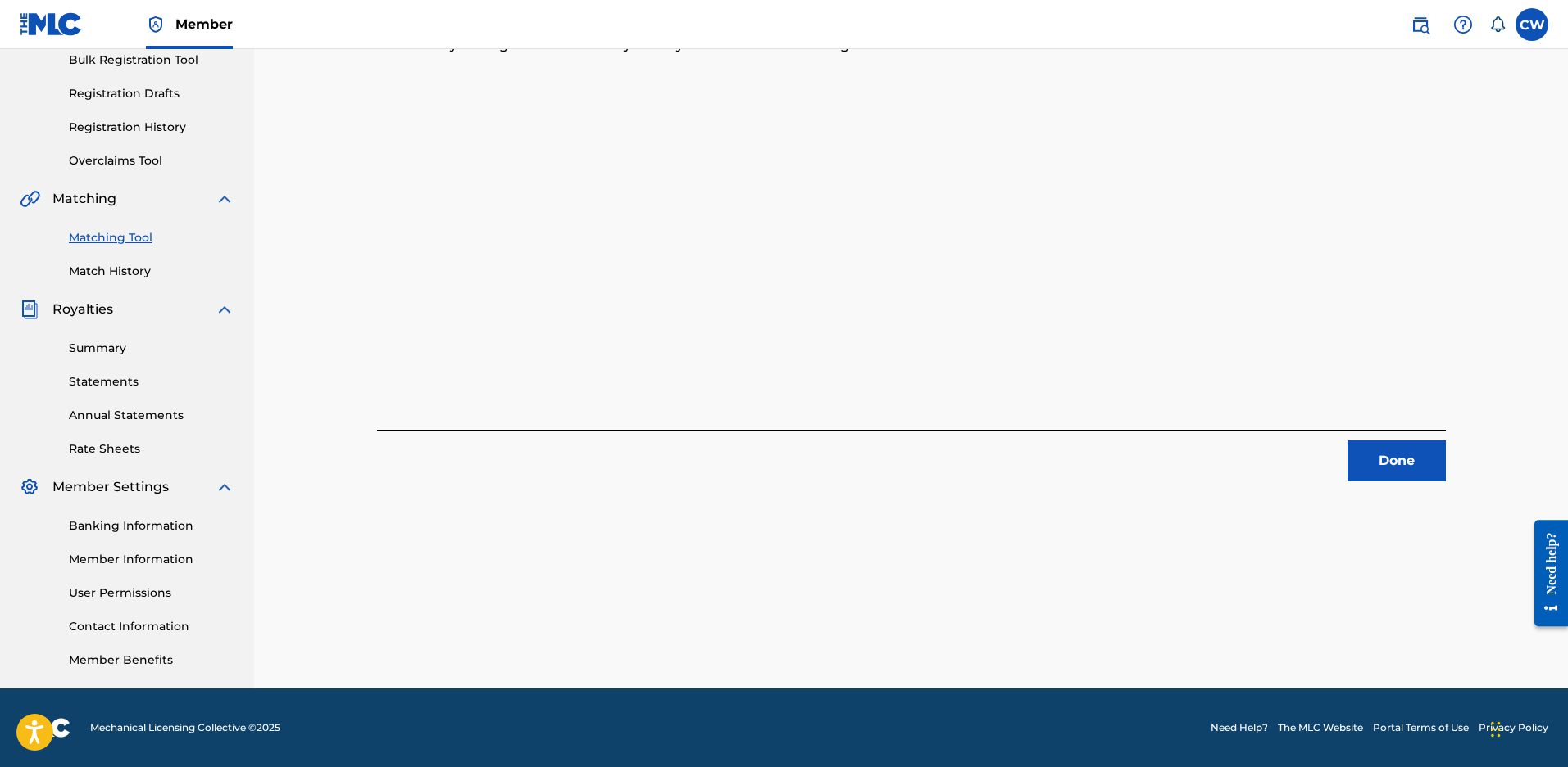
click at [1409, 440] on button "Done" at bounding box center [1396, 461] width 98 height 41
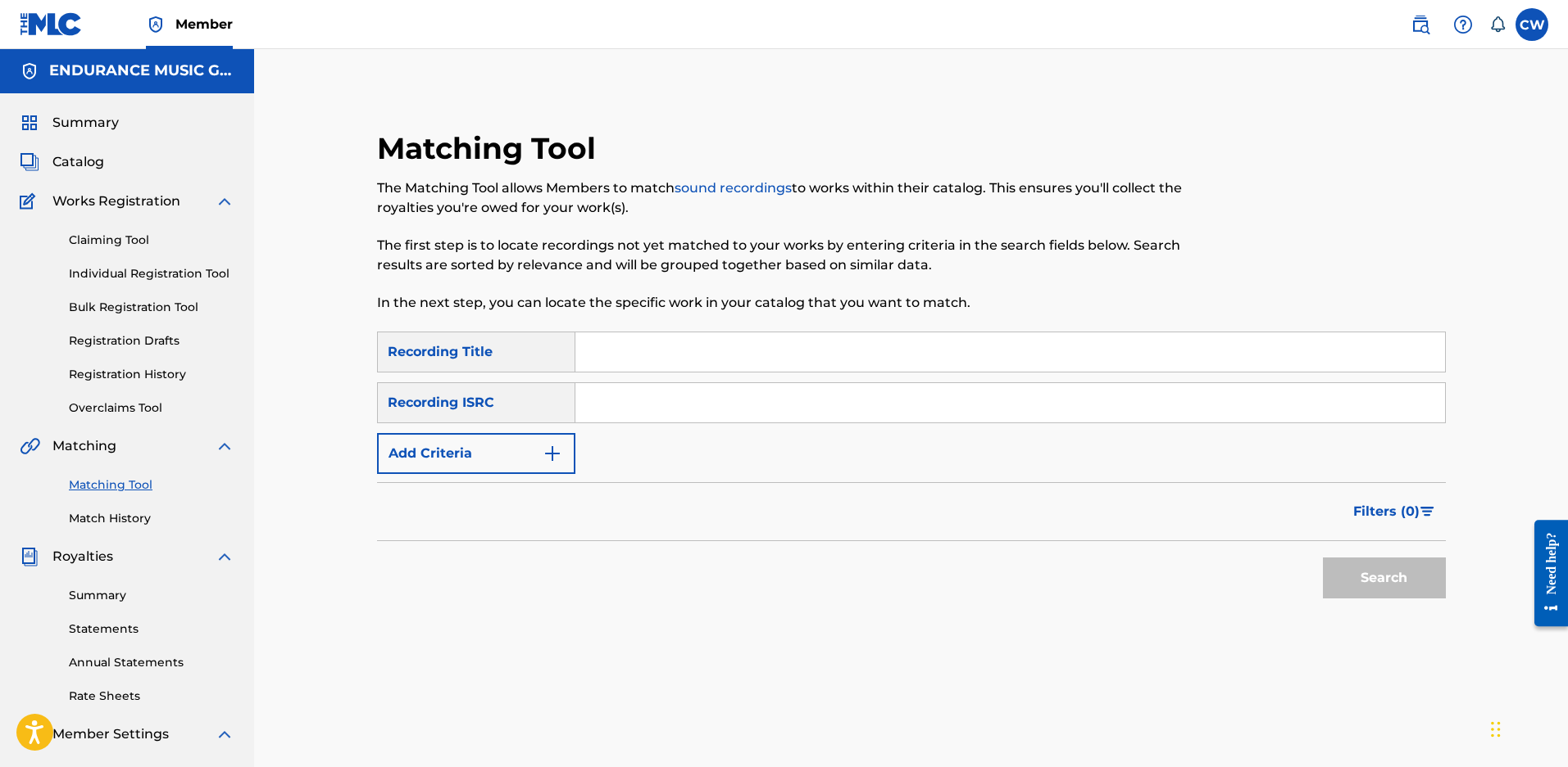
scroll to position [0, 0]
click at [638, 362] on input "Search Form" at bounding box center [1010, 353] width 869 height 39
click at [593, 363] on input "Search Form" at bounding box center [1010, 353] width 869 height 39
click at [692, 349] on input "Search Form" at bounding box center [1010, 353] width 869 height 39
type input "nothing to save"
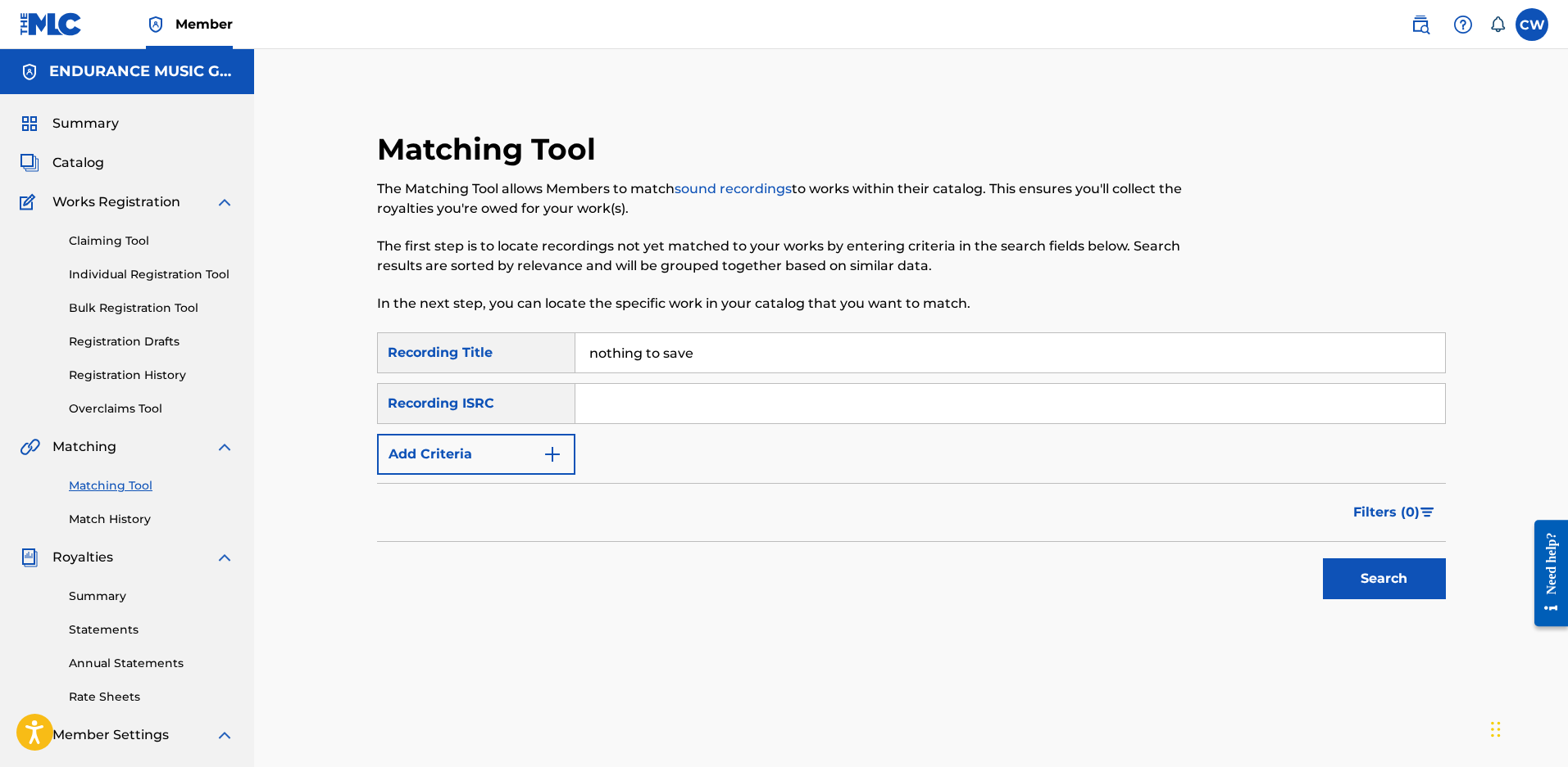
click at [455, 383] on div "SearchWithCriteria7faa2c52-fec7-43b7-b4f2-649dd6f7f78c Recording Title nothing …" at bounding box center [911, 404] width 1068 height 142
click at [447, 392] on div "Recording ISRC" at bounding box center [476, 404] width 198 height 41
click at [446, 447] on button "Add Criteria" at bounding box center [476, 455] width 198 height 41
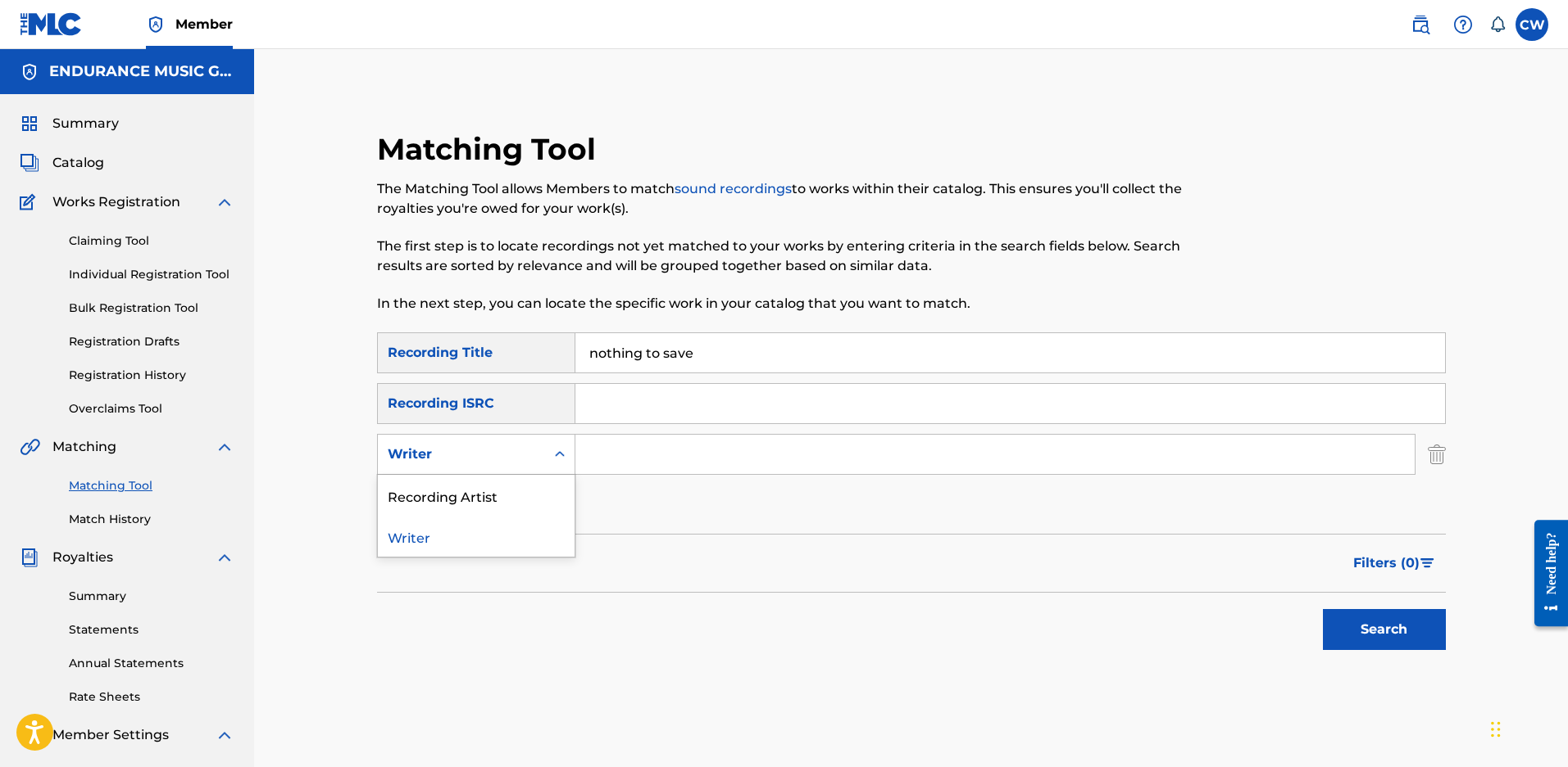
click at [562, 455] on icon "Search Form" at bounding box center [560, 454] width 10 height 6
click at [465, 499] on div "Recording Artist" at bounding box center [476, 495] width 197 height 41
drag, startPoint x: 573, startPoint y: 477, endPoint x: 692, endPoint y: 465, distance: 119.6
click at [692, 465] on input "Search Form" at bounding box center [995, 455] width 839 height 39
type input "veio"
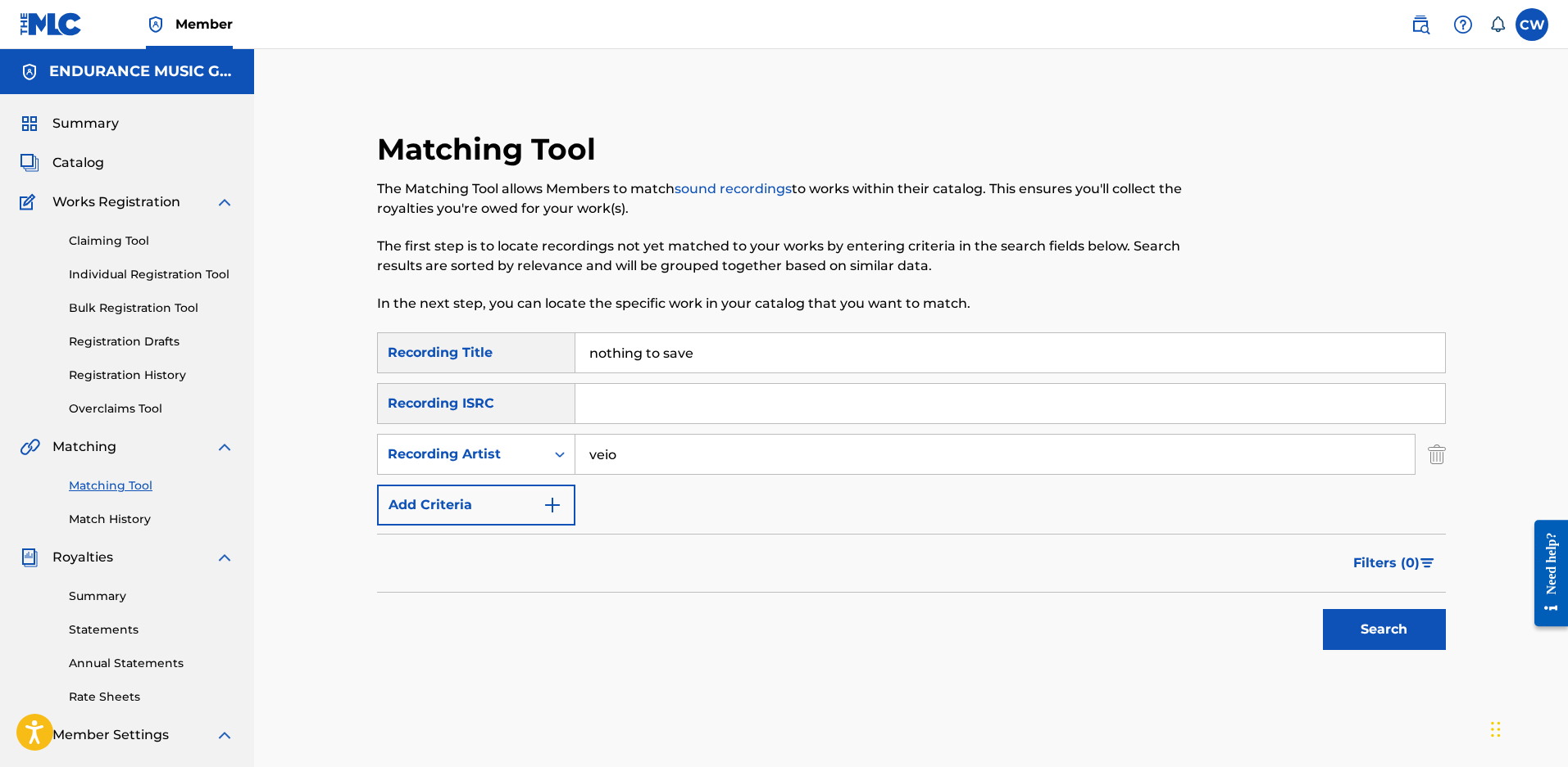
click at [1322, 610] on button "Search" at bounding box center [1383, 630] width 123 height 41
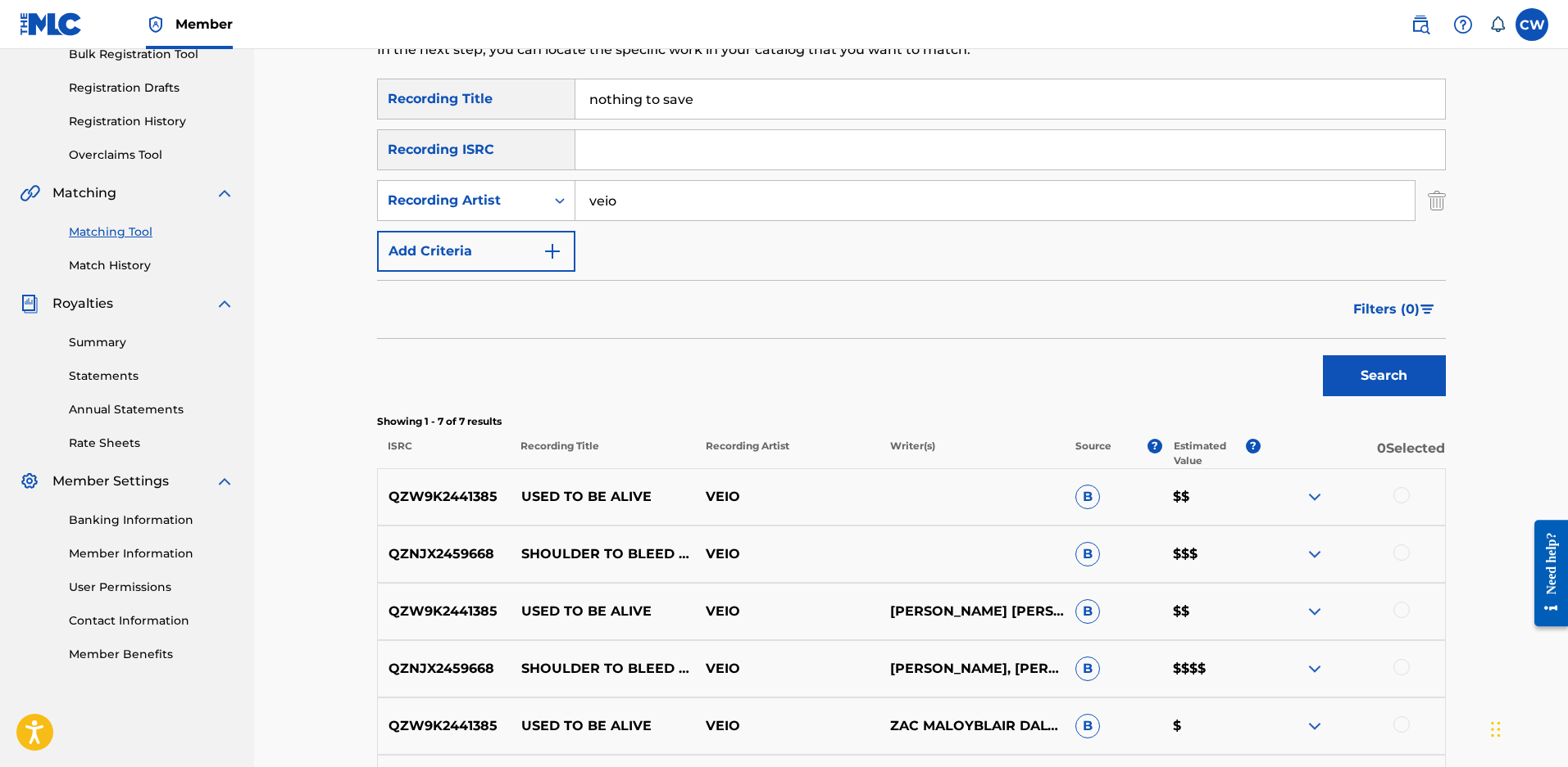
scroll to position [246, 0]
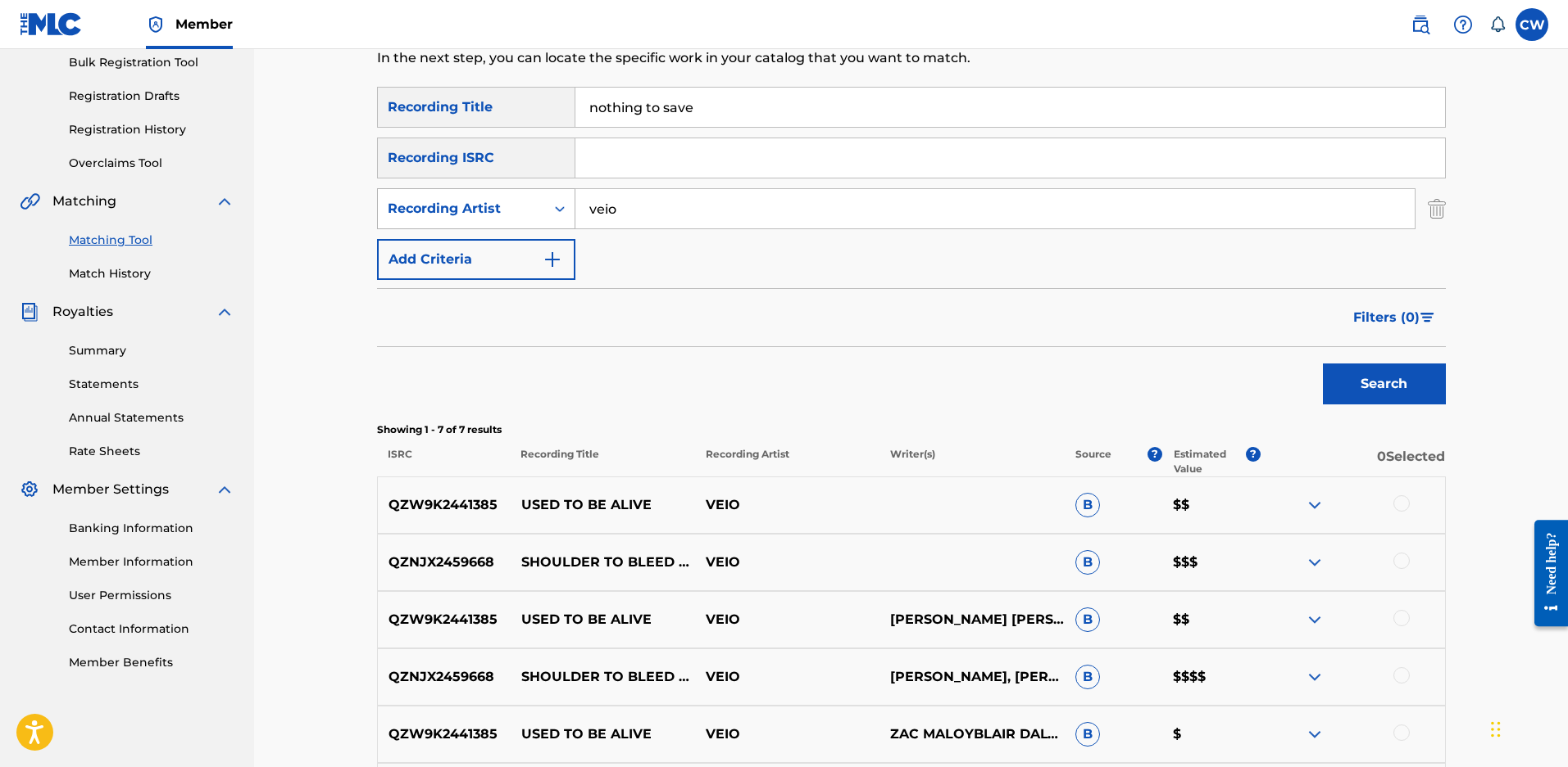
click at [407, 192] on div "Recording Artist" at bounding box center [476, 208] width 198 height 41
click at [418, 246] on div "Writer" at bounding box center [476, 250] width 197 height 41
click at [672, 188] on div "SearchWithCriteria7faa2c52-fec7-43b7-b4f2-649dd6f7f78c Recording Title nothing …" at bounding box center [911, 184] width 1068 height 193
click at [649, 201] on input "Search Form" at bounding box center [995, 208] width 839 height 39
type input "maloy"
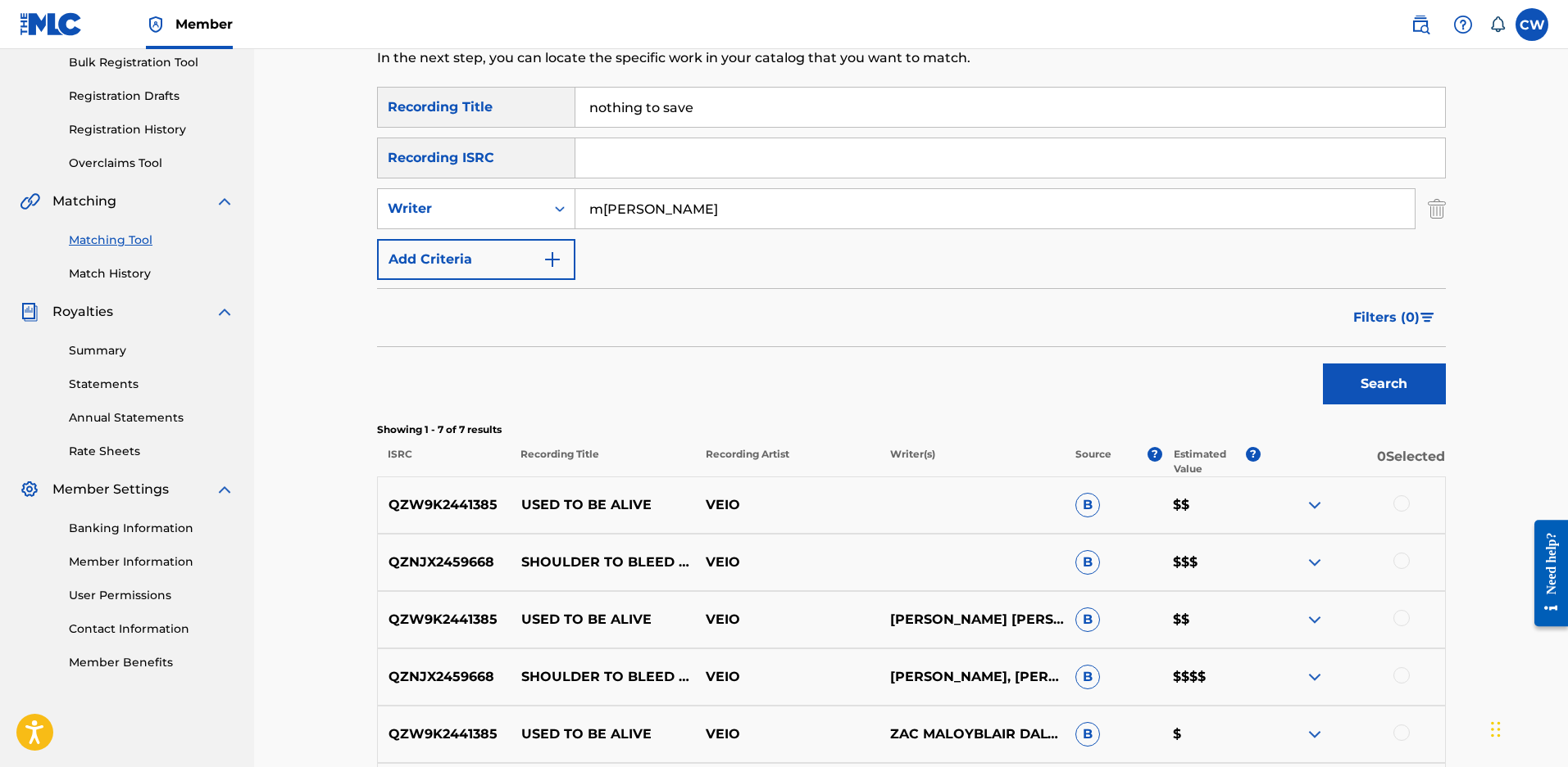
click at [1322, 363] on button "Search" at bounding box center [1383, 384] width 123 height 41
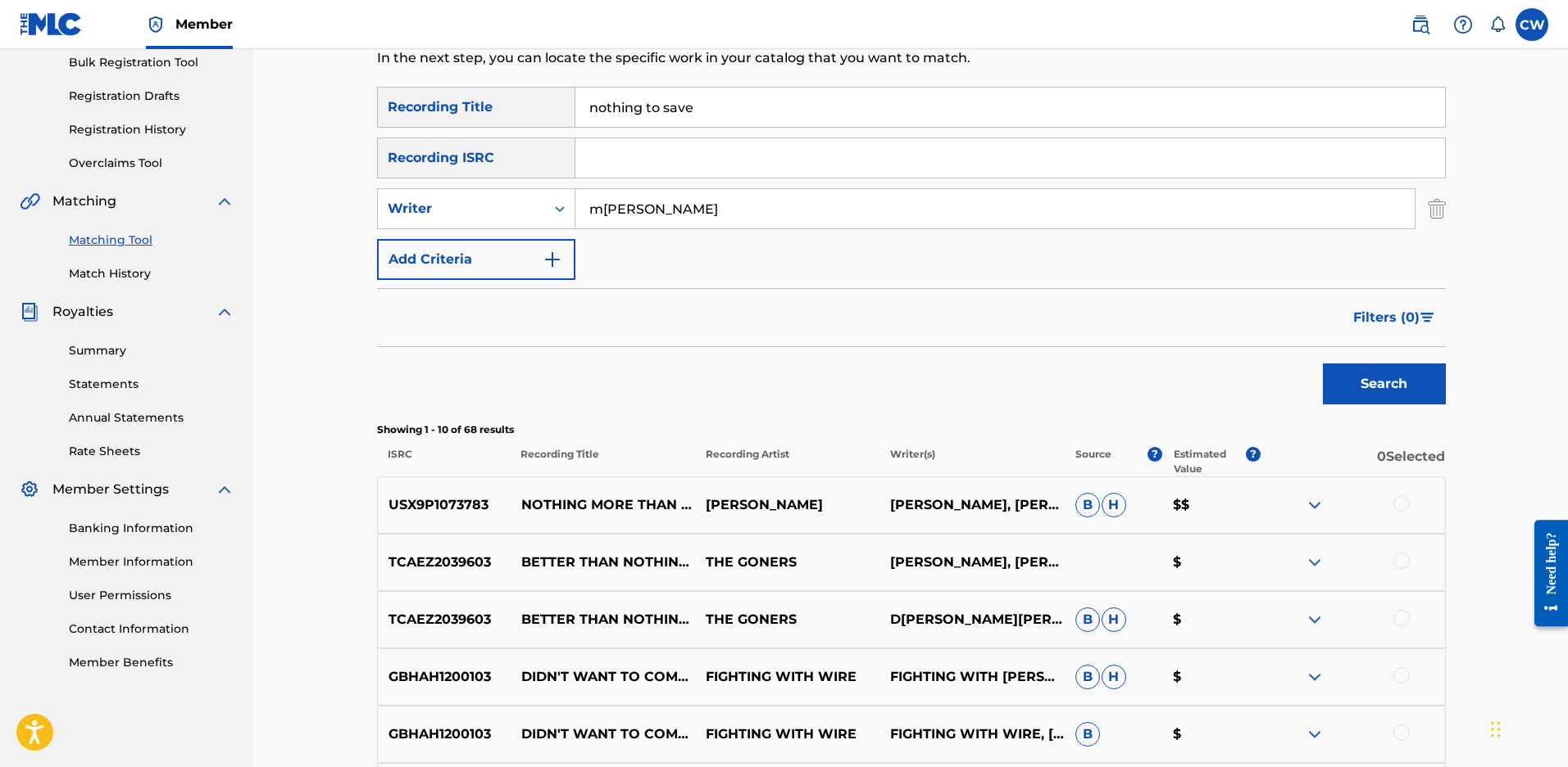
drag, startPoint x: 727, startPoint y: 102, endPoint x: 450, endPoint y: 107, distance: 277.0
click at [450, 107] on div "SearchWithCriteria7faa2c52-fec7-43b7-b4f2-649dd6f7f78c Recording Title nothing …" at bounding box center [911, 108] width 1068 height 41
click at [1322, 363] on button "Search" at bounding box center [1383, 384] width 123 height 41
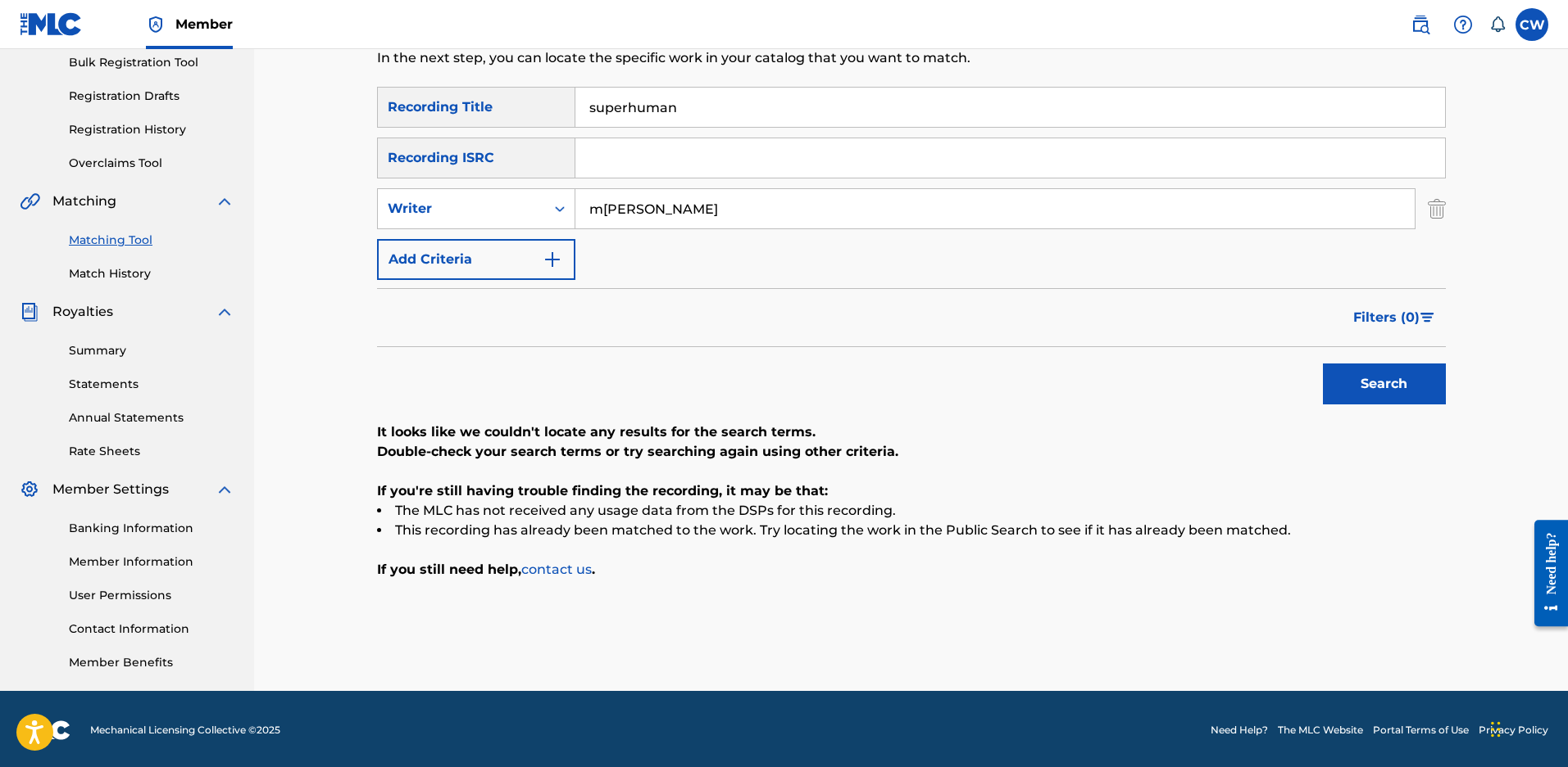
drag, startPoint x: 690, startPoint y: 111, endPoint x: 514, endPoint y: 88, distance: 177.5
click at [514, 88] on div "SearchWithCriteria7faa2c52-fec7-43b7-b4f2-649dd6f7f78c Recording Title superhum…" at bounding box center [911, 108] width 1068 height 41
type input "unholy water"
click at [1322, 363] on button "Search" at bounding box center [1383, 384] width 123 height 41
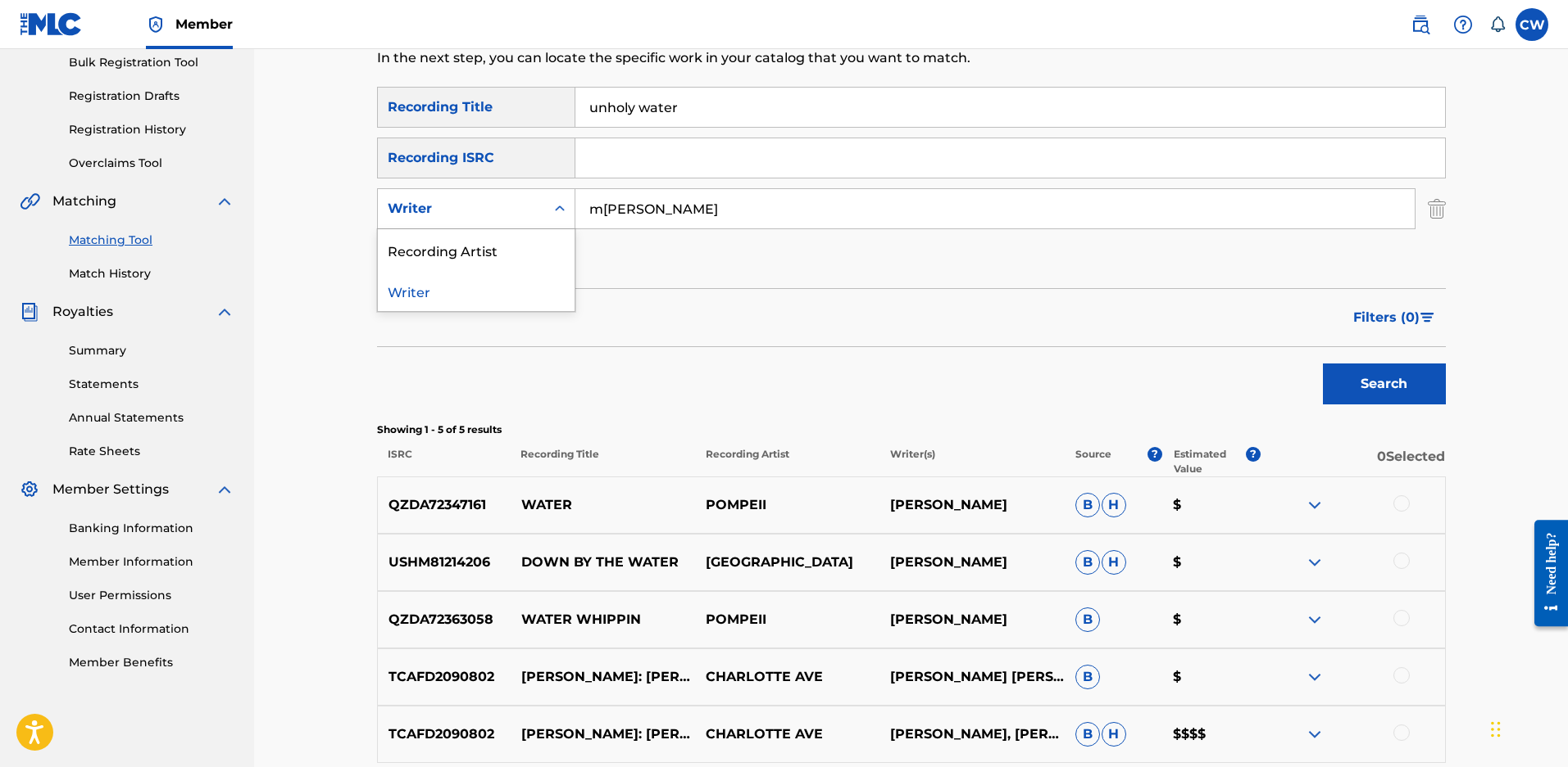
click at [448, 204] on div "Writer" at bounding box center [462, 208] width 147 height 19
click at [440, 249] on div "Recording Artist" at bounding box center [476, 250] width 197 height 41
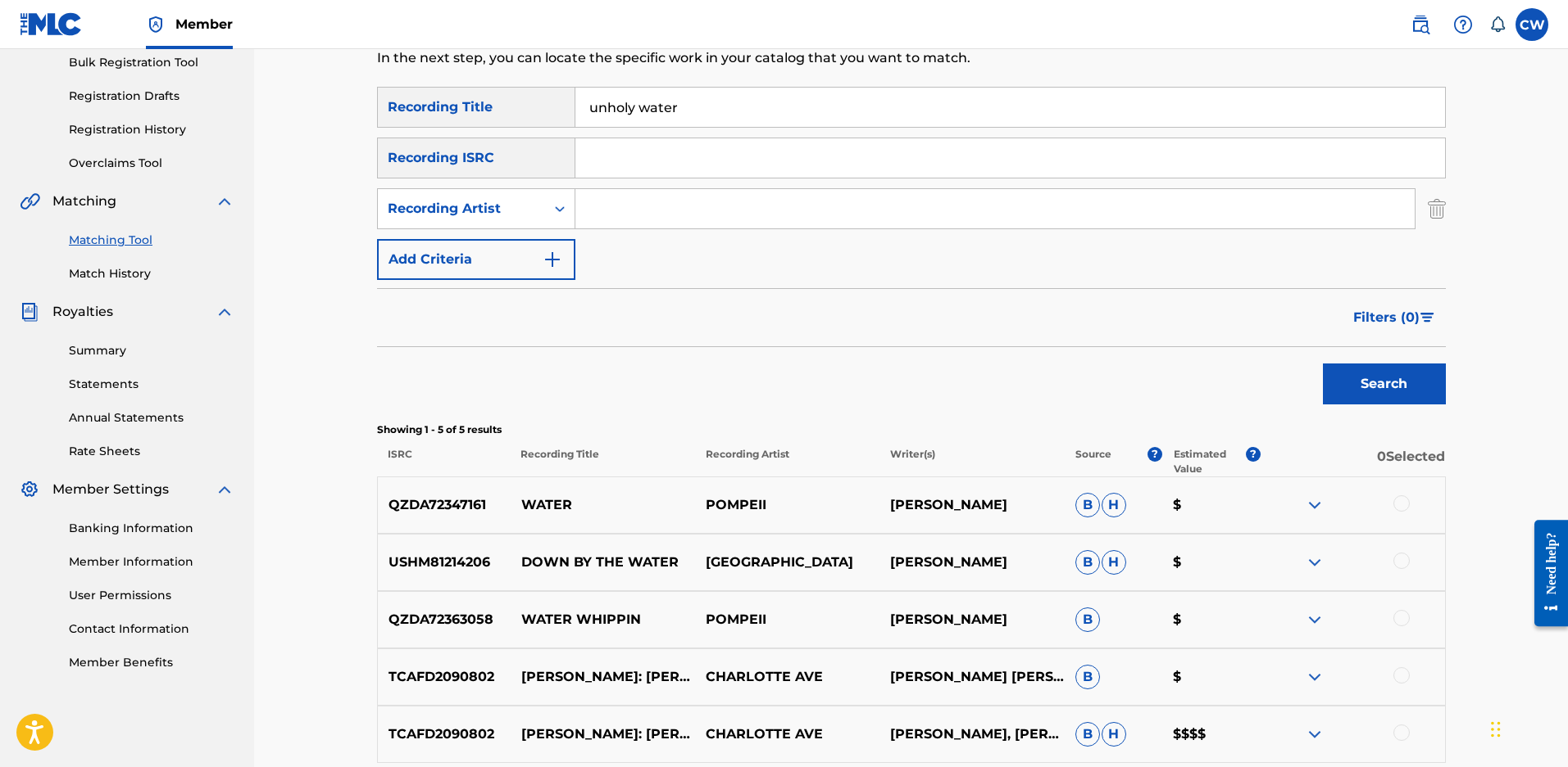
click at [690, 197] on input "Search Form" at bounding box center [995, 208] width 839 height 39
type input "dorothy"
click at [1322, 363] on button "Search" at bounding box center [1383, 384] width 123 height 41
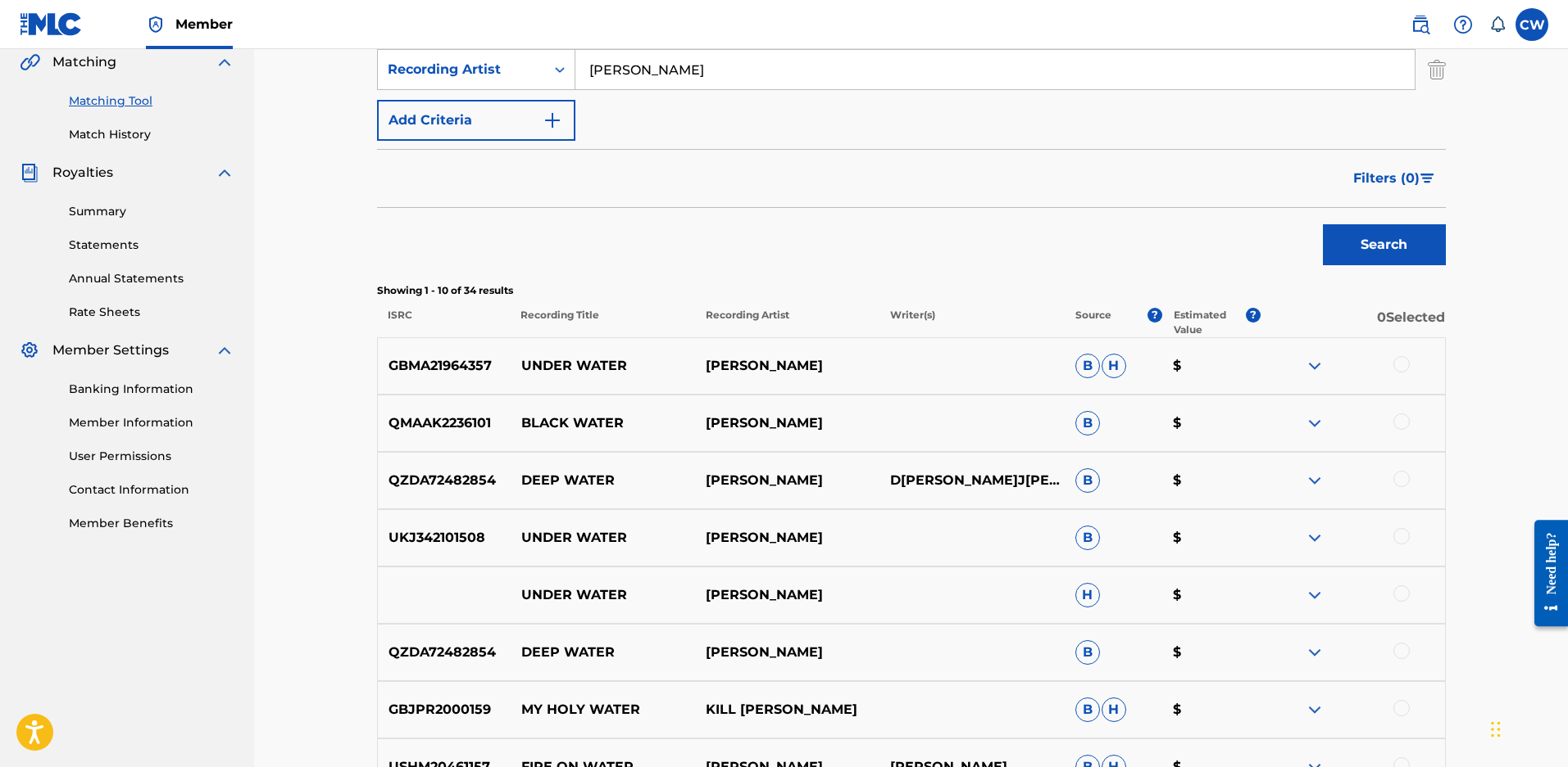
scroll to position [82, 0]
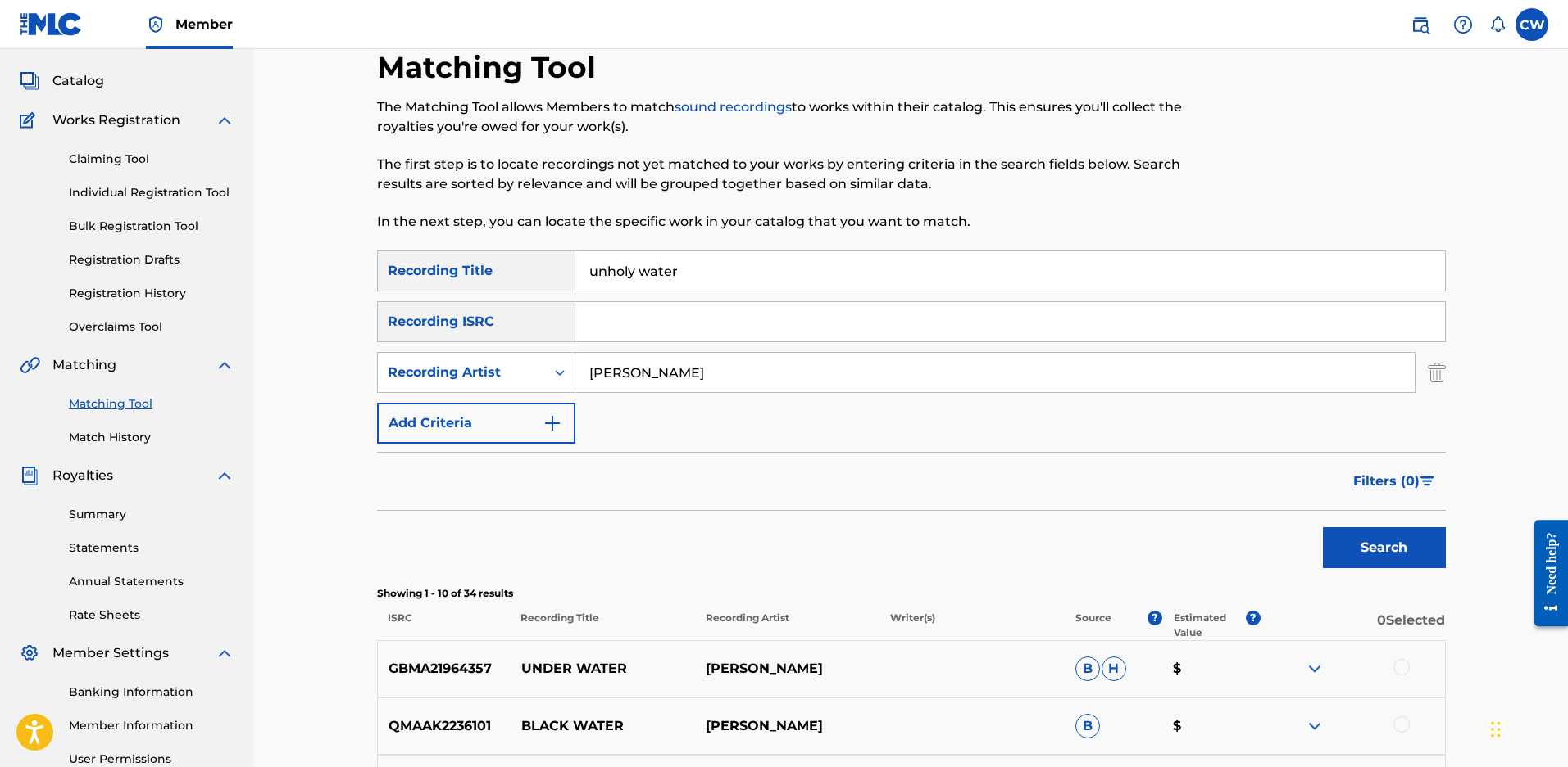
drag, startPoint x: 654, startPoint y: 270, endPoint x: 300, endPoint y: 269, distance: 354.0
click at [300, 269] on div "Matching Tool The Matching Tool allows Members to match sound recordings to wor…" at bounding box center [911, 651] width 1314 height 1369
type input "the way"
click at [1322, 527] on button "Search" at bounding box center [1383, 548] width 123 height 41
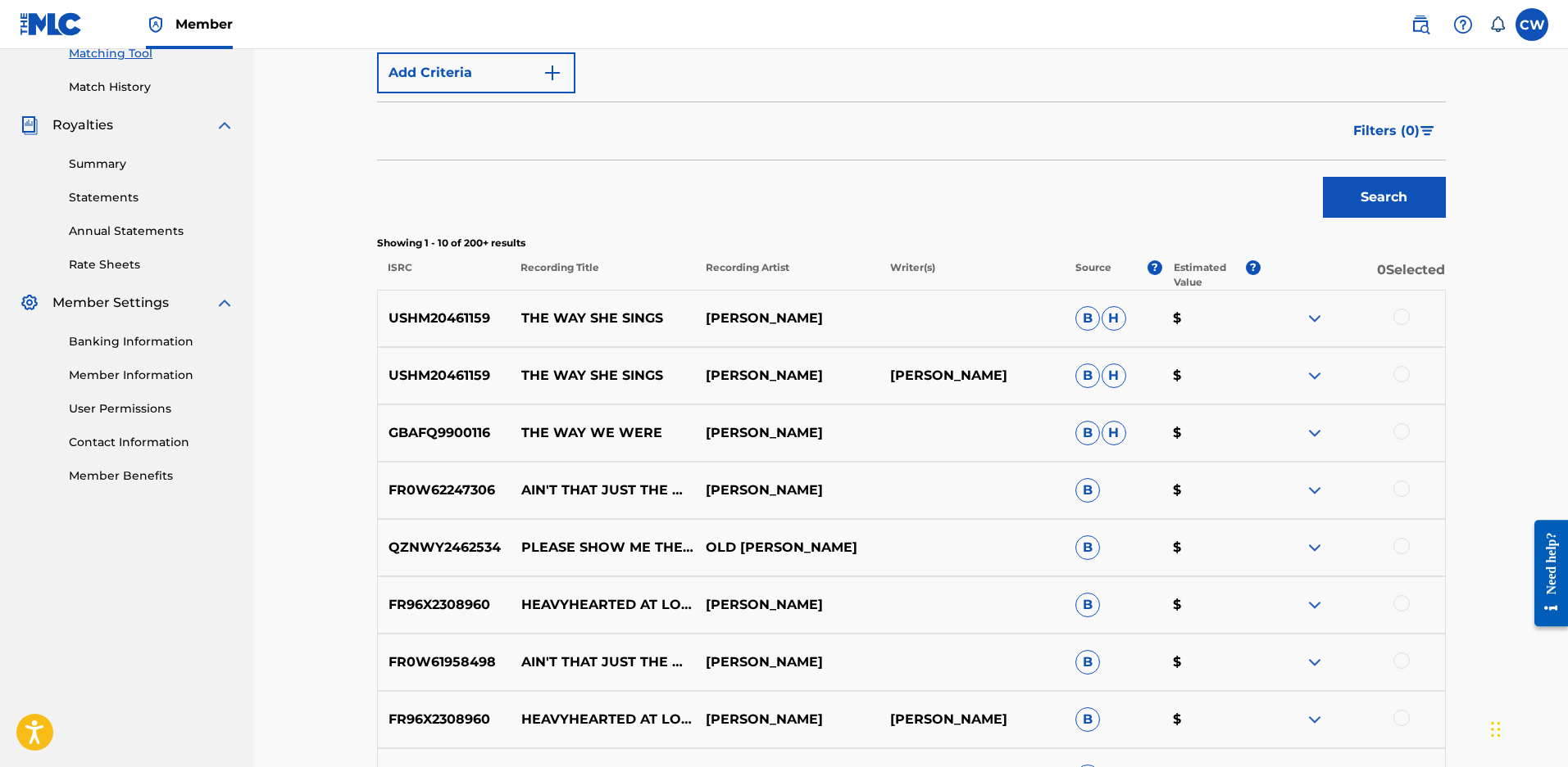
scroll to position [163, 0]
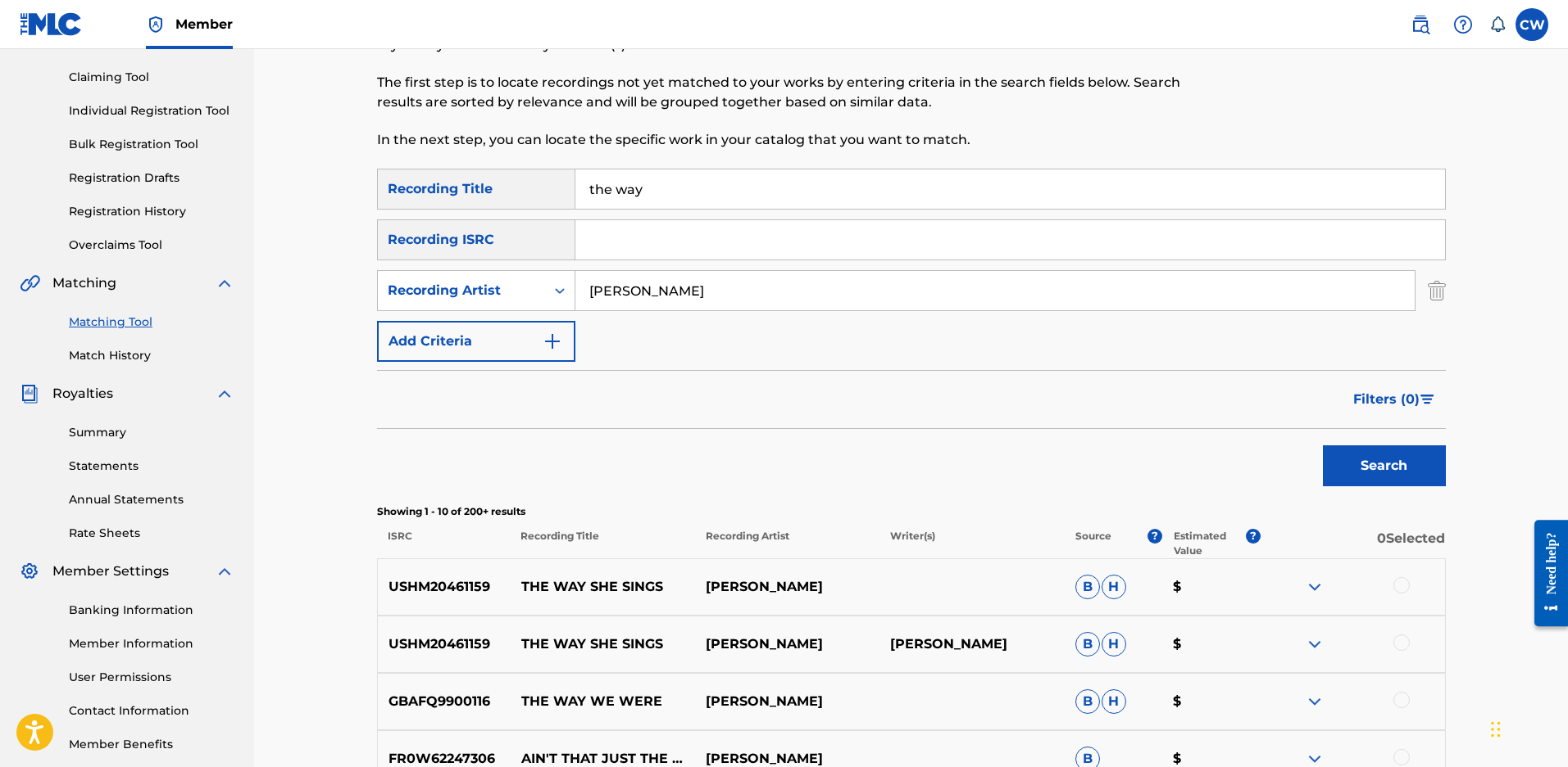
drag, startPoint x: 647, startPoint y: 191, endPoint x: 465, endPoint y: 183, distance: 182.2
click at [477, 187] on div "SearchWithCriteria7faa2c52-fec7-43b7-b4f2-649dd6f7f78c Recording Title the way" at bounding box center [911, 189] width 1068 height 41
type input "til the day i die"
click at [1322, 445] on button "Search" at bounding box center [1383, 466] width 123 height 41
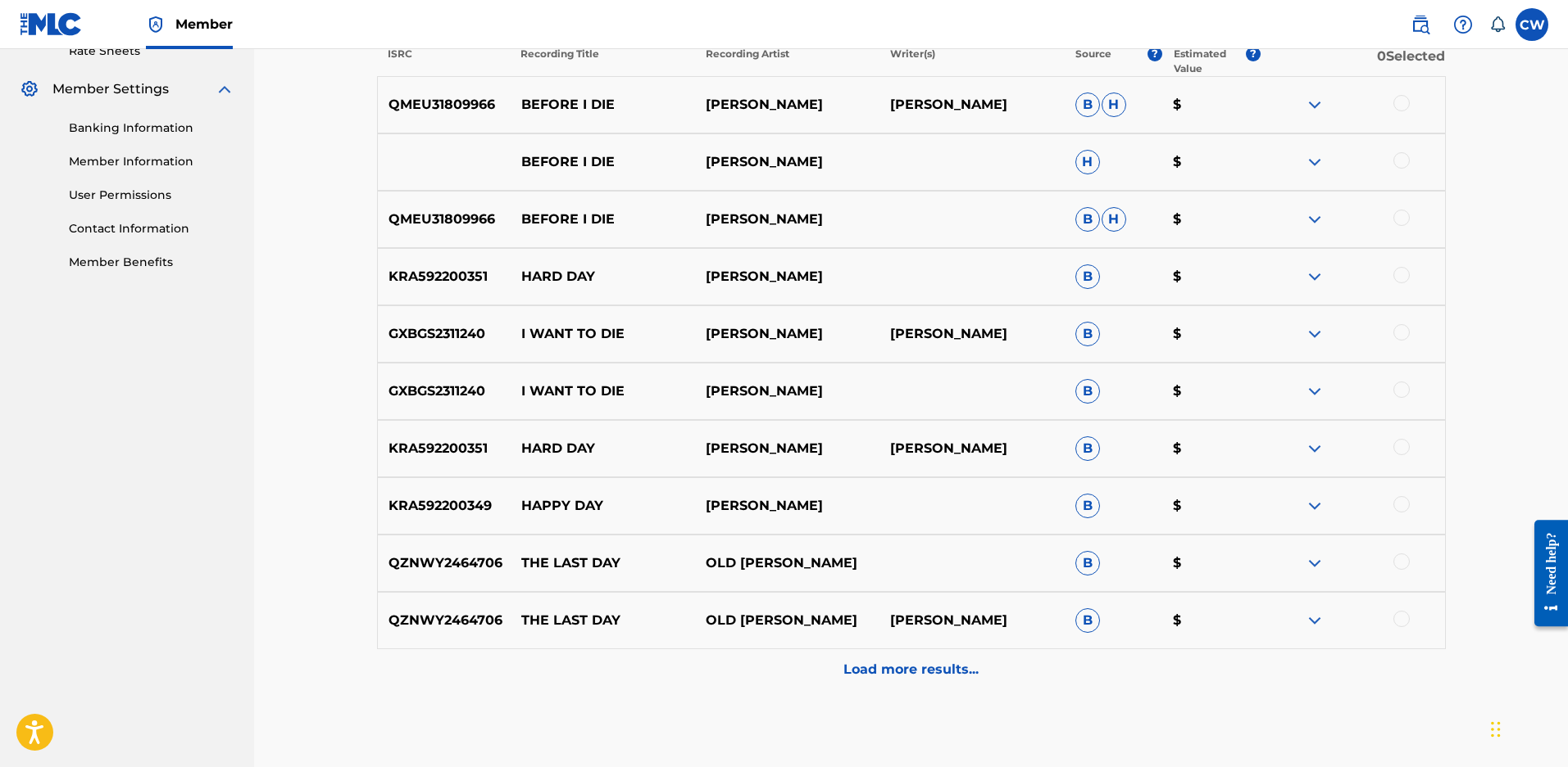
scroll to position [655, 0]
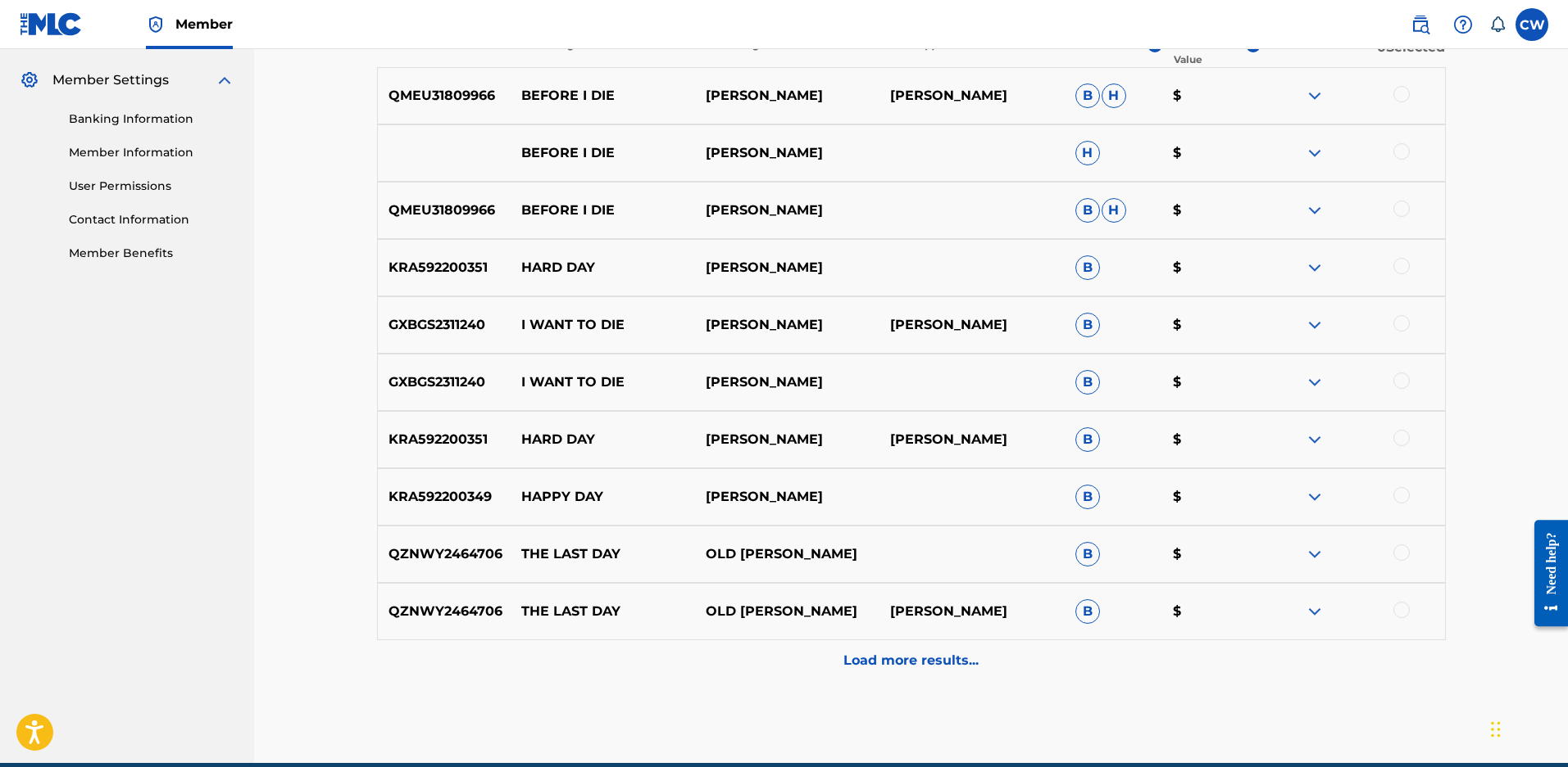
click at [893, 670] on p "Load more results..." at bounding box center [911, 660] width 136 height 19
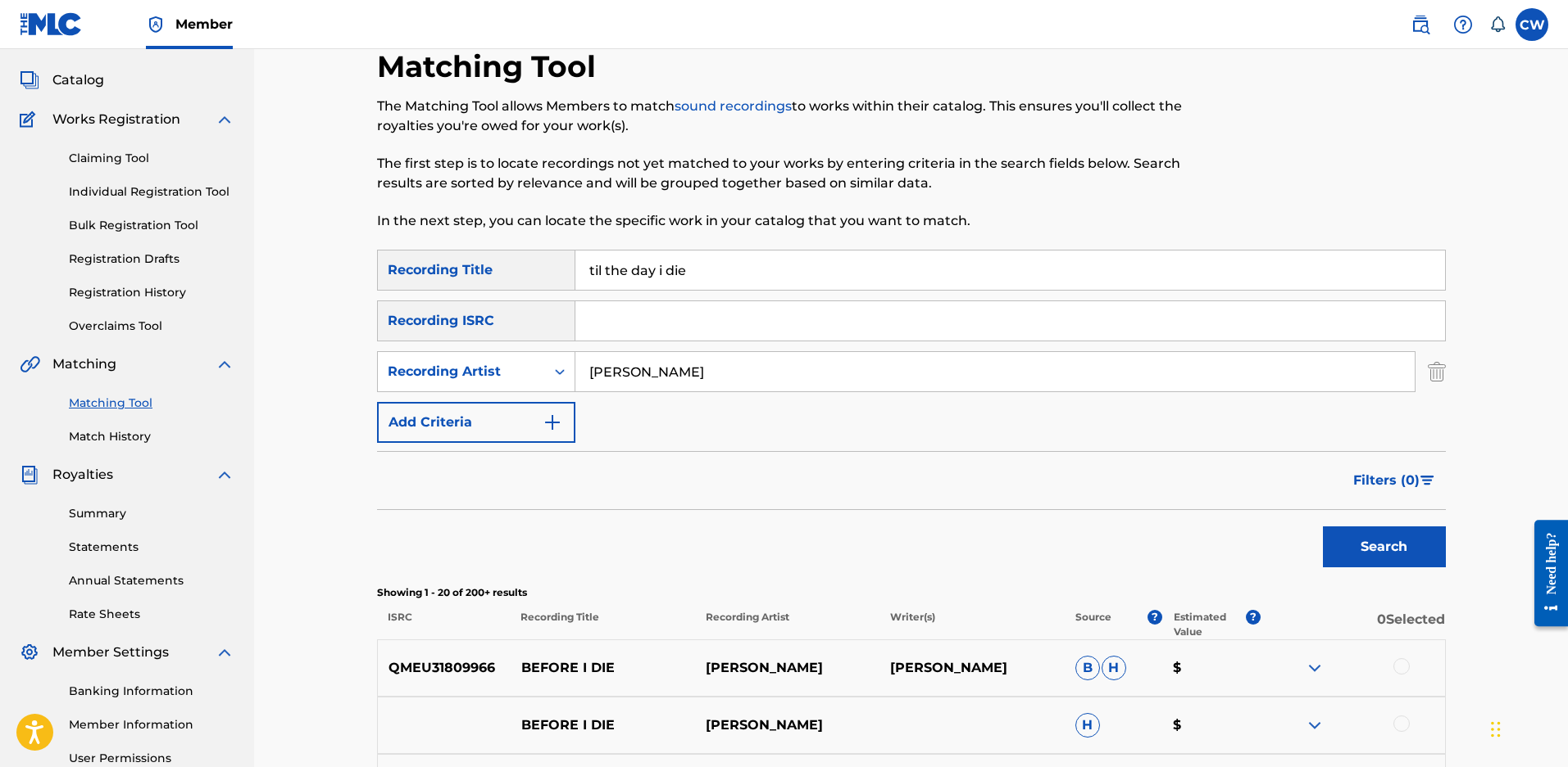
scroll to position [82, 0]
click at [469, 393] on div "SearchWithCriteria7faa2c52-fec7-43b7-b4f2-649dd6f7f78c Recording Title til the …" at bounding box center [911, 347] width 1068 height 193
click at [473, 361] on div "Recording Artist" at bounding box center [461, 372] width 167 height 31
click at [400, 418] on div "Writer" at bounding box center [476, 413] width 197 height 41
drag, startPoint x: 620, startPoint y: 398, endPoint x: 679, endPoint y: 383, distance: 60.9
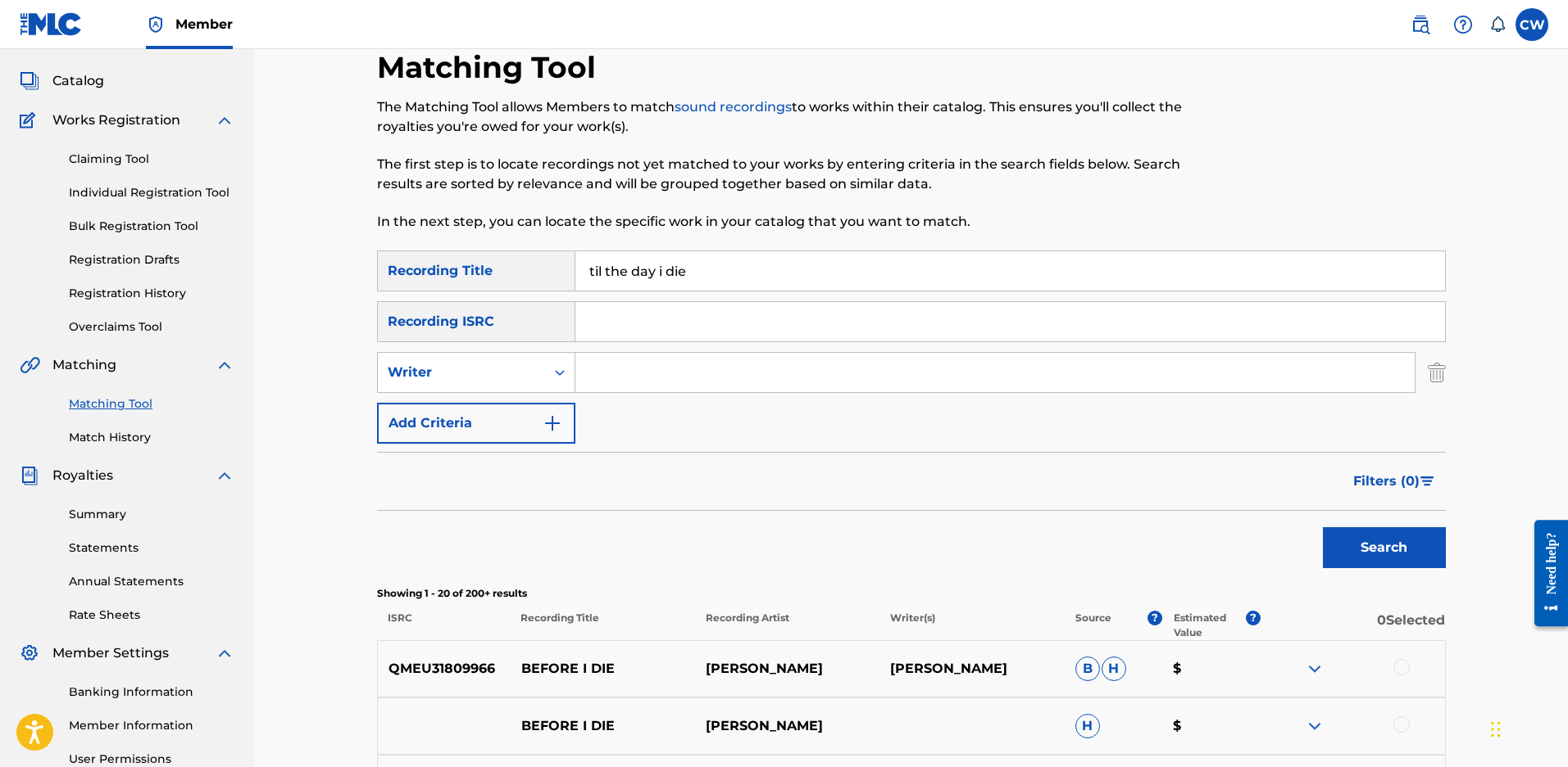
click at [679, 383] on input "Search Form" at bounding box center [995, 372] width 839 height 39
type input "maloy"
click at [1322, 527] on button "Search" at bounding box center [1383, 548] width 123 height 41
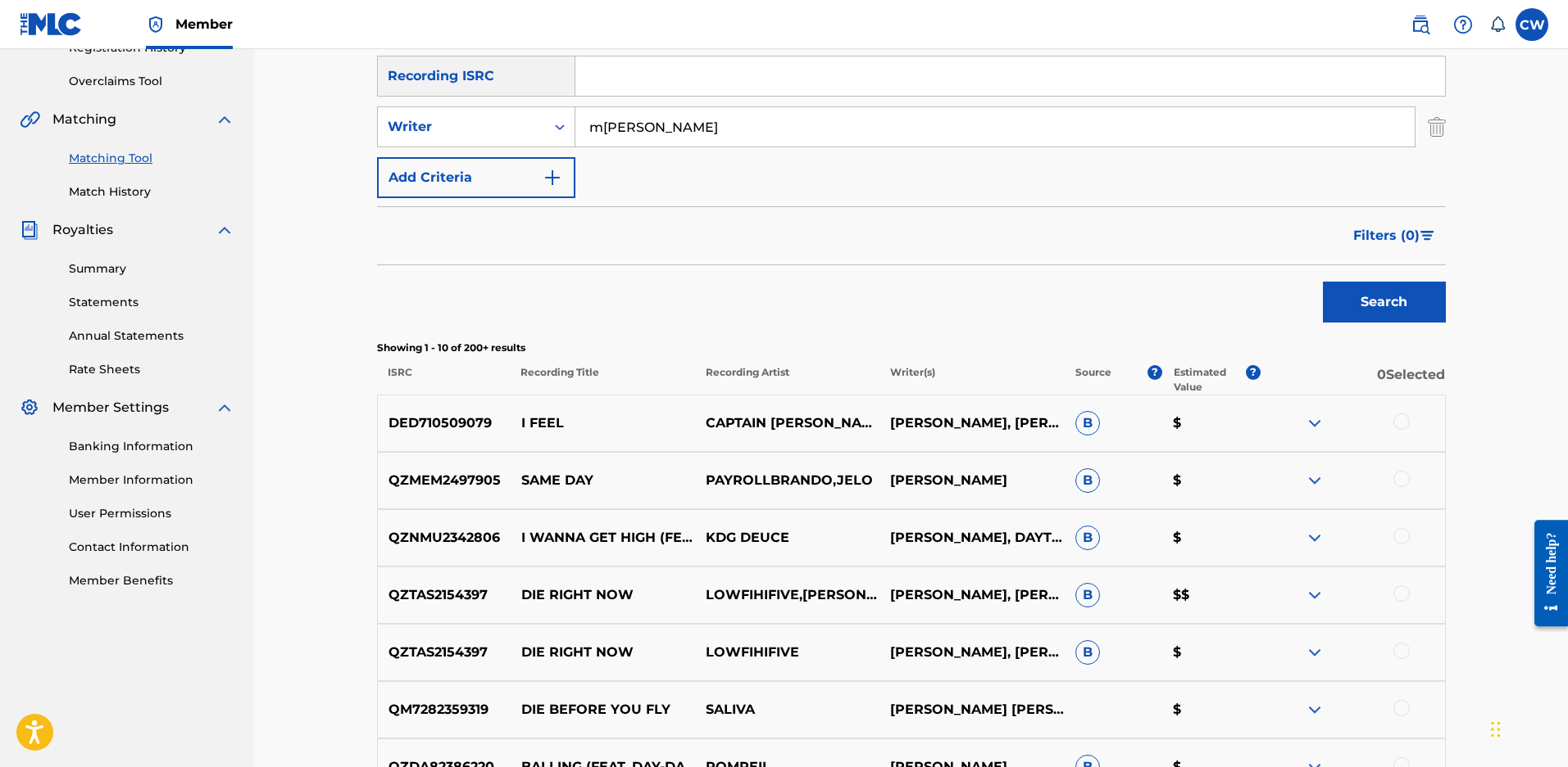
scroll to position [0, 0]
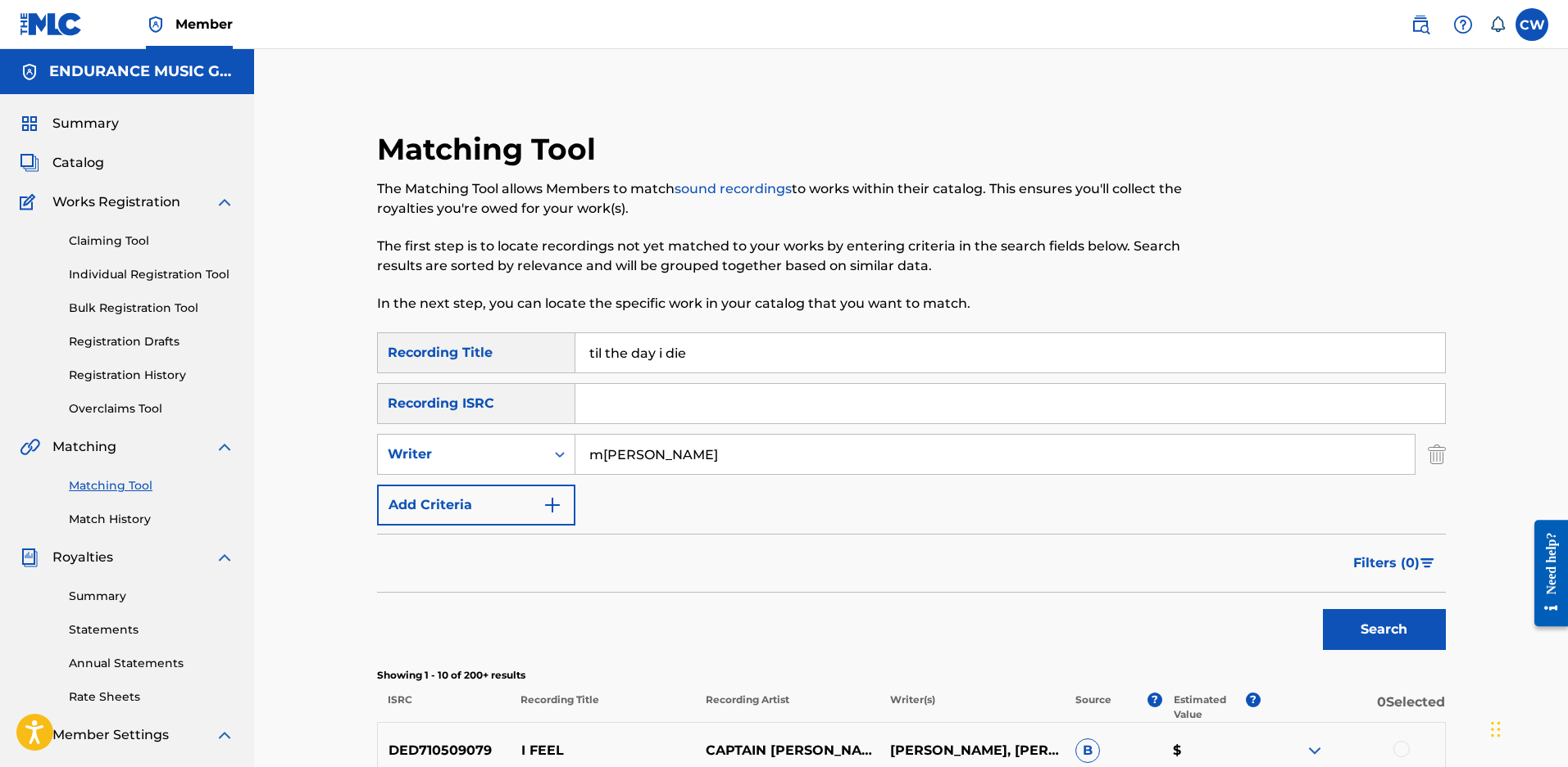
drag, startPoint x: 703, startPoint y: 351, endPoint x: 21, endPoint y: 302, distance: 683.8
click at [46, 298] on main "ENDURANCE MUSIC GROUP Summary Catalog Works Registration Claiming Tool Individu…" at bounding box center [784, 733] width 1568 height 1369
type input "the way"
click at [1322, 610] on button "Search" at bounding box center [1383, 630] width 123 height 41
drag, startPoint x: 656, startPoint y: 345, endPoint x: 584, endPoint y: 355, distance: 72.7
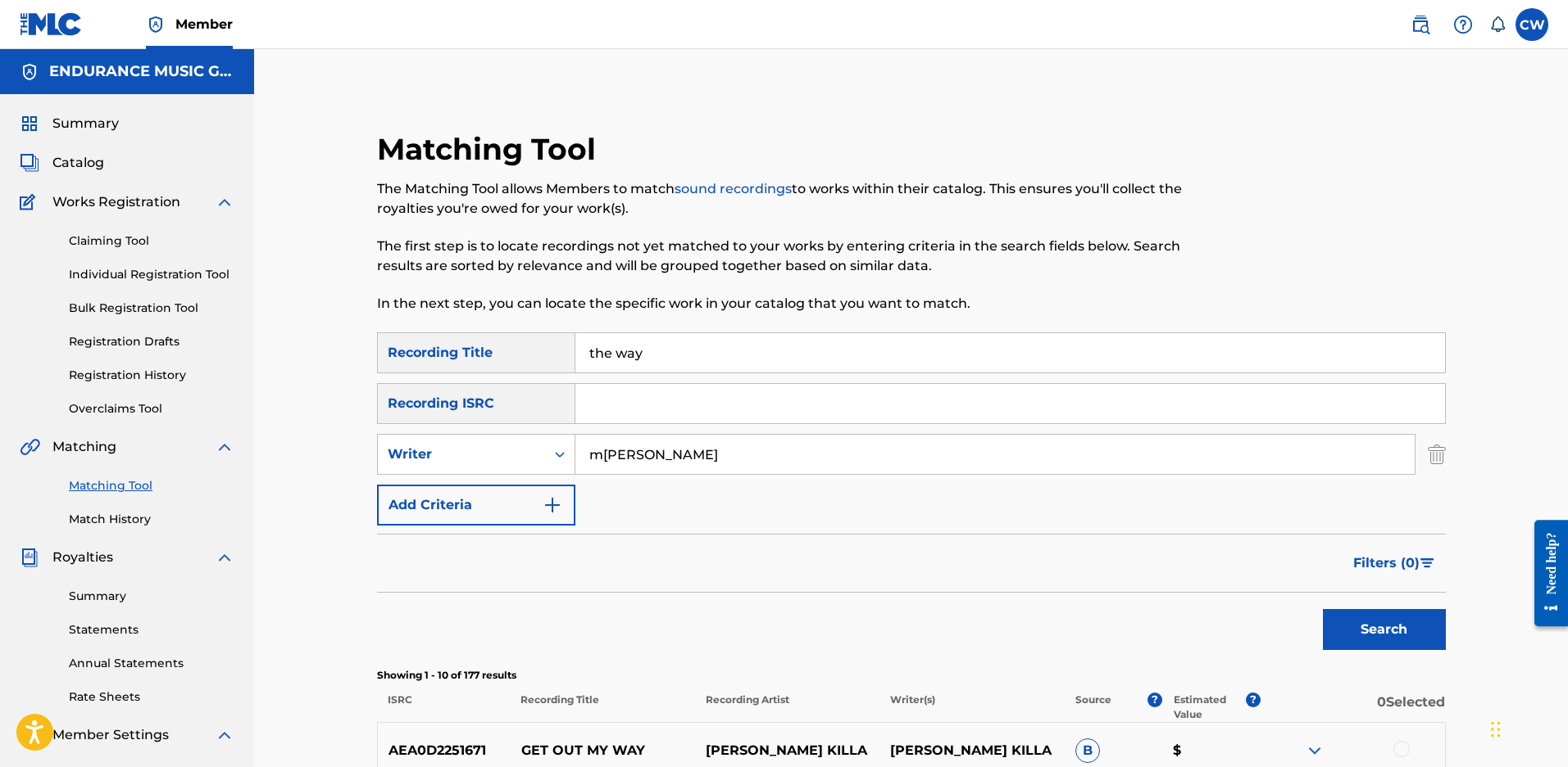
click at [586, 353] on input "the way" at bounding box center [1010, 353] width 869 height 39
click at [1322, 610] on button "Search" at bounding box center [1383, 630] width 123 height 41
drag, startPoint x: 749, startPoint y: 349, endPoint x: 106, endPoint y: 385, distance: 644.0
click at [181, 382] on main "ENDURANCE MUSIC GROUP Summary Catalog Works Registration Claiming Tool Individu…" at bounding box center [784, 570] width 1568 height 1041
type input "savages"
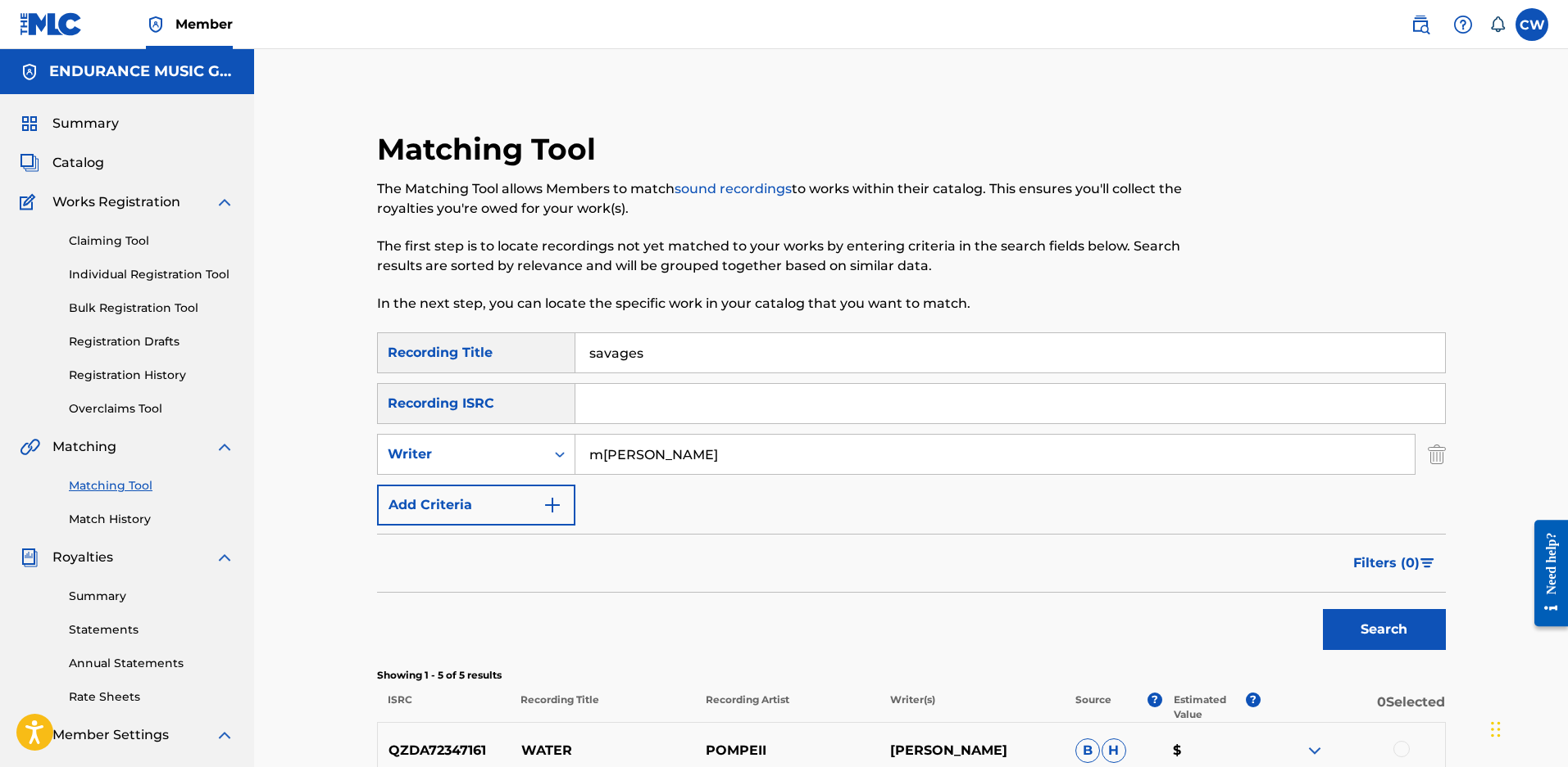
click at [1322, 610] on button "Search" at bounding box center [1383, 630] width 123 height 41
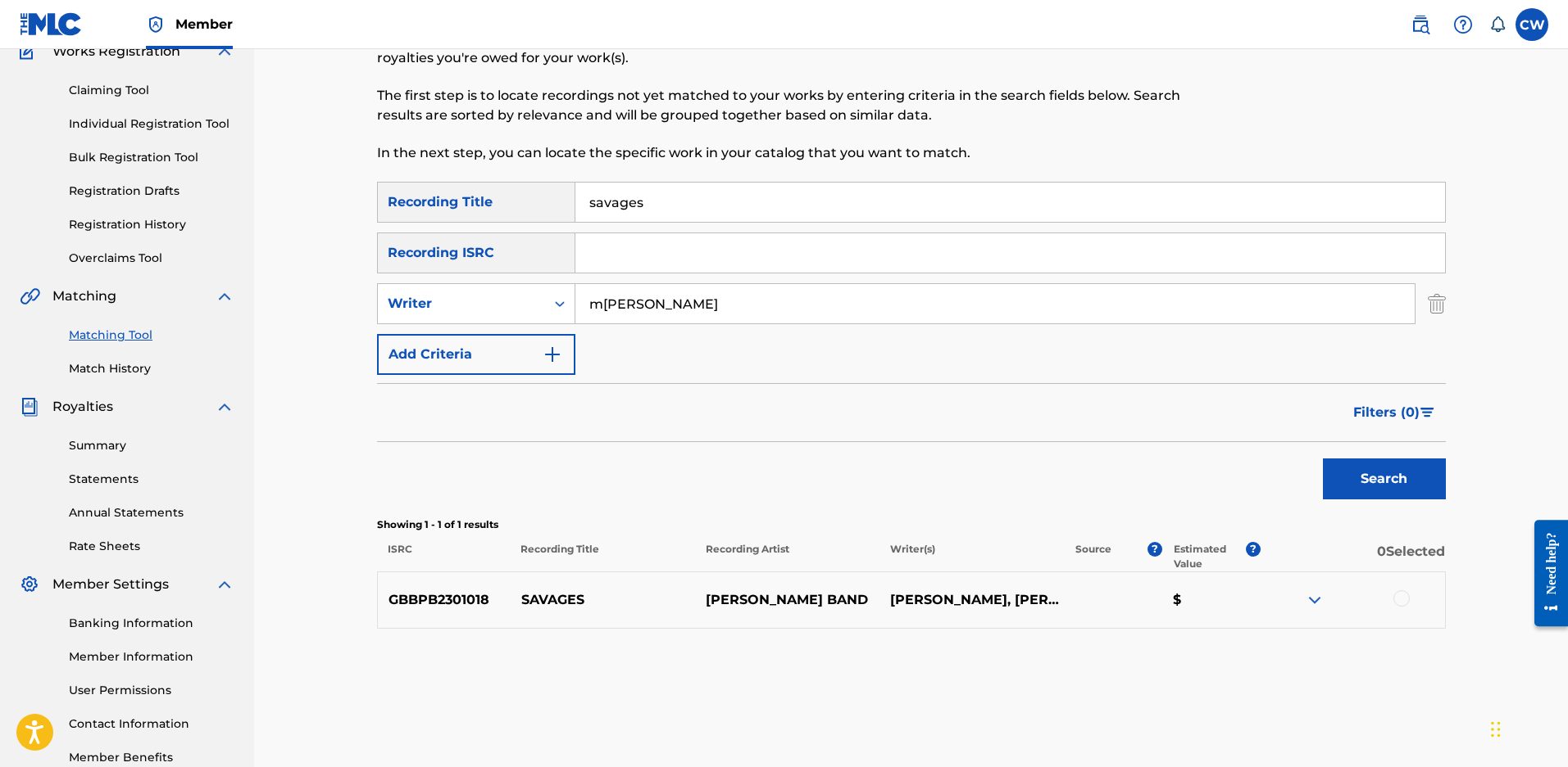
scroll to position [163, 0]
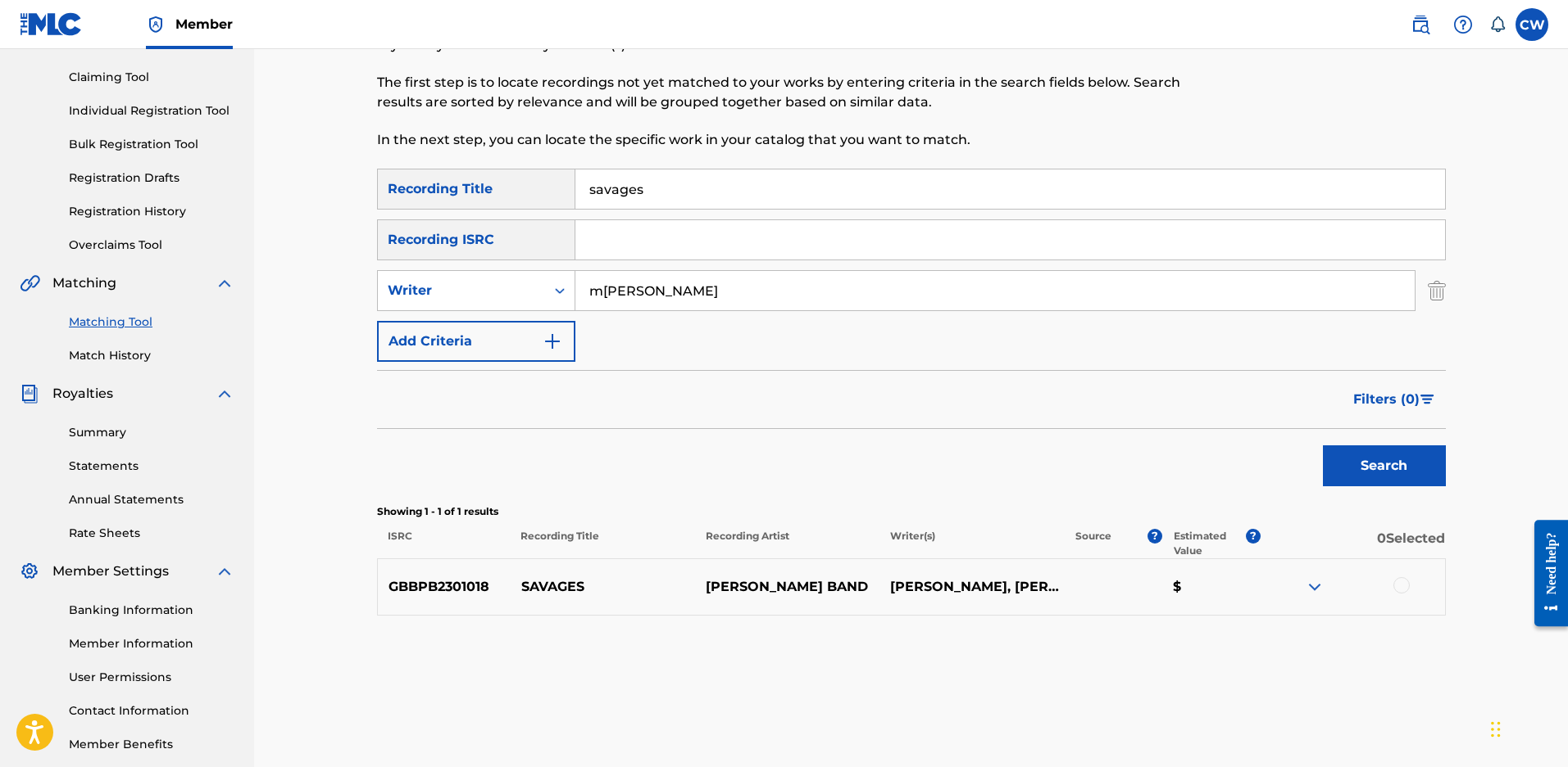
click at [1399, 593] on div at bounding box center [1400, 585] width 16 height 16
click at [1407, 461] on button "Search" at bounding box center [1383, 466] width 123 height 41
click at [1170, 635] on button "Match 1 Group" at bounding box center [1152, 634] width 181 height 41
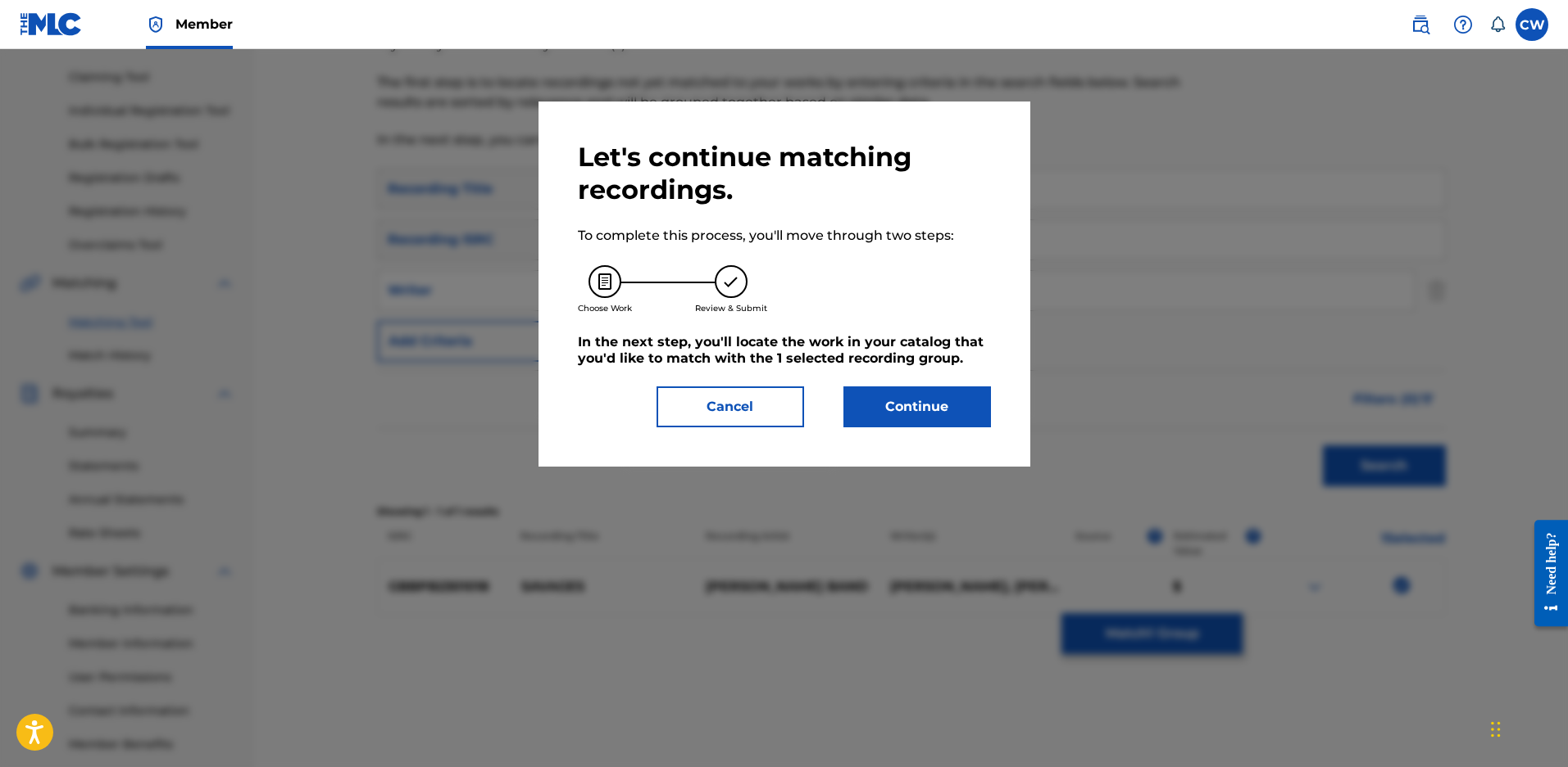
click at [910, 410] on button "Continue" at bounding box center [917, 407] width 147 height 41
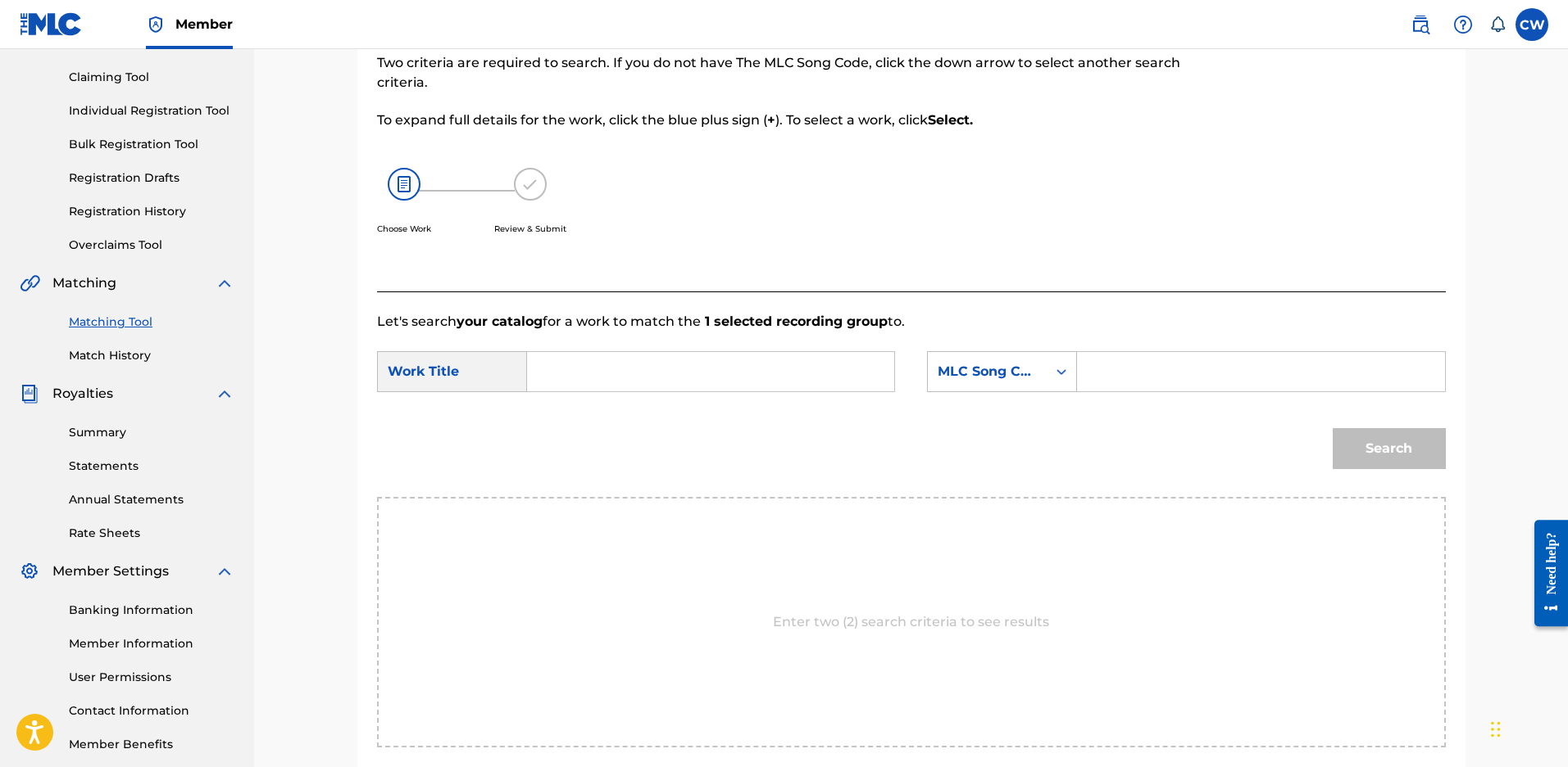
click at [682, 358] on form "SearchWithCriteria09e45ed5-11a4-4840-92cb-38878aba284d Work Title SearchWithCri…" at bounding box center [911, 414] width 1068 height 165
click at [587, 383] on input "Search Form" at bounding box center [710, 372] width 339 height 39
type input "savages"
click at [1003, 378] on div "MLC Song Code" at bounding box center [987, 372] width 99 height 19
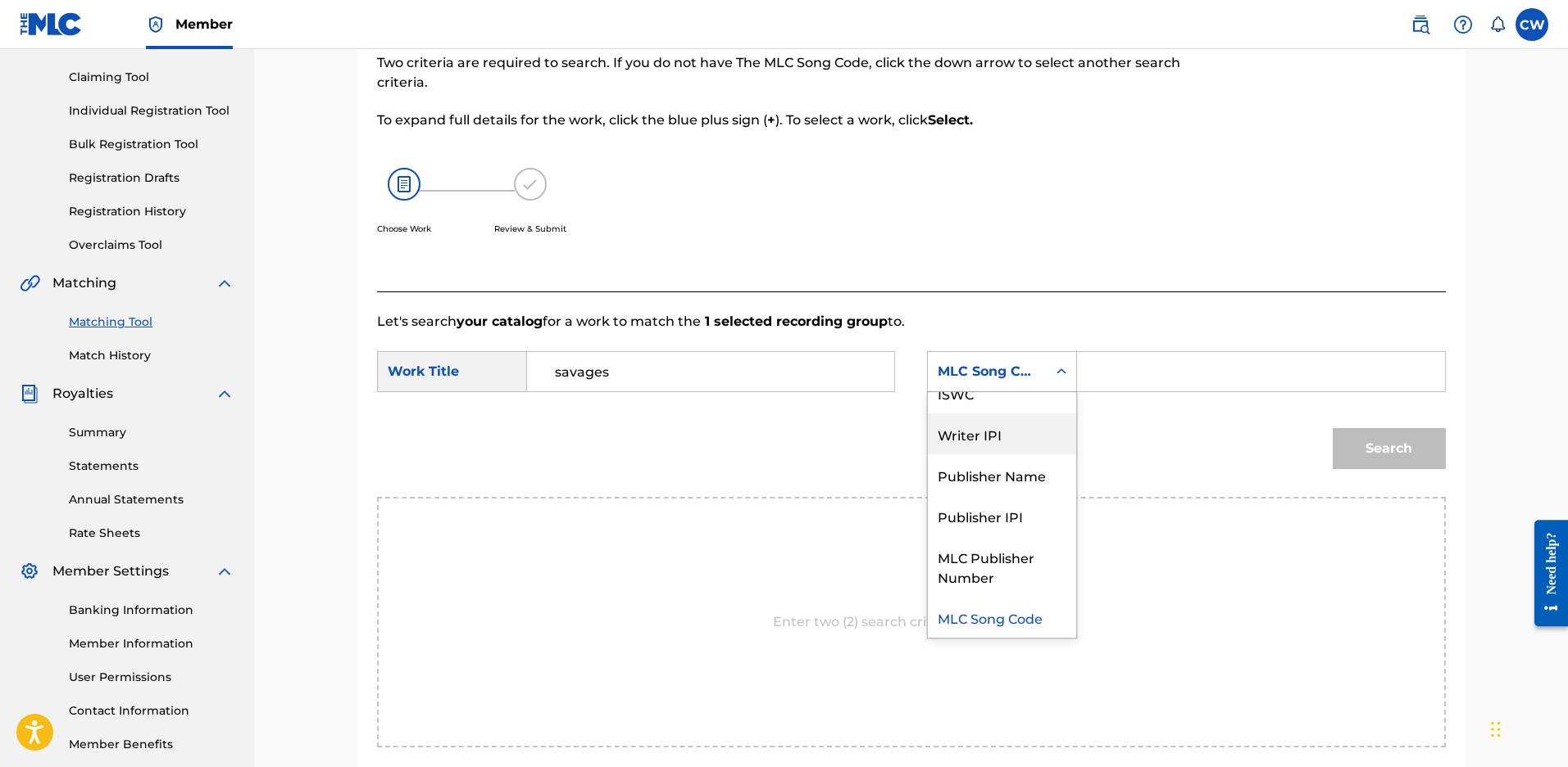
scroll to position [0, 0]
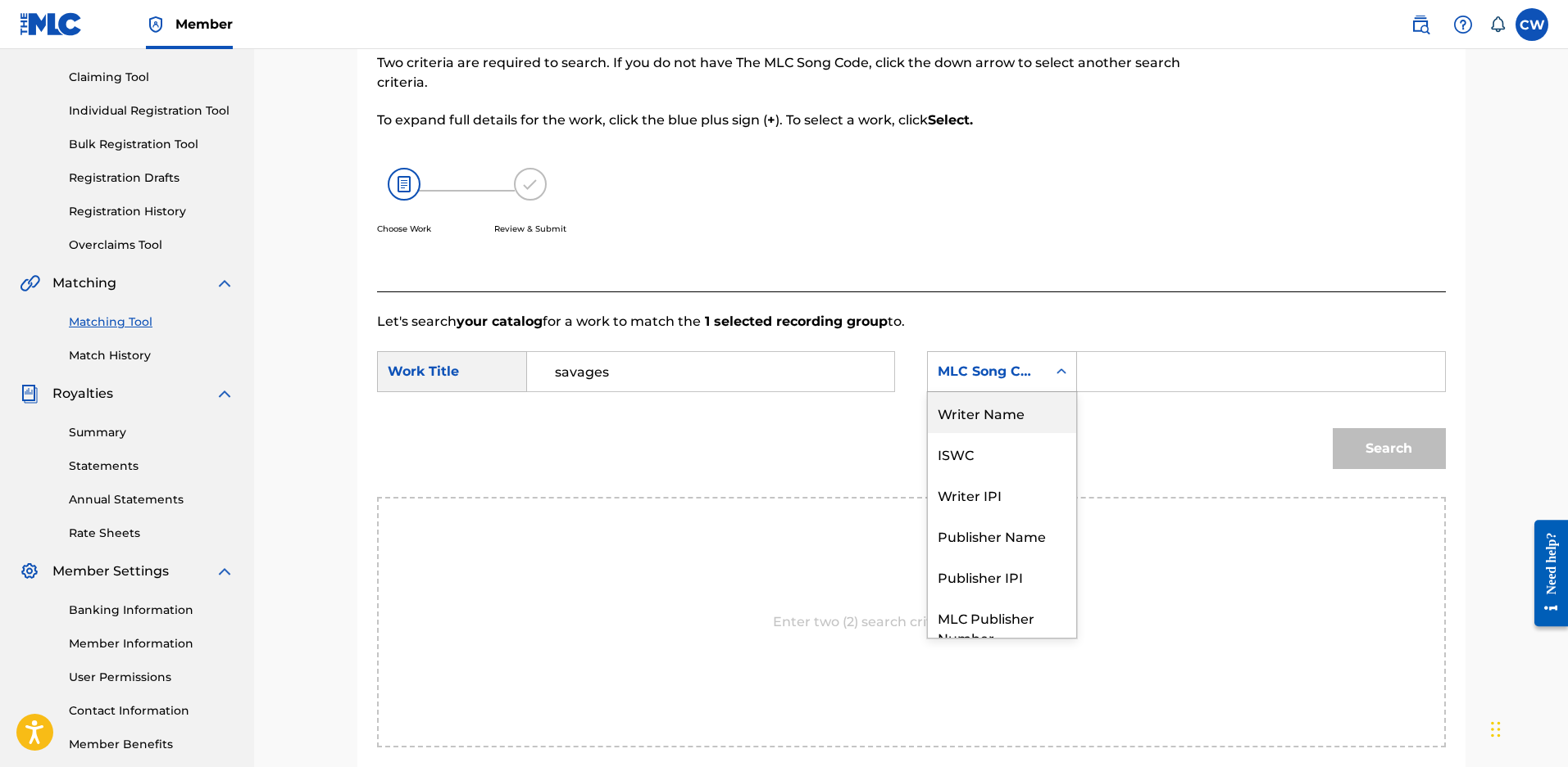
click at [975, 424] on div "Writer Name" at bounding box center [1001, 412] width 148 height 41
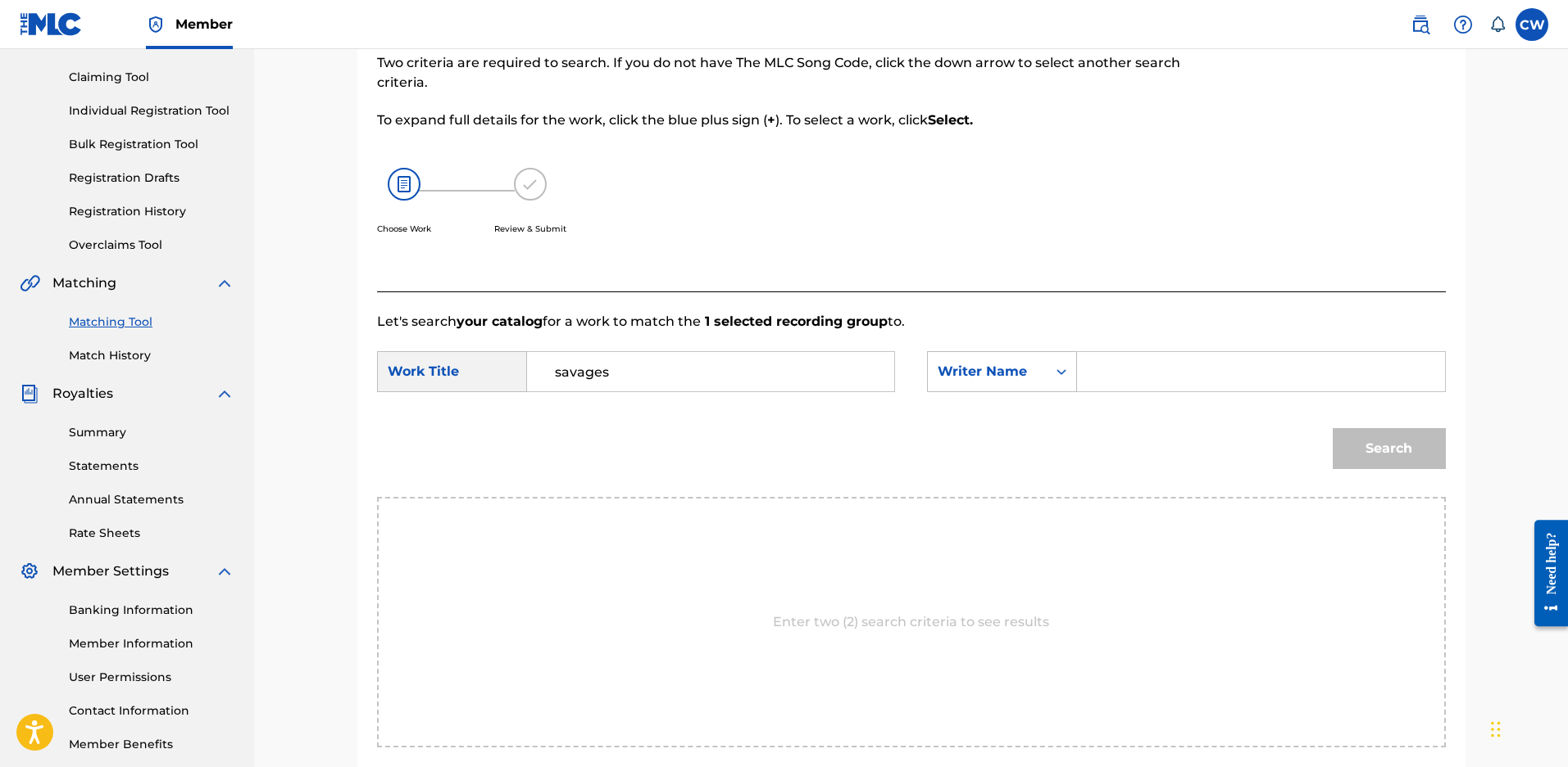
click at [1085, 377] on div "Search Form" at bounding box center [1260, 372] width 368 height 41
click at [1094, 386] on input "Search Form" at bounding box center [1260, 372] width 339 height 39
type input "maloy"
click at [1333, 428] on button "Search" at bounding box center [1388, 449] width 113 height 41
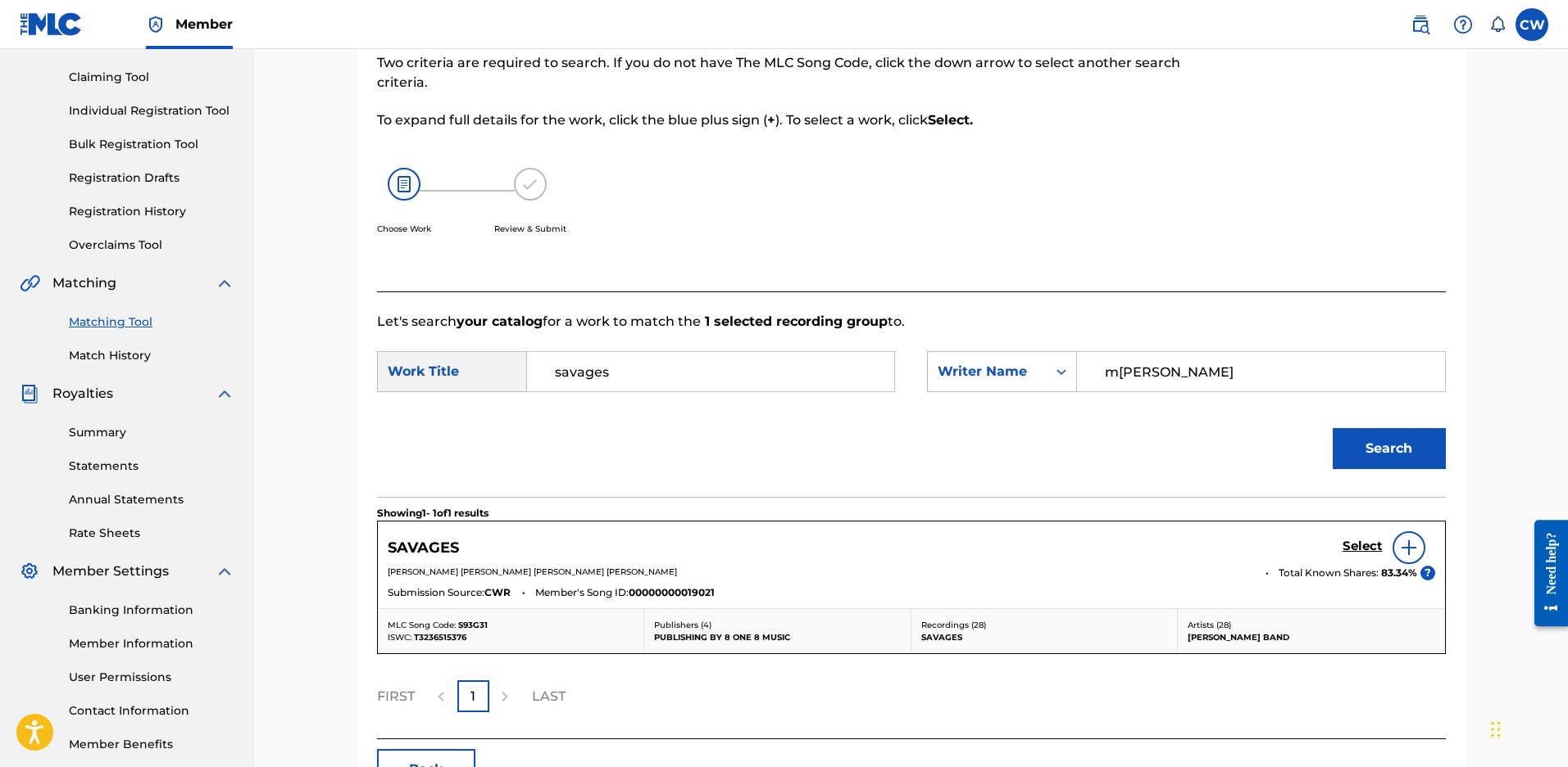
click at [1361, 551] on h5 "Select" at bounding box center [1361, 547] width 40 height 15
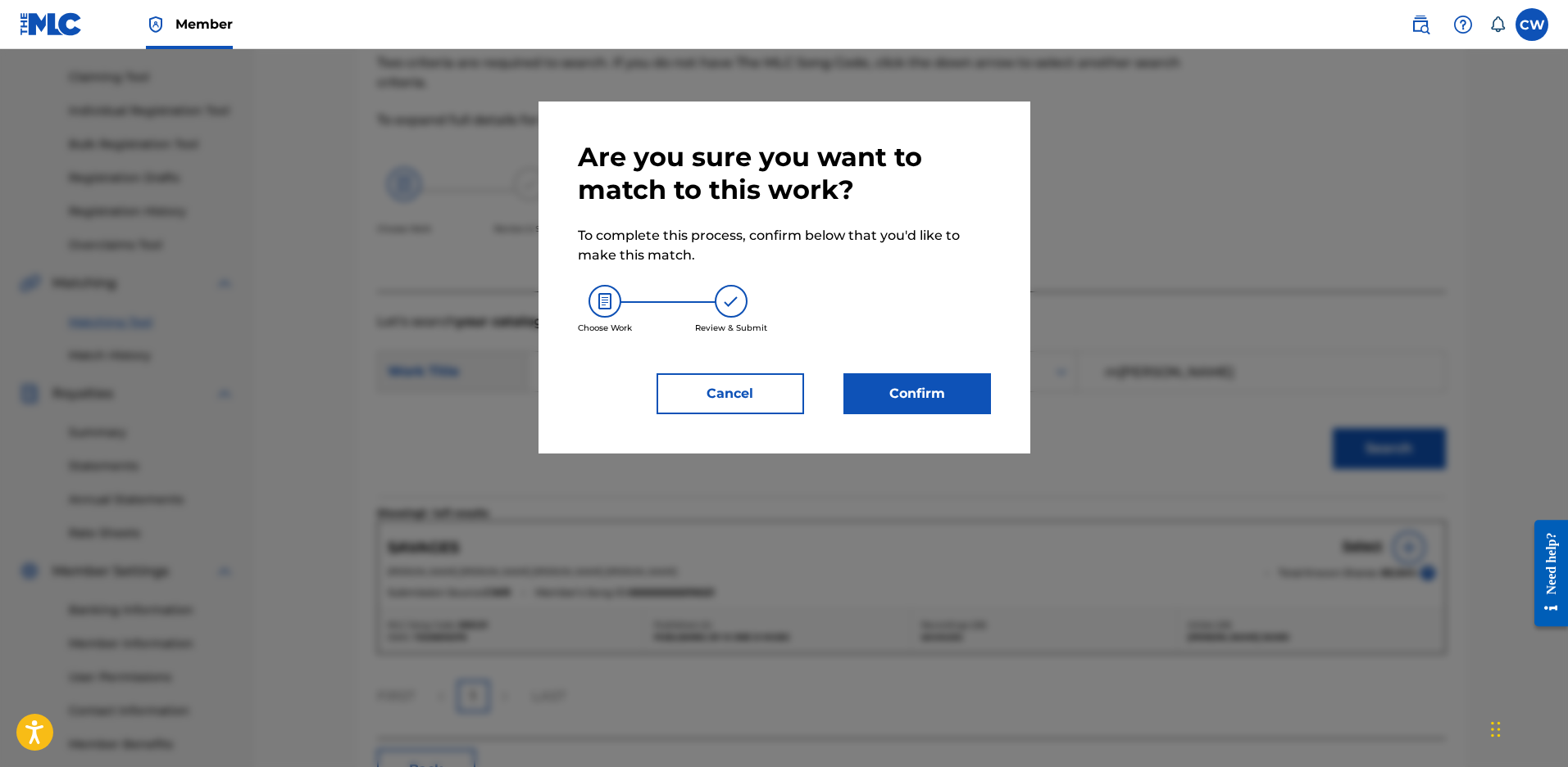
click at [936, 413] on button "Confirm" at bounding box center [917, 394] width 147 height 41
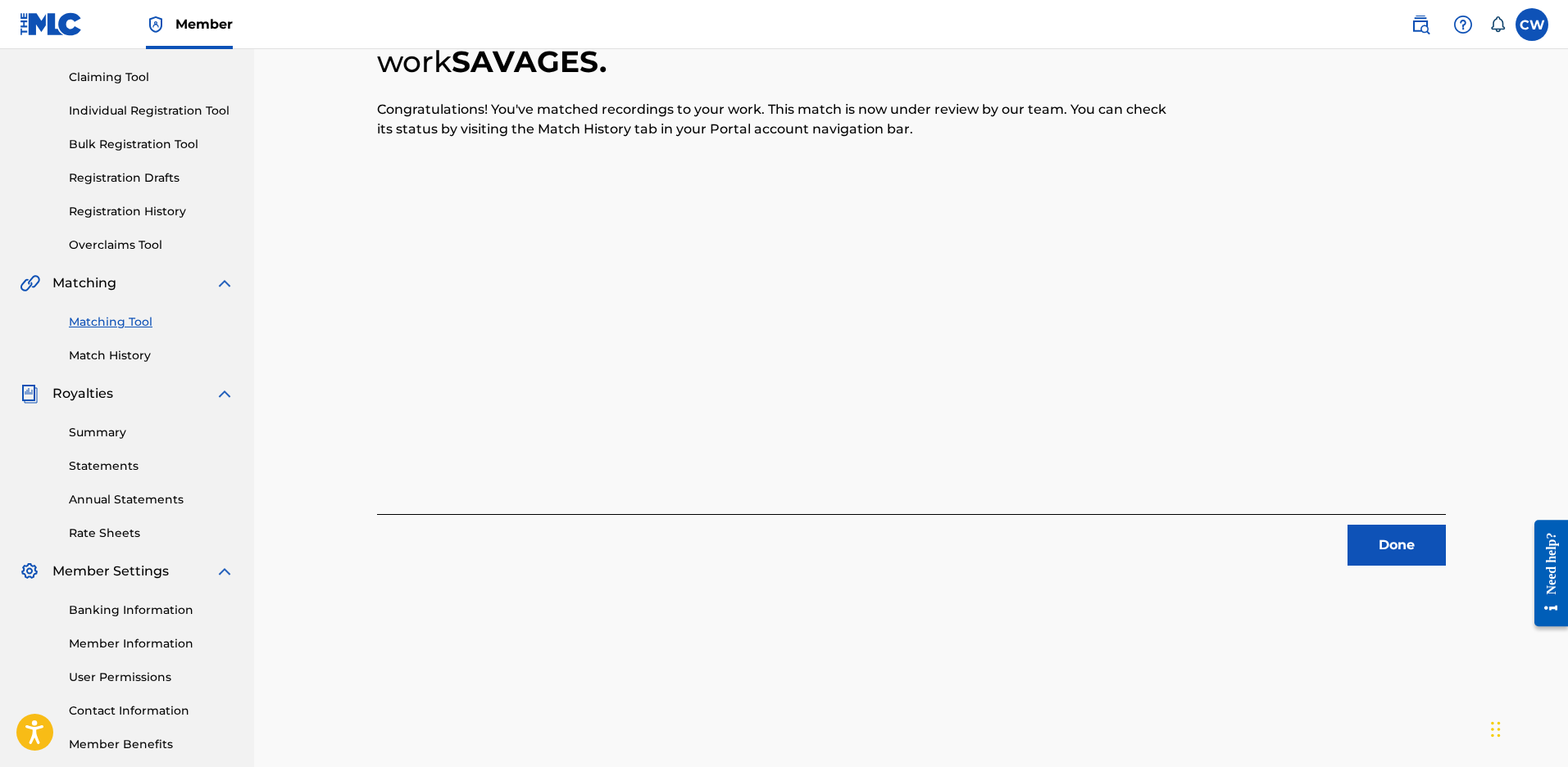
click at [1404, 545] on button "Done" at bounding box center [1396, 545] width 98 height 41
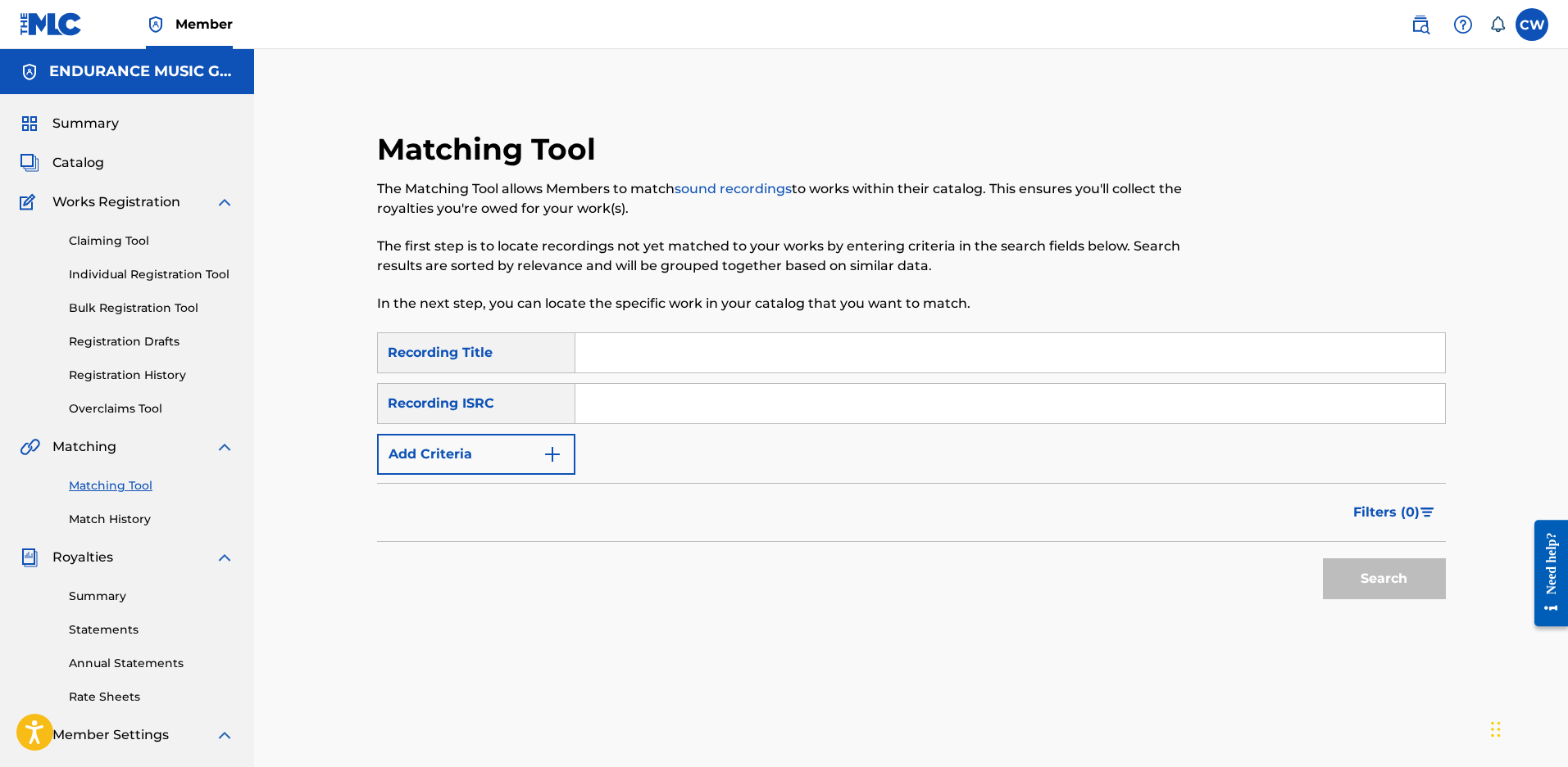
click at [605, 360] on input "Search Form" at bounding box center [1010, 353] width 869 height 39
type input "savages"
click at [443, 455] on button "Add Criteria" at bounding box center [476, 455] width 198 height 41
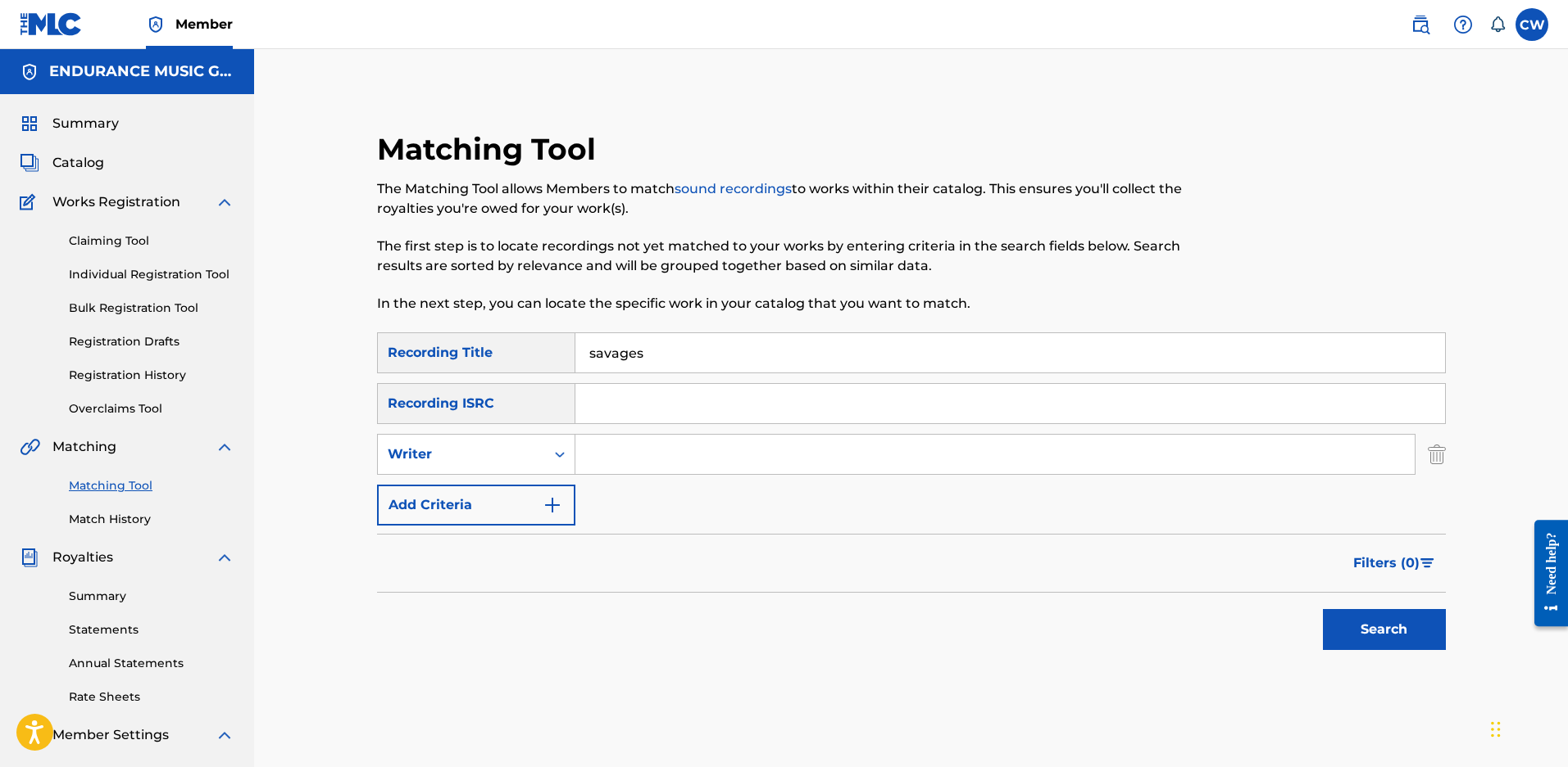
click at [590, 451] on input "Search Form" at bounding box center [995, 455] width 839 height 39
click at [496, 464] on div "Writer" at bounding box center [462, 454] width 147 height 19
click at [474, 498] on div "Recording Artist" at bounding box center [476, 495] width 197 height 41
click at [563, 464] on div "Search Form" at bounding box center [559, 454] width 30 height 30
click at [611, 450] on input "Search Form" at bounding box center [995, 455] width 839 height 39
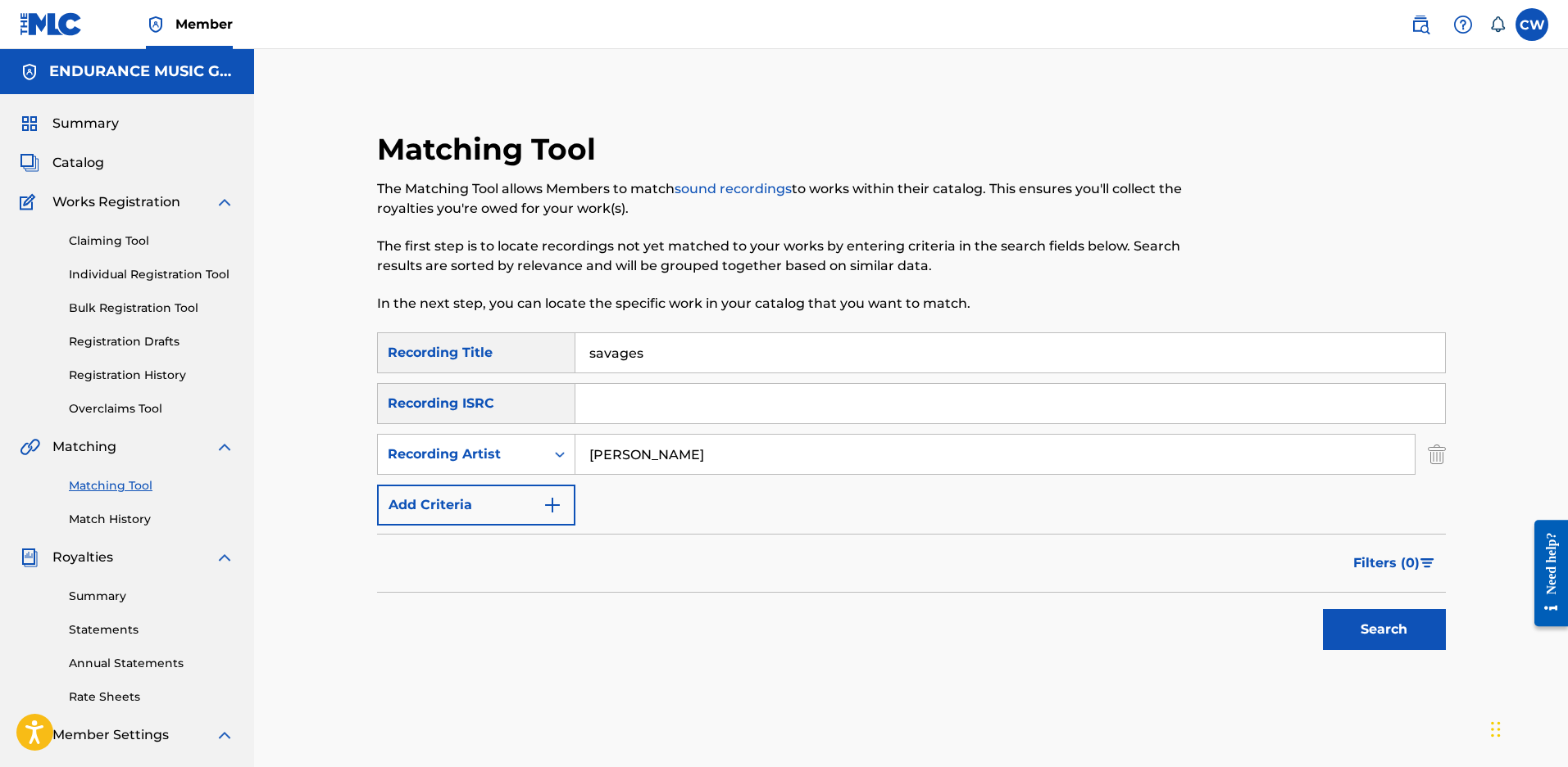
type input "kris barras"
click at [1322, 610] on button "Search" at bounding box center [1383, 630] width 123 height 41
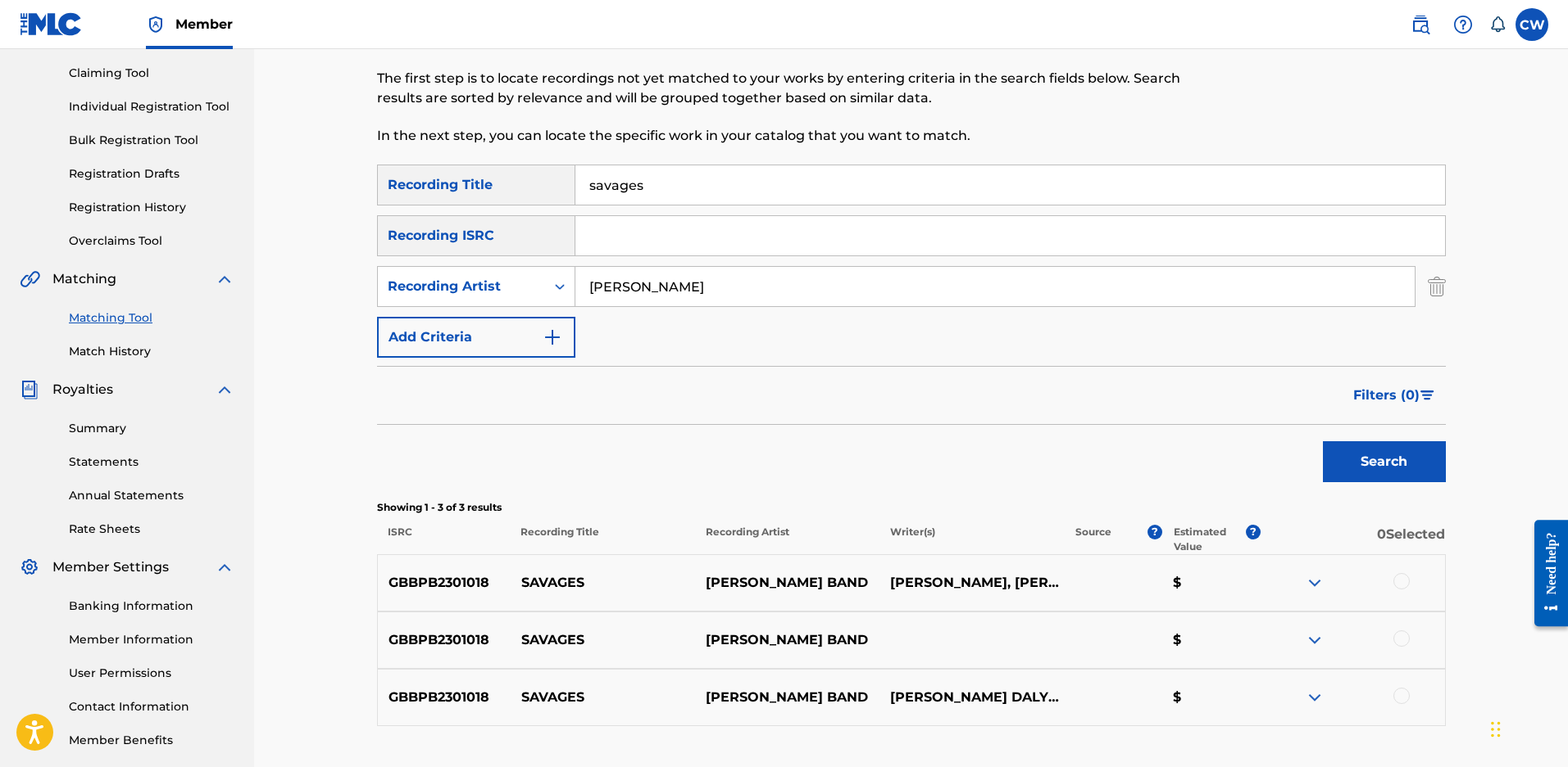
scroll to position [246, 0]
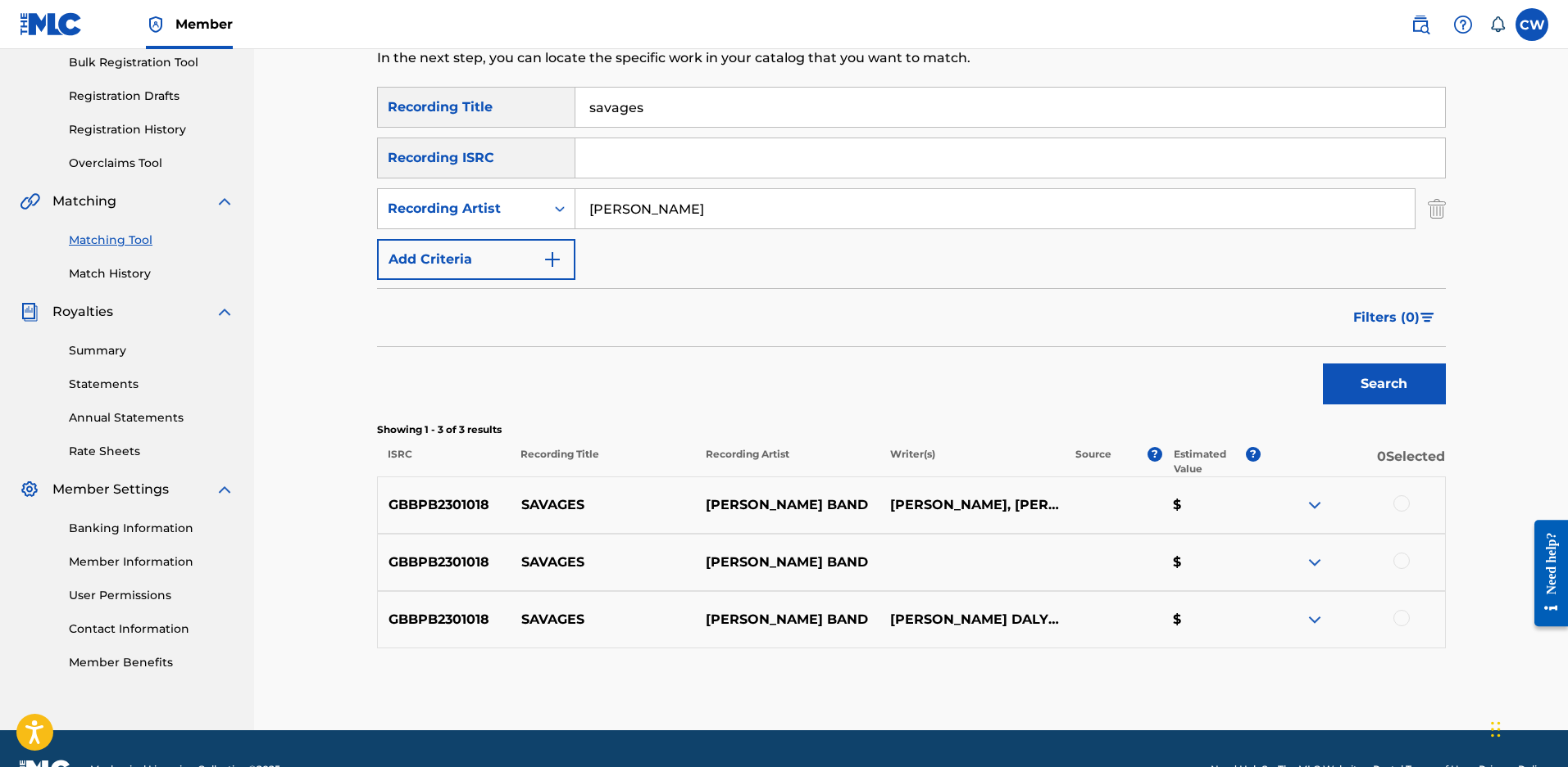
click at [1399, 512] on div at bounding box center [1400, 503] width 16 height 16
click at [1399, 569] on div at bounding box center [1400, 560] width 16 height 16
click at [1401, 626] on div at bounding box center [1400, 618] width 16 height 16
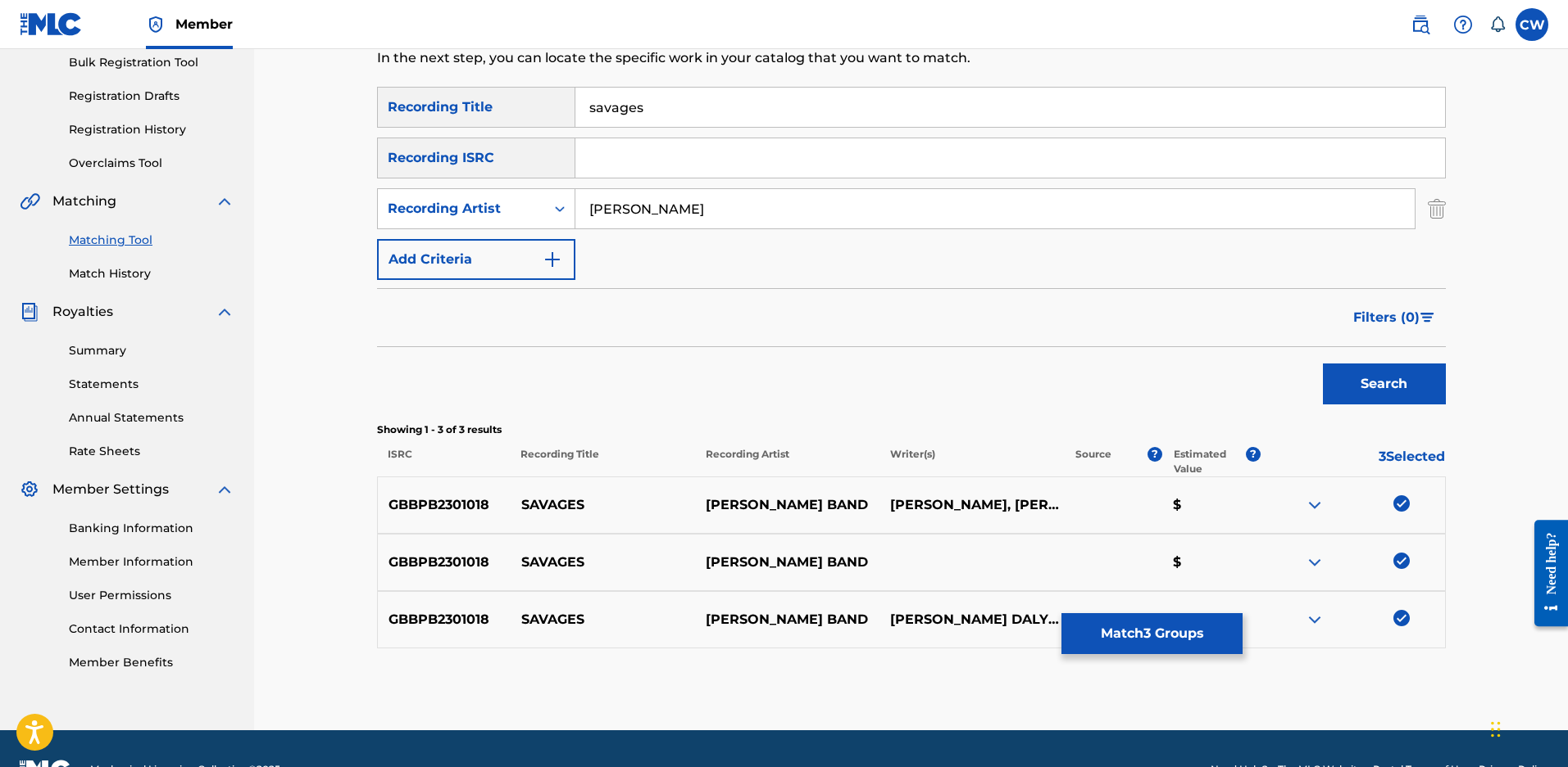
click at [1200, 634] on button "Match 3 Groups" at bounding box center [1152, 634] width 181 height 41
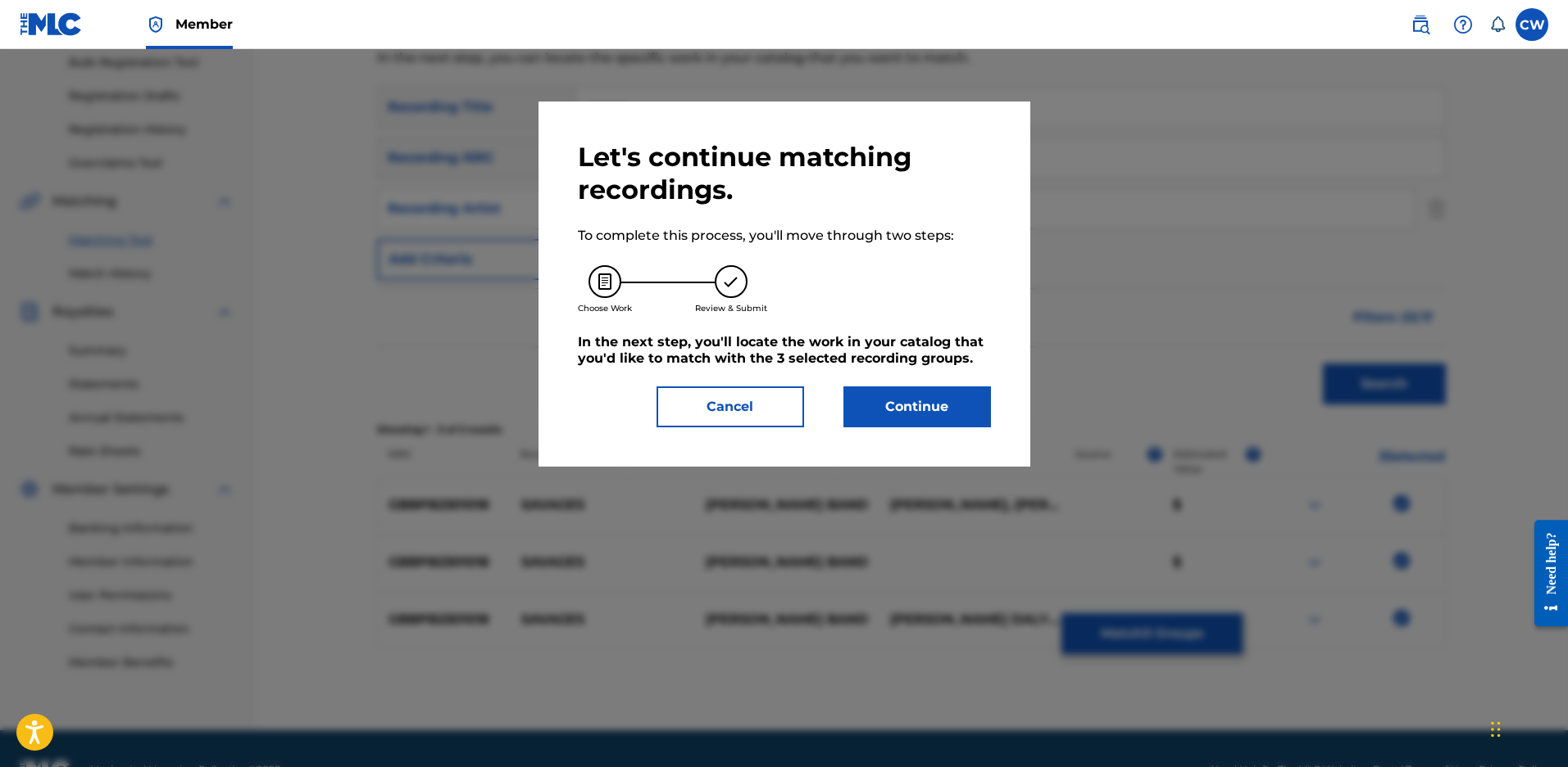
click at [919, 435] on div "Let's continue matching recordings. To complete this process, you'll move throu…" at bounding box center [784, 284] width 491 height 365
click at [923, 428] on button "Continue" at bounding box center [917, 407] width 147 height 41
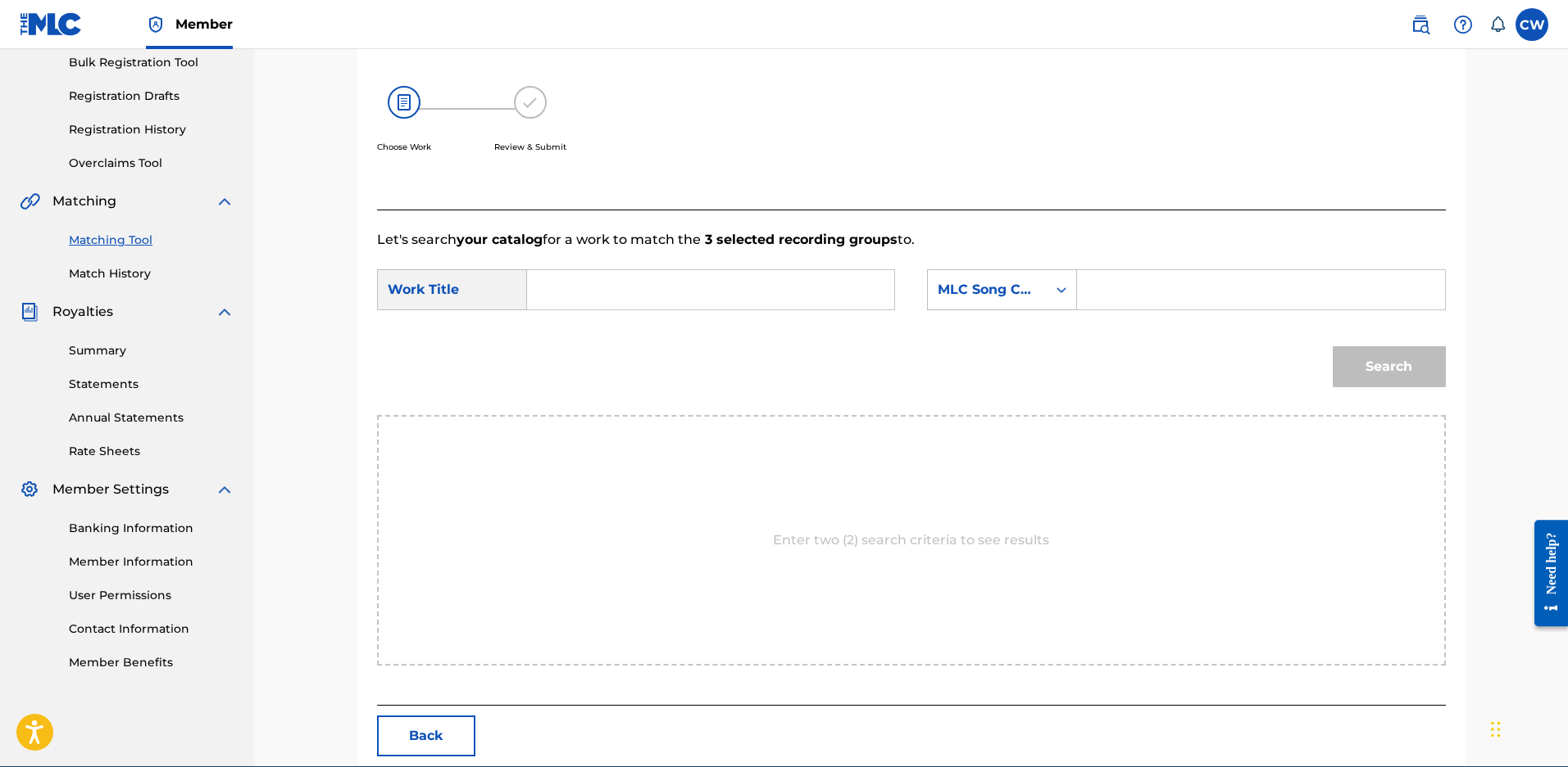
click at [596, 284] on input "Search Form" at bounding box center [710, 290] width 339 height 39
type input "savages"
click at [1050, 296] on div "Search Form" at bounding box center [1061, 290] width 30 height 30
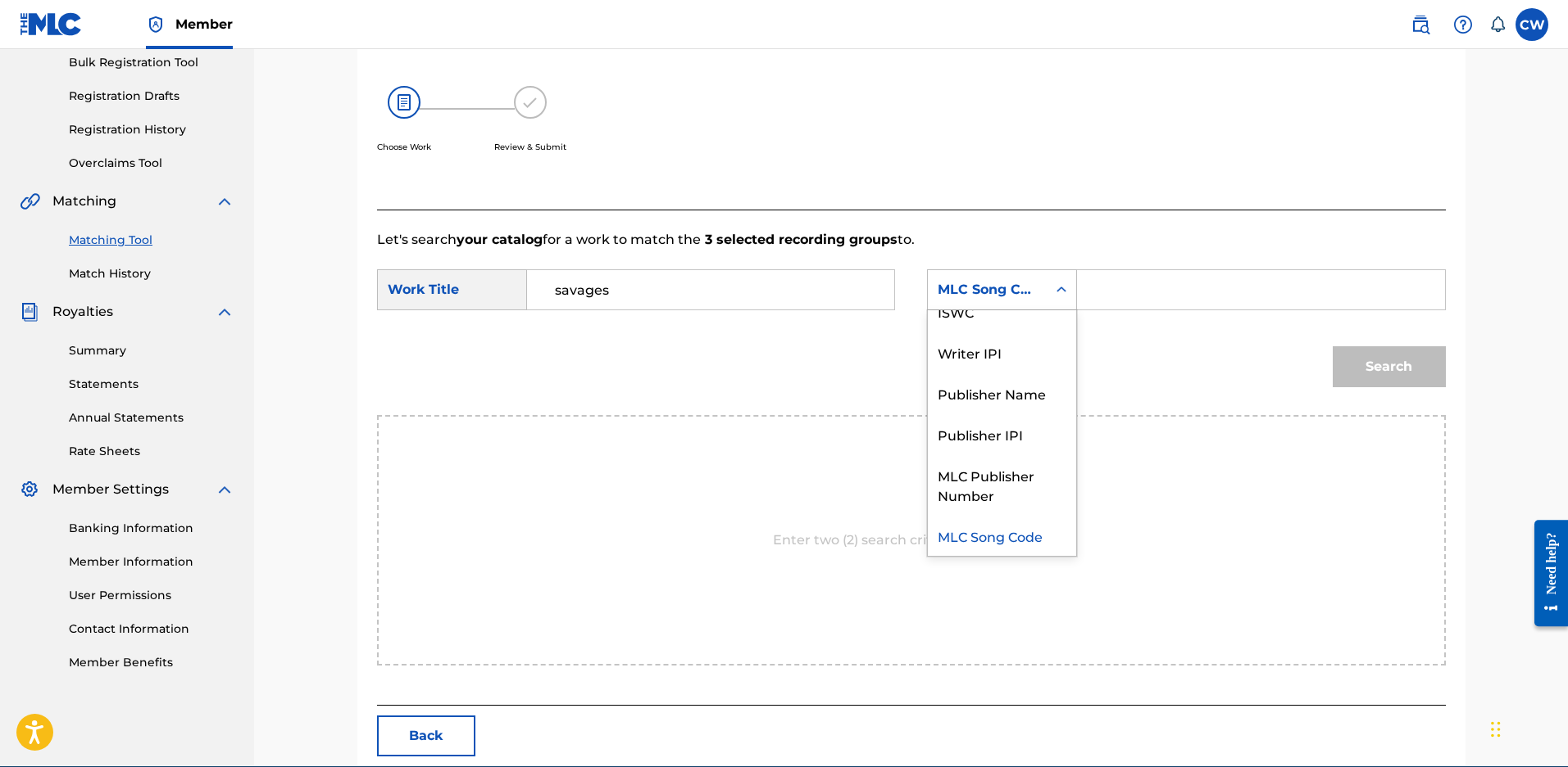
click at [1172, 310] on input "Search Form" at bounding box center [1260, 290] width 339 height 39
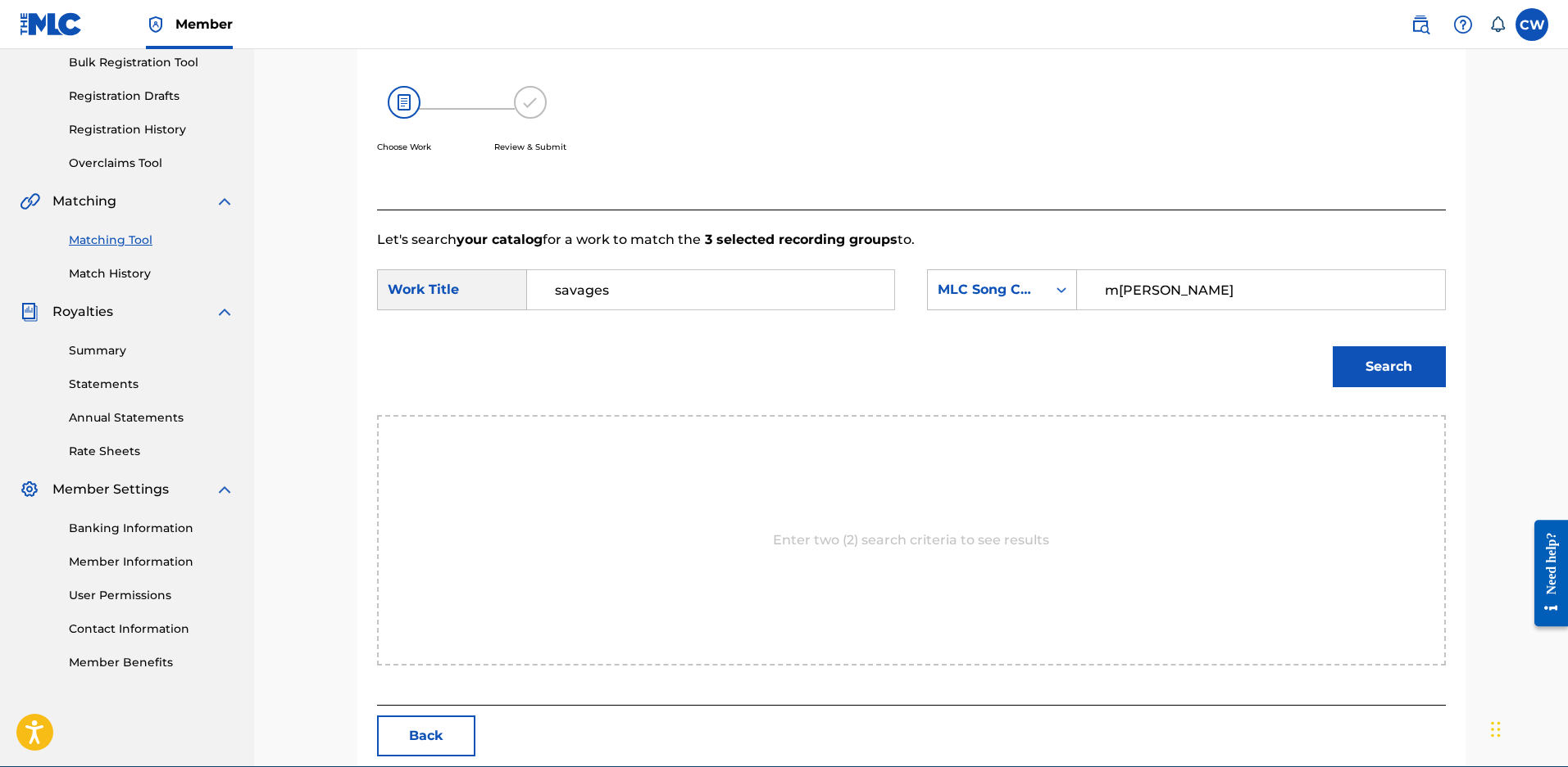
type input "maloy"
click at [1333, 346] on button "Search" at bounding box center [1388, 367] width 113 height 41
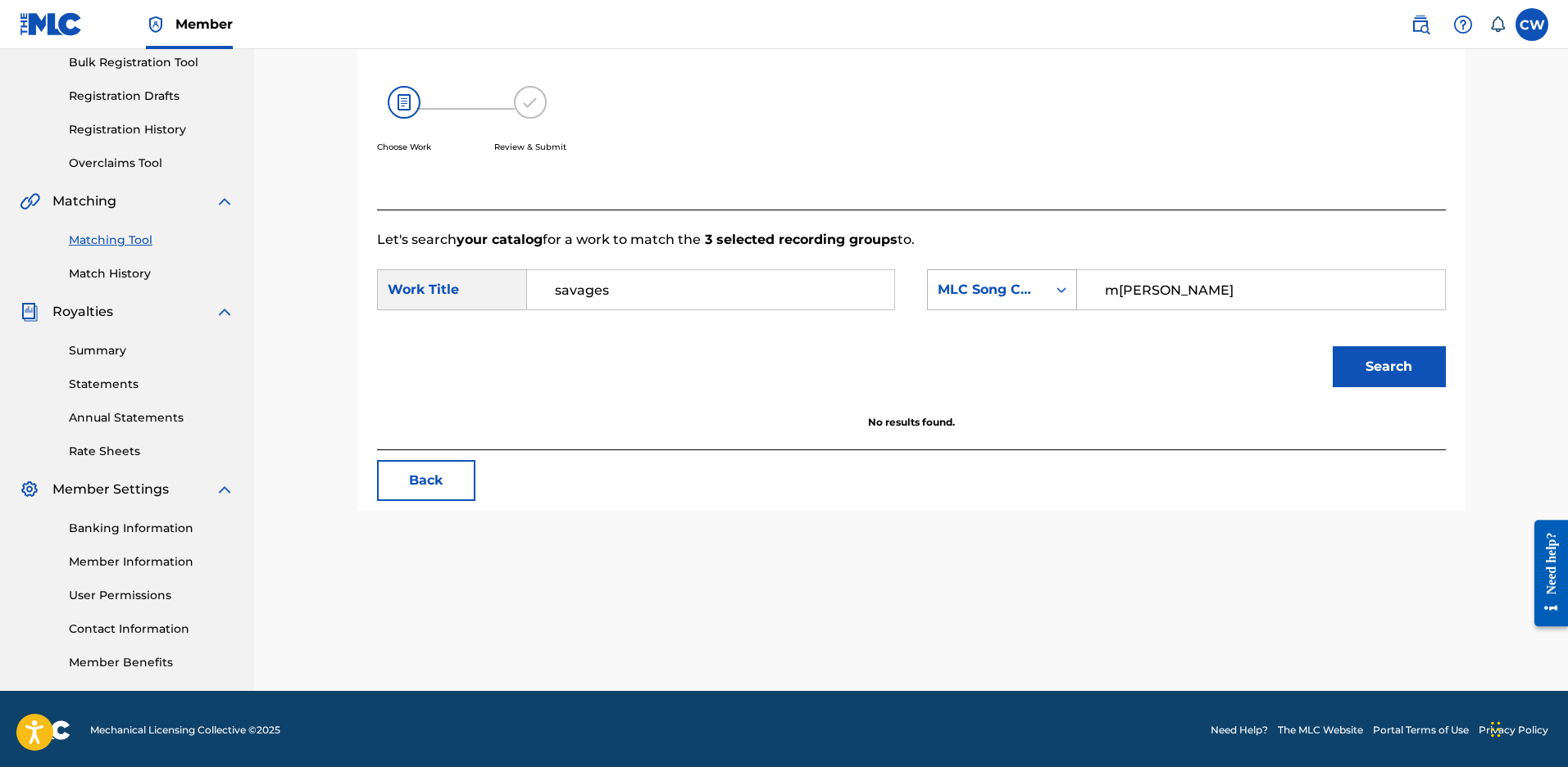
click at [1028, 292] on div "MLC Song Code" at bounding box center [987, 290] width 99 height 19
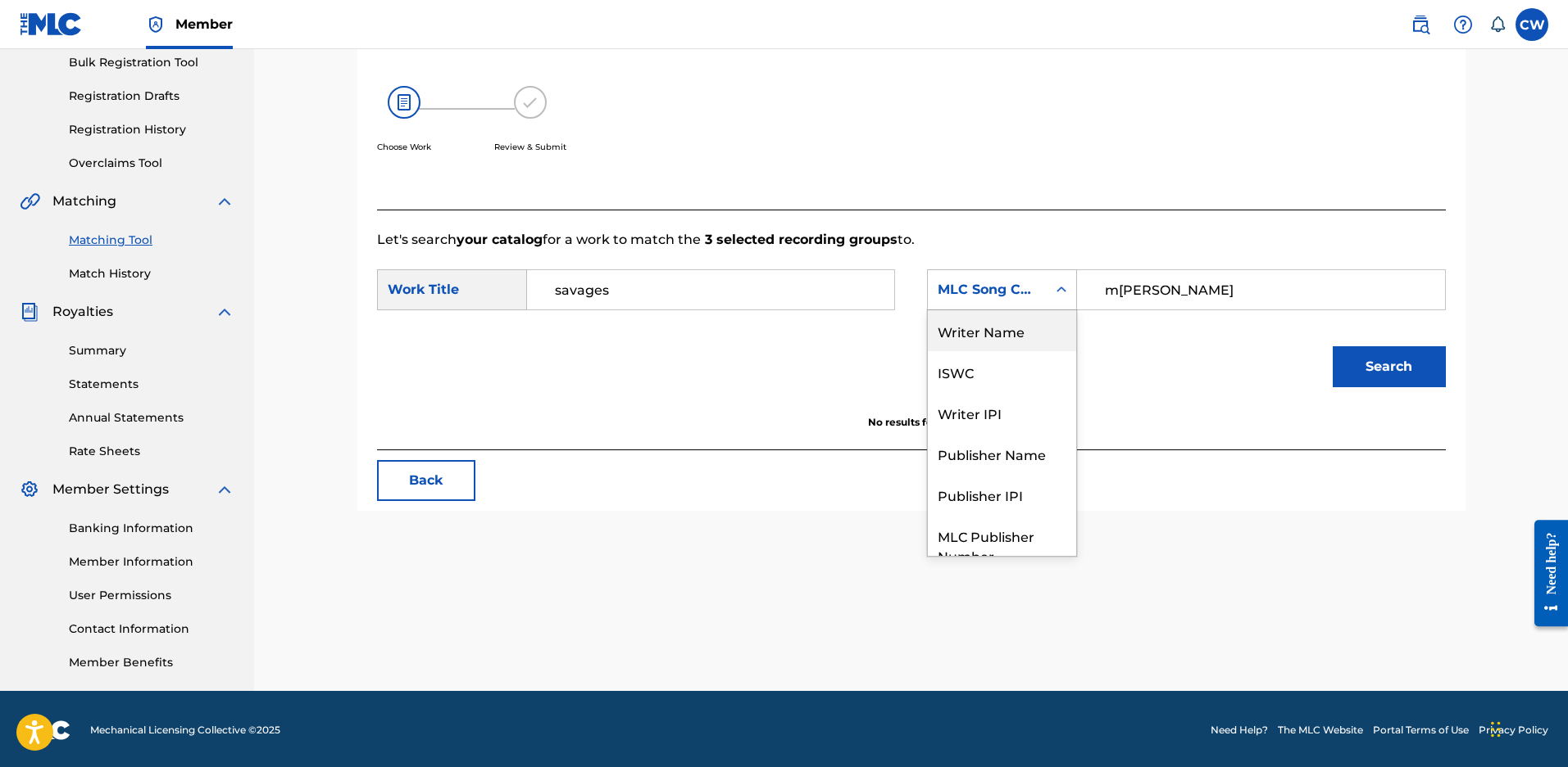
click at [987, 339] on div "Writer Name" at bounding box center [1001, 331] width 148 height 41
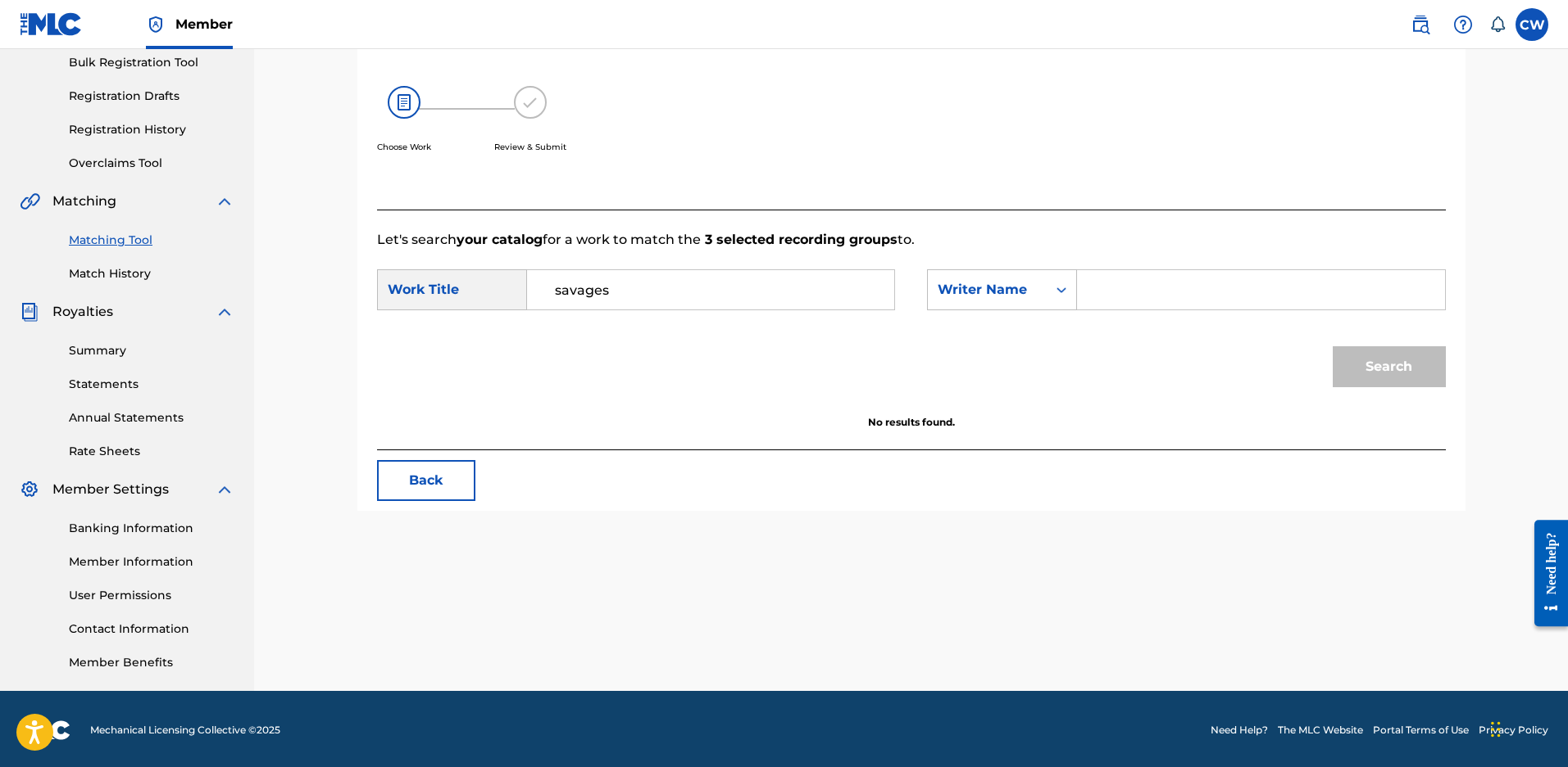
click at [1128, 295] on input "Search Form" at bounding box center [1260, 290] width 339 height 39
type input "maloy"
click at [1333, 346] on button "Search" at bounding box center [1388, 367] width 113 height 41
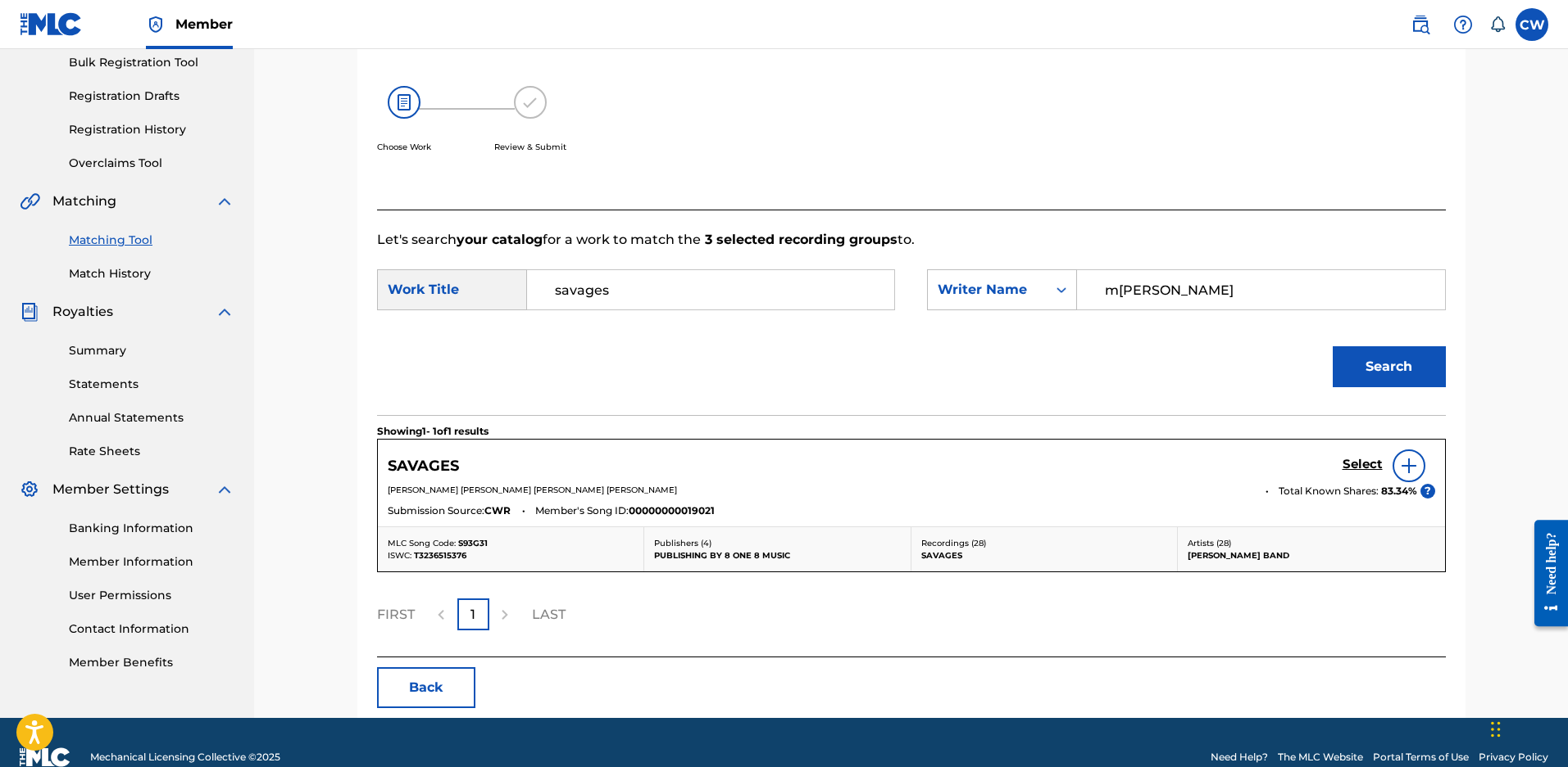
click at [1360, 472] on h5 "Select" at bounding box center [1361, 465] width 40 height 15
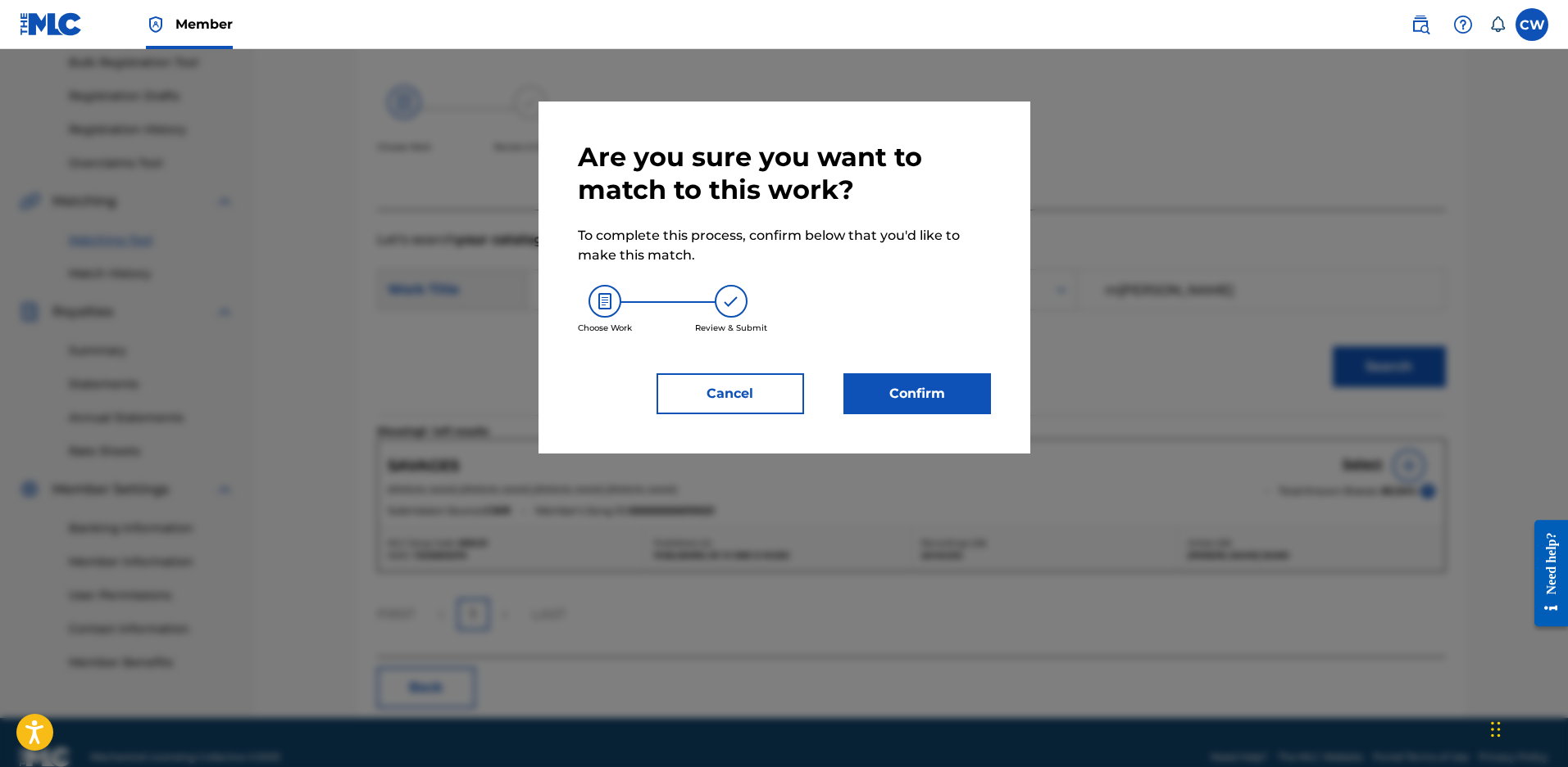
click at [919, 403] on button "Confirm" at bounding box center [917, 394] width 147 height 41
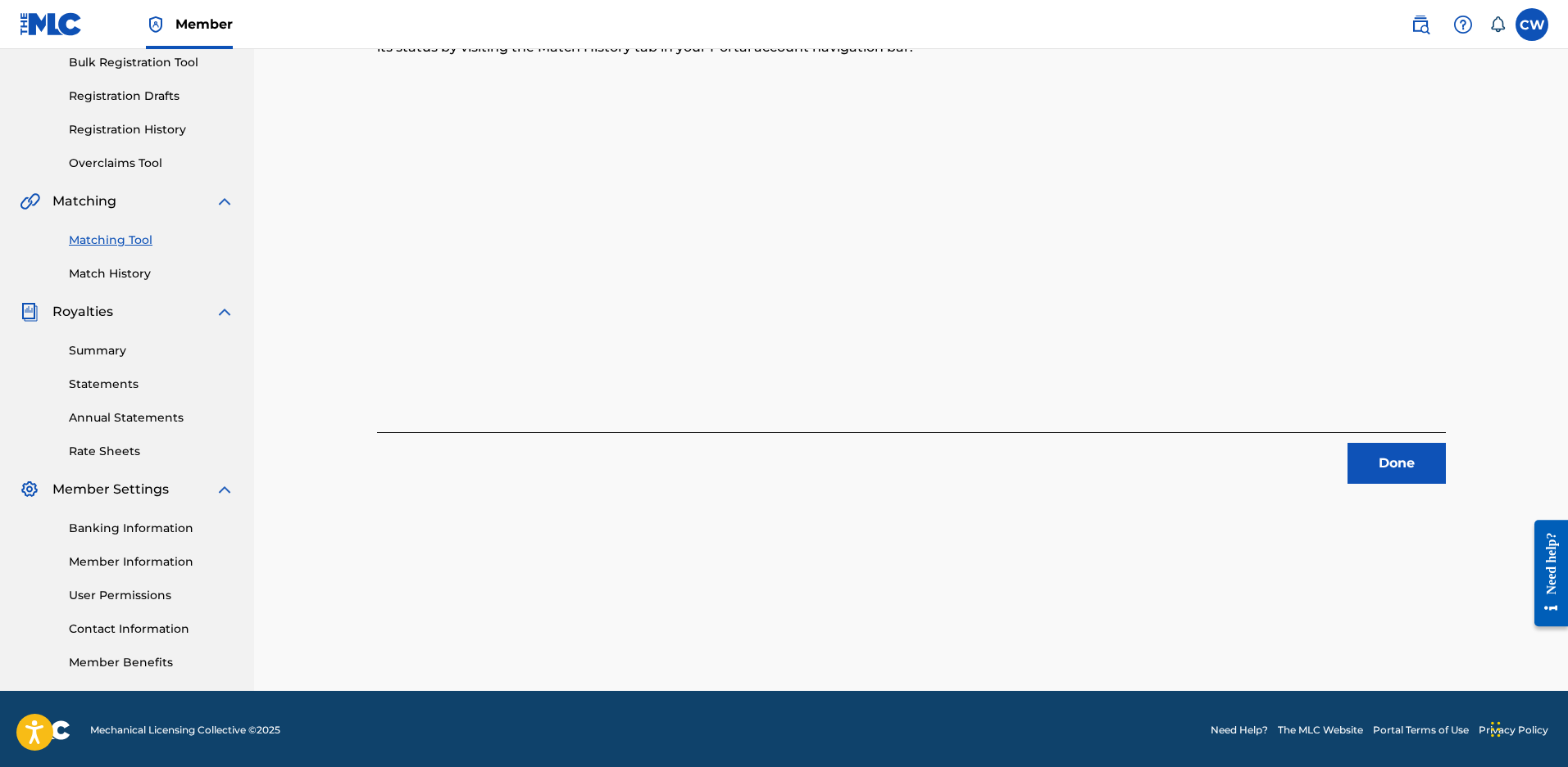
click at [1382, 444] on button "Done" at bounding box center [1396, 463] width 98 height 41
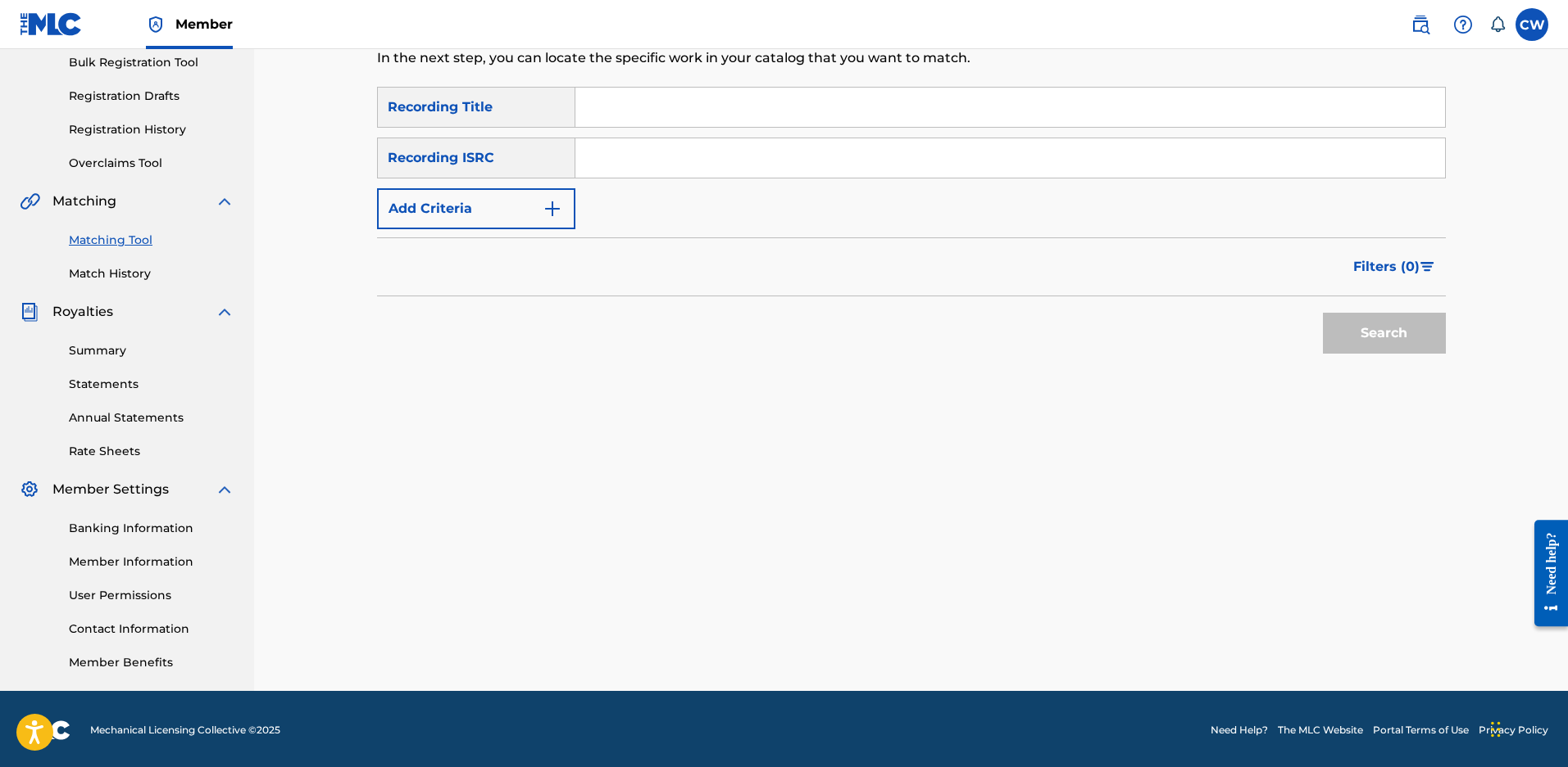
click at [669, 124] on input "Search Form" at bounding box center [1010, 108] width 869 height 39
type input "i am the storm"
click at [1322, 313] on button "Search" at bounding box center [1383, 334] width 123 height 41
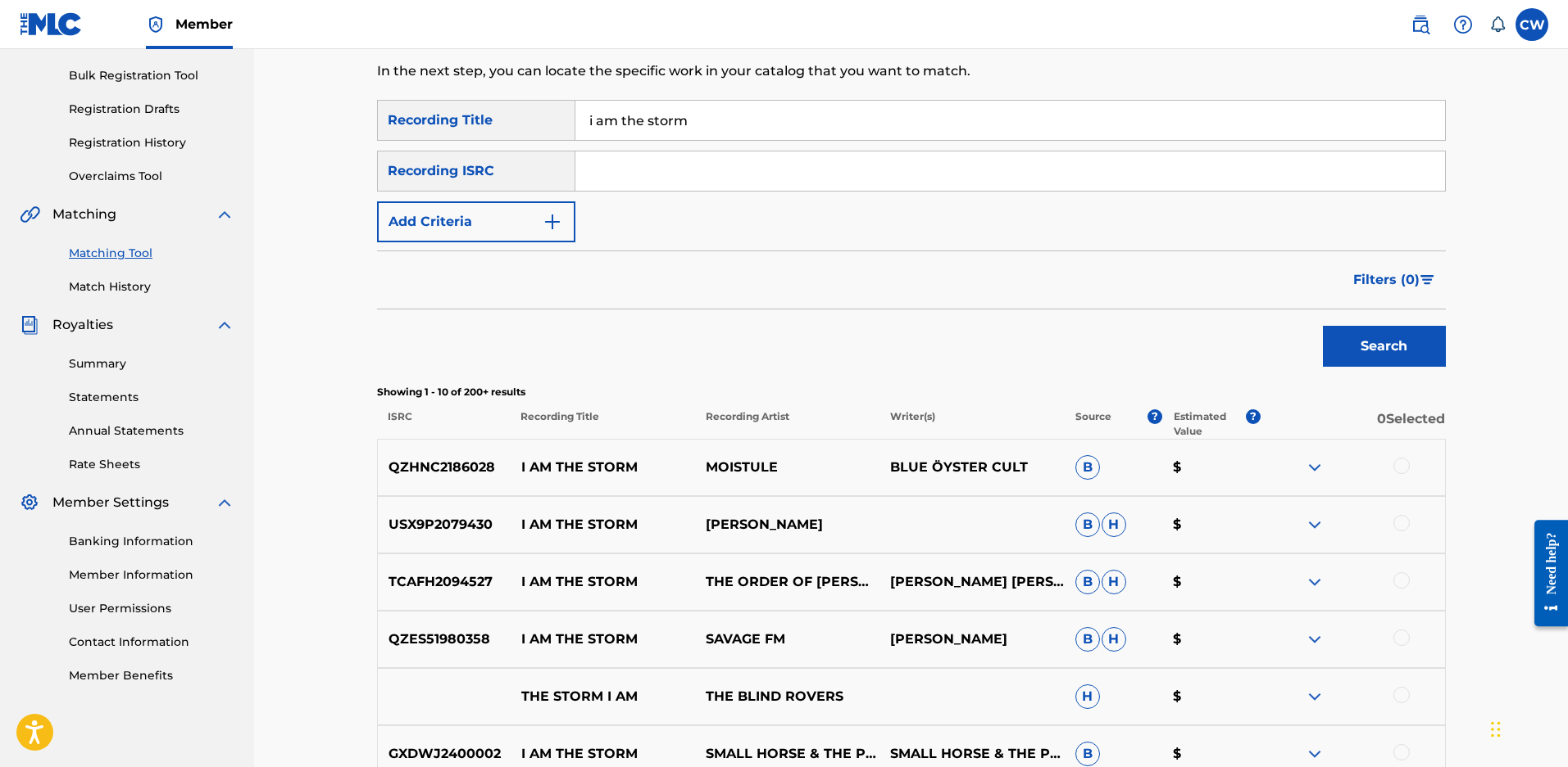
scroll to position [82, 0]
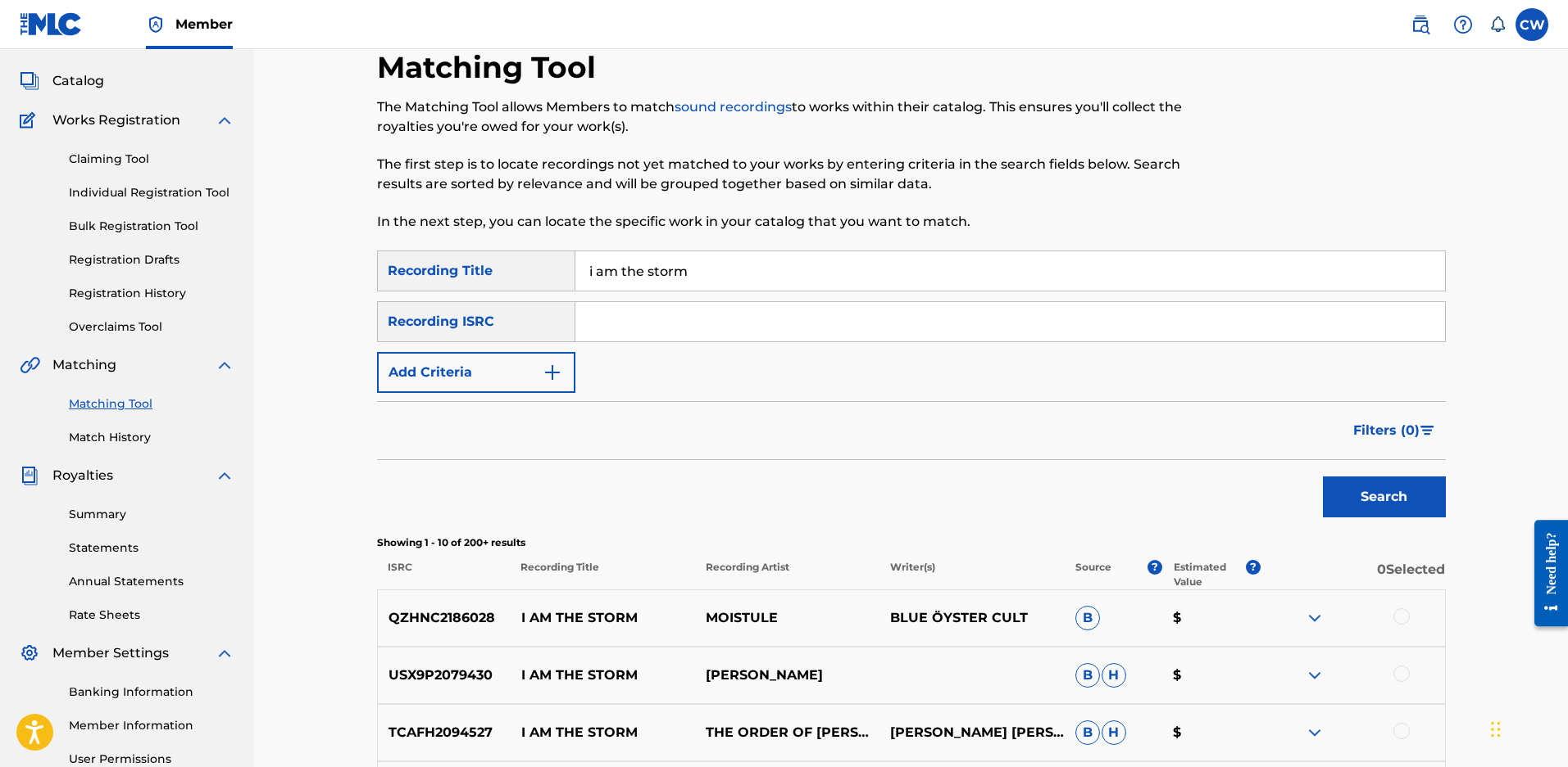
click at [464, 354] on button "Add Criteria" at bounding box center [476, 372] width 198 height 41
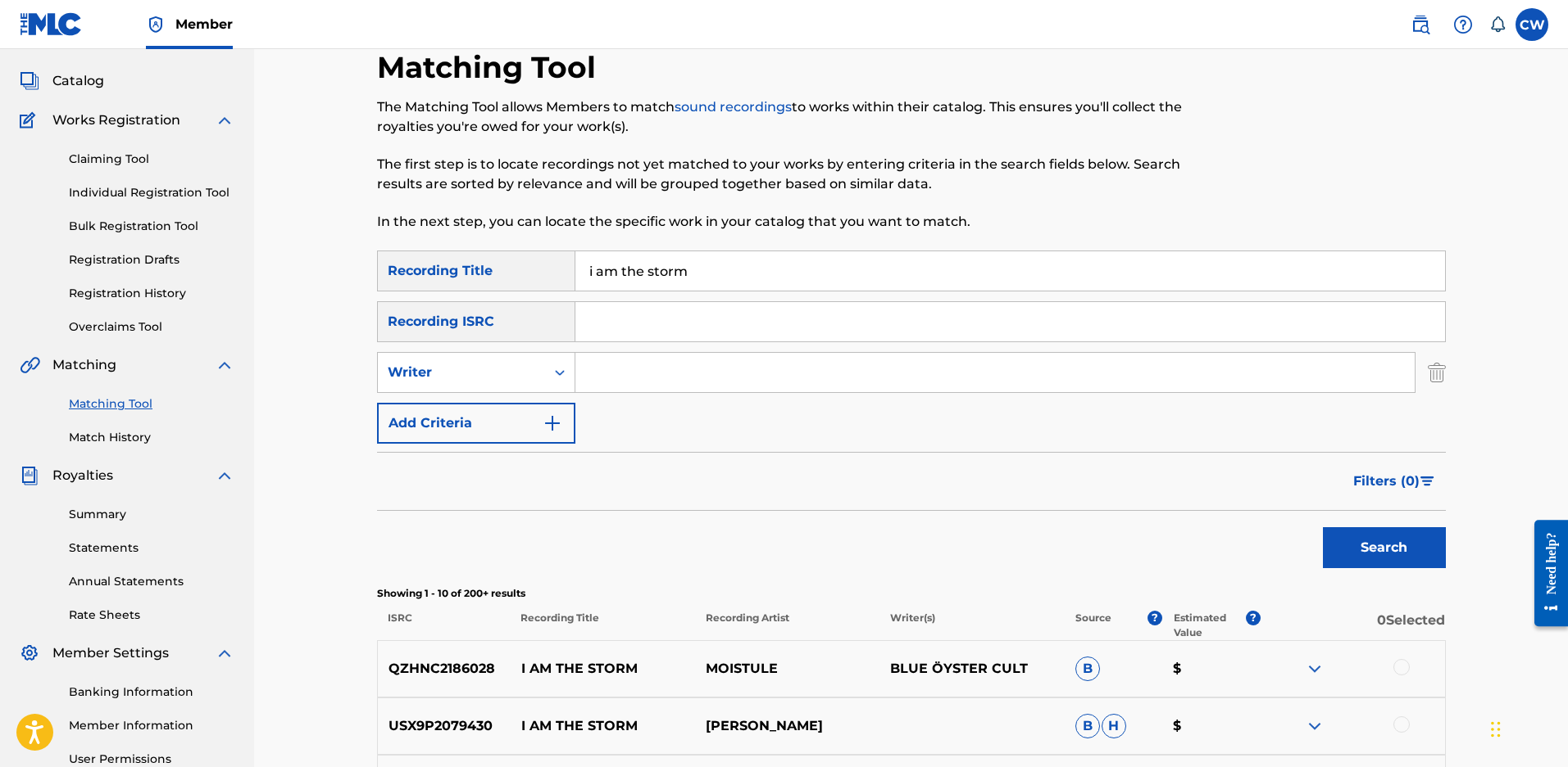
click at [656, 356] on input "Search Form" at bounding box center [995, 372] width 839 height 39
type input "maloy"
click at [1322, 527] on button "Search" at bounding box center [1383, 548] width 123 height 41
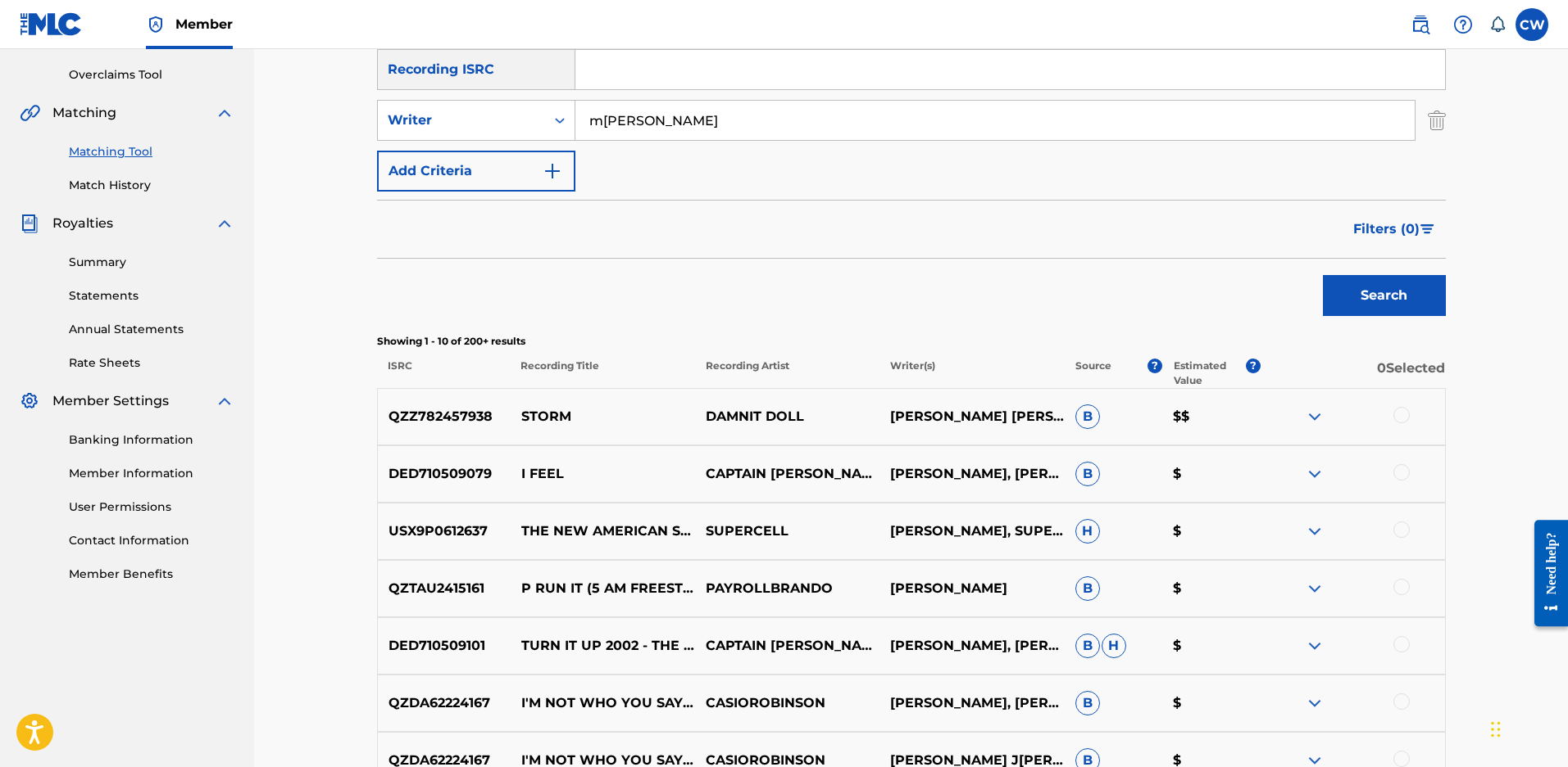
scroll to position [328, 0]
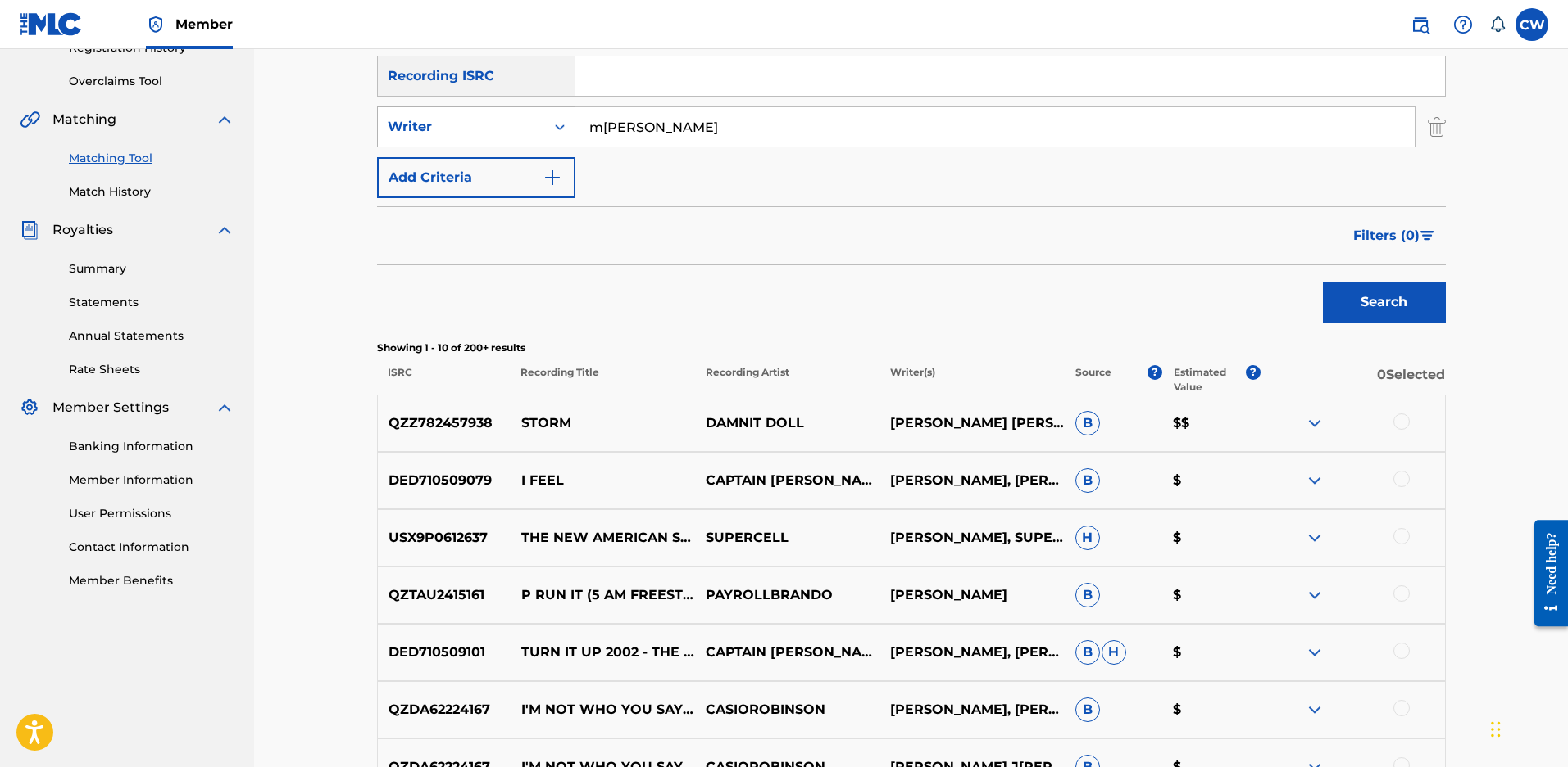
click at [464, 121] on div "Writer" at bounding box center [462, 126] width 147 height 19
click at [464, 155] on div "Recording Artist" at bounding box center [476, 168] width 197 height 41
click at [582, 126] on input "Search Form" at bounding box center [995, 127] width 839 height 39
click at [1322, 282] on button "Search" at bounding box center [1383, 302] width 123 height 41
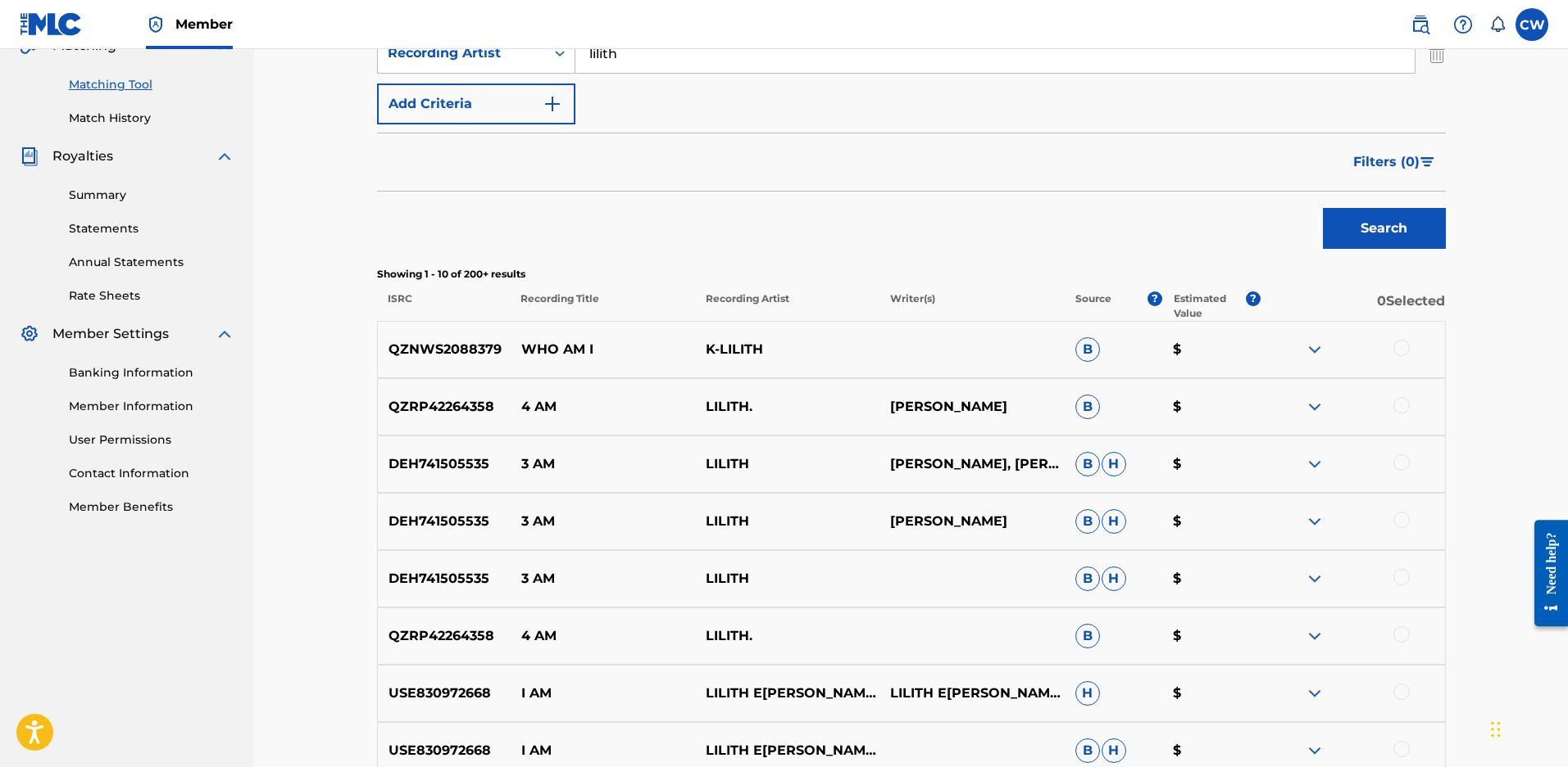
scroll to position [82, 0]
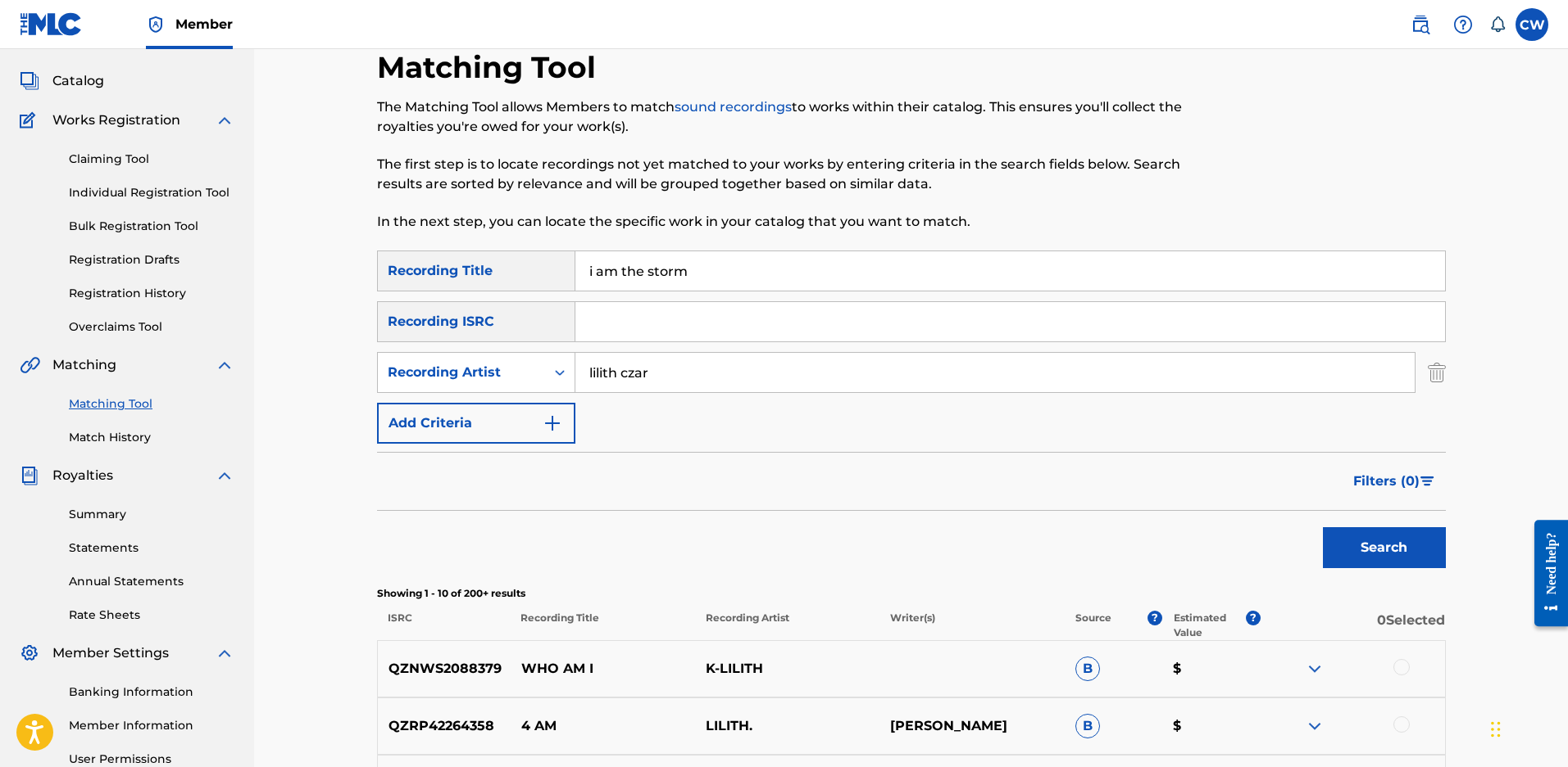
type input "lilith czar"
click at [1322, 527] on button "Search" at bounding box center [1383, 548] width 123 height 41
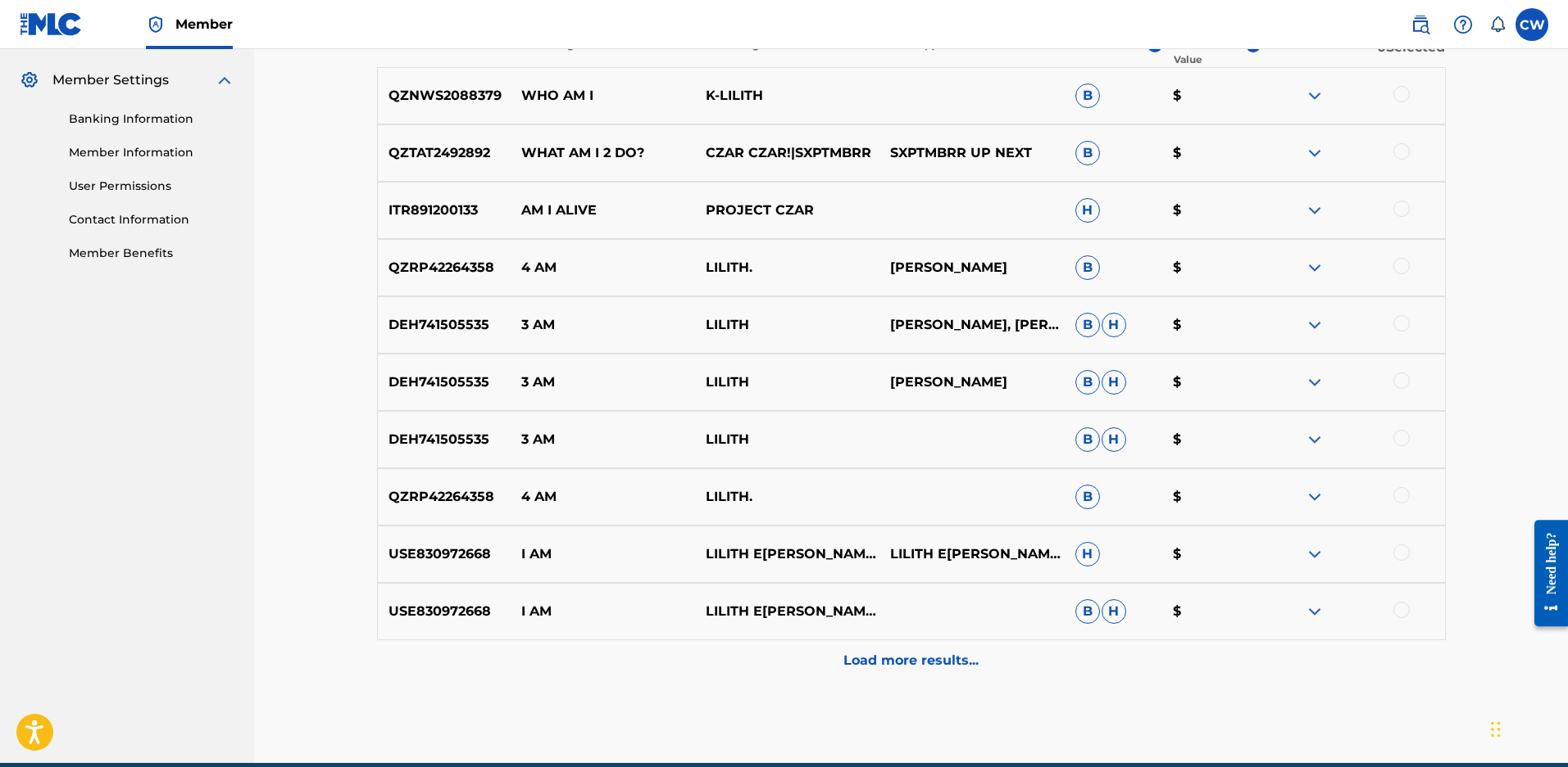
scroll to position [246, 0]
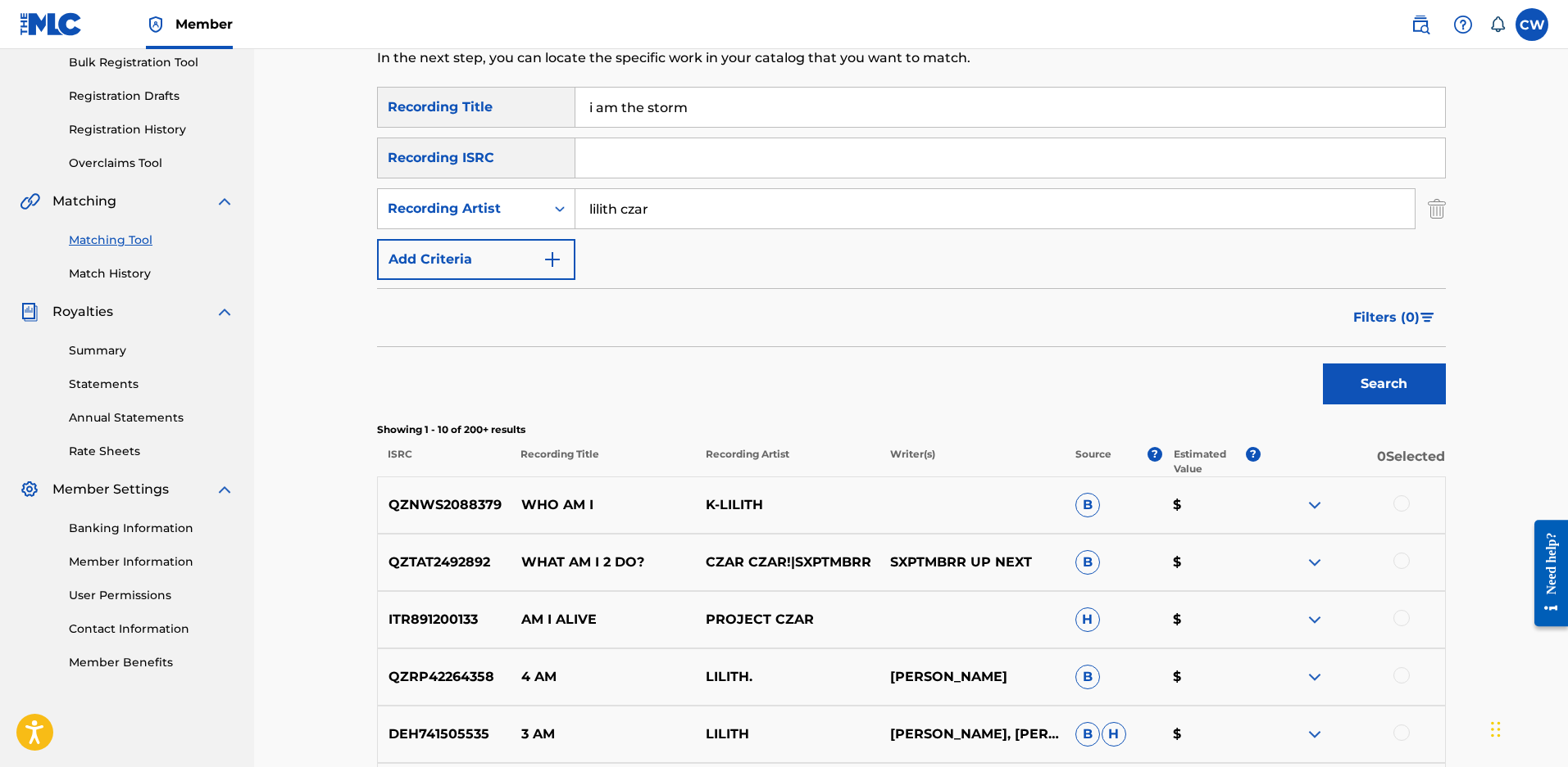
drag, startPoint x: 698, startPoint y: 115, endPoint x: 426, endPoint y: 98, distance: 272.5
click at [426, 98] on div "SearchWithCriteria7faa2c52-fec7-43b7-b4f2-649dd6f7f78c Recording Title i am the…" at bounding box center [911, 108] width 1068 height 41
click at [1322, 363] on button "Search" at bounding box center [1383, 384] width 123 height 41
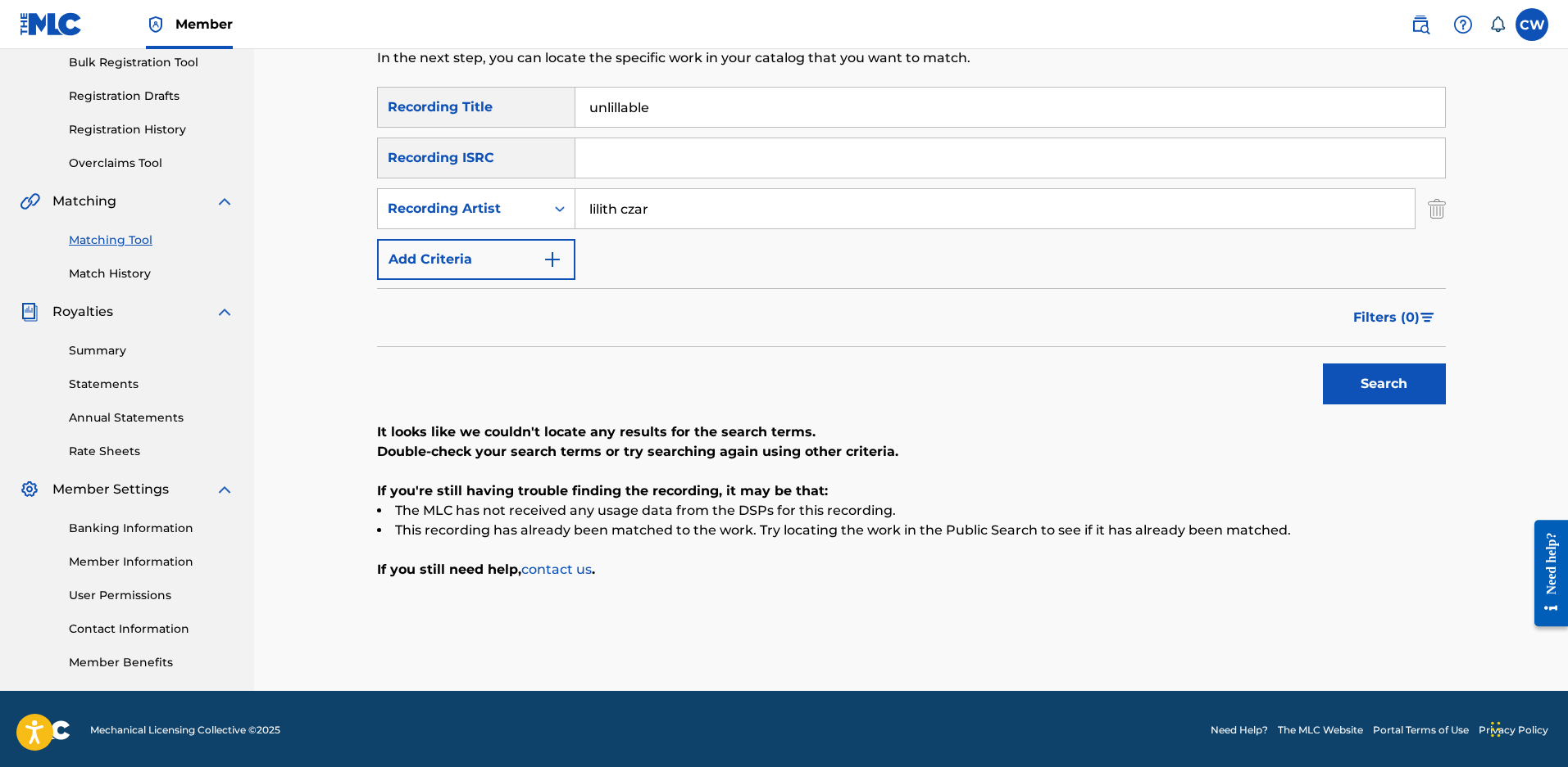
drag, startPoint x: 669, startPoint y: 114, endPoint x: 322, endPoint y: 100, distance: 347.3
click at [322, 100] on div "Matching Tool The Matching Tool allows Members to match sound recordings to wor…" at bounding box center [911, 247] width 1314 height 888
click at [1322, 363] on button "Search" at bounding box center [1383, 384] width 123 height 41
drag, startPoint x: 688, startPoint y: 98, endPoint x: 236, endPoint y: 94, distance: 452.0
click at [236, 94] on main "ENDURANCE MUSIC GROUP Summary Catalog Works Registration Claiming Tool Individu…" at bounding box center [784, 247] width 1568 height 888
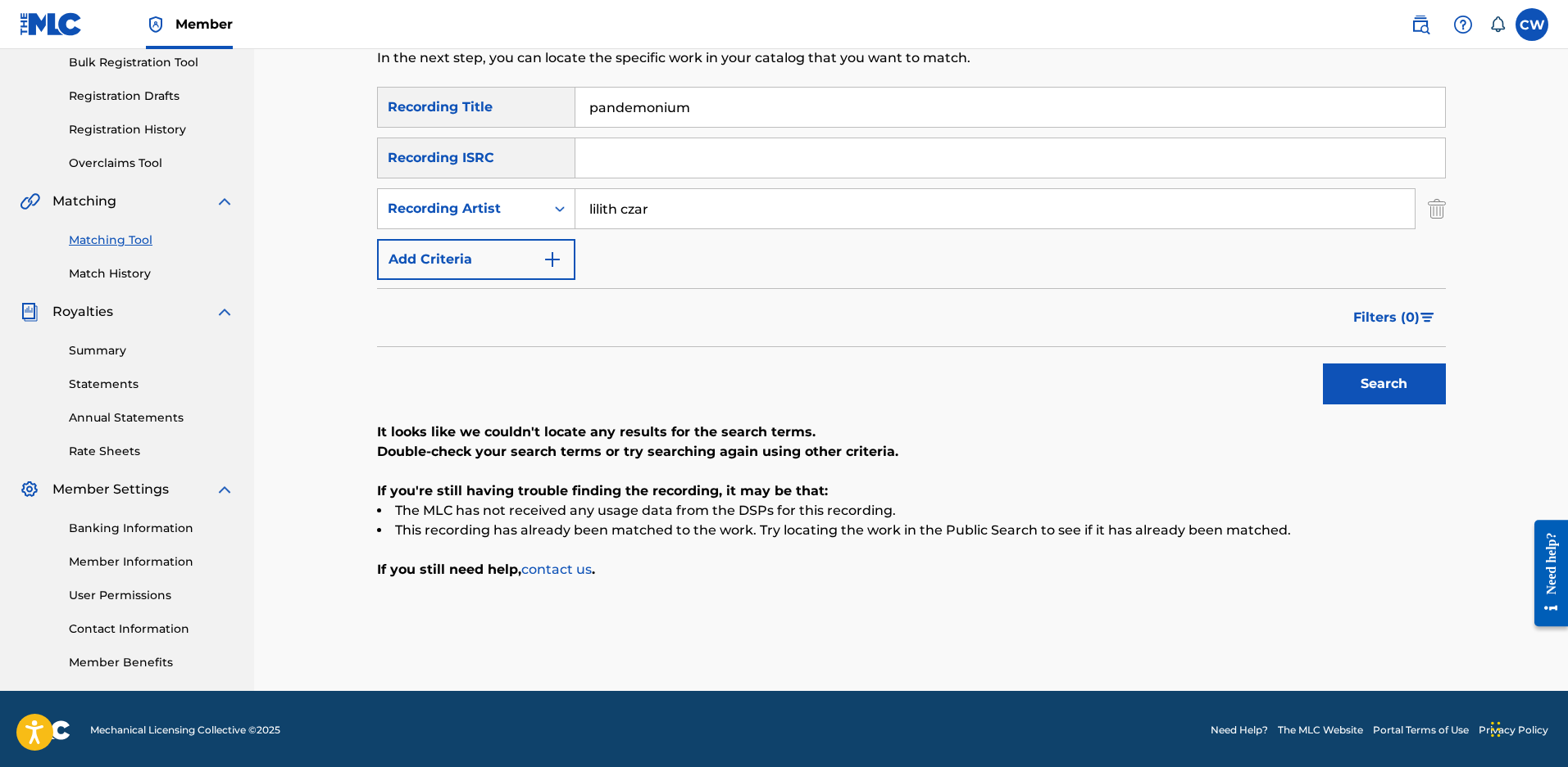
click at [1322, 363] on button "Search" at bounding box center [1383, 384] width 123 height 41
drag, startPoint x: 794, startPoint y: 129, endPoint x: 582, endPoint y: 113, distance: 212.6
click at [582, 113] on div "SearchWithCriteria7faa2c52-fec7-43b7-b4f2-649dd6f7f78c Recording Title pandemon…" at bounding box center [911, 184] width 1068 height 193
click at [713, 109] on input "pandemonium" at bounding box center [1010, 108] width 869 height 39
drag, startPoint x: 696, startPoint y: 107, endPoint x: 163, endPoint y: 70, distance: 534.3
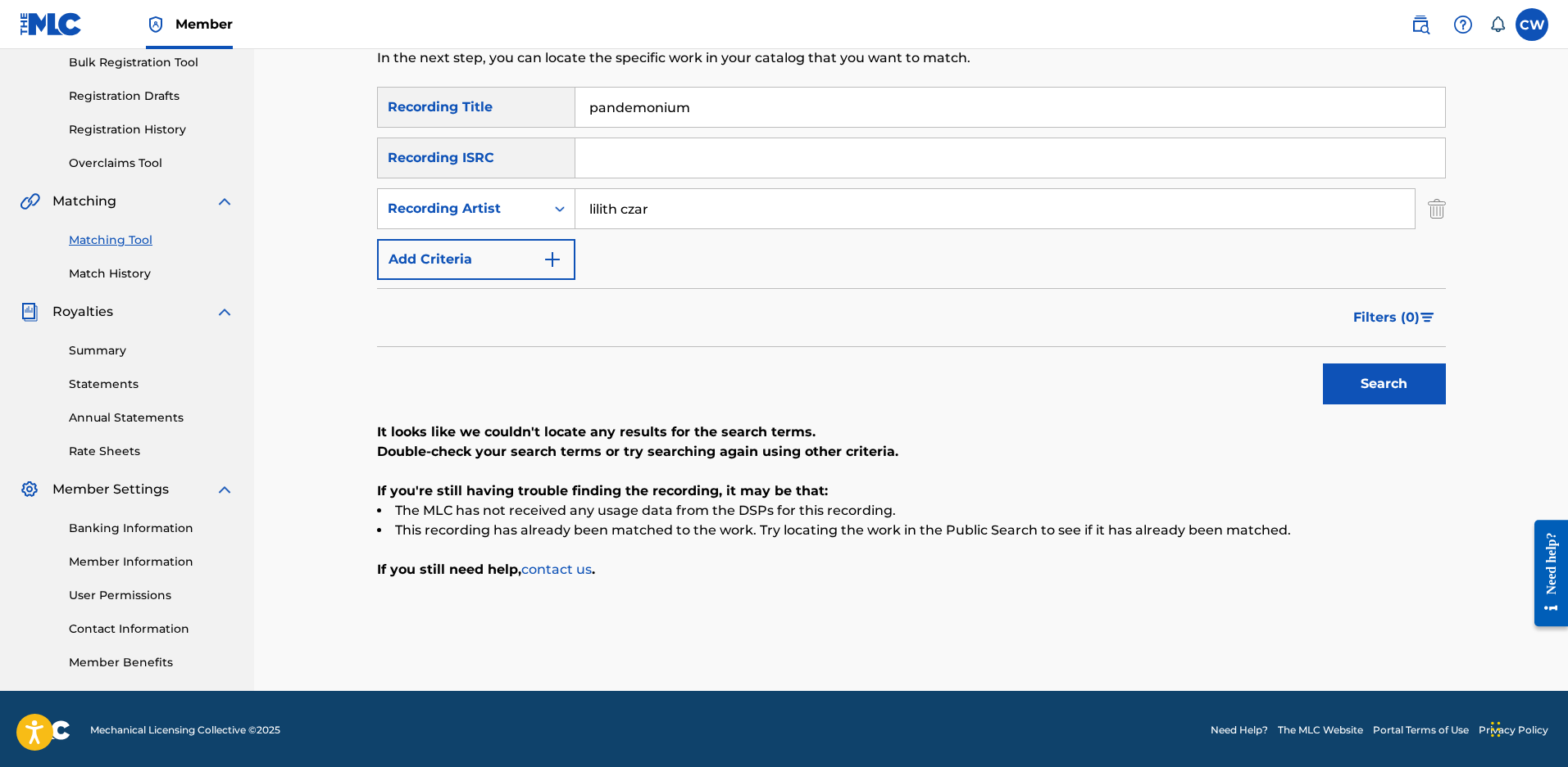
click at [164, 70] on main "ENDURANCE MUSIC GROUP Summary Catalog Works Registration Claiming Tool Individu…" at bounding box center [784, 247] width 1568 height 888
type input "deer loser"
click at [1322, 363] on button "Search" at bounding box center [1383, 384] width 123 height 41
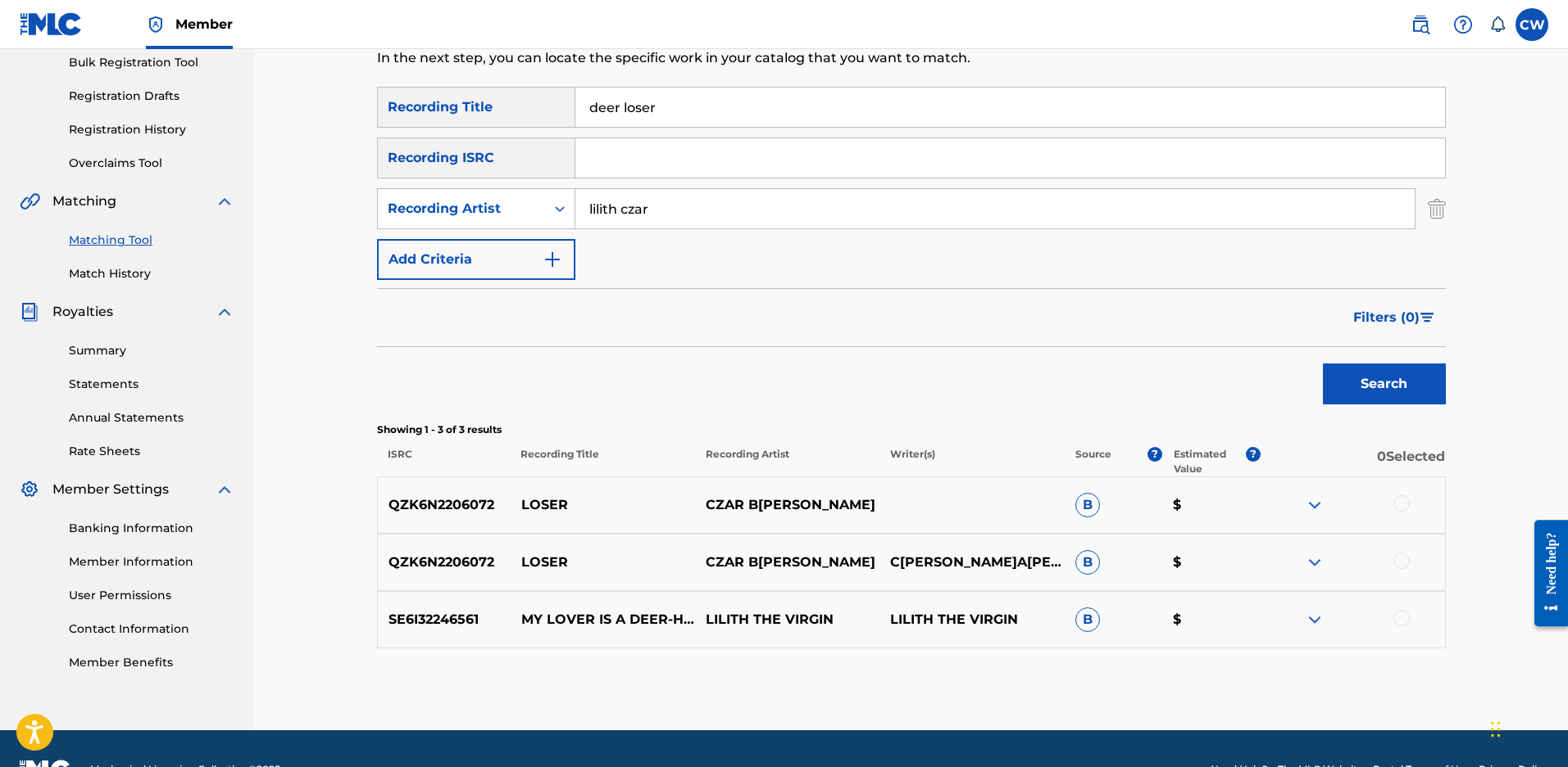
drag, startPoint x: 691, startPoint y: 201, endPoint x: 403, endPoint y: 183, distance: 288.6
click at [403, 183] on div "SearchWithCriteria7faa2c52-fec7-43b7-b4f2-649dd6f7f78c Recording Title deer los…" at bounding box center [911, 184] width 1068 height 193
type input "maloy"
click at [429, 207] on div "Recording Artist" at bounding box center [462, 208] width 147 height 19
click at [429, 240] on div "Writer" at bounding box center [476, 250] width 197 height 41
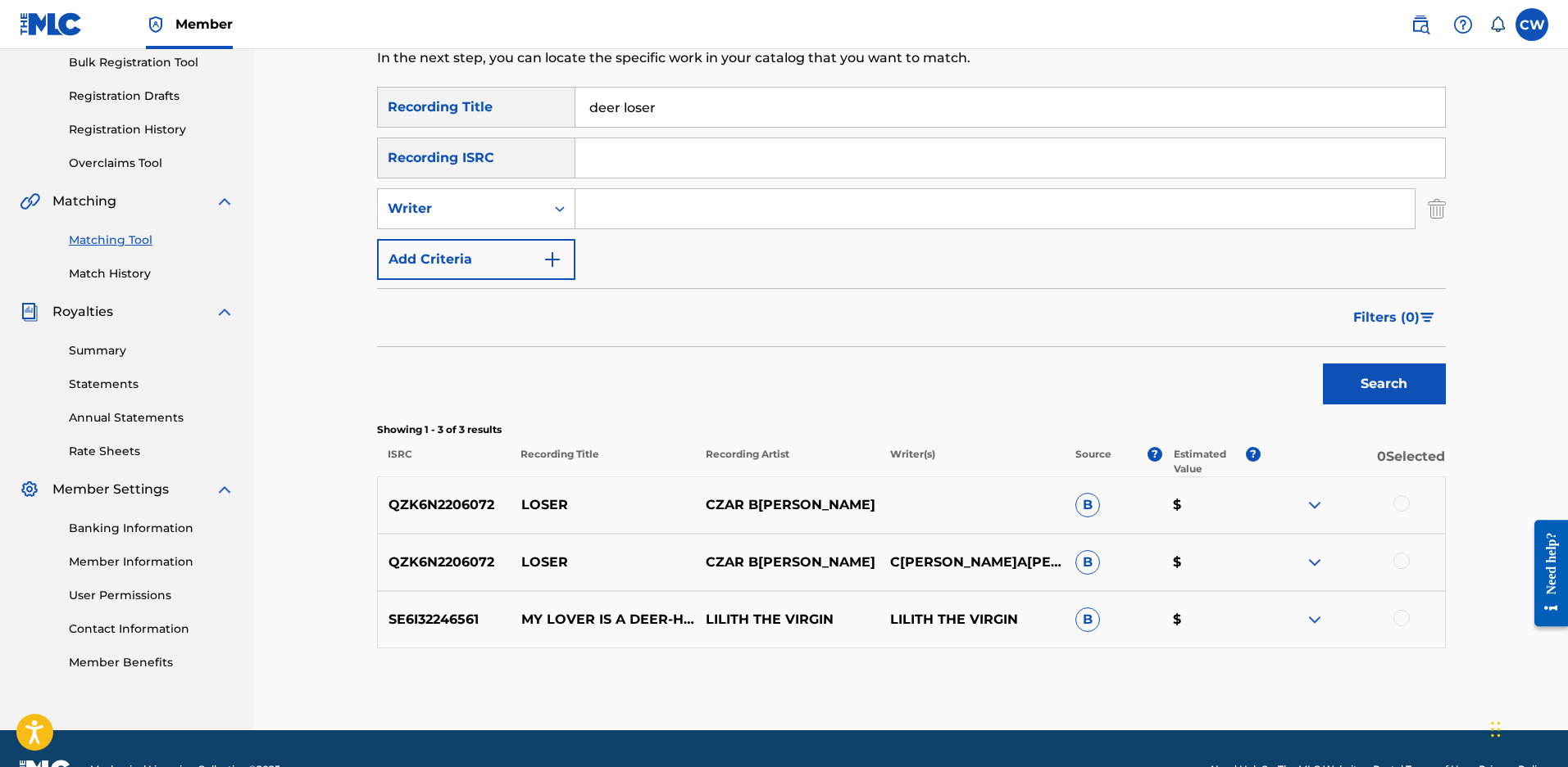
click at [723, 165] on input "Search Form" at bounding box center [1010, 157] width 869 height 39
click at [587, 210] on input "Search Form" at bounding box center [995, 208] width 839 height 39
type input "maloy"
click at [1322, 363] on button "Search" at bounding box center [1383, 384] width 123 height 41
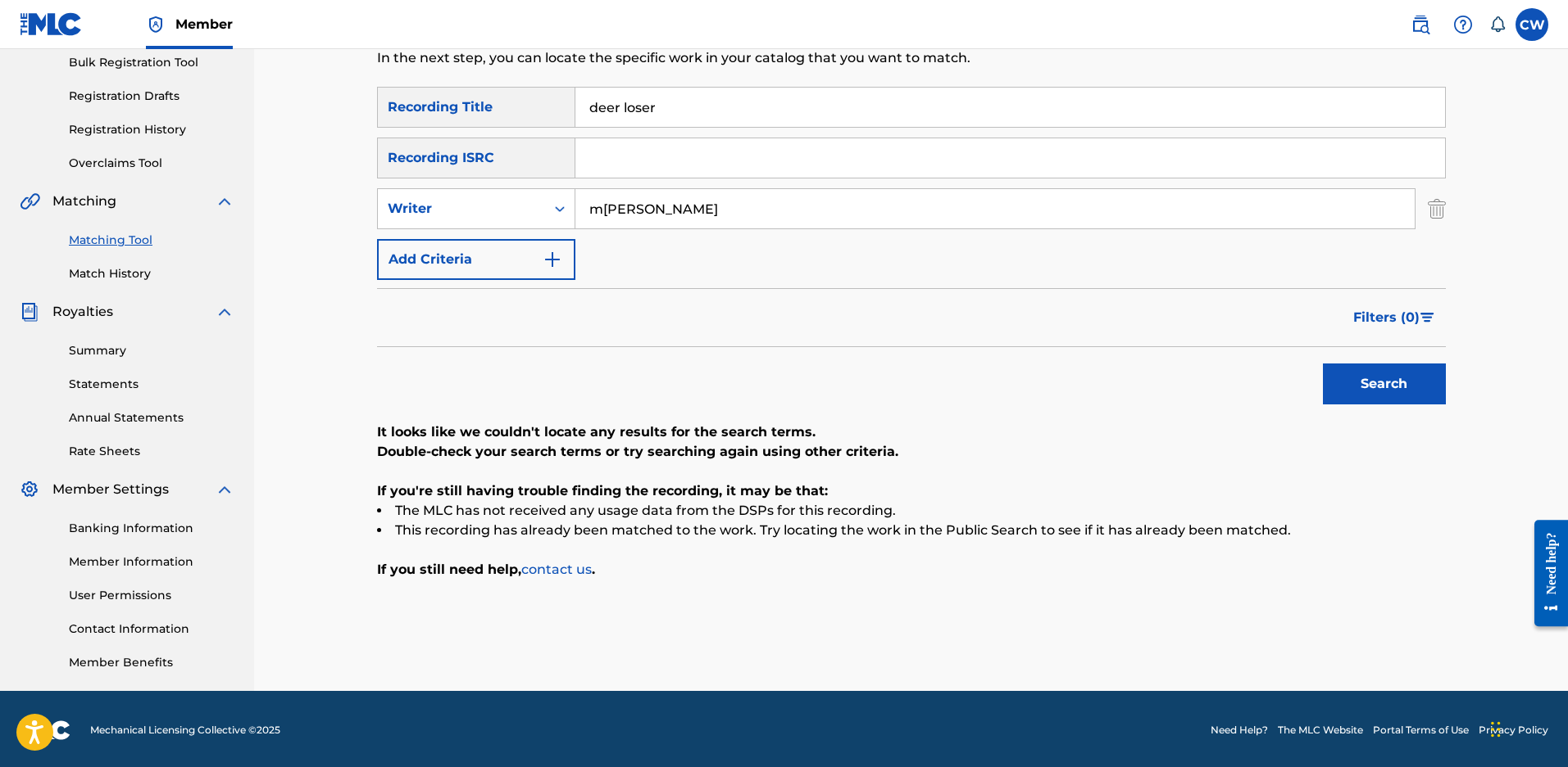
click at [612, 109] on input "deer loser" at bounding box center [1010, 108] width 869 height 39
click at [1322, 363] on button "Search" at bounding box center [1383, 384] width 123 height 41
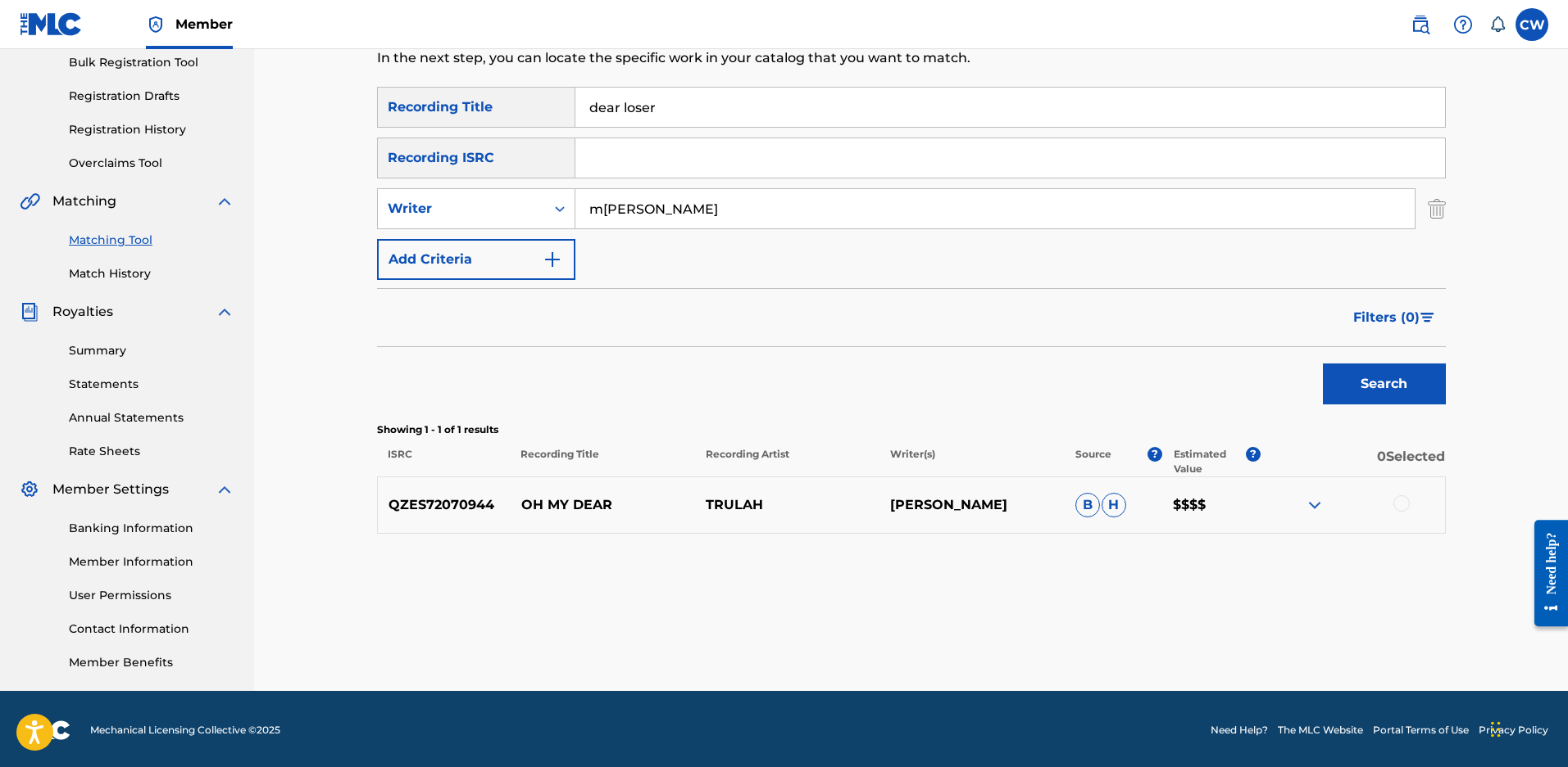
drag, startPoint x: 676, startPoint y: 108, endPoint x: 112, endPoint y: 89, distance: 564.3
click at [113, 88] on main "ENDURANCE MUSIC GROUP Summary Catalog Works Registration Claiming Tool Individu…" at bounding box center [784, 247] width 1568 height 888
click at [1322, 363] on button "Search" at bounding box center [1383, 384] width 123 height 41
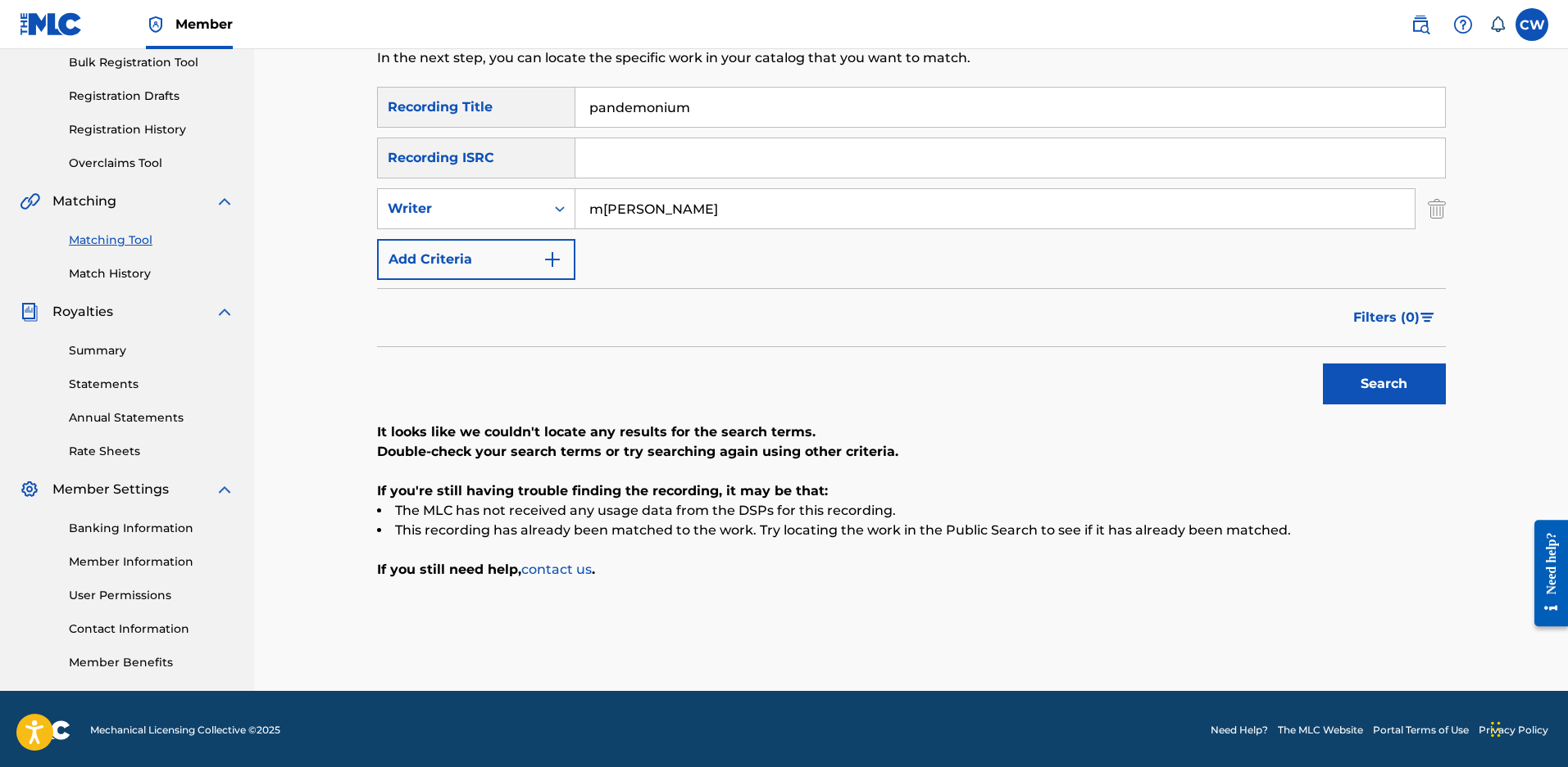
drag, startPoint x: 711, startPoint y: 116, endPoint x: 406, endPoint y: 98, distance: 305.5
click at [406, 98] on div "SearchWithCriteria7faa2c52-fec7-43b7-b4f2-649dd6f7f78c Recording Title pandemon…" at bounding box center [911, 108] width 1068 height 41
type input "something like drugs"
click at [1322, 363] on button "Search" at bounding box center [1383, 384] width 123 height 41
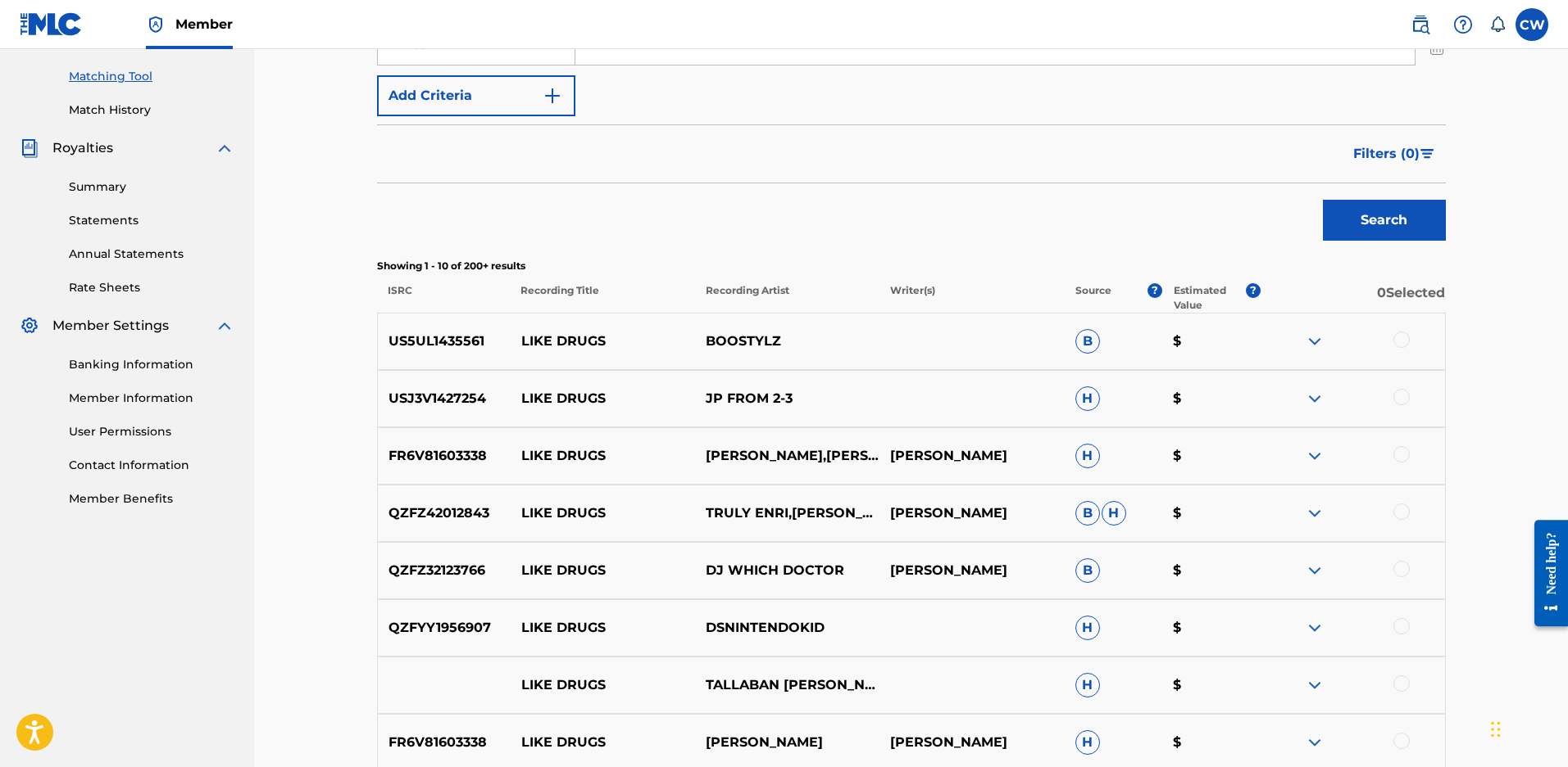
scroll to position [744, 0]
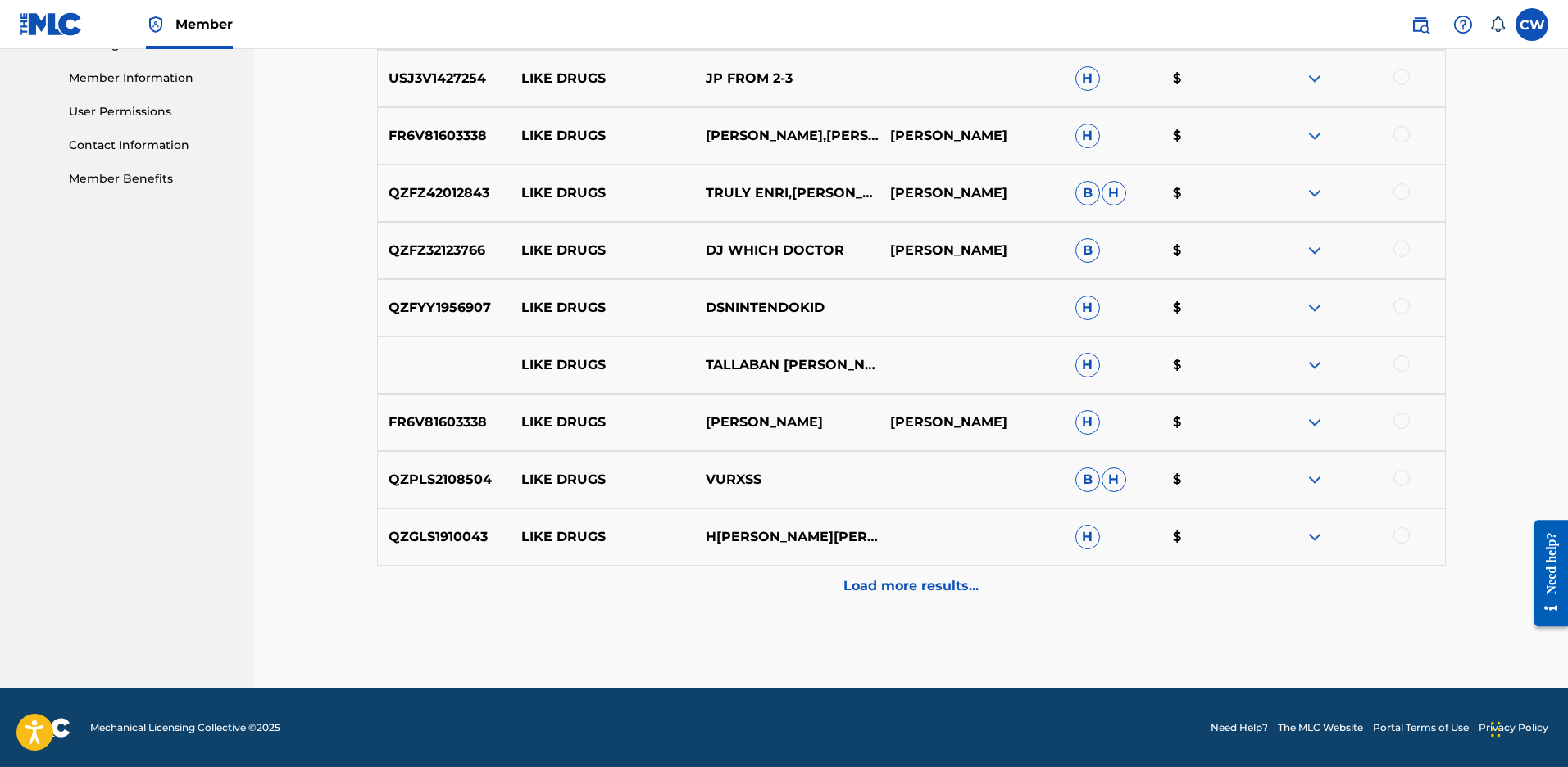
click at [898, 583] on p "Load more results..." at bounding box center [911, 586] width 136 height 19
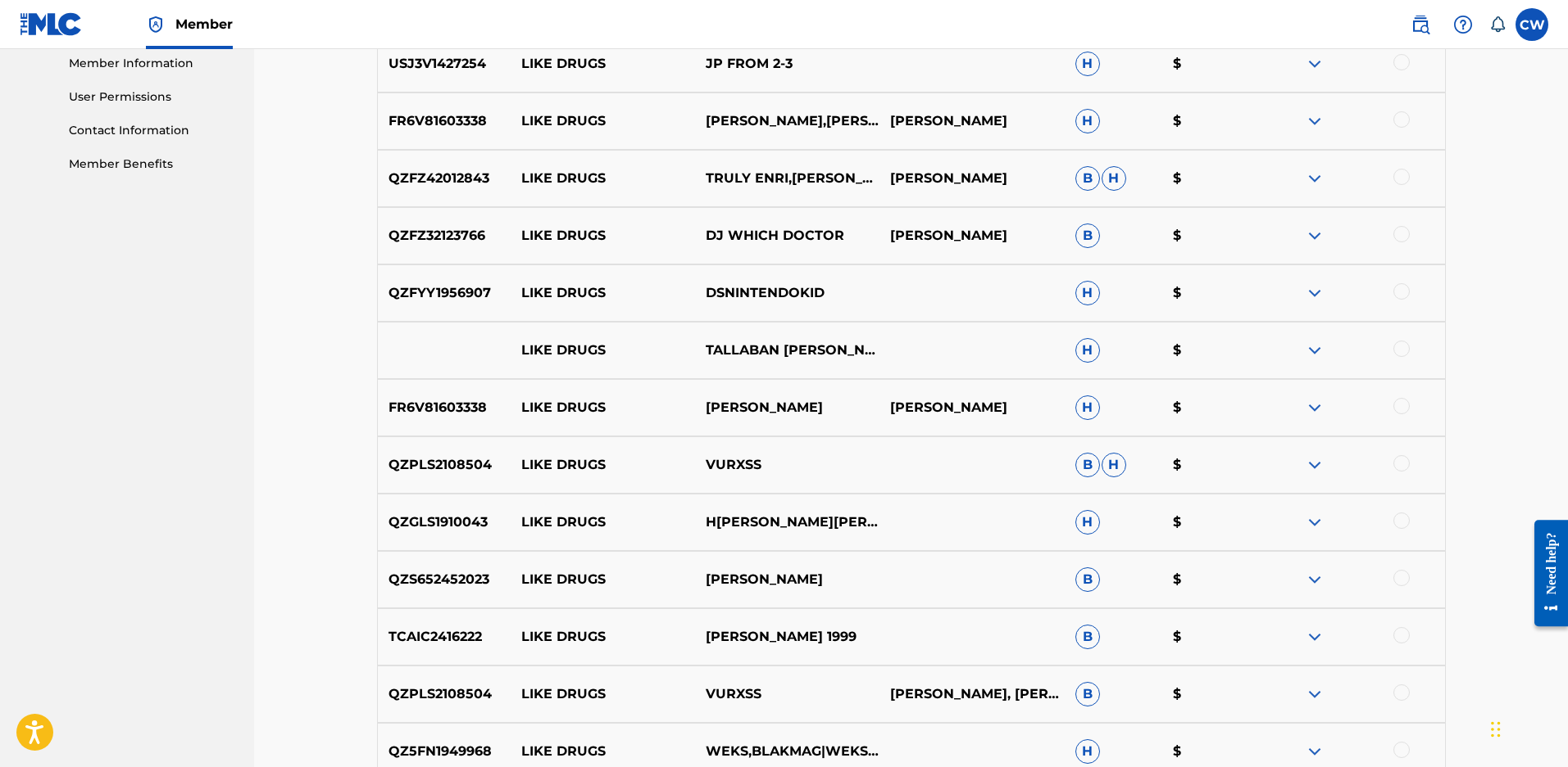
scroll to position [335, 0]
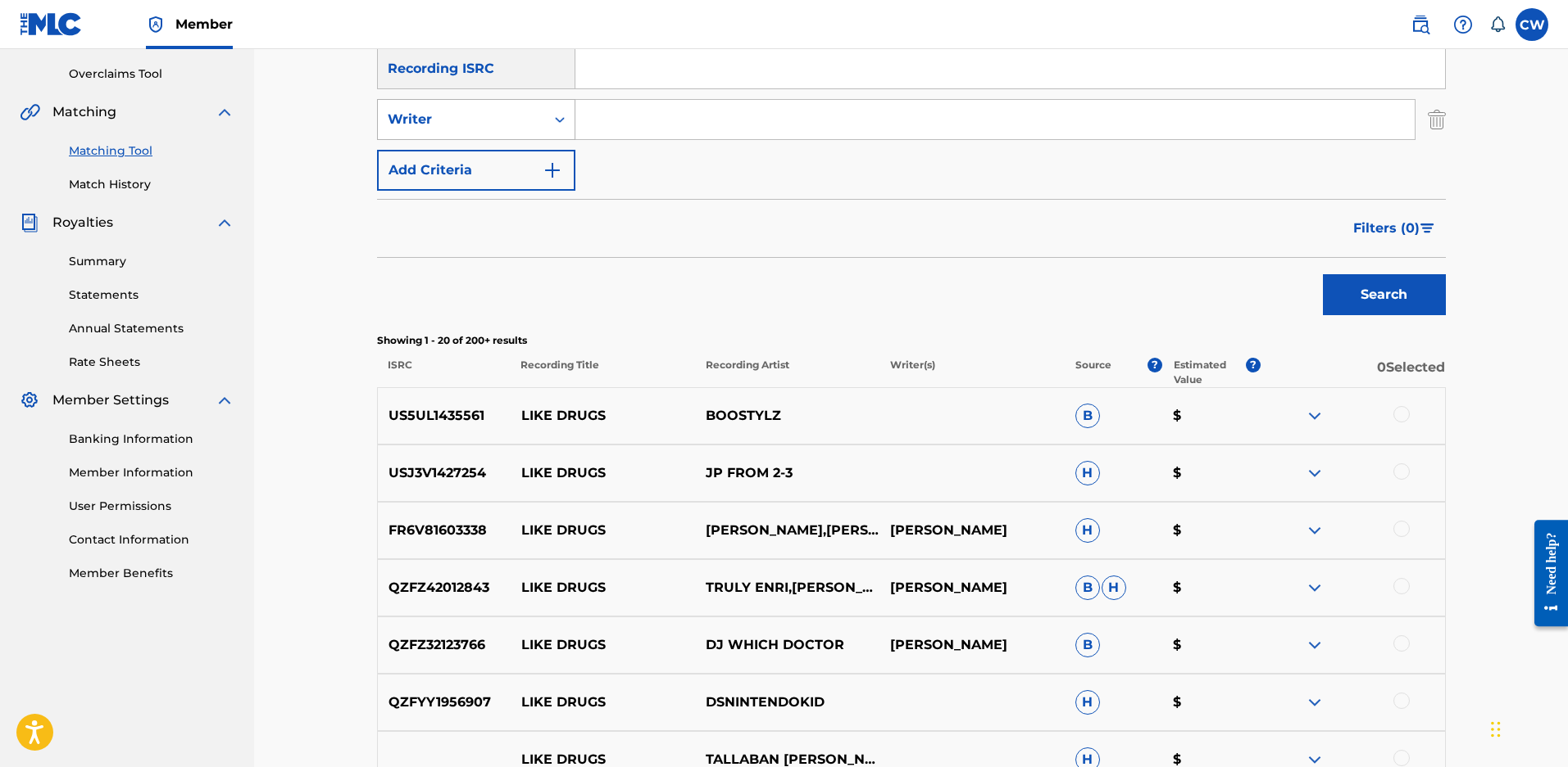
click at [524, 121] on div "Writer" at bounding box center [462, 119] width 147 height 19
click at [485, 156] on div "Recording Artist" at bounding box center [476, 160] width 197 height 41
click at [610, 119] on input "Search Form" at bounding box center [995, 119] width 839 height 39
type input "cherry vance"
click at [1322, 274] on button "Search" at bounding box center [1383, 295] width 123 height 41
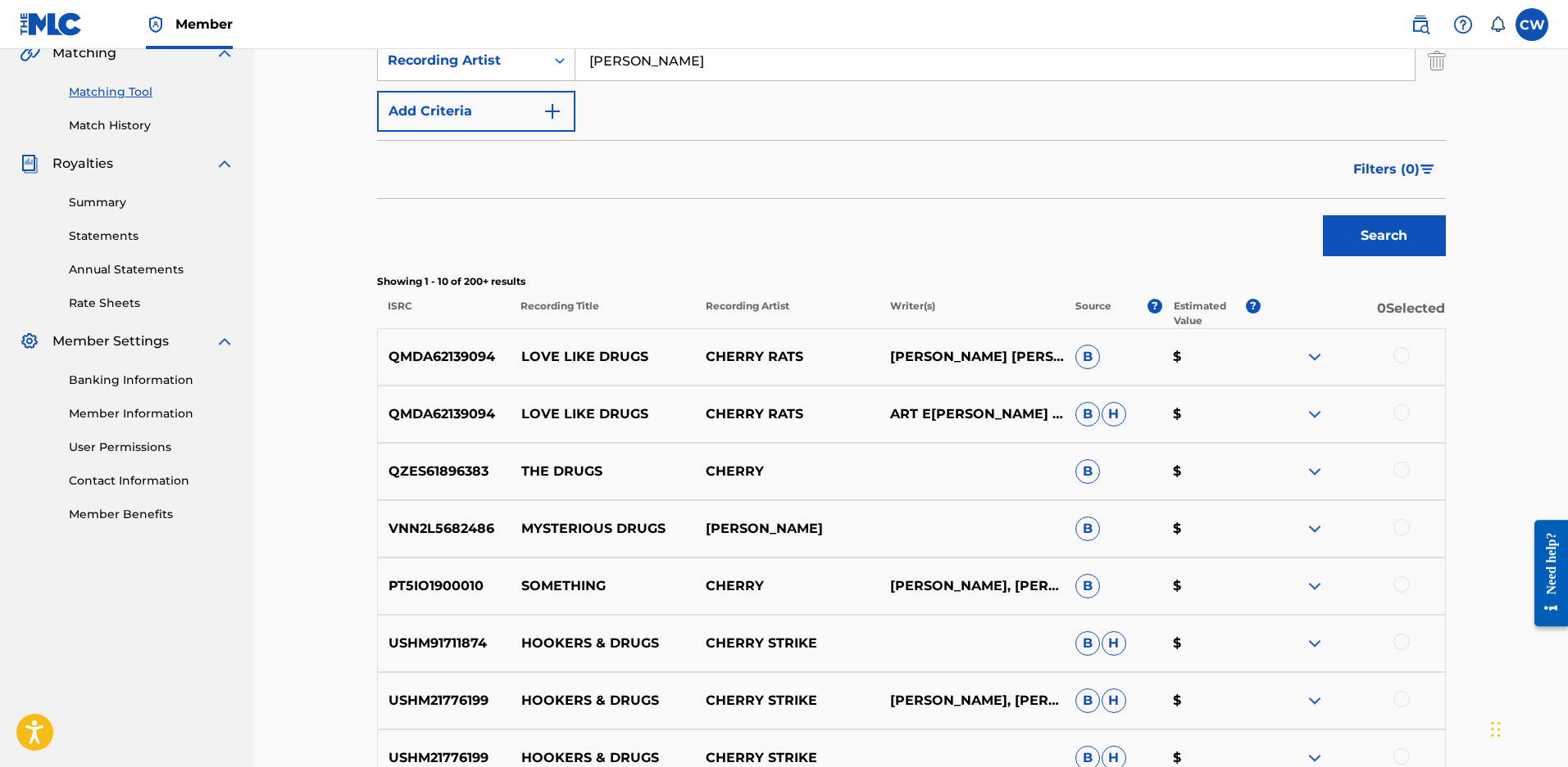
scroll to position [89, 0]
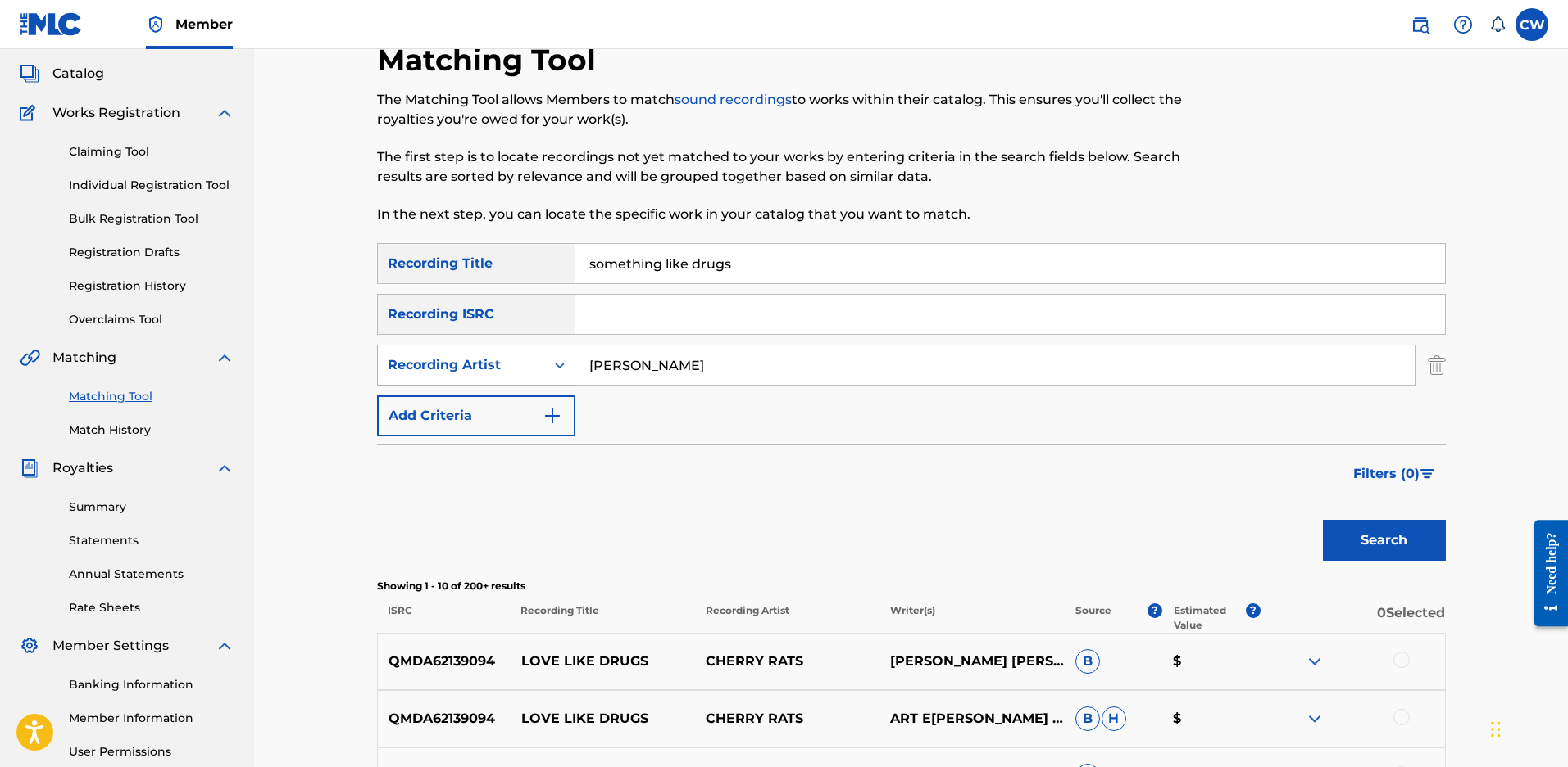
click at [470, 360] on div "Recording Artist" at bounding box center [462, 365] width 147 height 19
click at [461, 413] on div "Writer" at bounding box center [476, 406] width 197 height 41
click at [641, 380] on input "Search Form" at bounding box center [995, 365] width 839 height 39
type input "maloy"
click at [1322, 520] on button "Search" at bounding box center [1383, 540] width 123 height 41
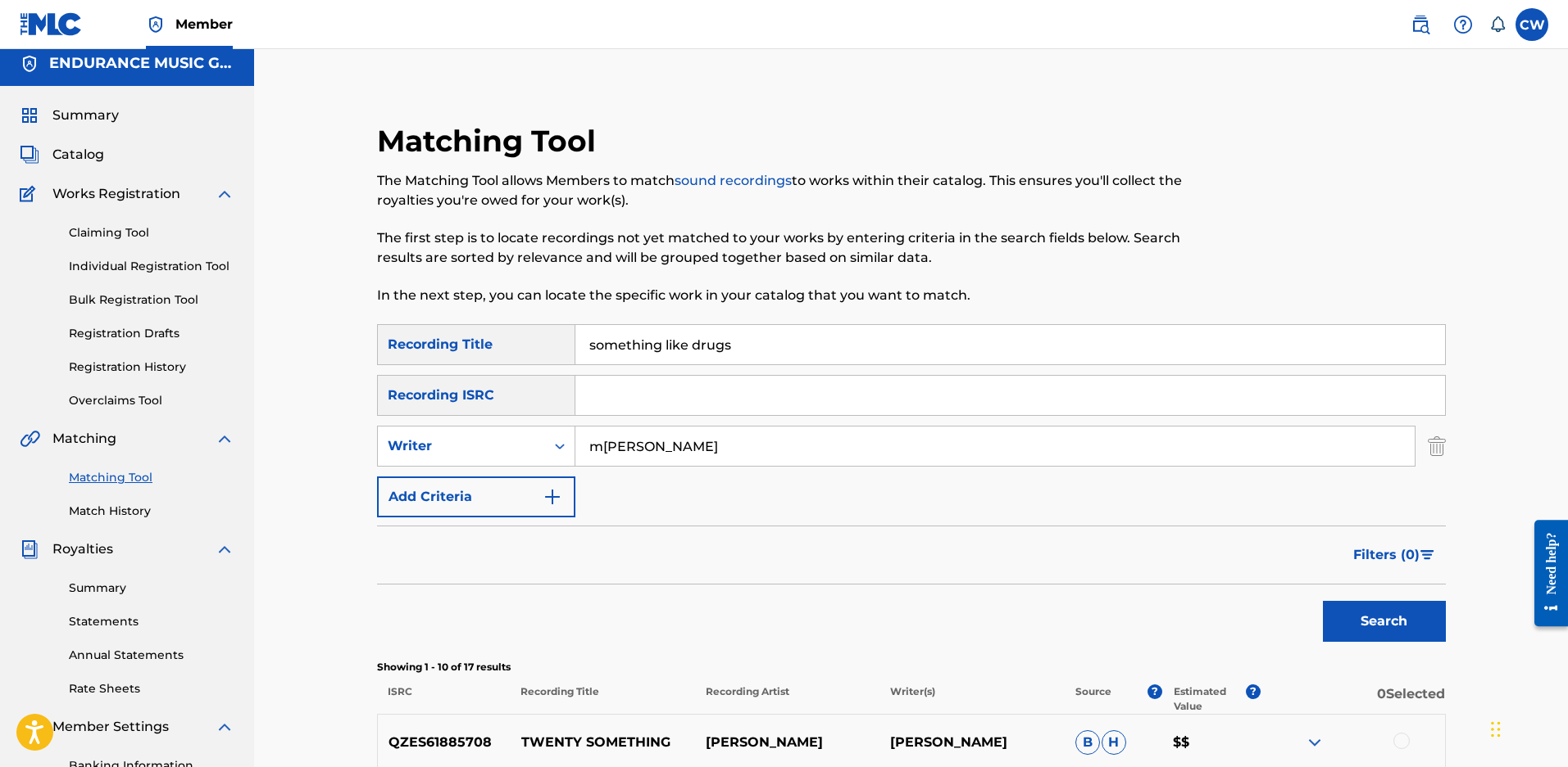
scroll to position [8, 0]
drag, startPoint x: 778, startPoint y: 339, endPoint x: 108, endPoint y: 403, distance: 673.0
click at [115, 402] on main "ENDURANCE MUSIC GROUP Summary Catalog Works Registration Claiming Tool Individu…" at bounding box center [784, 726] width 1568 height 1369
type input "the way it is"
click at [1322, 602] on button "Search" at bounding box center [1383, 622] width 123 height 41
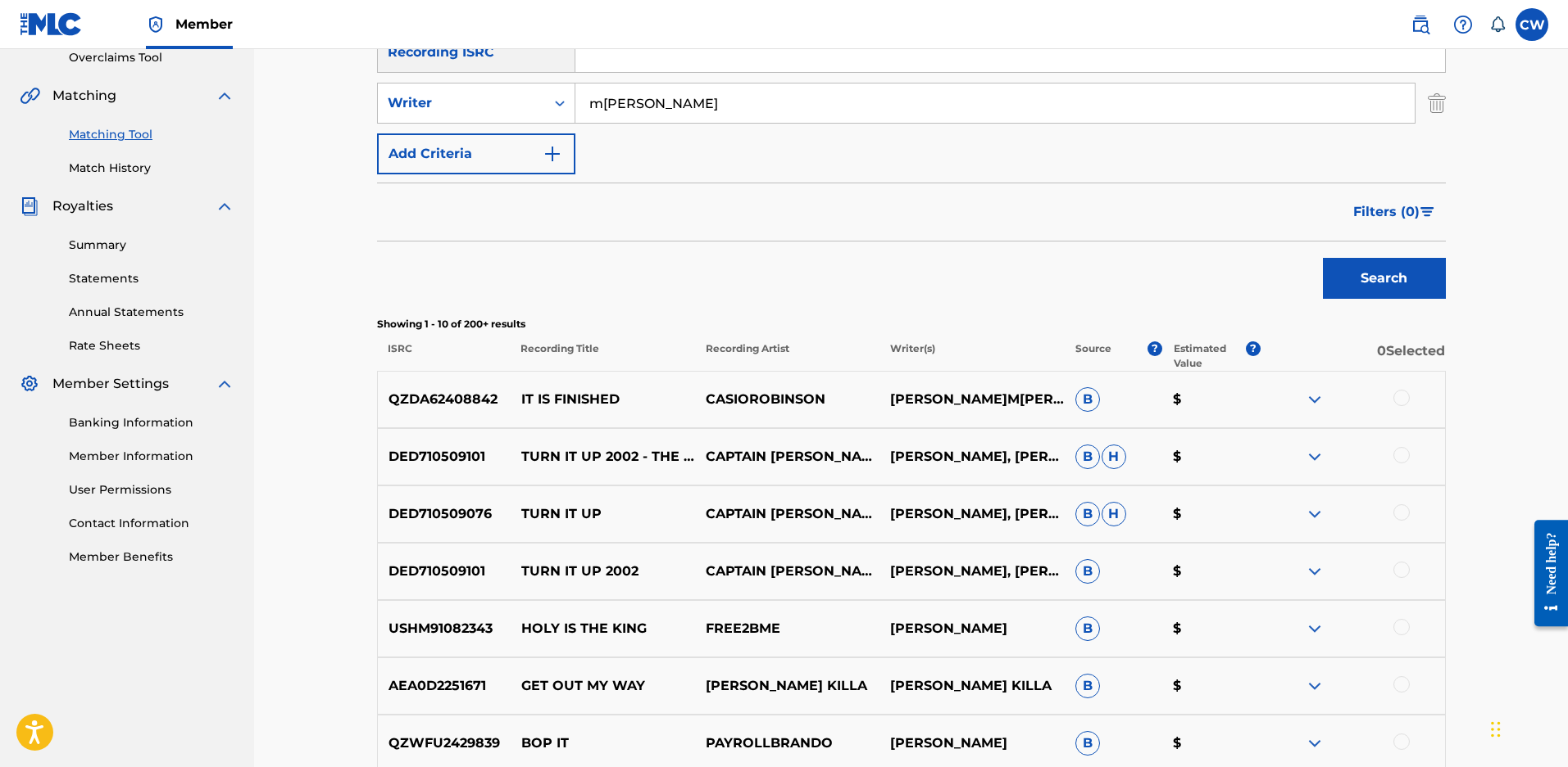
scroll to position [89, 0]
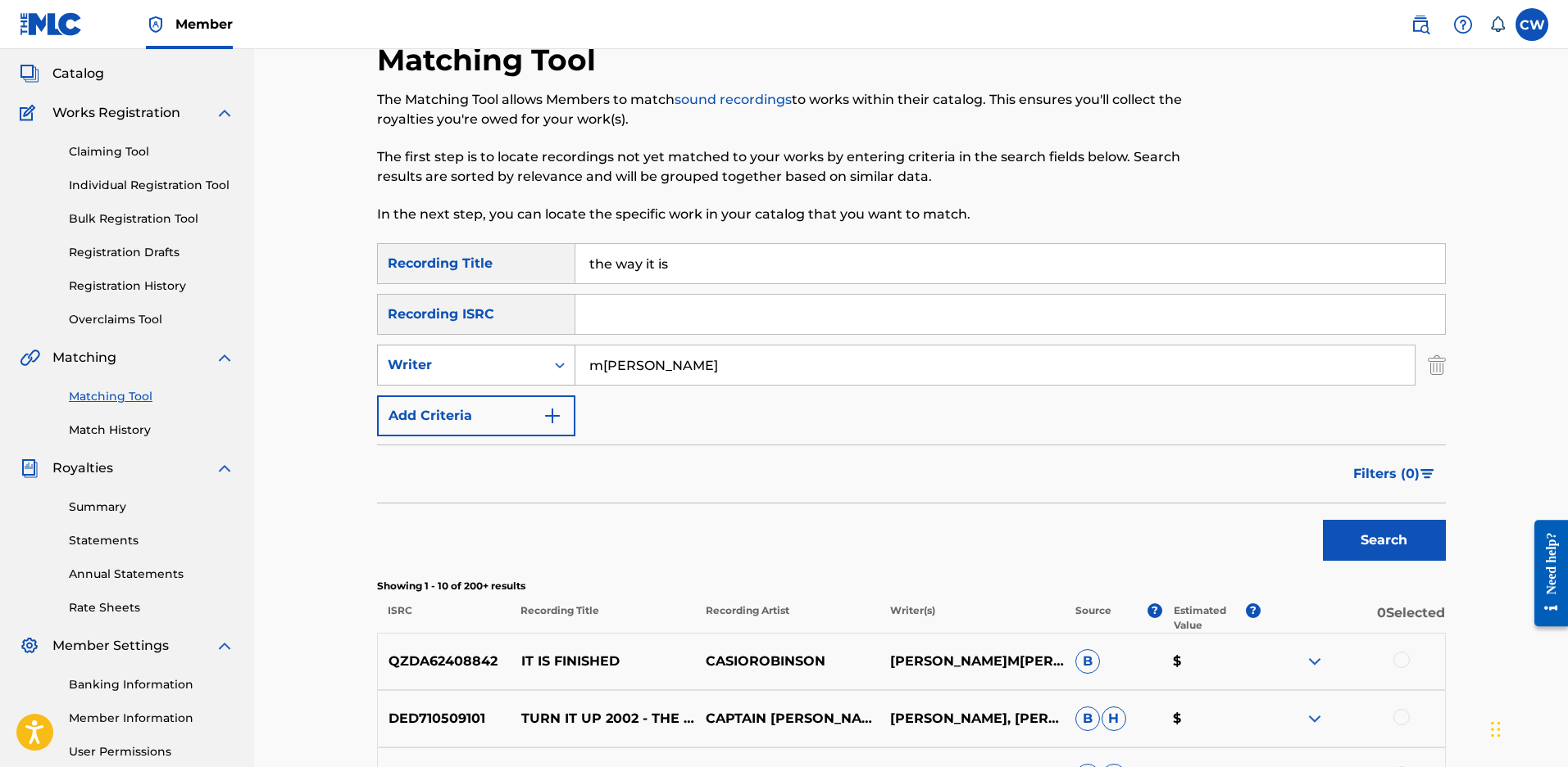
click at [440, 364] on div "Writer" at bounding box center [462, 365] width 147 height 19
click at [430, 395] on div "Recording Artist" at bounding box center [476, 406] width 197 height 41
click at [590, 367] on input "Search Form" at bounding box center [995, 365] width 839 height 39
type input "girlfriends"
click at [1322, 520] on button "Search" at bounding box center [1383, 540] width 123 height 41
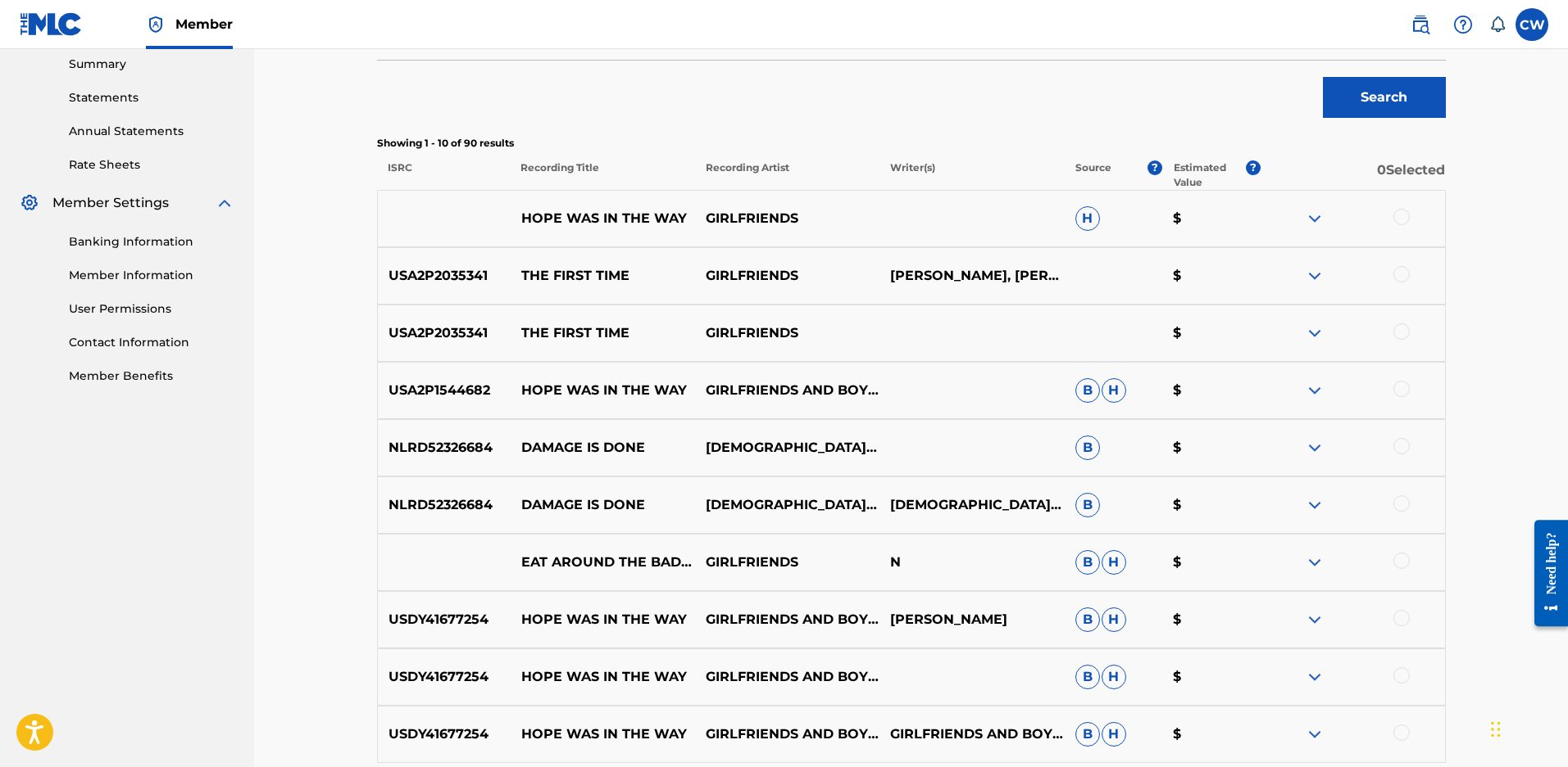
scroll to position [253, 0]
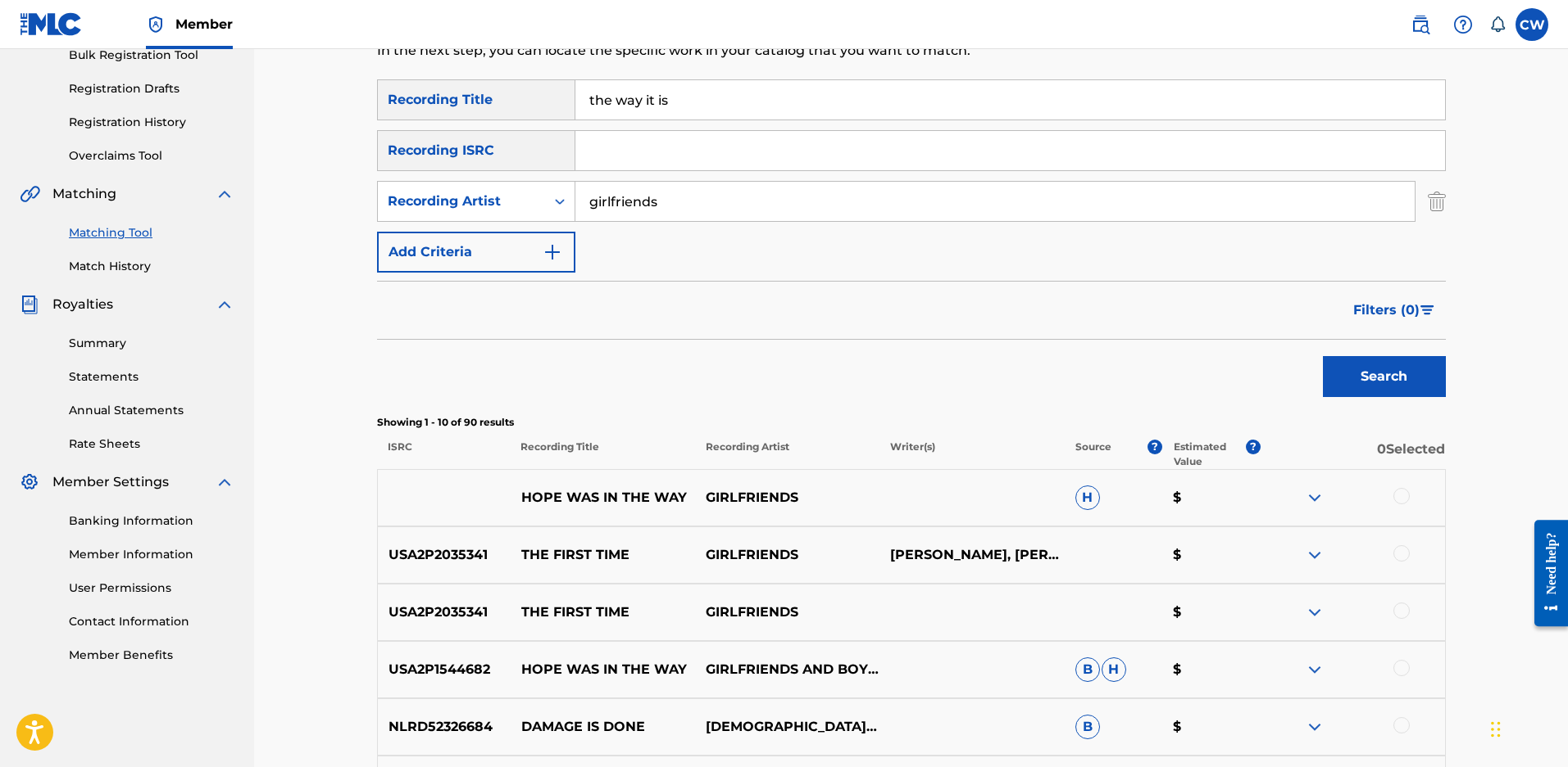
drag, startPoint x: 687, startPoint y: 96, endPoint x: 114, endPoint y: 57, distance: 574.3
click at [273, 74] on div "Matching Tool The Matching Tool allows Members to match sound recordings to wor…" at bounding box center [911, 480] width 1314 height 1369
click at [1322, 356] on button "Search" at bounding box center [1383, 377] width 123 height 41
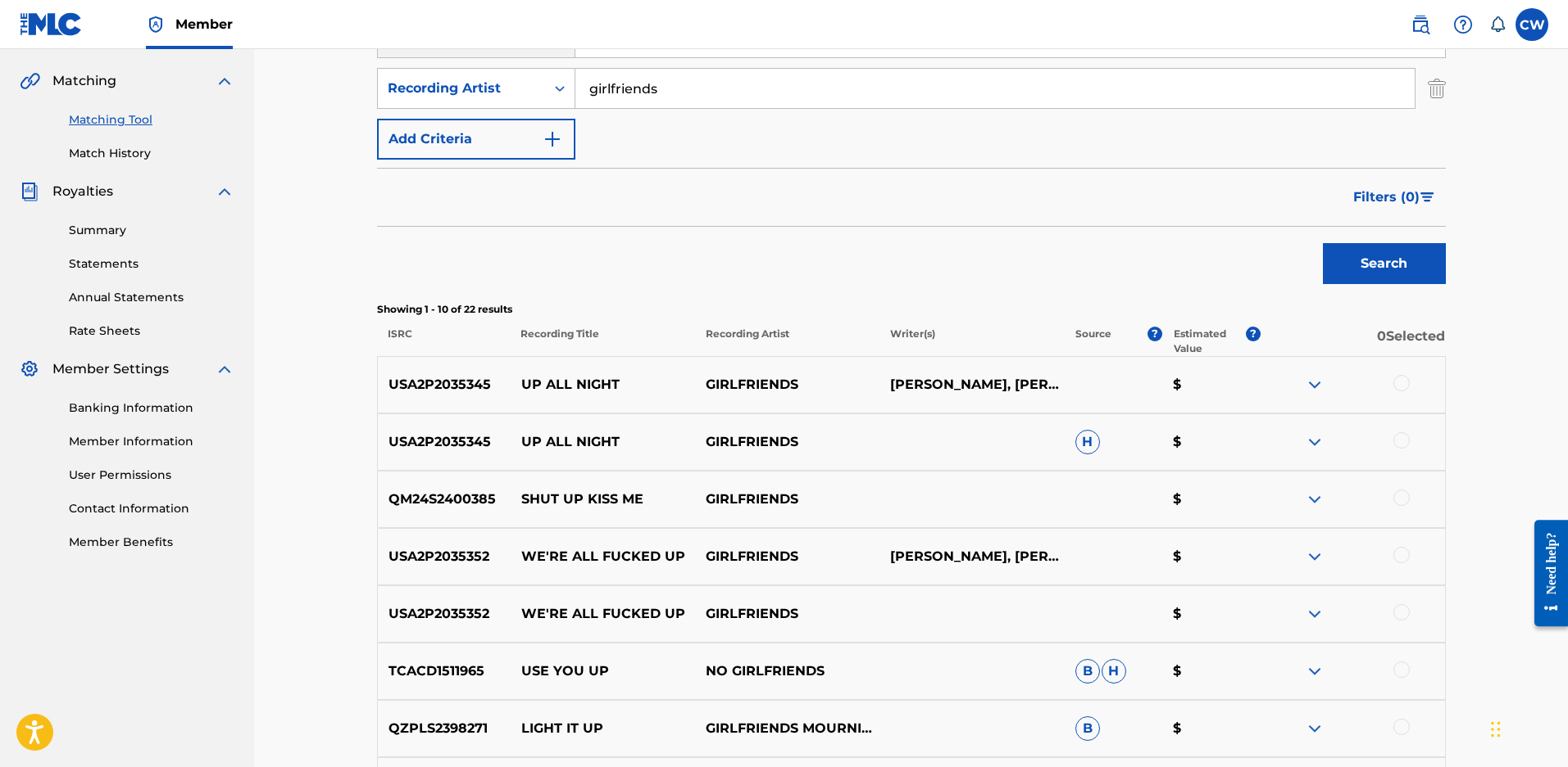
scroll to position [171, 0]
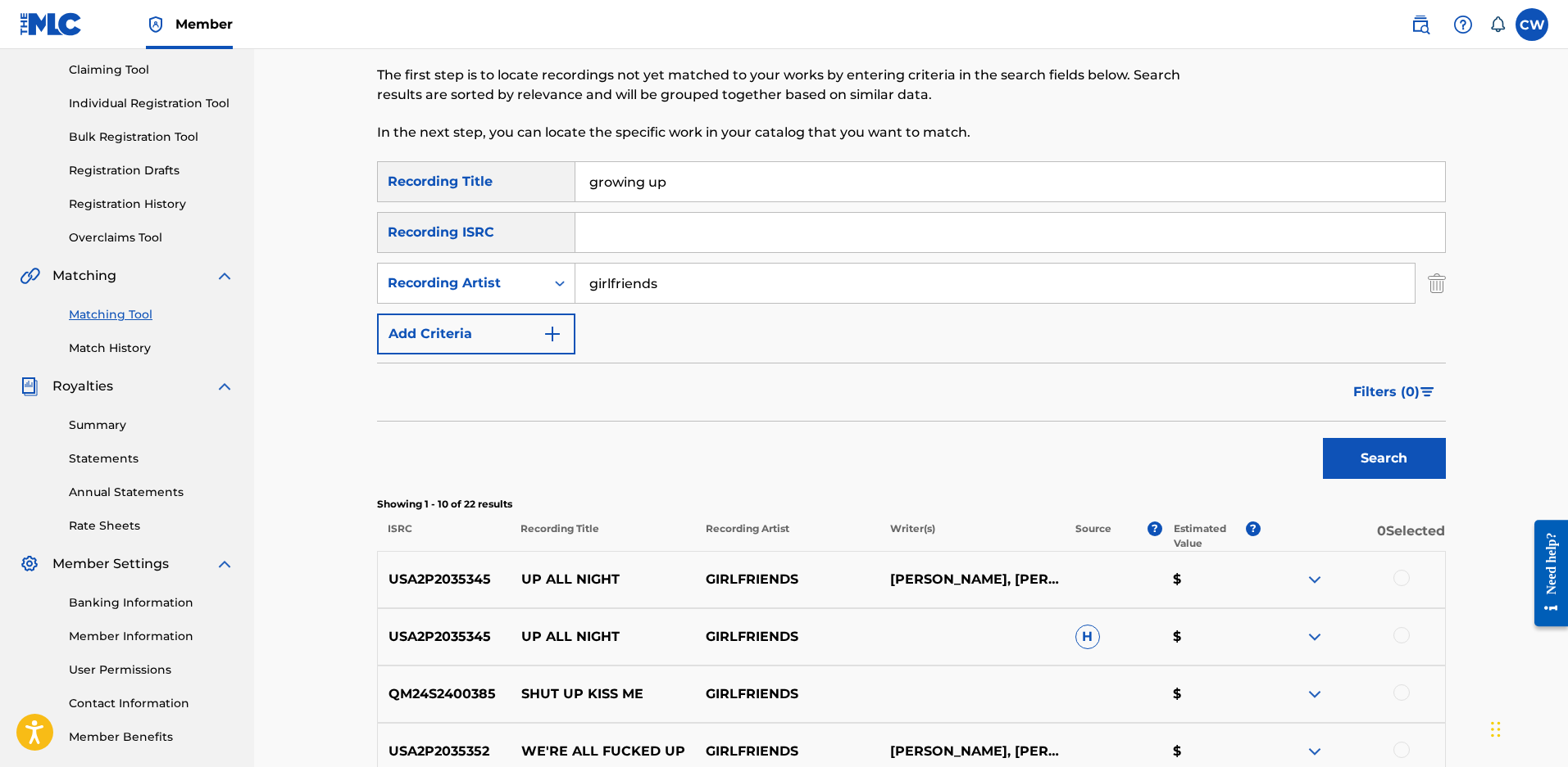
drag, startPoint x: 673, startPoint y: 179, endPoint x: 91, endPoint y: 183, distance: 582.0
click at [95, 183] on main "ENDURANCE MUSIC GROUP Summary Catalog Works Registration Claiming Tool Individu…" at bounding box center [784, 562] width 1568 height 1369
type input "drinking"
click at [1322, 439] on button "Search" at bounding box center [1383, 459] width 123 height 41
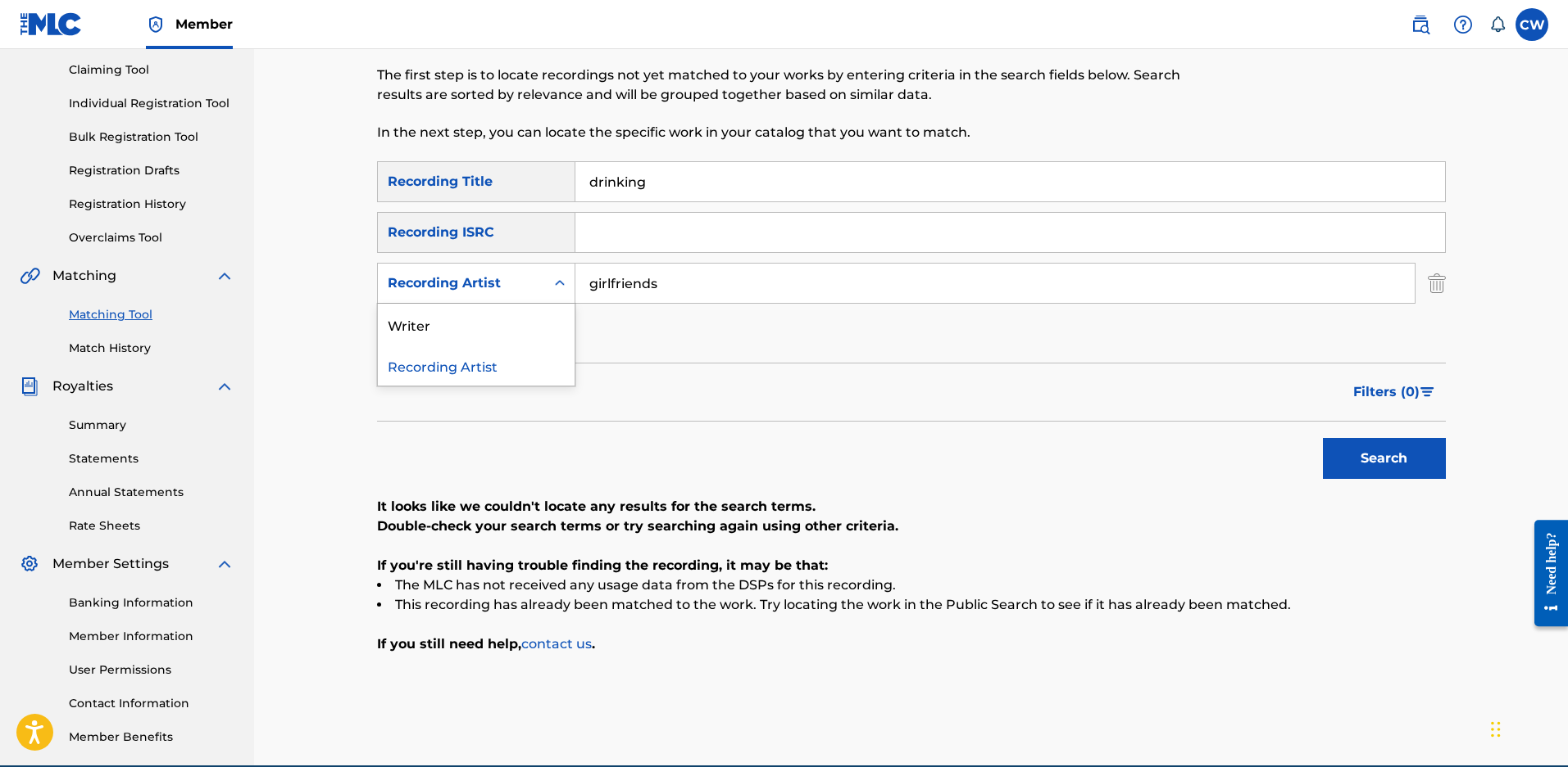
click at [426, 289] on div "Recording Artist" at bounding box center [462, 283] width 147 height 19
click at [426, 320] on div "Writer" at bounding box center [476, 324] width 197 height 41
drag, startPoint x: 682, startPoint y: 316, endPoint x: 838, endPoint y: 288, distance: 158.5
click at [838, 288] on input "Search Form" at bounding box center [995, 283] width 839 height 39
type input "maloy"
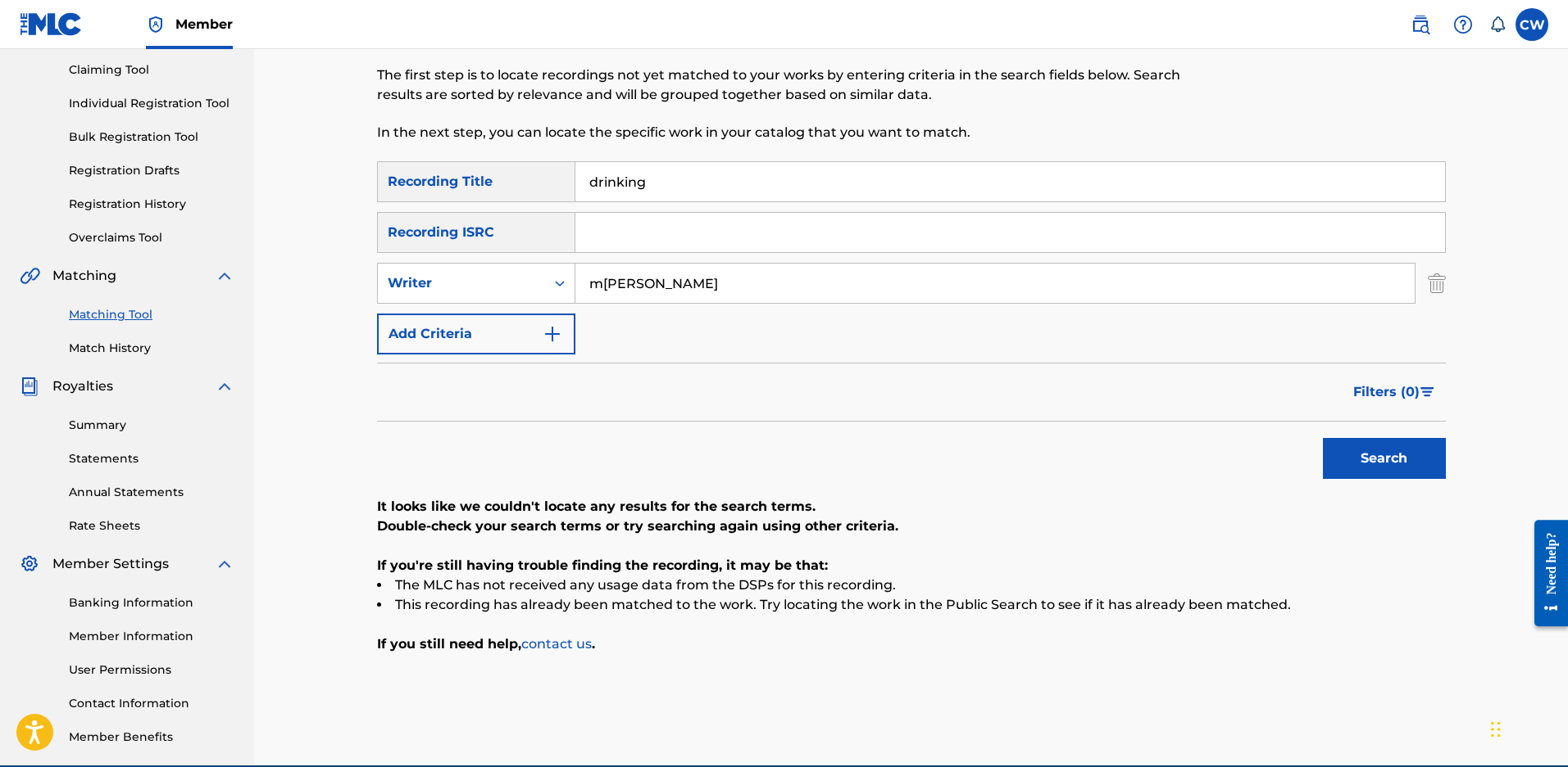
click at [1322, 439] on button "Search" at bounding box center [1383, 459] width 123 height 41
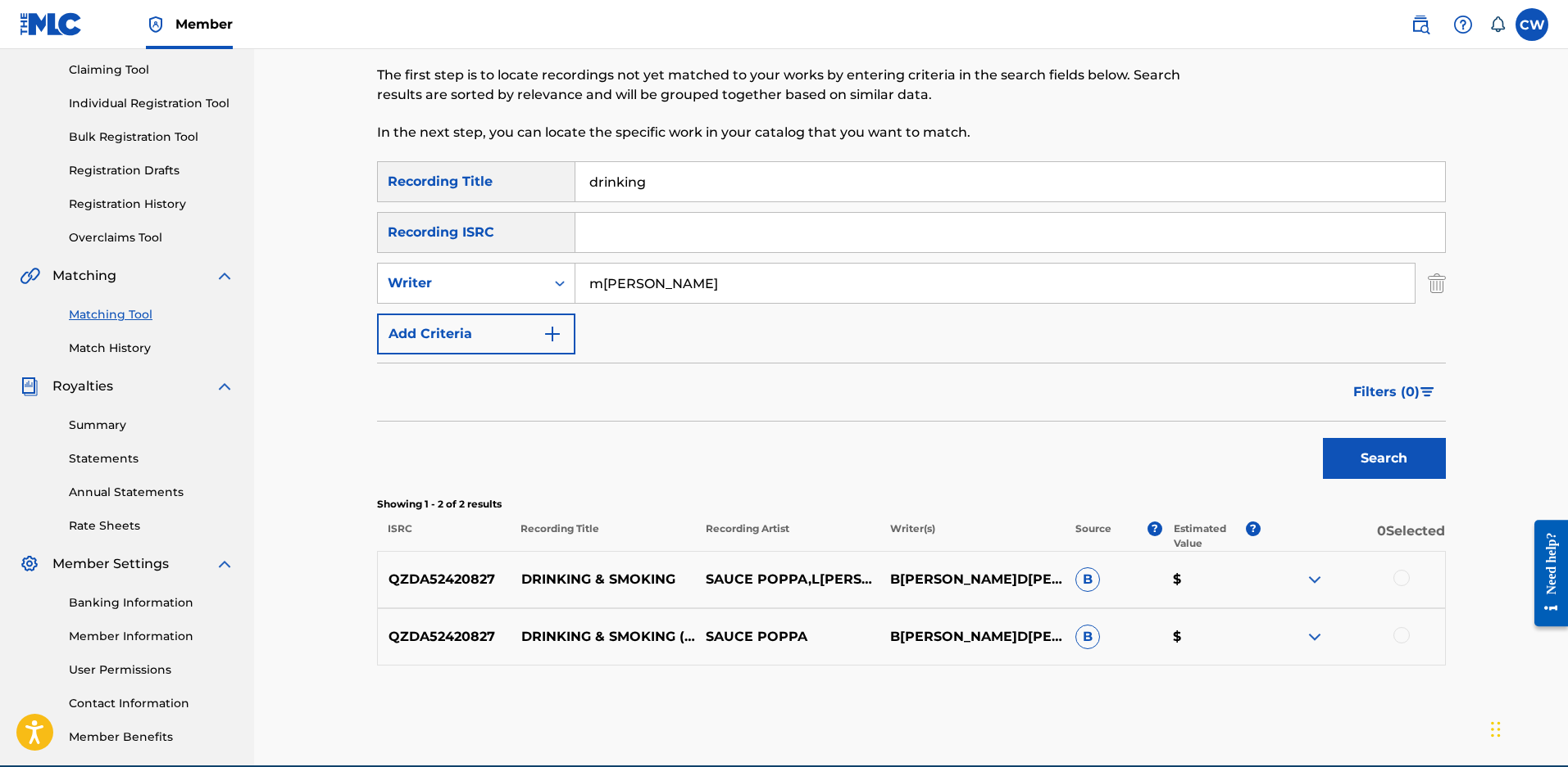
drag, startPoint x: 655, startPoint y: 185, endPoint x: 0, endPoint y: 149, distance: 656.0
click at [37, 155] on main "ENDURANCE MUSIC GROUP Summary Catalog Works Registration Claiming Tool Individu…" at bounding box center [784, 322] width 1568 height 888
click at [1322, 439] on button "Search" at bounding box center [1383, 459] width 123 height 41
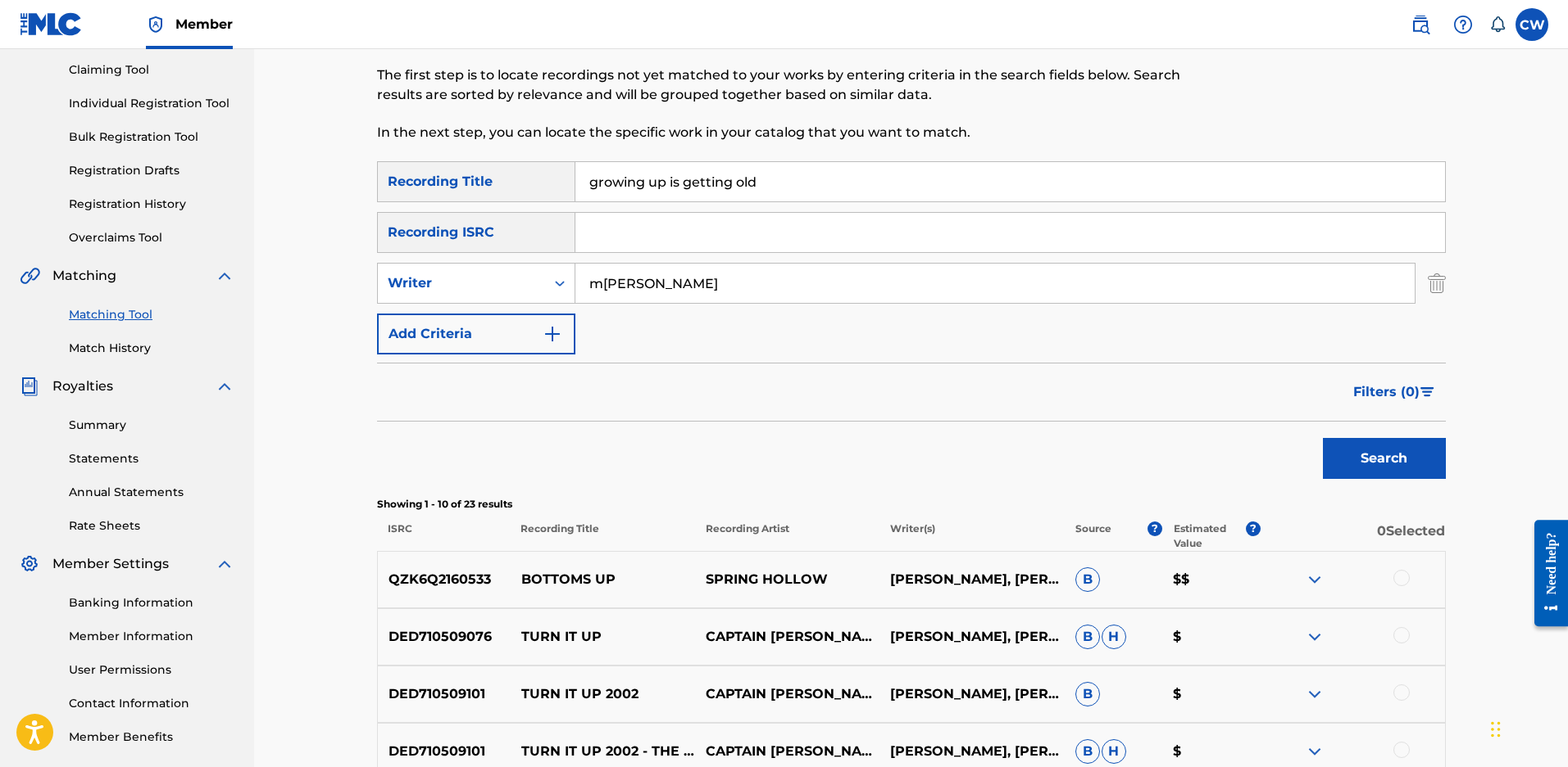
click at [1322, 439] on button "Search" at bounding box center [1383, 459] width 123 height 41
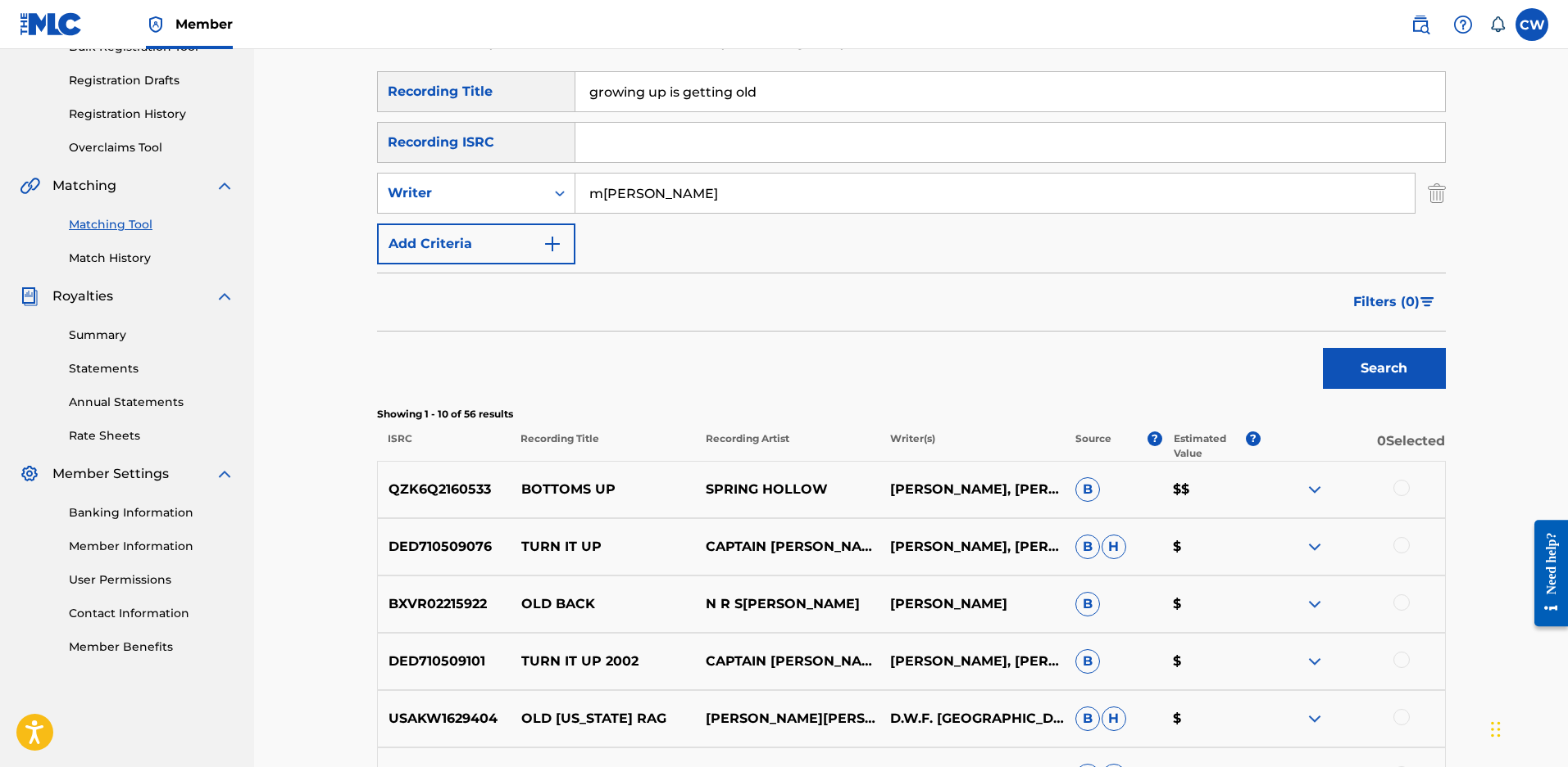
scroll to position [89, 0]
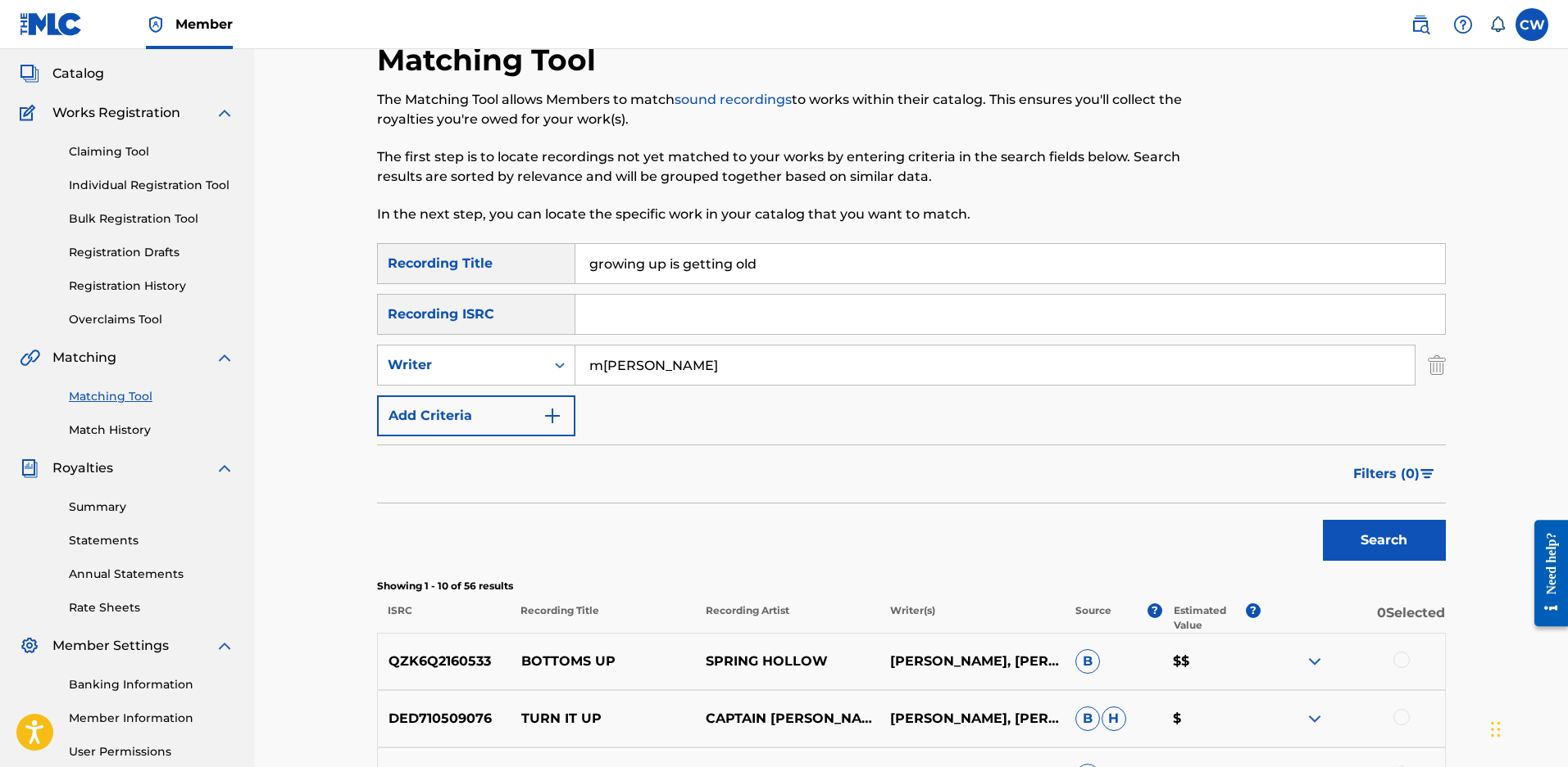
drag, startPoint x: 773, startPoint y: 266, endPoint x: 0, endPoint y: 226, distance: 774.0
click at [0, 226] on main "ENDURANCE MUSIC GROUP Summary Catalog Works Registration Claiming Tool Individu…" at bounding box center [784, 644] width 1568 height 1369
type input "s"
type input "six under"
click at [1322, 520] on button "Search" at bounding box center [1383, 540] width 123 height 41
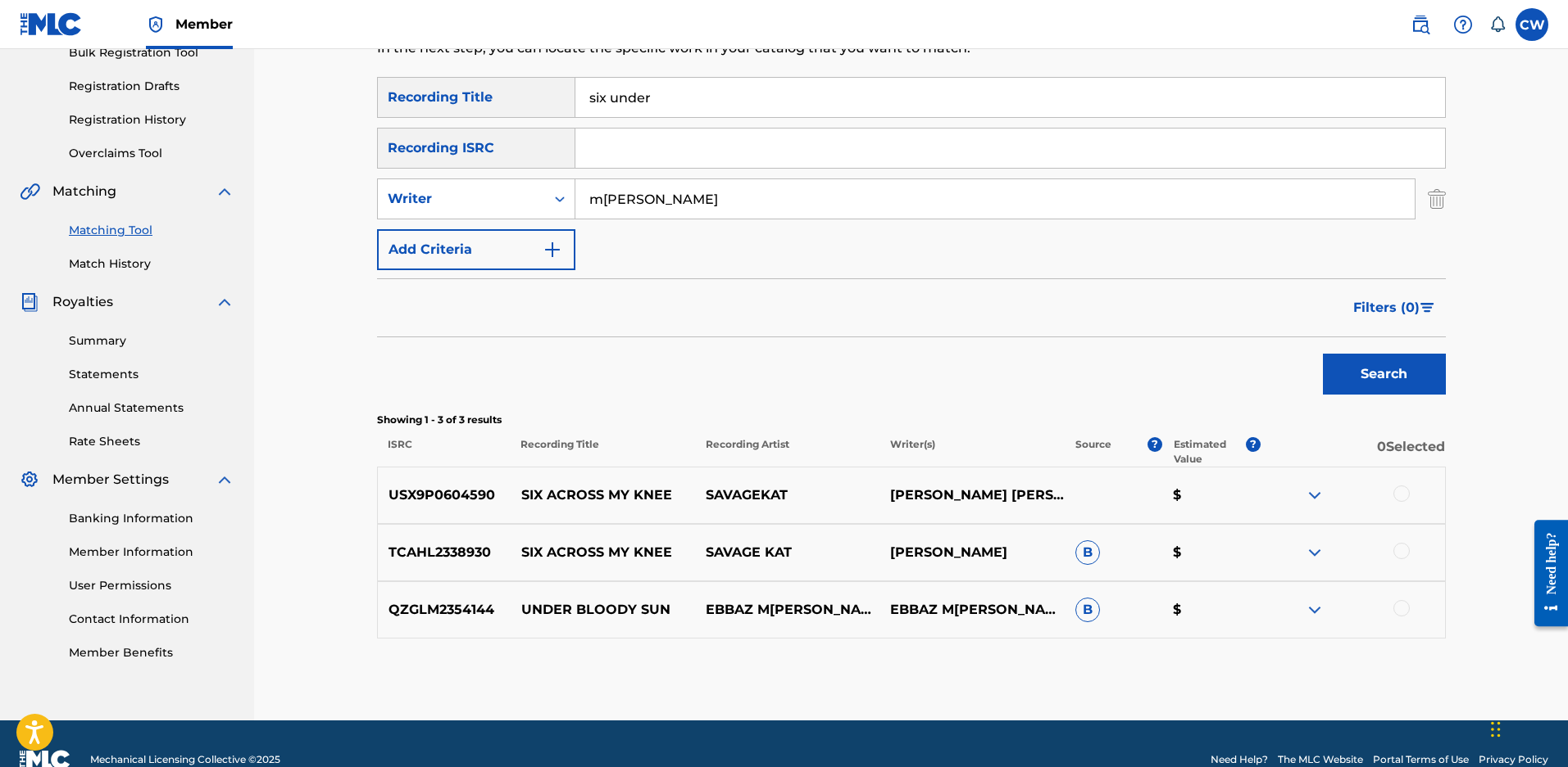
scroll to position [228, 0]
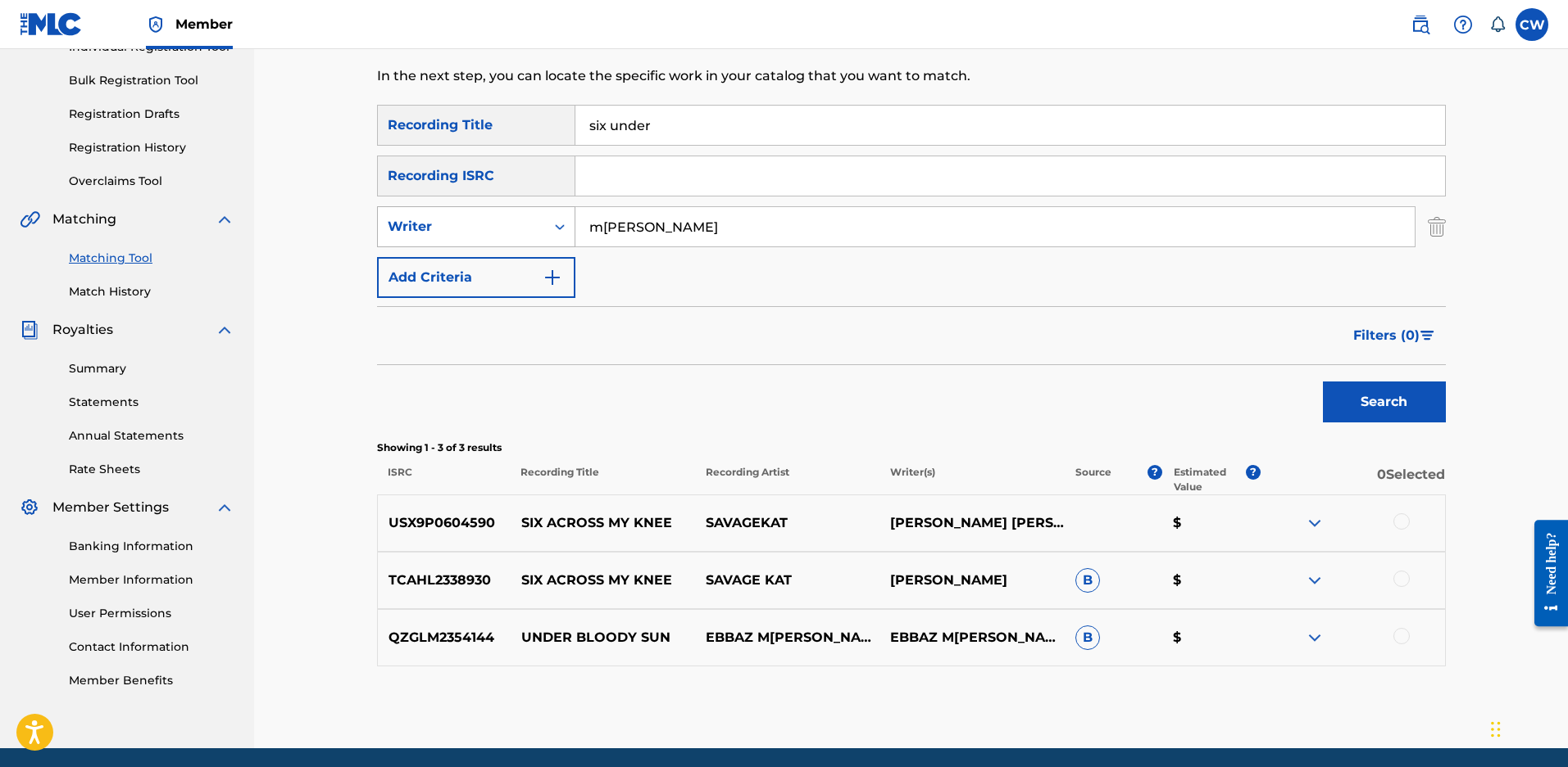
click at [457, 244] on div "Writer" at bounding box center [476, 227] width 198 height 41
click at [456, 268] on div "Recording Artist" at bounding box center [476, 268] width 197 height 41
click at [600, 234] on input "Search Form" at bounding box center [995, 227] width 839 height 39
type input "veio"
click at [1322, 382] on button "Search" at bounding box center [1383, 402] width 123 height 41
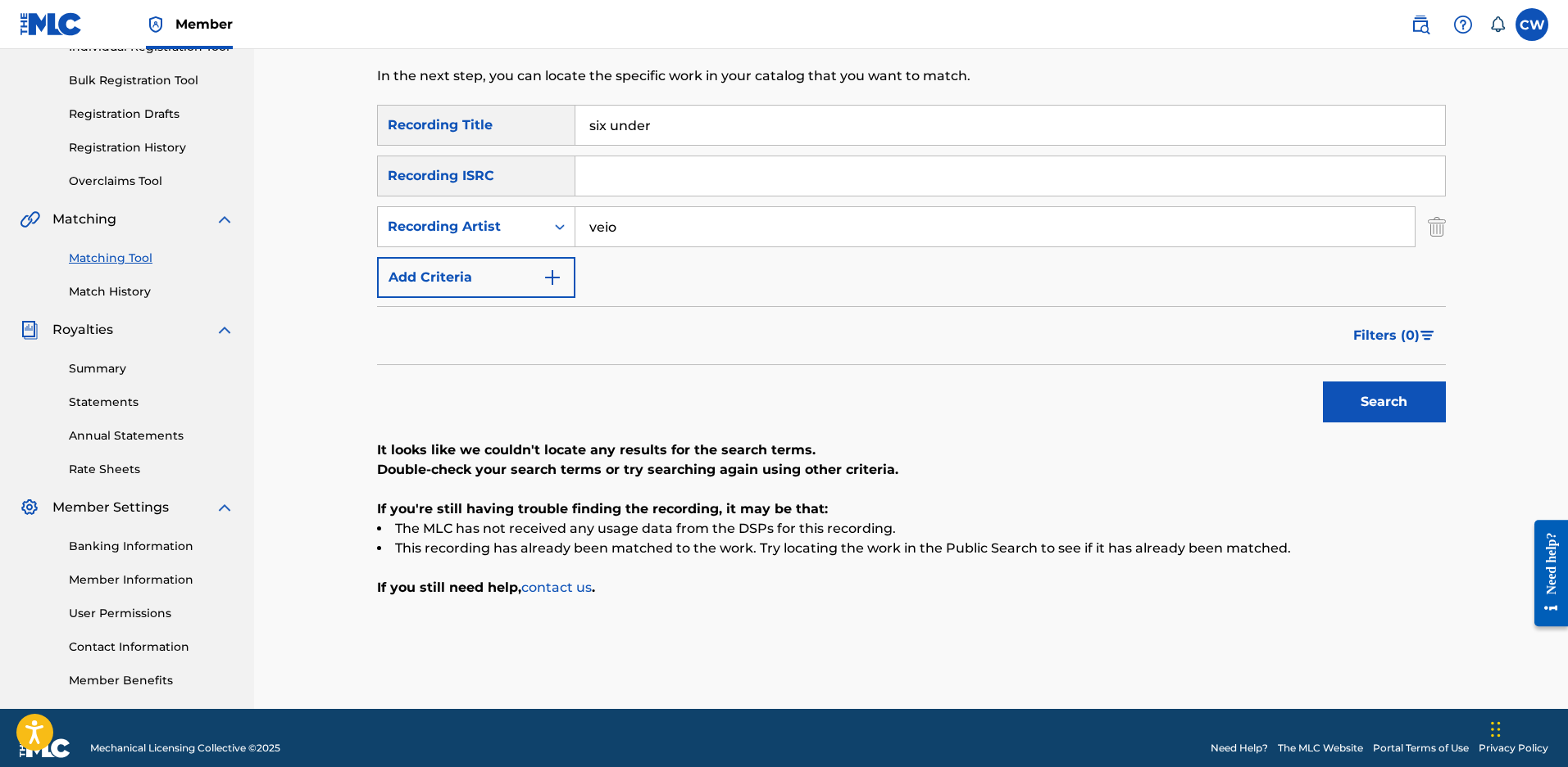
drag, startPoint x: 591, startPoint y: 126, endPoint x: 261, endPoint y: 120, distance: 330.1
click at [263, 120] on div "Matching Tool The Matching Tool allows Members to match sound recordings to wor…" at bounding box center [911, 265] width 1314 height 888
type input "i know a guy"
drag, startPoint x: 644, startPoint y: 226, endPoint x: 248, endPoint y: 208, distance: 396.4
click at [248, 208] on main "ENDURANCE MUSIC GROUP Summary Catalog Works Registration Claiming Tool Individu…" at bounding box center [784, 265] width 1568 height 888
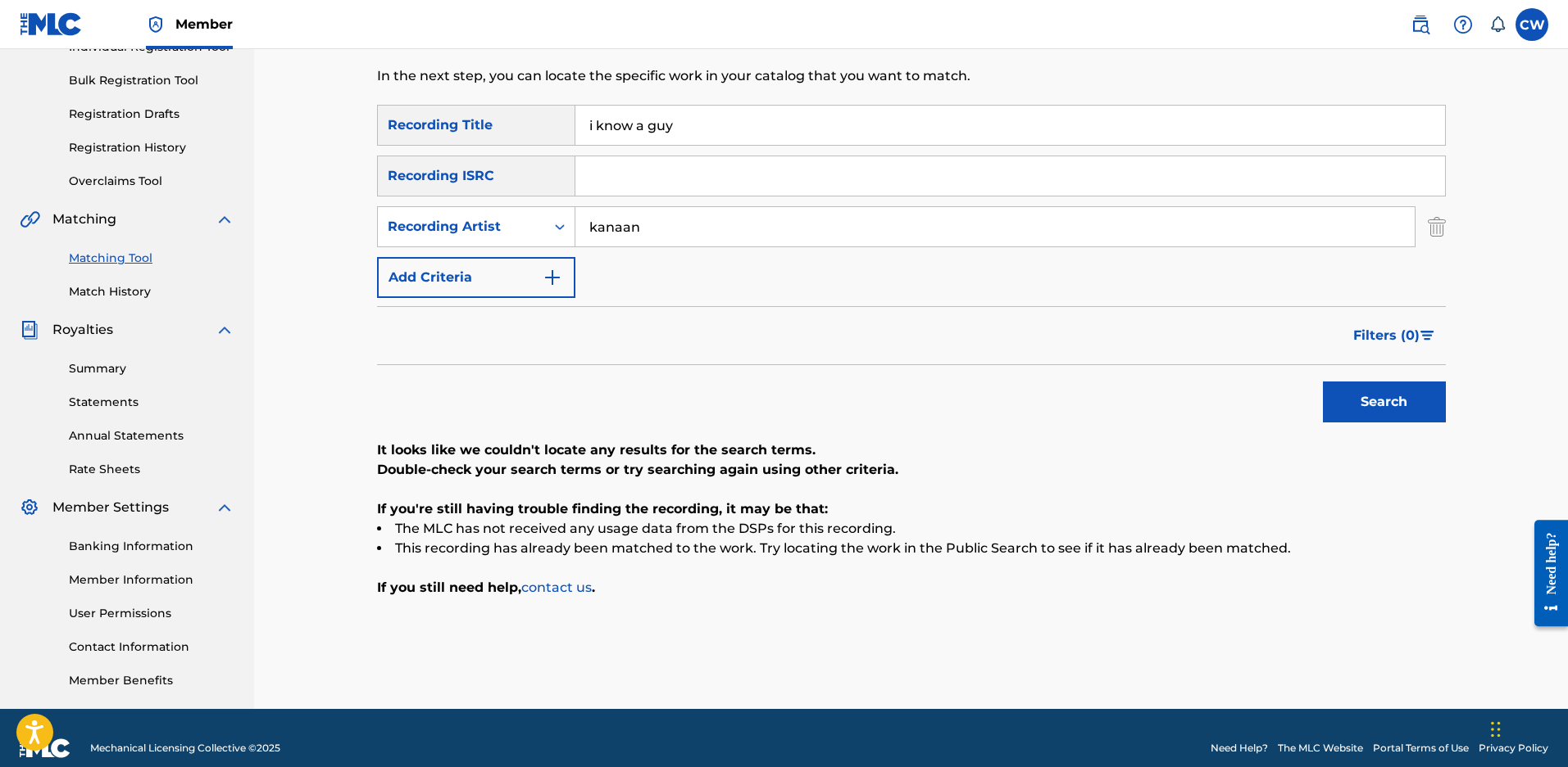
type input "kanaan"
click at [1322, 382] on button "Search" at bounding box center [1383, 402] width 123 height 41
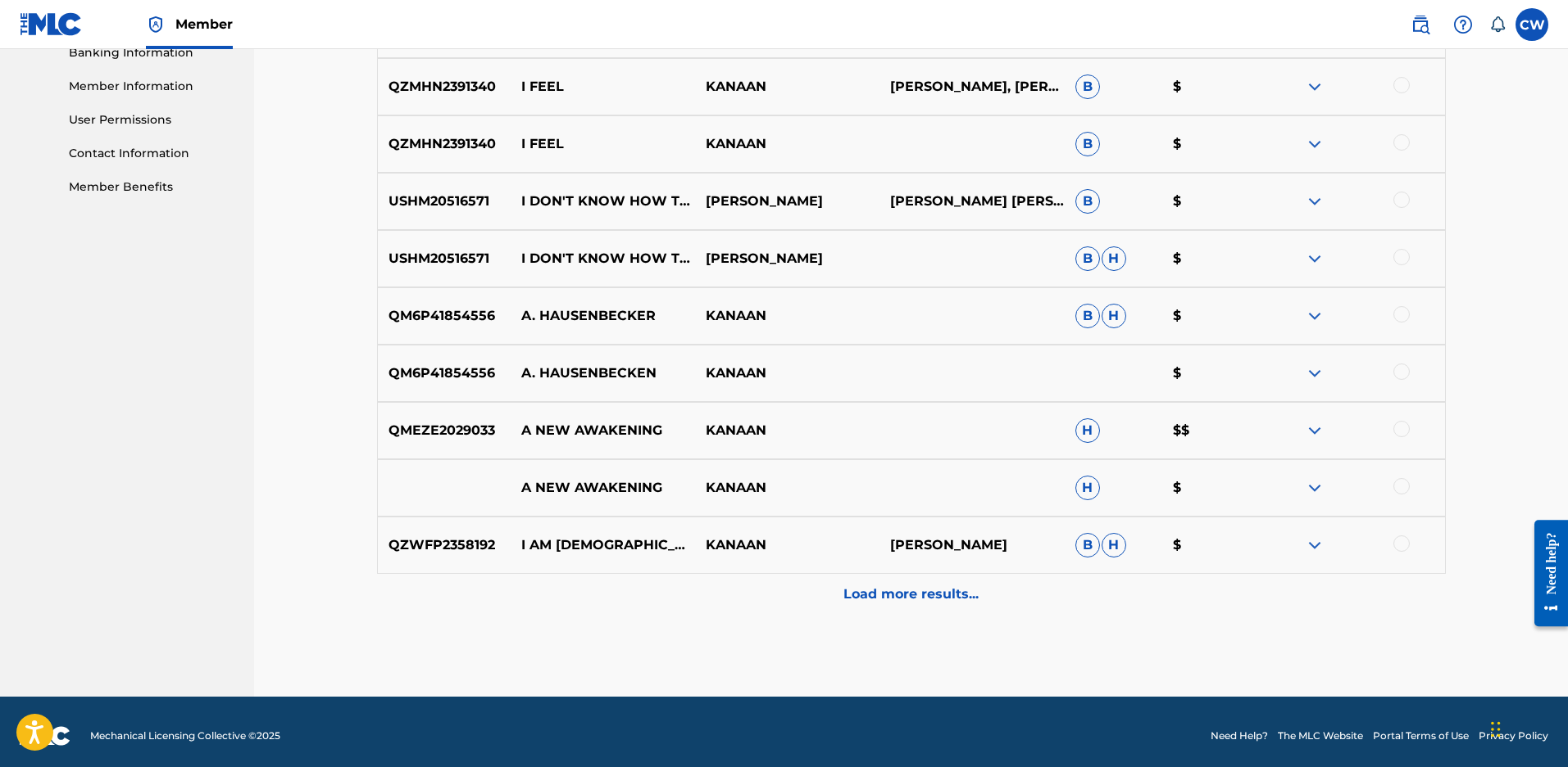
scroll to position [744, 0]
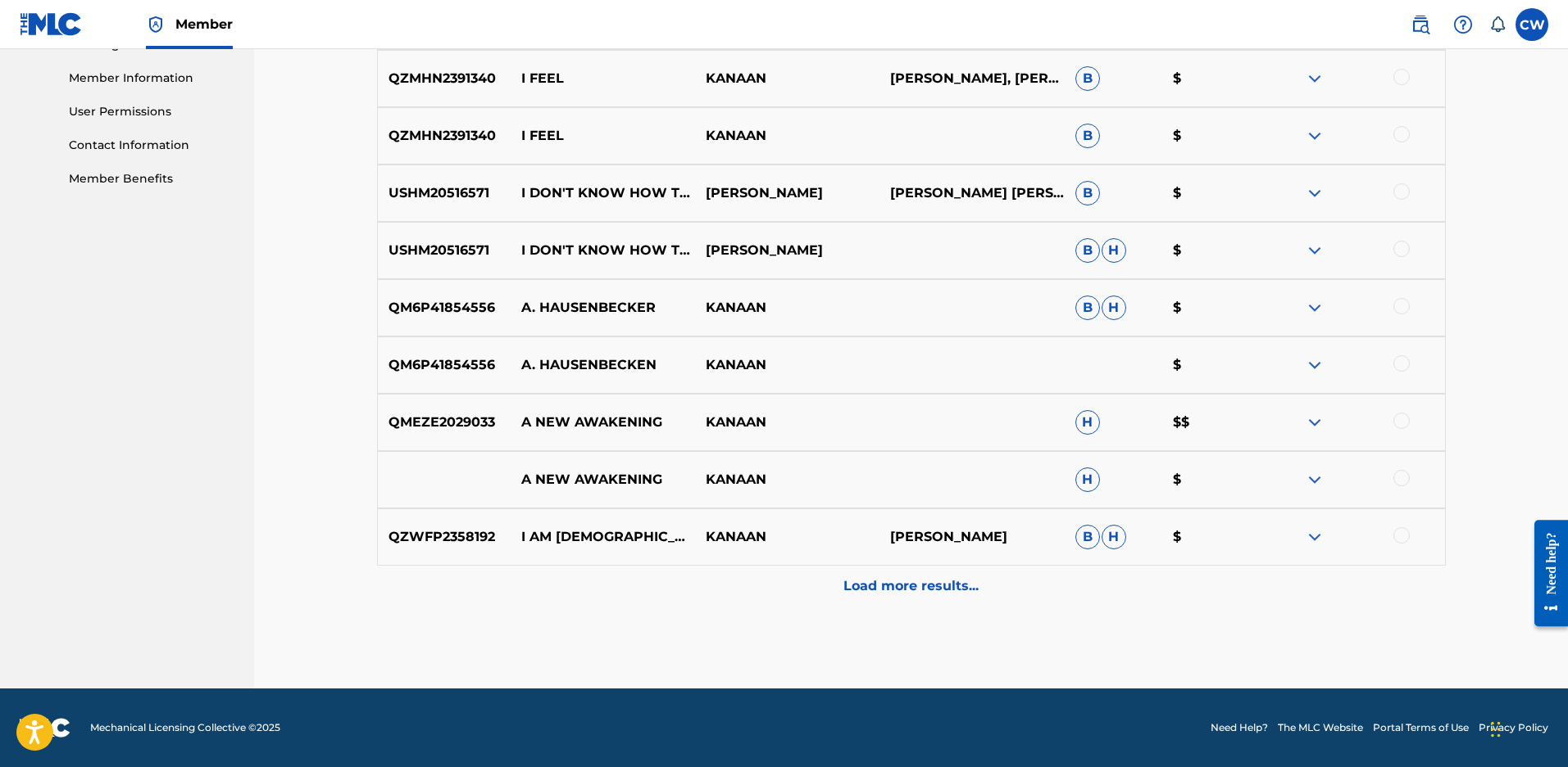
click at [911, 593] on p "Load more results..." at bounding box center [911, 586] width 136 height 19
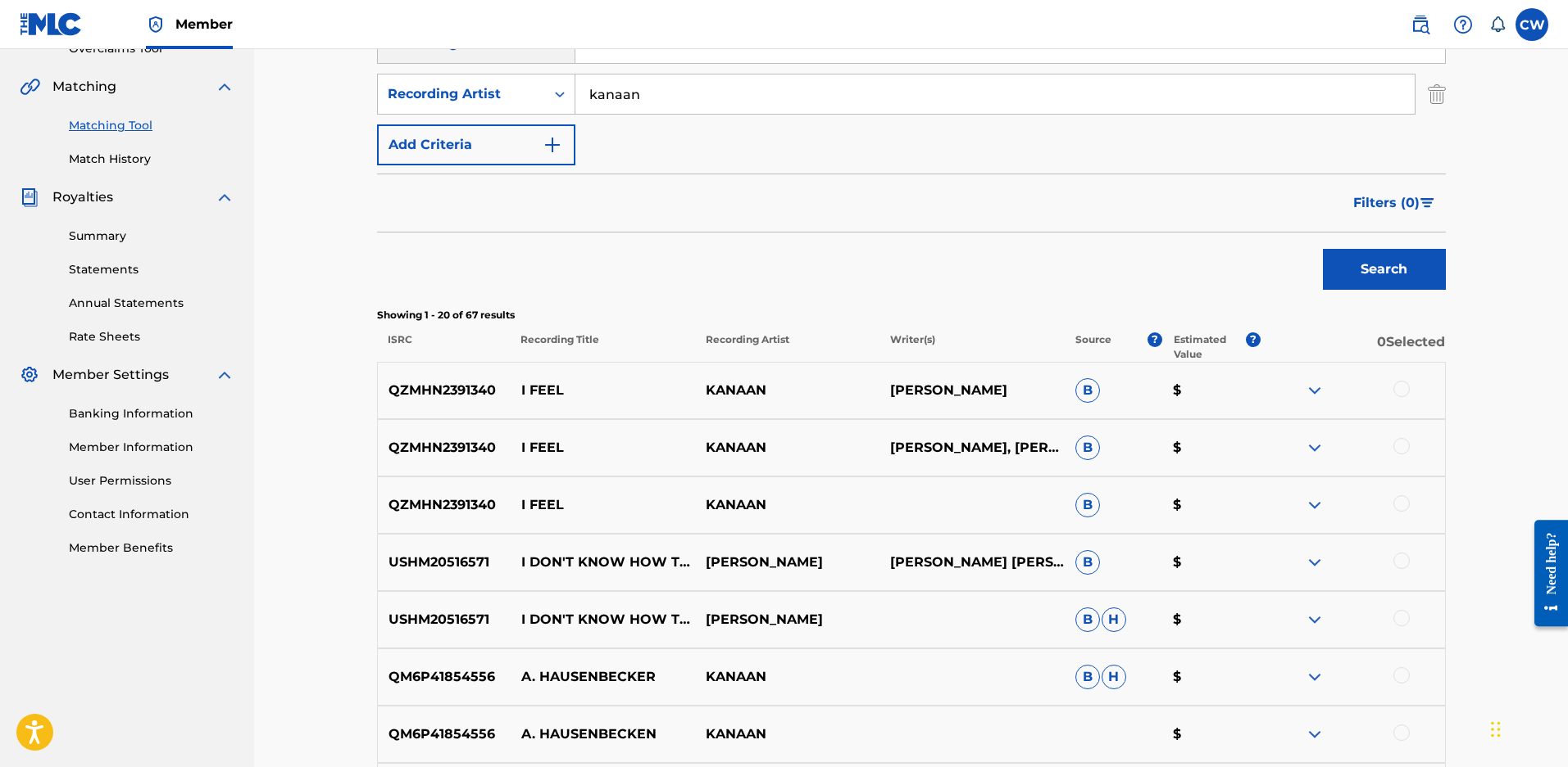
scroll to position [89, 0]
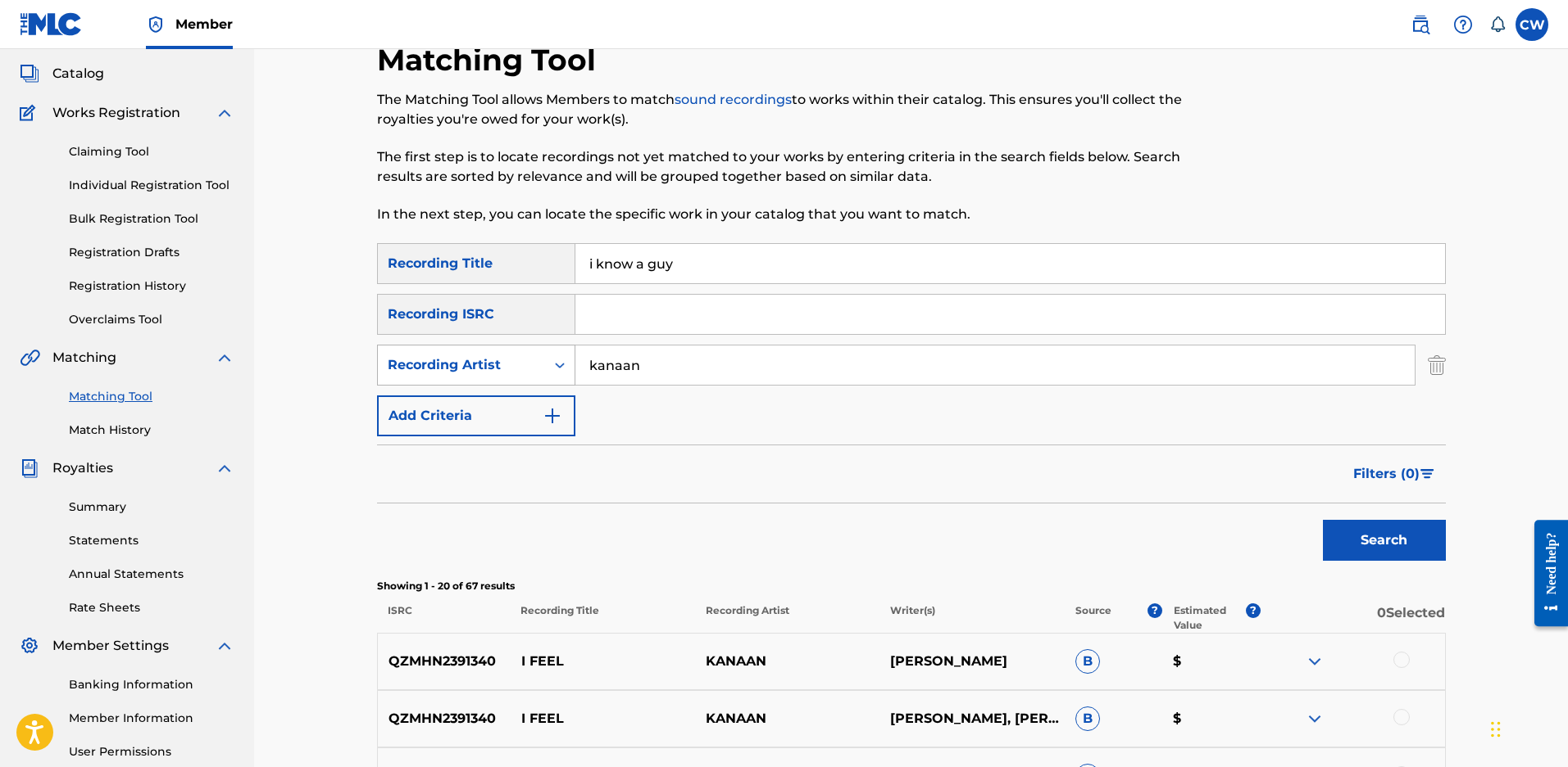
click at [524, 361] on div "Recording Artist" at bounding box center [462, 365] width 147 height 19
click at [489, 402] on div "Writer" at bounding box center [476, 406] width 197 height 41
click at [573, 383] on div "Search Form" at bounding box center [559, 365] width 30 height 39
click at [617, 358] on input "Search Form" at bounding box center [995, 365] width 839 height 39
type input "maloy"
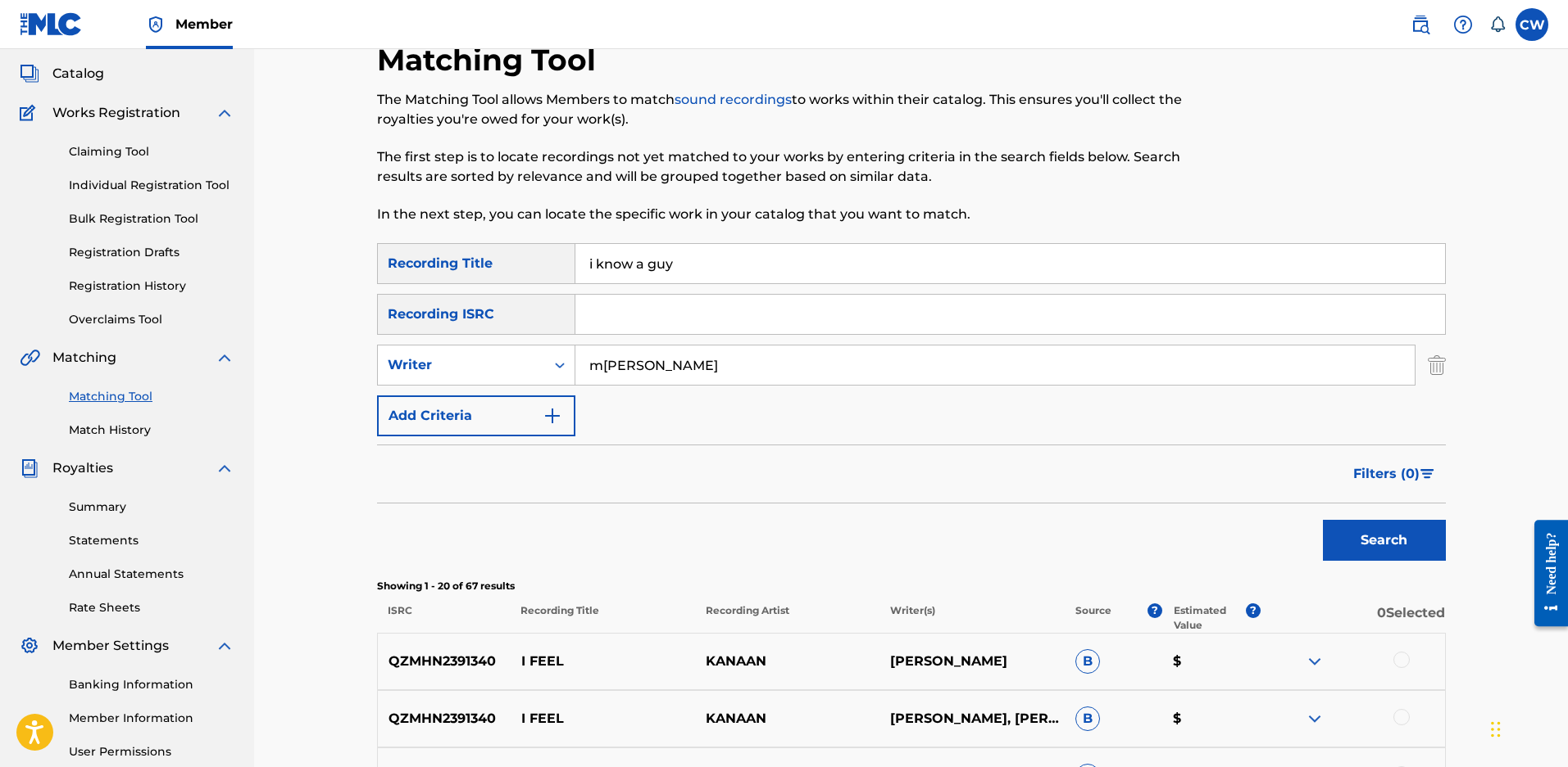
click at [1322, 520] on button "Search" at bounding box center [1383, 540] width 123 height 41
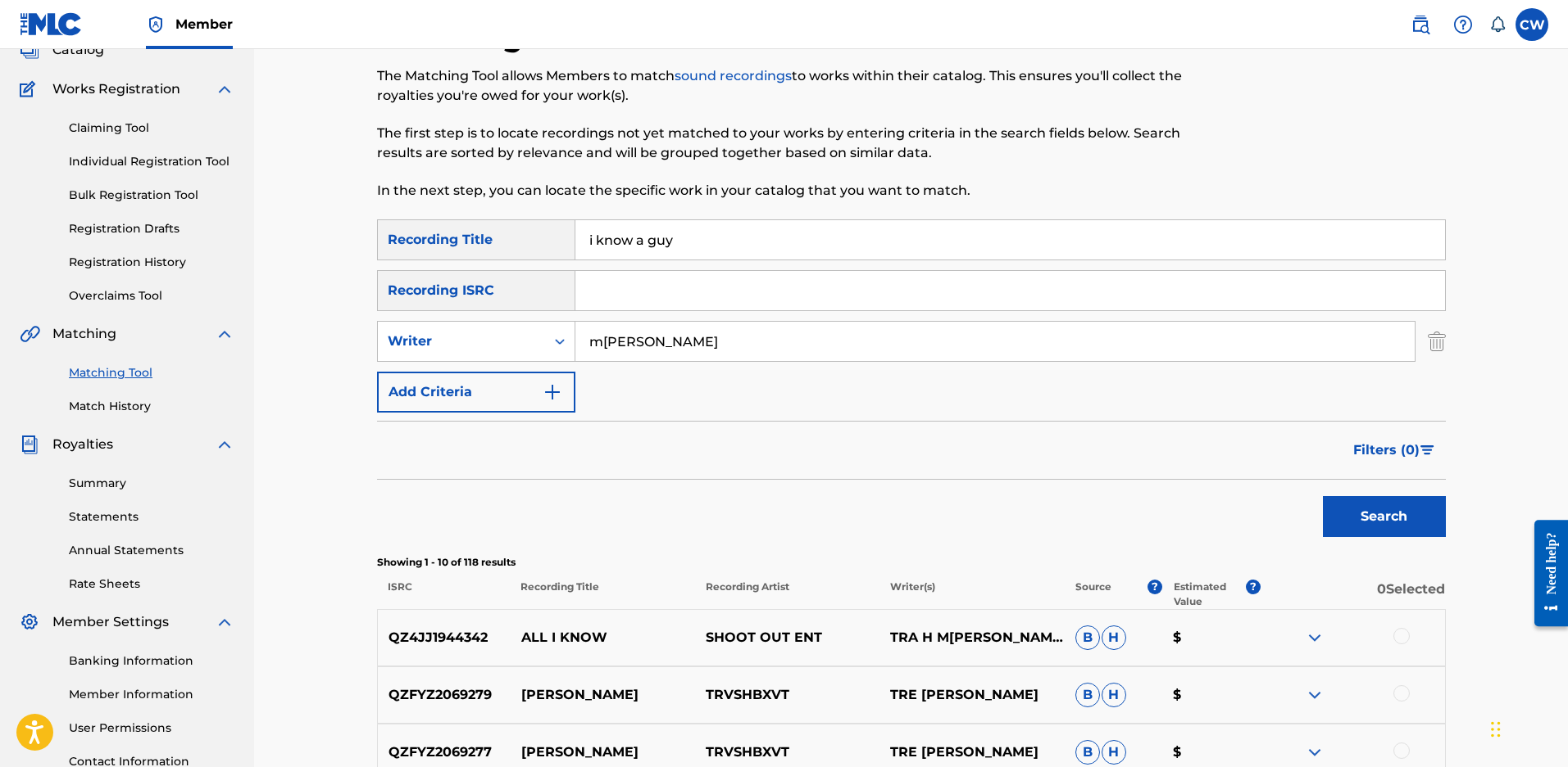
scroll to position [0, 0]
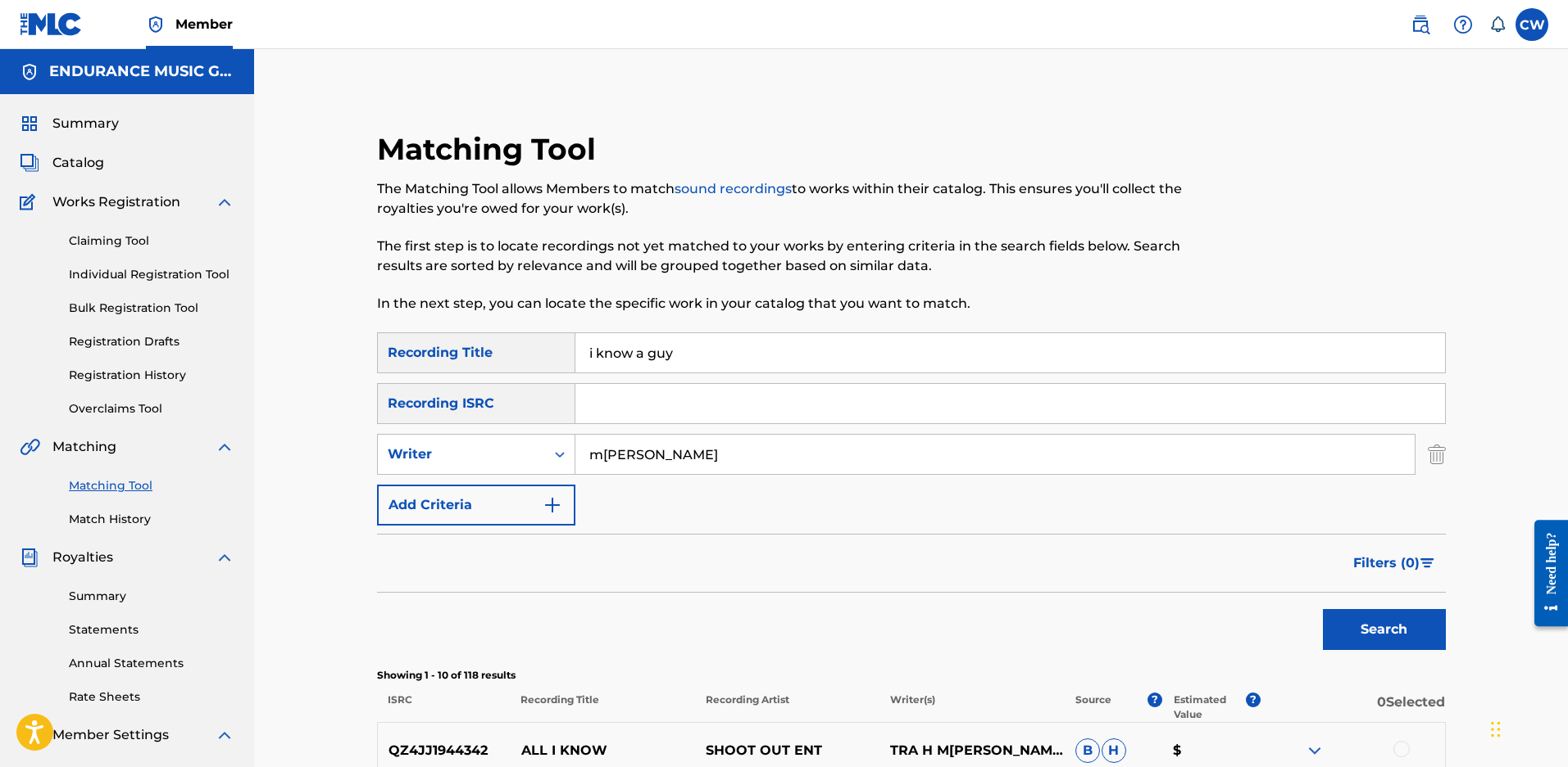
drag, startPoint x: 671, startPoint y: 352, endPoint x: 325, endPoint y: 341, distance: 346.2
click at [370, 343] on div "Matching Tool The Matching Tool allows Members to match sound recordings to wor…" at bounding box center [911, 775] width 1108 height 1288
click at [1322, 610] on button "Search" at bounding box center [1383, 630] width 123 height 41
type input "like religion"
click at [1322, 610] on button "Search" at bounding box center [1383, 630] width 123 height 41
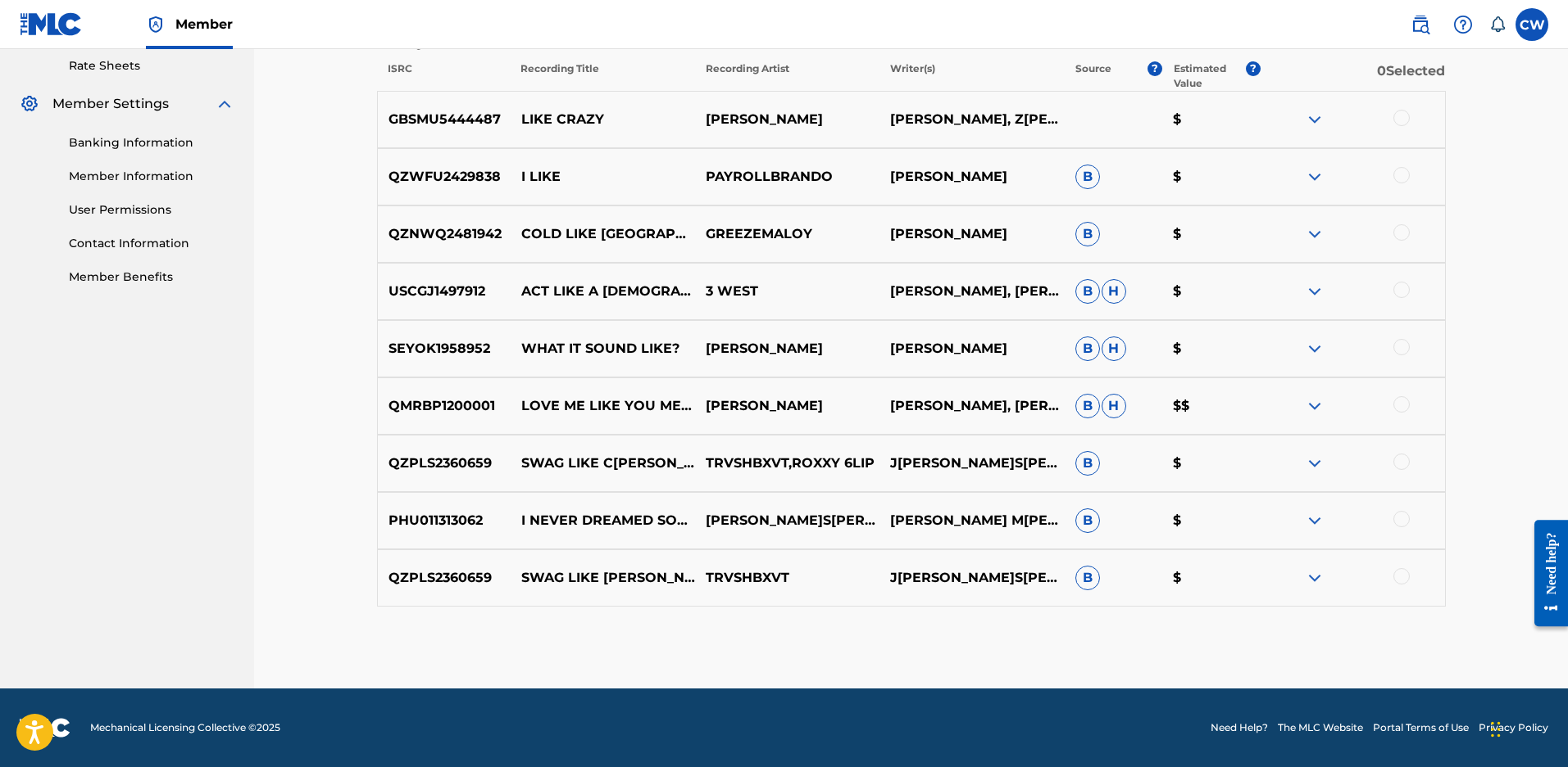
scroll to position [155, 0]
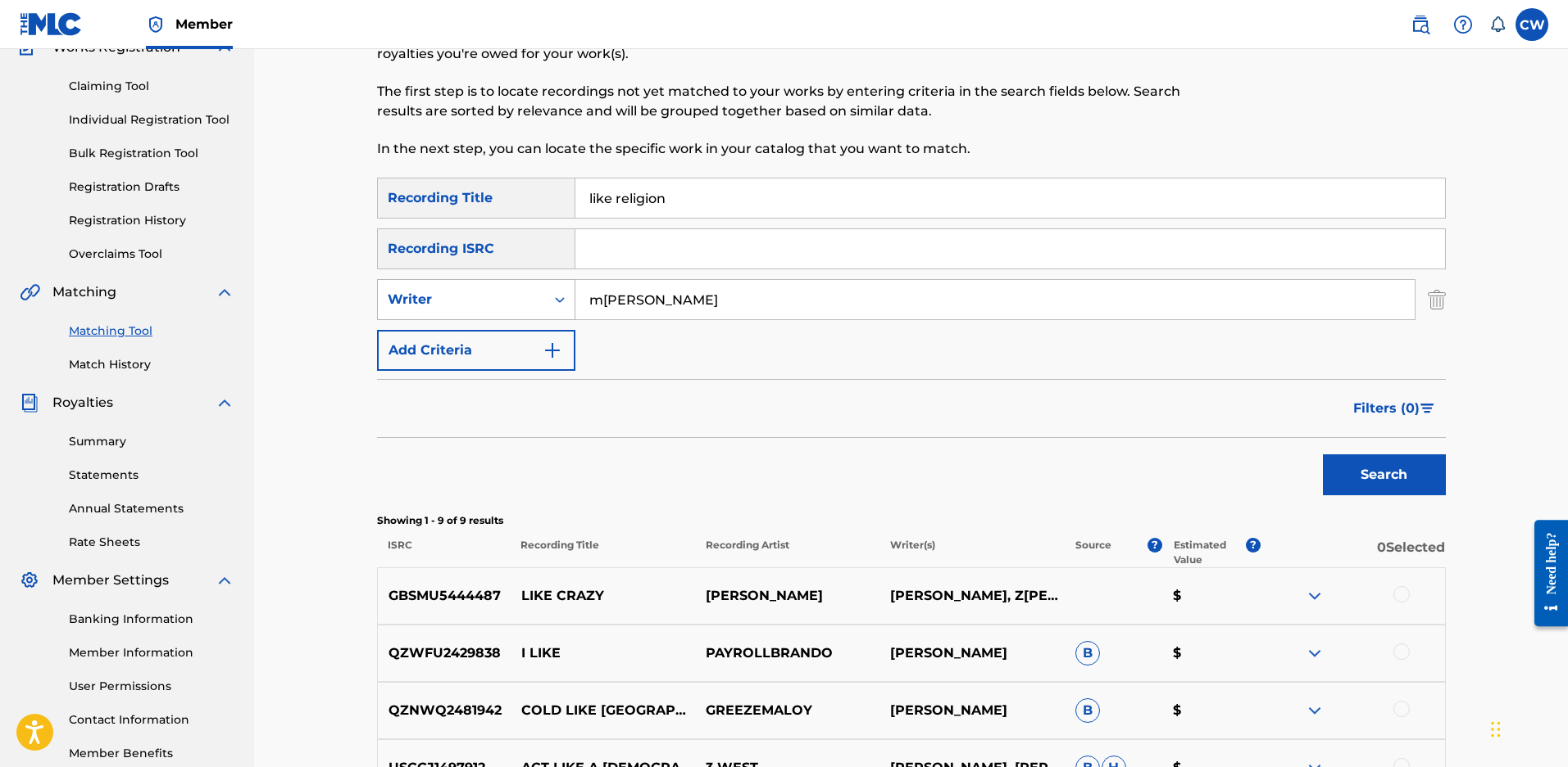
click at [503, 294] on div "Writer" at bounding box center [462, 299] width 147 height 19
click at [497, 334] on div "Recording Artist" at bounding box center [476, 340] width 197 height 41
click at [610, 287] on input "Search Form" at bounding box center [995, 300] width 839 height 39
type input "veio"
click at [1322, 455] on button "Search" at bounding box center [1383, 475] width 123 height 41
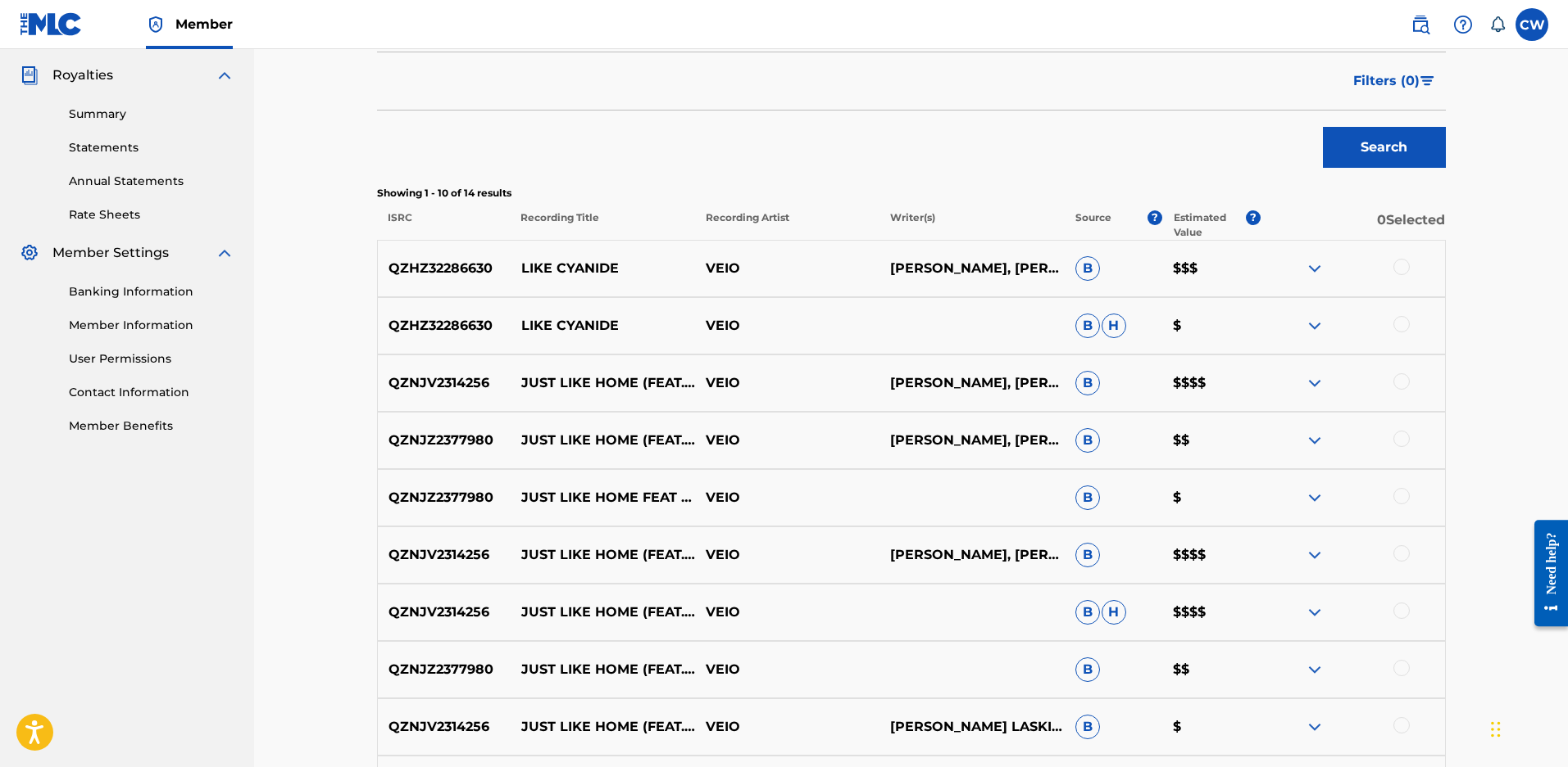
scroll to position [73, 0]
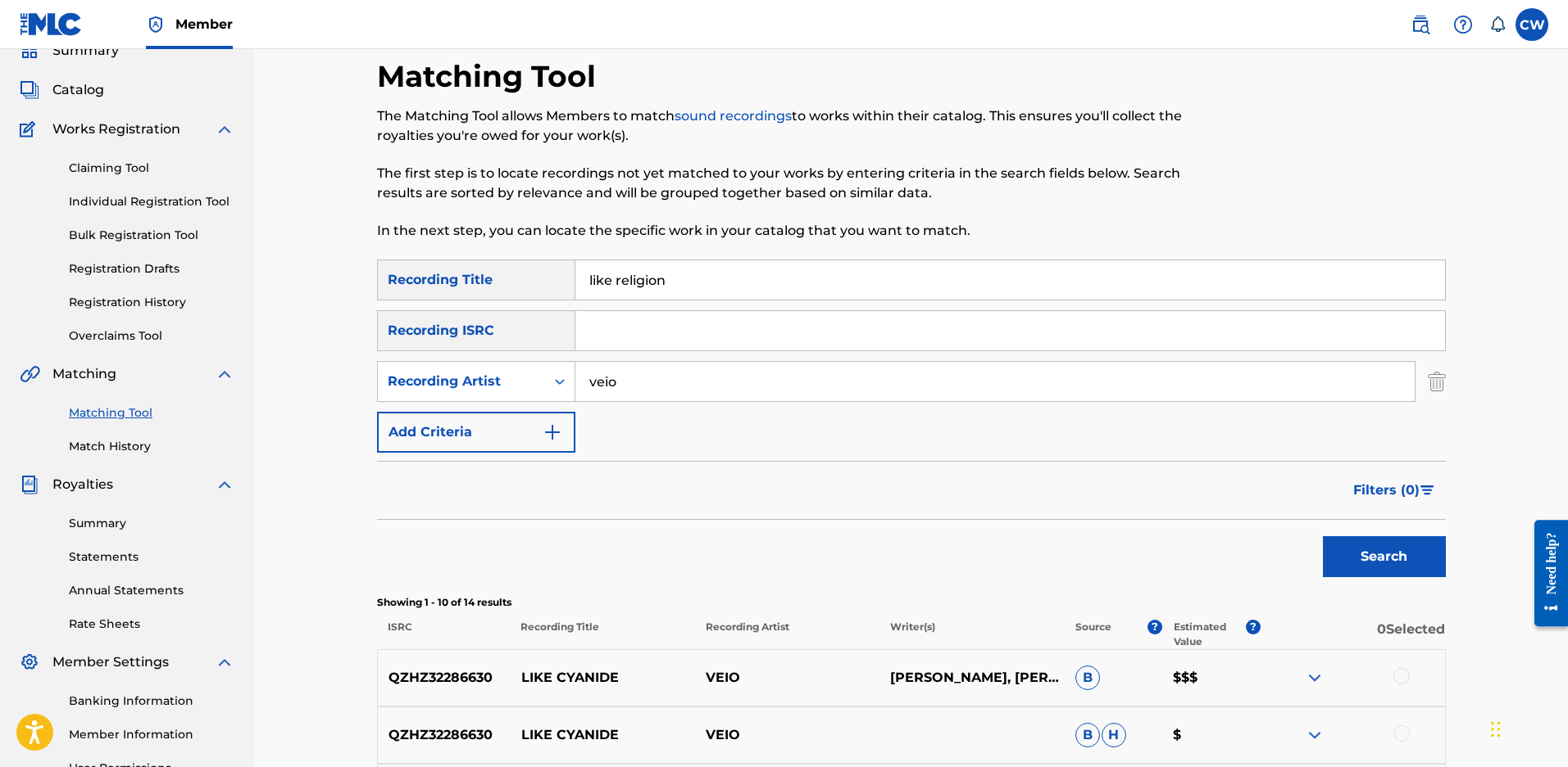
drag, startPoint x: 141, startPoint y: 291, endPoint x: 112, endPoint y: 299, distance: 30.1
click at [112, 299] on main "ENDURANCE MUSIC GROUP Summary Catalog Works Registration Claiming Tool Individu…" at bounding box center [784, 660] width 1568 height 1369
type input "i come alive"
type input "dorothy"
click at [1322, 537] on button "Search" at bounding box center [1383, 557] width 123 height 41
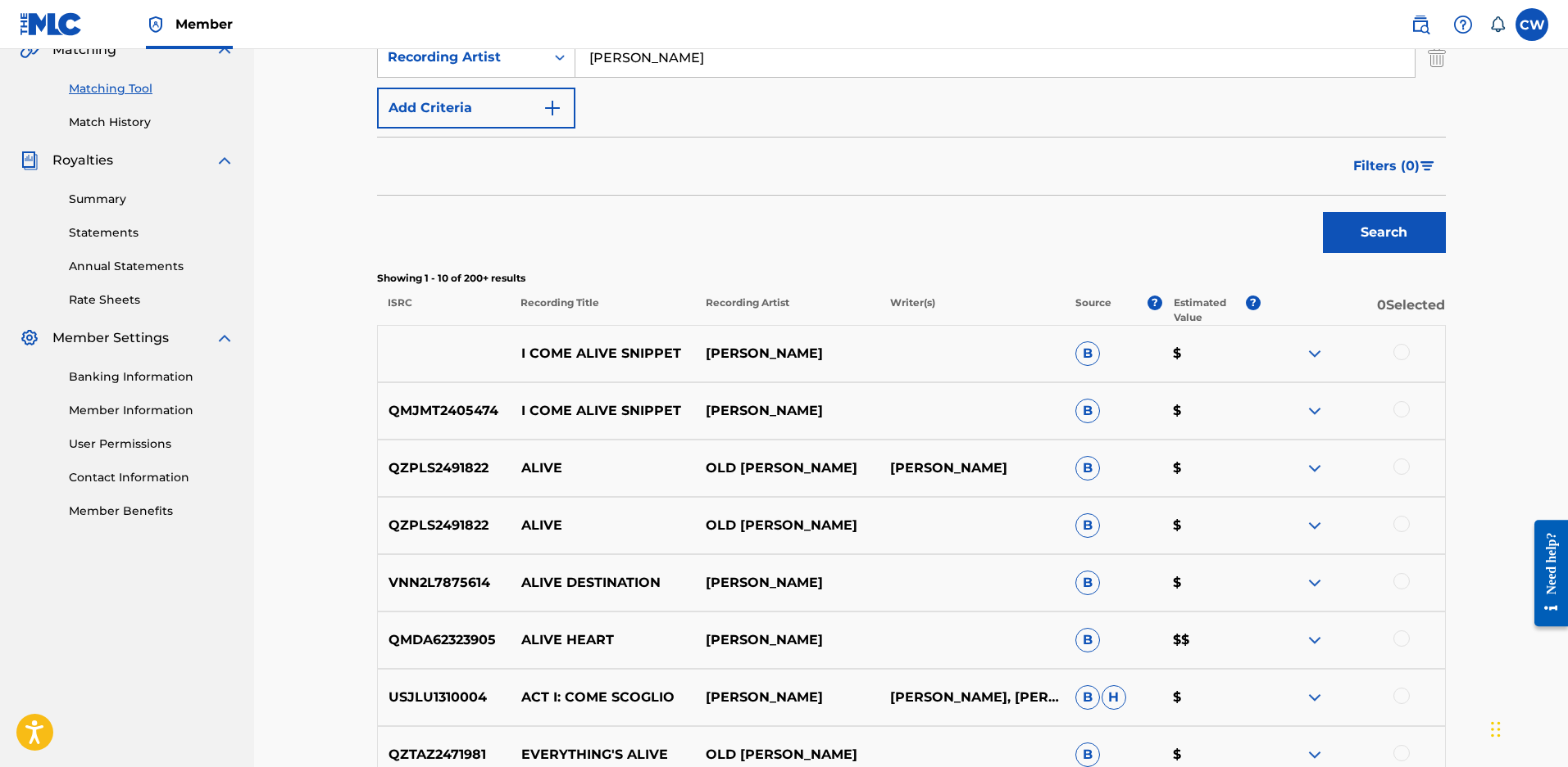
scroll to position [400, 0]
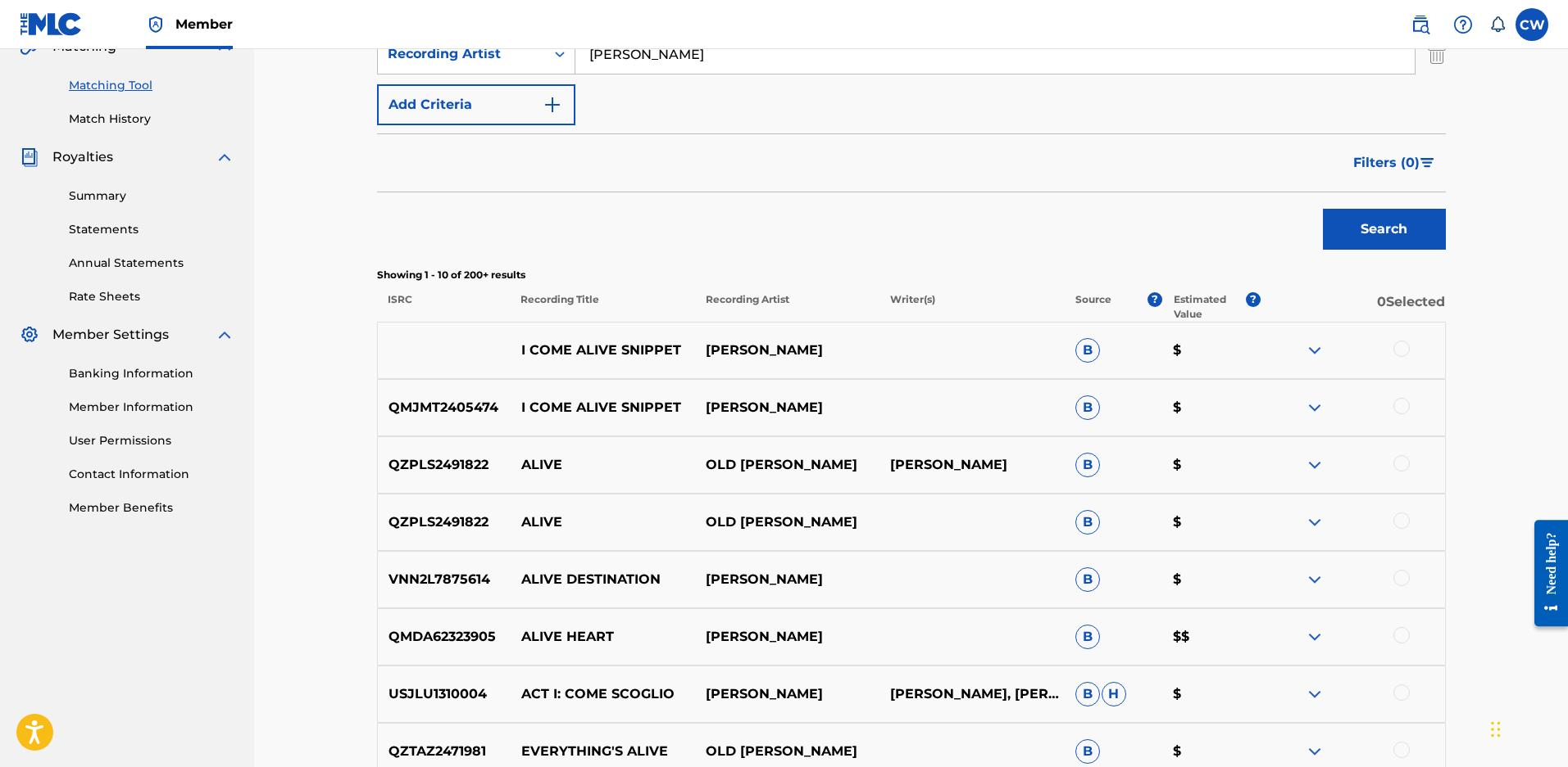
click at [1399, 357] on div at bounding box center [1400, 348] width 16 height 16
click at [1403, 414] on div at bounding box center [1400, 406] width 16 height 16
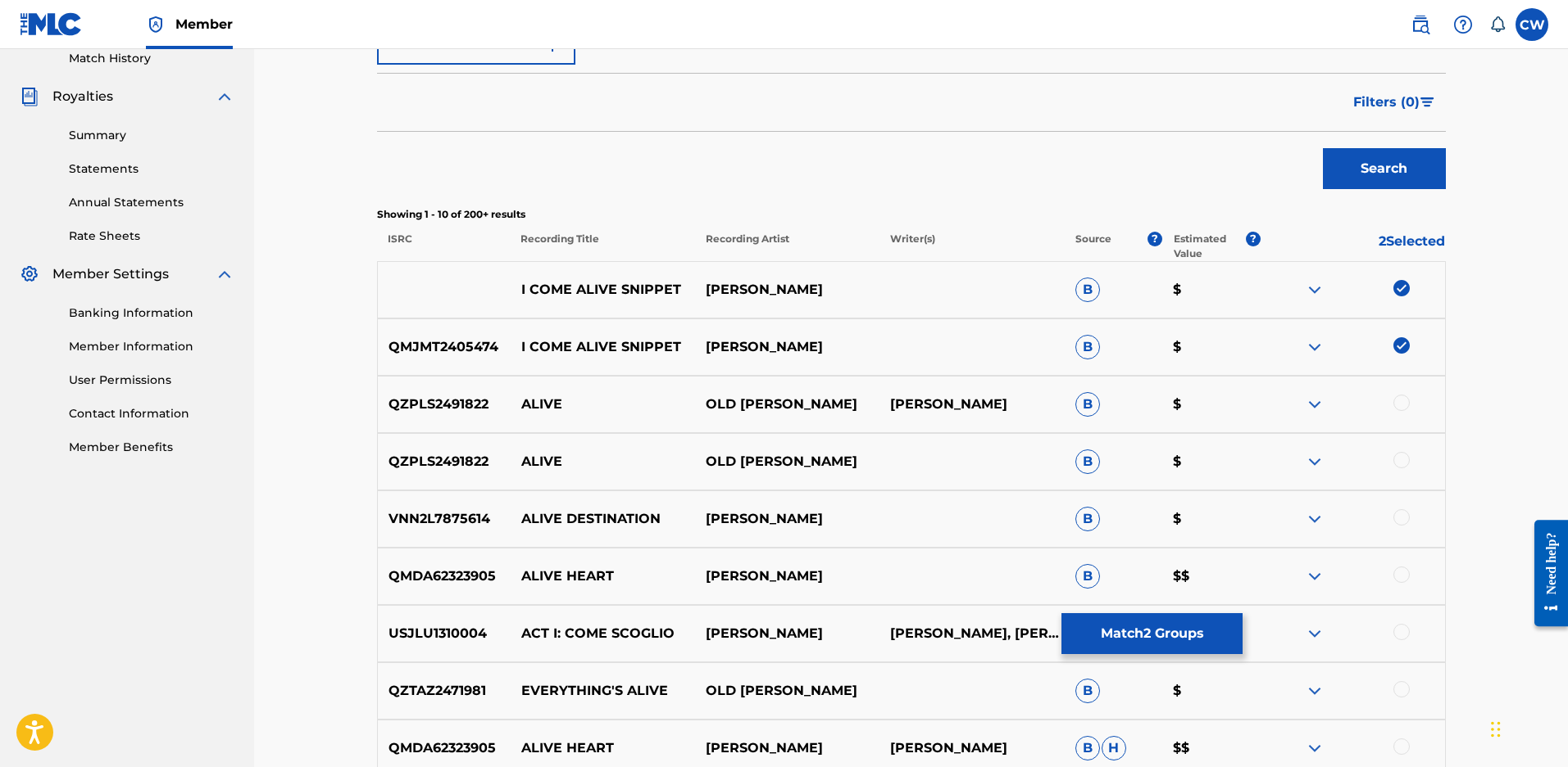
scroll to position [646, 0]
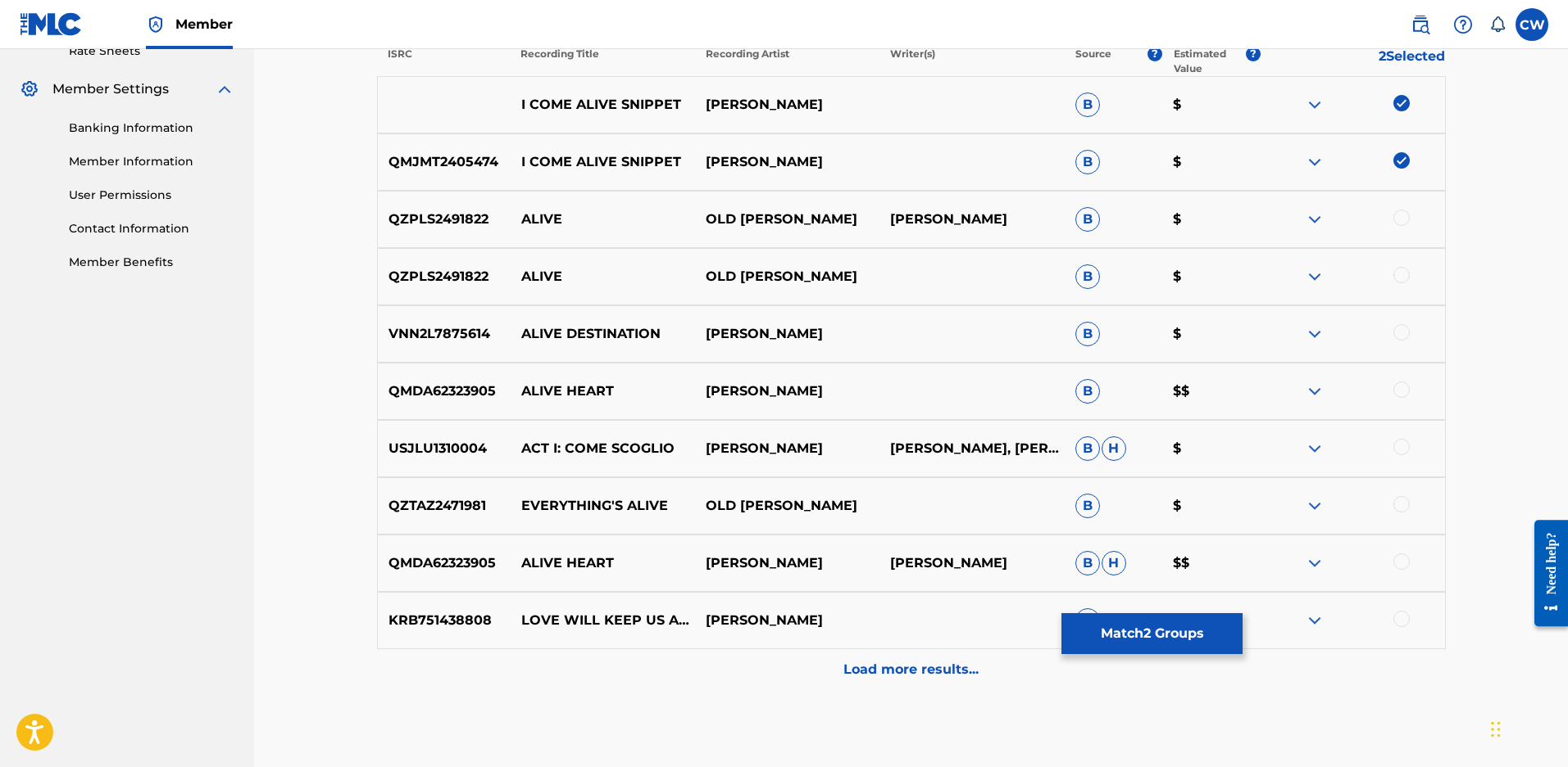
click at [888, 680] on p "Load more results..." at bounding box center [911, 670] width 136 height 19
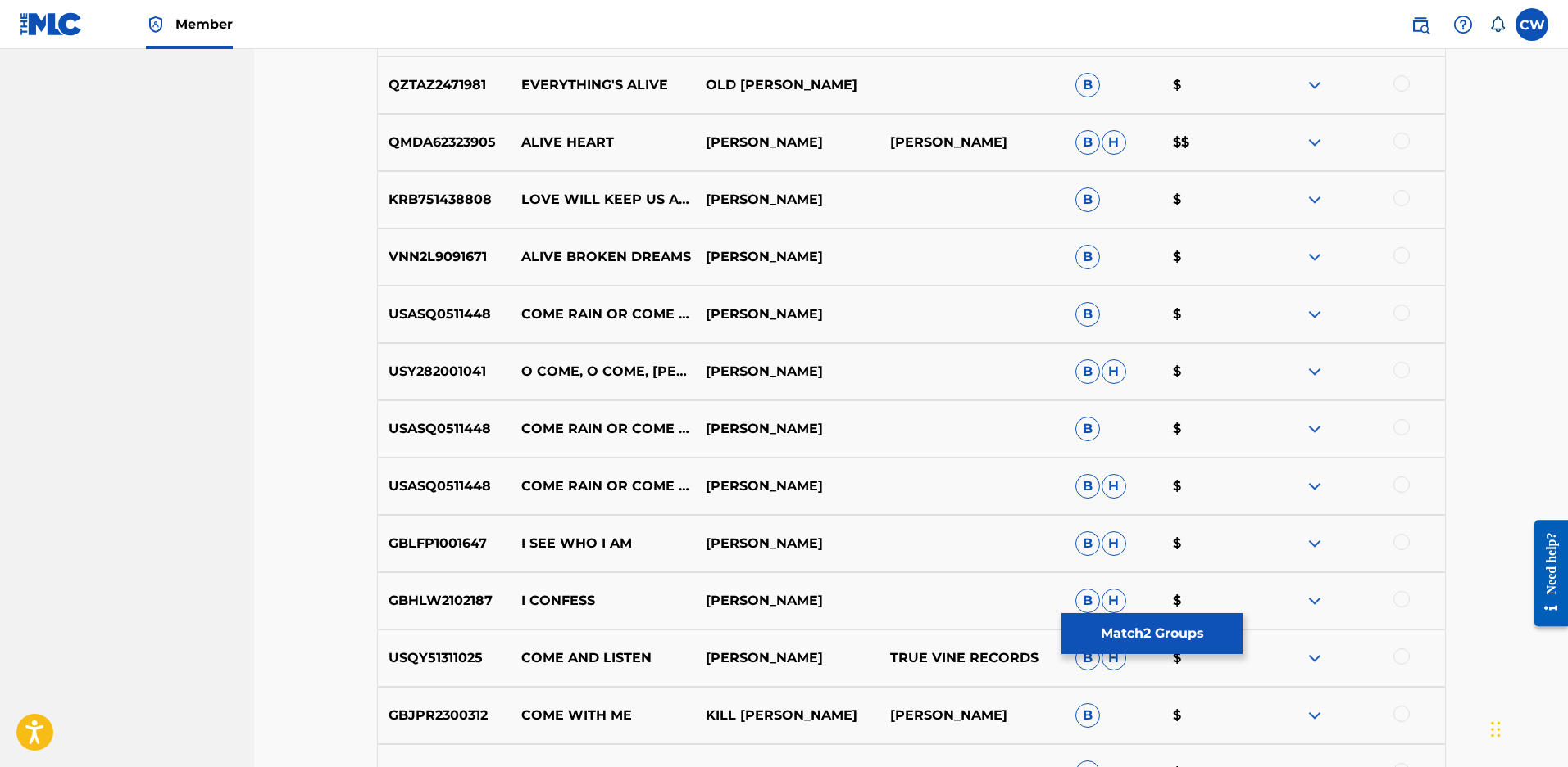
scroll to position [1317, 0]
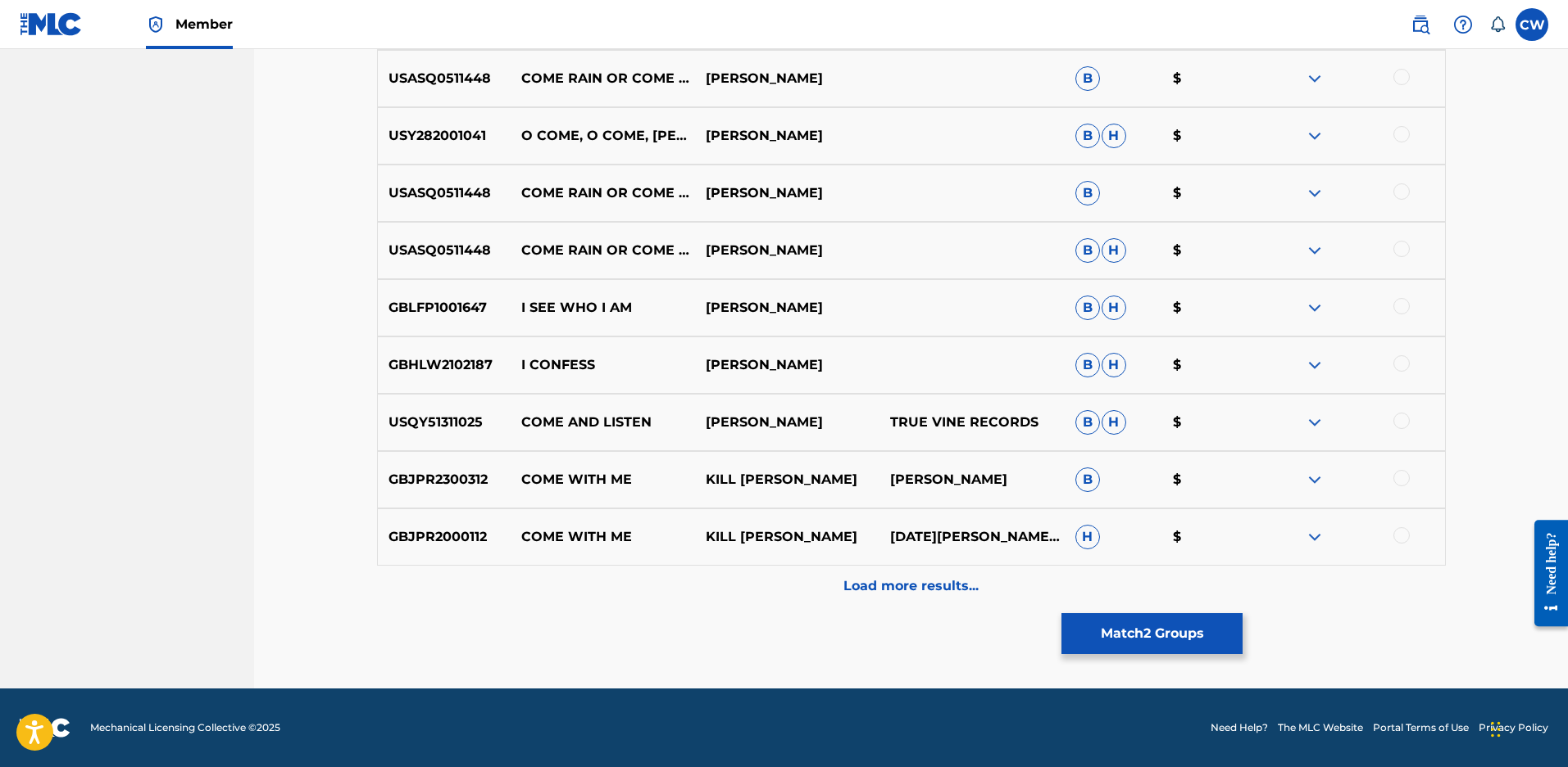
click at [1182, 639] on button "Match 2 Groups" at bounding box center [1152, 634] width 181 height 41
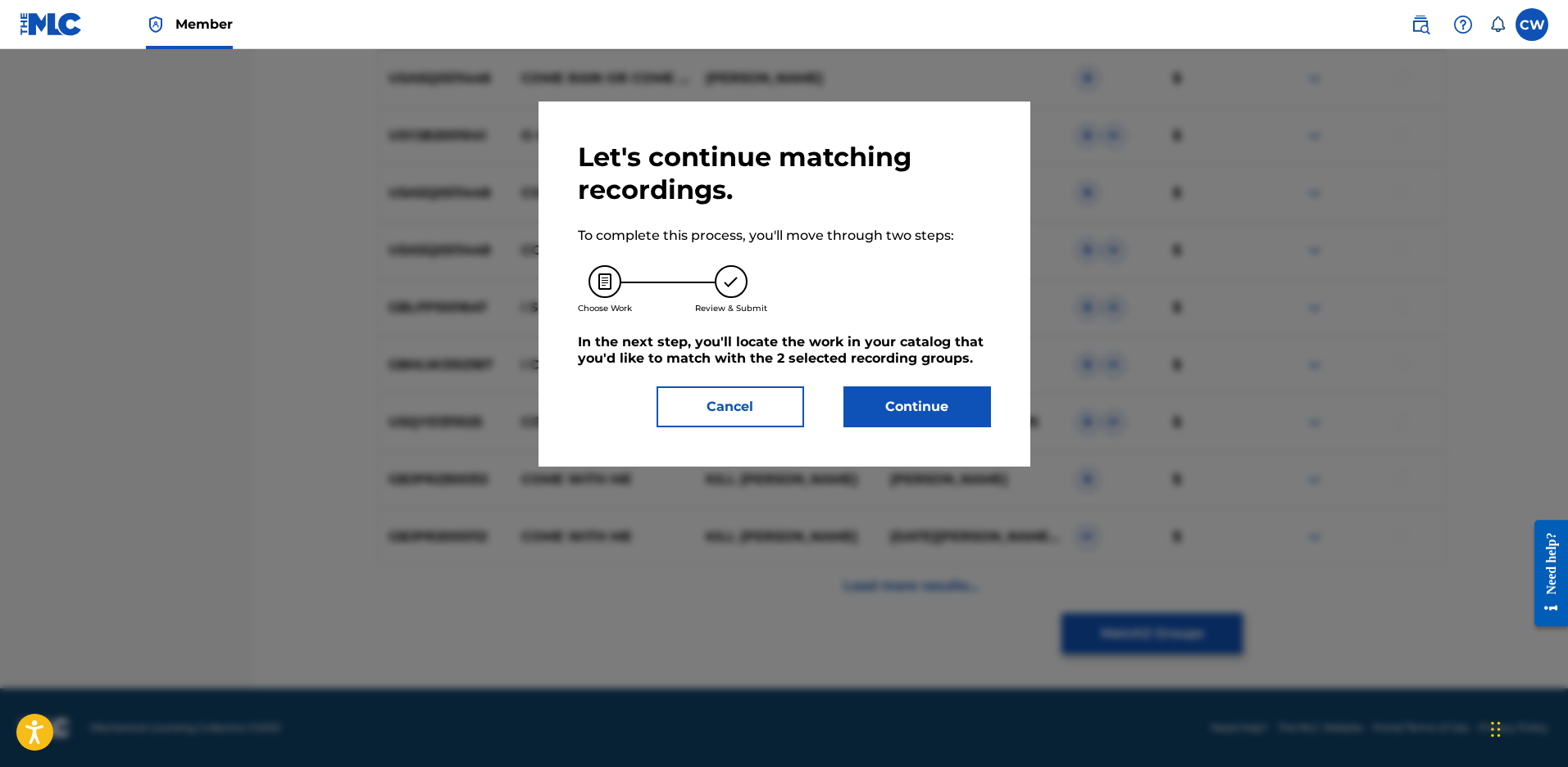
click at [935, 410] on button "Continue" at bounding box center [917, 407] width 147 height 41
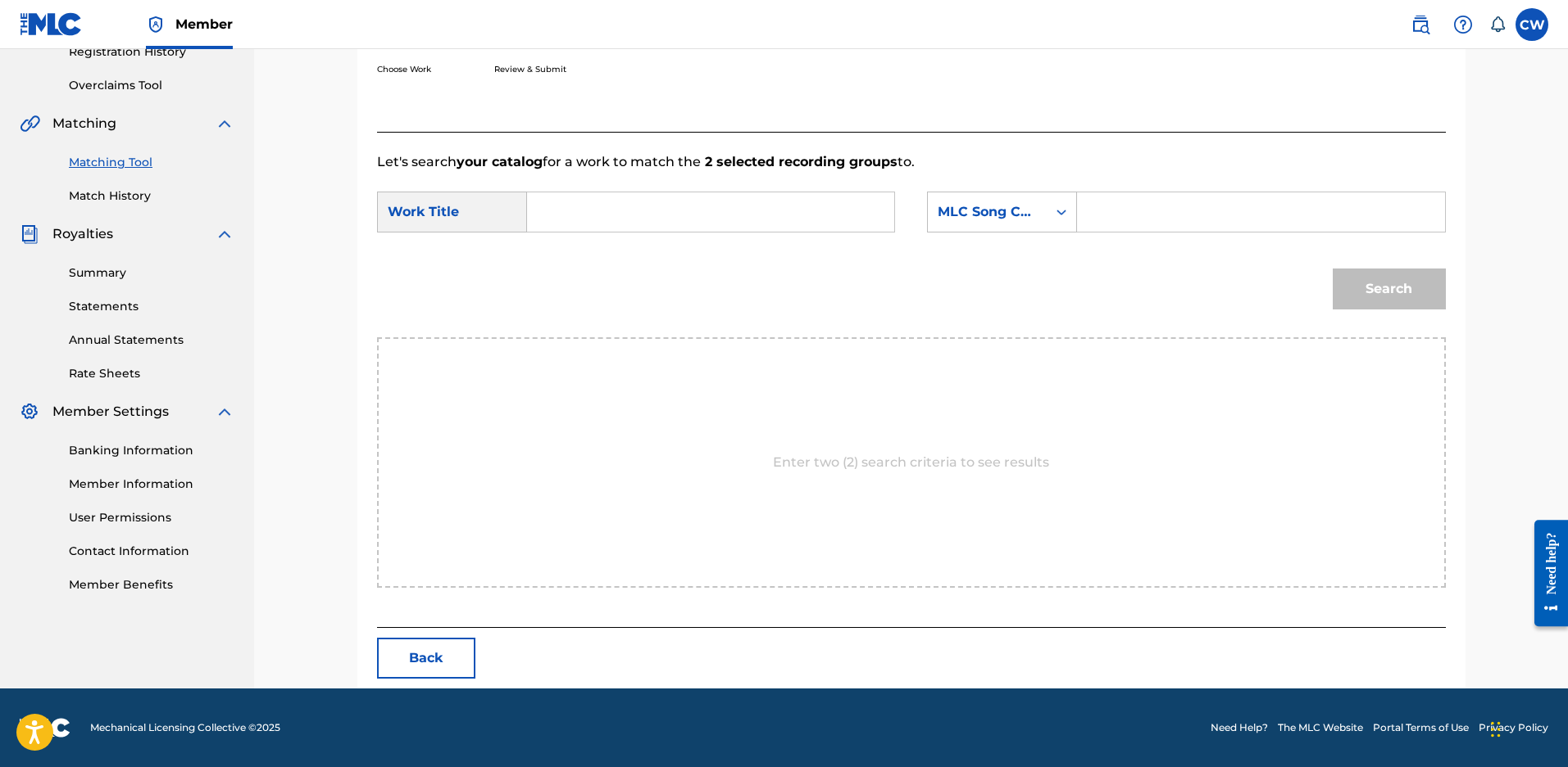
scroll to position [331, 0]
click at [591, 218] on input "Search Form" at bounding box center [710, 212] width 339 height 39
type input "i come alive"
click at [1007, 211] on div "MLC Song Code" at bounding box center [987, 212] width 99 height 19
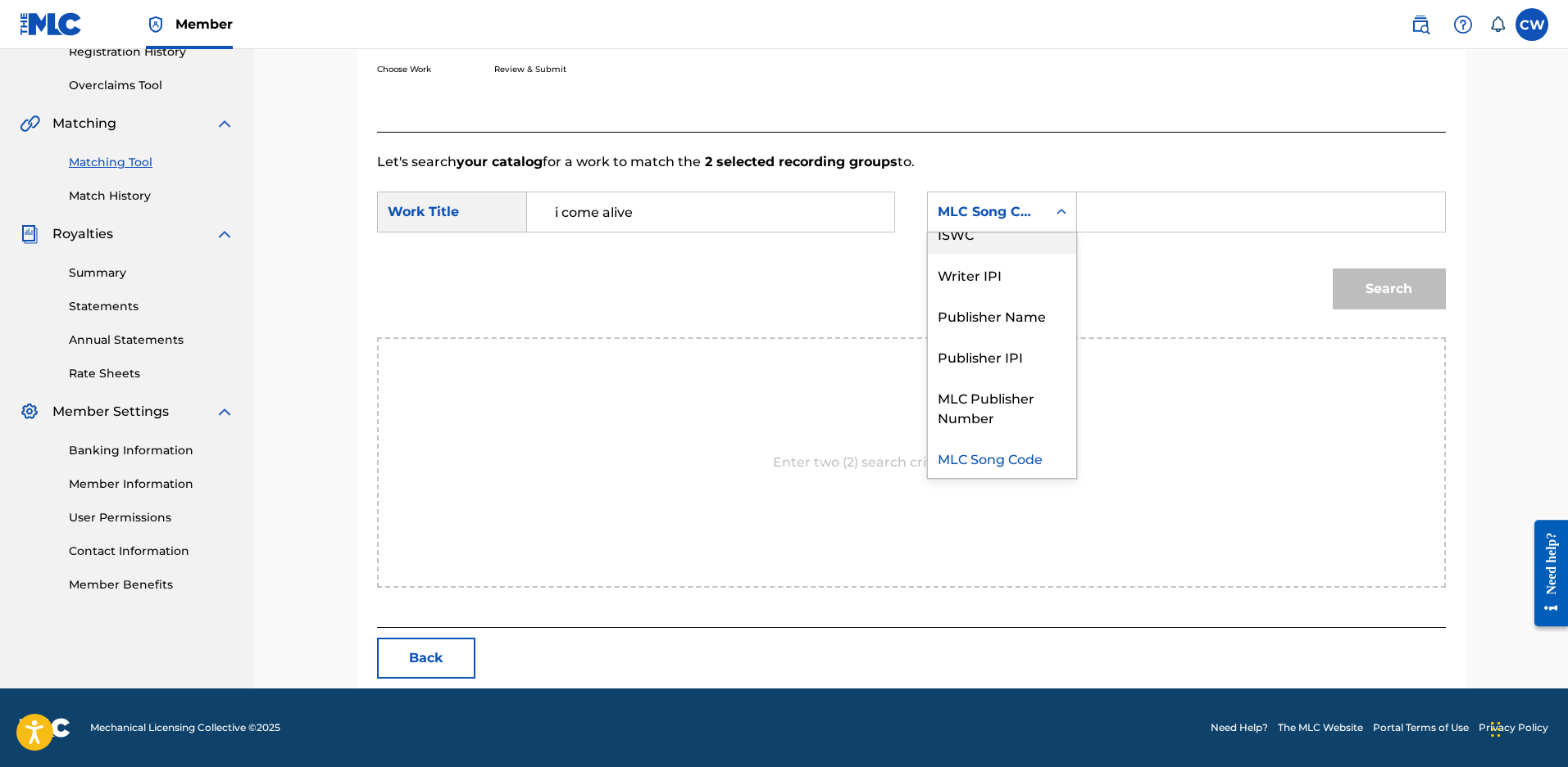
scroll to position [0, 0]
click at [1000, 240] on div "Writer Name" at bounding box center [1001, 253] width 148 height 41
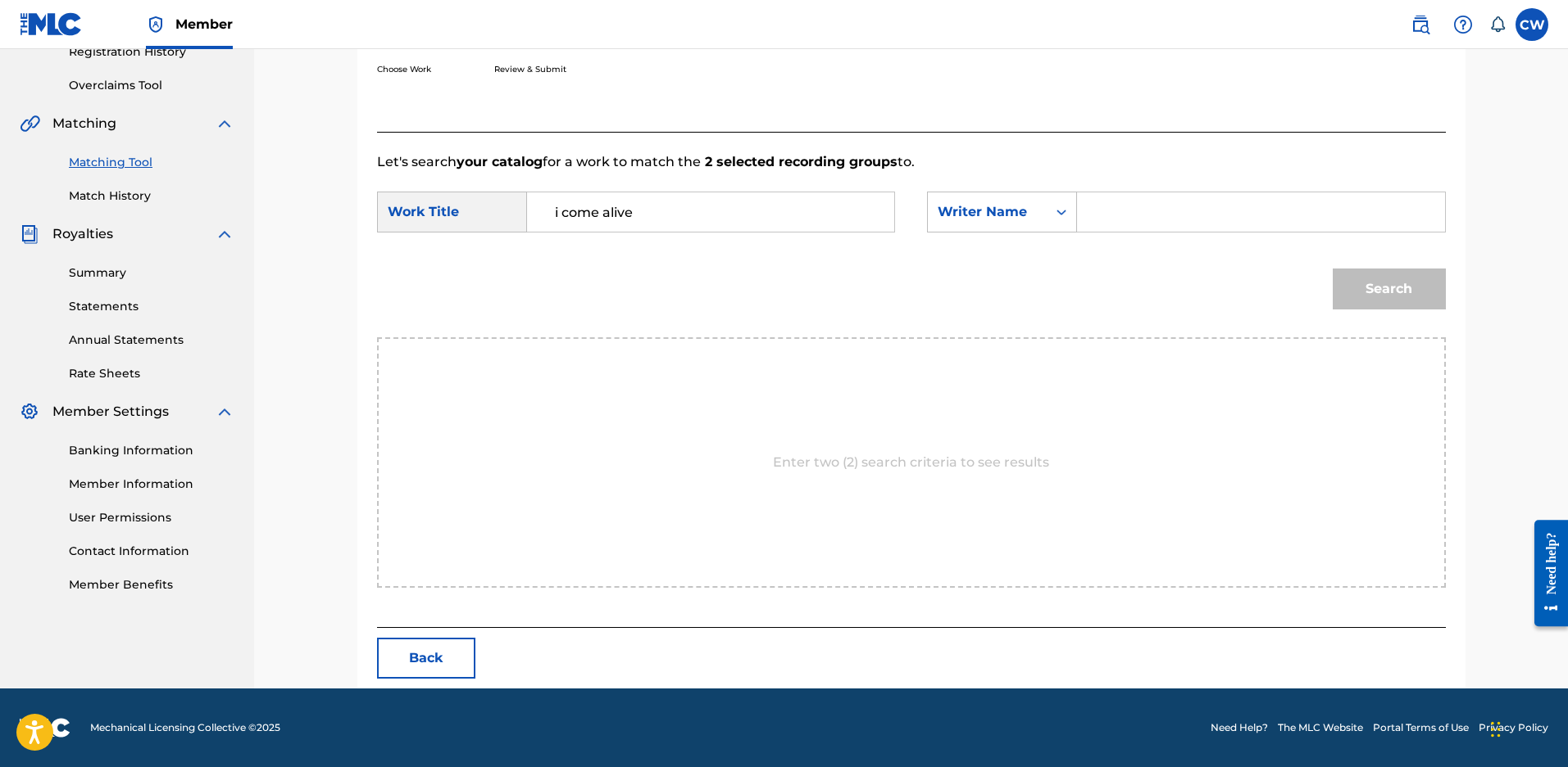
click at [1112, 213] on input "Search Form" at bounding box center [1260, 212] width 339 height 39
type input "maloy"
click at [1333, 268] on button "Search" at bounding box center [1388, 289] width 113 height 41
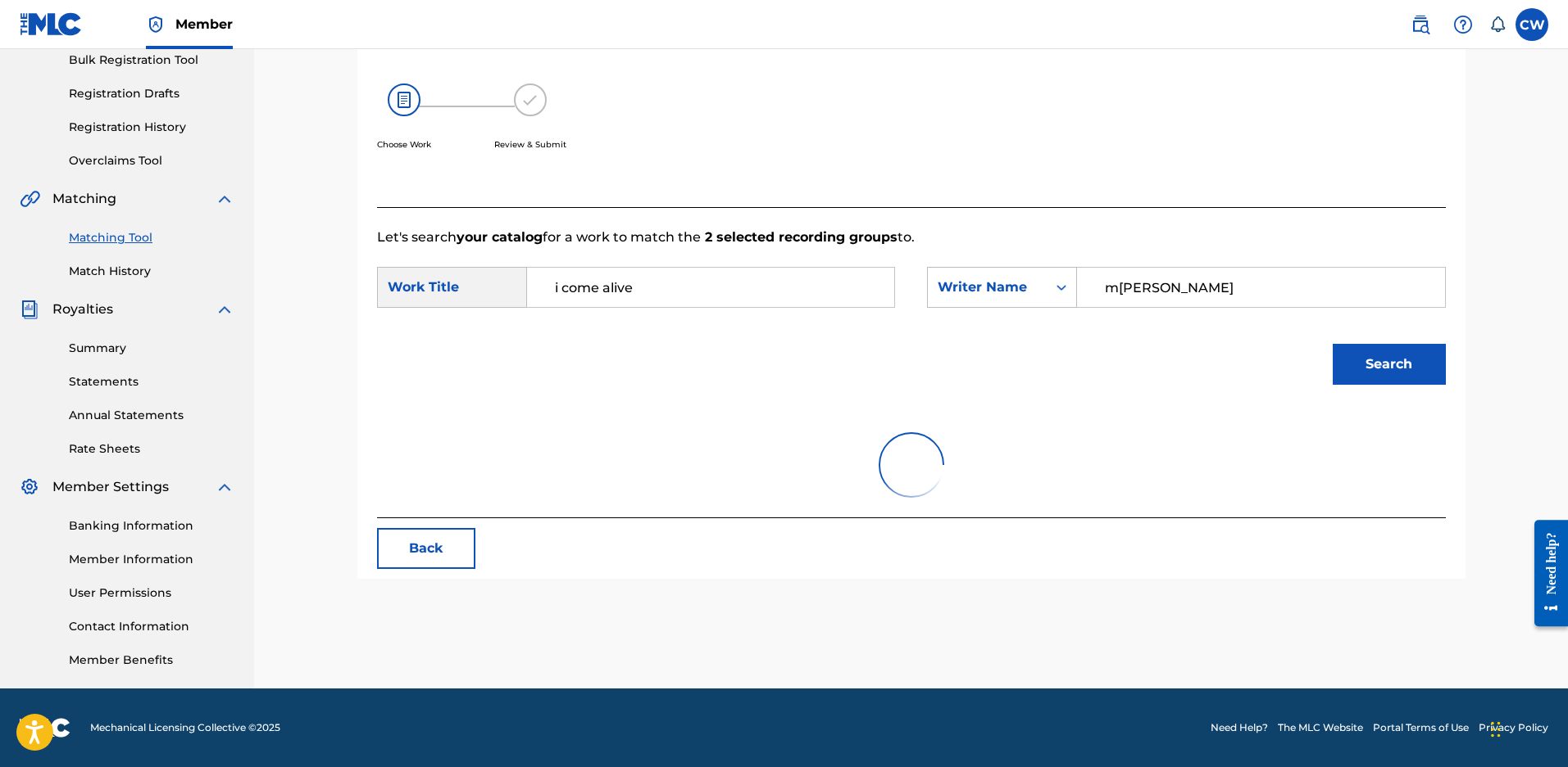
scroll to position [331, 0]
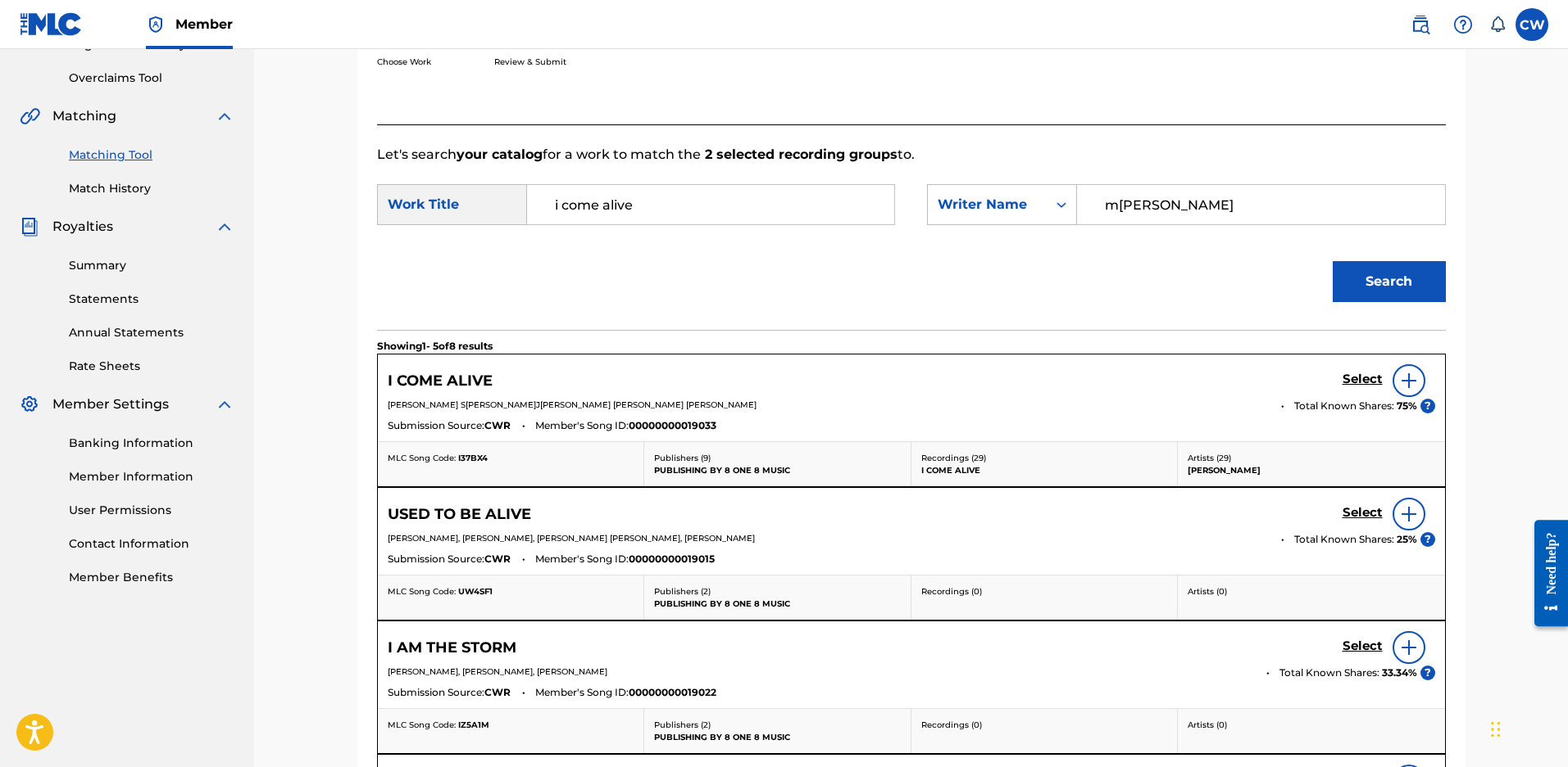
click at [1368, 388] on h5 "Select" at bounding box center [1361, 379] width 40 height 15
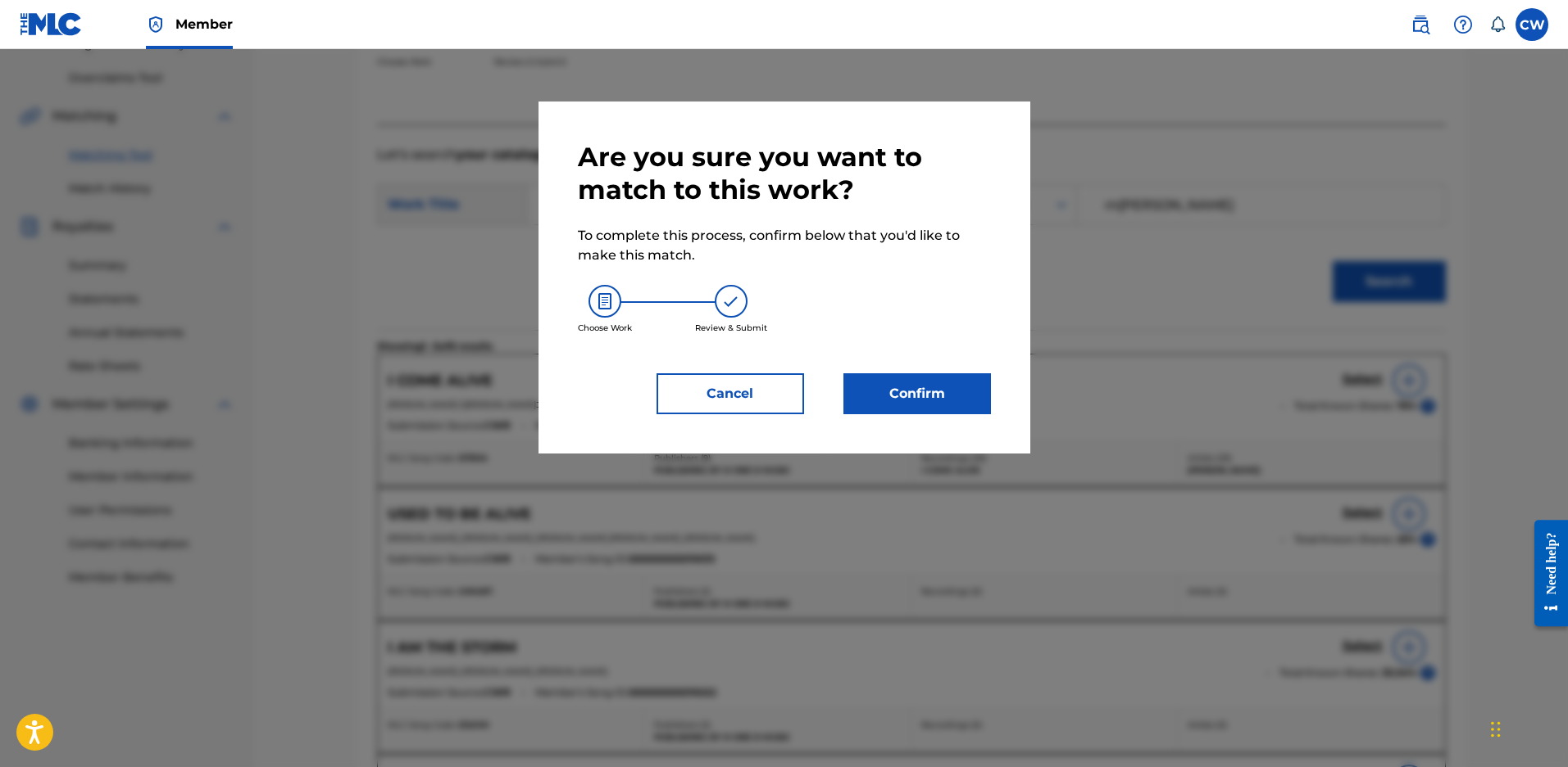
click at [775, 428] on div "Are you sure you want to match to this work? To complete this process, confirm …" at bounding box center [784, 278] width 491 height 352
click at [899, 402] on button "Confirm" at bounding box center [917, 394] width 147 height 41
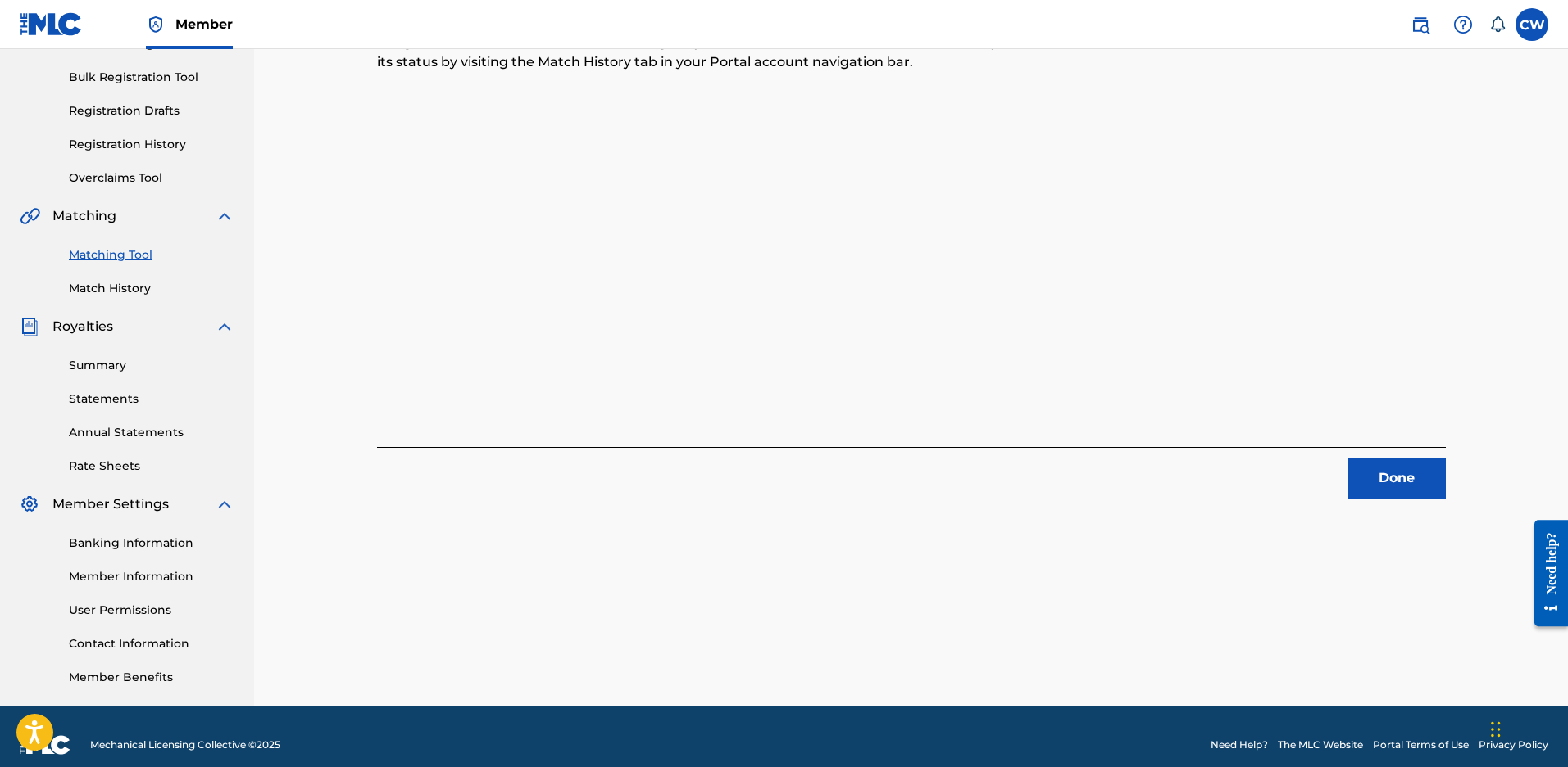
scroll to position [146, 0]
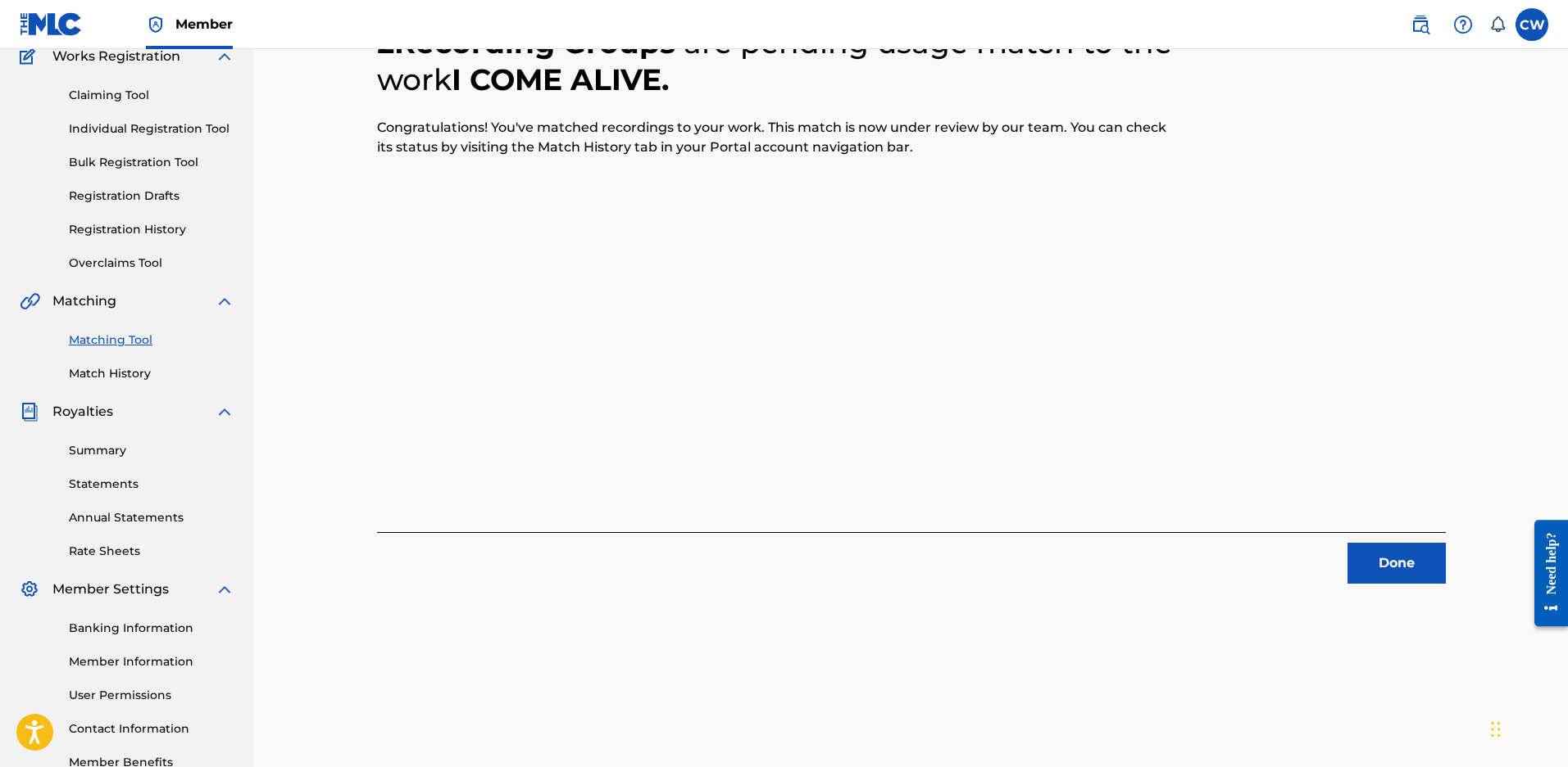
click at [1377, 588] on div "2 Recording Groups are pending usage match to the work I COME ALIVE . Congratul…" at bounding box center [911, 367] width 1147 height 847
click at [1378, 575] on button "Done" at bounding box center [1396, 563] width 98 height 41
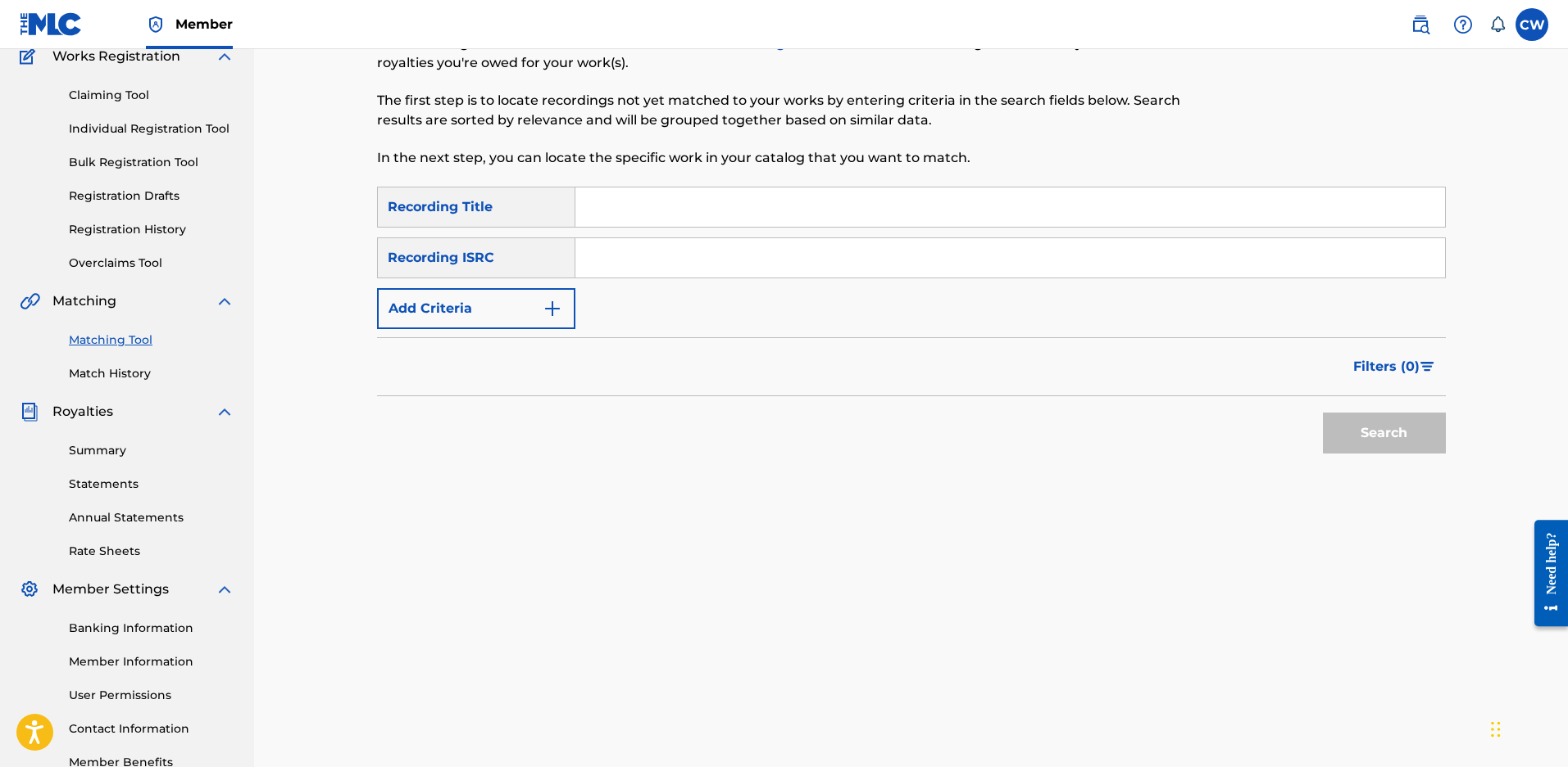
click at [568, 213] on div "Recording Title" at bounding box center [476, 207] width 198 height 41
drag, startPoint x: 572, startPoint y: 214, endPoint x: 647, endPoint y: 217, distance: 75.1
click at [573, 214] on div "Recording Title" at bounding box center [476, 207] width 198 height 41
click at [650, 217] on input "Search Form" at bounding box center [1010, 207] width 869 height 39
type input "i come alive"
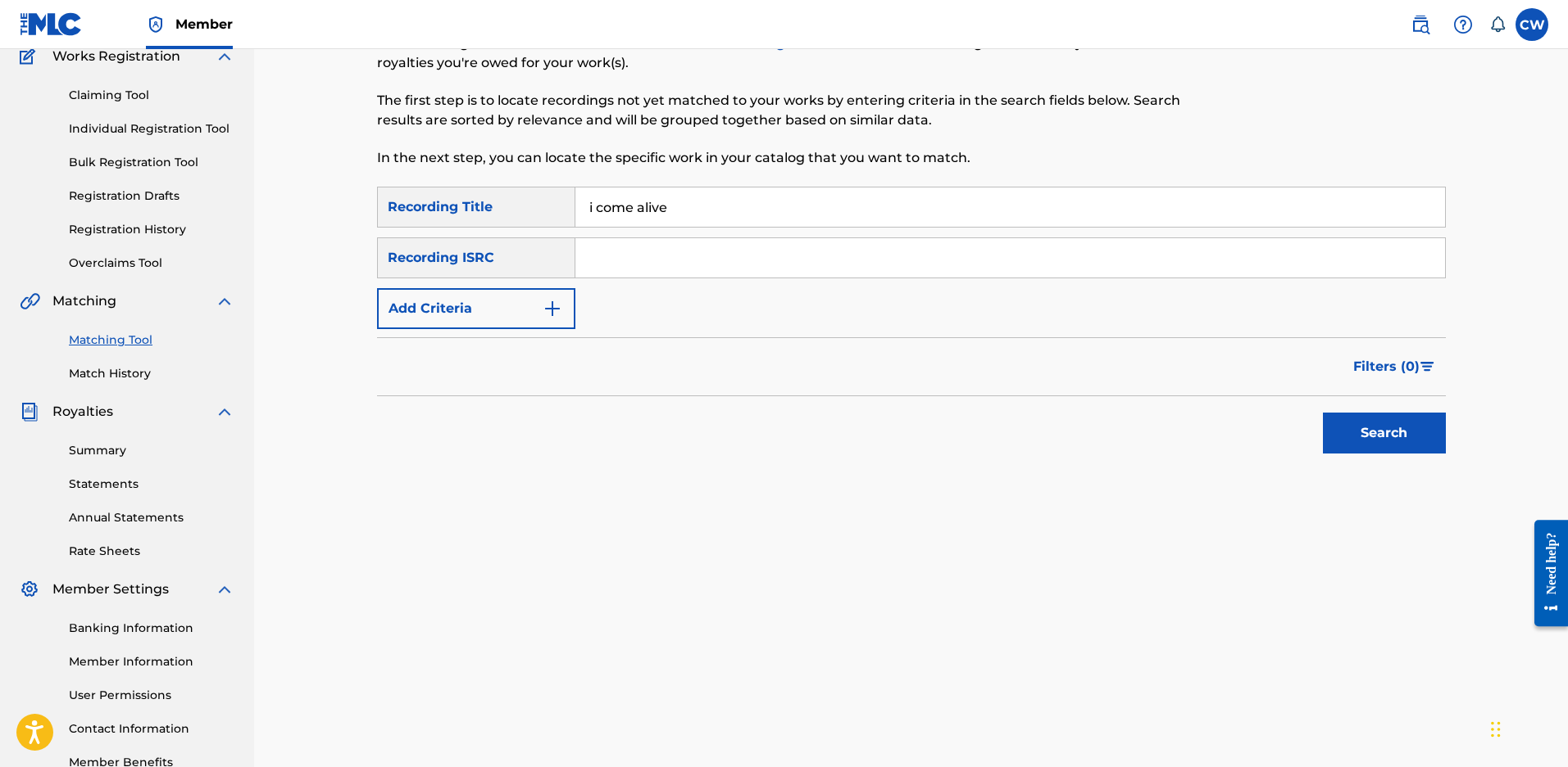
click at [474, 318] on button "Add Criteria" at bounding box center [476, 309] width 198 height 41
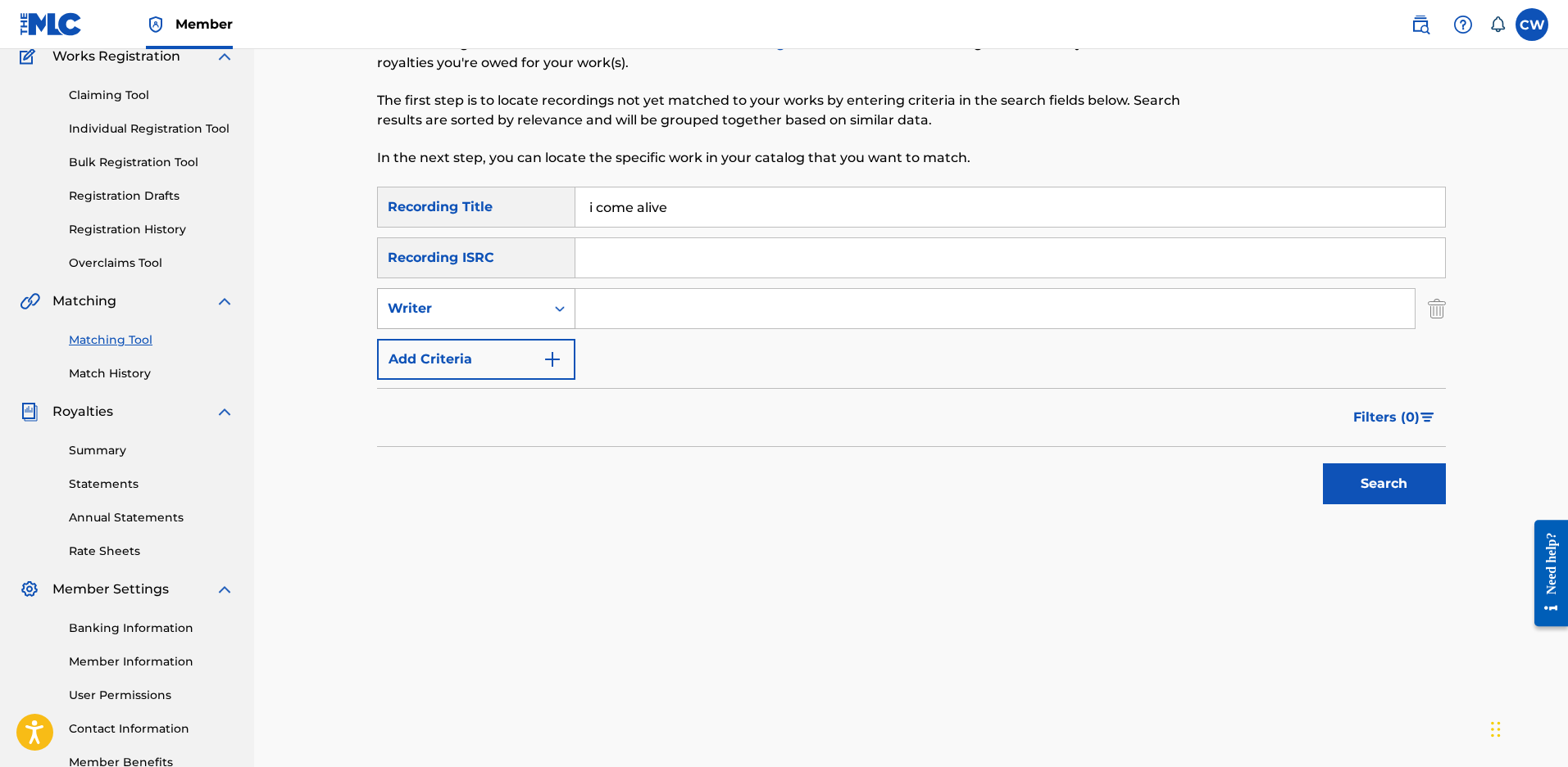
click at [462, 325] on div "Writer" at bounding box center [476, 309] width 198 height 41
click at [595, 303] on input "Search Form" at bounding box center [995, 308] width 839 height 39
type input "maloy"
click at [1322, 464] on button "Search" at bounding box center [1383, 484] width 123 height 41
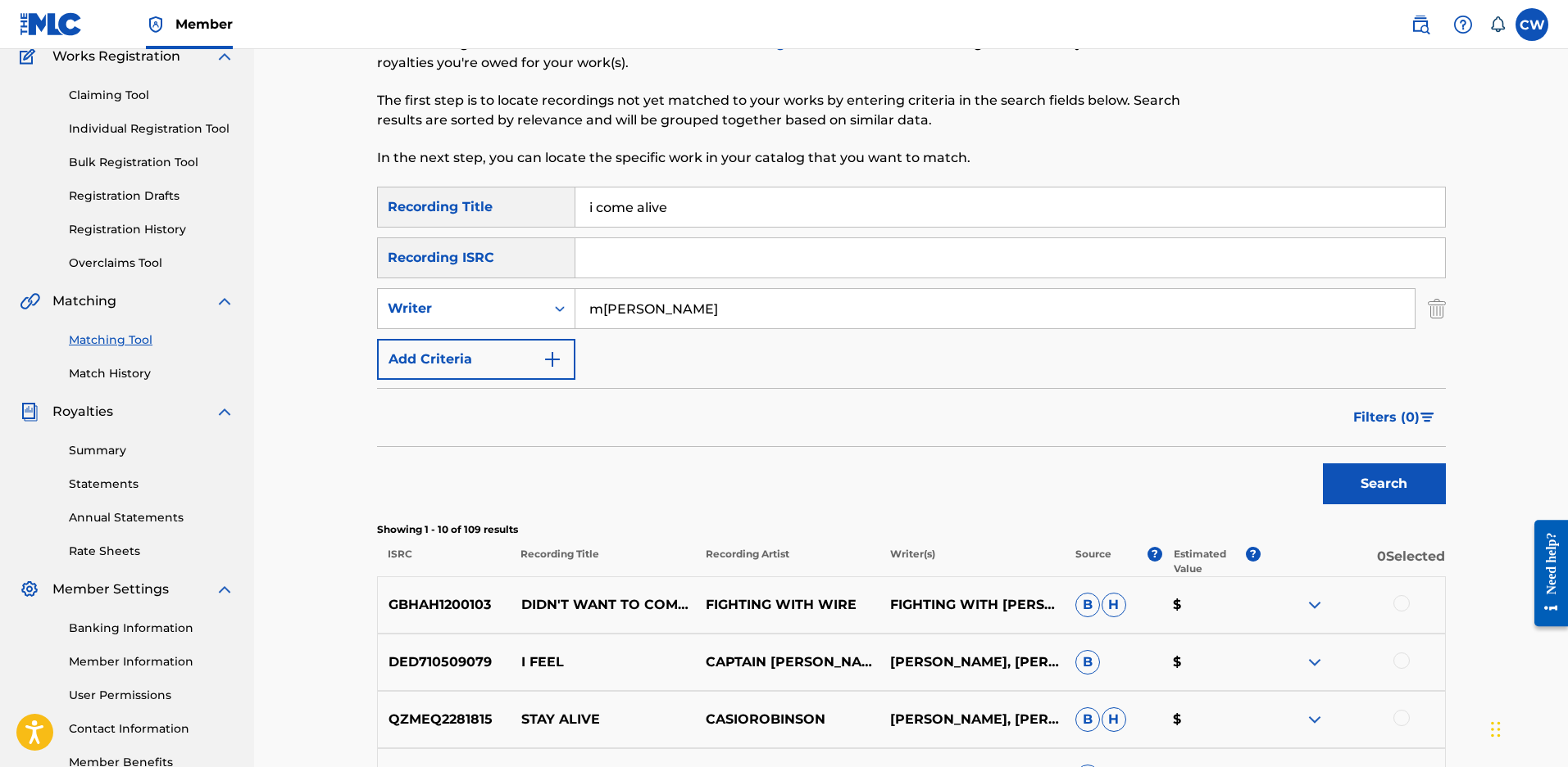
click at [1393, 483] on button "Search" at bounding box center [1383, 484] width 123 height 41
drag, startPoint x: 691, startPoint y: 218, endPoint x: 355, endPoint y: 232, distance: 336.3
click at [355, 232] on div "Matching Tool The Matching Tool allows Members to match sound recordings to wor…" at bounding box center [911, 608] width 1147 height 1328
type input "sex and cigarettes"
click at [1322, 464] on button "Search" at bounding box center [1383, 484] width 123 height 41
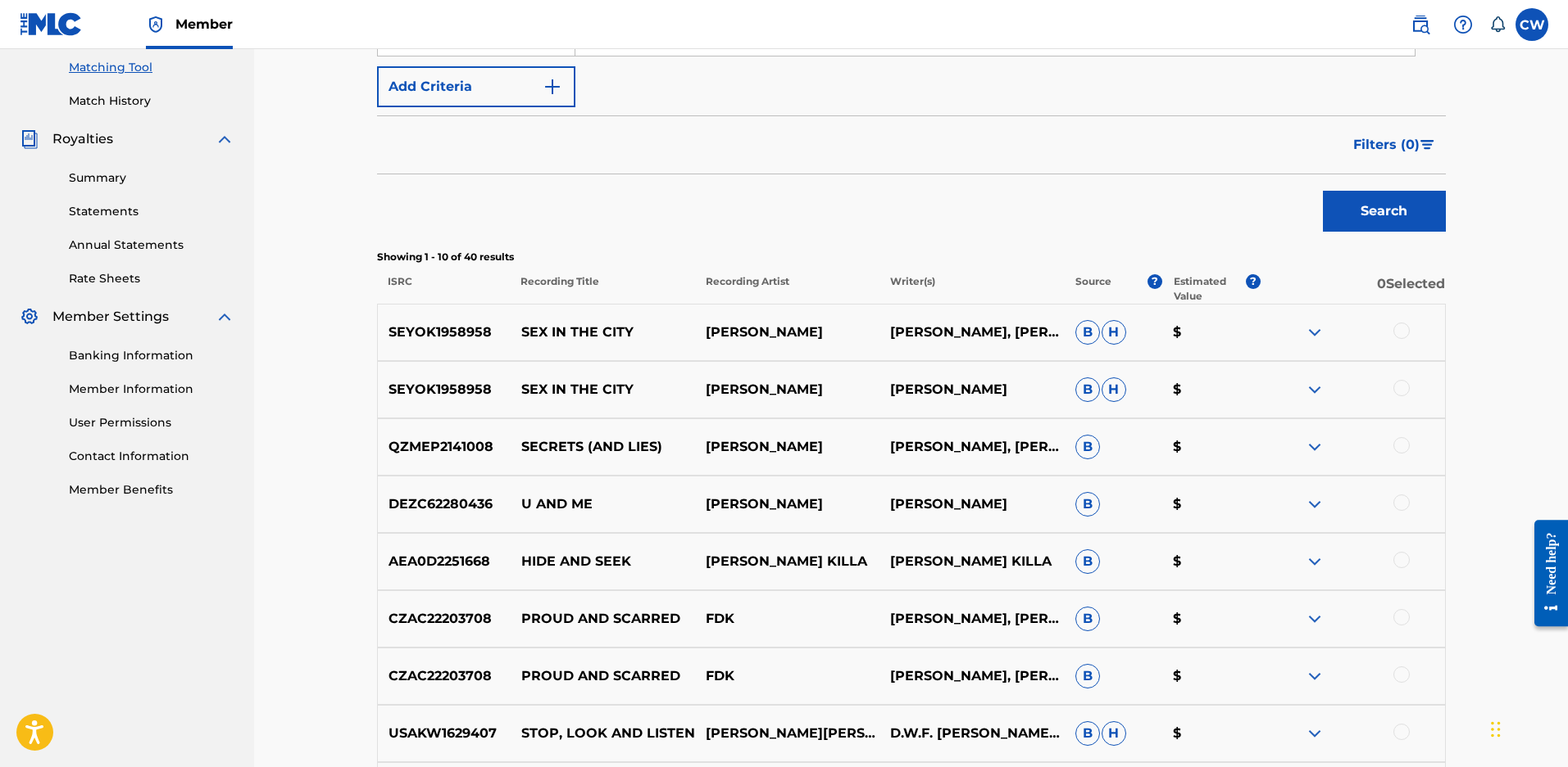
scroll to position [391, 0]
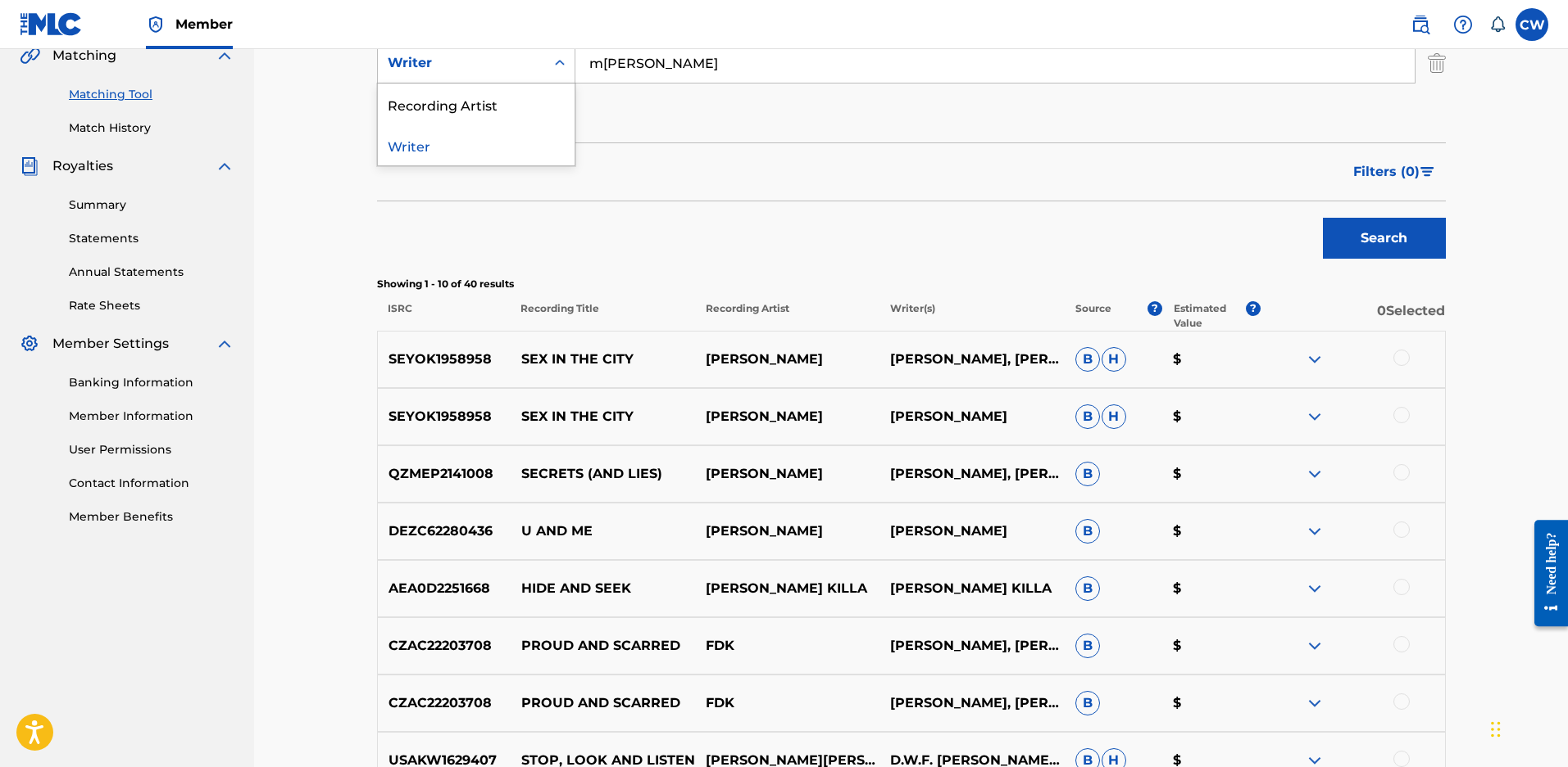
click at [529, 63] on div "Writer" at bounding box center [462, 63] width 147 height 19
click at [485, 92] on div "Recording Artist" at bounding box center [476, 104] width 197 height 41
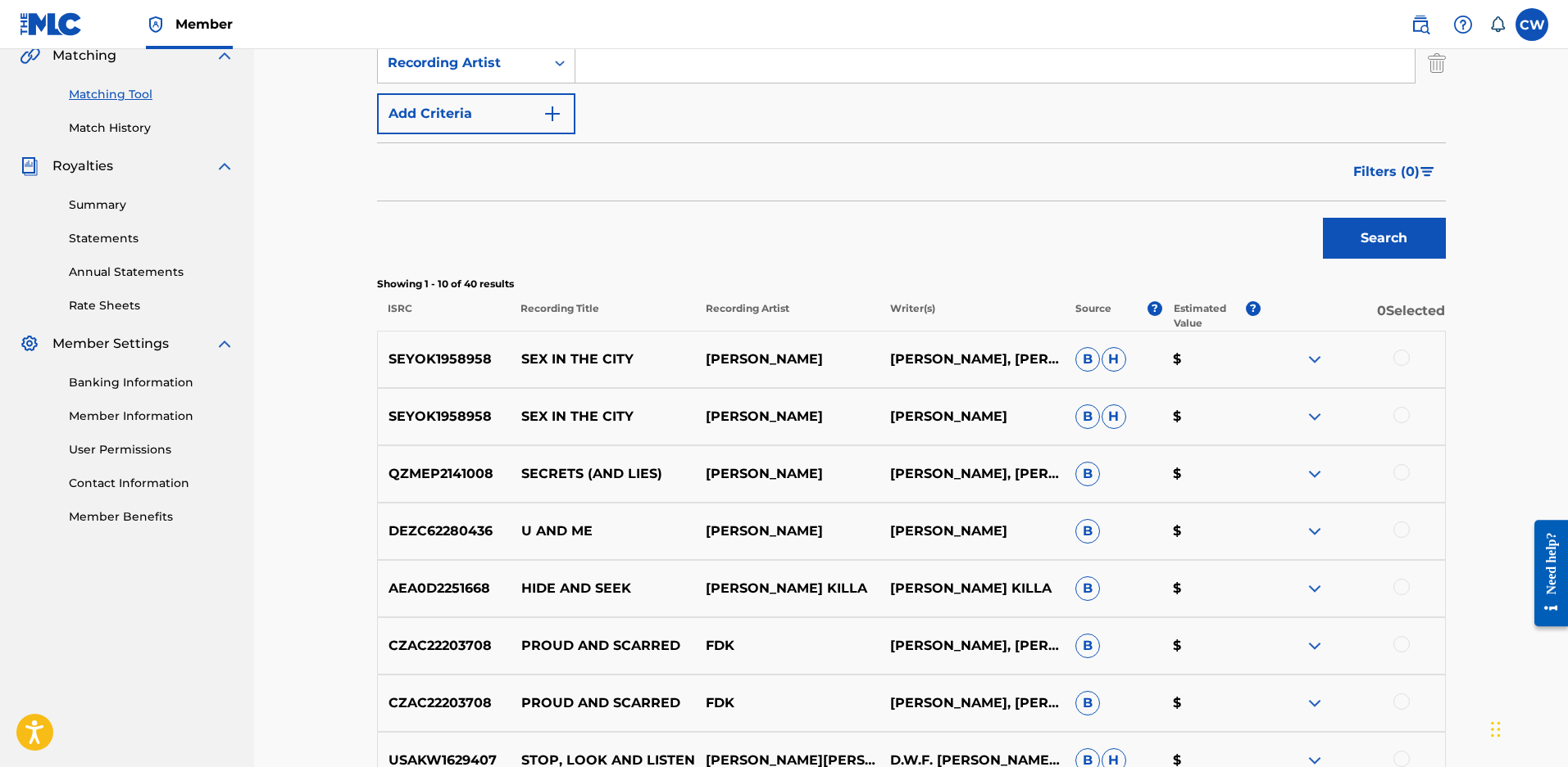
click at [614, 65] on input "Search Form" at bounding box center [995, 63] width 839 height 39
click at [1322, 218] on button "Search" at bounding box center [1383, 238] width 123 height 41
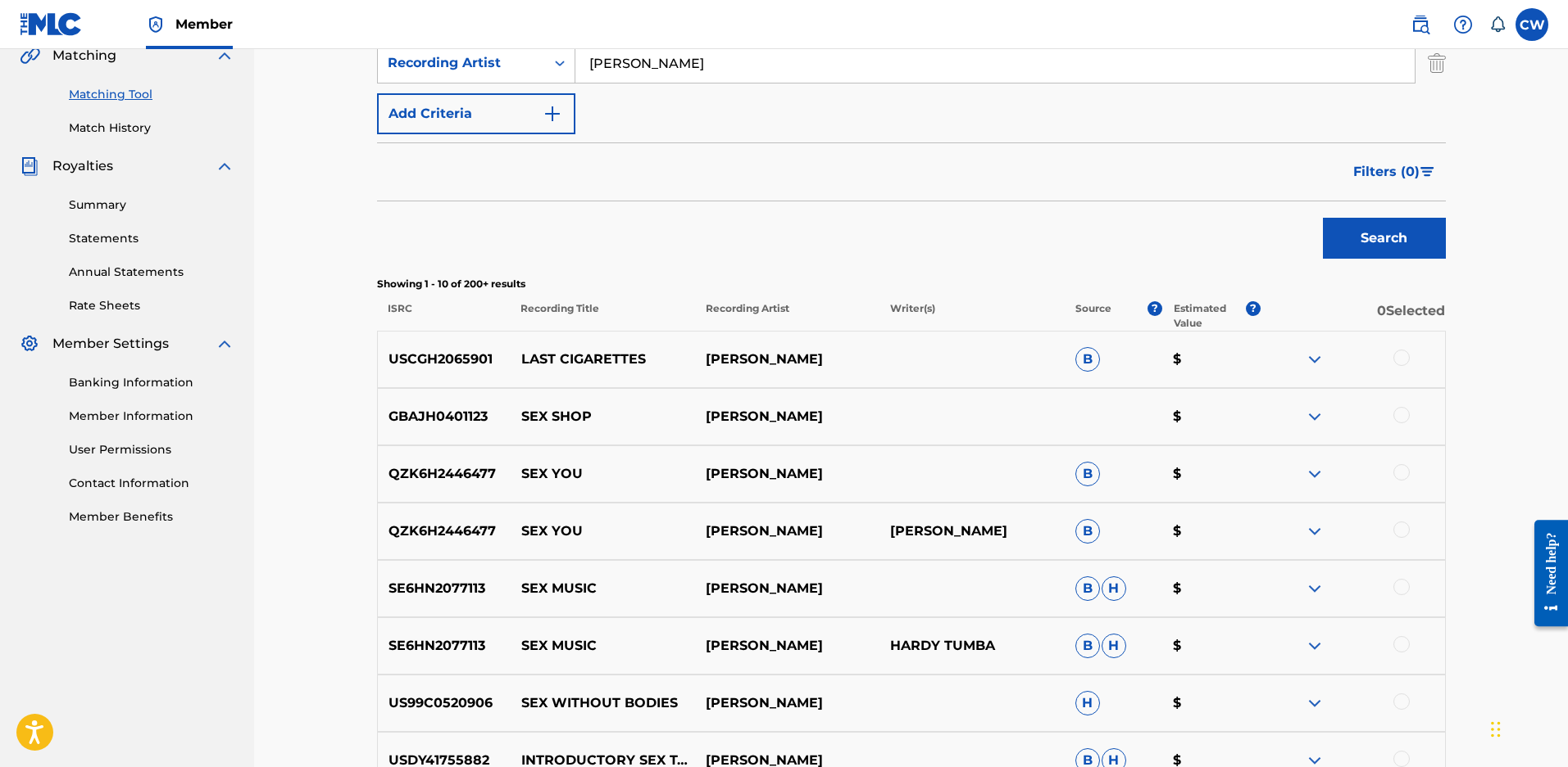
drag, startPoint x: 682, startPoint y: 58, endPoint x: 329, endPoint y: 86, distance: 354.1
click at [330, 86] on div "Matching Tool The Matching Tool allows Members to match sound recordings to wor…" at bounding box center [911, 342] width 1314 height 1369
type input "p.t.s.d."
click at [1322, 218] on button "Search" at bounding box center [1383, 238] width 123 height 41
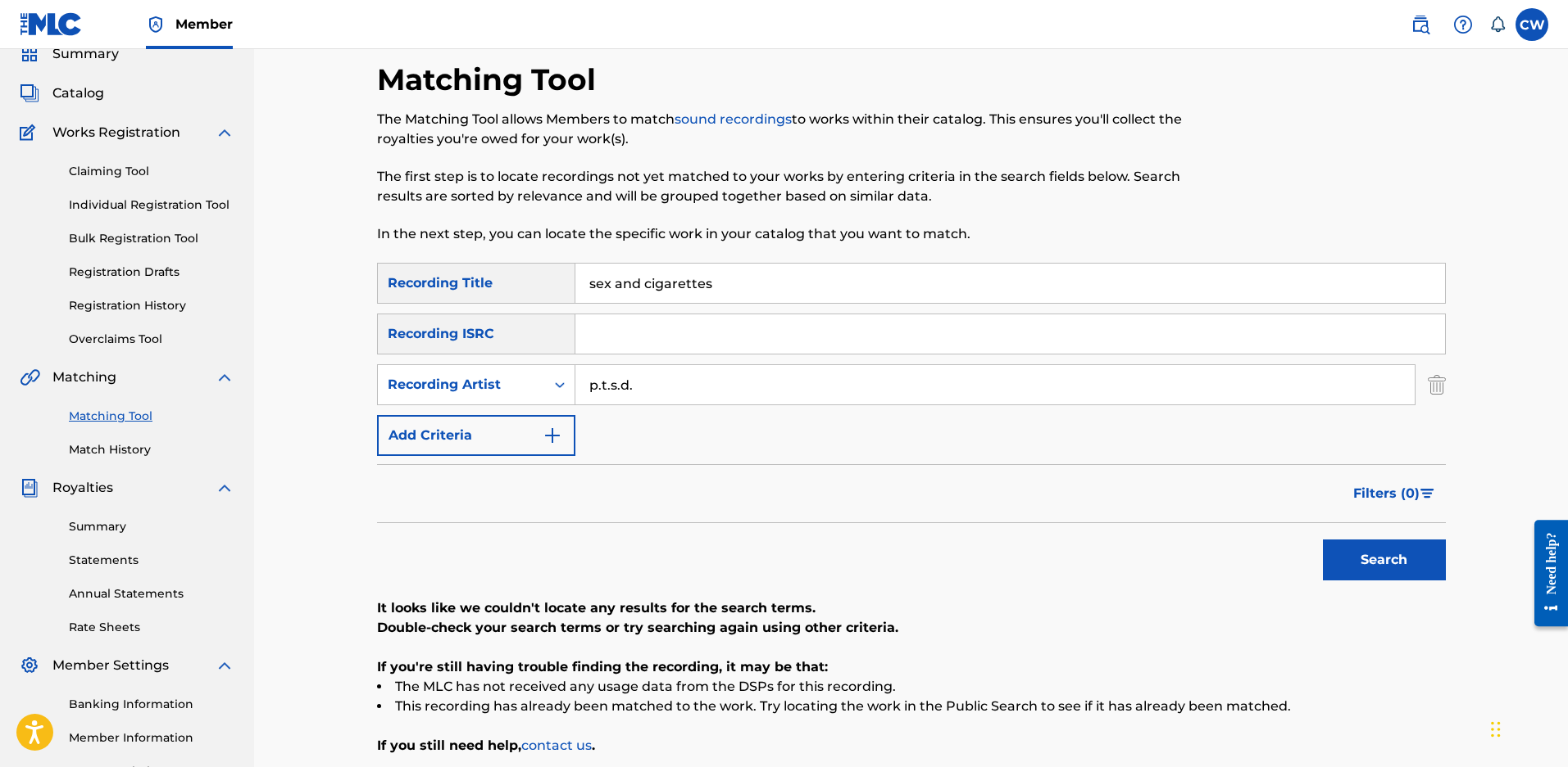
scroll to position [63, 0]
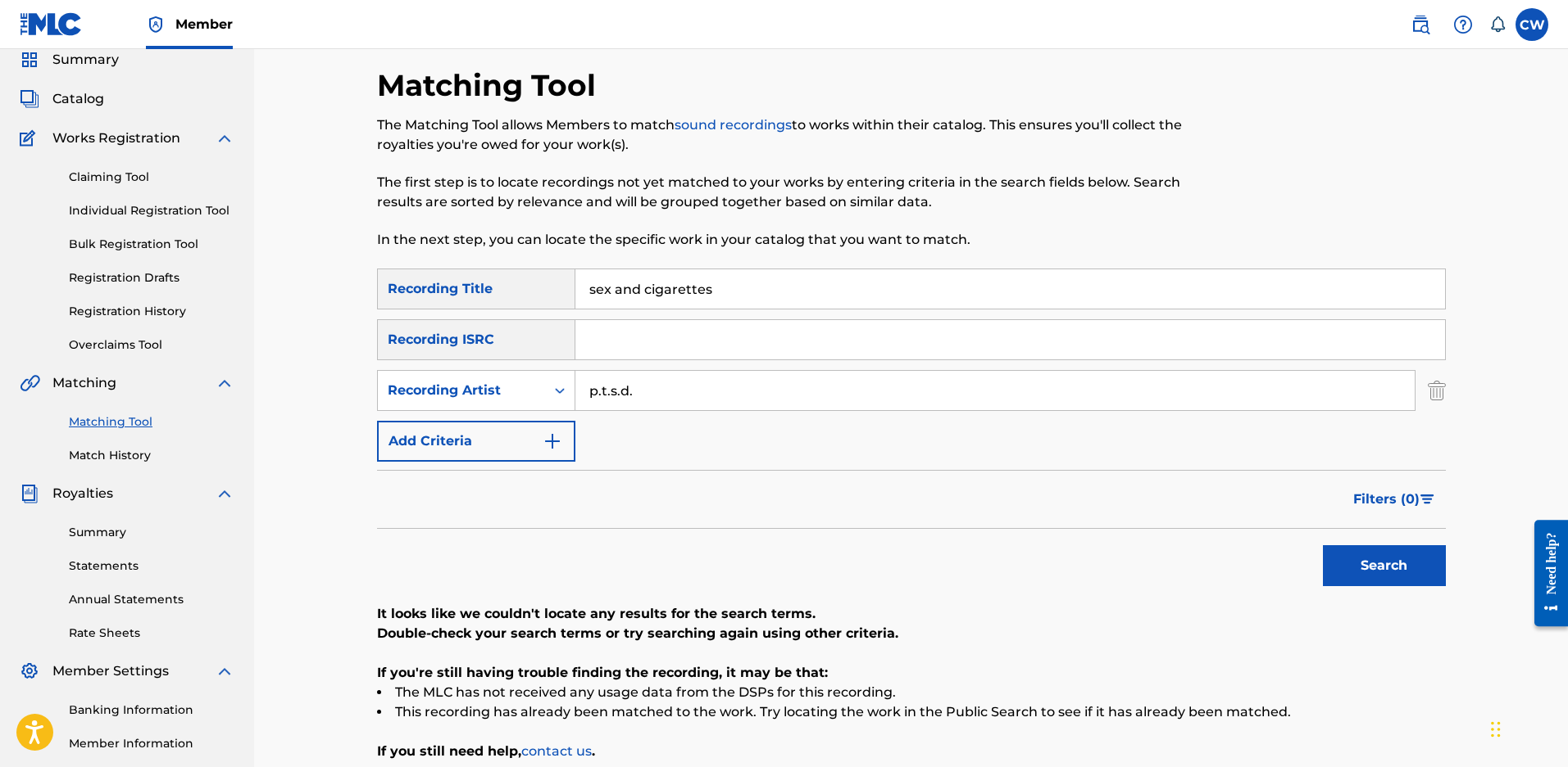
drag, startPoint x: 707, startPoint y: 281, endPoint x: 191, endPoint y: 248, distance: 517.1
click at [208, 246] on main "ENDURANCE MUSIC GROUP Summary Catalog Works Registration Claiming Tool Individu…" at bounding box center [784, 429] width 1568 height 888
type input "p.t.s.d."
type input "highly suspect"
click at [1322, 545] on button "Search" at bounding box center [1383, 566] width 123 height 41
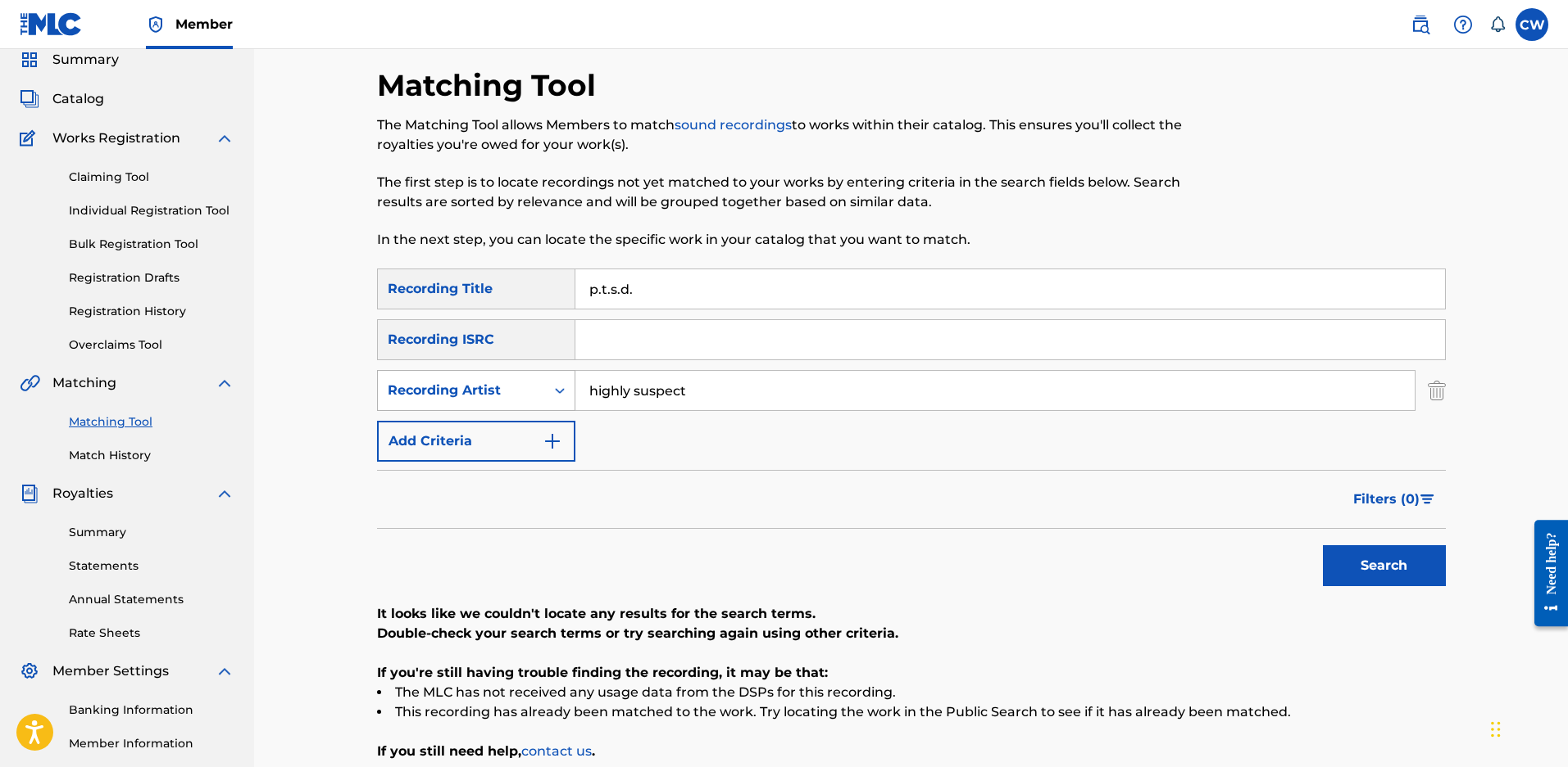
click at [460, 404] on div "Recording Artist" at bounding box center [461, 390] width 167 height 31
click at [435, 428] on div "Writer" at bounding box center [476, 432] width 197 height 41
click at [692, 402] on input "Search Form" at bounding box center [995, 390] width 839 height 39
type input "maloy"
click at [1322, 545] on button "Search" at bounding box center [1383, 566] width 123 height 41
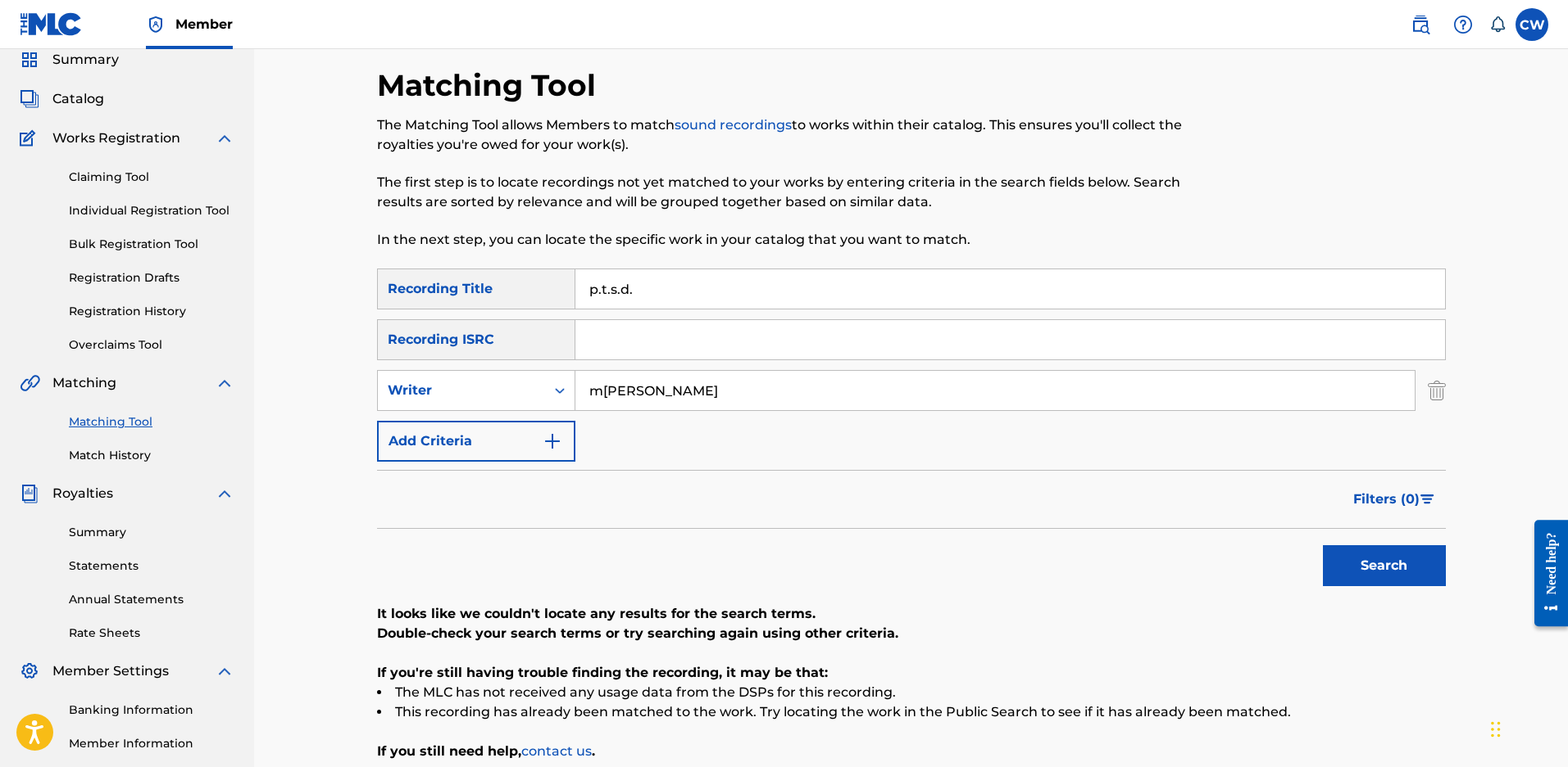
drag, startPoint x: 665, startPoint y: 295, endPoint x: 407, endPoint y: 295, distance: 258.0
click at [407, 295] on div "SearchWithCriteria7faa2c52-fec7-43b7-b4f2-649dd6f7f78c Recording Title p.t.s.d." at bounding box center [911, 289] width 1068 height 41
type input "parasonomnia"
click at [1322, 545] on button "Search" at bounding box center [1383, 566] width 123 height 41
type input "maloy"
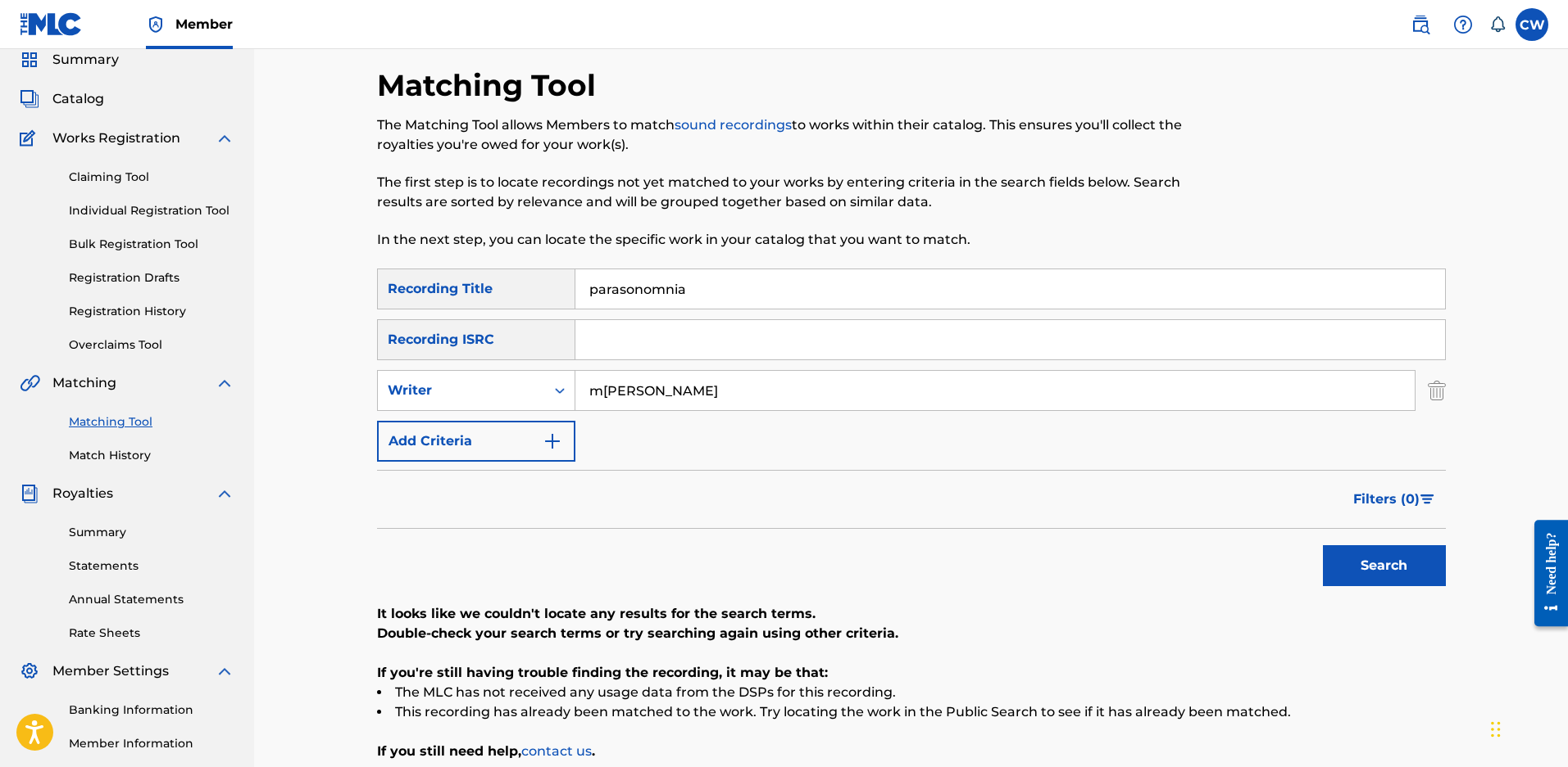
click at [1322, 545] on button "Search" at bounding box center [1383, 566] width 123 height 41
drag, startPoint x: 687, startPoint y: 290, endPoint x: 63, endPoint y: 240, distance: 626.0
click at [104, 236] on main "ENDURANCE MUSIC GROUP Summary Catalog Works Registration Claiming Tool Individu…" at bounding box center [784, 429] width 1568 height 888
type input "nashville"
click at [1378, 567] on button "Search" at bounding box center [1383, 566] width 123 height 41
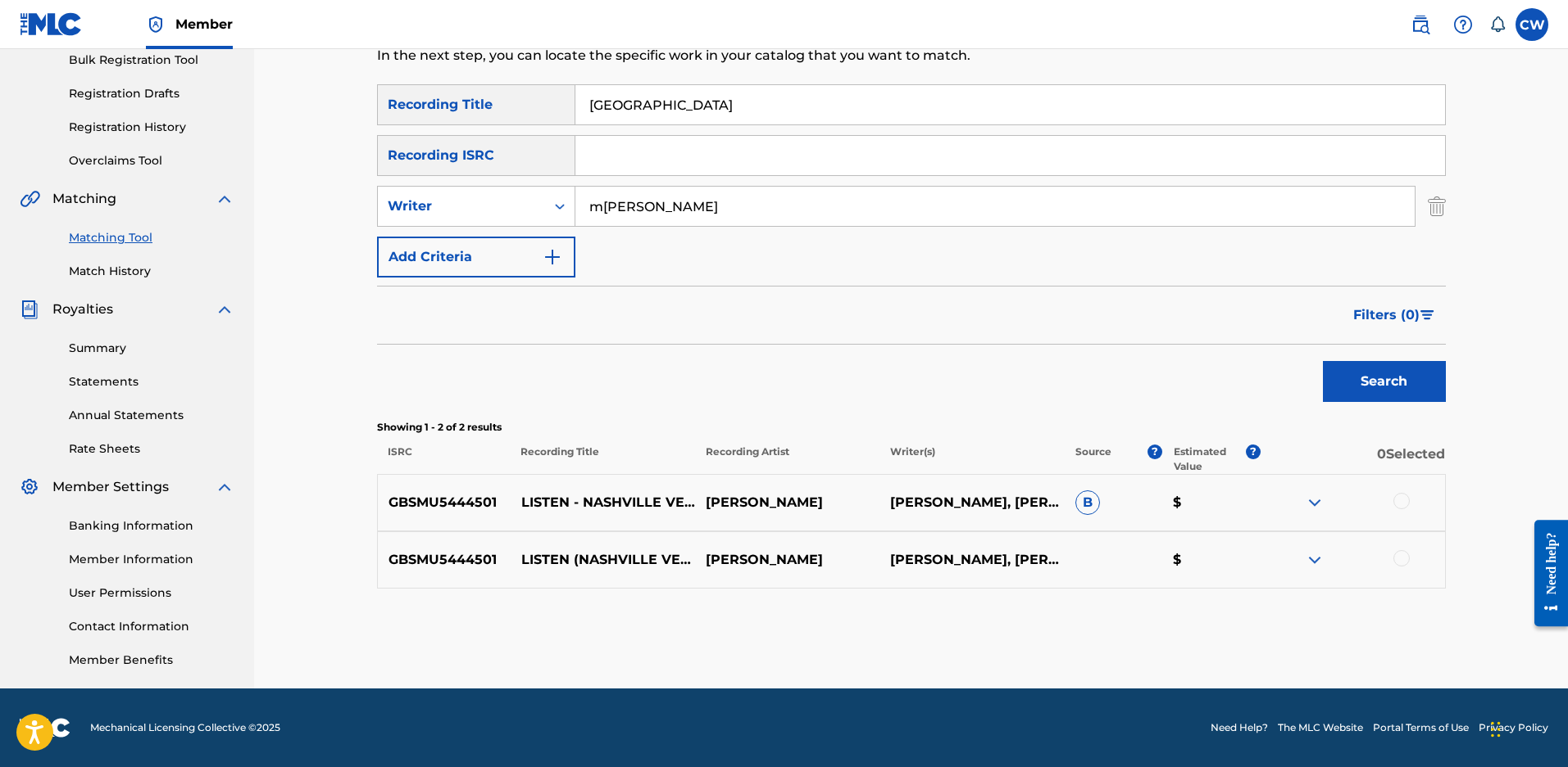
scroll to position [146, 0]
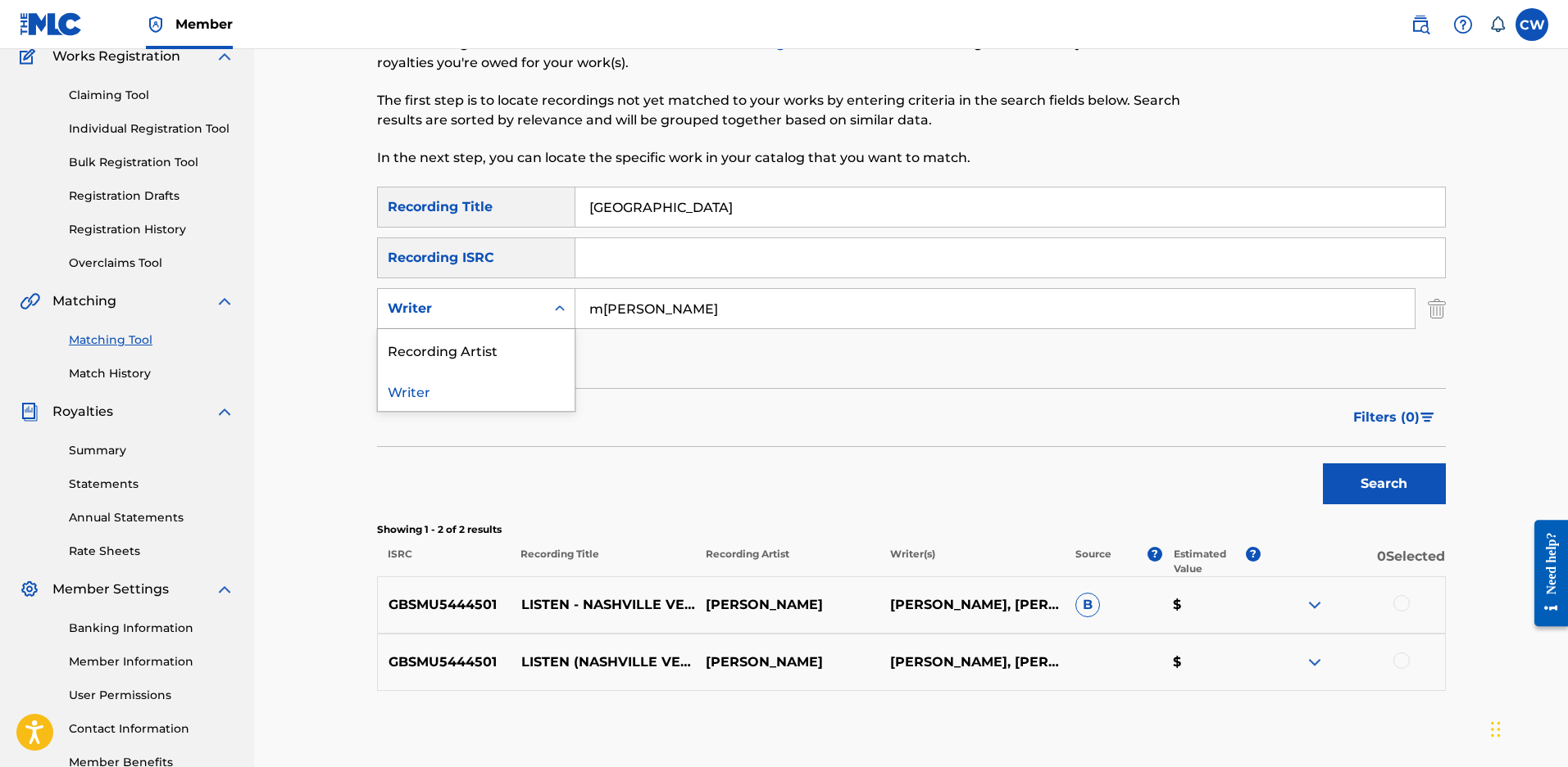
click at [440, 320] on div "Writer" at bounding box center [461, 308] width 167 height 31
click at [440, 335] on div "Recording Artist" at bounding box center [476, 350] width 197 height 41
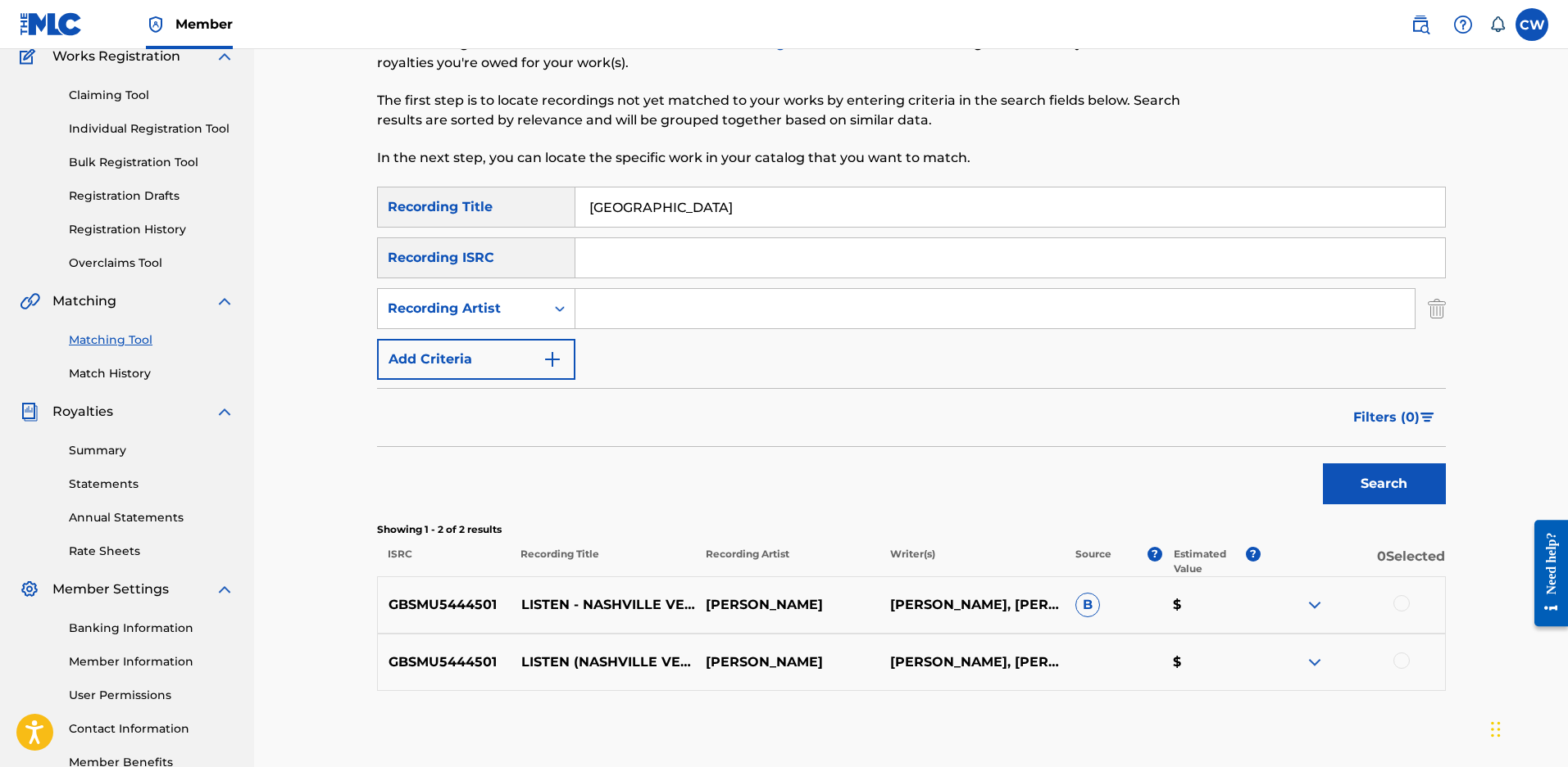
click at [649, 312] on input "Search Form" at bounding box center [995, 308] width 839 height 39
type input "lajon"
click at [1322, 464] on button "Search" at bounding box center [1383, 484] width 123 height 41
drag, startPoint x: 689, startPoint y: 206, endPoint x: 0, endPoint y: 190, distance: 689.2
click at [0, 196] on main "ENDURANCE MUSIC GROUP Summary Catalog Works Registration Claiming Tool Individu…" at bounding box center [784, 347] width 1568 height 888
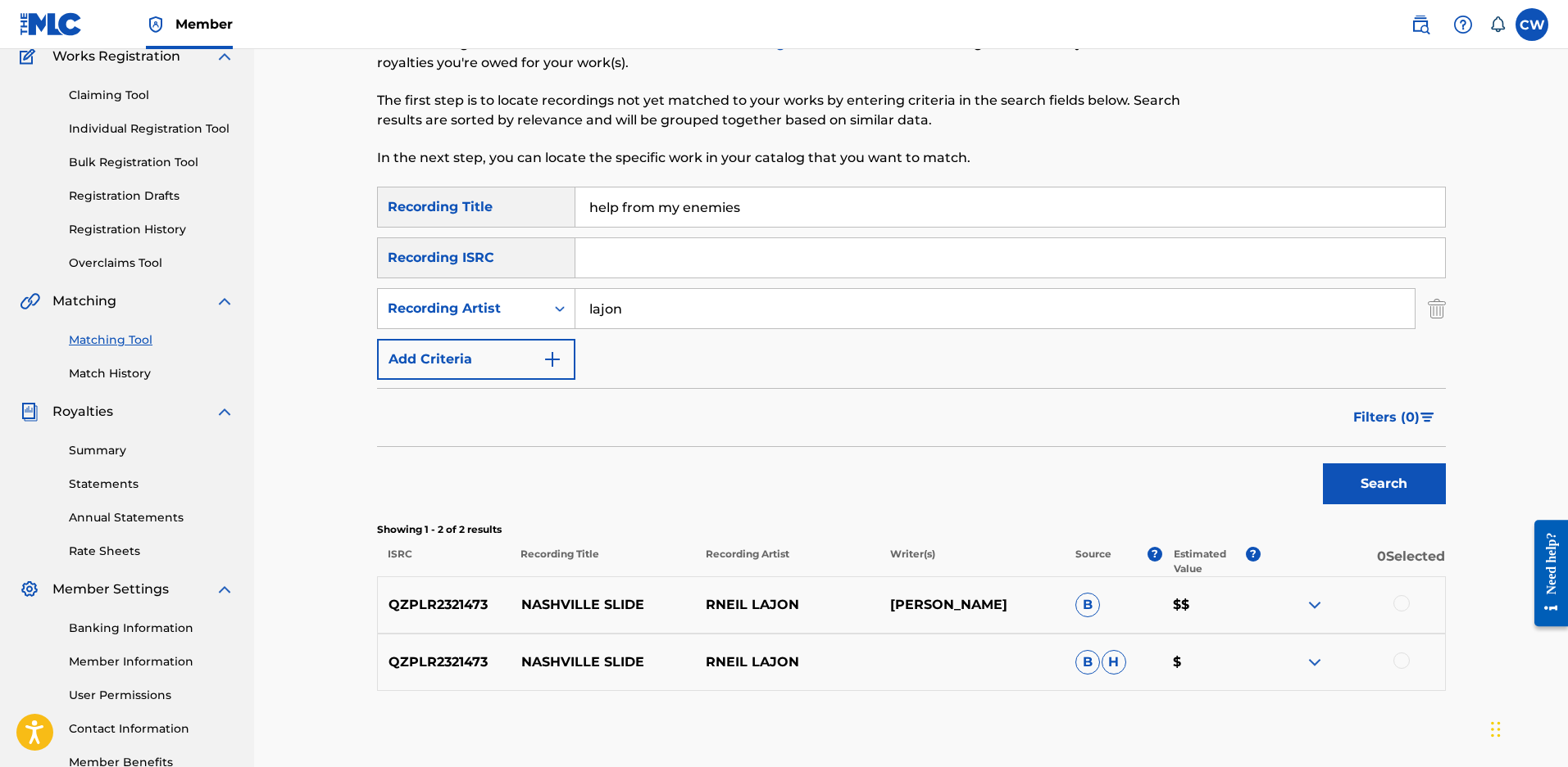
type input "help from my enemies"
click at [1322, 464] on button "Search" at bounding box center [1383, 484] width 123 height 41
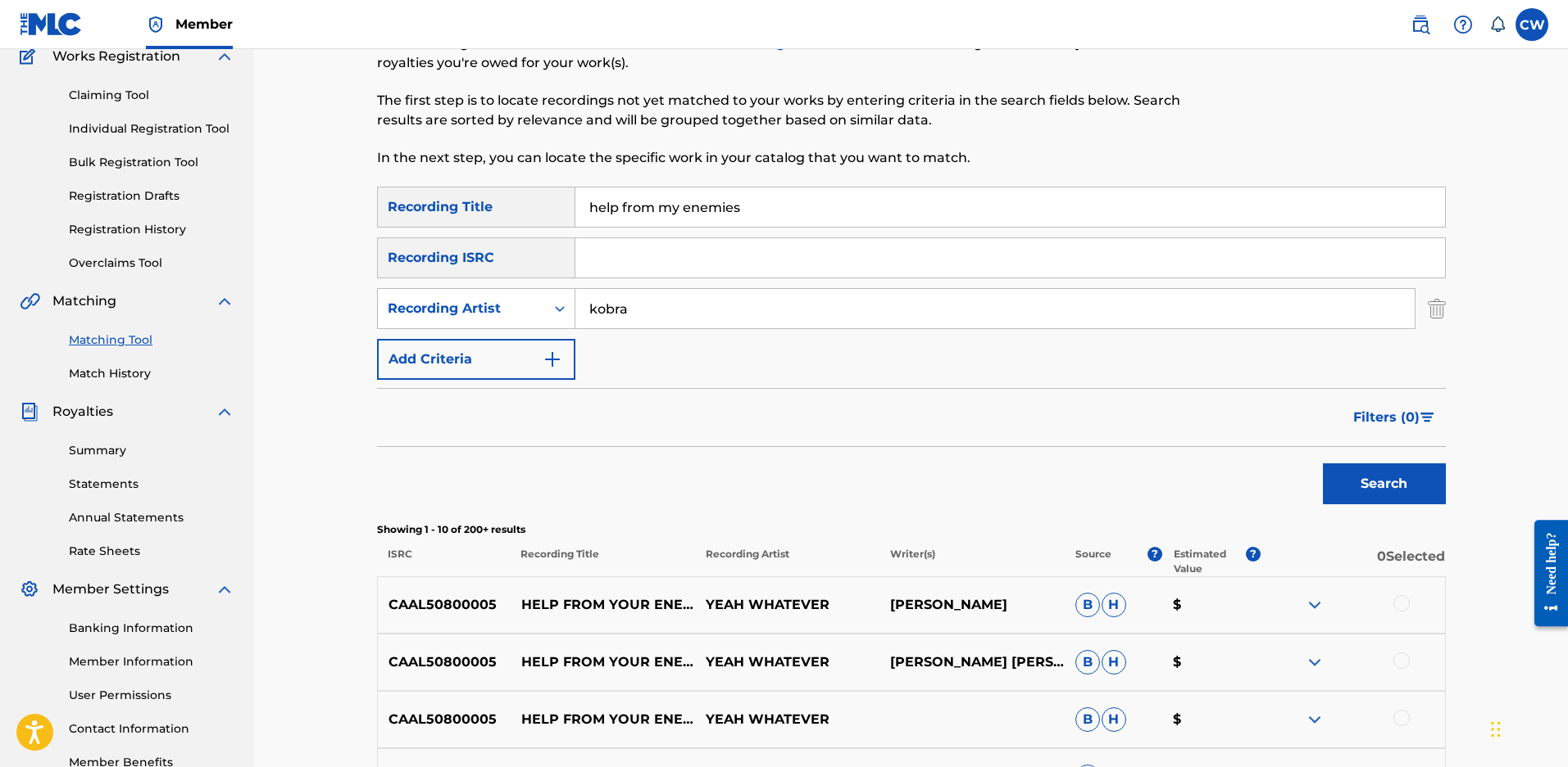
type input "kobra"
click at [1322, 464] on button "Search" at bounding box center [1383, 484] width 123 height 41
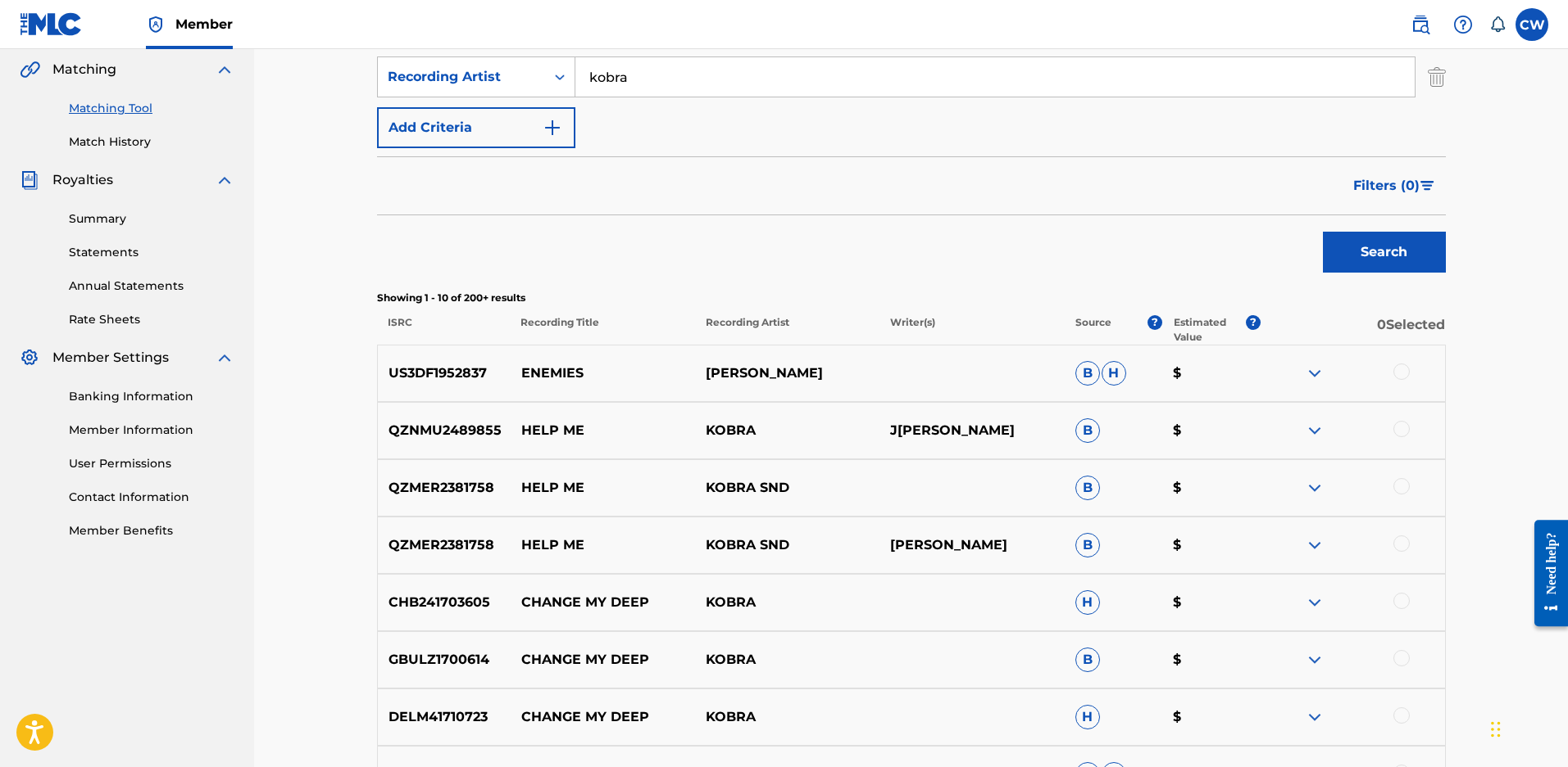
scroll to position [228, 0]
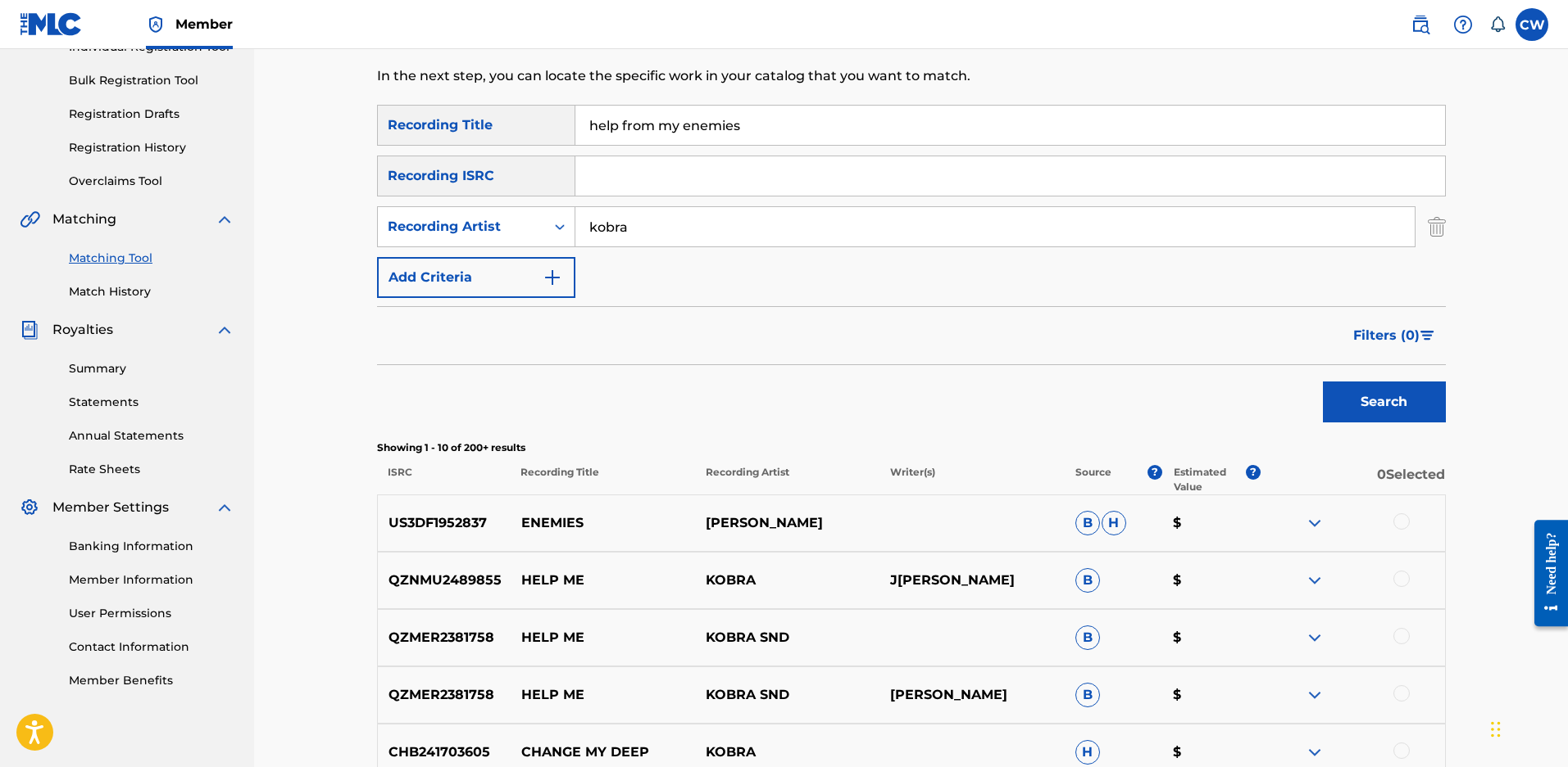
drag, startPoint x: 802, startPoint y: 127, endPoint x: 0, endPoint y: 114, distance: 802.1
click at [0, 114] on main "ENDURANCE MUSIC GROUP Summary Catalog Works Registration Claiming Tool Individu…" at bounding box center [784, 505] width 1568 height 1369
type input "every devil"
click at [1322, 382] on button "Search" at bounding box center [1383, 402] width 123 height 41
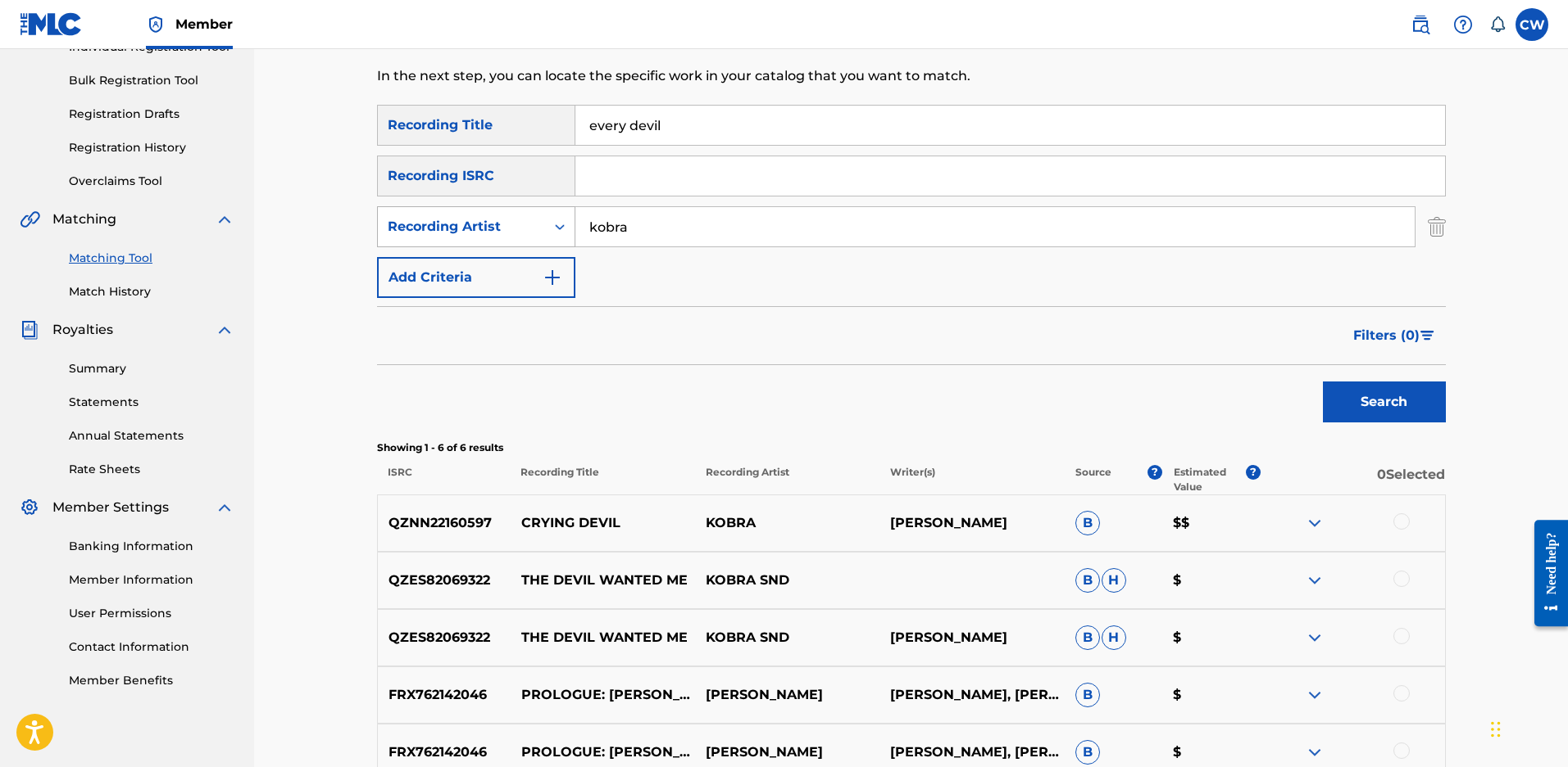
drag, startPoint x: 640, startPoint y: 224, endPoint x: 402, endPoint y: 212, distance: 238.3
click at [402, 212] on div "SearchWithCriteria77a53f6f-0161-48c0-907a-953e8666a627 Recording Artist kobra" at bounding box center [911, 227] width 1068 height 41
click at [636, 218] on input "Search Form" at bounding box center [995, 227] width 839 height 39
type input "d"
type input "godsmack"
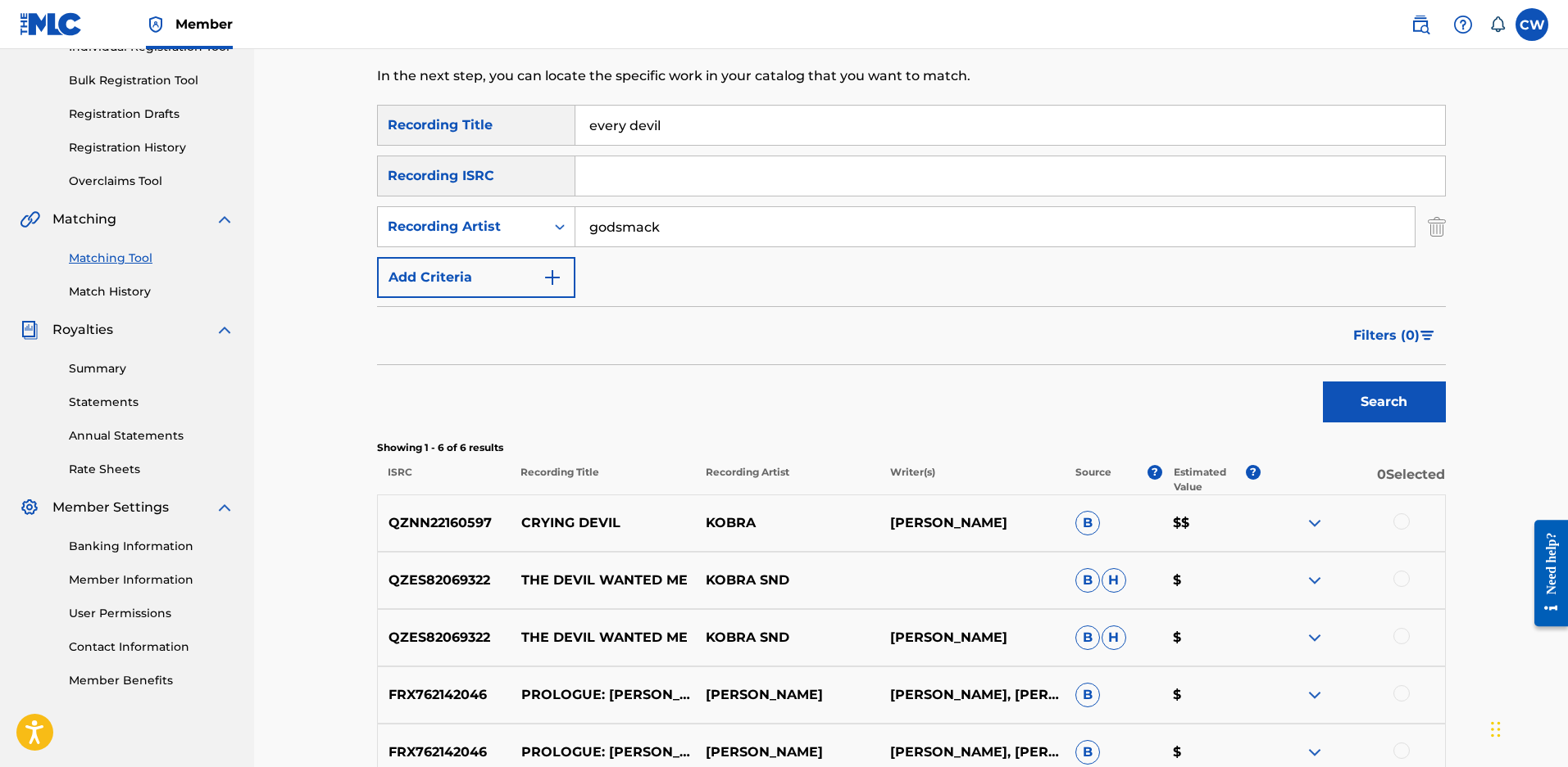
click at [1322, 382] on button "Search" at bounding box center [1383, 402] width 123 height 41
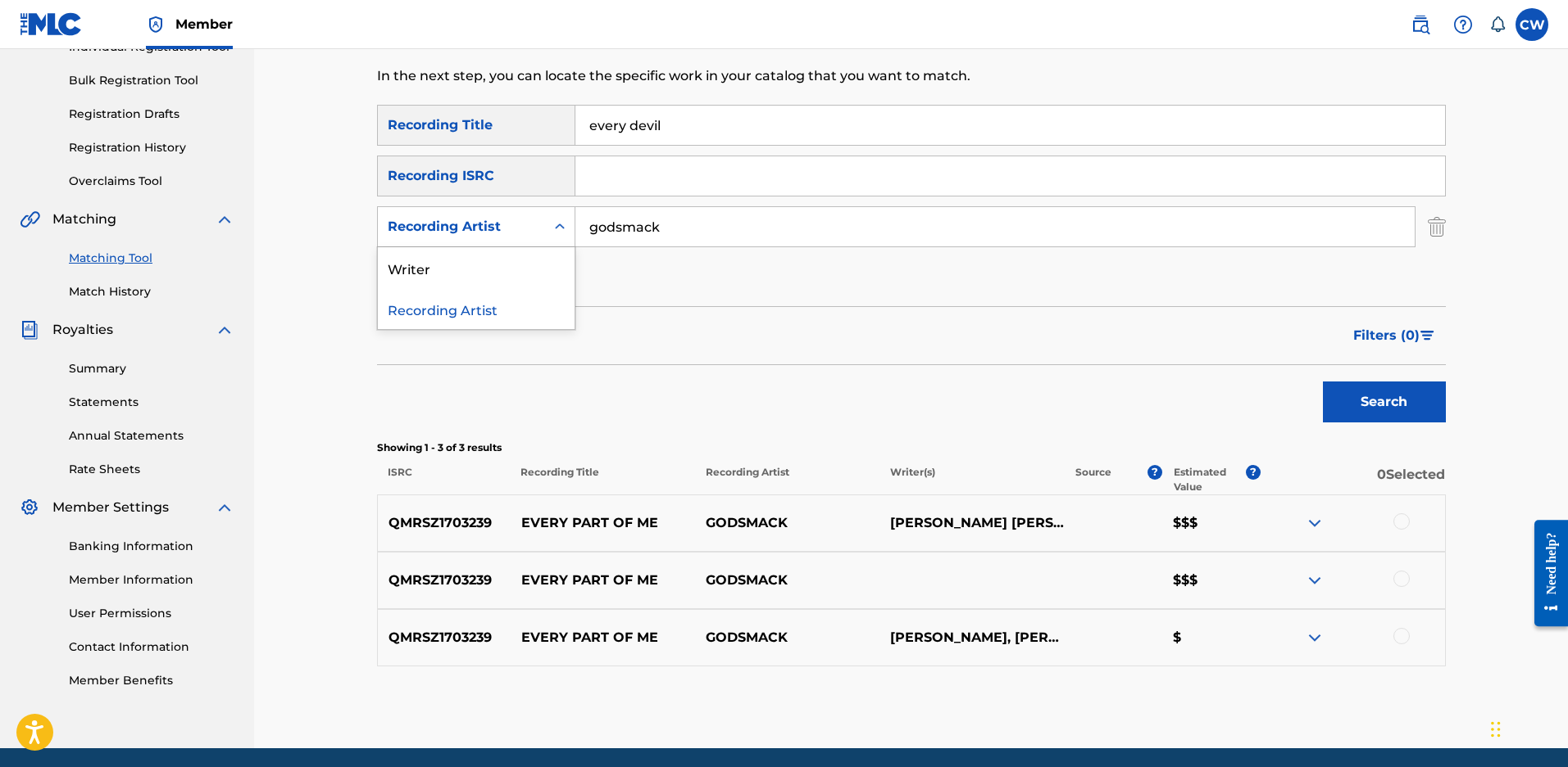
click at [546, 226] on div "Search Form" at bounding box center [559, 227] width 30 height 30
click at [441, 273] on div "Writer" at bounding box center [476, 268] width 197 height 41
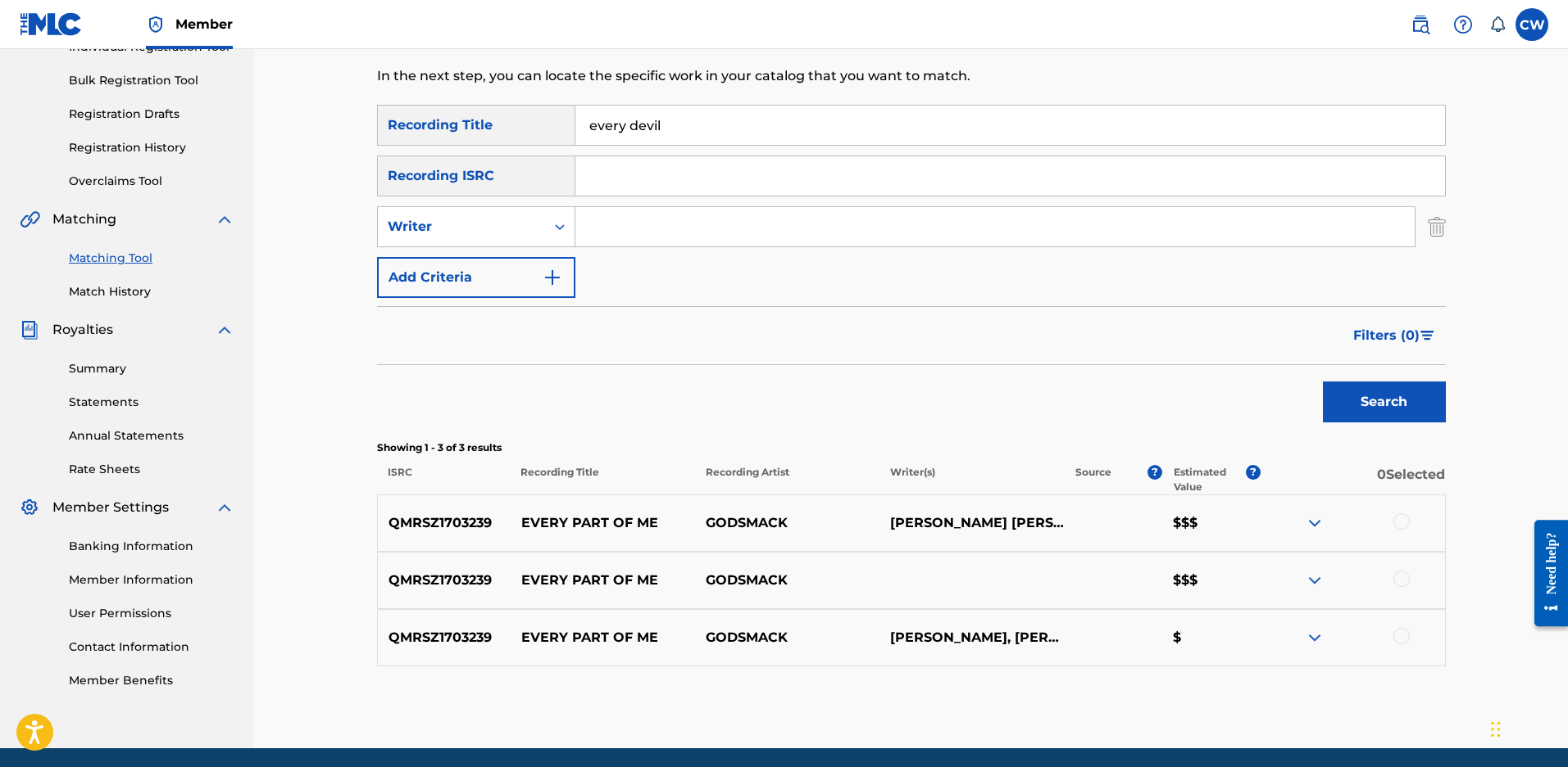
click at [690, 211] on input "Search Form" at bounding box center [995, 227] width 839 height 39
type input "maloy"
click at [1322, 382] on button "Search" at bounding box center [1383, 402] width 123 height 41
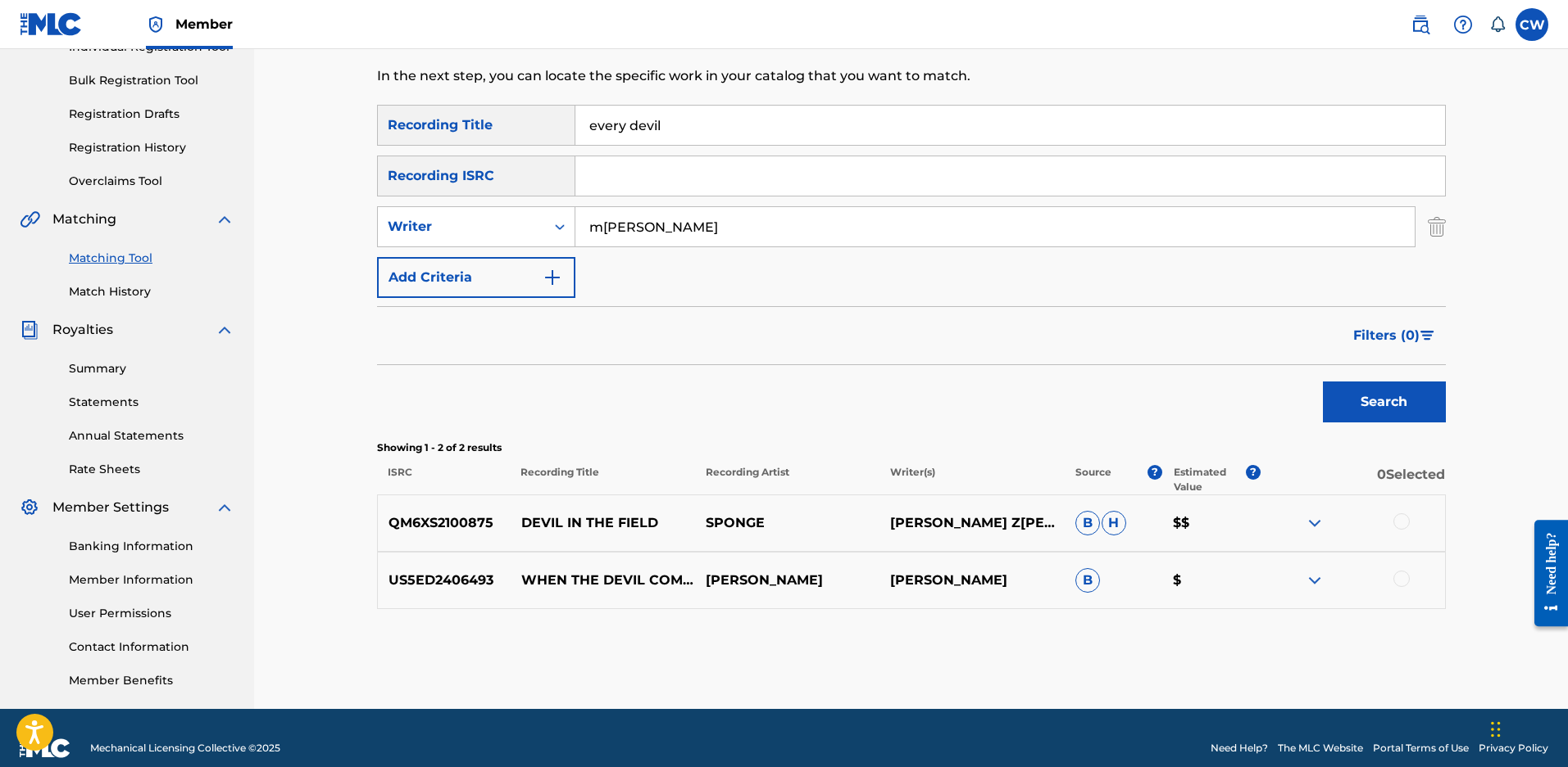
drag, startPoint x: 696, startPoint y: 126, endPoint x: 151, endPoint y: 103, distance: 545.5
click at [250, 91] on main "ENDURANCE MUSIC GROUP Summary Catalog Works Registration Claiming Tool Individu…" at bounding box center [784, 265] width 1568 height 888
type input "good enough to get you back"
click at [1322, 382] on button "Search" at bounding box center [1383, 402] width 123 height 41
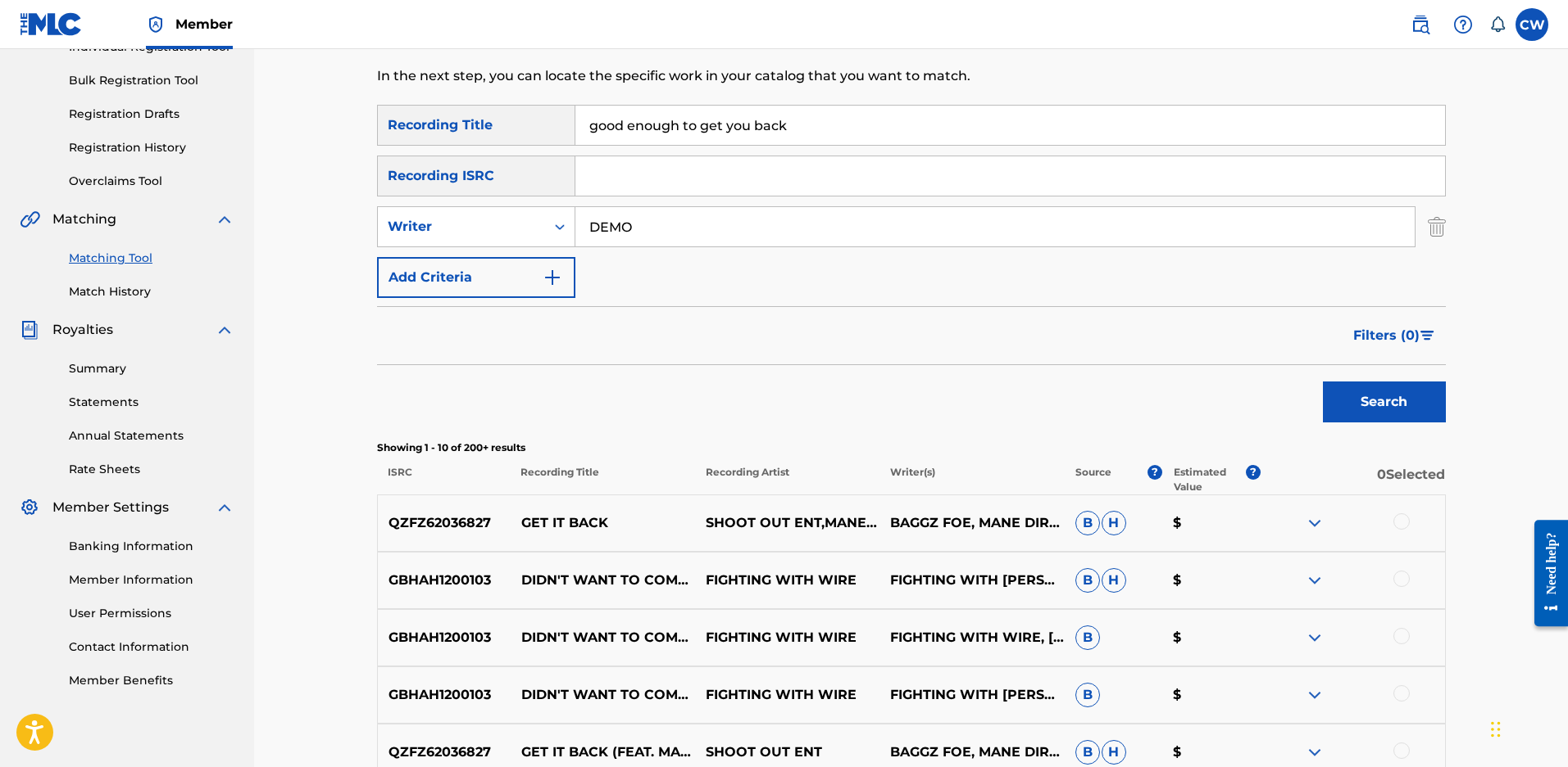
type input "DEMO"
click at [1322, 382] on button "Search" at bounding box center [1383, 402] width 123 height 41
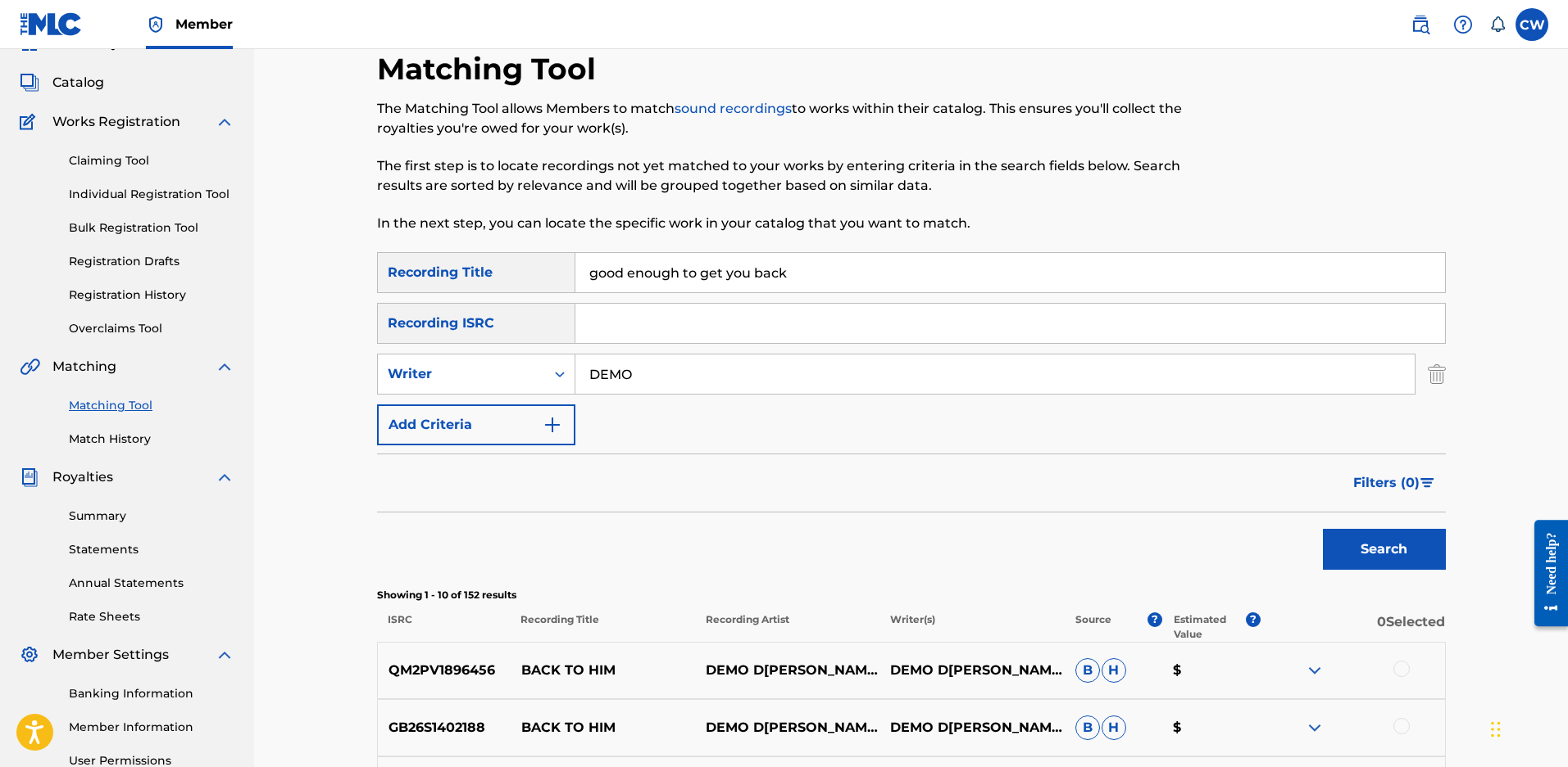
scroll to position [63, 0]
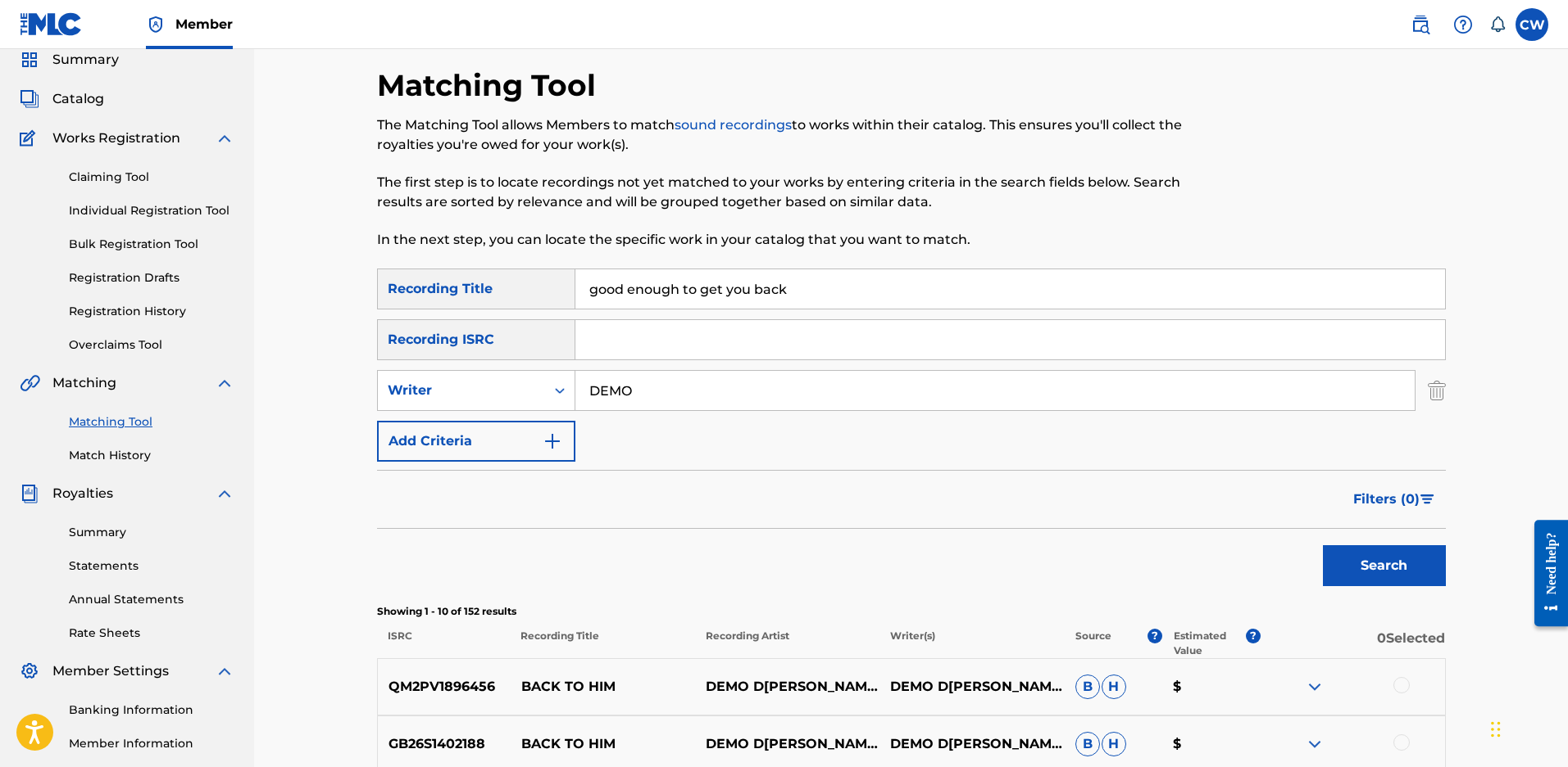
drag, startPoint x: 806, startPoint y: 281, endPoint x: 190, endPoint y: 282, distance: 616.0
click at [190, 282] on main "ENDURANCE MUSIC GROUP Summary Catalog Works Registration Claiming Tool Individu…" at bounding box center [784, 670] width 1568 height 1369
type input "BAD DECISIONS"
click at [1322, 545] on button "Search" at bounding box center [1383, 566] width 123 height 41
drag, startPoint x: 641, startPoint y: 382, endPoint x: 309, endPoint y: 382, distance: 332.0
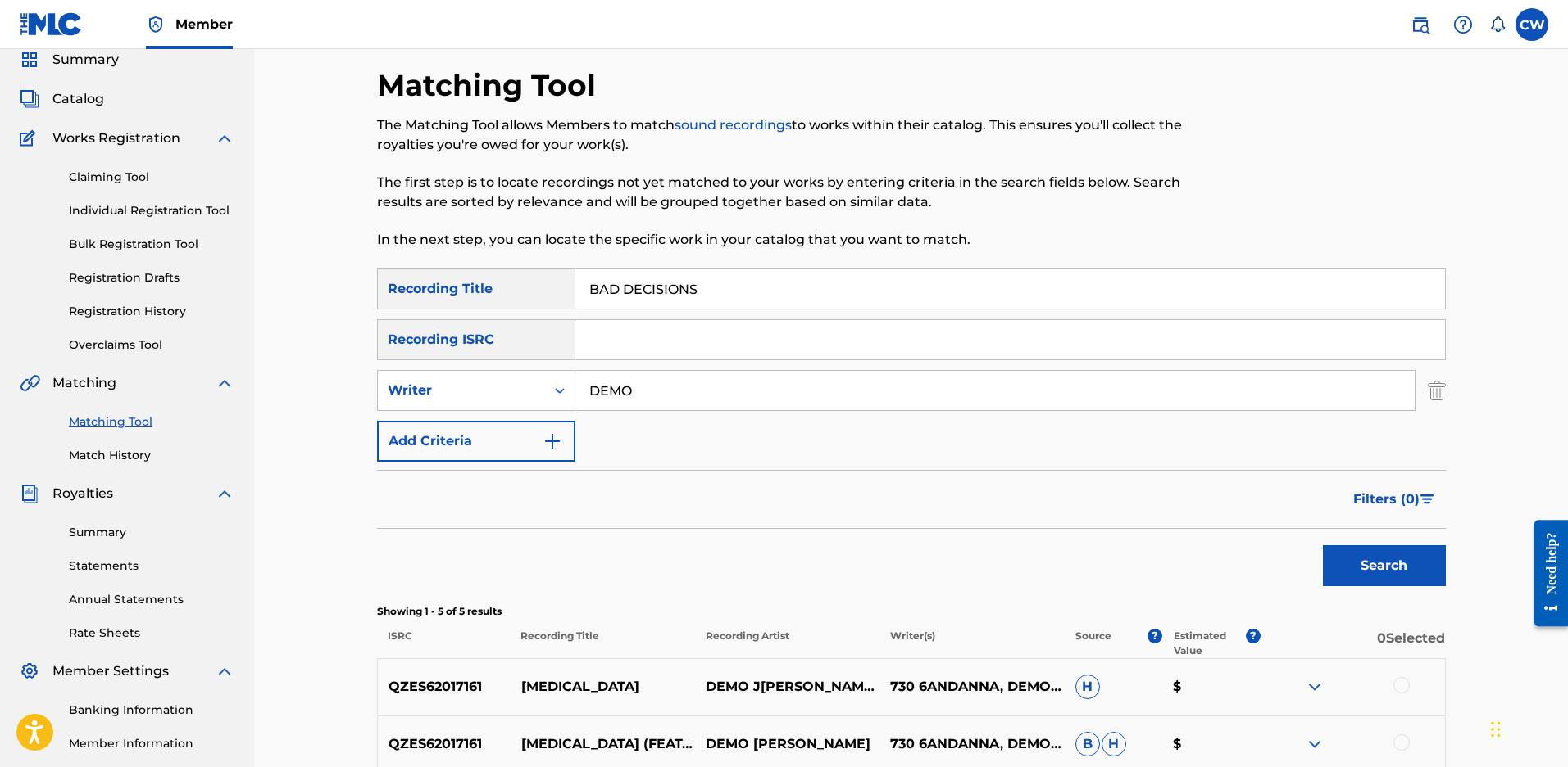
click at [309, 382] on div "Matching Tool The Matching Tool allows Members to match sound recordings to wor…" at bounding box center [911, 506] width 1314 height 1041
type input "N"
type input "MALOY"
click at [1322, 545] on button "Search" at bounding box center [1383, 566] width 123 height 41
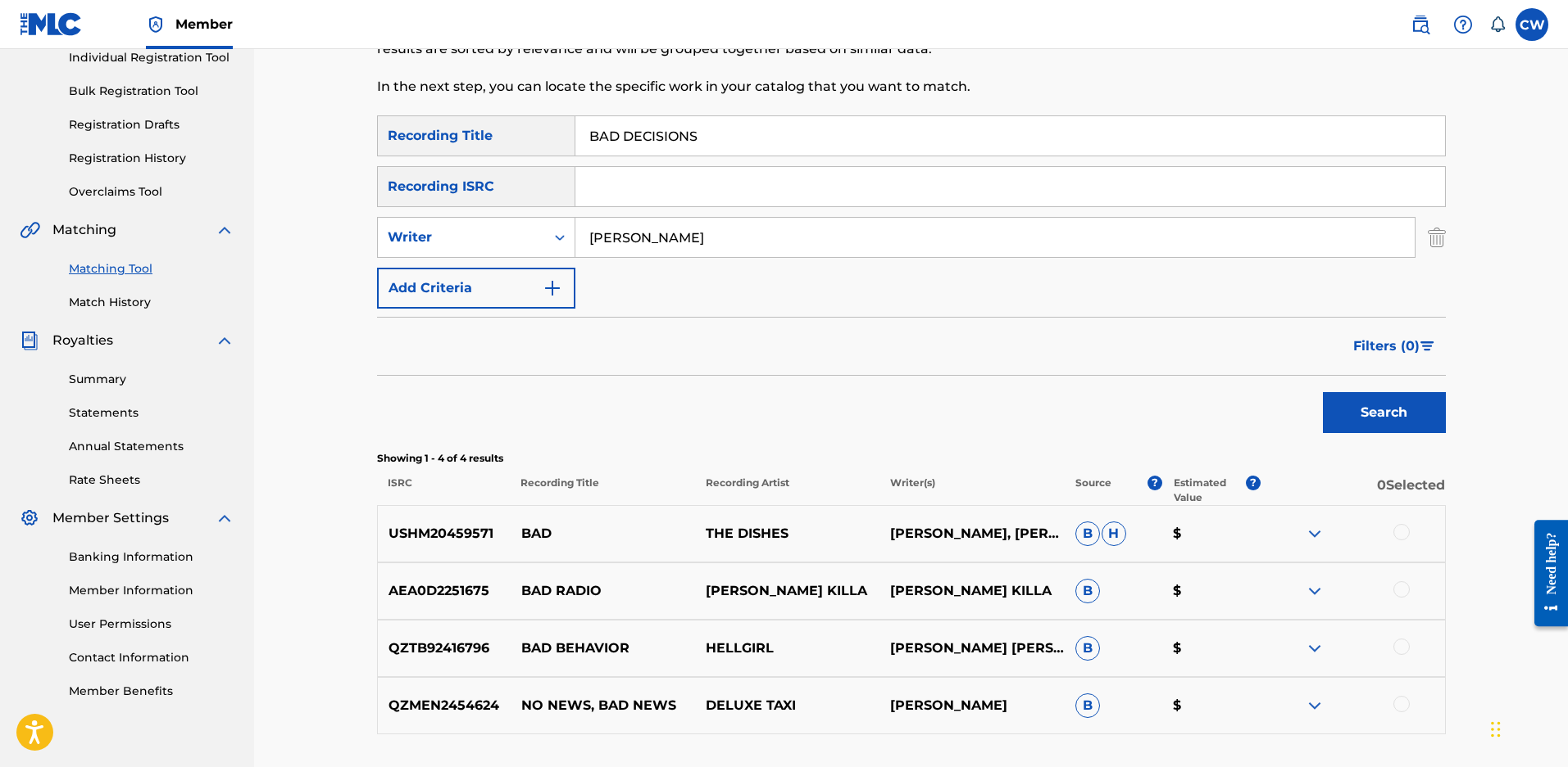
scroll to position [0, 0]
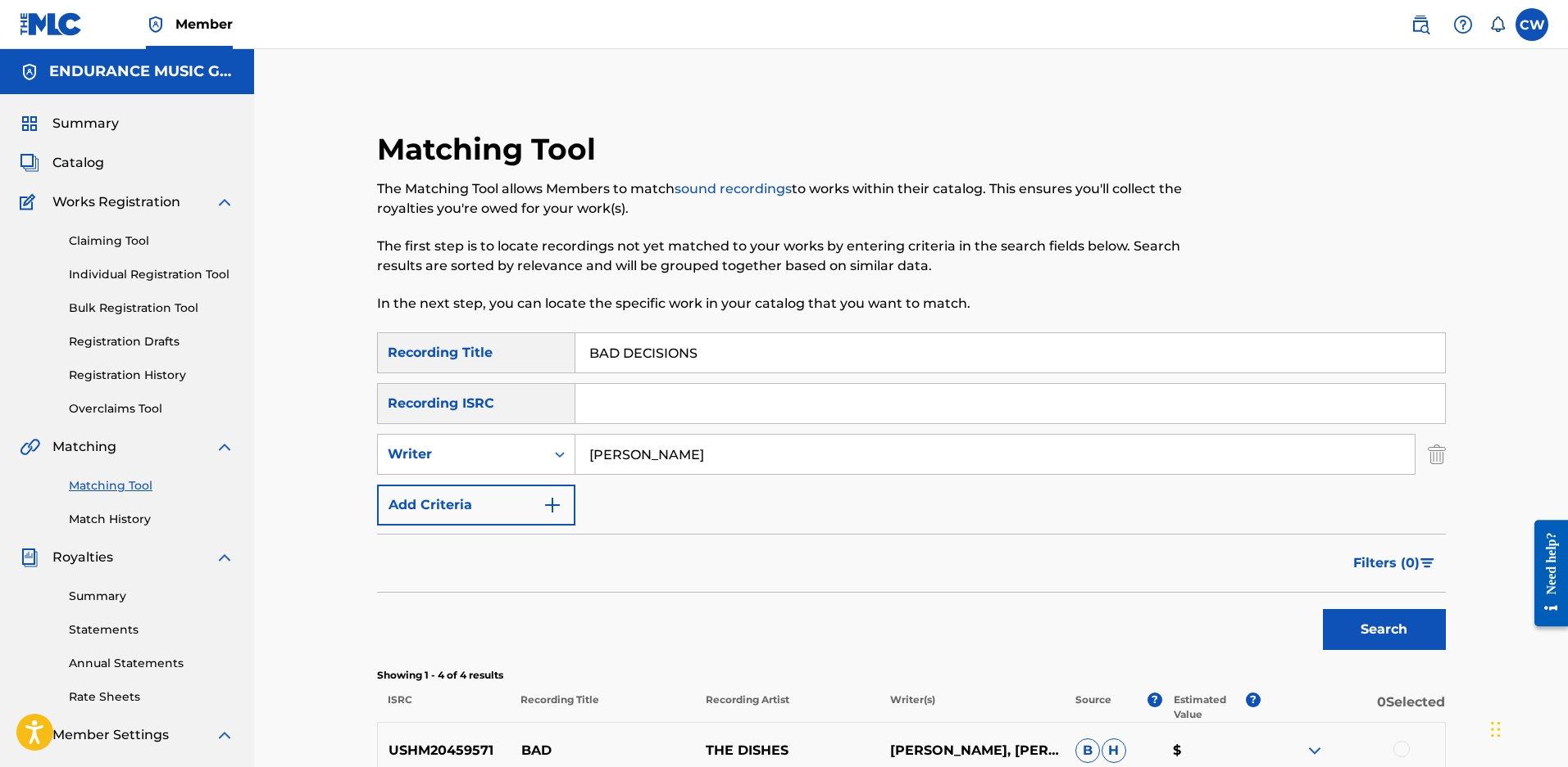
drag, startPoint x: 697, startPoint y: 357, endPoint x: 302, endPoint y: 378, distance: 395.6
click at [357, 364] on div "Matching Tool The Matching Tool allows Members to match sound recordings to wor…" at bounding box center [911, 582] width 1108 height 902
click at [1322, 610] on button "Search" at bounding box center [1383, 630] width 123 height 41
drag, startPoint x: 873, startPoint y: 349, endPoint x: 48, endPoint y: 335, distance: 825.1
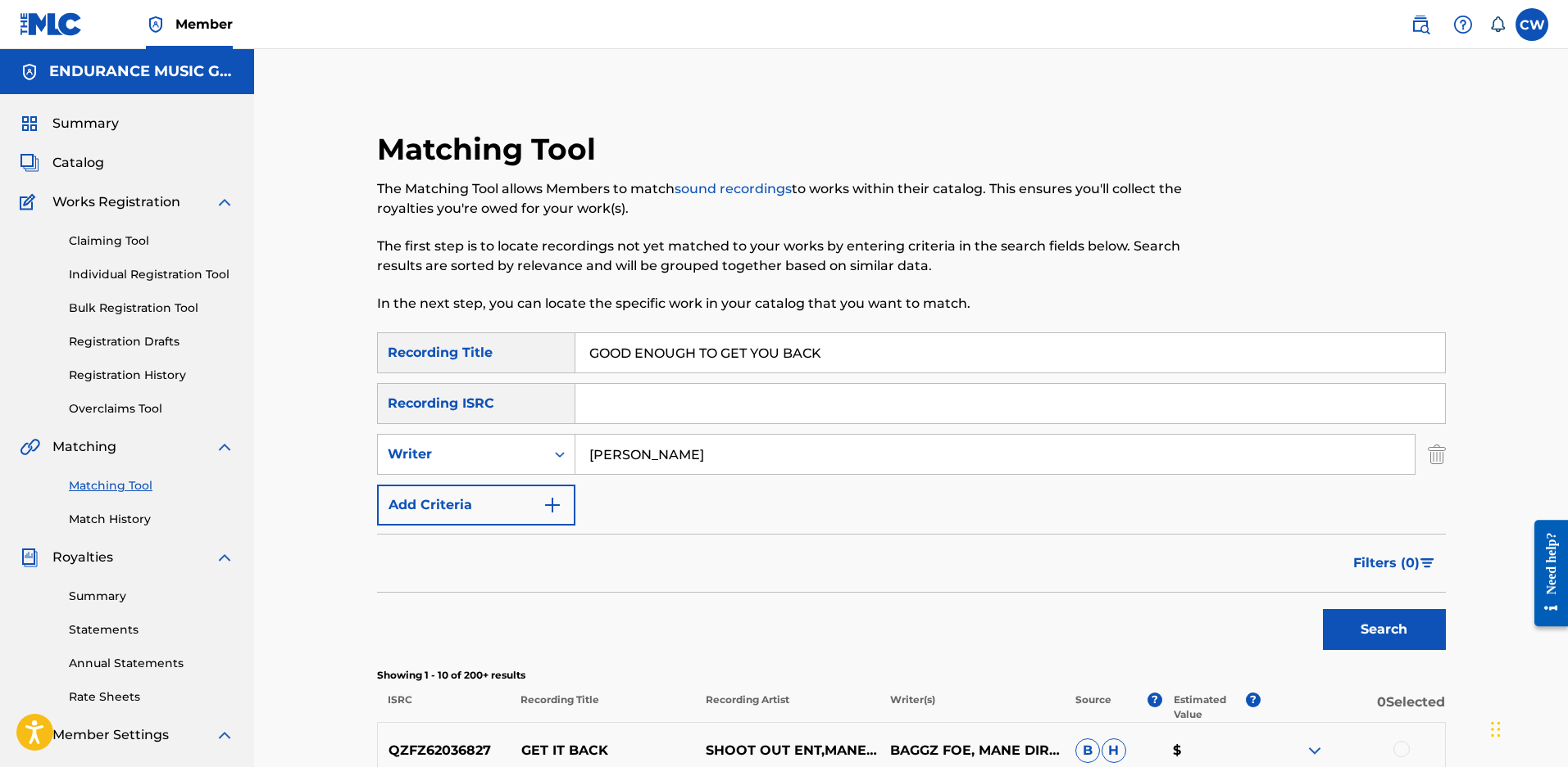
click at [48, 335] on main "ENDURANCE MUSIC GROUP Summary Catalog Works Registration Claiming Tool Individu…" at bounding box center [784, 733] width 1568 height 1369
type input "HELL OR HOLYWOOD"
click at [1322, 610] on button "Search" at bounding box center [1383, 630] width 123 height 41
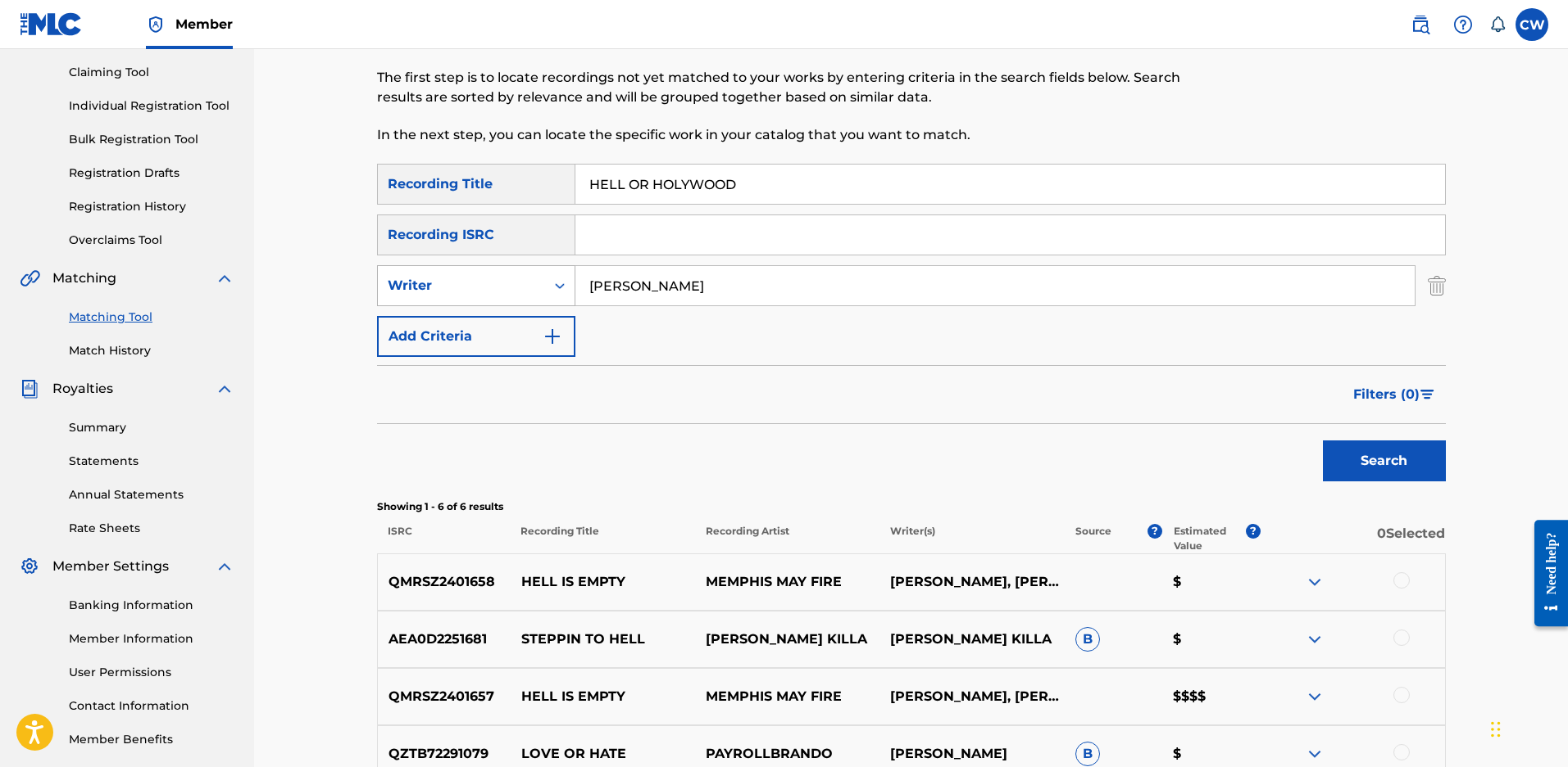
scroll to position [146, 0]
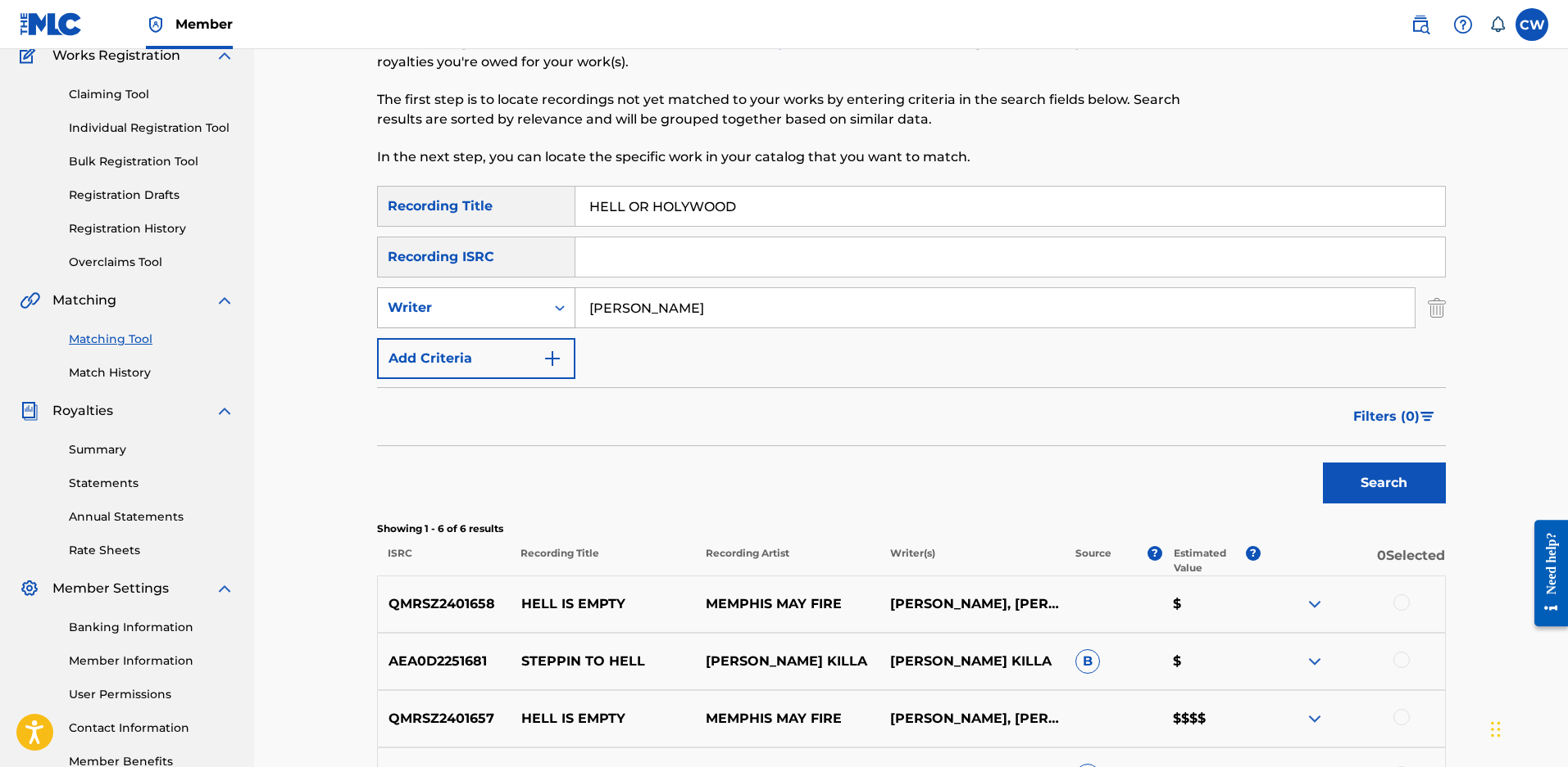
click at [440, 299] on div "Writer" at bounding box center [462, 307] width 147 height 19
click at [429, 348] on div "Recording Artist" at bounding box center [476, 349] width 197 height 41
drag, startPoint x: 620, startPoint y: 328, endPoint x: 659, endPoint y: 316, distance: 40.8
click at [659, 316] on input "Search Form" at bounding box center [995, 308] width 839 height 39
type input "CARLA"
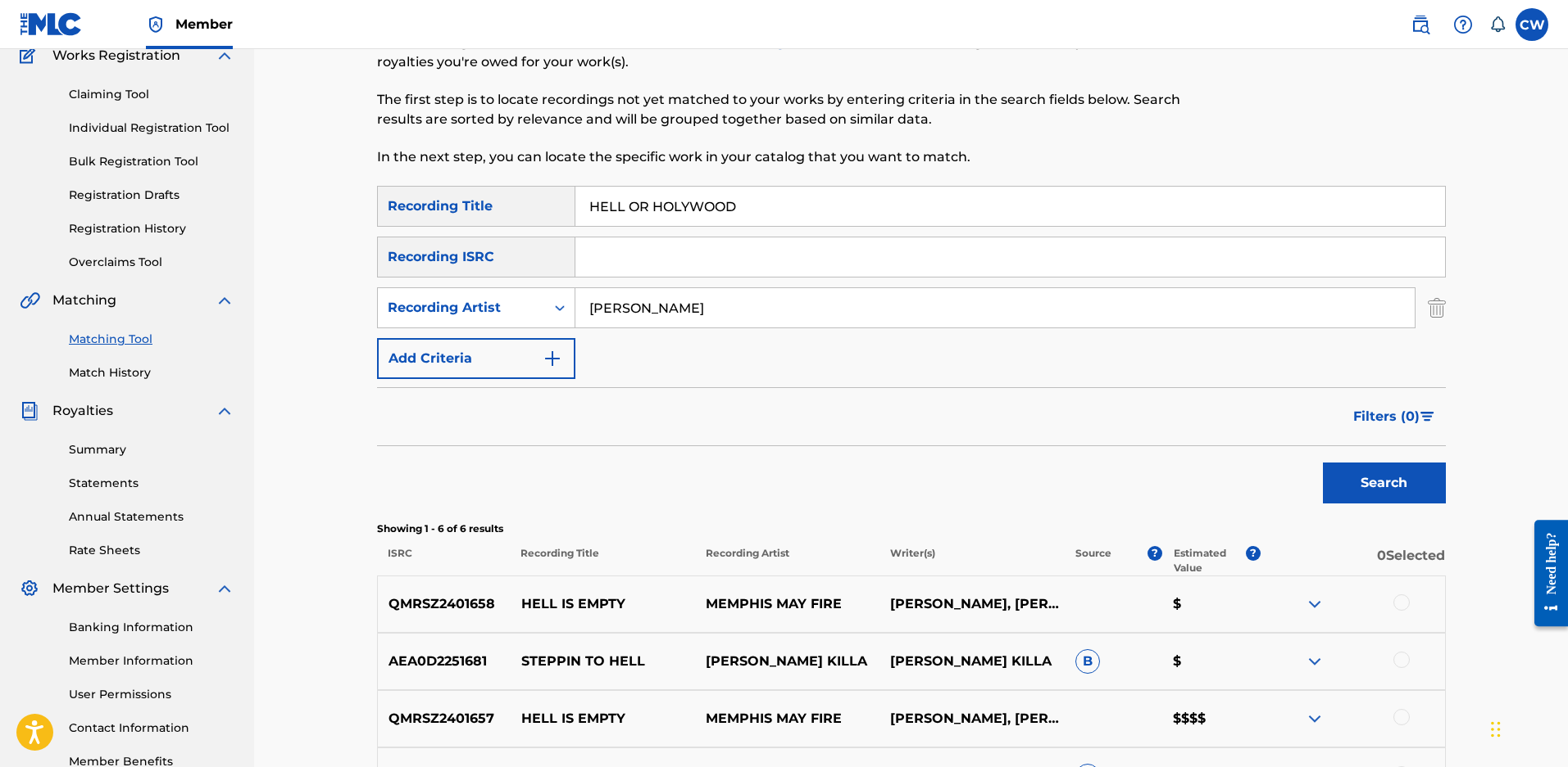
click at [1322, 463] on button "Search" at bounding box center [1383, 483] width 123 height 41
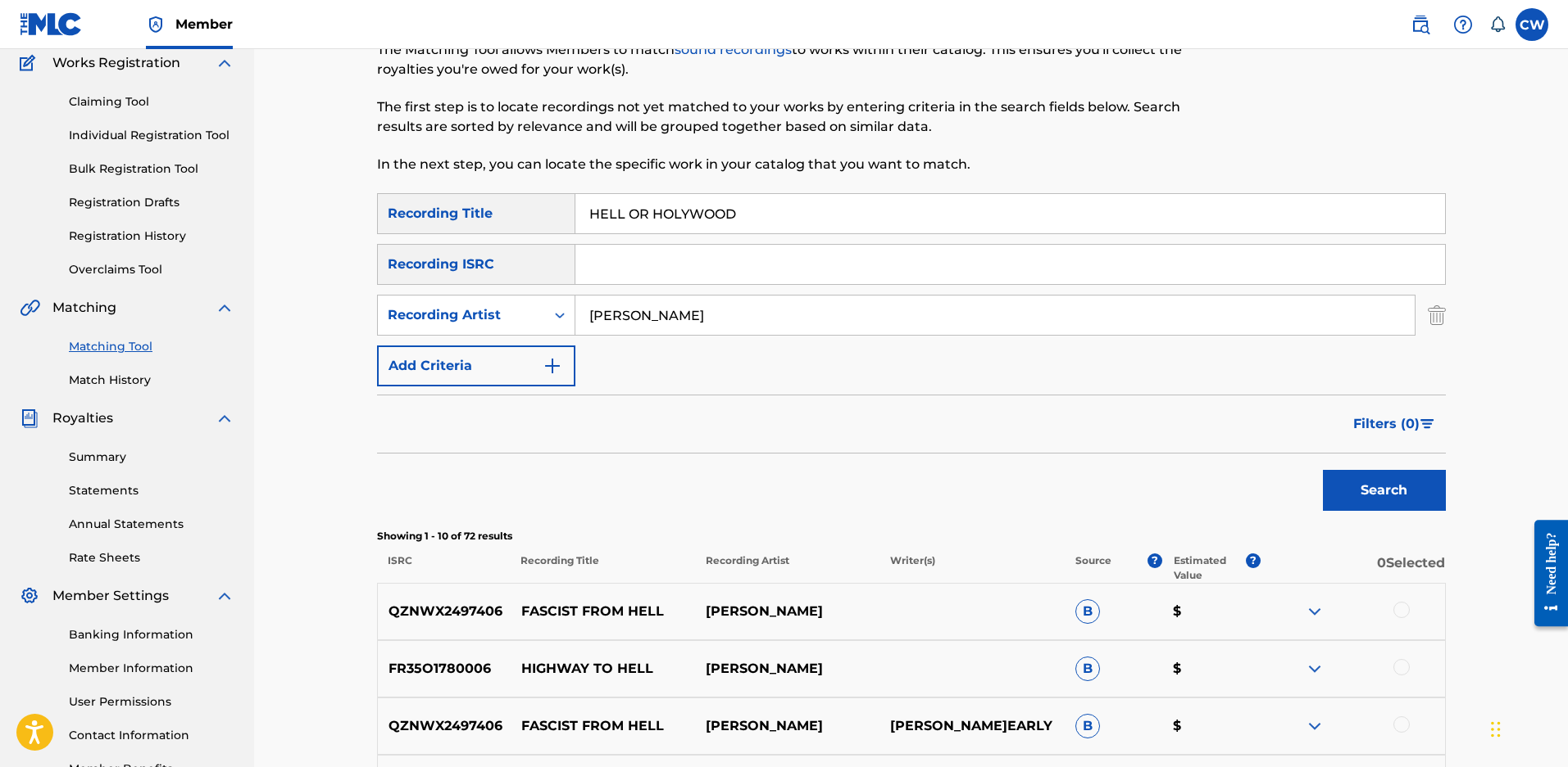
scroll to position [0, 0]
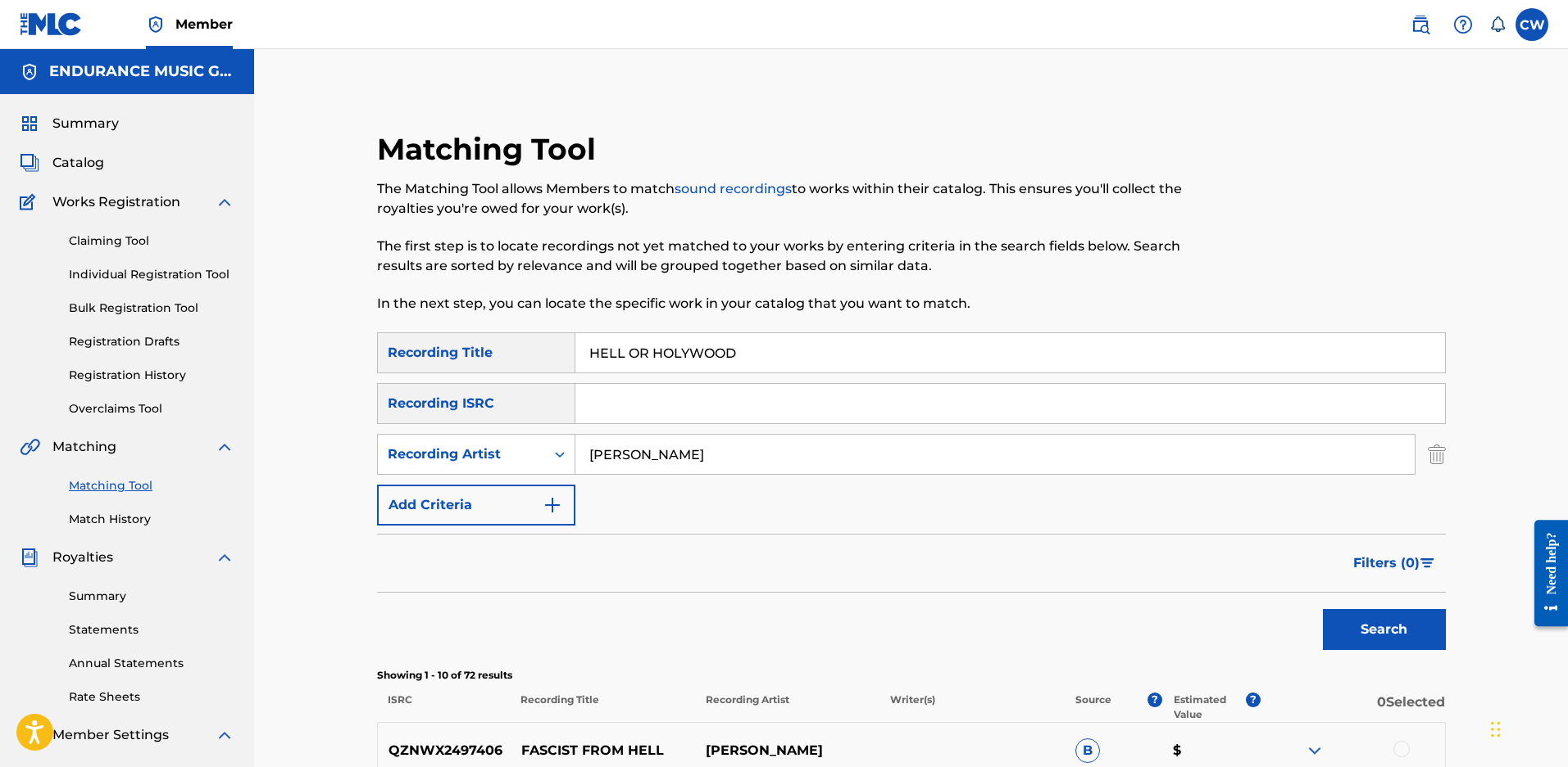
drag, startPoint x: 759, startPoint y: 366, endPoint x: 346, endPoint y: 335, distance: 414.2
click at [346, 335] on div "Matching Tool The Matching Tool allows Members to match sound recordings to wor…" at bounding box center [911, 753] width 1147 height 1328
type input "BUTTERFLY"
type input "KOBRA PAIGE"
click at [1322, 610] on button "Search" at bounding box center [1383, 630] width 123 height 41
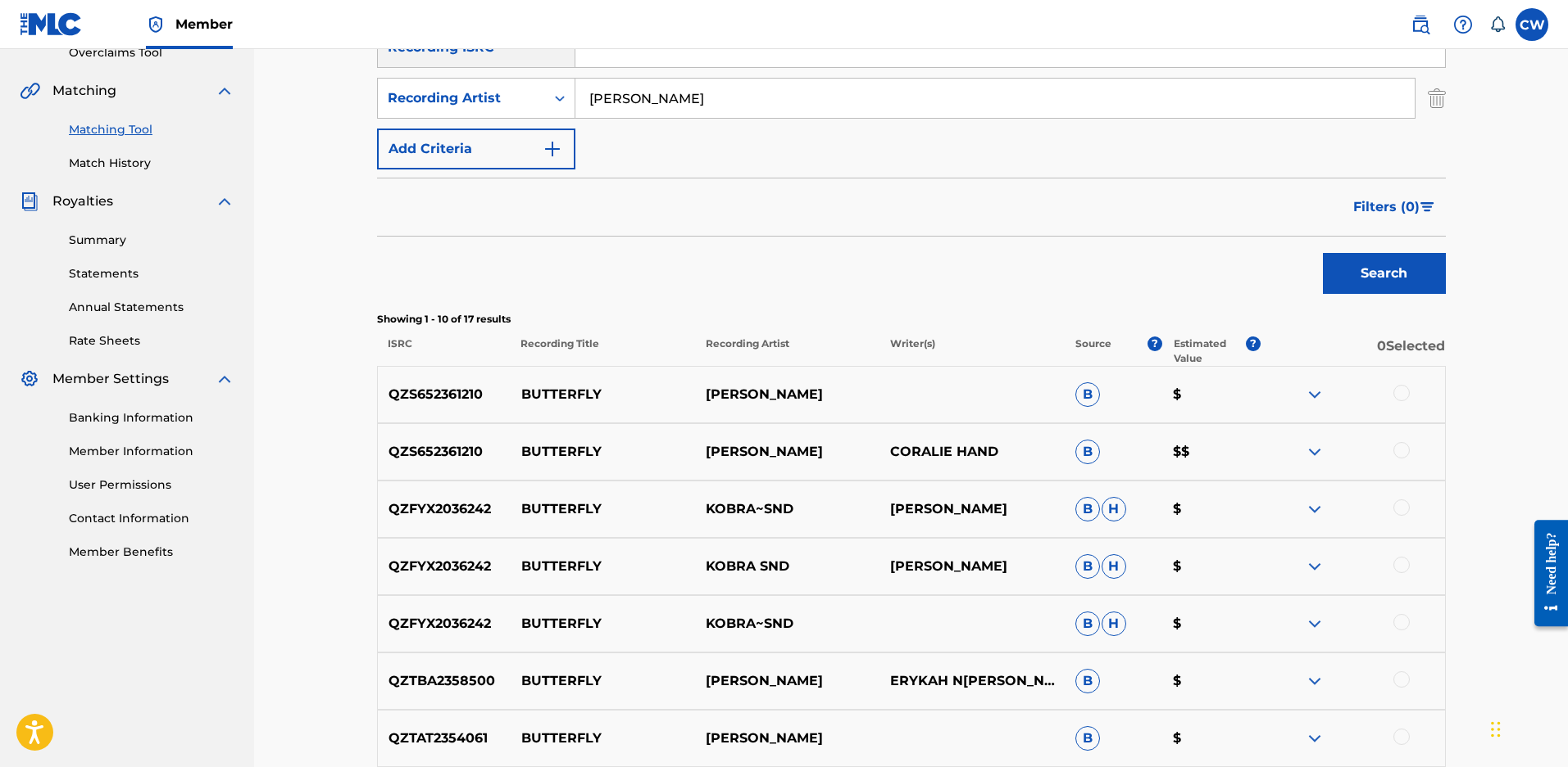
scroll to position [328, 0]
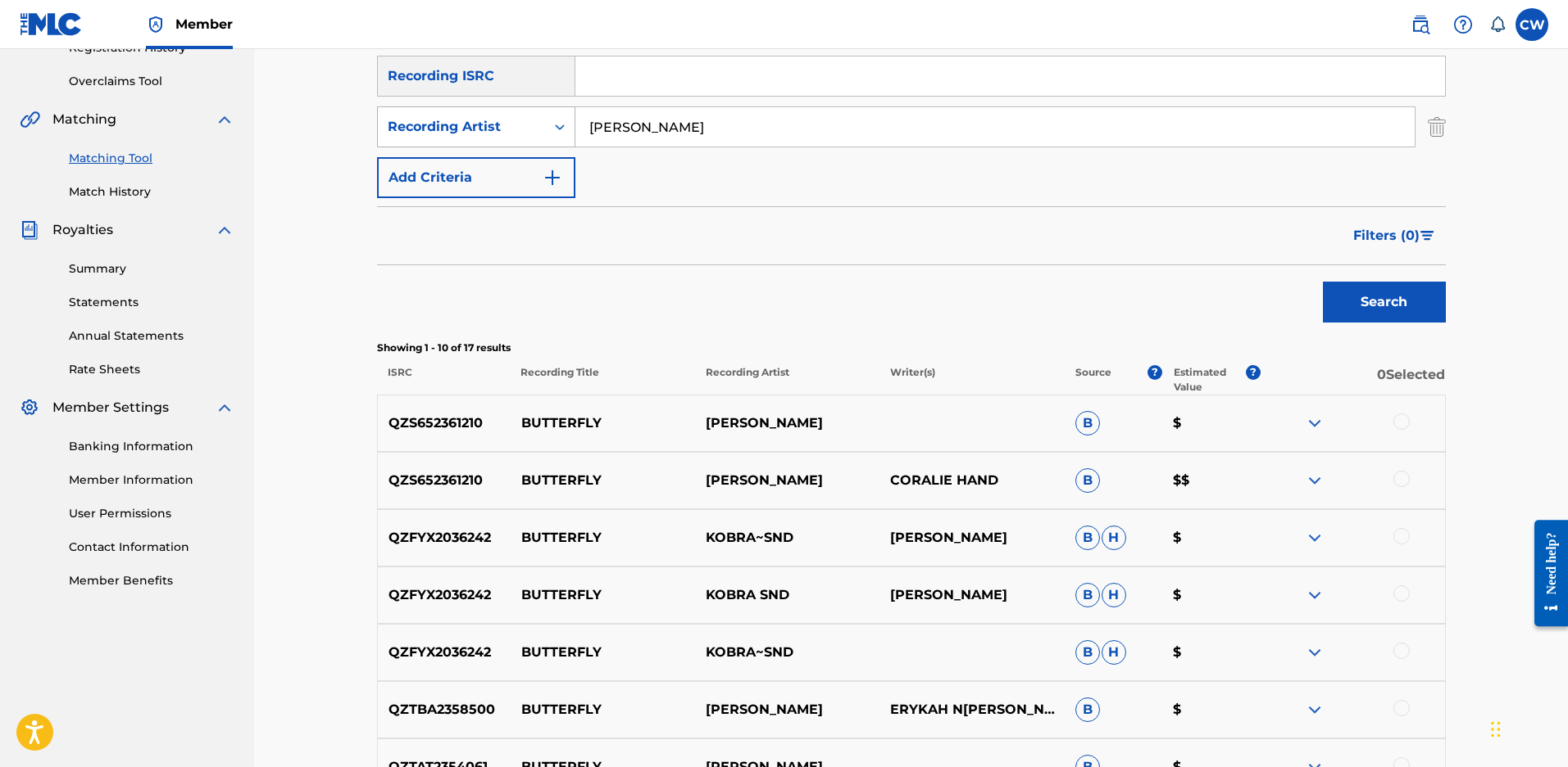
click at [494, 134] on div "Recording Artist" at bounding box center [462, 126] width 147 height 19
click at [460, 170] on div "Writer" at bounding box center [476, 168] width 197 height 41
click at [640, 127] on input "Search Form" at bounding box center [995, 127] width 839 height 39
type input "MALOY"
click at [1322, 282] on button "Search" at bounding box center [1383, 302] width 123 height 41
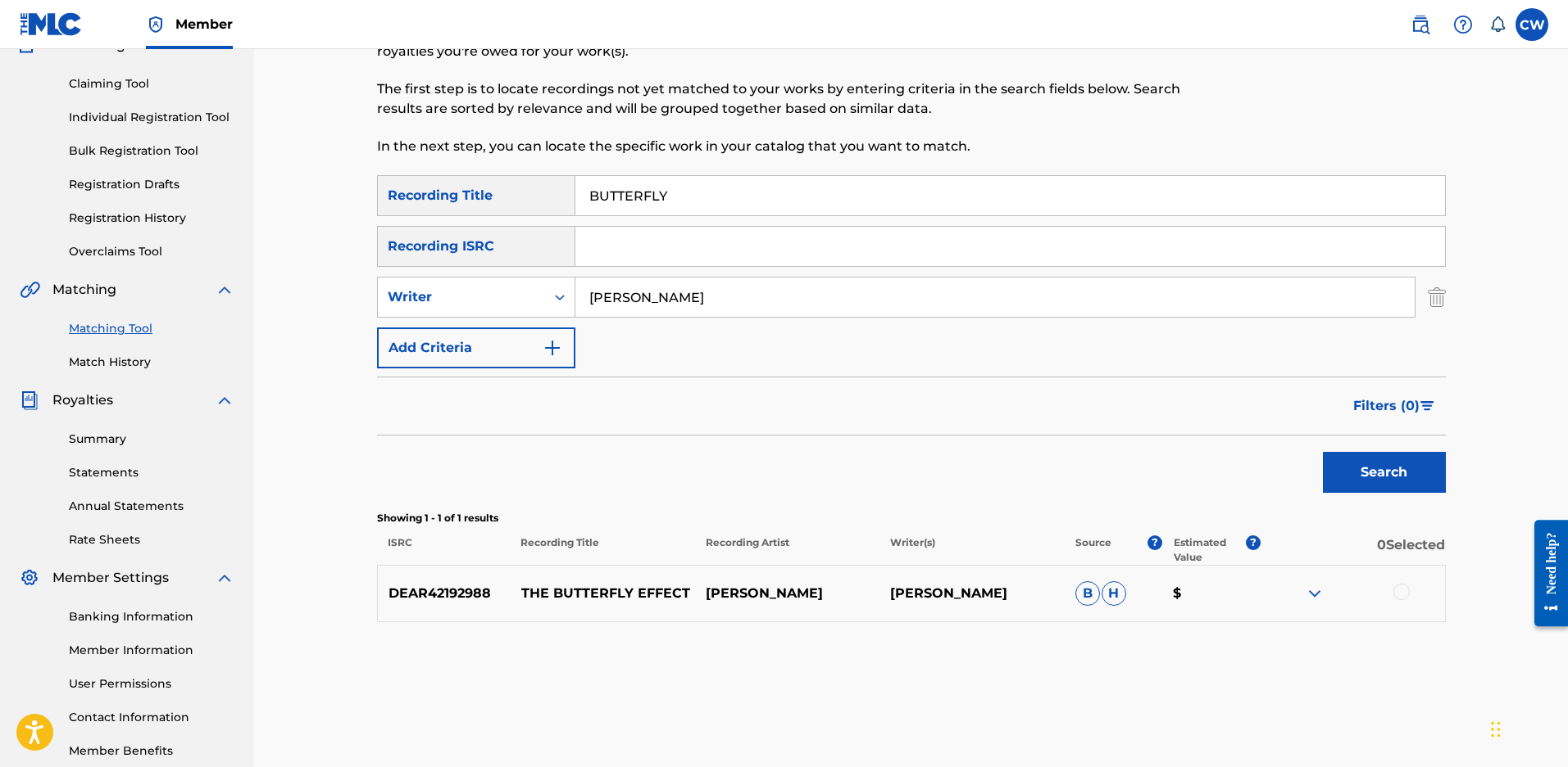
scroll to position [146, 0]
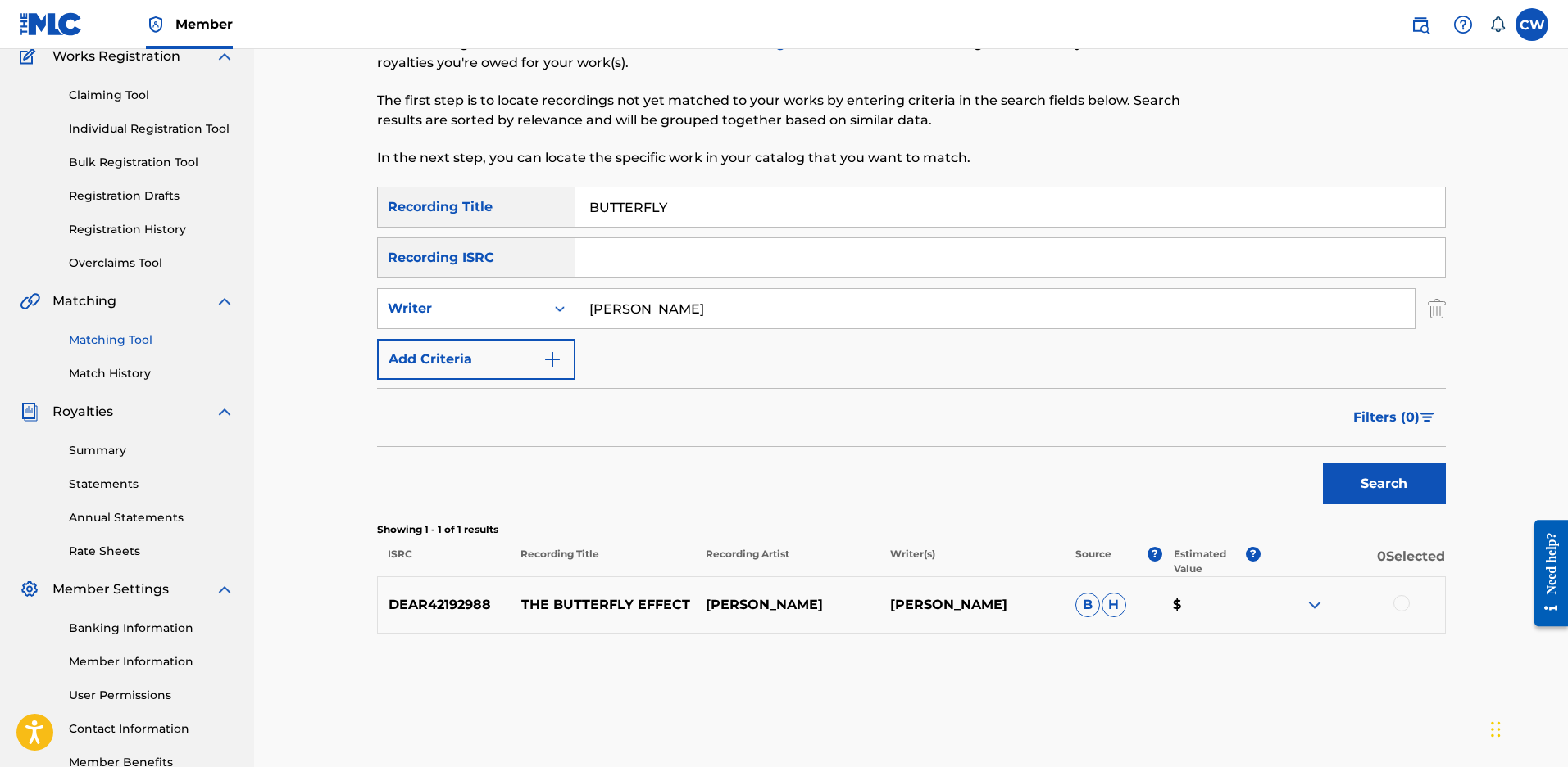
drag, startPoint x: 665, startPoint y: 206, endPoint x: 307, endPoint y: 191, distance: 358.3
click at [330, 191] on div "Matching Tool The Matching Tool allows Members to match sound recordings to wor…" at bounding box center [911, 347] width 1314 height 888
type input "STEALING FROM A THIEF"
click at [1322, 464] on button "Search" at bounding box center [1383, 484] width 123 height 41
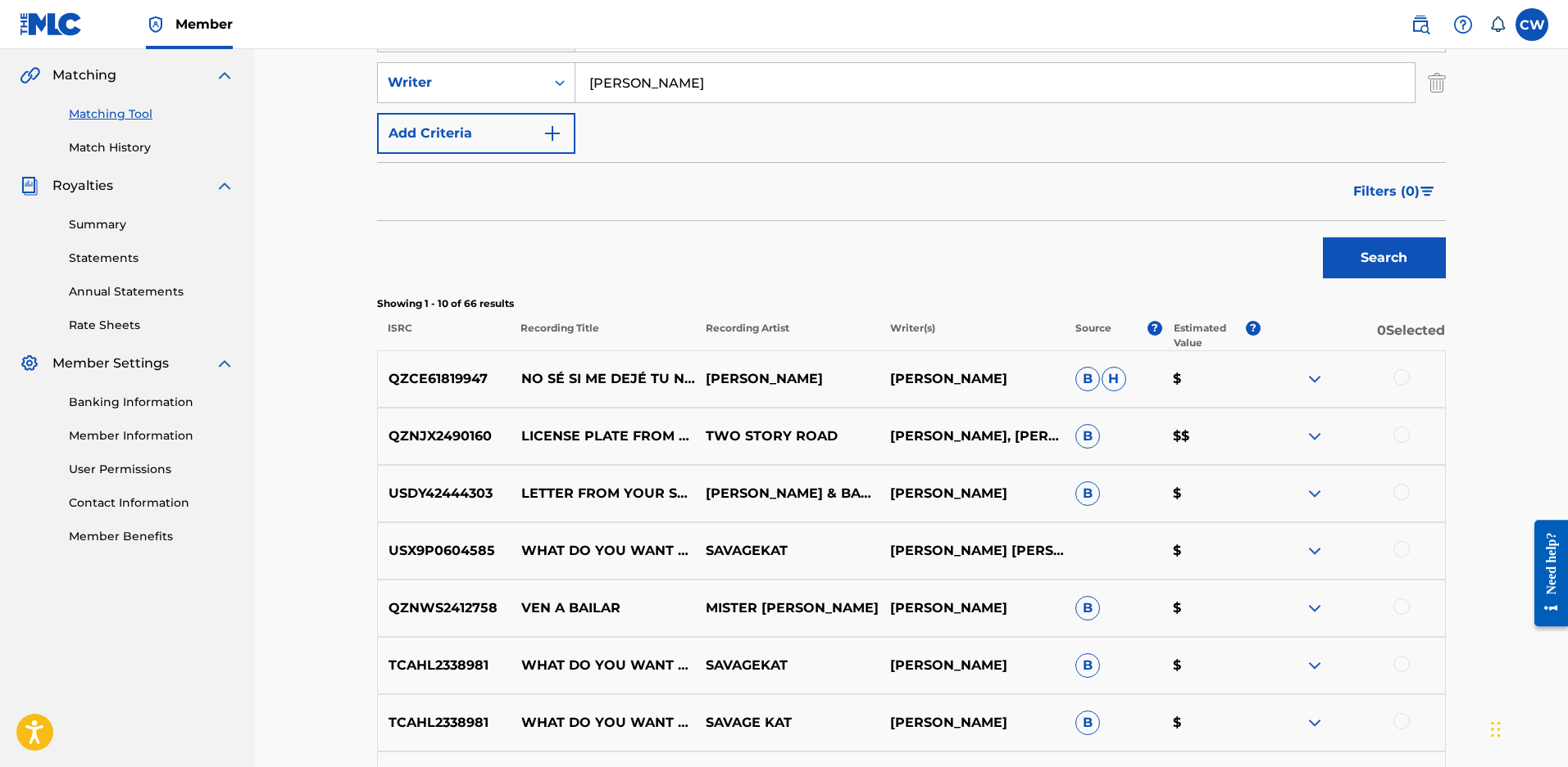
scroll to position [391, 0]
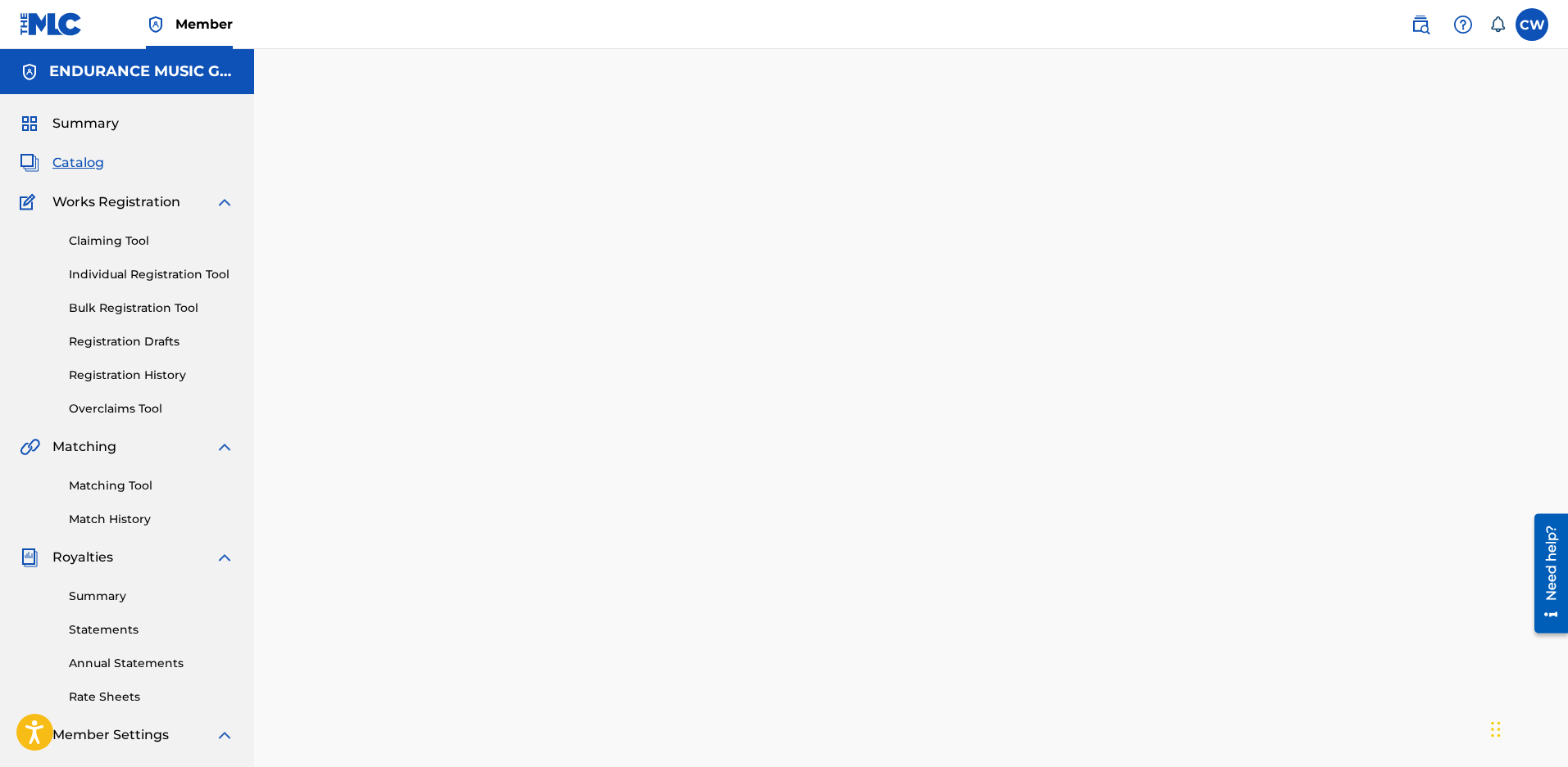
click at [1179, 411] on div "Back Done" at bounding box center [911, 473] width 1010 height 718
